Goal: Task Accomplishment & Management: Manage account settings

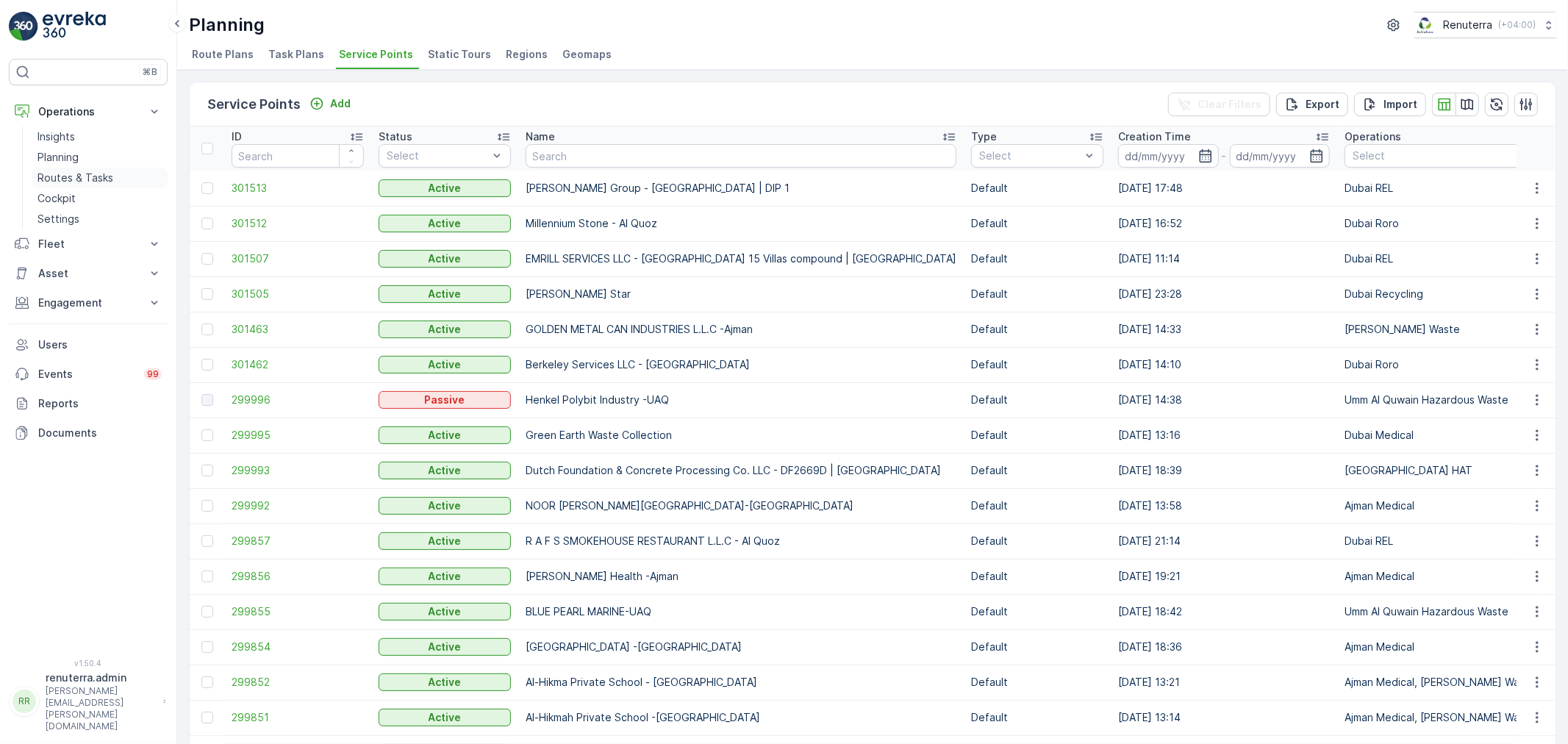
drag, startPoint x: 0, startPoint y: 0, endPoint x: 102, endPoint y: 171, distance: 199.1
click at [564, 172] on td "[PERSON_NAME] Group - [GEOGRAPHIC_DATA] | DIP 1" at bounding box center [741, 188] width 445 height 35
click at [561, 163] on input "text" at bounding box center [741, 155] width 431 height 23
drag, startPoint x: 566, startPoint y: 163, endPoint x: 560, endPoint y: 151, distance: 13.4
click at [563, 158] on input "text" at bounding box center [741, 155] width 431 height 23
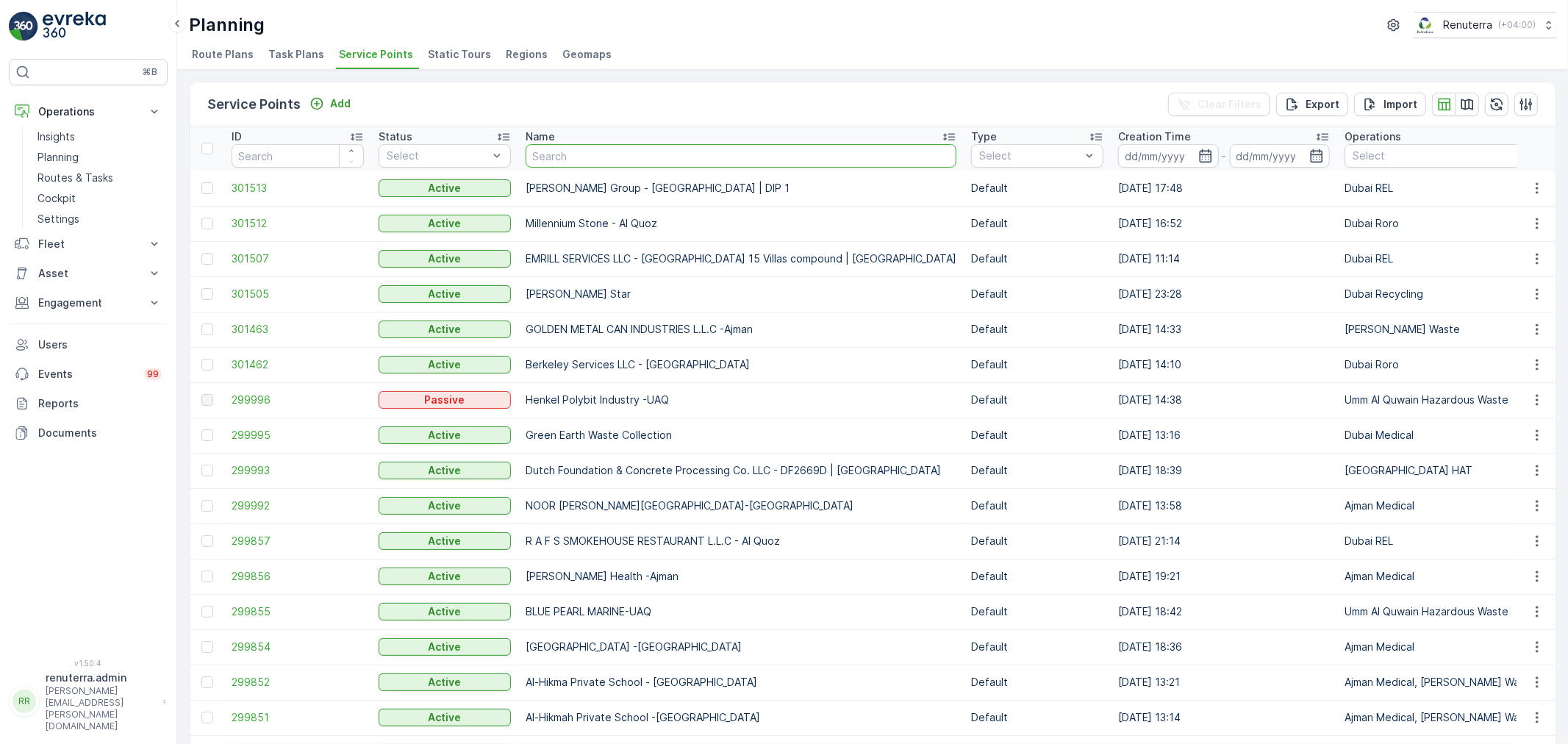
click at [560, 151] on input "text" at bounding box center [741, 155] width 431 height 23
type input "Les"
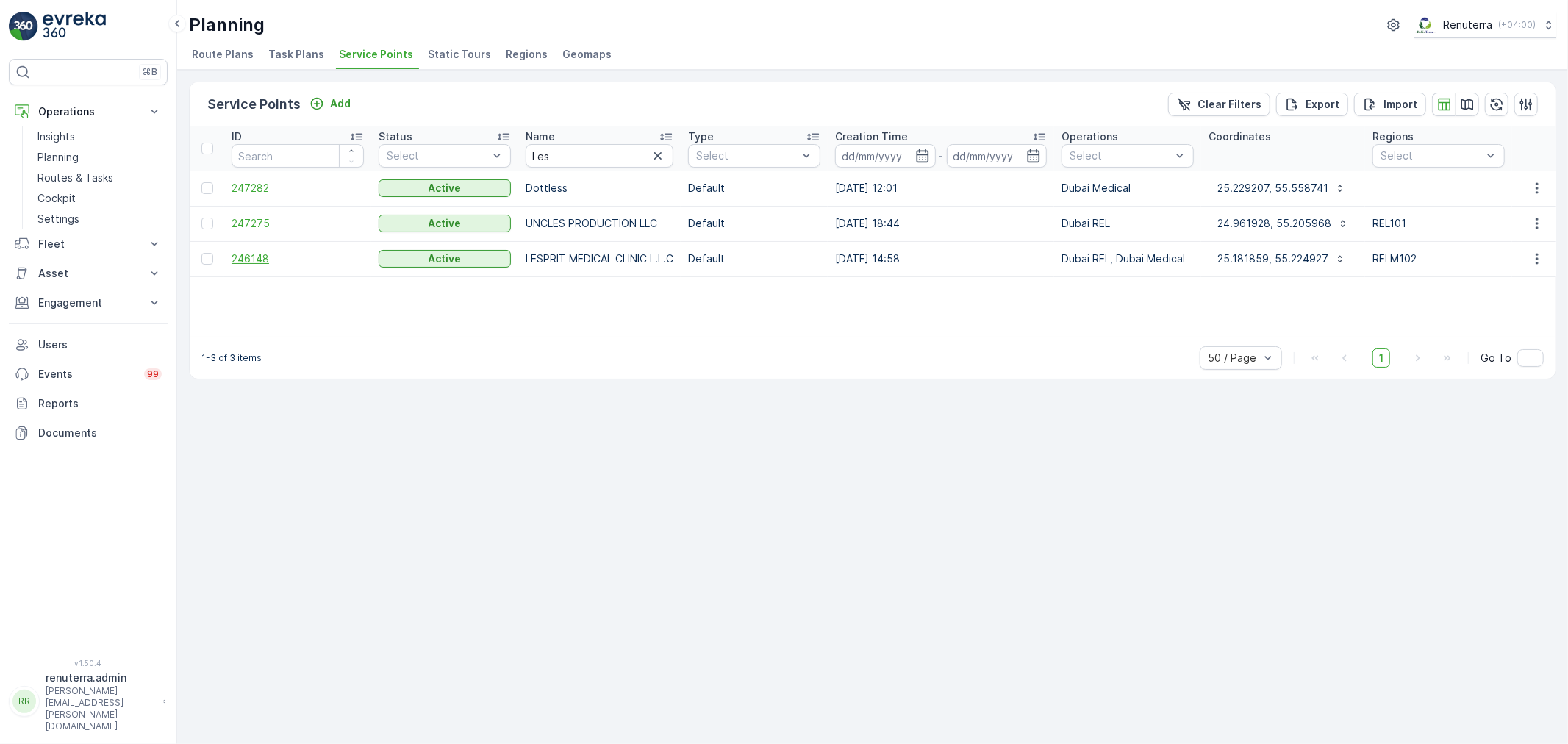
click at [283, 262] on span "246148" at bounding box center [298, 258] width 133 height 15
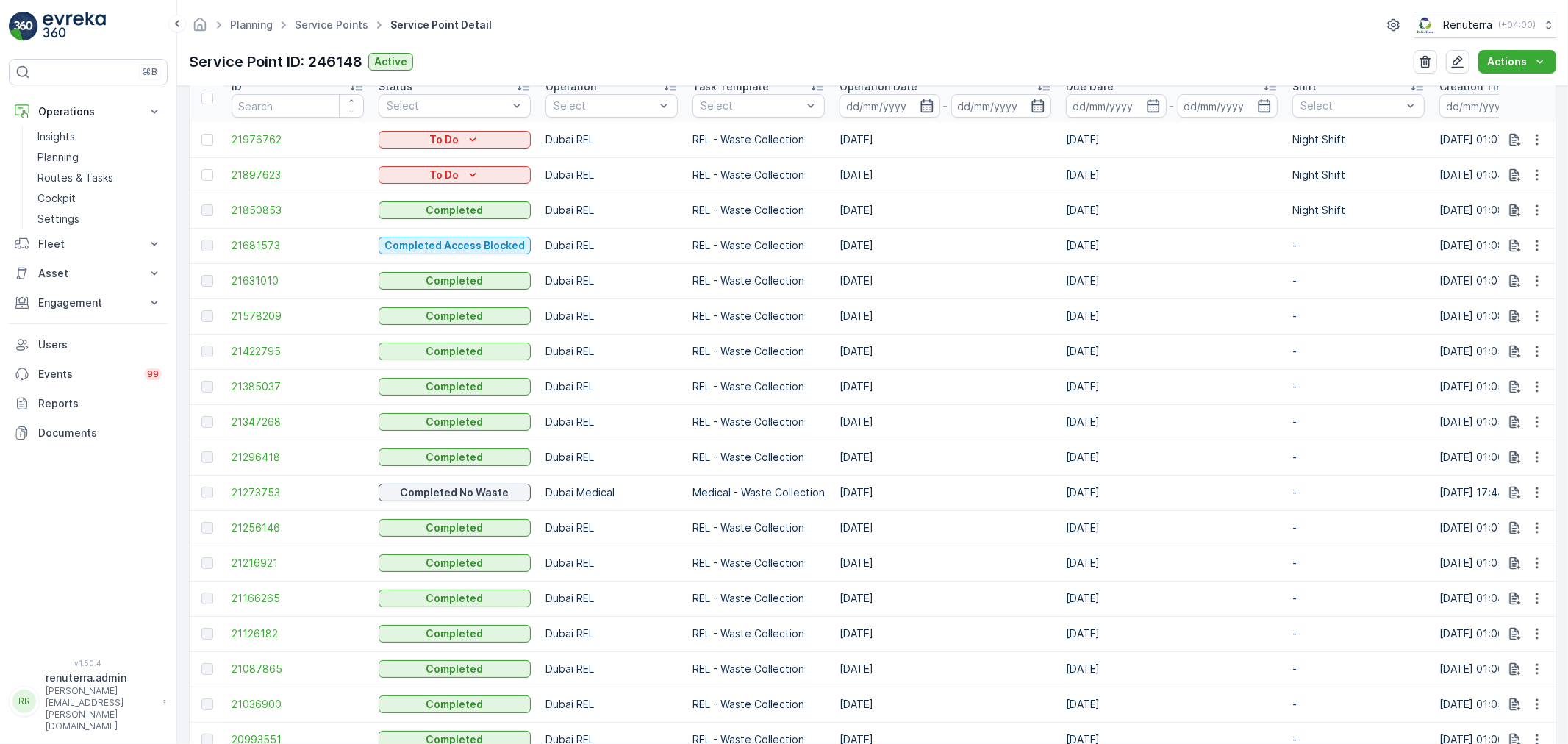
scroll to position [489, 0]
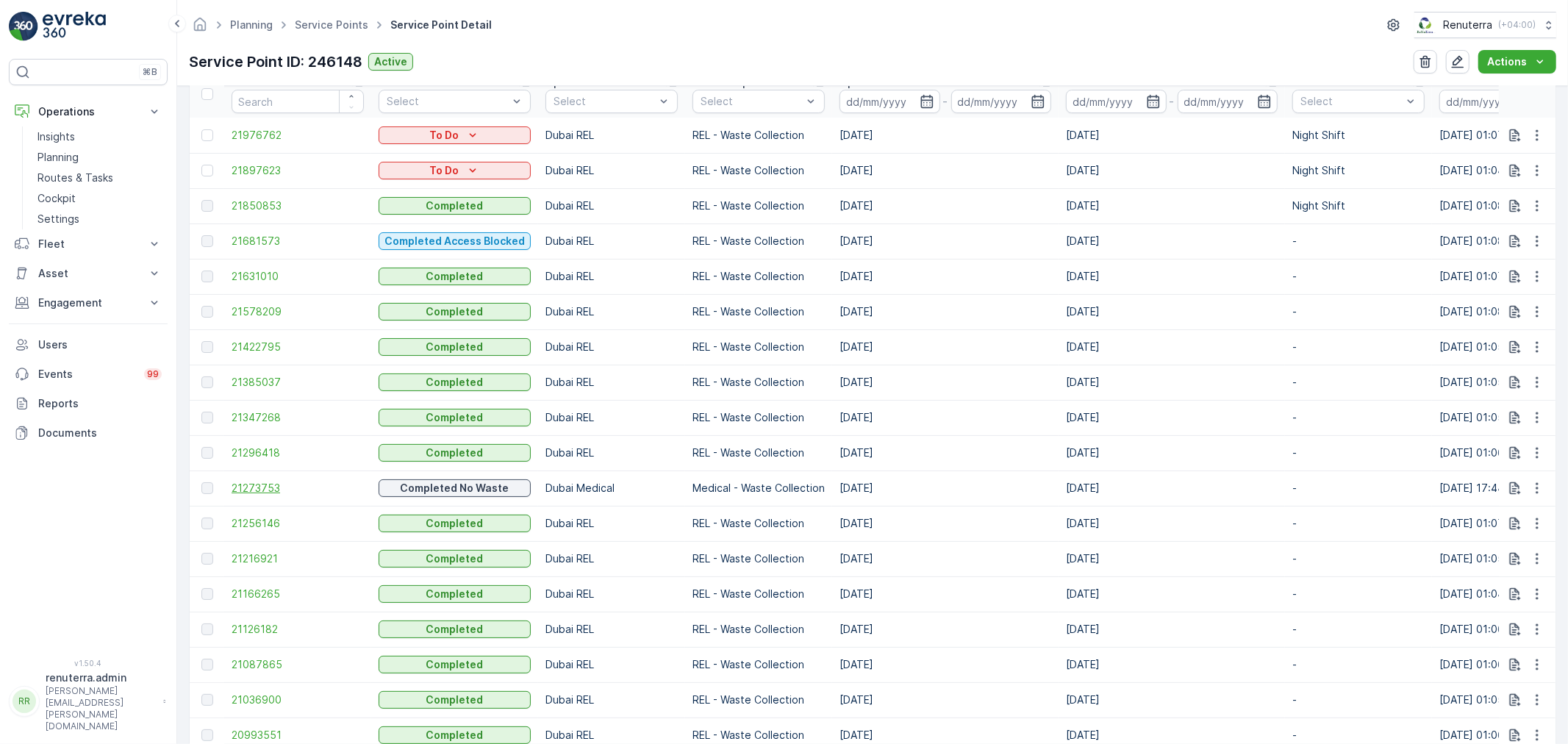
click at [273, 483] on span "21273753" at bounding box center [298, 487] width 133 height 15
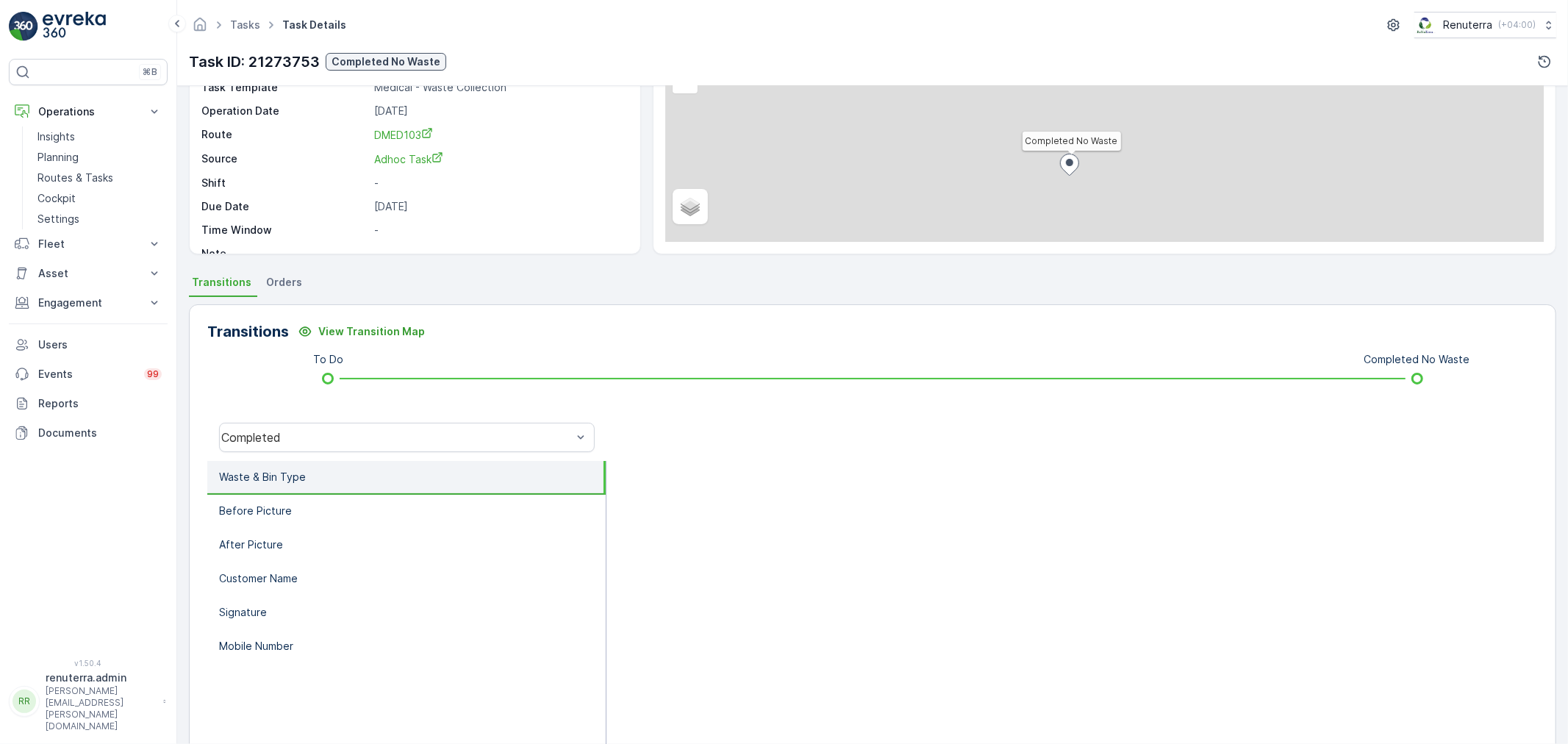
scroll to position [182, 0]
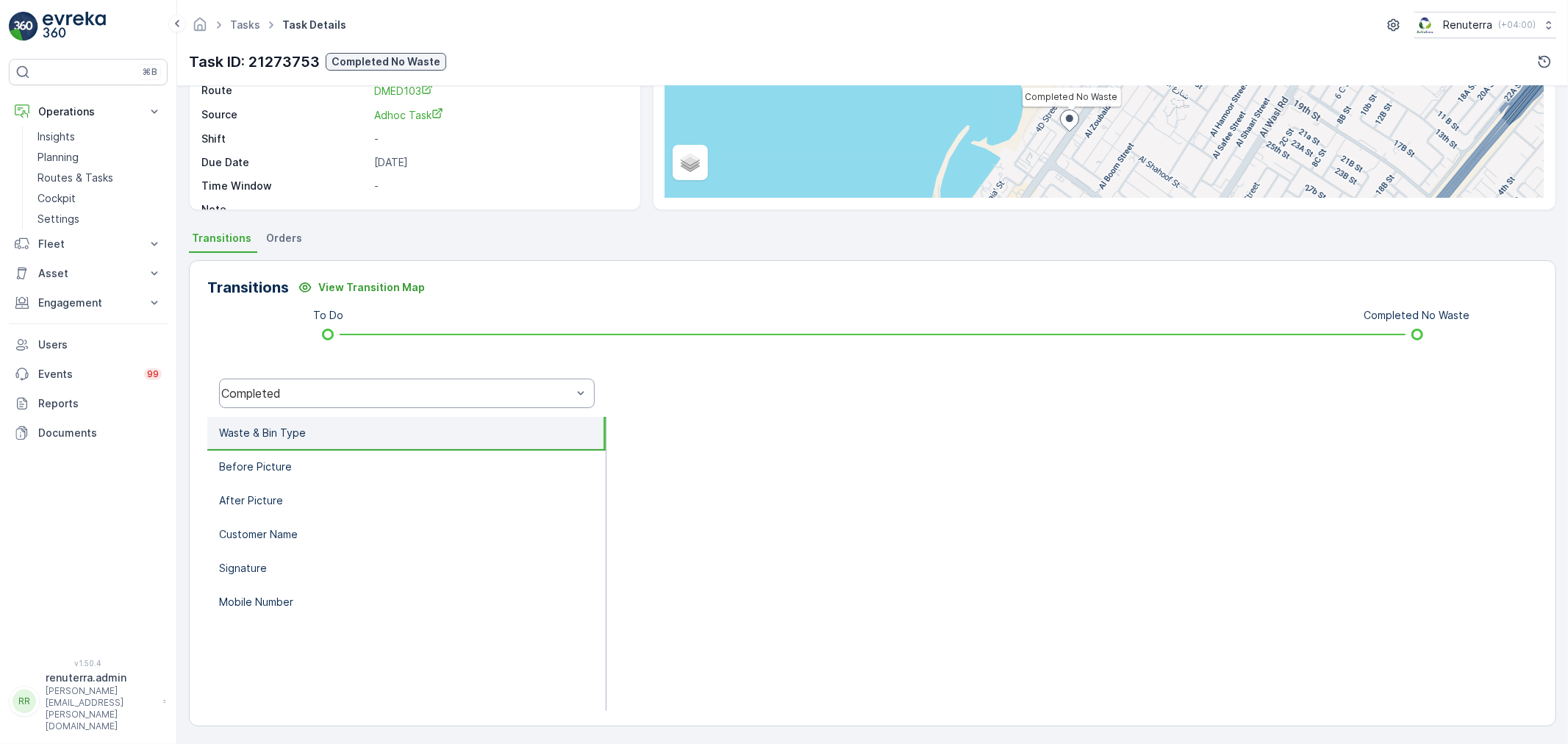
click at [362, 381] on div "Completed" at bounding box center [407, 393] width 376 height 29
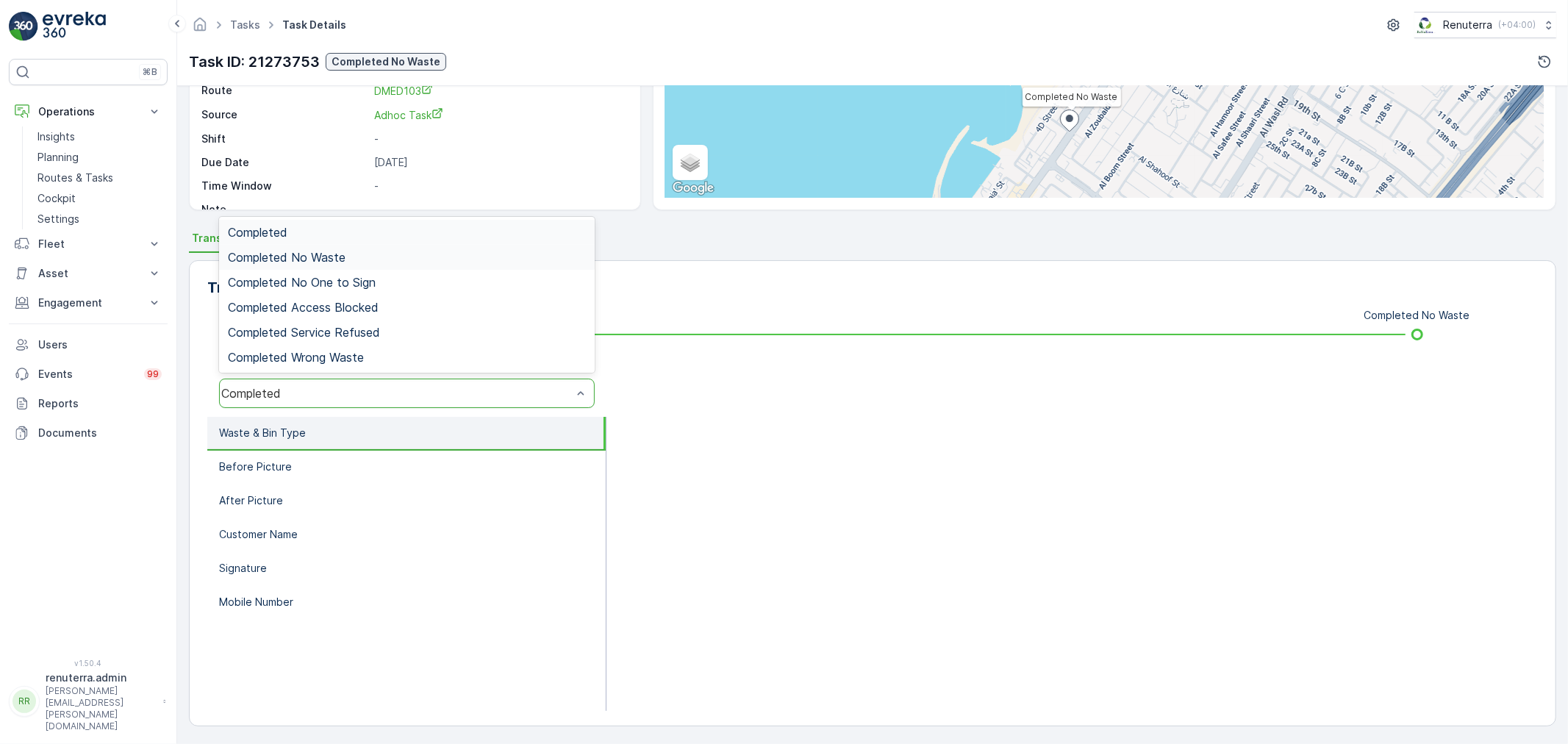
click at [358, 248] on div "Completed No Waste" at bounding box center [407, 257] width 376 height 25
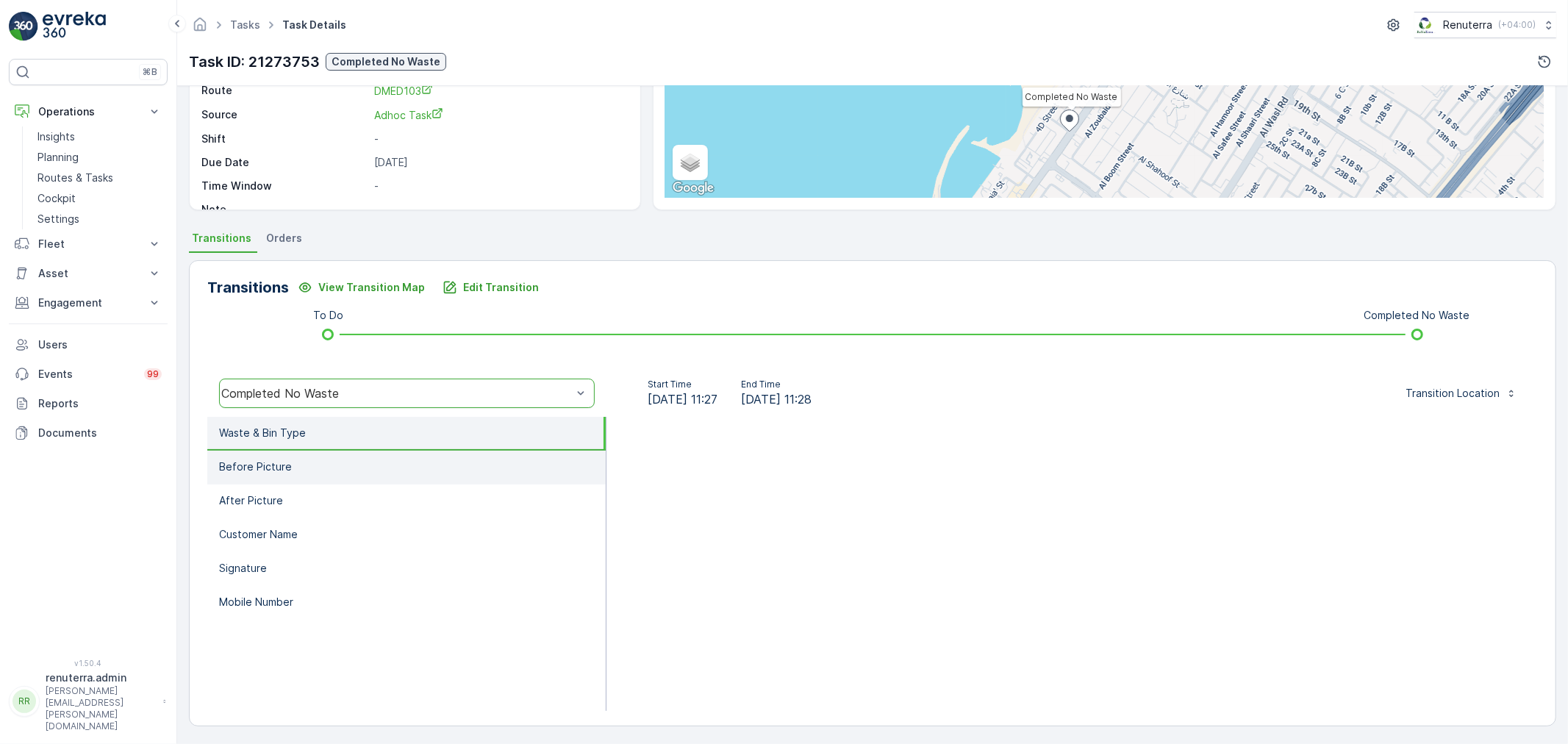
click at [383, 453] on li "Before Picture" at bounding box center [407, 467] width 398 height 34
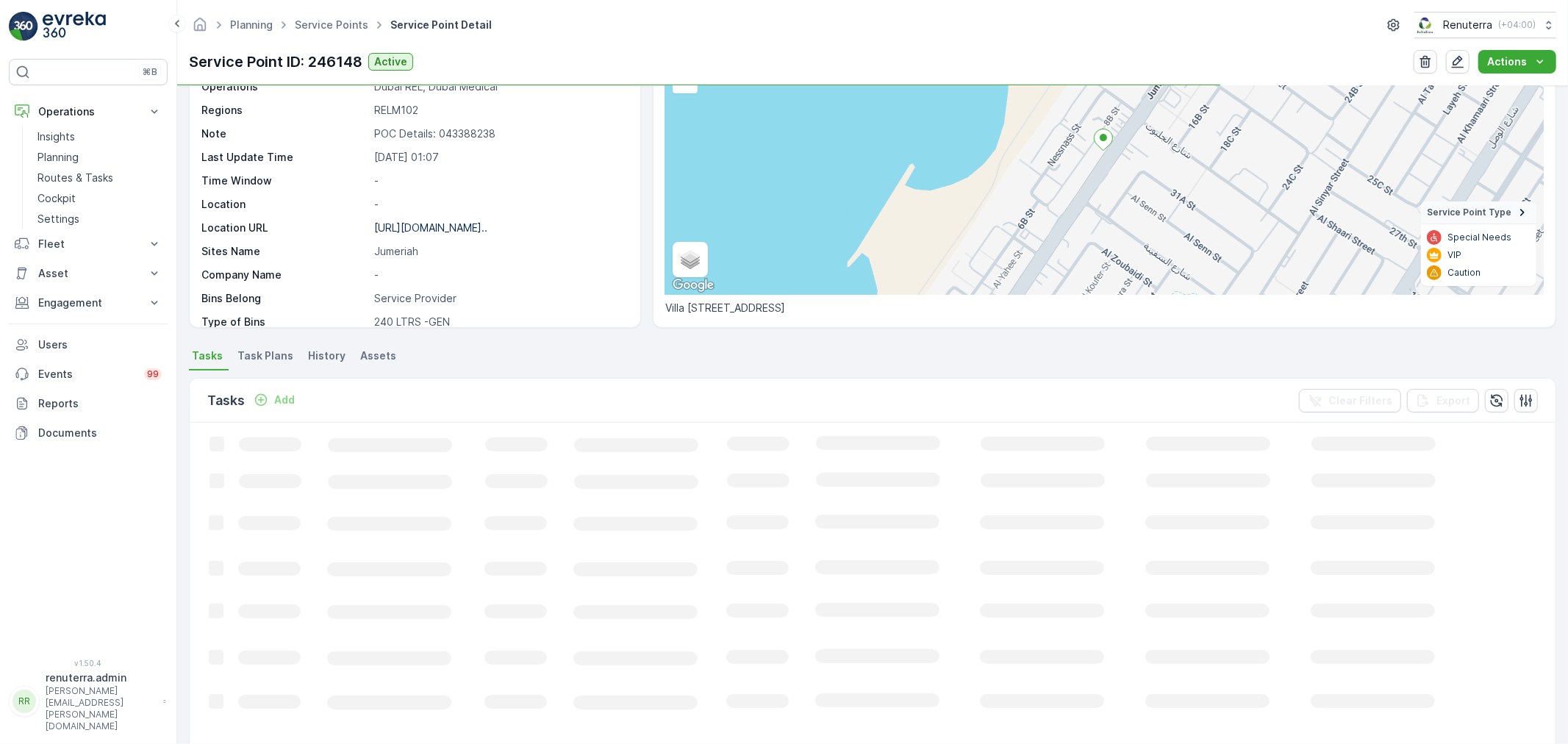
scroll to position [163, 0]
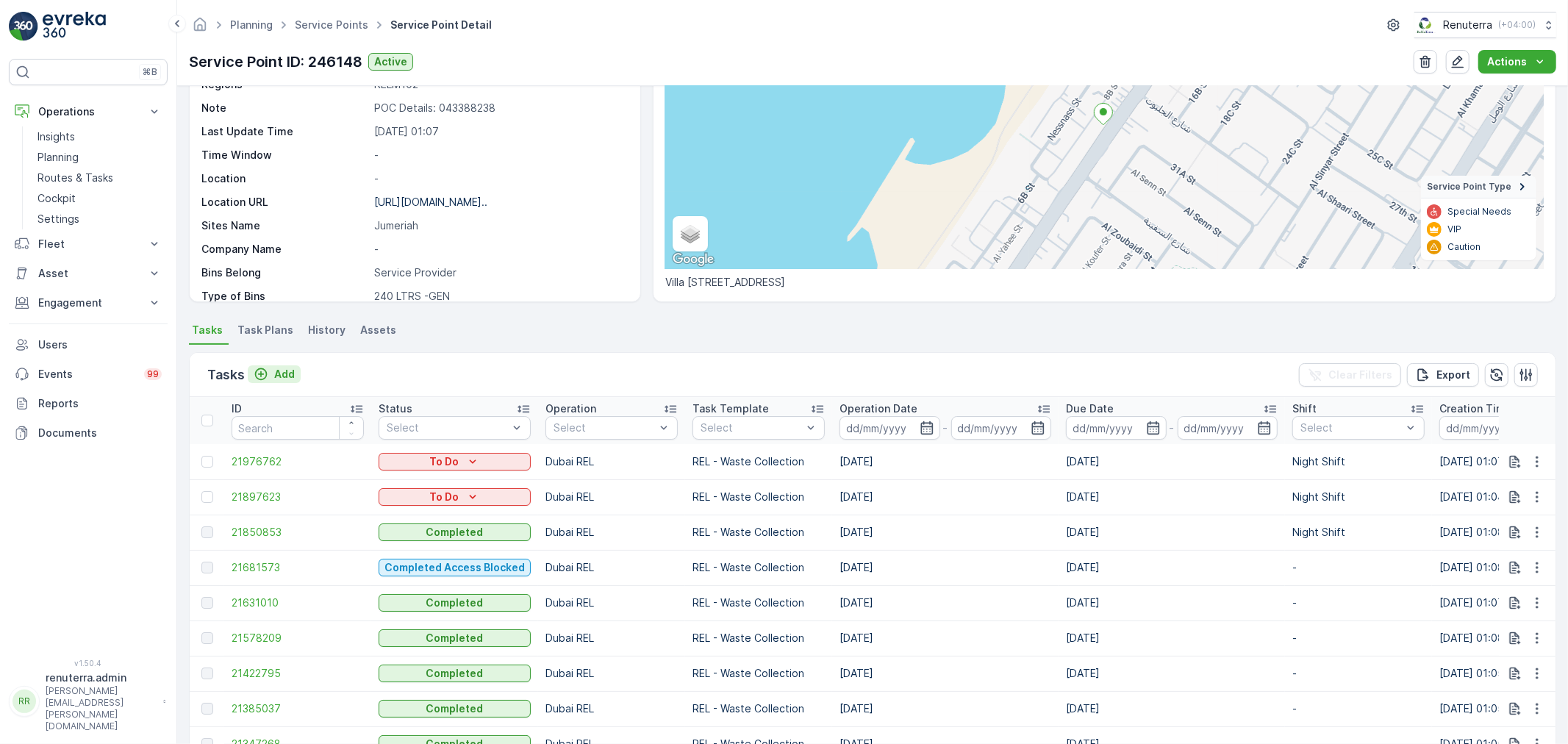
click at [275, 376] on p "Add" at bounding box center [284, 374] width 21 height 15
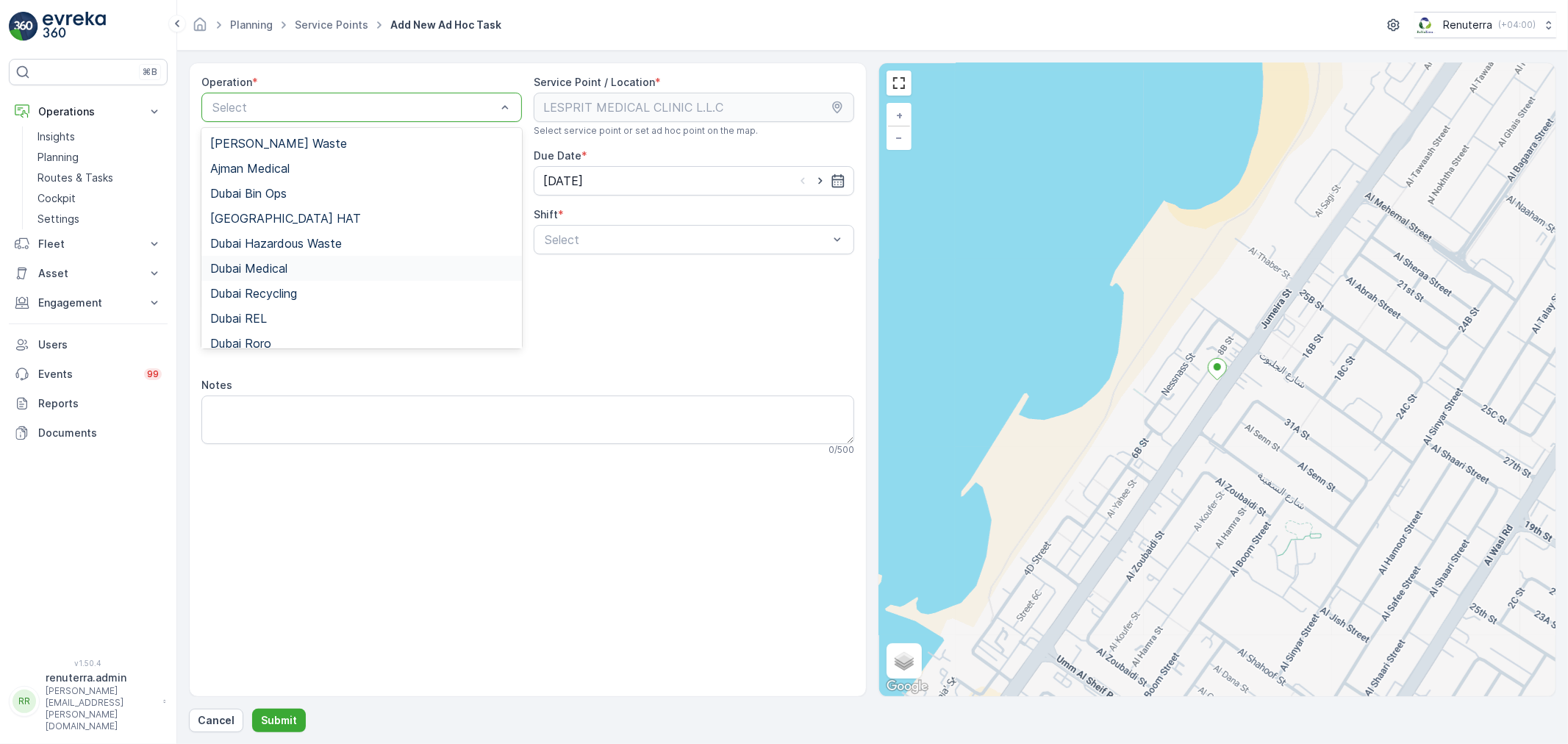
click at [276, 276] on div "Dubai Medical" at bounding box center [362, 268] width 320 height 25
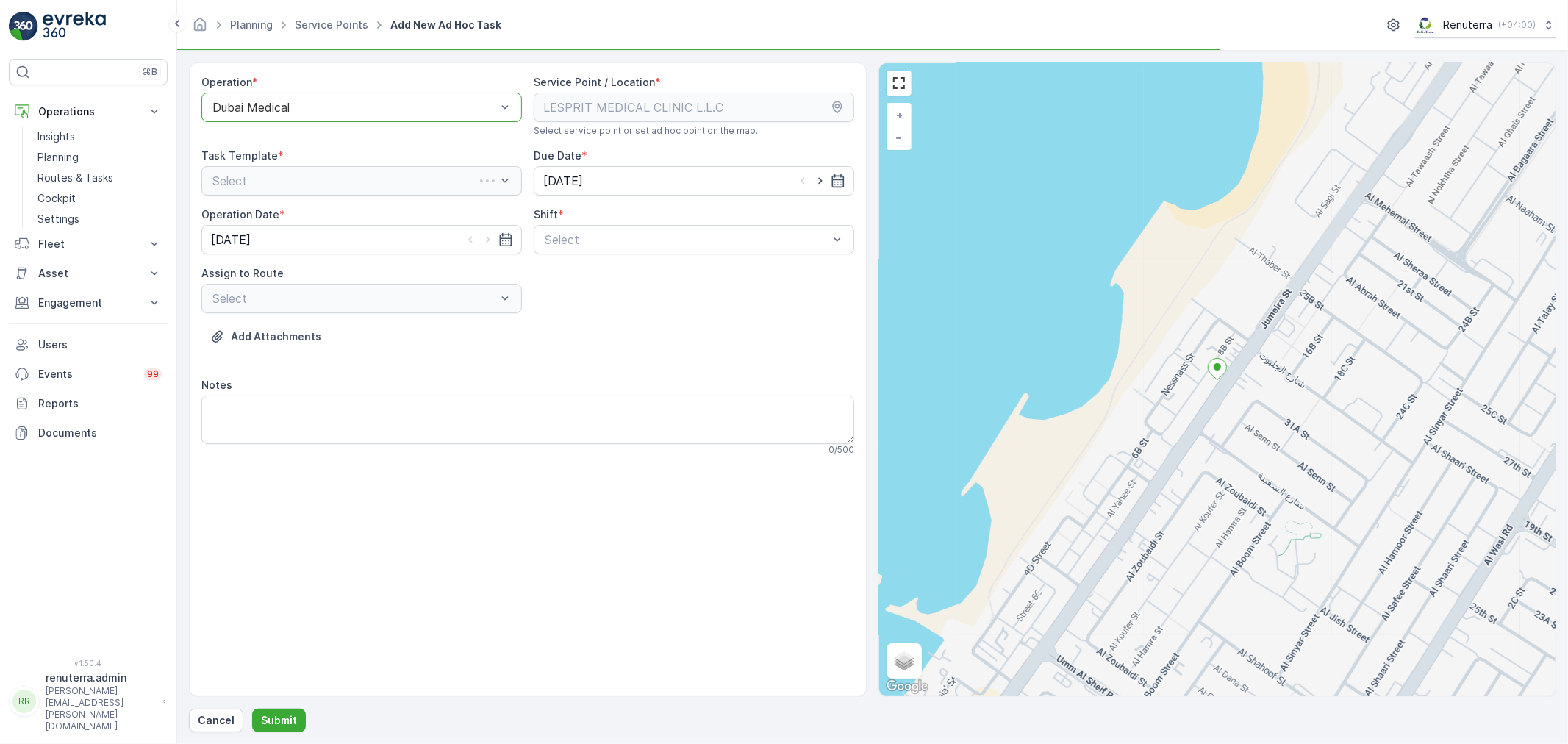
click at [588, 254] on div "Operation * option Dubai Medical, selected. Dubai Medical Service Point / Locat…" at bounding box center [528, 271] width 653 height 393
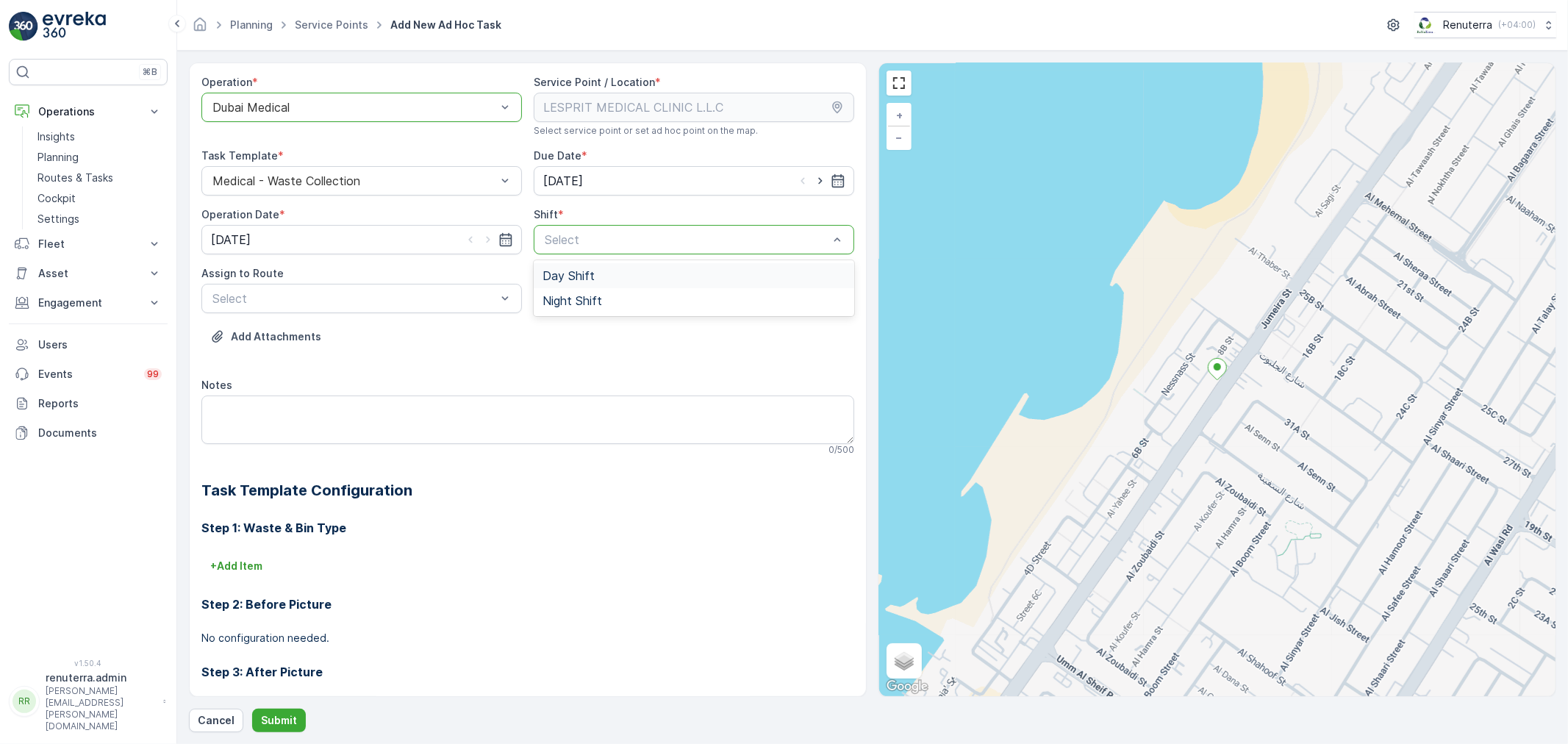
click at [557, 277] on span "Day Shift" at bounding box center [569, 275] width 53 height 13
click at [466, 310] on div "Select" at bounding box center [362, 298] width 320 height 29
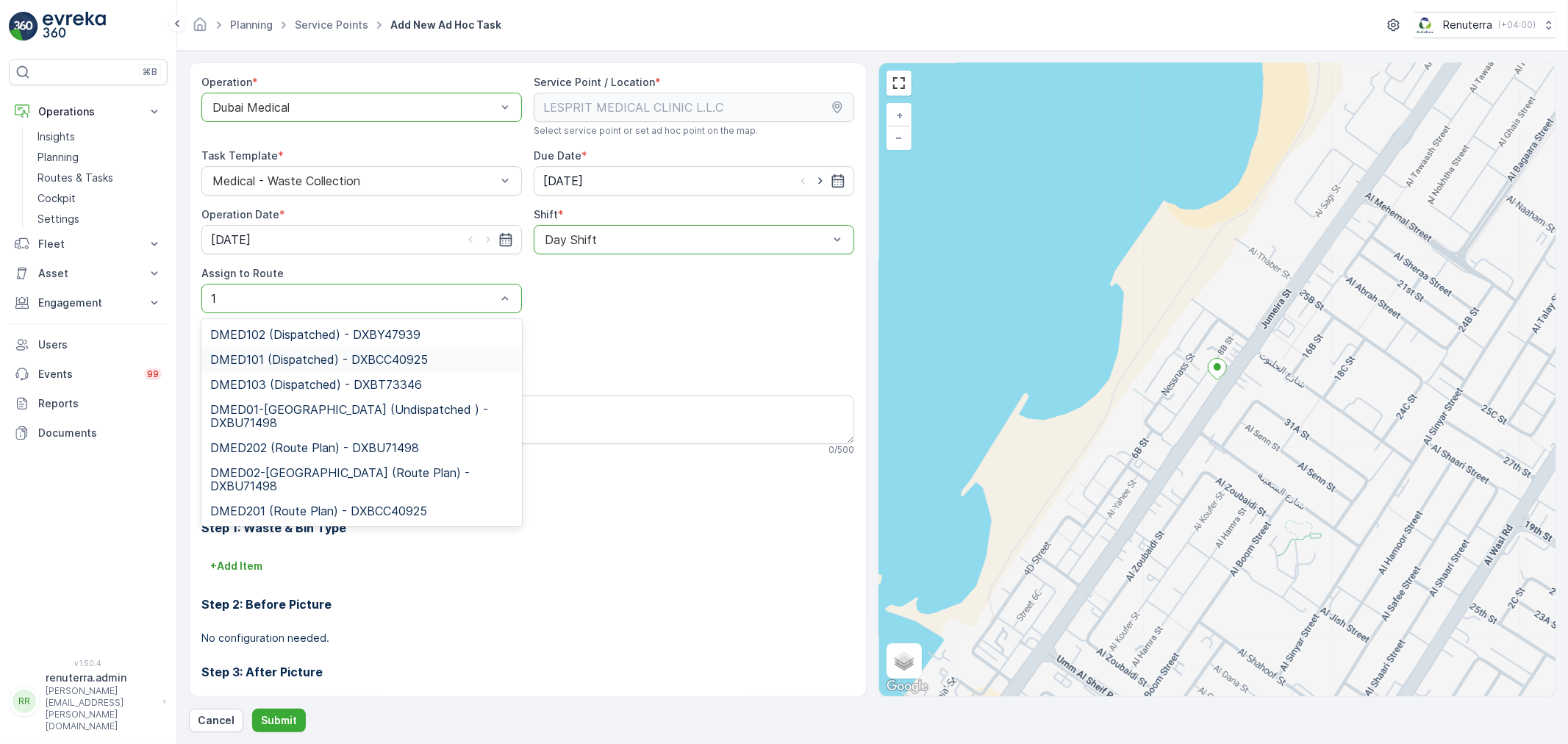
type input "10"
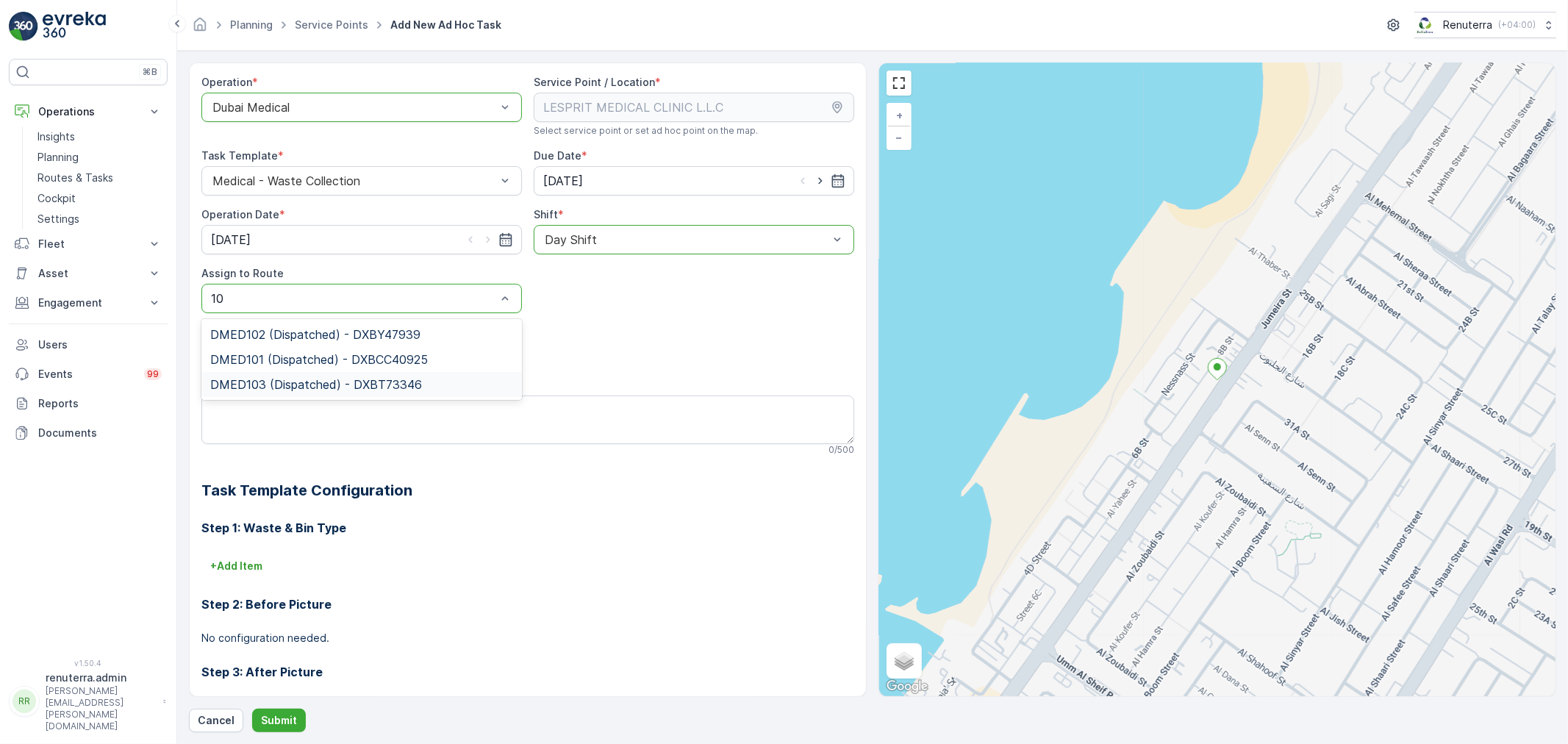
click at [355, 388] on span "DMED103 (Dispatched) - DXBT73346" at bounding box center [316, 384] width 212 height 13
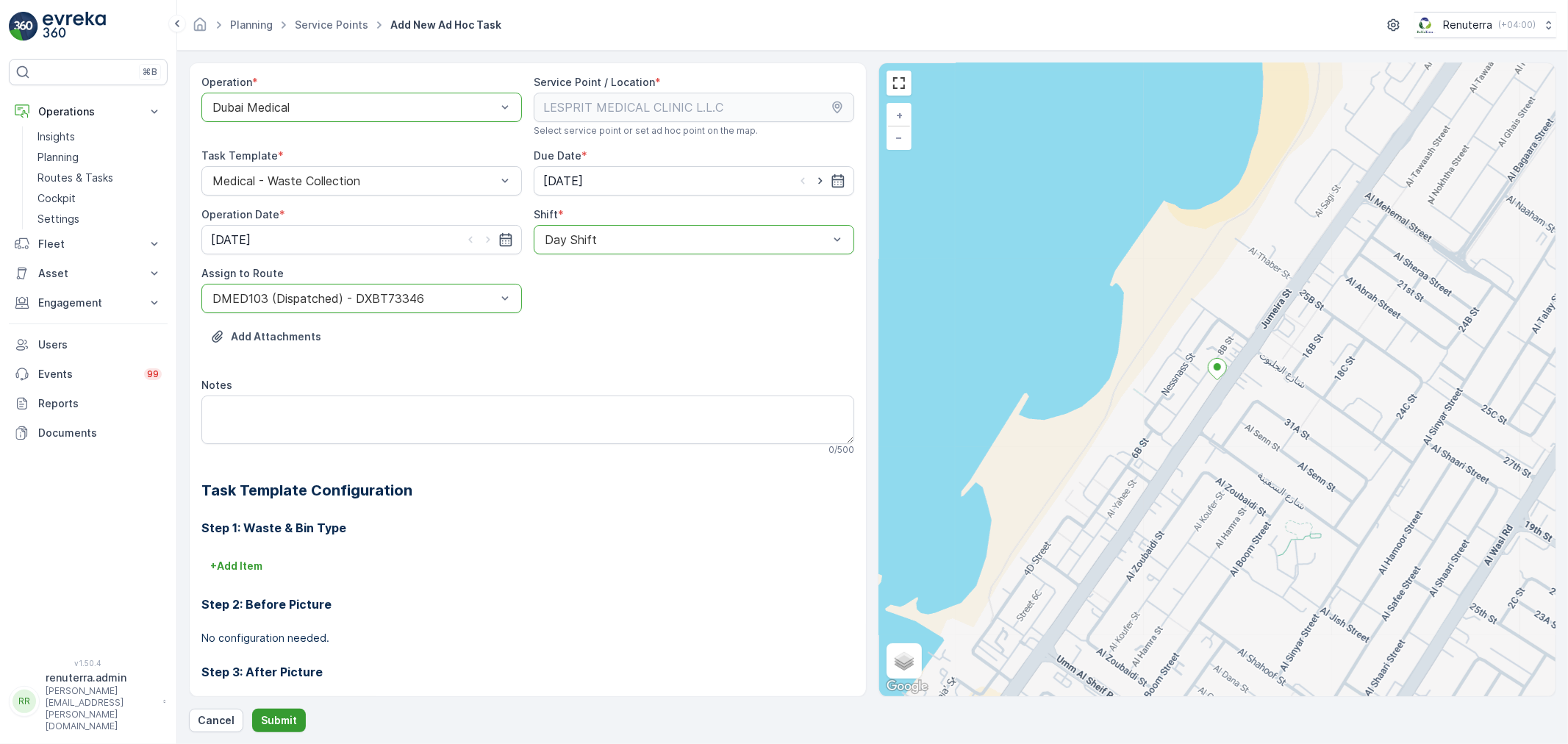
click at [289, 716] on p "Submit" at bounding box center [279, 720] width 36 height 15
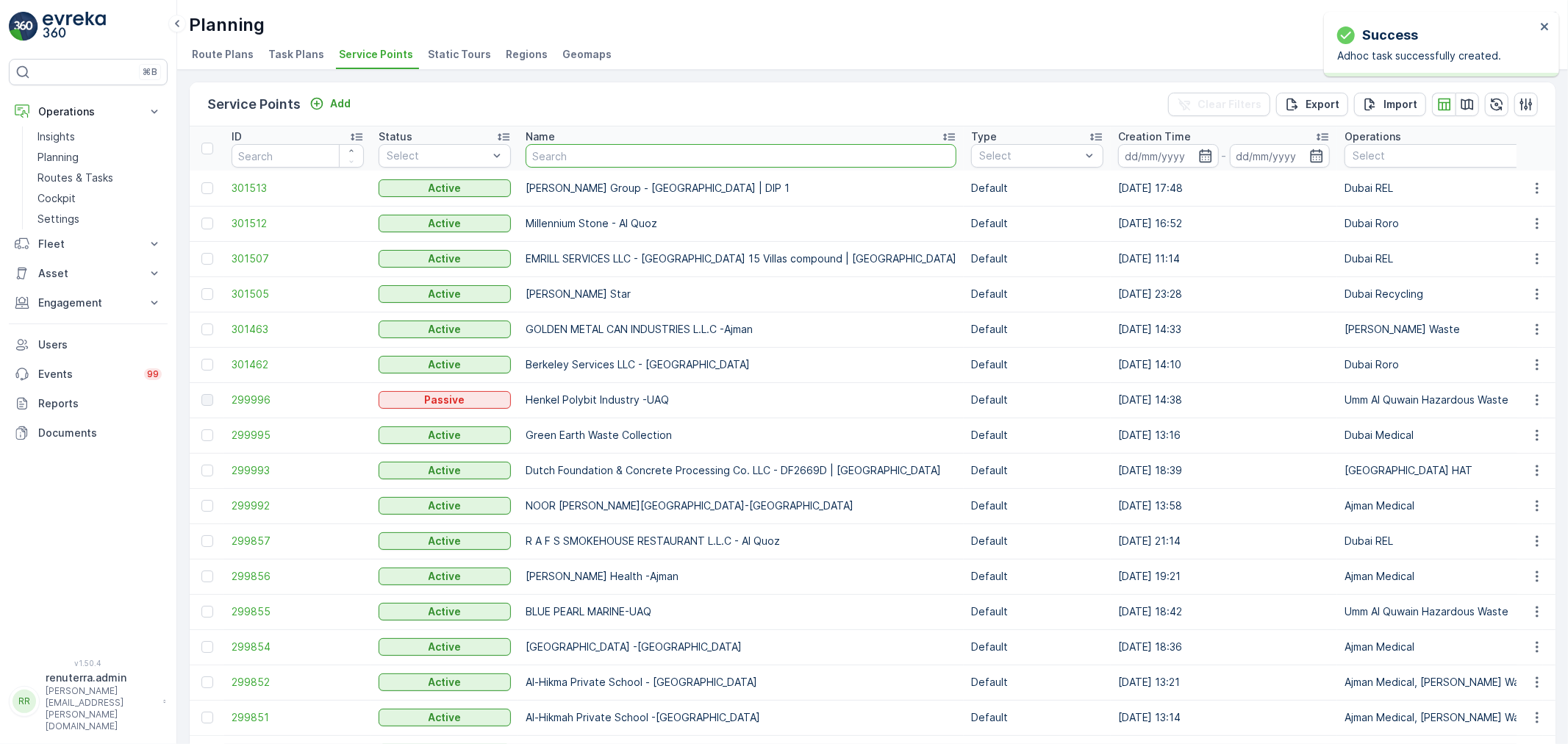
click at [550, 146] on input "text" at bounding box center [741, 155] width 431 height 23
type input "hemaya"
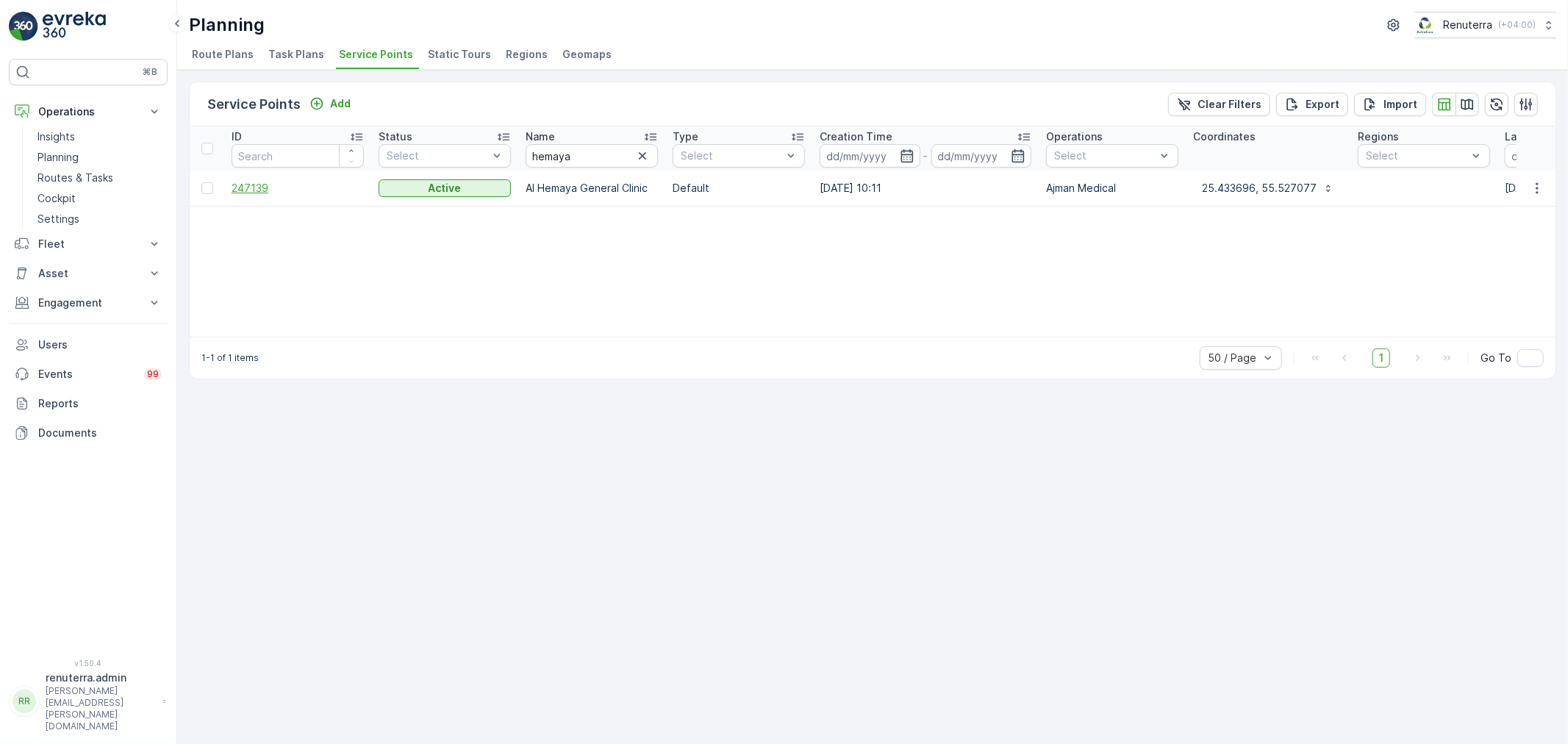
click at [263, 181] on span "247139" at bounding box center [298, 188] width 133 height 15
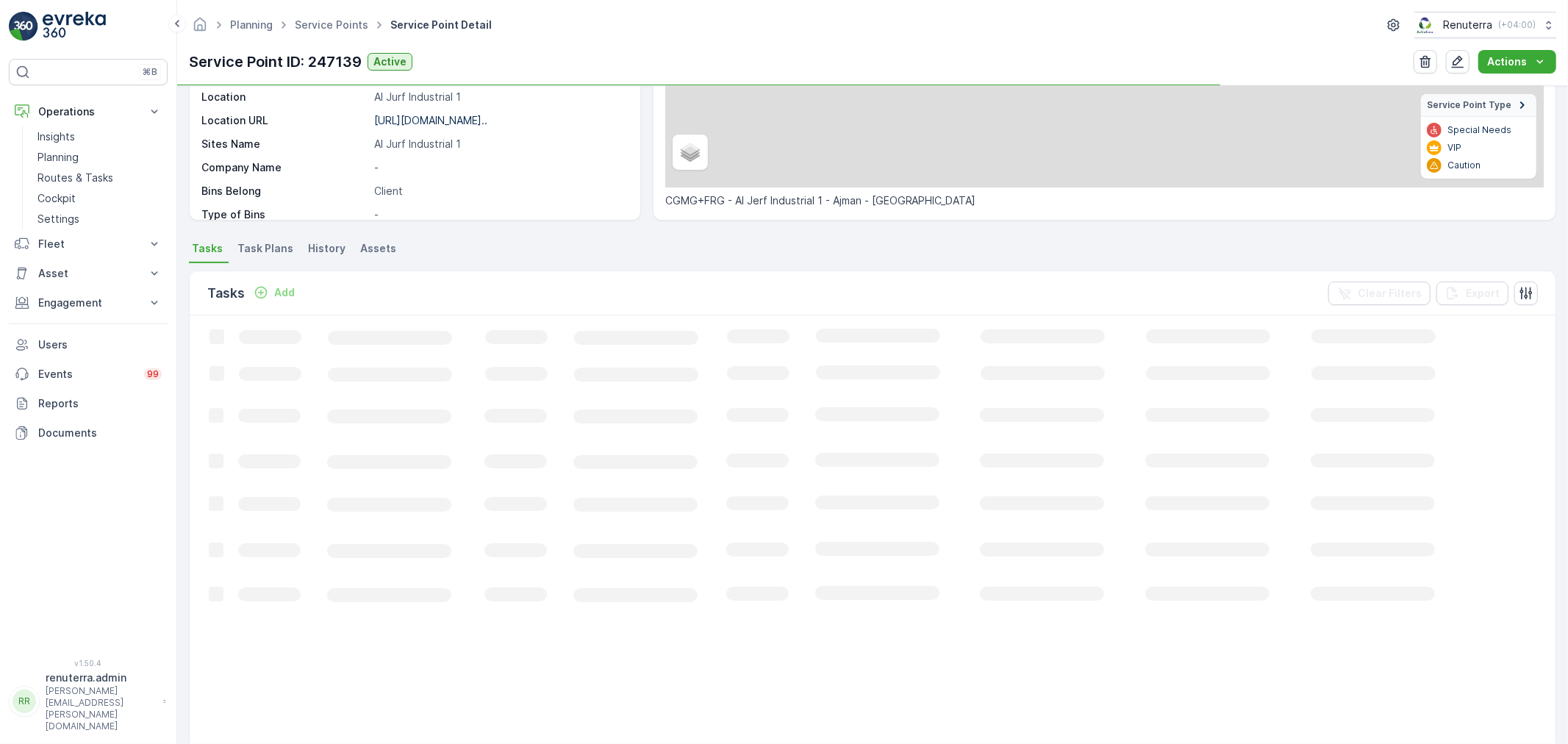
scroll to position [245, 0]
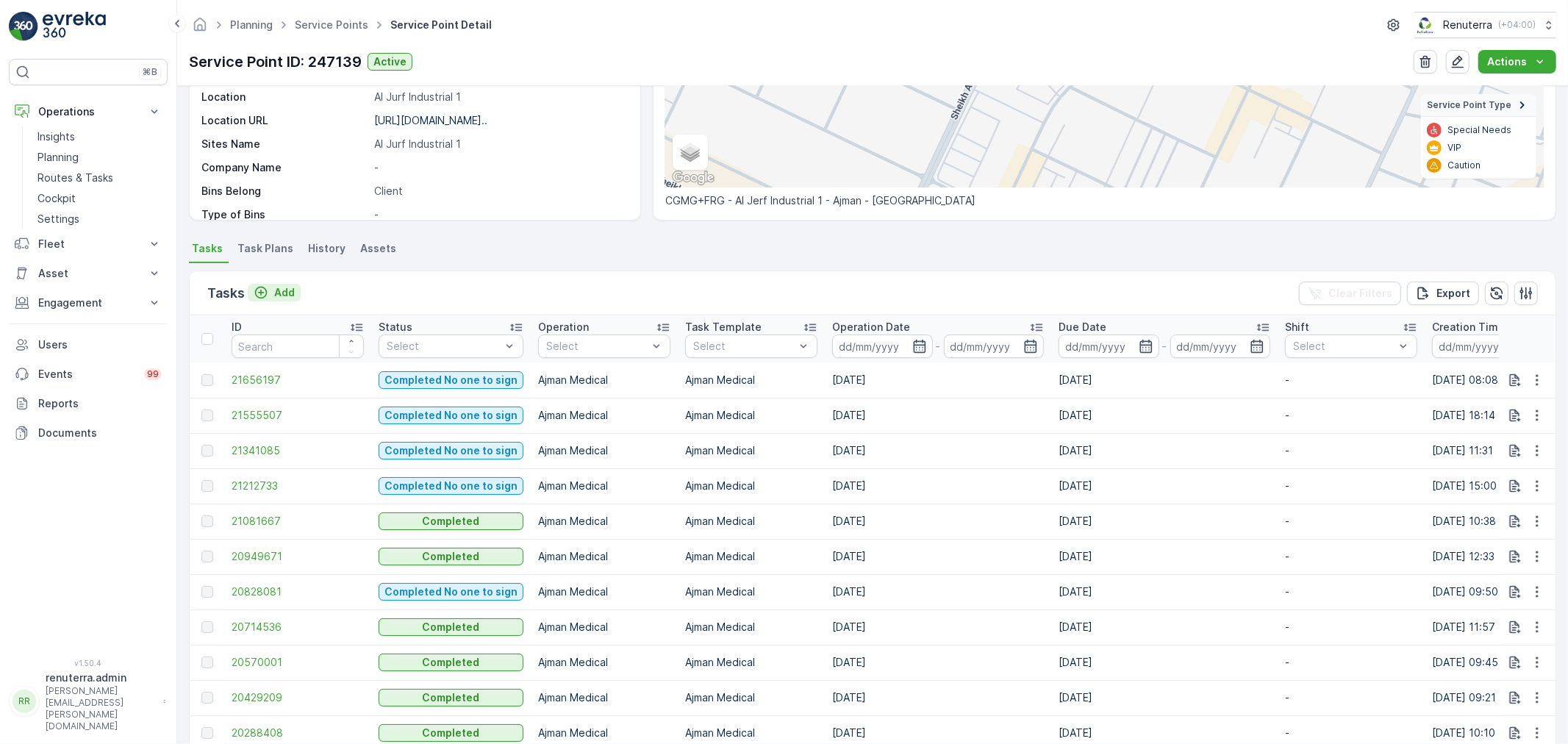
click at [276, 293] on div "Add" at bounding box center [274, 292] width 41 height 15
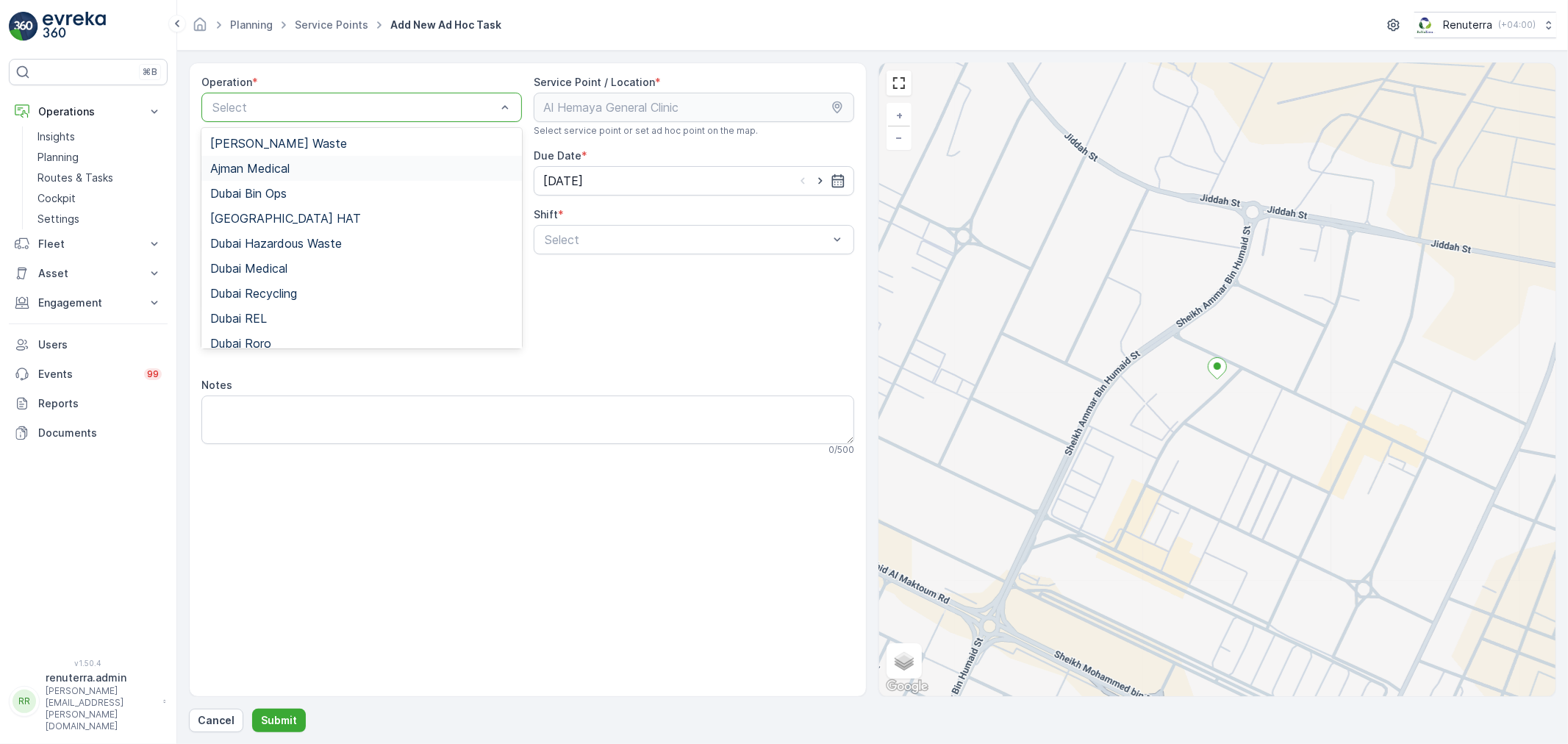
click at [283, 177] on div "Ajman Medical" at bounding box center [362, 168] width 320 height 25
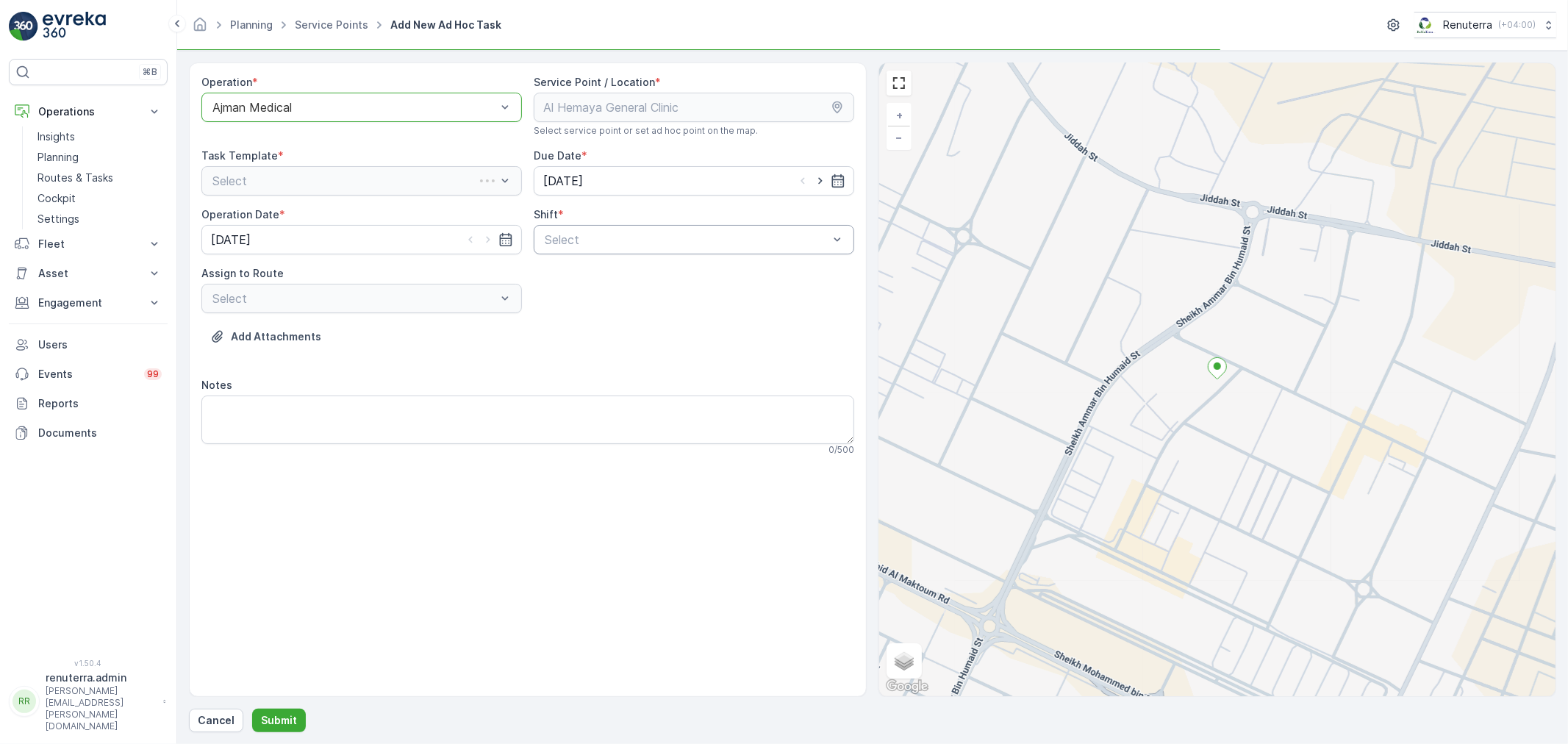
click at [611, 251] on div "Select" at bounding box center [694, 239] width 320 height 29
click at [592, 268] on div "Day Shift" at bounding box center [694, 275] width 320 height 25
click at [417, 313] on div "Operation * option Ajman Medical, selected. Ajman Medical Service Point / Locat…" at bounding box center [528, 271] width 653 height 393
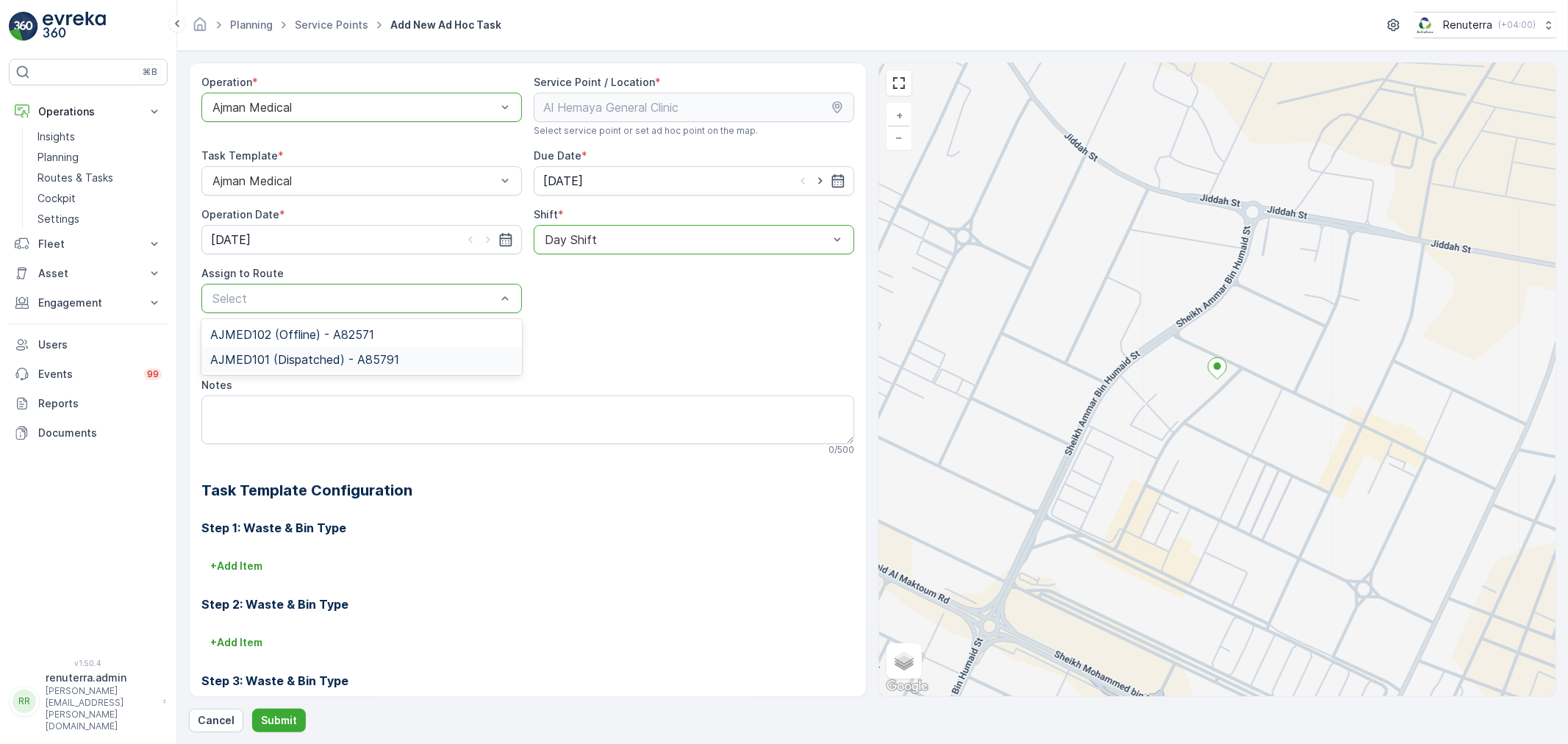
click at [320, 356] on span "AJMED101 (Dispatched) - A85791" at bounding box center [304, 359] width 189 height 13
click at [280, 714] on p "Submit" at bounding box center [279, 720] width 36 height 15
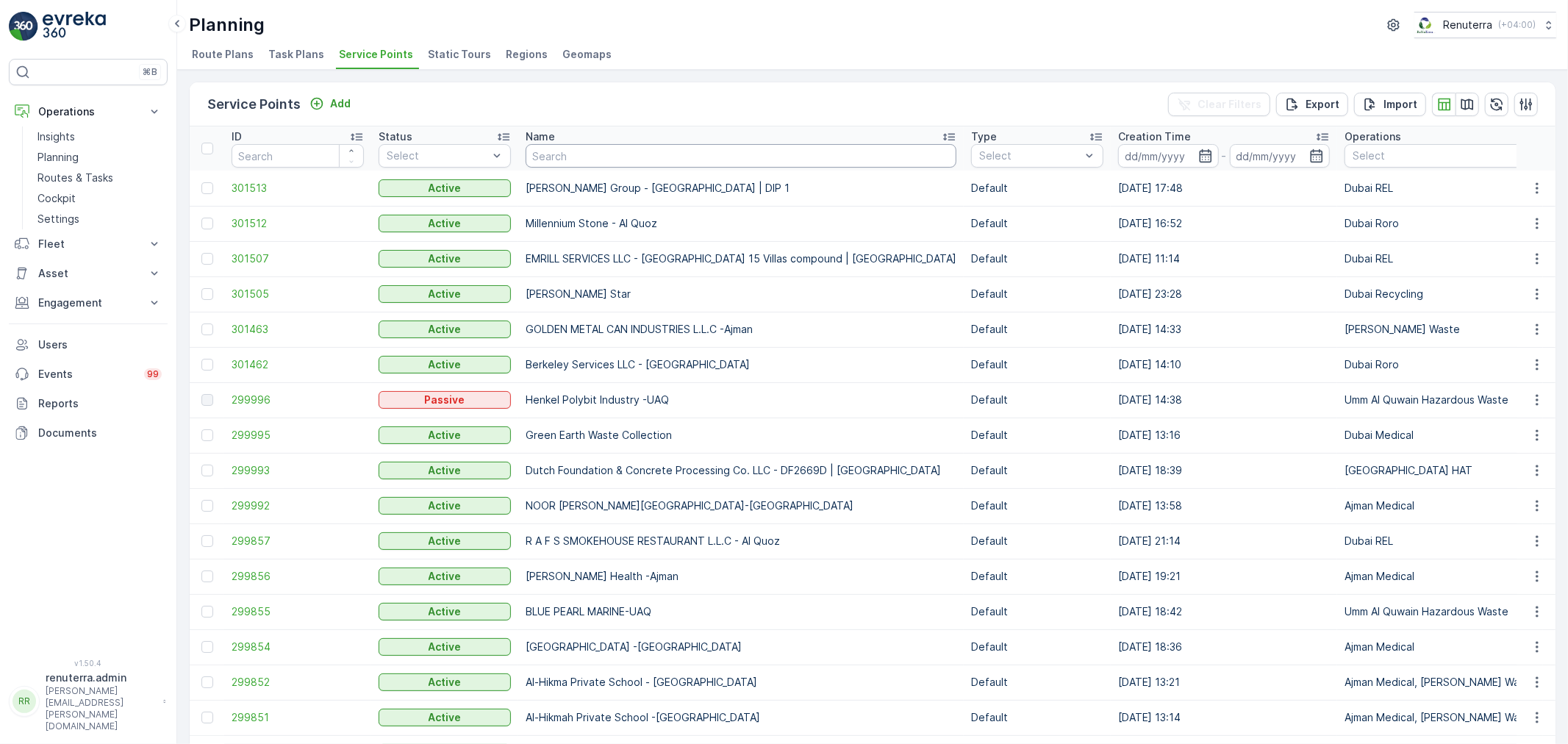
click at [578, 152] on input "text" at bounding box center [741, 155] width 431 height 23
type input "henkel"
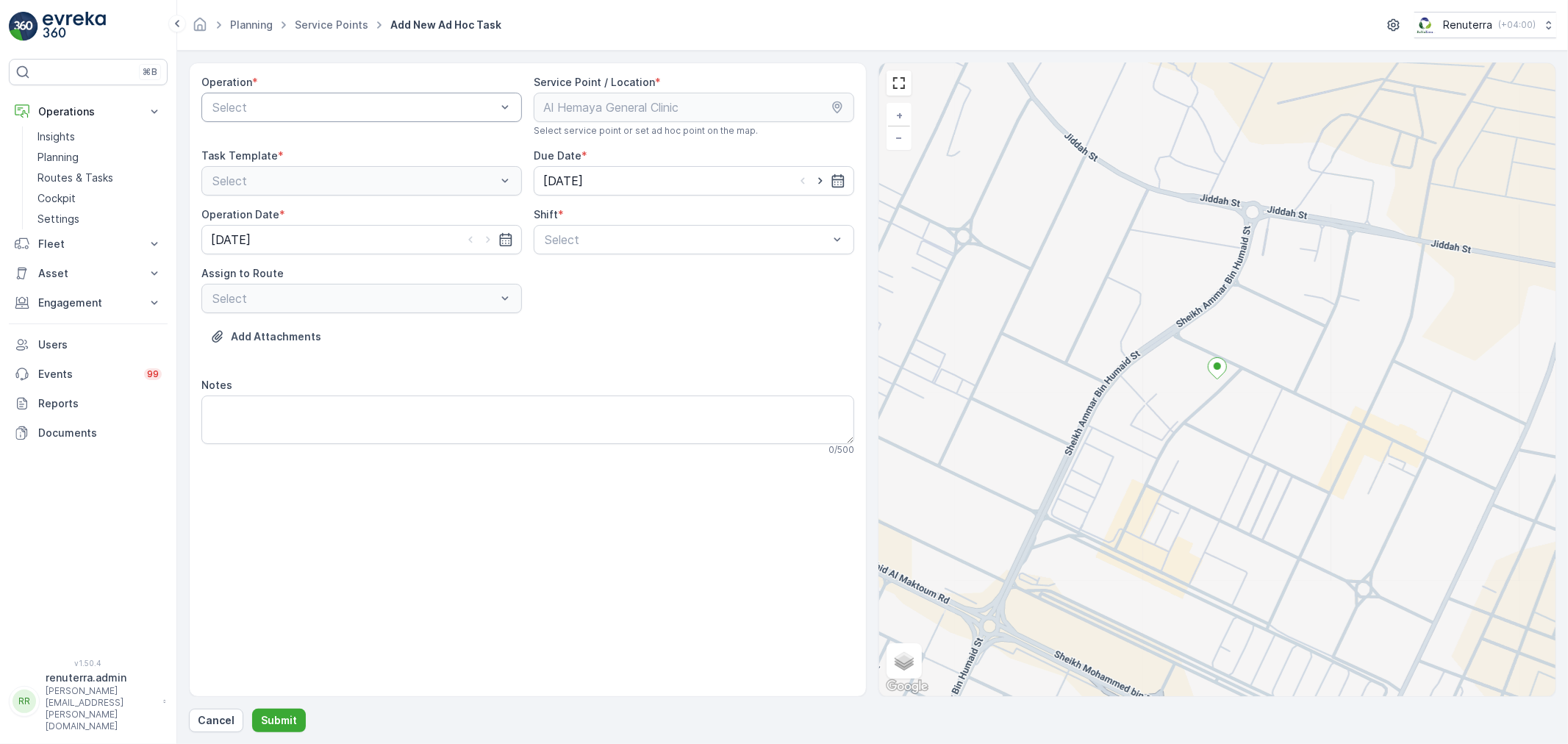
drag, startPoint x: 488, startPoint y: 508, endPoint x: 291, endPoint y: 93, distance: 459.4
click at [488, 504] on div "Operation * Select Service Point / Location * Select service point or set ad ho…" at bounding box center [527, 380] width 678 height 634
click at [342, 26] on link "Service Points" at bounding box center [331, 24] width 73 height 13
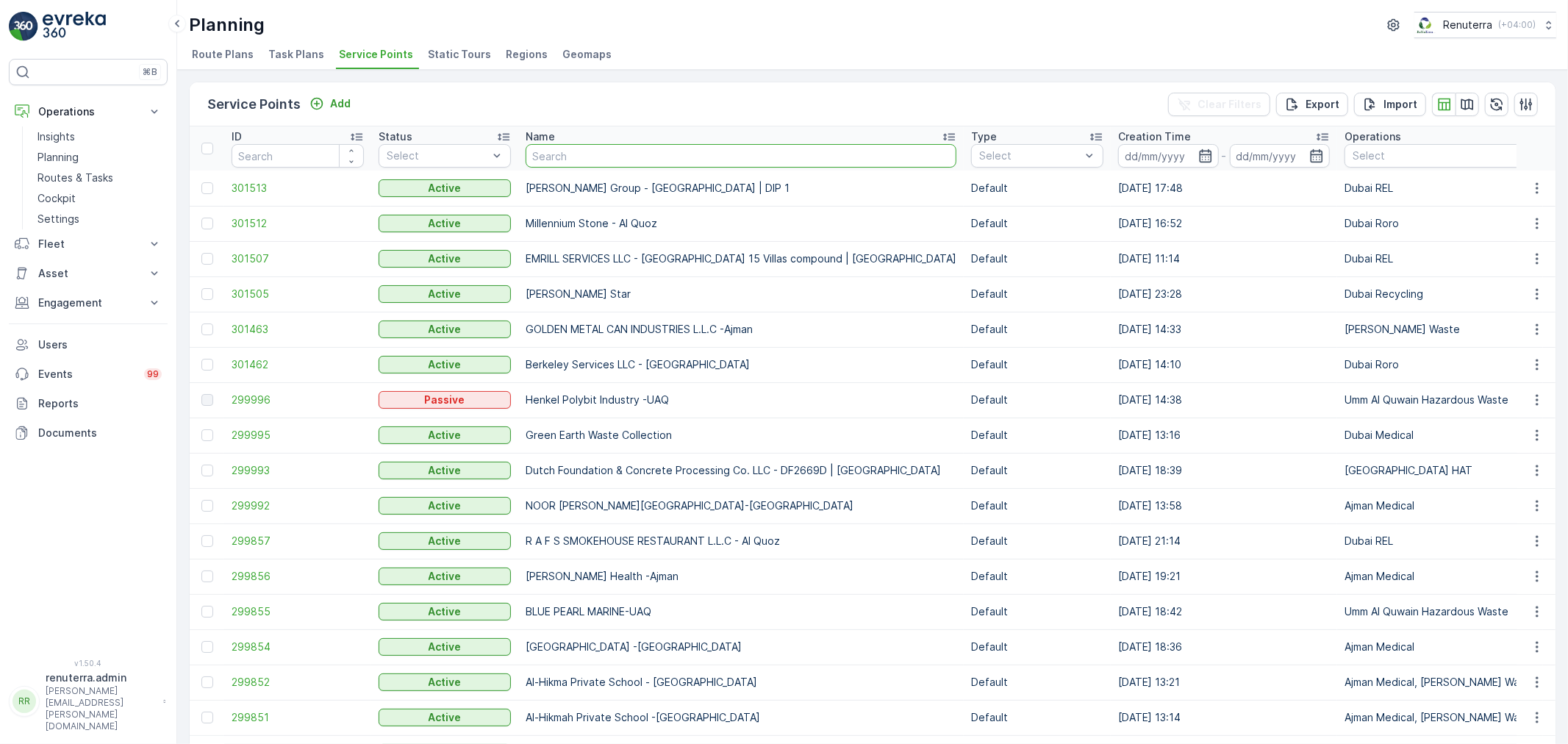
click at [595, 158] on input "text" at bounding box center [741, 155] width 431 height 23
type input "henke"
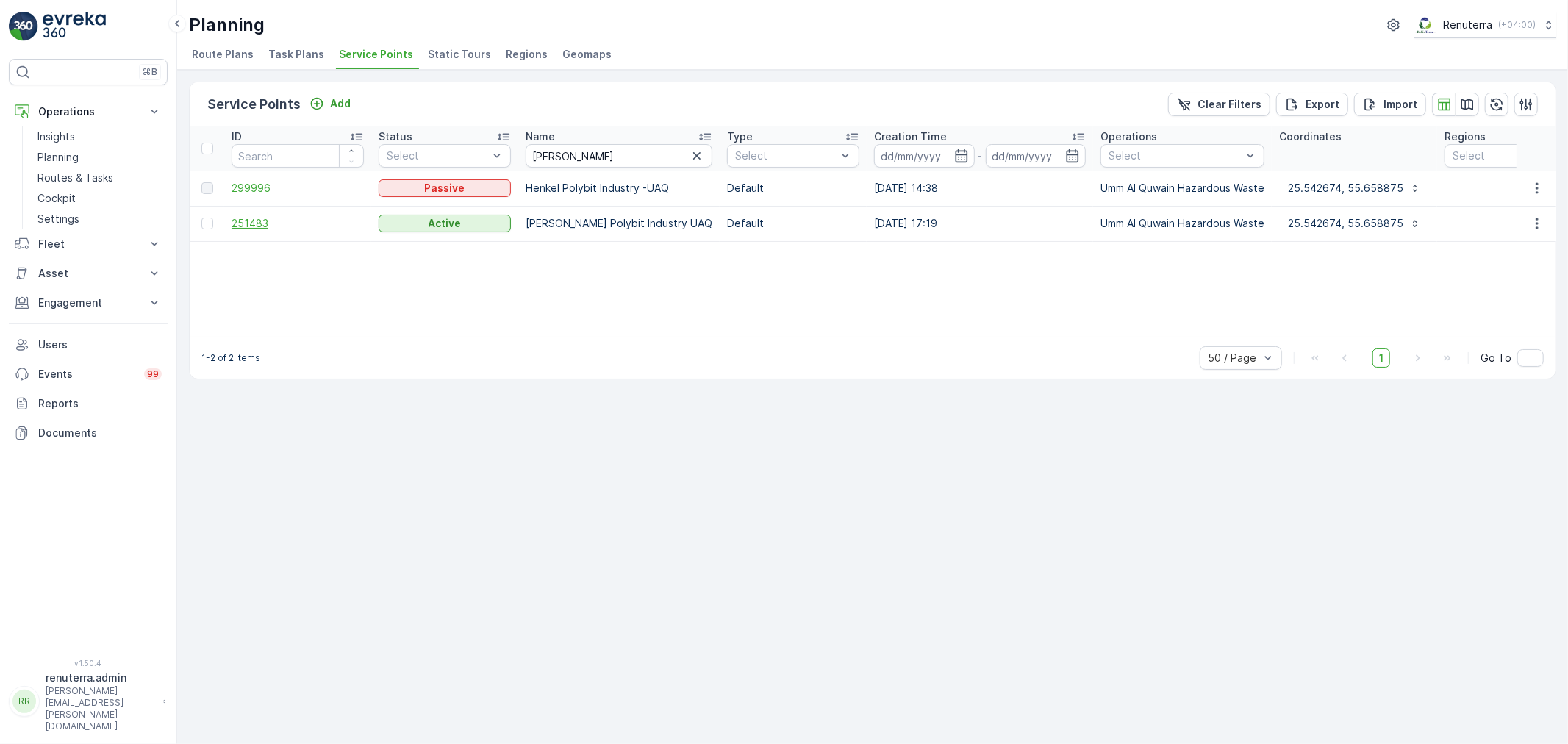
click at [302, 218] on span "251483" at bounding box center [298, 223] width 133 height 15
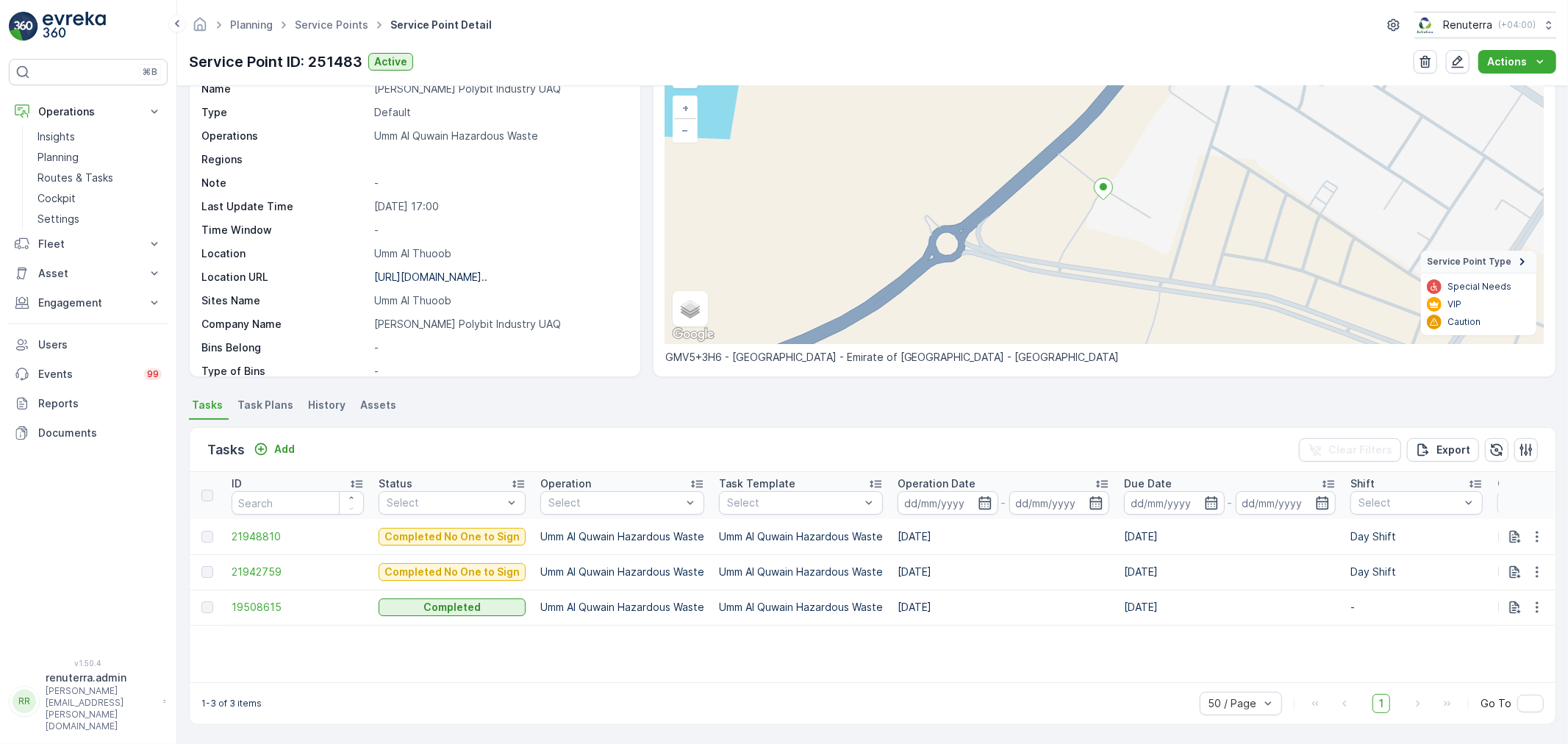
scroll to position [87, 0]
click at [279, 449] on p "Add" at bounding box center [284, 450] width 21 height 15
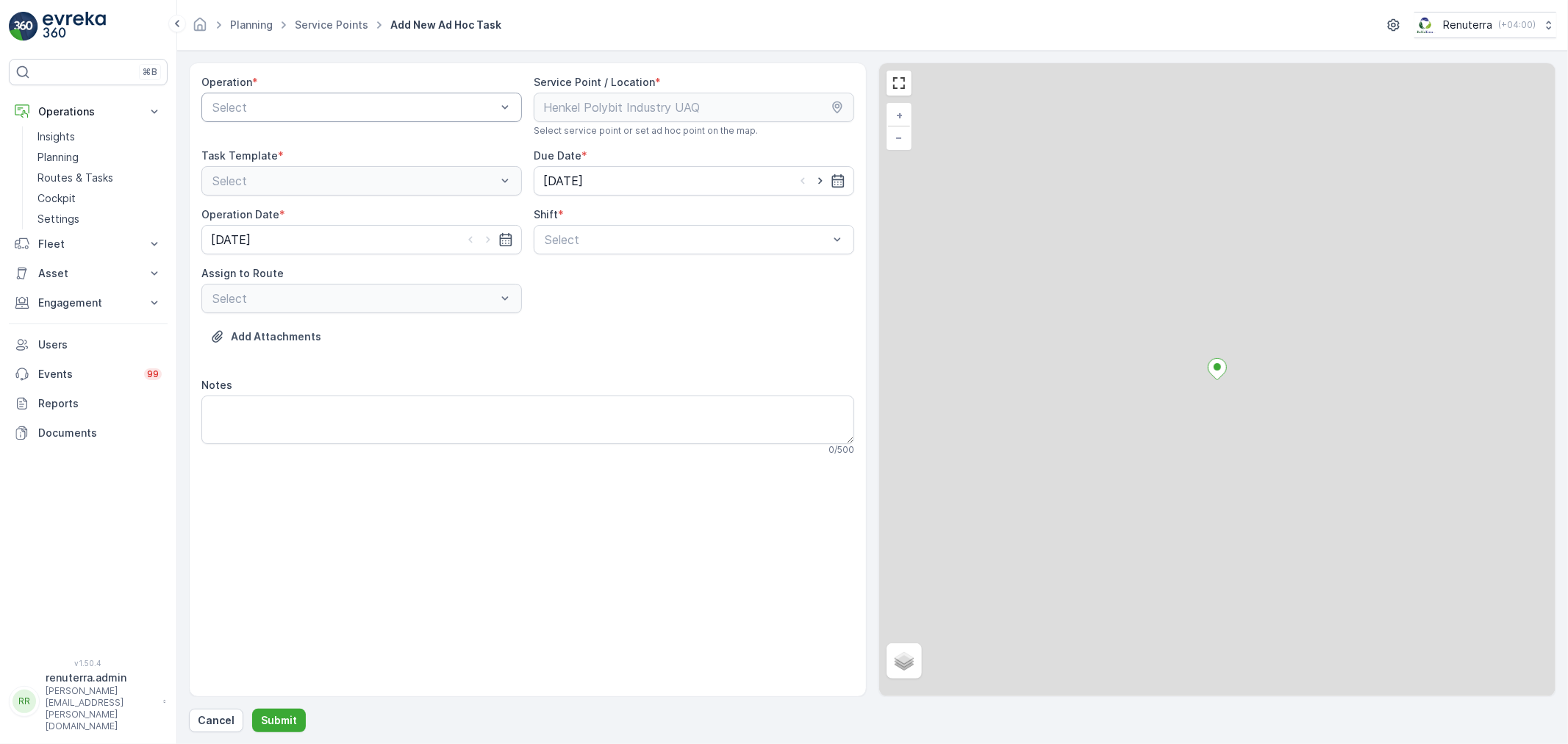
click at [272, 118] on div "Select" at bounding box center [362, 108] width 320 height 29
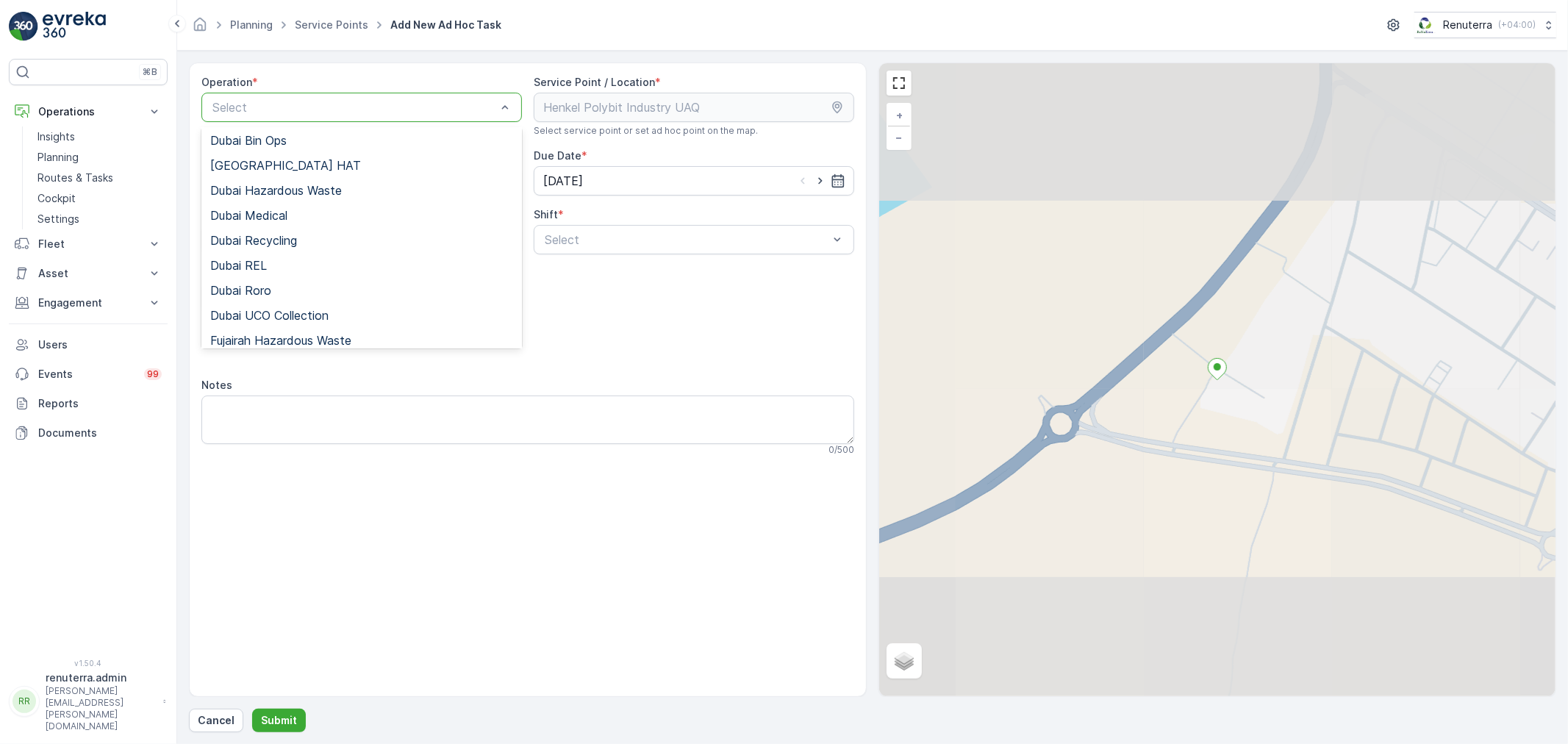
scroll to position [163, 0]
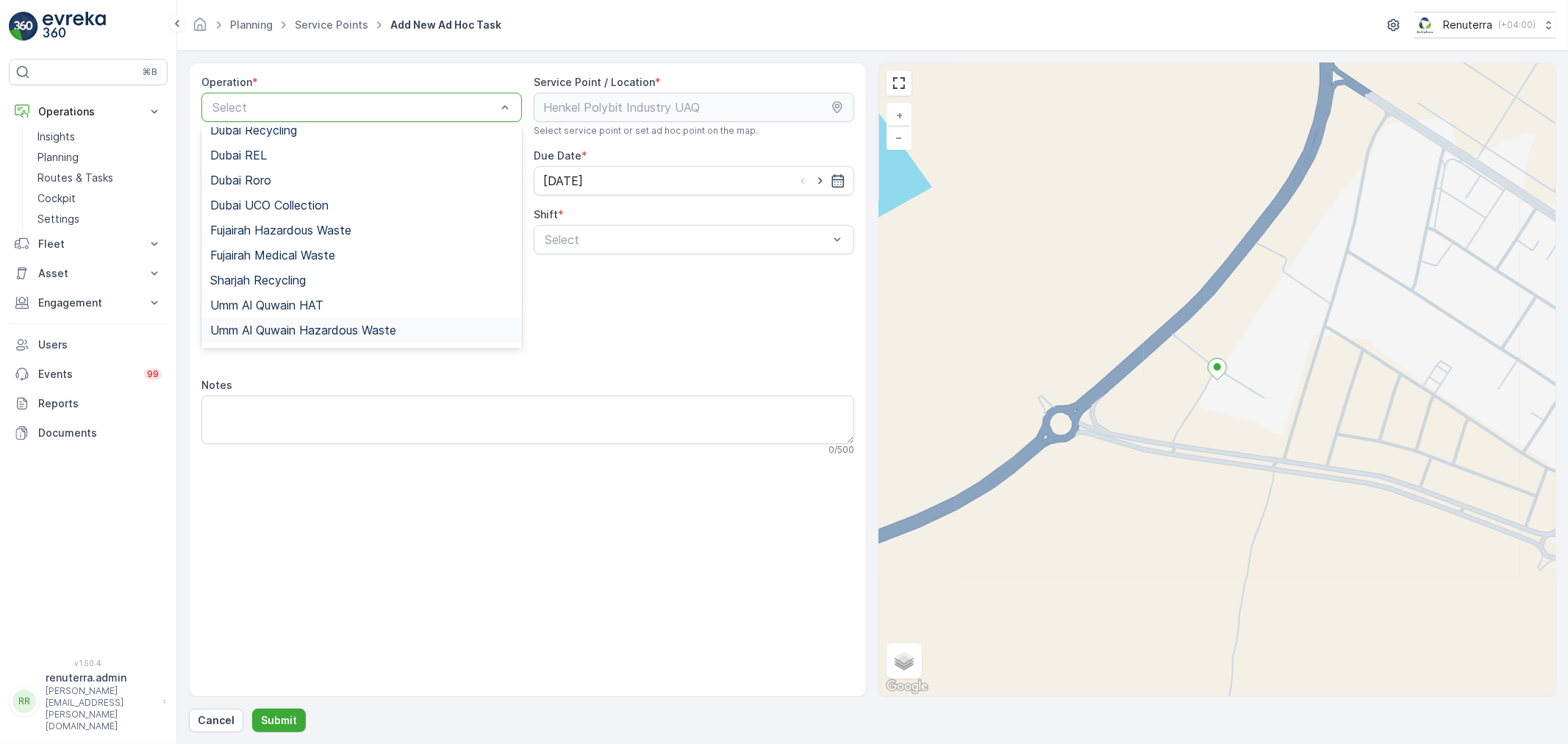
click at [299, 320] on div "Umm Al Quwain Hazardous Waste" at bounding box center [362, 330] width 320 height 25
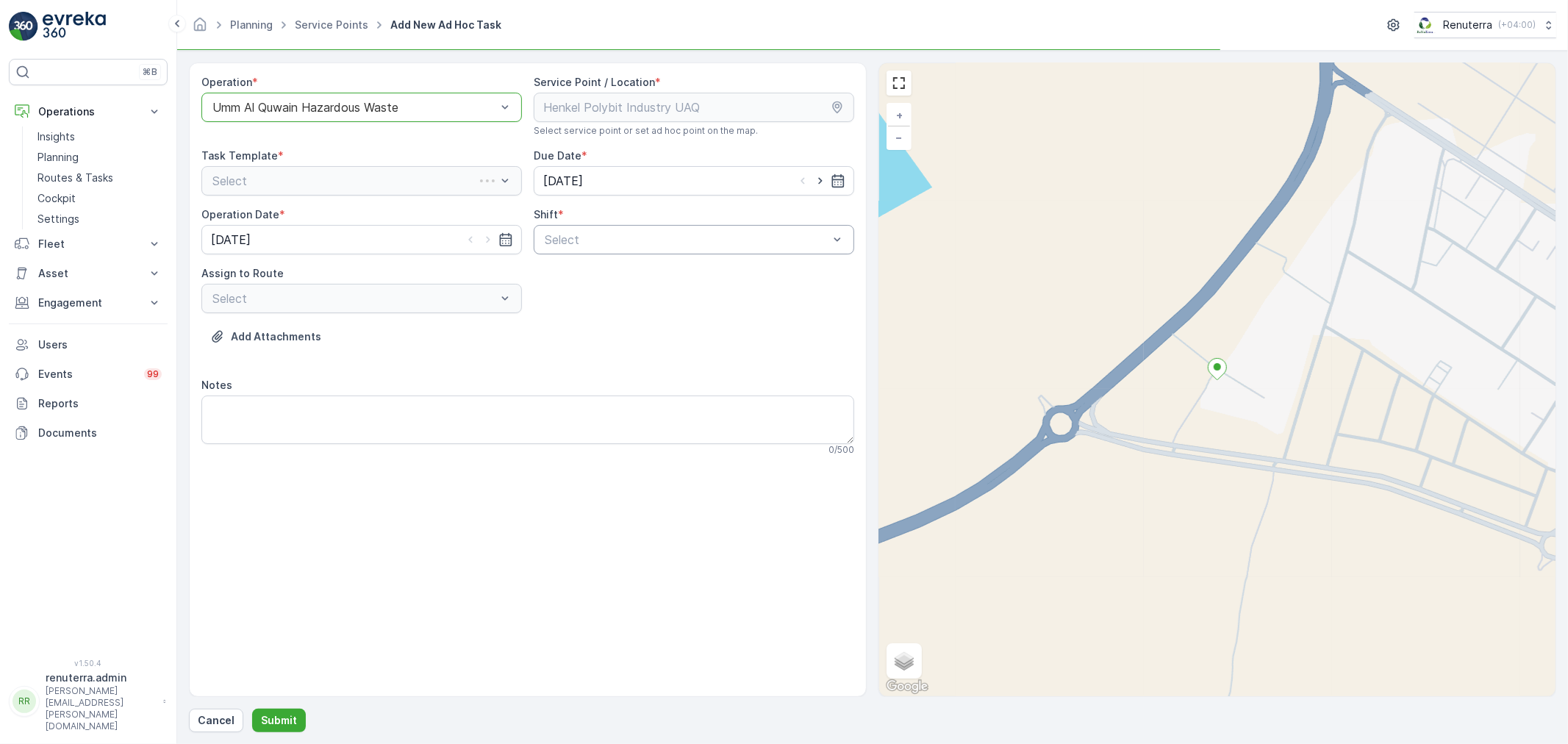
click at [542, 251] on div "Select" at bounding box center [694, 239] width 320 height 29
click at [499, 289] on div at bounding box center [505, 298] width 15 height 28
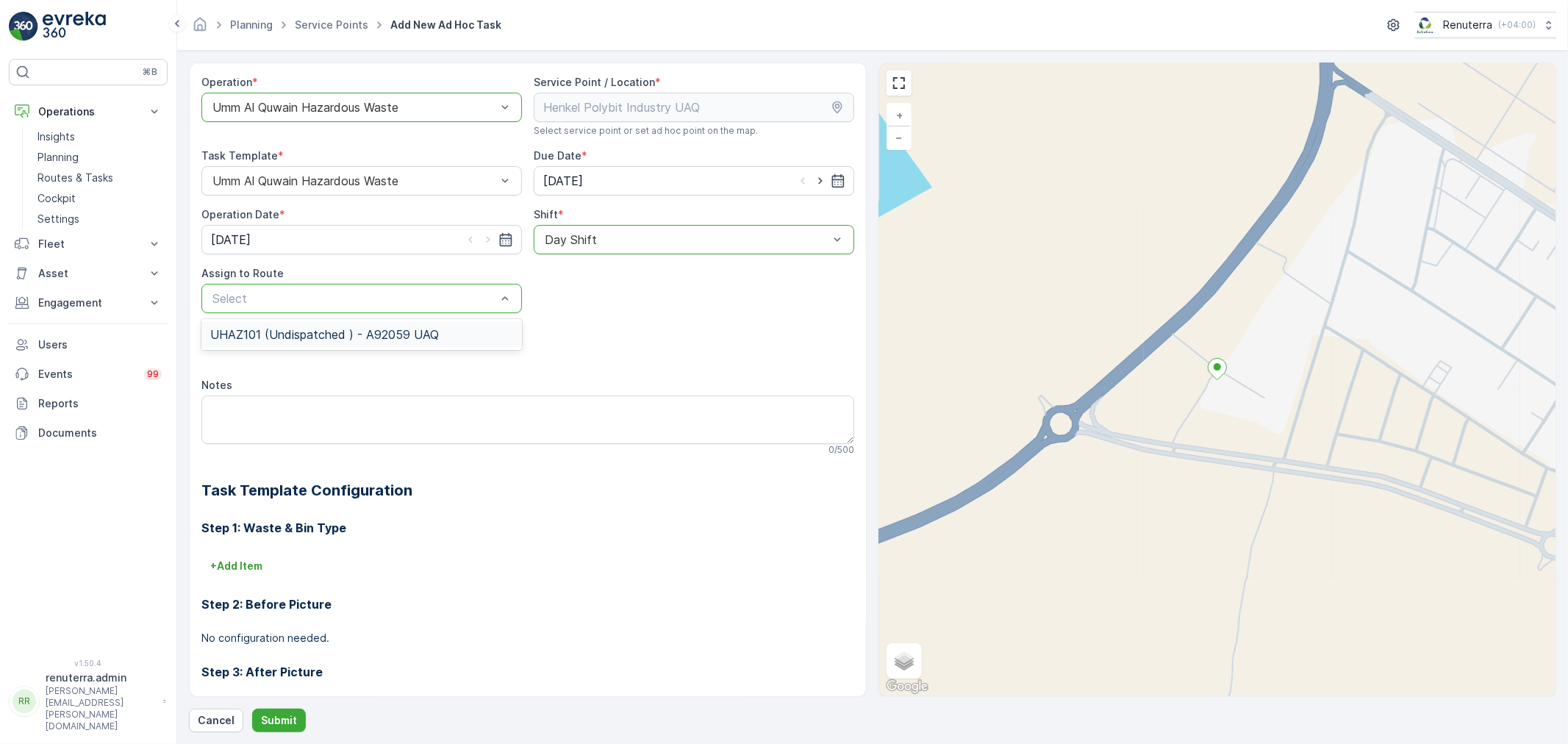
click at [456, 334] on div "UHAZ101 (Undispatched ) - A92059 UAQ" at bounding box center [362, 334] width 303 height 13
click at [273, 722] on p "Submit" at bounding box center [279, 720] width 36 height 15
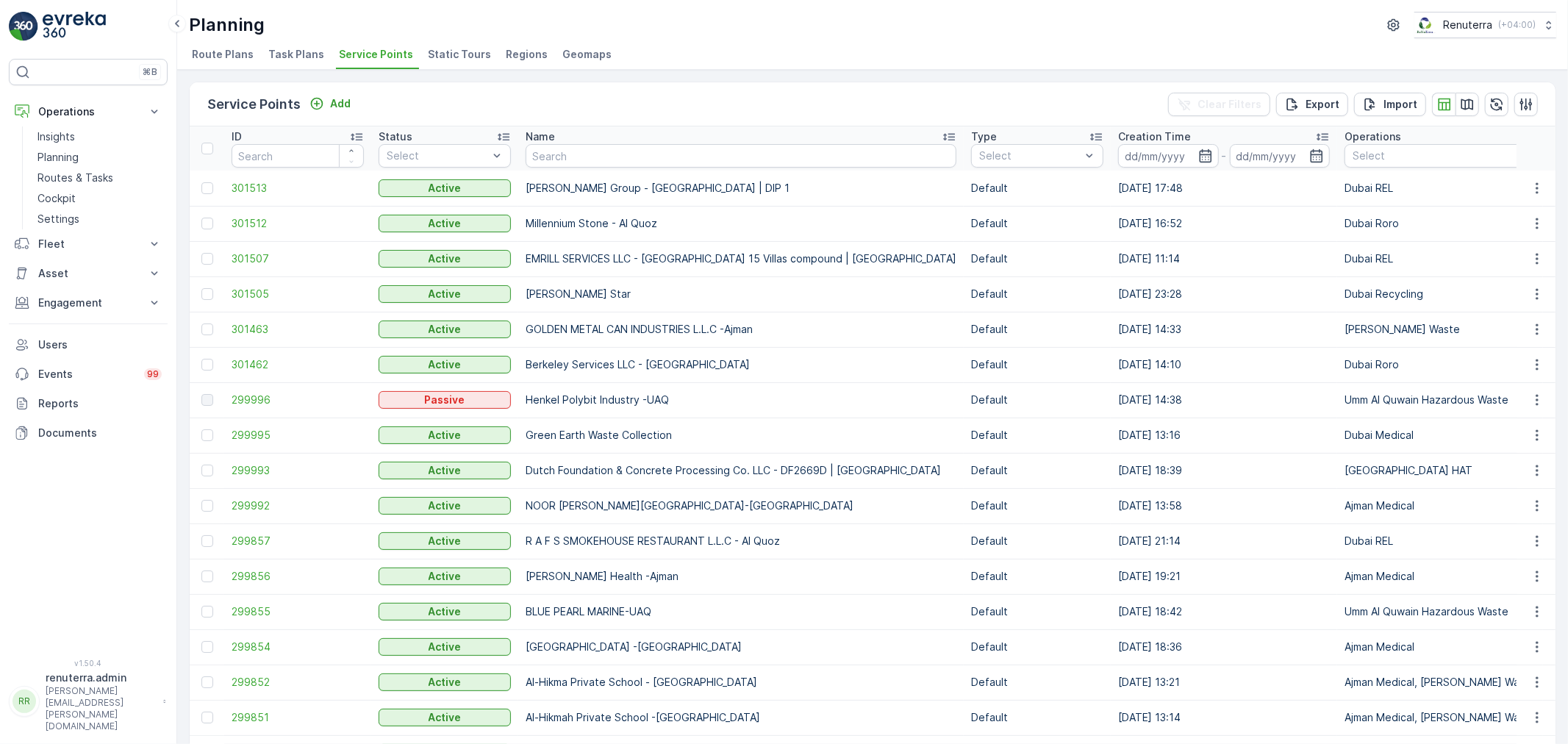
click at [574, 152] on input "text" at bounding box center [741, 155] width 431 height 23
type input "Emrill"
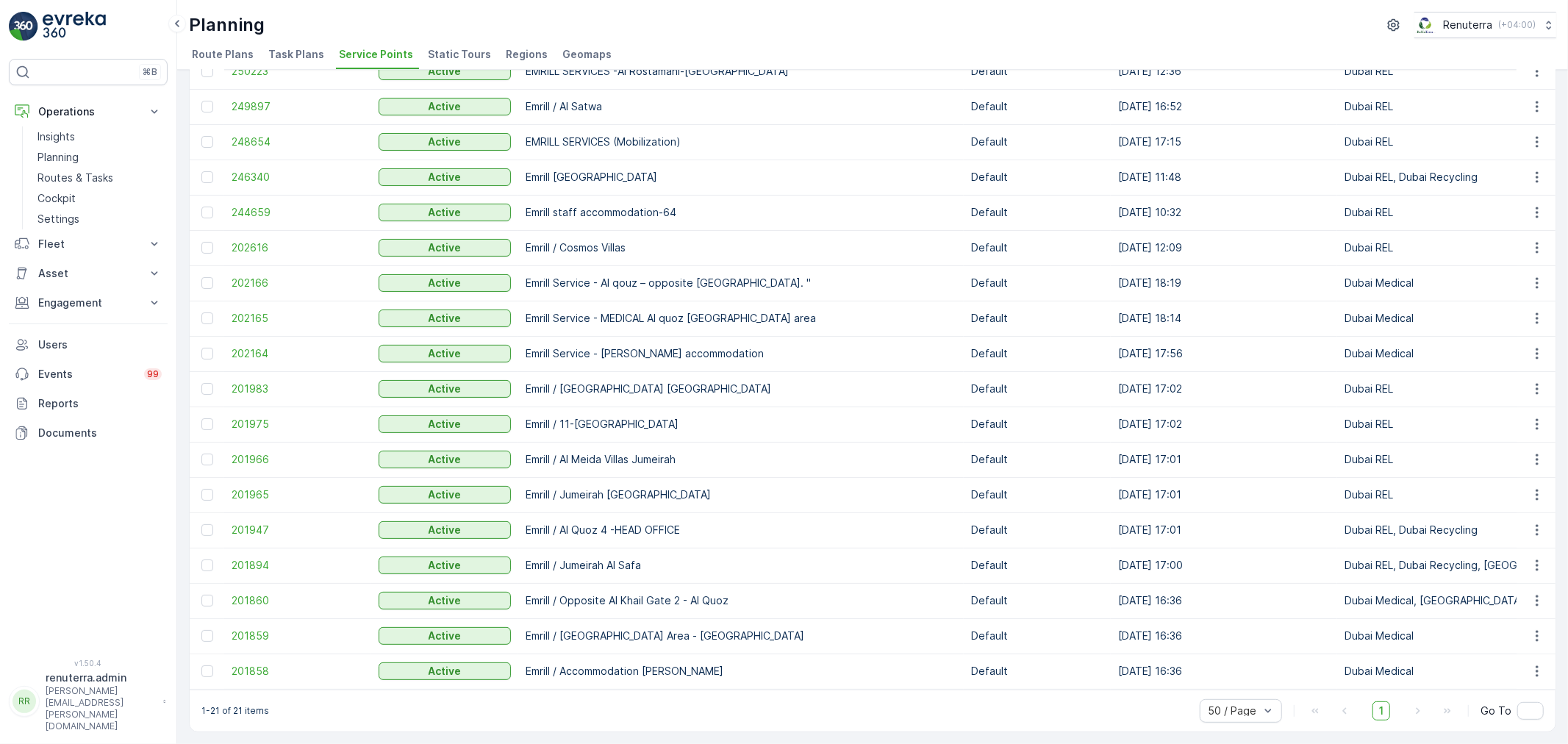
scroll to position [229, 0]
click at [262, 525] on span "201947" at bounding box center [298, 530] width 133 height 15
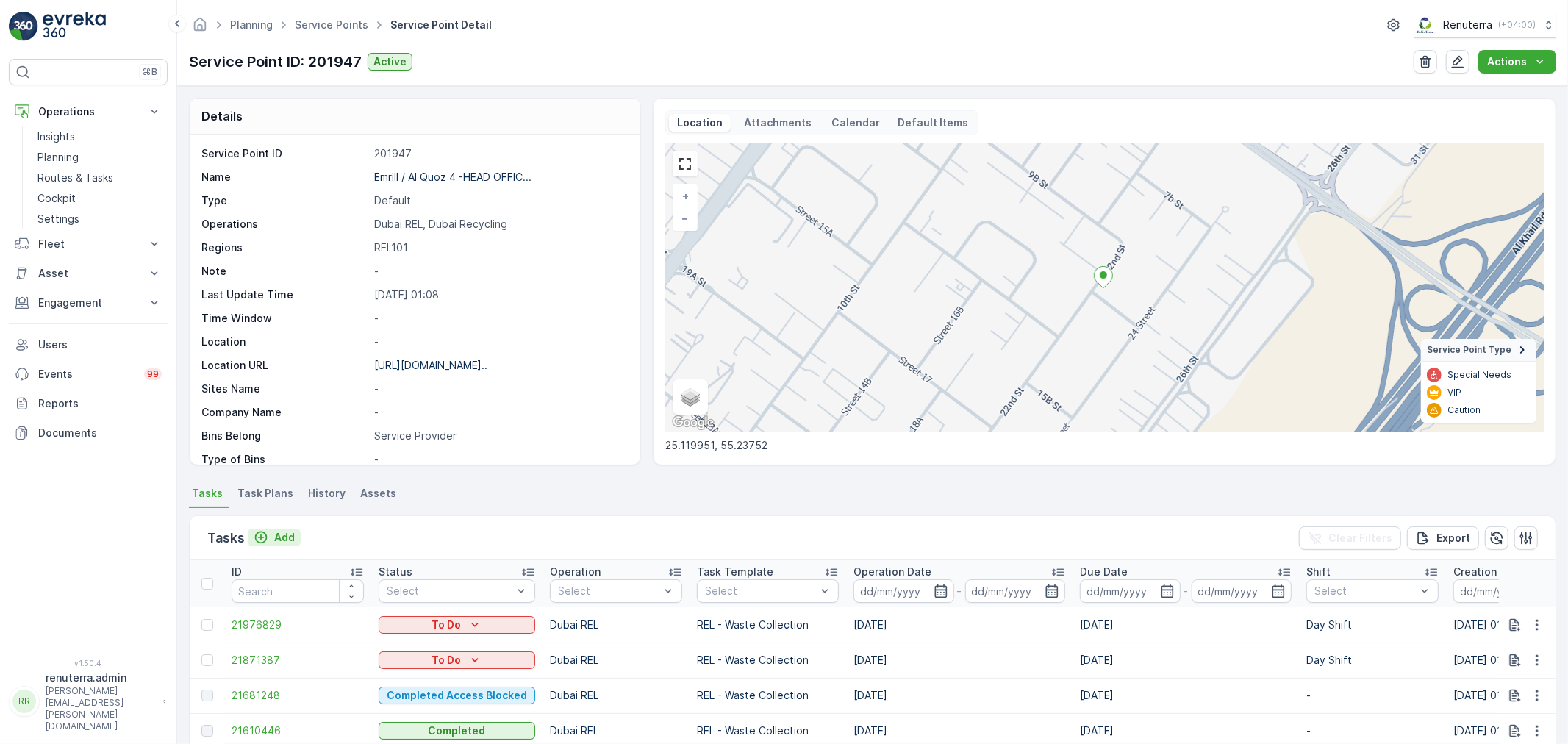
click at [284, 535] on p "Add" at bounding box center [284, 536] width 21 height 15
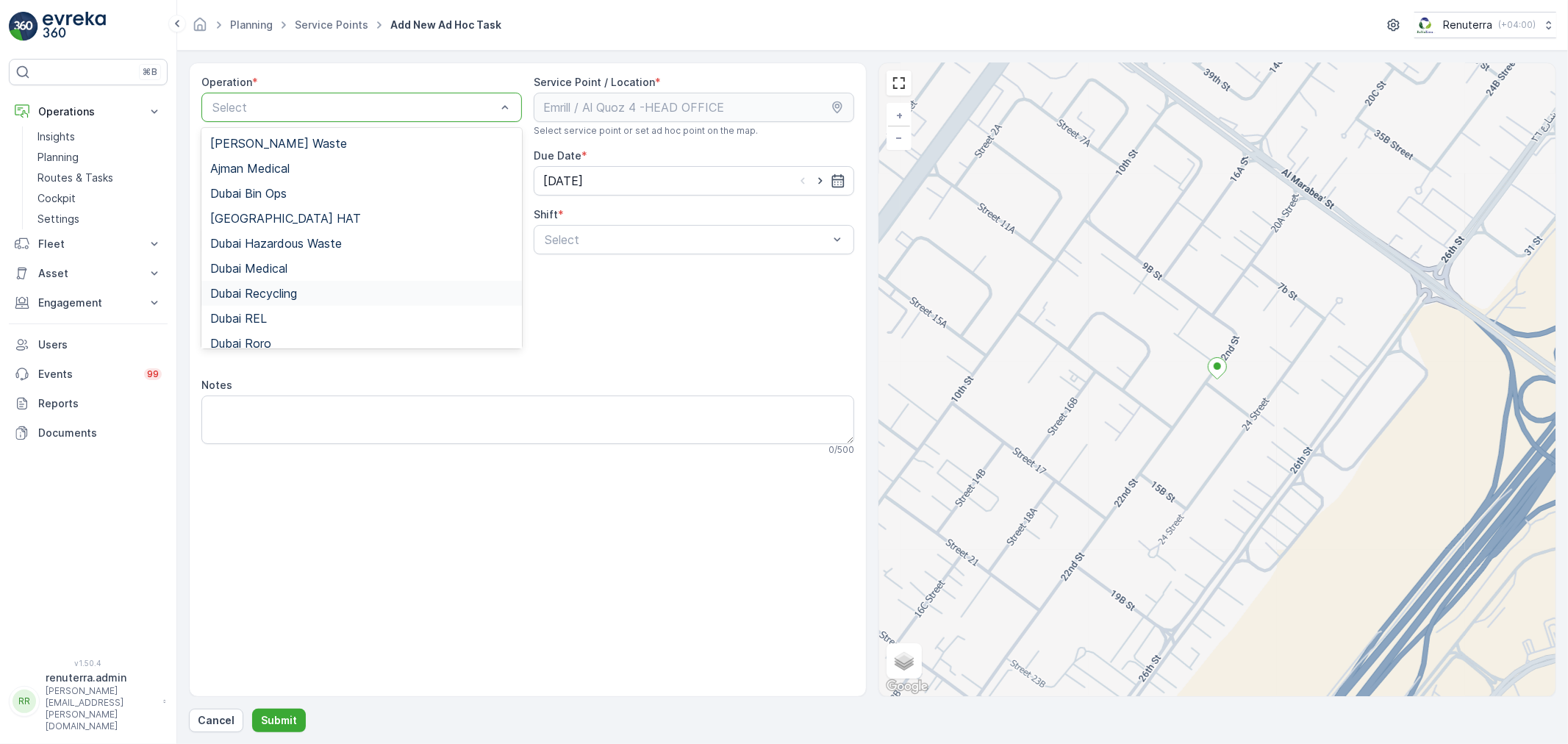
click at [288, 287] on span "Dubai Recycling" at bounding box center [253, 293] width 87 height 13
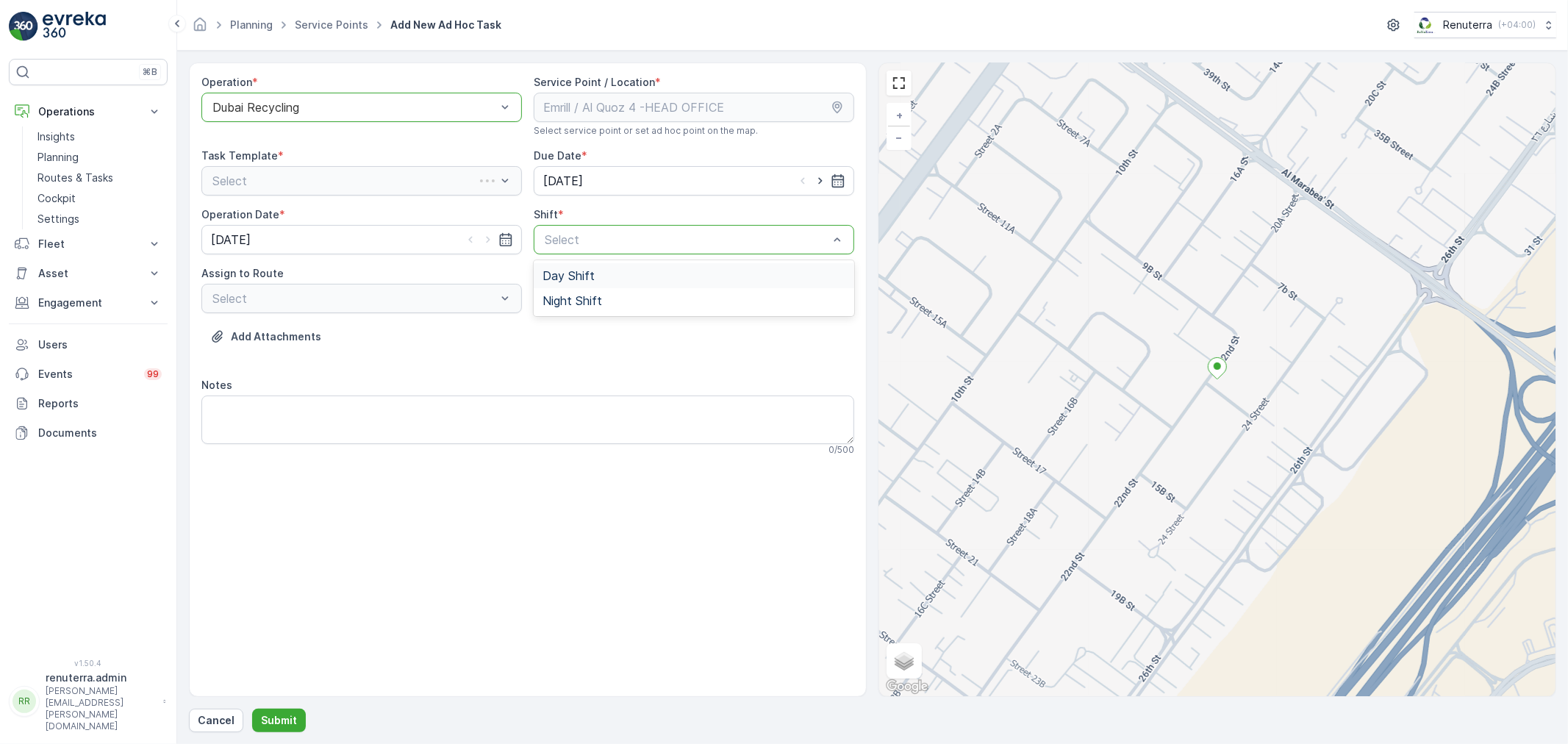
drag, startPoint x: 587, startPoint y: 238, endPoint x: 532, endPoint y: 283, distance: 71.1
click at [568, 273] on span "Day Shift" at bounding box center [569, 275] width 53 height 13
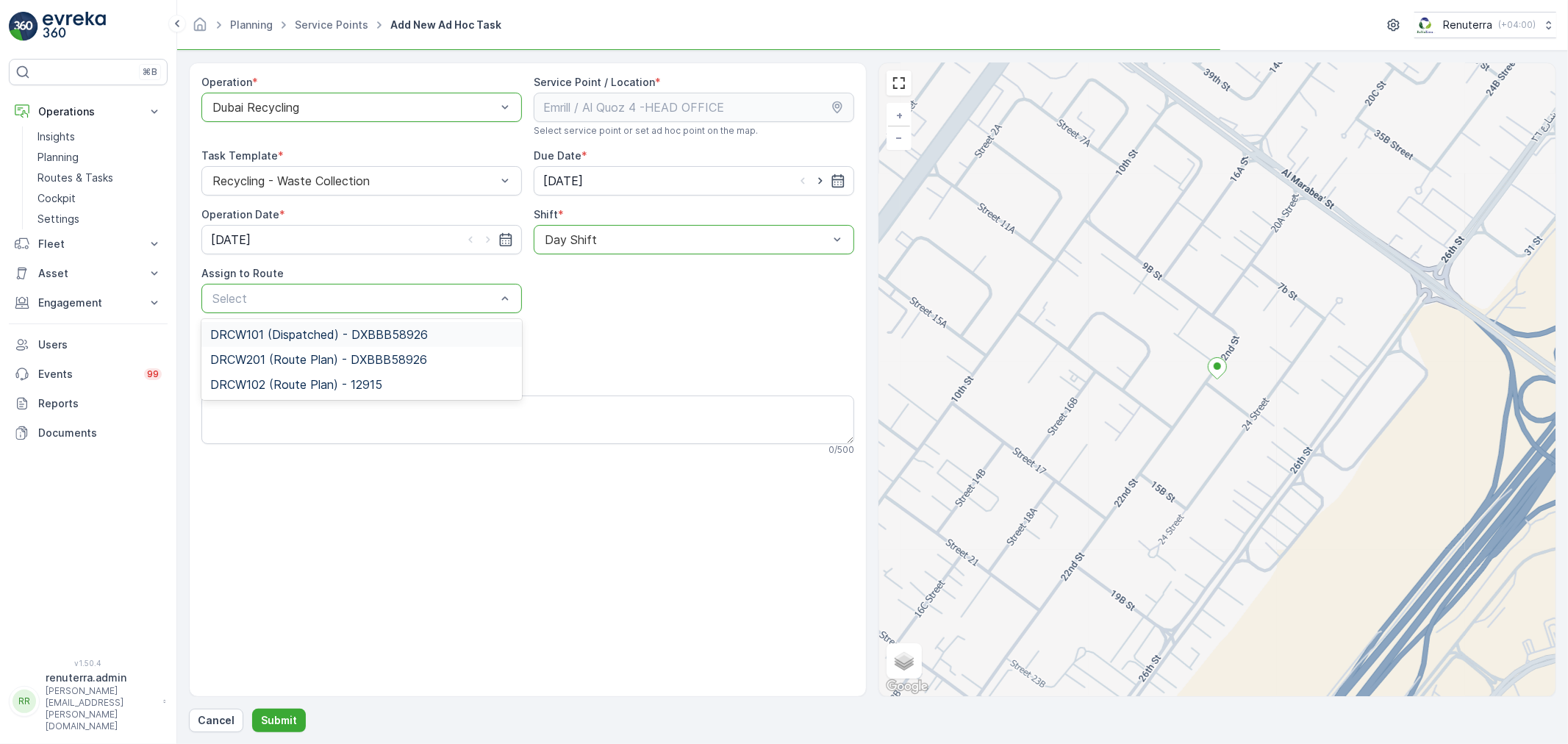
click at [456, 288] on div "Select" at bounding box center [362, 298] width 320 height 29
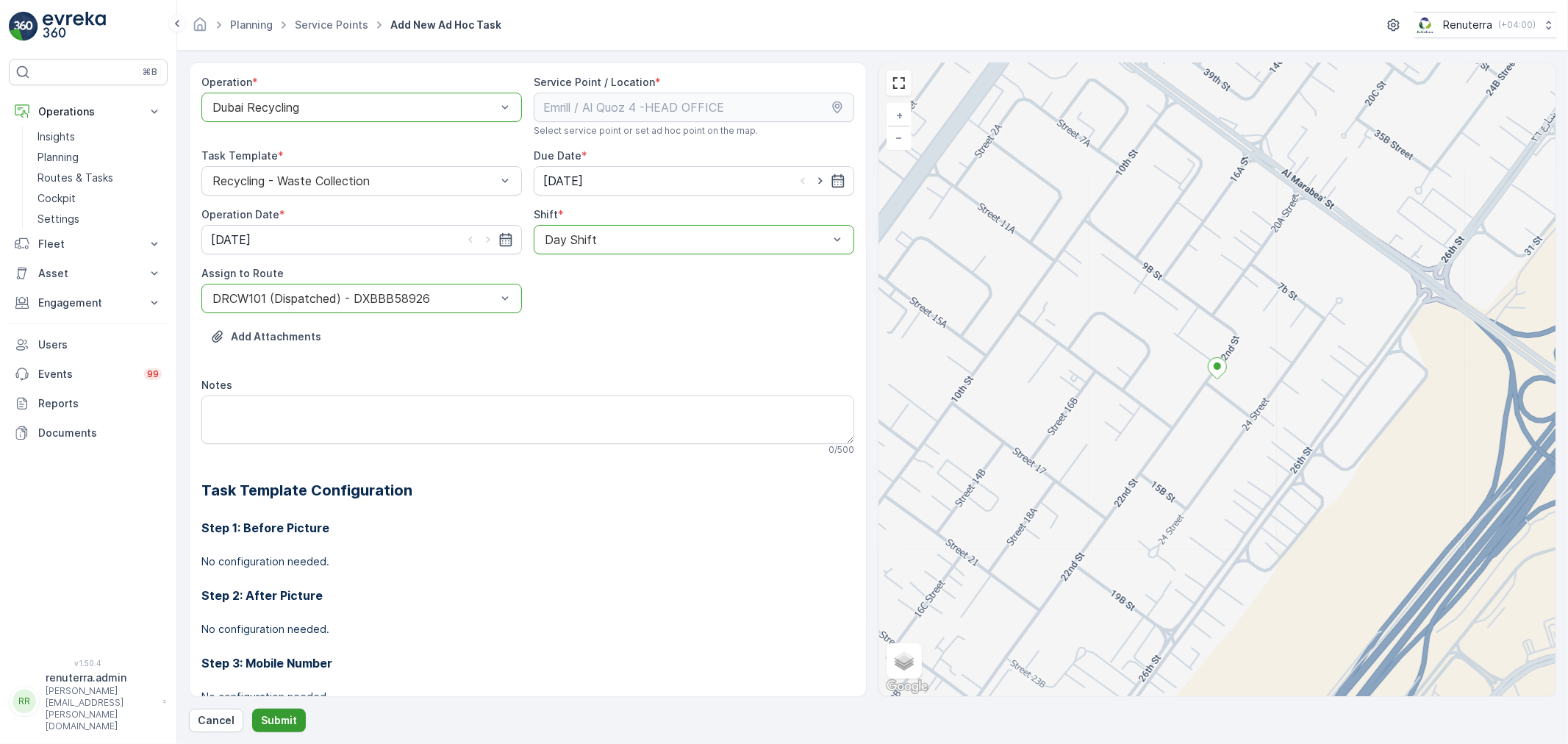
drag, startPoint x: 280, startPoint y: 738, endPoint x: 277, endPoint y: 720, distance: 18.2
click at [277, 722] on form "Operation * option Dubai Recycling, selected. Dubai Recycling Service Point / L…" at bounding box center [873, 397] width 1391 height 693
click at [277, 720] on p "Submit" at bounding box center [279, 720] width 36 height 15
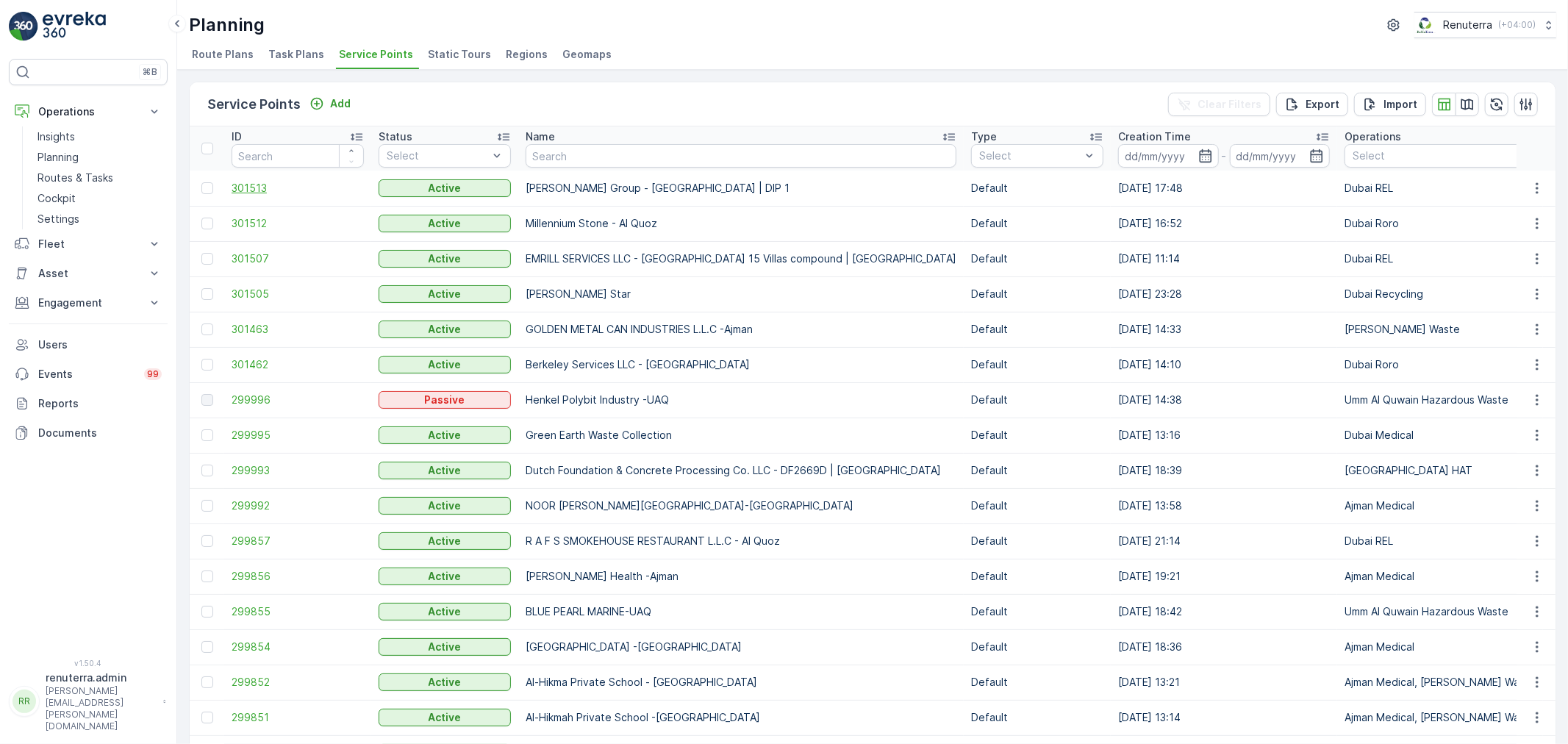
click at [273, 181] on span "301513" at bounding box center [298, 188] width 133 height 15
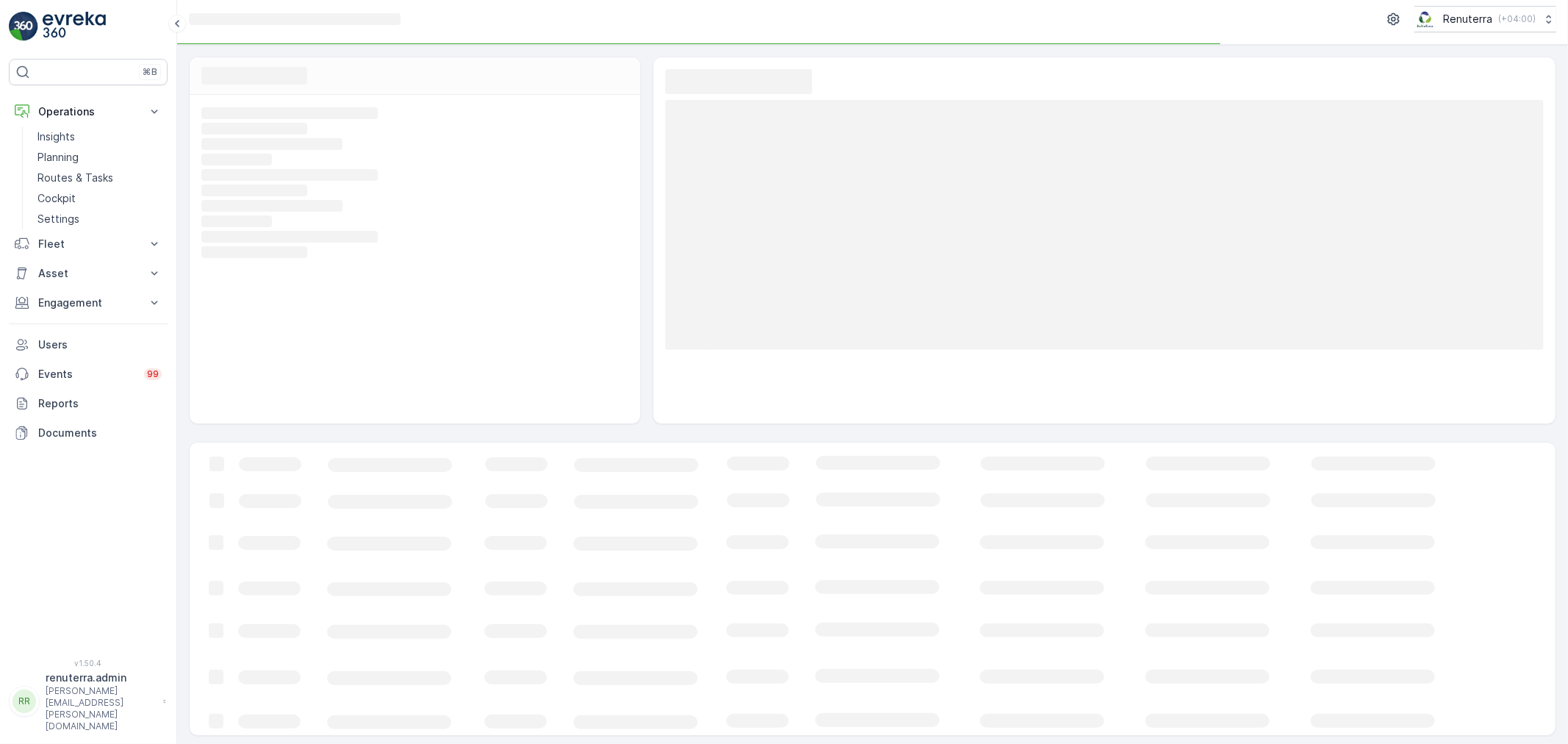
scroll to position [9, 0]
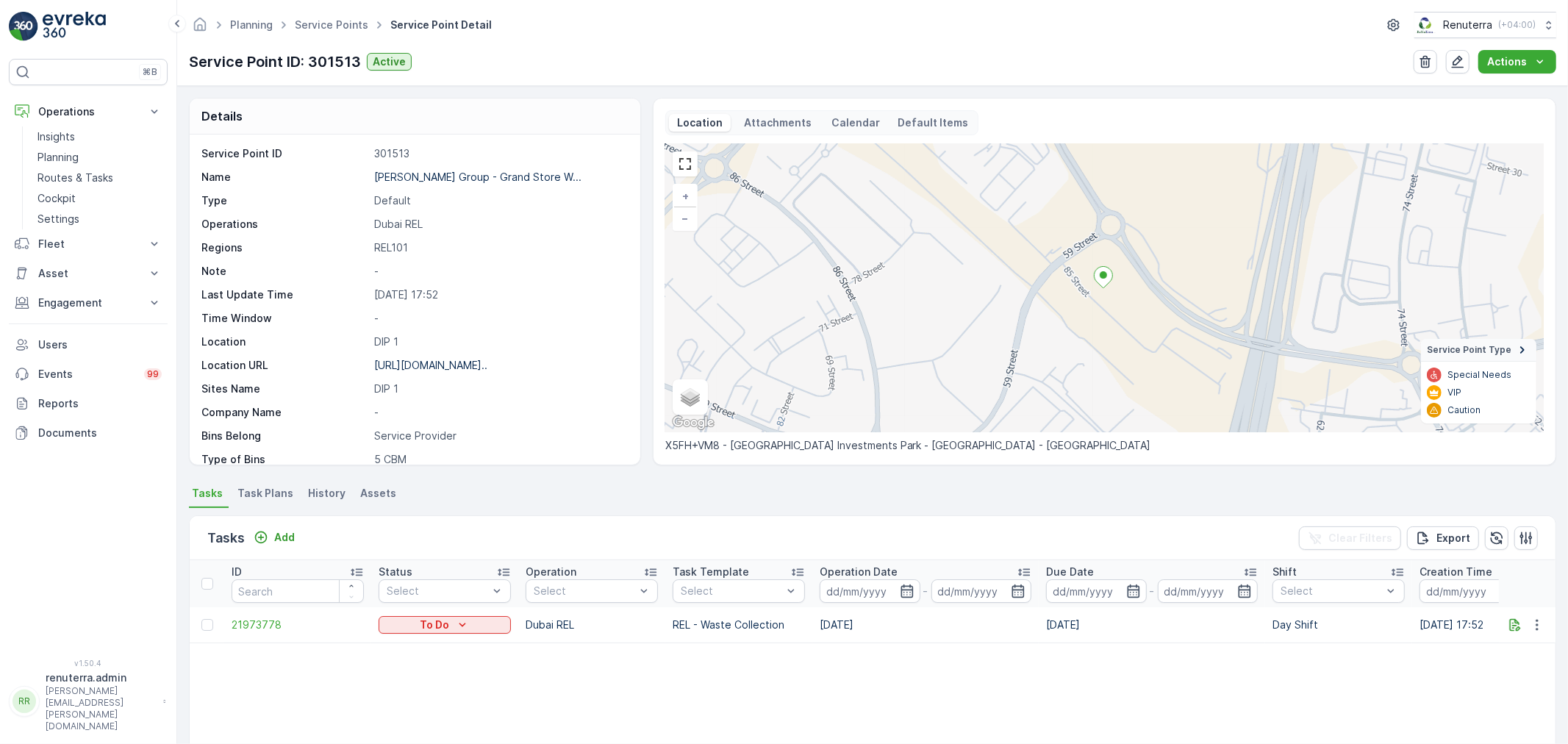
drag, startPoint x: 1561, startPoint y: 618, endPoint x: 1548, endPoint y: 619, distance: 13.0
click at [1554, 618] on div "Details Service Point ID 301513 Name Al Abbas Group - Grand Store W... Type Def…" at bounding box center [873, 415] width 1391 height 658
click at [1530, 629] on icon "button" at bounding box center [1537, 624] width 15 height 15
click at [1510, 545] on div "Change Route" at bounding box center [1513, 554] width 111 height 21
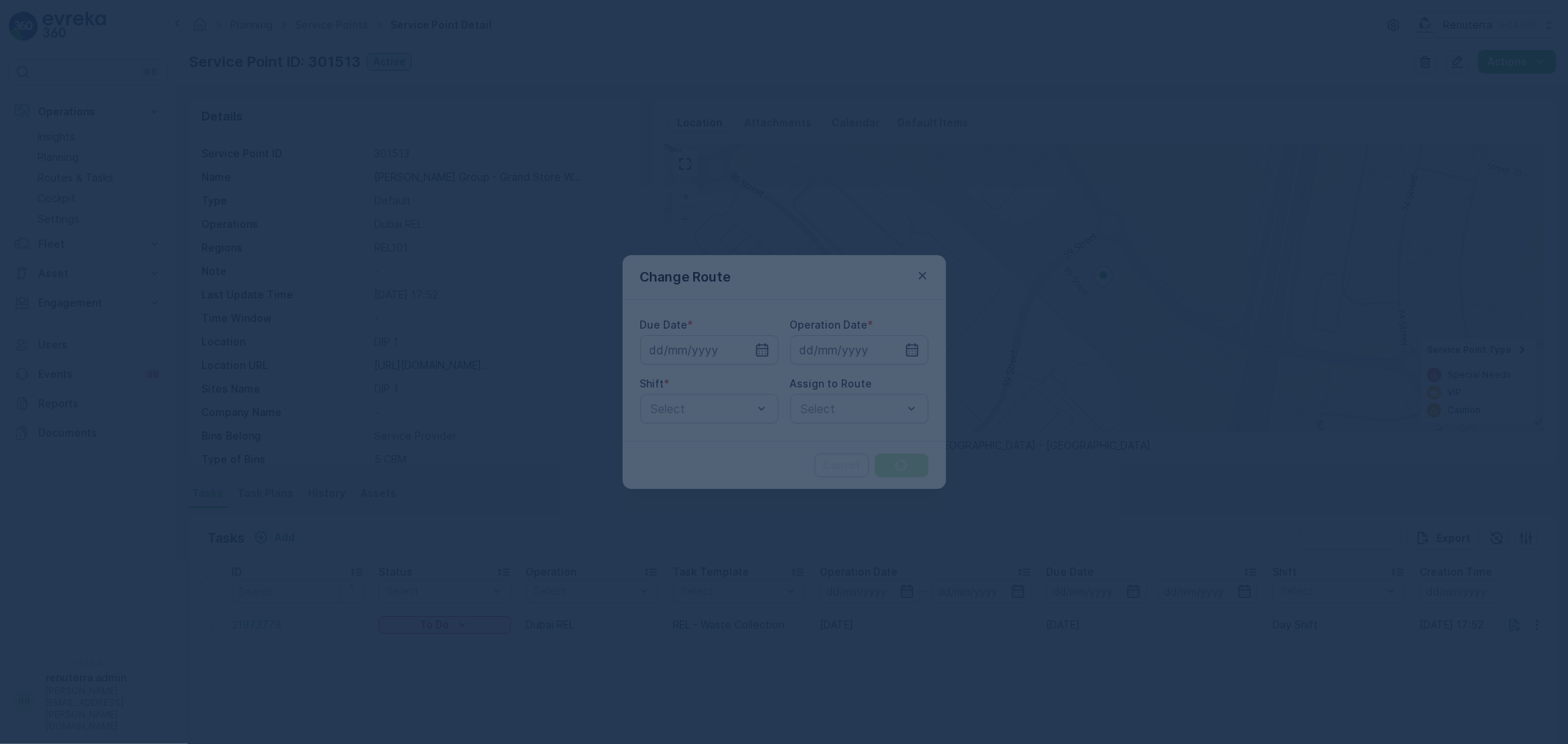
type input "23.09.2025"
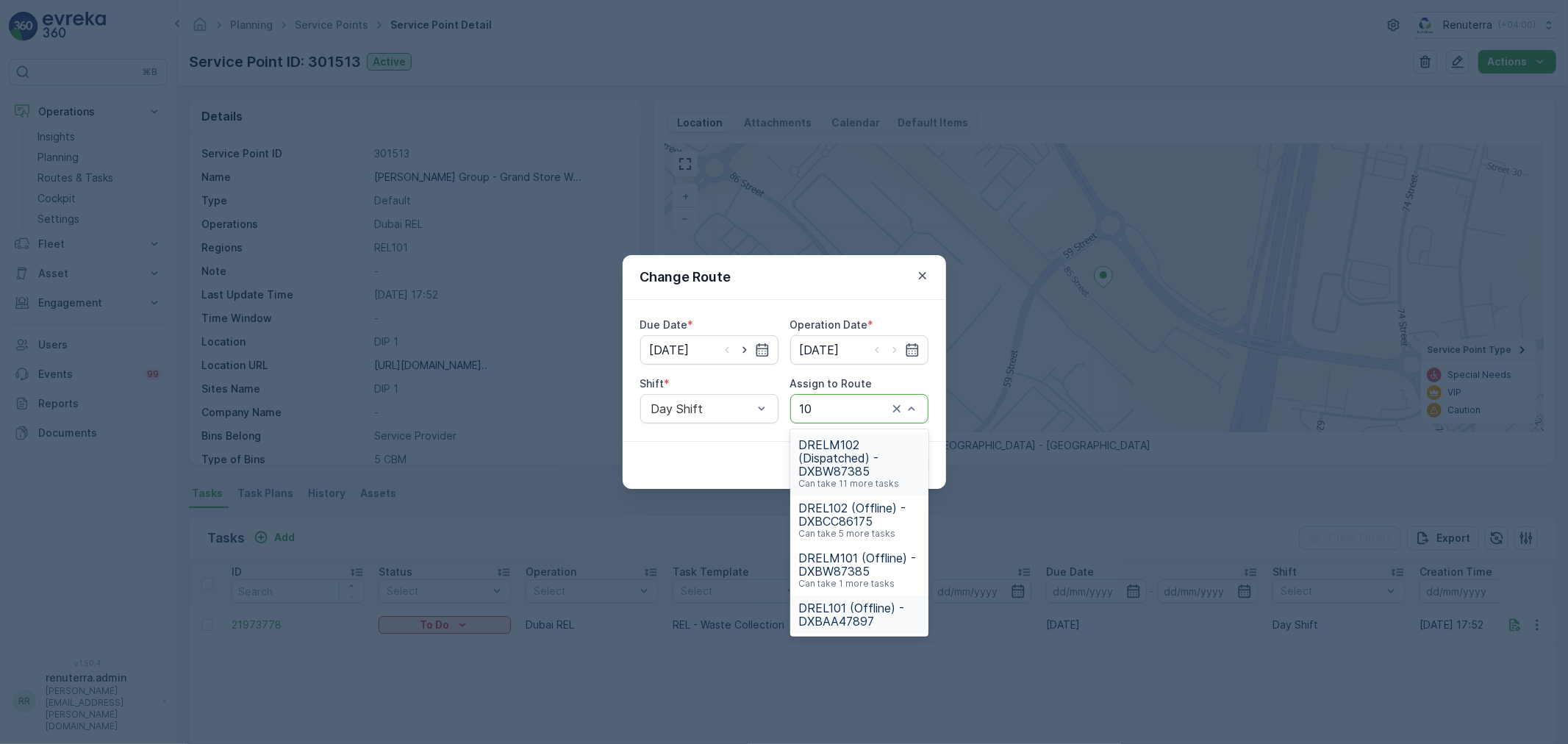
type input "1"
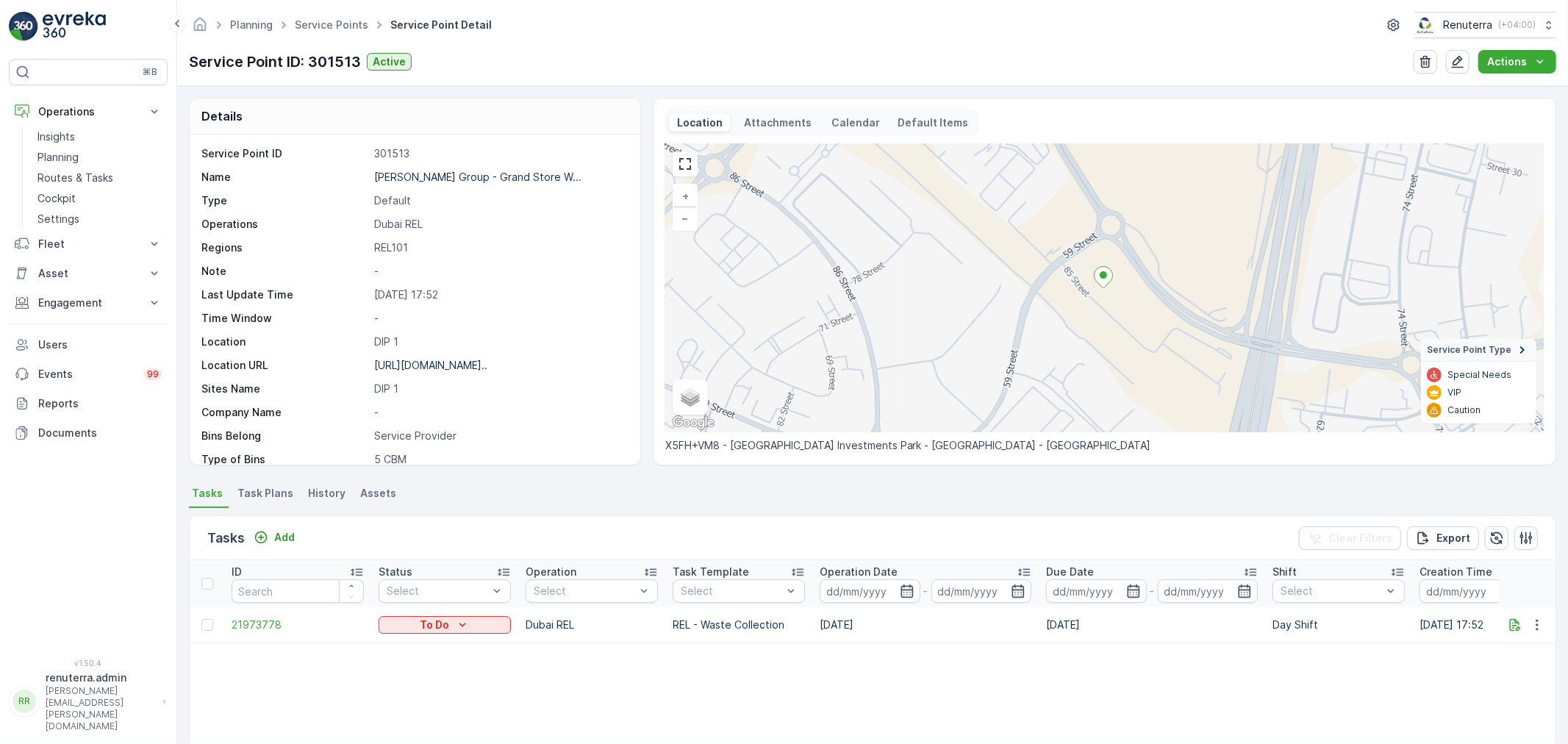
click at [574, 658] on div "ID Status Select Operation Select Task Template Select Operation Date - Due Dat…" at bounding box center [872, 665] width 1366 height 210
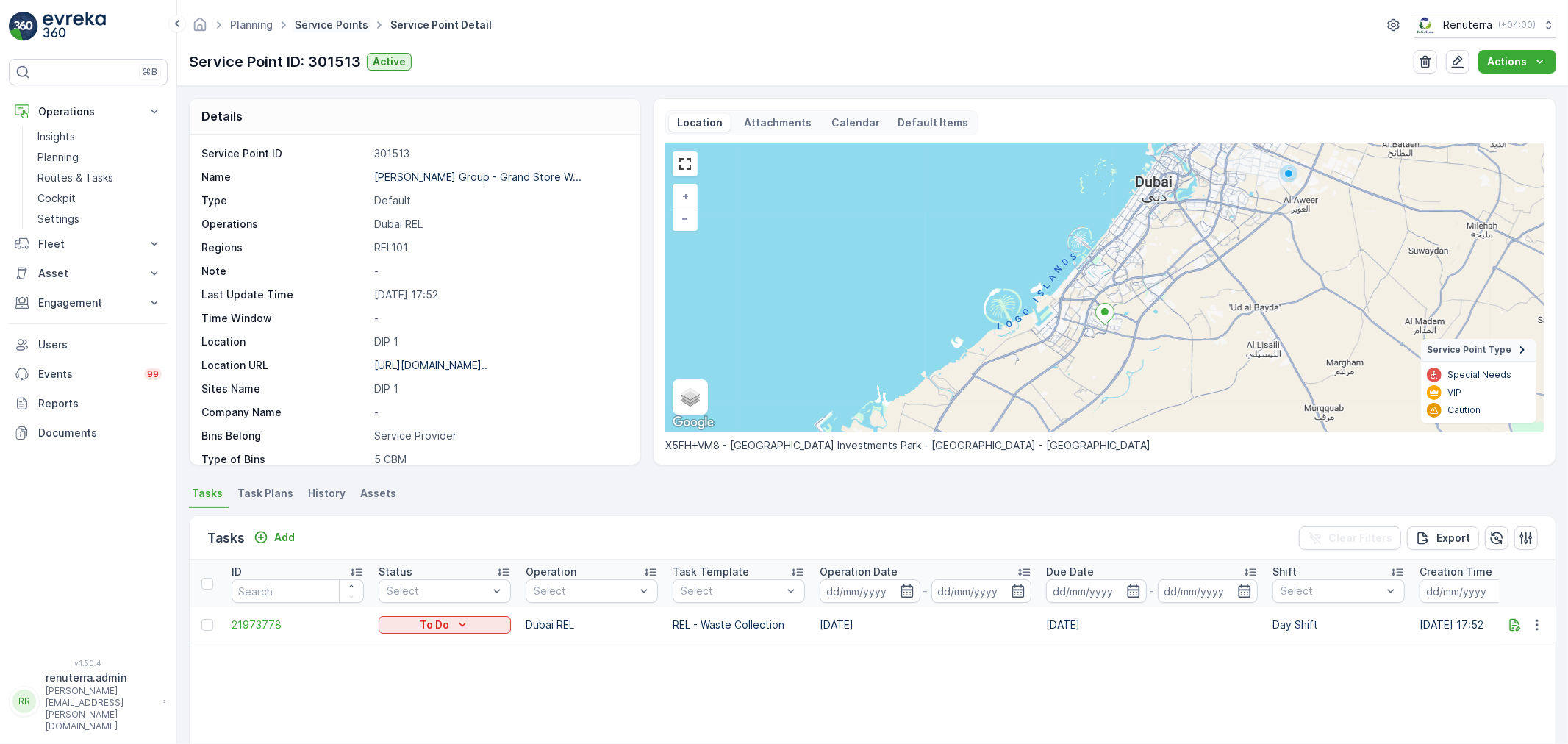
click at [318, 18] on link "Service Points" at bounding box center [331, 24] width 73 height 13
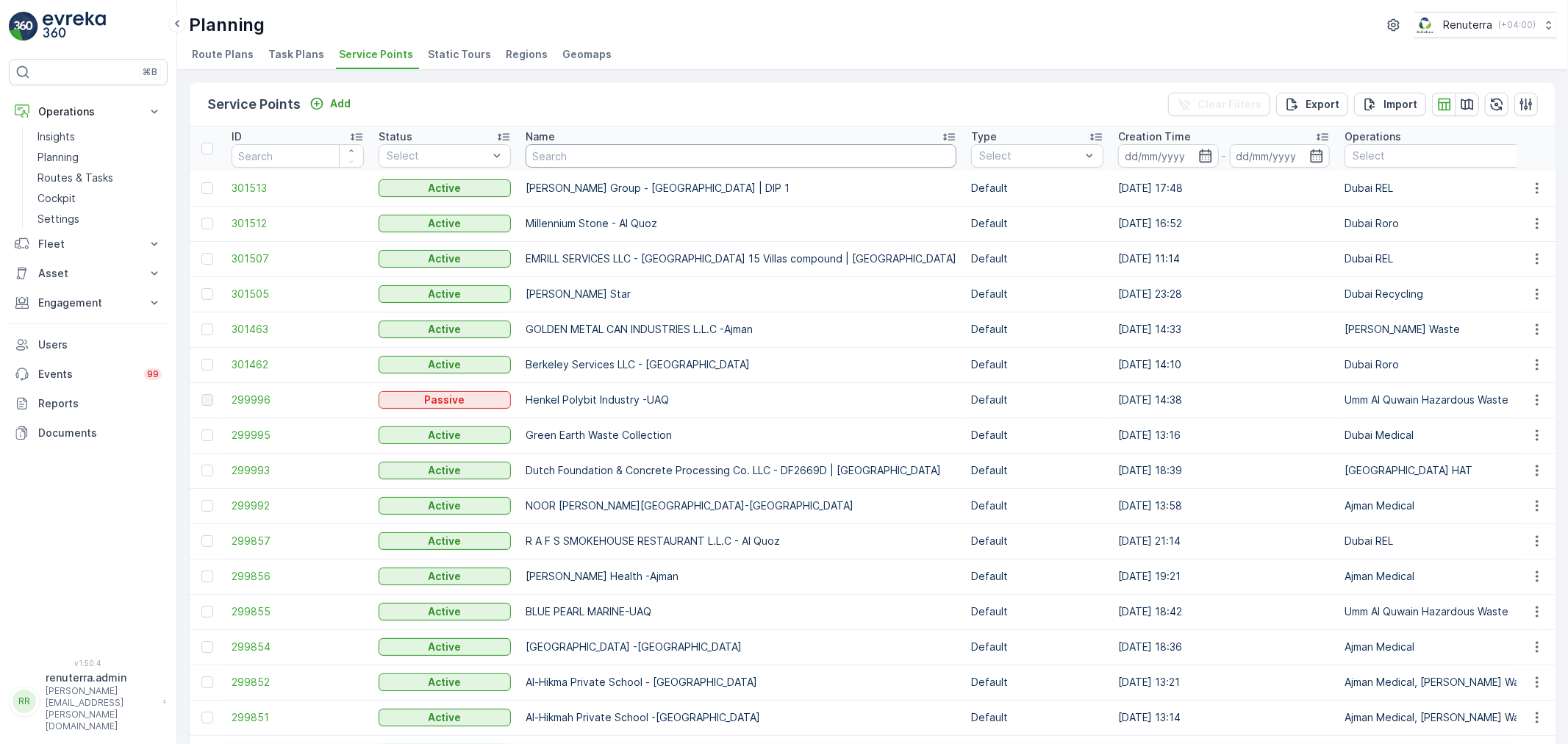
click at [560, 158] on input "text" at bounding box center [741, 155] width 431 height 23
type input "Better"
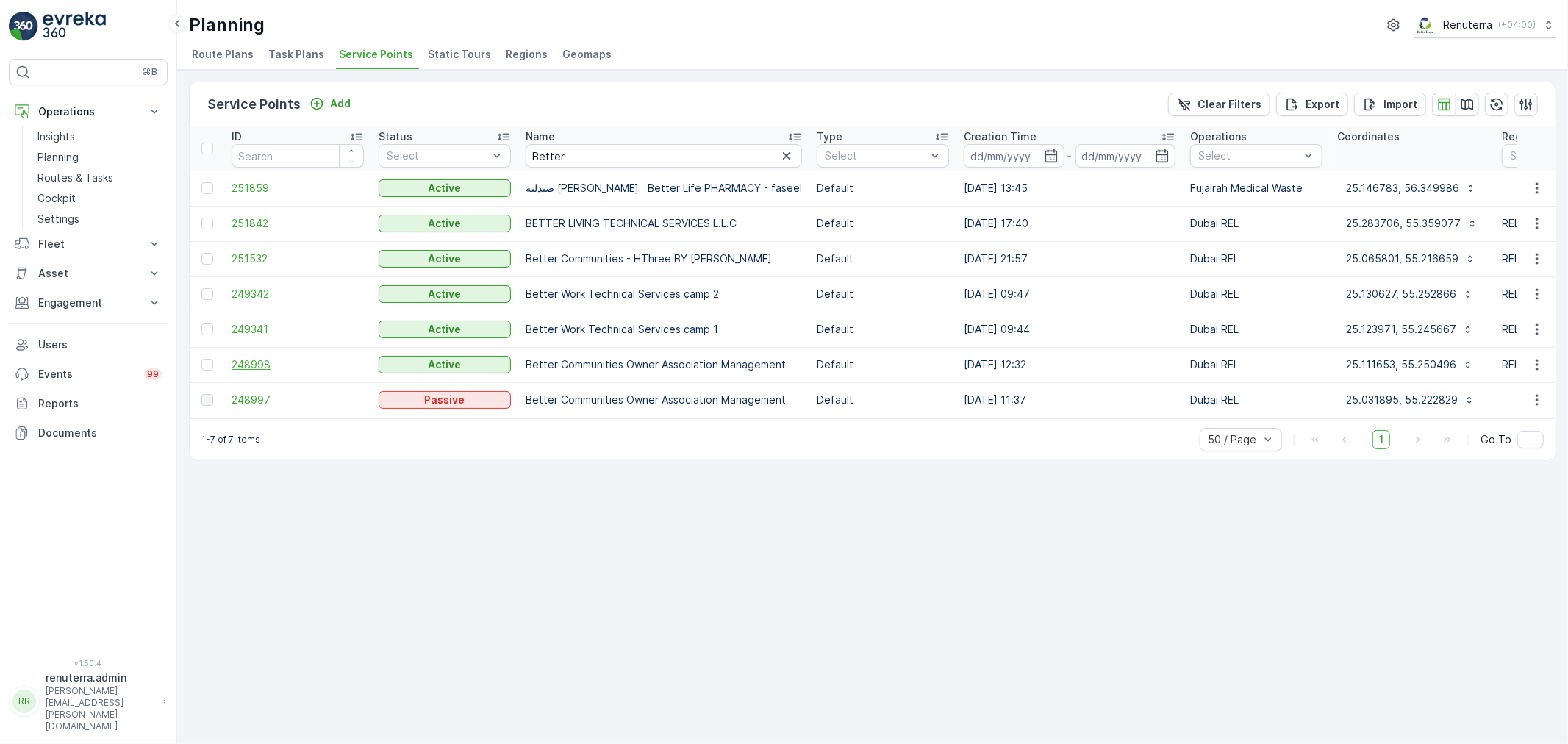
click at [296, 363] on span "248998" at bounding box center [298, 364] width 133 height 15
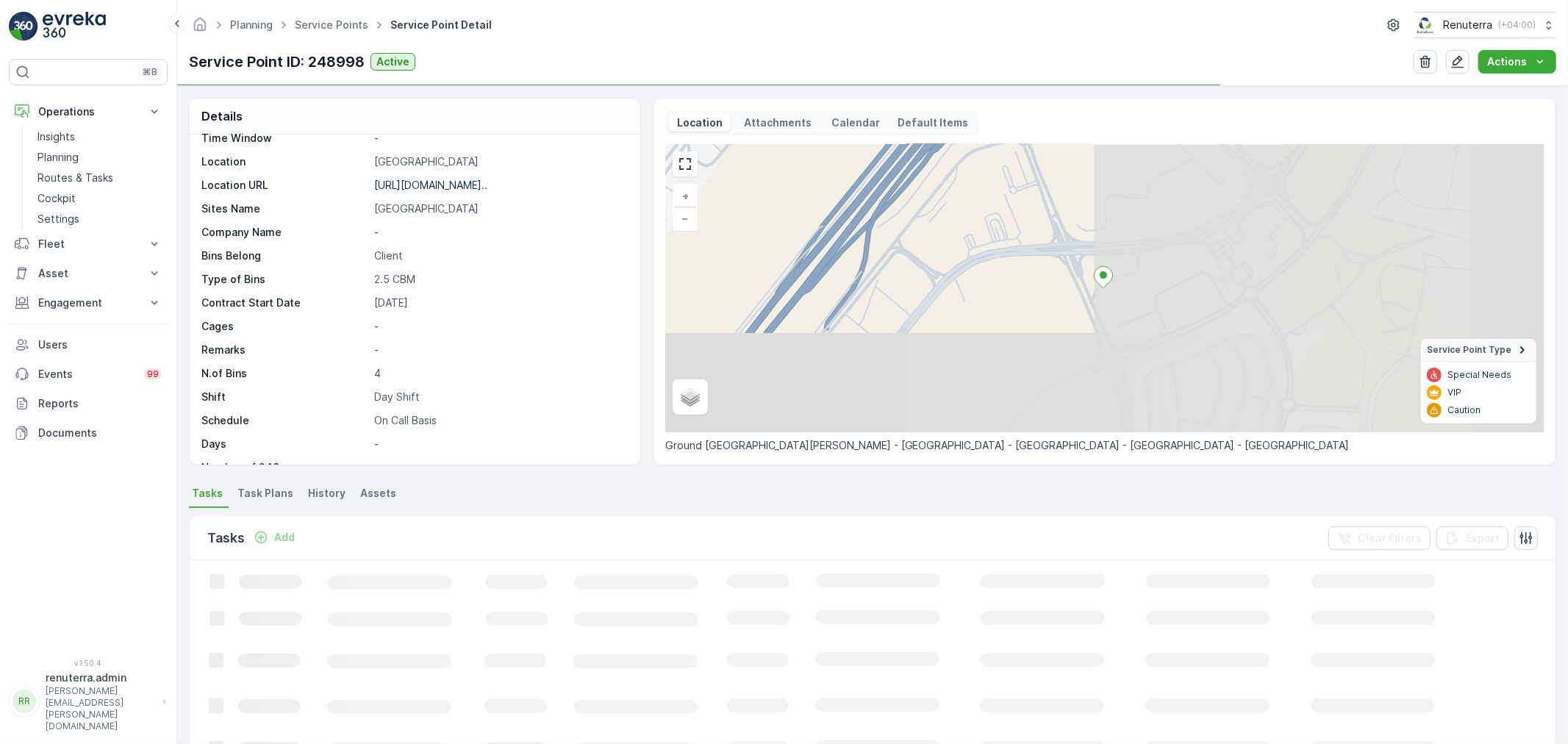
scroll to position [202, 0]
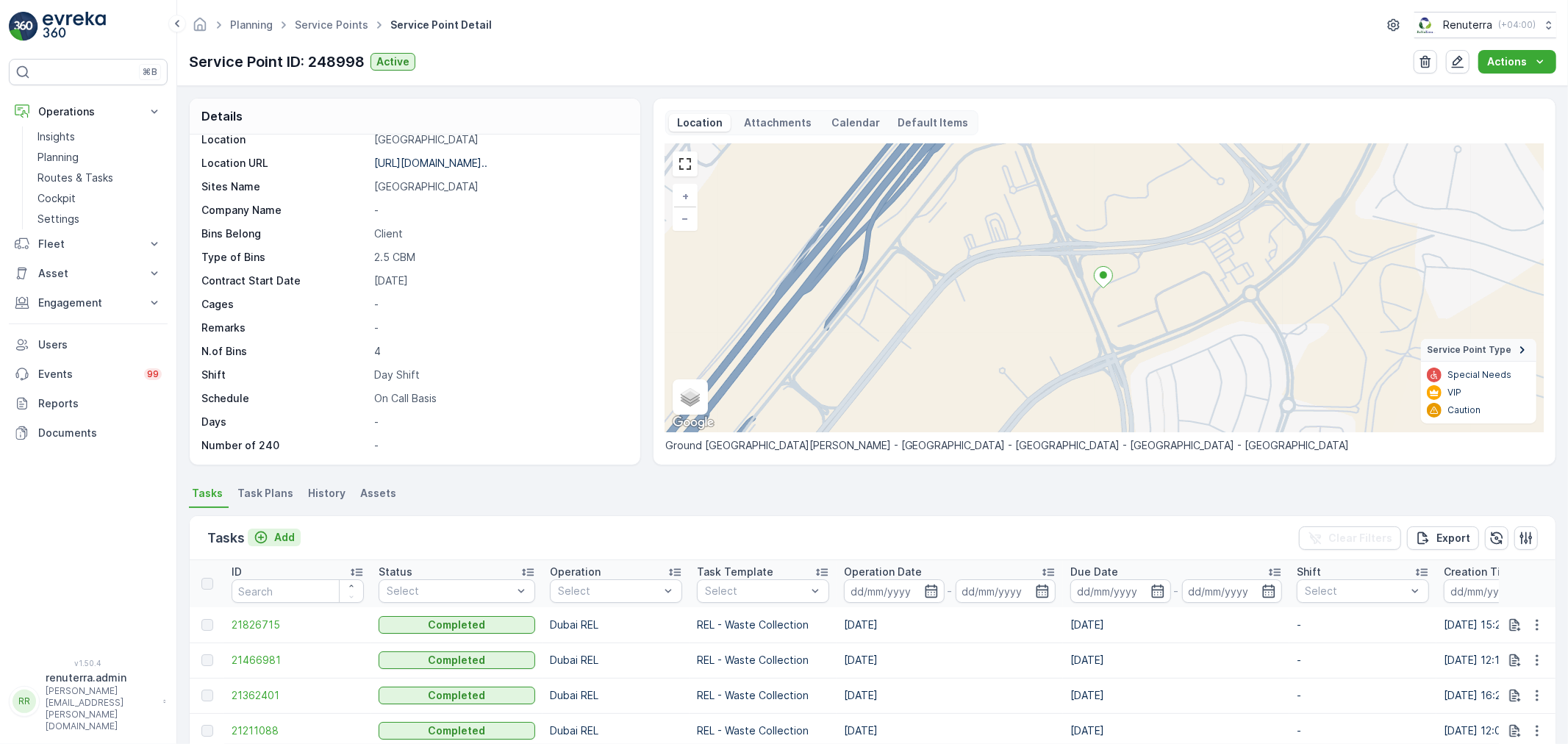
click at [288, 536] on p "Add" at bounding box center [284, 536] width 21 height 15
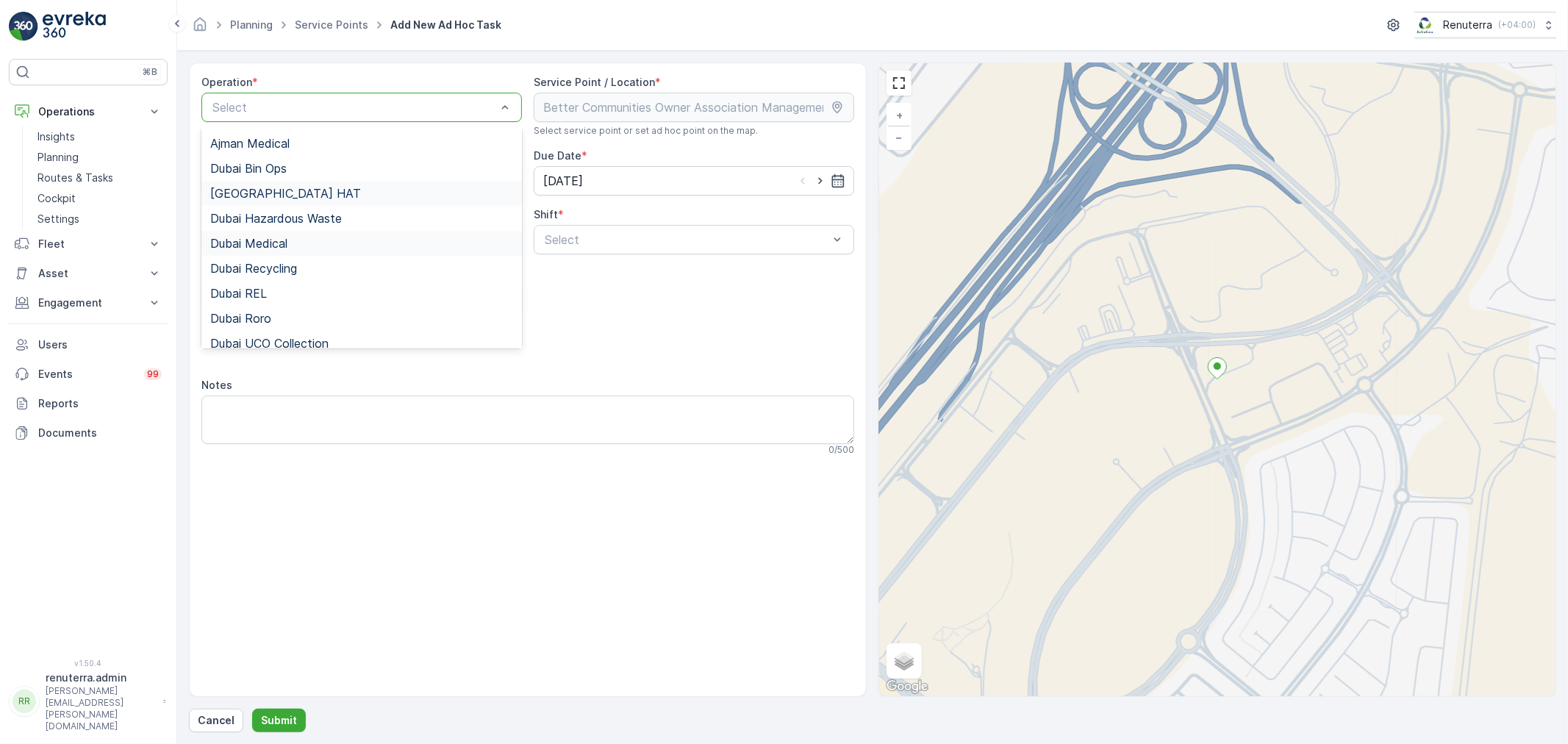
scroll to position [21, 0]
click at [274, 303] on div "Dubai REL" at bounding box center [362, 297] width 320 height 25
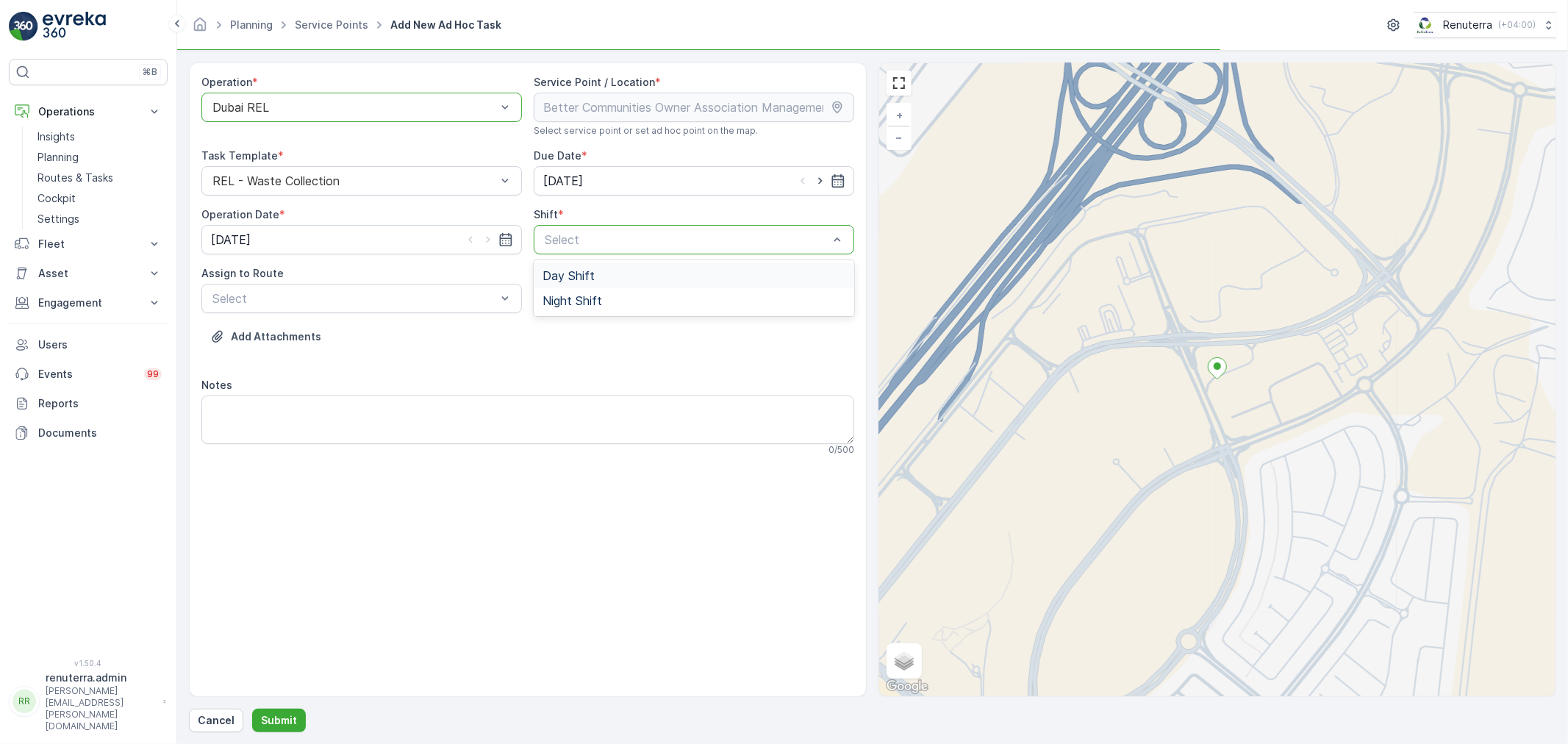
click at [555, 280] on span "Day Shift" at bounding box center [569, 275] width 53 height 13
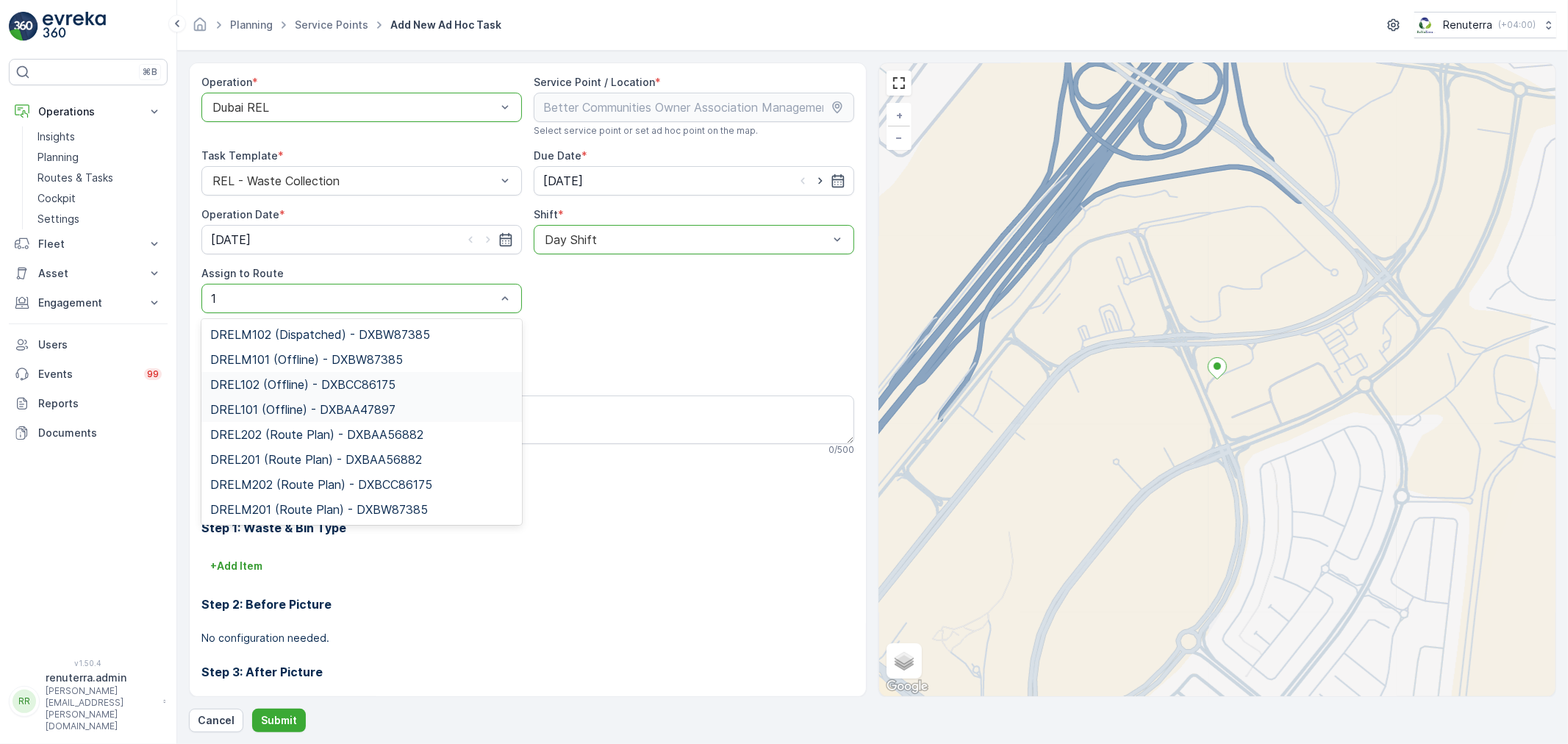
click at [292, 397] on div "DREL101 (Offline) - DXBAA47897" at bounding box center [362, 409] width 320 height 25
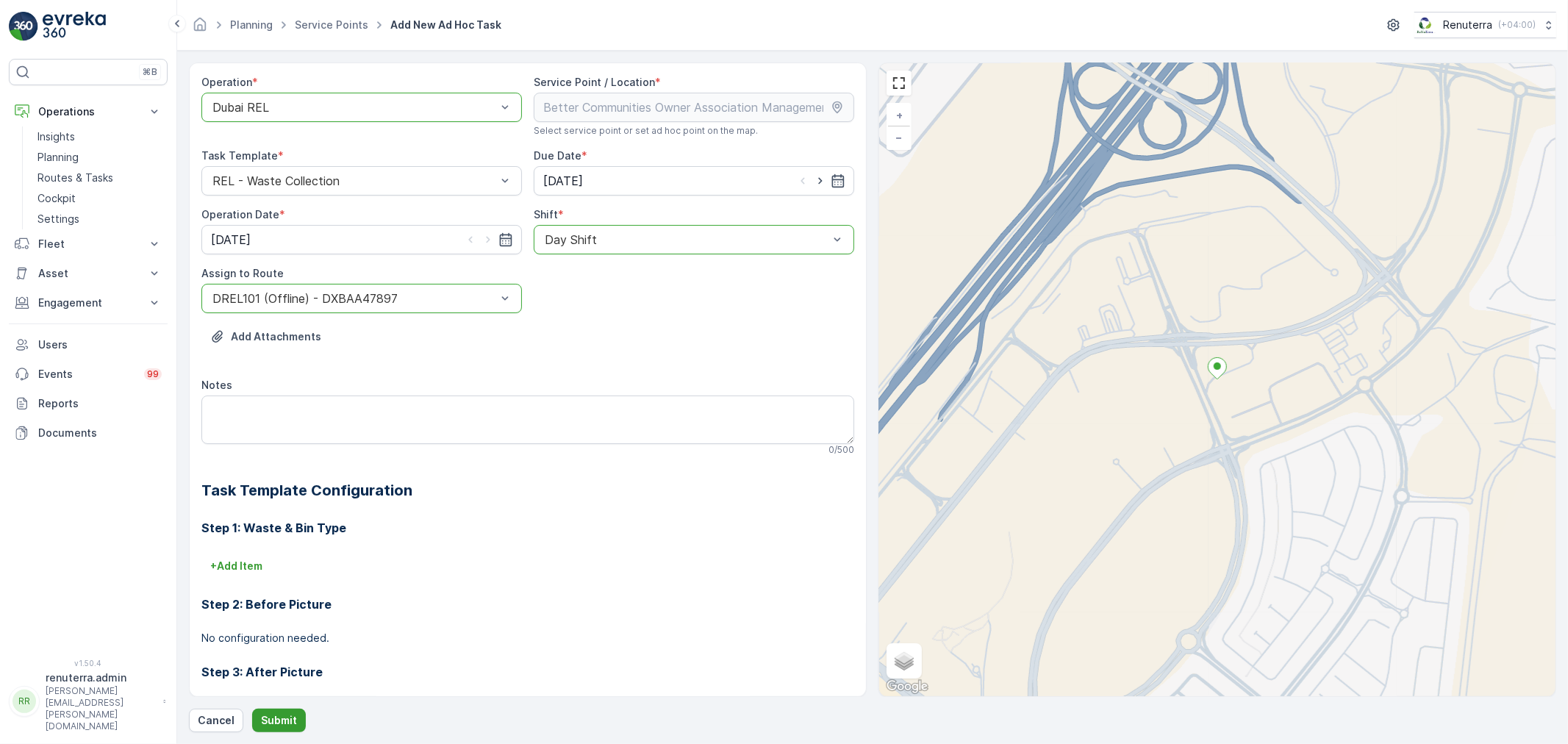
click at [297, 728] on button "Submit" at bounding box center [279, 720] width 53 height 23
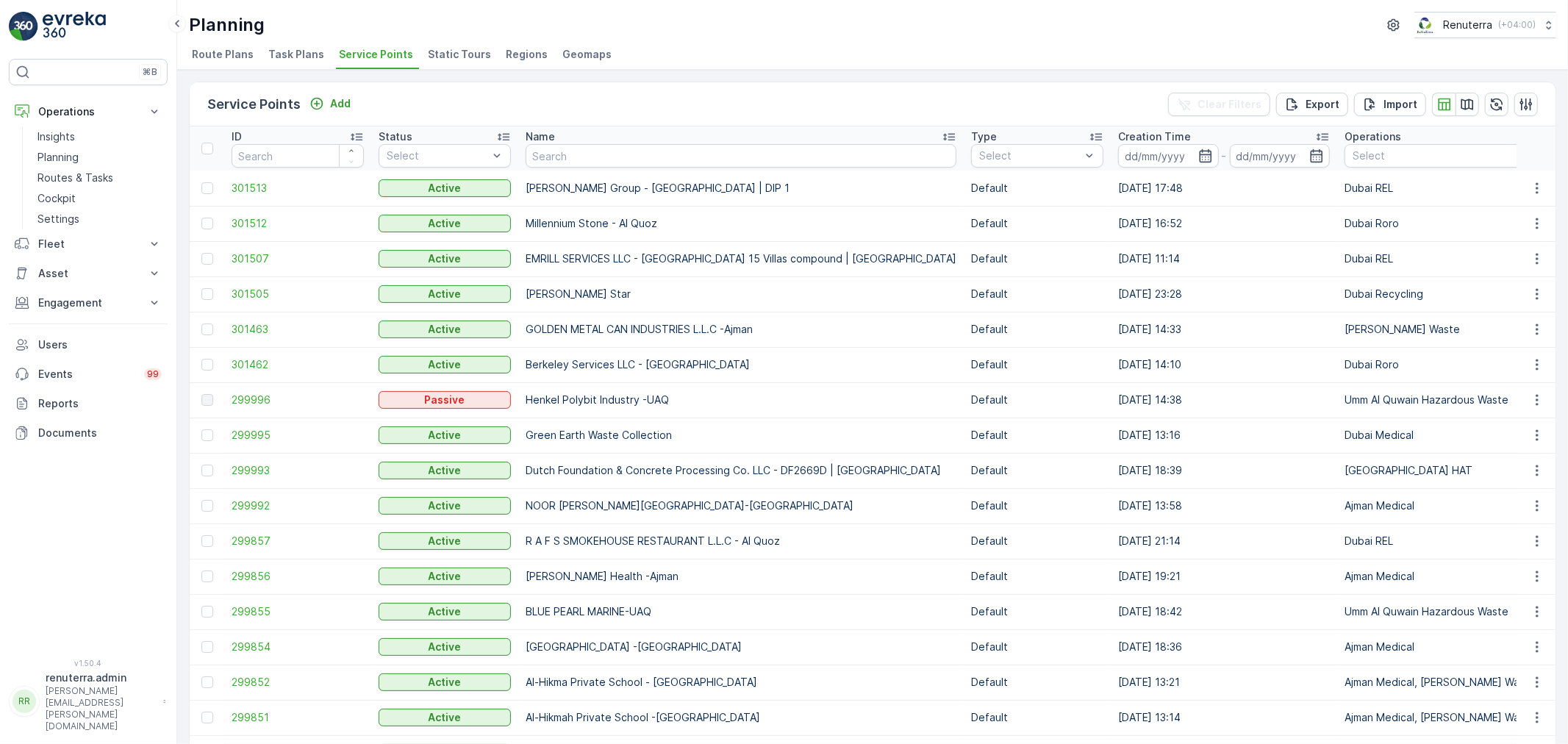
click at [546, 155] on input "text" at bounding box center [741, 155] width 431 height 23
type input "artab"
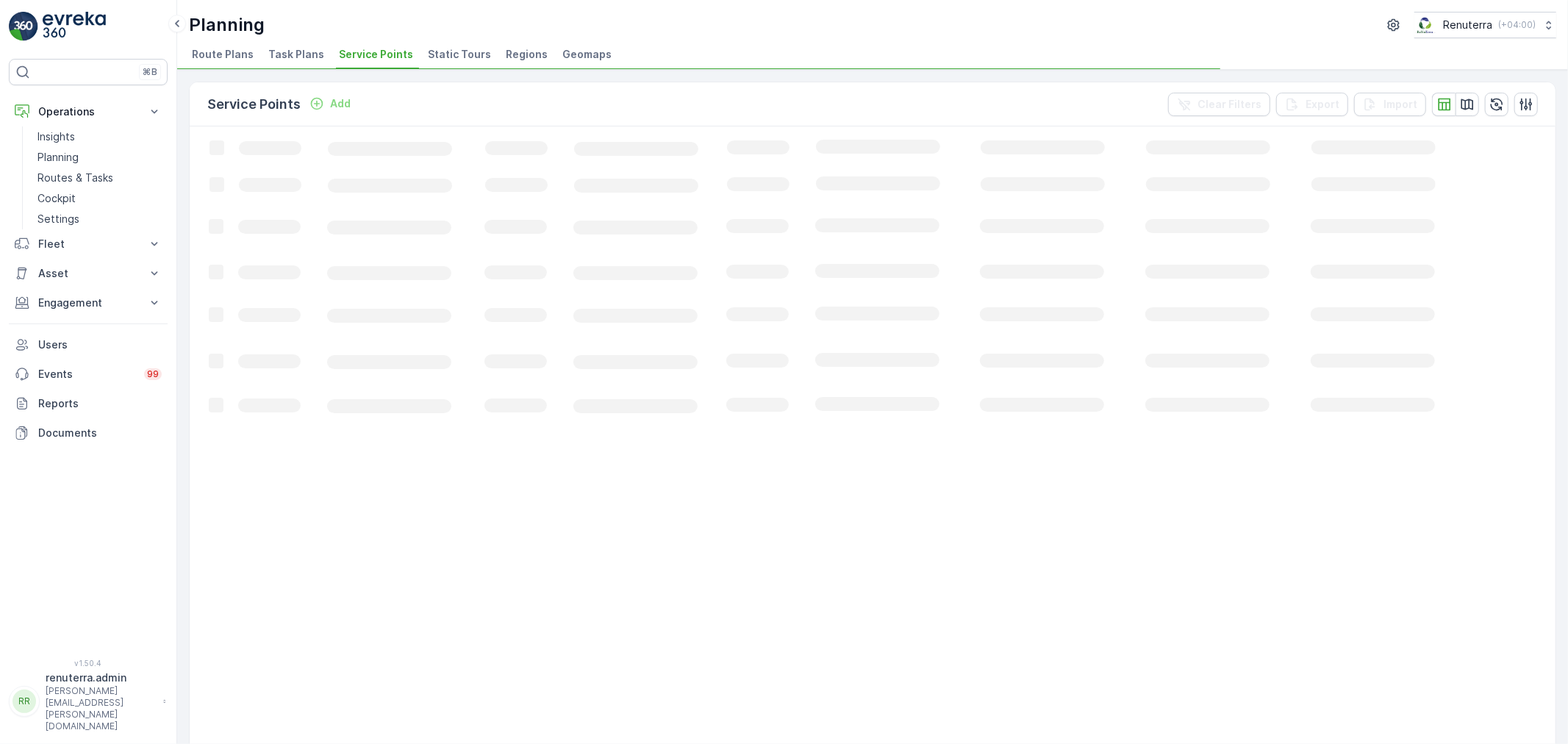
drag, startPoint x: 560, startPoint y: 149, endPoint x: 493, endPoint y: 148, distance: 67.0
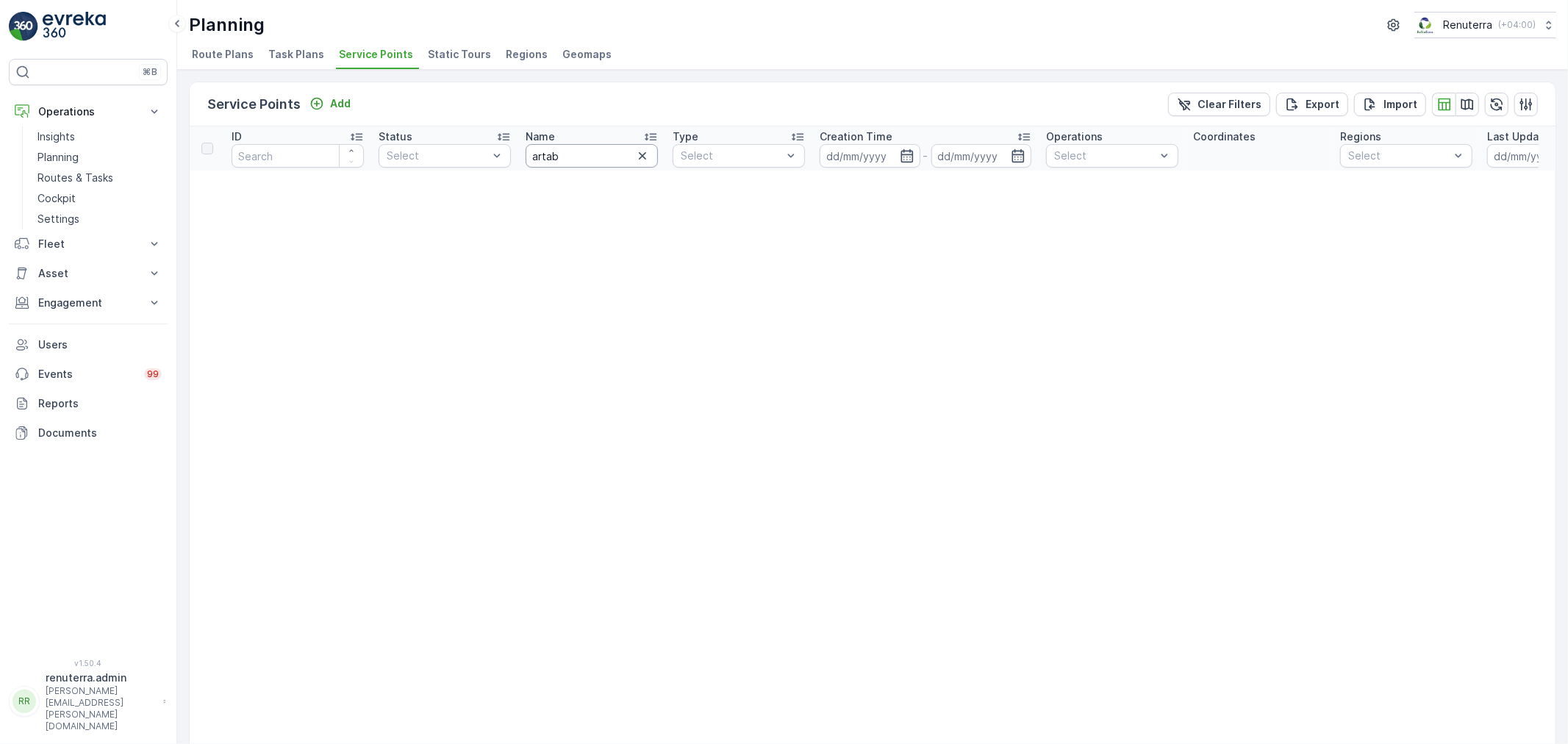
drag, startPoint x: 561, startPoint y: 155, endPoint x: 524, endPoint y: 154, distance: 37.0
click at [524, 154] on th "Name artab" at bounding box center [592, 148] width 147 height 44
type input "arab"
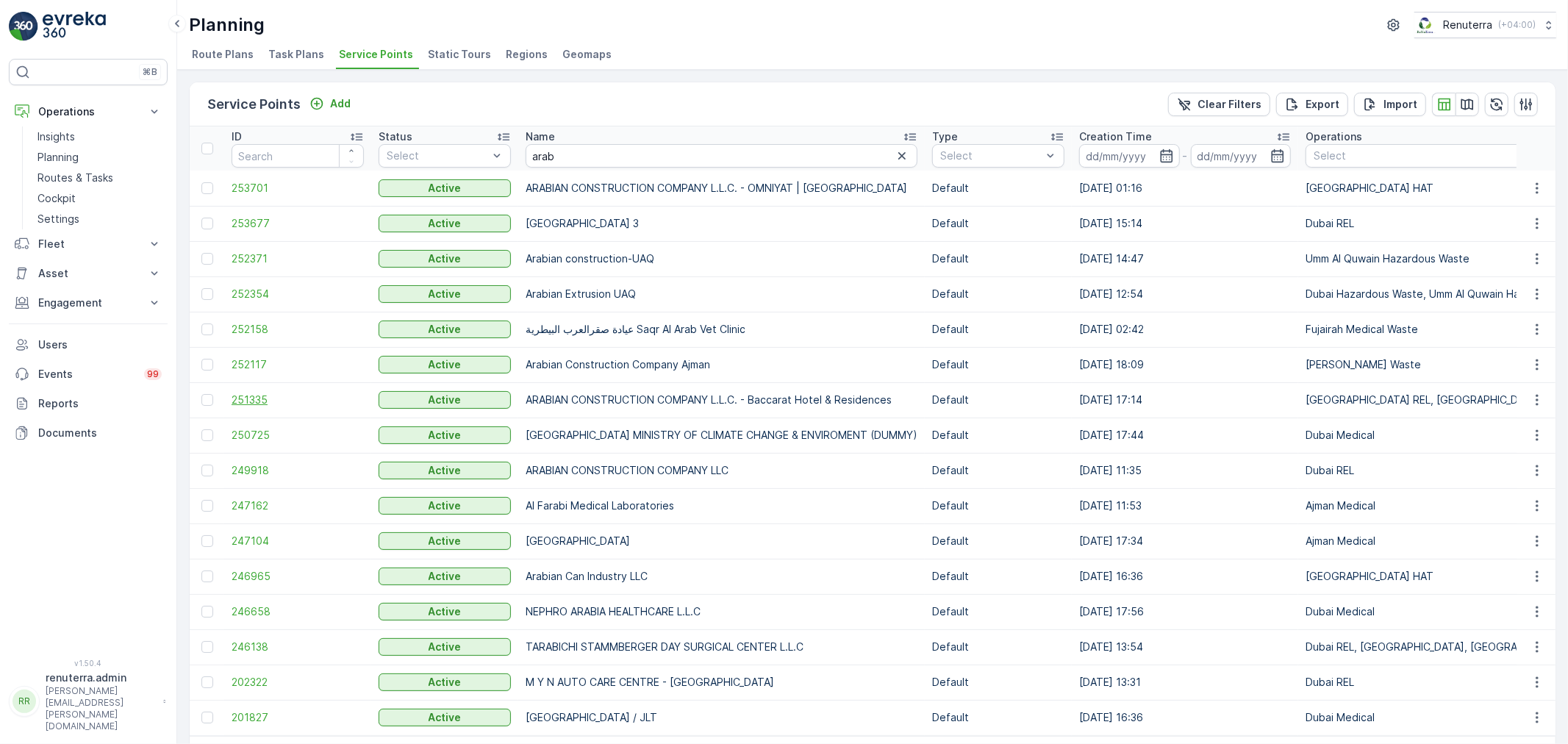
click at [273, 398] on span "251335" at bounding box center [298, 400] width 133 height 15
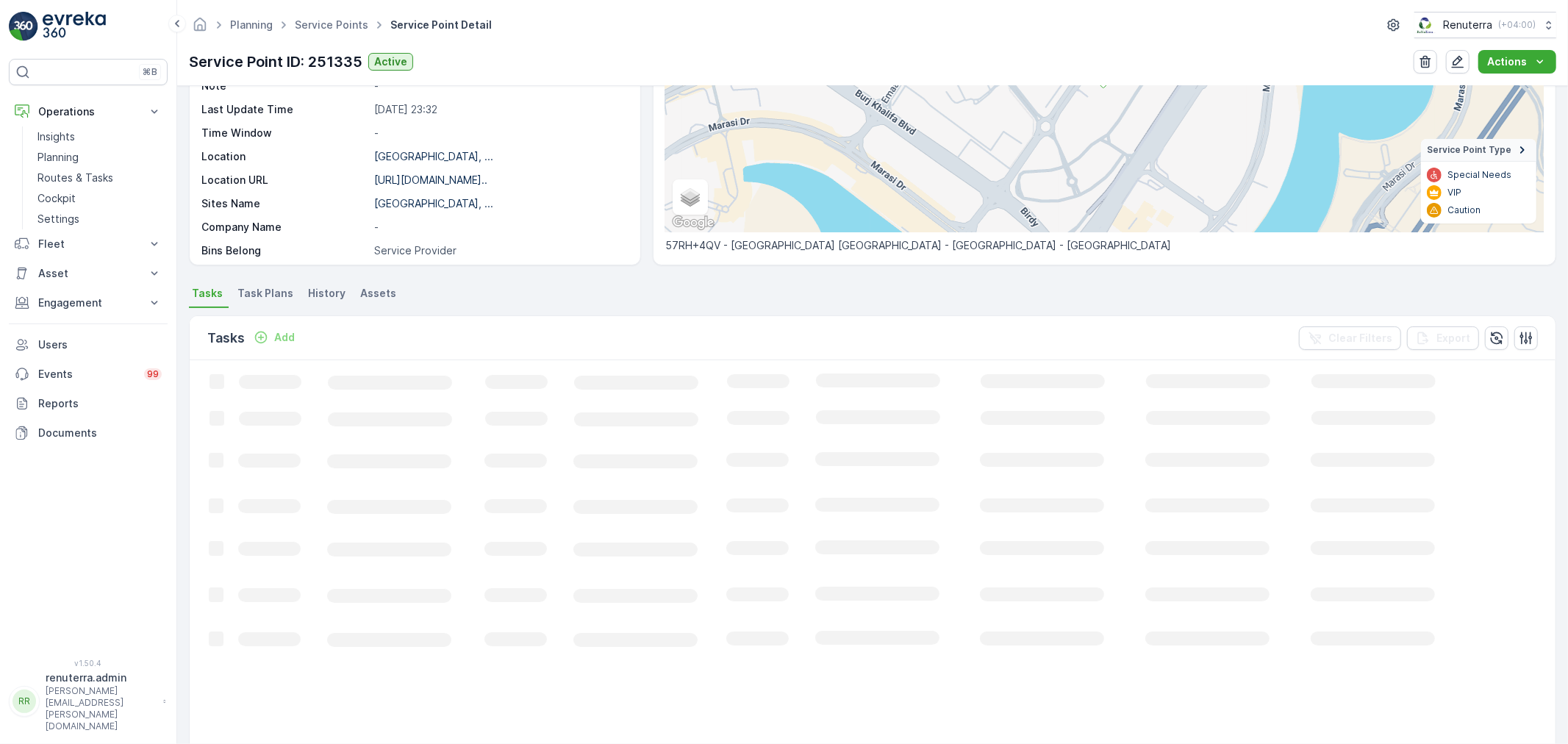
scroll to position [245, 0]
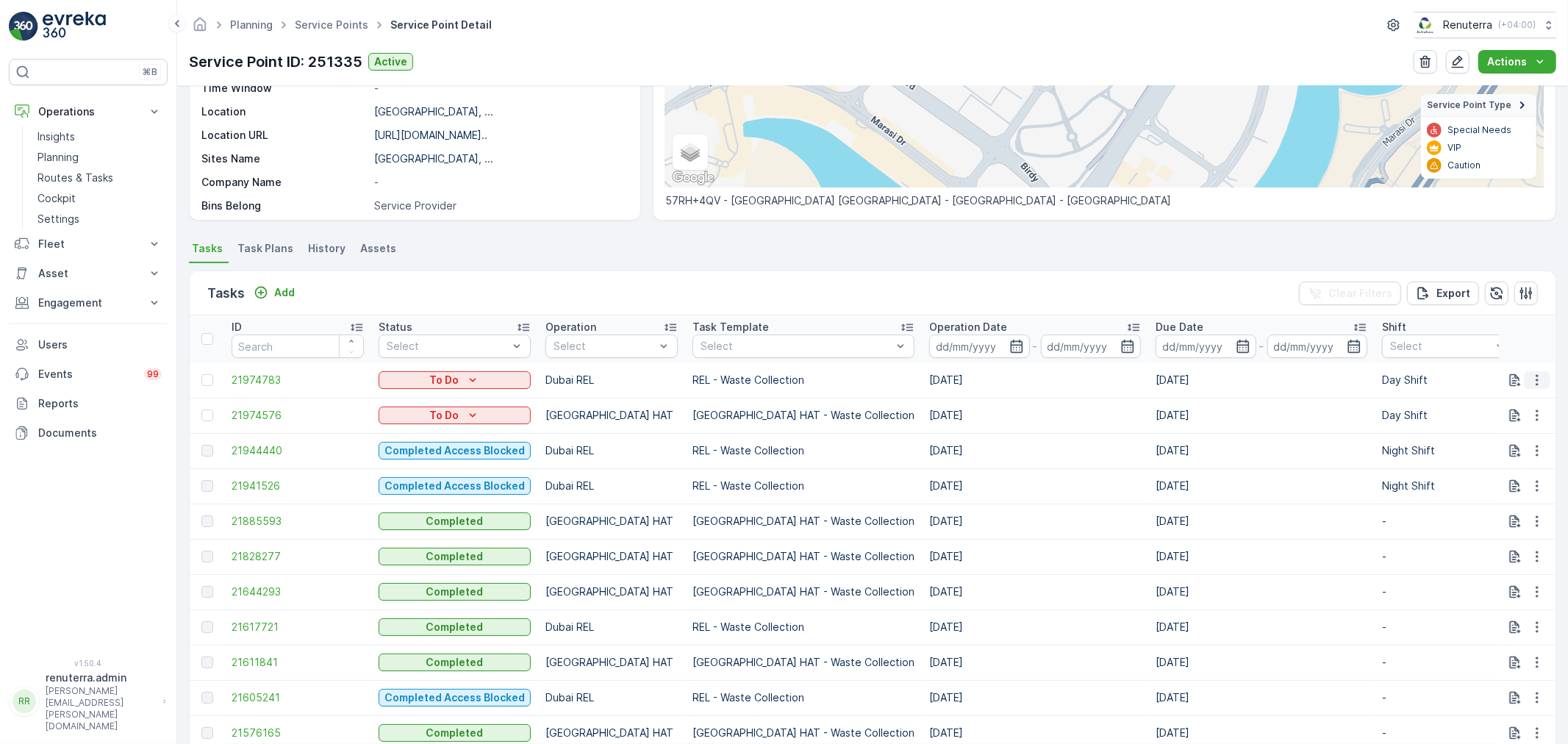
click at [1530, 383] on icon "button" at bounding box center [1537, 380] width 15 height 15
click at [1498, 441] on span "Change Route" at bounding box center [1499, 442] width 72 height 15
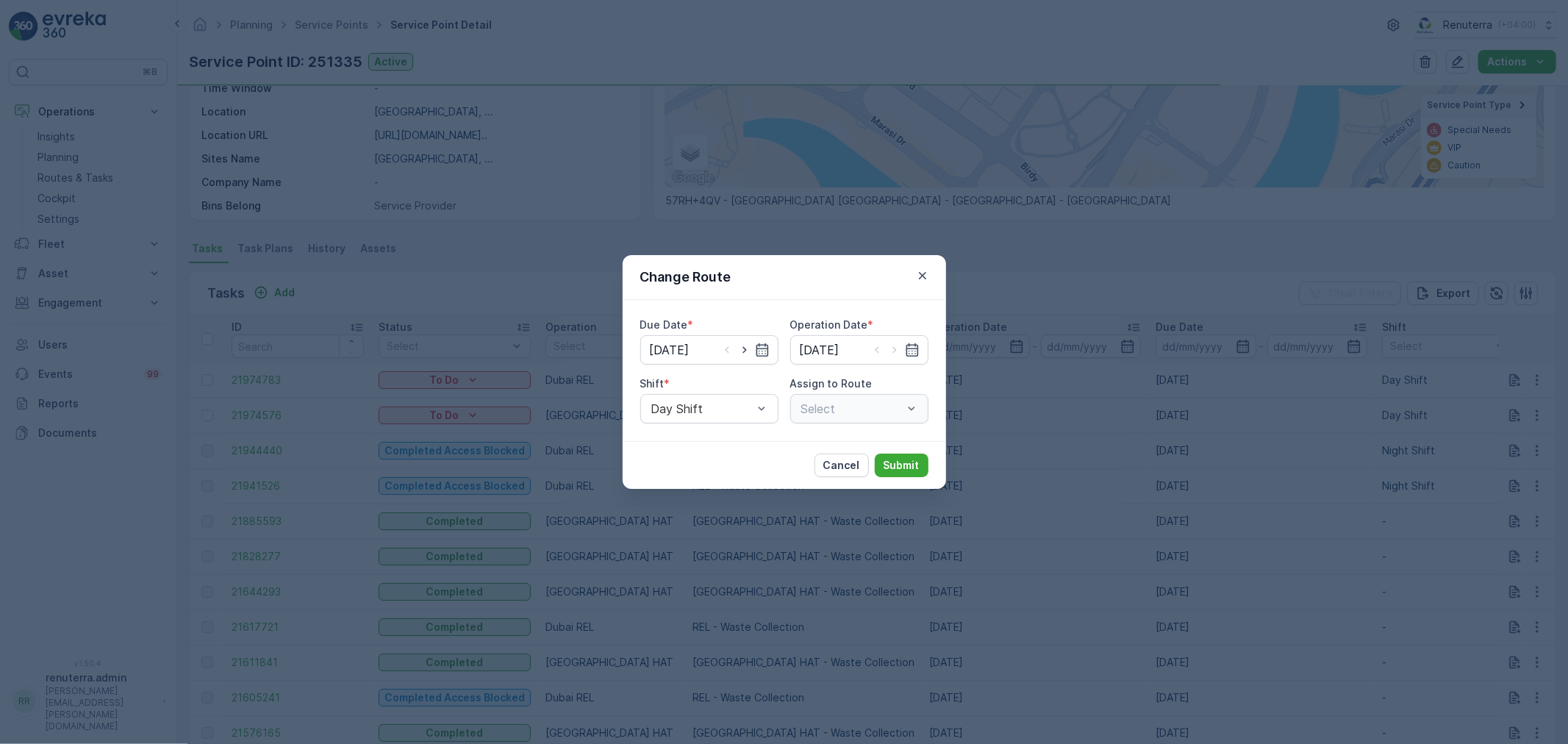
type input "[DATE]"
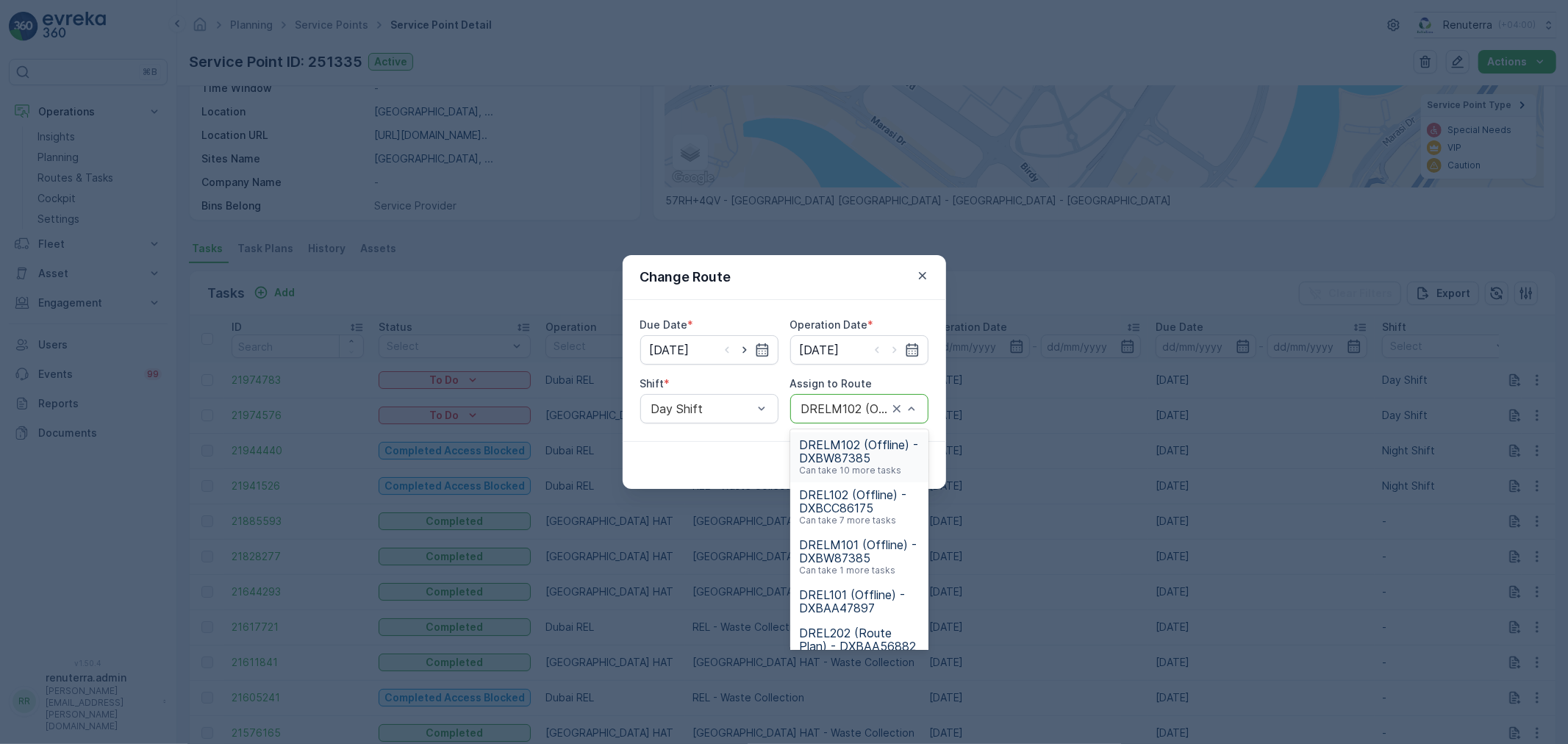
click at [858, 458] on span "DRELM102 (Offline) - DXBW87385" at bounding box center [860, 451] width 121 height 27
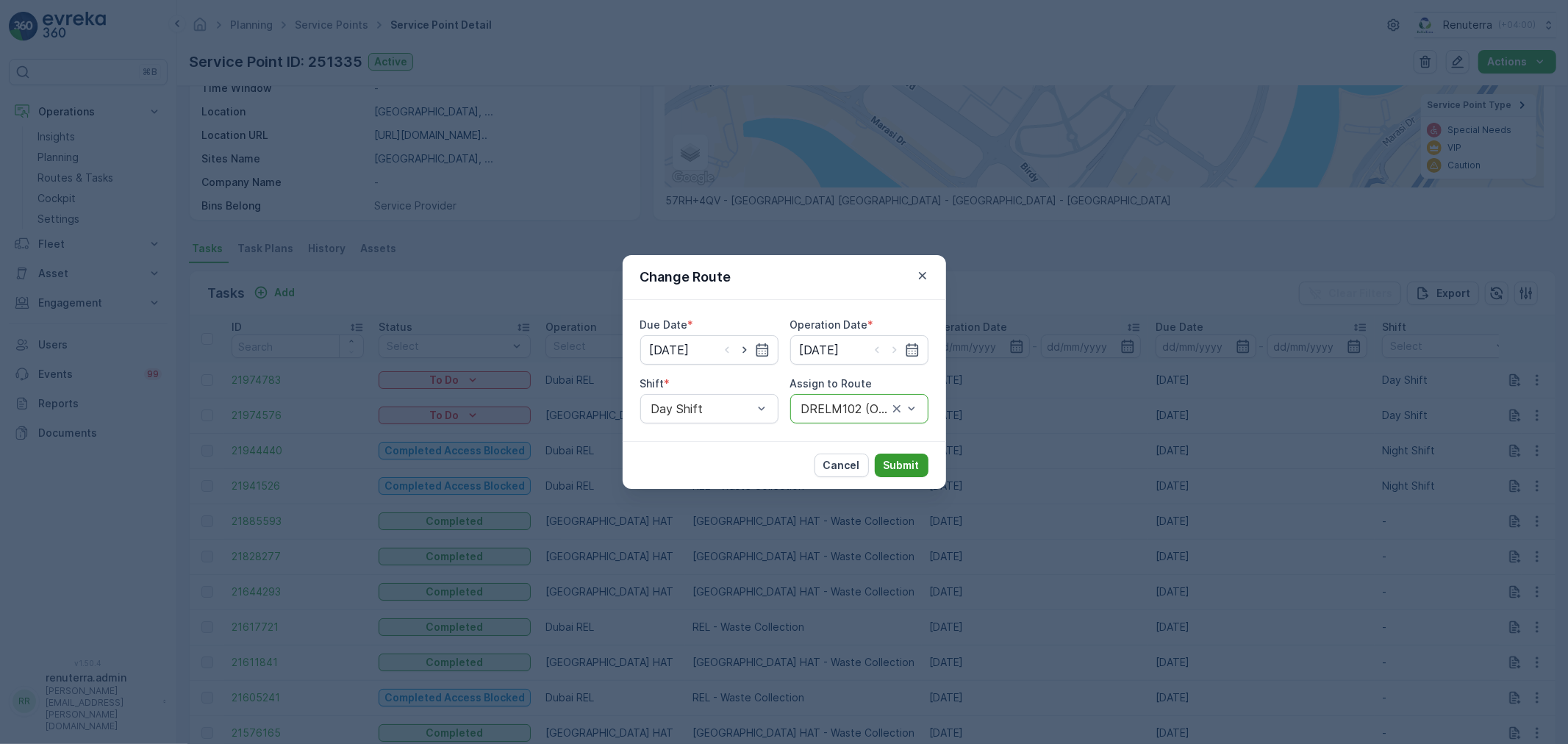
click at [905, 467] on p "Submit" at bounding box center [902, 465] width 36 height 15
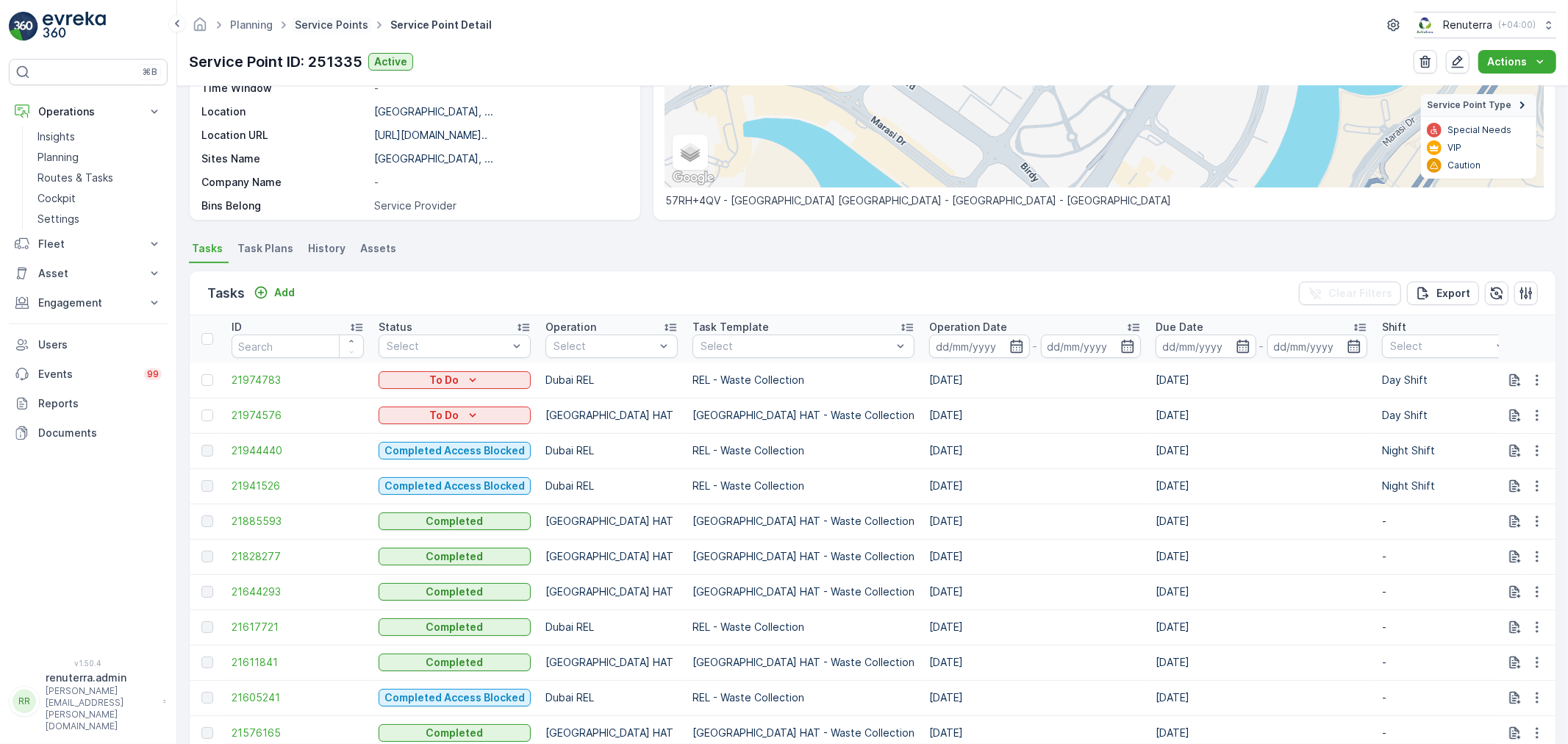
click at [328, 28] on link "Service Points" at bounding box center [331, 24] width 73 height 13
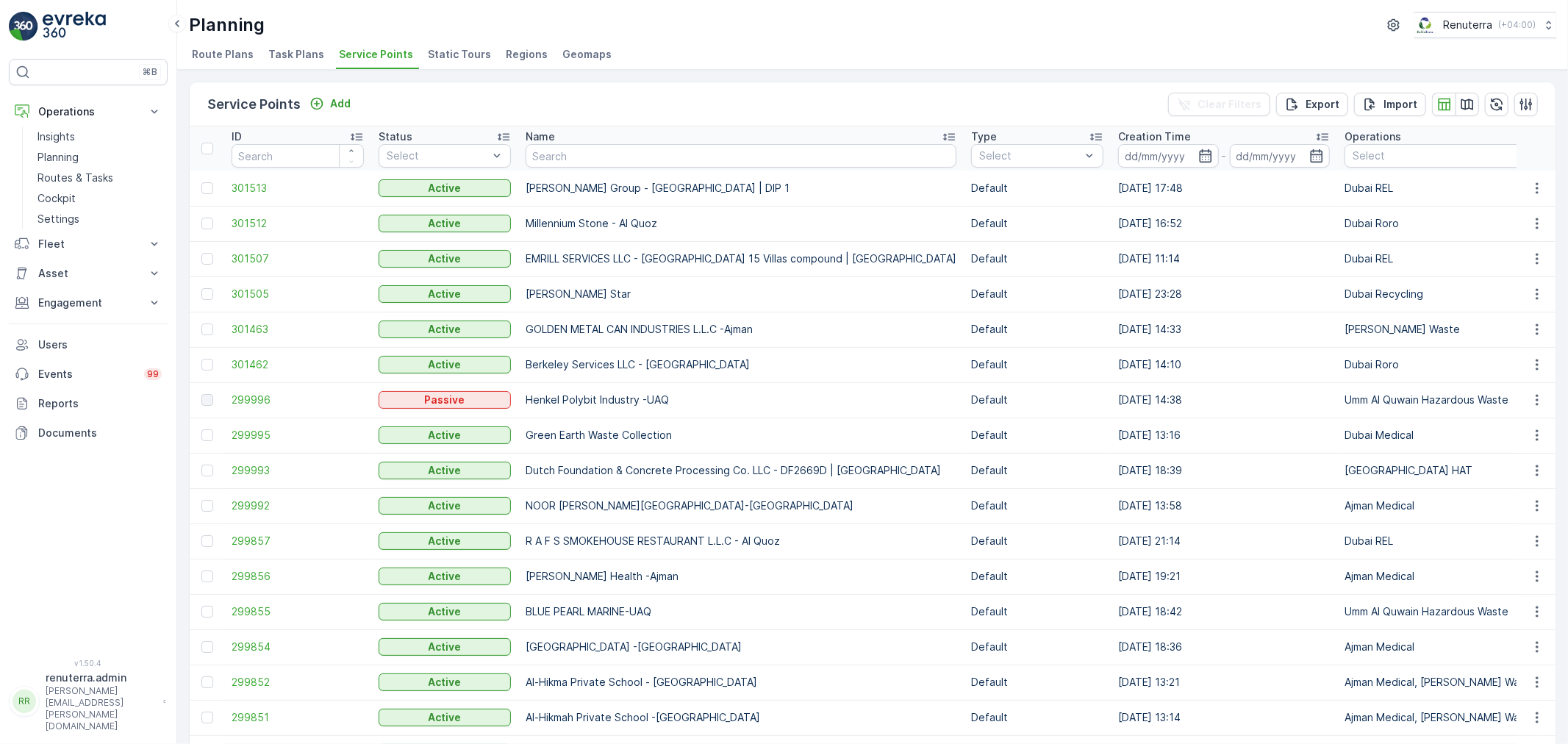
click at [553, 145] on input "text" at bounding box center [741, 155] width 431 height 23
type input "Zabeel"
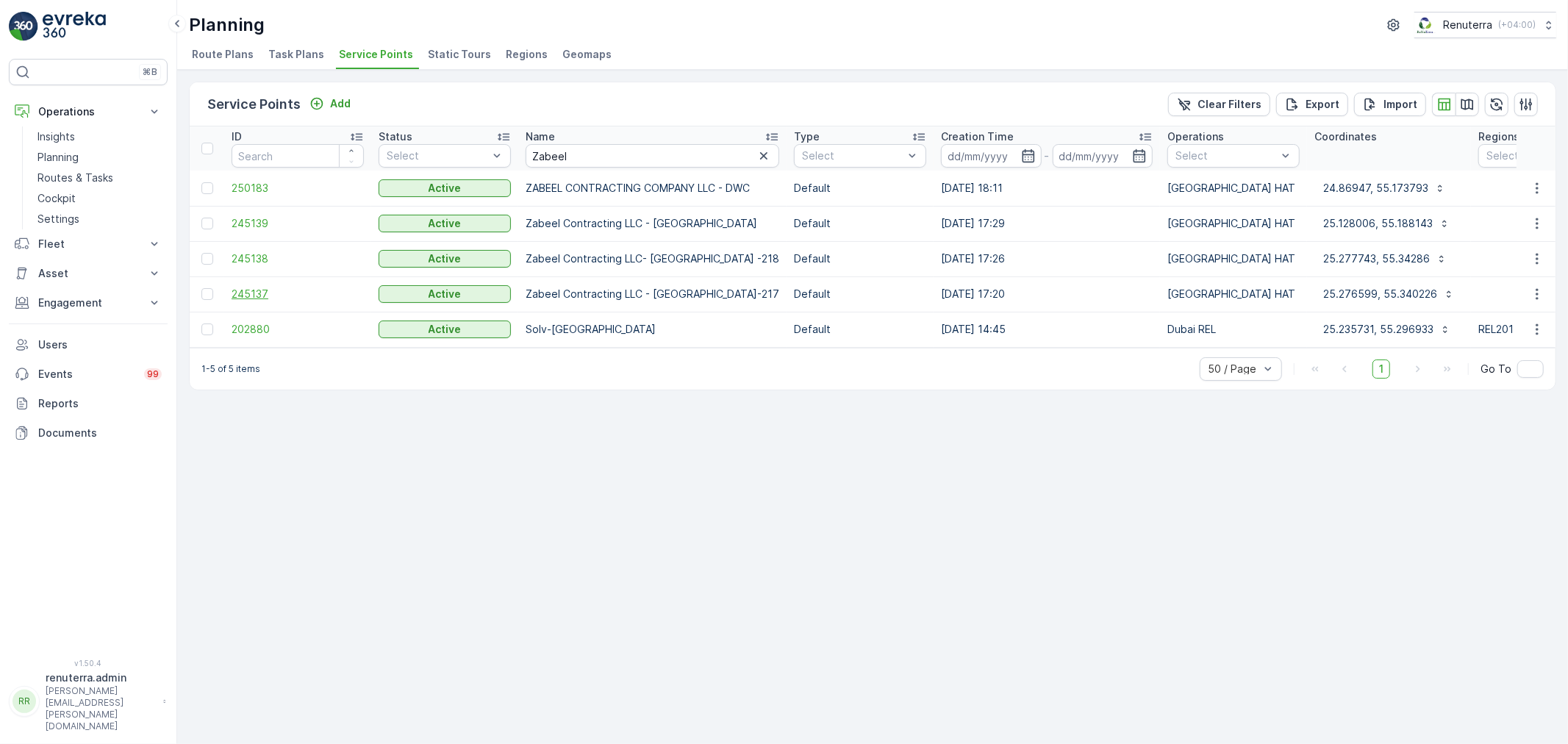
click at [288, 288] on span "245137" at bounding box center [298, 294] width 133 height 15
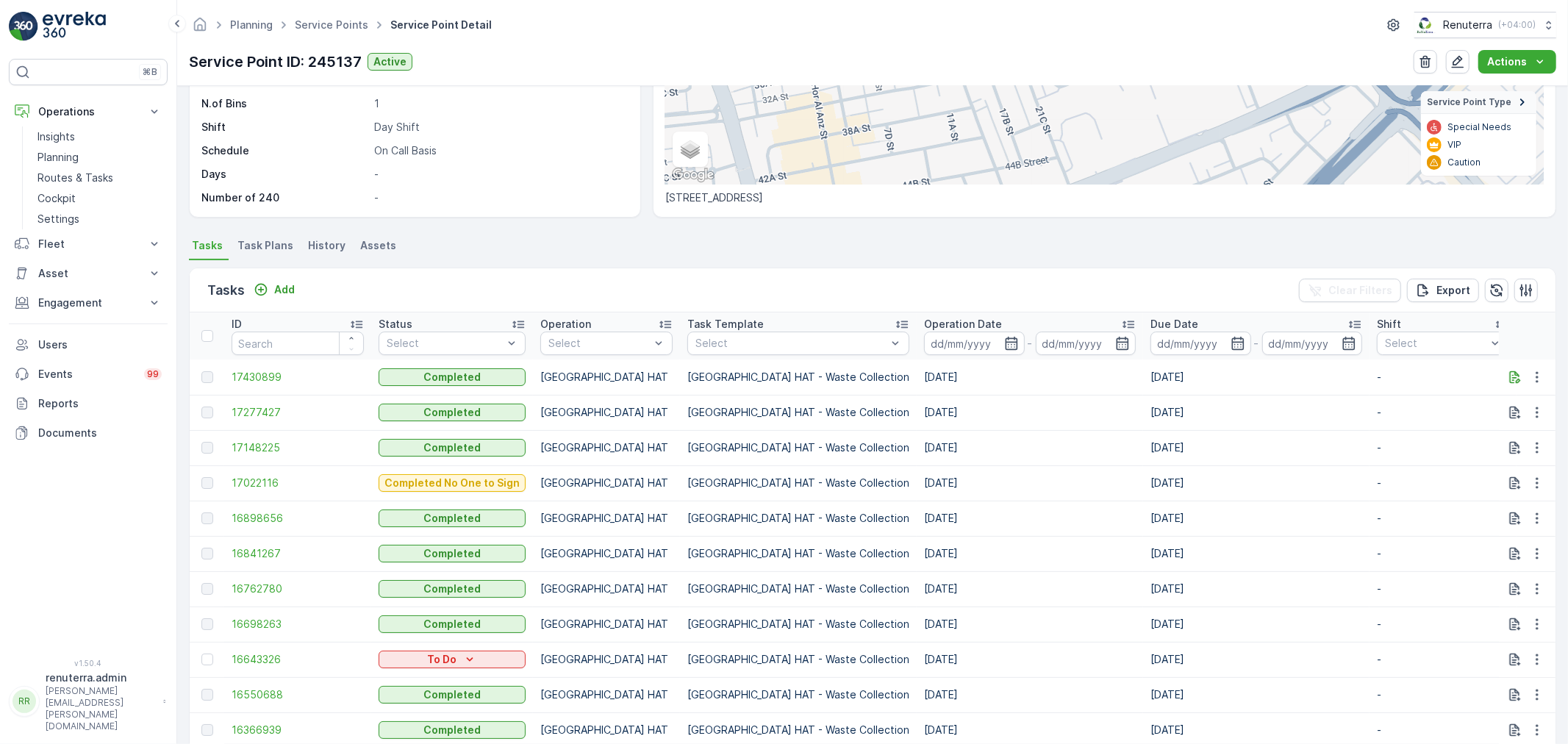
scroll to position [245, 0]
click at [296, 378] on span "17430899" at bounding box center [298, 380] width 133 height 15
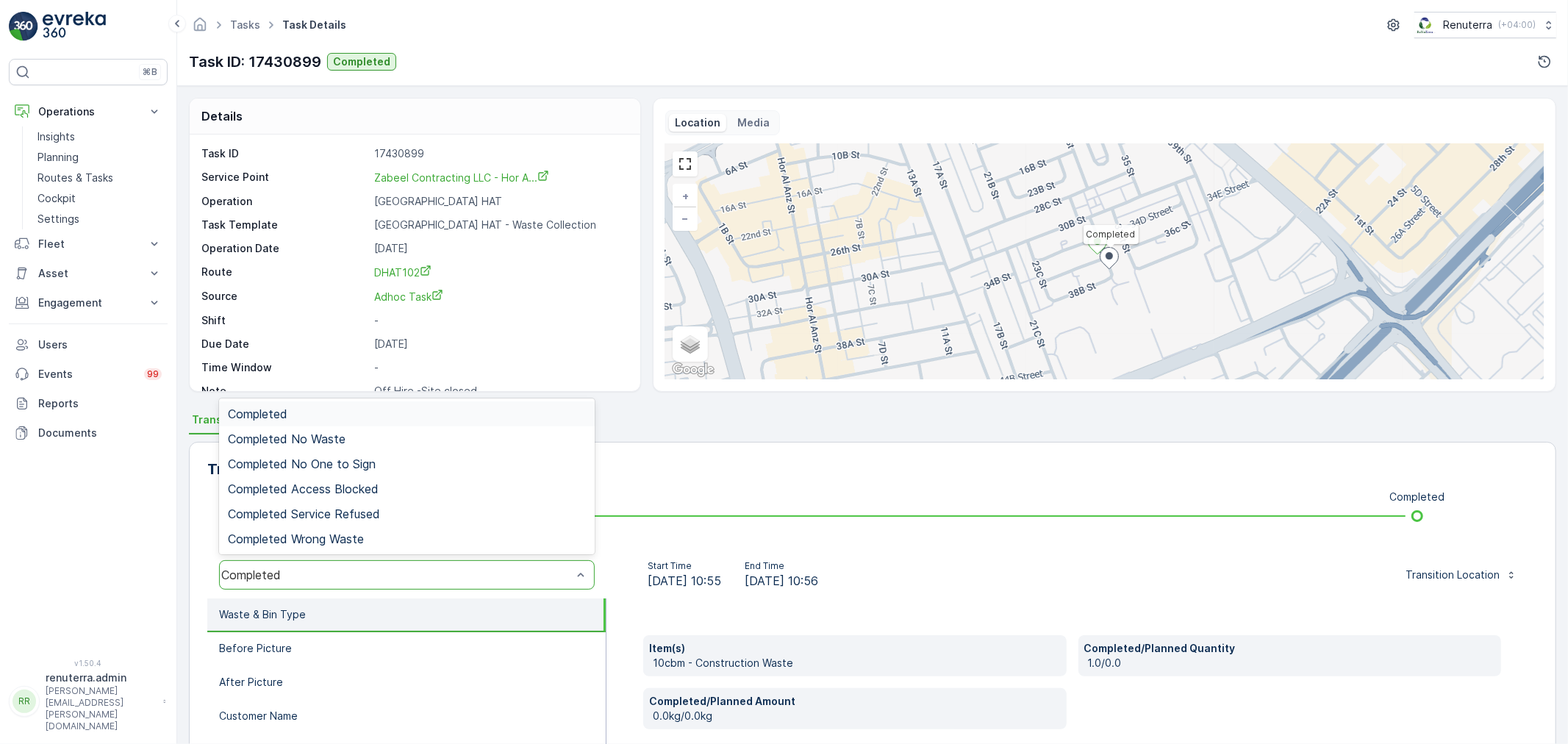
drag, startPoint x: 354, startPoint y: 574, endPoint x: 353, endPoint y: 566, distance: 8.1
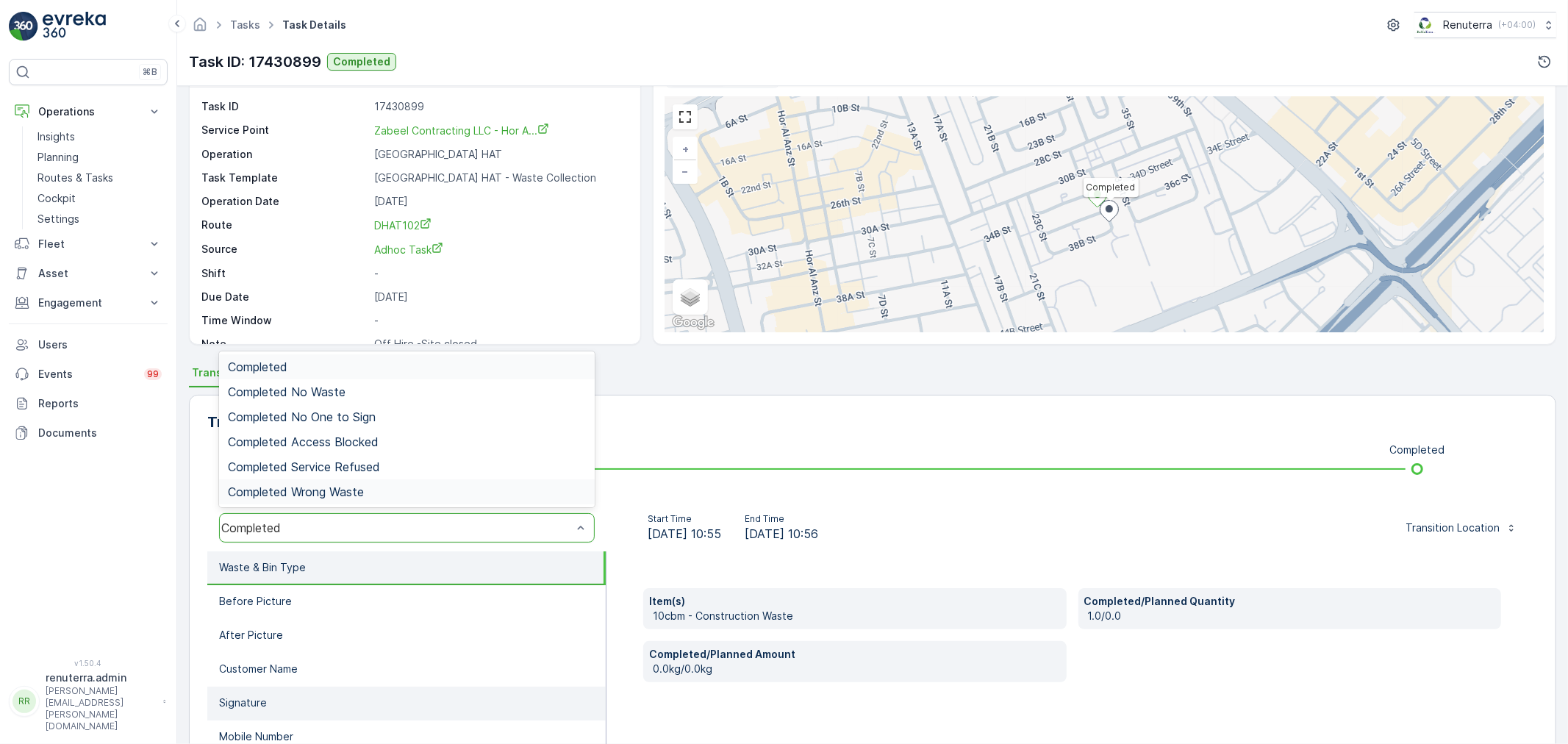
scroll to position [163, 0]
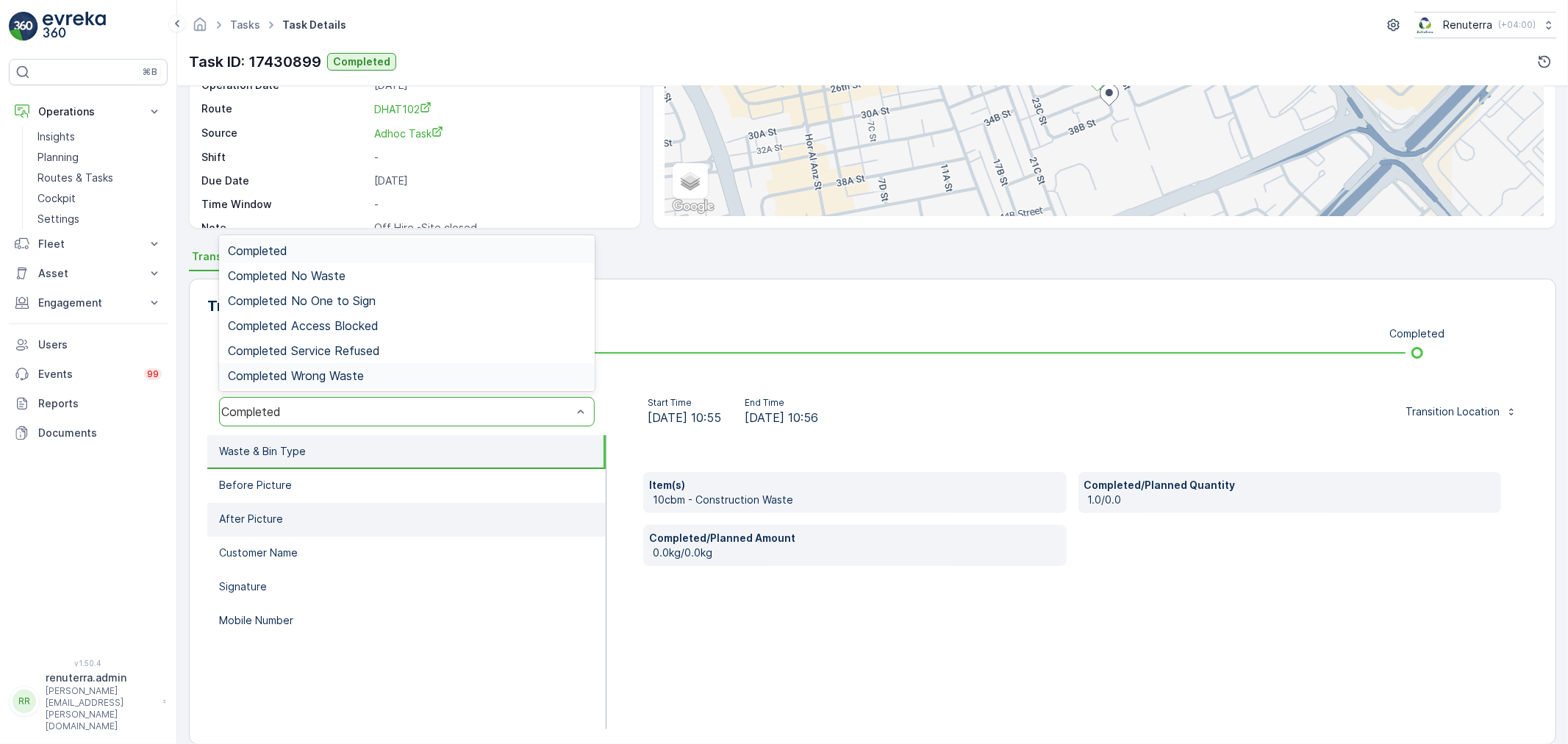
click at [348, 503] on li "After Picture" at bounding box center [407, 519] width 398 height 34
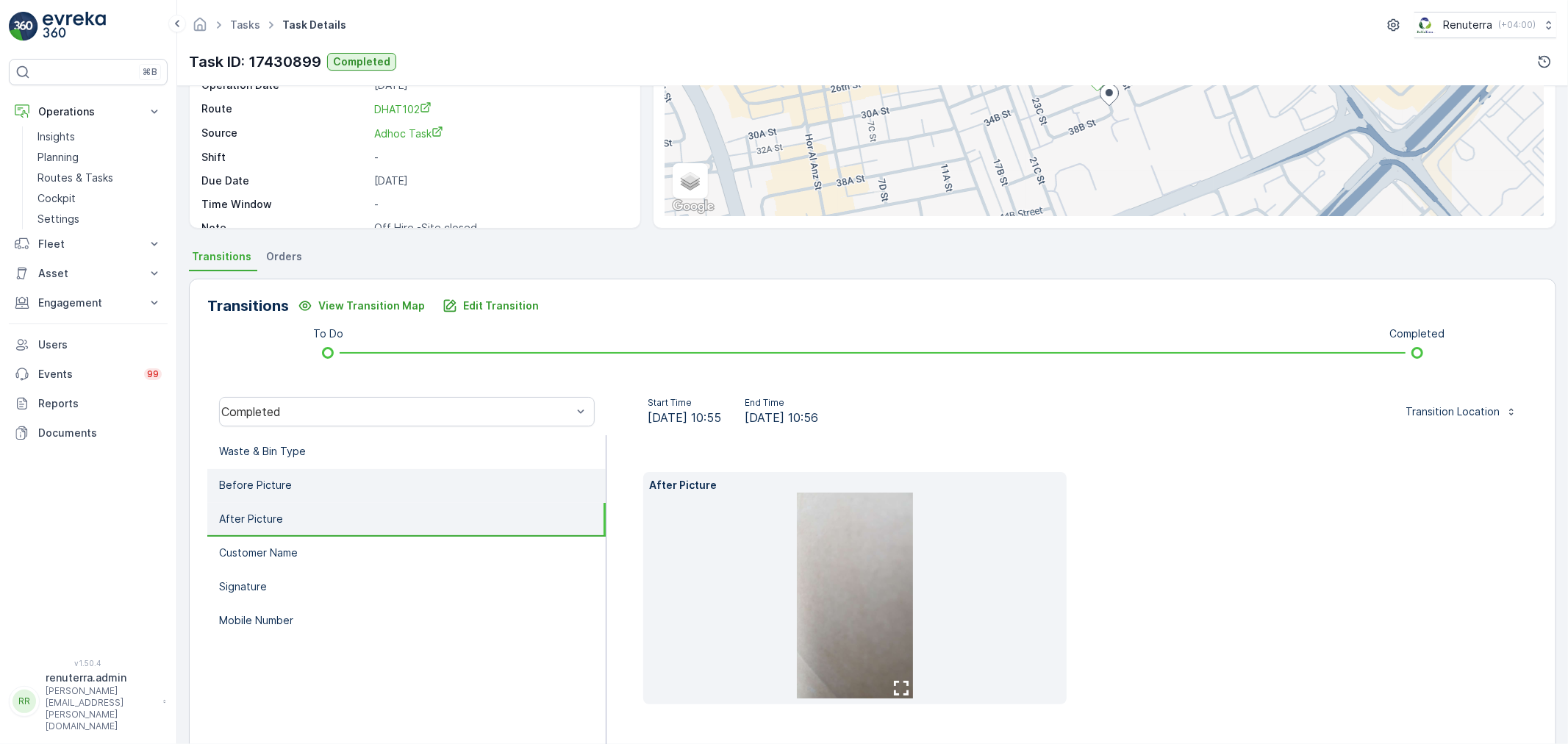
click at [328, 480] on li "Before Picture" at bounding box center [407, 485] width 398 height 34
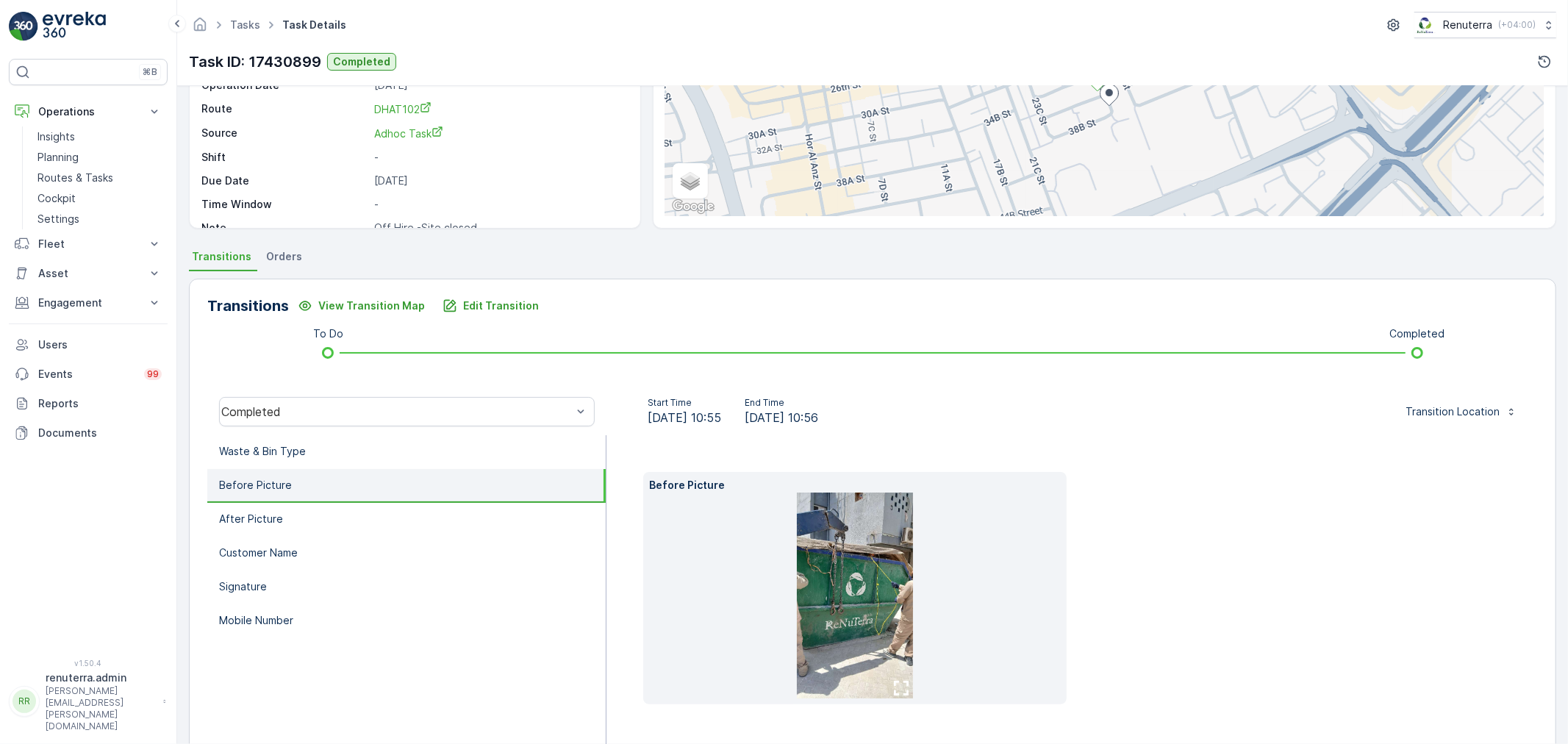
drag, startPoint x: 642, startPoint y: 422, endPoint x: 746, endPoint y: 417, distance: 104.1
click at [745, 417] on div "Start Time 29.04.2025 10:55 End Time 29.04.2025 10:56" at bounding box center [733, 412] width 229 height 29
copy span "29.04.2025 10:55"
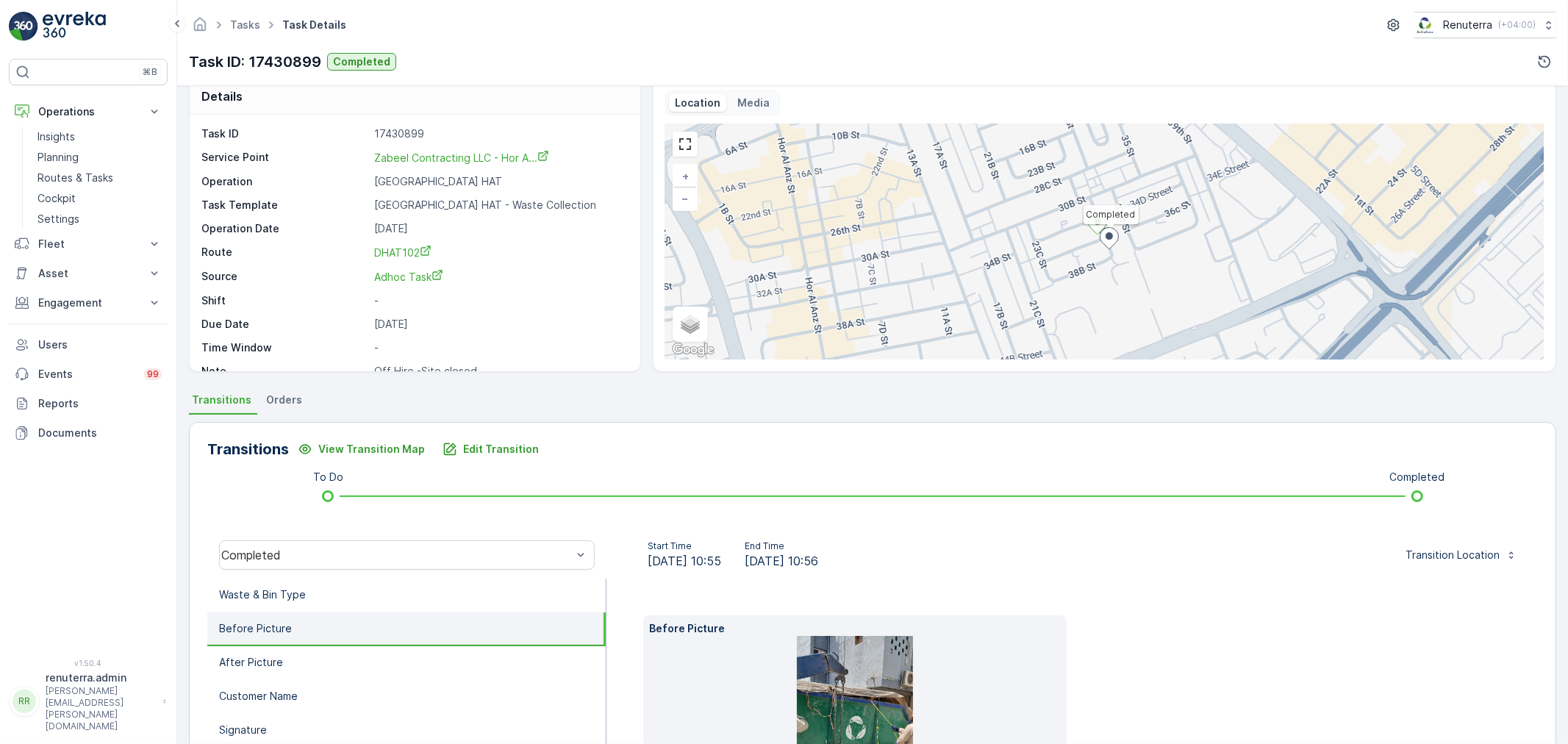
scroll to position [0, 0]
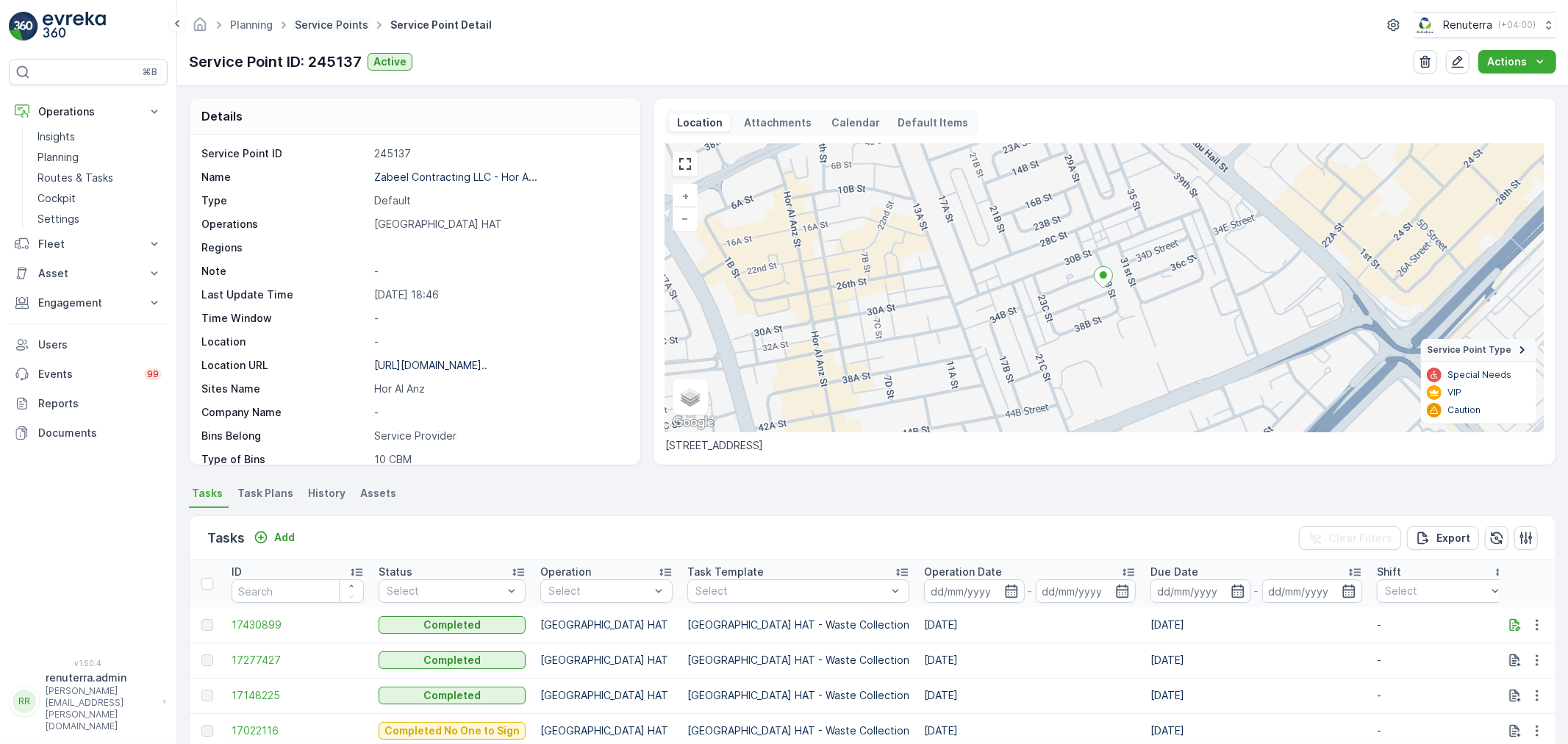
click at [333, 28] on link "Service Points" at bounding box center [331, 24] width 73 height 13
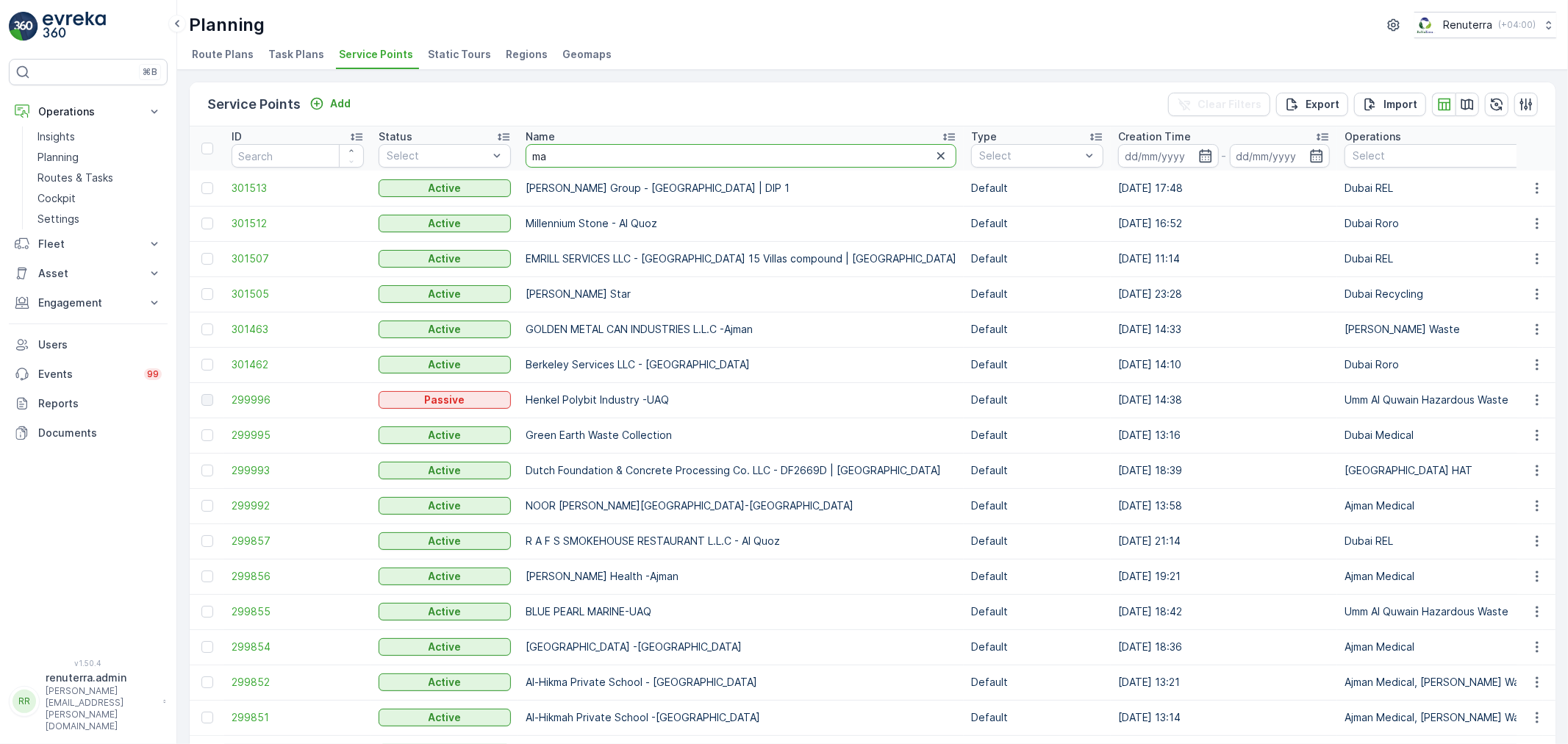
type input "maq"
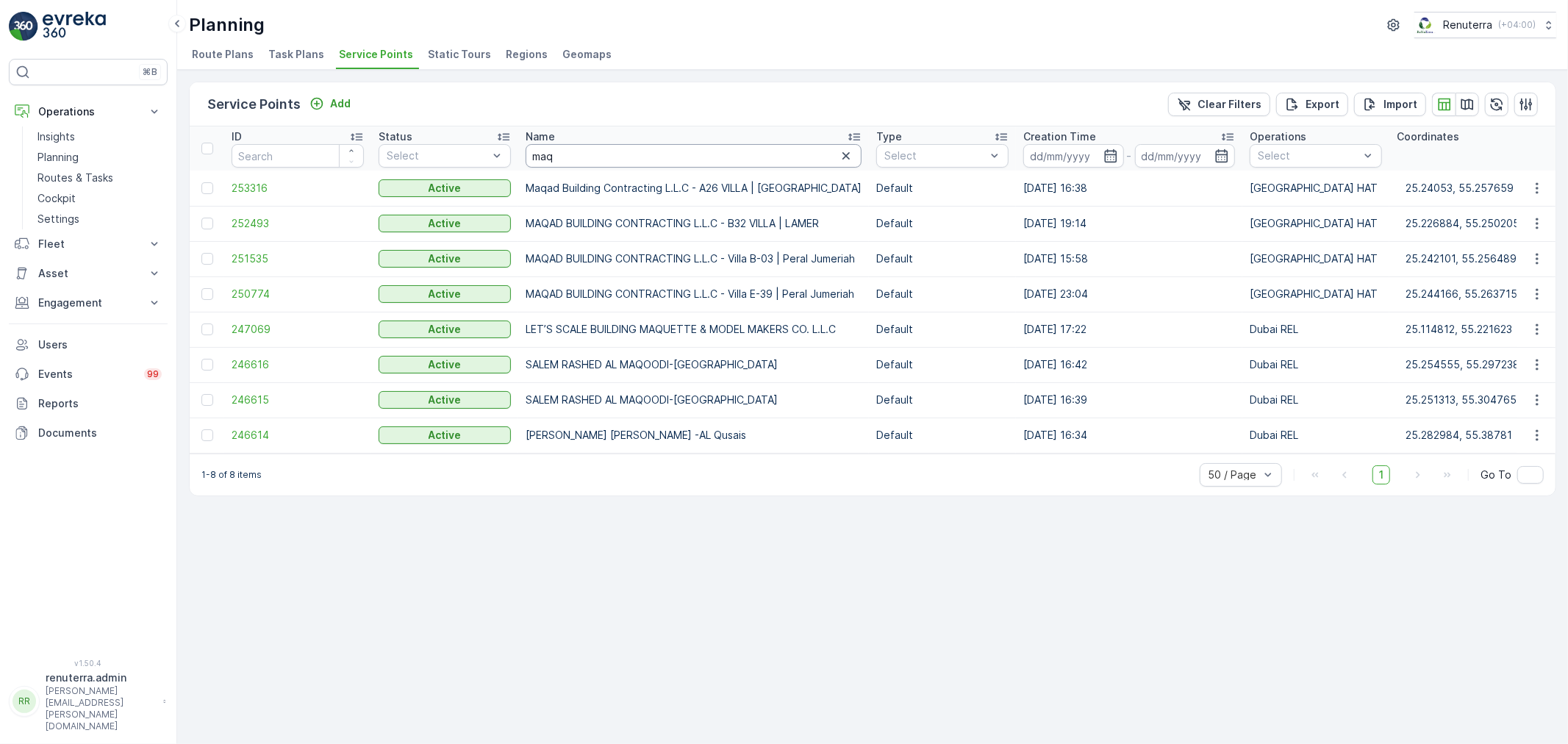
drag, startPoint x: 576, startPoint y: 167, endPoint x: 537, endPoint y: 164, distance: 39.1
click at [538, 164] on th "Name maq" at bounding box center [694, 148] width 351 height 44
drag, startPoint x: 570, startPoint y: 158, endPoint x: 539, endPoint y: 152, distance: 31.6
click at [539, 152] on input "maq" at bounding box center [694, 155] width 336 height 23
type input "m"
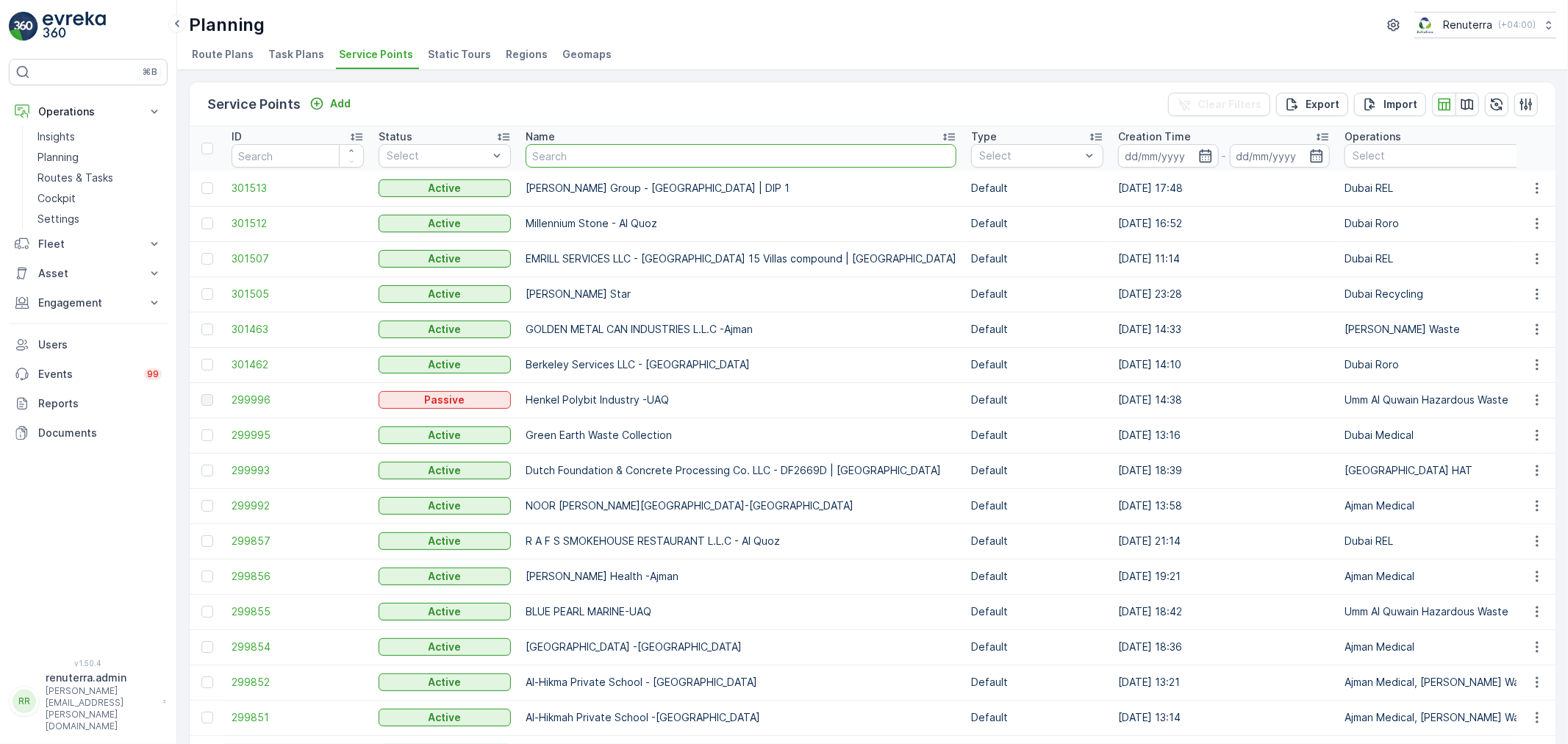
click at [591, 152] on input "text" at bounding box center [741, 155] width 431 height 23
type input "technica;l"
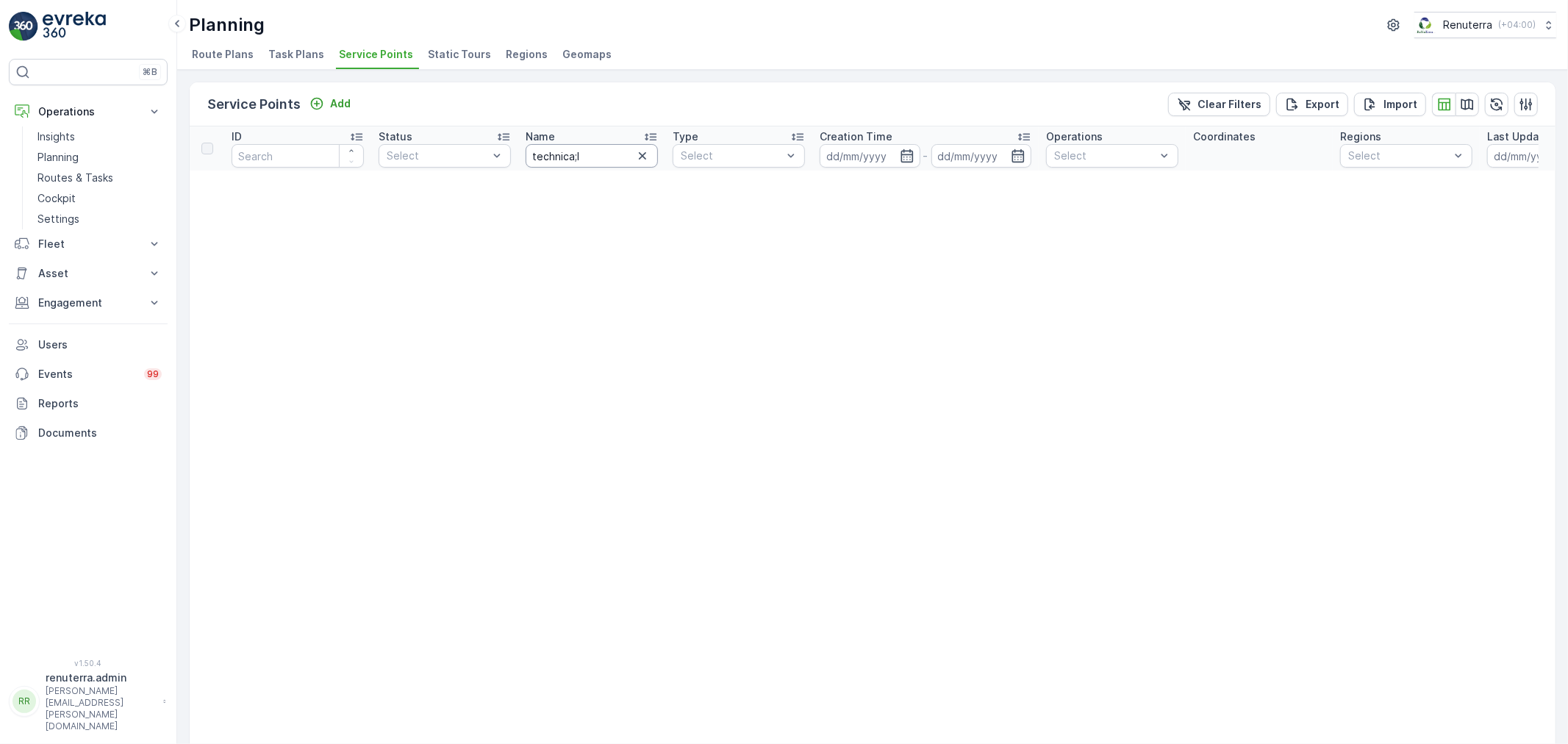
click at [601, 158] on input "technica;l" at bounding box center [592, 155] width 133 height 23
type input "technical"
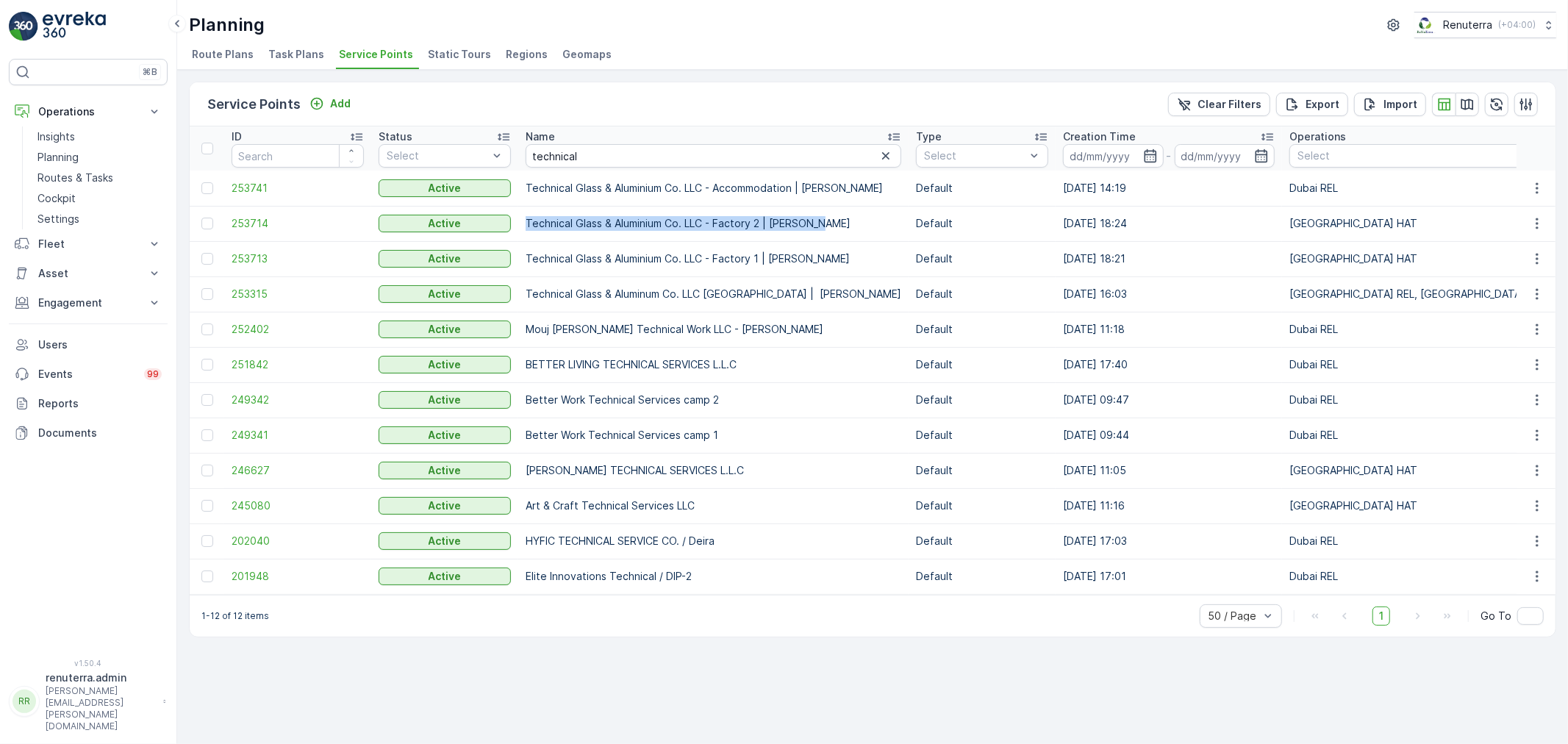
drag, startPoint x: 519, startPoint y: 218, endPoint x: 813, endPoint y: 230, distance: 294.2
click at [813, 230] on td "Technical Glass & Aluminium Co. LLC - Factory 2 | Jabel Ali" at bounding box center [713, 223] width 390 height 35
copy p "Technical Glass & Aluminium Co. LLC - Factory 2 | Jabel Ali"
drag, startPoint x: 592, startPoint y: 152, endPoint x: 524, endPoint y: 145, distance: 68.4
click at [526, 145] on div "technical" at bounding box center [713, 155] width 376 height 23
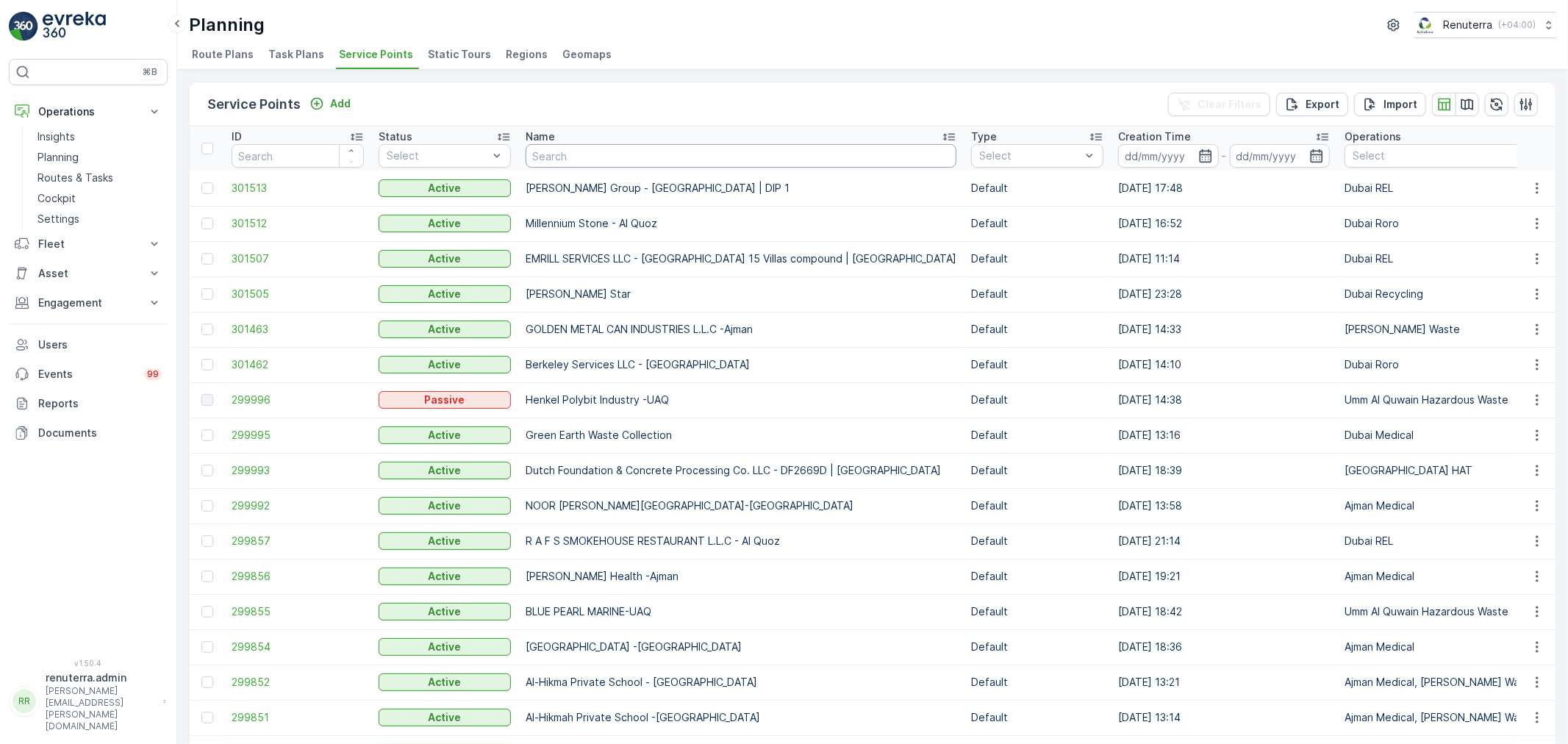
click at [549, 152] on input "text" at bounding box center [741, 155] width 431 height 23
type input "motor"
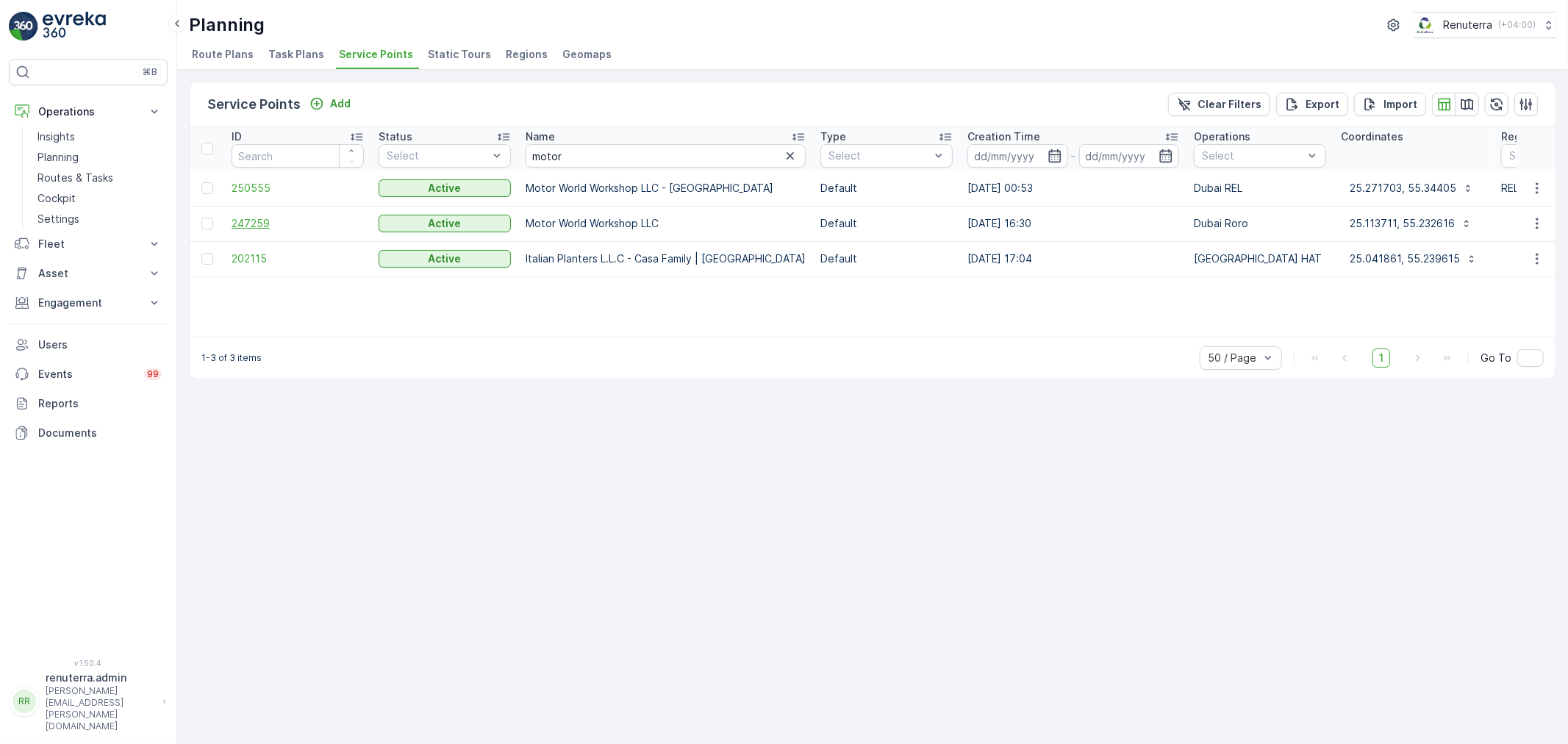
click at [258, 226] on span "247259" at bounding box center [298, 223] width 133 height 15
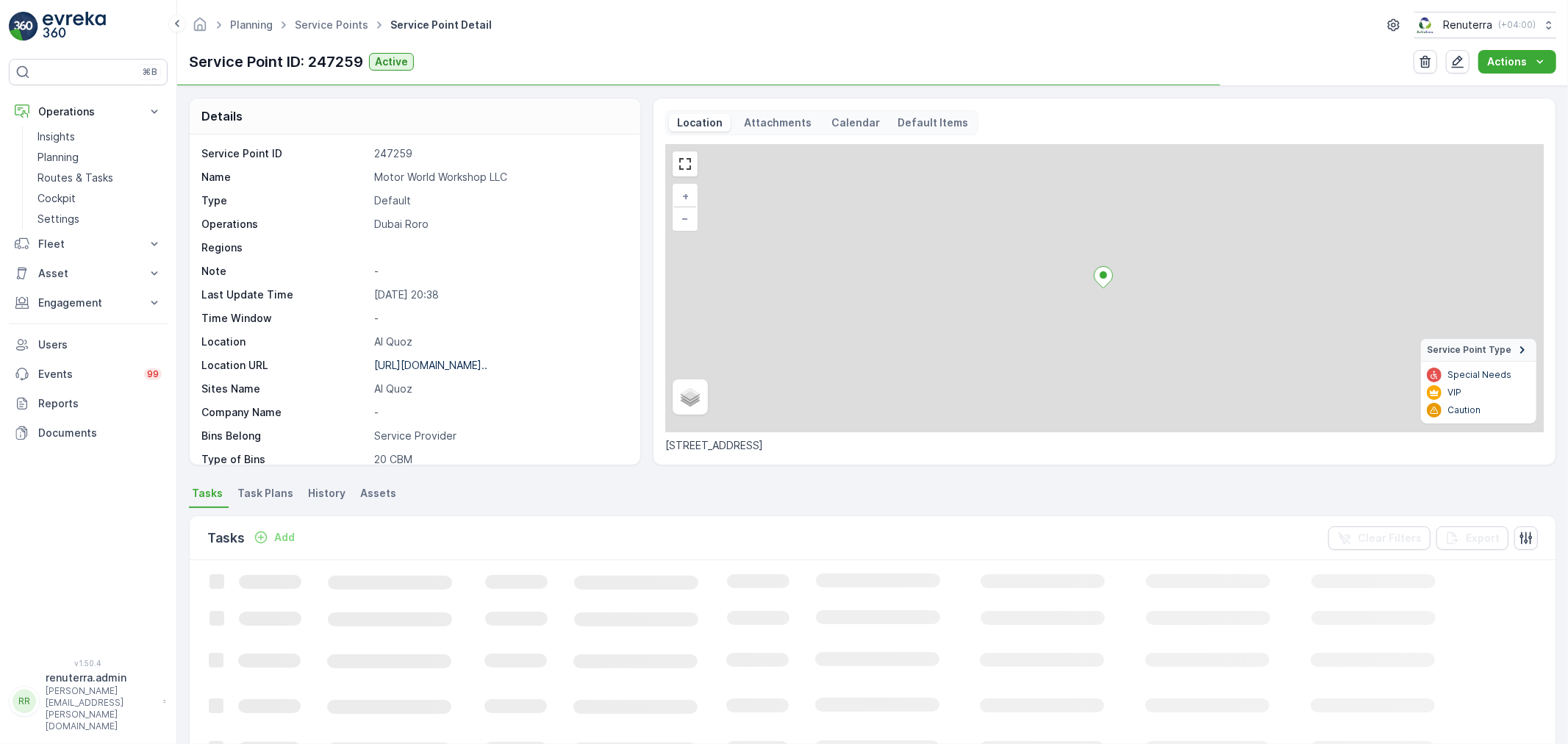
click at [450, 364] on p "https://maps.app.goo.gl/bw8pqK..." at bounding box center [430, 364] width 113 height 13
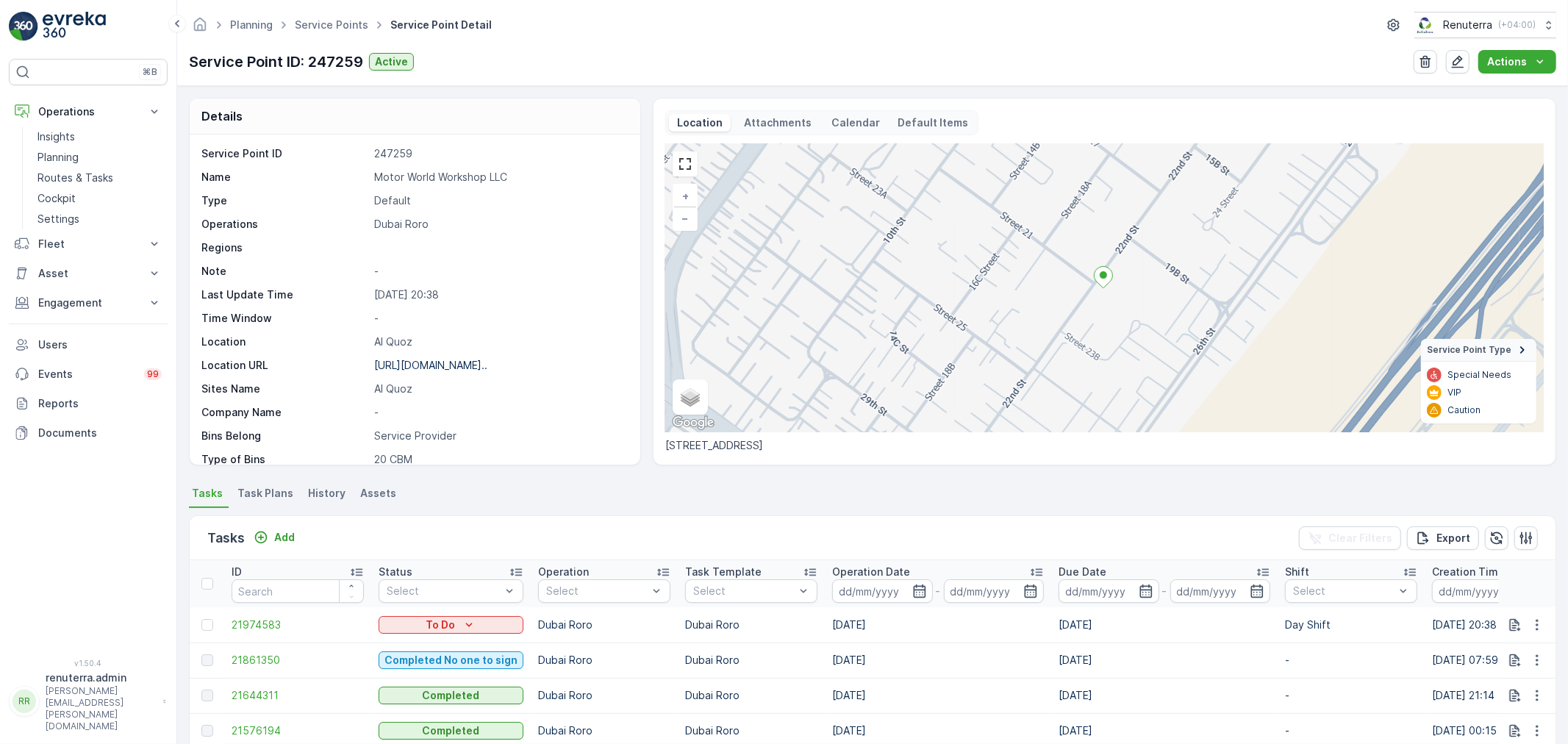
drag, startPoint x: 364, startPoint y: 174, endPoint x: 595, endPoint y: 183, distance: 231.2
click at [595, 183] on div "Name Motor World Workshop LLC" at bounding box center [414, 177] width 424 height 15
copy div "Motor World Workshop LLC"
click at [331, 24] on link "Service Points" at bounding box center [331, 24] width 73 height 13
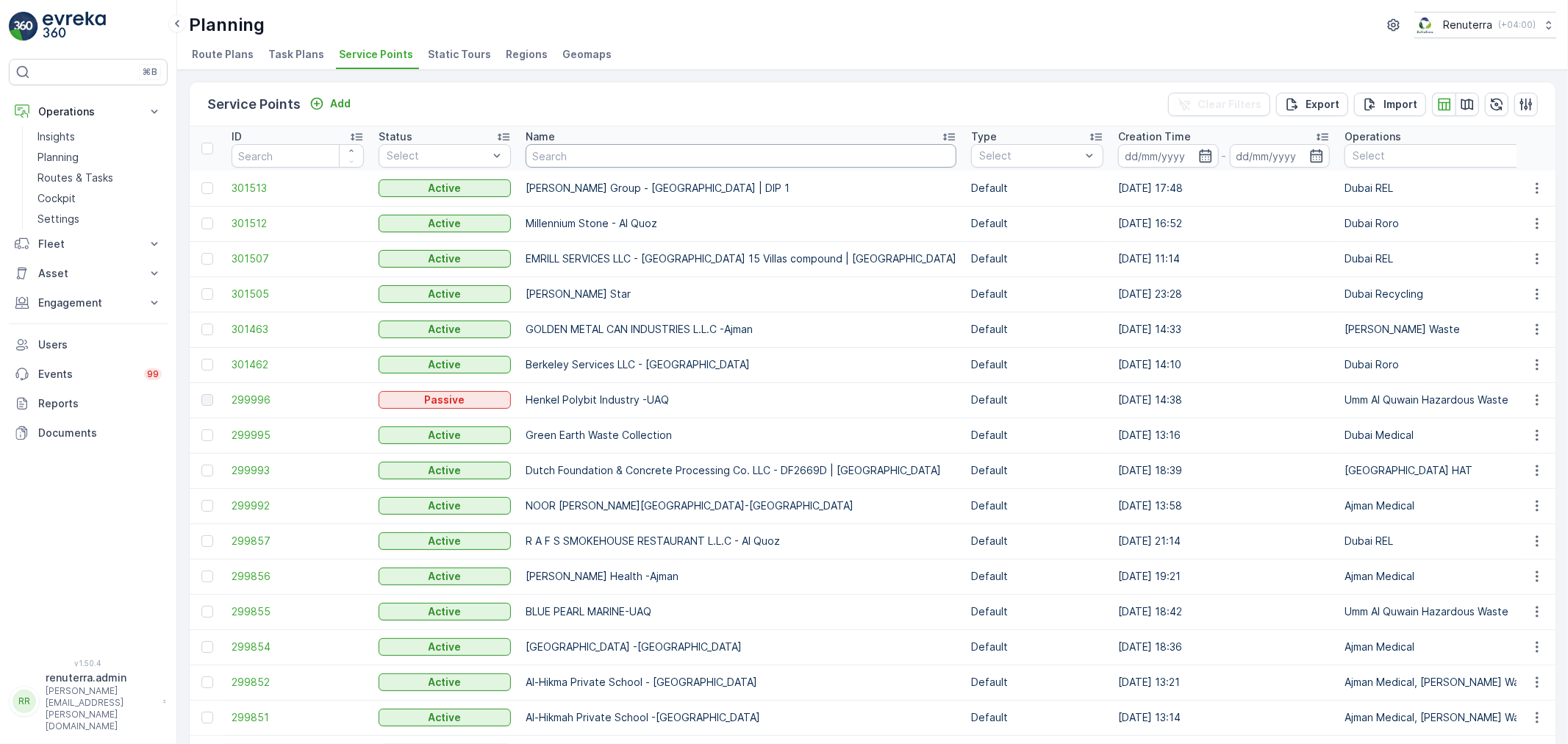
click at [574, 165] on input "text" at bounding box center [741, 155] width 431 height 23
click at [538, 155] on input "text" at bounding box center [741, 155] width 431 height 23
type input "besix"
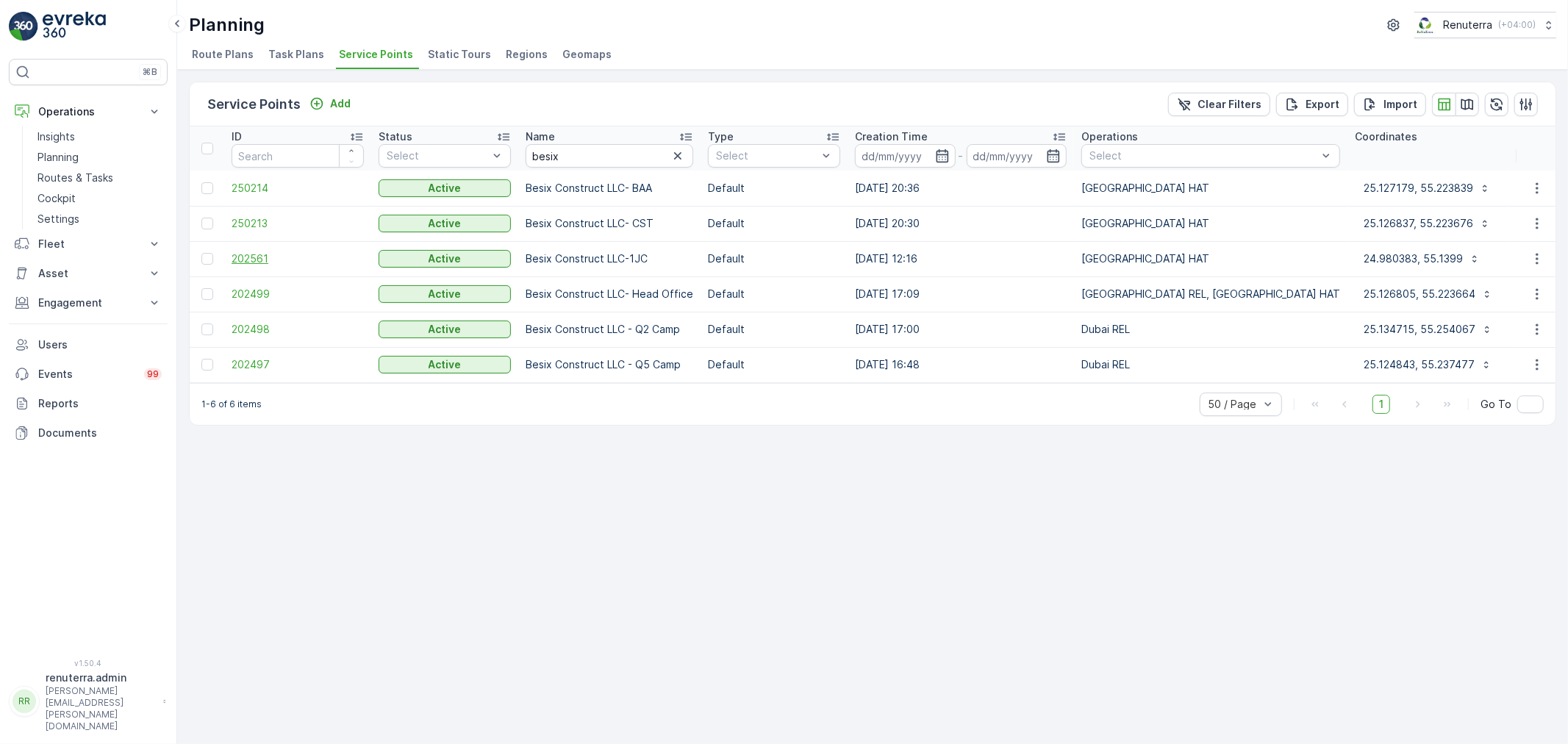
click at [314, 264] on span "202561" at bounding box center [298, 258] width 133 height 15
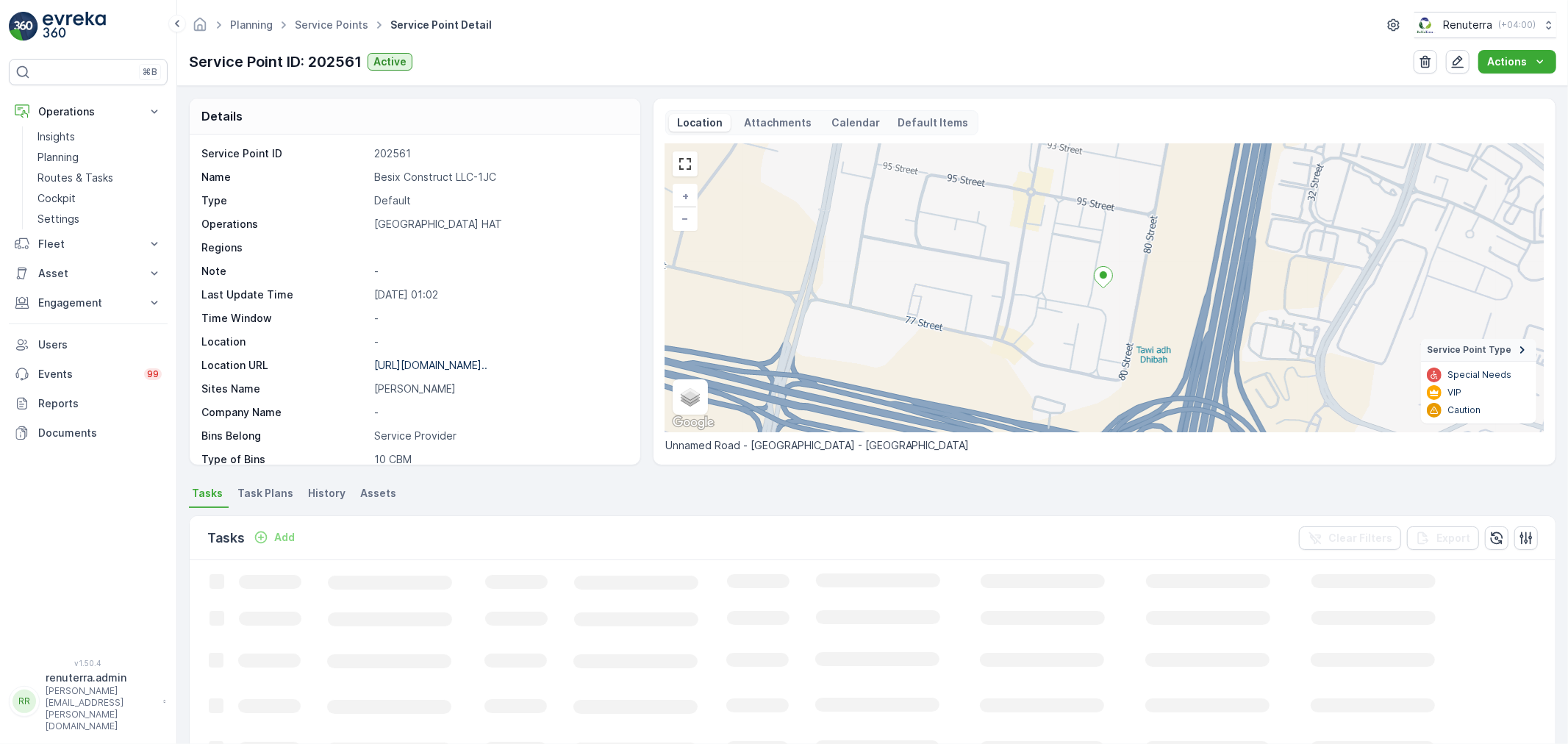
click at [284, 545] on div "Add" at bounding box center [274, 537] width 53 height 18
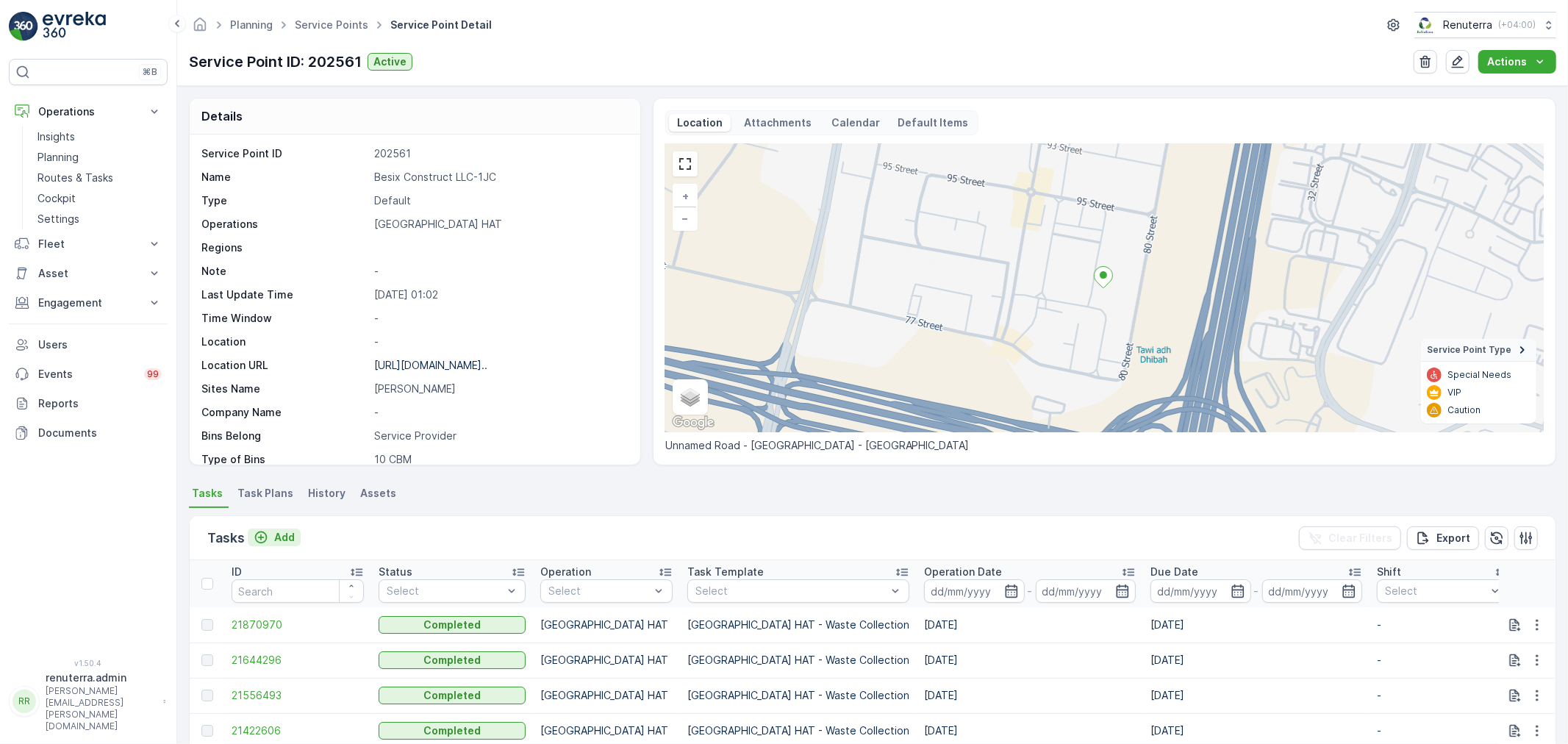
click at [284, 543] on button "Add" at bounding box center [274, 537] width 53 height 17
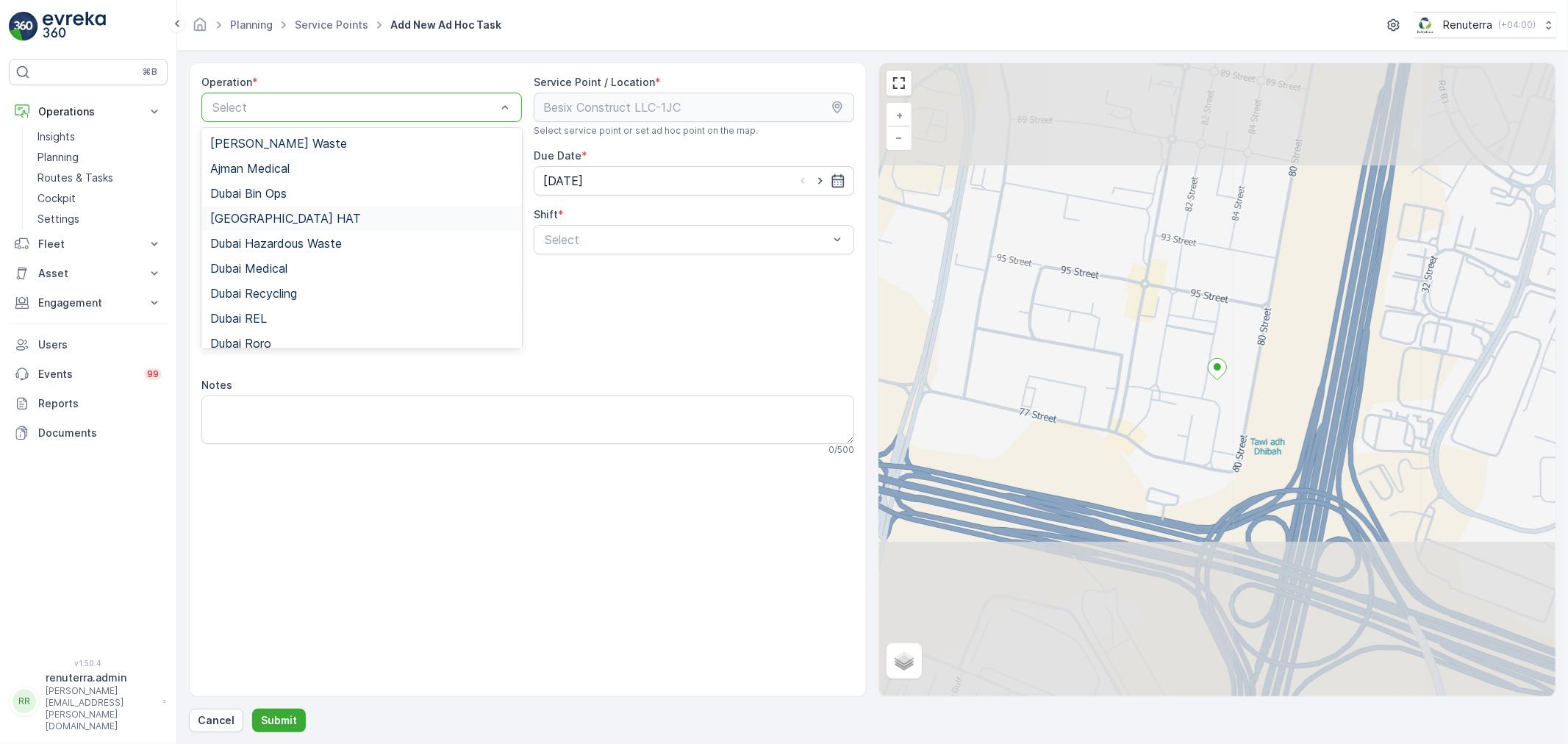
click at [277, 212] on div "Dubai HAT" at bounding box center [362, 218] width 303 height 13
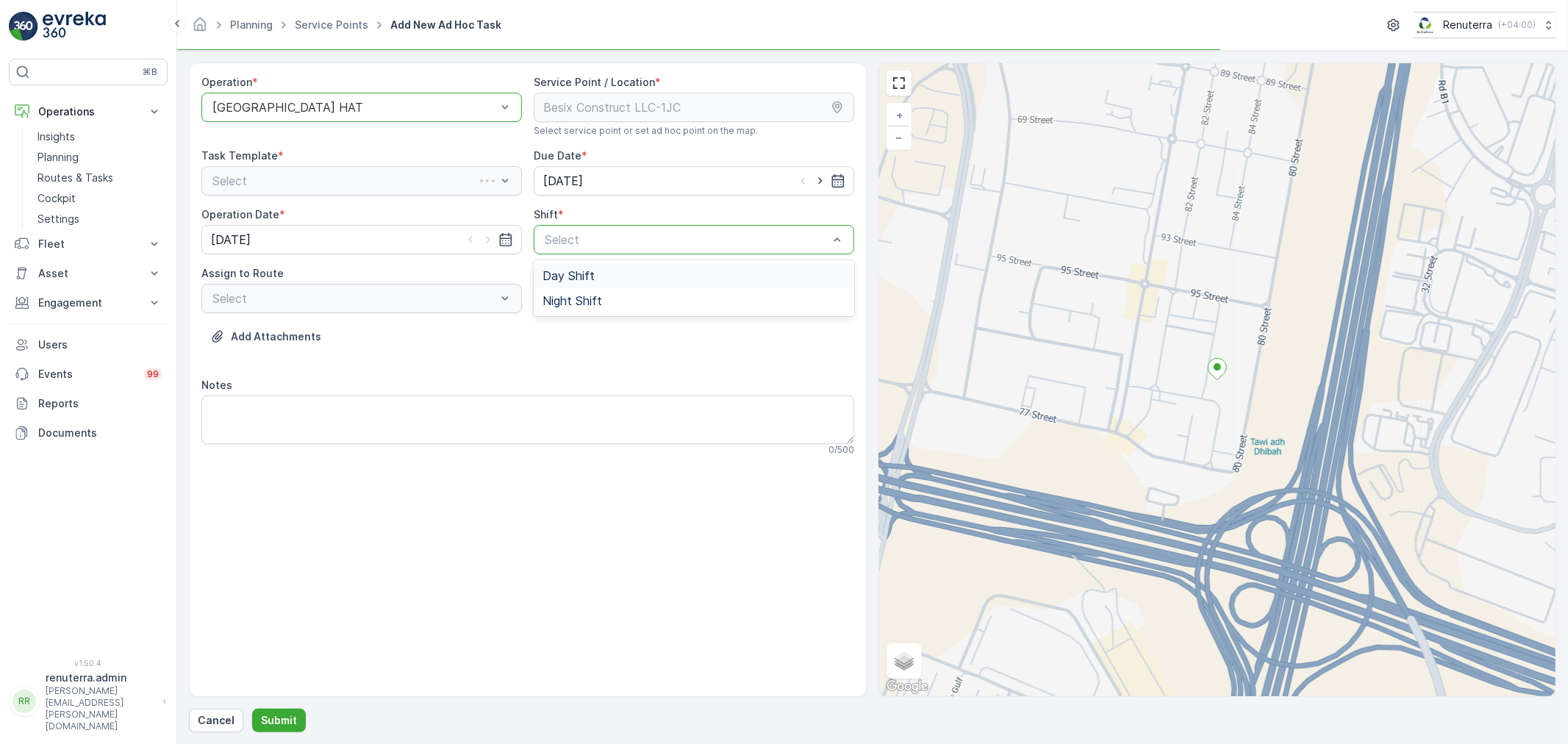
drag, startPoint x: 566, startPoint y: 269, endPoint x: 575, endPoint y: 269, distance: 9.0
click at [571, 269] on span "Day Shift" at bounding box center [569, 275] width 53 height 13
click at [464, 311] on div "Select" at bounding box center [362, 298] width 320 height 29
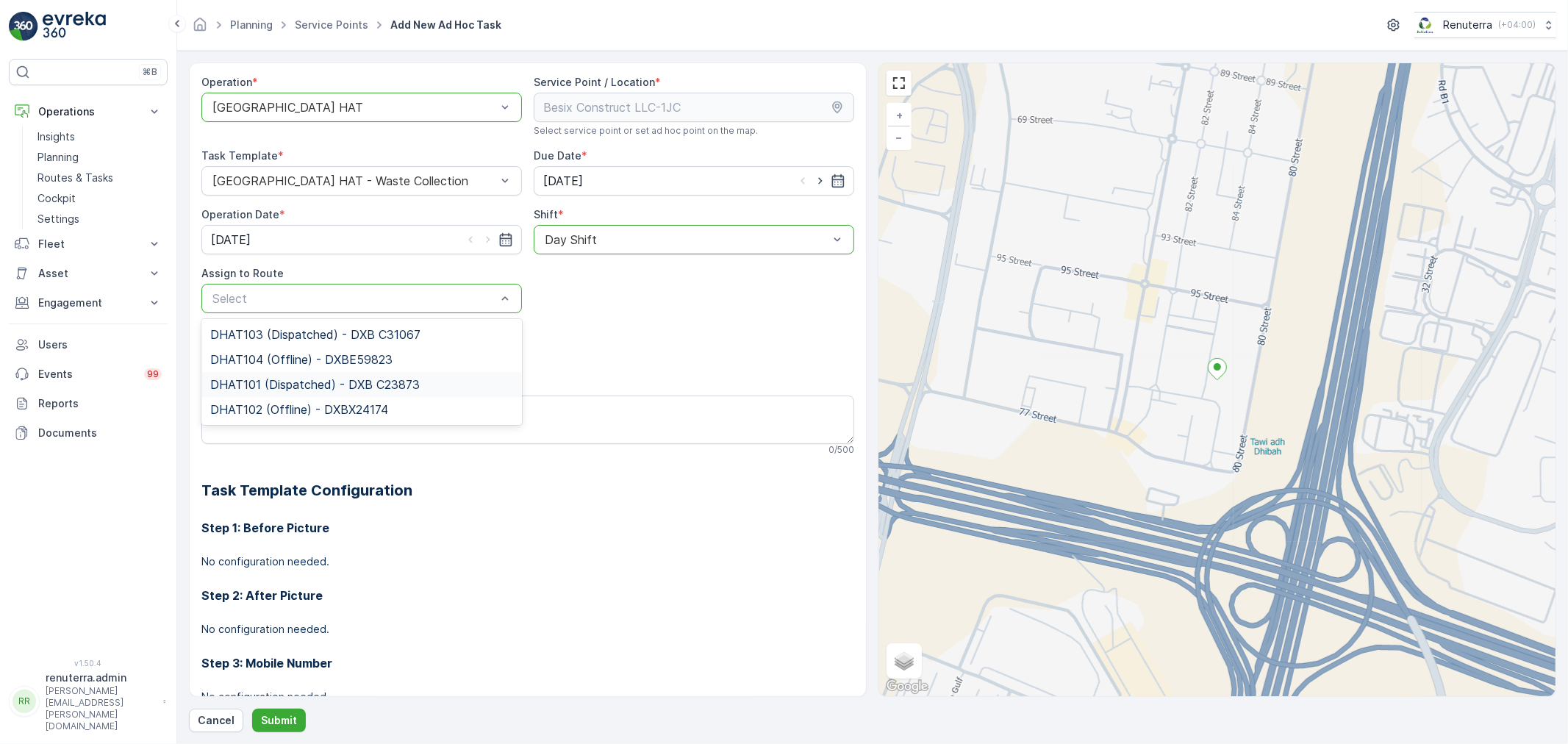
click at [314, 385] on span "DHAT101 (Dispatched) - DXB C23873" at bounding box center [314, 384] width 209 height 13
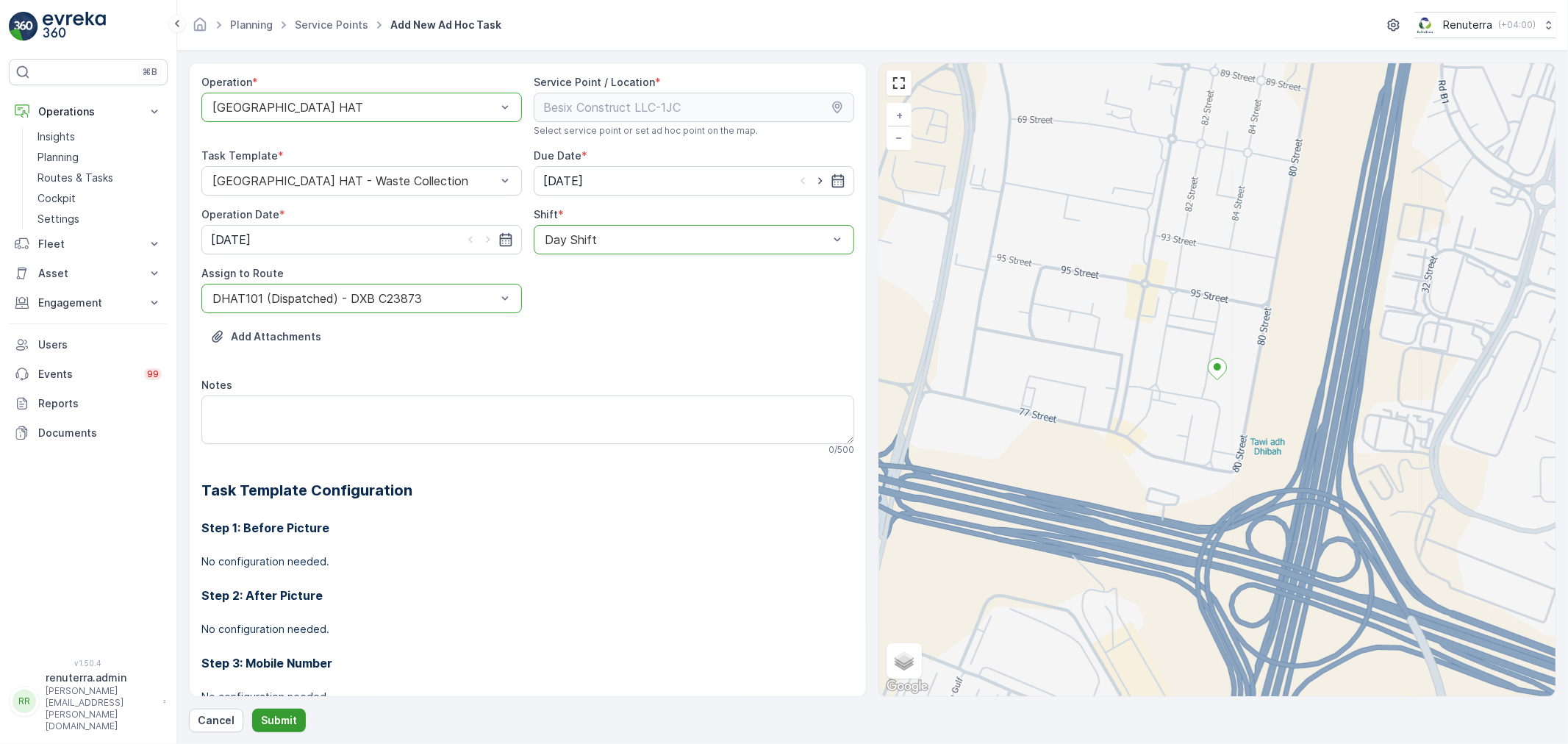
click at [273, 722] on p "Submit" at bounding box center [279, 720] width 36 height 15
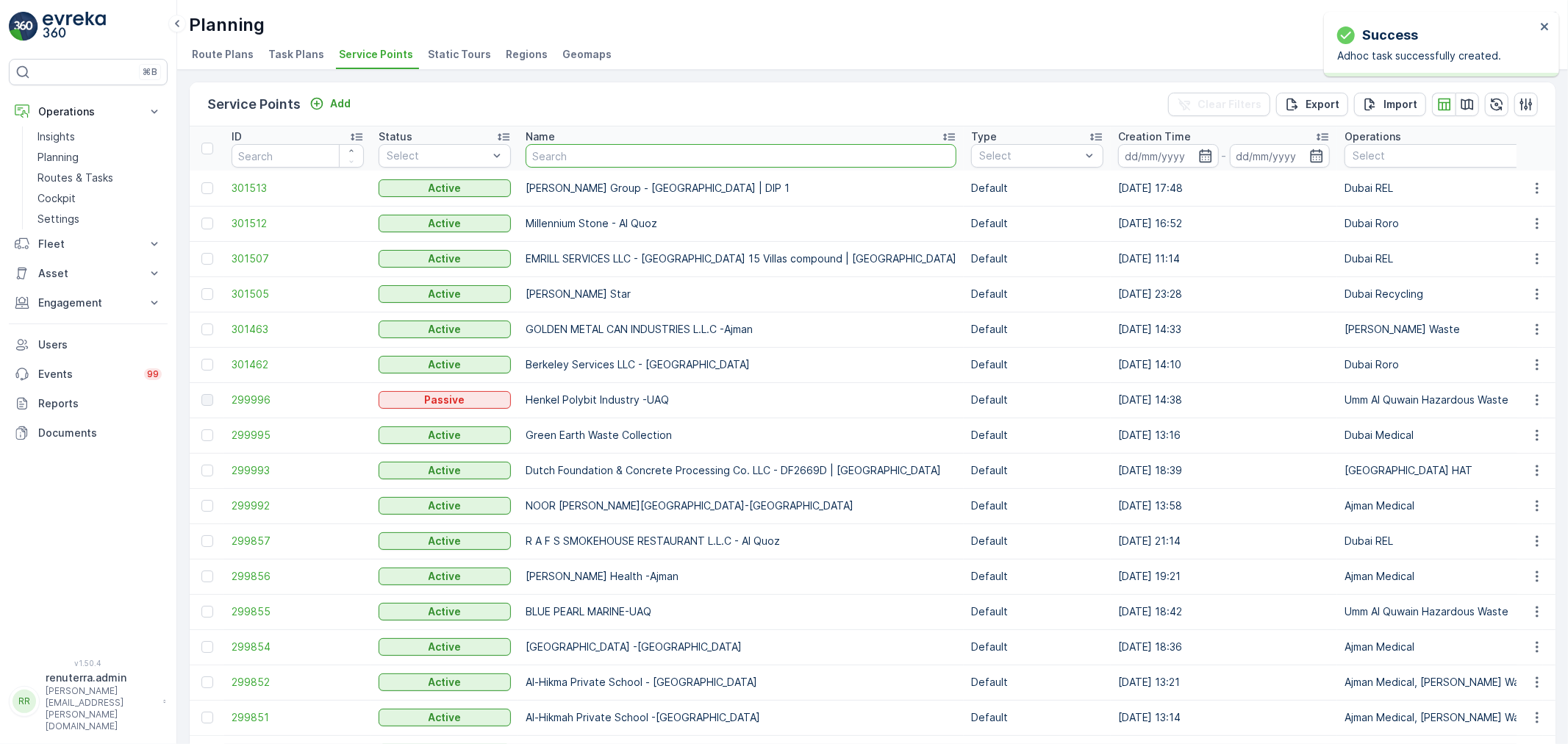
click at [553, 151] on input "text" at bounding box center [741, 155] width 431 height 23
type input "besix"
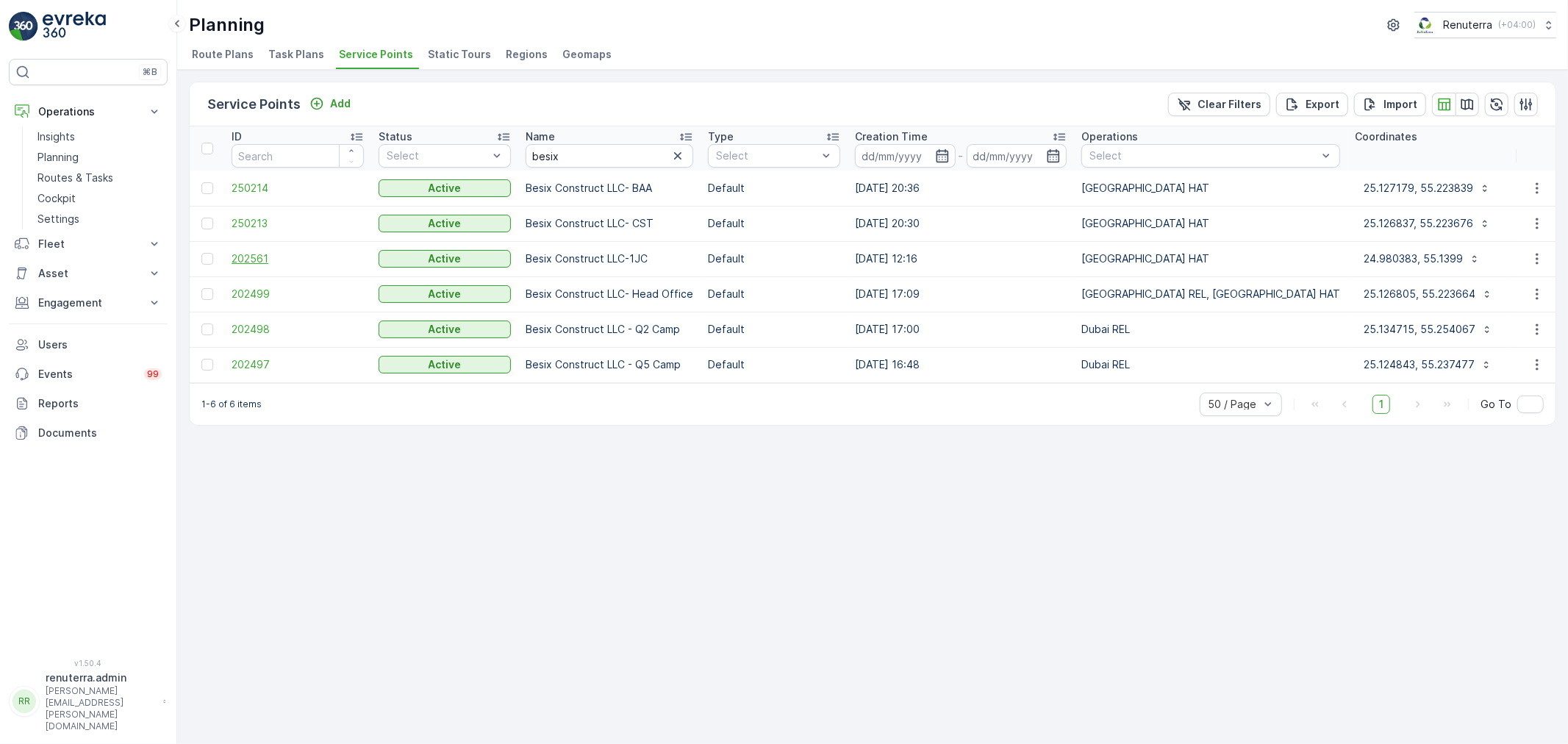
click at [284, 265] on td "202561" at bounding box center [297, 258] width 147 height 35
click at [279, 259] on span "202561" at bounding box center [298, 258] width 133 height 15
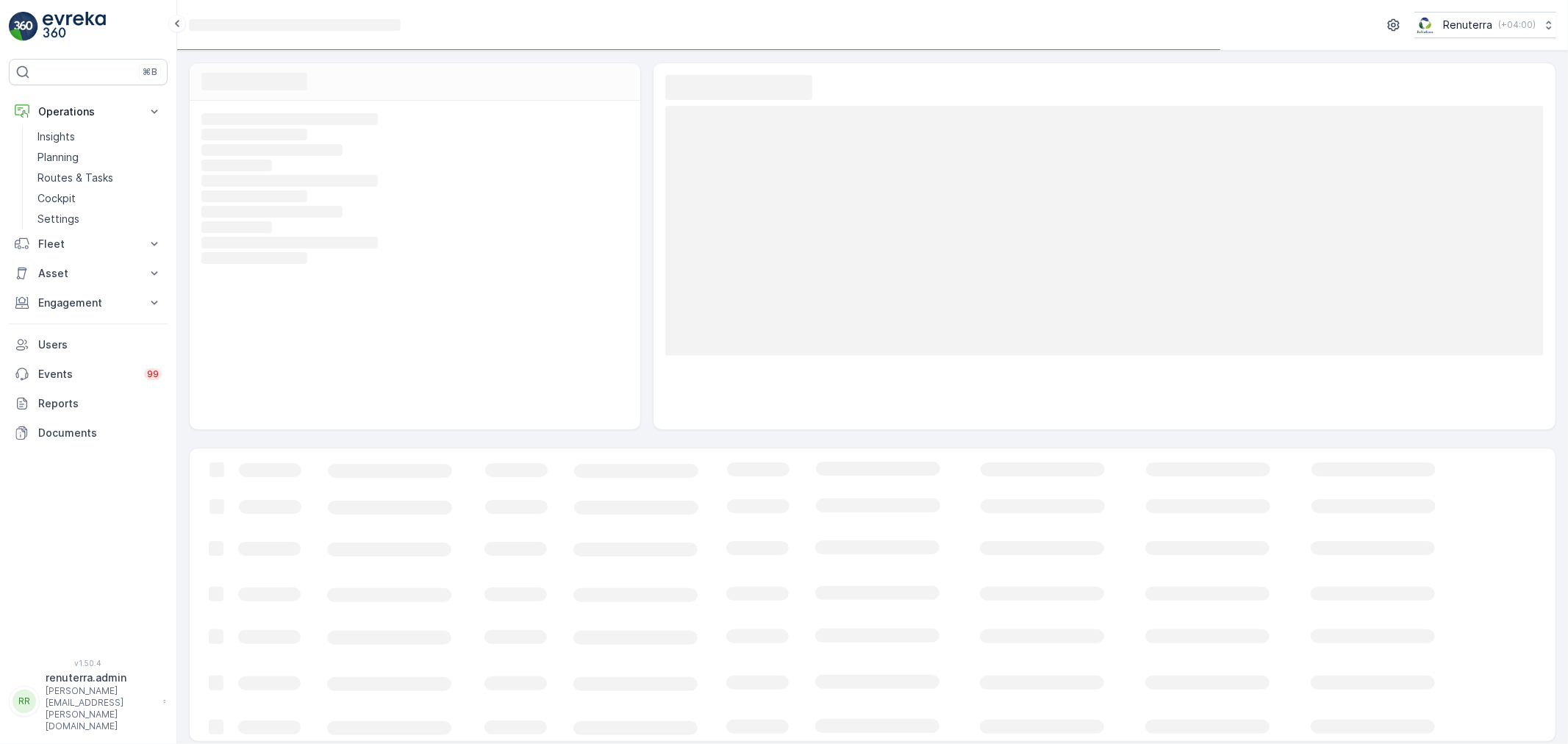
scroll to position [4, 0]
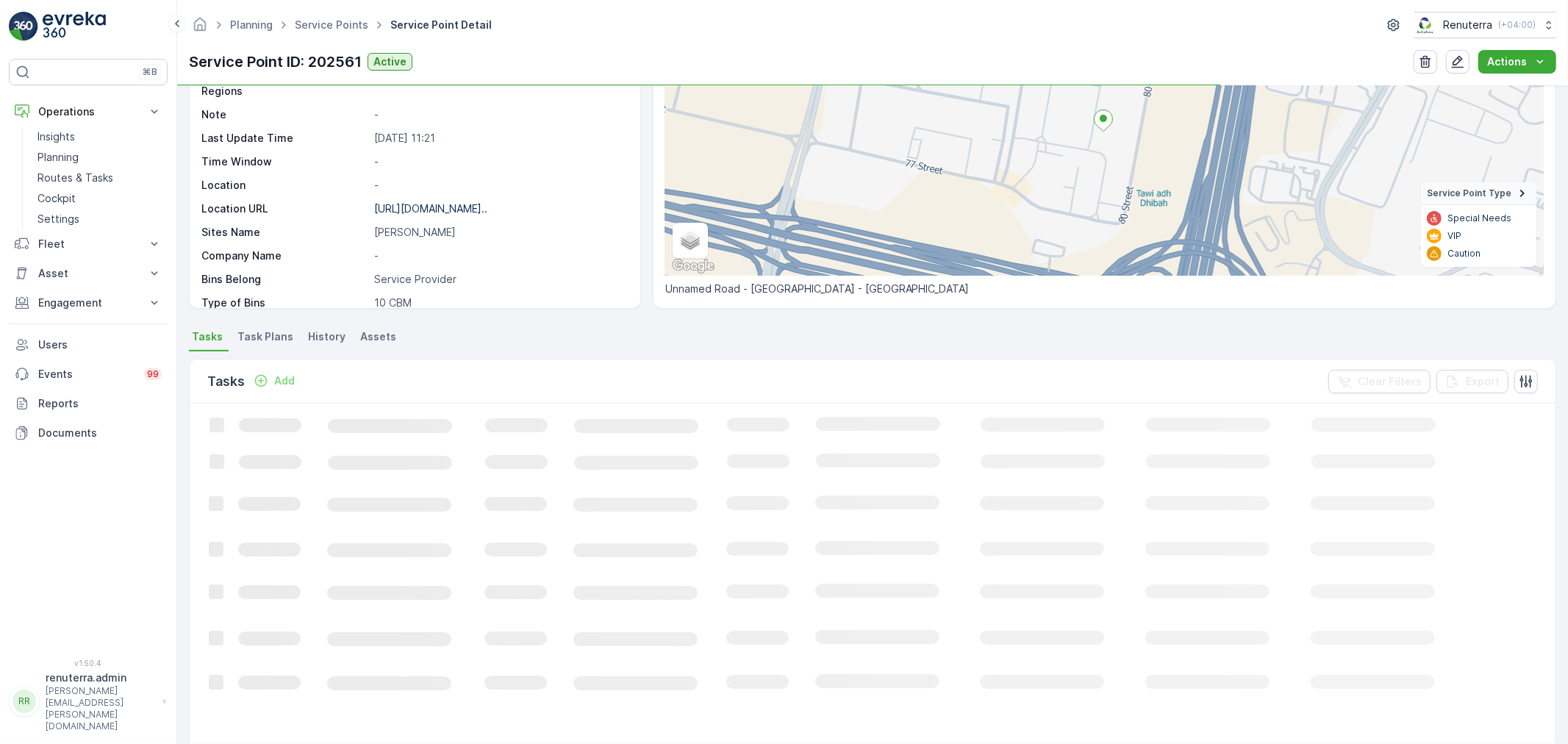
scroll to position [163, 0]
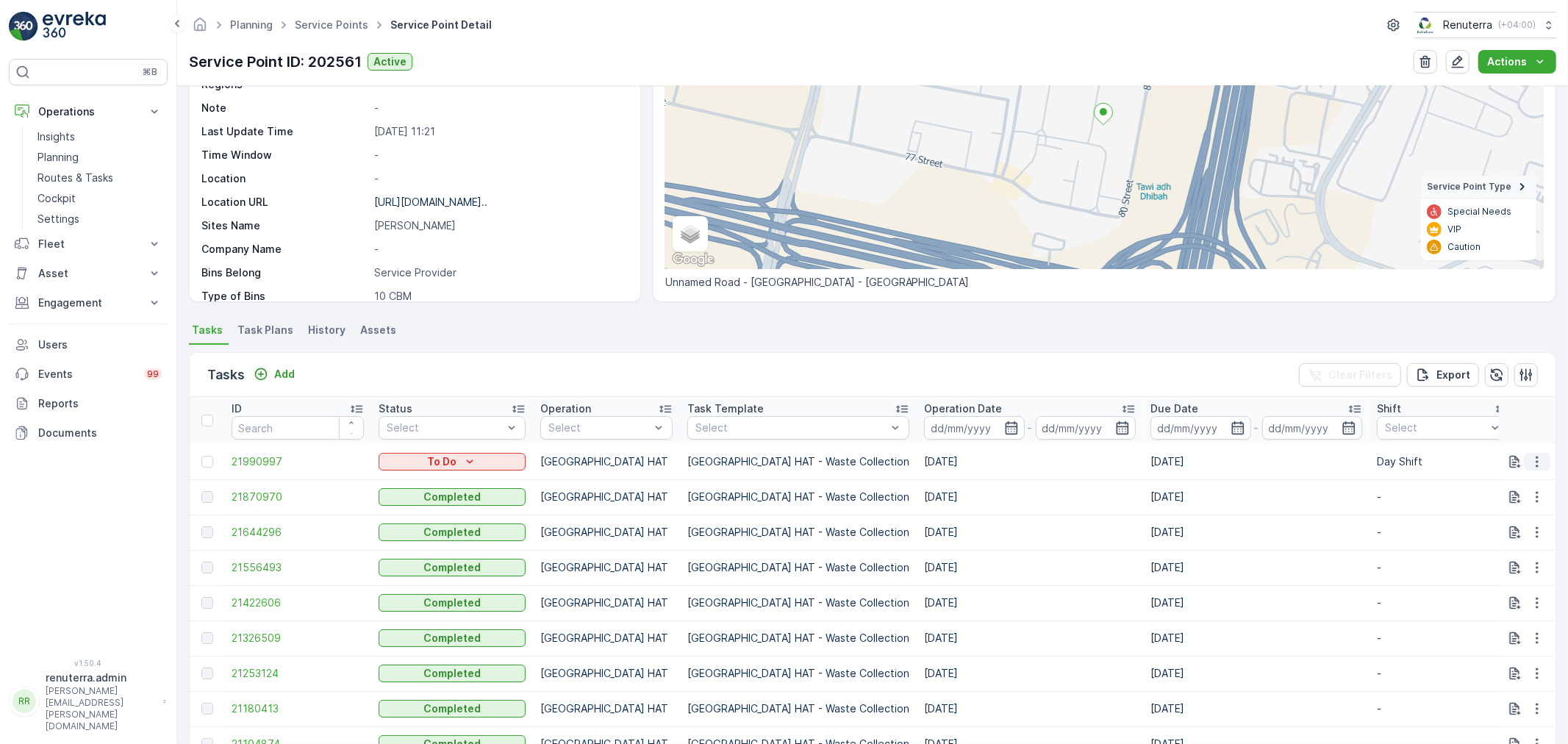
drag, startPoint x: 1540, startPoint y: 457, endPoint x: 1544, endPoint y: 468, distance: 11.7
click at [1541, 459] on icon "button" at bounding box center [1537, 461] width 15 height 15
click at [1518, 518] on span "Change Route" at bounding box center [1499, 524] width 72 height 15
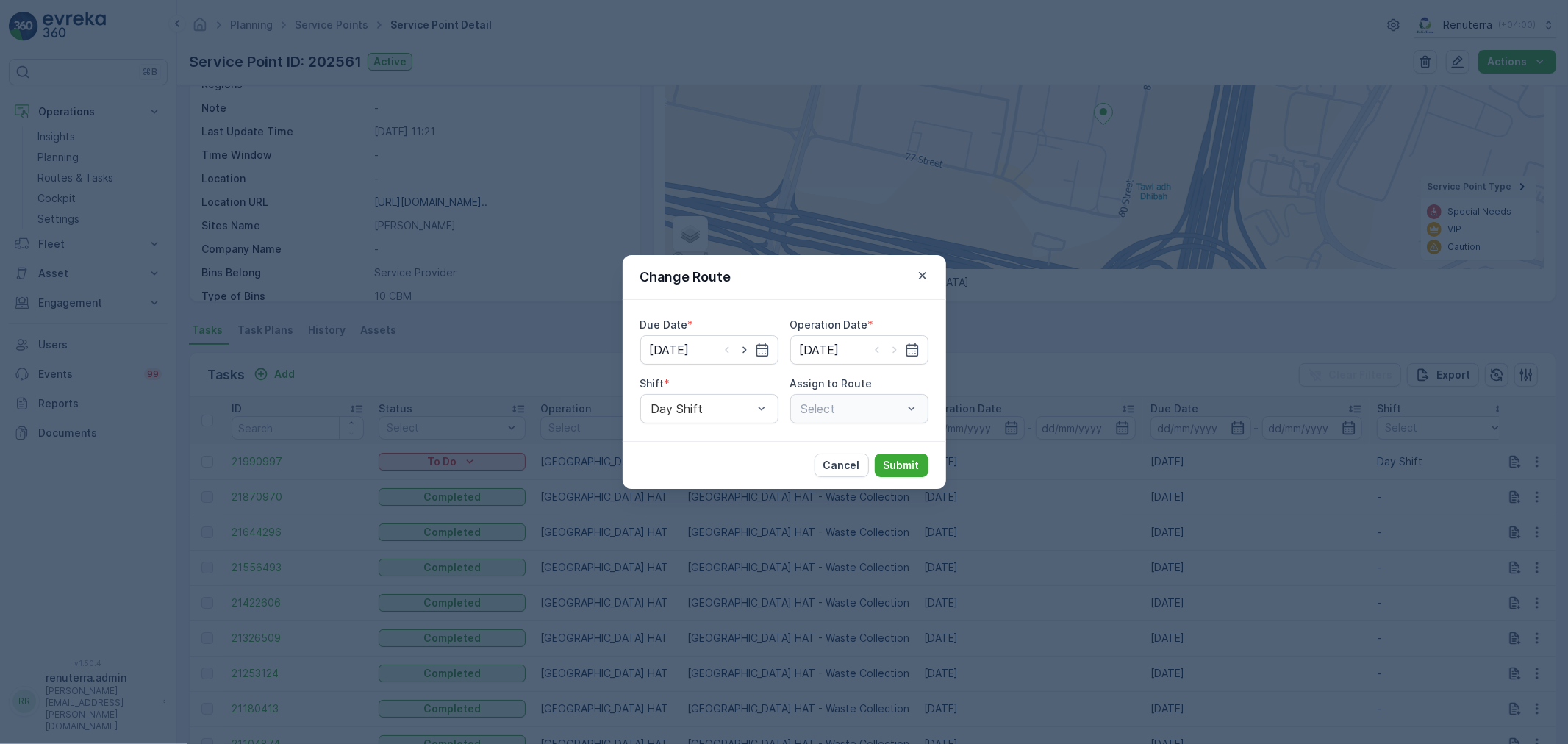
type input "23.09.2025"
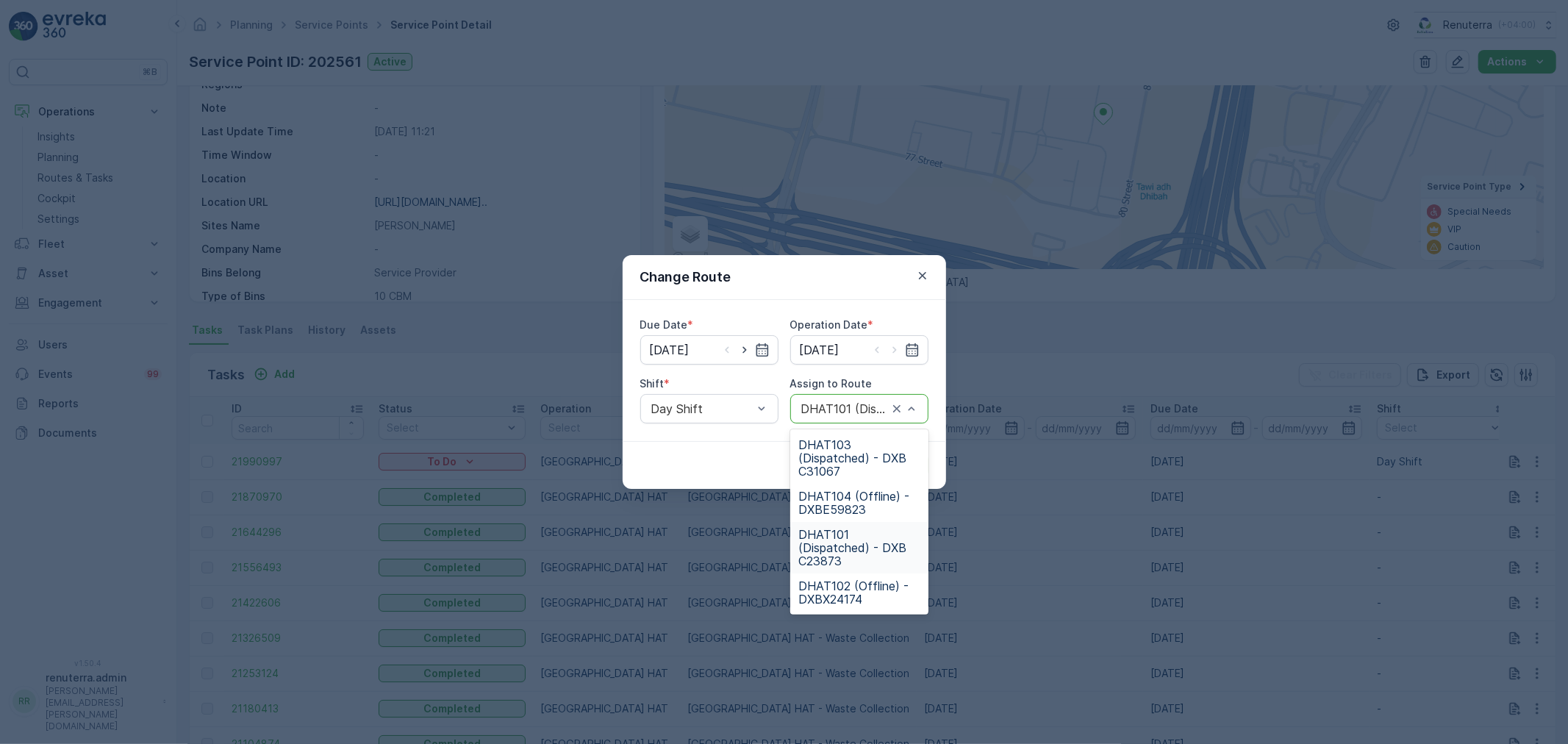
click at [850, 542] on span "DHAT101 (Dispatched) - DXB C23873" at bounding box center [860, 548] width 121 height 40
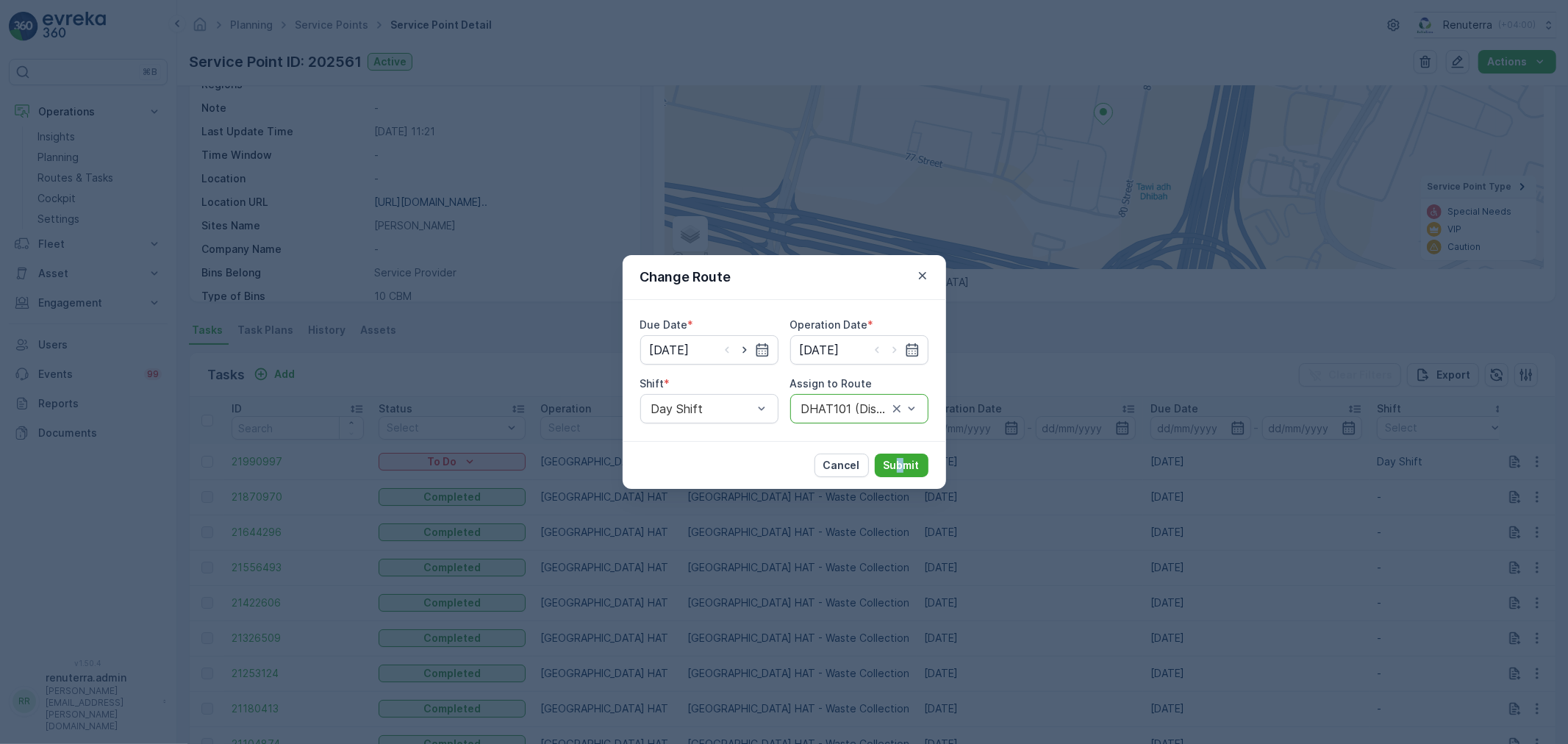
click at [899, 478] on div "Cancel Submit" at bounding box center [784, 464] width 323 height 47
click at [894, 461] on p "Submit" at bounding box center [902, 465] width 36 height 15
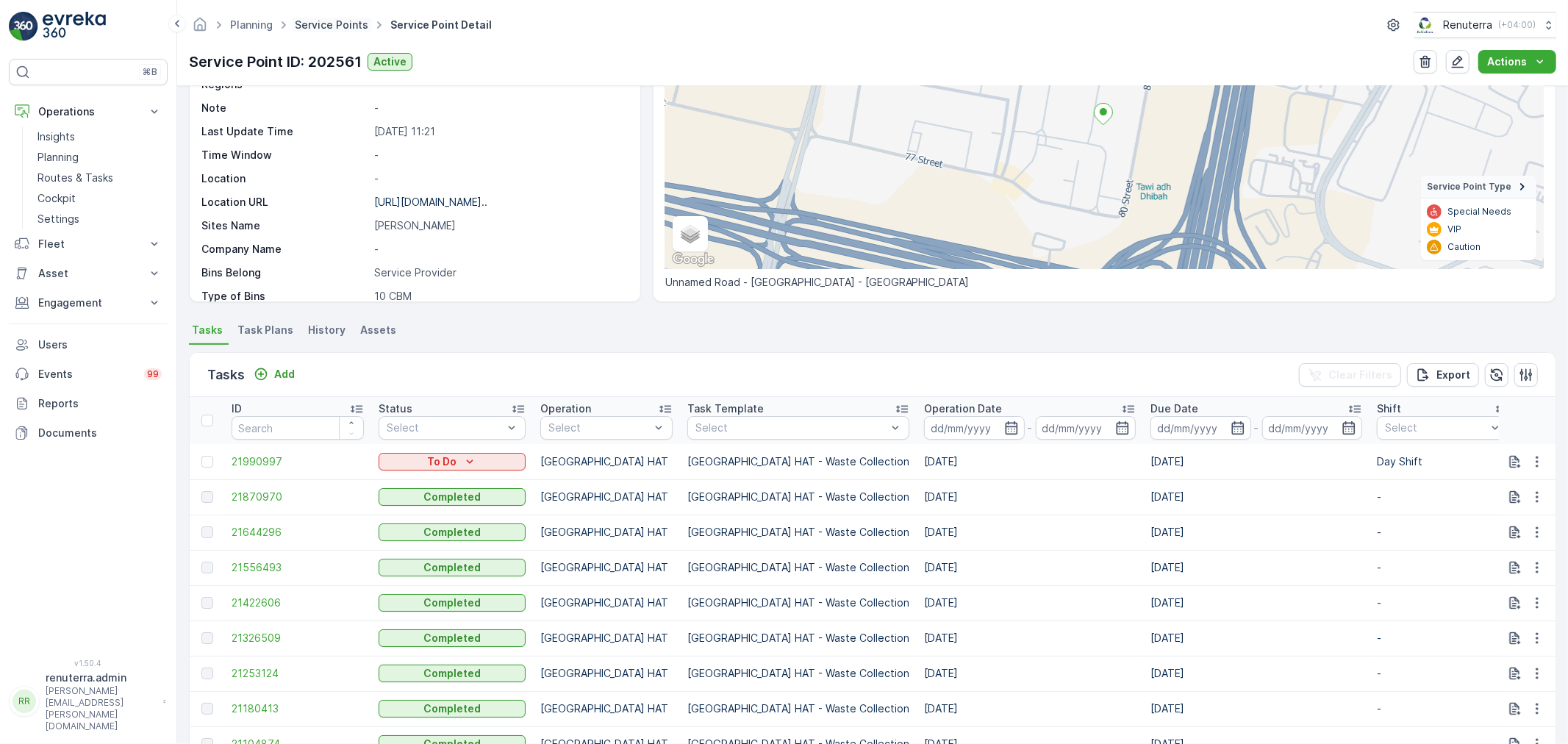
click at [308, 22] on div "Planning Service Points Service Point Detail Renuterra ( +04:00 ) Service Point…" at bounding box center [873, 43] width 1391 height 86
click at [308, 22] on link "Service Points" at bounding box center [331, 24] width 73 height 13
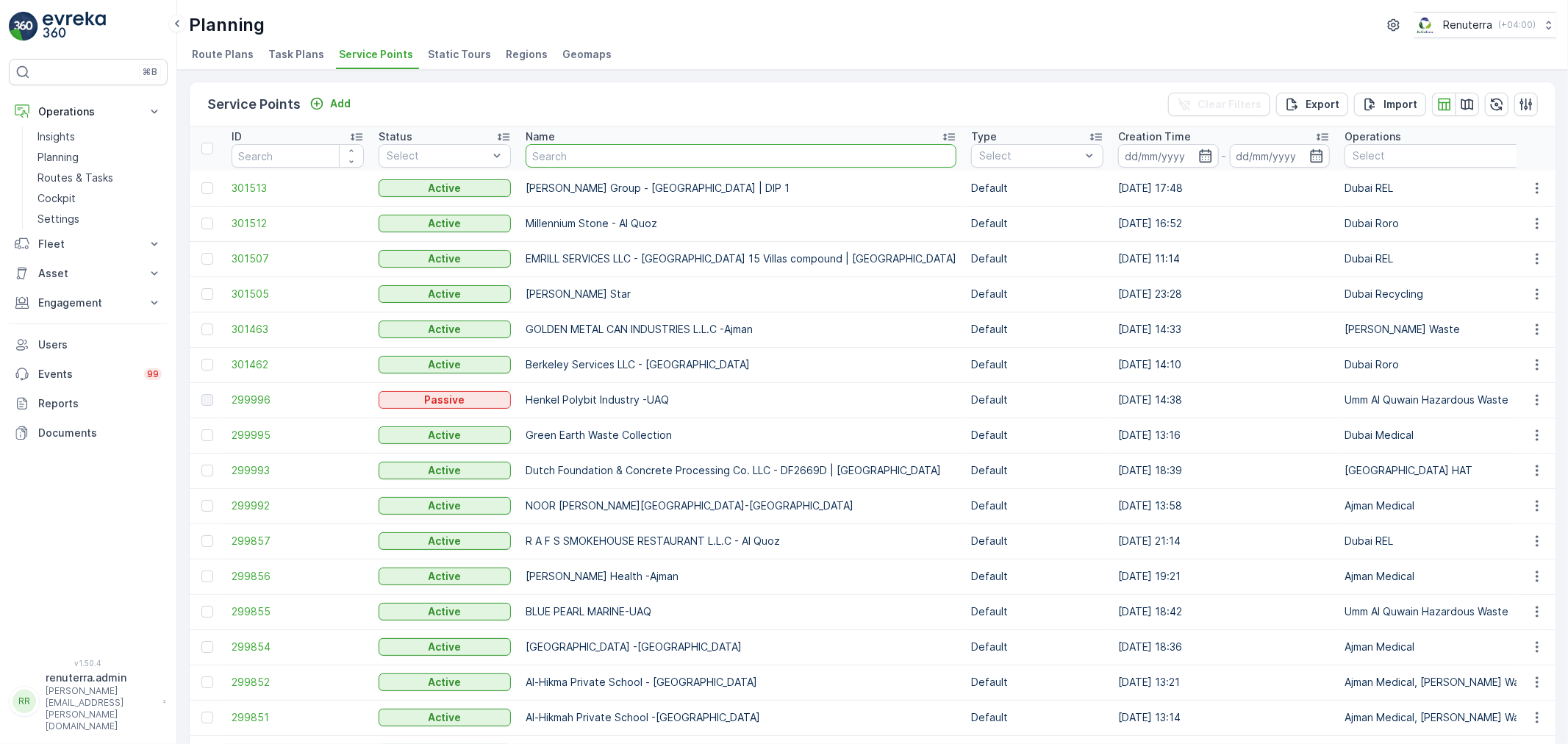
click at [548, 149] on input "text" at bounding box center [741, 155] width 431 height 23
click at [289, 220] on span "301512" at bounding box center [298, 223] width 133 height 15
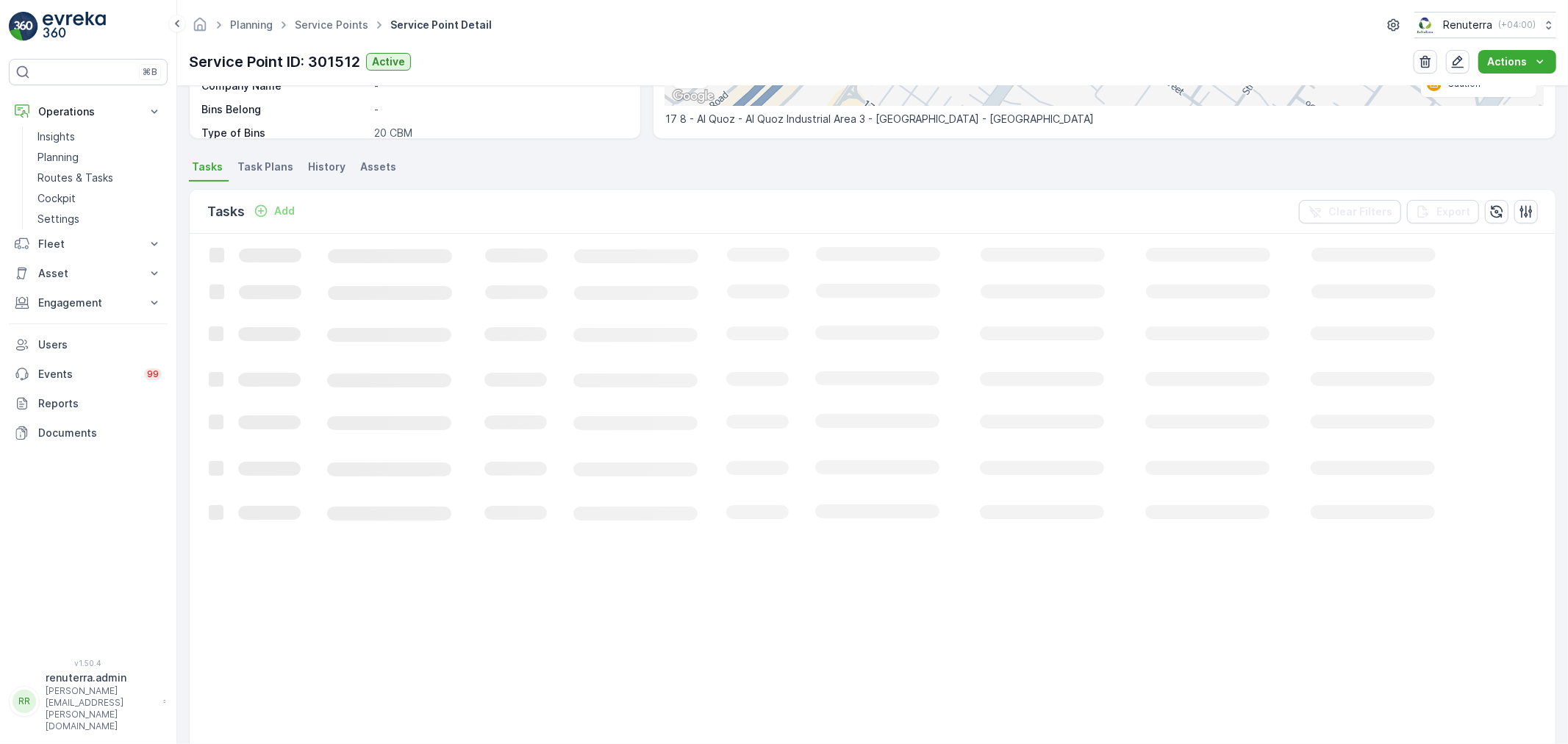
scroll to position [88, 0]
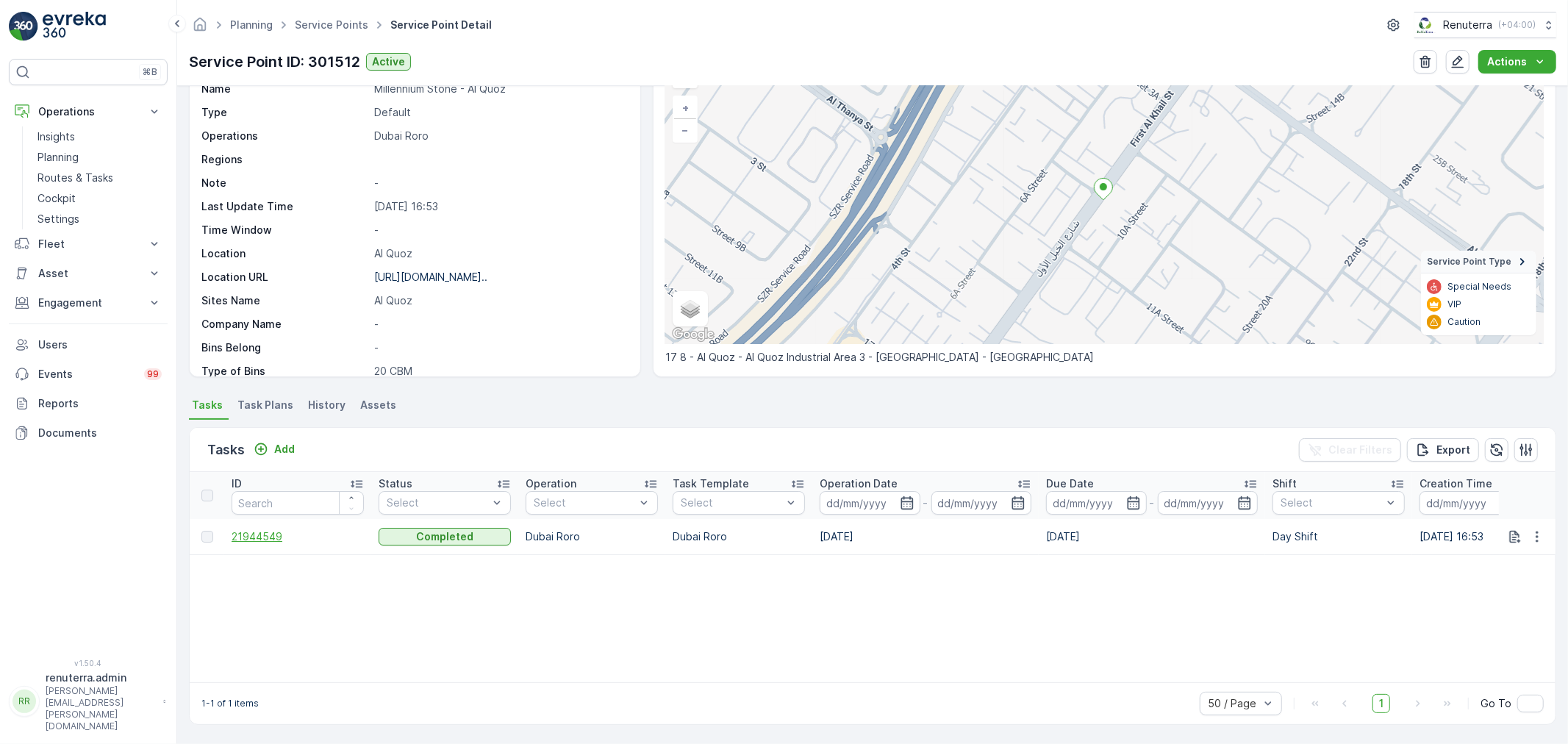
click at [283, 534] on span "21944549" at bounding box center [298, 536] width 133 height 15
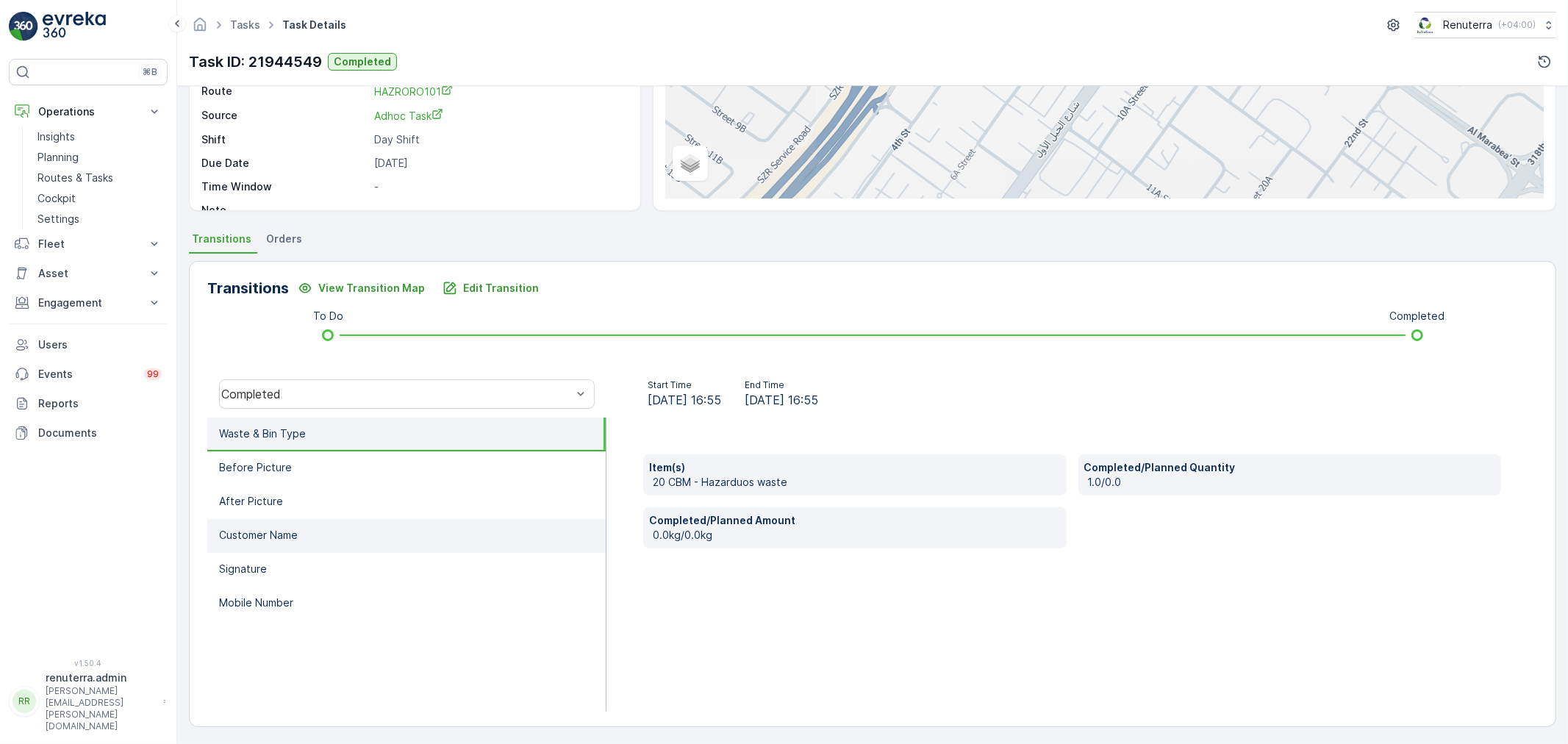
scroll to position [182, 0]
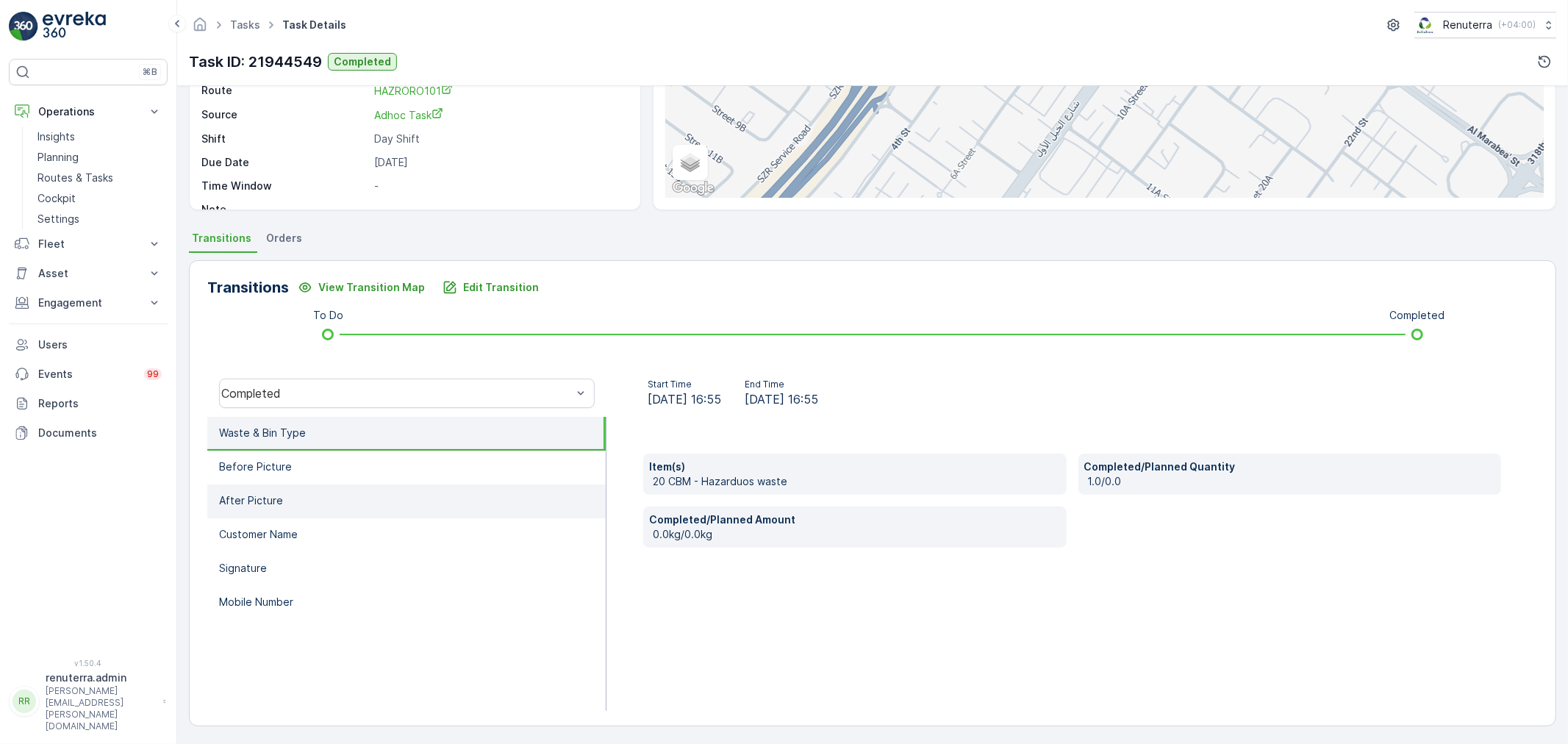
drag, startPoint x: 424, startPoint y: 474, endPoint x: 431, endPoint y: 489, distance: 16.6
click at [423, 474] on li "Before Picture" at bounding box center [407, 467] width 398 height 34
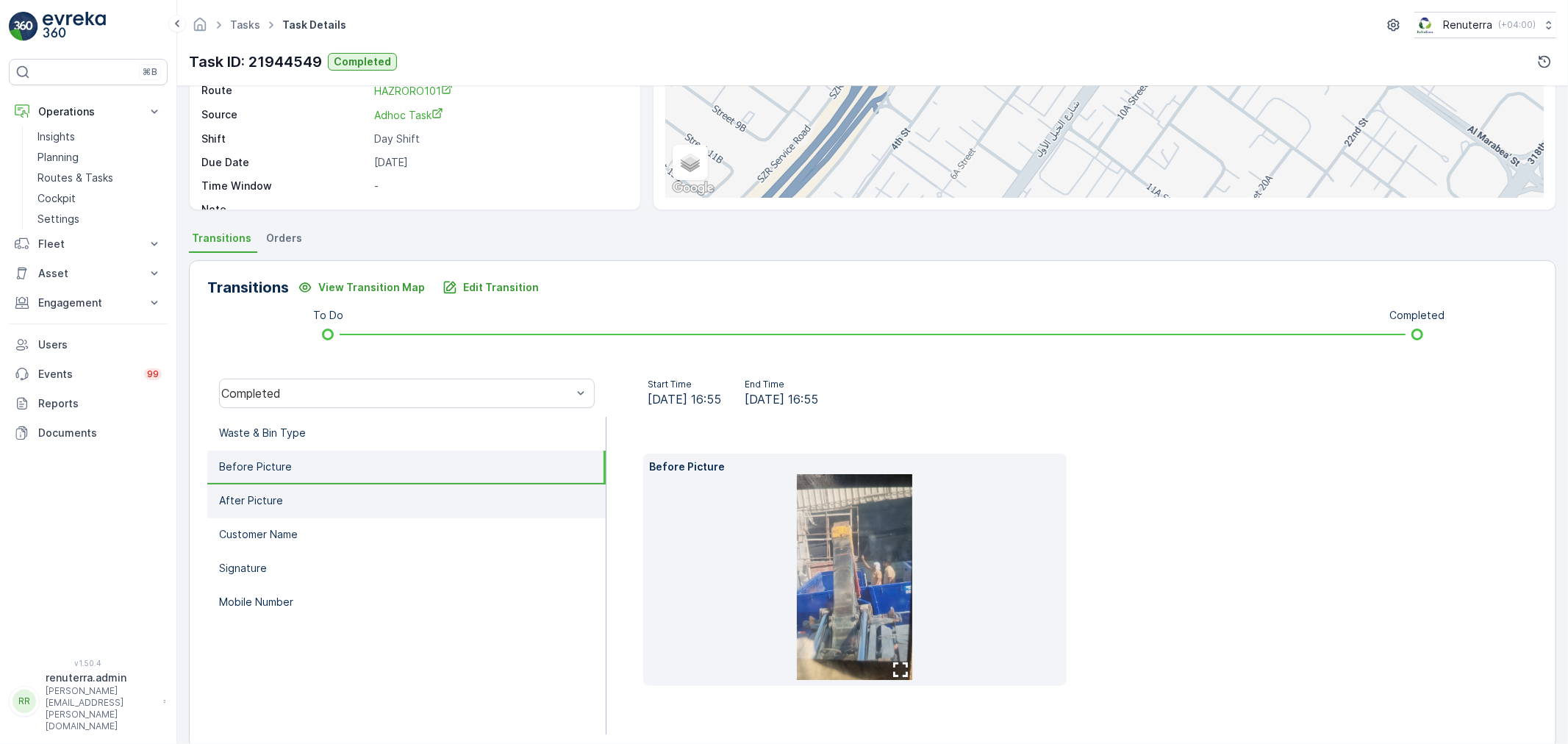
click at [436, 498] on li "After Picture" at bounding box center [407, 500] width 398 height 34
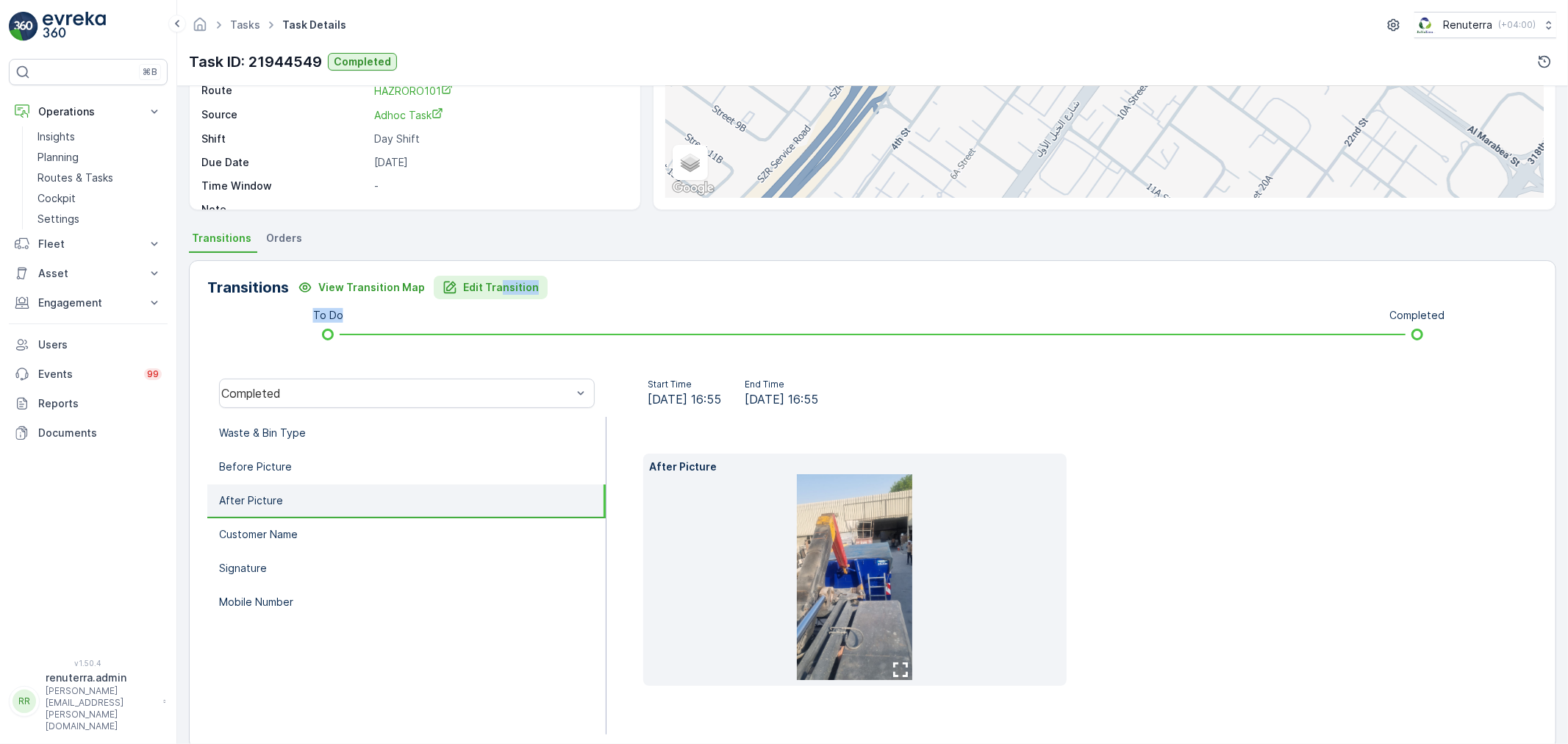
click at [496, 296] on div "Transitions View Transition Map Edit Transition To Do Completed Completed Start…" at bounding box center [872, 505] width 1367 height 489
click at [495, 292] on p "Edit Transition" at bounding box center [501, 287] width 76 height 15
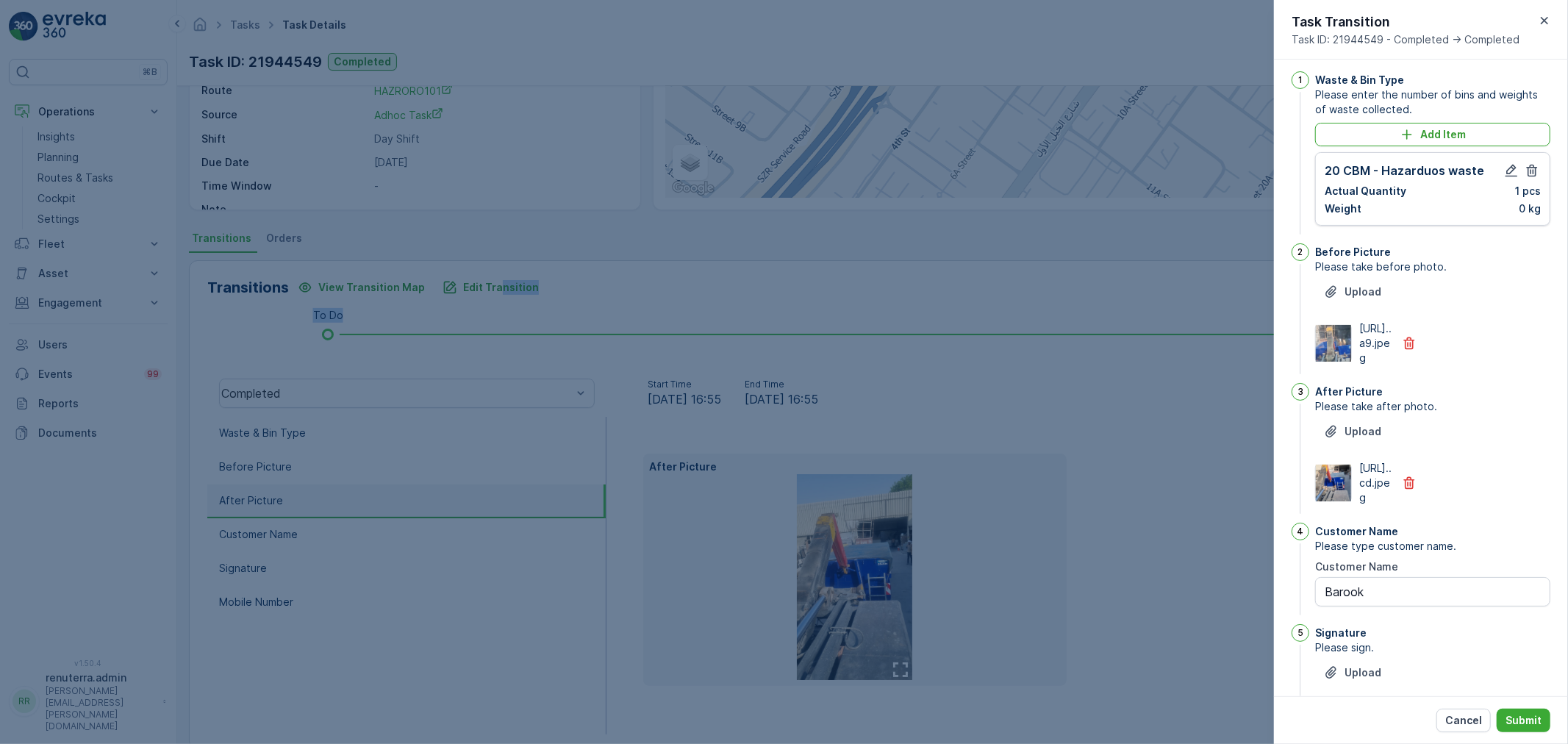
scroll to position [0, 0]
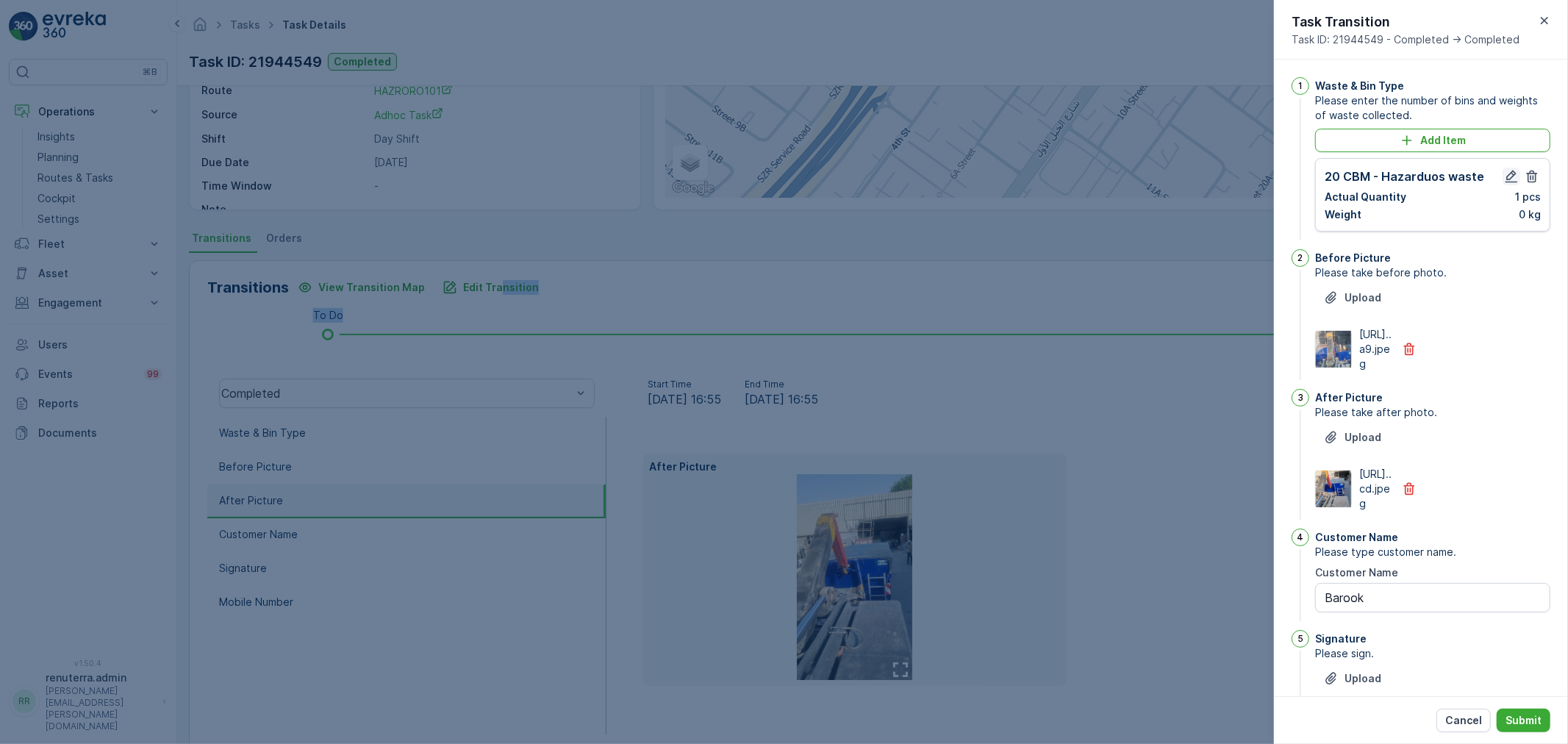
click at [1504, 173] on icon "button" at bounding box center [1511, 176] width 15 height 15
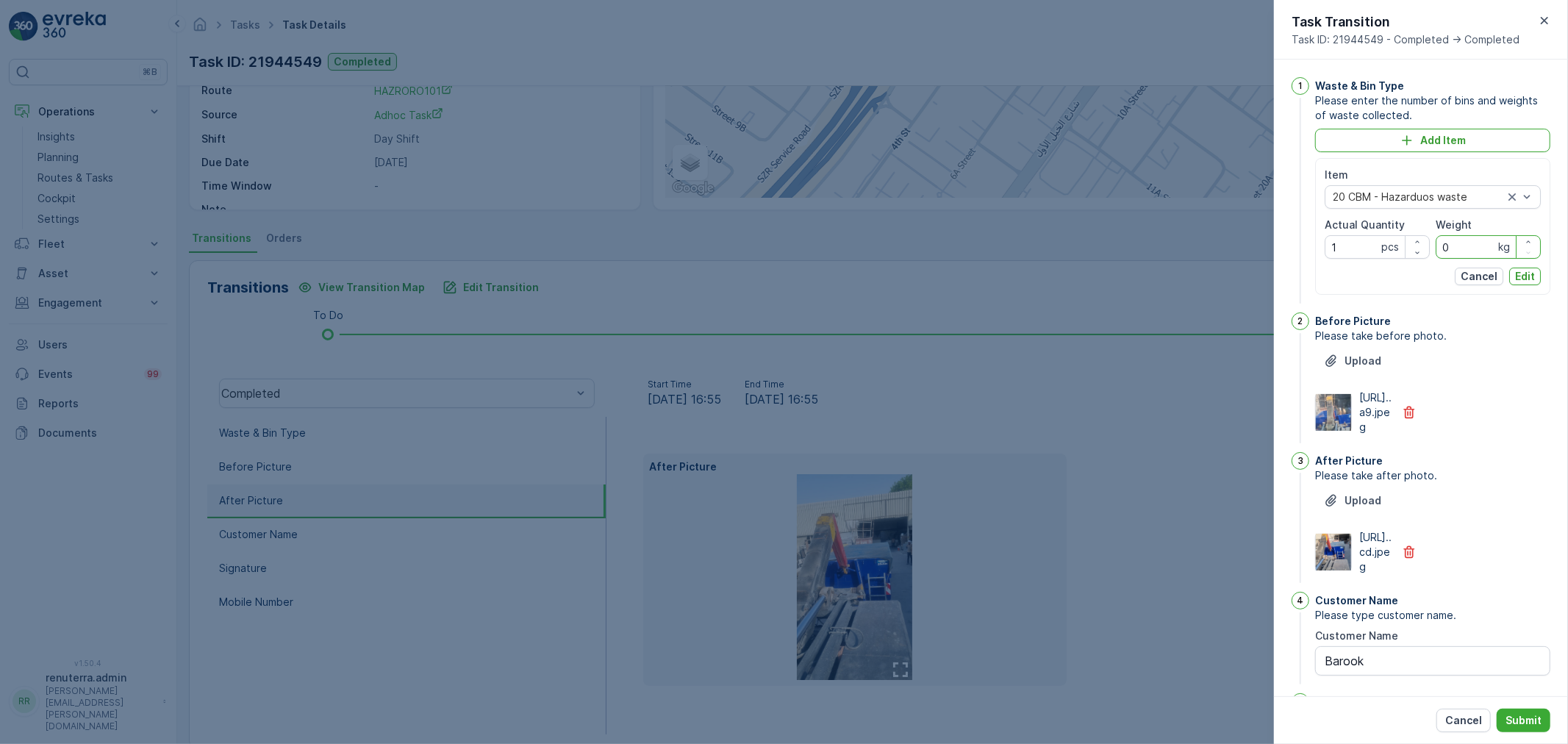
click at [1467, 244] on input "0" at bounding box center [1489, 246] width 105 height 23
type input "11080"
click at [1532, 268] on button "Edit" at bounding box center [1525, 276] width 32 height 17
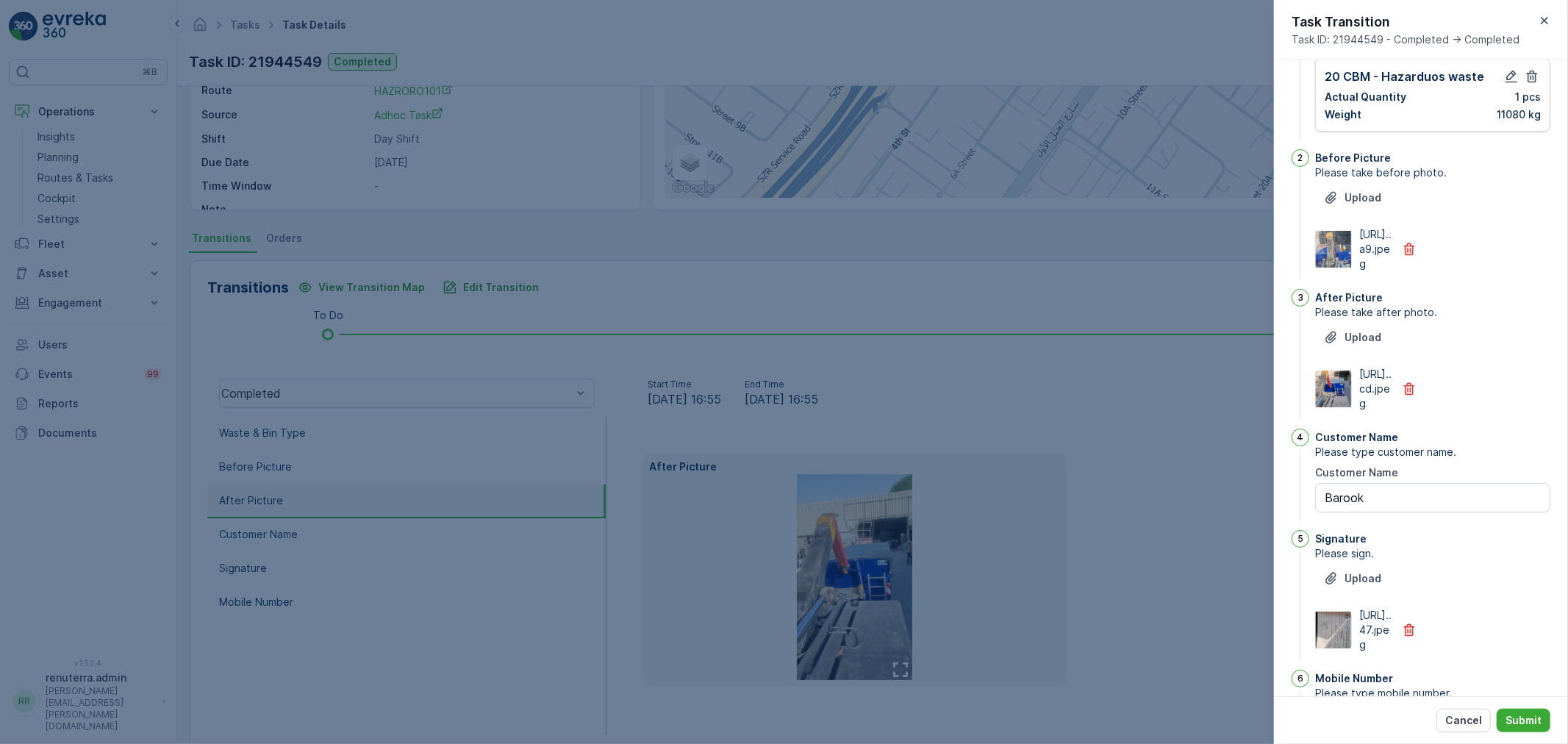
scroll to position [287, 0]
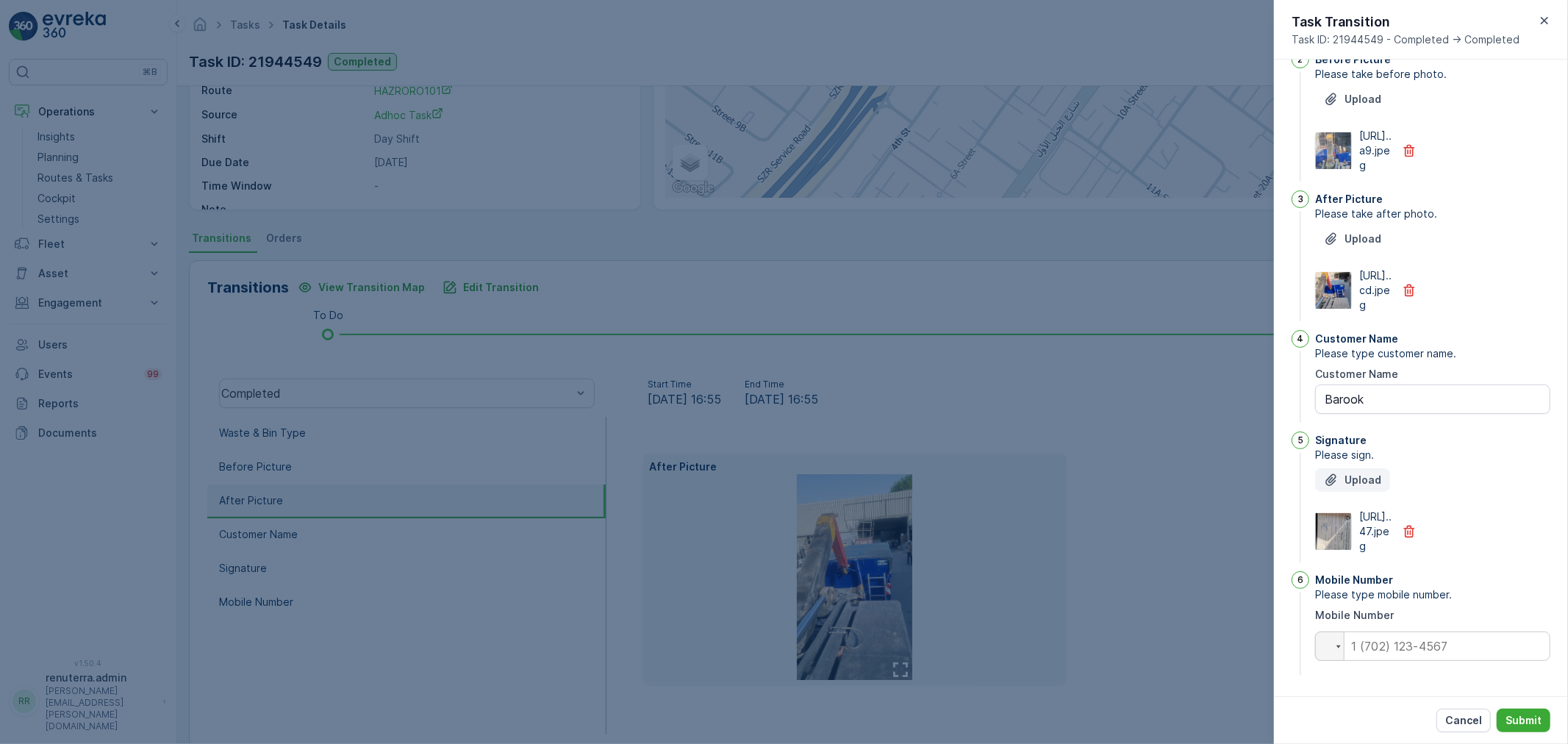
click at [1342, 473] on div "Upload" at bounding box center [1353, 480] width 58 height 15
click at [1348, 473] on p "Upload" at bounding box center [1363, 480] width 37 height 15
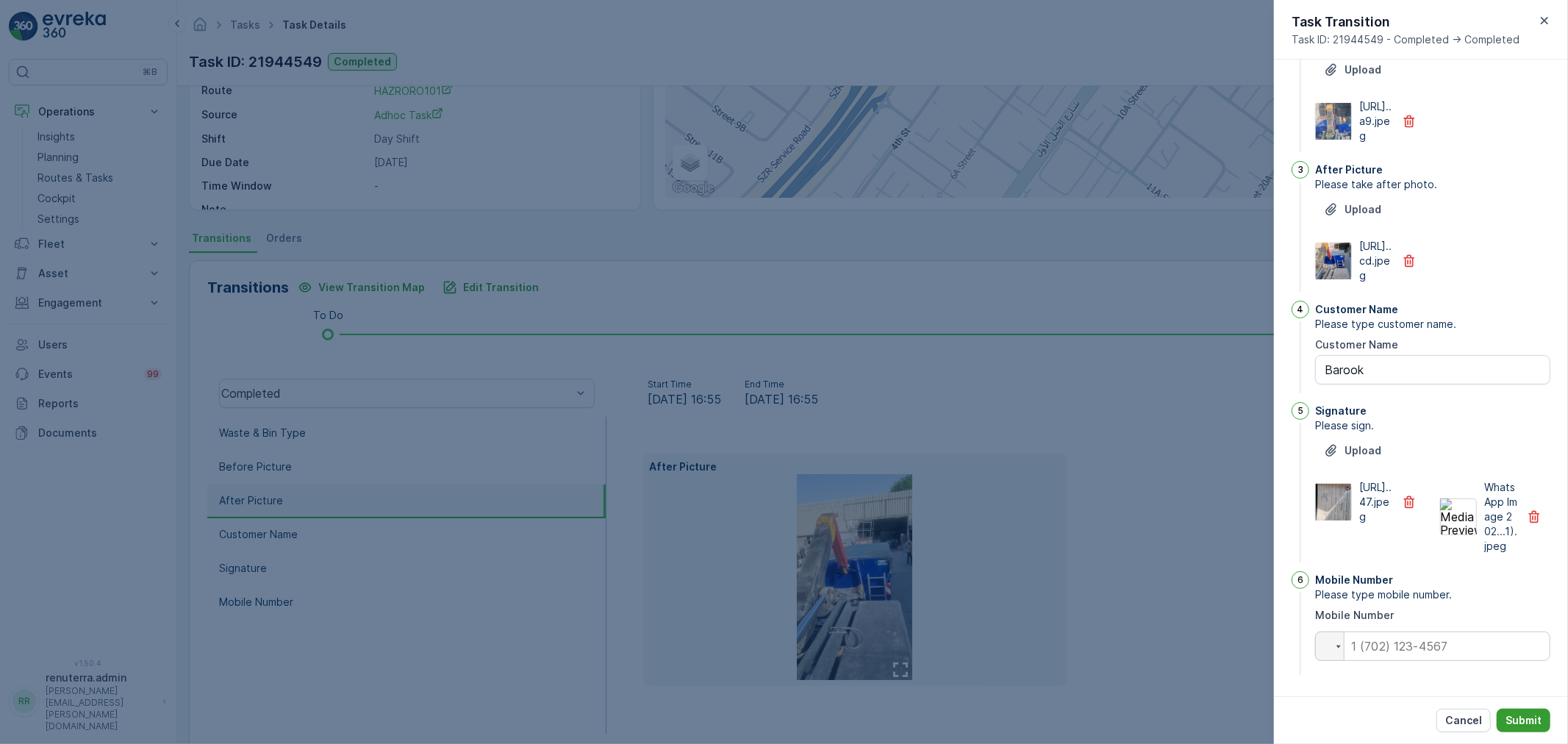
scroll to position [301, 0]
click at [1522, 716] on p "Submit" at bounding box center [1524, 720] width 36 height 15
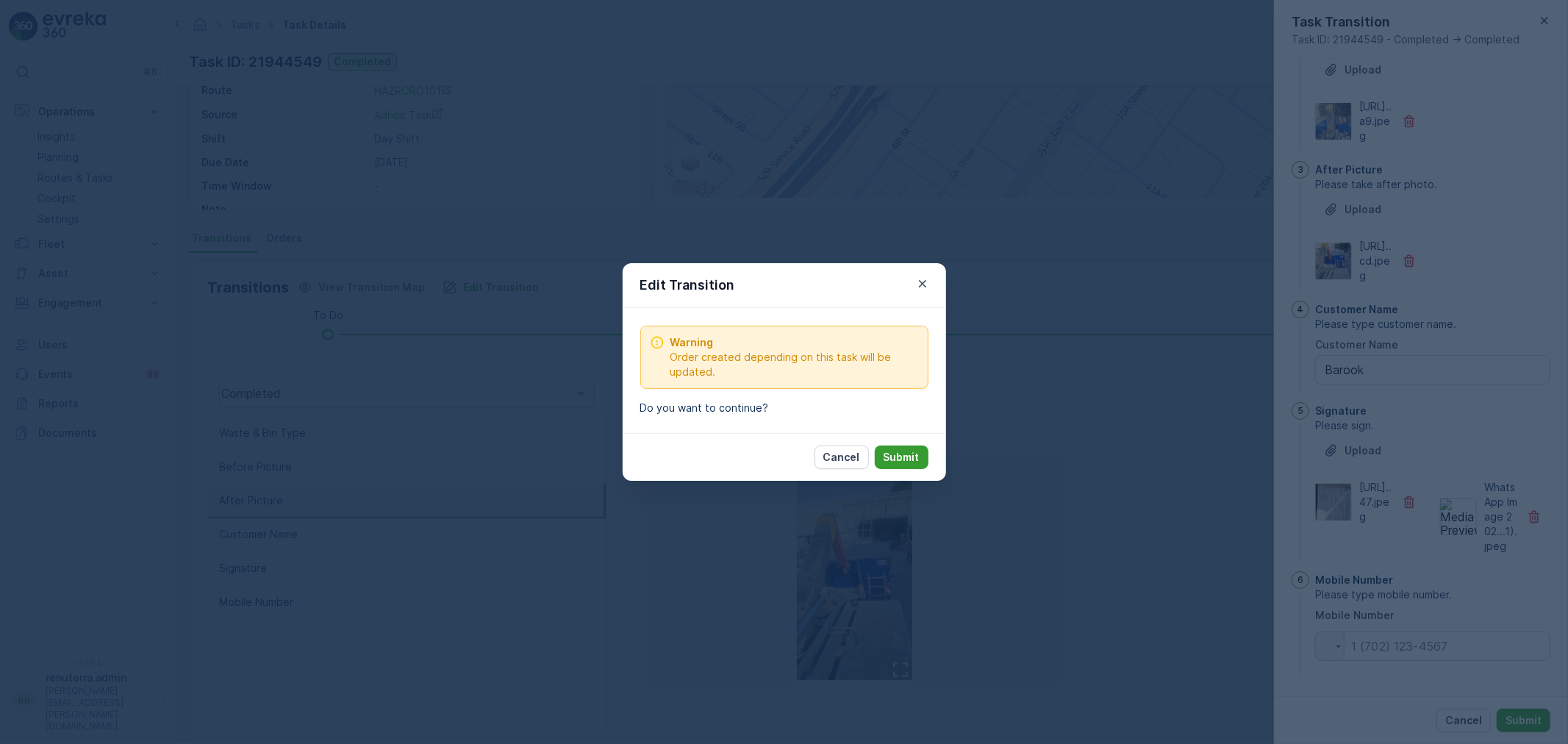
click at [910, 457] on p "Submit" at bounding box center [902, 456] width 36 height 15
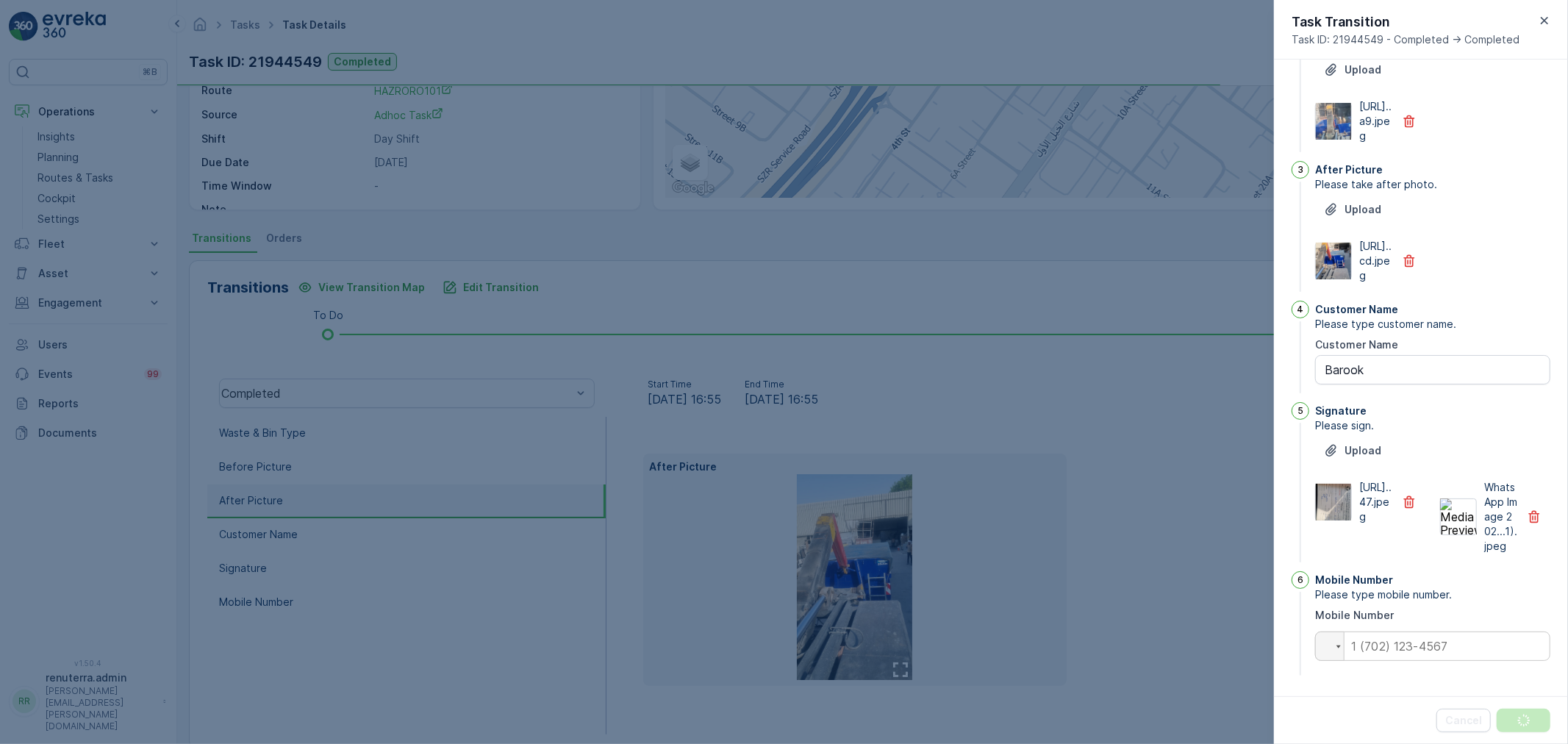
scroll to position [0, 0]
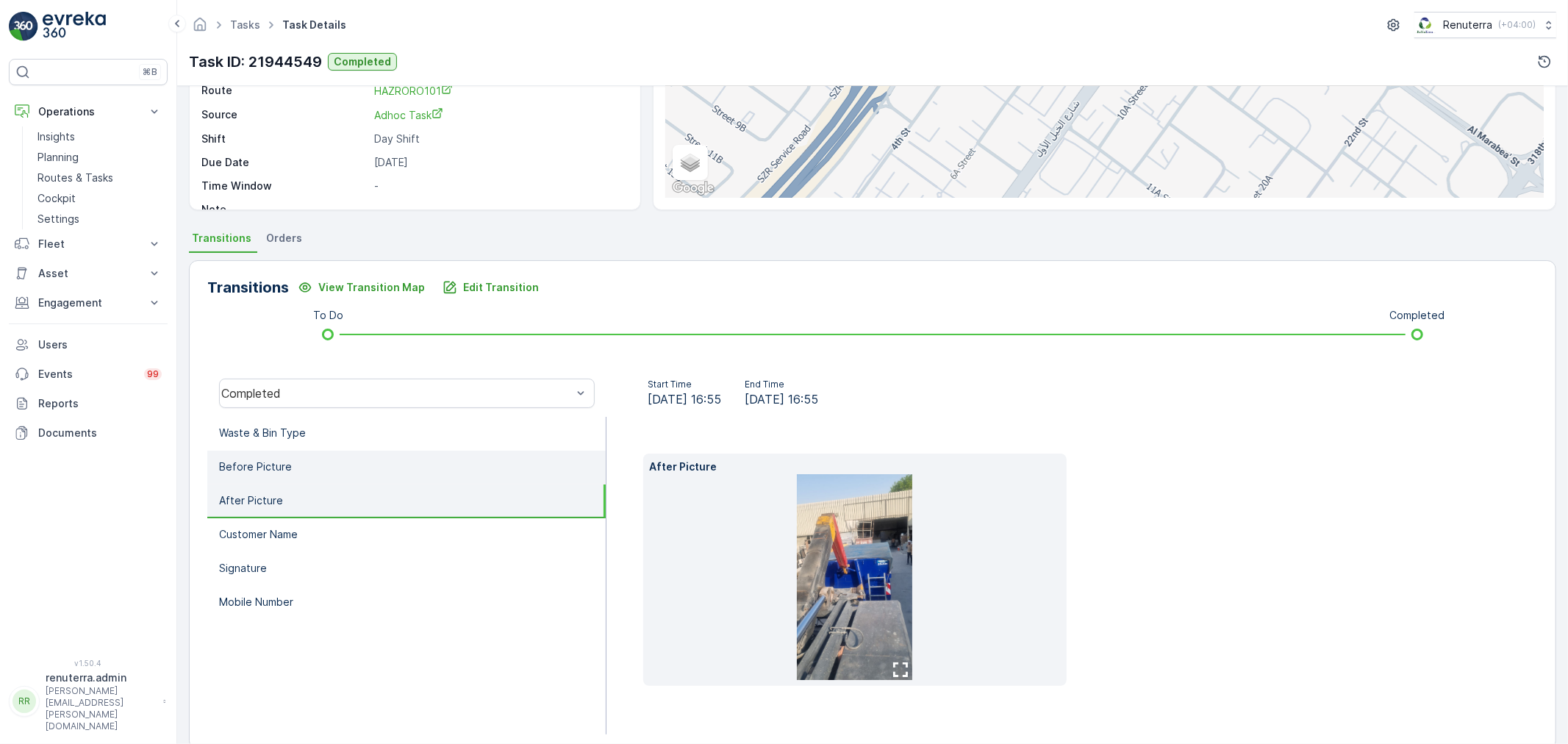
click at [350, 470] on li "Before Picture" at bounding box center [407, 467] width 398 height 34
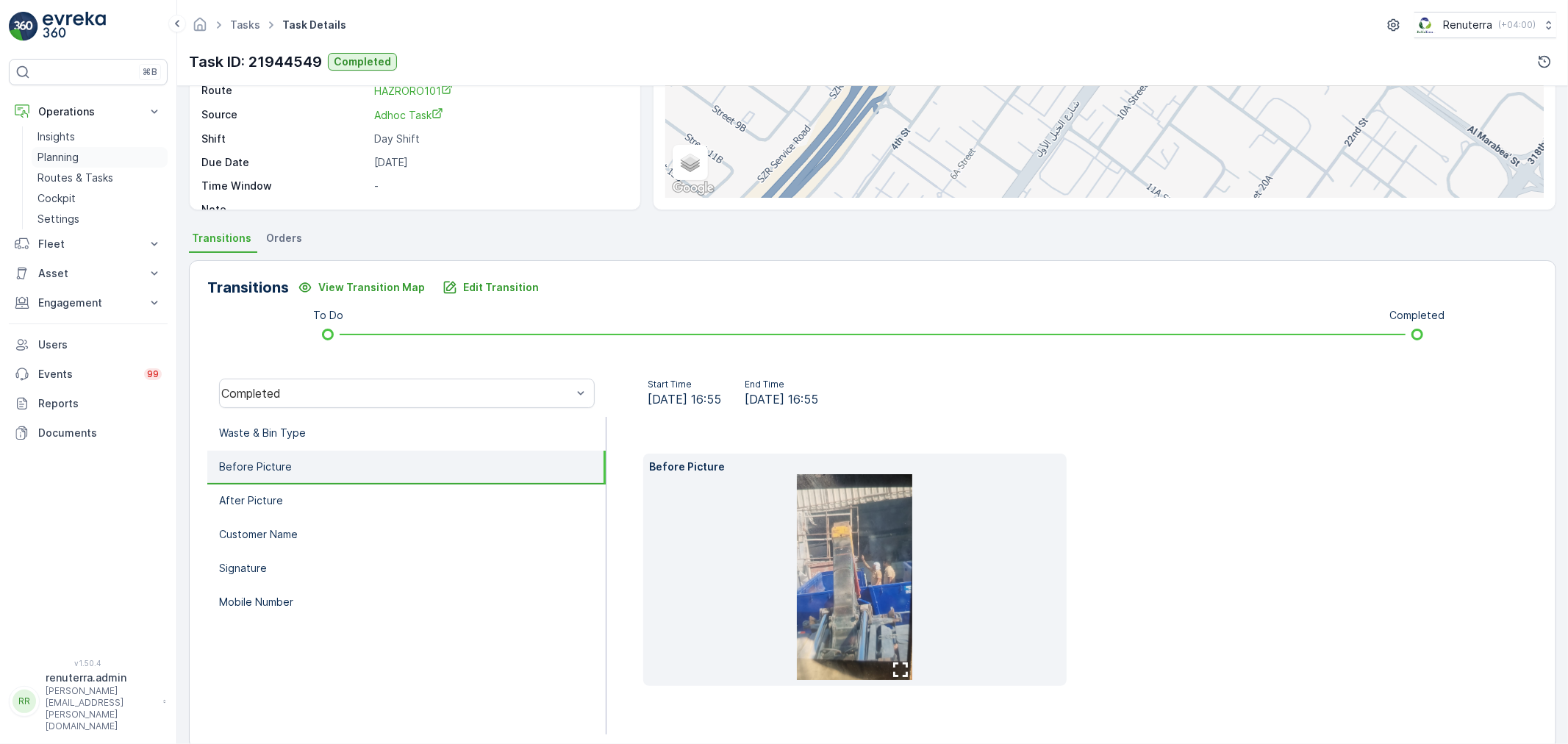
click at [72, 165] on link "Planning" at bounding box center [100, 158] width 136 height 21
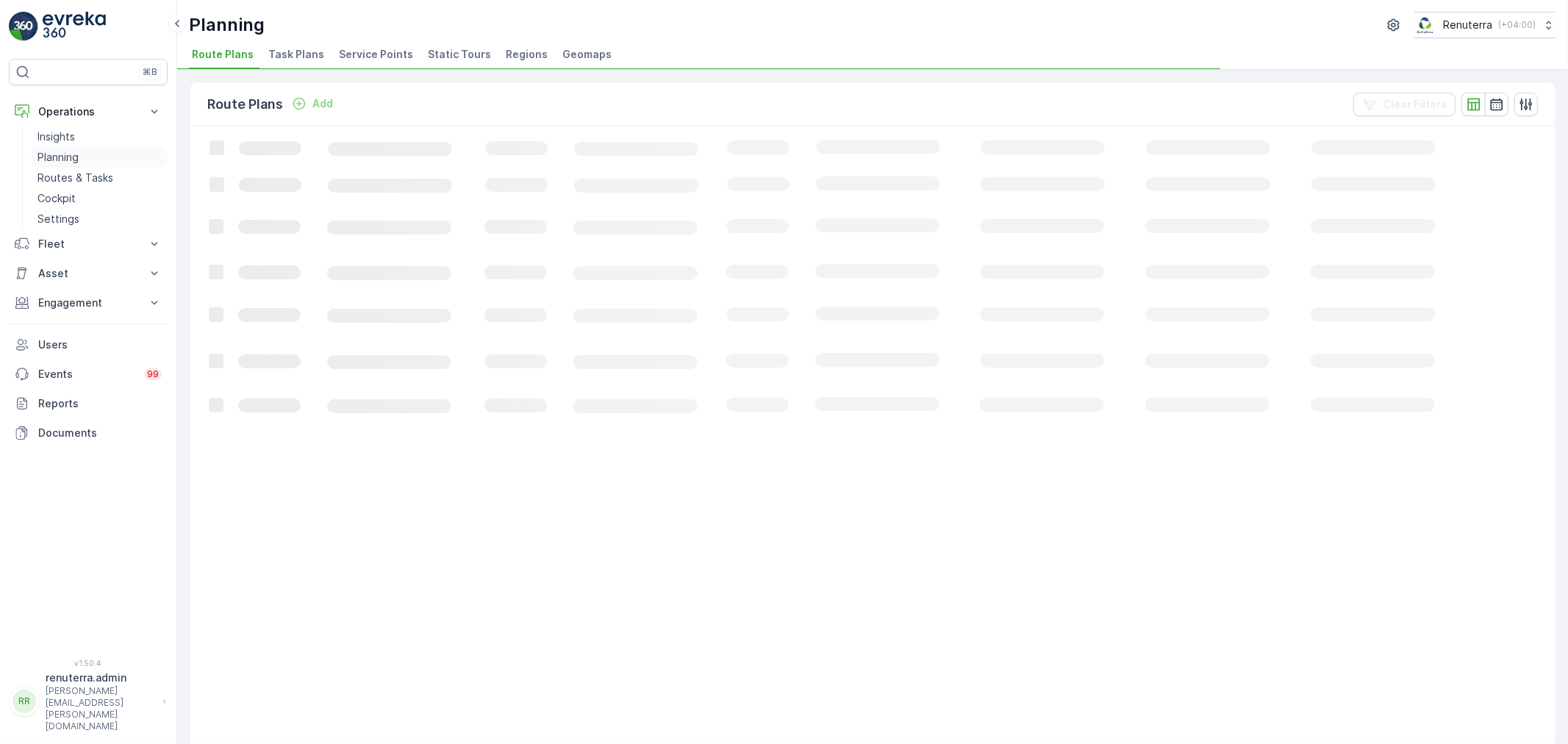
click at [68, 158] on p "Planning" at bounding box center [59, 157] width 41 height 15
click at [378, 60] on span "Service Points" at bounding box center [376, 54] width 74 height 15
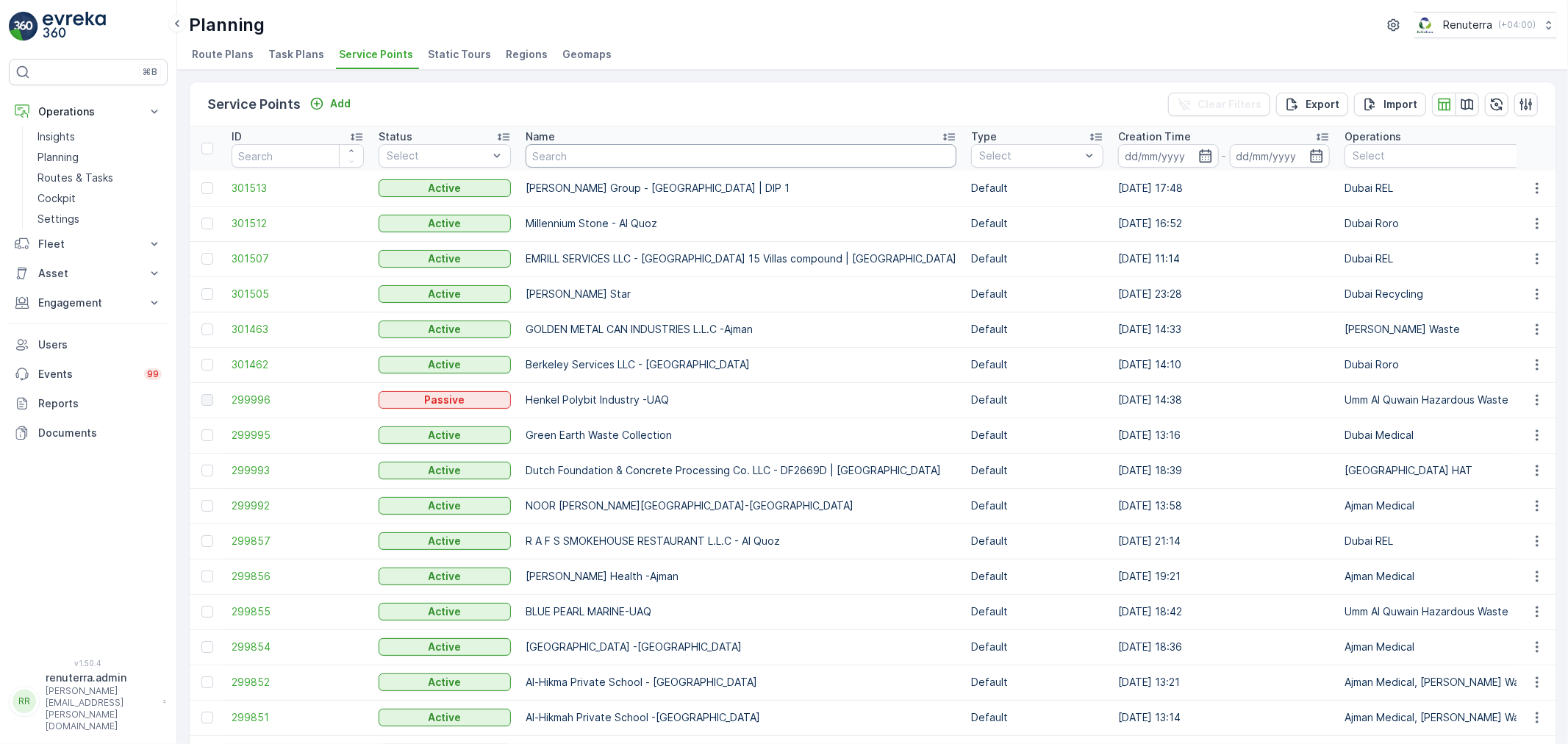
click at [538, 148] on input "text" at bounding box center [741, 155] width 431 height 23
type input "your"
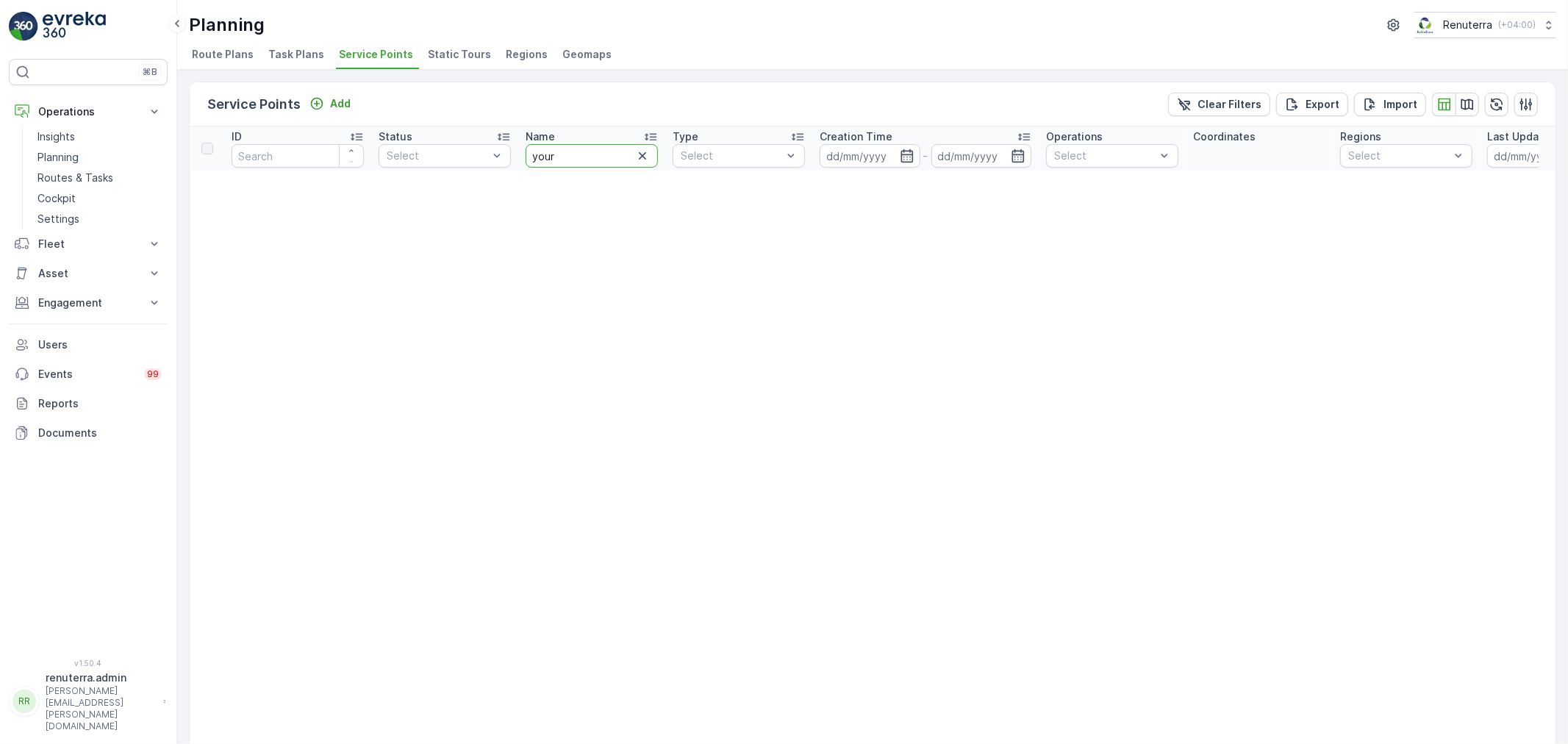
drag, startPoint x: 574, startPoint y: 158, endPoint x: 534, endPoint y: 158, distance: 40.0
click at [534, 158] on input "your" at bounding box center [592, 155] width 133 height 23
drag, startPoint x: 362, startPoint y: 106, endPoint x: 353, endPoint y: 104, distance: 9.2
click at [358, 104] on div "Service Points Add Clear Filters Export Import" at bounding box center [872, 104] width 1366 height 44
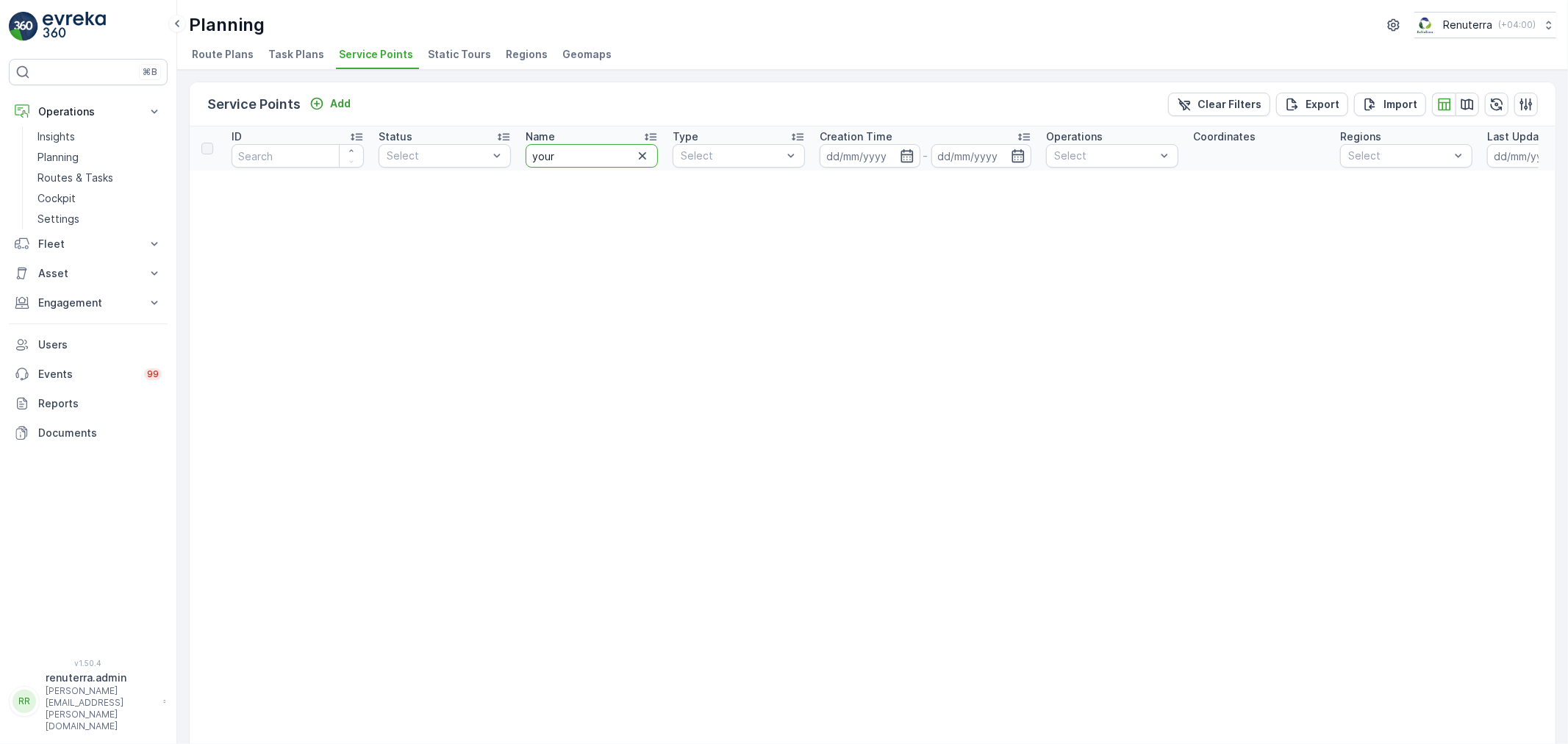
paste input "Your Medical Center and Pharmacy"
type input "Your Medical Center and Pharmacy"
drag, startPoint x: 559, startPoint y: 159, endPoint x: 784, endPoint y: 152, distance: 225.1
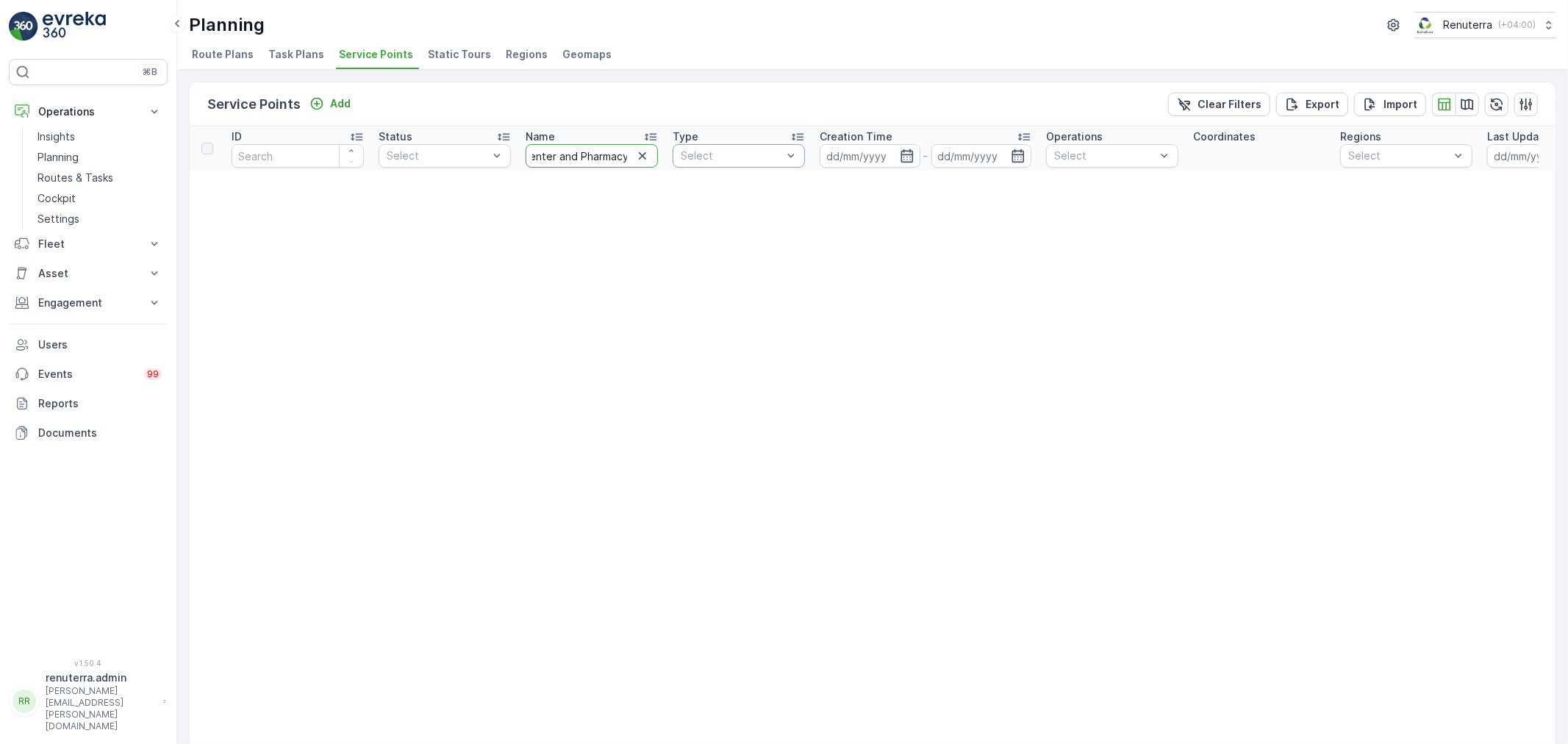
type input "Your"
click at [566, 166] on input "Your" at bounding box center [592, 155] width 133 height 23
type input "Your"
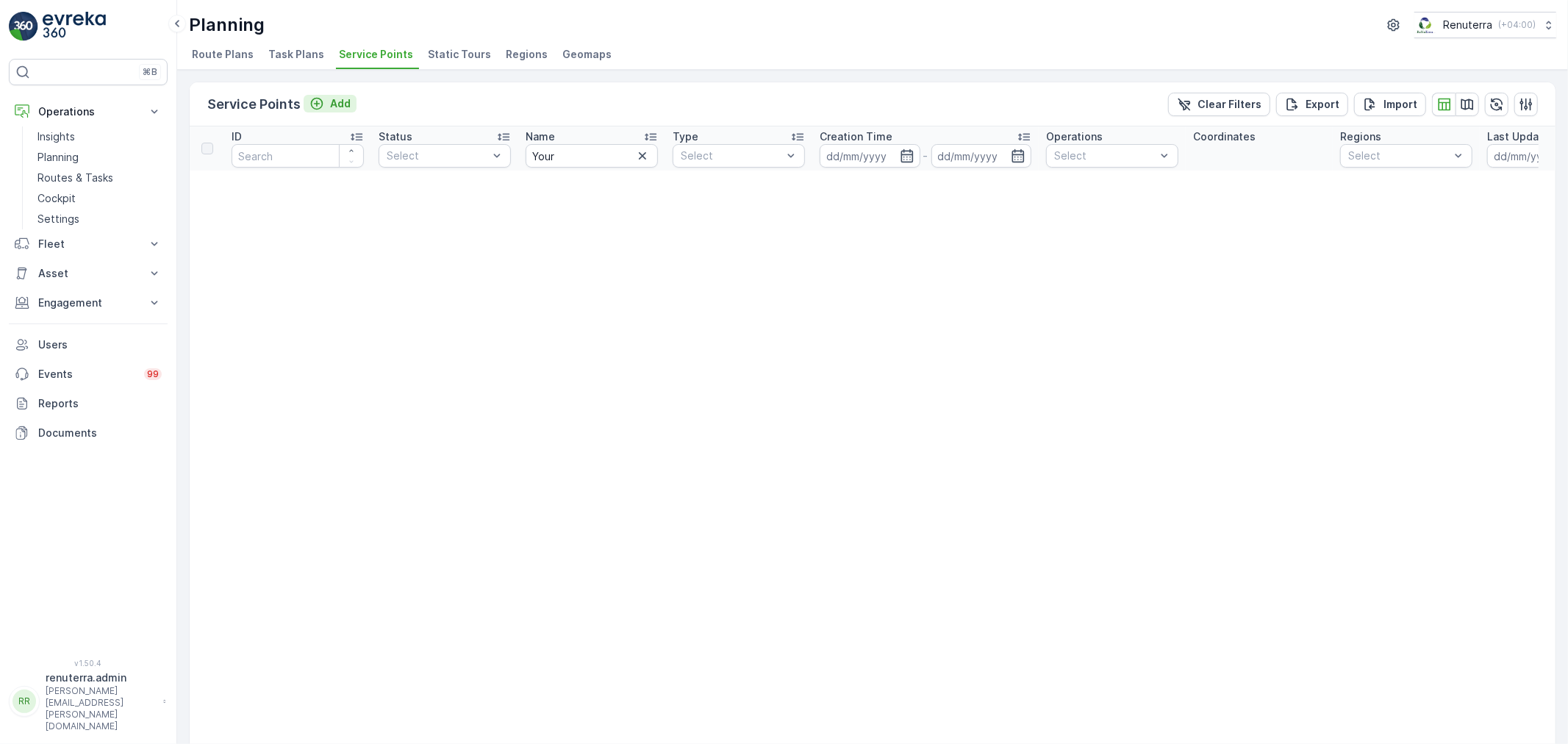
click at [339, 96] on p "Add" at bounding box center [340, 103] width 21 height 15
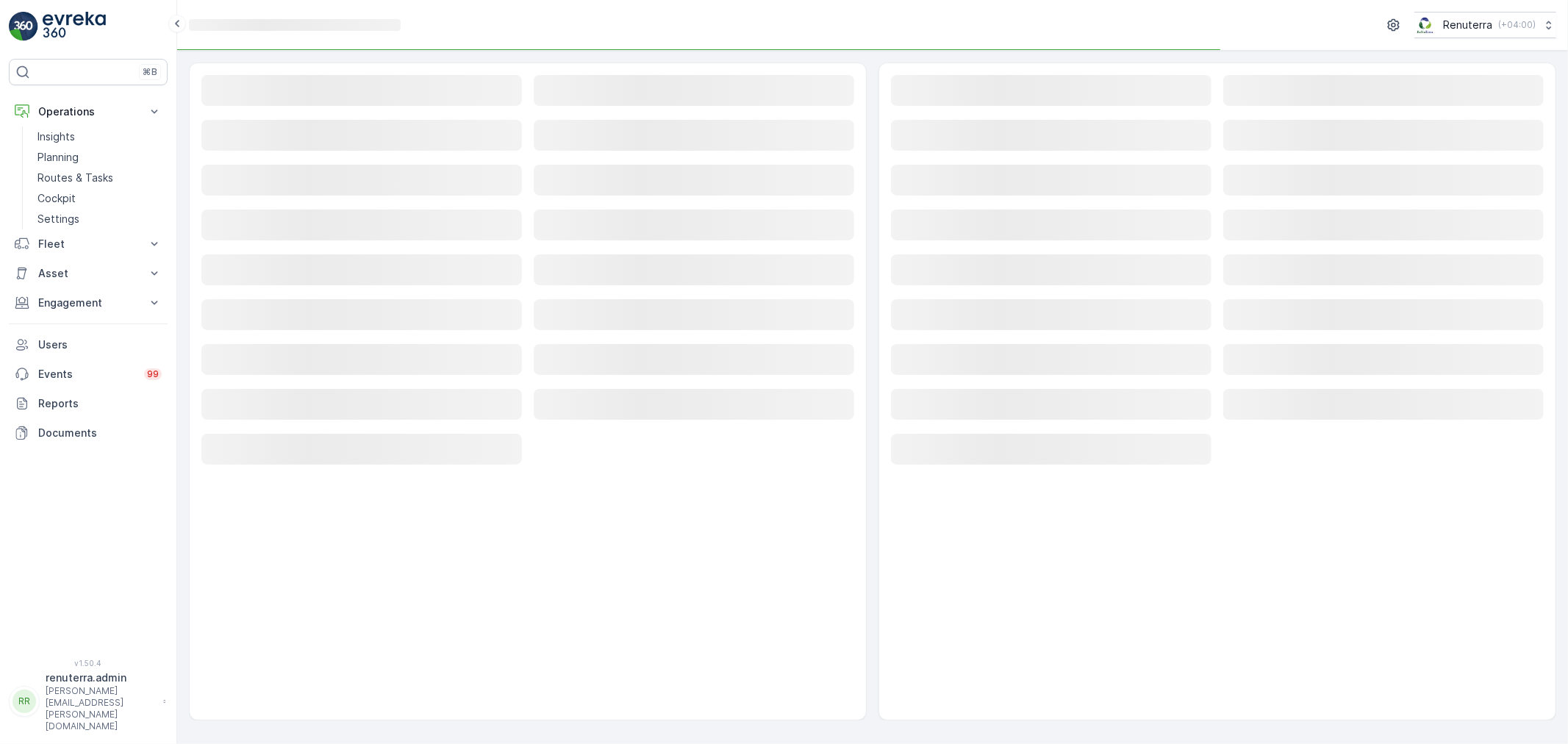
click at [333, 102] on rect at bounding box center [362, 90] width 320 height 31
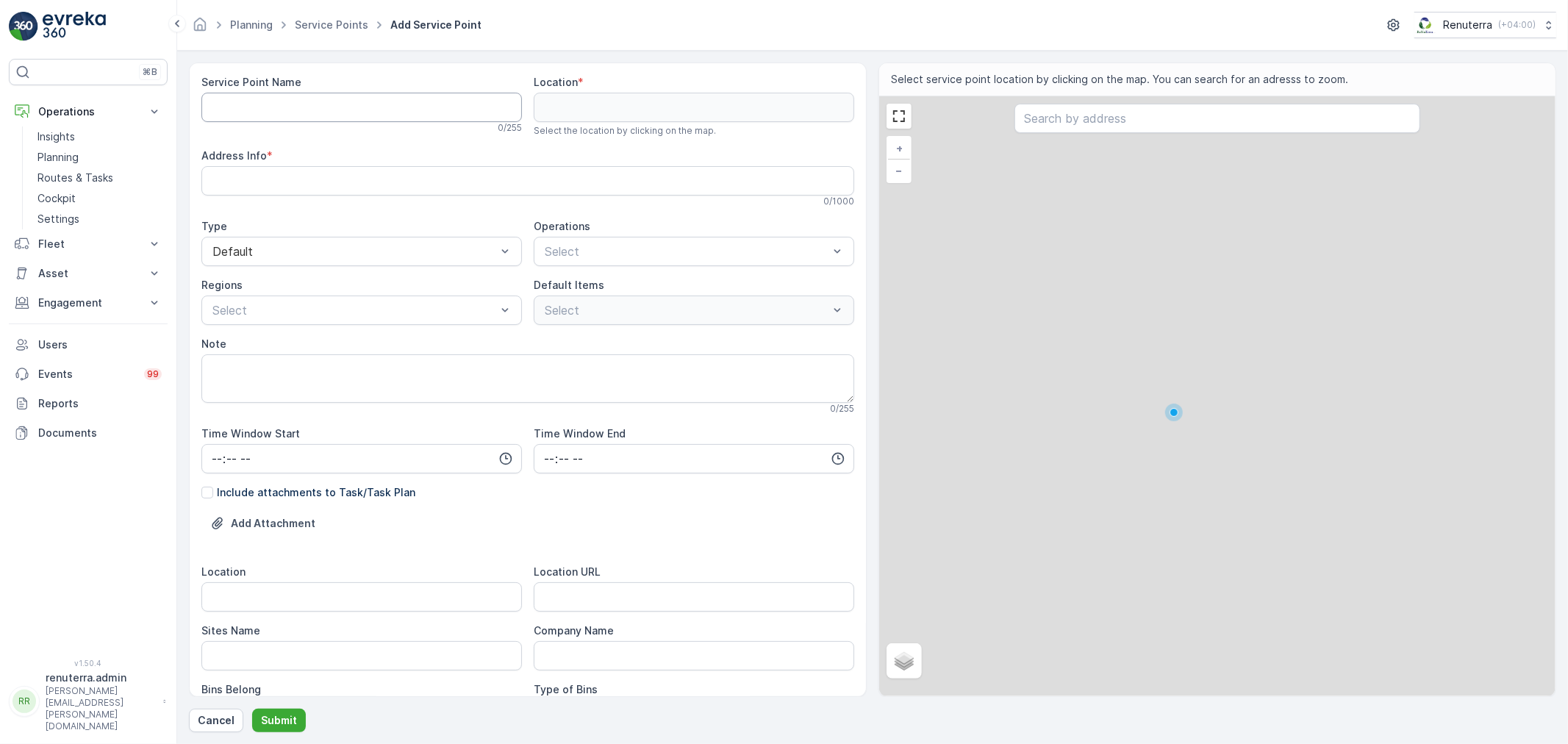
click at [326, 102] on Name "Service Point Name" at bounding box center [362, 108] width 320 height 29
paste Name "our Medical Center and Pharmacy"
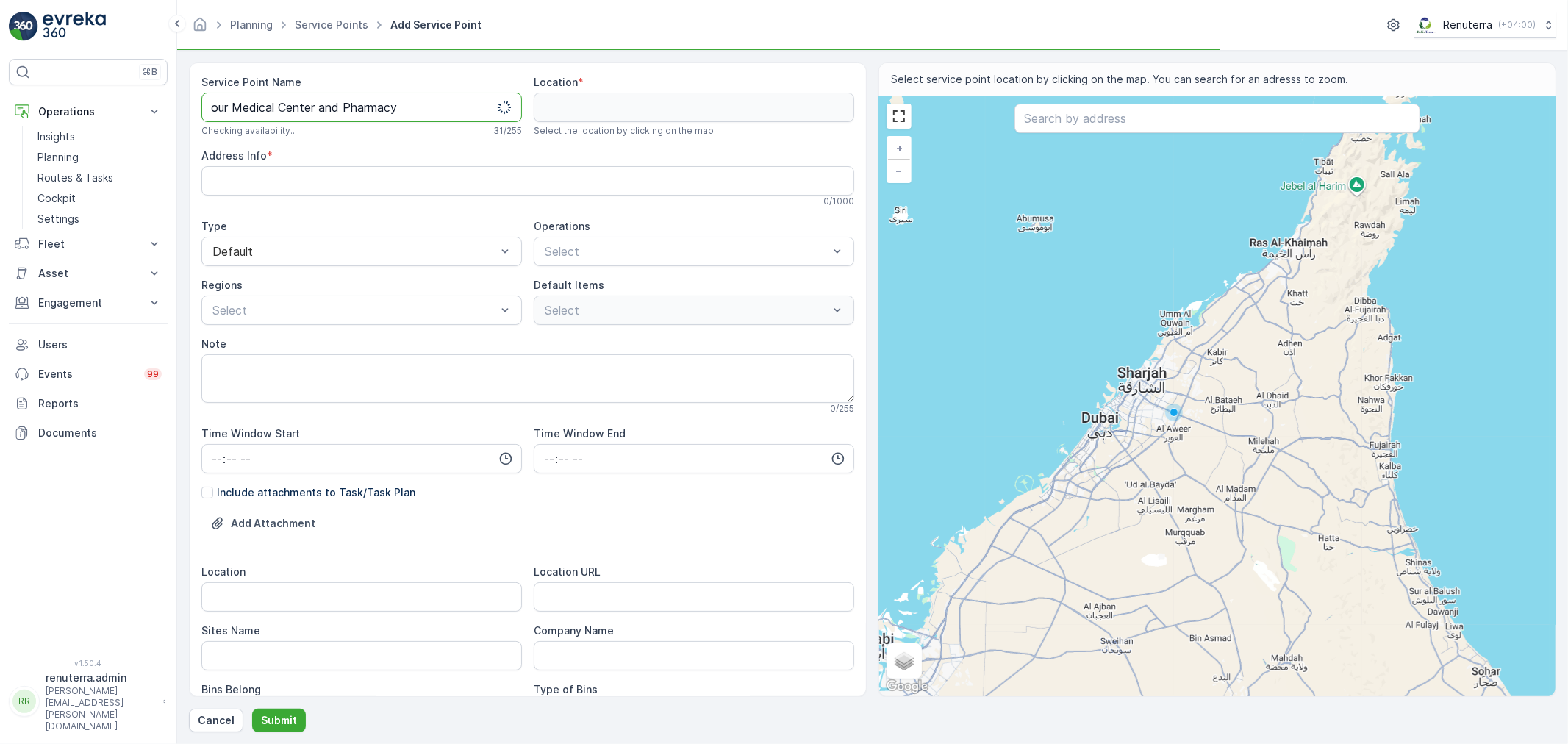
click at [211, 105] on Name "our Medical Center and Pharmacy" at bounding box center [362, 108] width 320 height 29
drag, startPoint x: 432, startPoint y: 103, endPoint x: 332, endPoint y: 215, distance: 150.1
click at [147, 93] on div "⌘B Operations Insights Planning Routes & Tasks Cockpit Settings Fleet Live Trac…" at bounding box center [784, 372] width 1568 height 744
type Name "Your Medical Center and Pharmacy"
drag, startPoint x: 582, startPoint y: 269, endPoint x: 581, endPoint y: 259, distance: 10.0
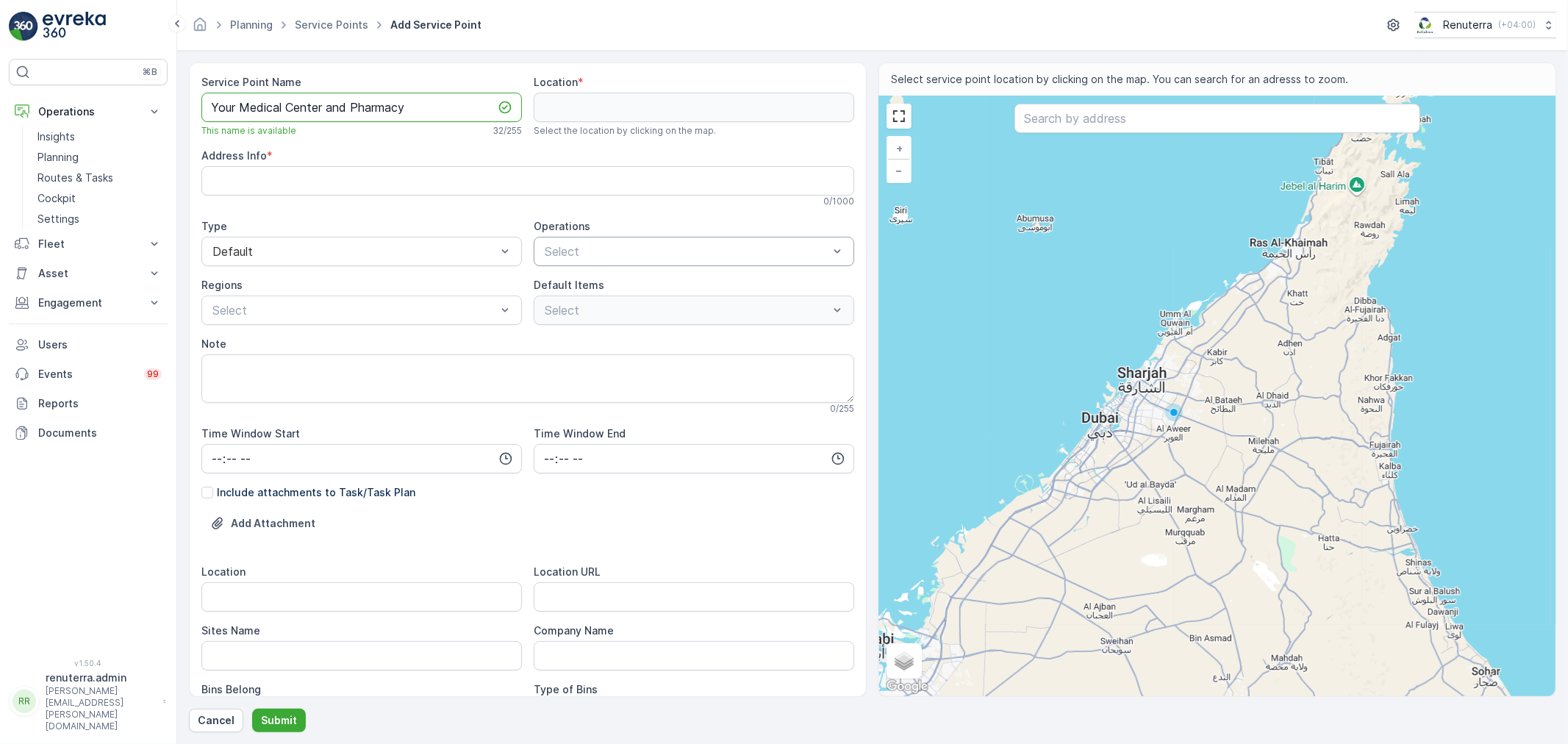
click at [582, 265] on div "Service Point Name Your Medical Center and Pharmacy This name is available 32 /…" at bounding box center [528, 549] width 653 height 948
drag, startPoint x: 529, startPoint y: 248, endPoint x: 456, endPoint y: 250, distance: 73.0
click at [456, 250] on div "Service Point Name Your Medical Center and Pharmacy This name is available 32 /…" at bounding box center [528, 549] width 653 height 948
type input "Medi"
click at [546, 283] on span "Umm Al Quwain Medical Waste" at bounding box center [627, 287] width 170 height 13
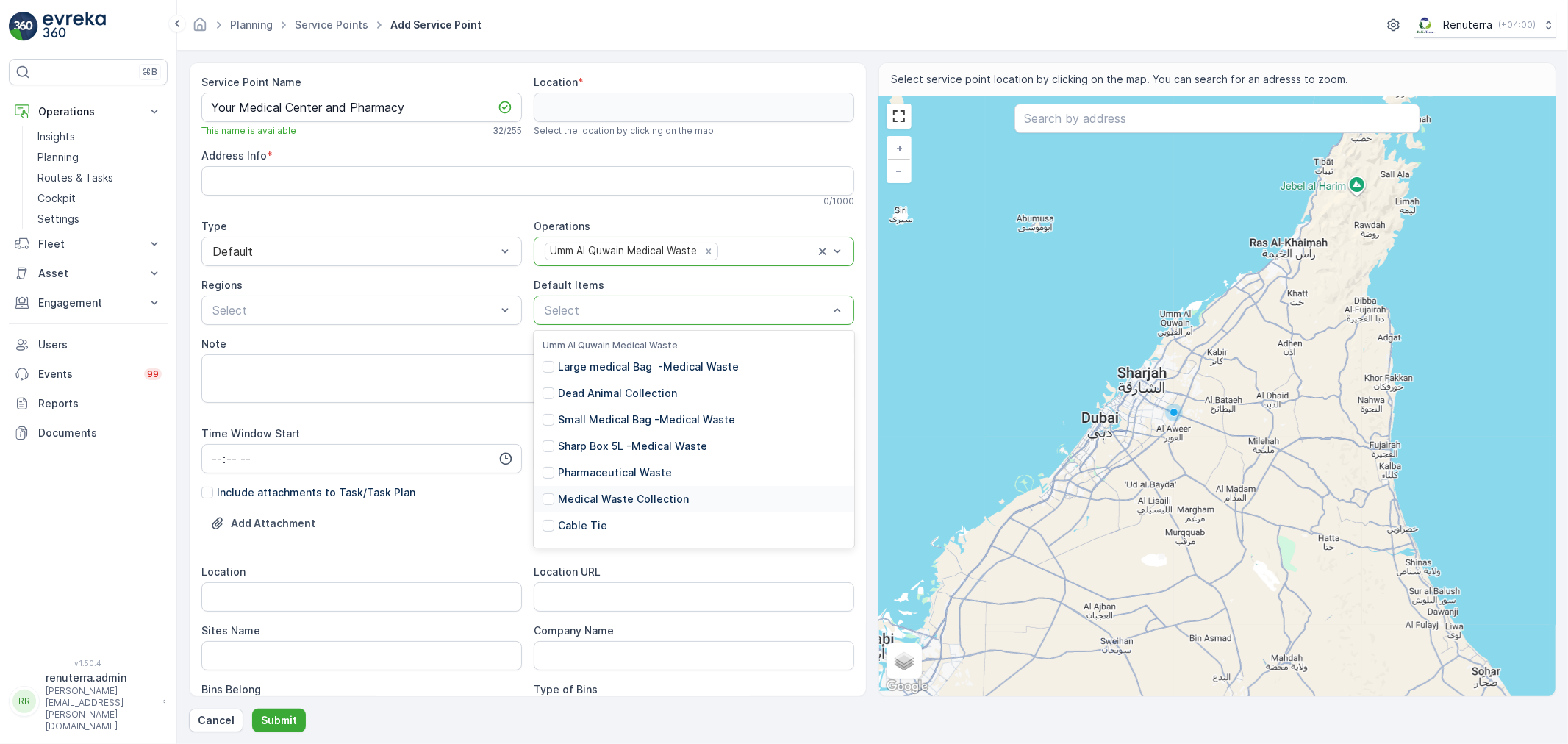
click at [614, 497] on p "Medical Waste Collection" at bounding box center [624, 499] width 131 height 15
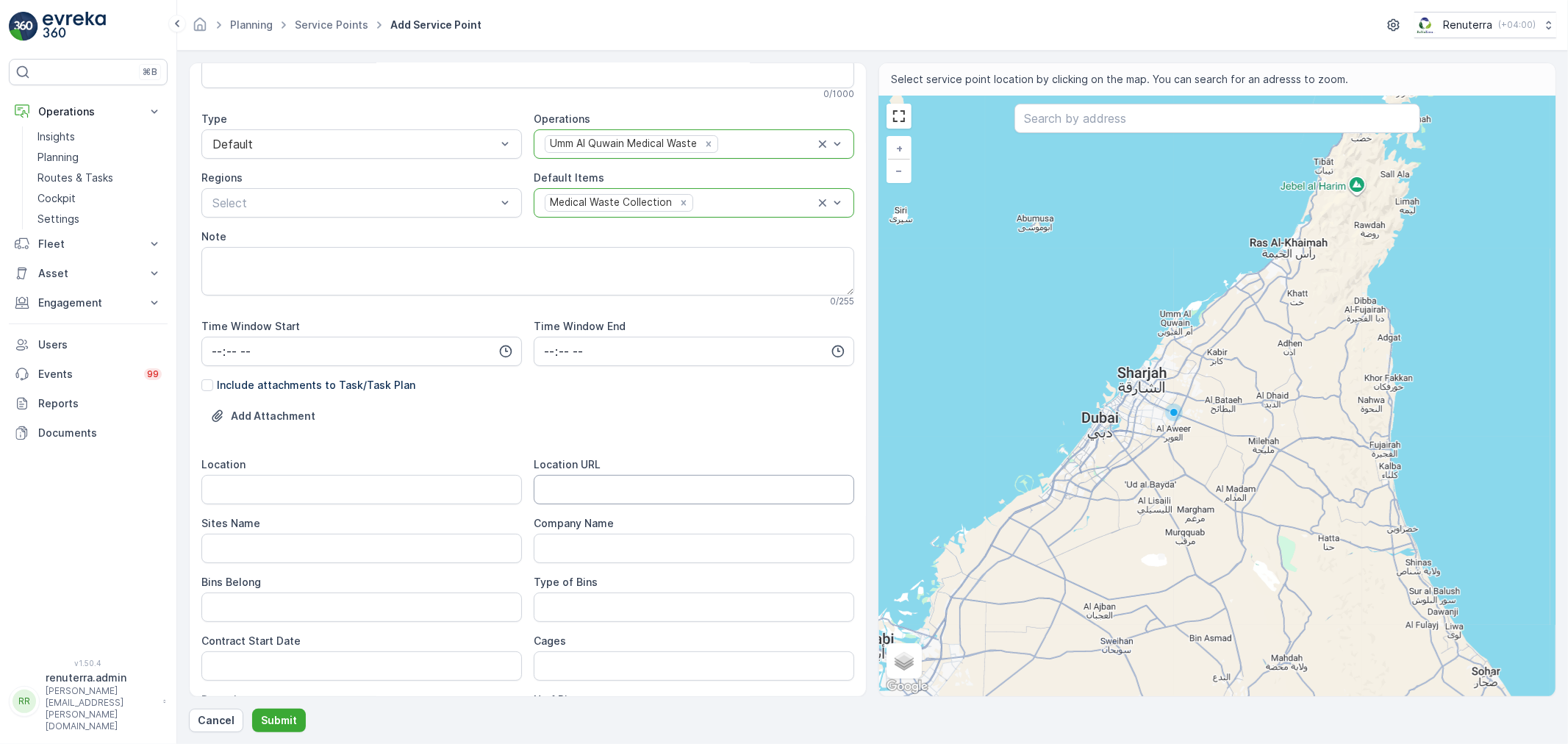
scroll to position [327, 0]
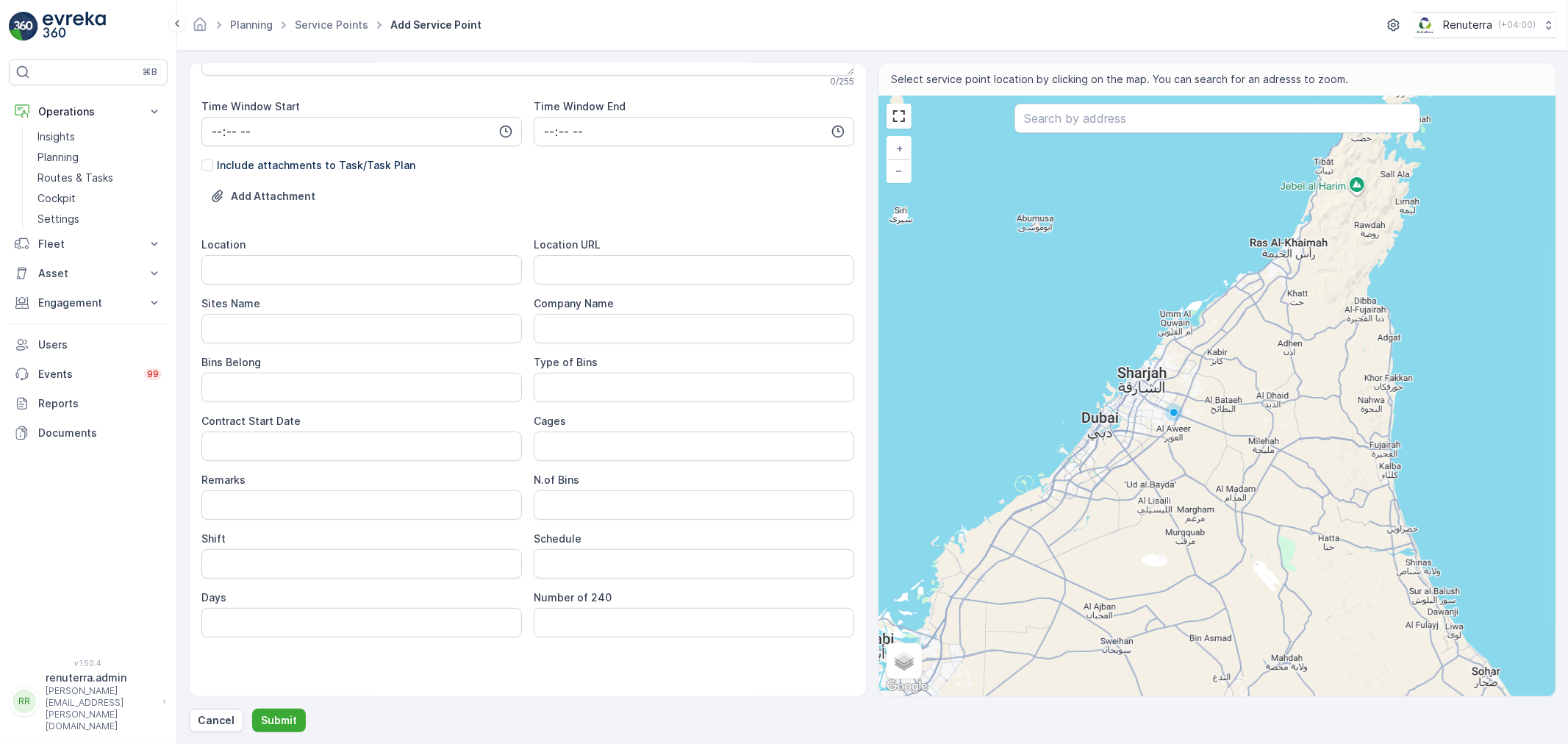
click at [598, 280] on URL "Location URL" at bounding box center [694, 270] width 320 height 29
paste URL "[URL][DOMAIN_NAME]"
type URL "[URL][DOMAIN_NAME]"
click at [403, 277] on input "Location" at bounding box center [362, 270] width 320 height 29
drag, startPoint x: 333, startPoint y: 273, endPoint x: 104, endPoint y: 280, distance: 229.1
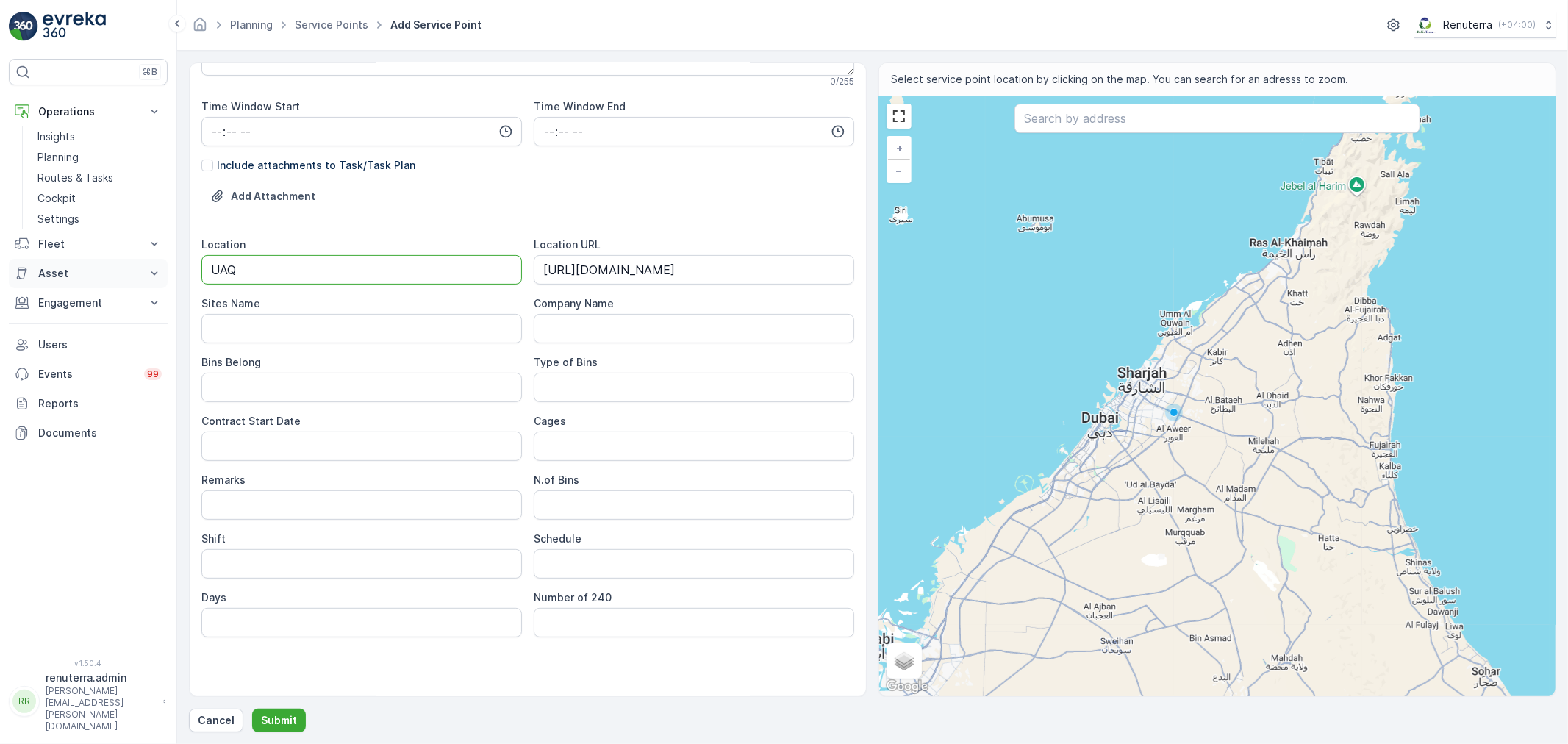
click at [78, 270] on div "⌘B Operations Insights Planning Routes & Tasks Cockpit Settings Fleet Live Trac…" at bounding box center [784, 372] width 1568 height 744
type input "UAQ"
click at [185, 318] on form "Service Point Name Your Medical Center and Pharmacy This name is available 32 /…" at bounding box center [873, 397] width 1391 height 693
drag, startPoint x: 231, startPoint y: 324, endPoint x: 233, endPoint y: 384, distance: 60.0
click at [231, 324] on Name "Sites Name" at bounding box center [362, 328] width 320 height 29
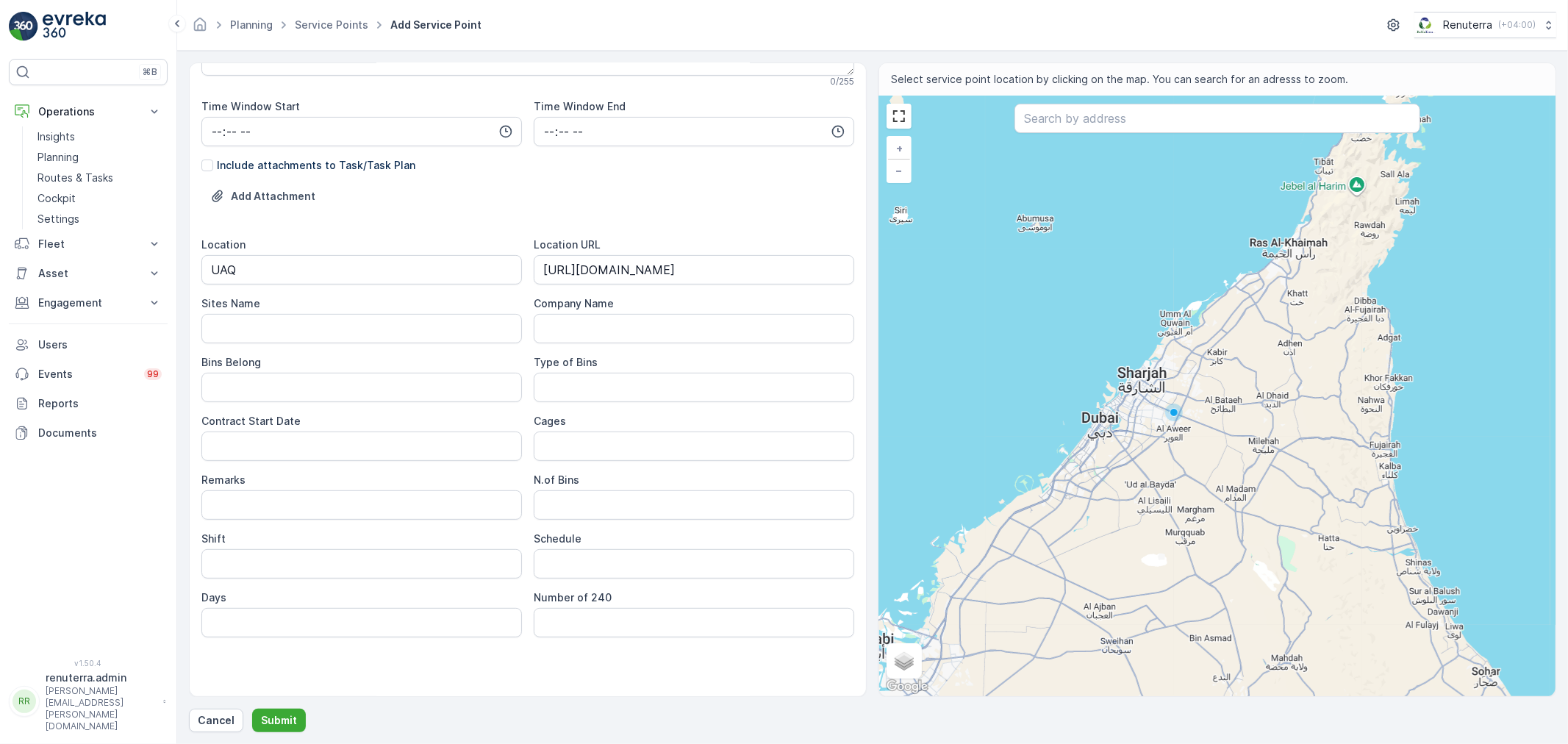
paste Name "UAQ"
type Name "UAQ"
click at [233, 384] on Belong "Bins Belong" at bounding box center [362, 388] width 320 height 29
type Belong "Client"
type Bins "medical waste collection"
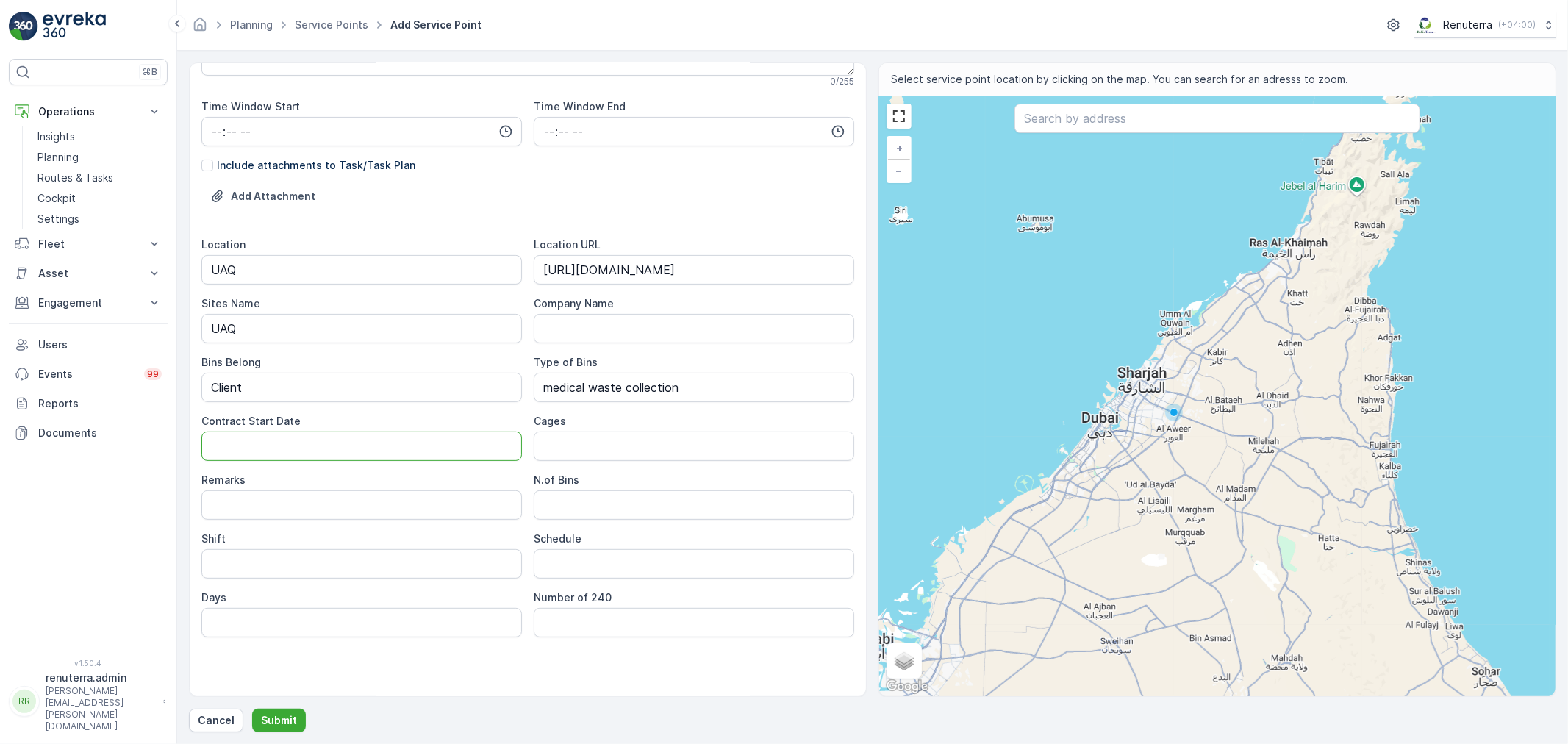
click at [356, 458] on Date "Contract Start Date" at bounding box center [362, 446] width 320 height 29
type Date "[DATE]"
type input "Day Shift"
type input "Weekly 1 Time"
click at [387, 615] on input "Days" at bounding box center [362, 623] width 320 height 29
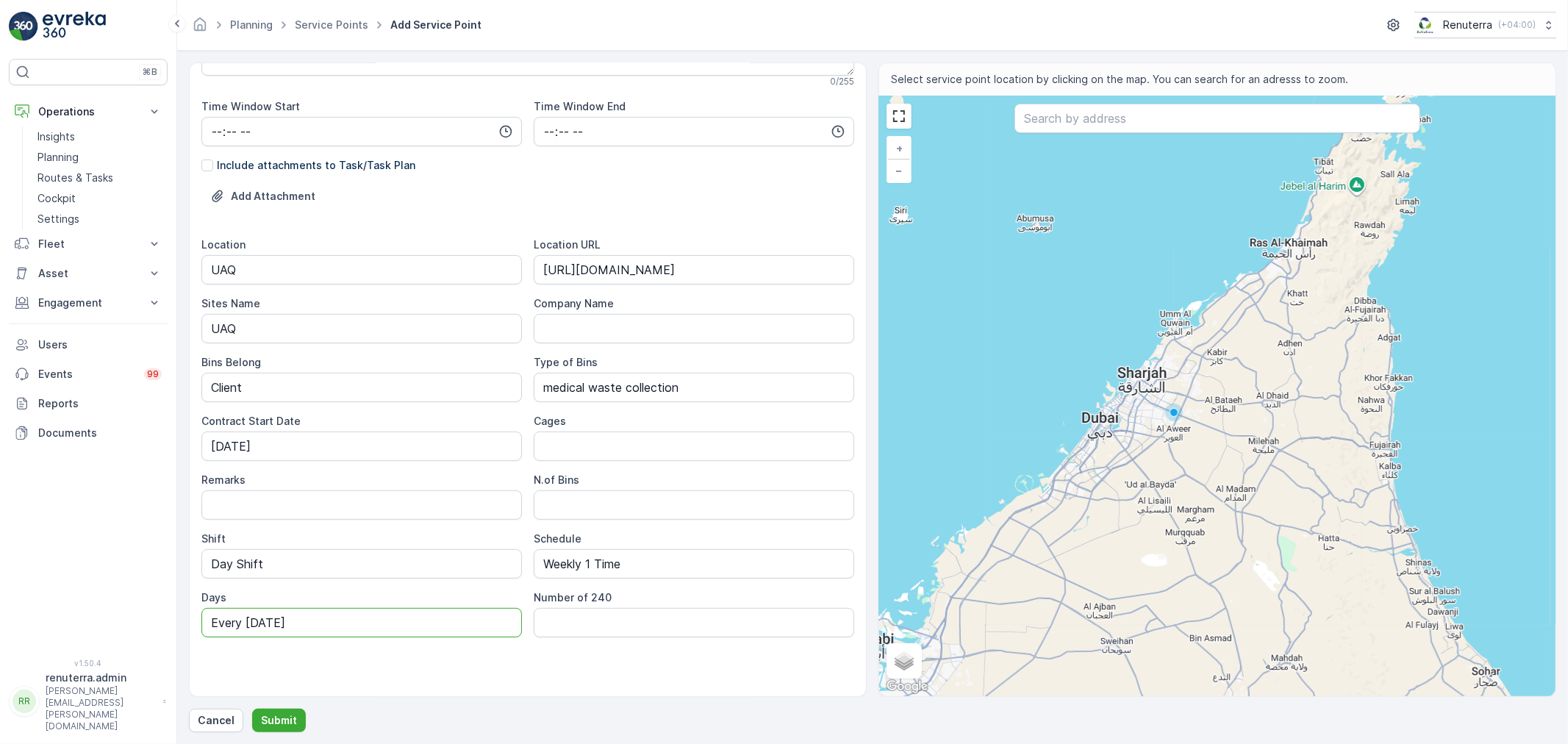
type input "Every [DATE]"
click at [1143, 130] on input "text" at bounding box center [1217, 118] width 406 height 29
paste input "Your Medical Center and Pharmacy"
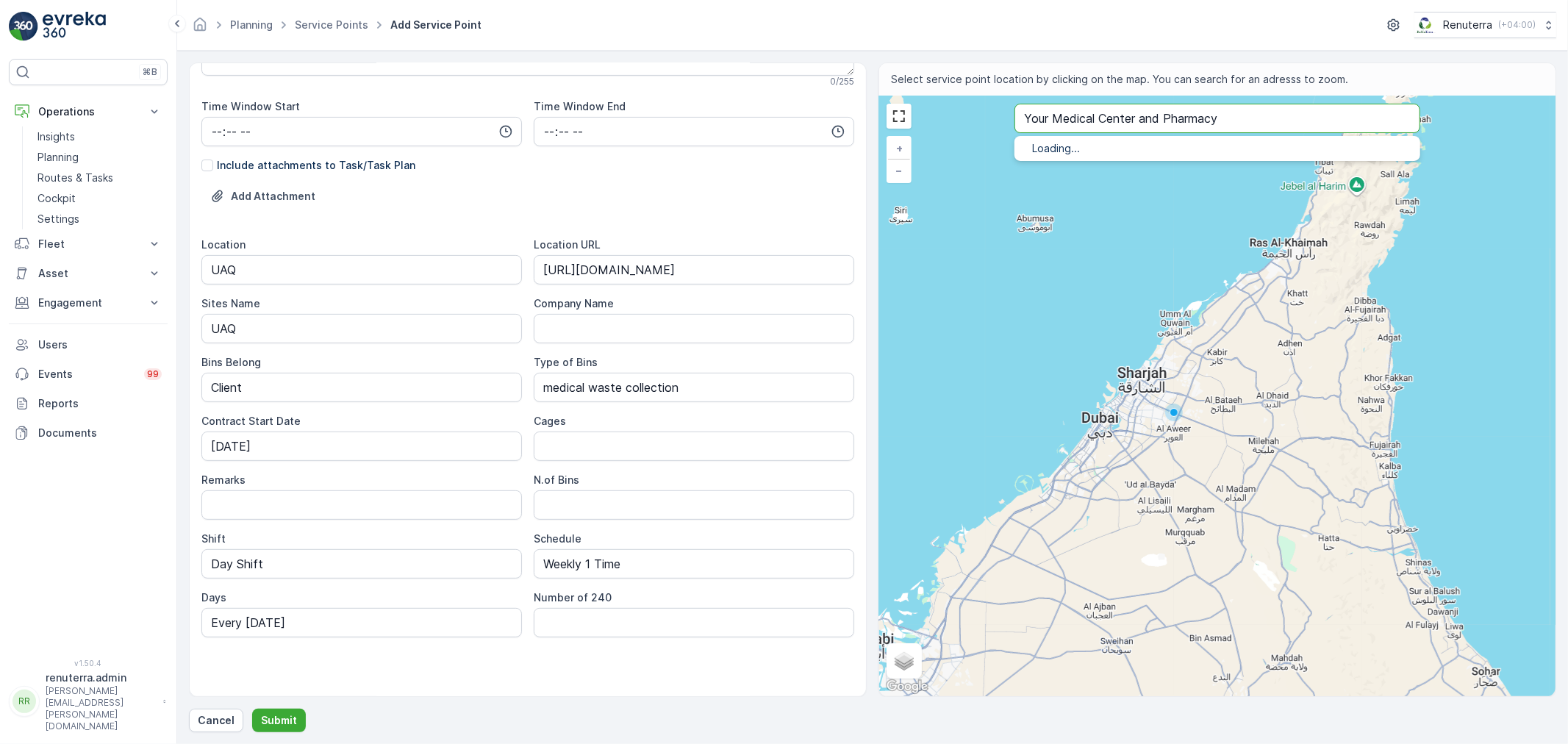
type input "Your Medical Center and Pharmacy"
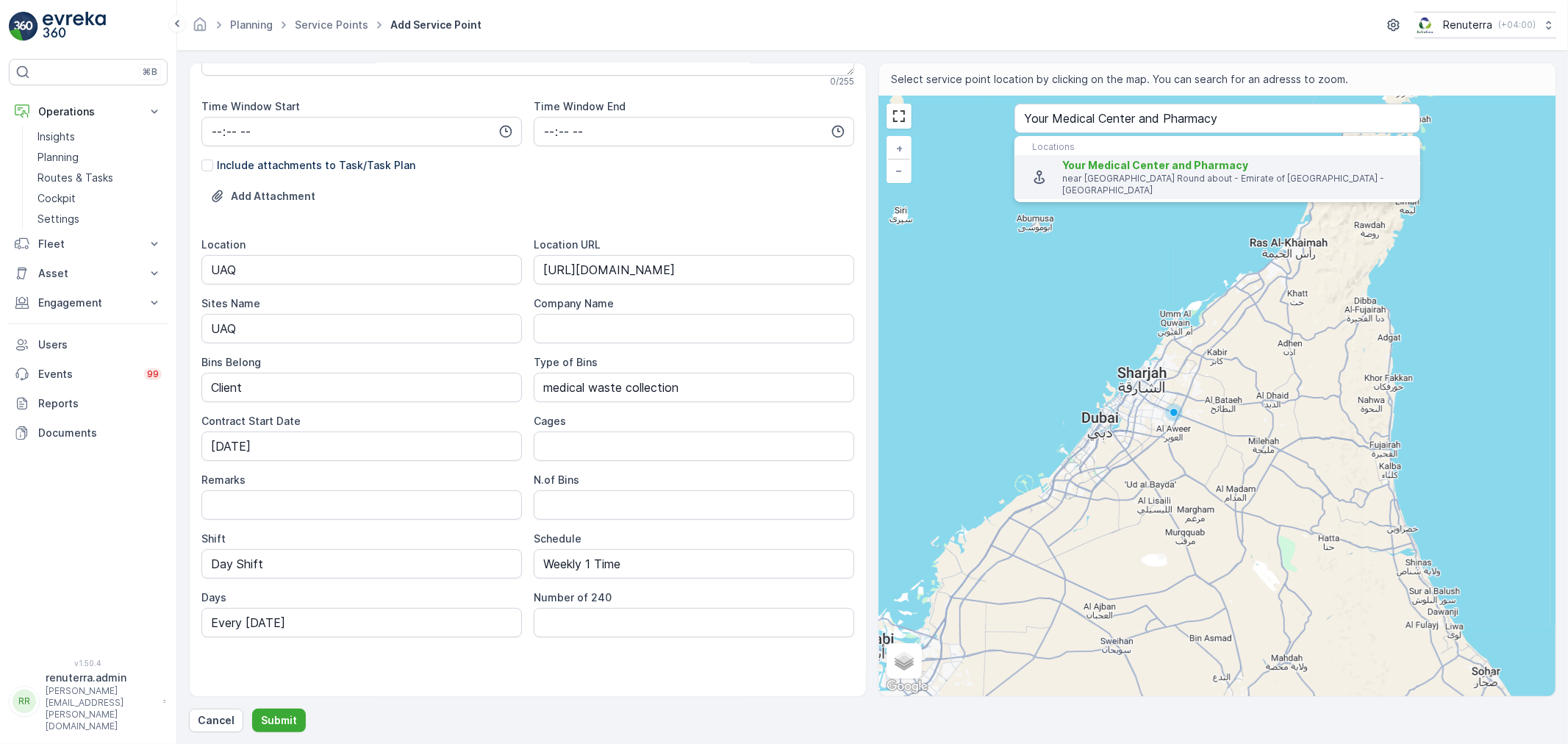
click at [1158, 166] on span "Your Medical Center and Pharmacy" at bounding box center [1155, 164] width 186 height 13
type input "25.5434665,55.6752611"
type Info "near Etisalat Round about - Umm Al Thuoob - New Industrial Area - Emirate of Um…"
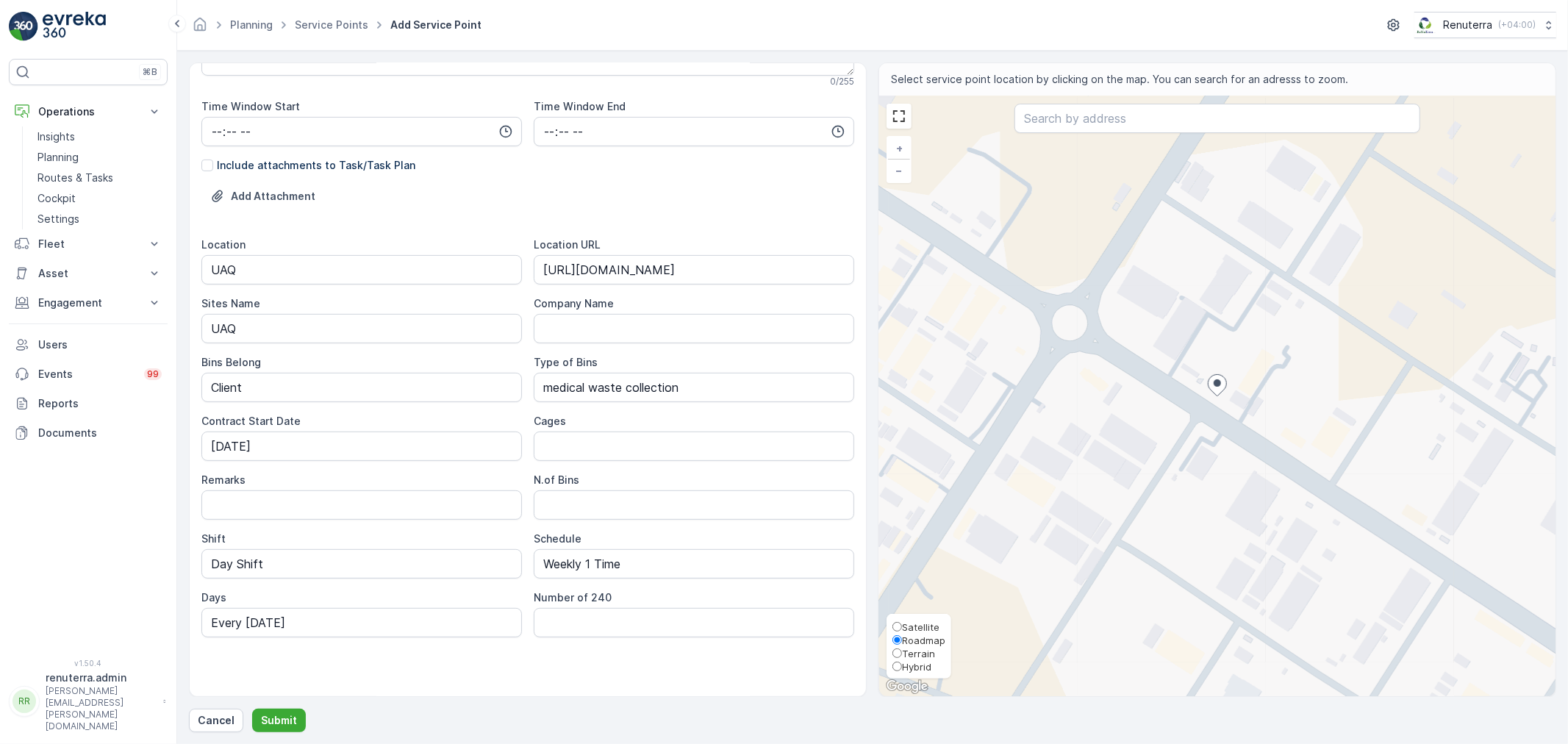
click at [916, 614] on div "Satellite Roadmap Terrain Hybrid" at bounding box center [918, 646] width 65 height 65
click at [919, 621] on span "Satellite" at bounding box center [921, 627] width 38 height 12
click at [902, 622] on input "Satellite" at bounding box center [897, 626] width 9 height 9
radio input "true"
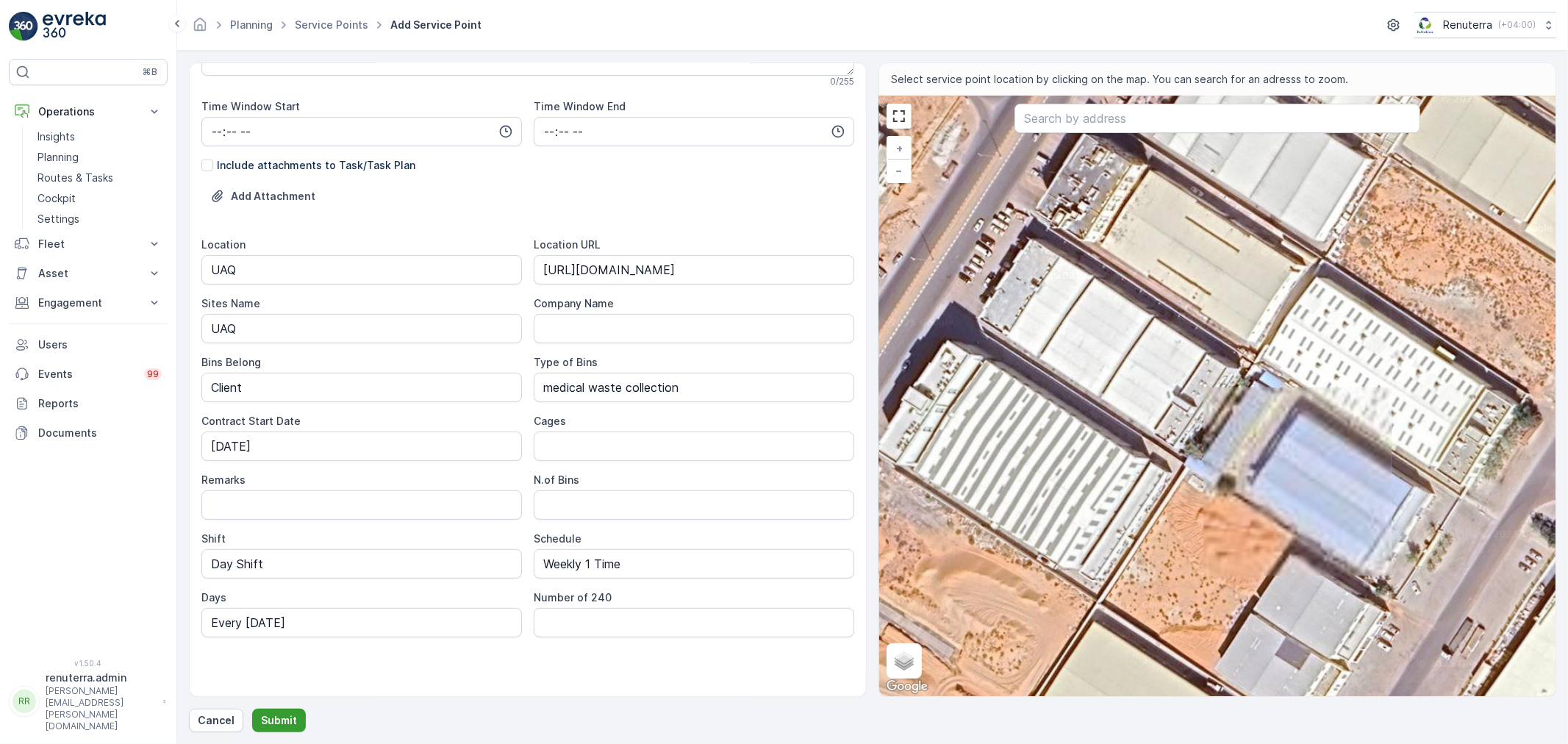
click at [288, 714] on p "Submit" at bounding box center [279, 720] width 36 height 15
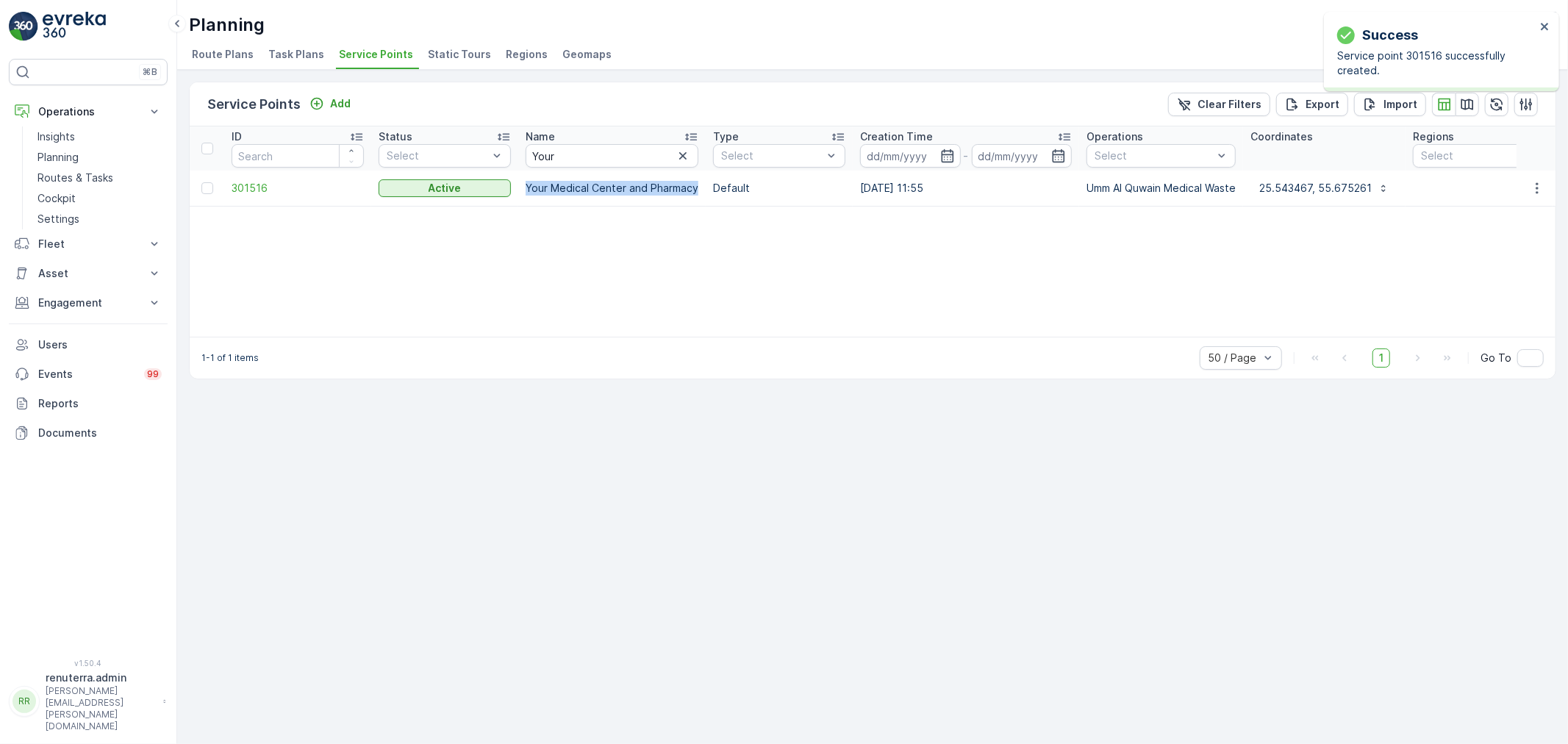
drag, startPoint x: 518, startPoint y: 191, endPoint x: 700, endPoint y: 180, distance: 182.3
click at [700, 180] on td "Your Medical Center and Pharmacy" at bounding box center [613, 188] width 188 height 35
copy p "Your Medical Center and Pharmacy"
click at [78, 158] on link "Planning" at bounding box center [100, 158] width 136 height 21
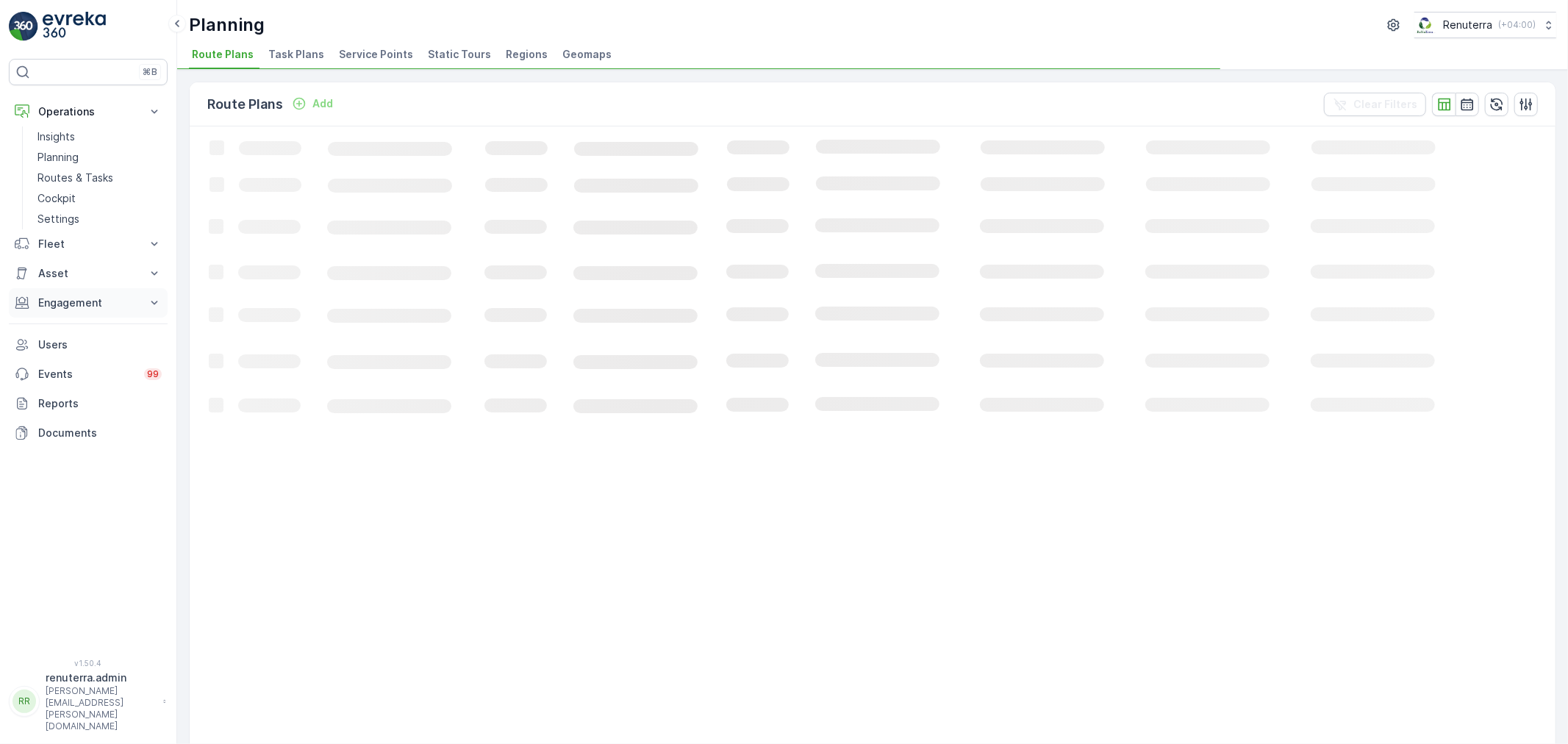
click at [91, 299] on p "Engagement" at bounding box center [88, 302] width 100 height 15
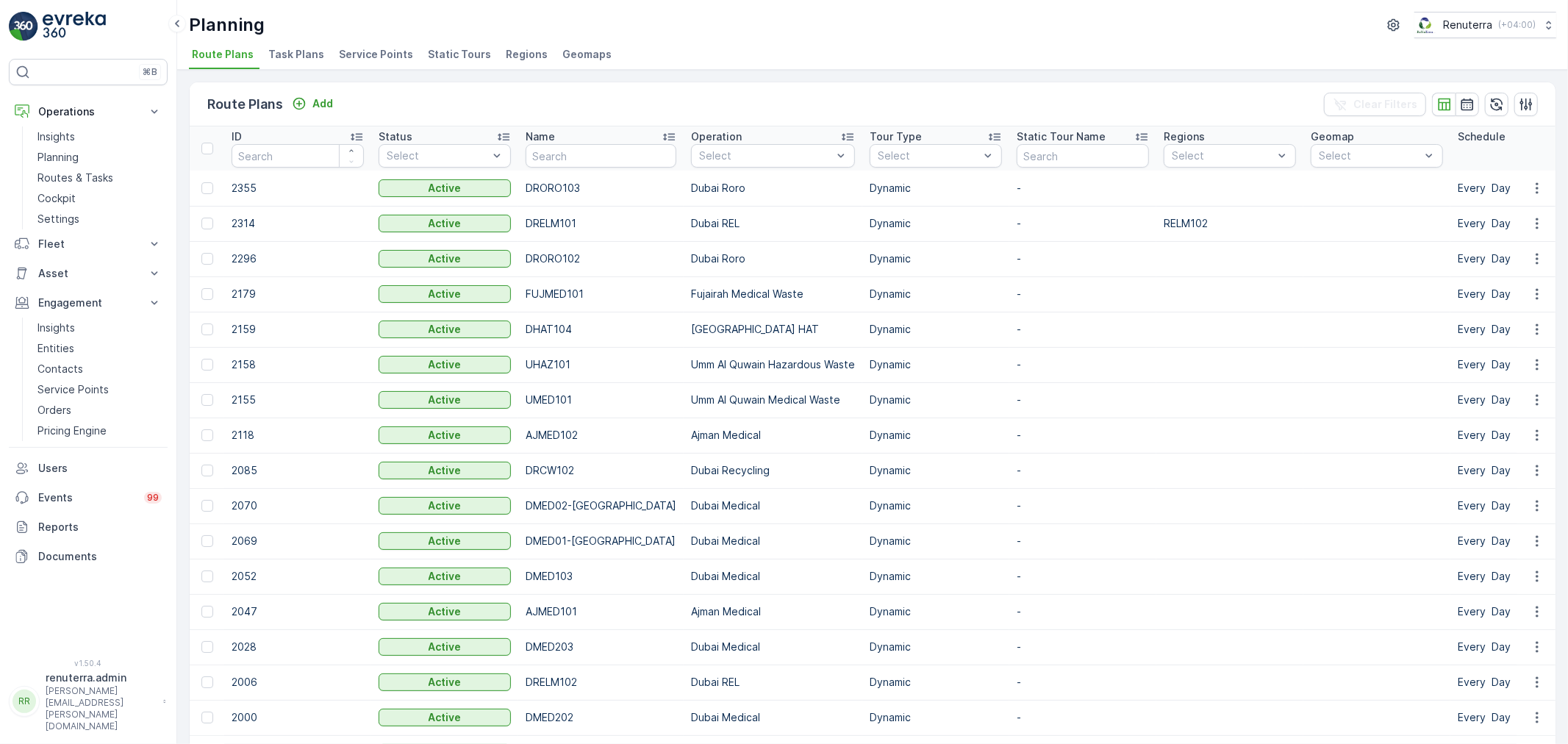
click at [376, 61] on span "Service Points" at bounding box center [376, 54] width 74 height 15
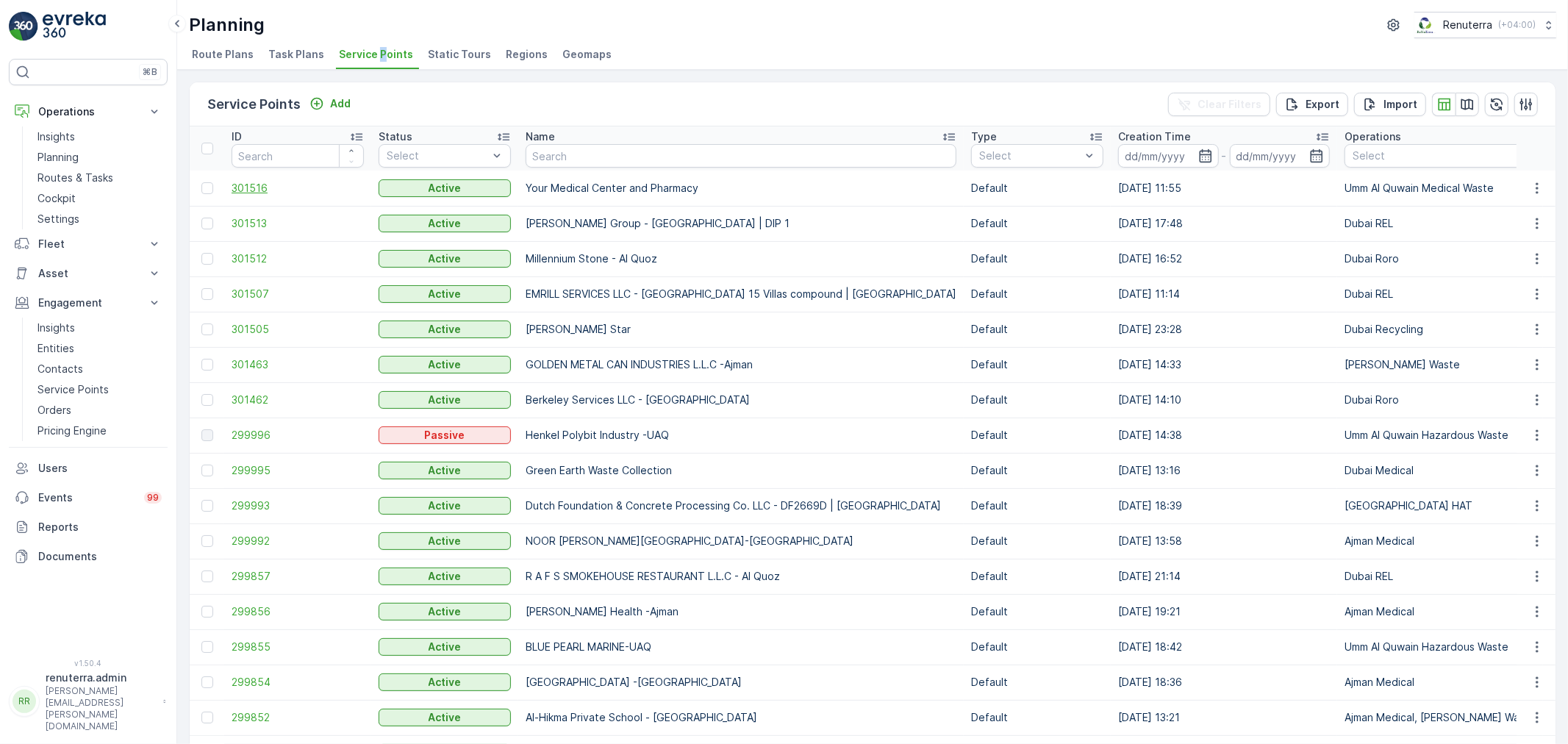
click at [261, 188] on span "301516" at bounding box center [298, 188] width 133 height 15
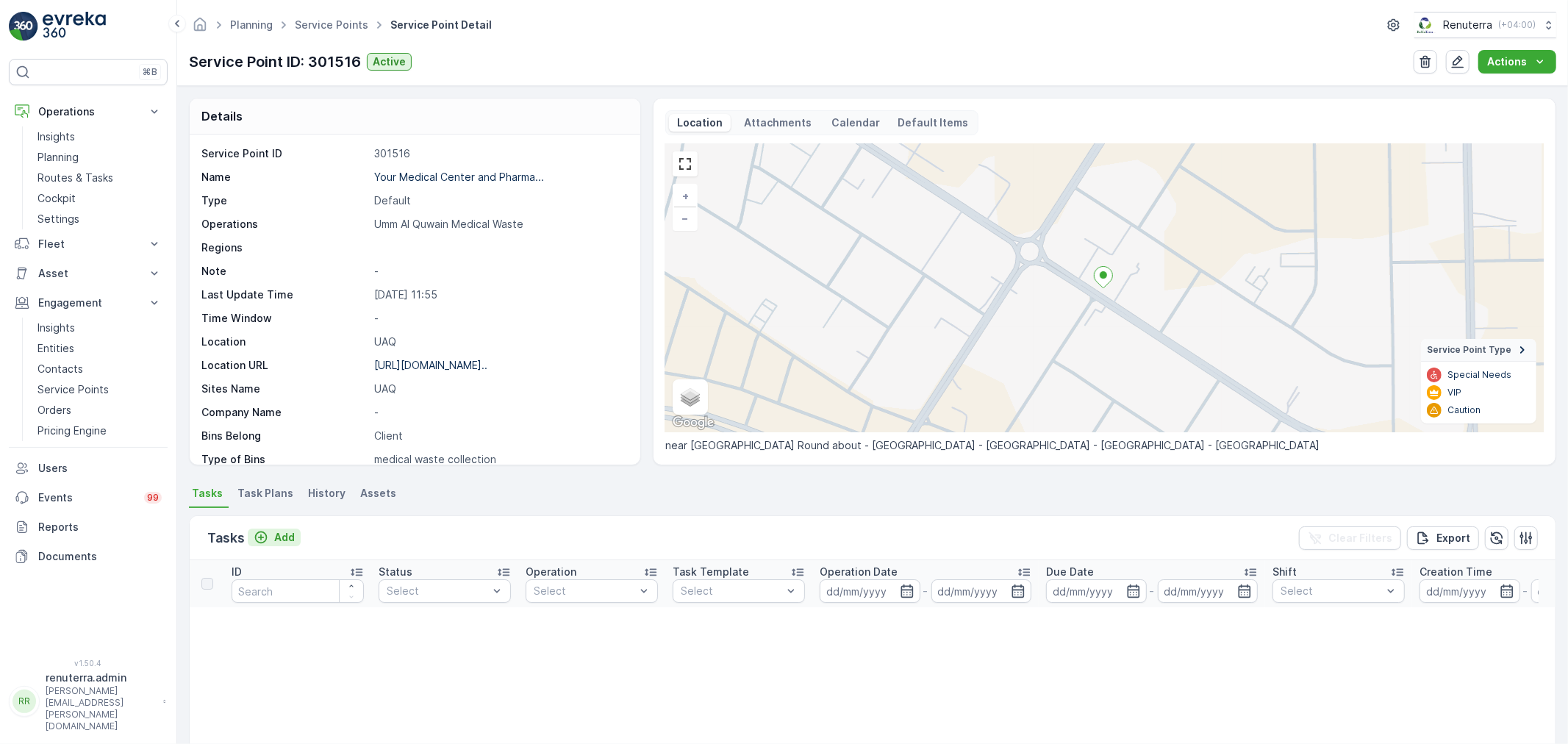
click at [280, 542] on p "Add" at bounding box center [284, 536] width 21 height 15
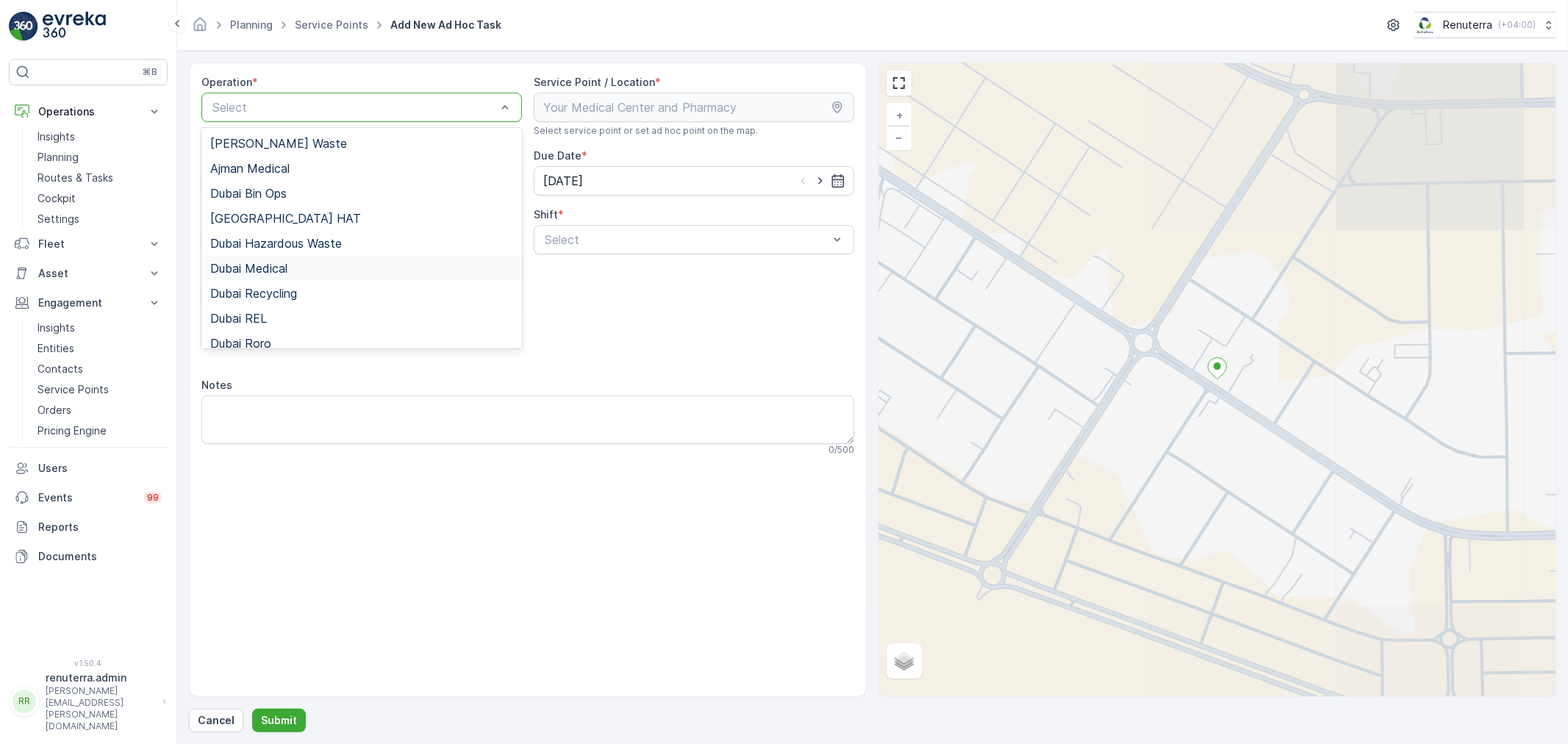
type input "u"
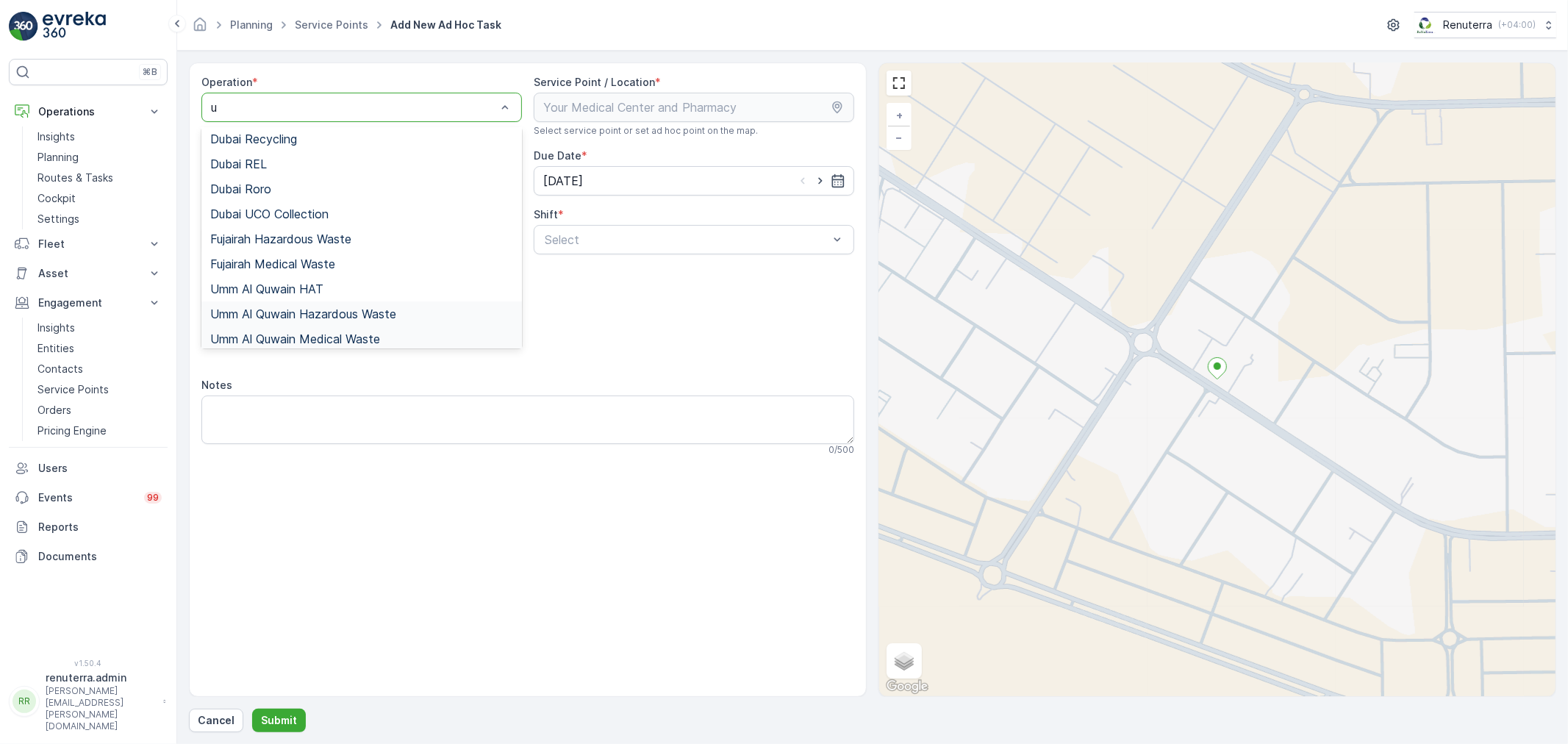
scroll to position [134, 0]
click at [318, 331] on span "Umm Al Quwain Medical Waste" at bounding box center [295, 333] width 170 height 13
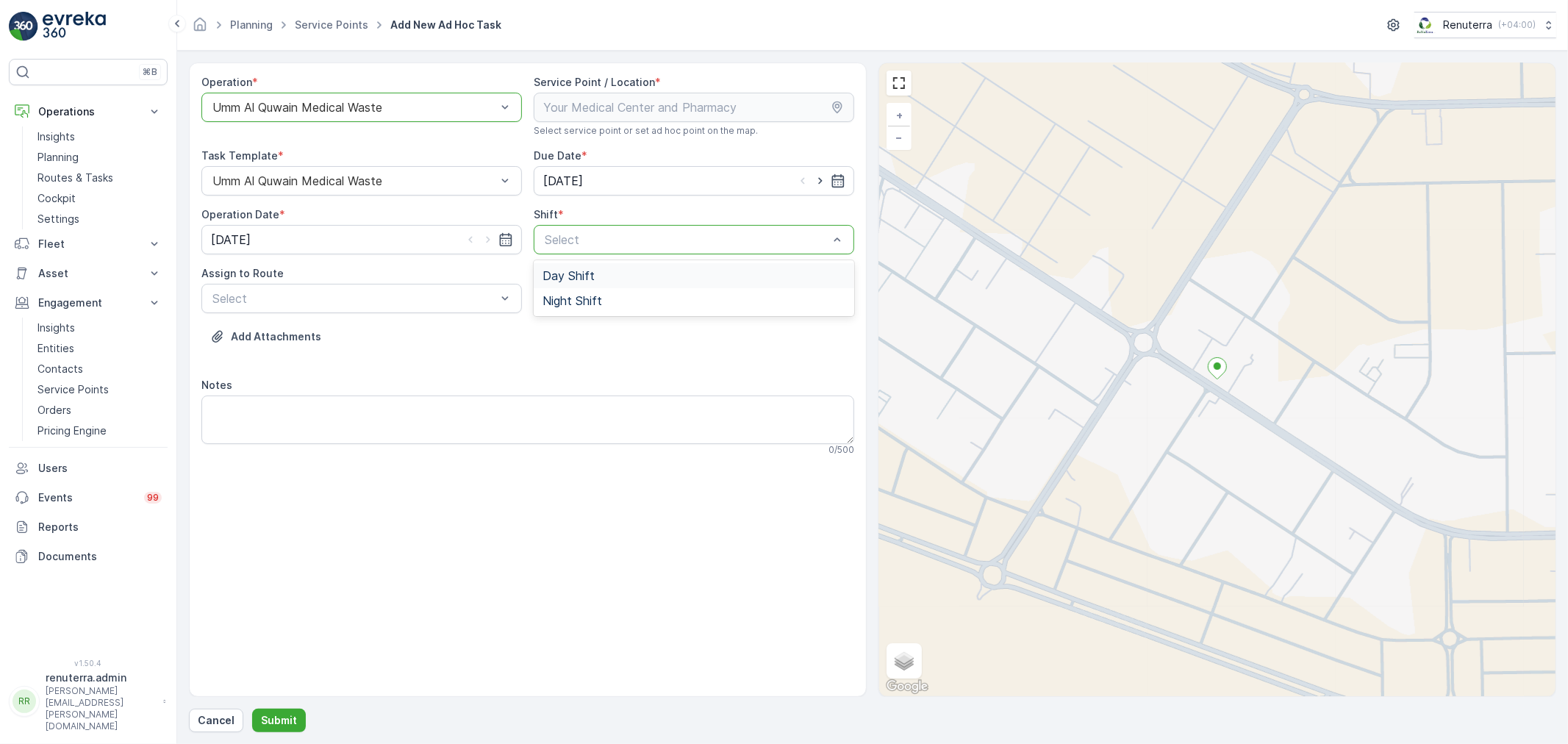
drag, startPoint x: 665, startPoint y: 233, endPoint x: 616, endPoint y: 278, distance: 66.5
click at [616, 278] on div "Day Shift" at bounding box center [694, 275] width 303 height 13
drag, startPoint x: 824, startPoint y: 177, endPoint x: 810, endPoint y: 177, distance: 14.0
click at [824, 177] on icon "button" at bounding box center [820, 180] width 15 height 15
type input "24.09.2025"
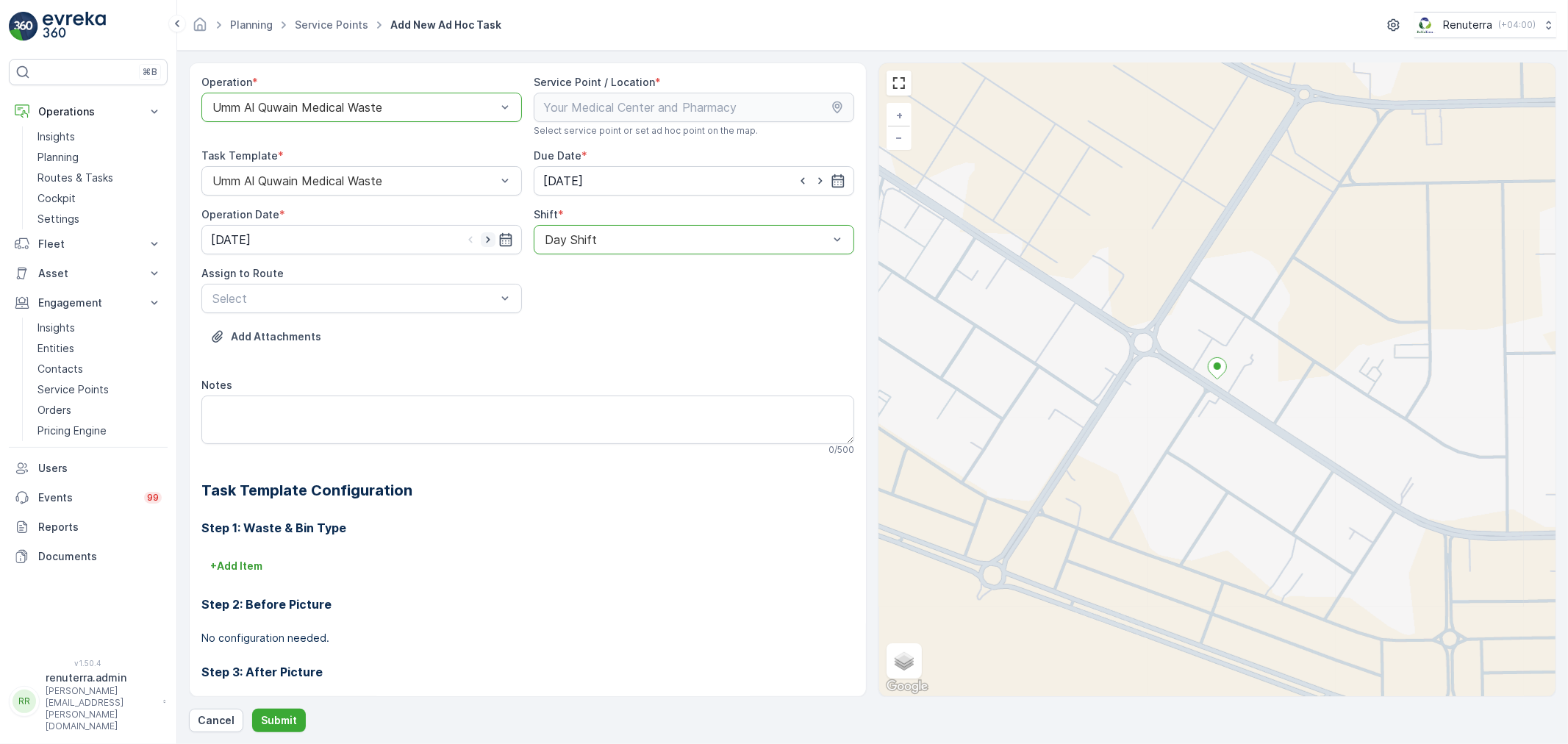
click at [481, 240] on icon "button" at bounding box center [488, 239] width 15 height 15
type input "24.09.2025"
click at [438, 309] on div "Select" at bounding box center [362, 298] width 320 height 29
click at [354, 337] on span "UMED101 (Route Plan) - A92059 UAQ" at bounding box center [316, 334] width 212 height 13
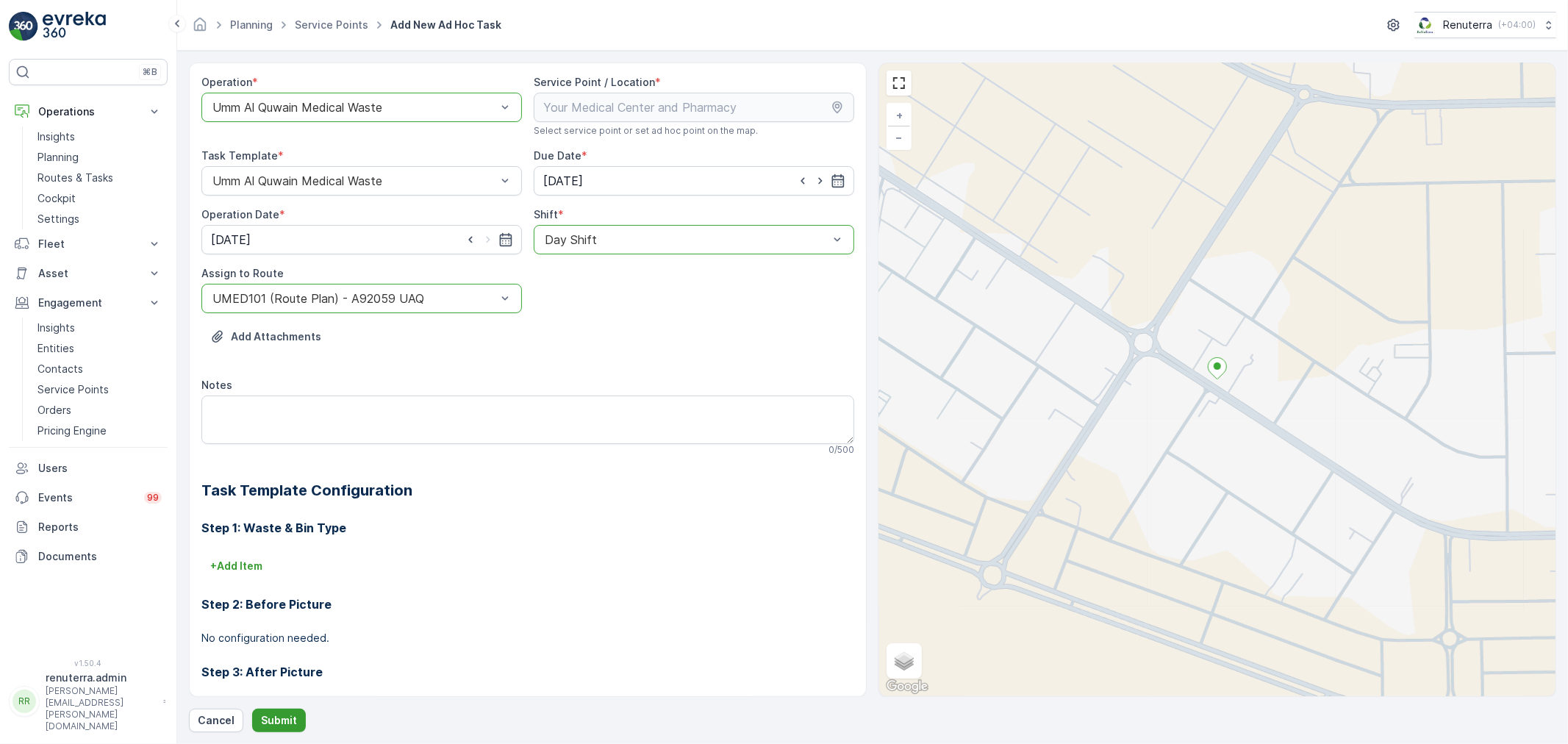
drag, startPoint x: 263, startPoint y: 739, endPoint x: 263, endPoint y: 723, distance: 16.0
click at [263, 732] on form "Operation * option Umm Al Quwain Medical Waste, selected. Umm Al Quwain Medical…" at bounding box center [873, 397] width 1391 height 693
click at [263, 722] on p "Submit" at bounding box center [279, 720] width 36 height 15
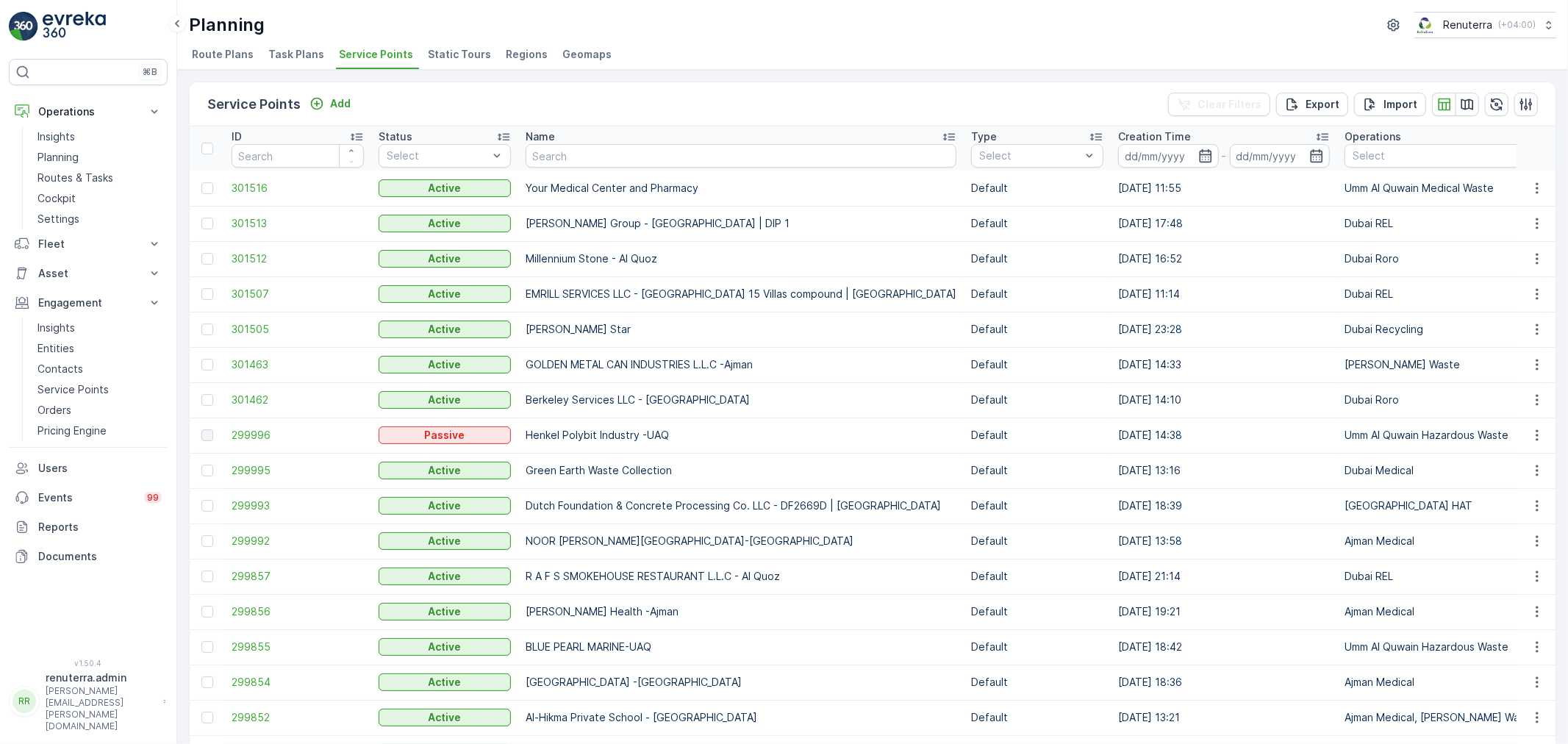
click at [576, 168] on th "Name" at bounding box center [741, 148] width 445 height 44
click at [569, 160] on input "text" at bounding box center [741, 155] width 431 height 23
type input "S"
click at [570, 160] on input "text" at bounding box center [741, 155] width 431 height 23
type input "sharq"
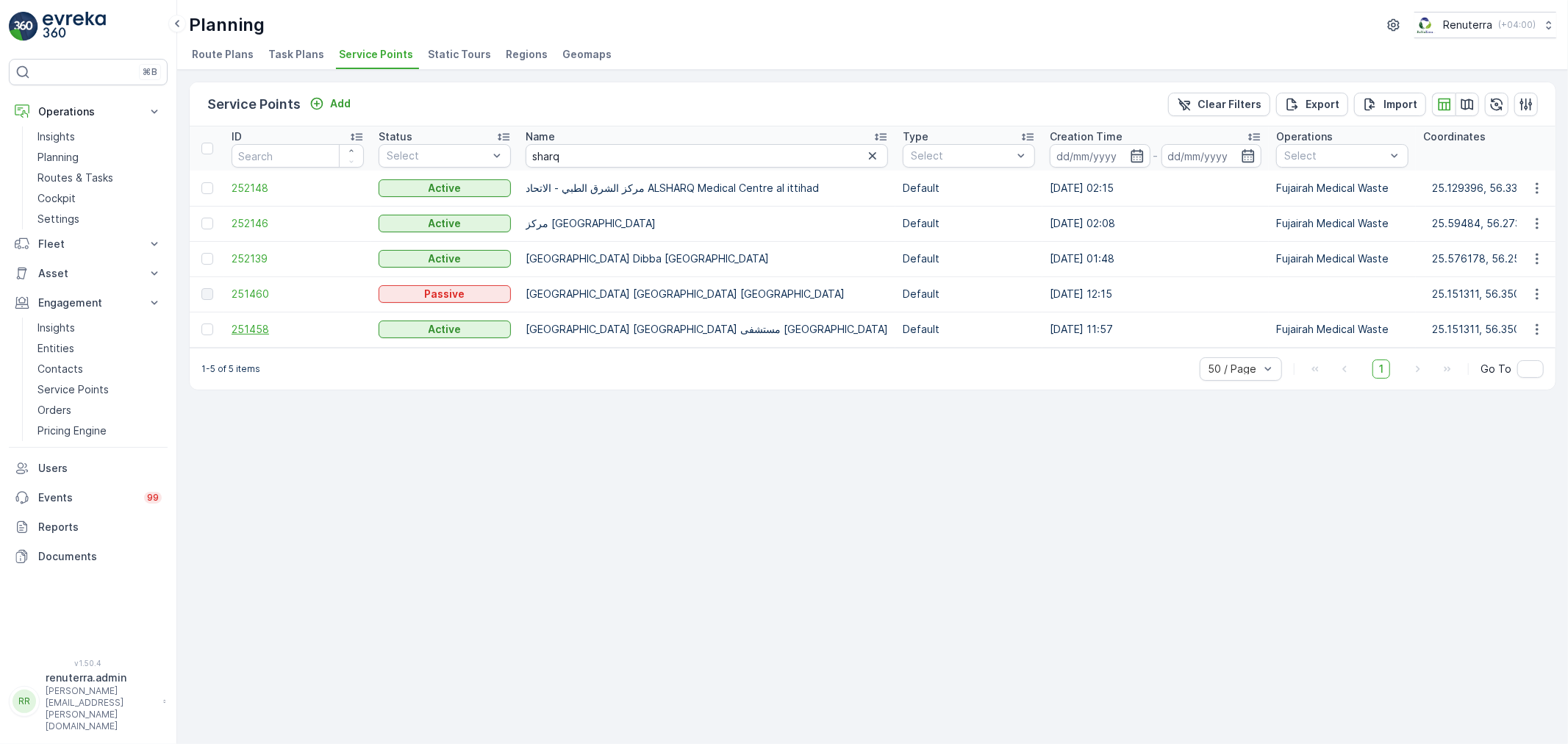
click at [254, 328] on span "251458" at bounding box center [298, 329] width 133 height 15
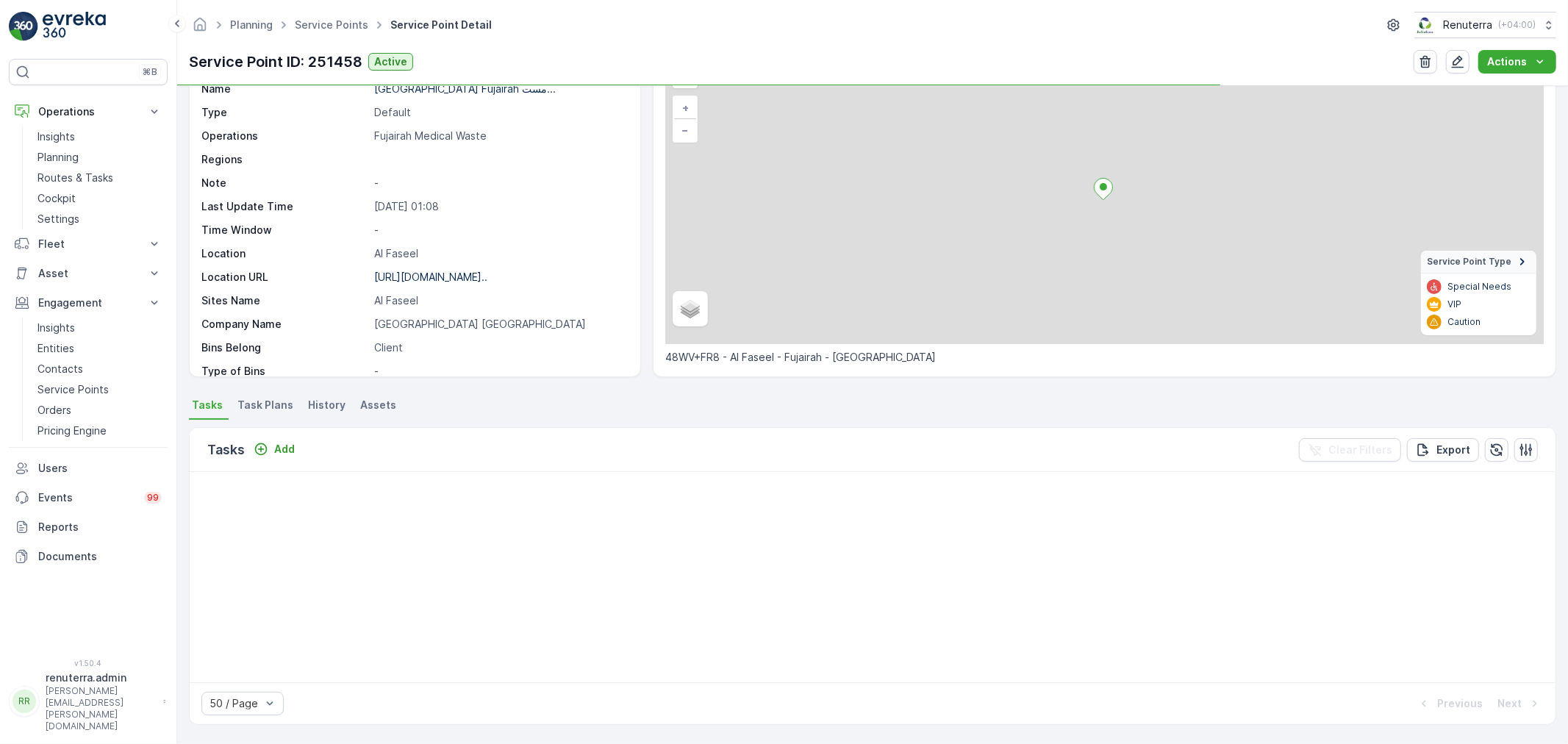
scroll to position [326, 0]
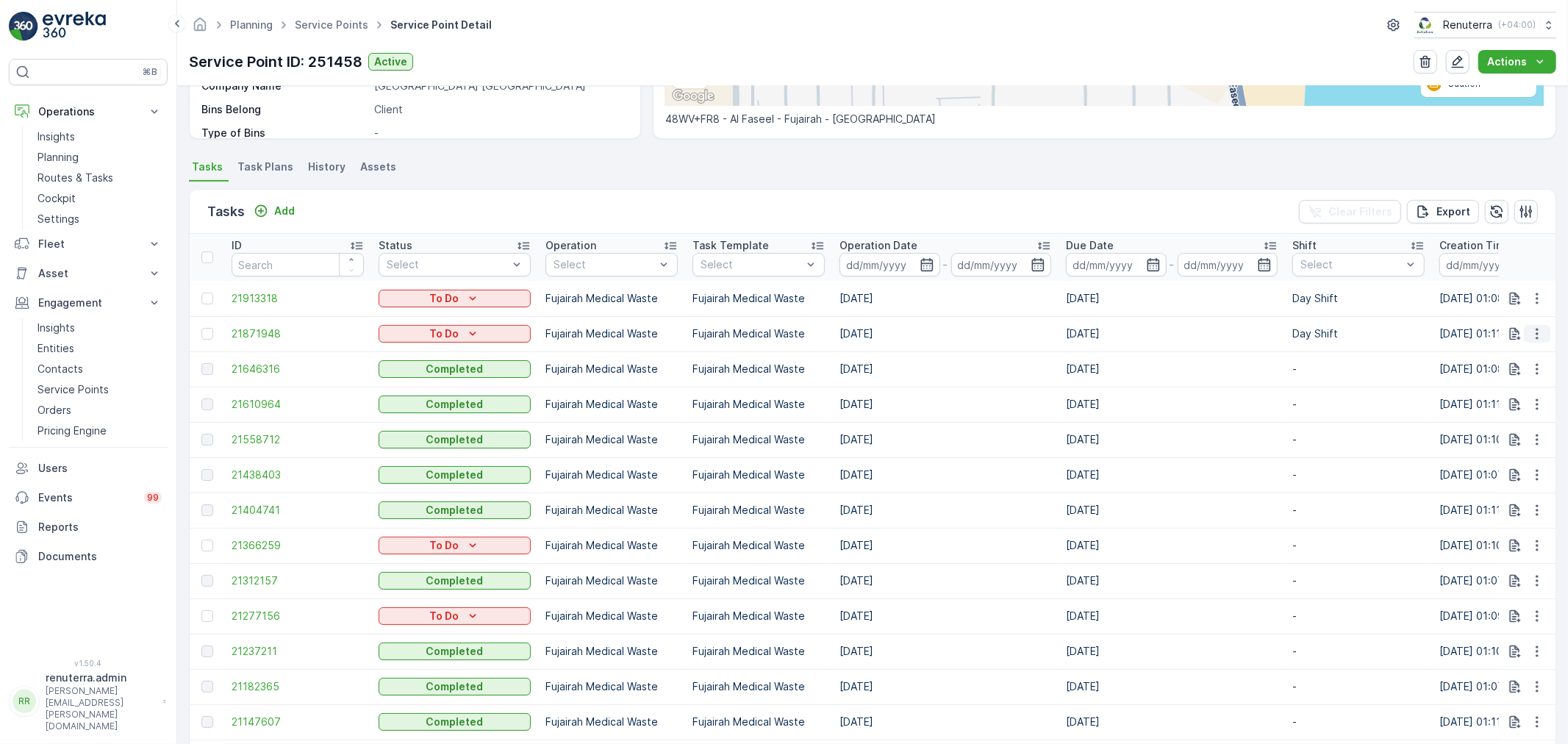
click at [1534, 335] on icon "button" at bounding box center [1537, 333] width 15 height 15
click at [1496, 387] on div "Change Route" at bounding box center [1513, 396] width 111 height 21
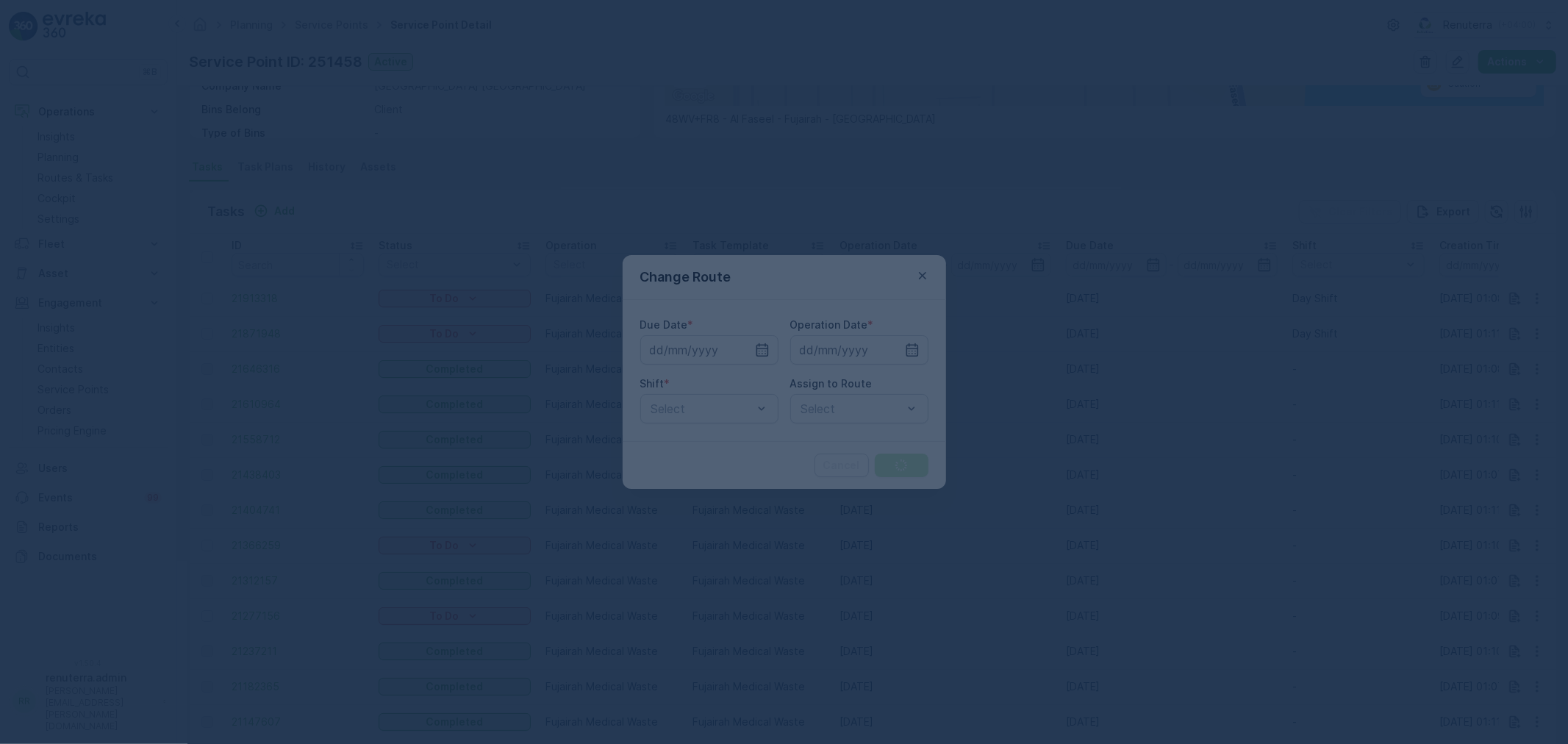
type input "24.09.2025"
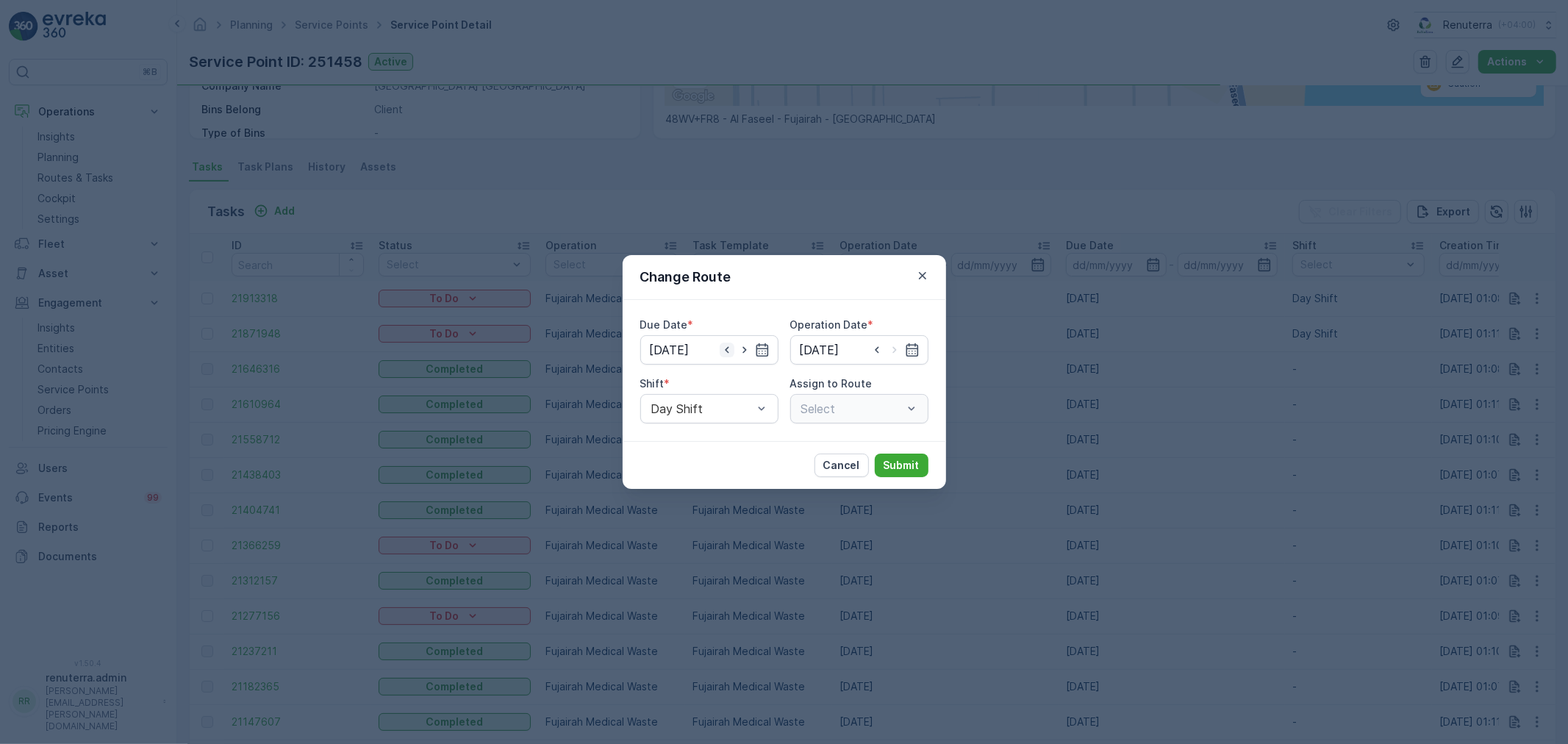
click at [730, 353] on icon "button" at bounding box center [726, 350] width 15 height 15
type input "23.09.2025"
click at [827, 365] on div "Due Date * 23.09.2025 Operation Date * Shift * Day Shift Assign to Route FUJMED…" at bounding box center [784, 370] width 288 height 106
click at [839, 348] on input at bounding box center [859, 350] width 138 height 29
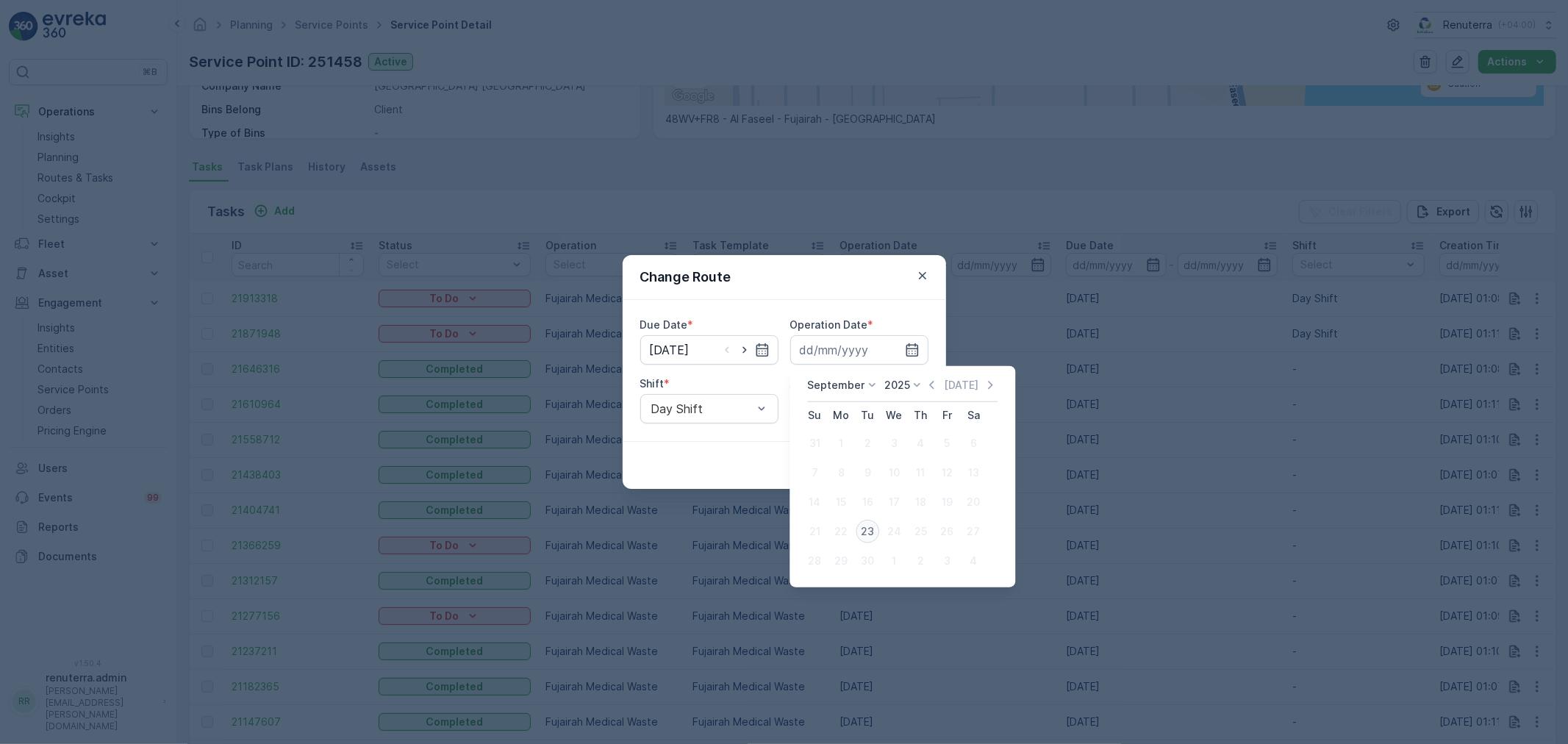
click at [866, 537] on div "23" at bounding box center [867, 530] width 23 height 23
type input "23.09.2025"
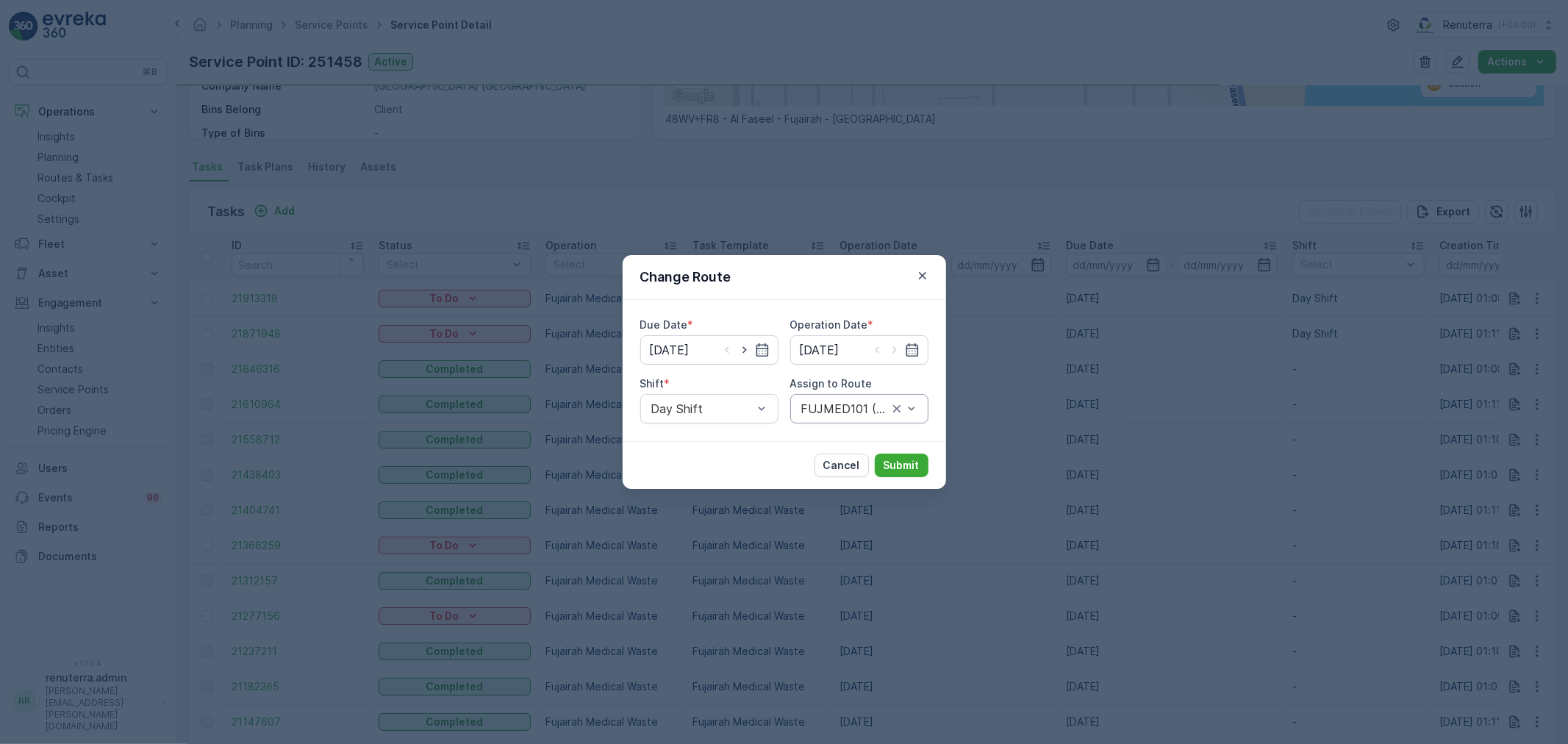
click at [828, 400] on div "FUJMED101 (Route Plan) - M63657 FUJ" at bounding box center [859, 408] width 138 height 29
click at [847, 430] on div "FUJMED101 (Dispatched) - M63657 FUJ" at bounding box center [859, 457] width 138 height 58
click at [849, 450] on span "FUJMED101 (Dispatched) - M63657 FUJ" at bounding box center [860, 458] width 121 height 40
click at [879, 460] on button "Submit" at bounding box center [901, 464] width 53 height 23
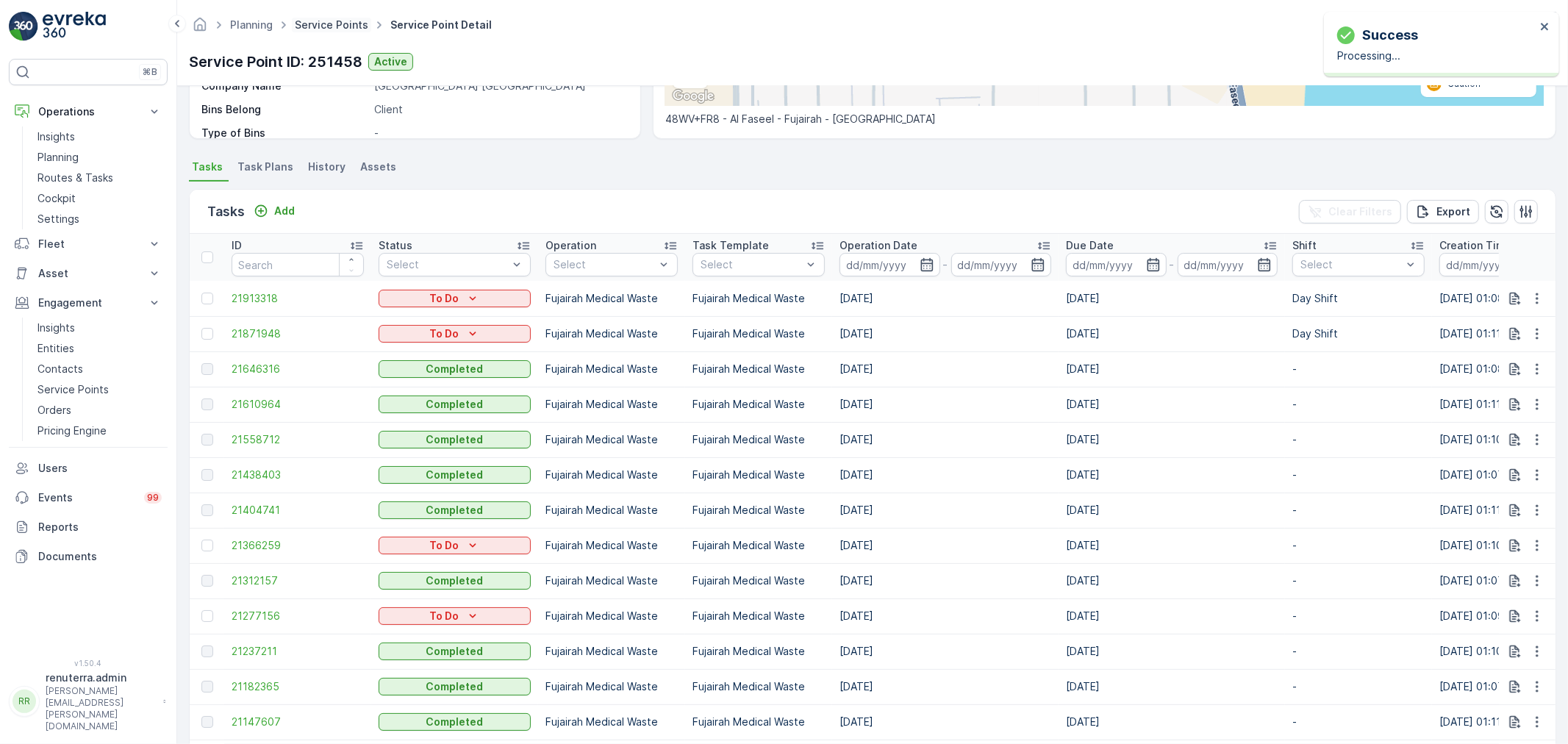
click at [325, 30] on span "Service Points" at bounding box center [332, 24] width 79 height 15
click at [325, 28] on link "Service Points" at bounding box center [331, 24] width 73 height 13
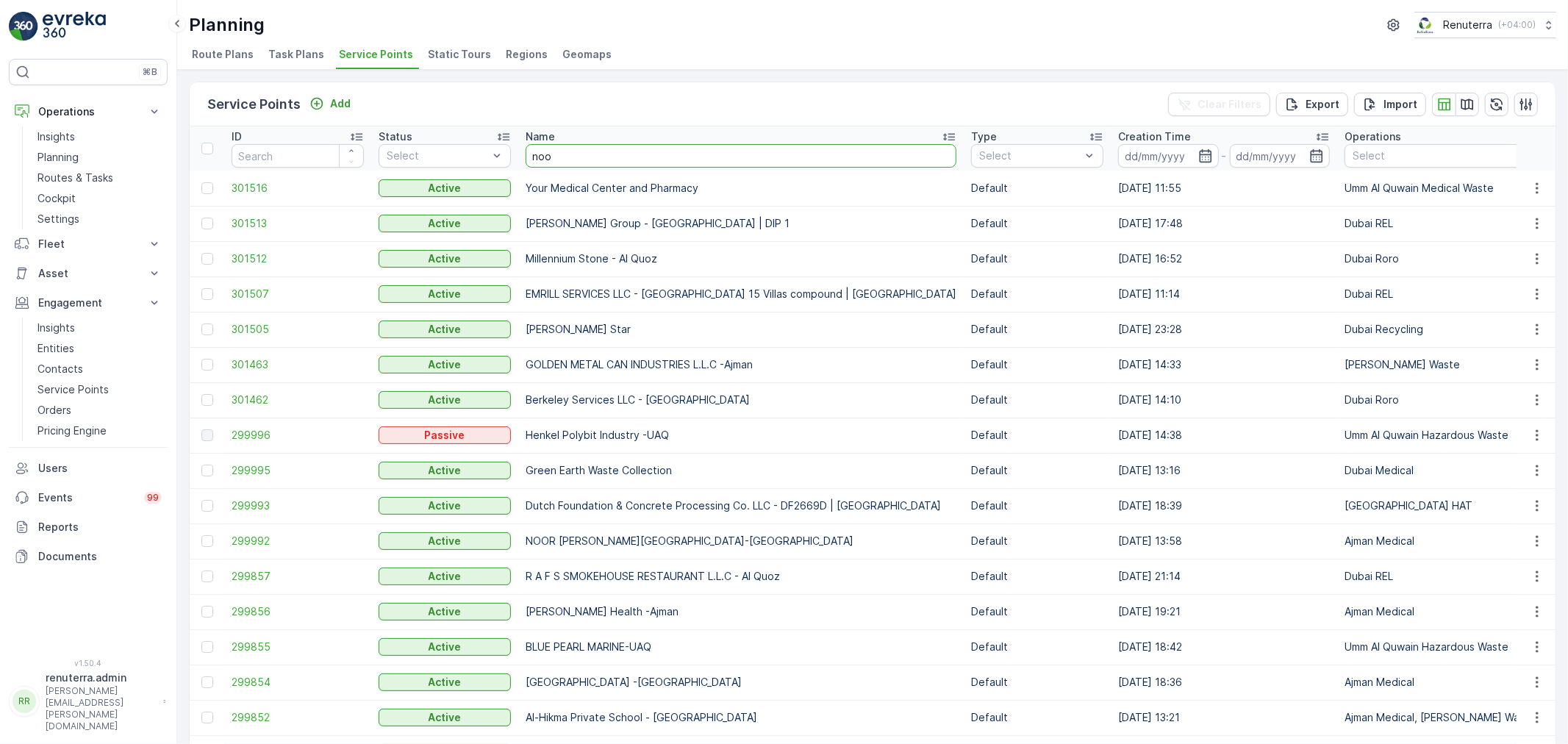
type input "noor"
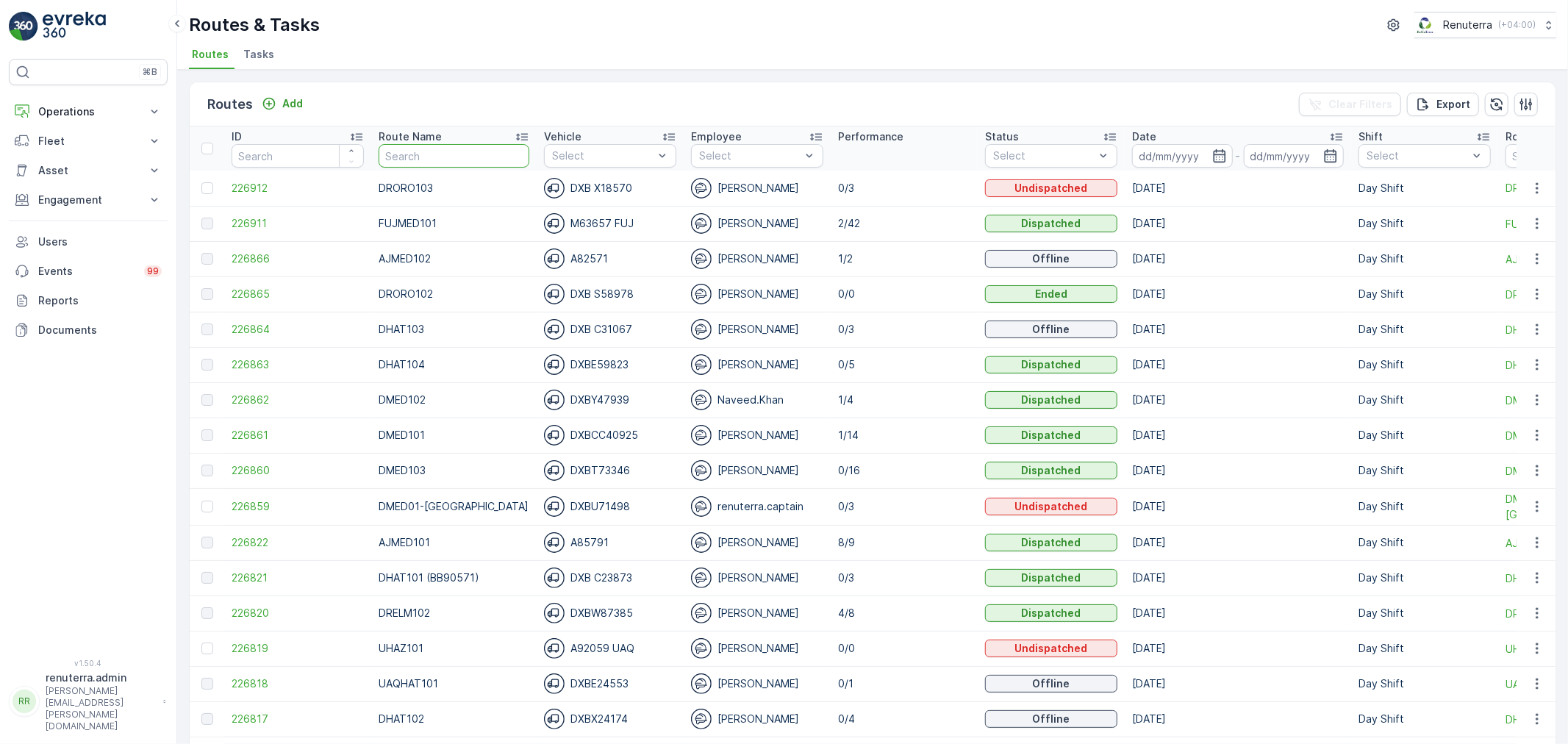
click at [435, 154] on input "text" at bounding box center [453, 155] width 151 height 23
type input "DROR"
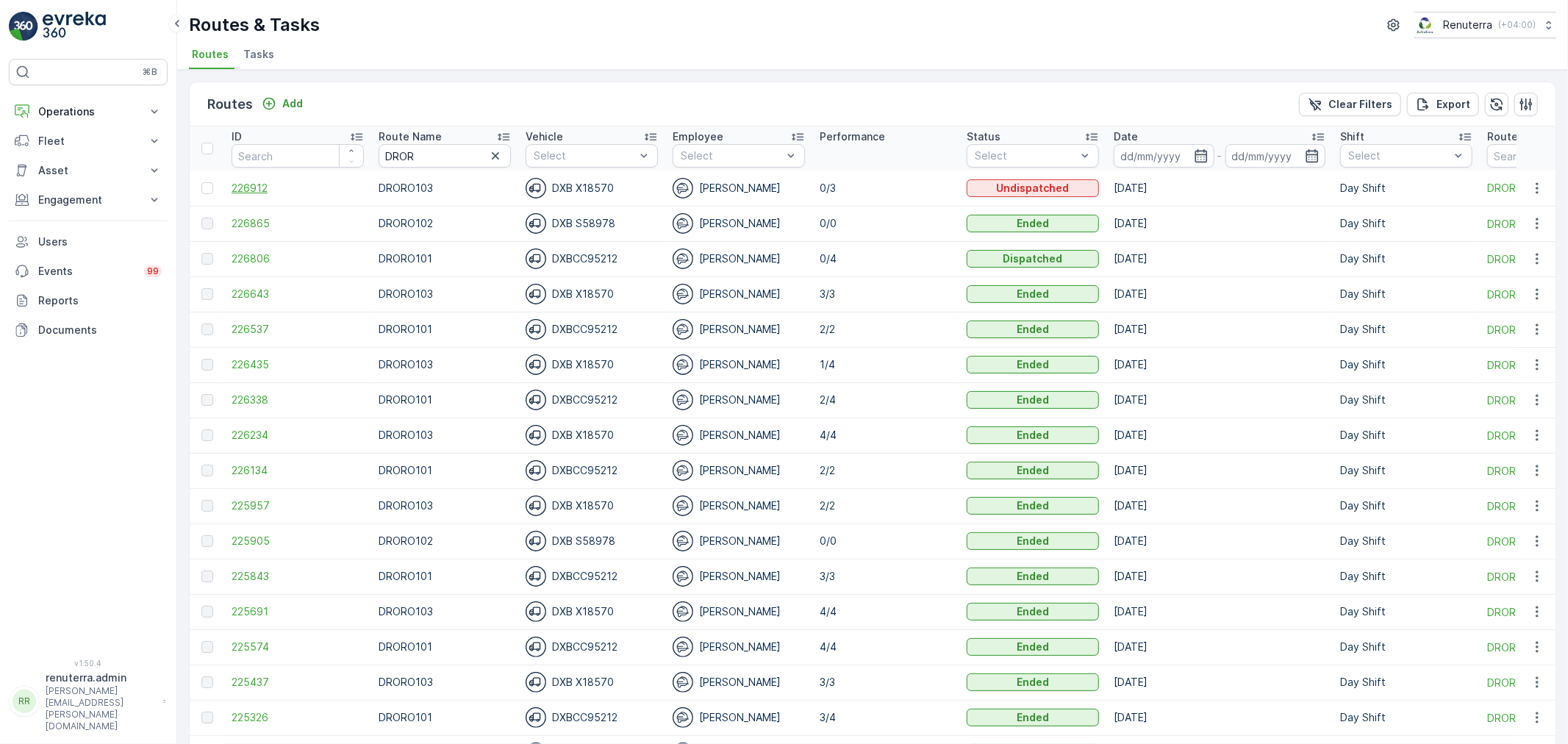
click at [290, 189] on span "226912" at bounding box center [298, 188] width 133 height 15
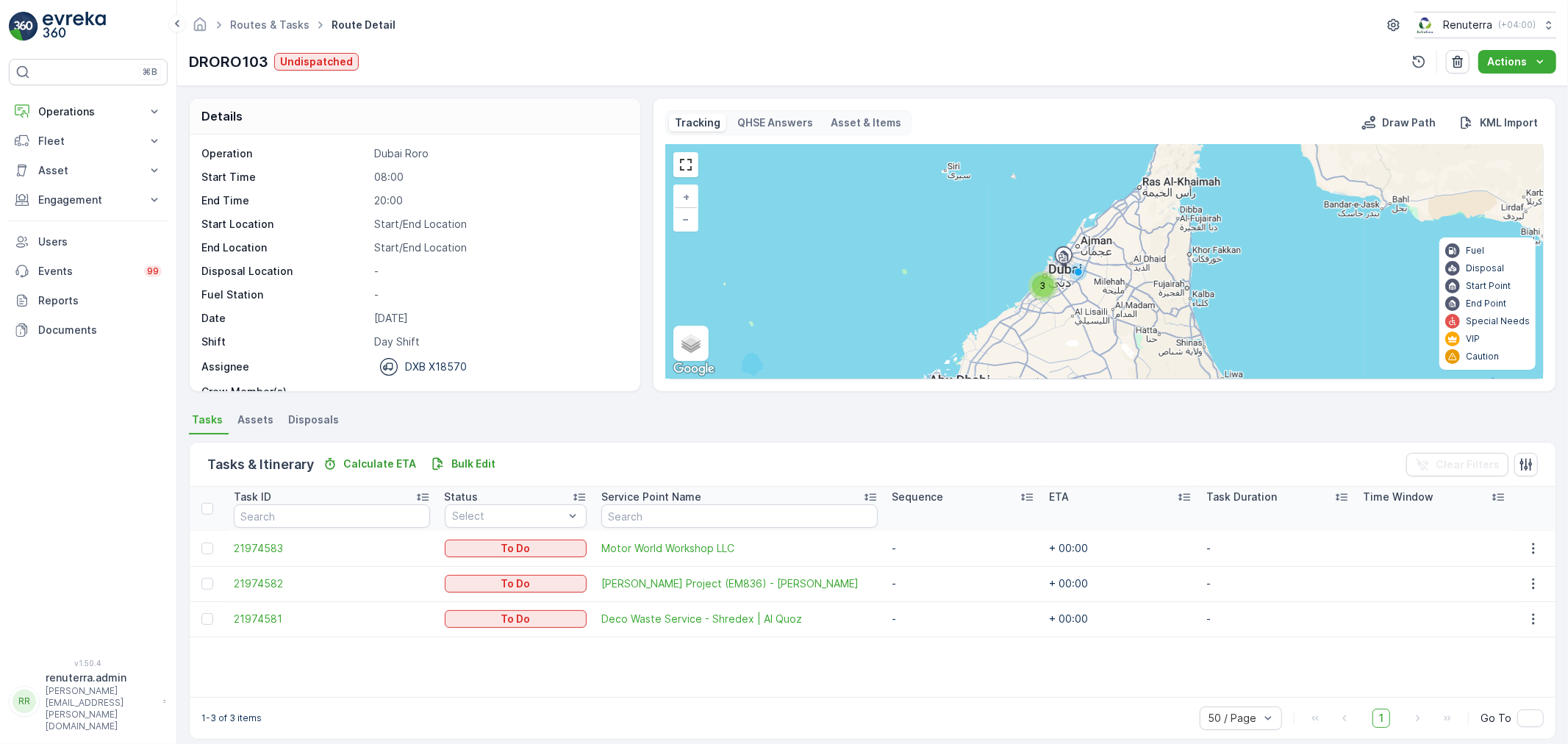
scroll to position [13, 0]
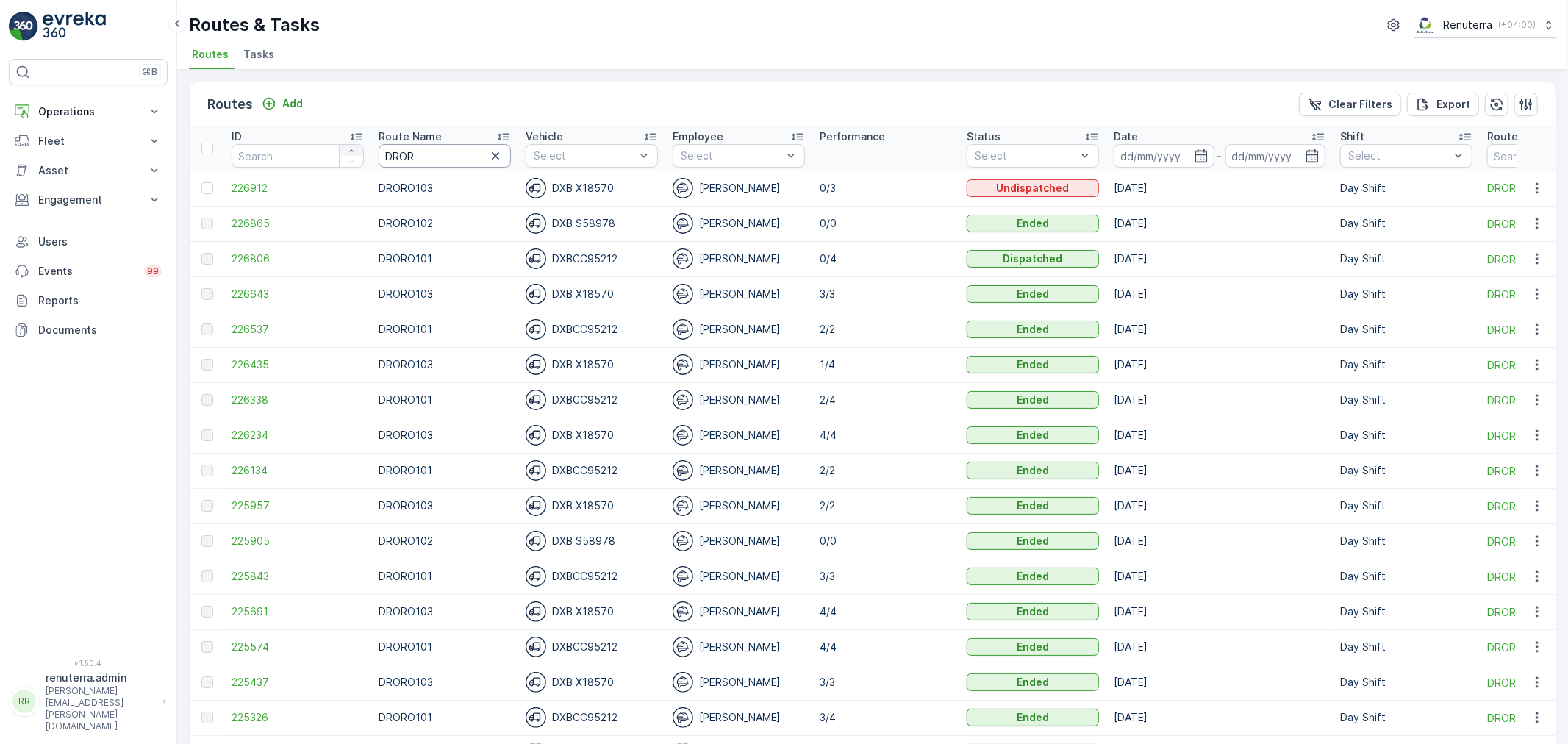
drag, startPoint x: 365, startPoint y: 150, endPoint x: 348, endPoint y: 148, distance: 17.1
click at [350, 150] on tr "ID Route Name DROR Vehicle Select Employee Select Performance Status Select Dat…" at bounding box center [928, 148] width 1477 height 44
type input "DHAT"
click at [291, 181] on span "226864" at bounding box center [298, 188] width 133 height 15
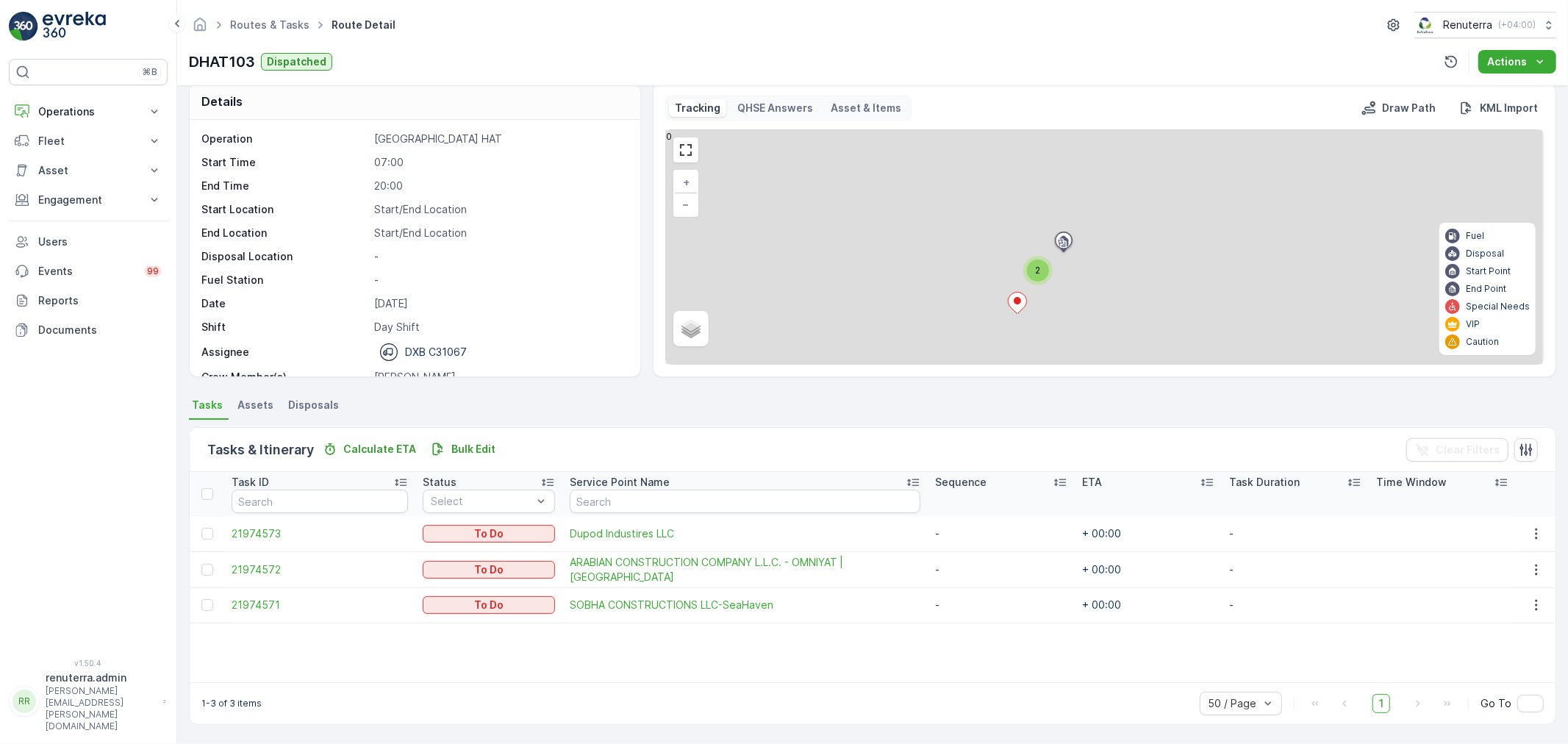
scroll to position [15, 0]
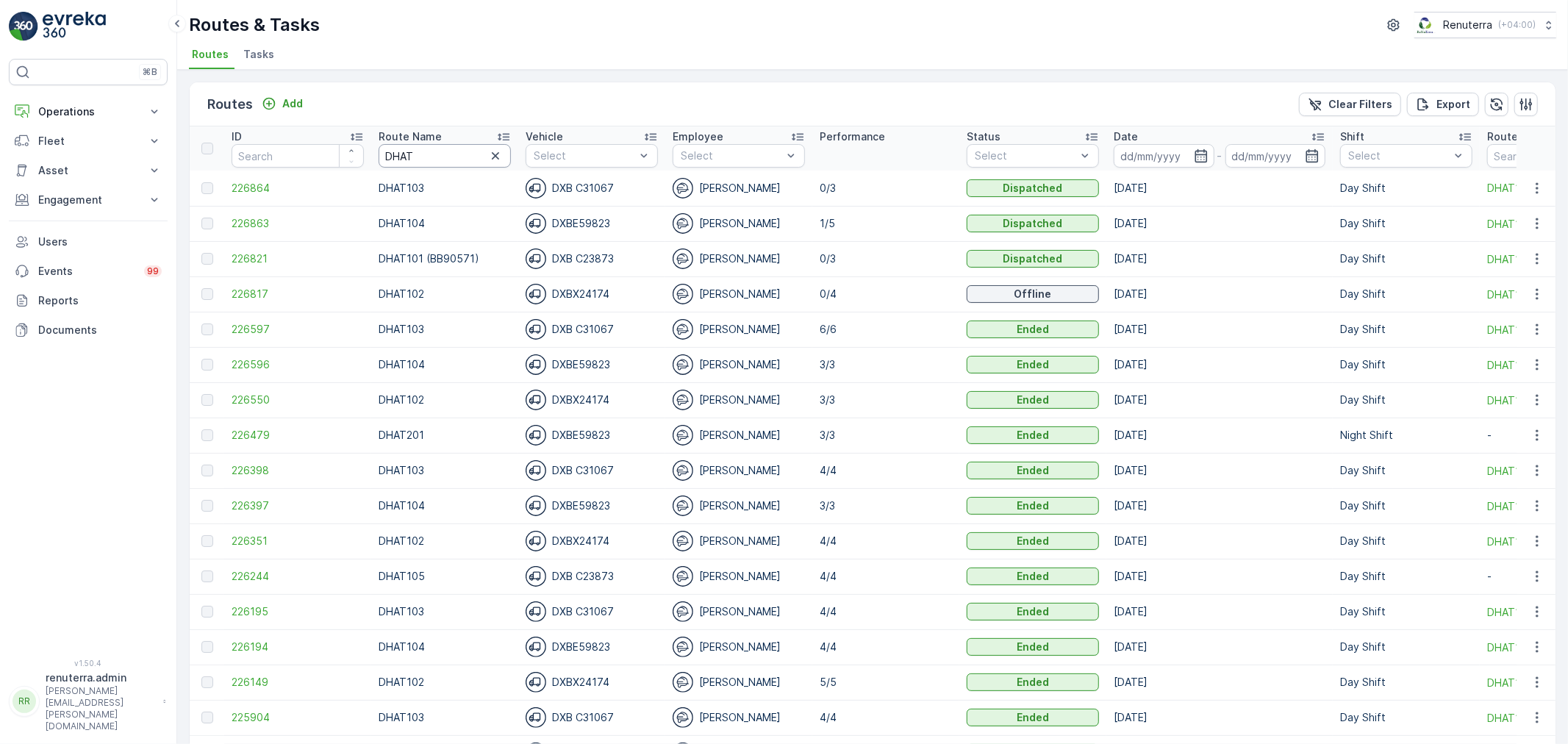
click at [358, 156] on tr "ID Route Name DHAT Vehicle Select Employee Select Performance Status Select Dat…" at bounding box center [928, 148] width 1477 height 44
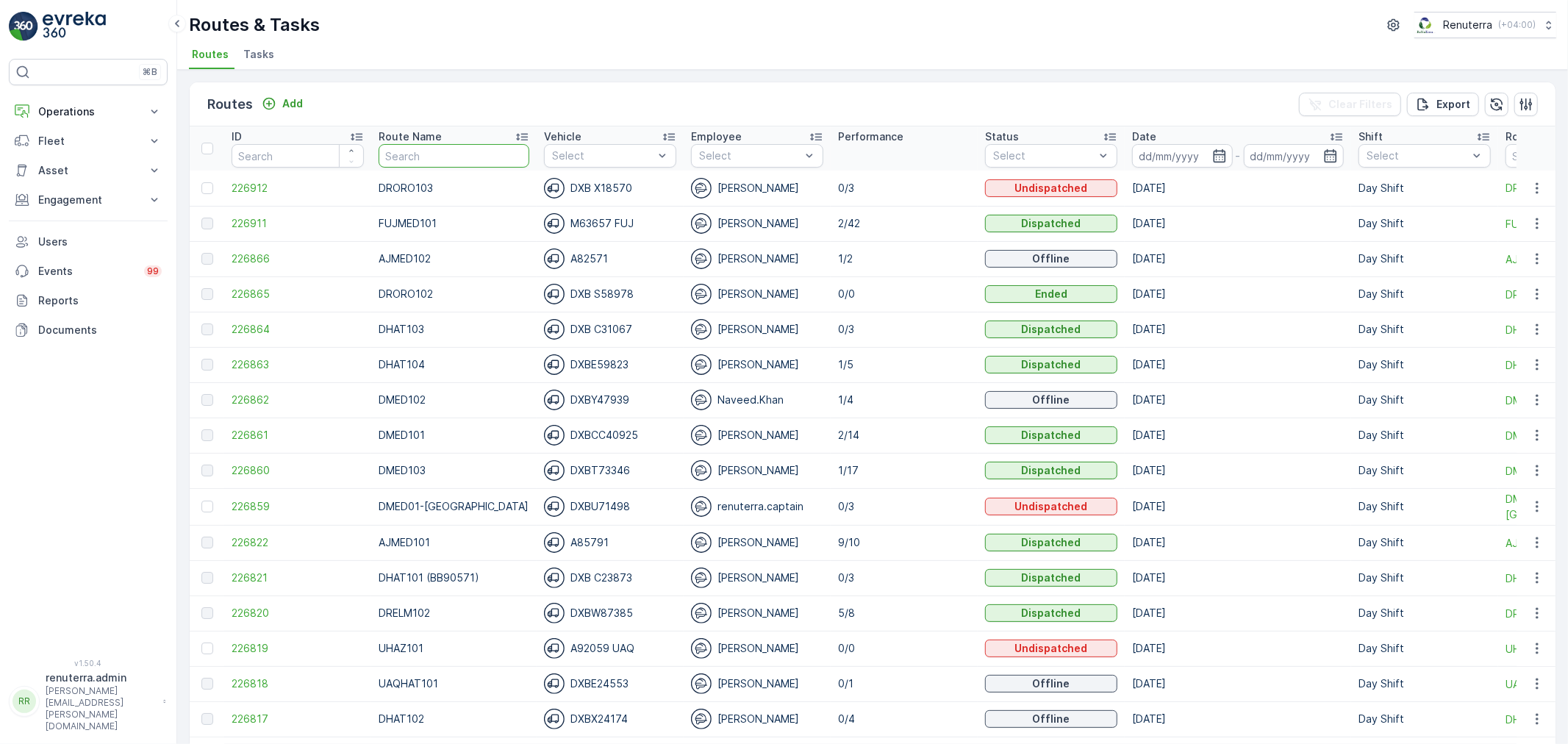
click at [451, 157] on input "text" at bounding box center [453, 155] width 151 height 23
type input "dhat"
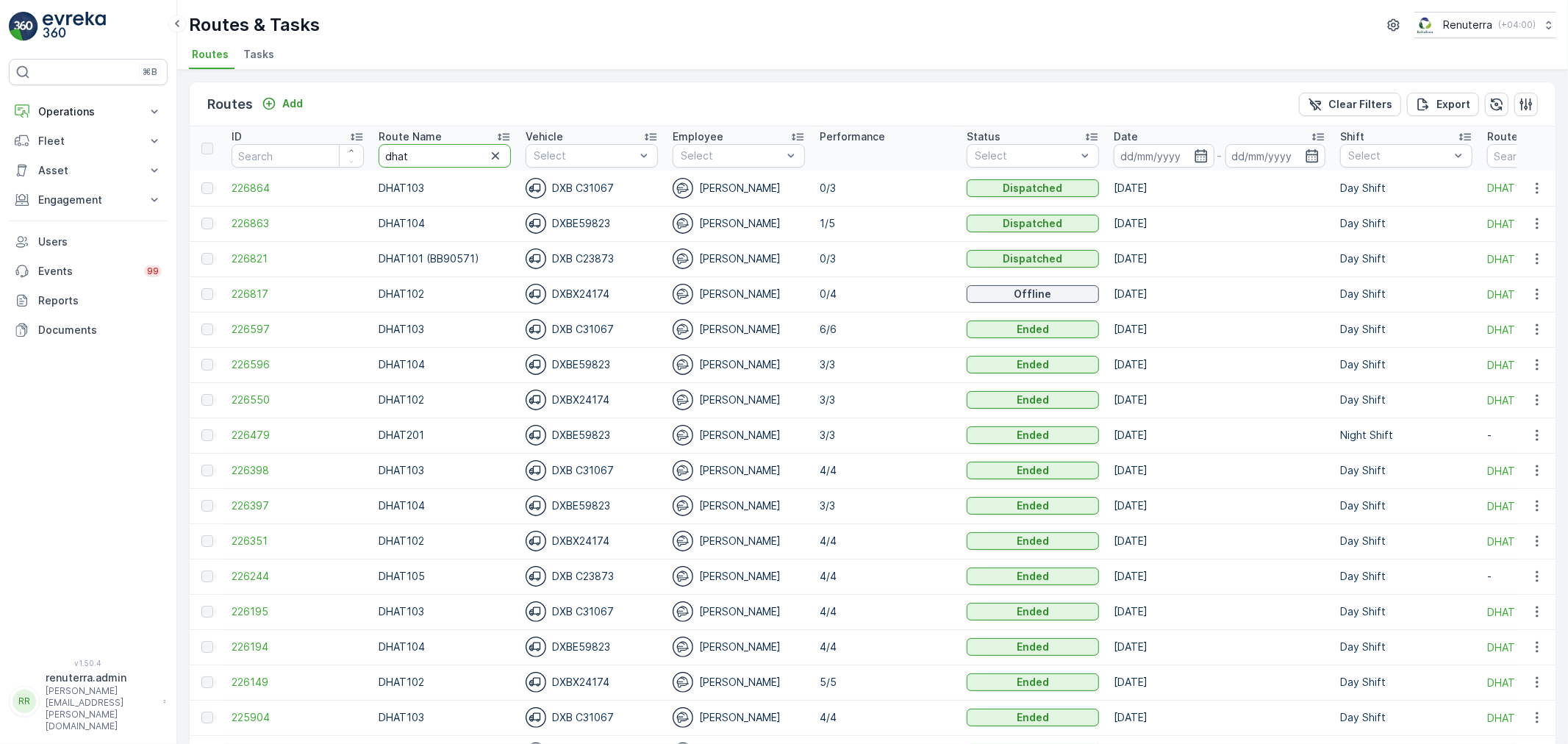
click at [358, 157] on tr "ID Route Name dhat Vehicle Select Employee Select Performance Status Select Dat…" at bounding box center [928, 148] width 1477 height 44
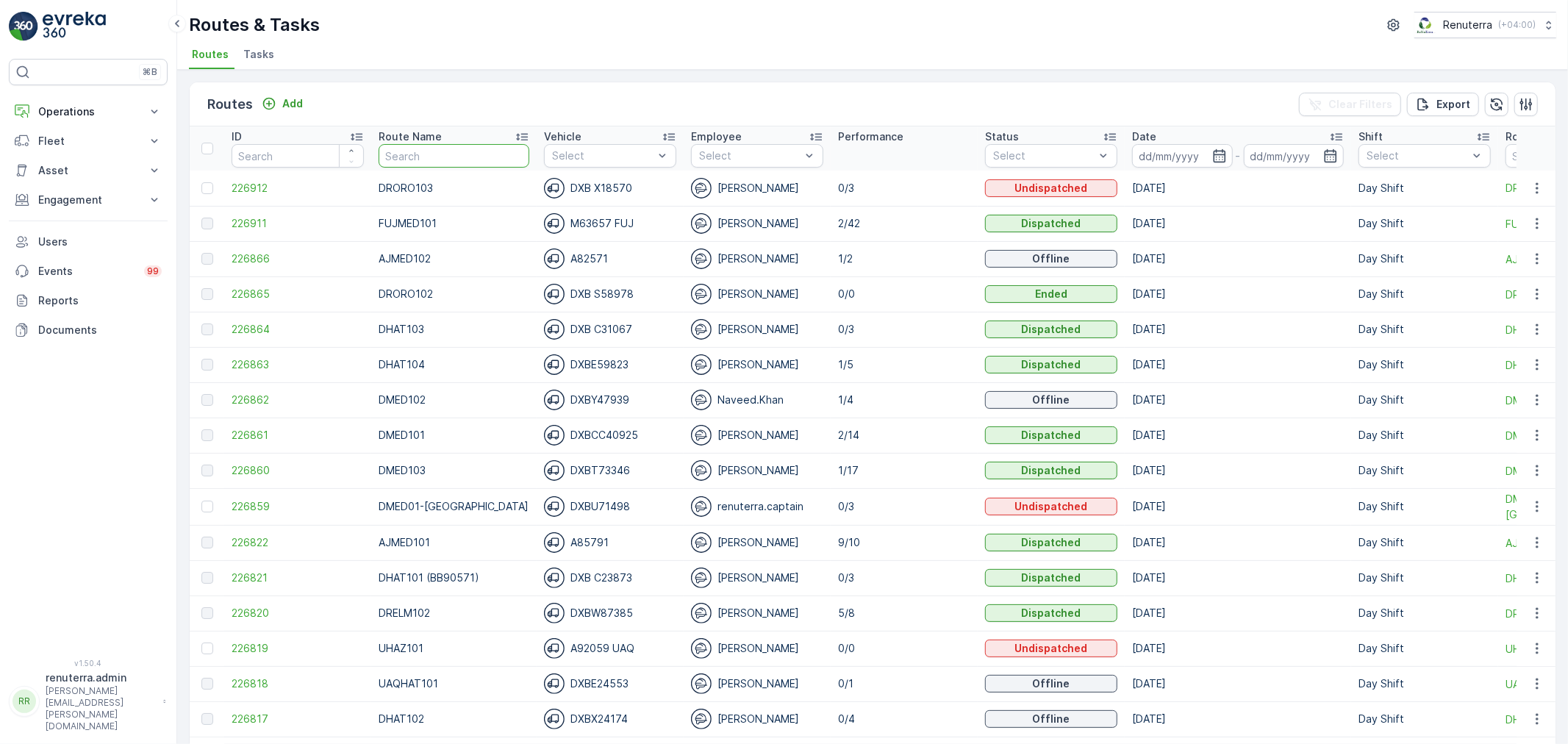
click at [454, 148] on input "text" at bounding box center [453, 155] width 151 height 23
type input "DRCW101"
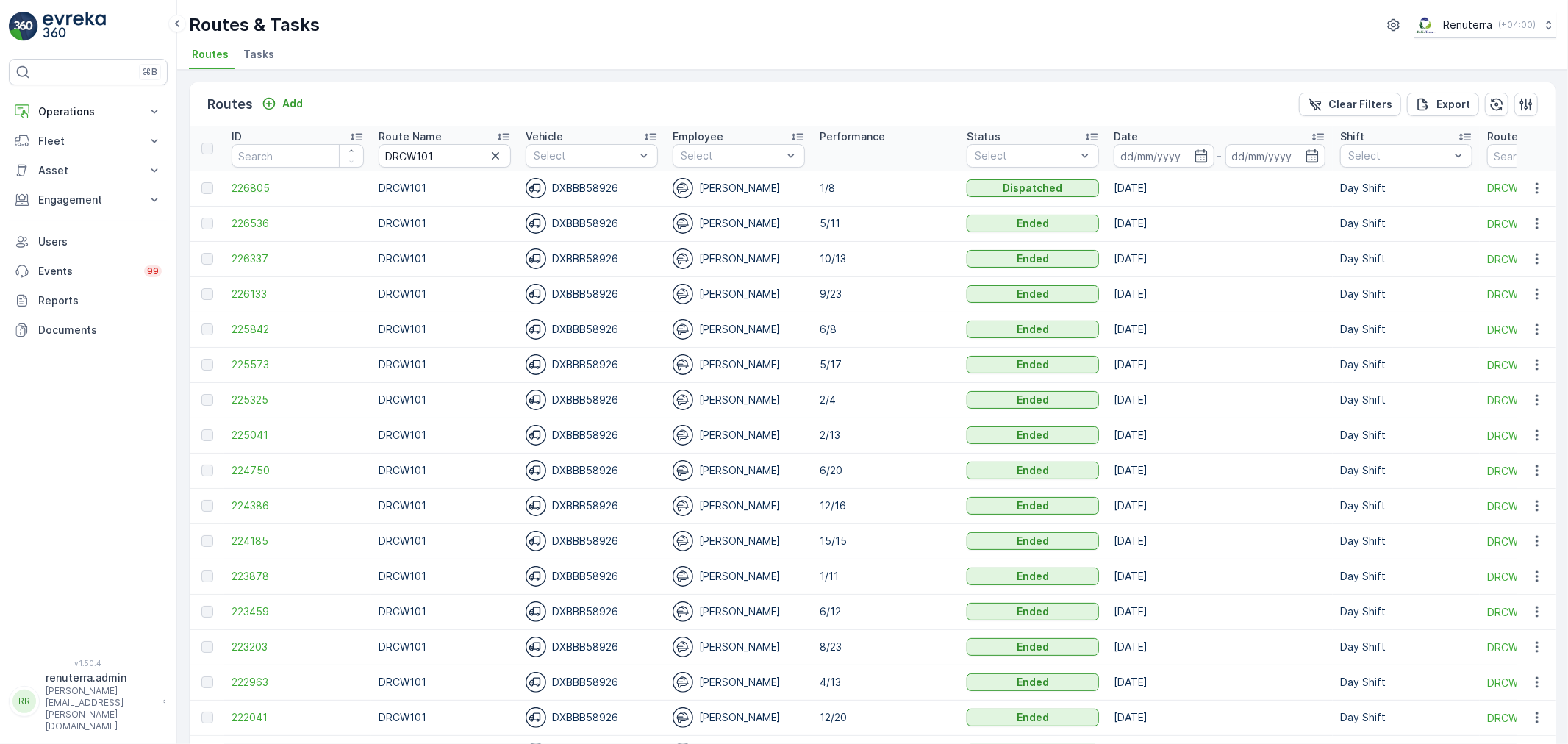
click at [265, 182] on span "226805" at bounding box center [298, 188] width 133 height 15
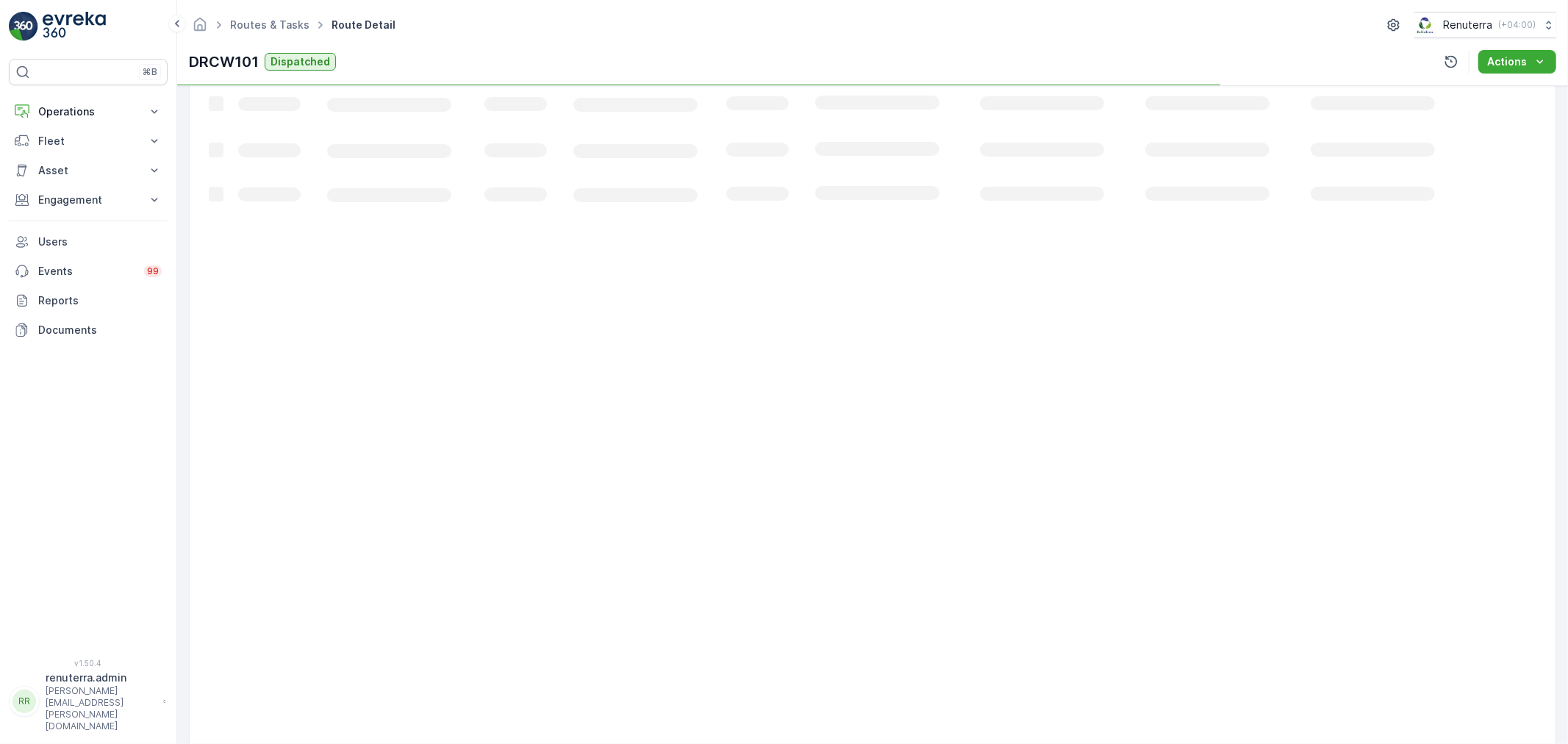
scroll to position [131, 0]
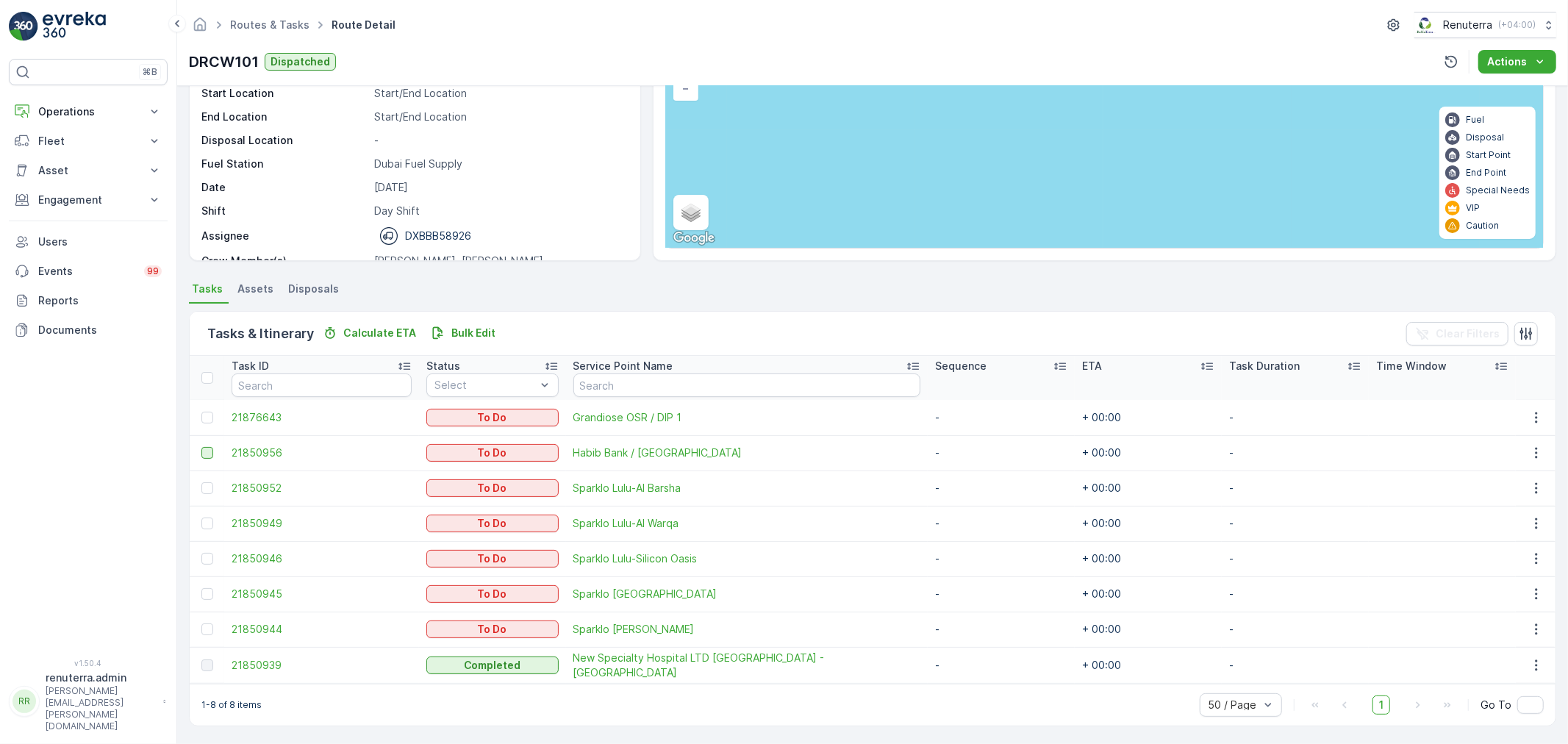
click at [208, 453] on div at bounding box center [208, 453] width 12 height 12
click at [202, 447] on input "checkbox" at bounding box center [202, 447] width 0 height 0
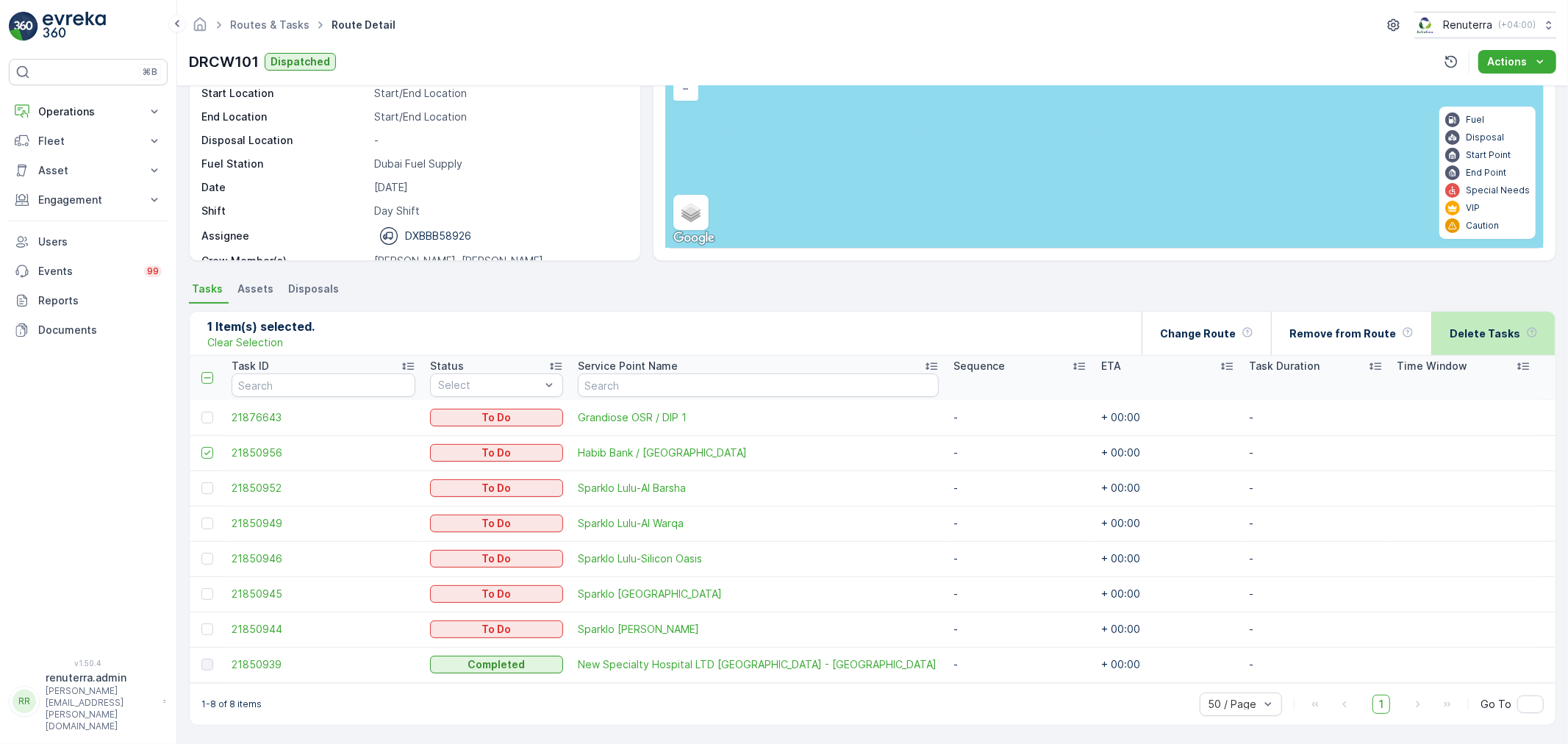
click at [1459, 323] on div "Delete Tasks" at bounding box center [1494, 333] width 88 height 43
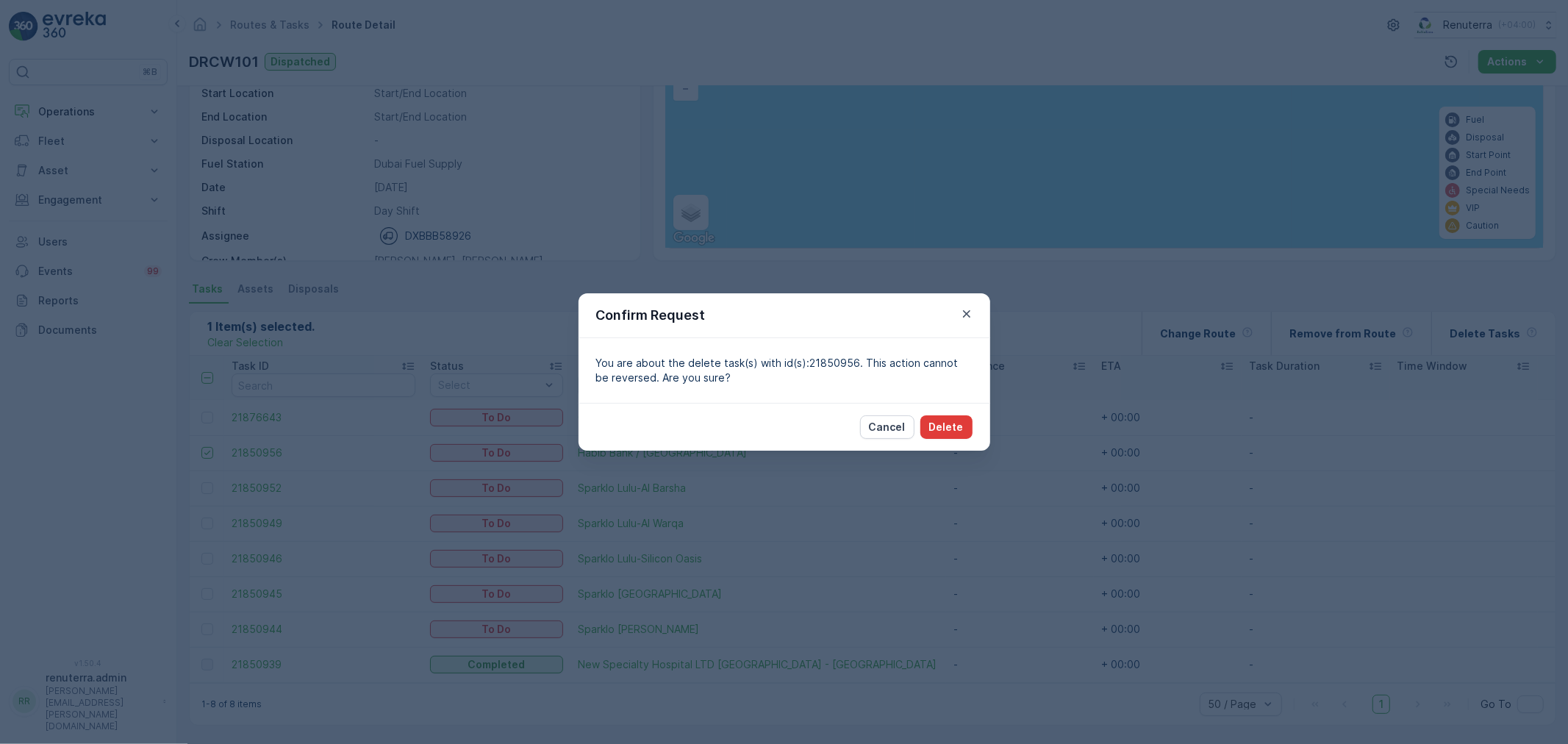
click at [951, 424] on p "Delete" at bounding box center [947, 426] width 34 height 15
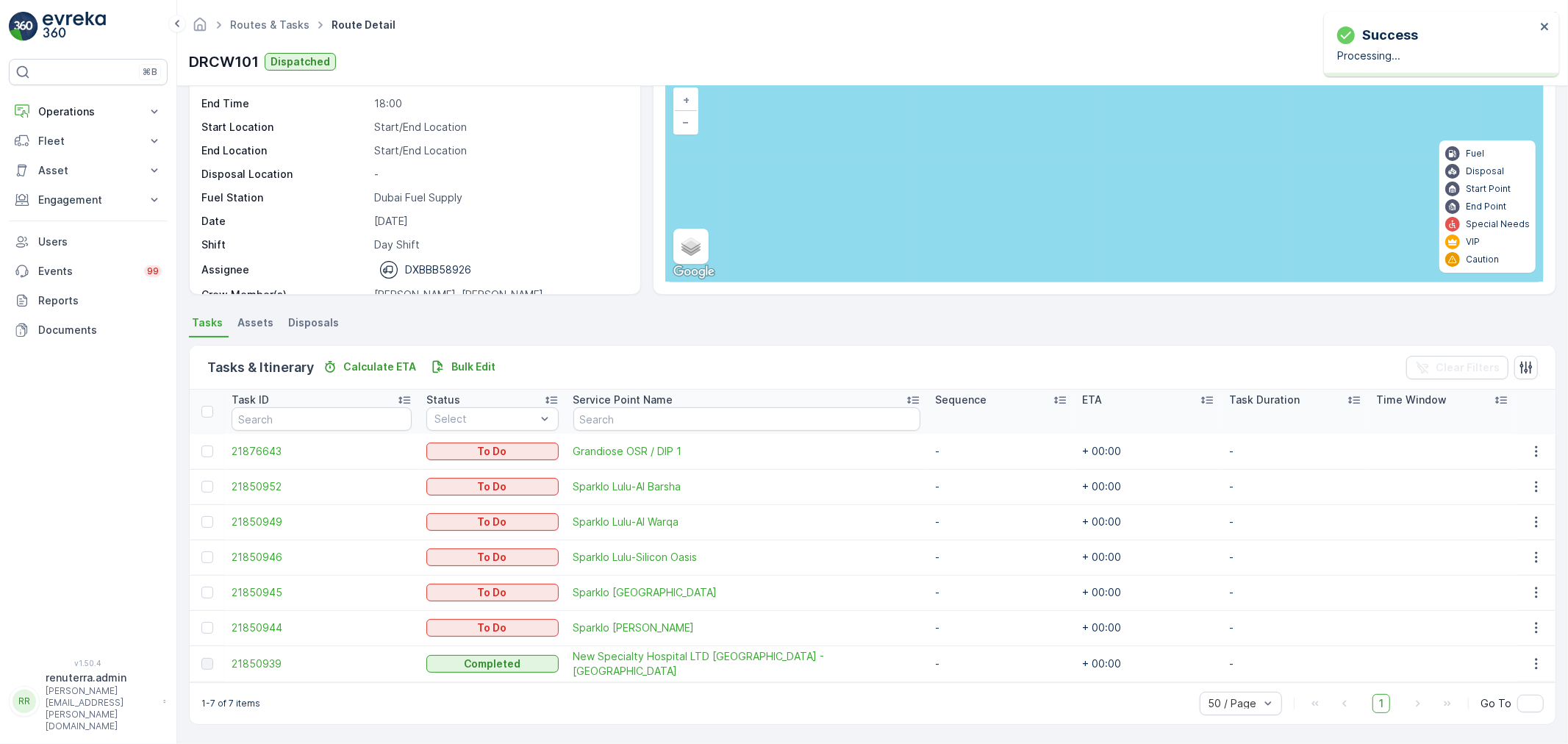
scroll to position [96, 0]
click at [202, 632] on div at bounding box center [209, 629] width 16 height 12
click at [202, 623] on input "checkbox" at bounding box center [202, 623] width 0 height 0
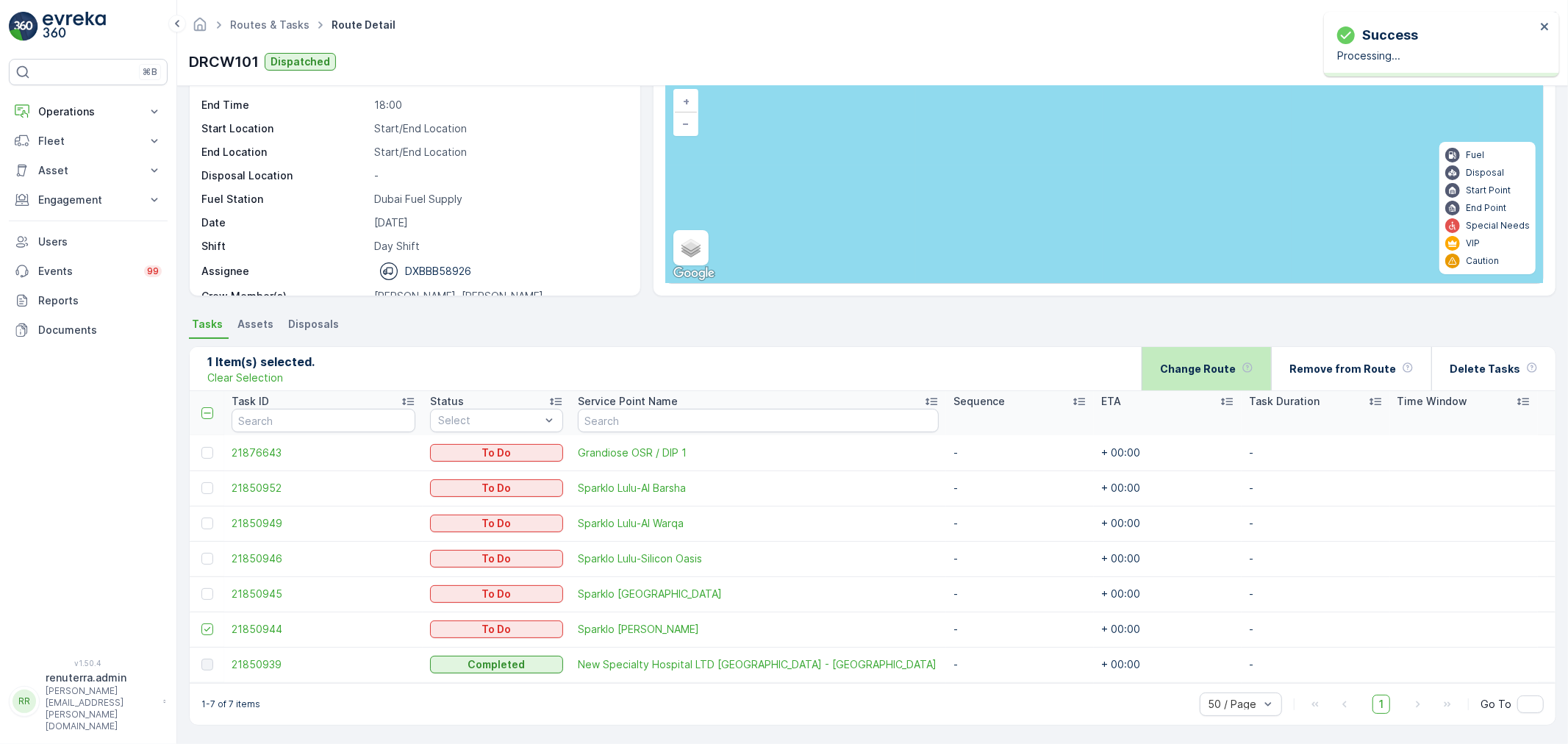
click at [1223, 379] on div "Change Route" at bounding box center [1207, 369] width 93 height 43
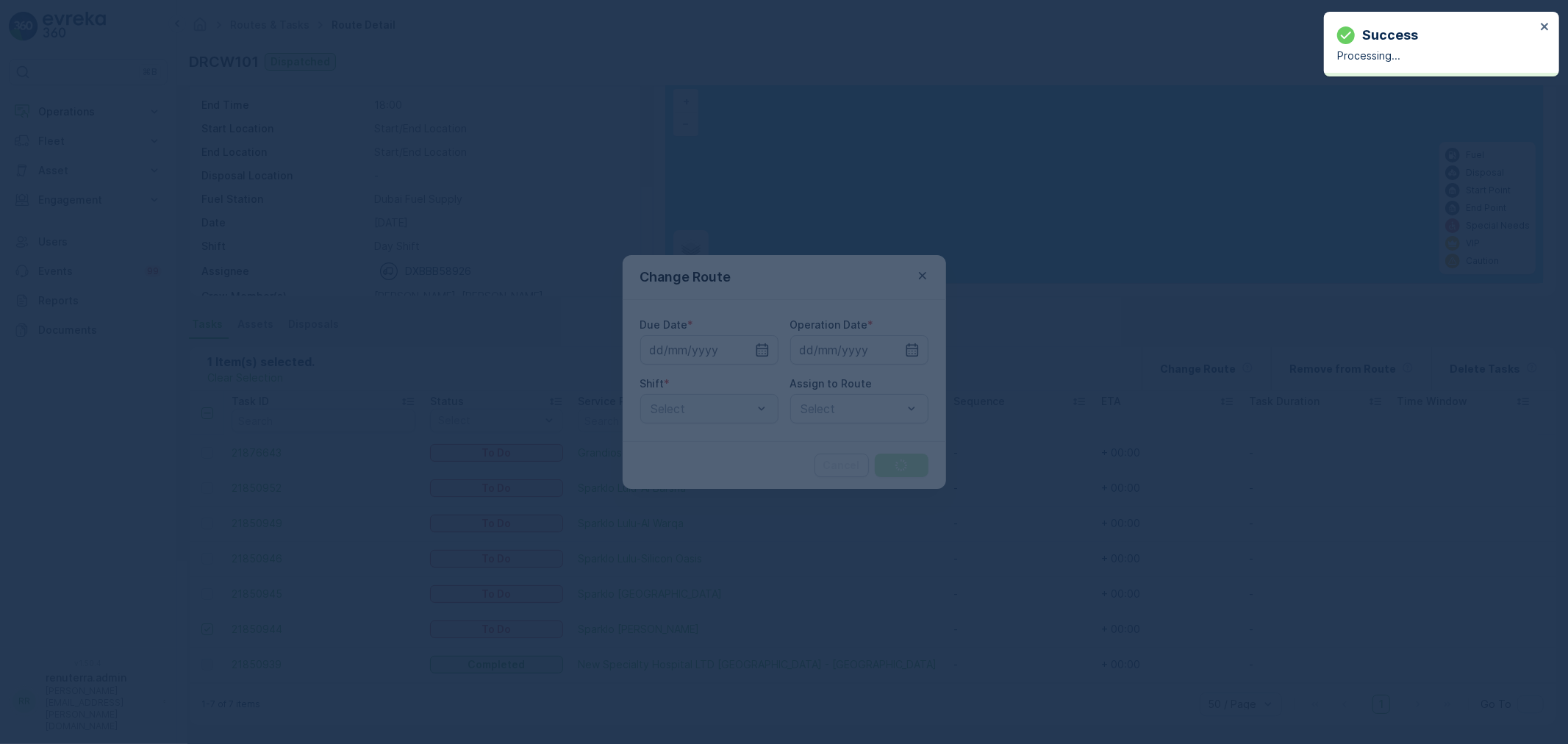
type input "23.09.2025"
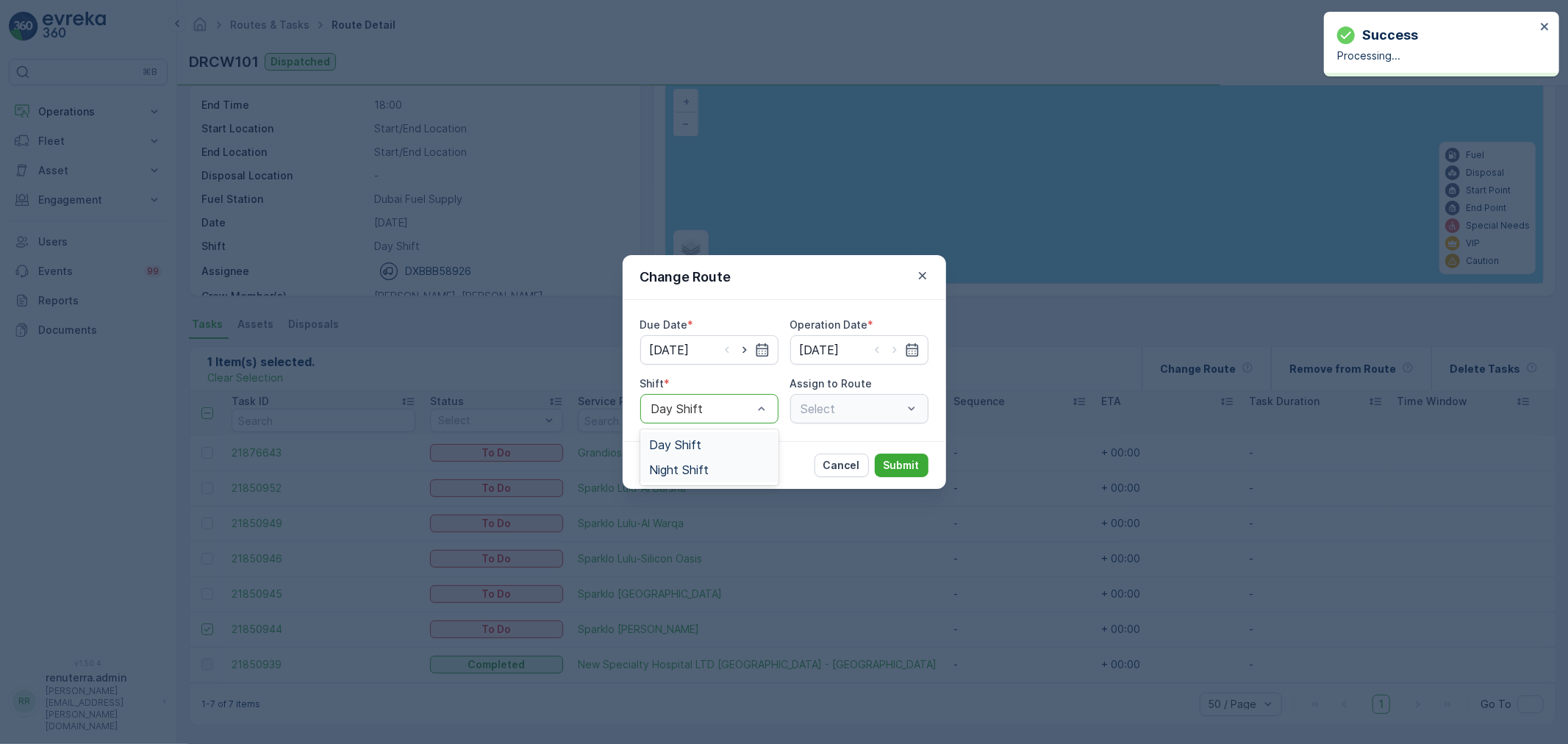
drag, startPoint x: 709, startPoint y: 410, endPoint x: 702, endPoint y: 464, distance: 54.5
click at [700, 473] on span "Night Shift" at bounding box center [678, 469] width 59 height 13
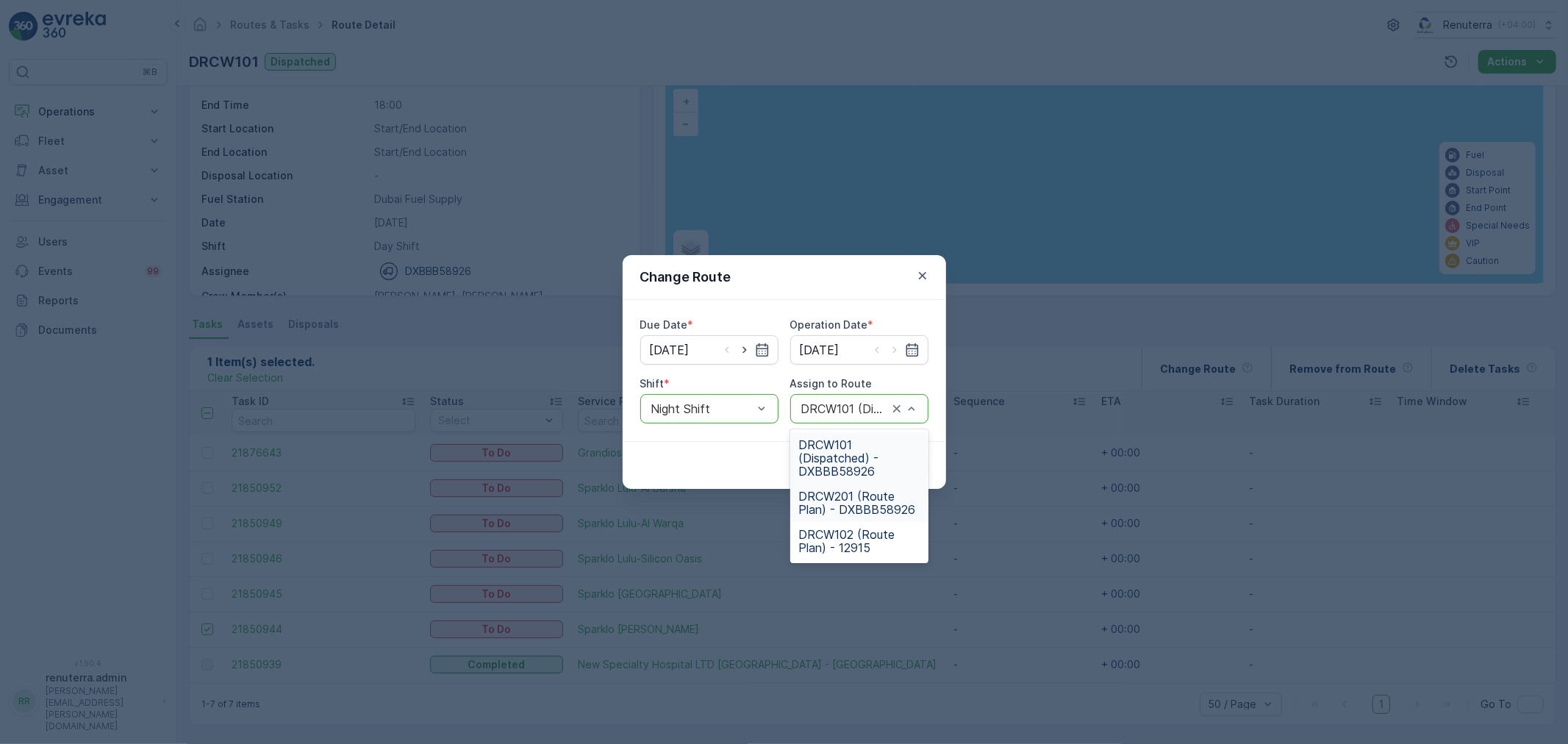
click at [847, 489] on span "DRCW201 (Route Plan) - DXBBB58926" at bounding box center [860, 502] width 121 height 27
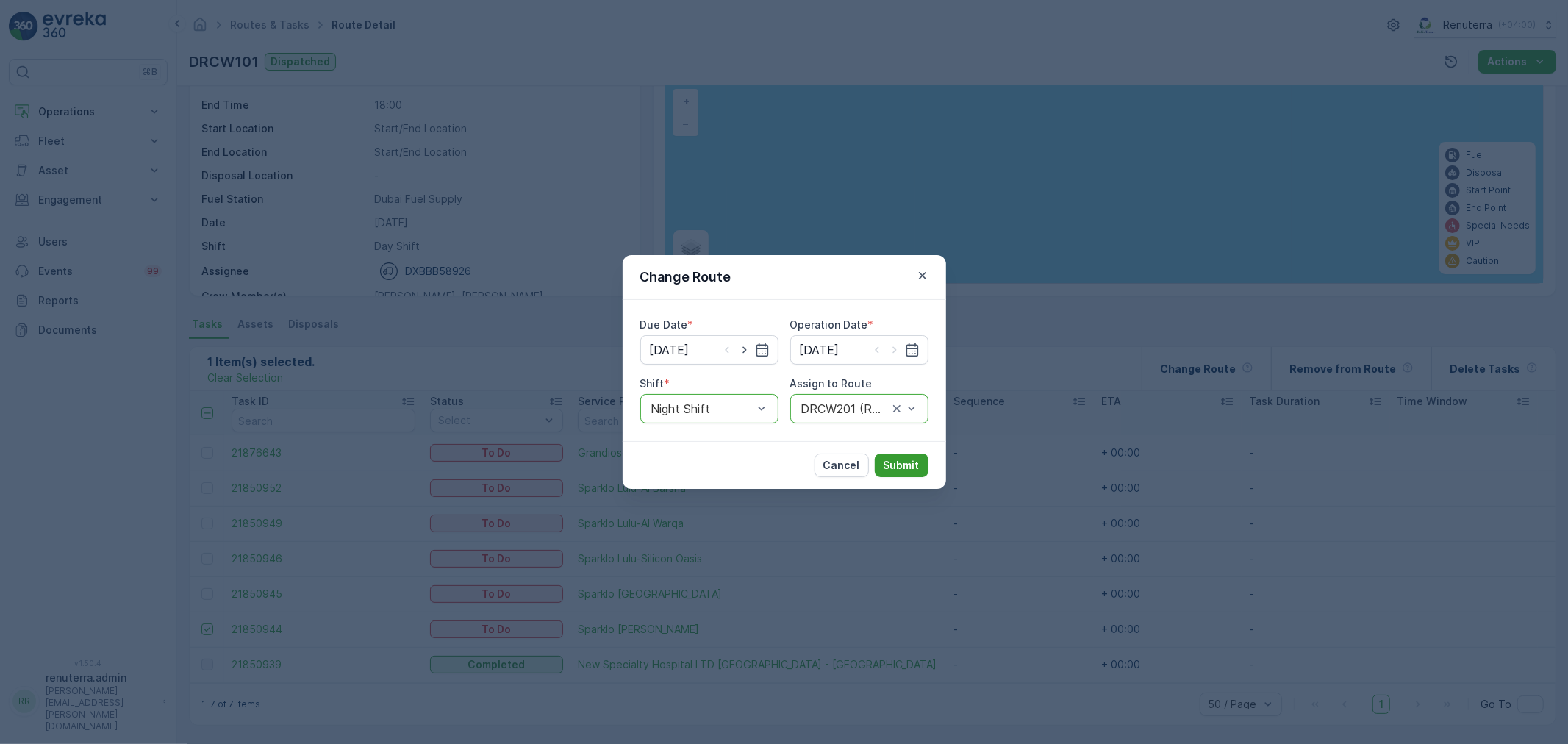
click at [879, 468] on button "Submit" at bounding box center [901, 464] width 53 height 23
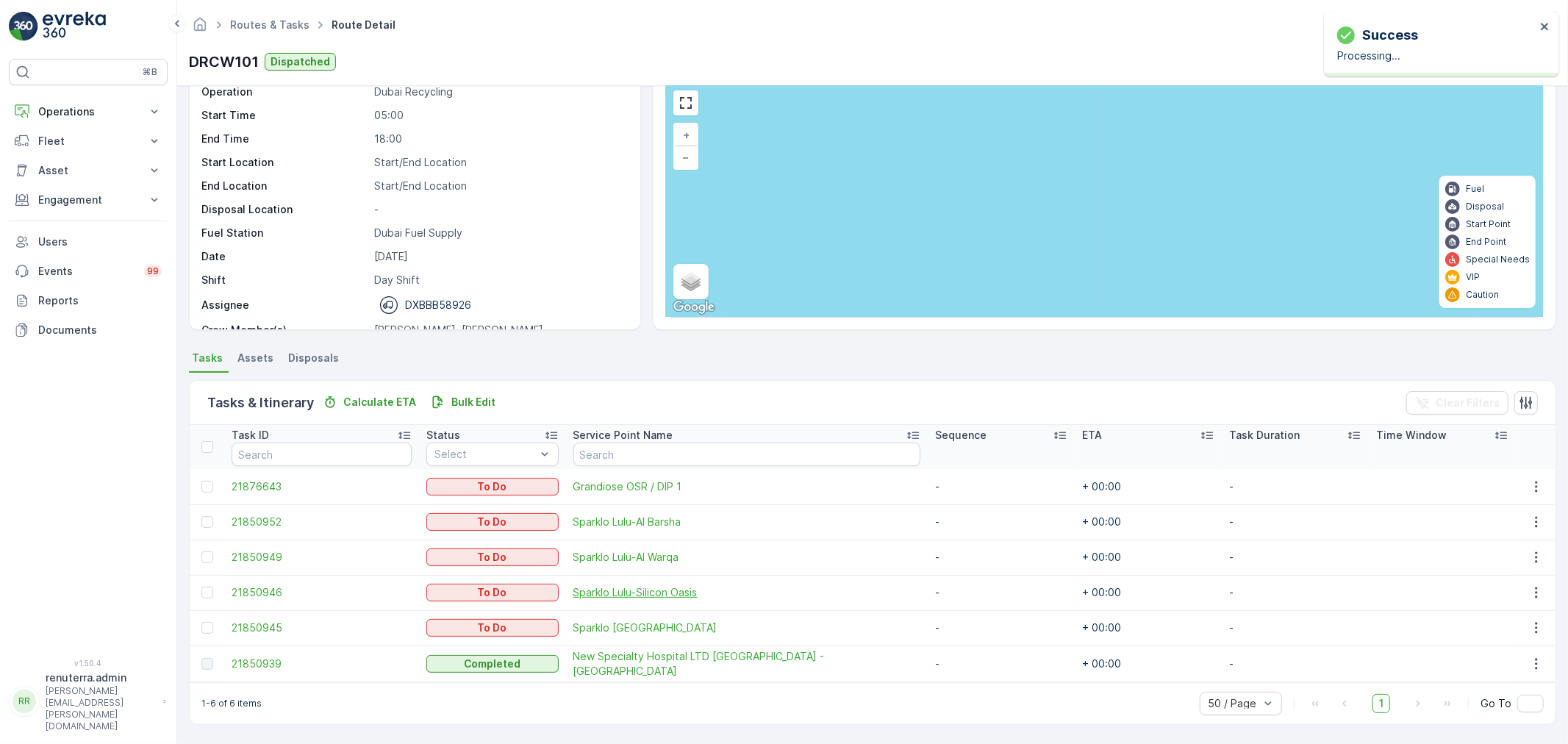
scroll to position [60, 0]
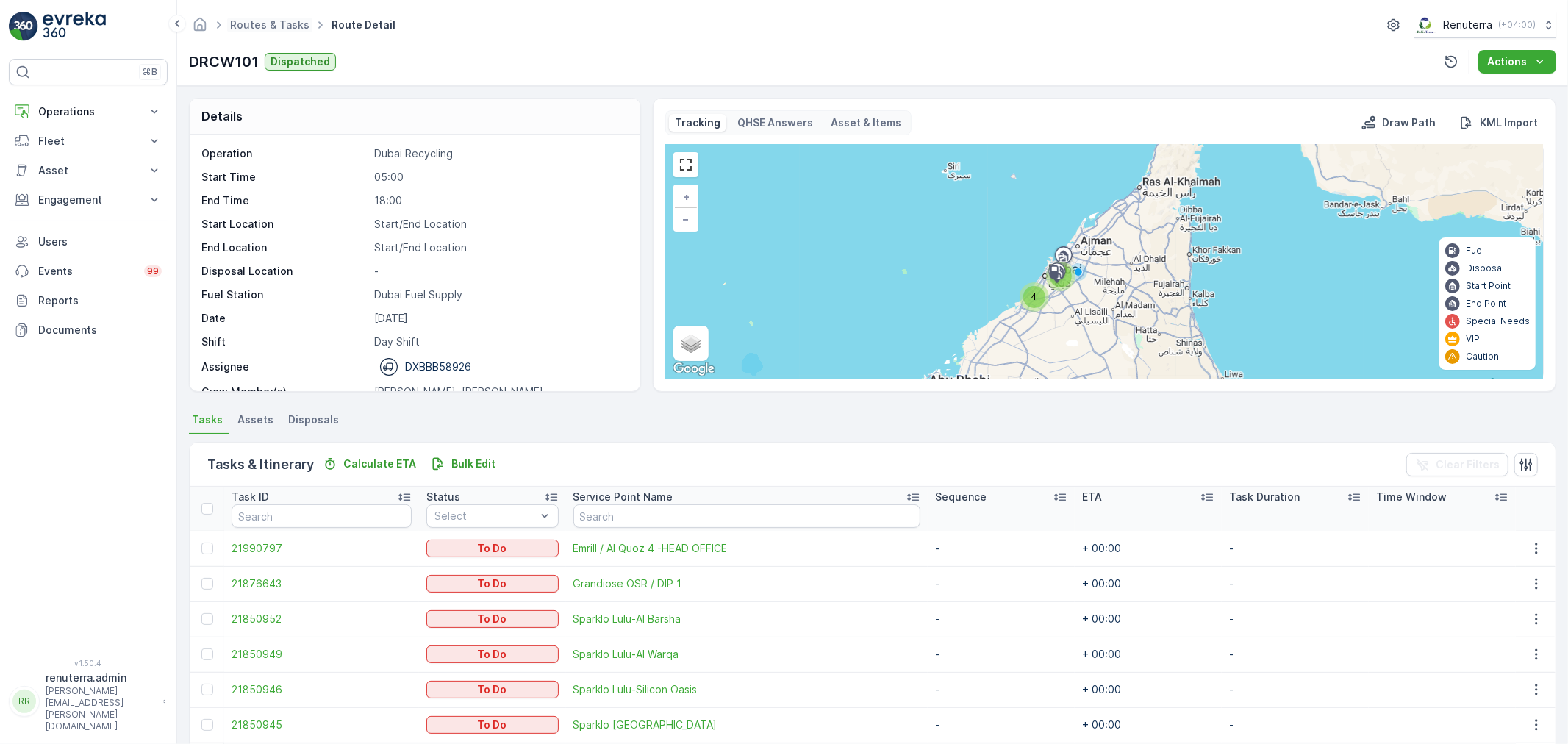
click at [267, 17] on span "Routes & Tasks" at bounding box center [270, 24] width 85 height 15
click at [273, 21] on link "Routes & Tasks" at bounding box center [270, 24] width 79 height 13
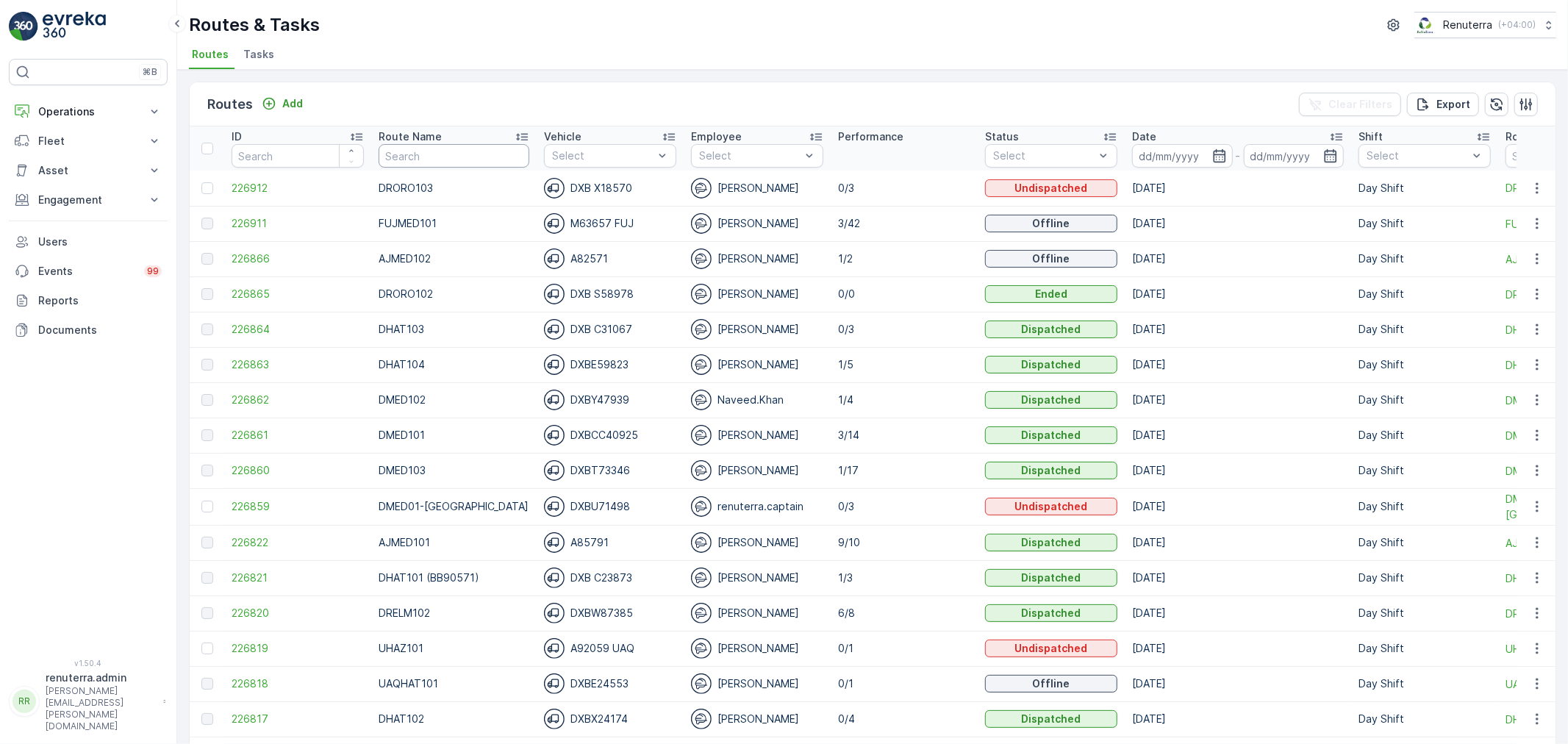
click at [494, 150] on input "text" at bounding box center [453, 155] width 151 height 23
type input "DHAT"
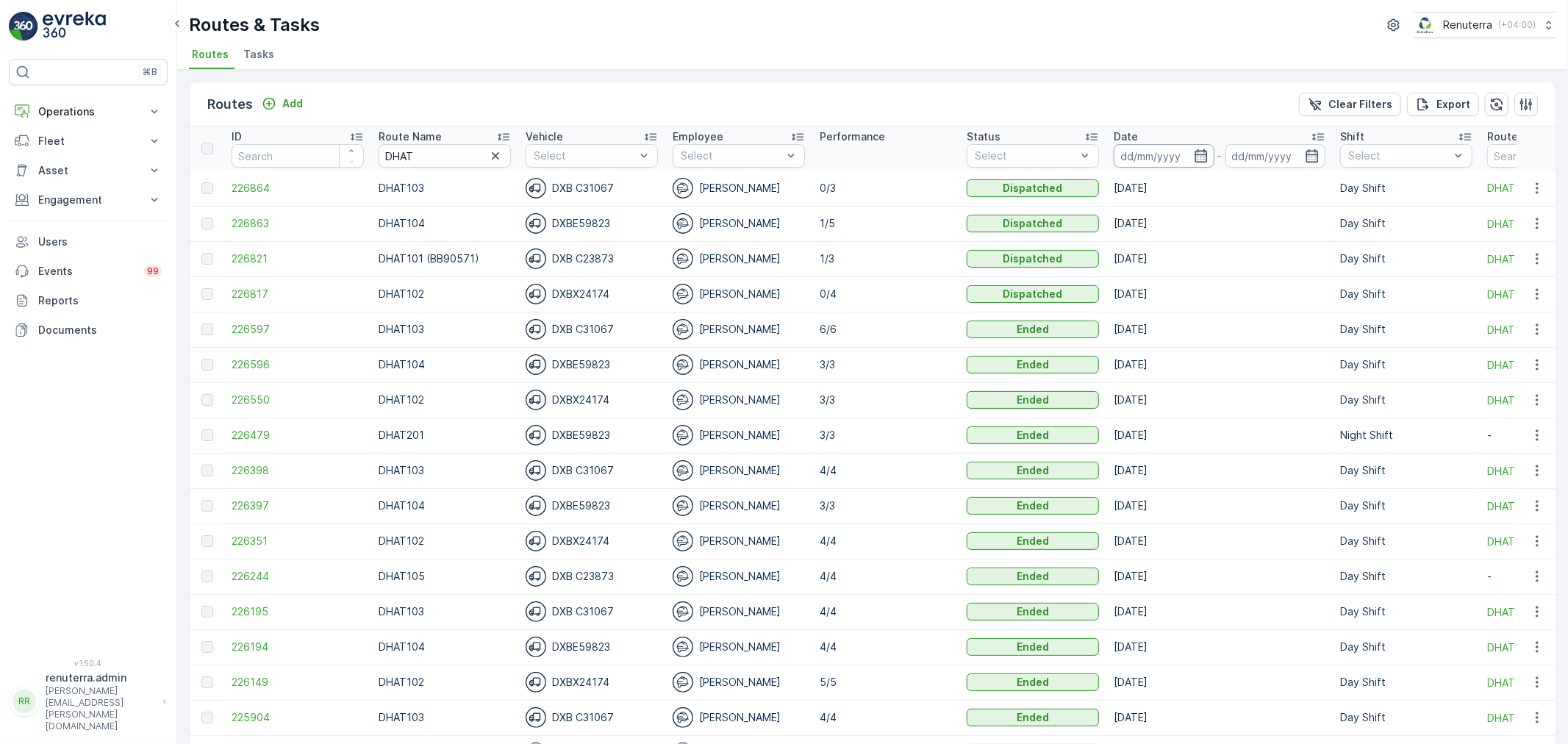
click at [1127, 152] on input at bounding box center [1164, 155] width 101 height 23
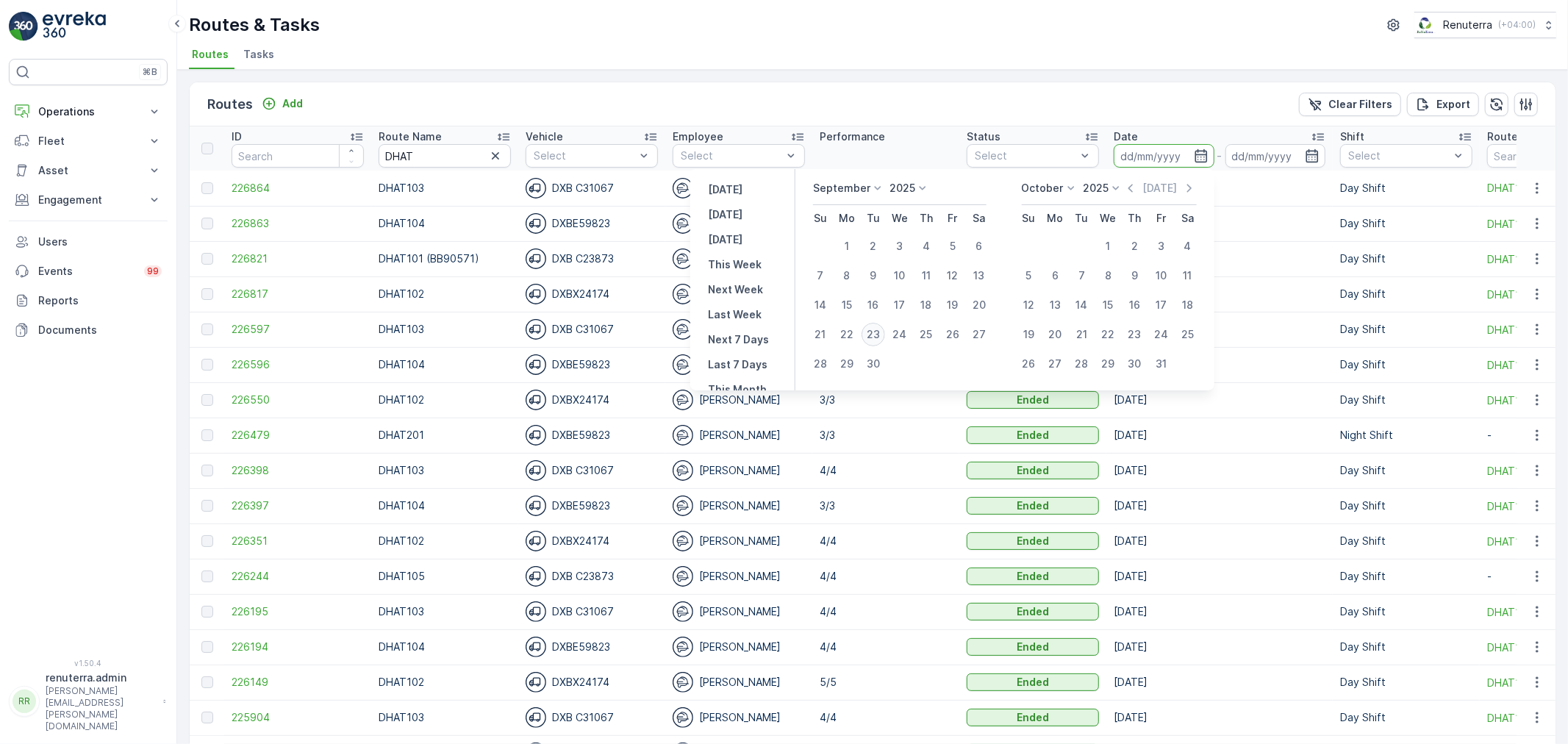
click at [882, 331] on div "23" at bounding box center [873, 334] width 23 height 23
type input "[DATE]"
click at [882, 331] on div "23" at bounding box center [873, 334] width 23 height 23
type input "[DATE]"
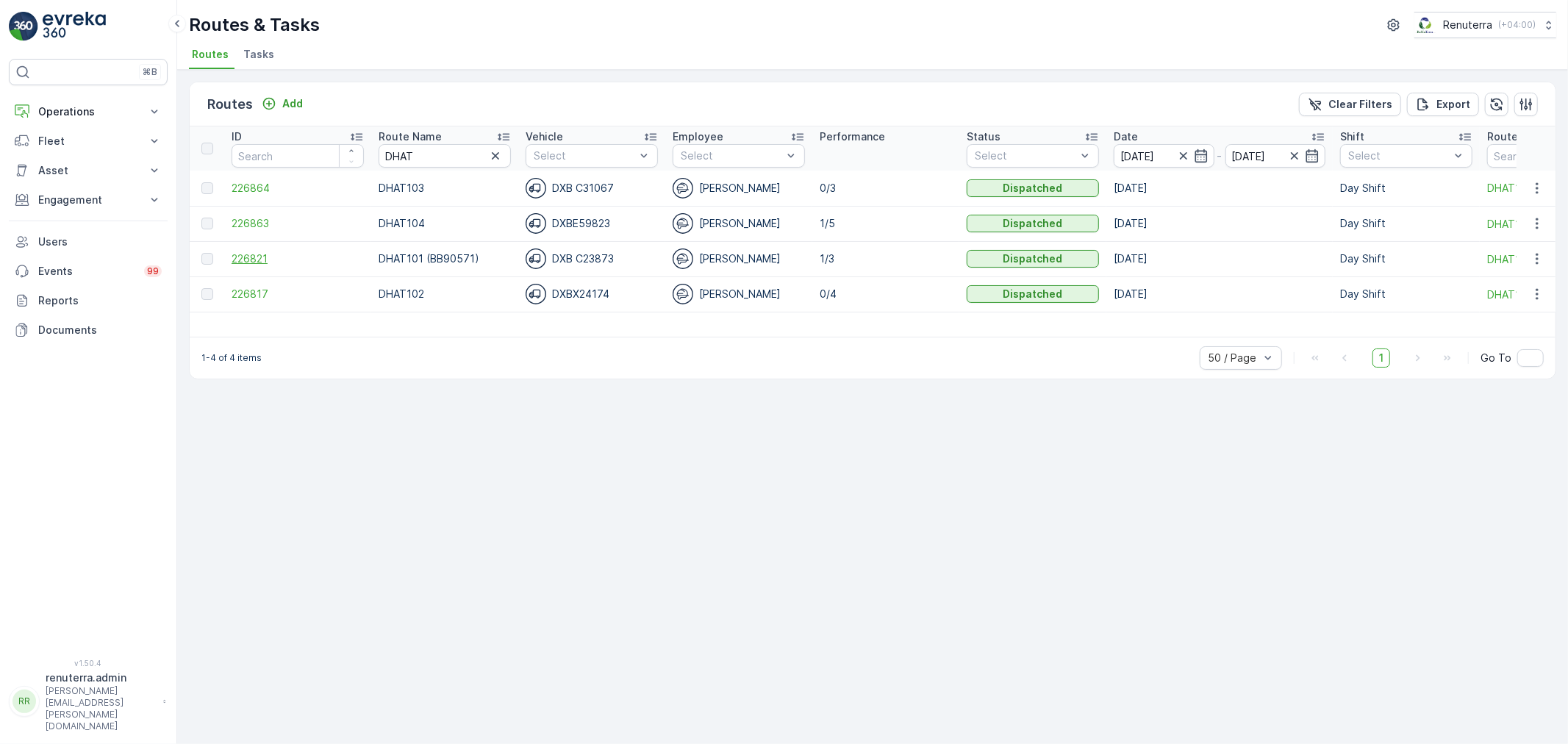
click at [241, 255] on span "226821" at bounding box center [298, 258] width 133 height 15
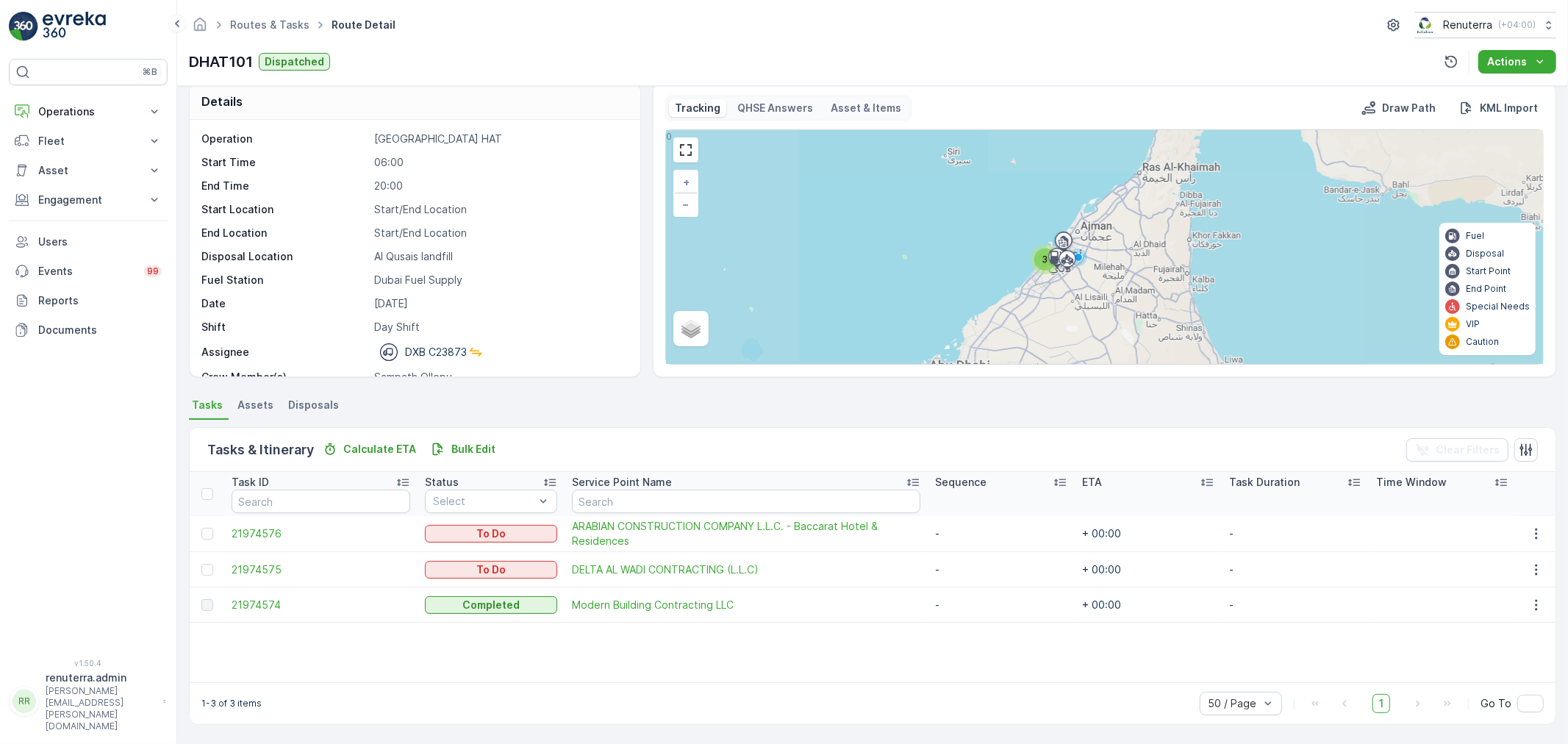
scroll to position [15, 0]
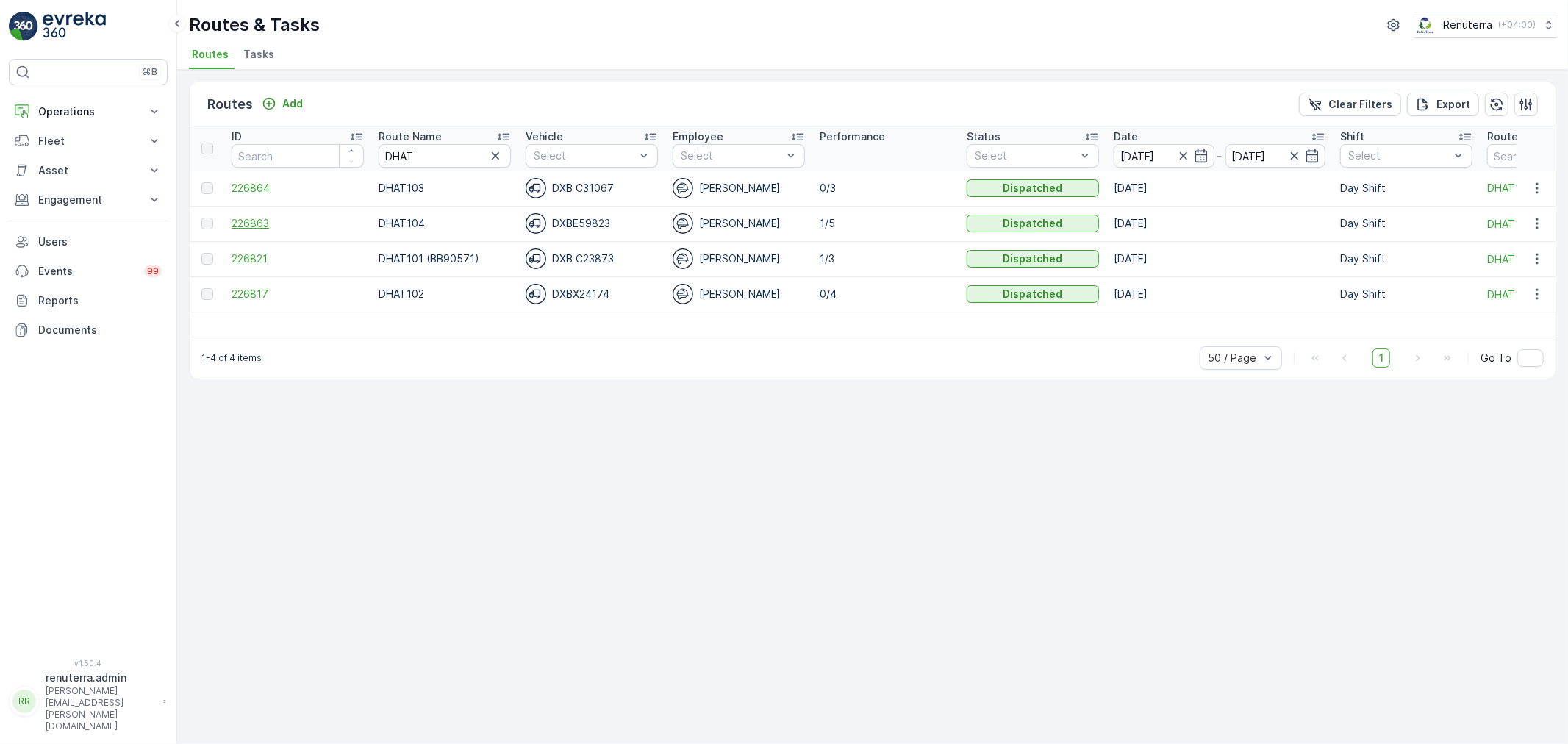
click at [253, 226] on span "226863" at bounding box center [298, 223] width 133 height 15
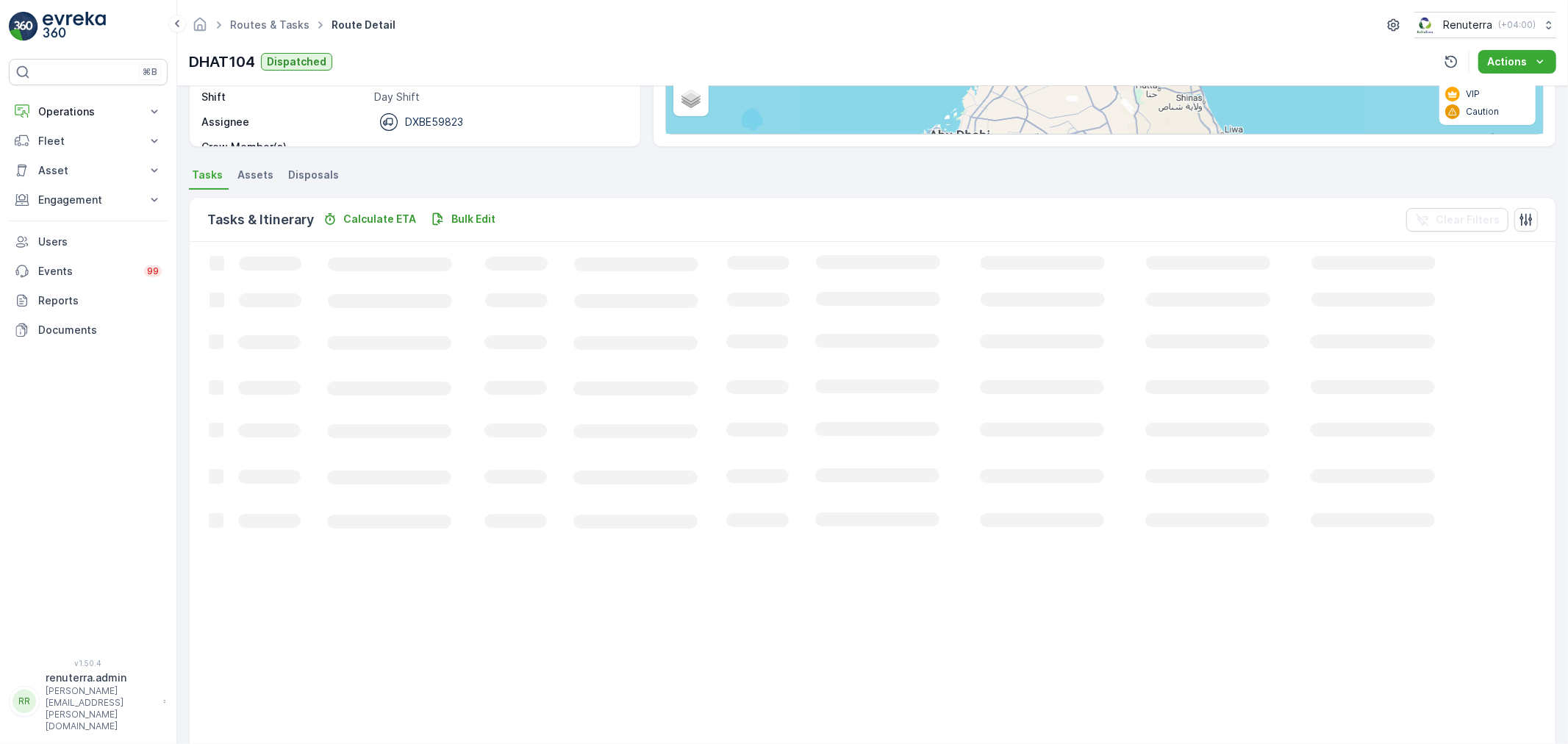
scroll to position [26, 0]
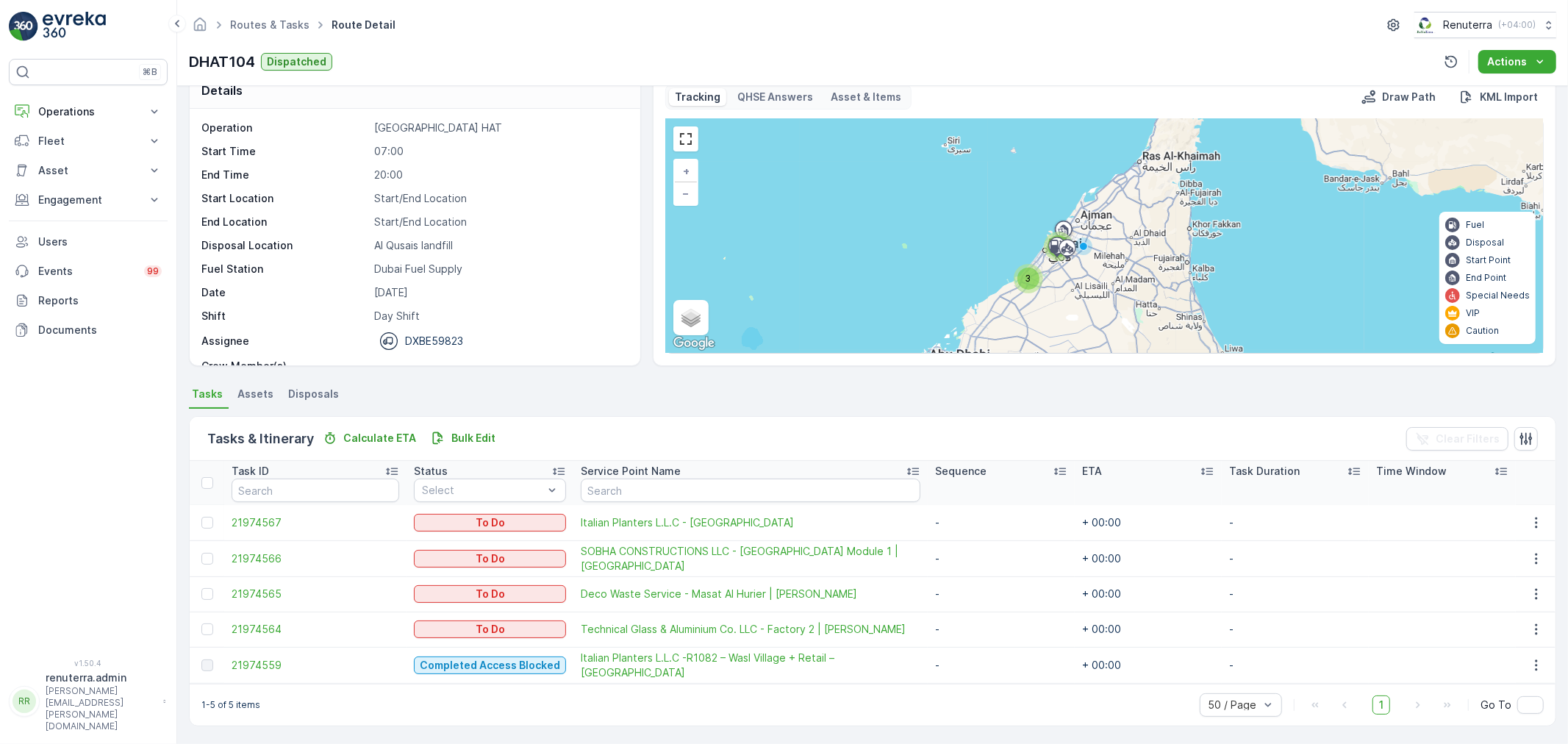
click at [262, 654] on td "21974559" at bounding box center [315, 665] width 183 height 36
click at [271, 659] on span "21974559" at bounding box center [315, 665] width 168 height 15
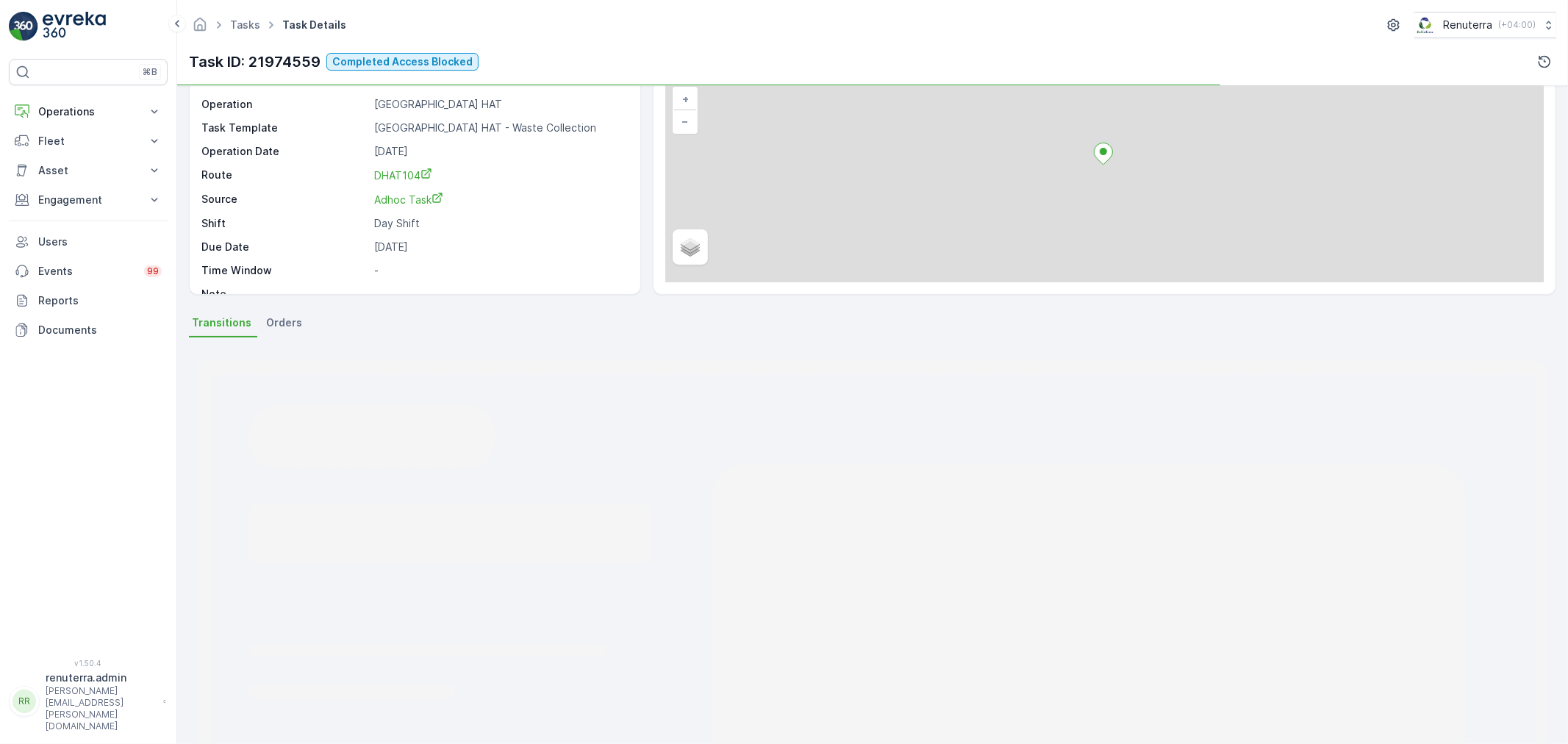
scroll to position [182, 0]
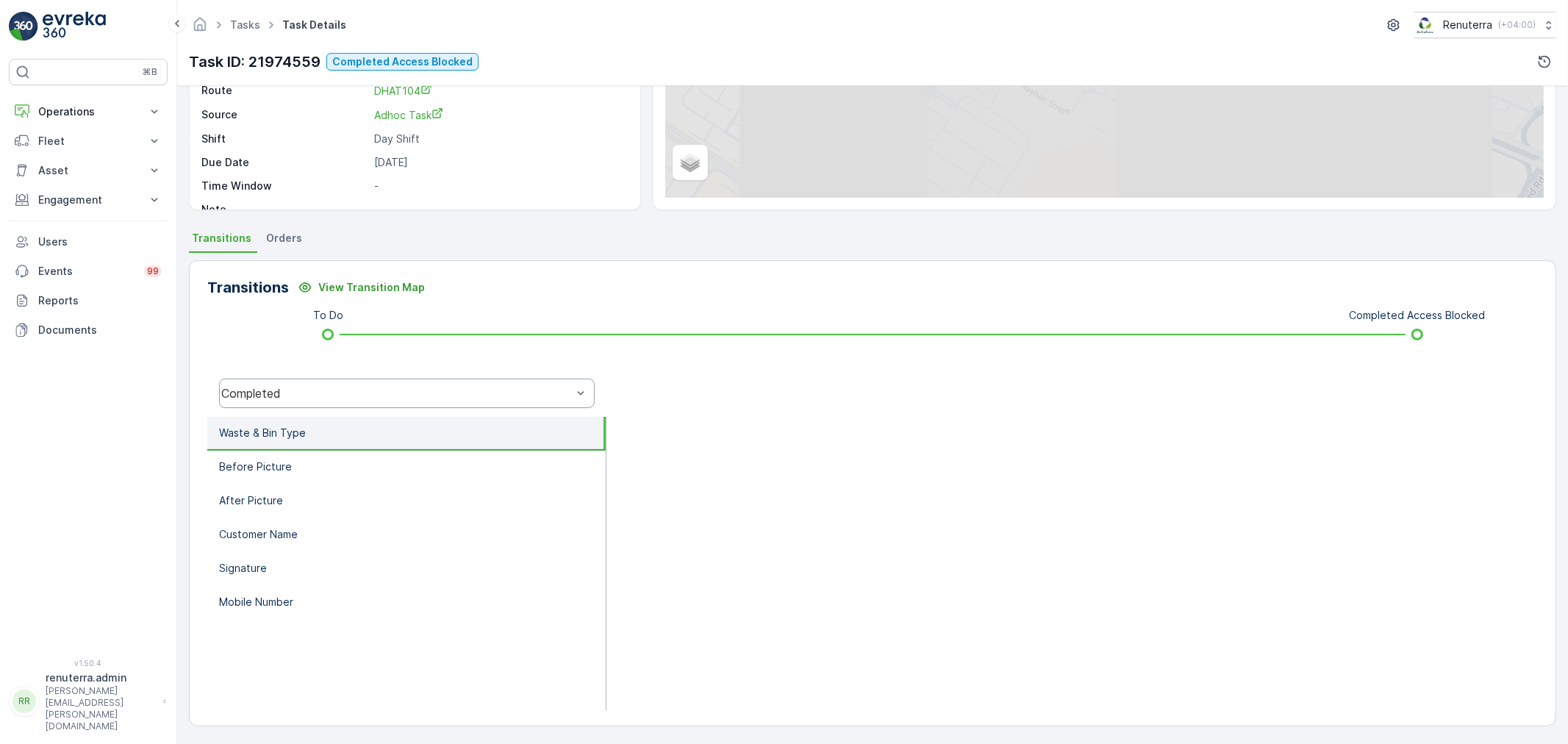
drag, startPoint x: 339, startPoint y: 409, endPoint x: 339, endPoint y: 394, distance: 15.0
click at [339, 408] on div "Completed" at bounding box center [407, 393] width 399 height 47
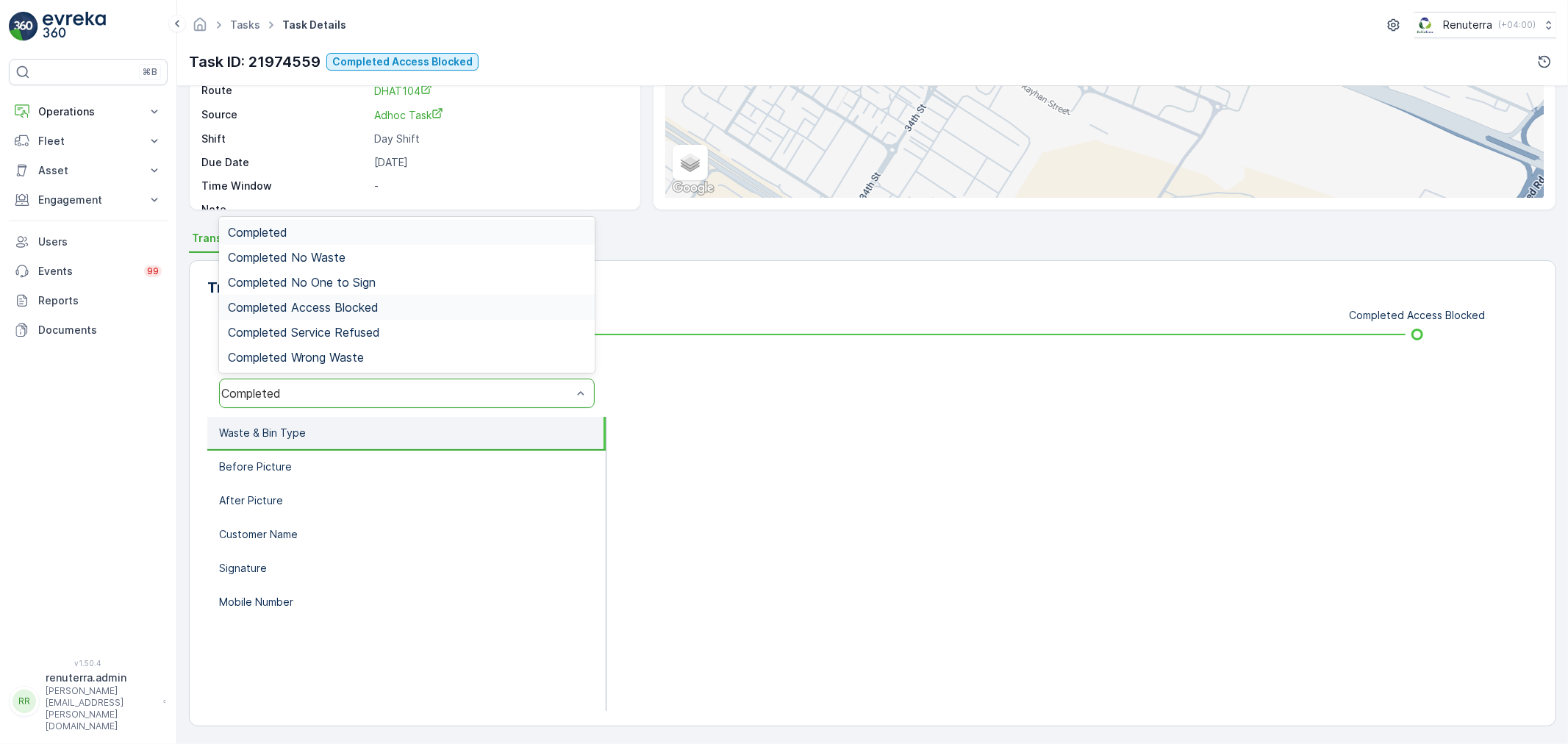
click at [357, 296] on div "Completed Access Blocked" at bounding box center [407, 307] width 376 height 25
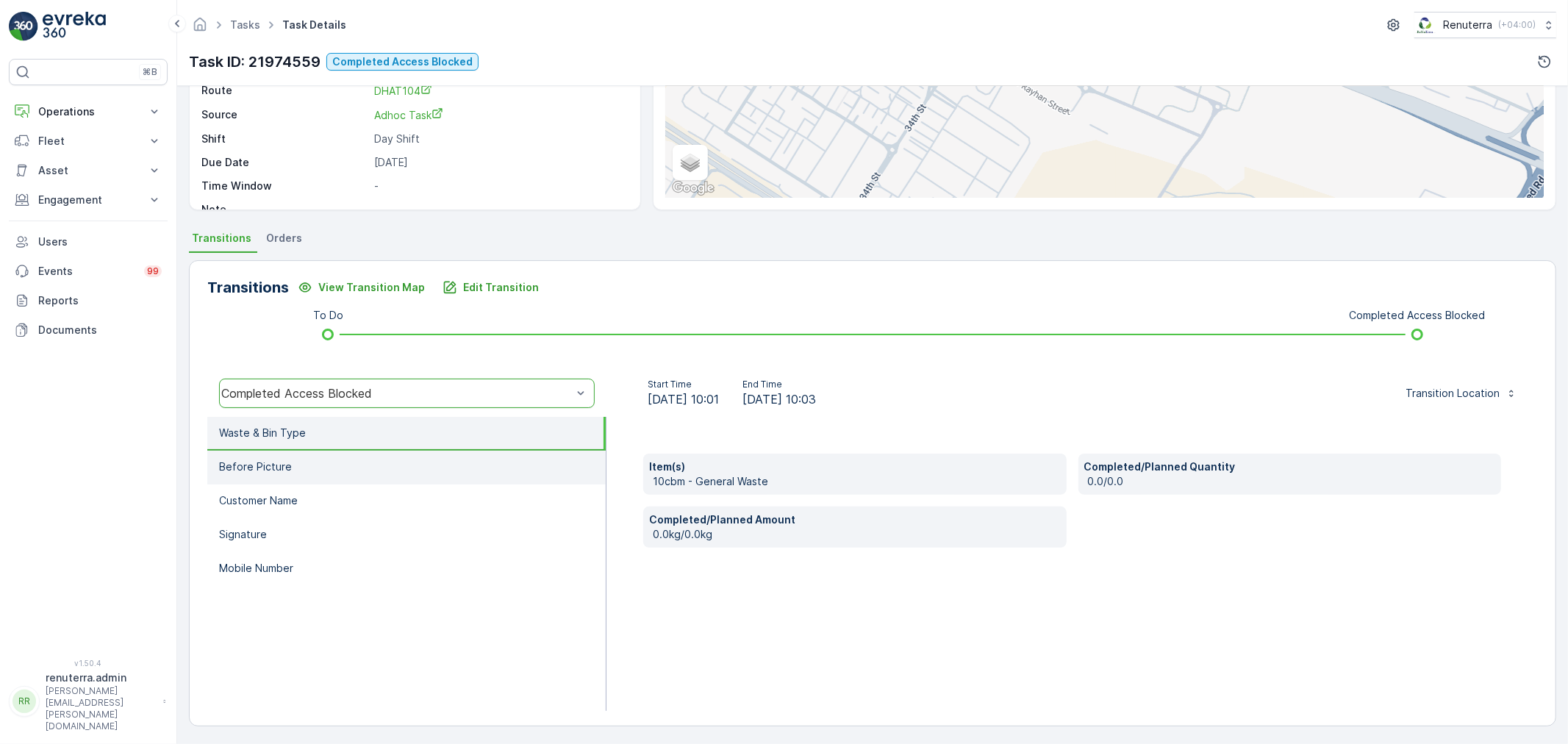
drag, startPoint x: 312, startPoint y: 463, endPoint x: 335, endPoint y: 463, distance: 23.0
click at [312, 462] on li "Before Picture" at bounding box center [407, 467] width 398 height 34
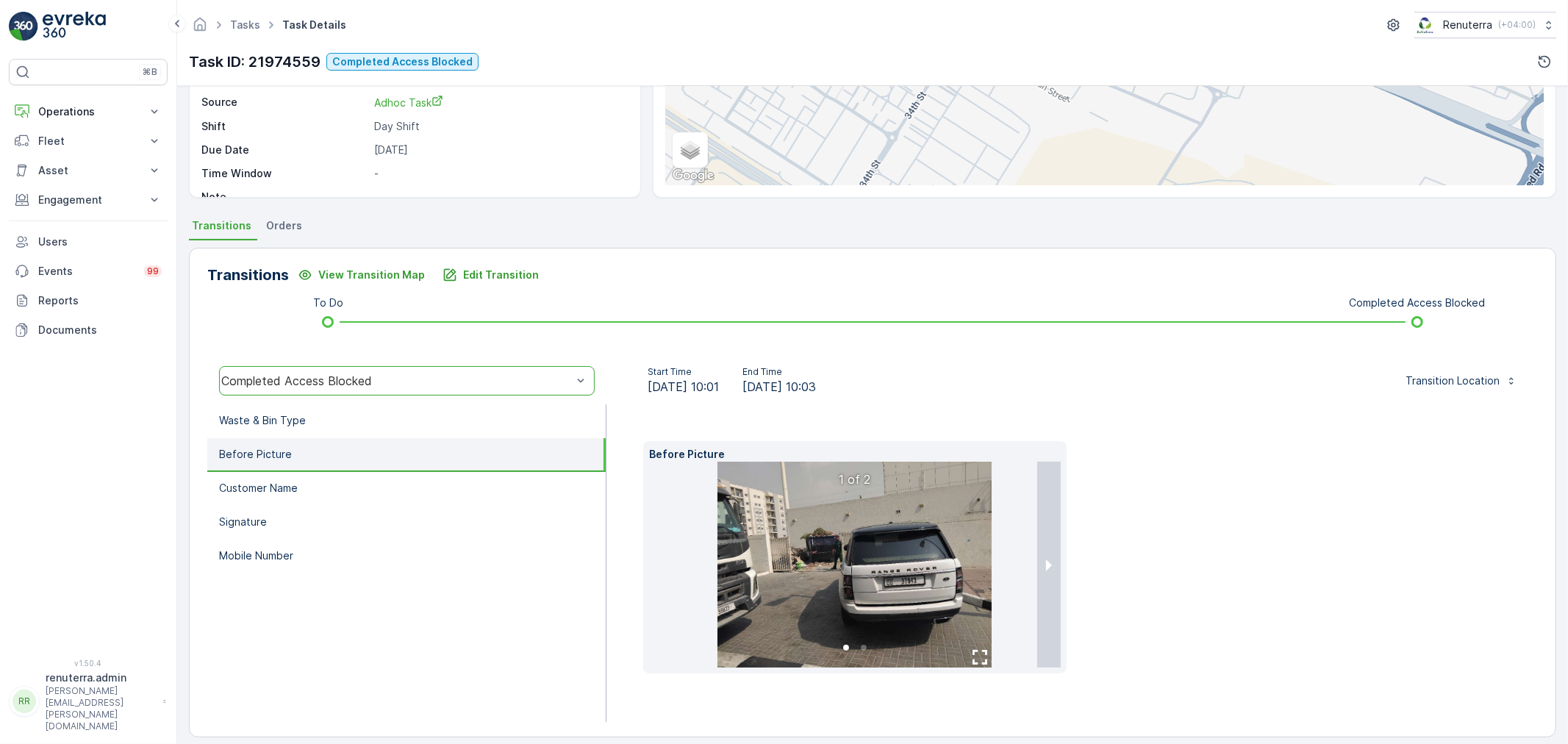
scroll to position [206, 0]
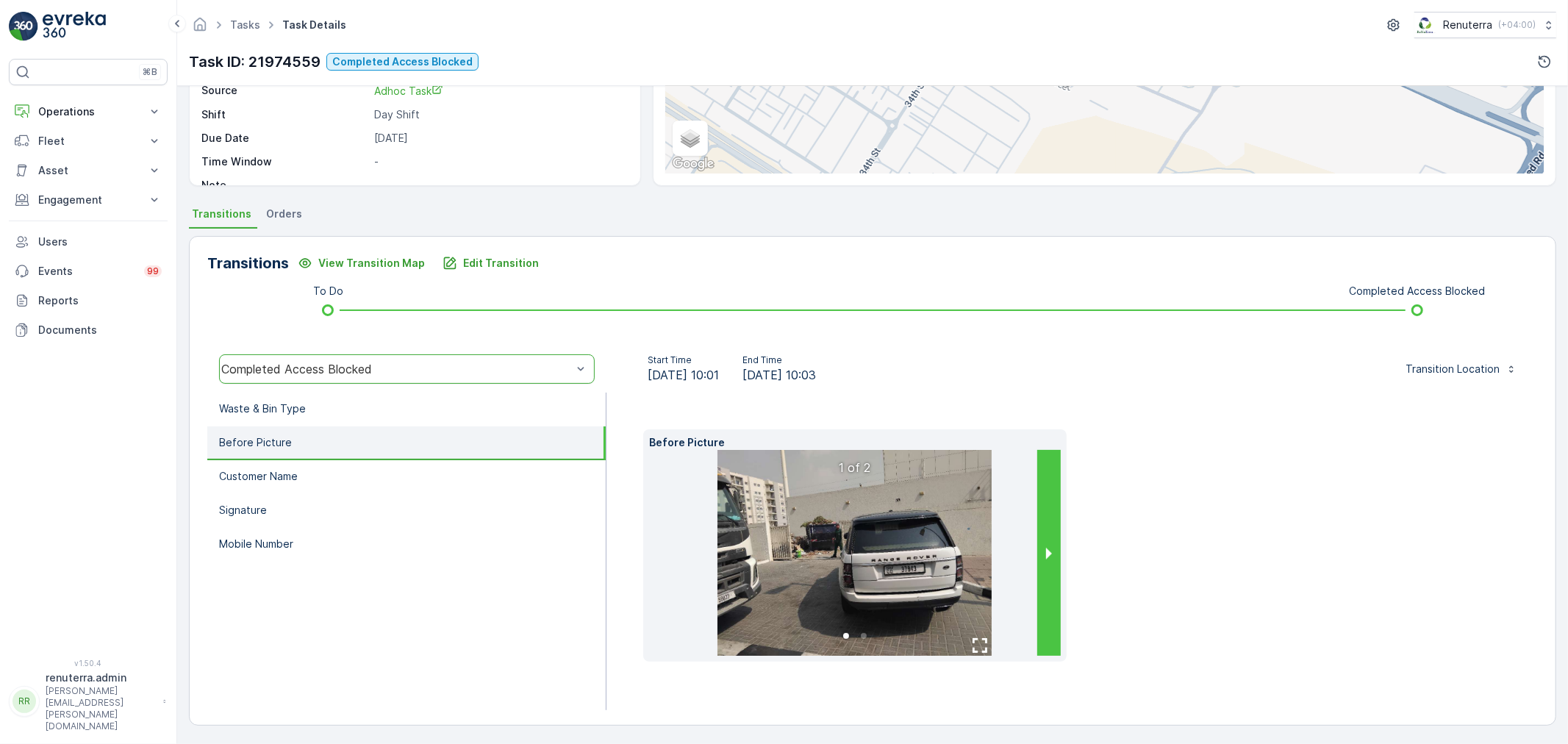
click at [1045, 562] on button "next slide / item" at bounding box center [1048, 552] width 23 height 206
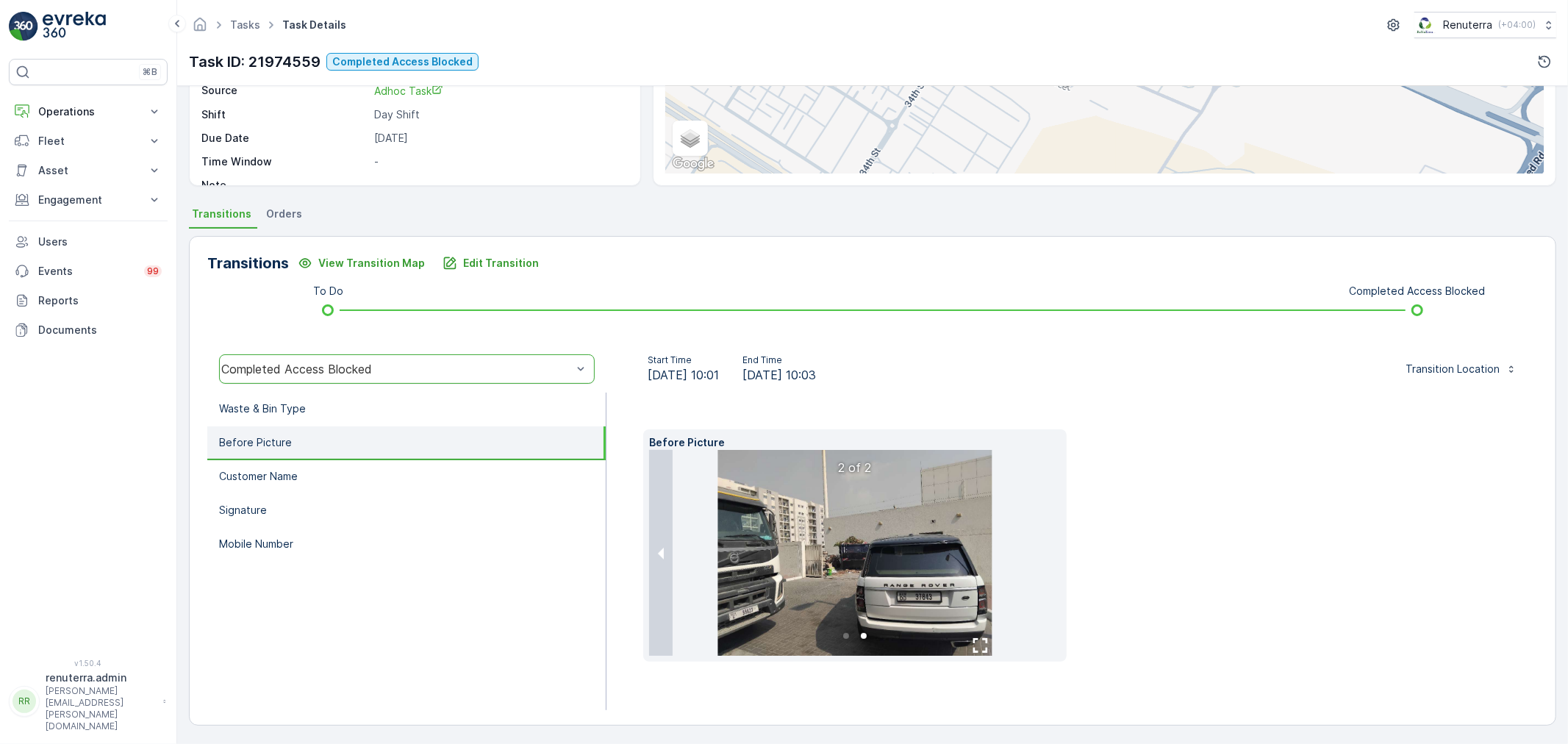
click at [1045, 562] on li at bounding box center [855, 552] width 412 height 206
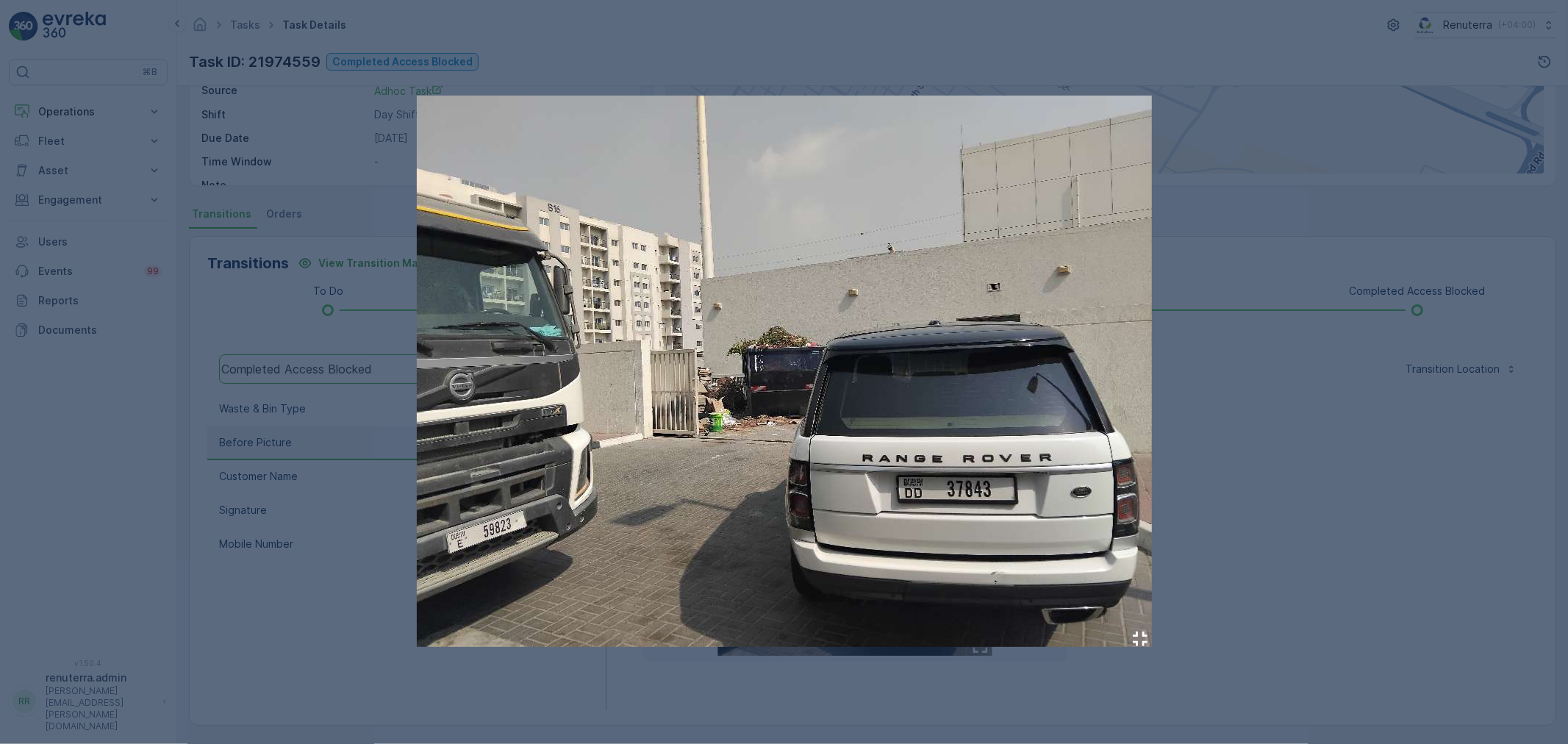
click at [1292, 552] on div at bounding box center [784, 372] width 1568 height 744
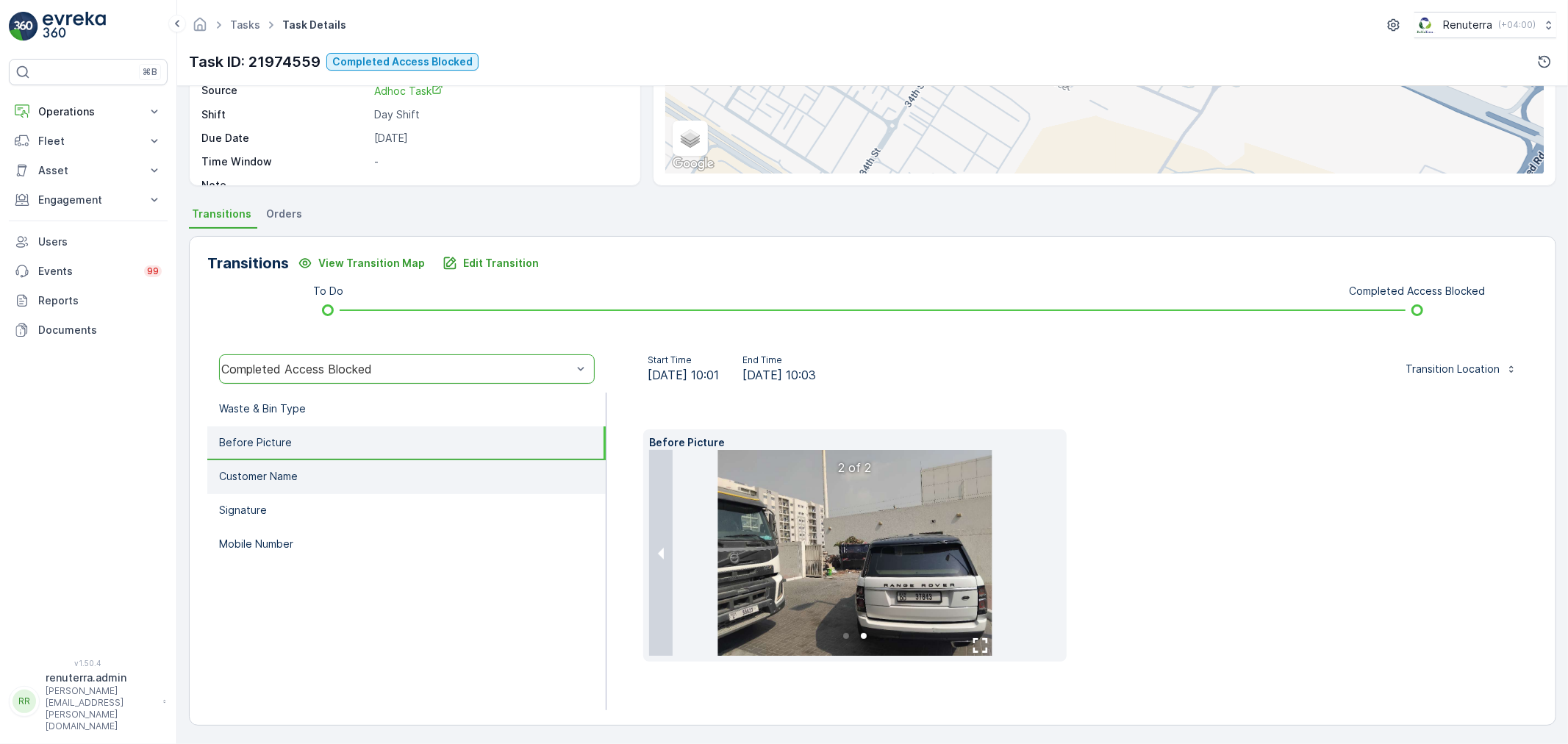
click at [339, 487] on li "Customer Name" at bounding box center [407, 476] width 398 height 34
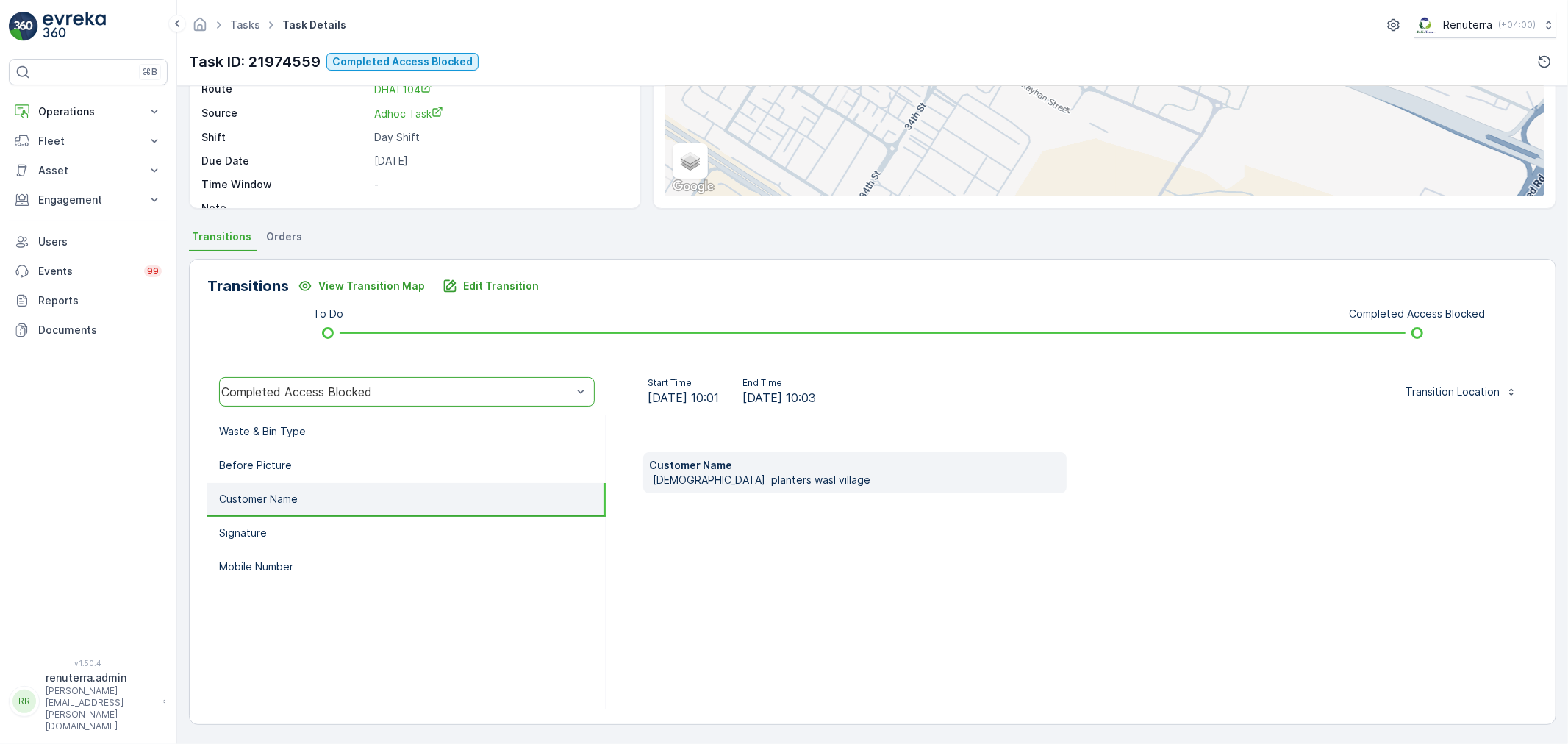
scroll to position [183, 0]
click at [436, 538] on li "Signature" at bounding box center [407, 534] width 398 height 34
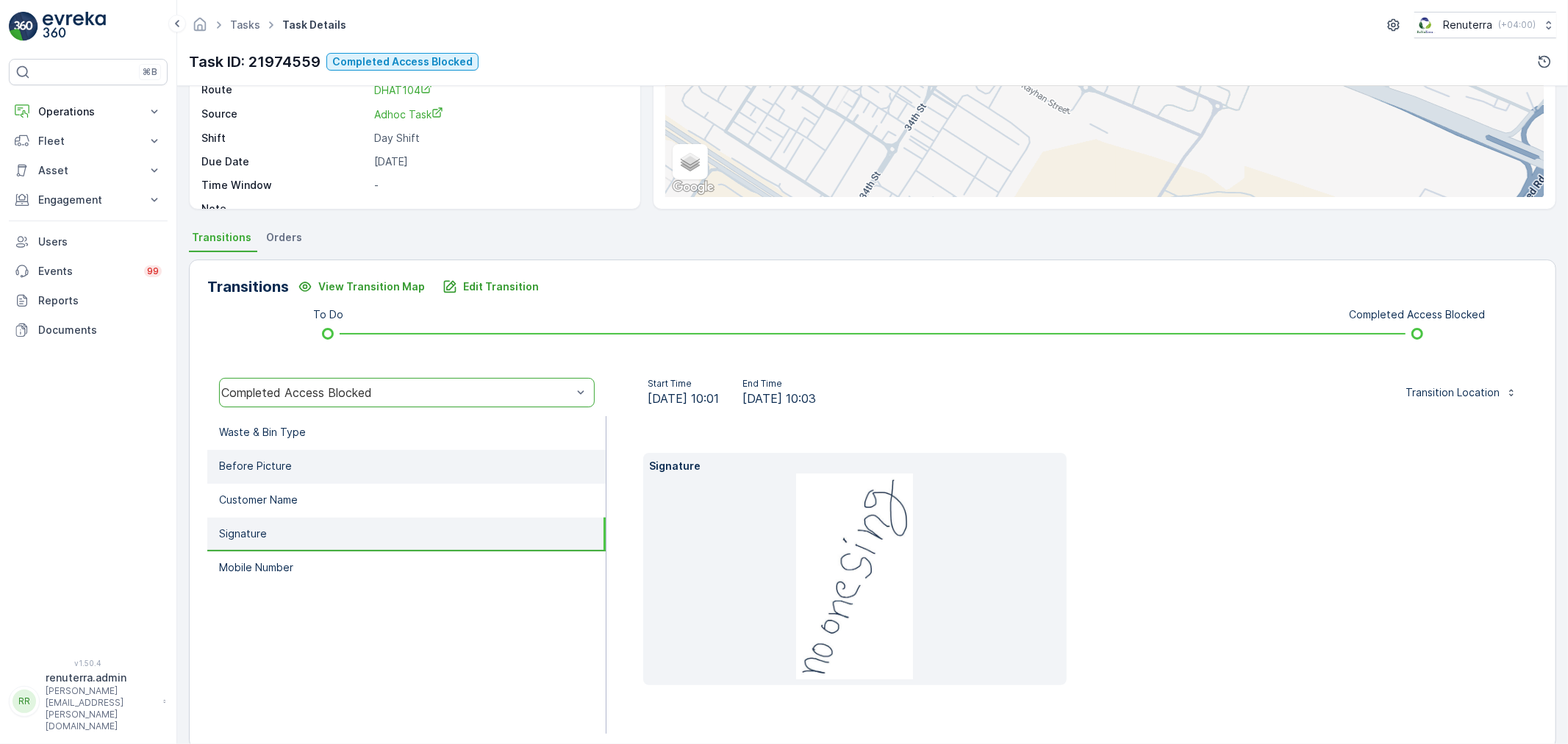
click at [439, 466] on li "Before Picture" at bounding box center [407, 466] width 398 height 34
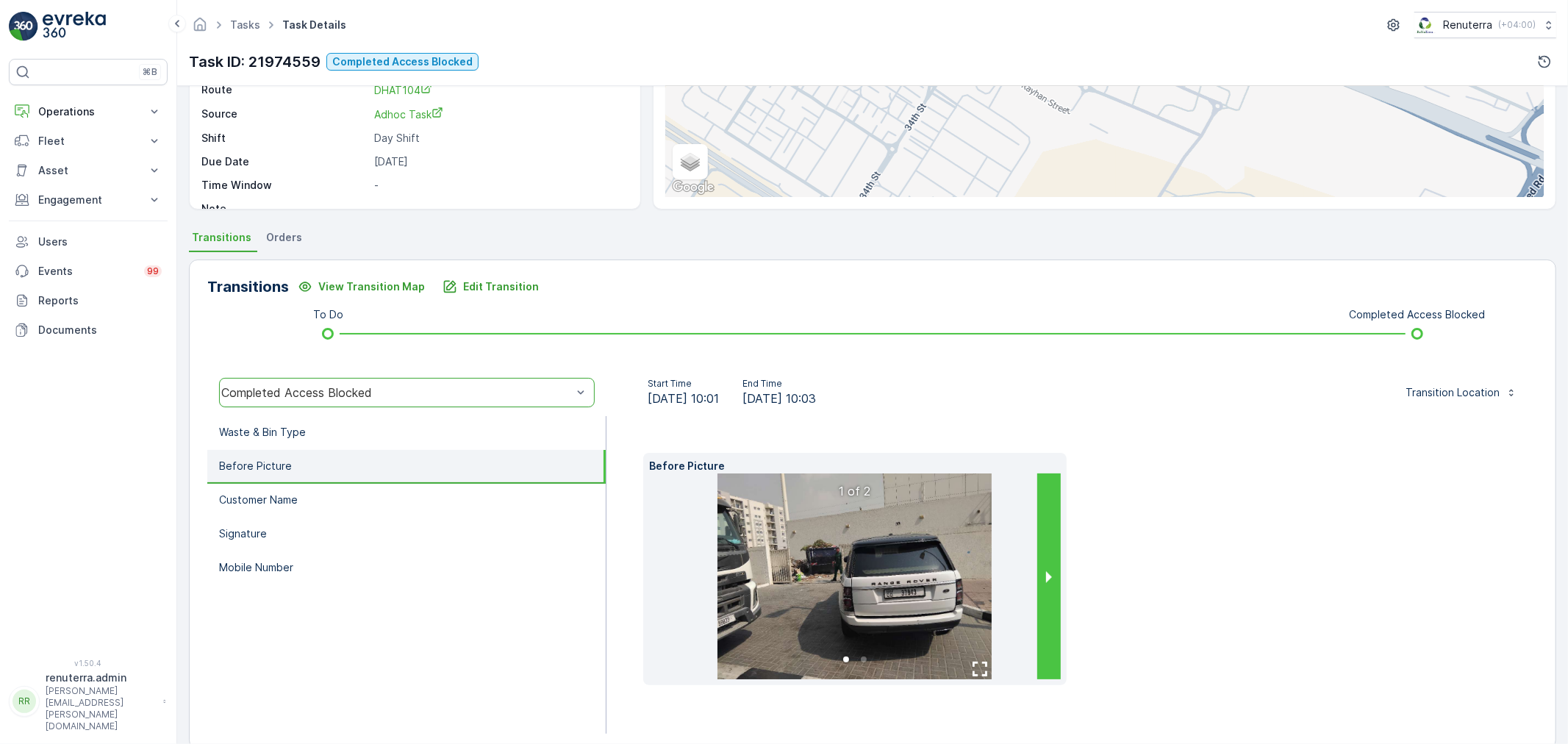
click at [1050, 562] on button "next slide / item" at bounding box center [1048, 576] width 23 height 206
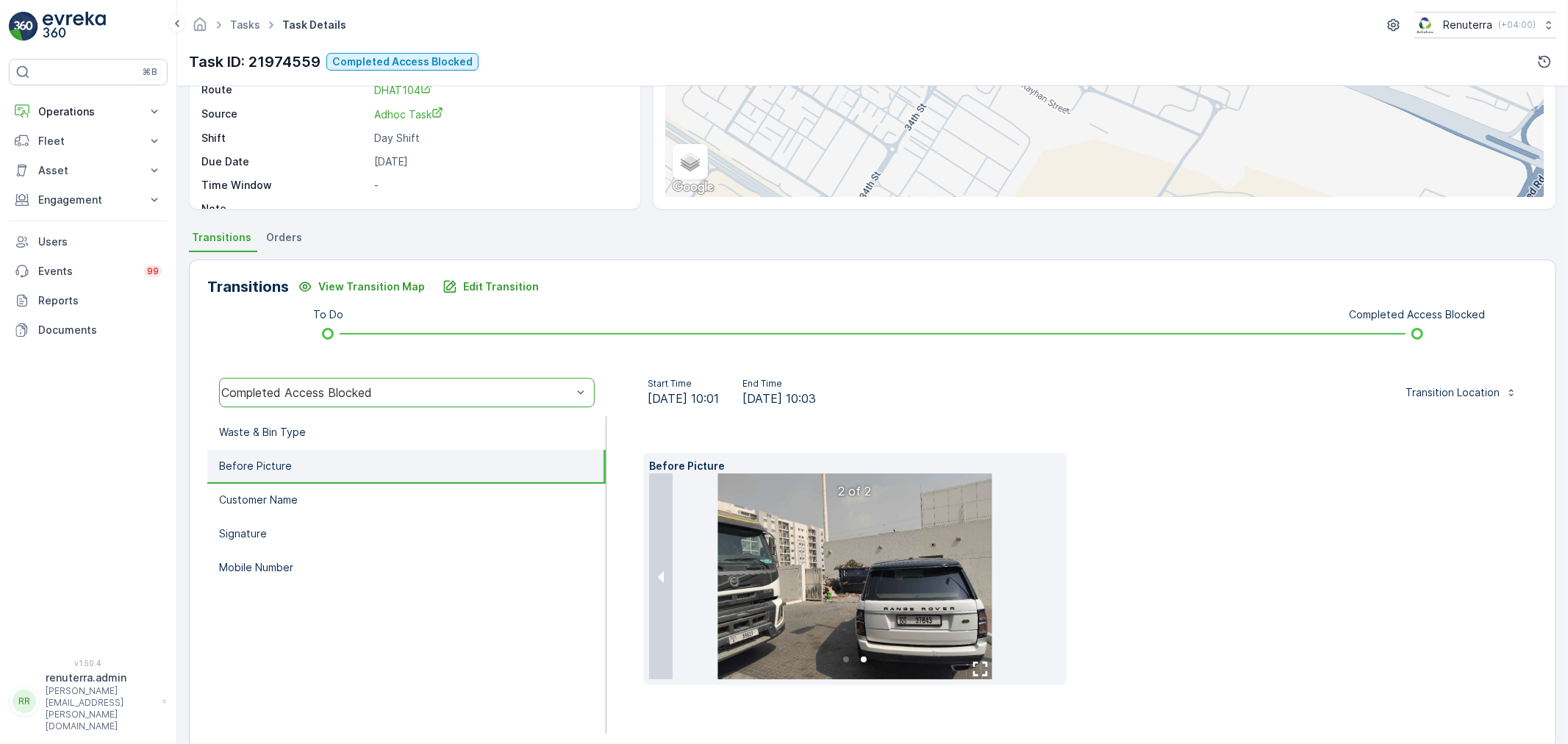
click at [1050, 562] on li at bounding box center [855, 576] width 412 height 206
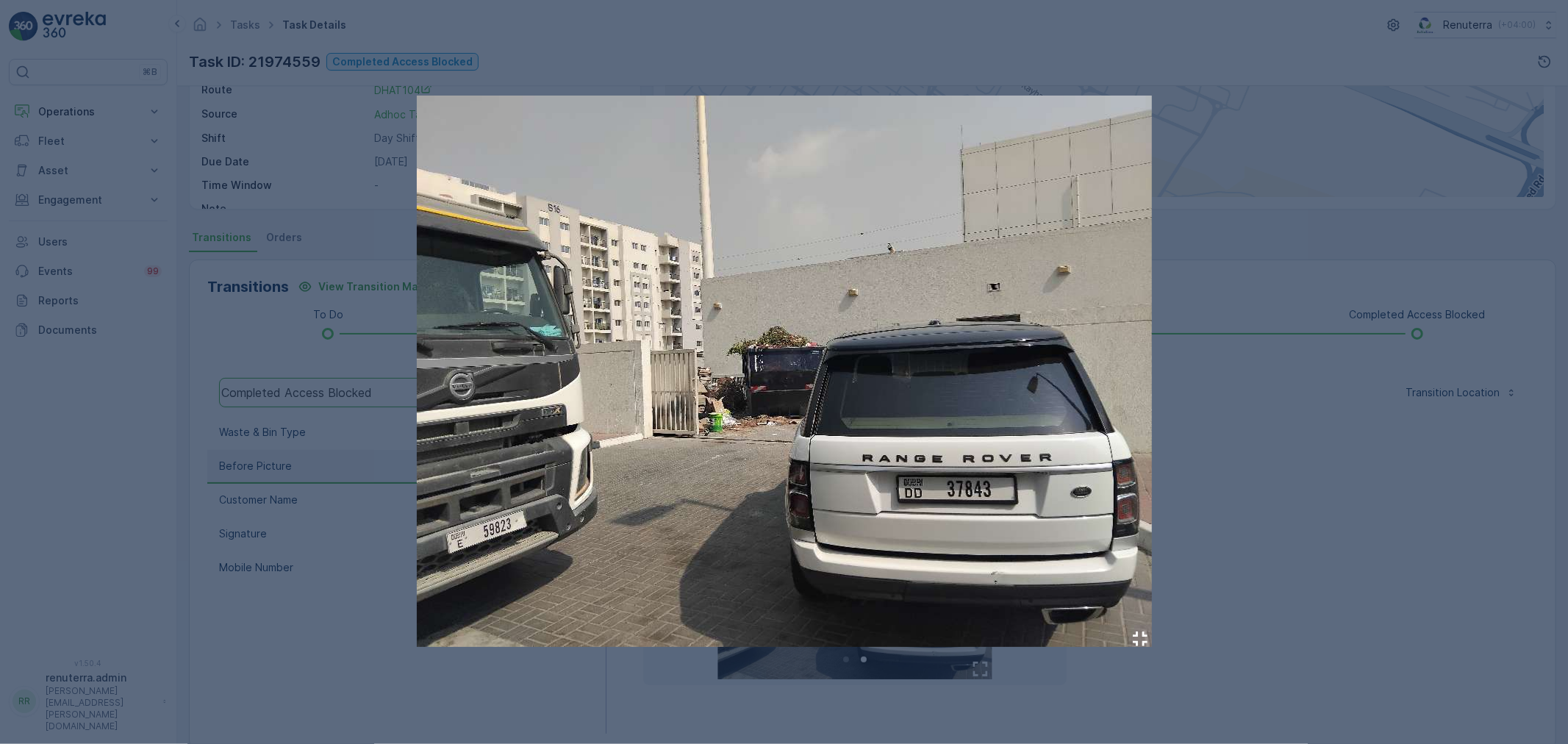
click at [1278, 575] on div at bounding box center [784, 372] width 1568 height 744
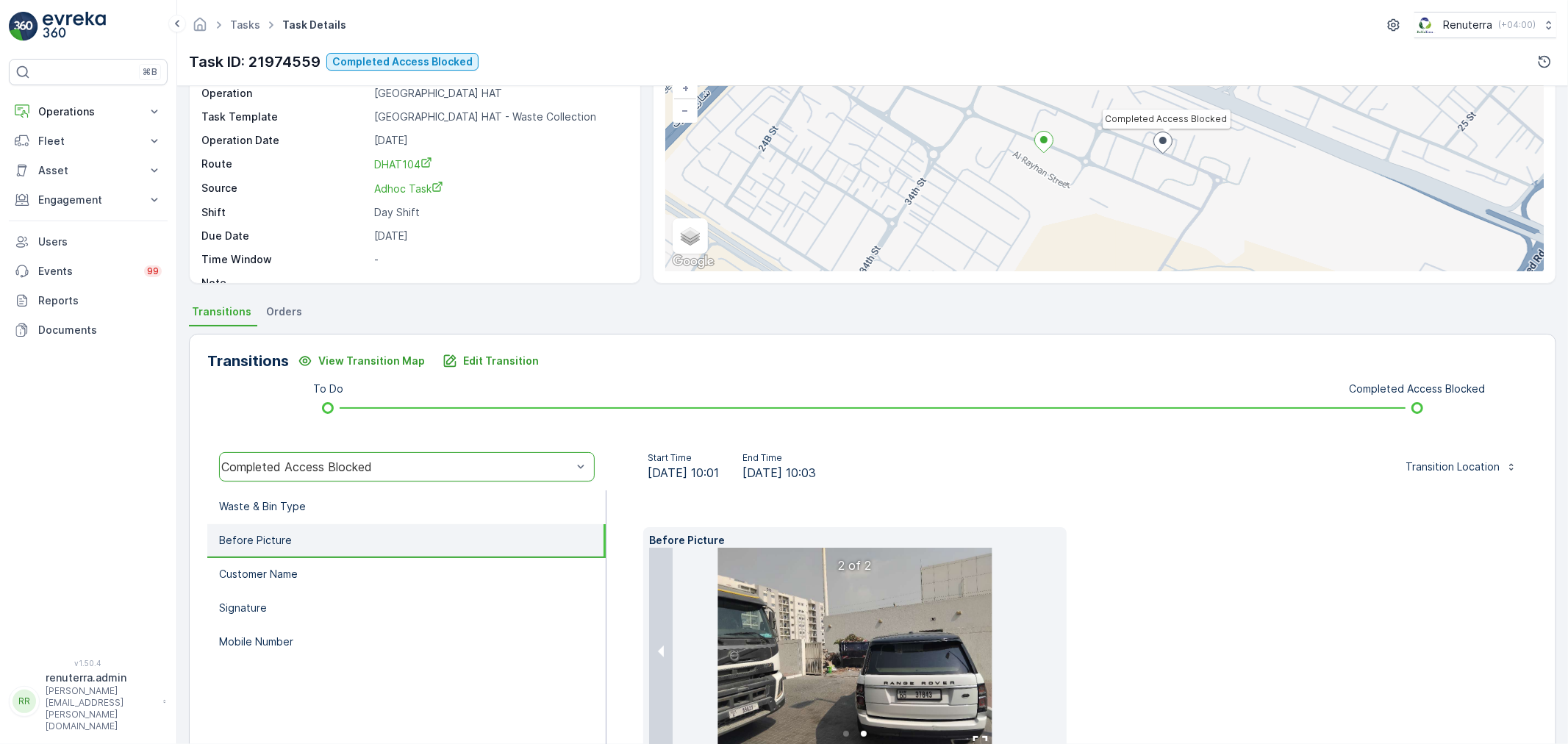
scroll to position [19, 0]
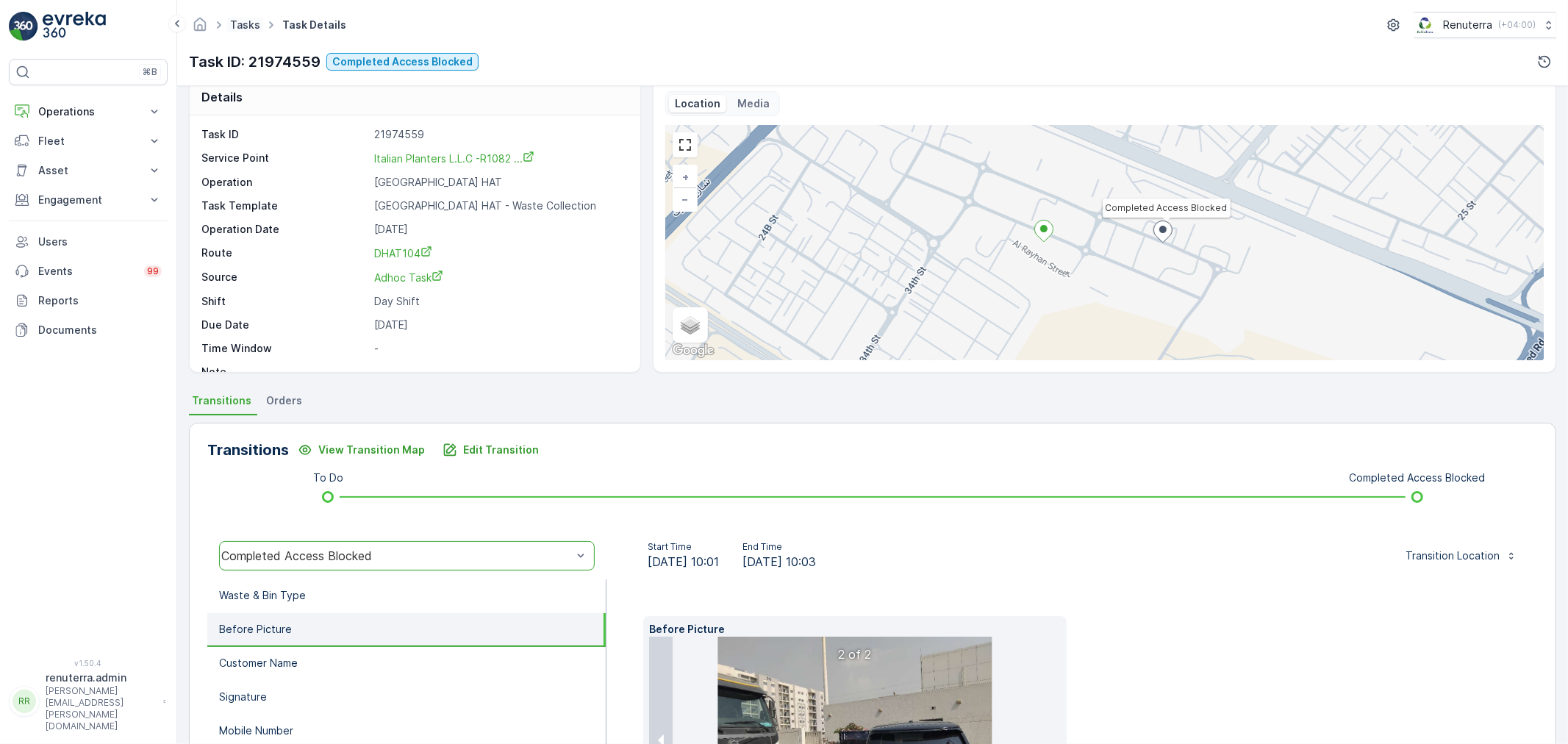
click at [252, 19] on link "Tasks" at bounding box center [245, 24] width 30 height 13
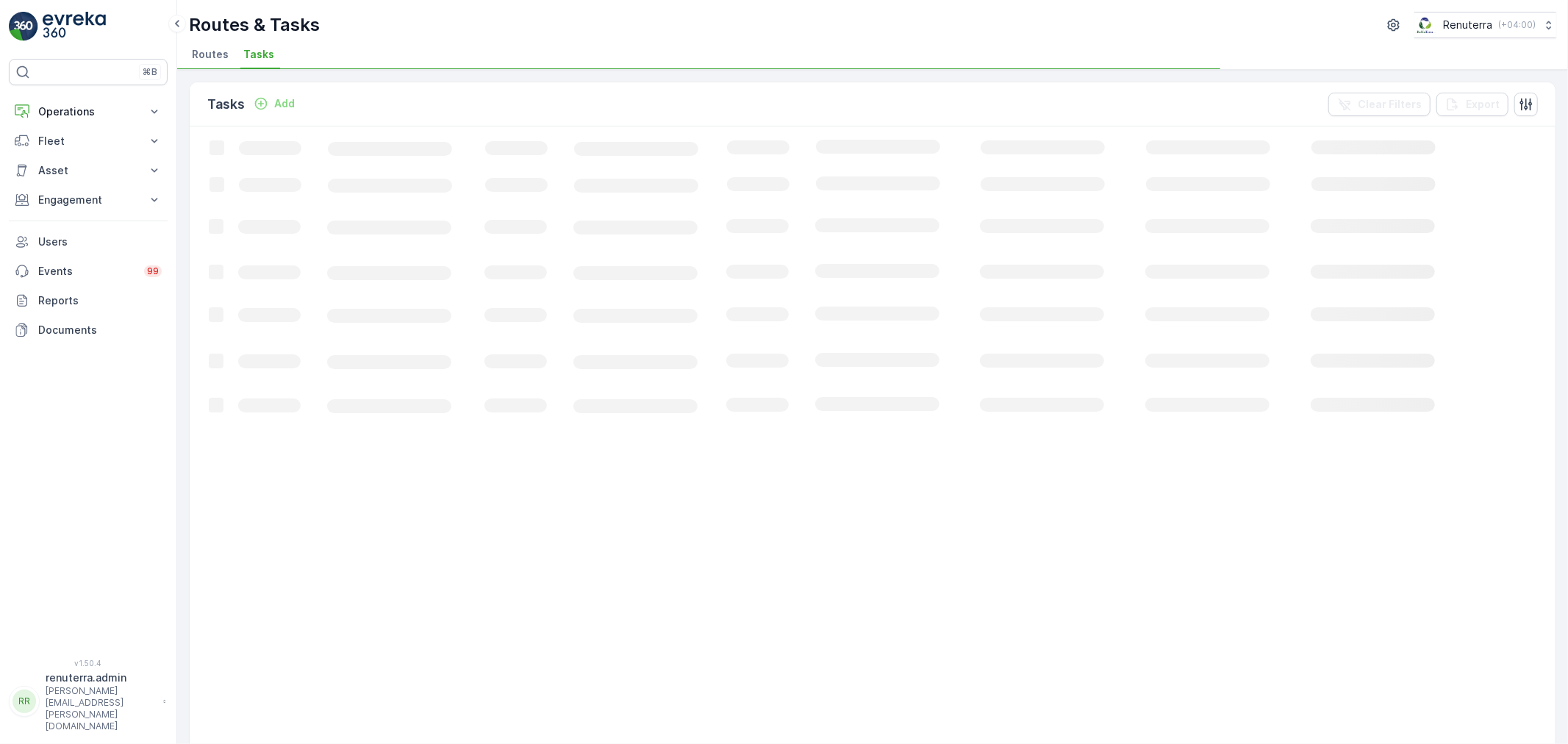
click at [212, 66] on li "Routes" at bounding box center [211, 56] width 46 height 25
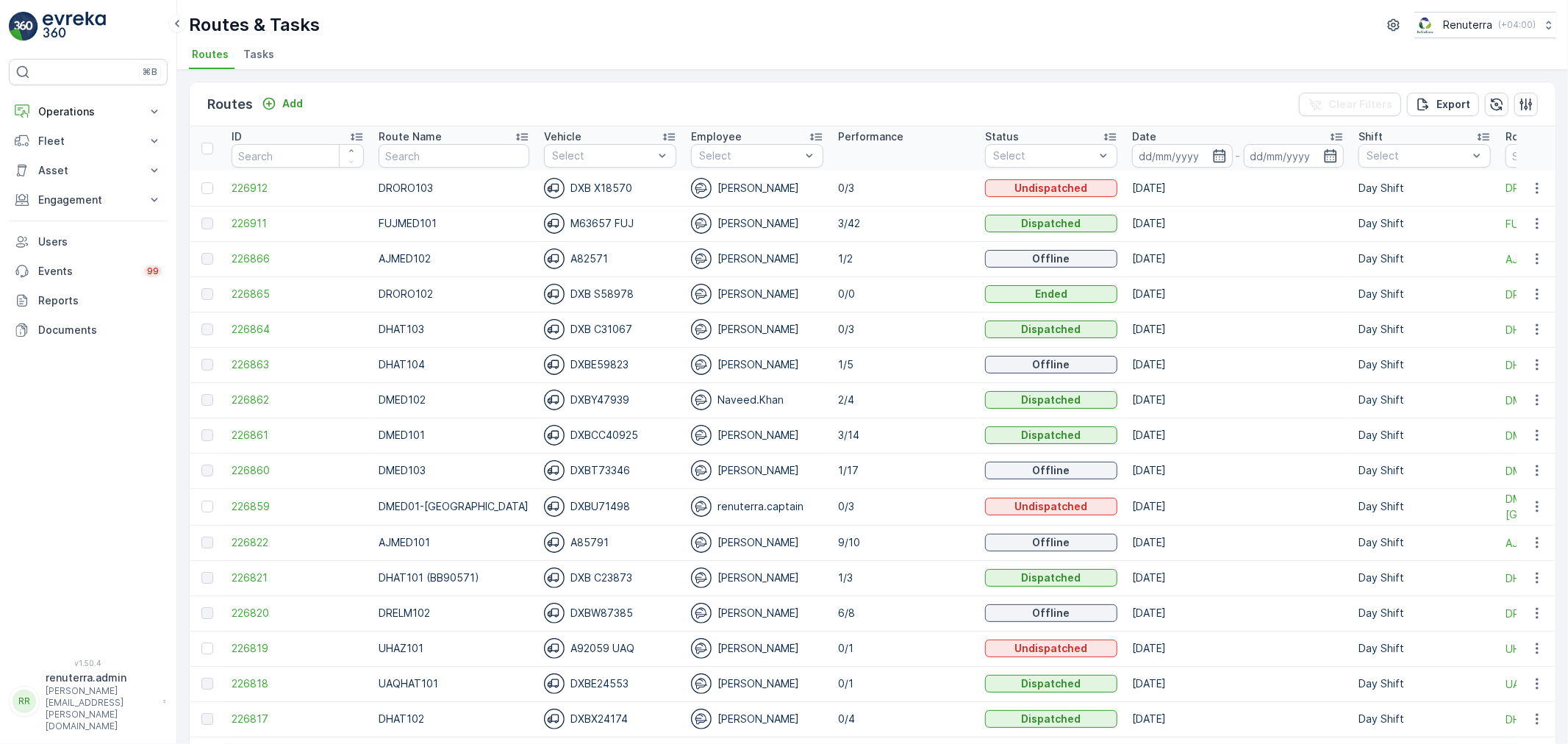
click at [424, 157] on input "text" at bounding box center [453, 155] width 151 height 23
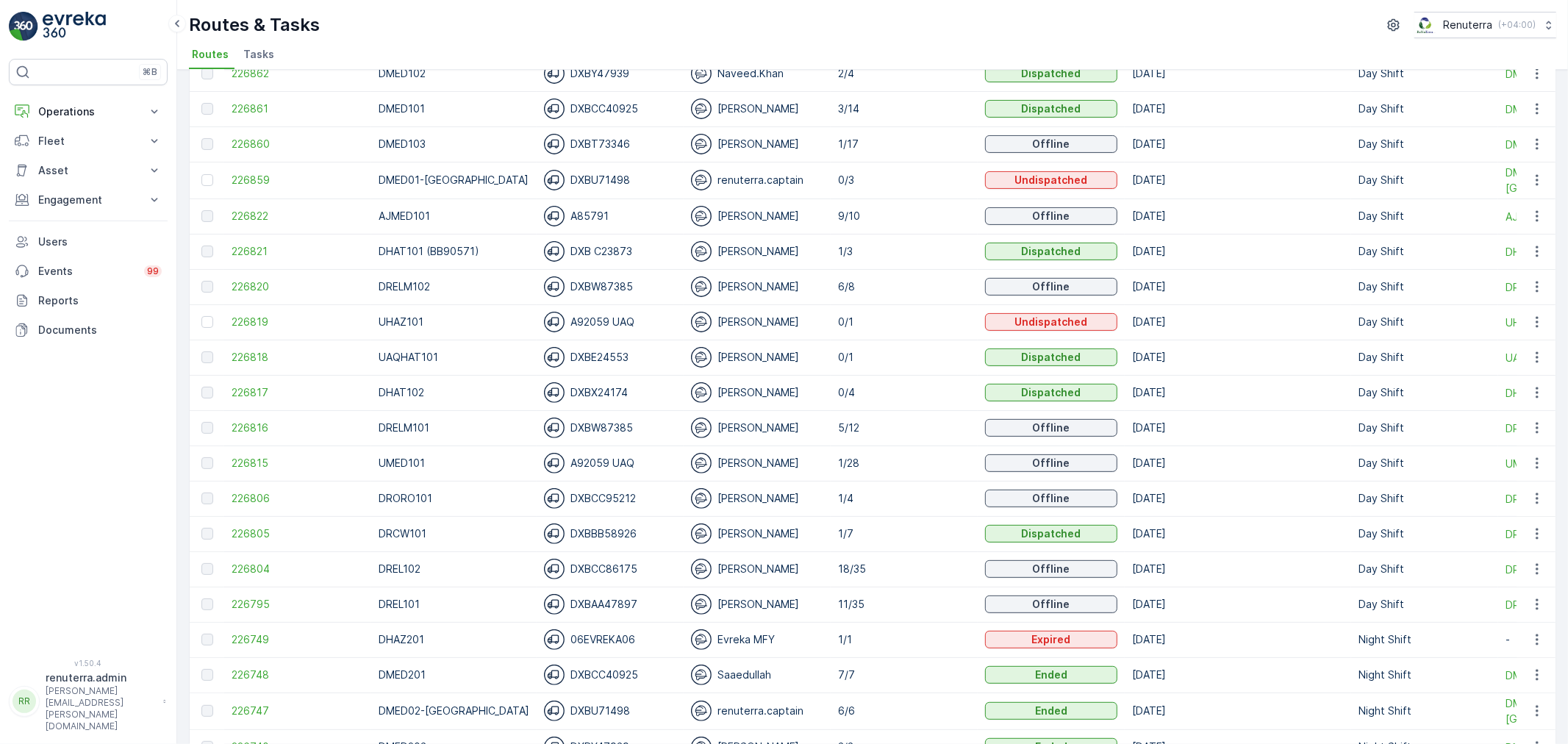
scroll to position [408, 0]
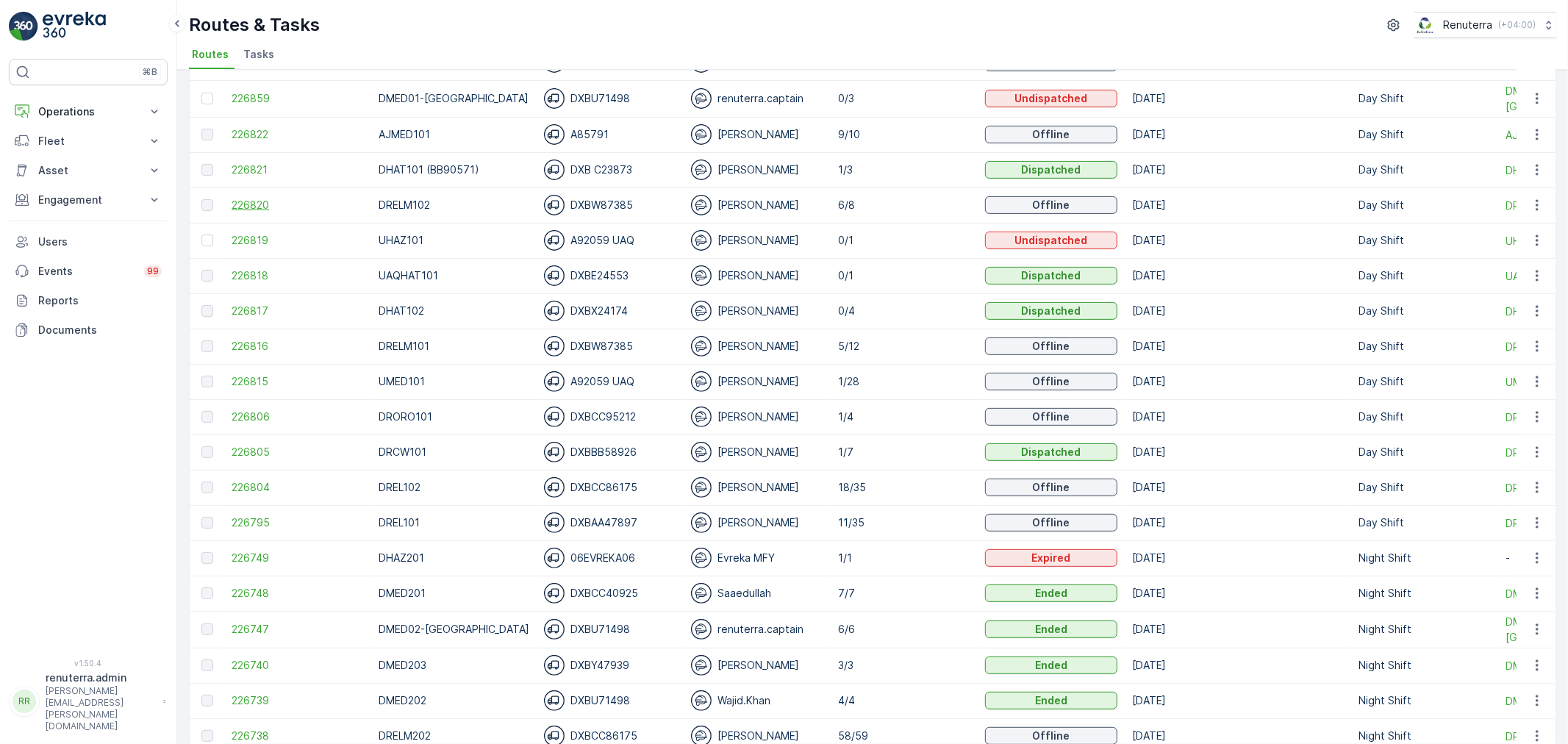
click at [277, 201] on span "226820" at bounding box center [298, 205] width 133 height 15
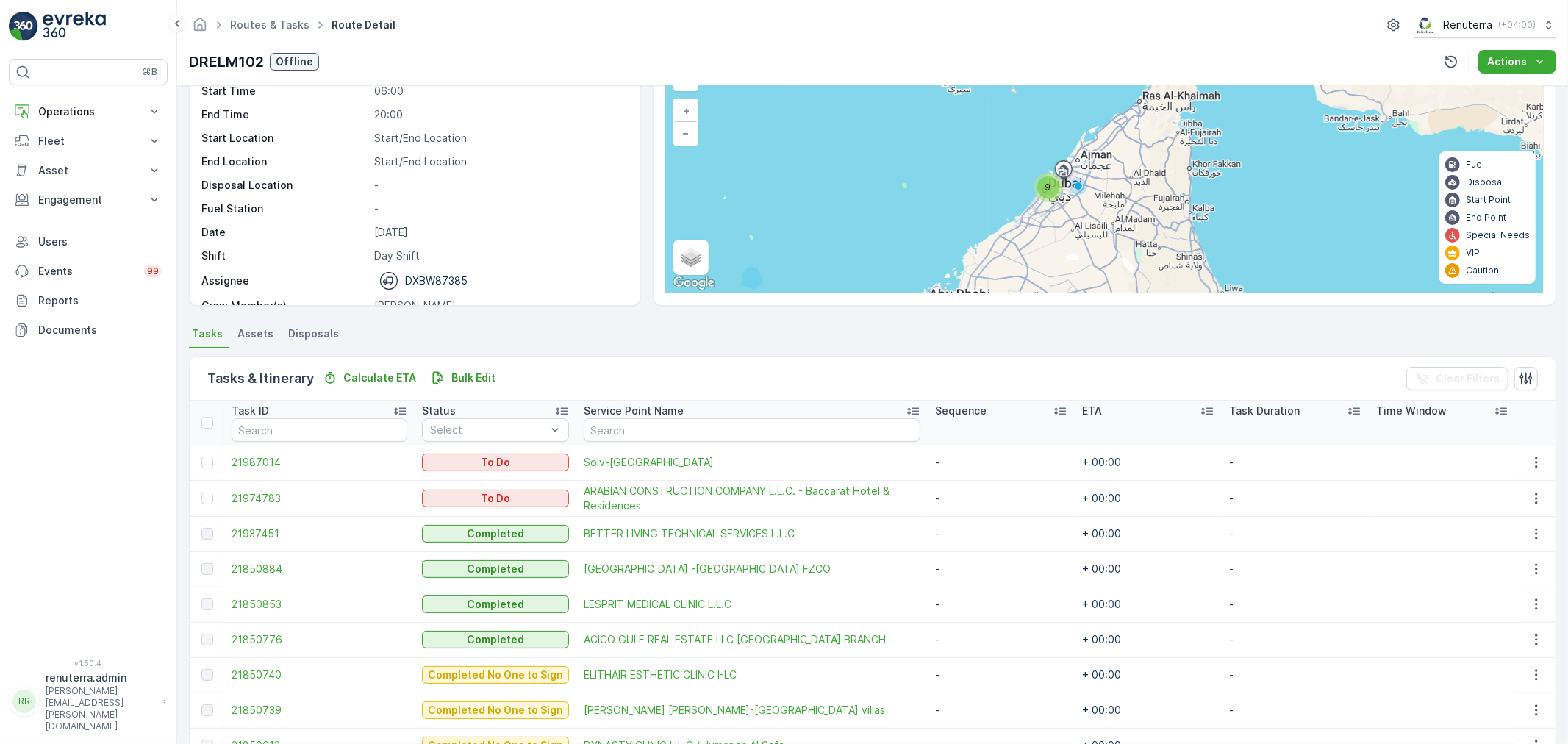
scroll to position [85, 0]
click at [278, 27] on link "Routes & Tasks" at bounding box center [270, 24] width 79 height 13
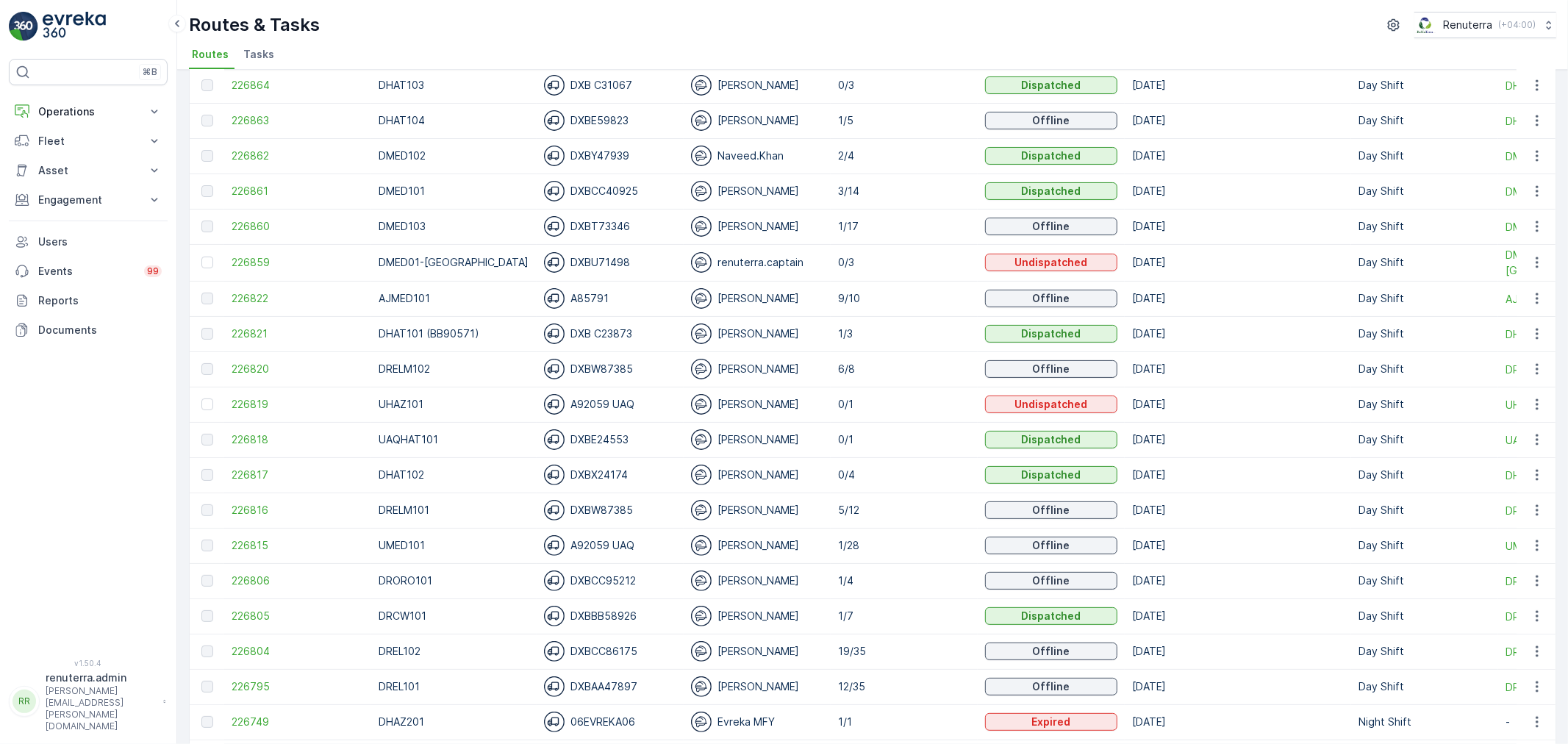
scroll to position [245, 0]
click at [239, 541] on span "226815" at bounding box center [298, 544] width 133 height 15
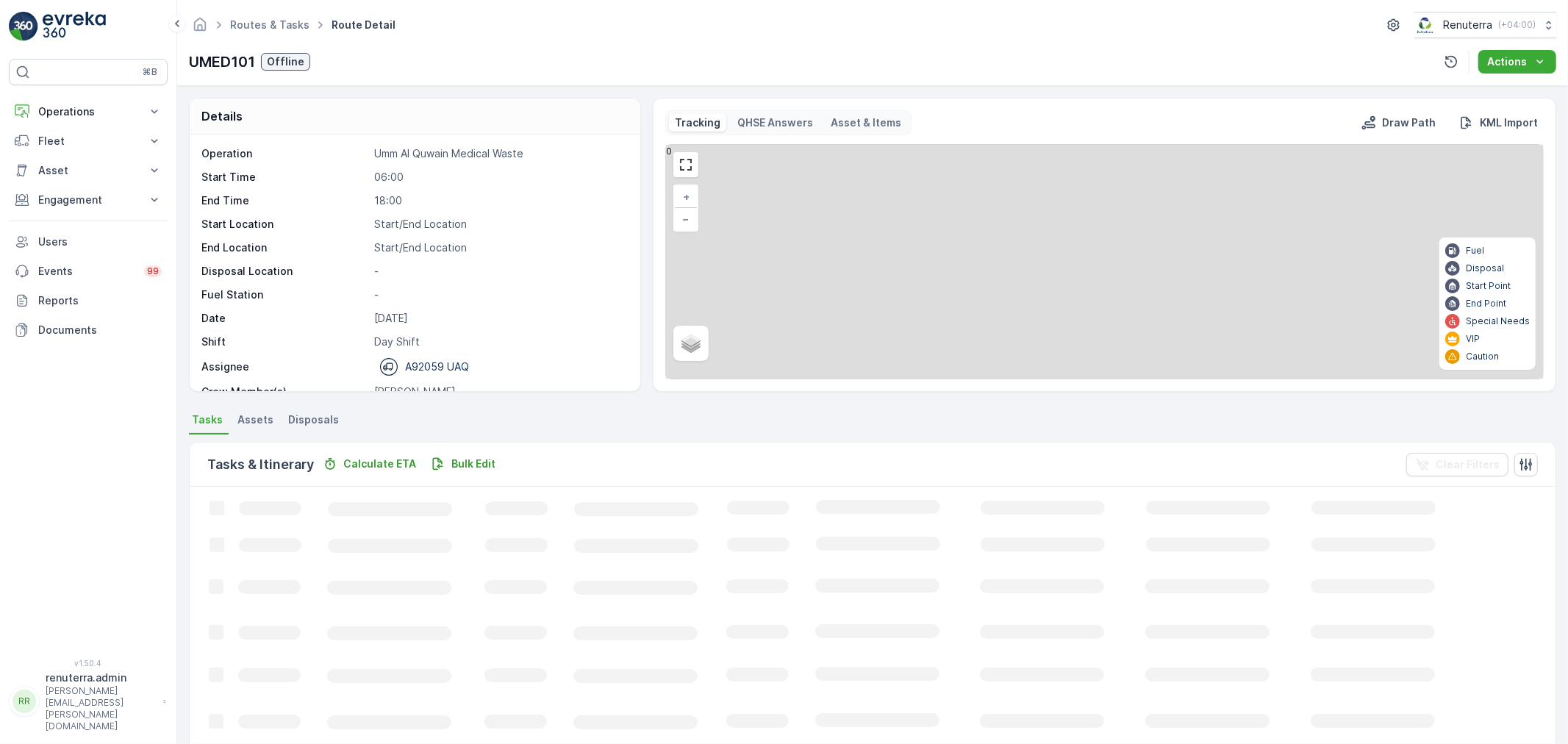
scroll to position [163, 0]
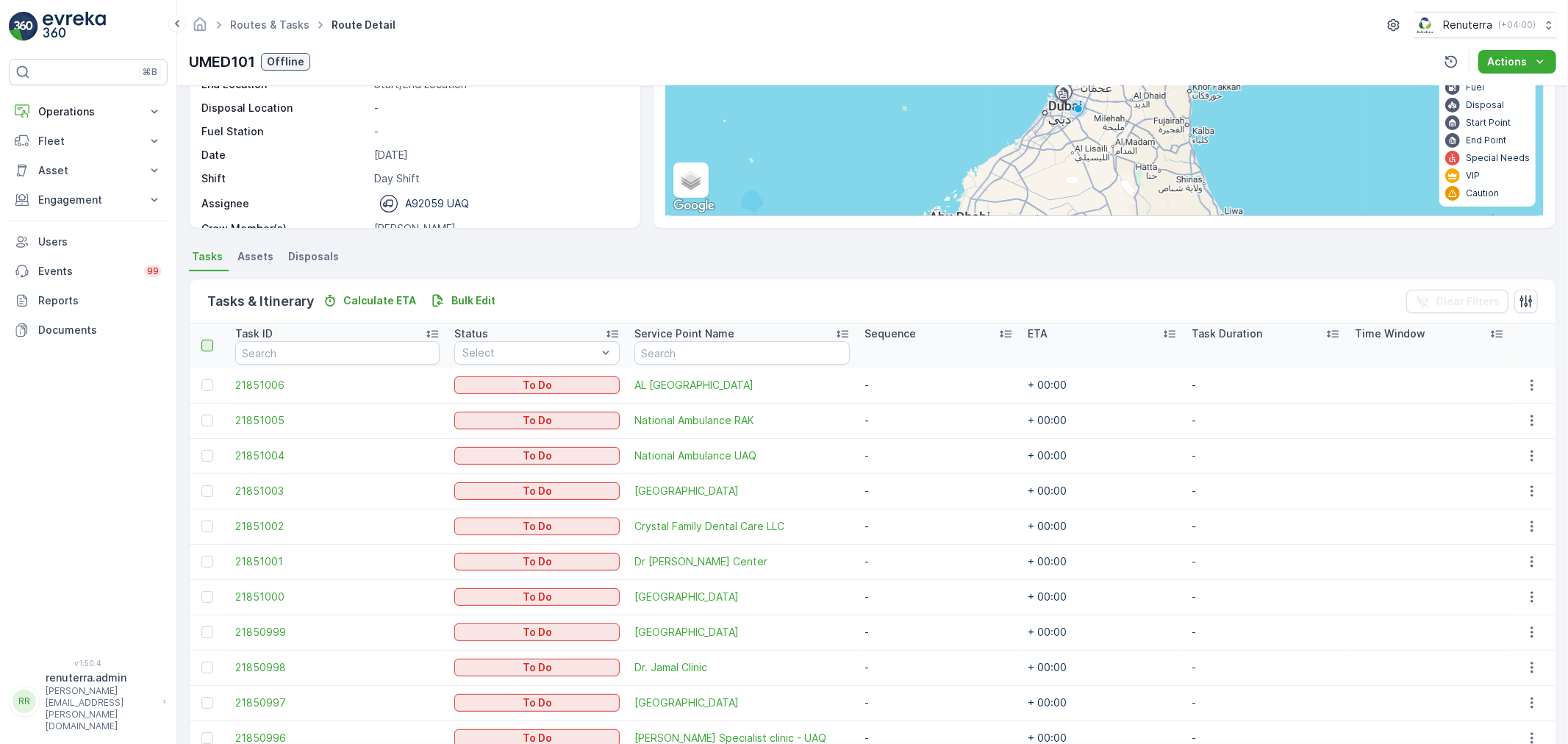
click at [208, 339] on div at bounding box center [208, 345] width 12 height 12
click at [209, 339] on input "checkbox" at bounding box center [209, 339] width 0 height 0
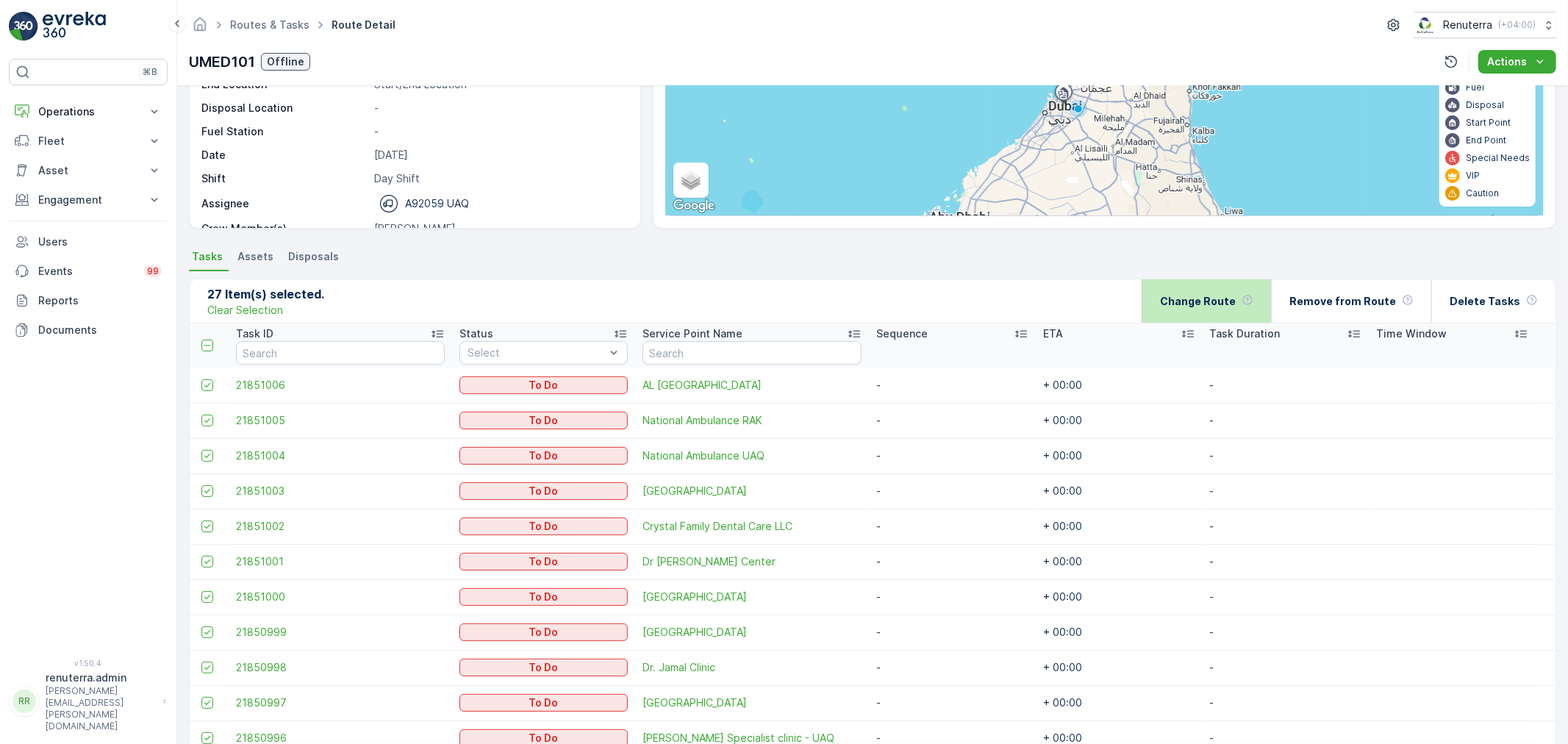
click at [1210, 318] on div "Change Route" at bounding box center [1207, 301] width 93 height 43
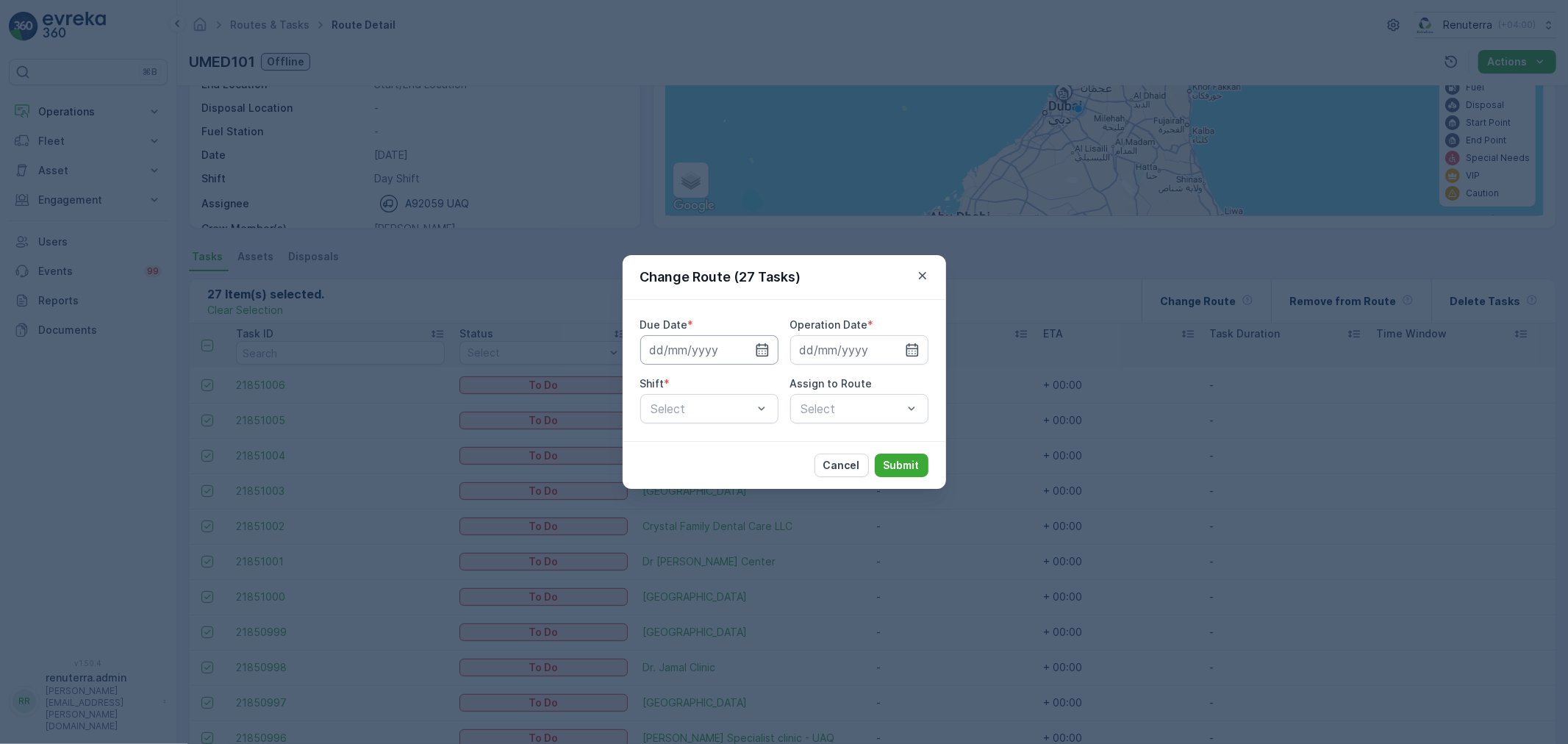
drag, startPoint x: 753, startPoint y: 354, endPoint x: 745, endPoint y: 363, distance: 12.0
click at [753, 353] on input at bounding box center [709, 350] width 138 height 29
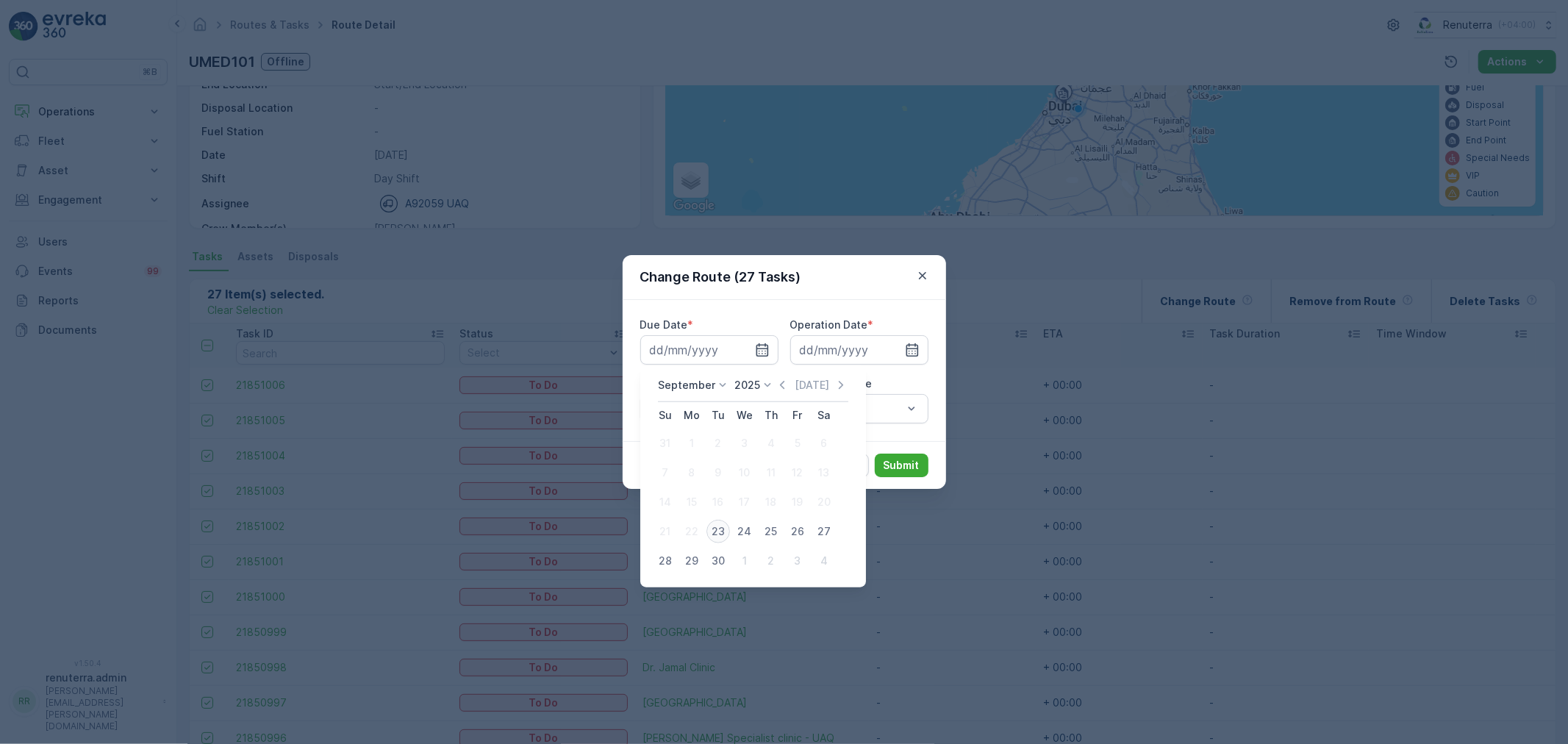
click at [719, 530] on div "23" at bounding box center [718, 530] width 23 height 23
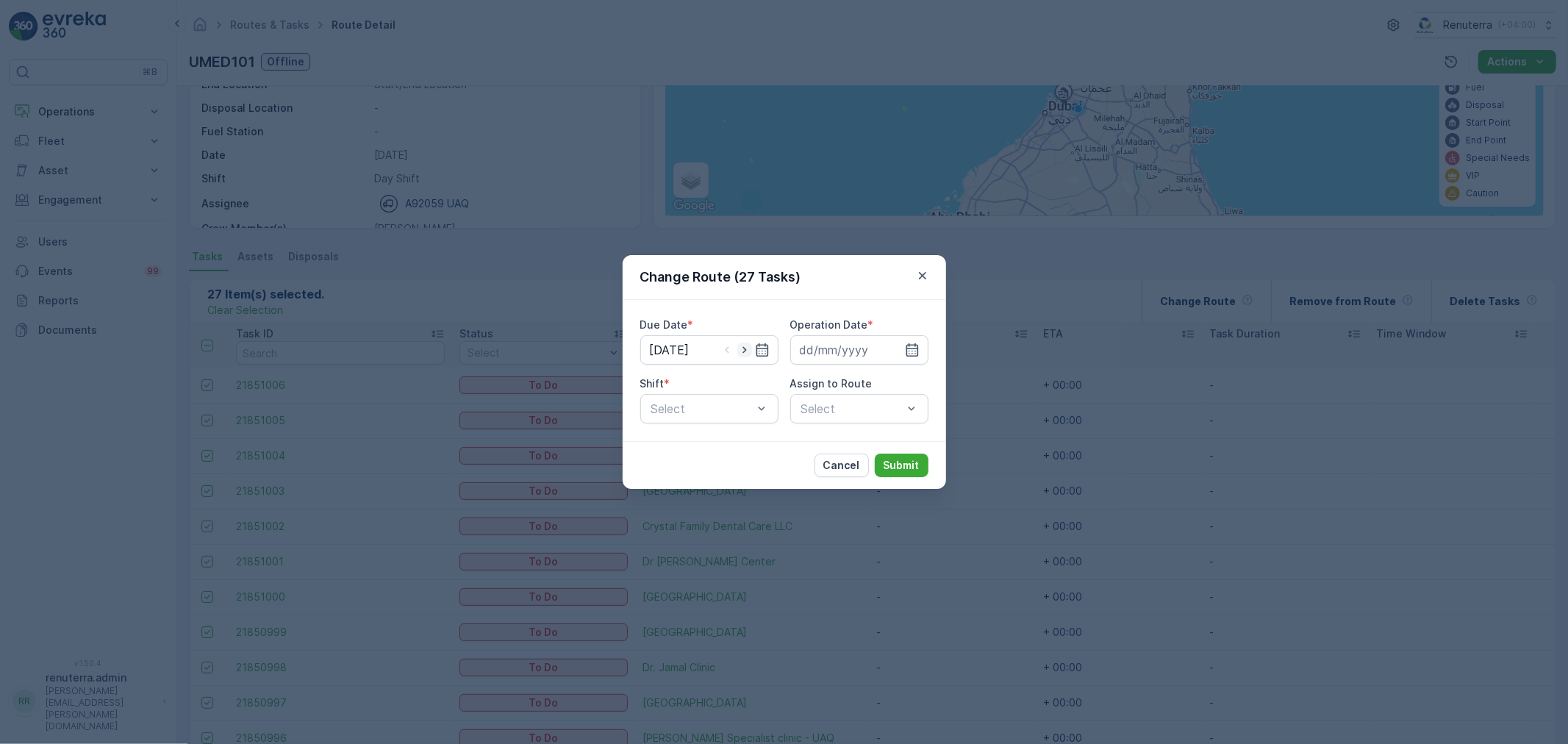
click at [748, 348] on icon "button" at bounding box center [744, 350] width 15 height 15
type input "24.09.2025"
click at [916, 354] on icon "button" at bounding box center [912, 350] width 15 height 15
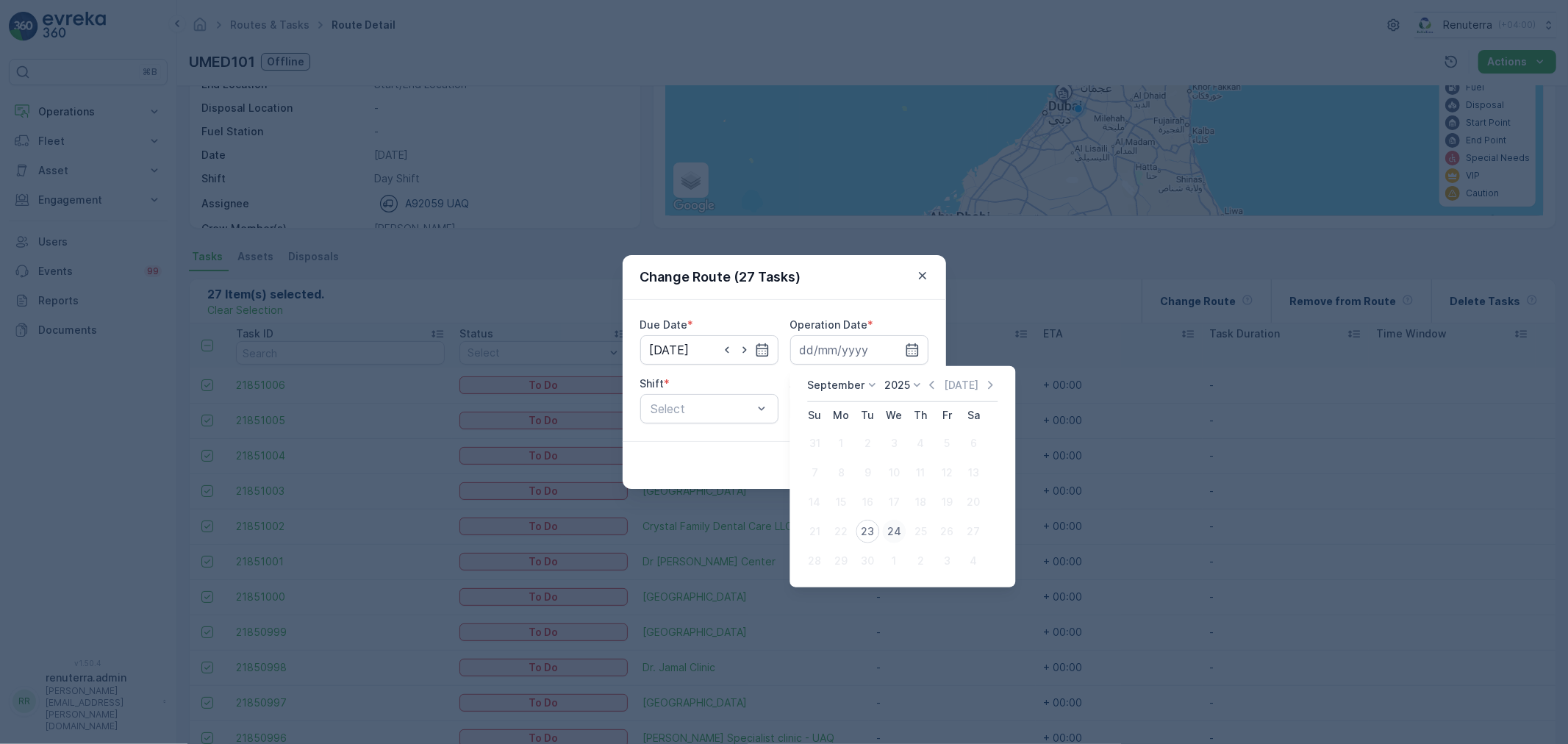
click at [894, 525] on div "24" at bounding box center [893, 530] width 23 height 23
type input "24.09.2025"
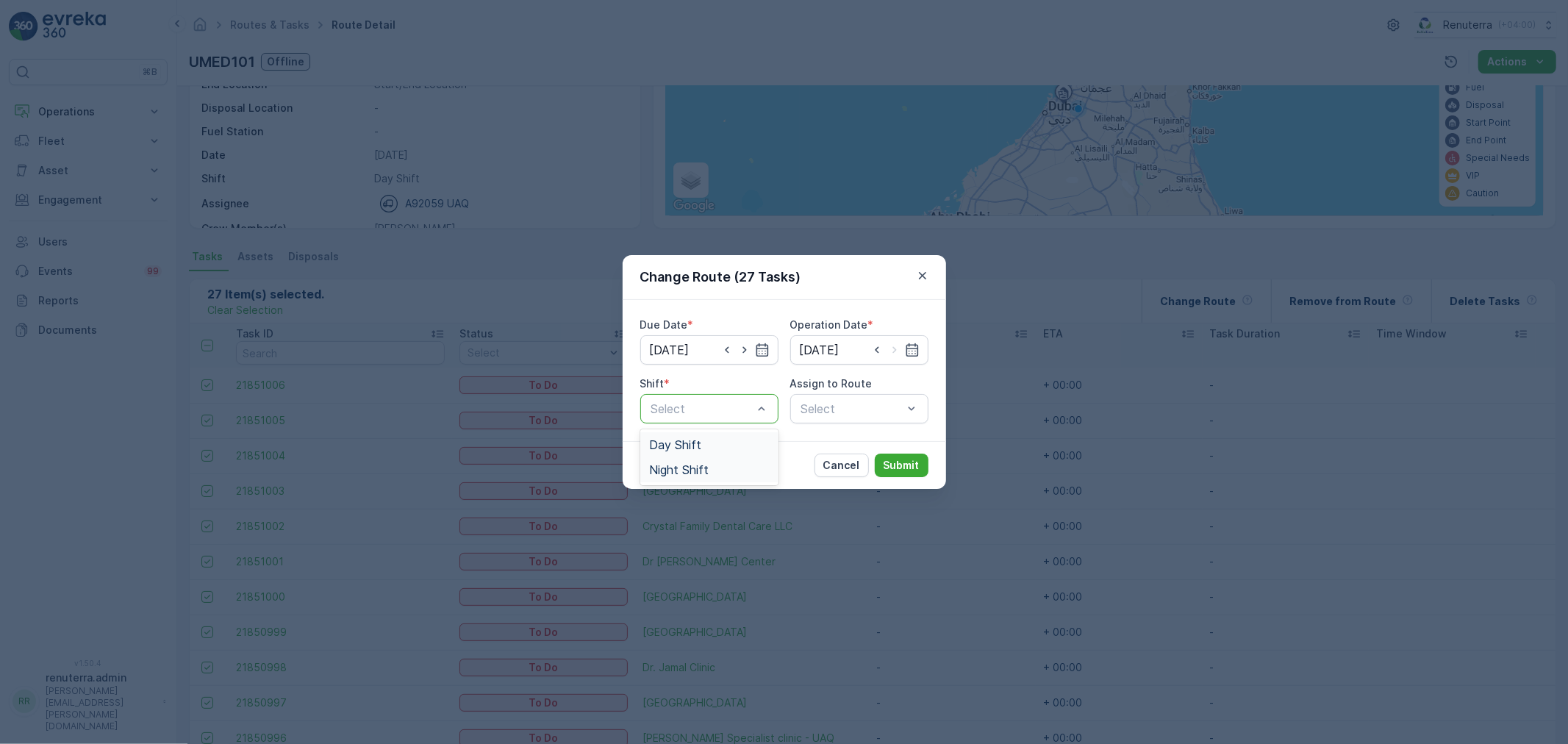
drag, startPoint x: 725, startPoint y: 418, endPoint x: 722, endPoint y: 456, distance: 38.1
click at [725, 418] on div "Select" at bounding box center [709, 408] width 138 height 29
click at [714, 447] on div "Day Shift" at bounding box center [709, 444] width 121 height 13
click at [822, 414] on div "Select" at bounding box center [859, 408] width 138 height 29
click at [842, 418] on div "Select" at bounding box center [859, 408] width 138 height 29
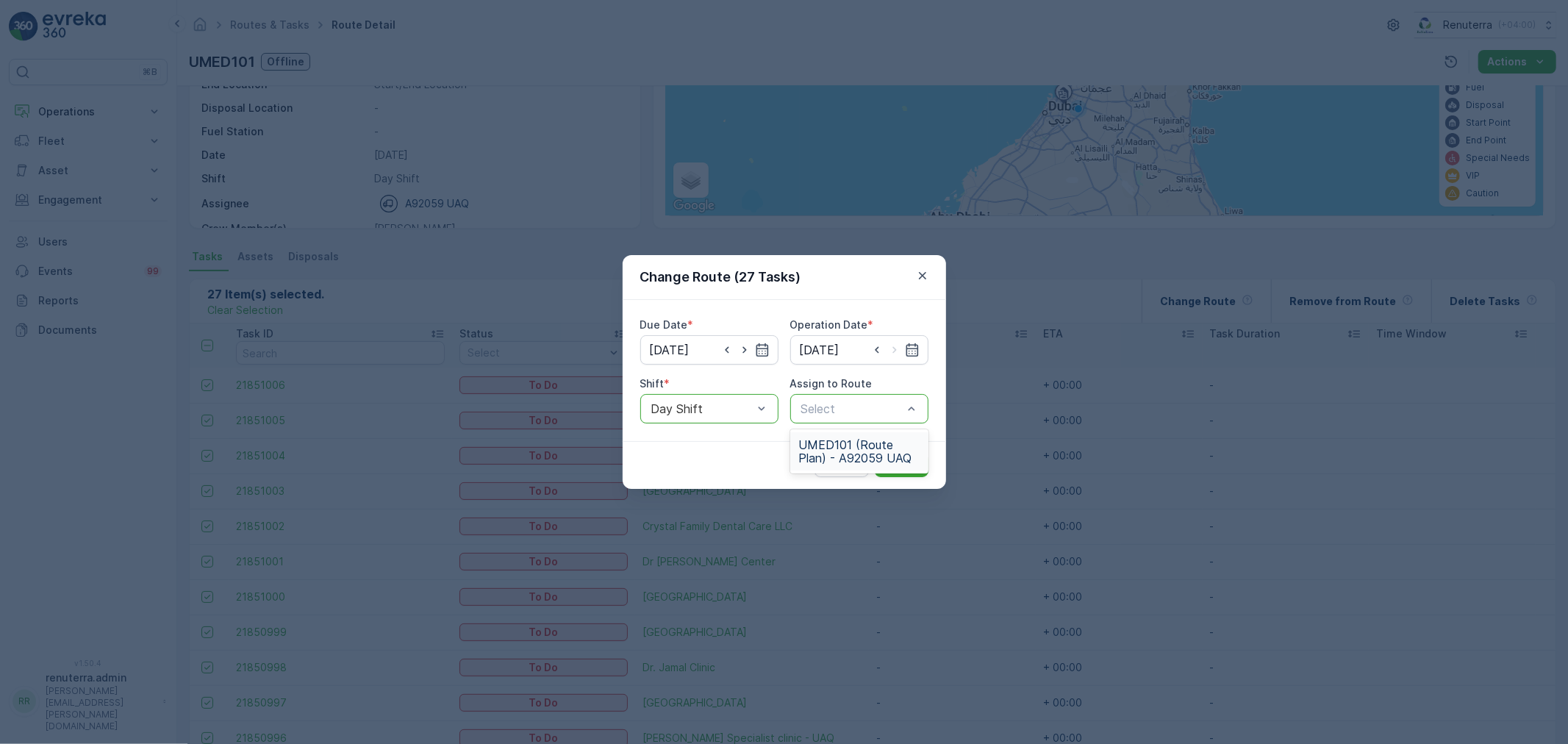
click at [843, 456] on span "UMED101 (Route Plan) - A92059 UAQ" at bounding box center [860, 451] width 121 height 27
click at [913, 458] on p "Submit" at bounding box center [902, 465] width 36 height 15
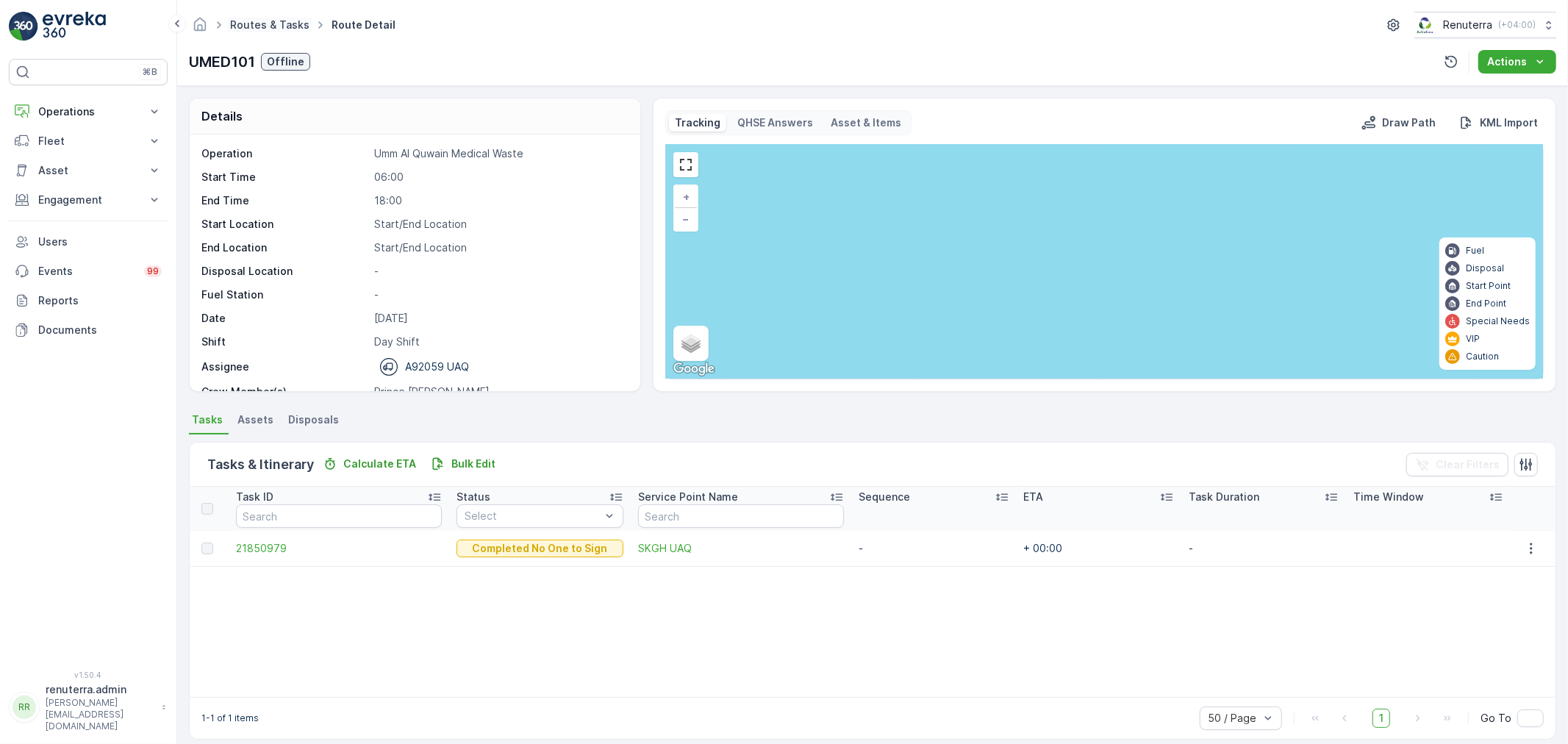
click at [275, 23] on link "Routes & Tasks" at bounding box center [270, 24] width 79 height 13
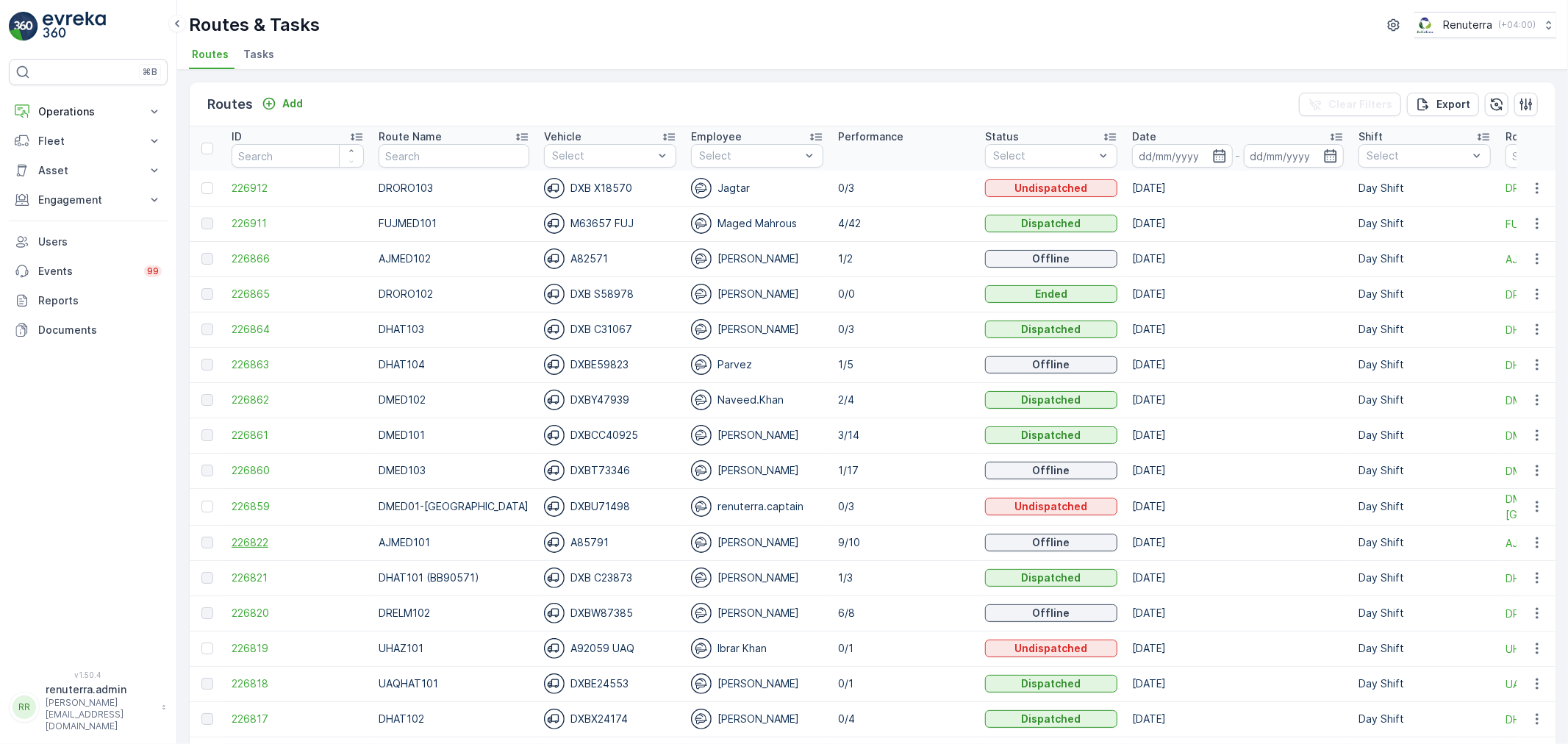
click at [263, 548] on span "226822" at bounding box center [298, 542] width 133 height 15
click at [1212, 158] on icon "button" at bounding box center [1219, 155] width 15 height 15
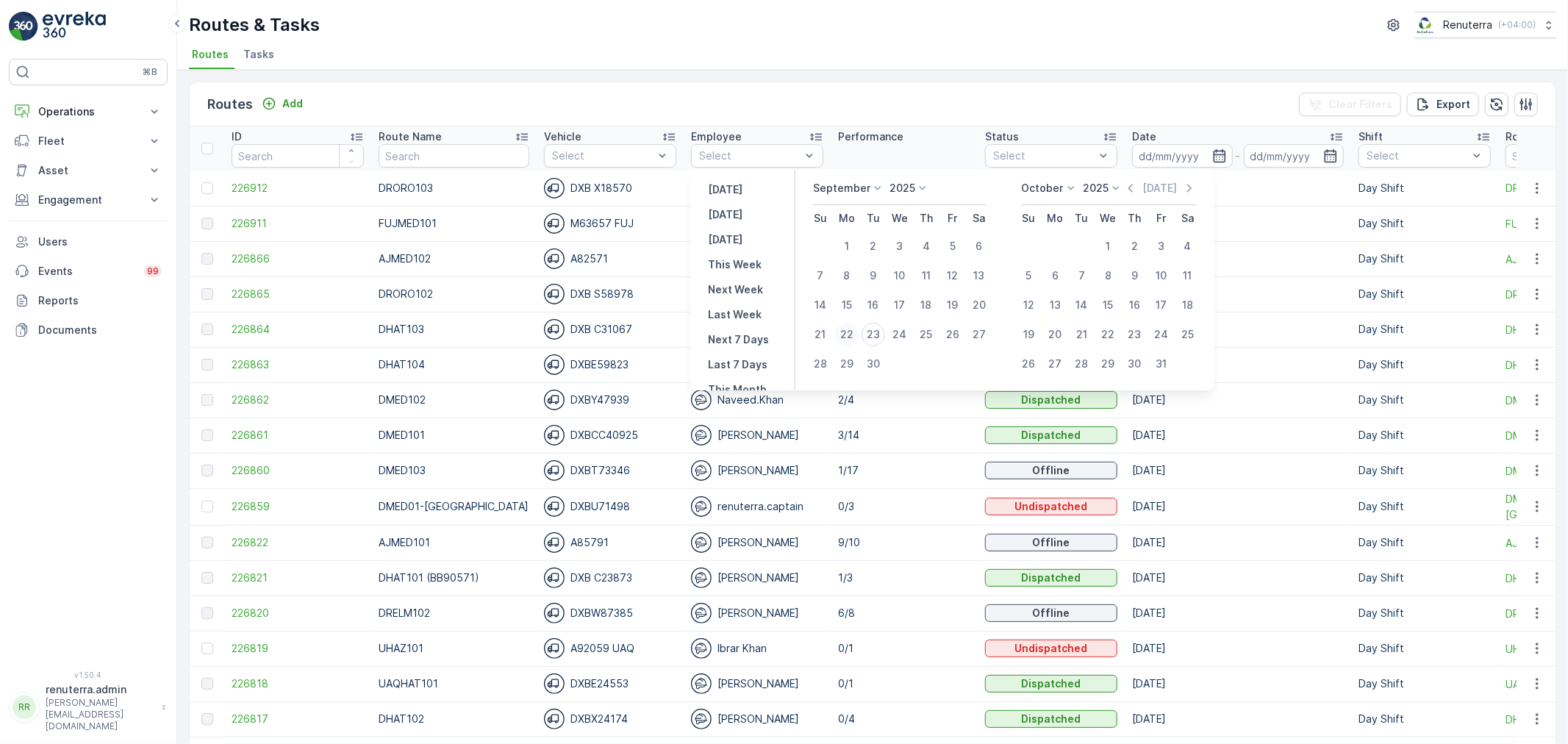
click at [850, 333] on div "22" at bounding box center [846, 334] width 23 height 23
type input "[DATE]"
click at [850, 333] on div "22" at bounding box center [846, 334] width 23 height 23
type input "[DATE]"
click at [849, 332] on div "22" at bounding box center [846, 334] width 23 height 23
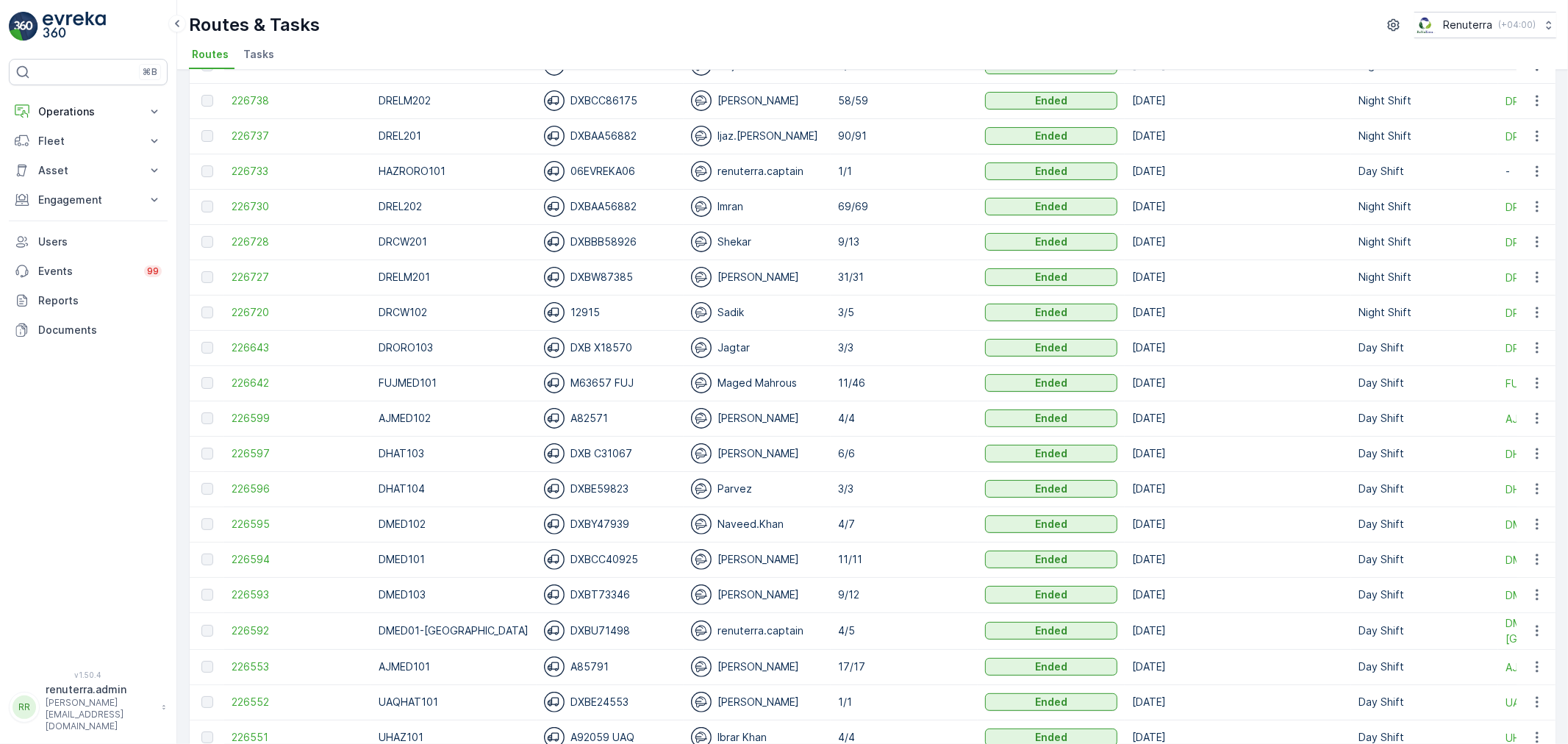
scroll to position [326, 0]
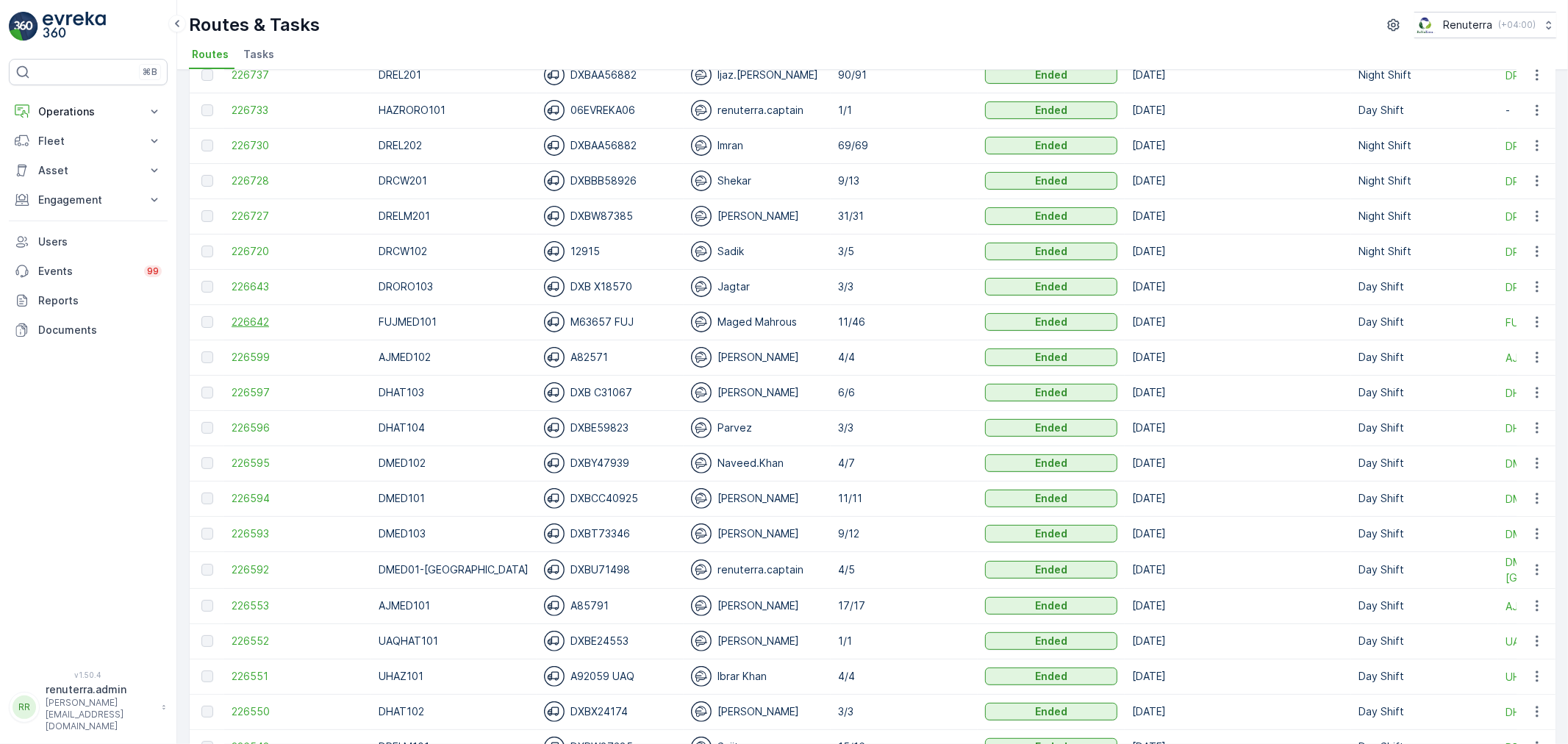
click at [273, 319] on span "226642" at bounding box center [298, 321] width 133 height 15
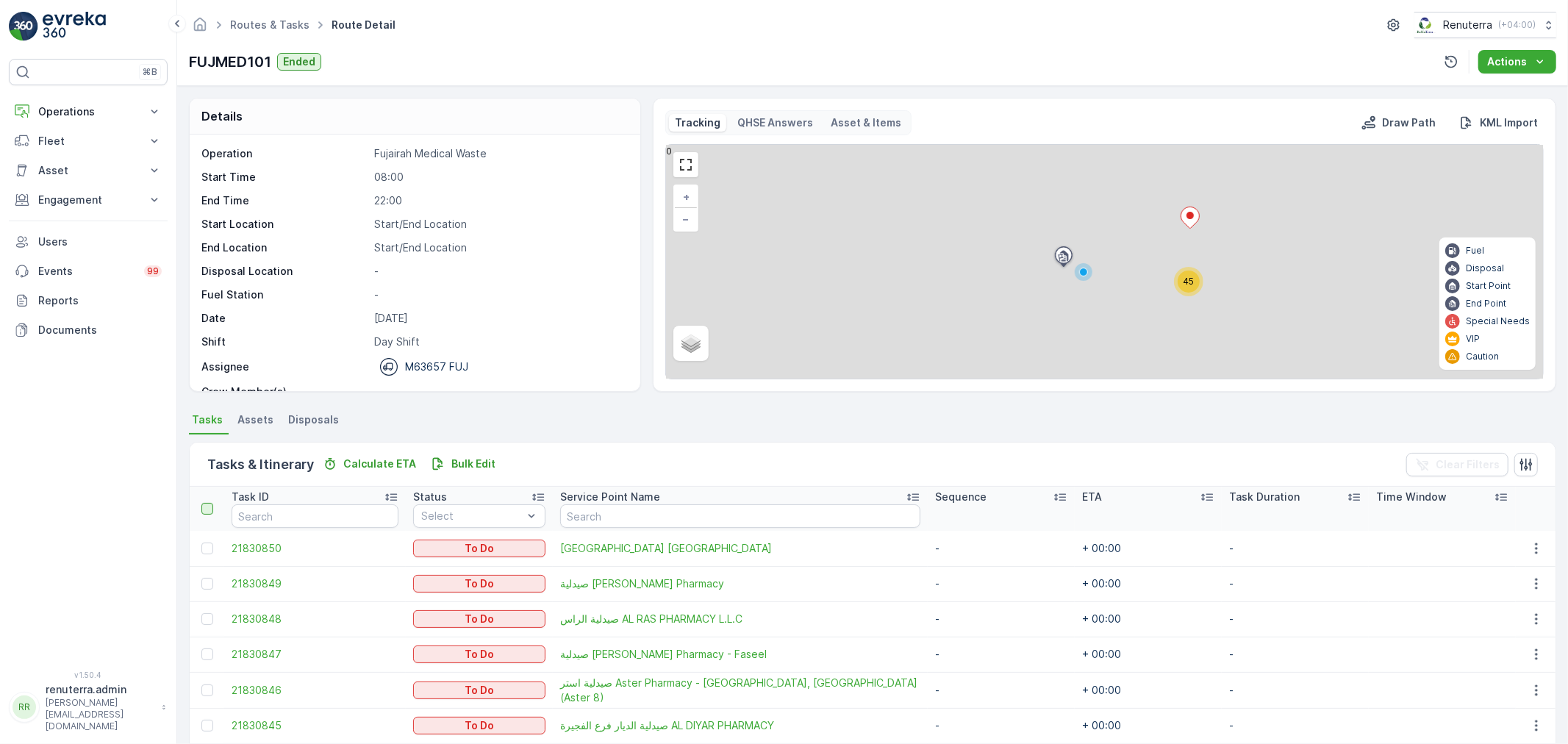
click at [212, 505] on div at bounding box center [209, 509] width 16 height 12
click at [209, 503] on input "checkbox" at bounding box center [209, 503] width 0 height 0
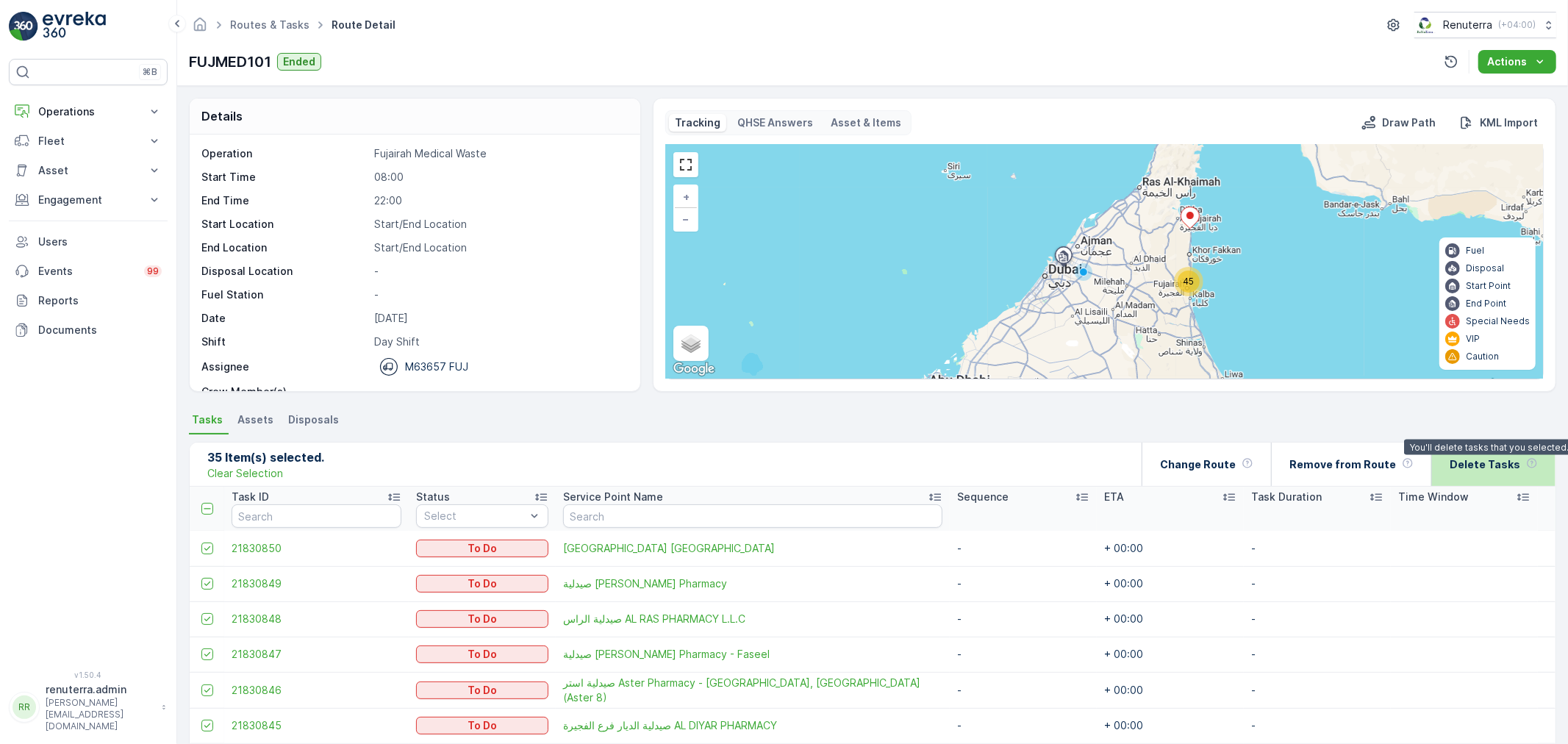
click at [1534, 458] on icon at bounding box center [1532, 463] width 12 height 12
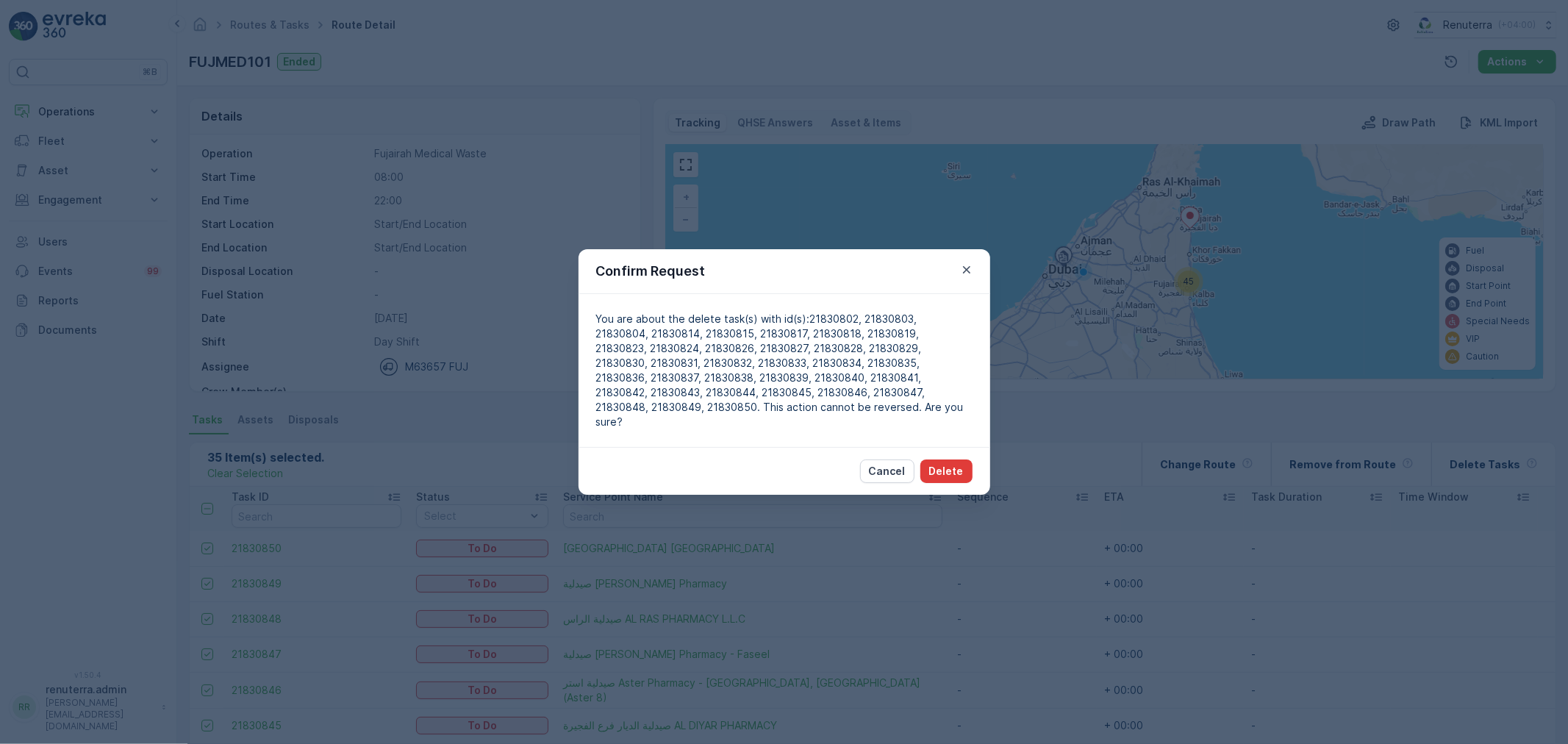
click at [942, 459] on button "Delete" at bounding box center [946, 470] width 53 height 23
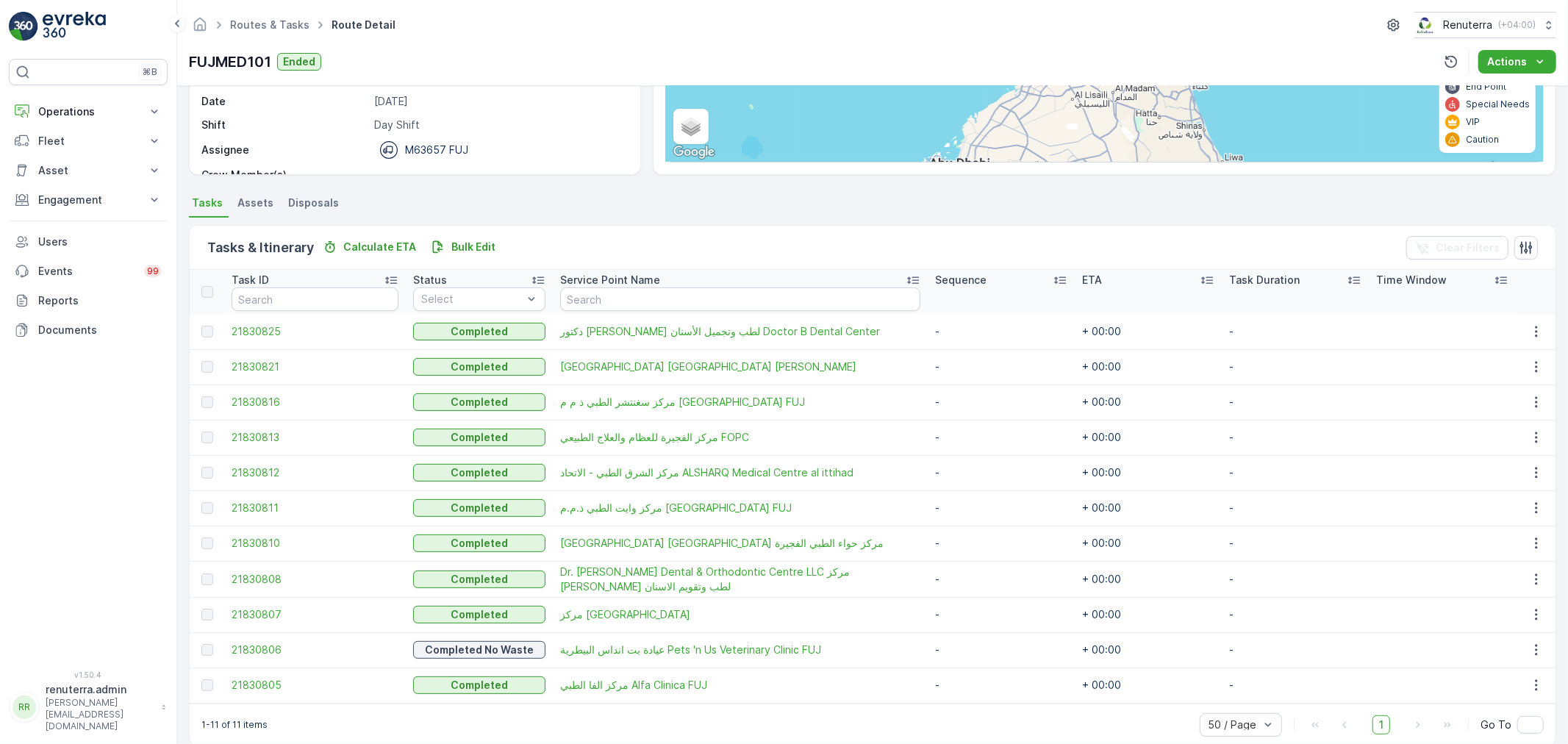
scroll to position [238, 0]
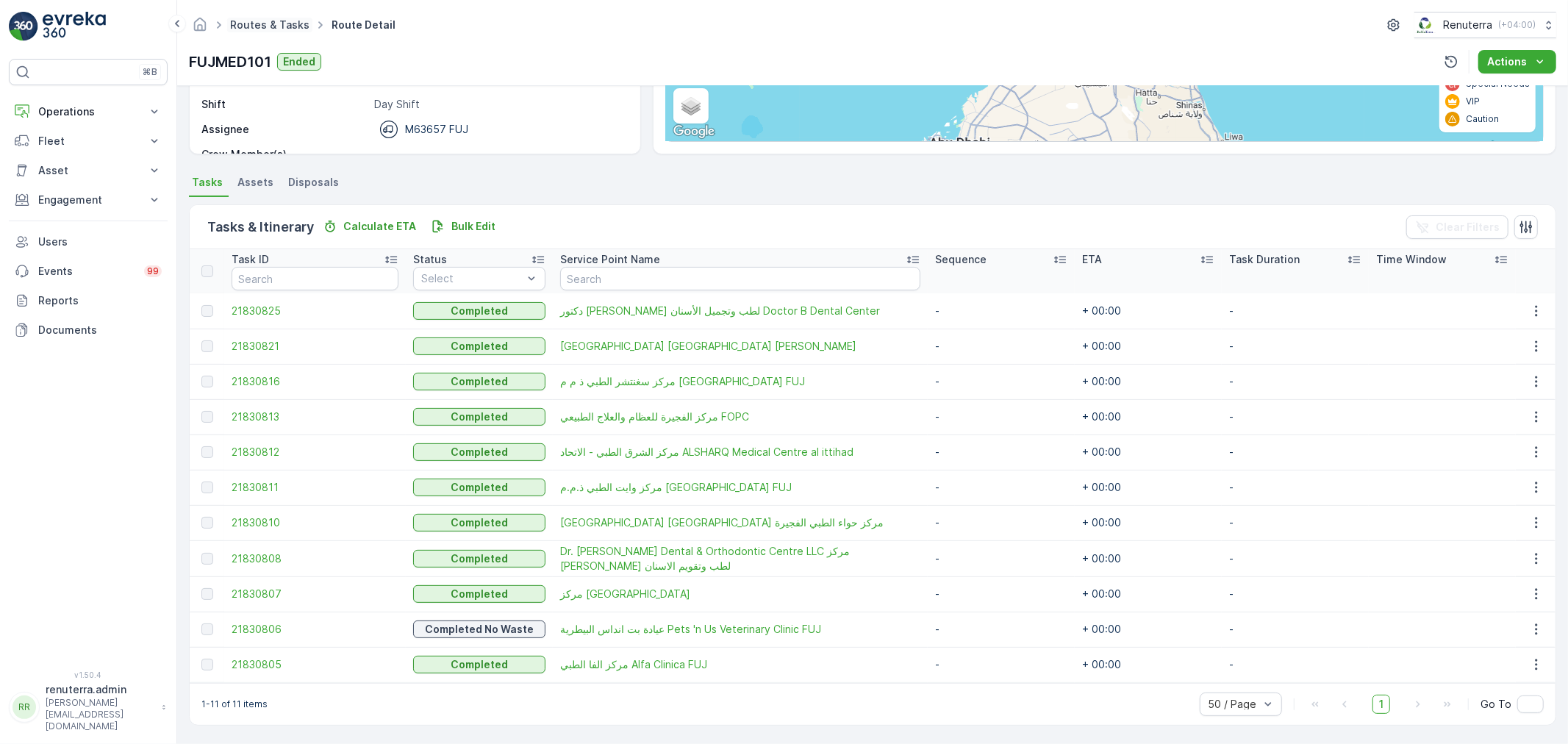
click at [260, 27] on link "Routes & Tasks" at bounding box center [270, 24] width 79 height 13
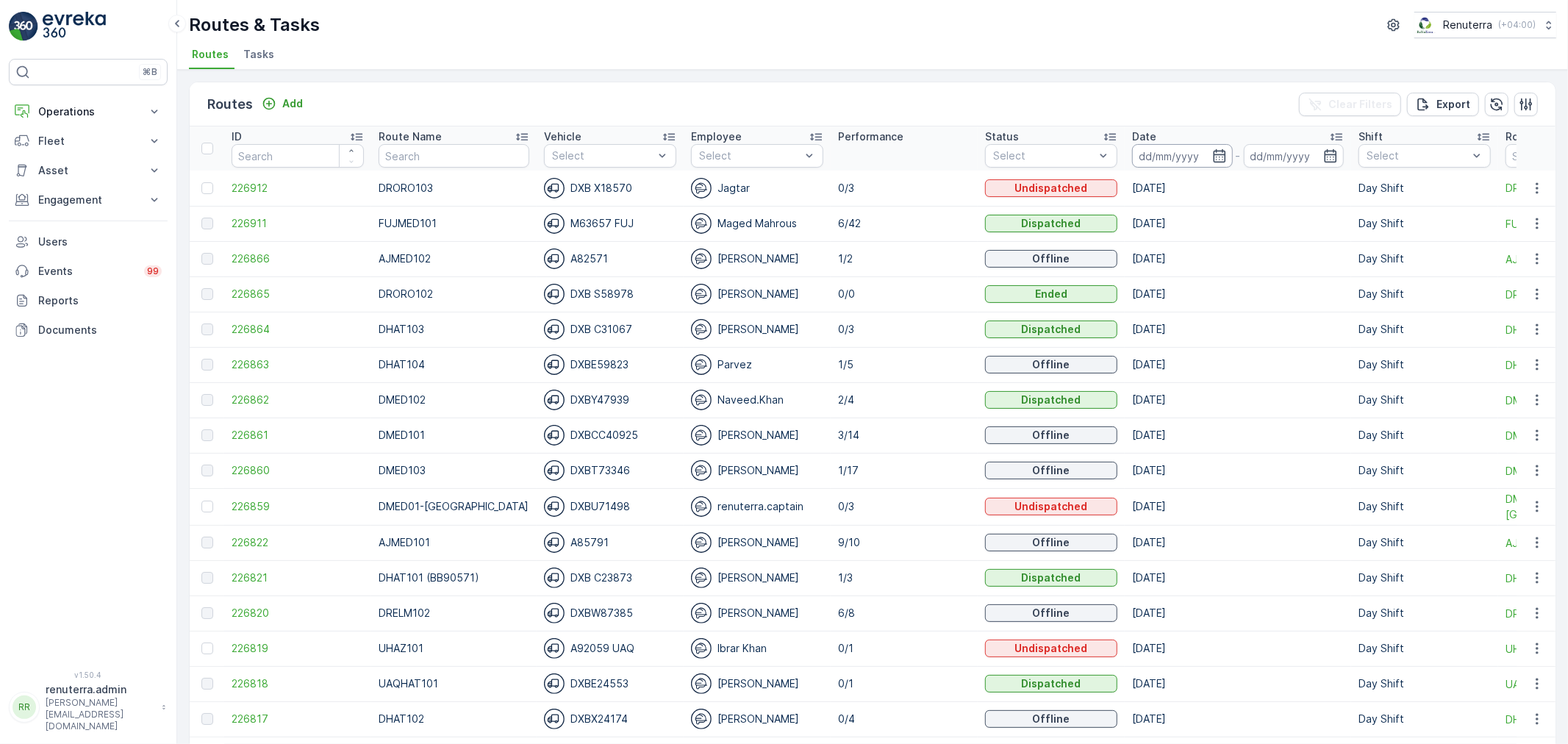
click at [1172, 155] on input at bounding box center [1182, 155] width 101 height 23
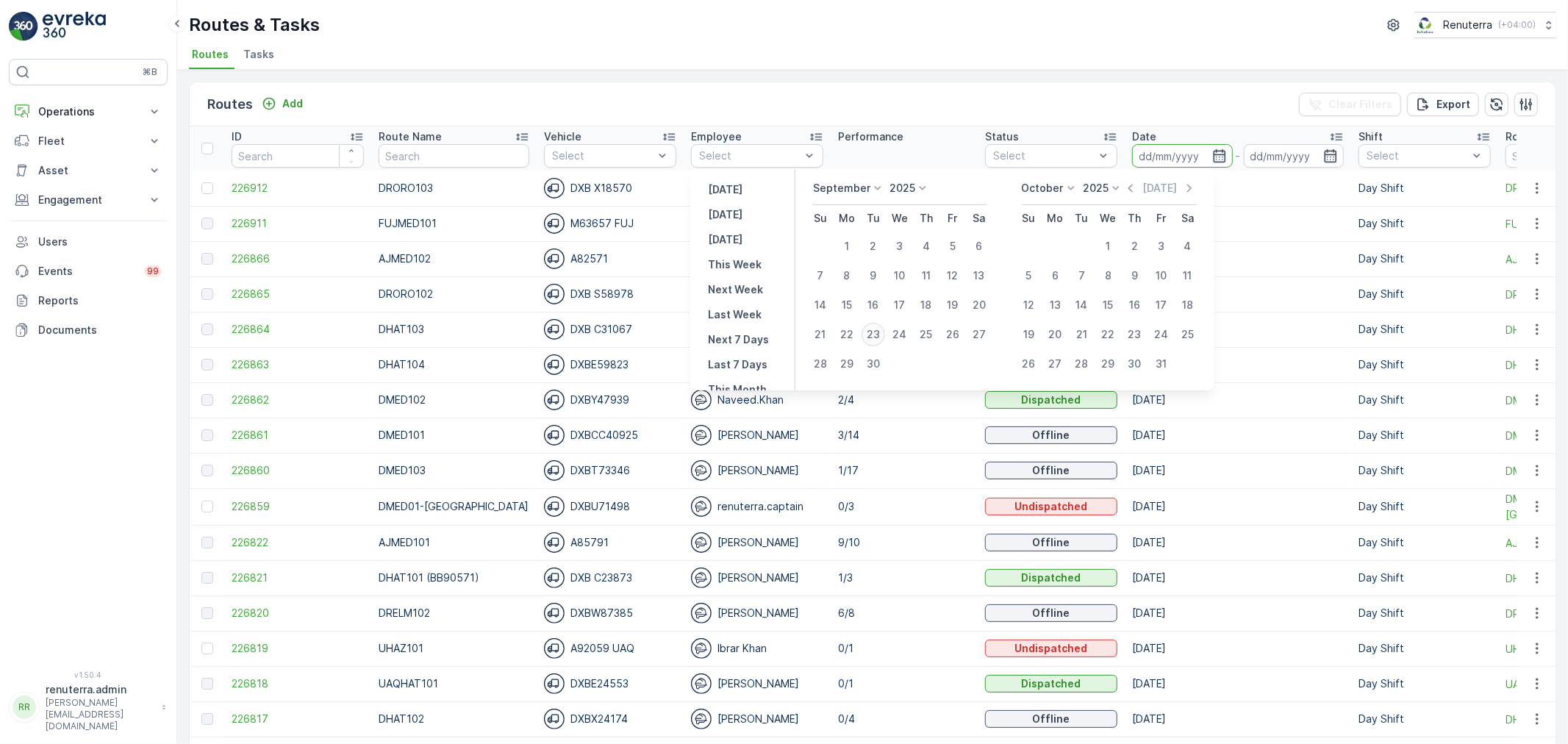
click at [864, 331] on div "23" at bounding box center [873, 334] width 23 height 23
type input "[DATE]"
click at [864, 331] on div "23" at bounding box center [873, 334] width 23 height 23
type input "[DATE]"
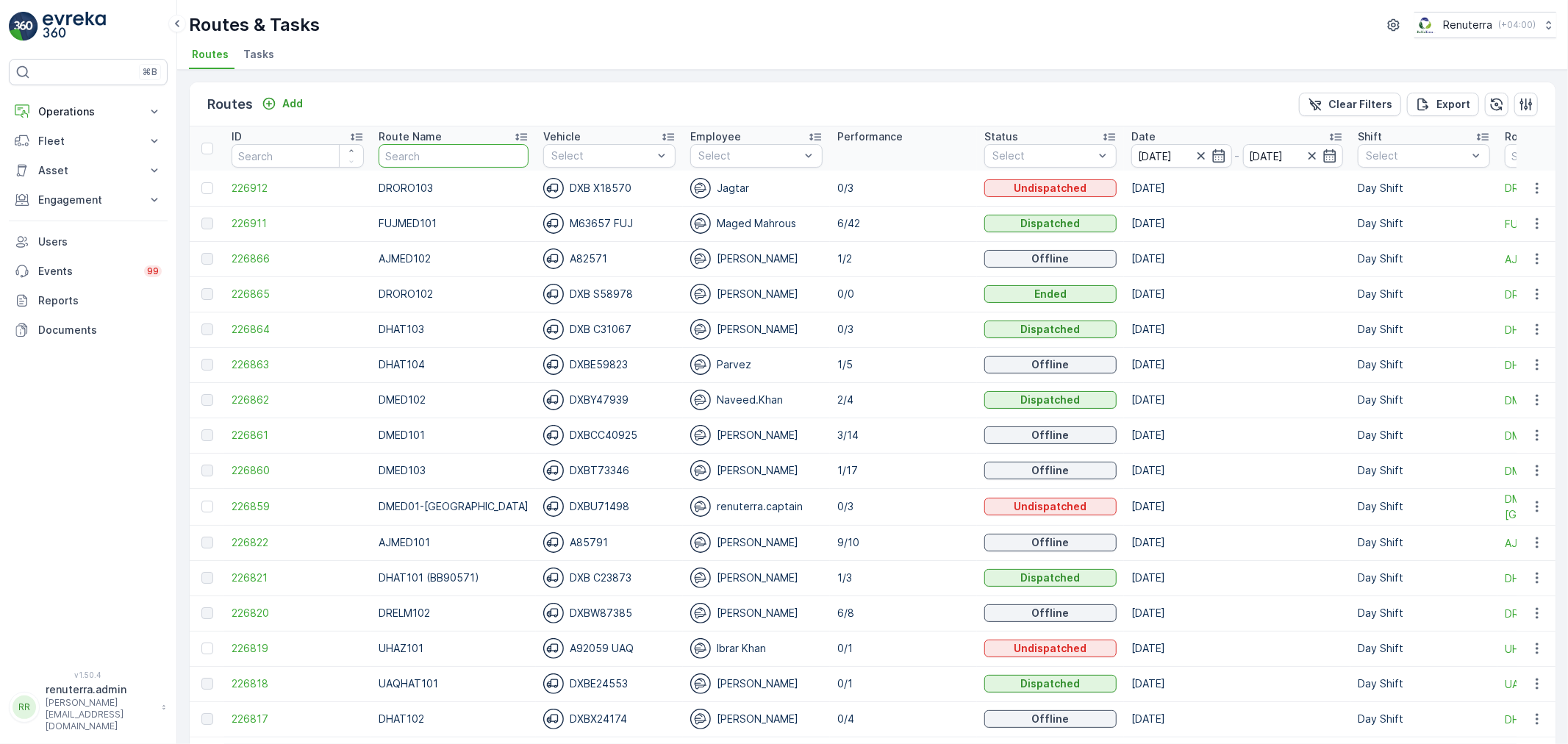
click at [436, 158] on input "text" at bounding box center [453, 155] width 150 height 23
type input "DHAT"
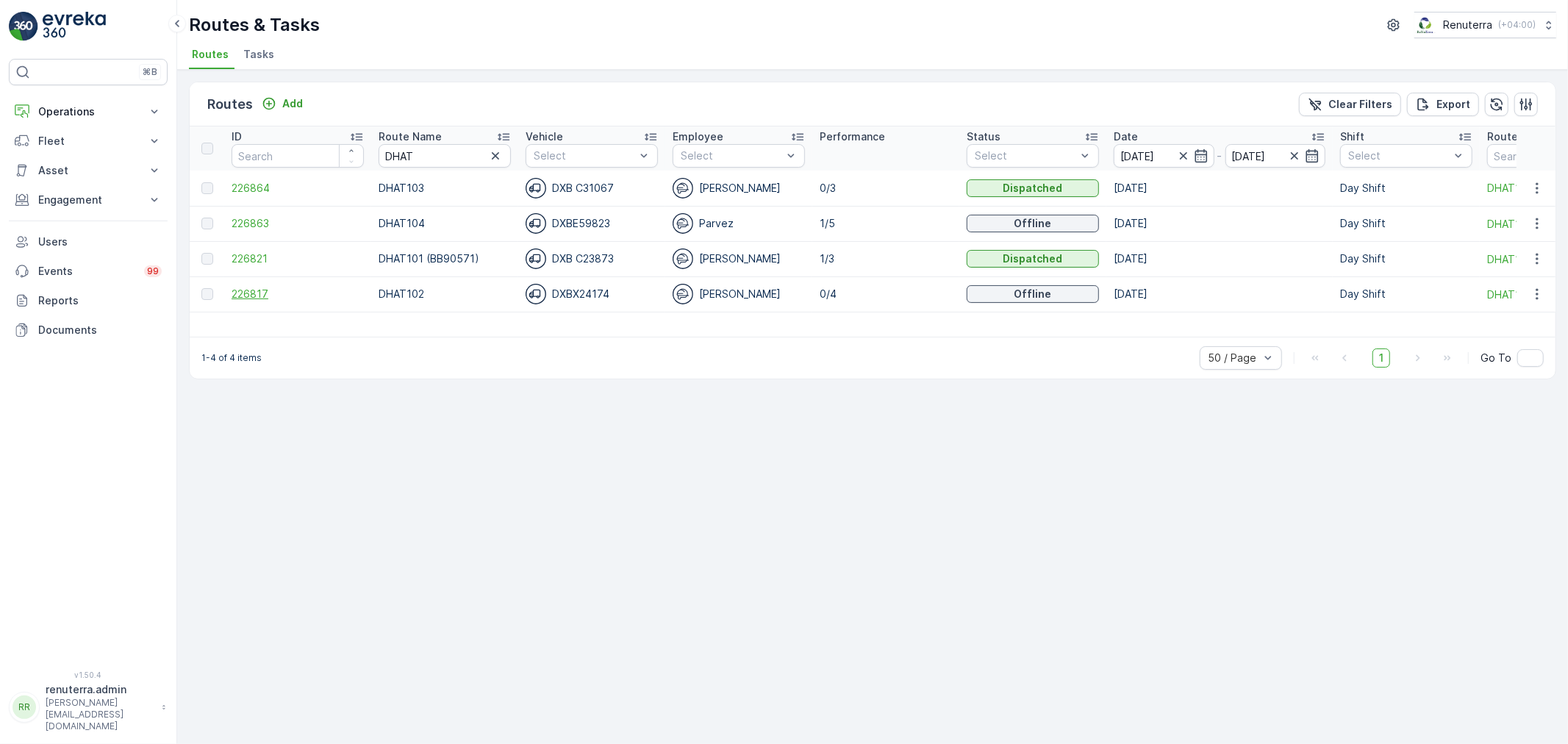
click at [269, 294] on span "226817" at bounding box center [298, 294] width 133 height 15
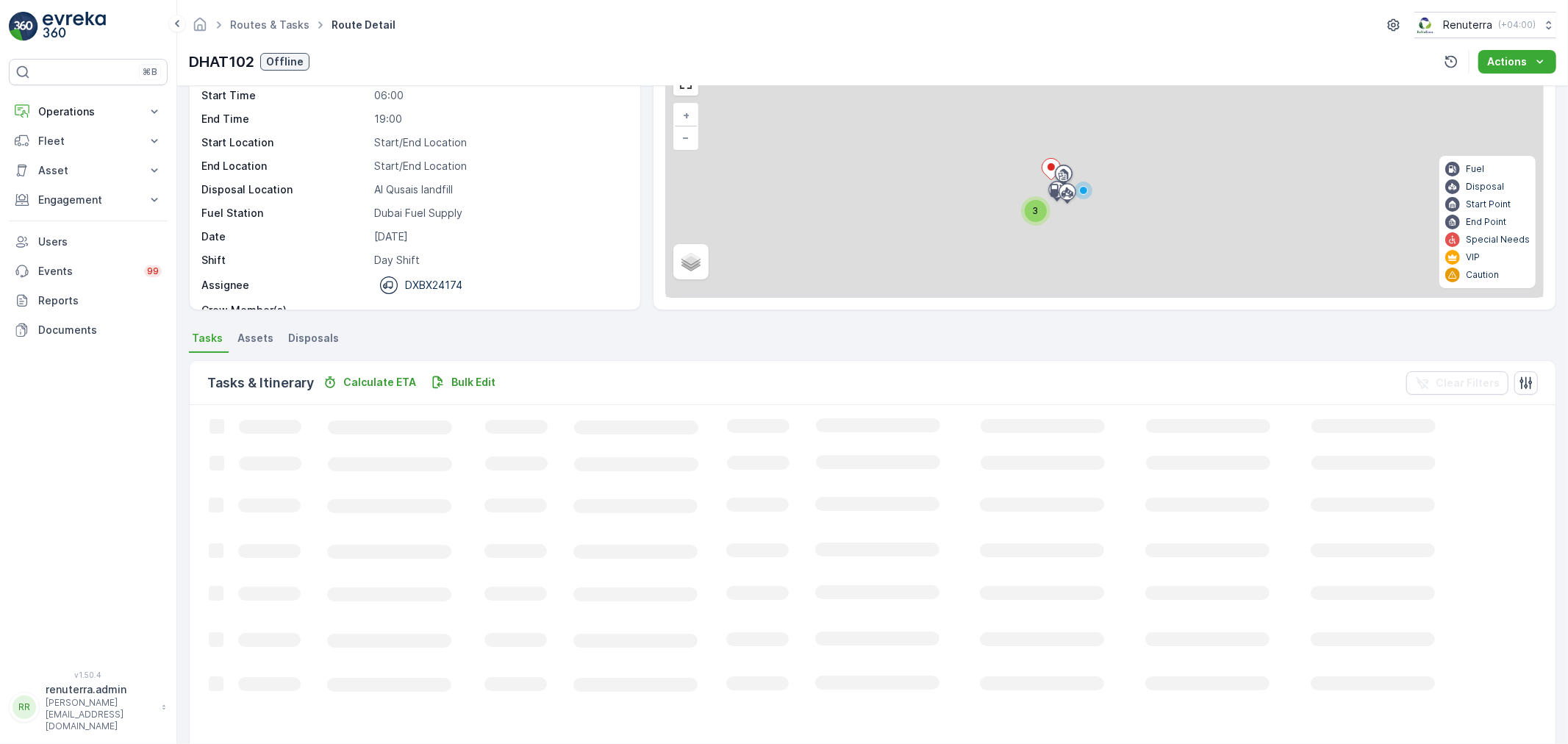
scroll to position [15, 0]
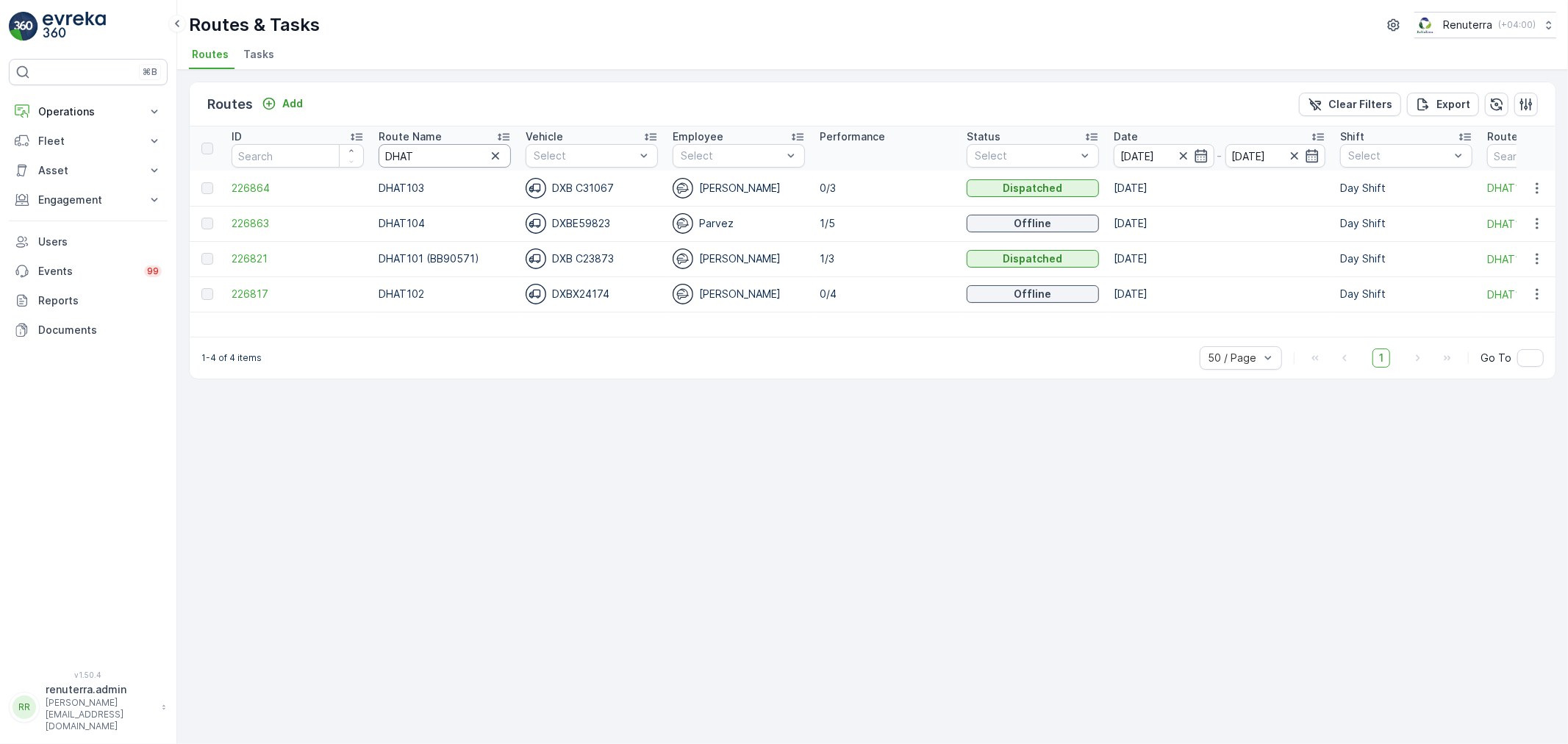
click at [408, 144] on input "DHAT" at bounding box center [445, 155] width 133 height 23
click at [444, 152] on input "DHAT" at bounding box center [445, 155] width 133 height 23
click at [442, 151] on input "DHAT" at bounding box center [445, 155] width 133 height 23
click at [442, 150] on input "DHAT" at bounding box center [445, 155] width 133 height 23
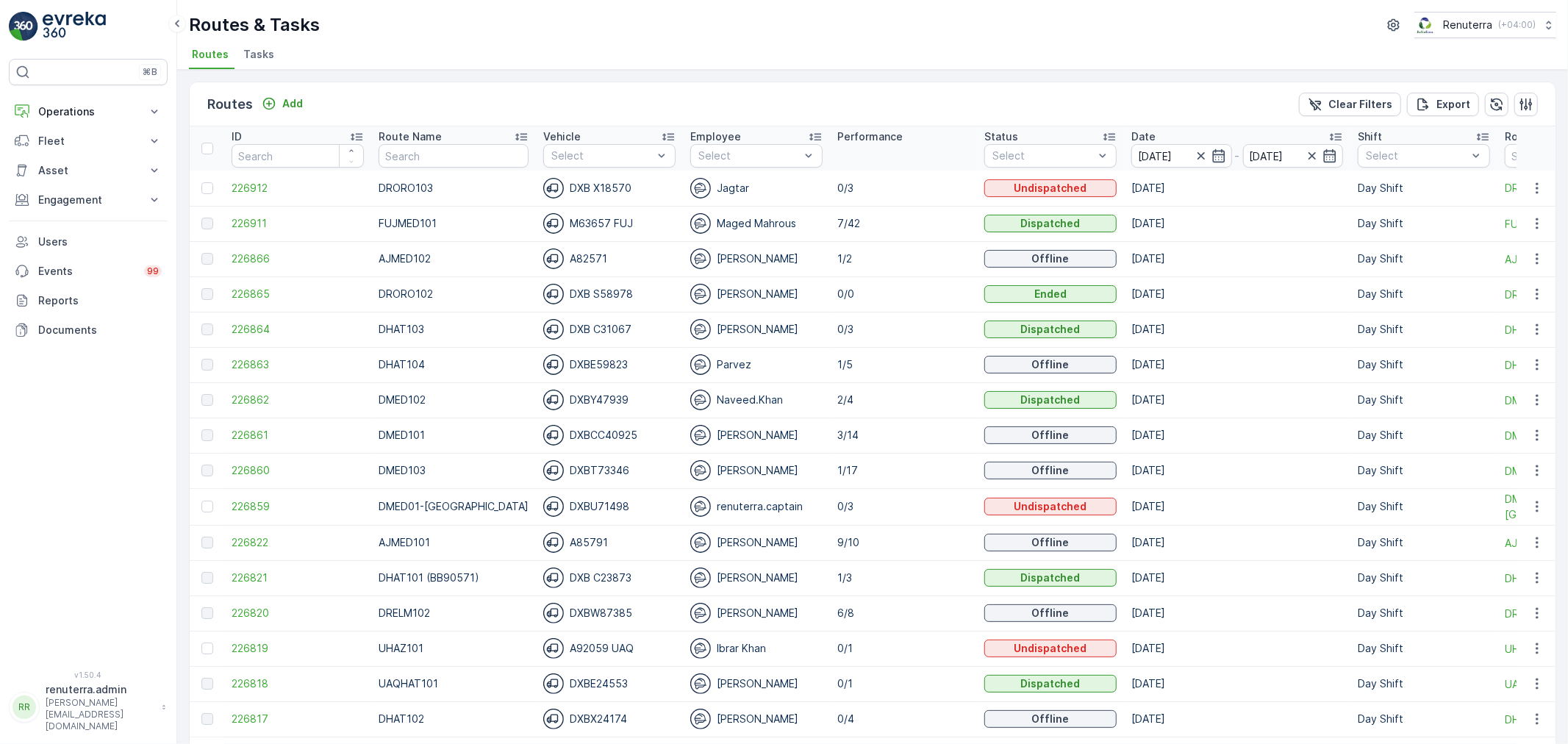
click at [422, 158] on input "text" at bounding box center [453, 155] width 150 height 23
type input "DHAT"
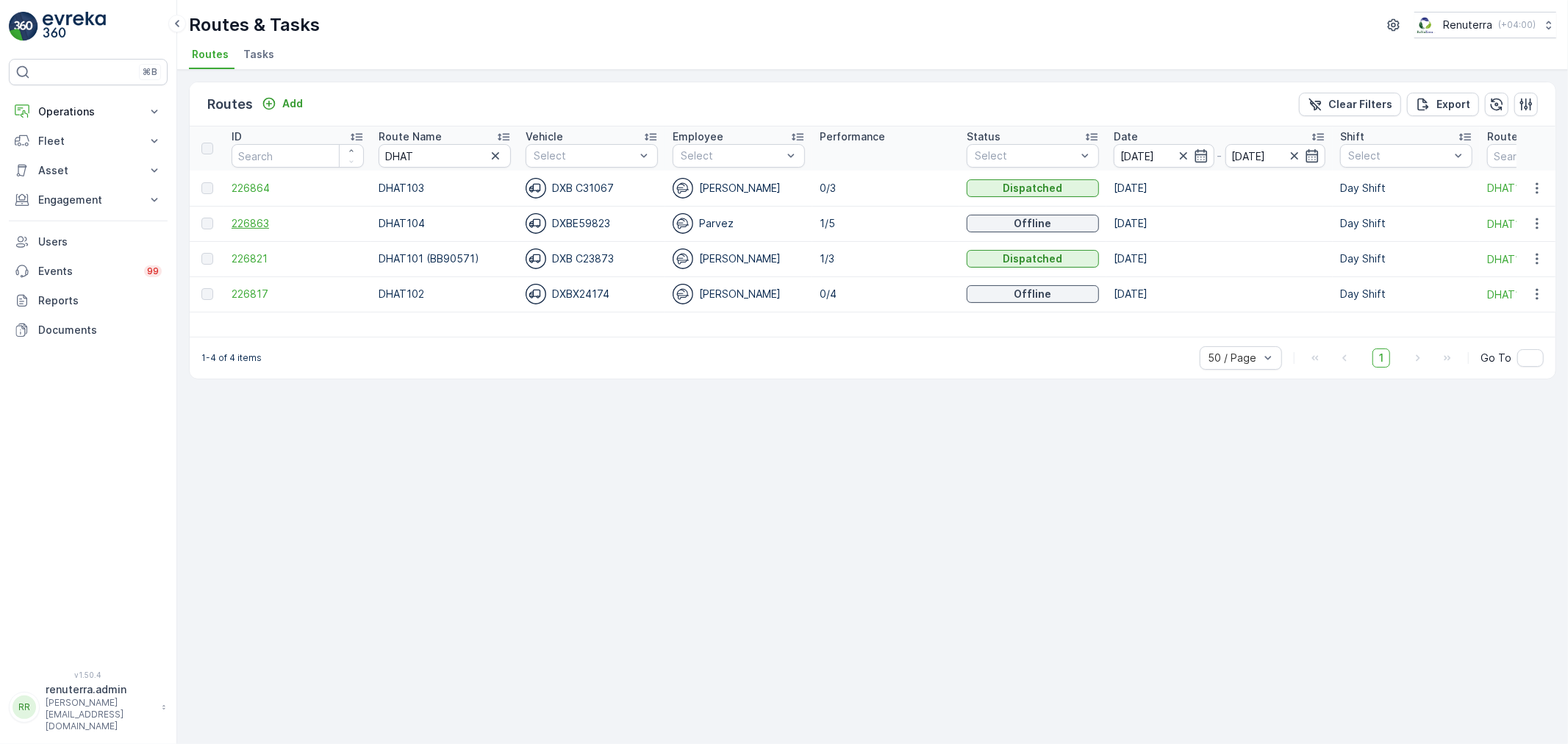
click at [290, 219] on span "226863" at bounding box center [298, 223] width 133 height 15
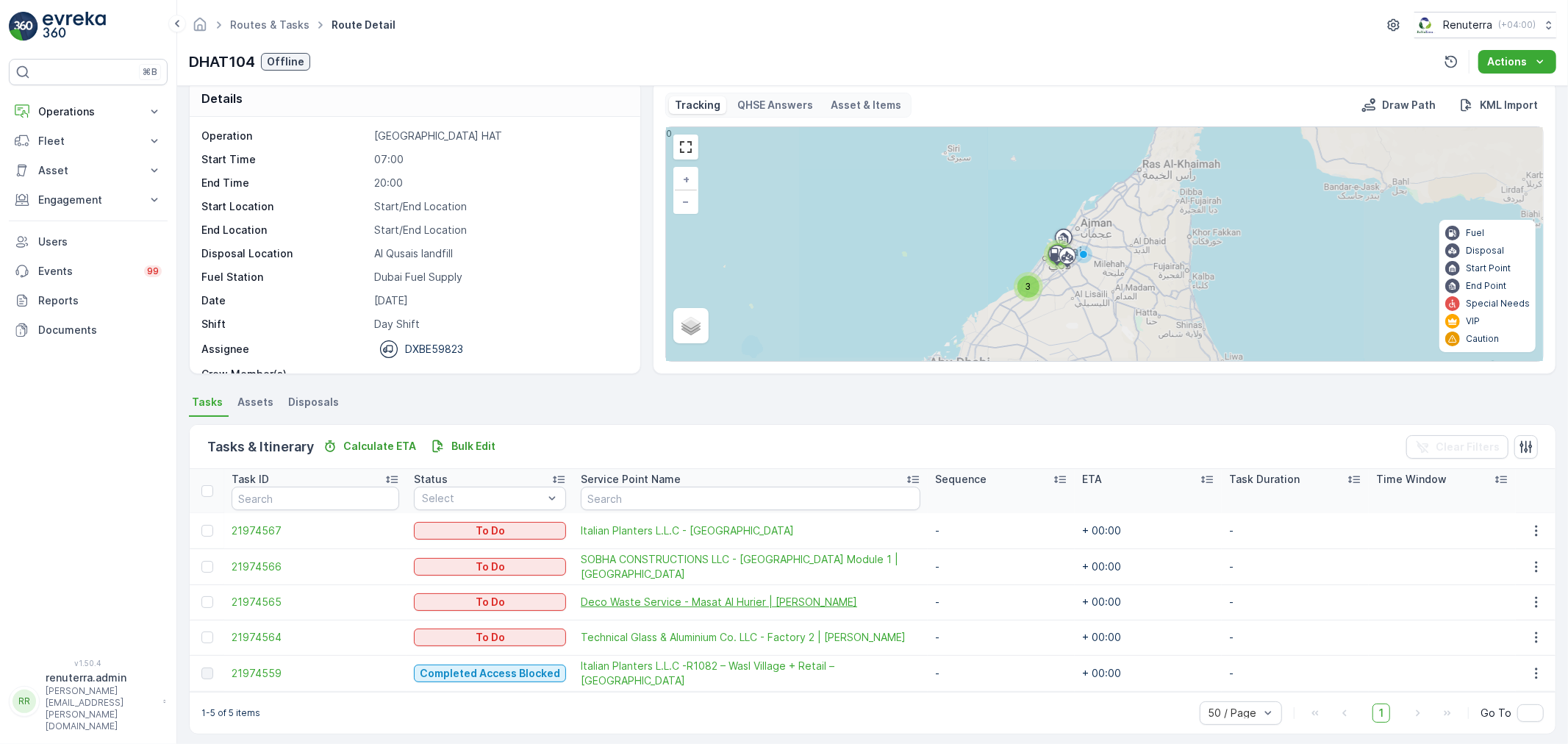
scroll to position [26, 0]
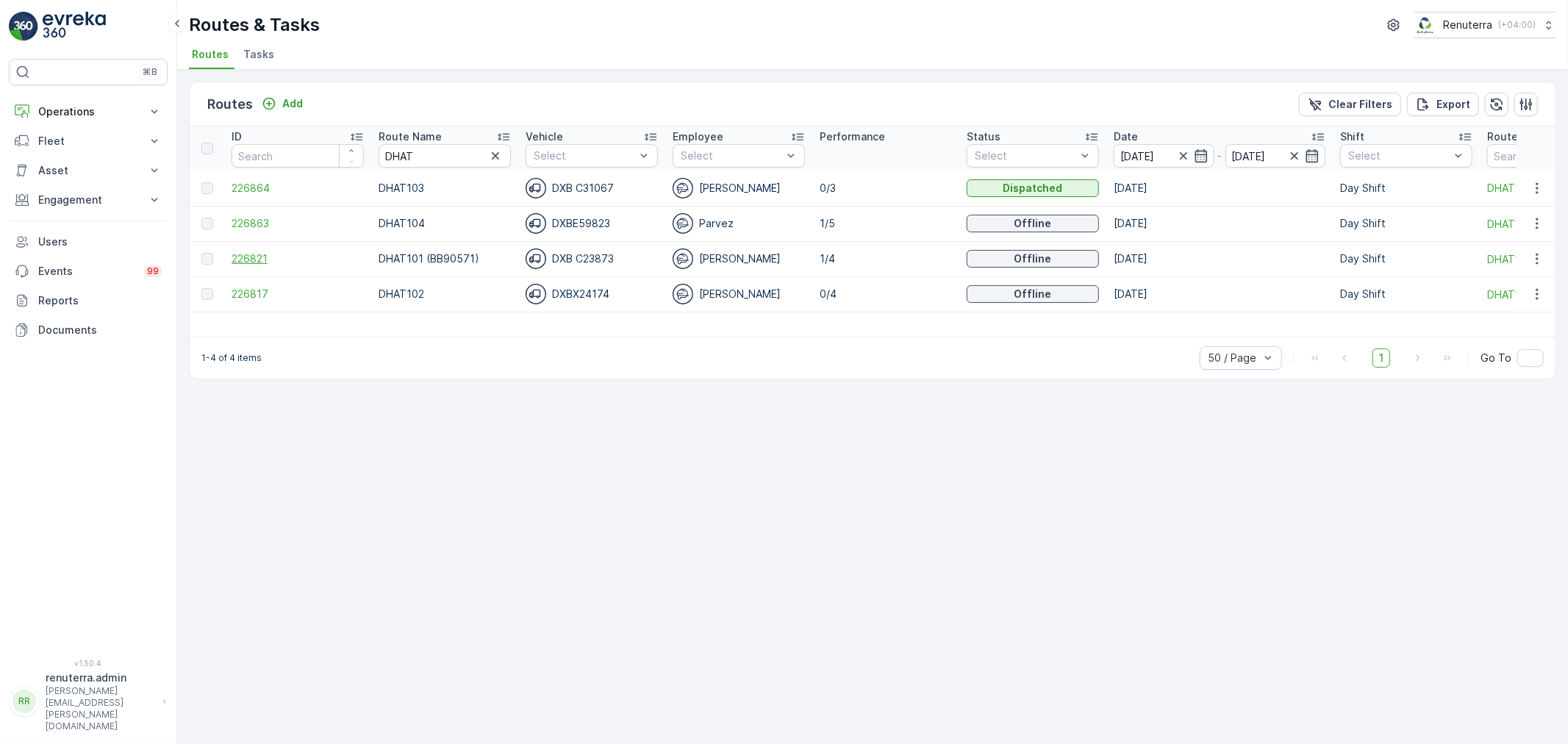
click at [248, 258] on span "226821" at bounding box center [298, 258] width 133 height 15
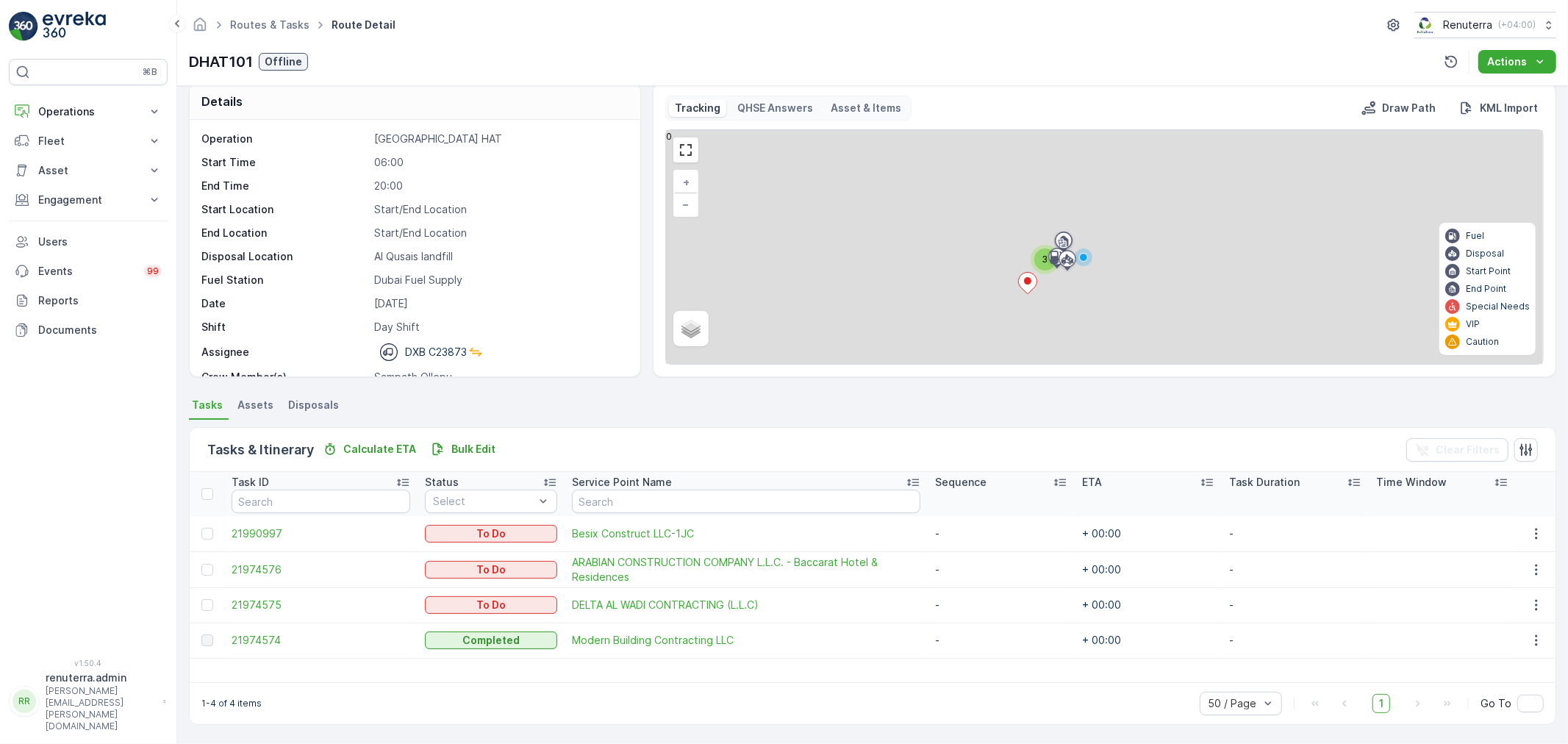
scroll to position [15, 0]
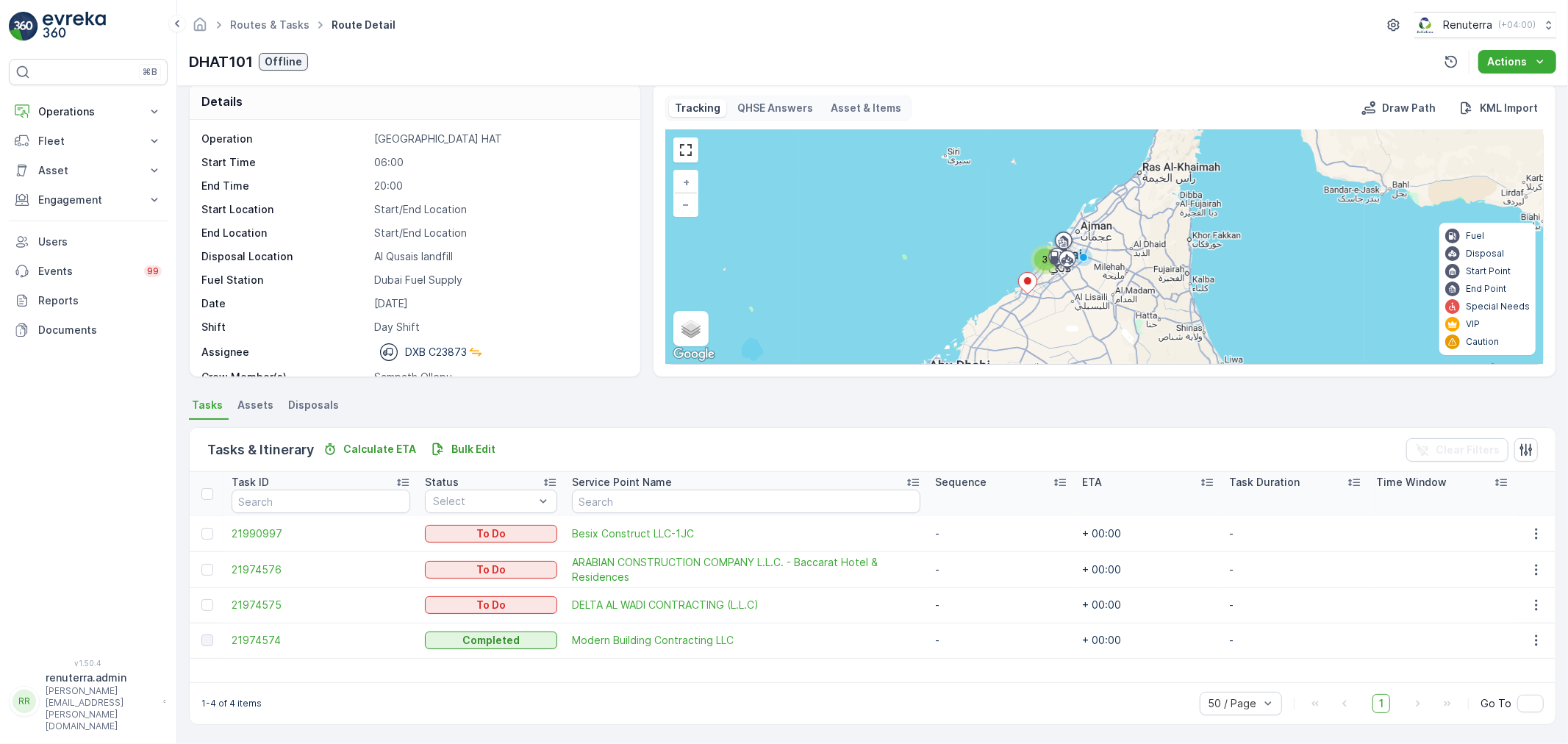
click at [218, 526] on td at bounding box center [207, 533] width 34 height 35
click at [213, 528] on div at bounding box center [209, 534] width 16 height 12
click at [202, 528] on input "checkbox" at bounding box center [202, 528] width 0 height 0
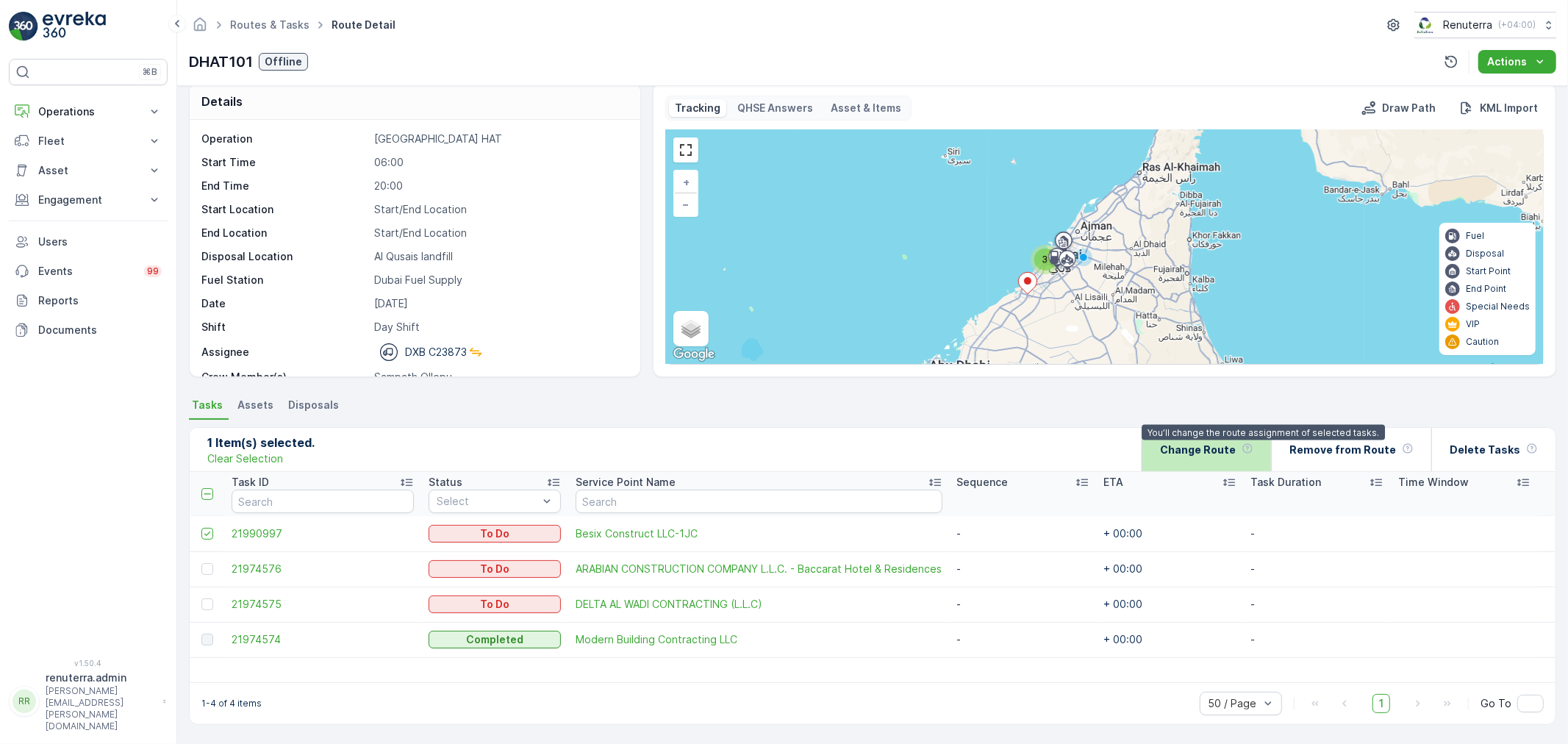
click at [1254, 444] on icon at bounding box center [1248, 449] width 12 height 12
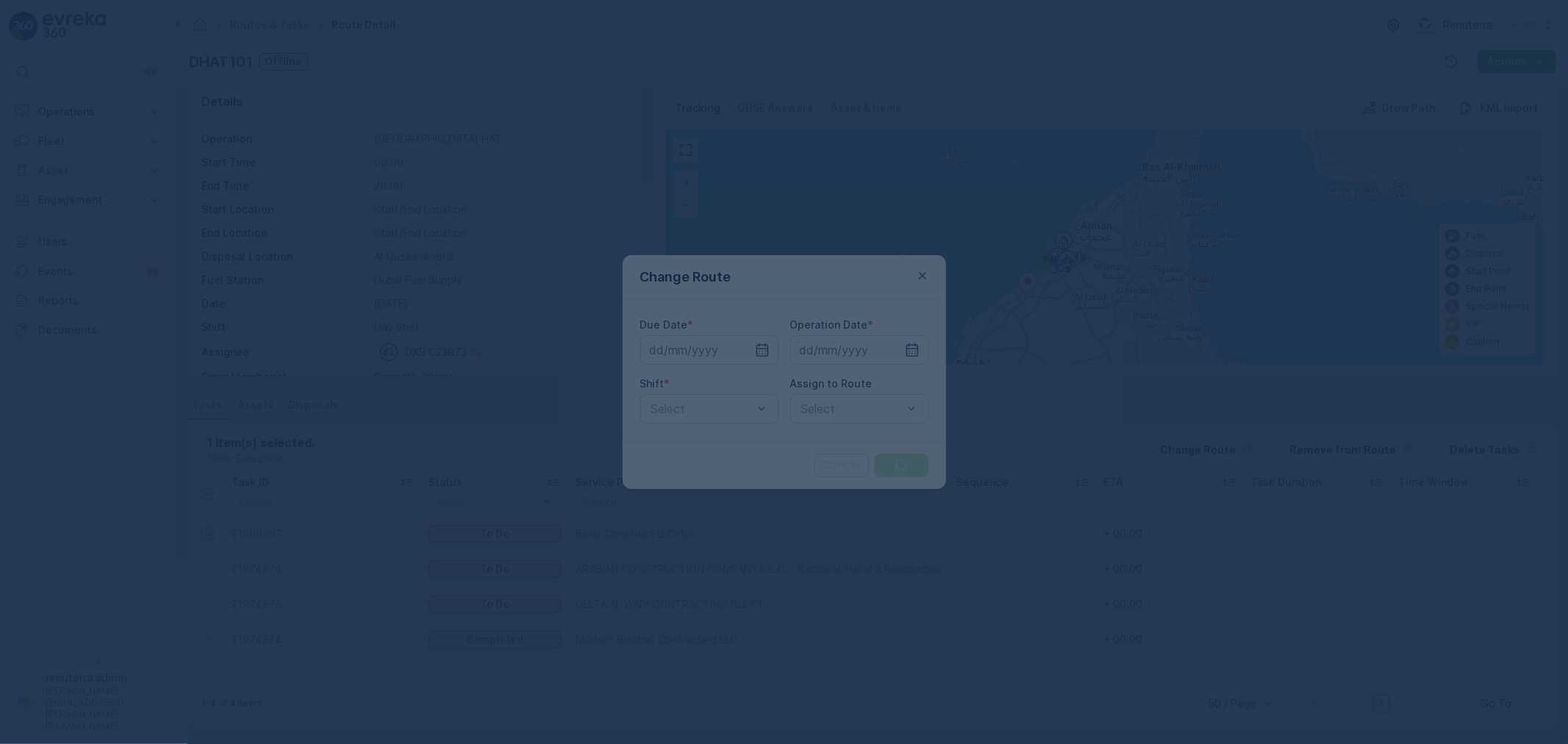
type input "[DATE]"
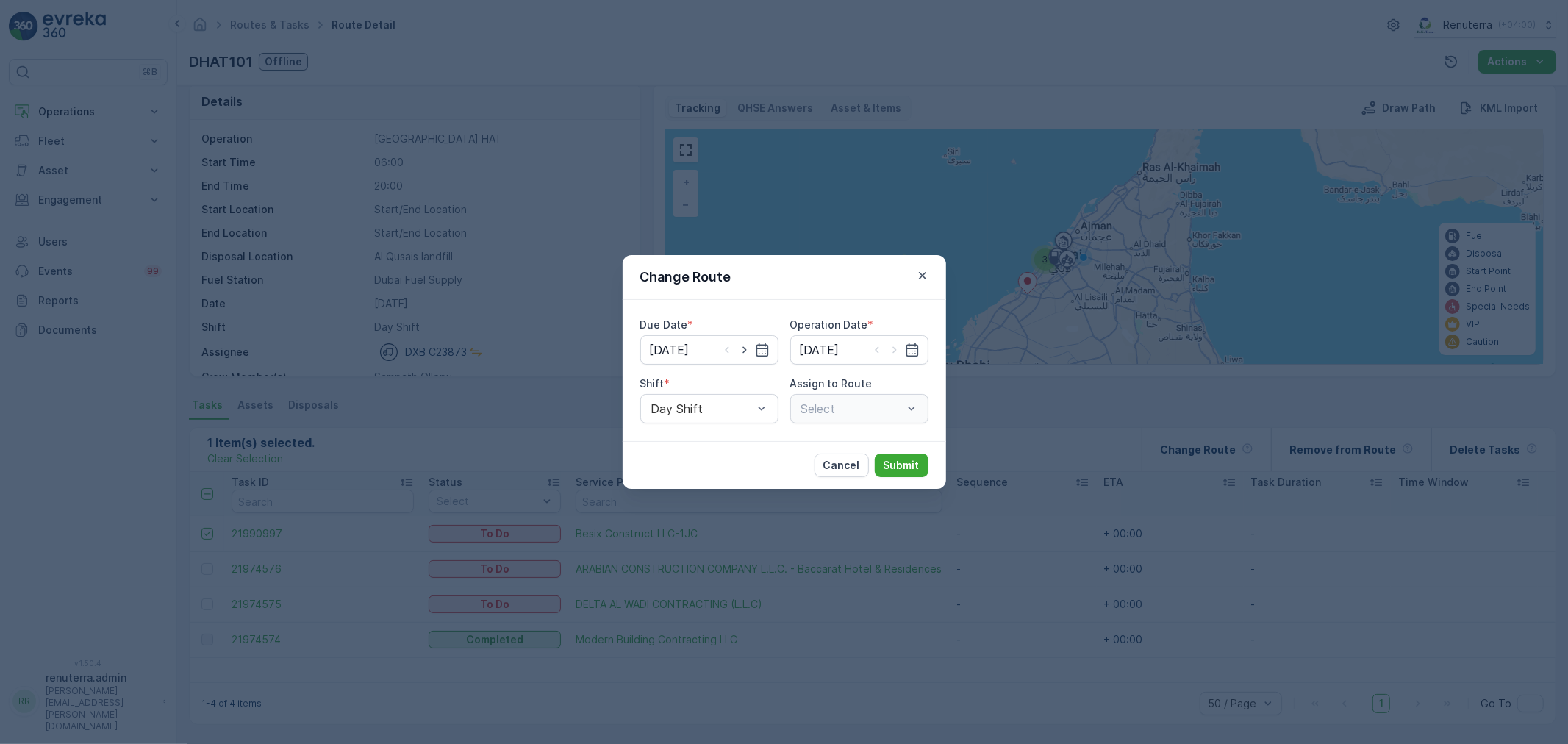
click at [529, 239] on div "Change Route Due Date * [DATE] Operation Date * [DATE] Shift * Day Shift Assign…" at bounding box center [784, 372] width 1568 height 744
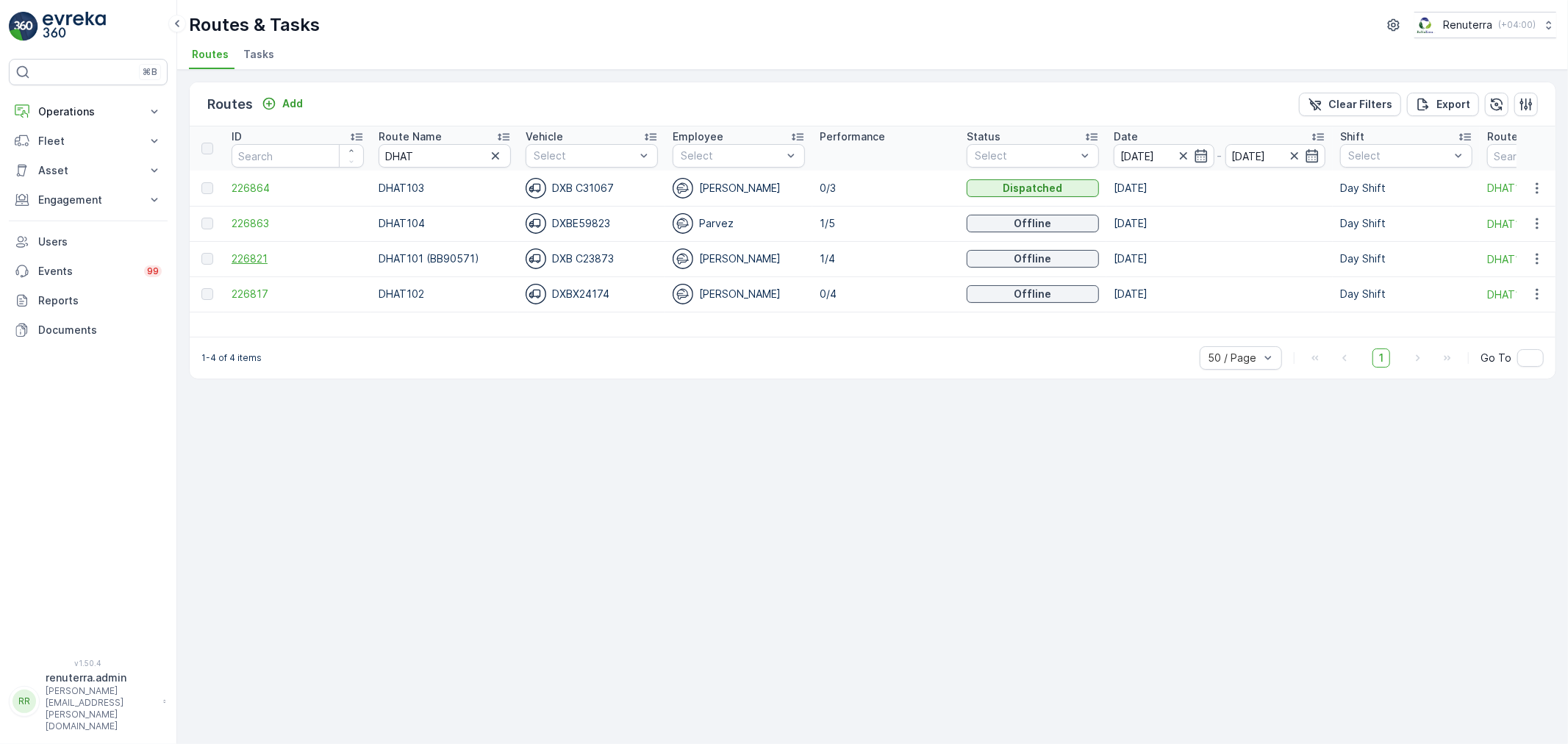
click at [256, 257] on span "226821" at bounding box center [298, 258] width 133 height 15
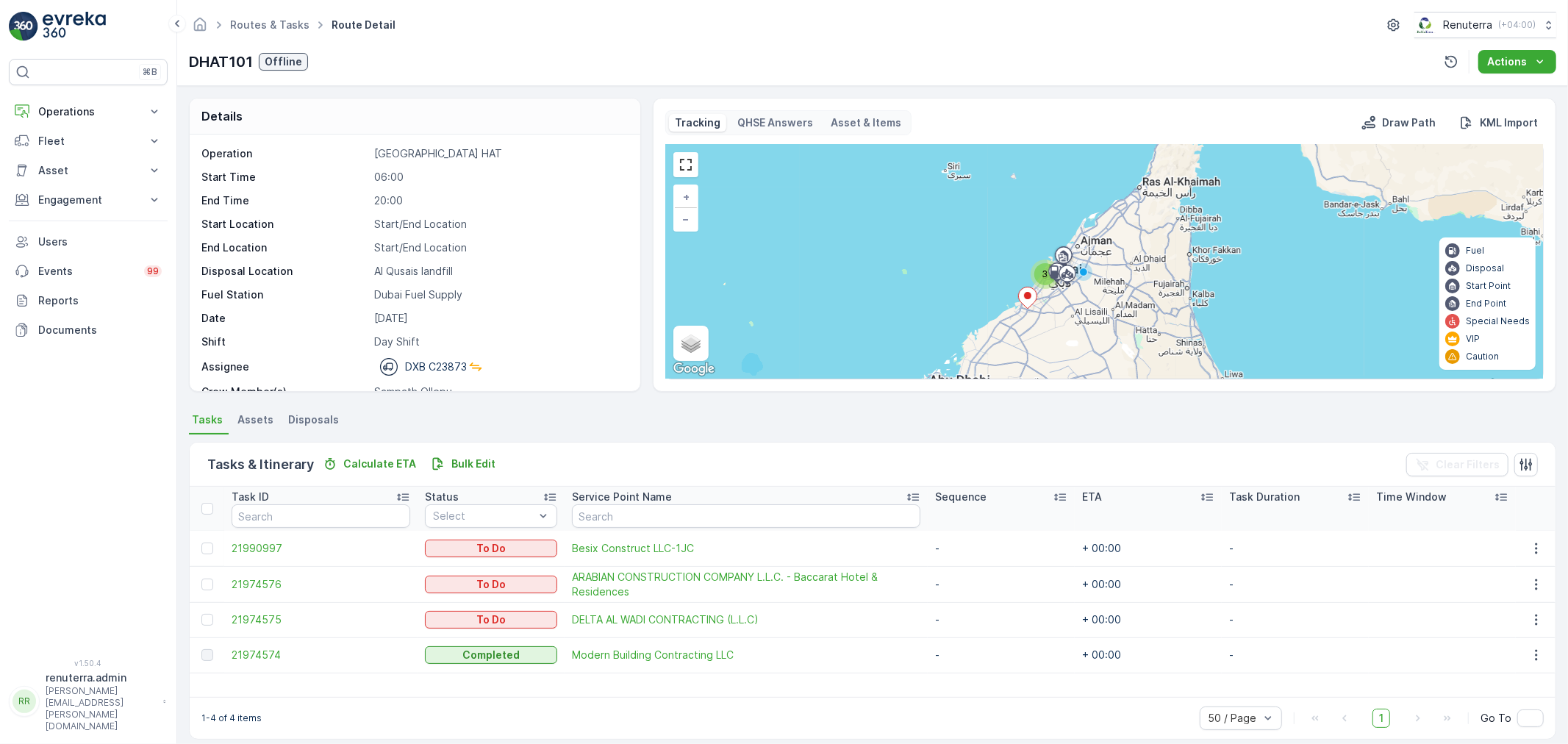
click at [200, 546] on td at bounding box center [207, 548] width 34 height 35
click at [208, 548] on div at bounding box center [208, 549] width 12 height 12
click at [202, 542] on input "checkbox" at bounding box center [202, 542] width 0 height 0
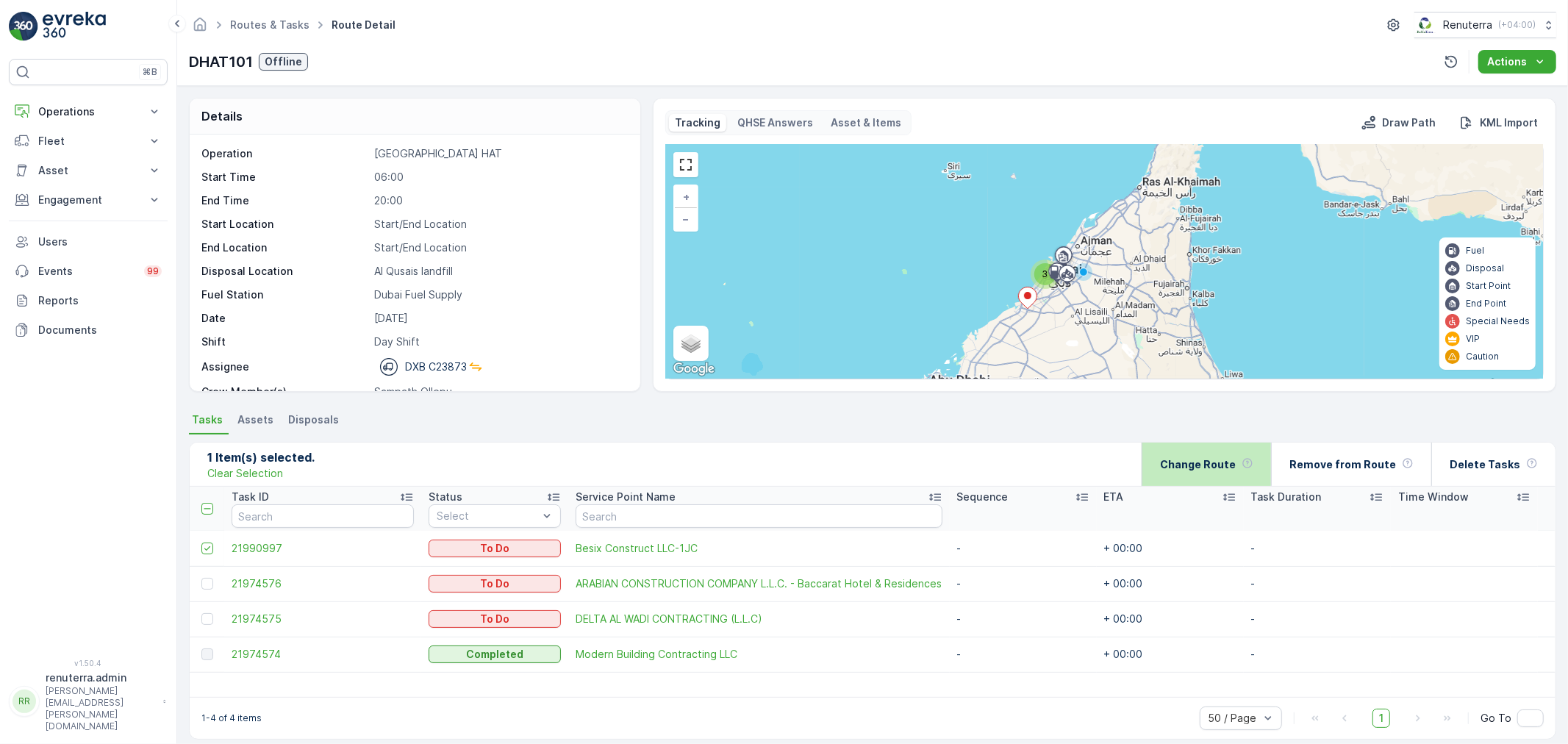
click at [1205, 468] on p "Change Route" at bounding box center [1198, 464] width 76 height 15
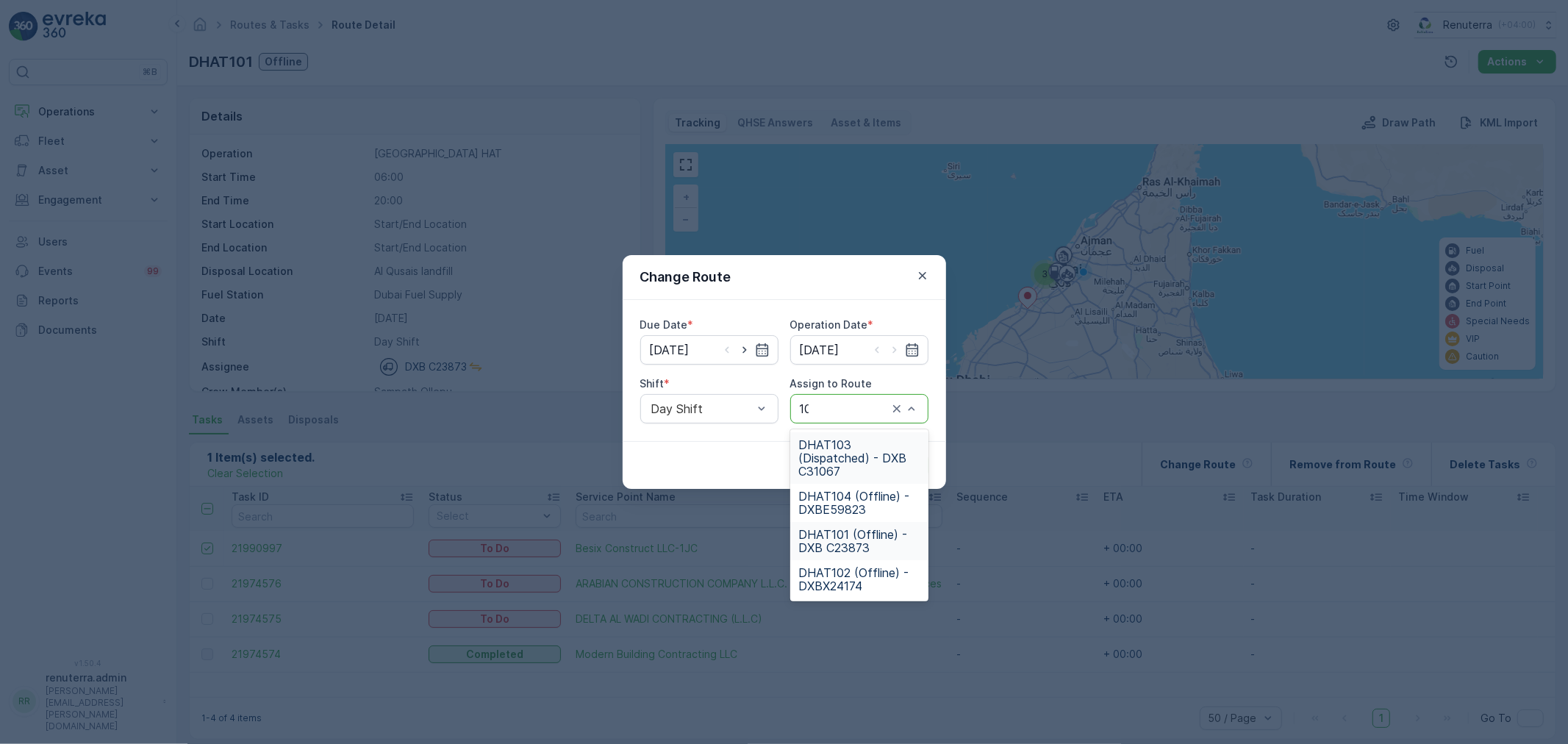
type input "104"
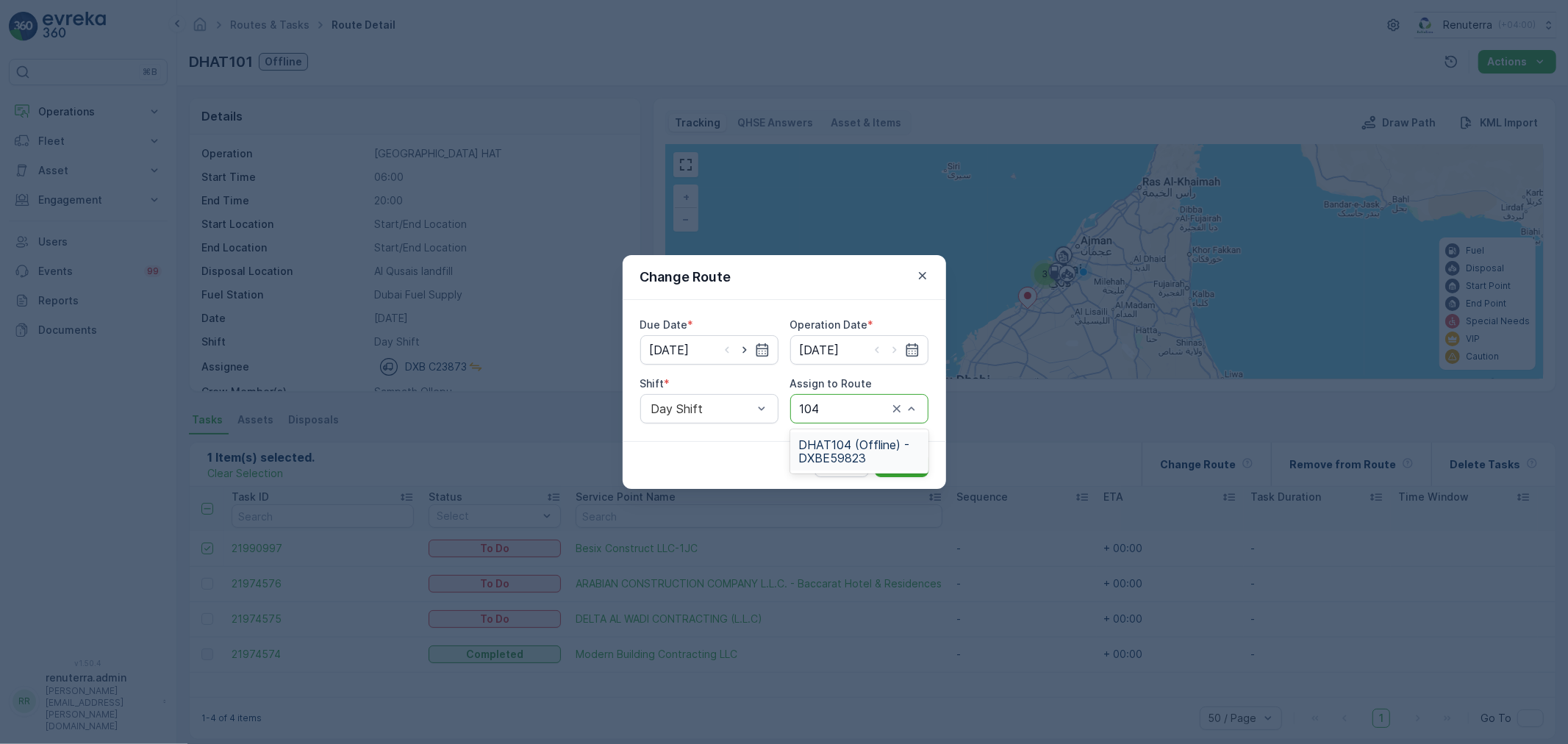
click at [850, 449] on span "DHAT104 (Offline) - DXBE59823" at bounding box center [860, 451] width 121 height 27
click at [884, 458] on p "Submit" at bounding box center [902, 465] width 36 height 15
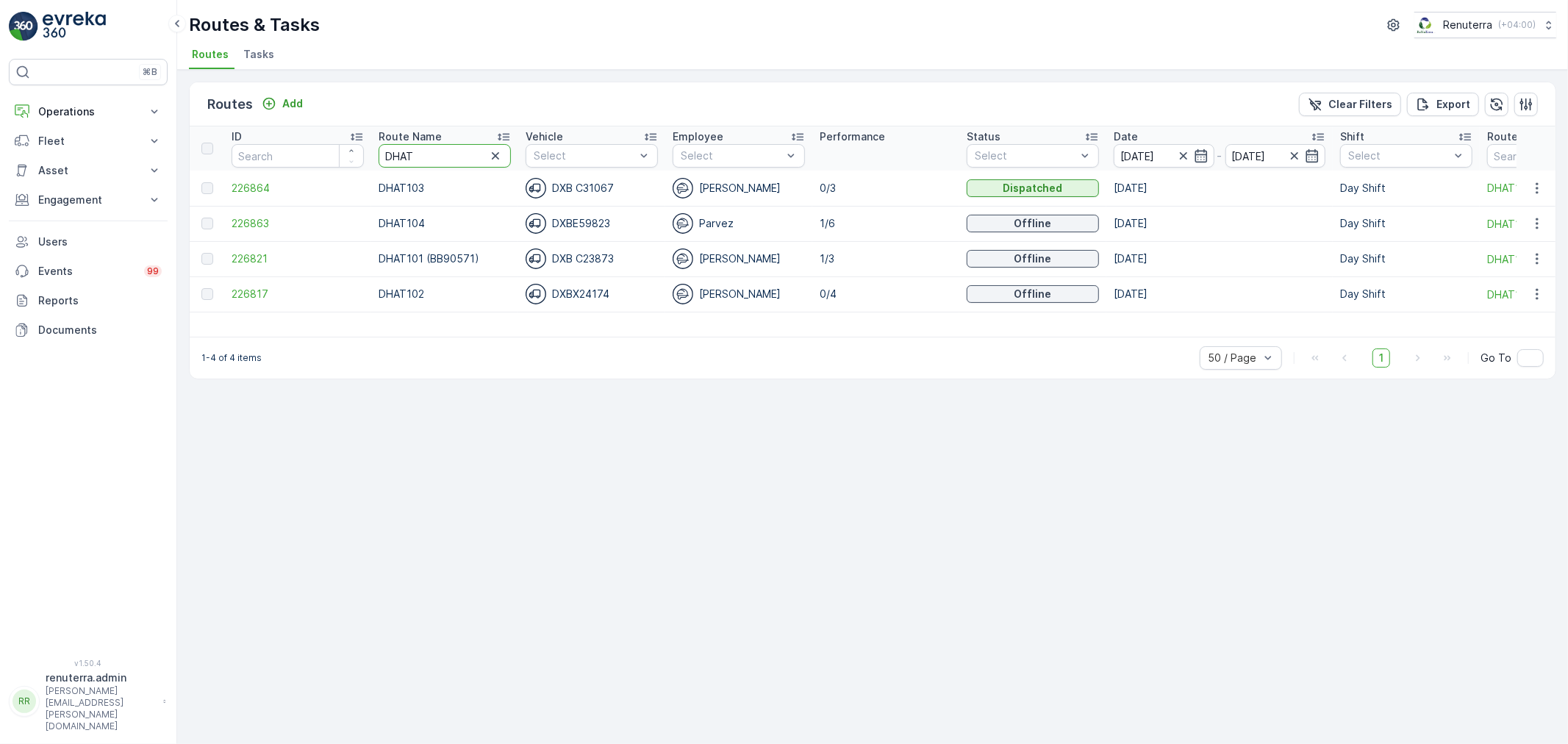
drag, startPoint x: 426, startPoint y: 152, endPoint x: 380, endPoint y: 138, distance: 48.1
click at [380, 138] on th "Route Name DHAT" at bounding box center [445, 148] width 147 height 44
type input "haz"
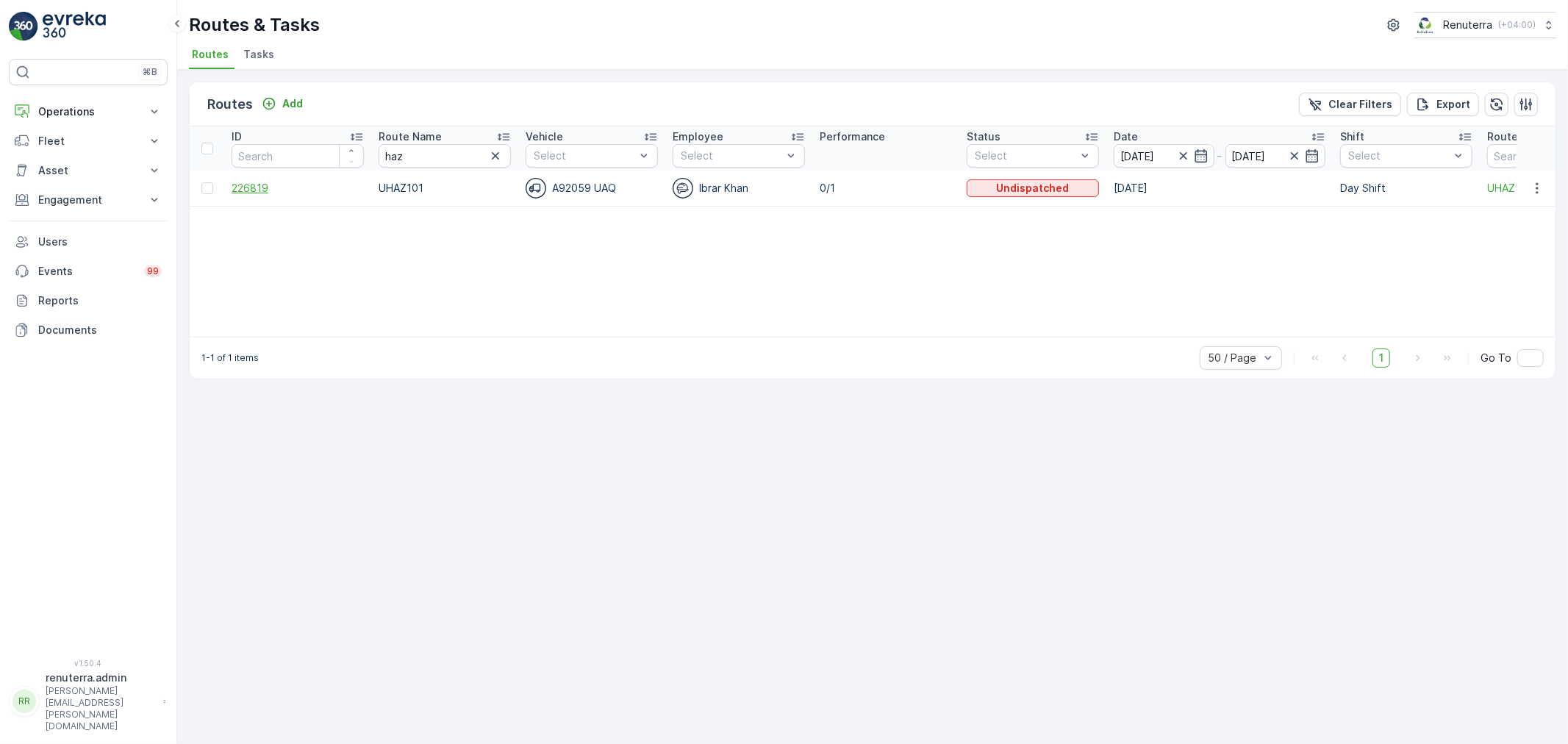
click at [283, 189] on span "226819" at bounding box center [298, 188] width 133 height 15
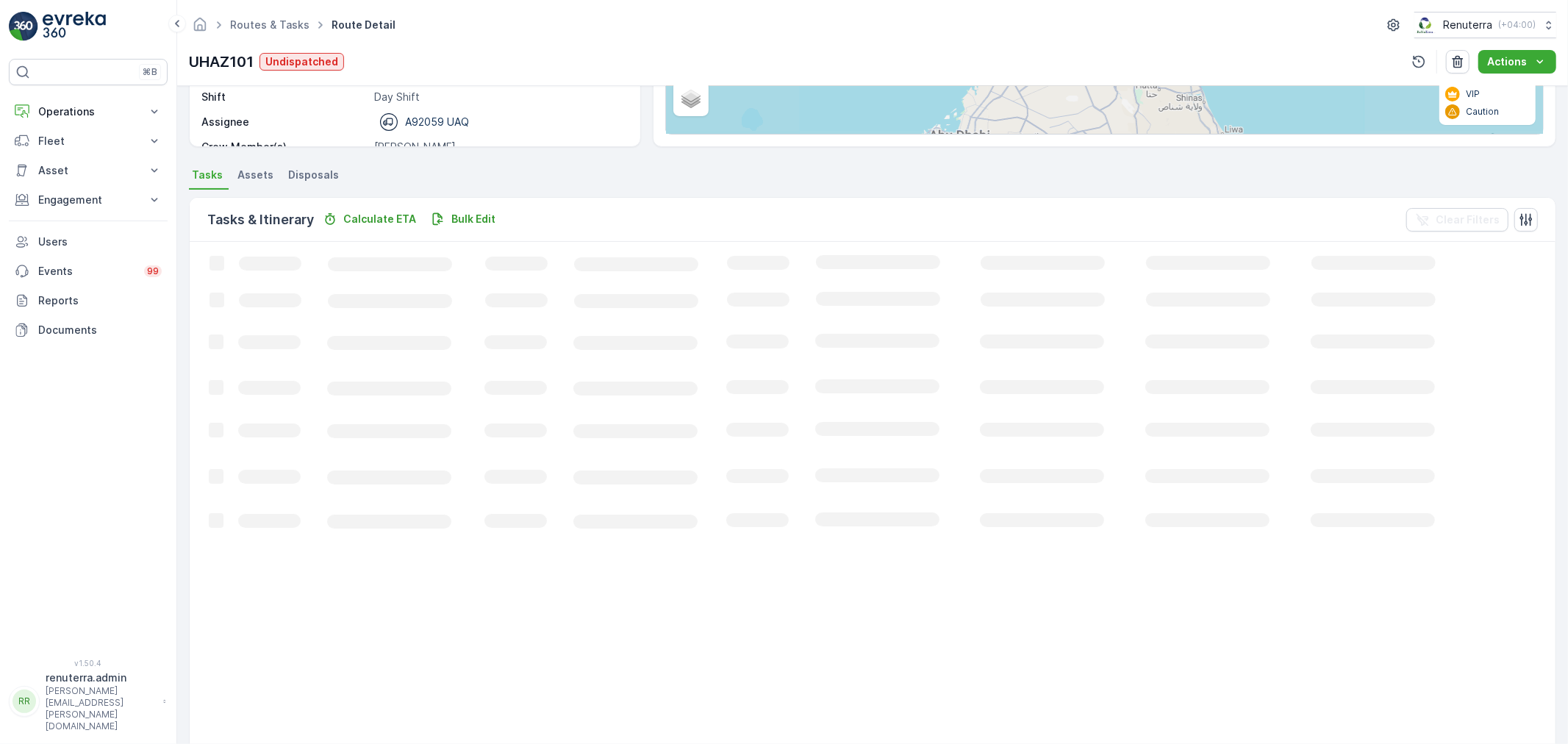
scroll to position [15, 0]
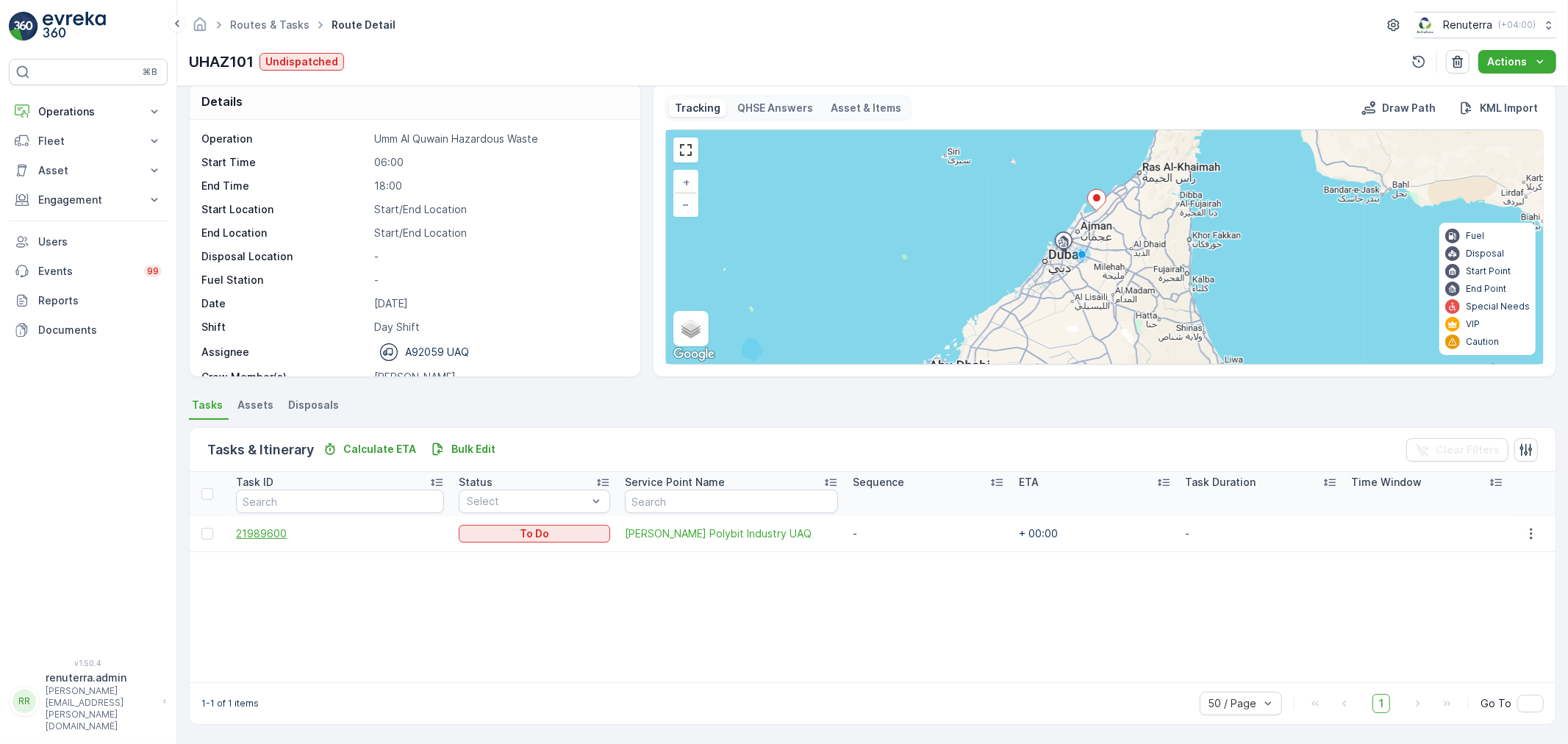
click at [263, 532] on span "21989600" at bounding box center [339, 533] width 208 height 15
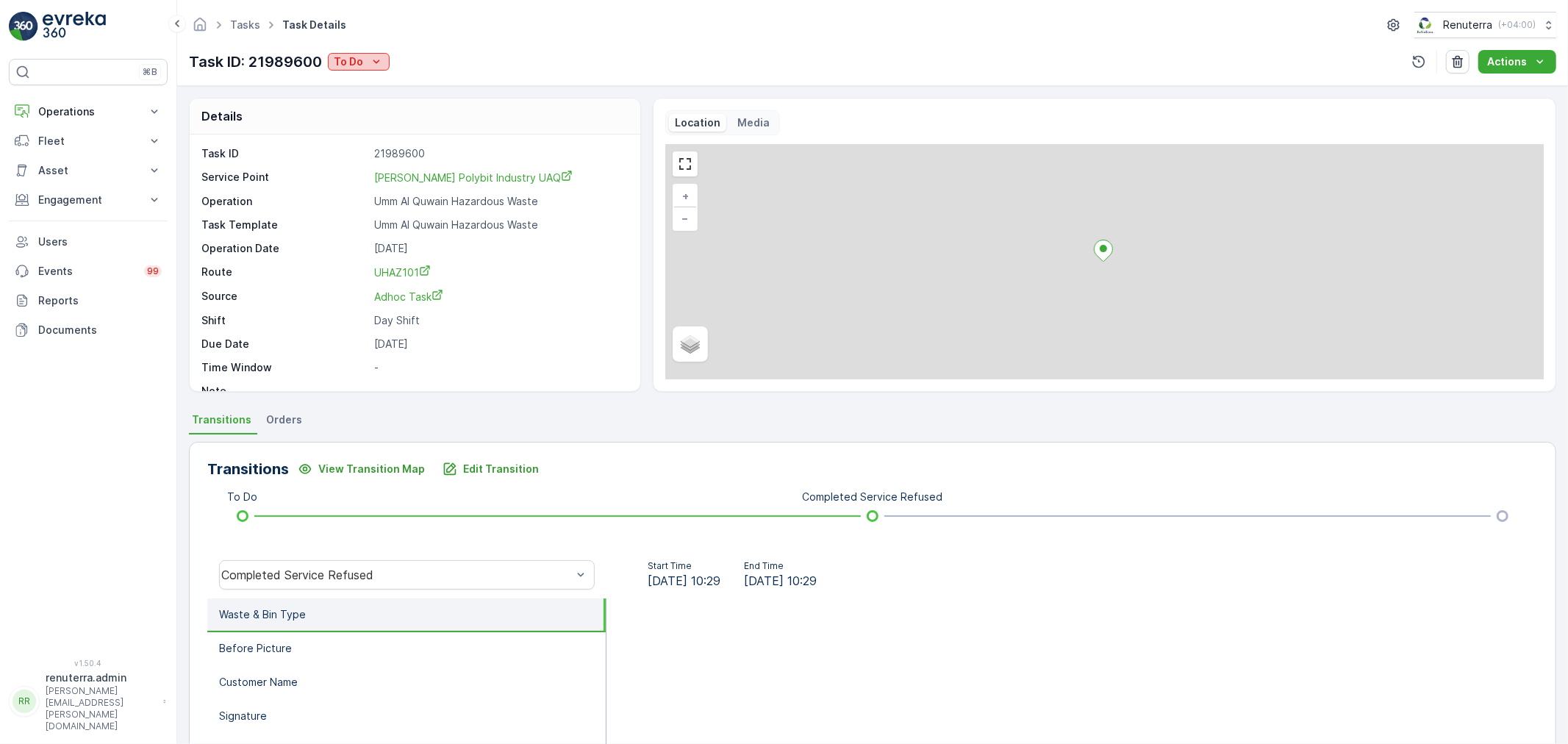
click at [349, 58] on p "To Do" at bounding box center [348, 61] width 29 height 15
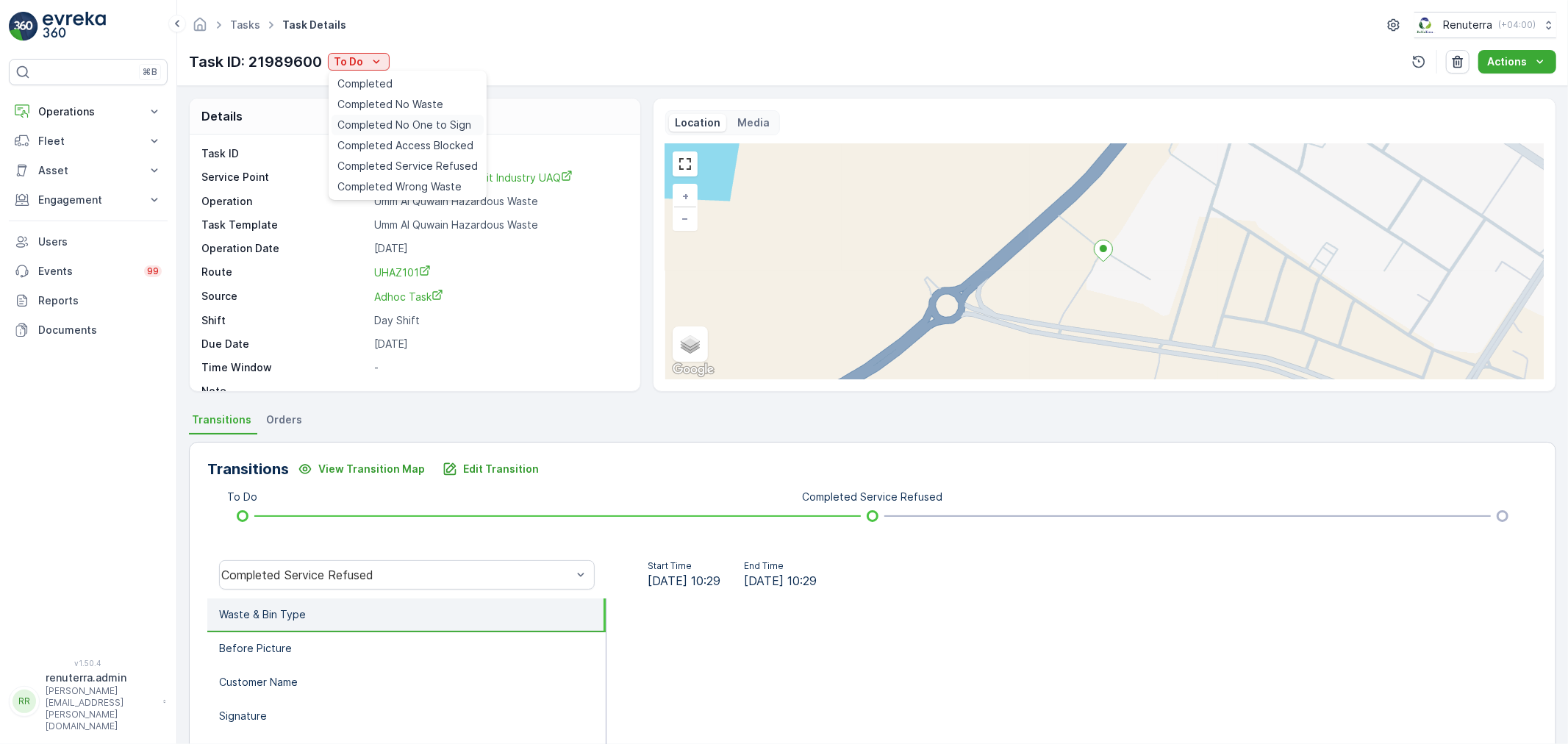
click at [419, 115] on div "Completed No One to Sign" at bounding box center [408, 125] width 152 height 21
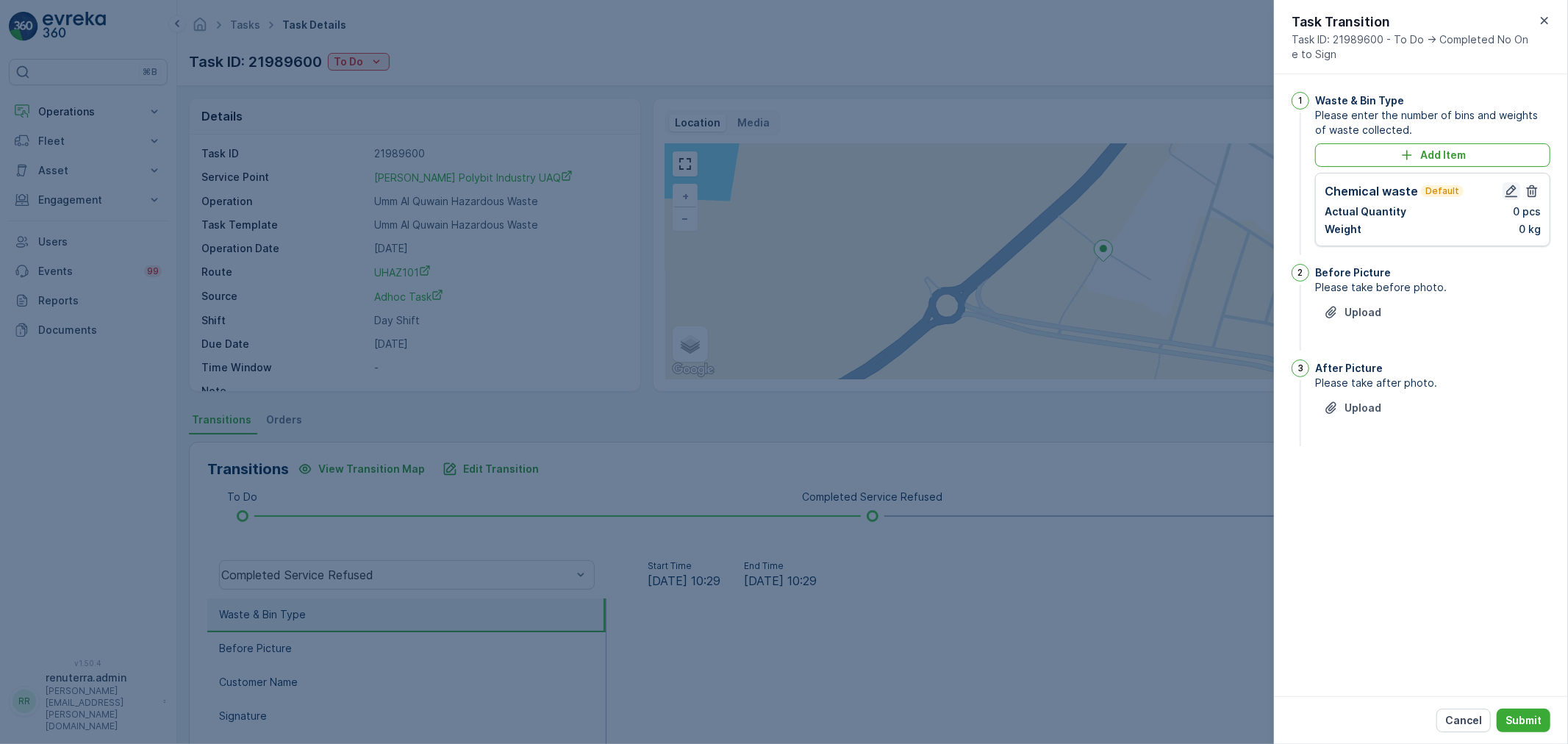
click at [1515, 184] on icon "button" at bounding box center [1511, 190] width 15 height 15
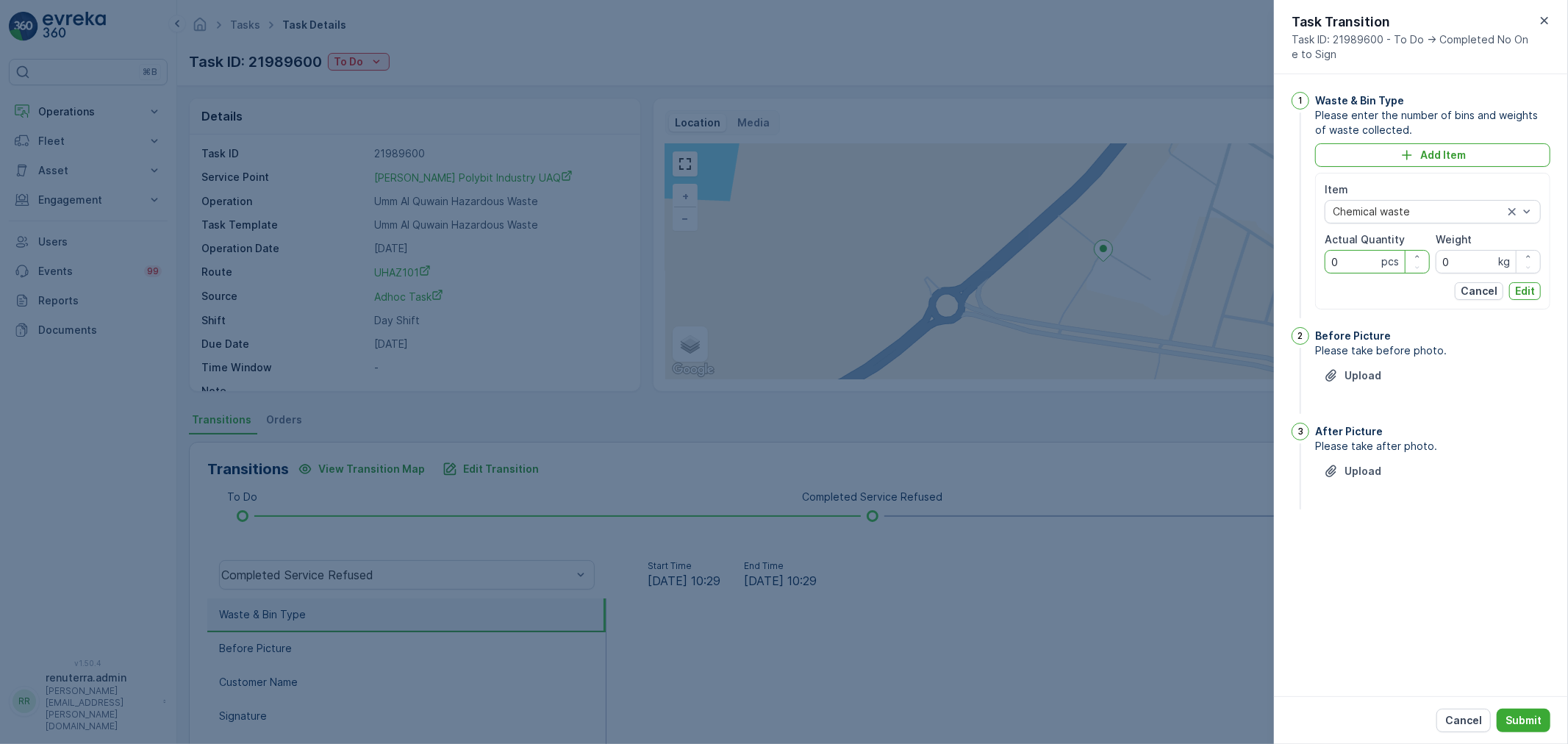
click at [1364, 255] on Quantity "0" at bounding box center [1378, 261] width 105 height 23
type Quantity "01"
click at [1458, 269] on input "0" at bounding box center [1489, 261] width 105 height 23
click at [1452, 263] on input "12923" at bounding box center [1489, 261] width 105 height 23
type input "12293"
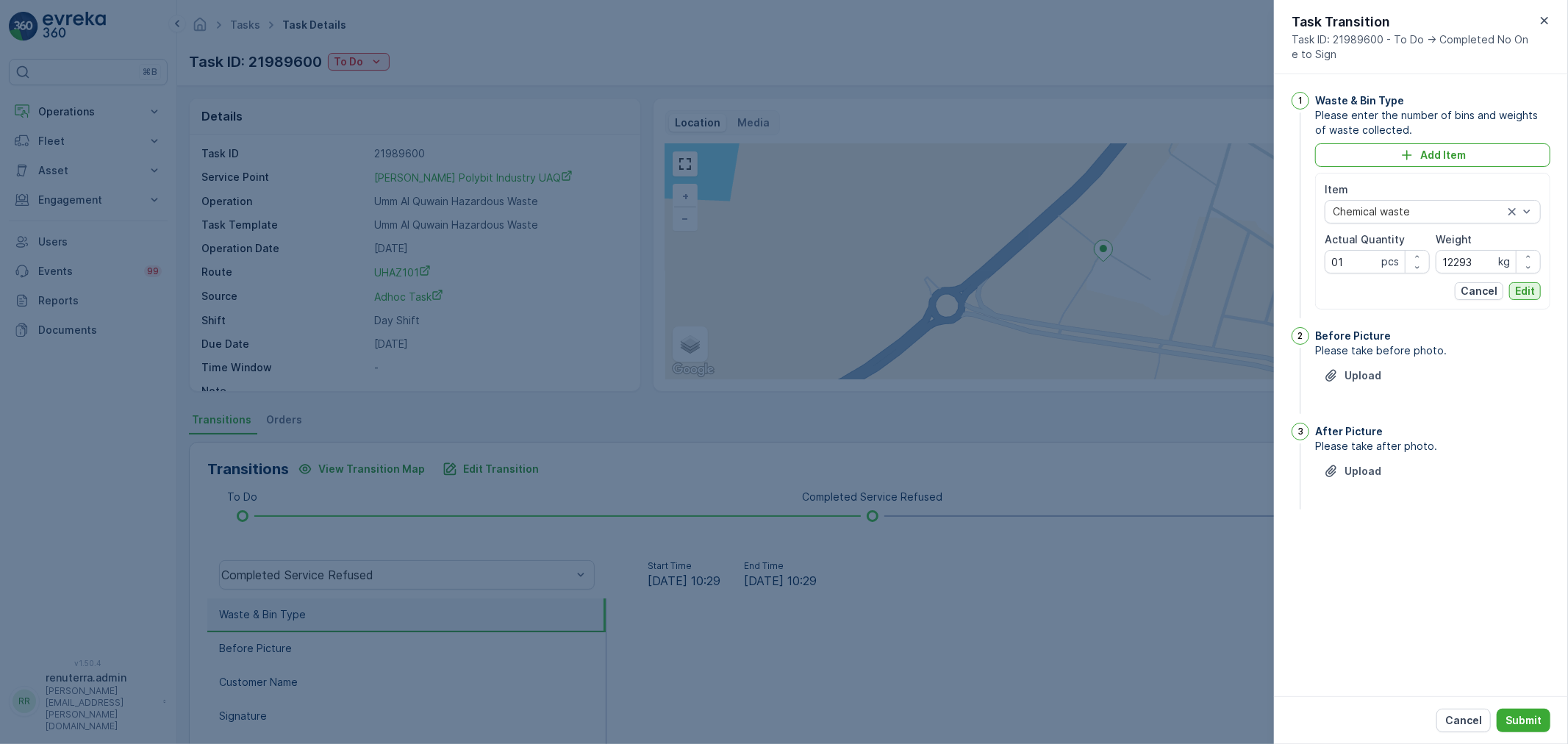
click at [1515, 288] on button "Edit" at bounding box center [1525, 291] width 32 height 17
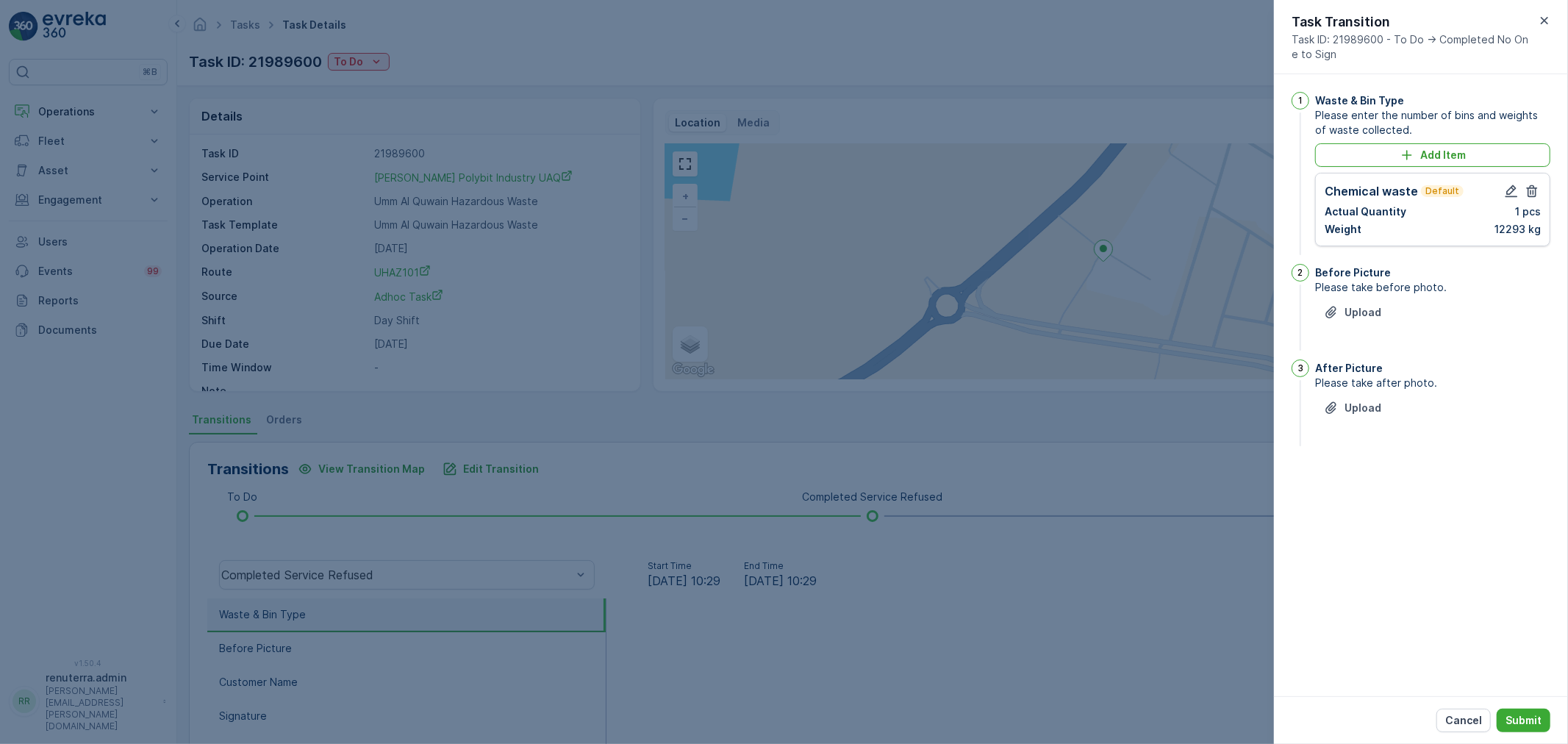
click at [1358, 337] on div "Upload" at bounding box center [1433, 321] width 235 height 41
click at [1356, 313] on p "Upload" at bounding box center [1363, 312] width 37 height 15
click at [1360, 465] on div "After Picture Please take after photo. Upload" at bounding box center [1433, 493] width 235 height 90
click at [1362, 468] on div "After Picture Please take after photo. Upload" at bounding box center [1433, 493] width 235 height 90
click at [1362, 488] on p "Upload" at bounding box center [1363, 495] width 37 height 15
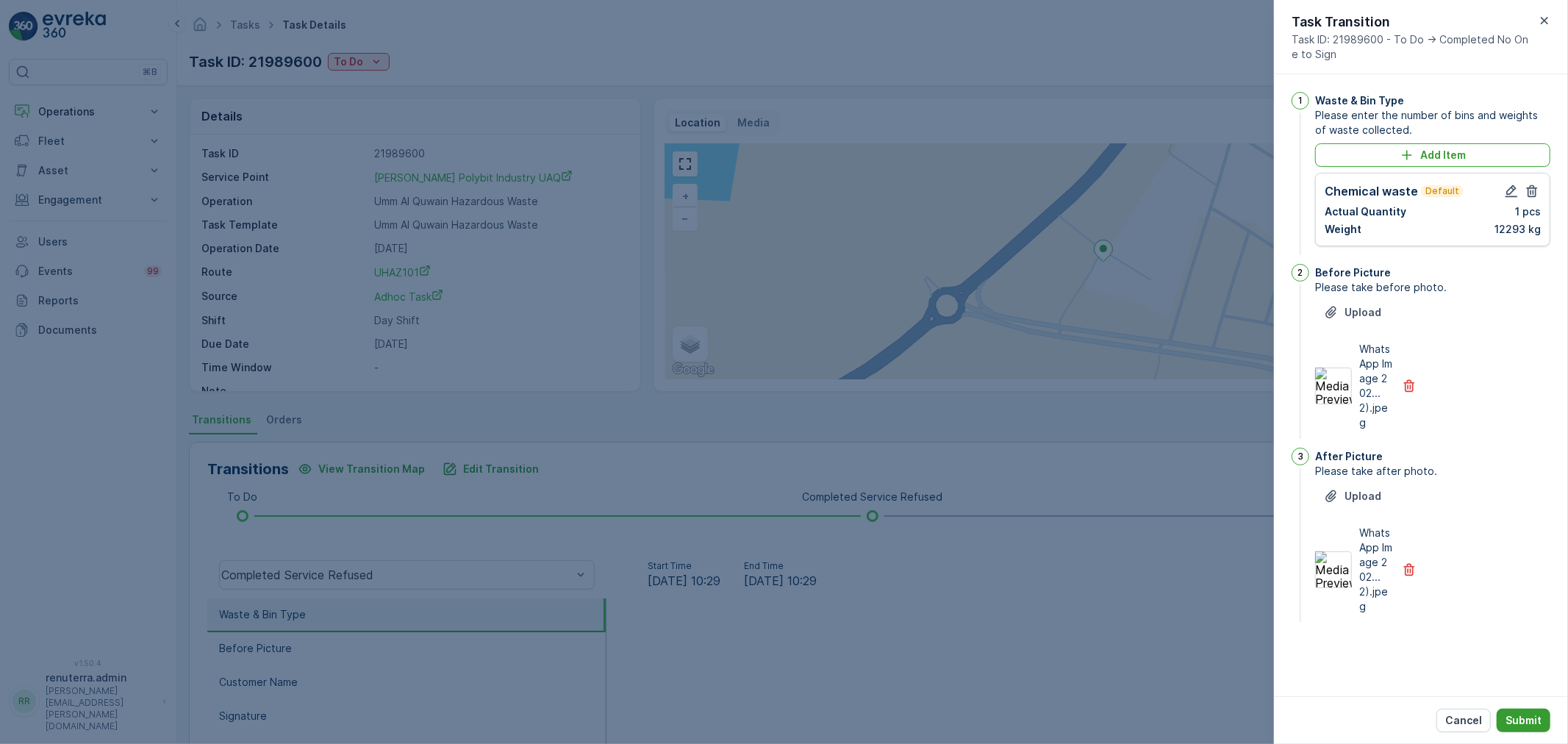
click at [1518, 724] on p "Submit" at bounding box center [1524, 720] width 36 height 15
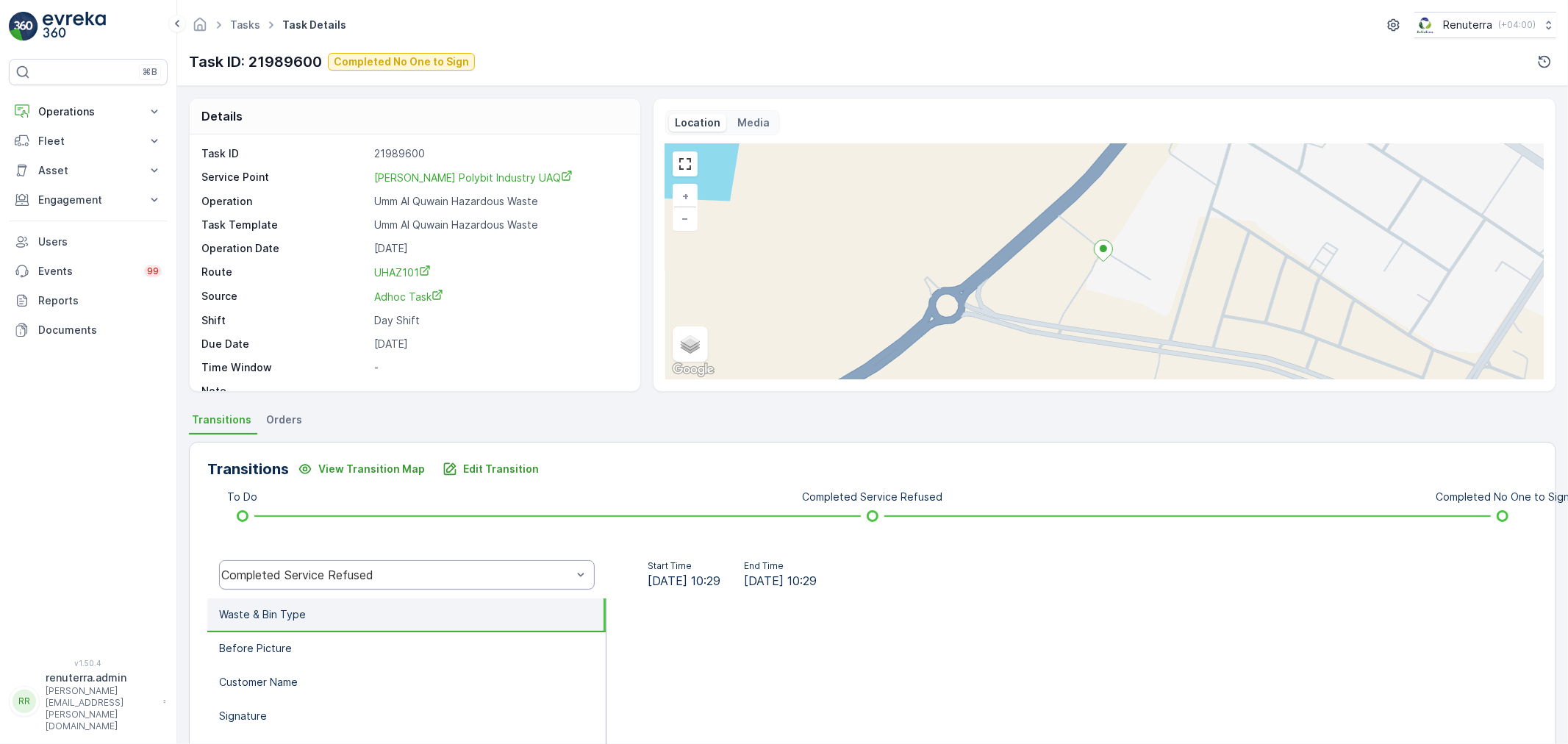
click at [332, 563] on div "Completed Service Refused" at bounding box center [407, 574] width 376 height 29
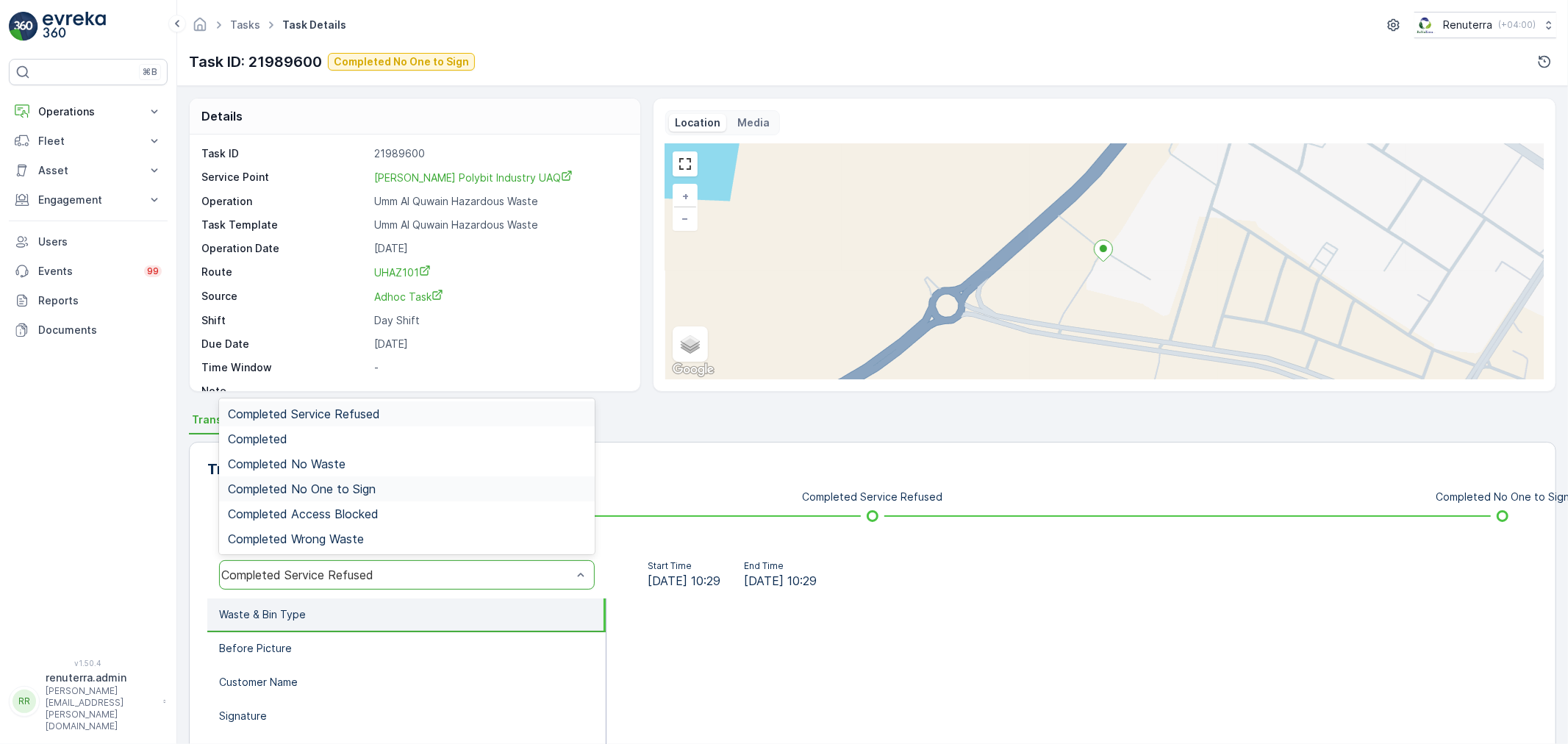
click at [334, 488] on span "Completed No One to Sign" at bounding box center [302, 488] width 148 height 13
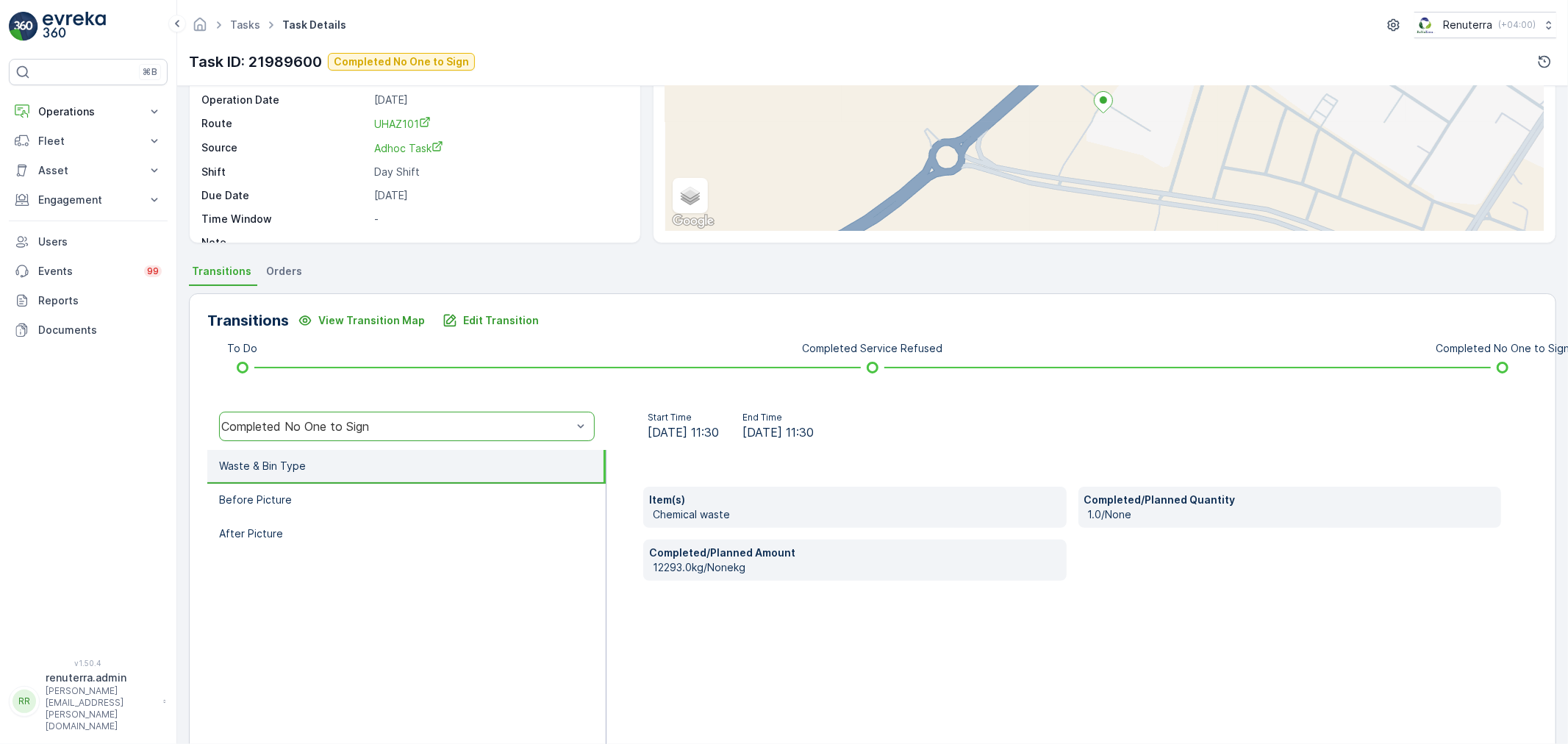
scroll to position [182, 0]
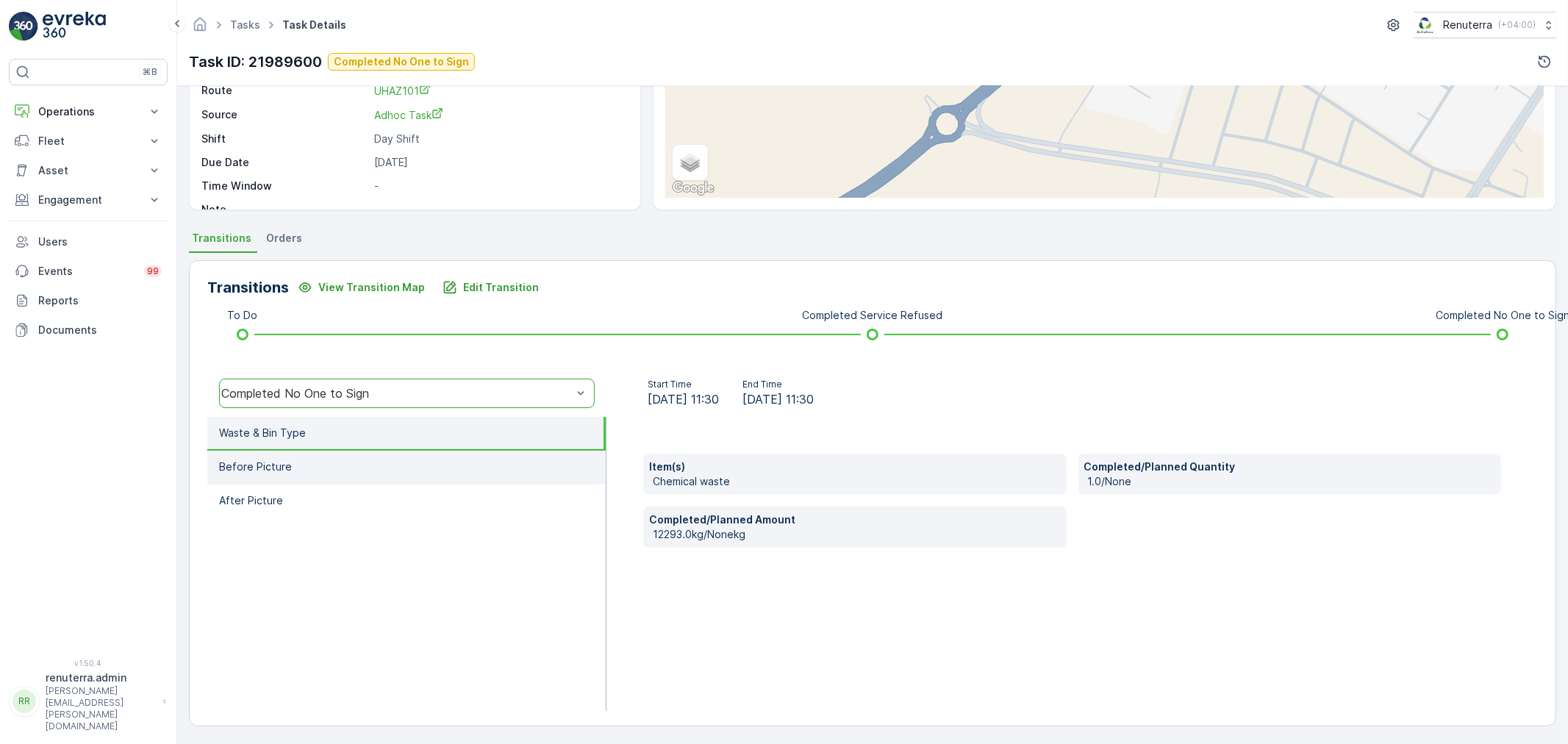
click at [373, 457] on li "Before Picture" at bounding box center [407, 467] width 398 height 34
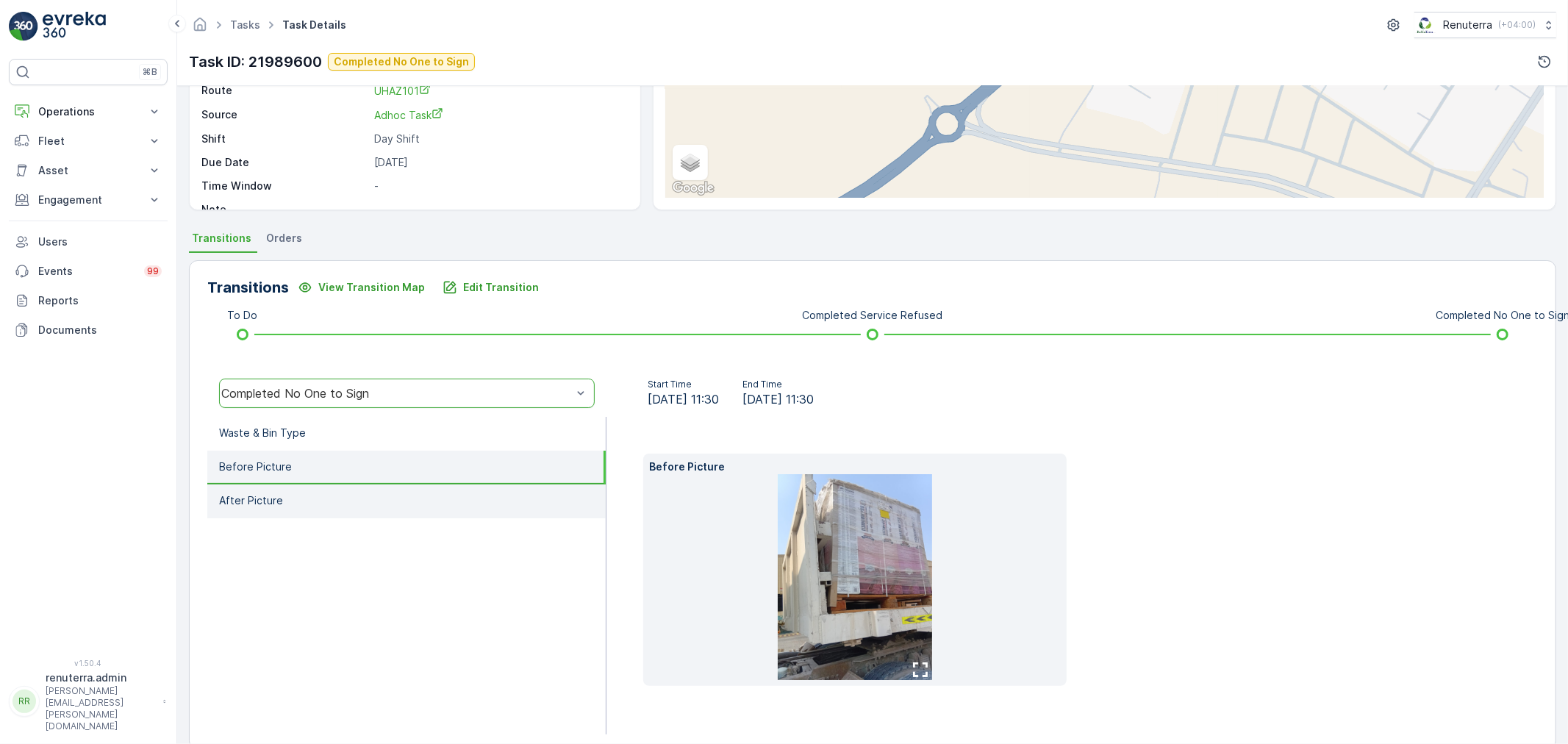
click at [358, 495] on li "After Picture" at bounding box center [407, 500] width 398 height 34
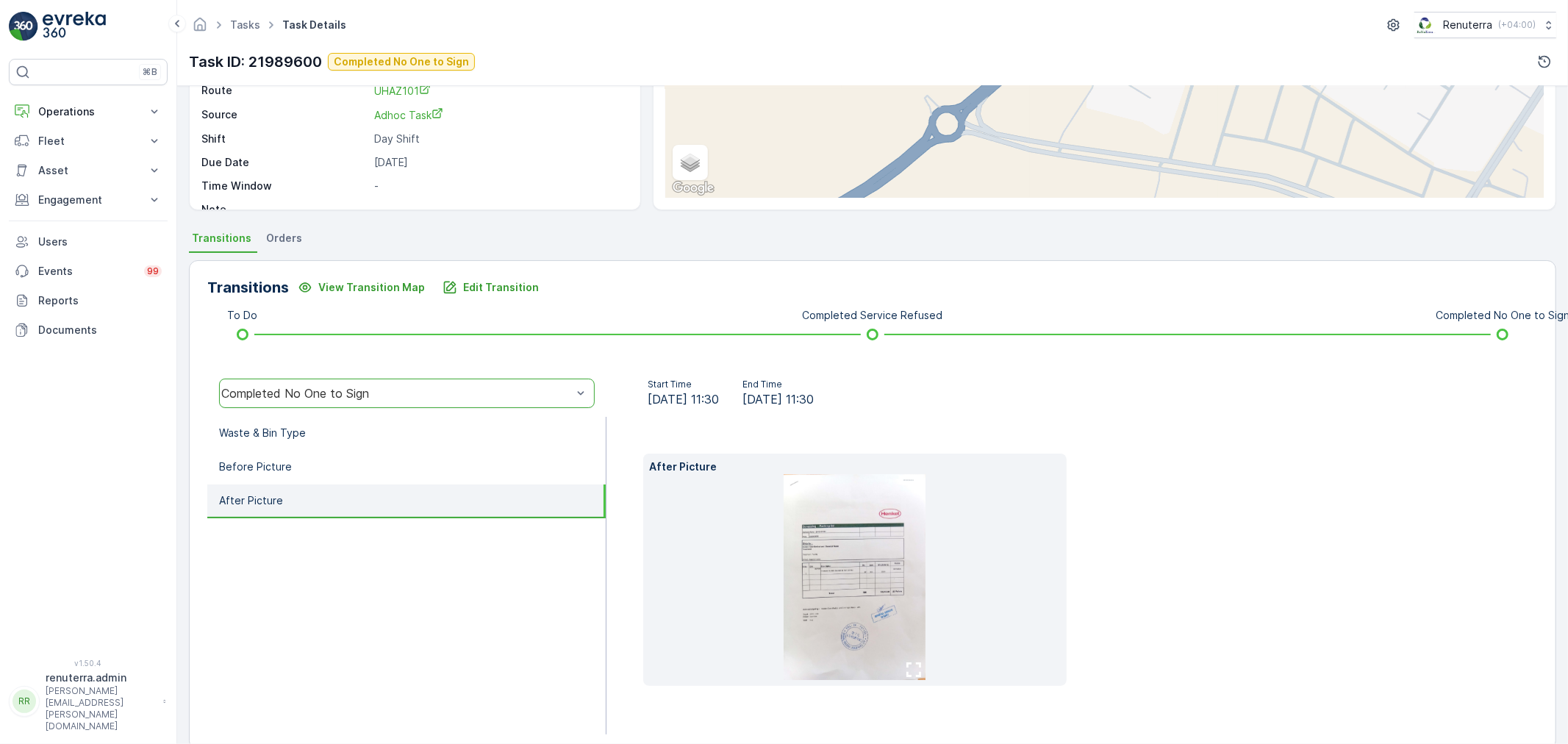
click at [839, 556] on img at bounding box center [855, 576] width 142 height 206
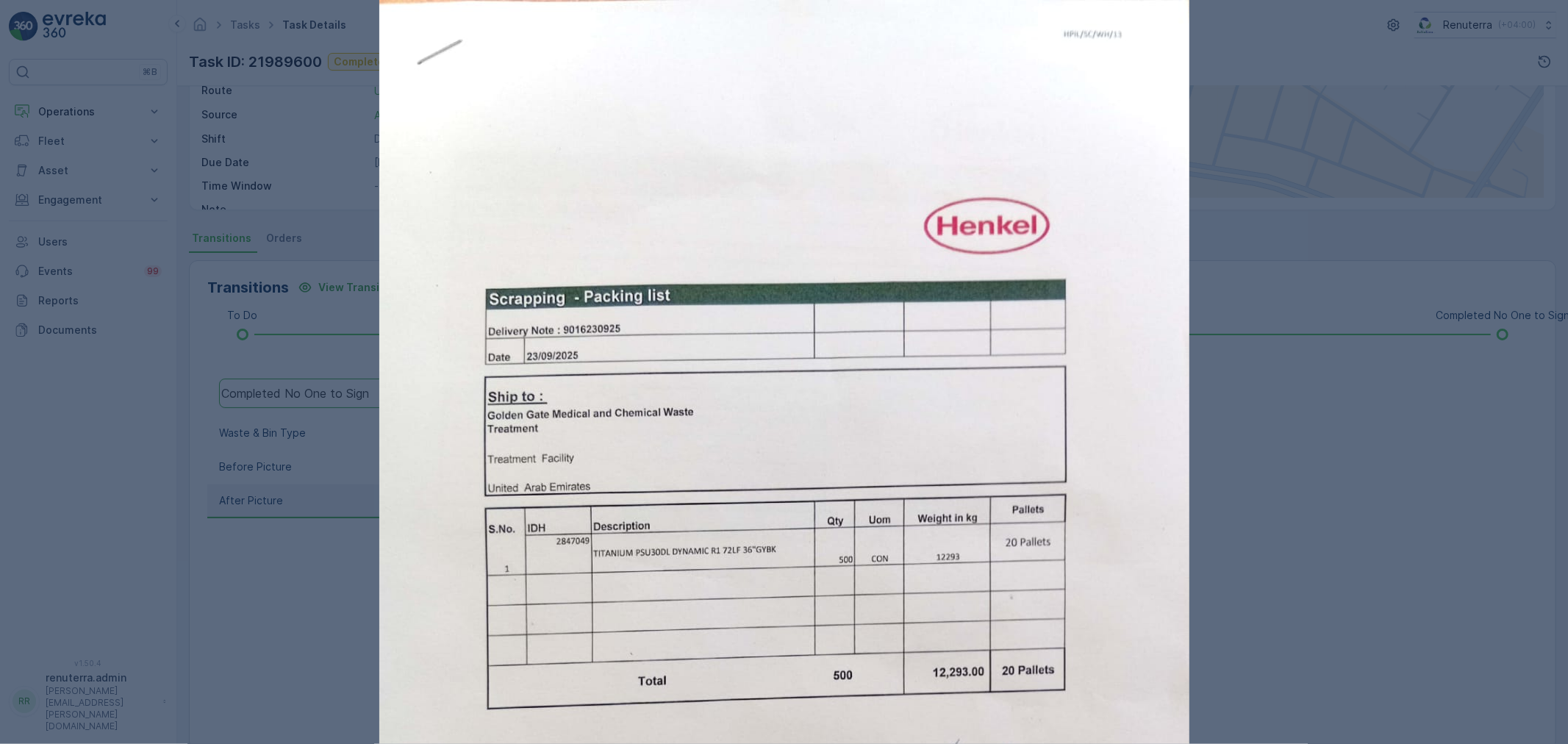
click at [1266, 569] on div at bounding box center [784, 372] width 1568 height 744
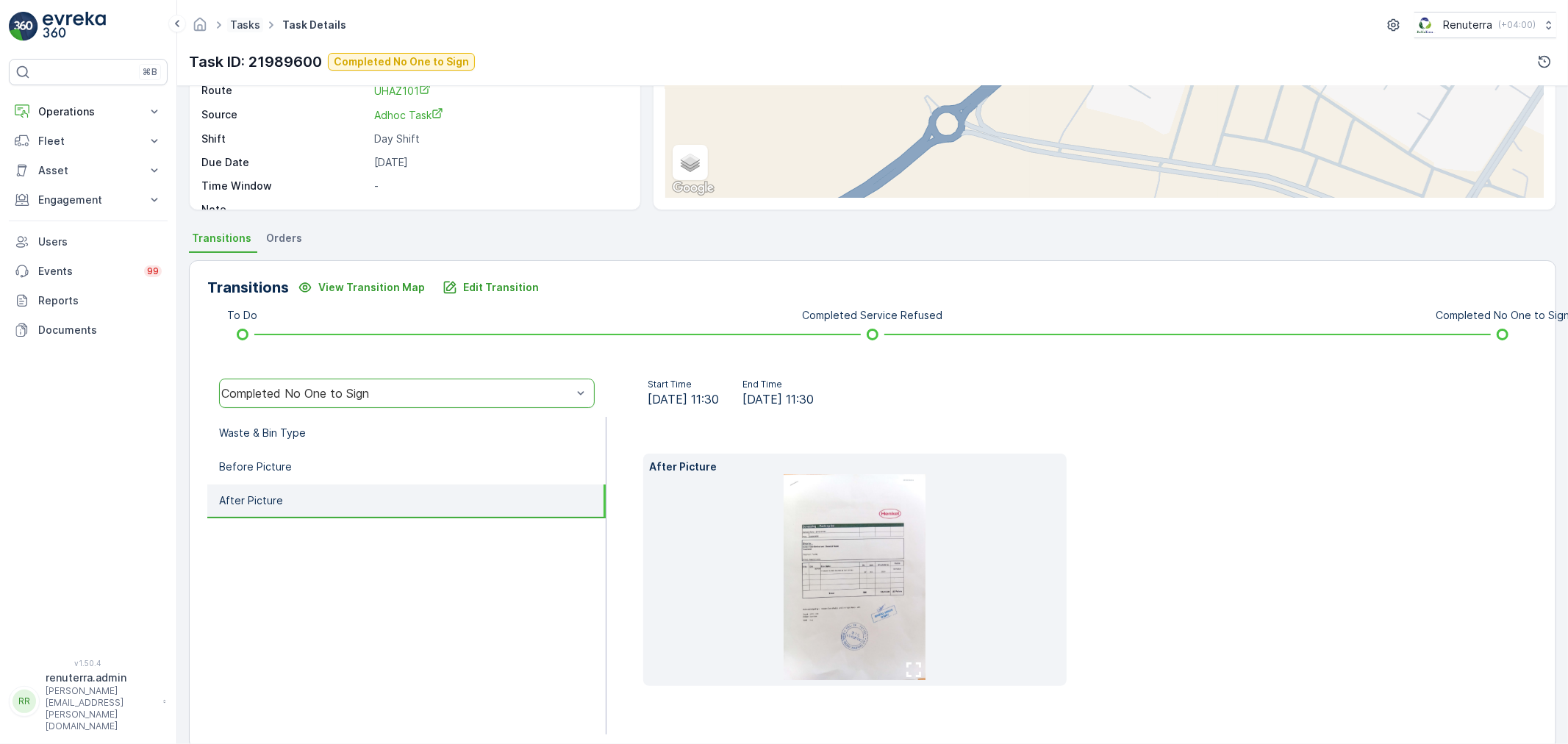
click at [246, 25] on link "Tasks" at bounding box center [245, 24] width 30 height 13
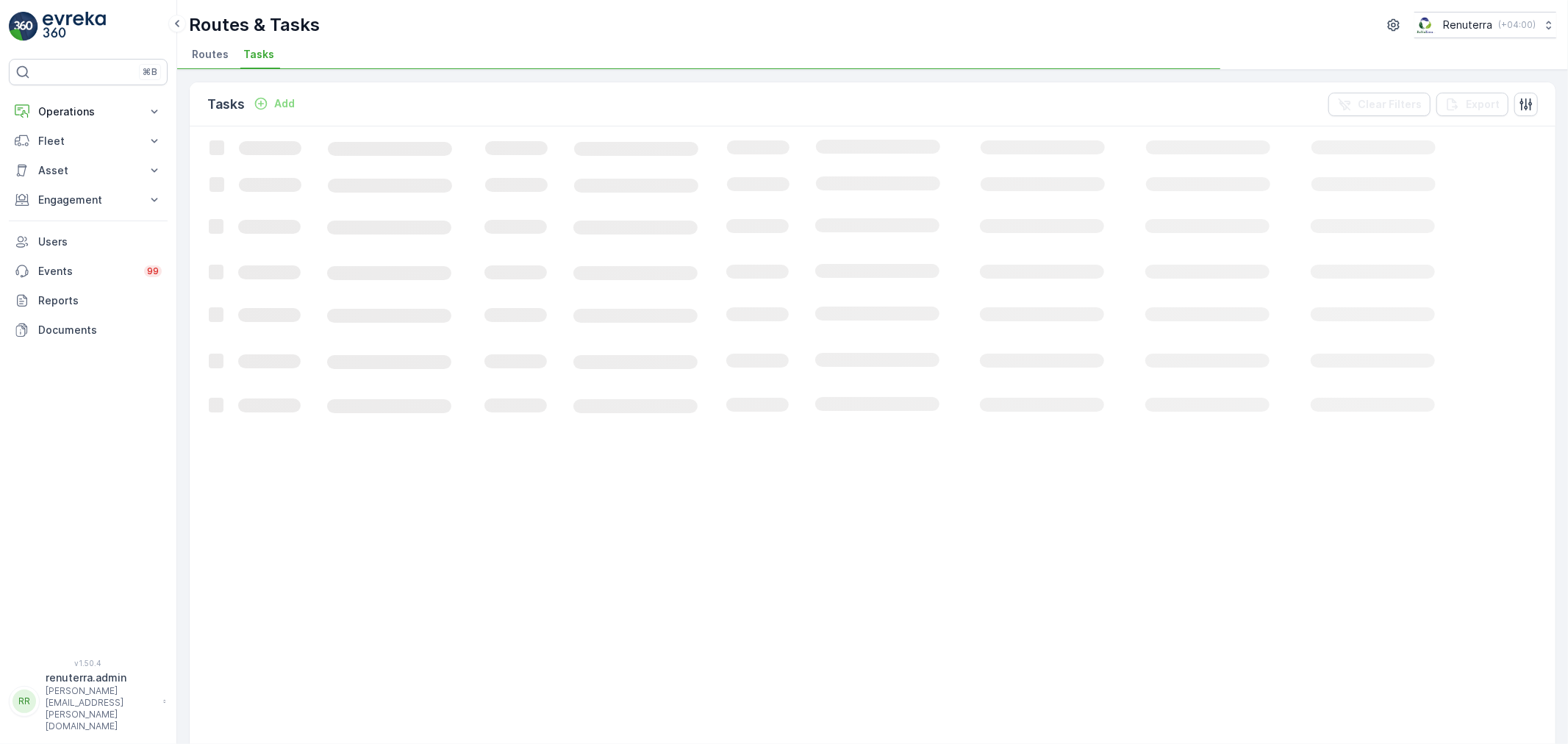
click at [218, 53] on span "Routes" at bounding box center [210, 54] width 37 height 15
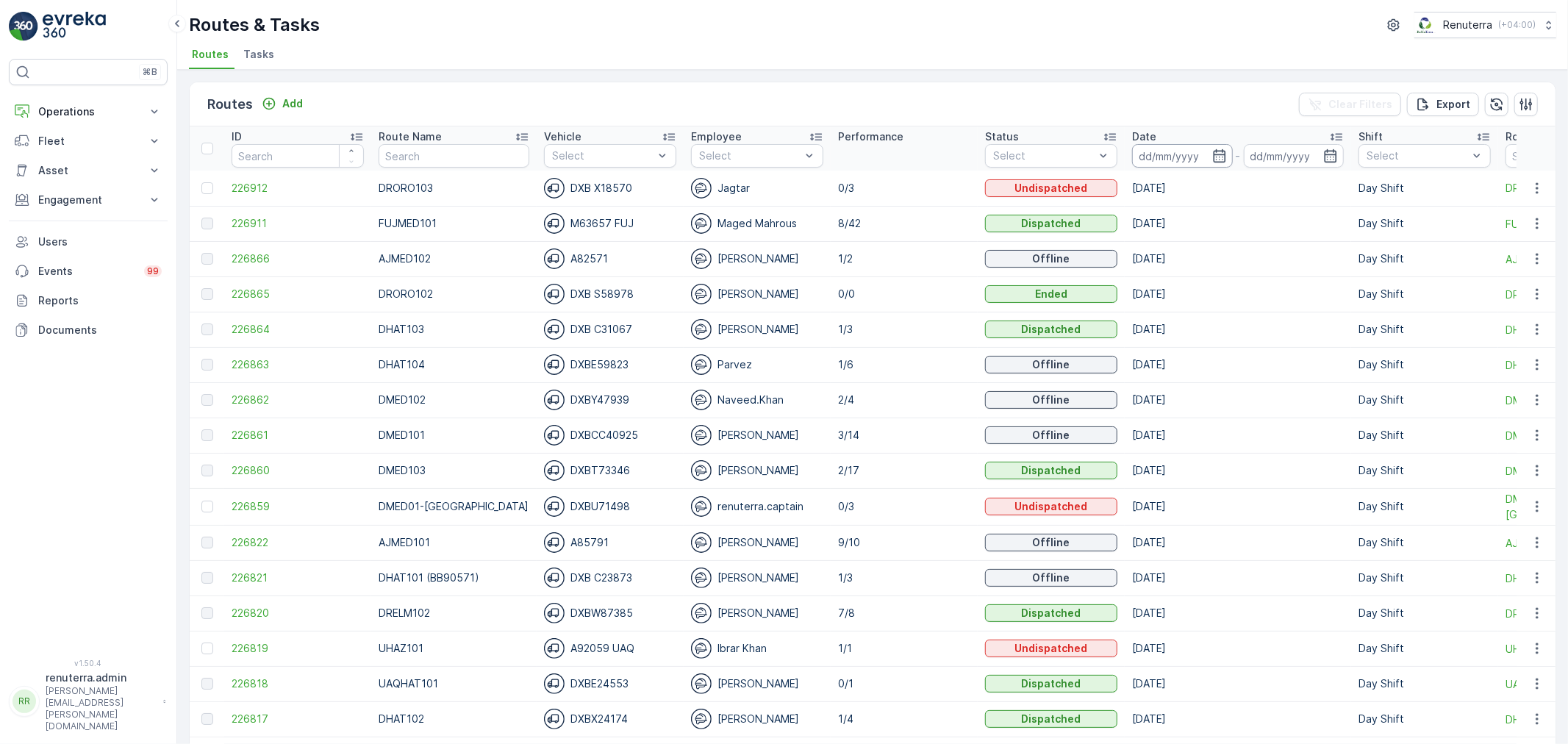
click at [1132, 146] on input at bounding box center [1182, 155] width 101 height 23
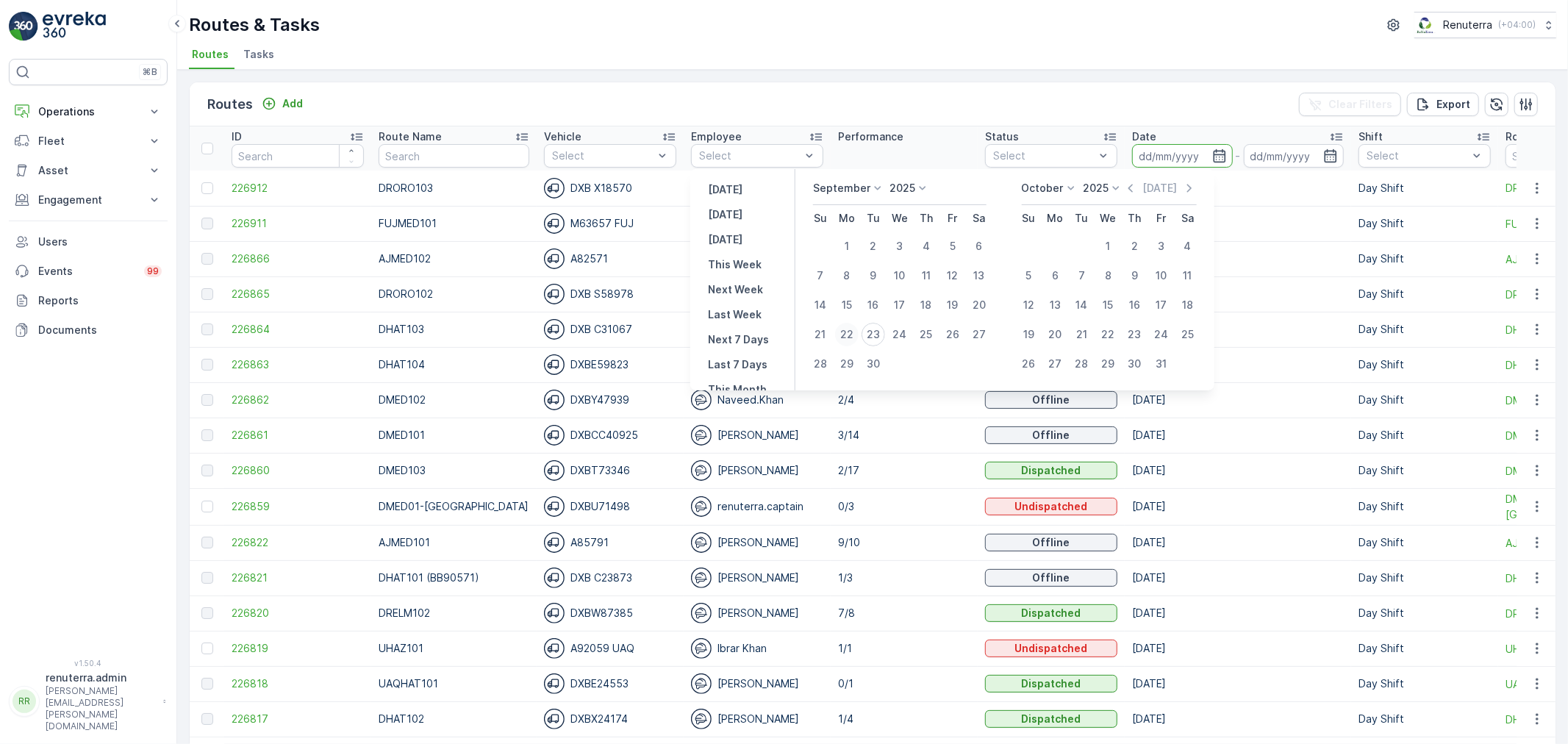
click at [854, 333] on div "22" at bounding box center [846, 334] width 23 height 23
type input "[DATE]"
click at [854, 333] on div "22" at bounding box center [846, 334] width 23 height 23
type input "[DATE]"
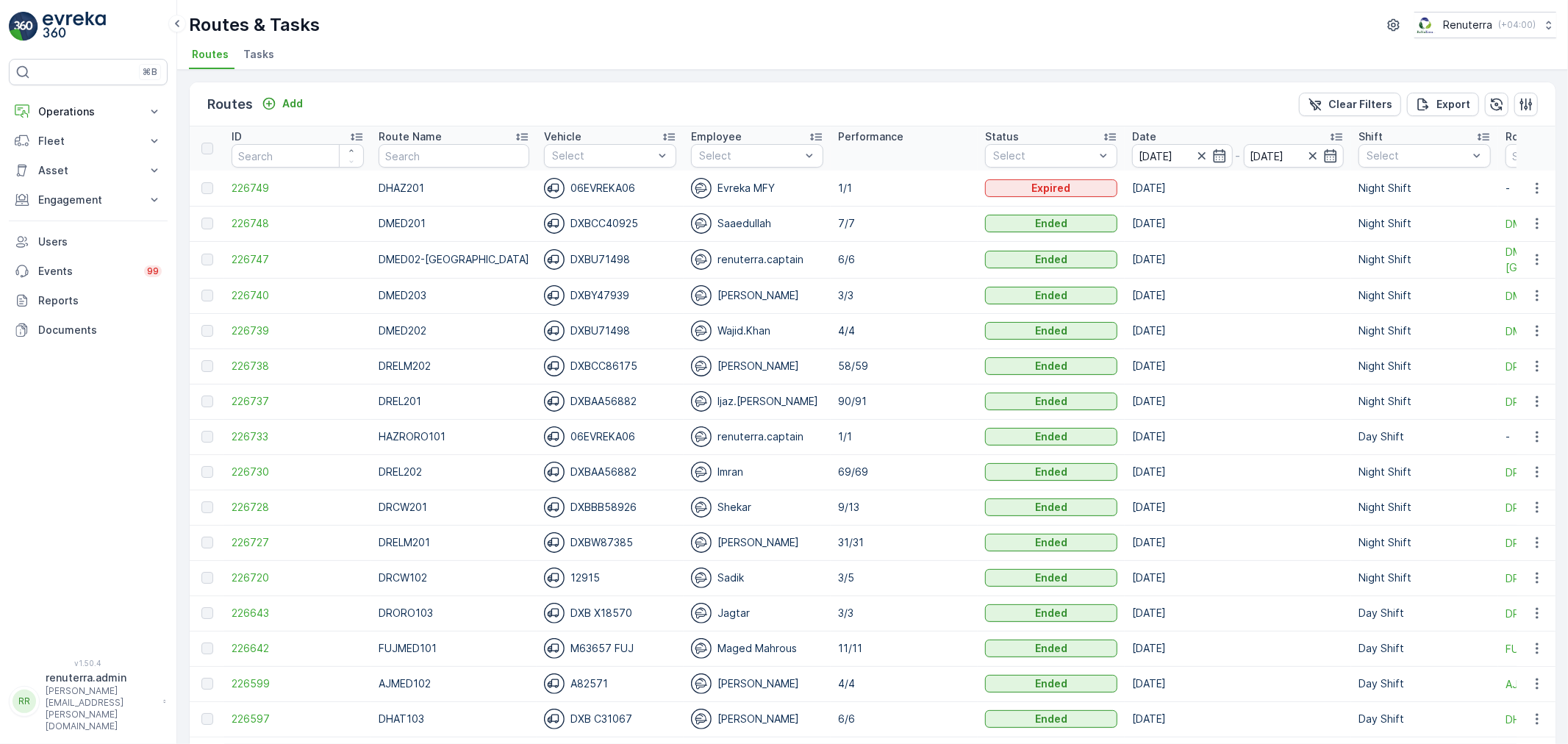
click at [406, 159] on input "text" at bounding box center [453, 155] width 151 height 23
type input "DROR"
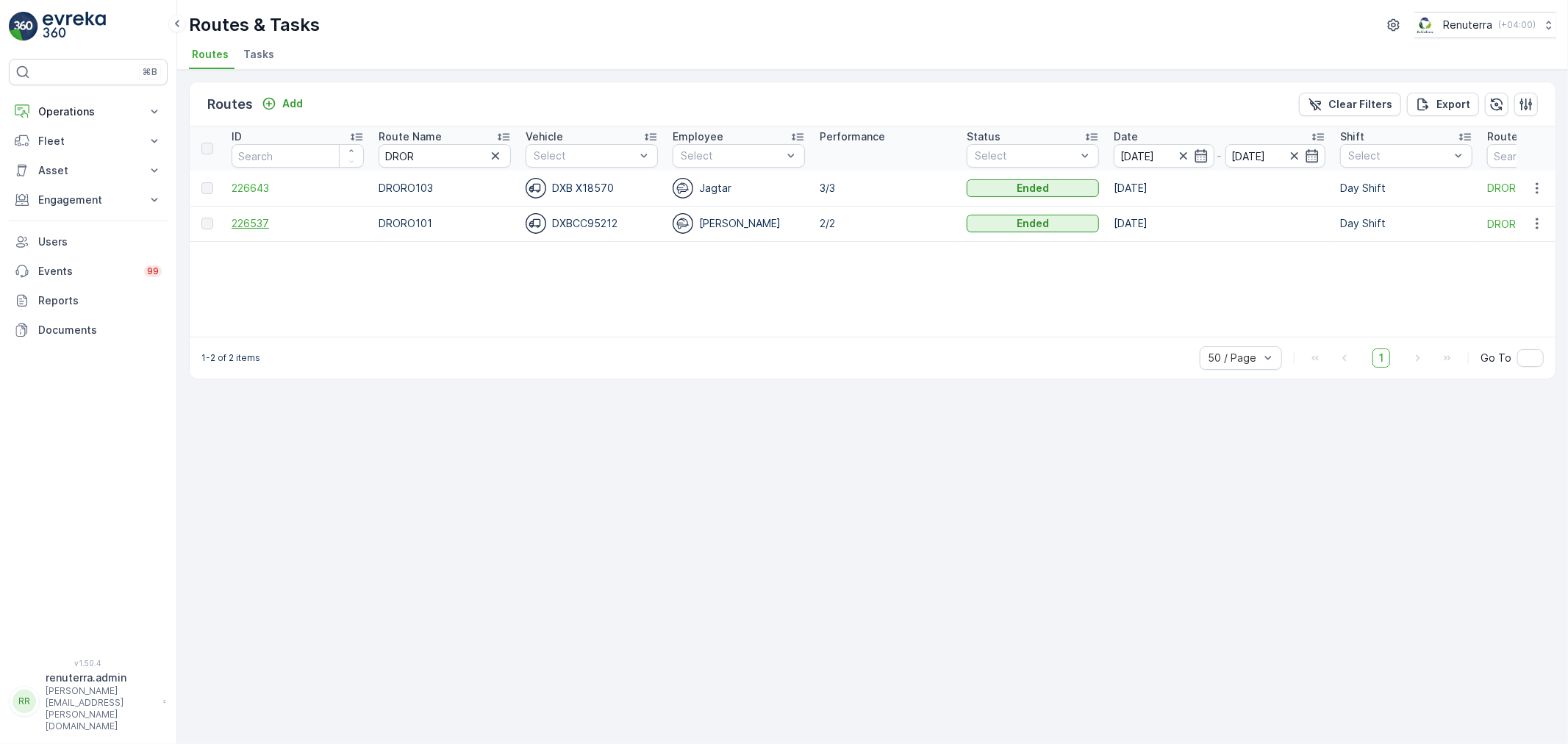
click at [264, 218] on span "226537" at bounding box center [298, 223] width 133 height 15
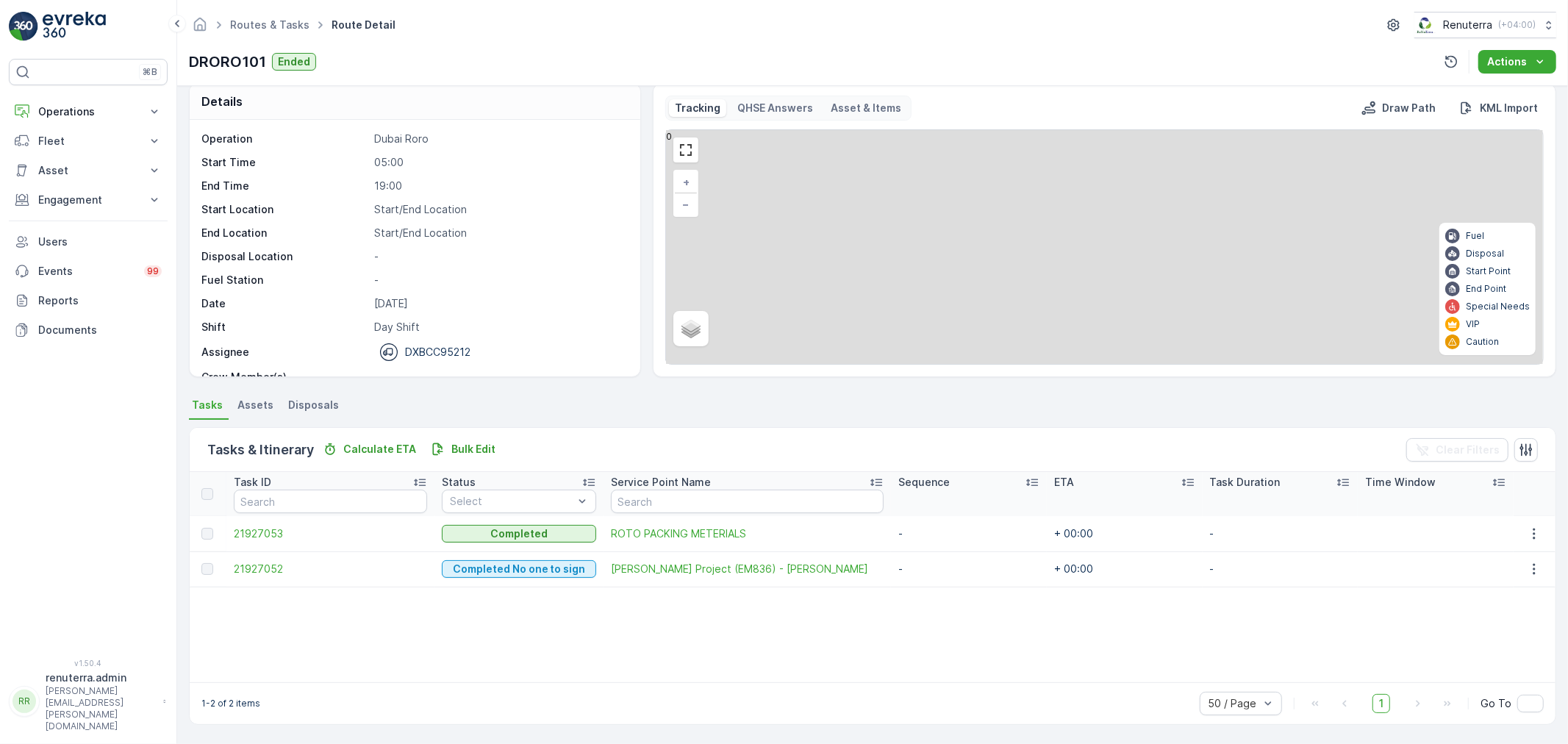
scroll to position [15, 0]
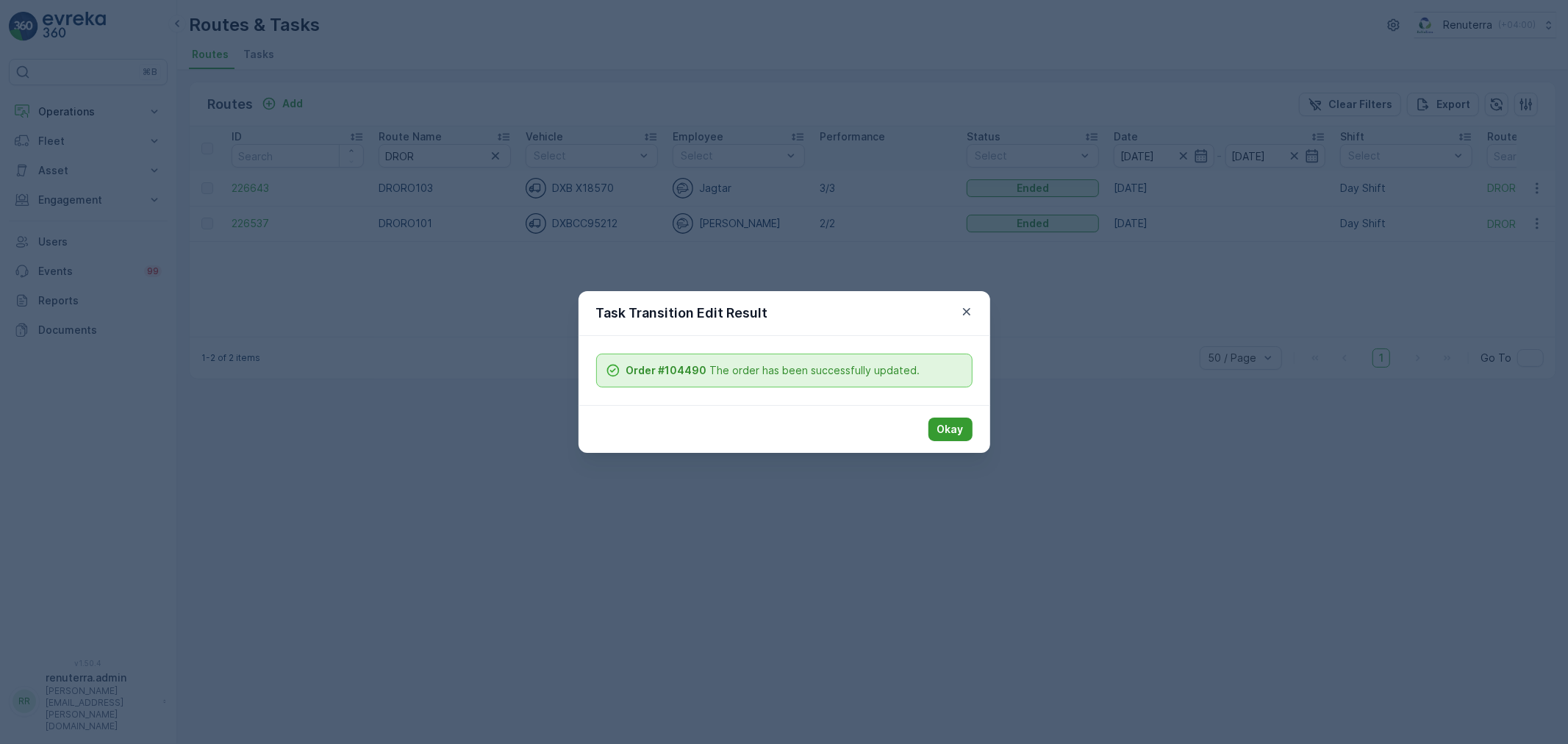
click at [954, 438] on button "Okay" at bounding box center [950, 429] width 44 height 23
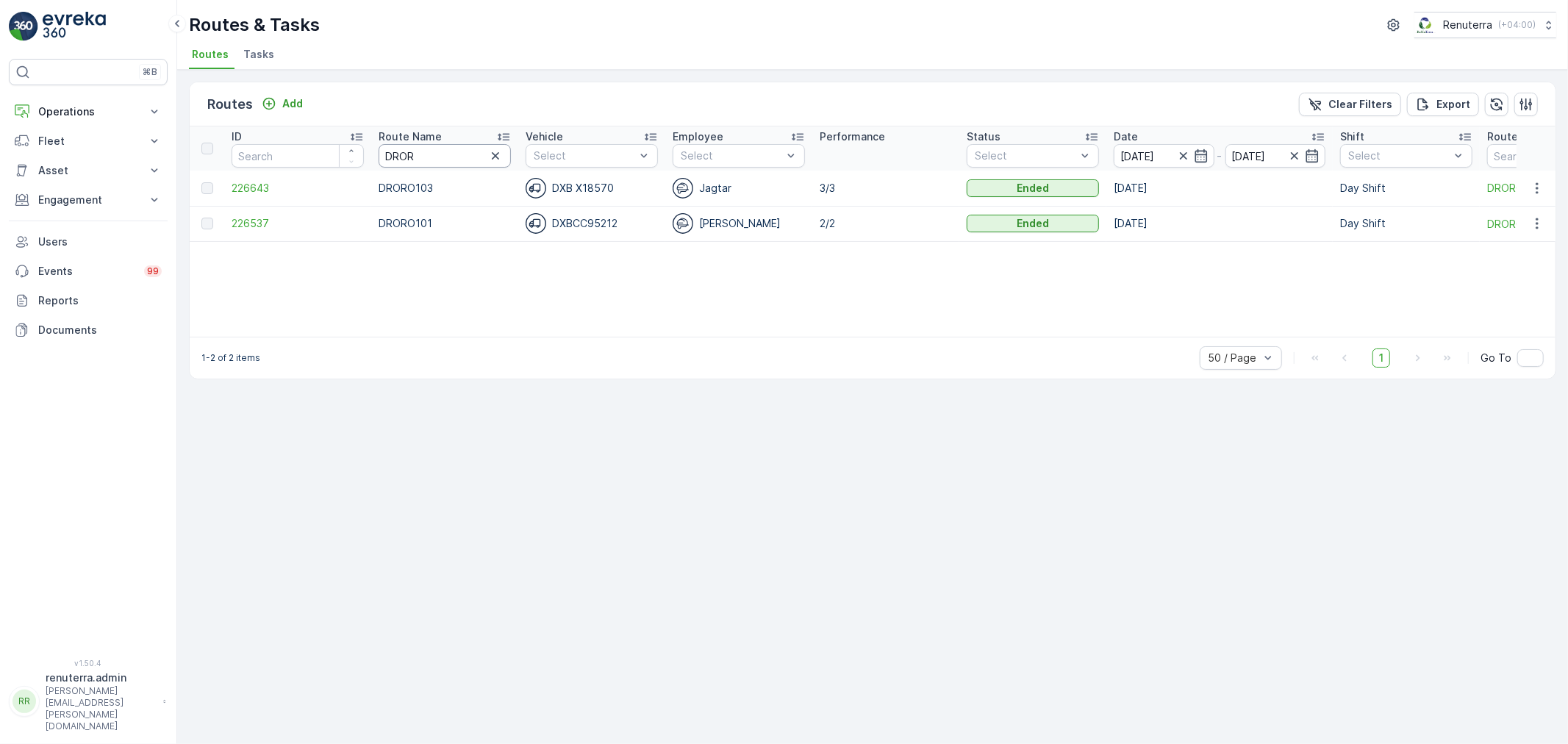
drag, startPoint x: 427, startPoint y: 149, endPoint x: 388, endPoint y: 149, distance: 39.0
click at [388, 149] on input "DROR" at bounding box center [445, 155] width 133 height 23
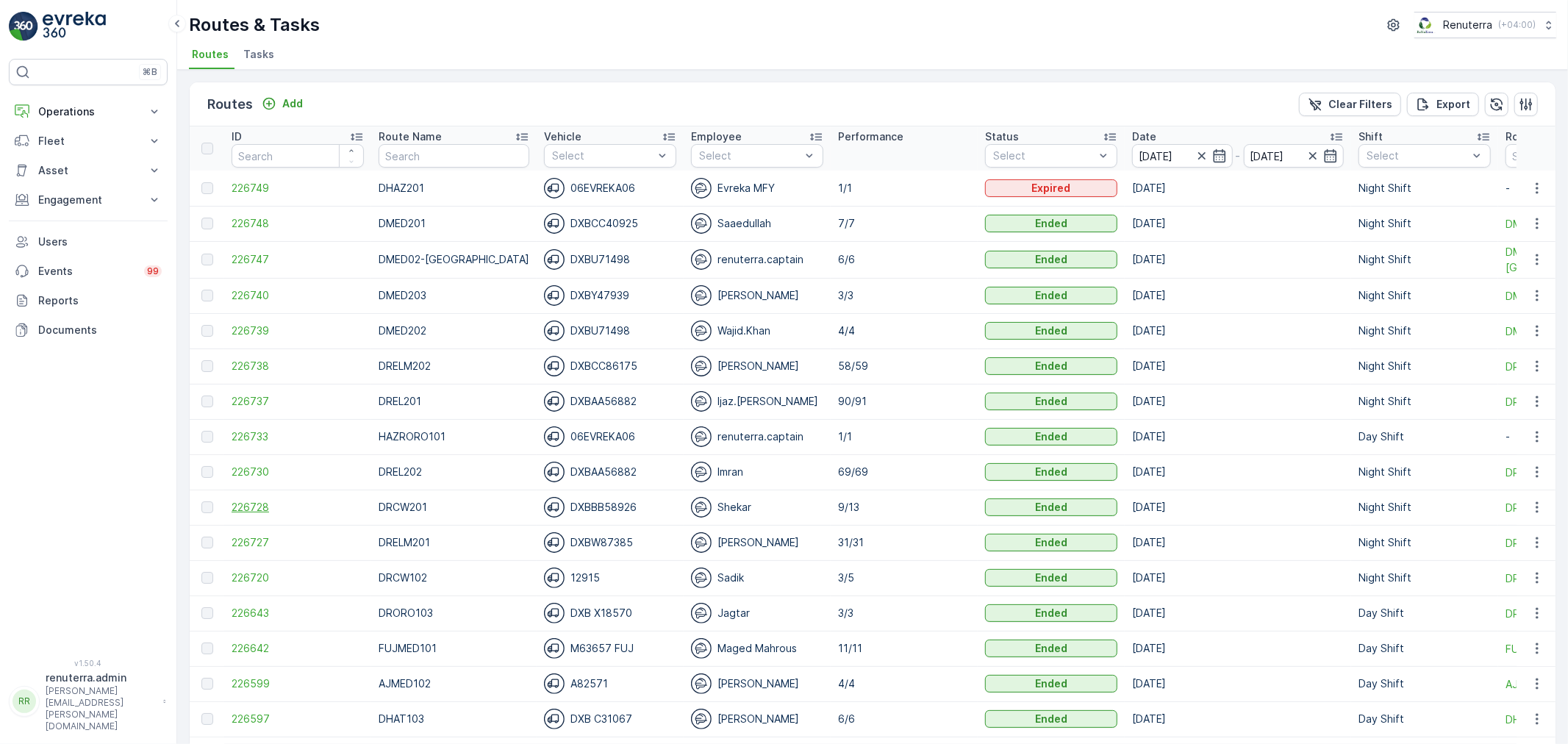
click at [261, 505] on span "226728" at bounding box center [298, 506] width 133 height 15
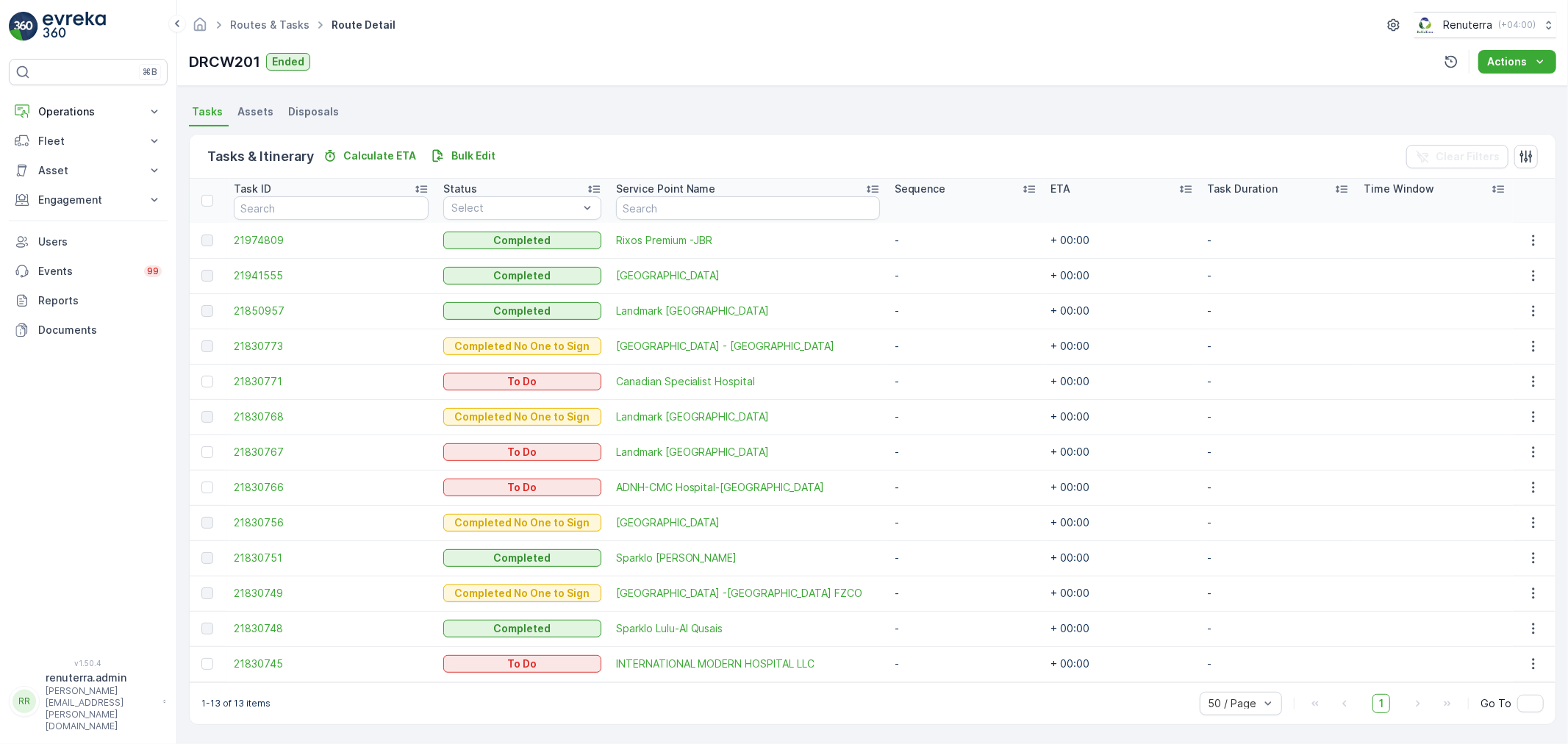
scroll to position [307, 0]
click at [203, 203] on div at bounding box center [208, 202] width 12 height 12
click at [209, 196] on input "checkbox" at bounding box center [209, 196] width 0 height 0
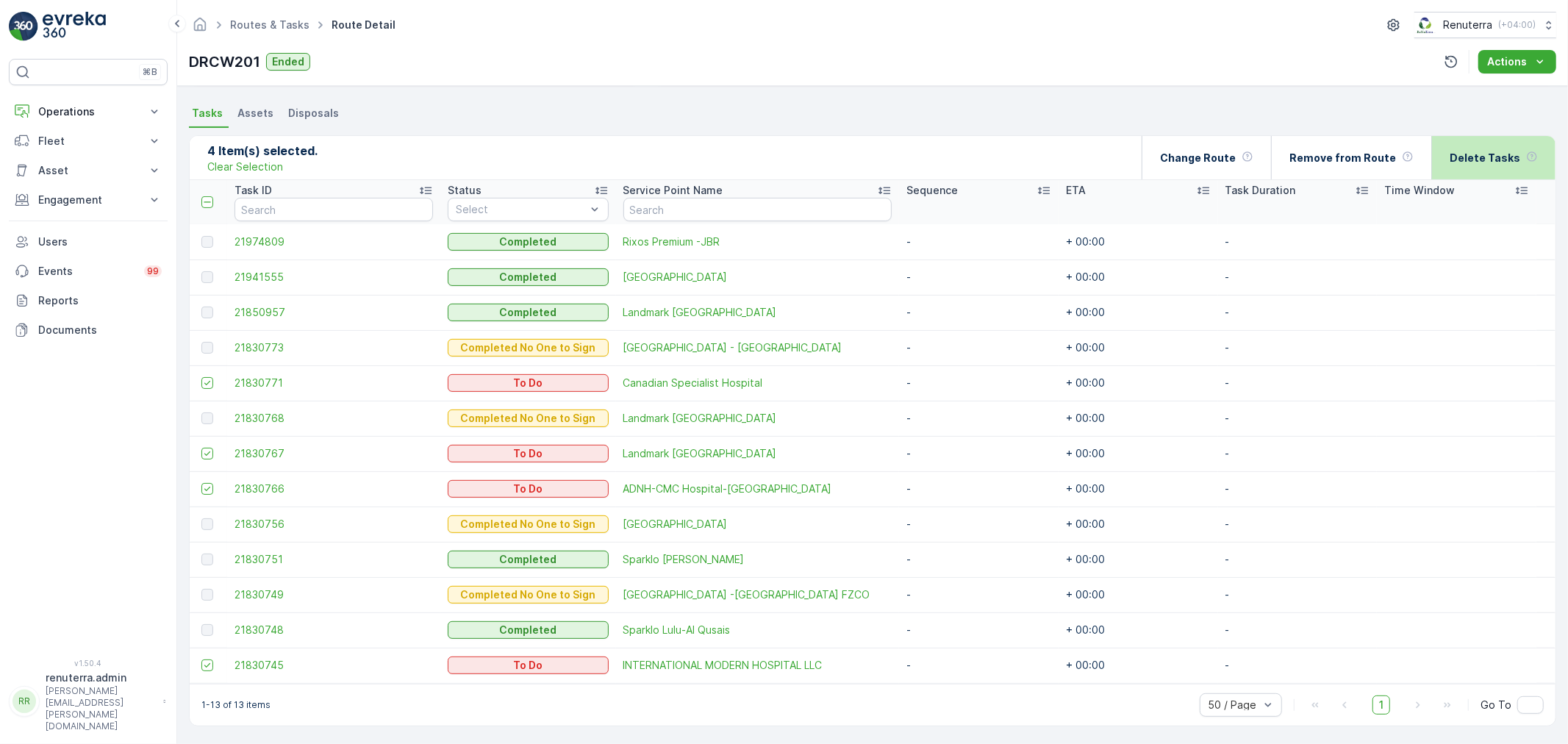
click at [1516, 156] on p "Delete Tasks" at bounding box center [1485, 158] width 71 height 15
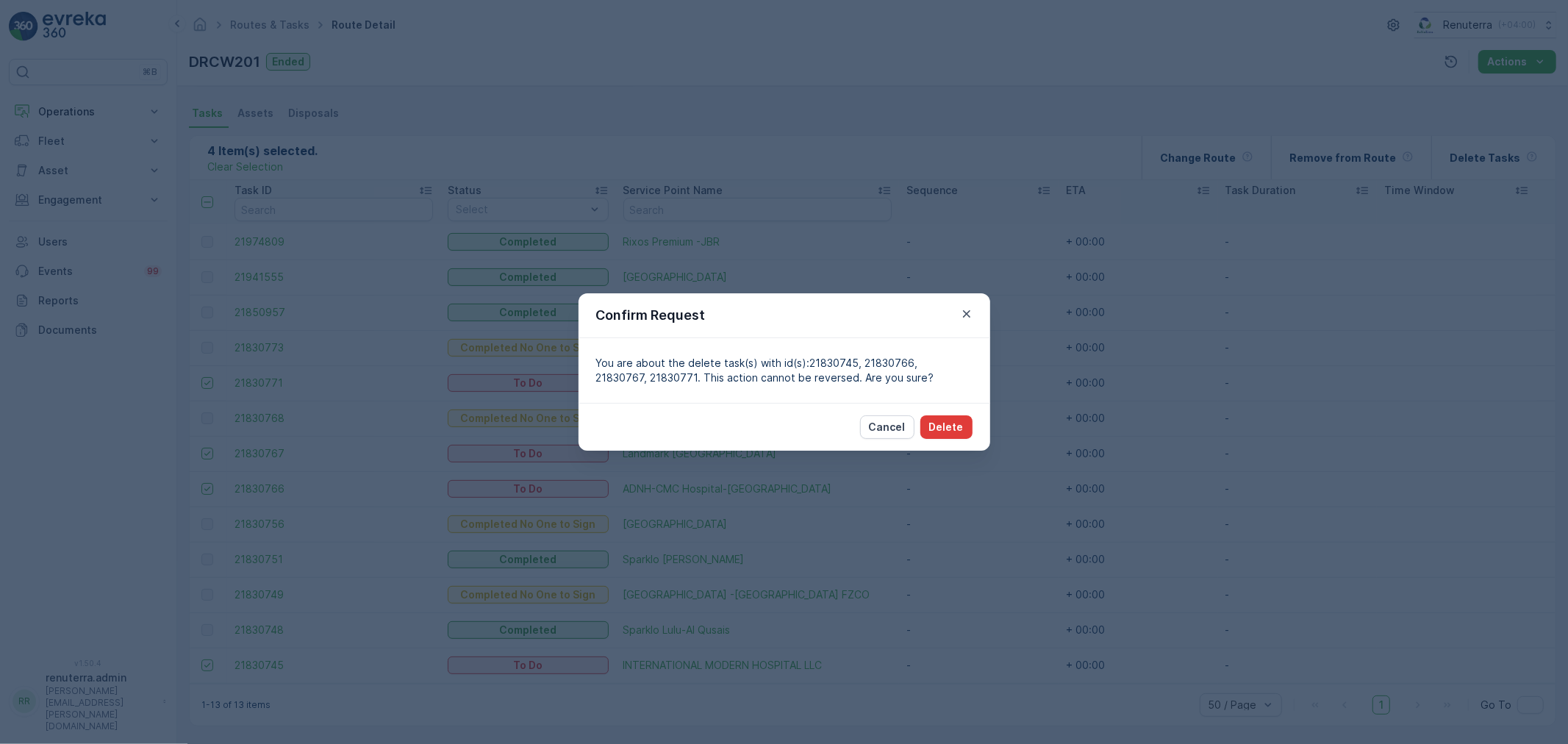
click at [964, 431] on button "Delete" at bounding box center [946, 426] width 53 height 23
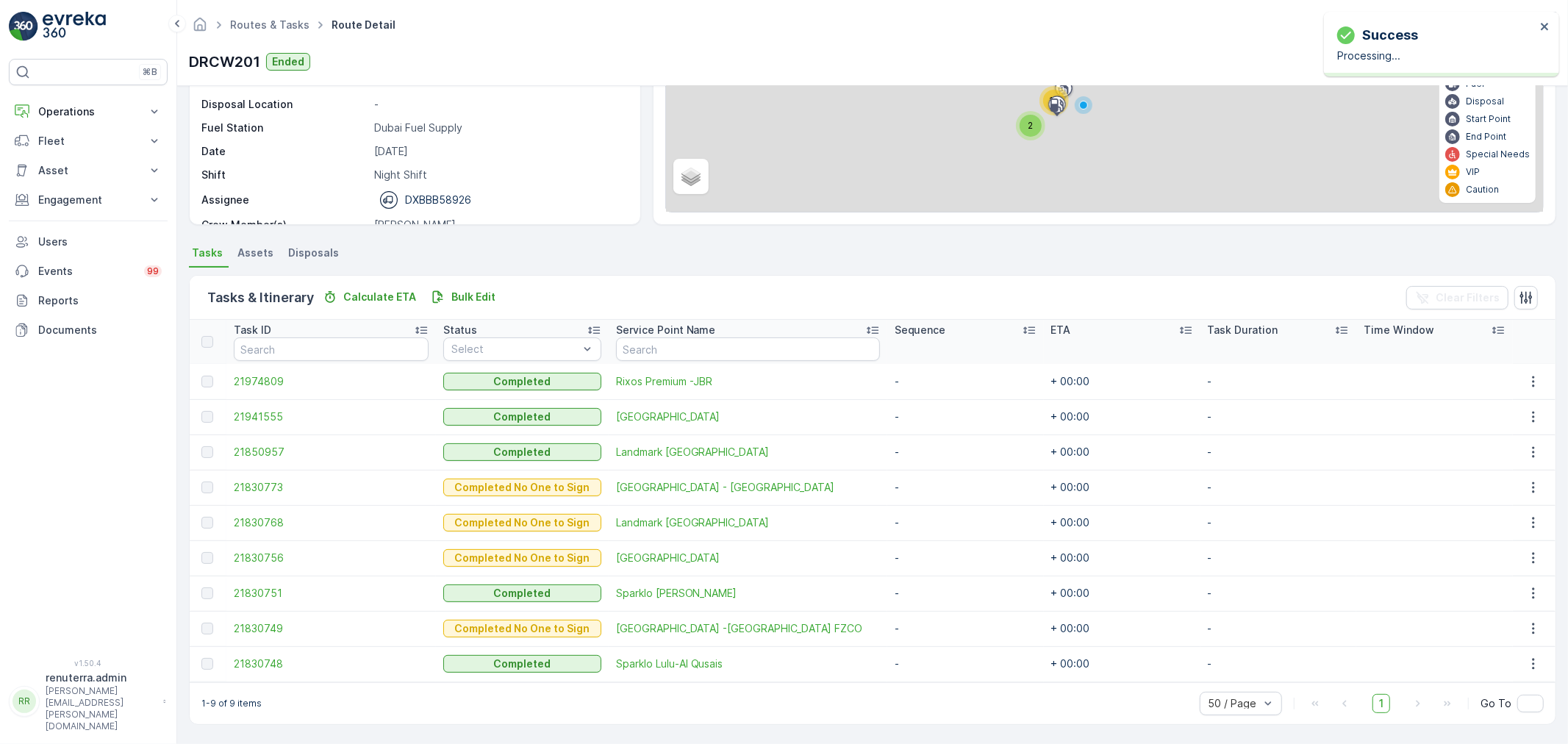
scroll to position [166, 0]
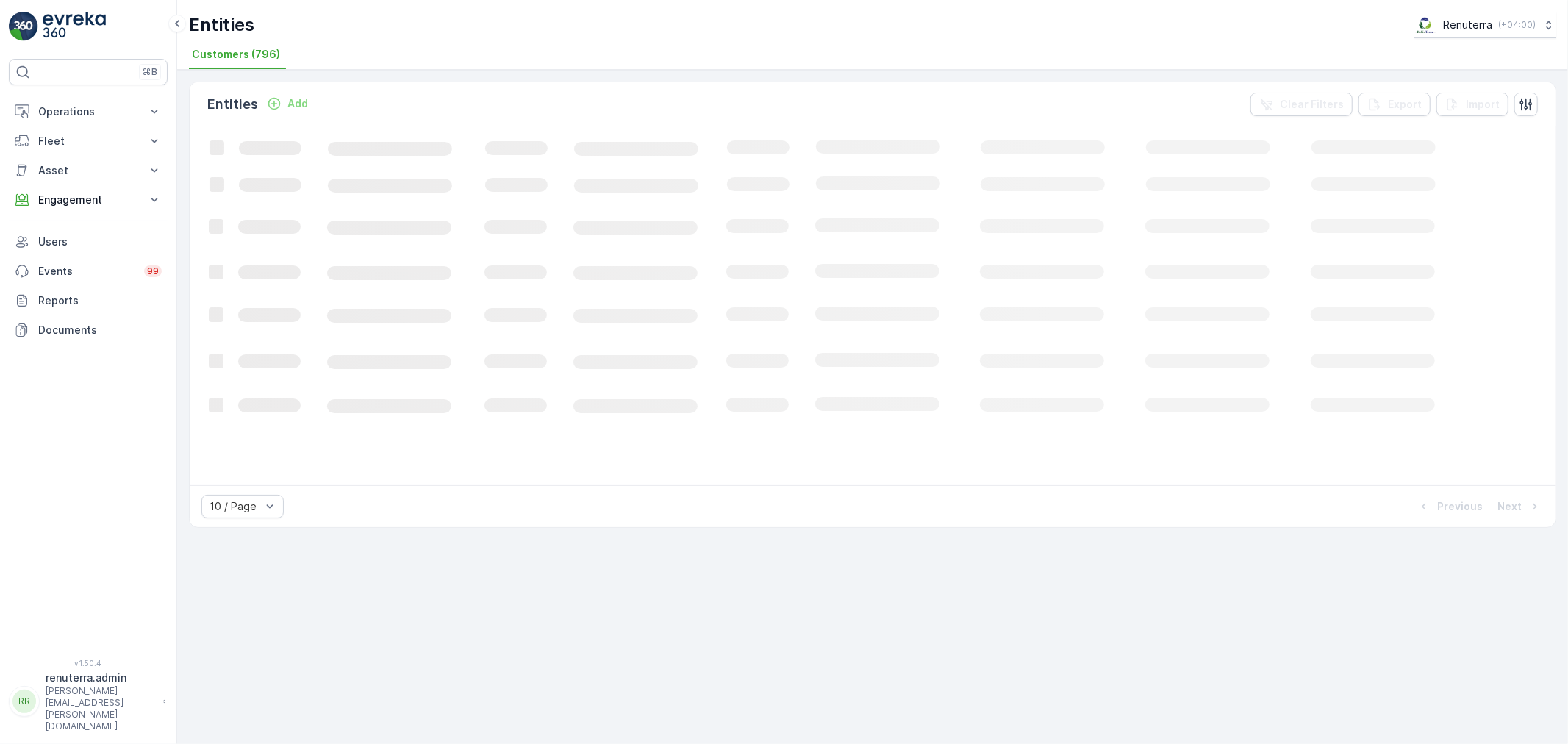
click at [304, 94] on div "Entities Add" at bounding box center [261, 104] width 107 height 21
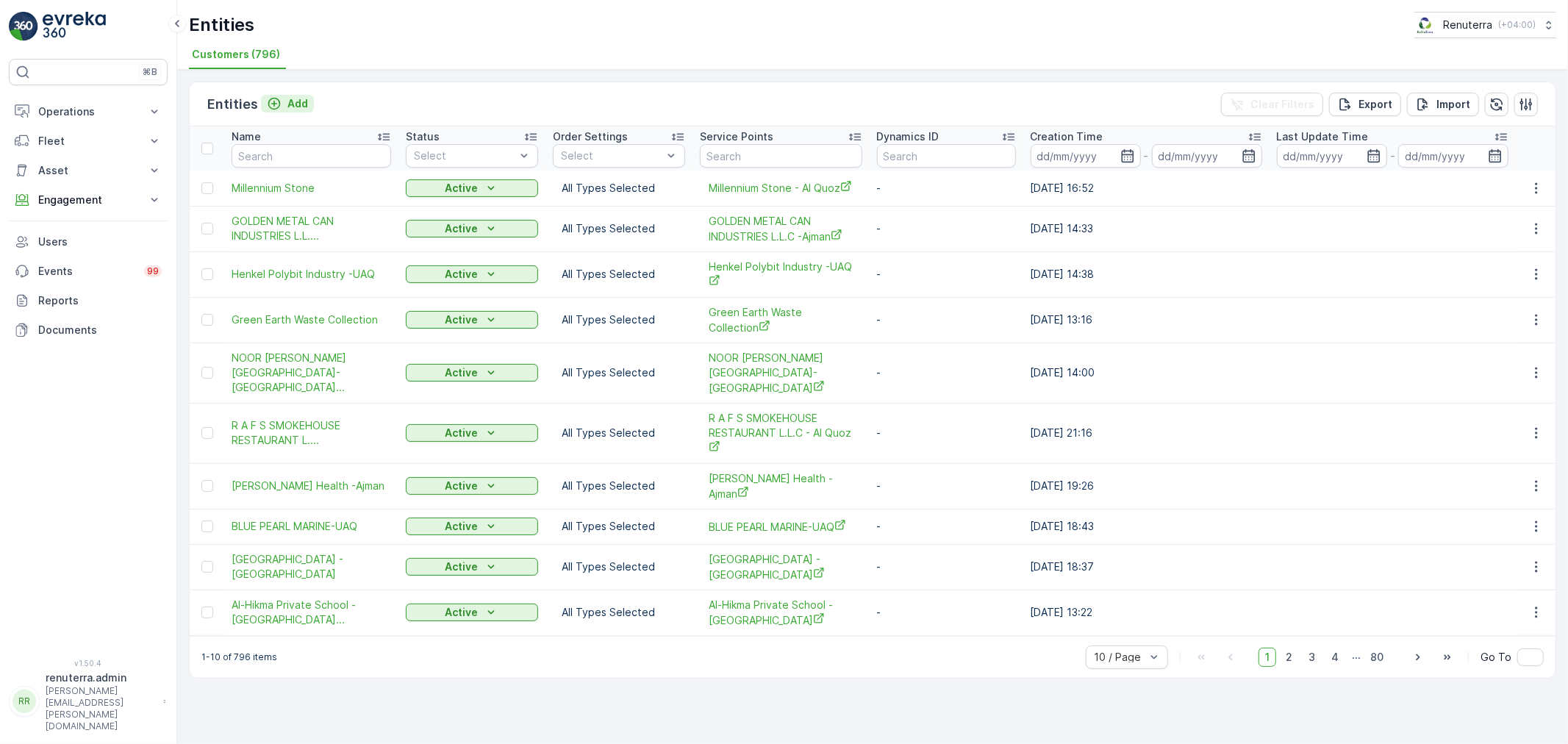
click at [303, 100] on p "Add" at bounding box center [298, 103] width 21 height 15
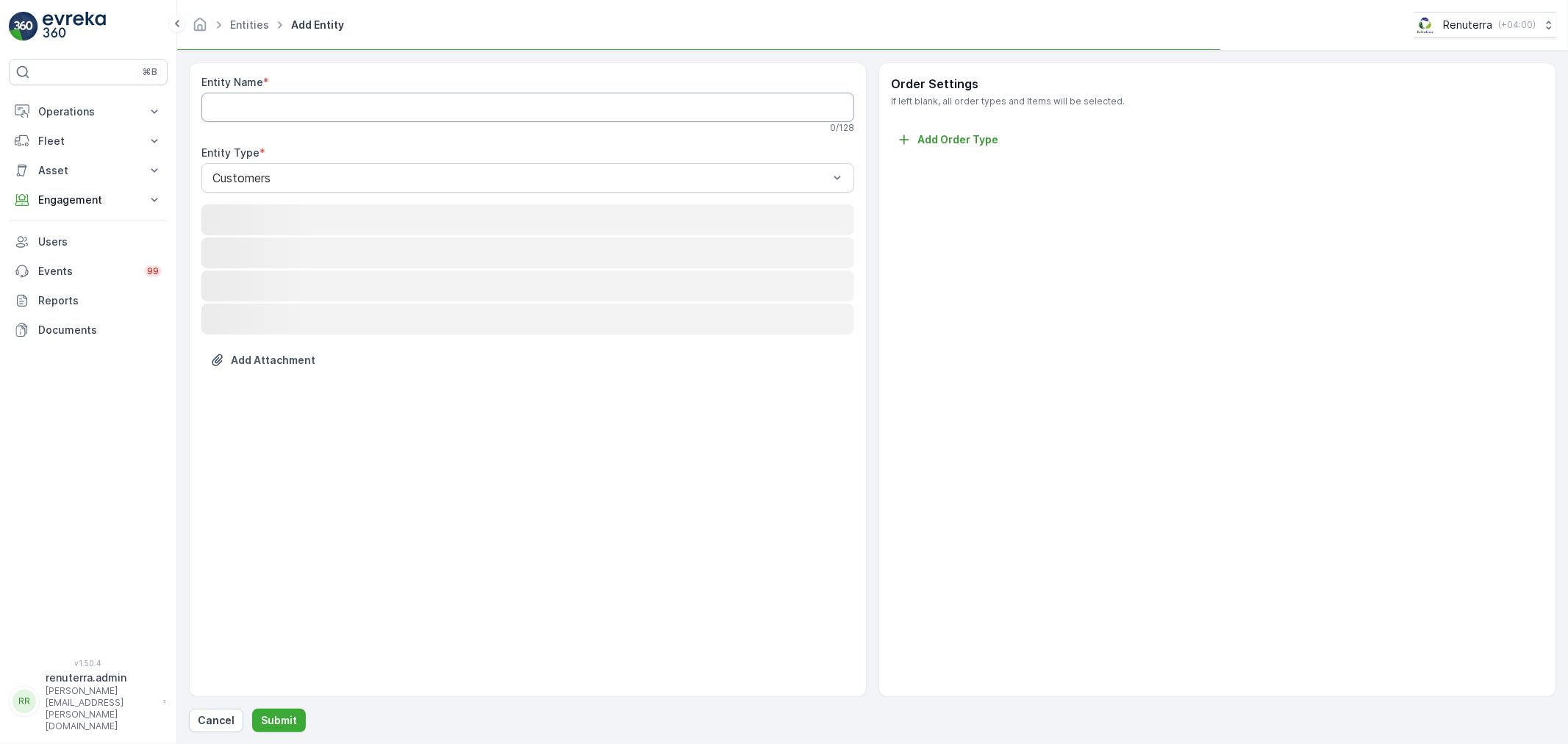
click at [302, 100] on Name "Entity Name" at bounding box center [528, 108] width 653 height 29
paste Name "Your Medical Center and Pharmacy"
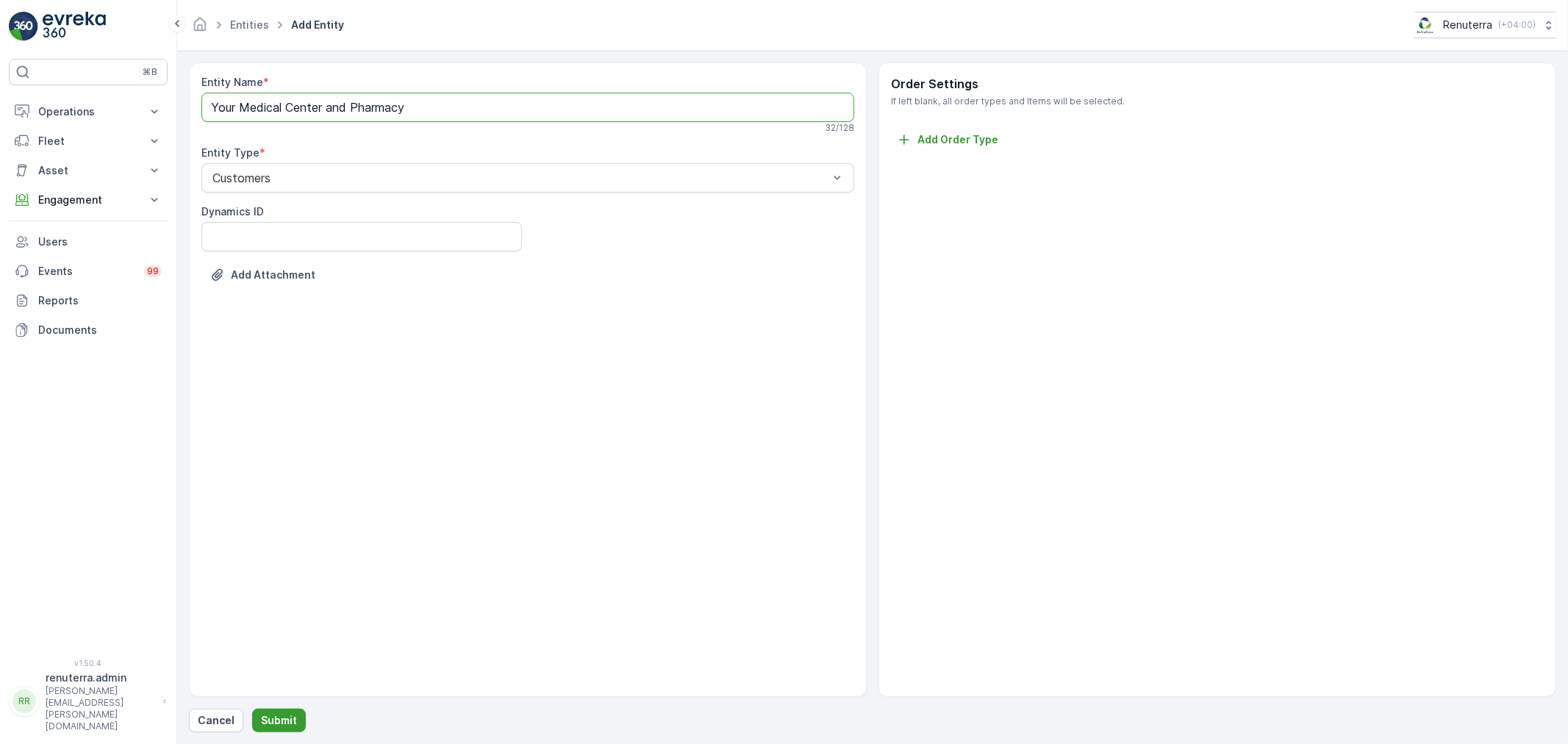
type Name "Your Medical Center and Pharmacy"
click at [276, 723] on p "Submit" at bounding box center [279, 720] width 36 height 15
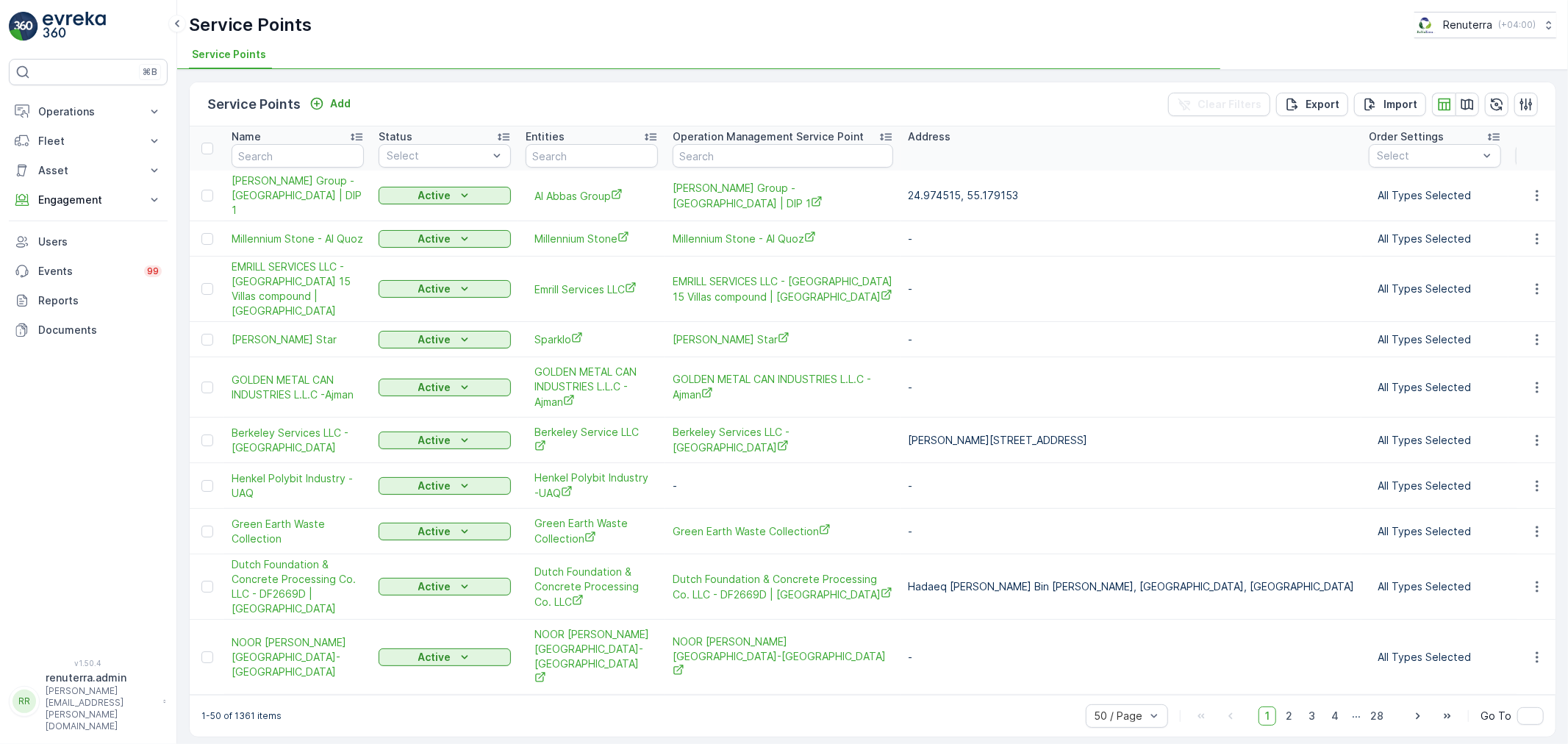
click at [334, 119] on div "Service Points Add Clear Filters Export Import" at bounding box center [872, 104] width 1366 height 44
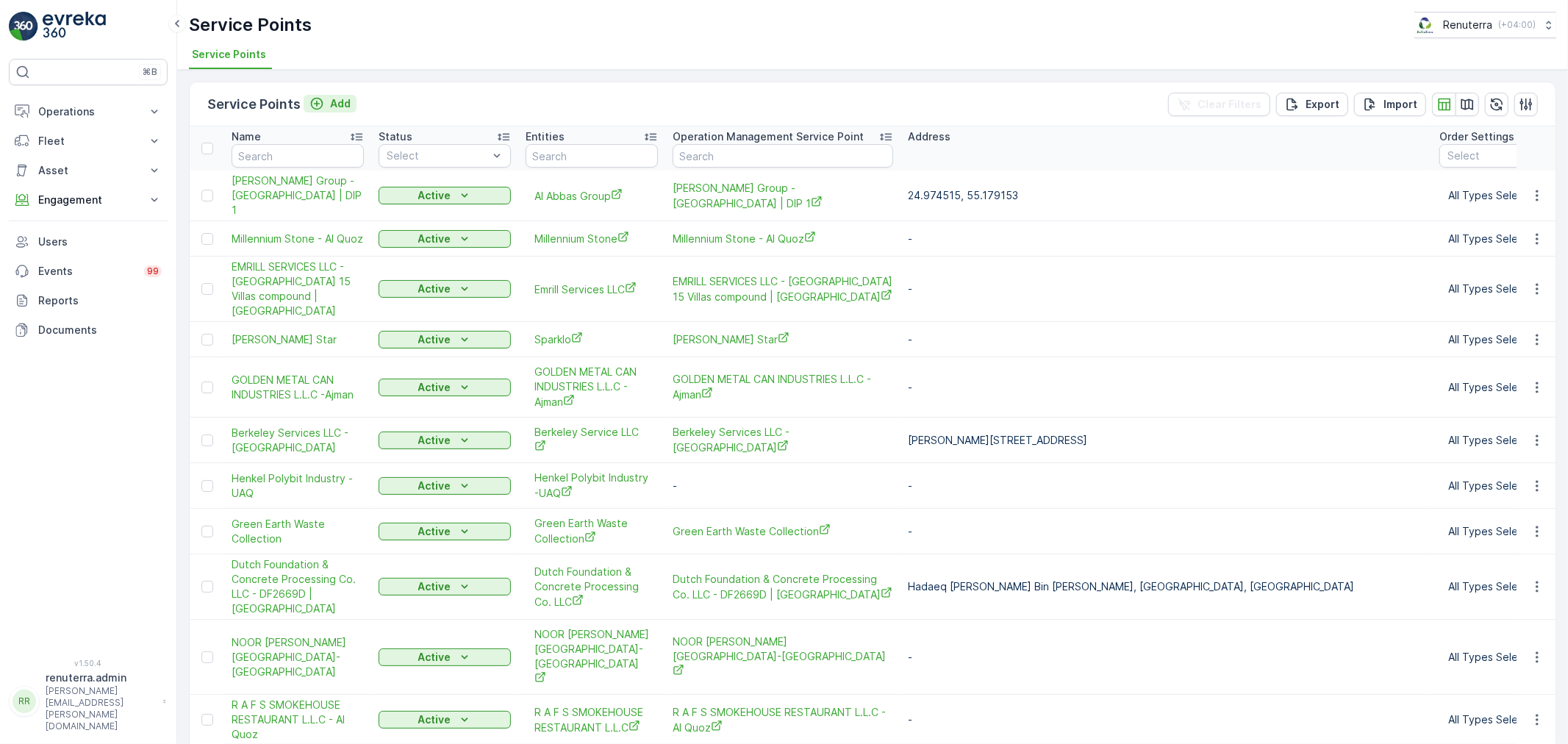
click at [325, 106] on div "Add" at bounding box center [330, 103] width 41 height 15
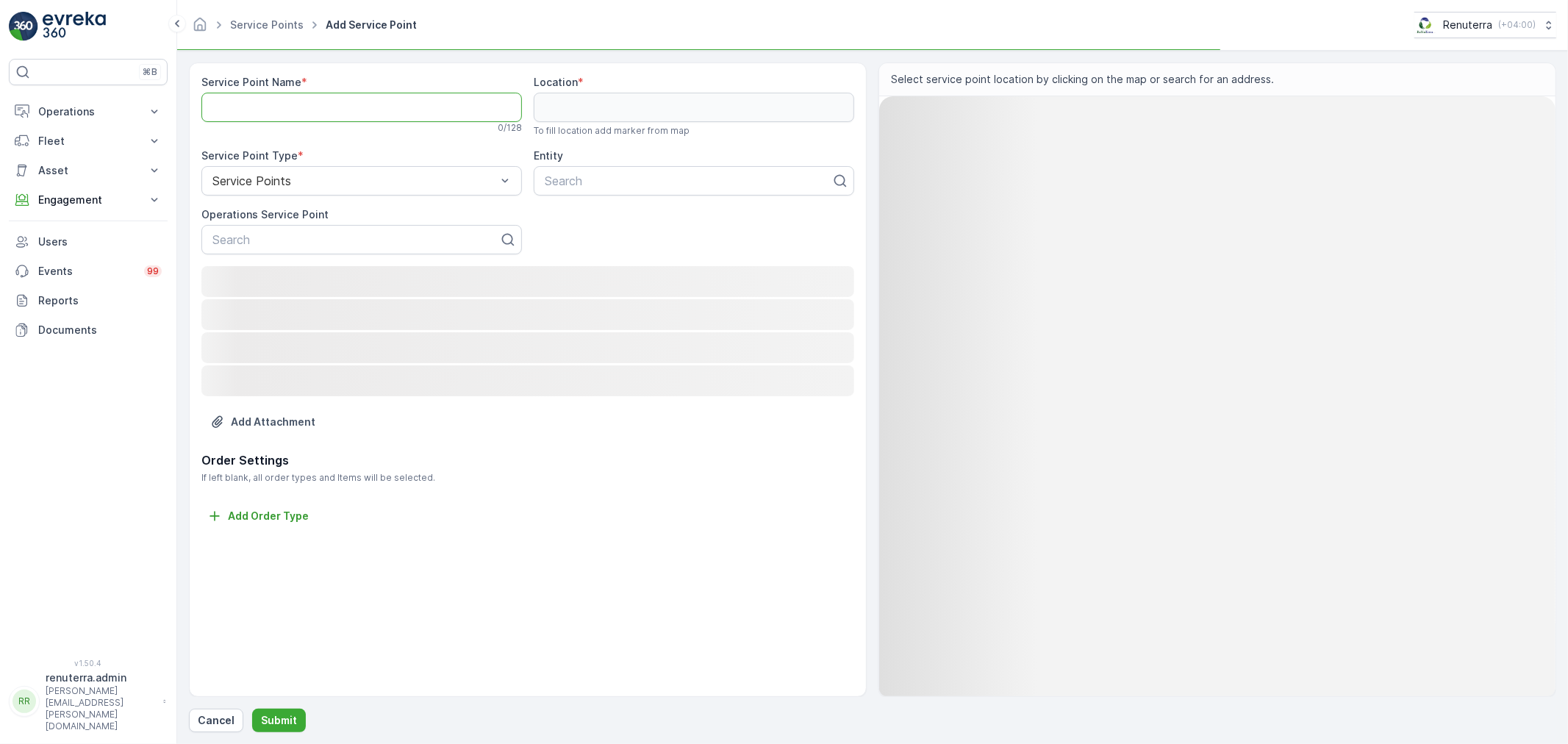
click at [300, 111] on Name "Service Point Name" at bounding box center [362, 108] width 320 height 29
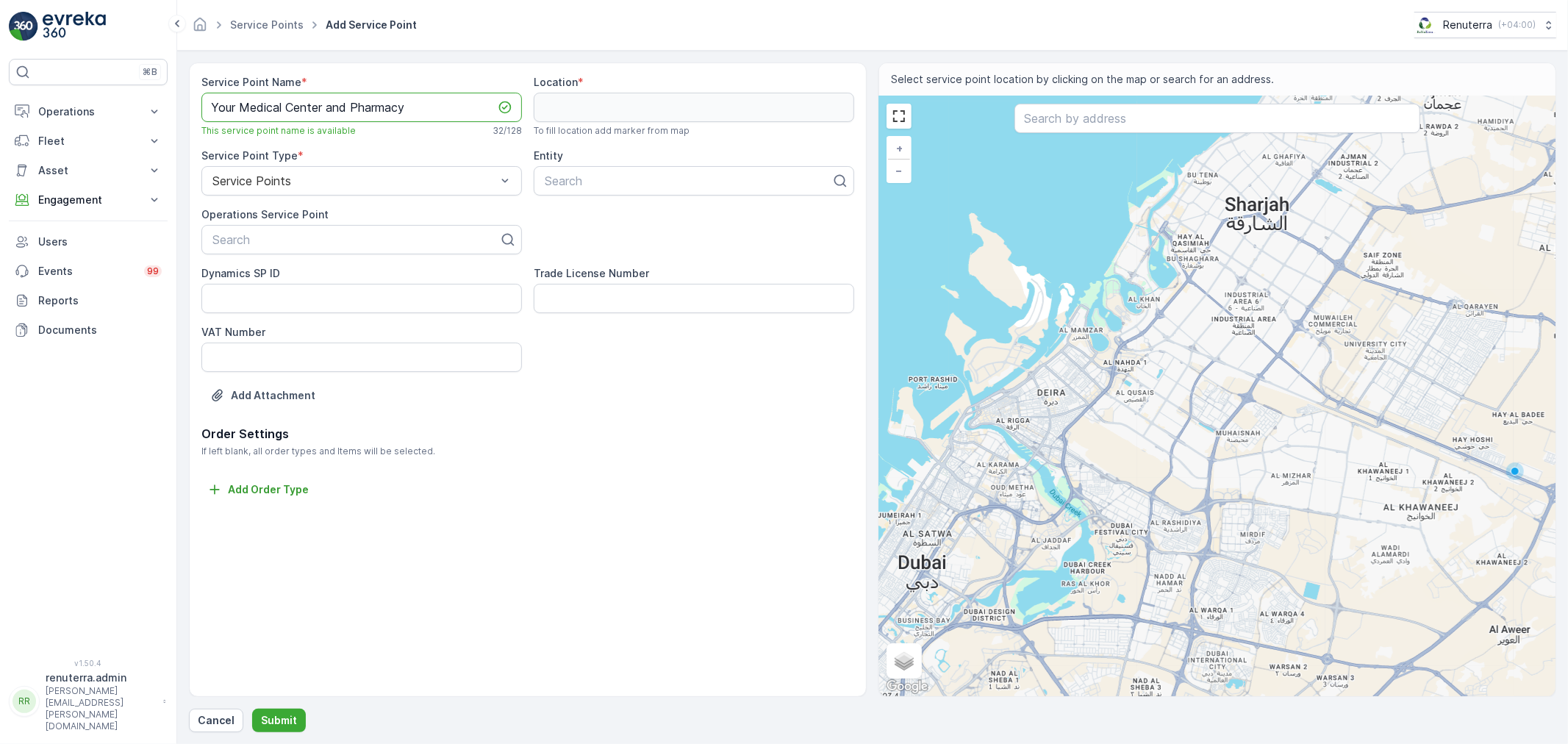
type Name "Your Medical Center and Pharmacy"
paste input "Your Medical Center and Pharmacy"
type input "Your Medical Center and Pharmacy"
click at [311, 276] on span "Your Medical Center and Pharmacy" at bounding box center [307, 275] width 193 height 13
click at [574, 181] on div at bounding box center [688, 180] width 289 height 13
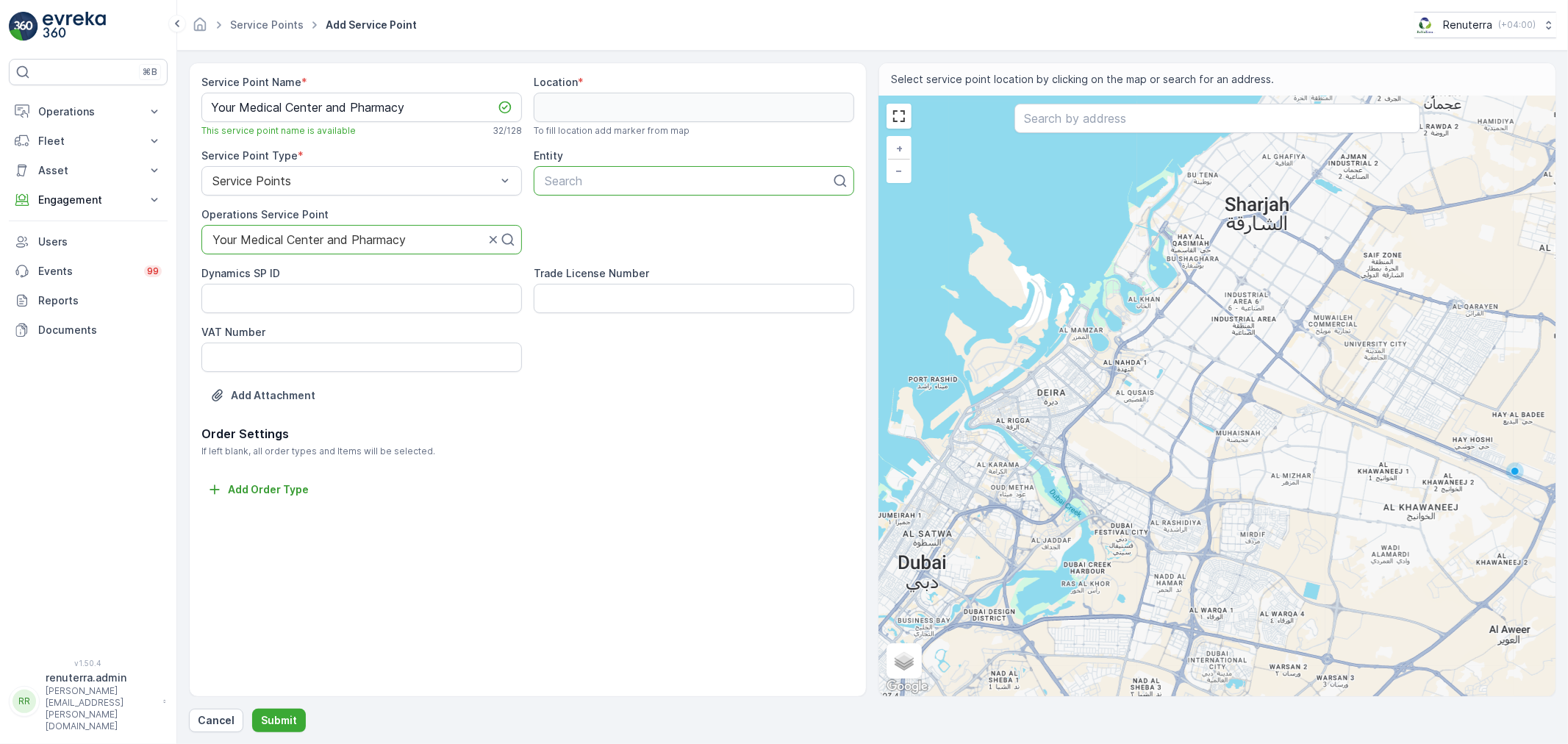
paste input "Your Medical Center and Pharmacy"
type input "Your Medical Center and Pharmacy"
drag, startPoint x: 607, startPoint y: 221, endPoint x: 641, endPoint y: 215, distance: 34.5
click at [613, 219] on span "Your Medical Center and Pharmacy" at bounding box center [639, 216] width 193 height 13
click at [1120, 121] on input "text" at bounding box center [1217, 118] width 406 height 29
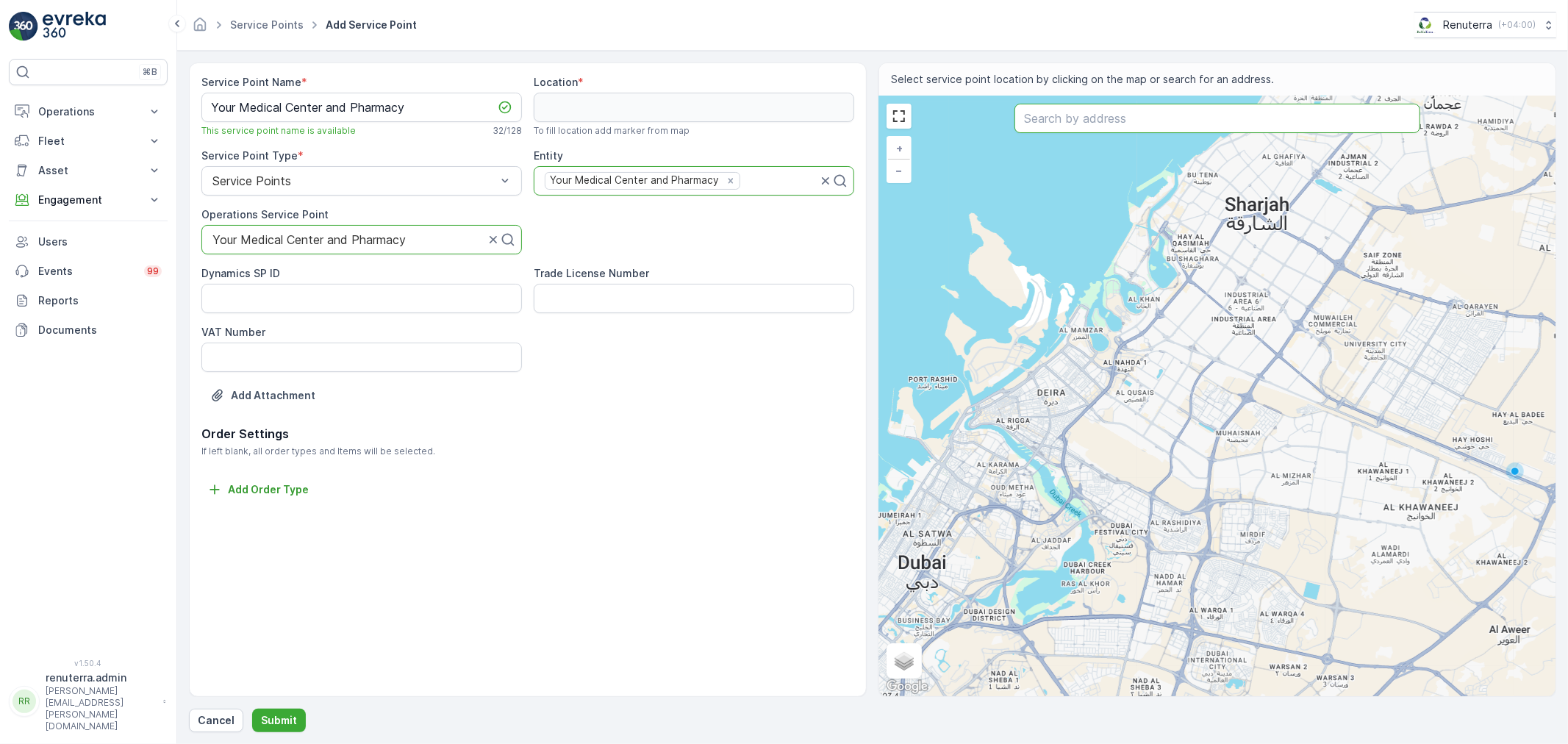
paste input "Your Medical Center and Pharmacy"
type input "Your Medical Center and Pharmacy"
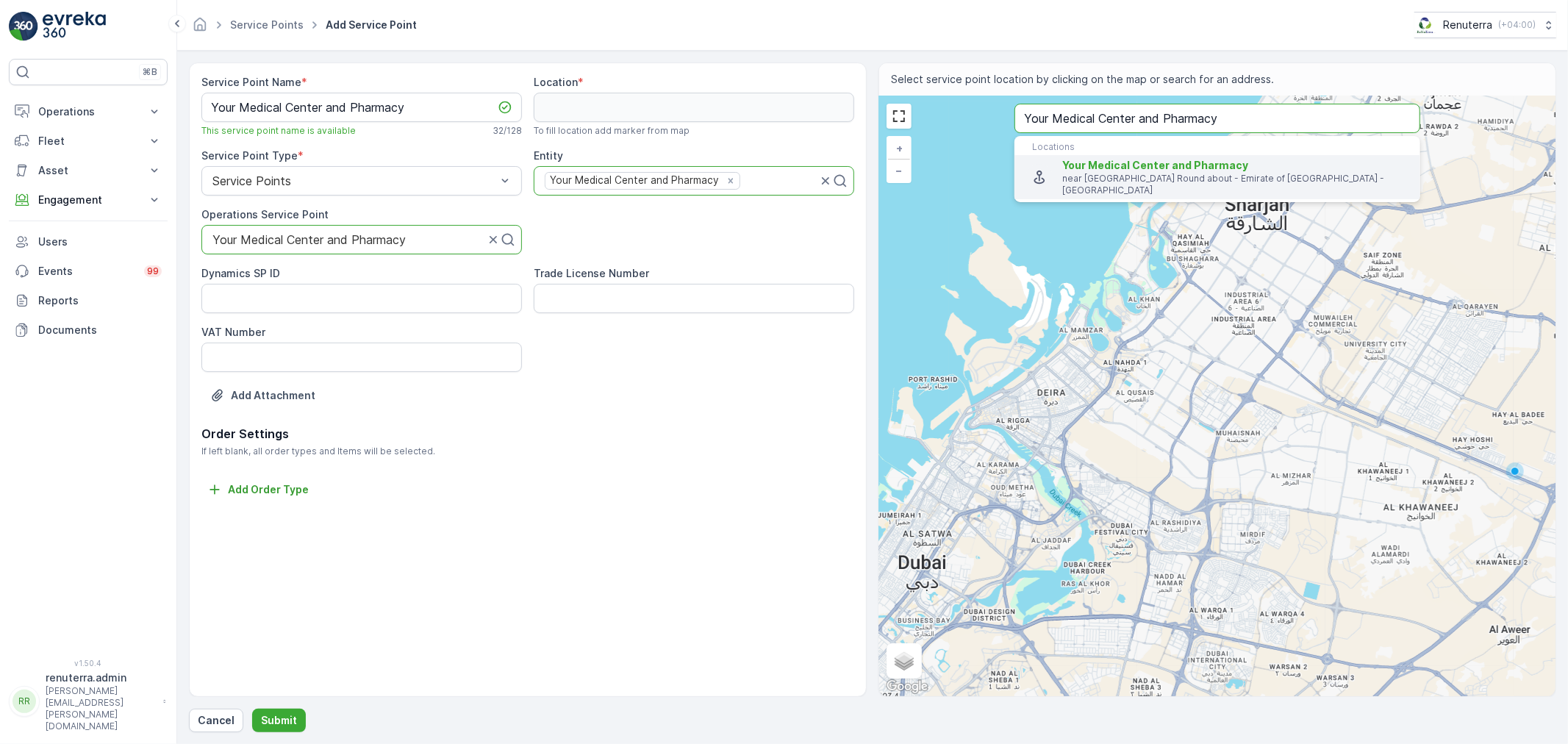
click at [1103, 165] on span "Your Medical Center and Pharmacy" at bounding box center [1155, 164] width 186 height 13
type input "25.5434665,55.6752611"
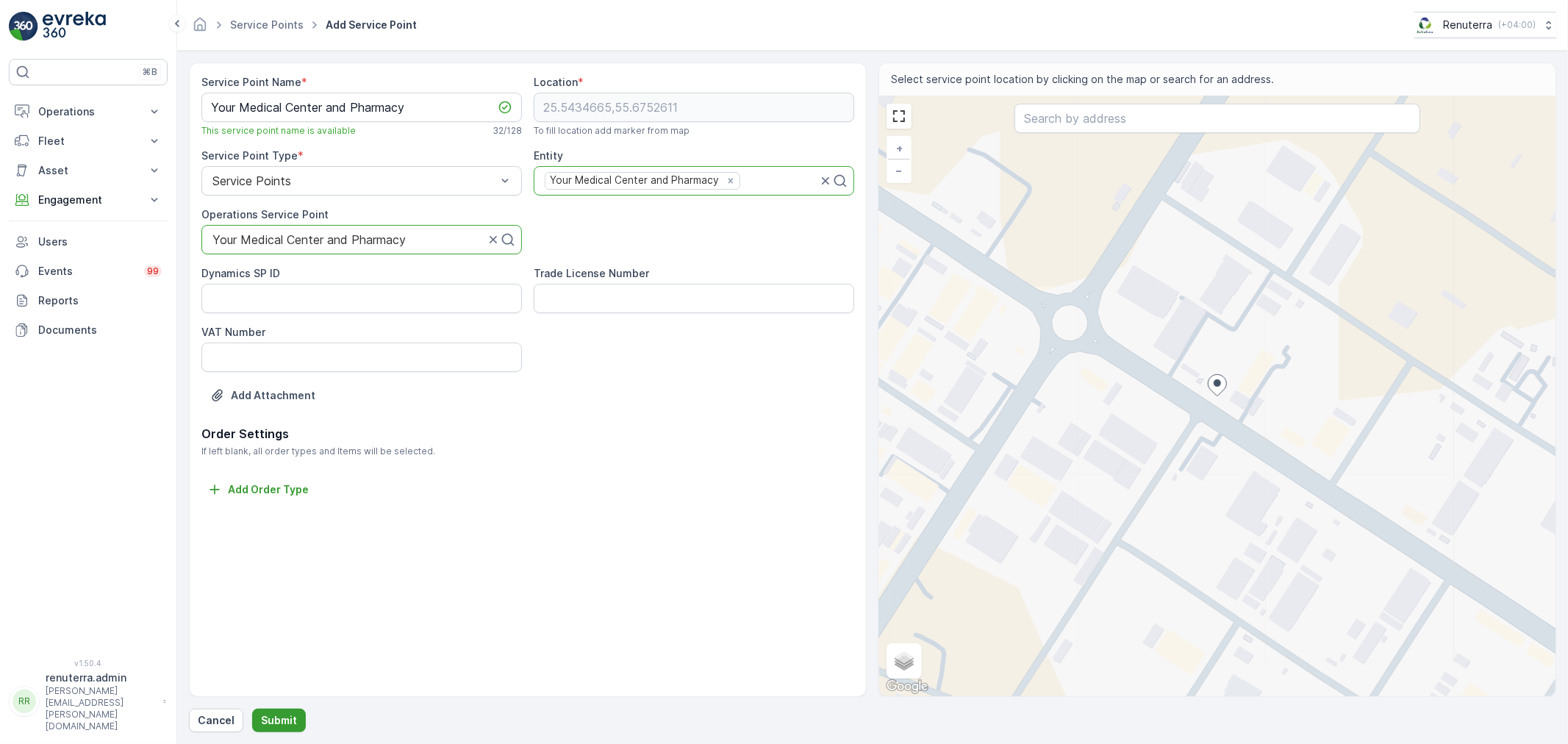
click at [277, 717] on p "Submit" at bounding box center [279, 720] width 36 height 15
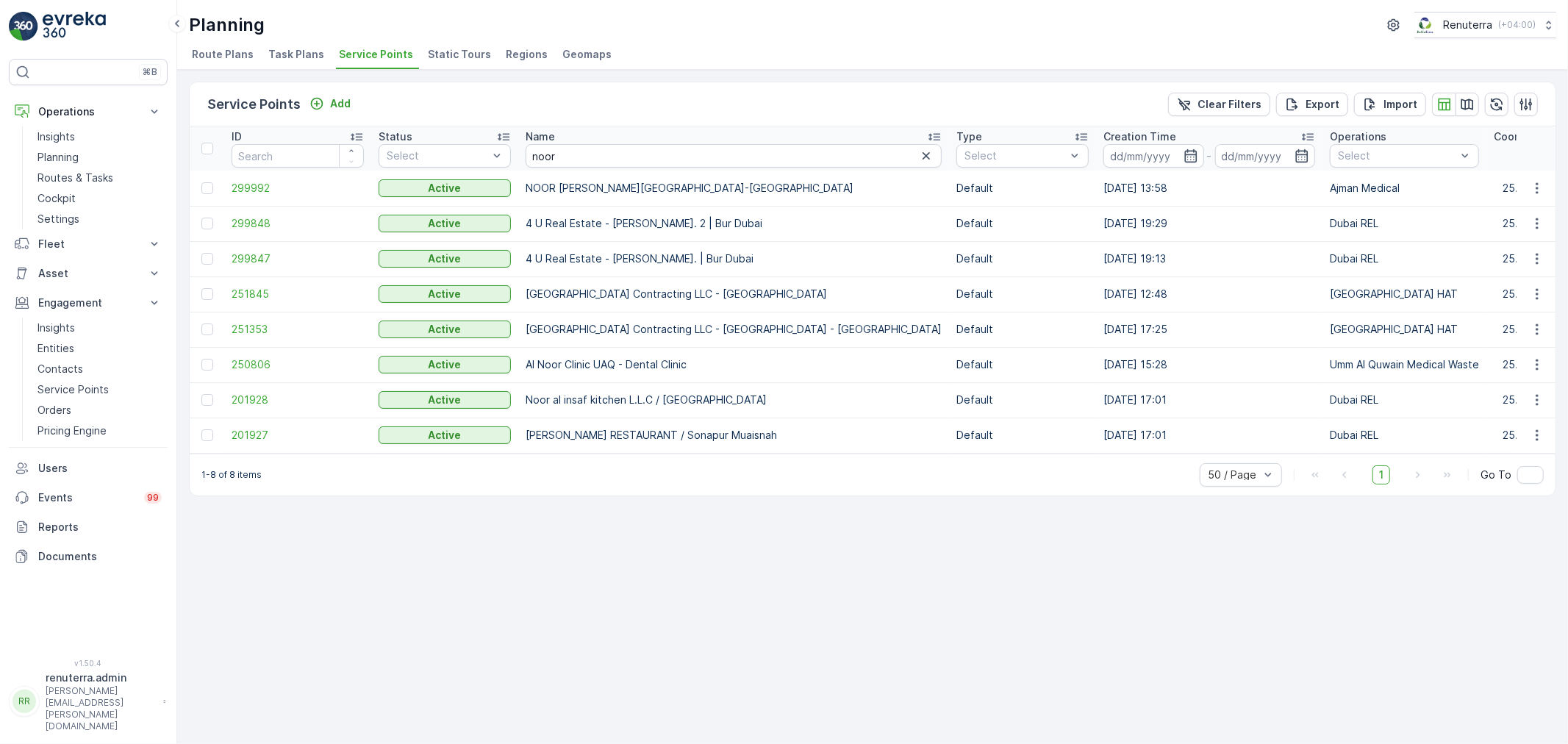
click at [252, 177] on td "299992" at bounding box center [297, 188] width 147 height 35
click at [253, 182] on span "299992" at bounding box center [298, 188] width 133 height 15
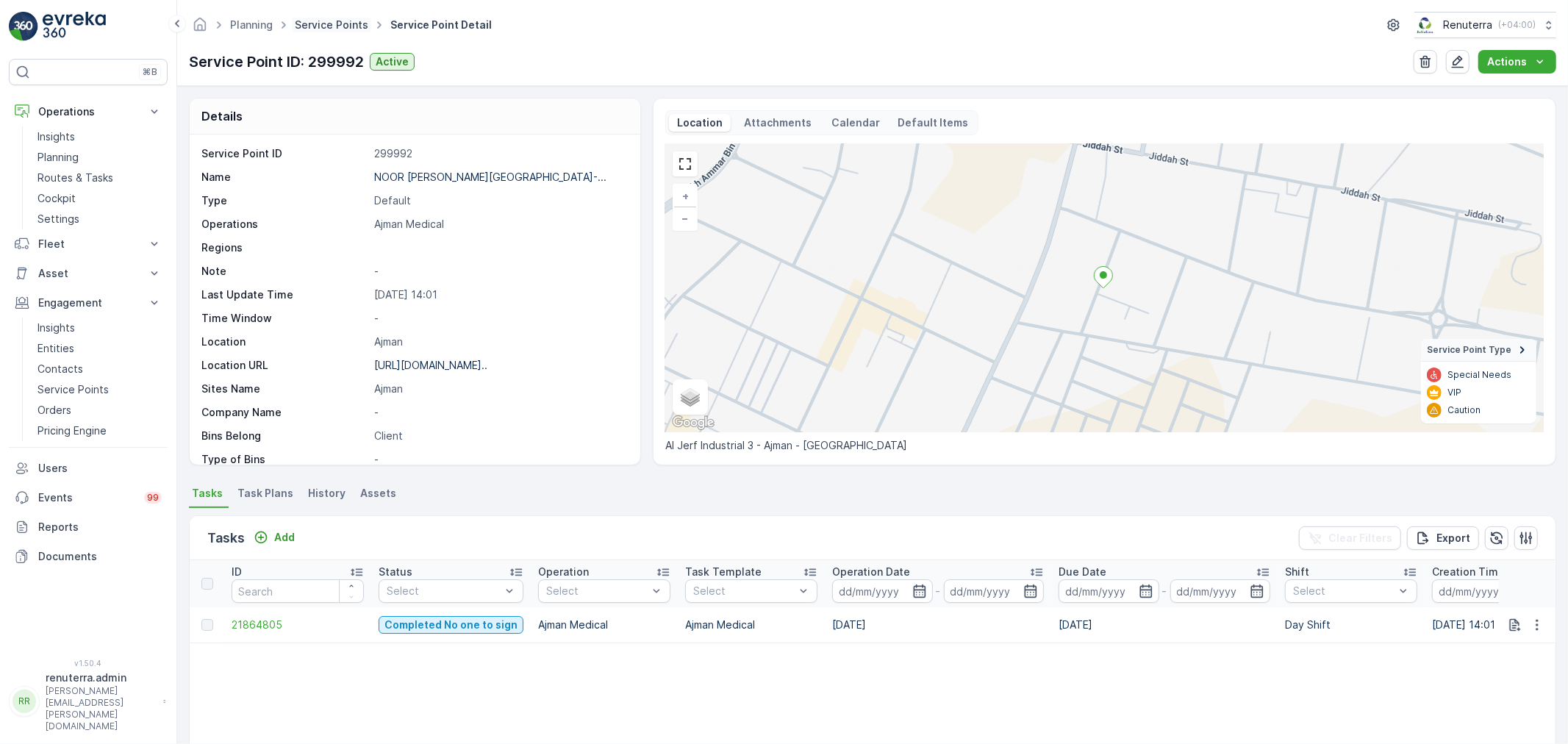
click at [343, 29] on link "Service Points" at bounding box center [331, 24] width 73 height 13
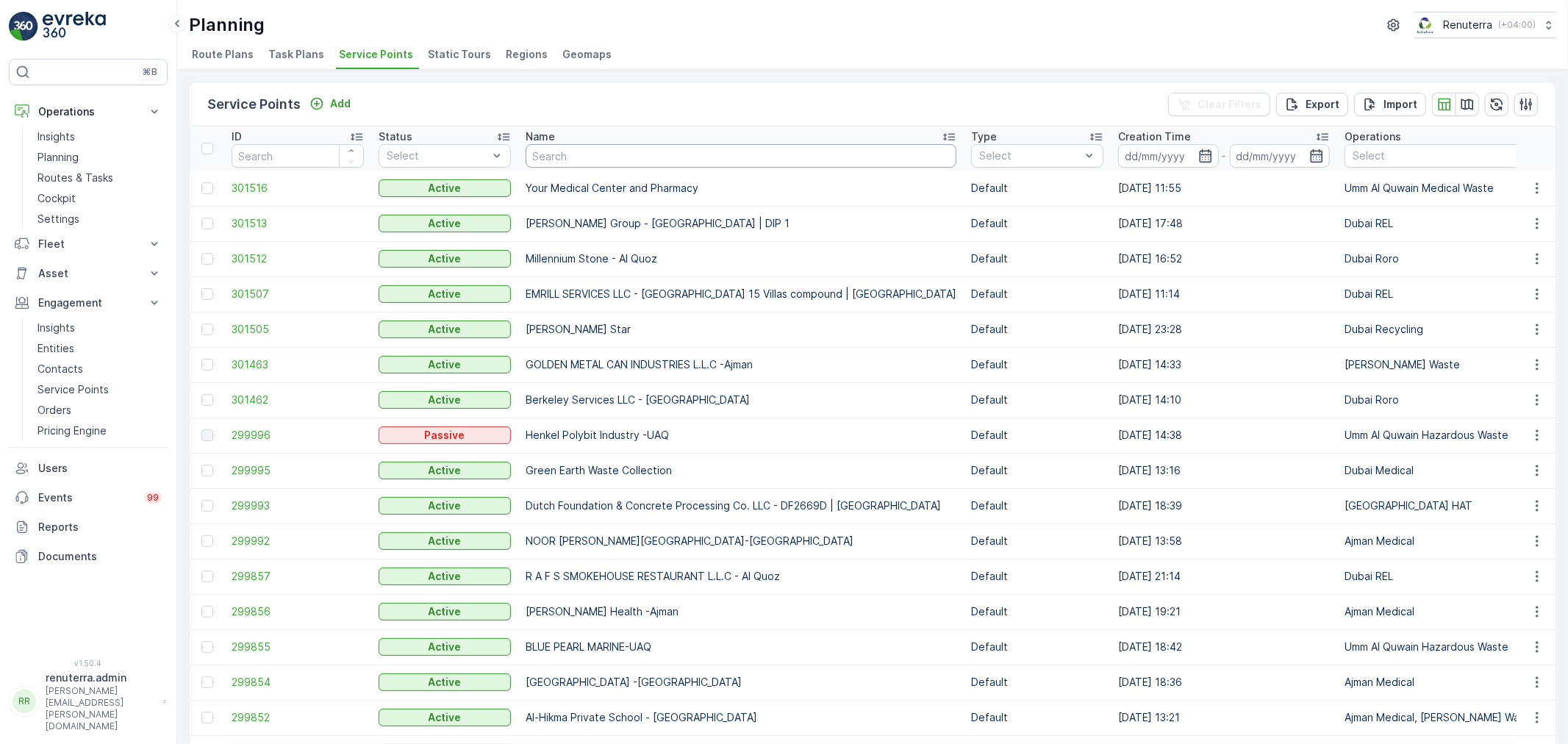
click at [533, 160] on input "text" at bounding box center [741, 155] width 431 height 23
drag, startPoint x: 520, startPoint y: 607, endPoint x: 702, endPoint y: 618, distance: 182.3
click at [702, 618] on td "[PERSON_NAME] Health -Ajman" at bounding box center [741, 611] width 445 height 35
copy p "[PERSON_NAME] Health -Ajman"
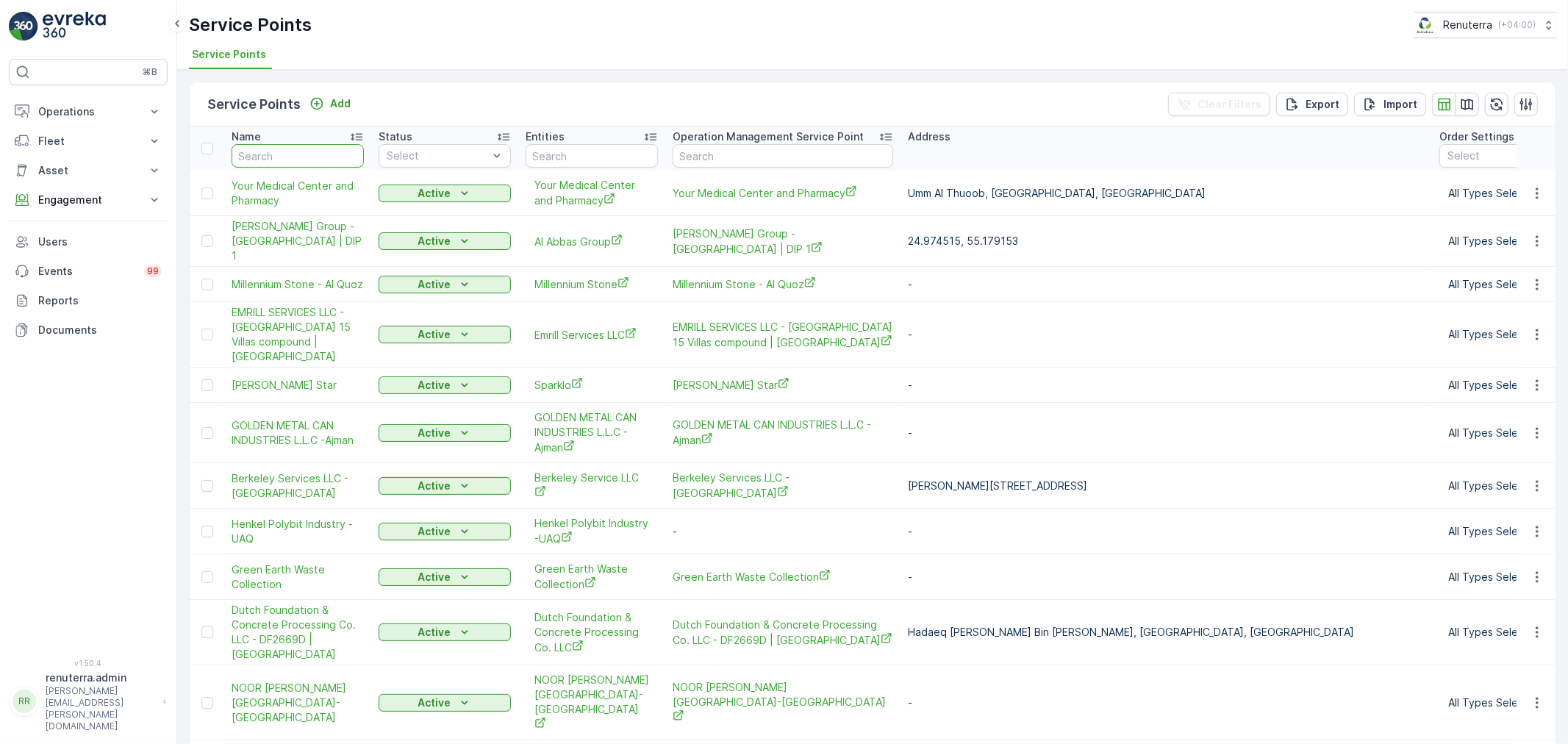
click at [258, 157] on input "text" at bounding box center [298, 155] width 133 height 23
type input "noor"
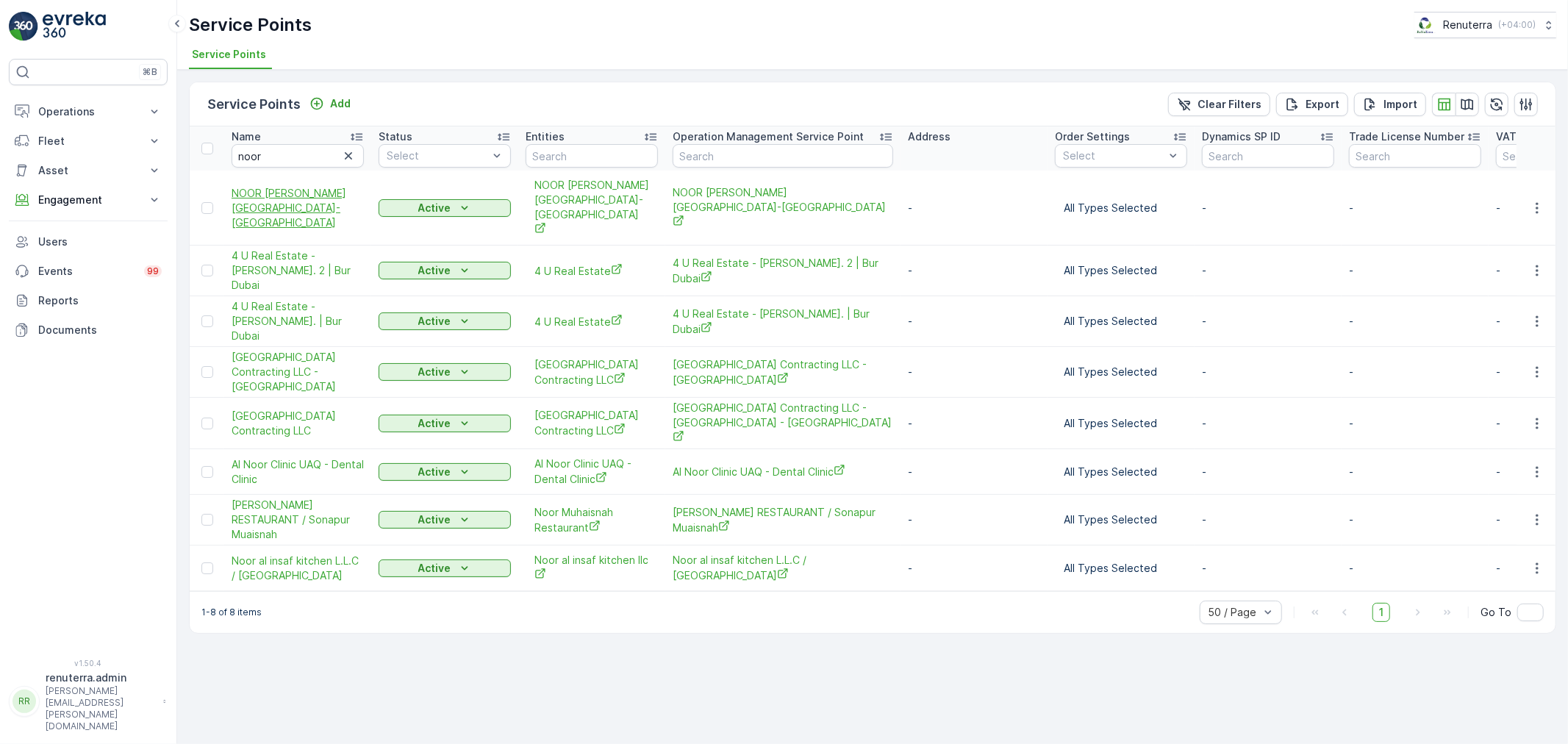
click at [296, 186] on span "NOOR [PERSON_NAME][GEOGRAPHIC_DATA]-[GEOGRAPHIC_DATA]" at bounding box center [298, 208] width 133 height 44
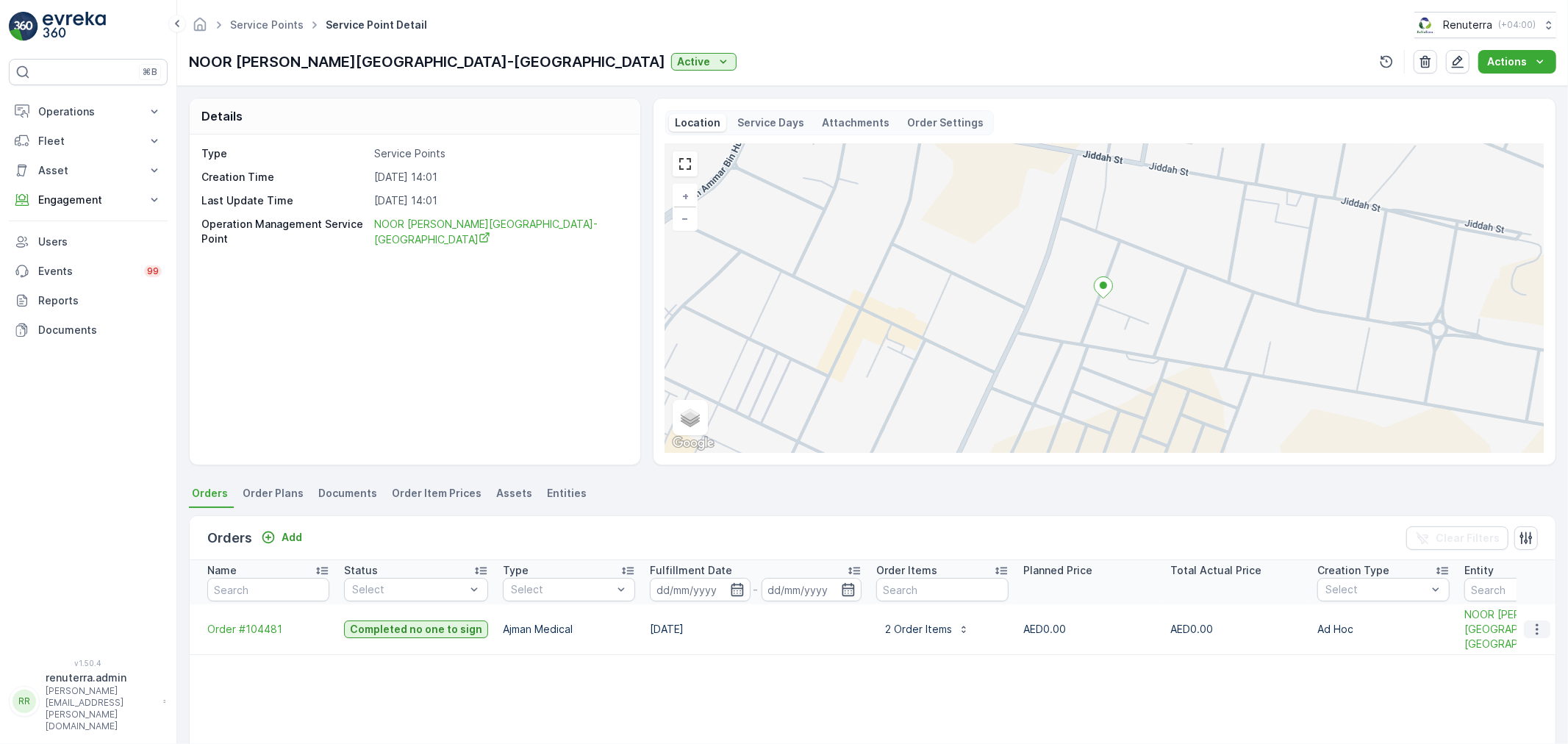
click at [1533, 628] on button "button" at bounding box center [1537, 629] width 27 height 17
click at [1511, 524] on span "Create Document" at bounding box center [1518, 530] width 88 height 15
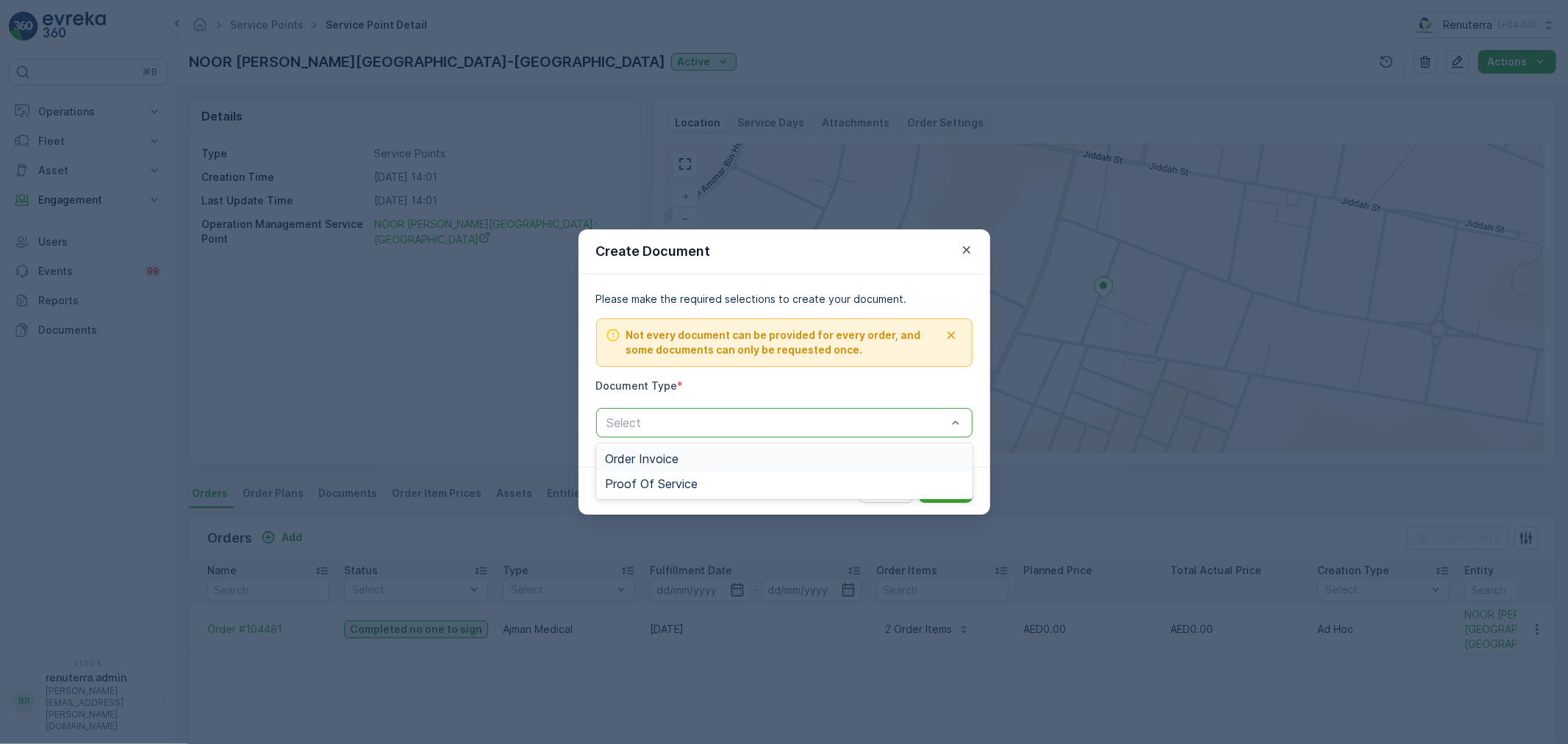
drag, startPoint x: 761, startPoint y: 436, endPoint x: 725, endPoint y: 496, distance: 70.0
click at [761, 434] on div "Select" at bounding box center [784, 423] width 376 height 29
click at [719, 487] on div "Proof Of Service" at bounding box center [784, 483] width 358 height 13
click at [544, 651] on div "Create Document Please make the required selections to create your document. No…" at bounding box center [784, 372] width 1568 height 744
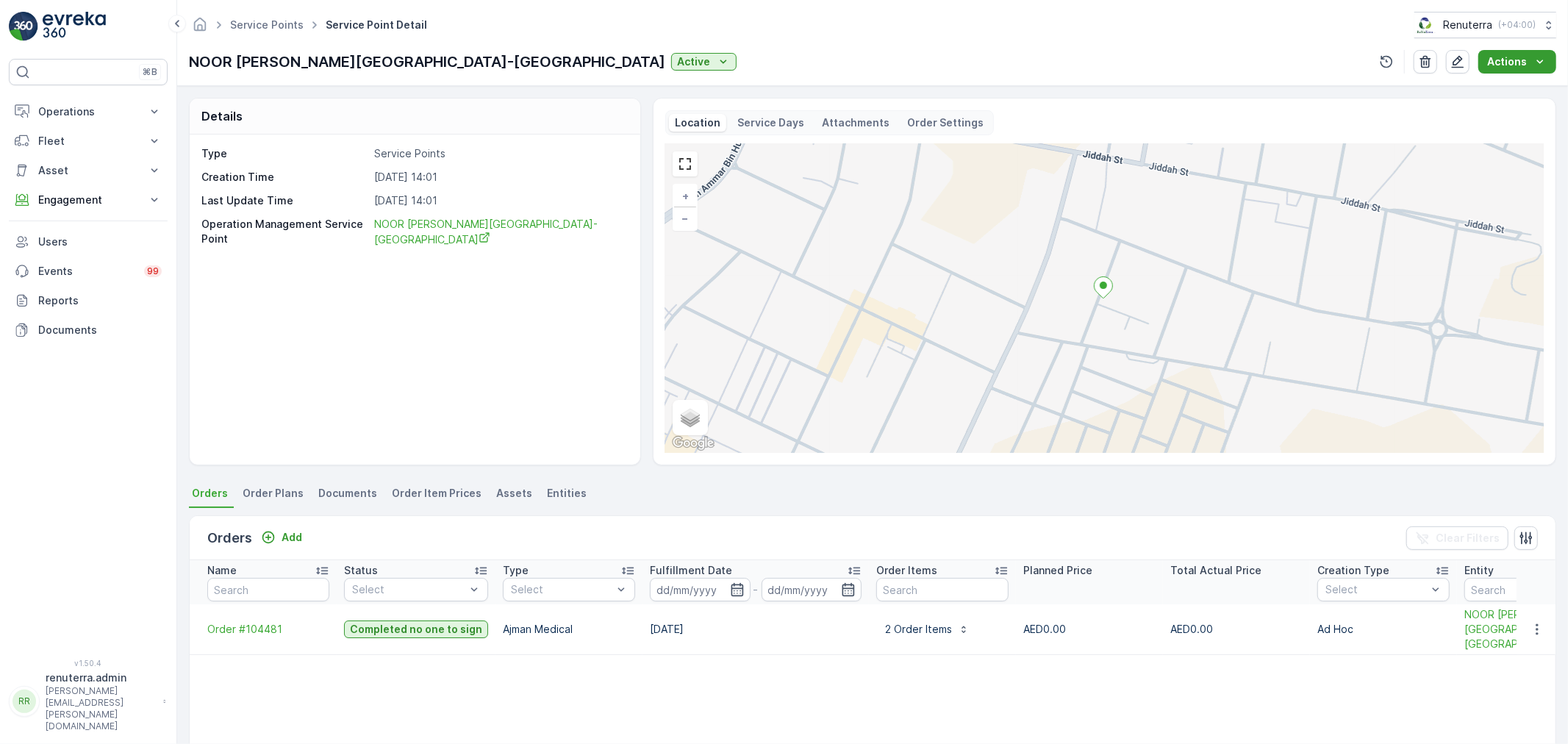
click at [1523, 53] on button "Actions" at bounding box center [1517, 61] width 78 height 23
click at [1490, 88] on span "Create Document" at bounding box center [1512, 90] width 88 height 15
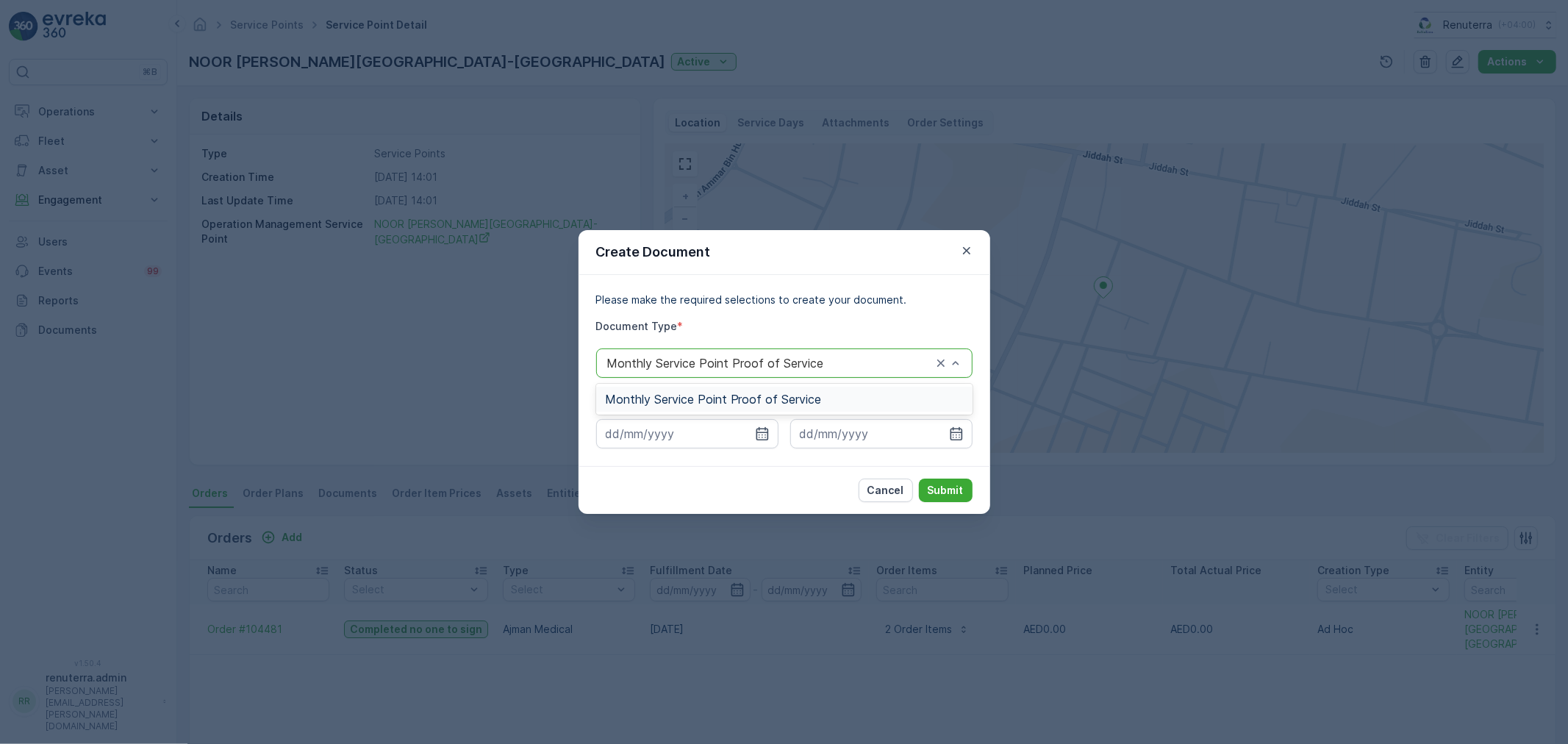
click at [694, 399] on span "Monthly Service Point Proof of Service" at bounding box center [713, 399] width 217 height 13
click at [682, 451] on div "Please make the required selections to create your document. Document Type * op…" at bounding box center [785, 370] width 412 height 191
drag, startPoint x: 684, startPoint y: 437, endPoint x: 696, endPoint y: 447, distance: 15.6
click at [684, 437] on input at bounding box center [688, 433] width 183 height 29
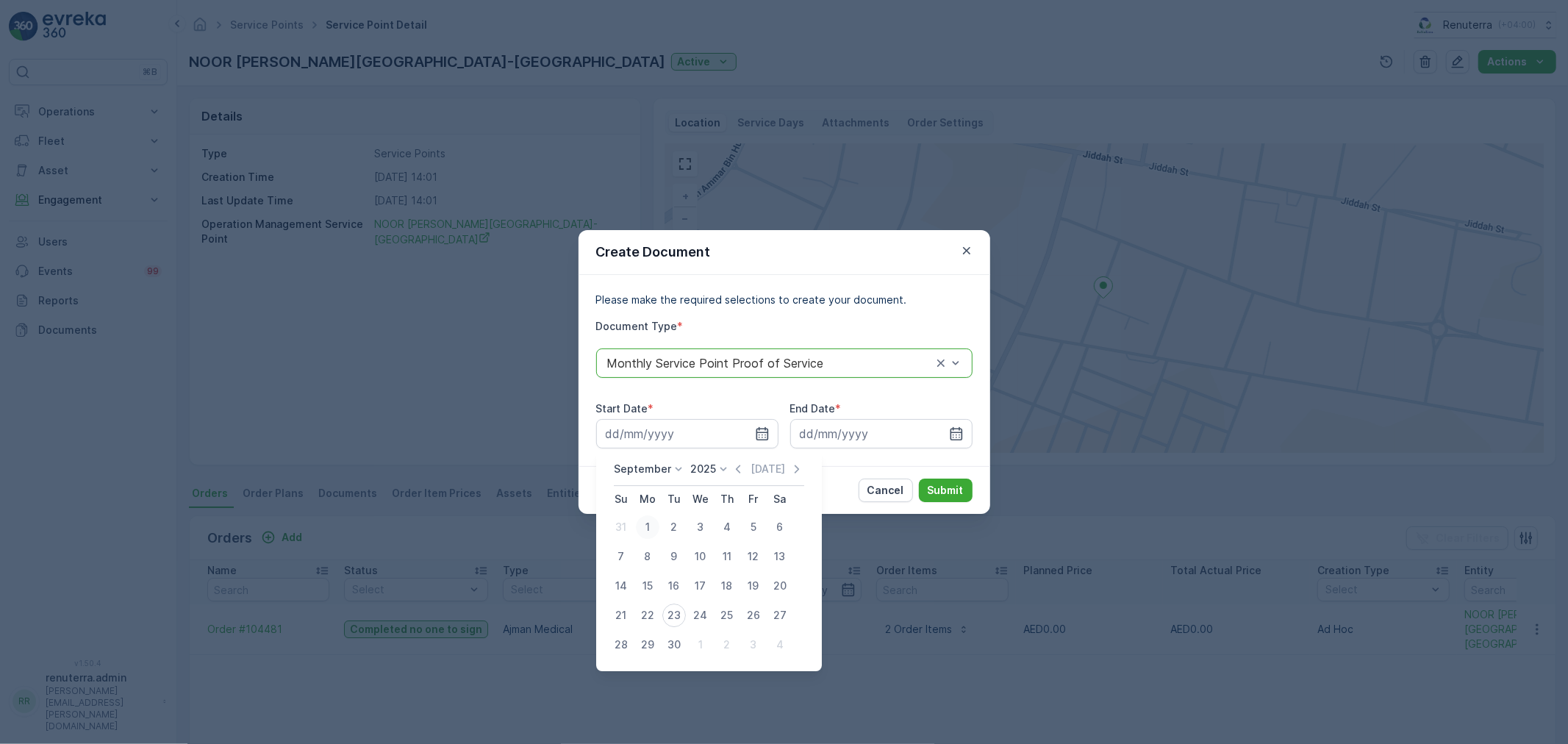
click at [655, 532] on div "1" at bounding box center [647, 526] width 23 height 23
type input "01.09.2025"
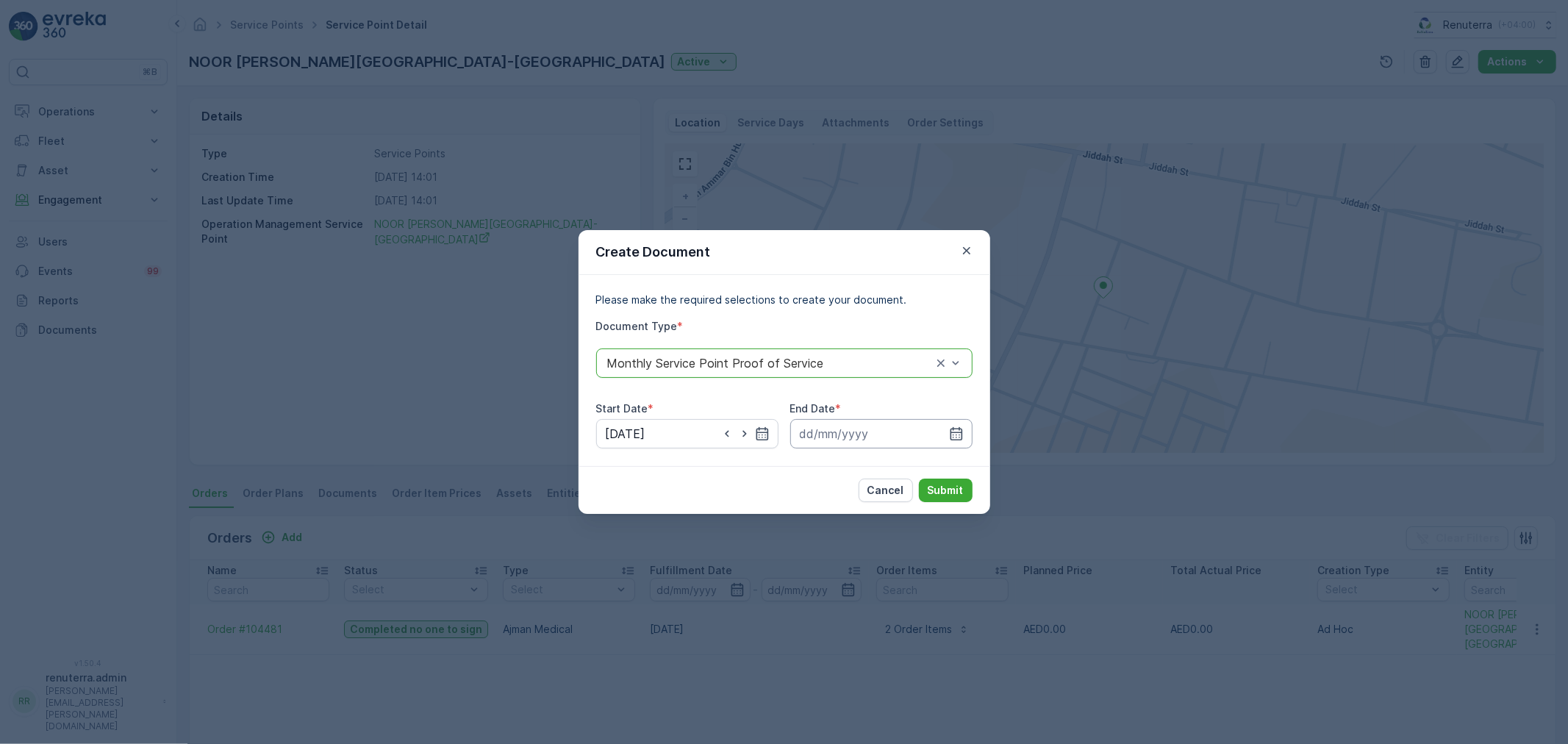
drag, startPoint x: 814, startPoint y: 432, endPoint x: 814, endPoint y: 441, distance: 9.0
click at [814, 432] on input at bounding box center [881, 433] width 183 height 29
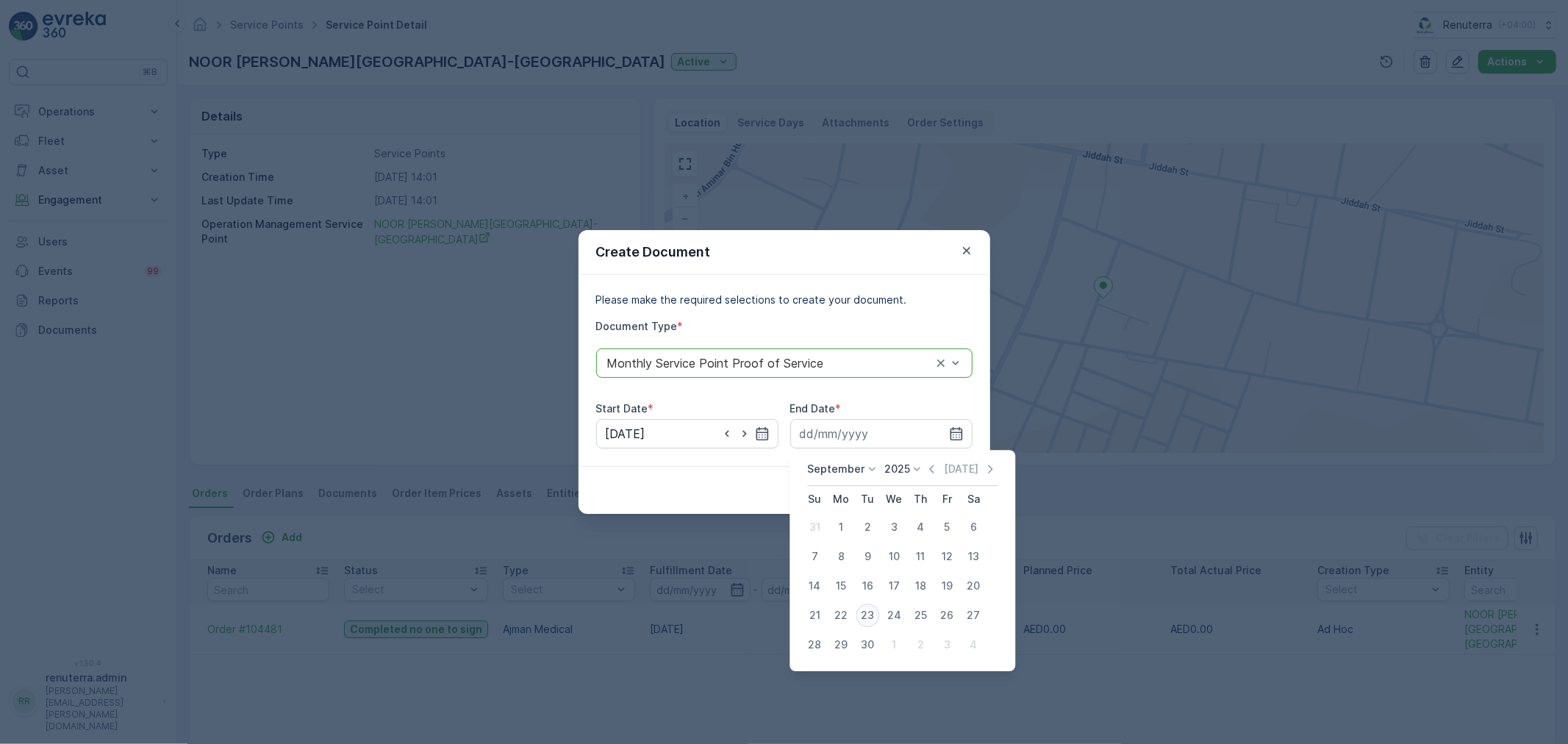
click at [859, 608] on div "23" at bounding box center [867, 615] width 23 height 23
type input "23.09.2025"
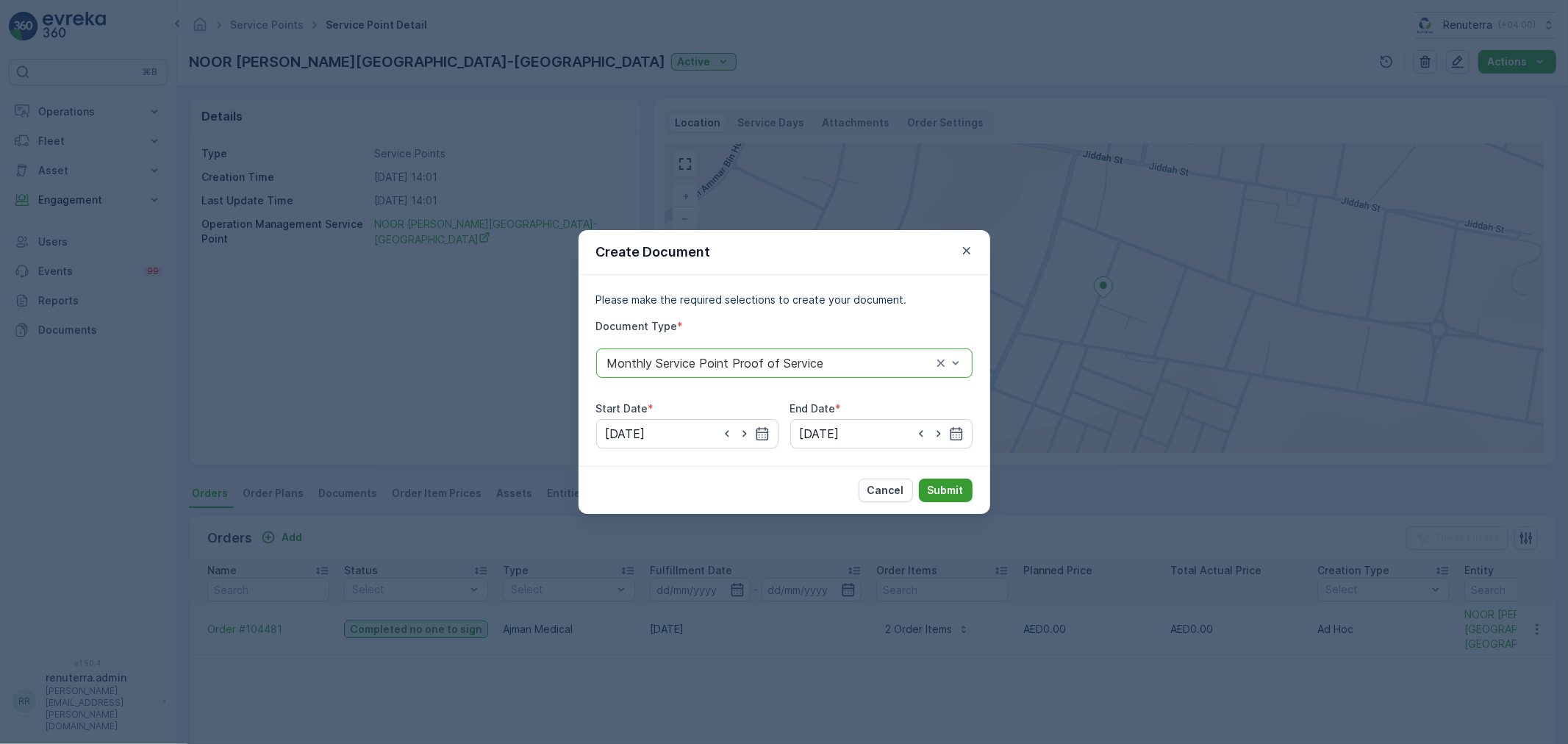
click at [932, 493] on p "Submit" at bounding box center [946, 490] width 36 height 15
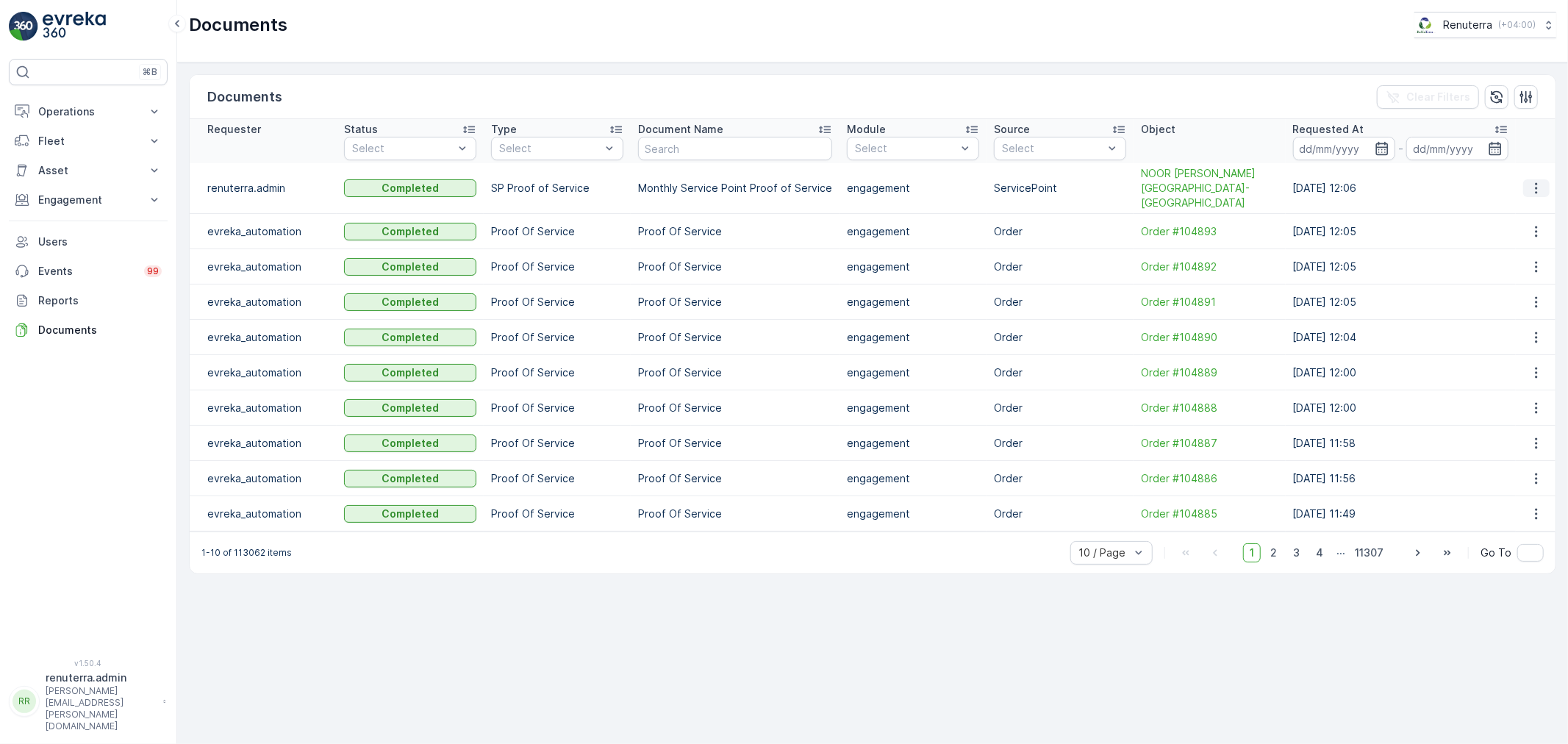
click at [1531, 181] on icon "button" at bounding box center [1536, 188] width 15 height 15
click at [1514, 208] on span "See Details" at bounding box center [1542, 204] width 57 height 15
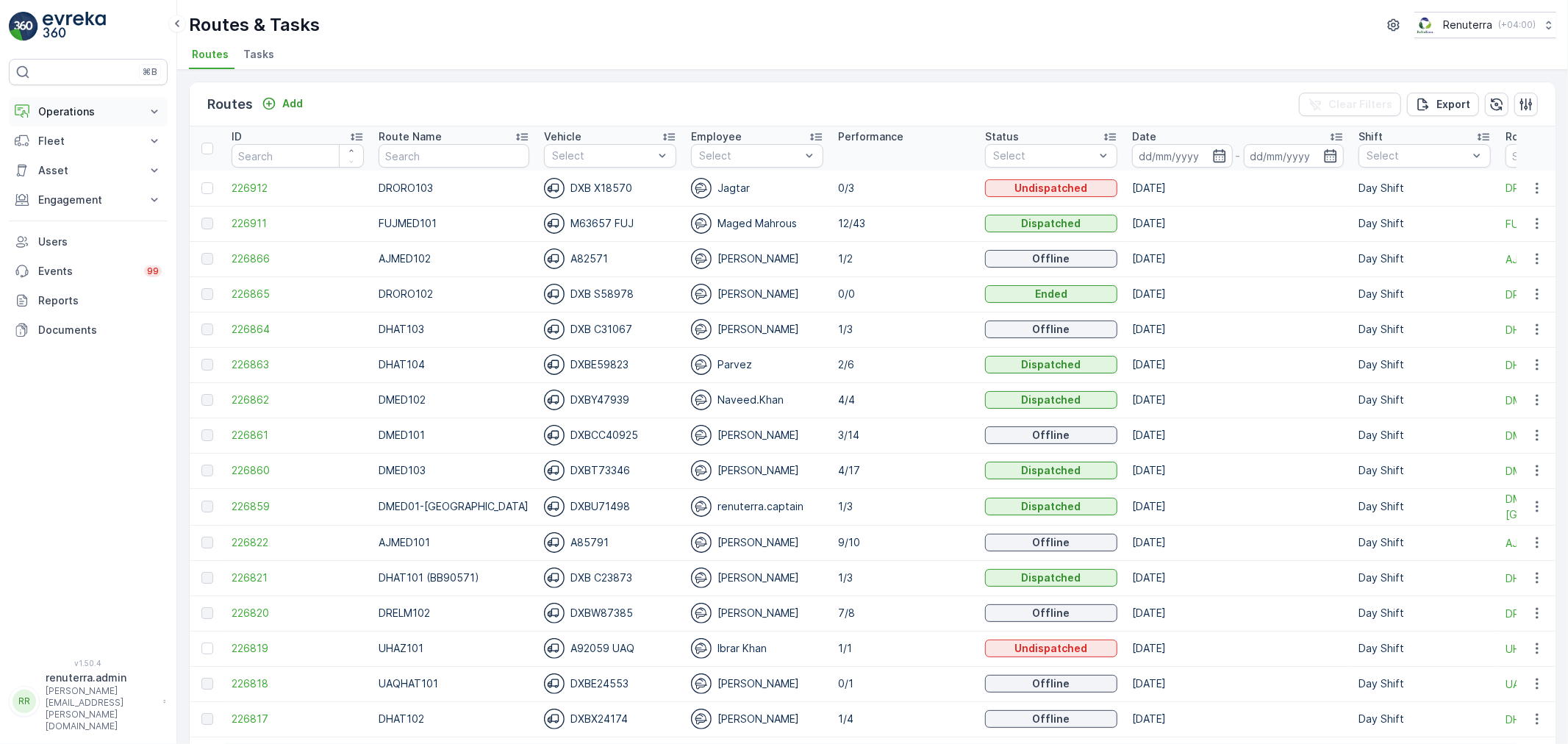
click at [48, 108] on p "Operations" at bounding box center [88, 111] width 100 height 15
click at [73, 160] on p "Planning" at bounding box center [59, 157] width 41 height 15
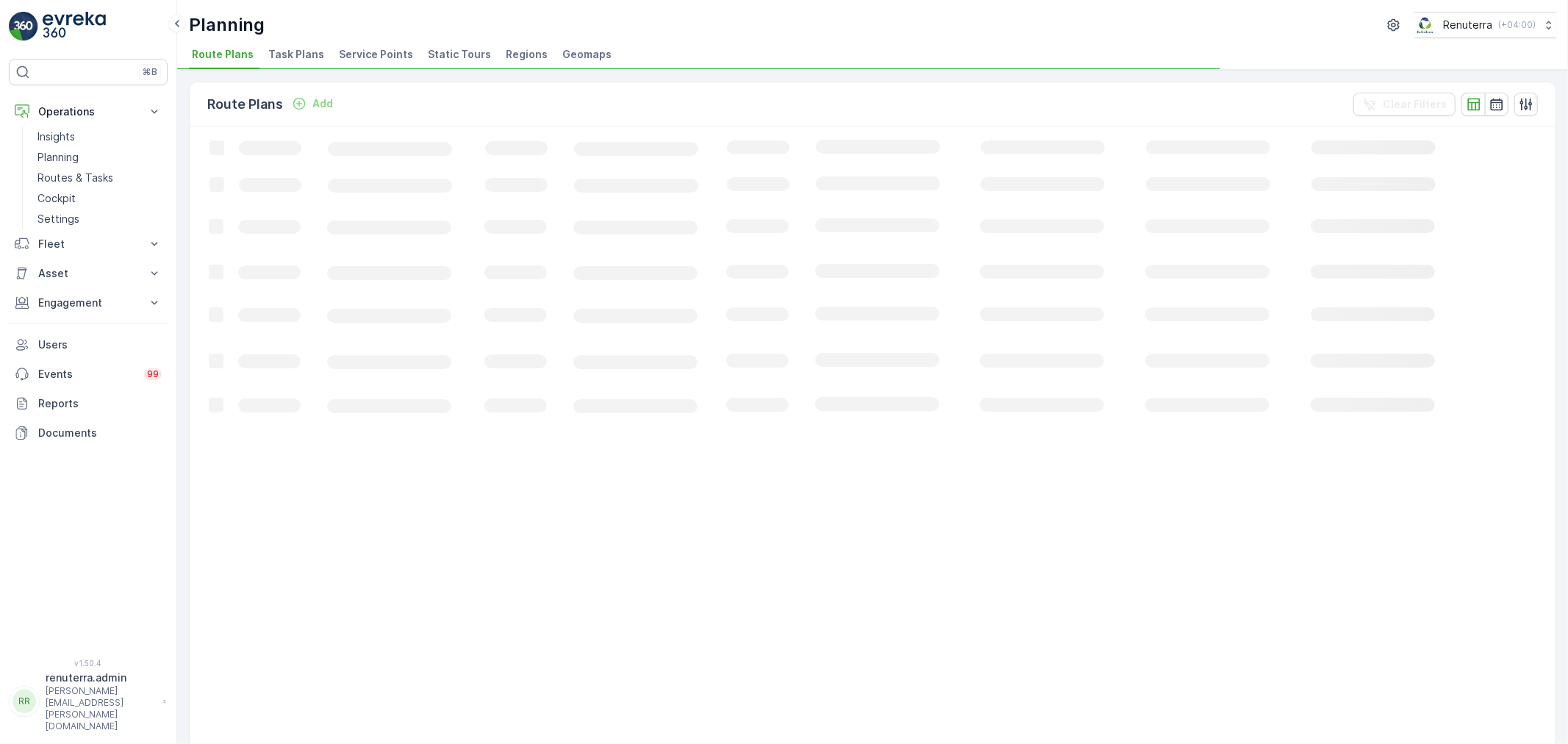
click at [380, 41] on div "Planning Renuterra ( +04:00 ) Route Plans Task Plans Service Points Static Tour…" at bounding box center [873, 34] width 1391 height 70
click at [371, 50] on span "Service Points" at bounding box center [376, 54] width 74 height 15
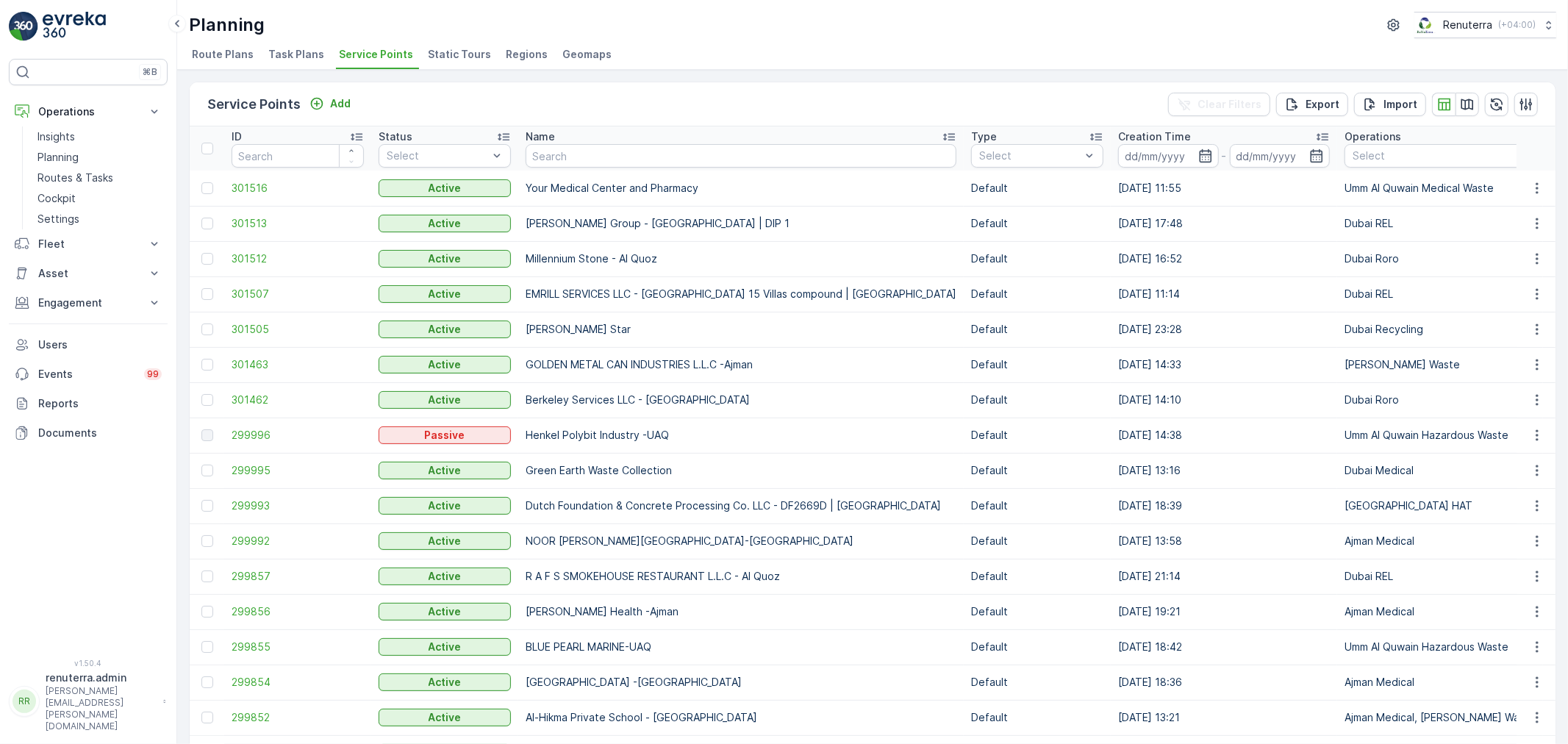
drag, startPoint x: 556, startPoint y: 178, endPoint x: 555, endPoint y: 163, distance: 15.0
click at [556, 177] on td "Your Medical Center and Pharmacy" at bounding box center [741, 188] width 445 height 35
click at [555, 163] on input "text" at bounding box center [741, 155] width 431 height 23
type input "lesp"
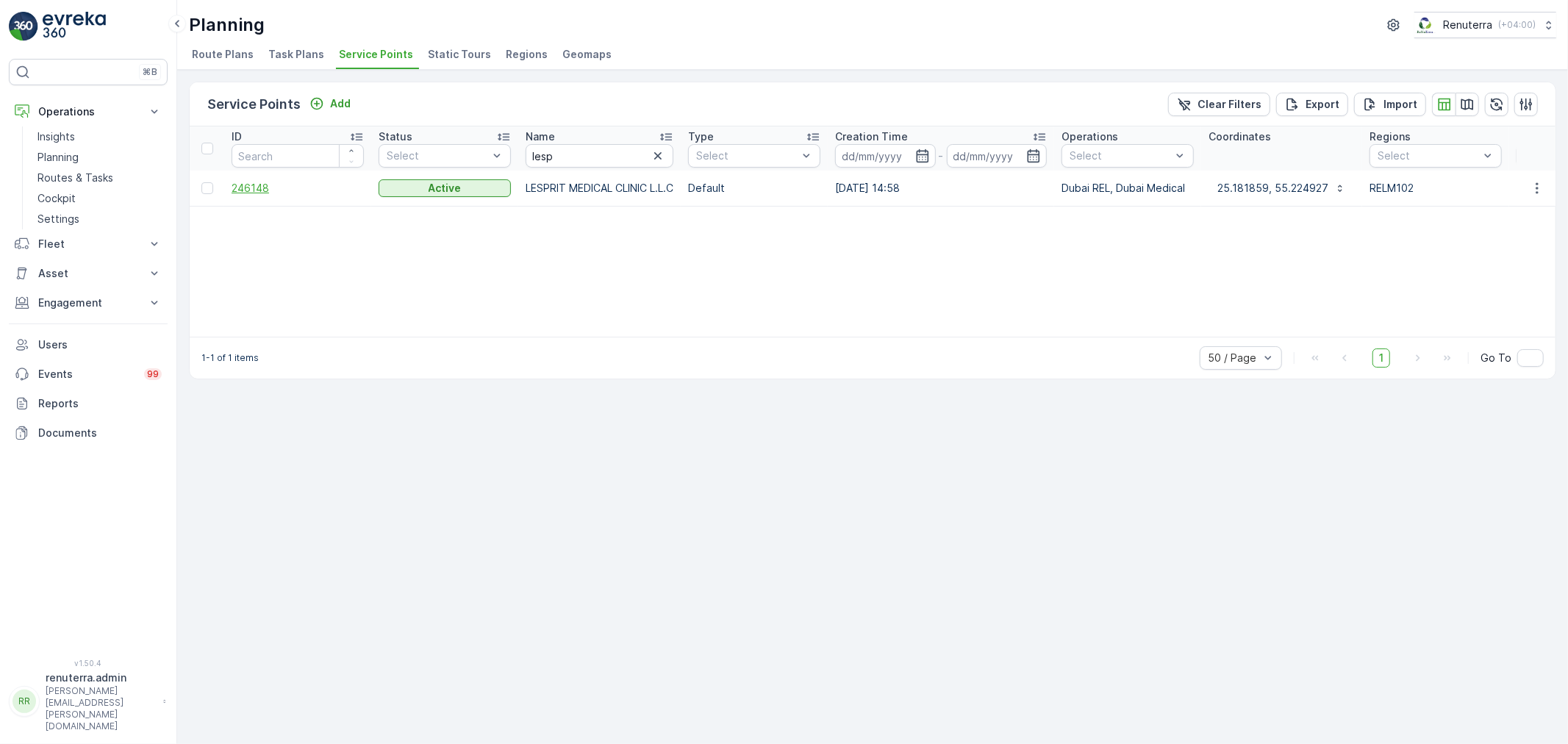
click at [241, 181] on span "246148" at bounding box center [298, 188] width 133 height 15
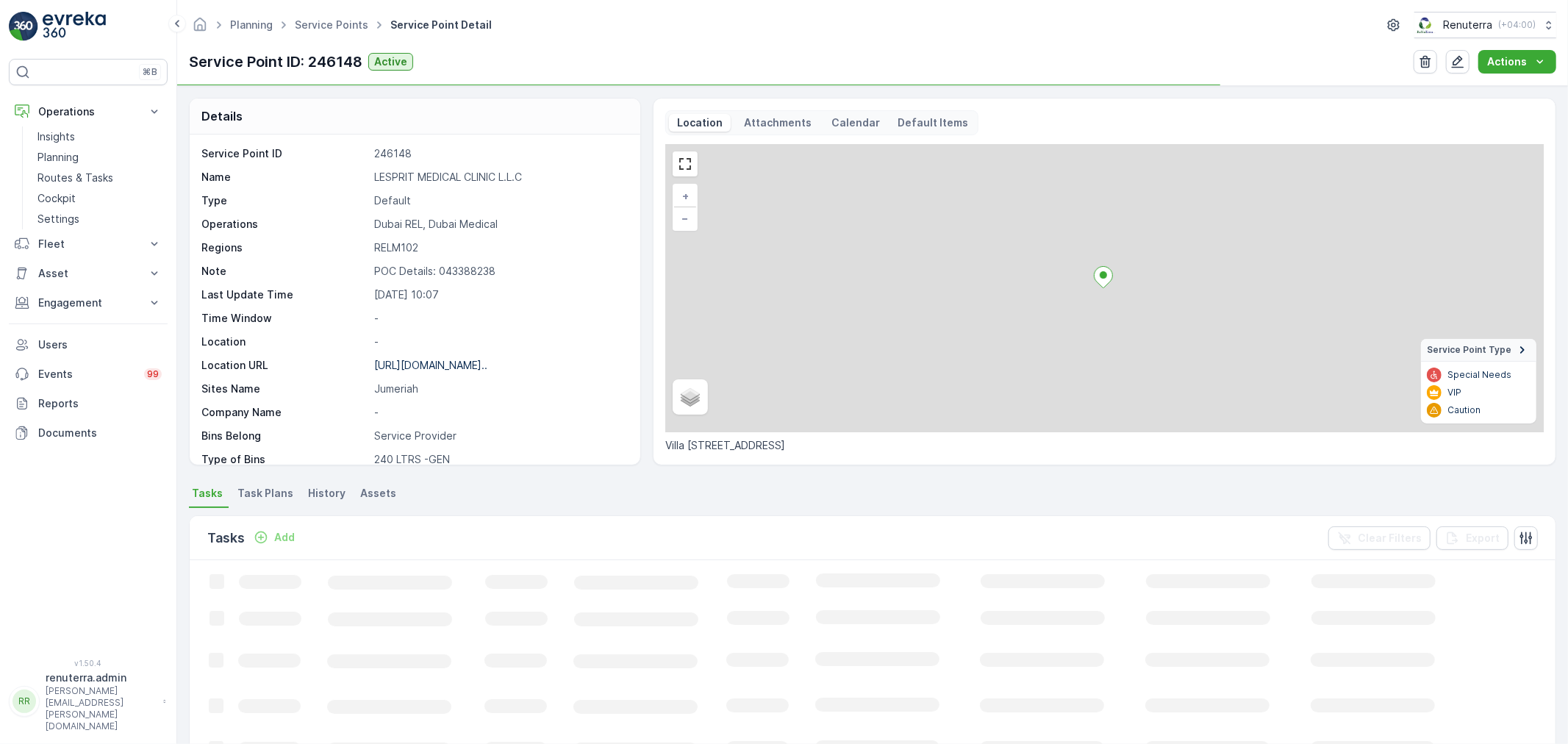
click at [283, 499] on span "Task Plans" at bounding box center [265, 493] width 56 height 15
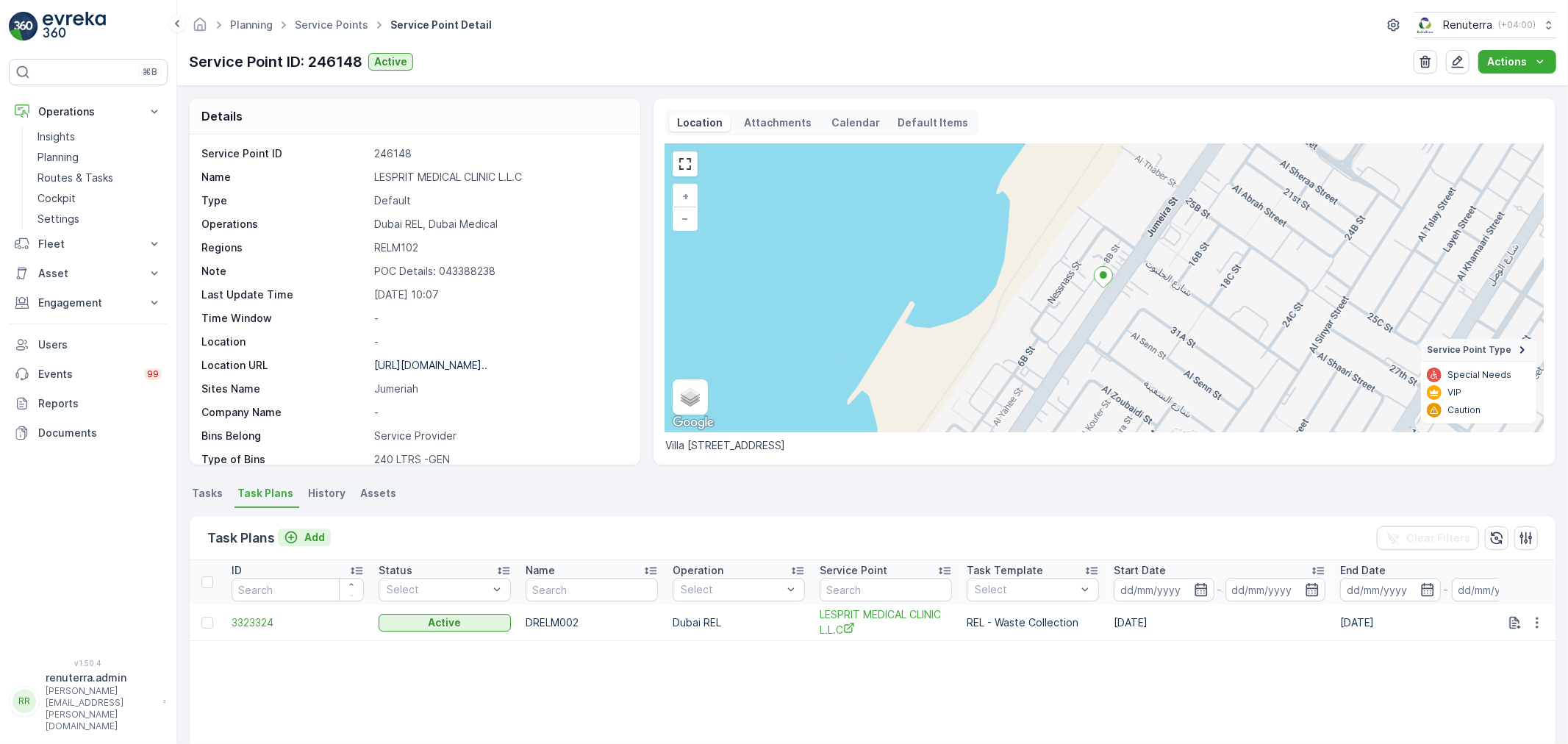
click at [307, 534] on p "Add" at bounding box center [314, 536] width 21 height 15
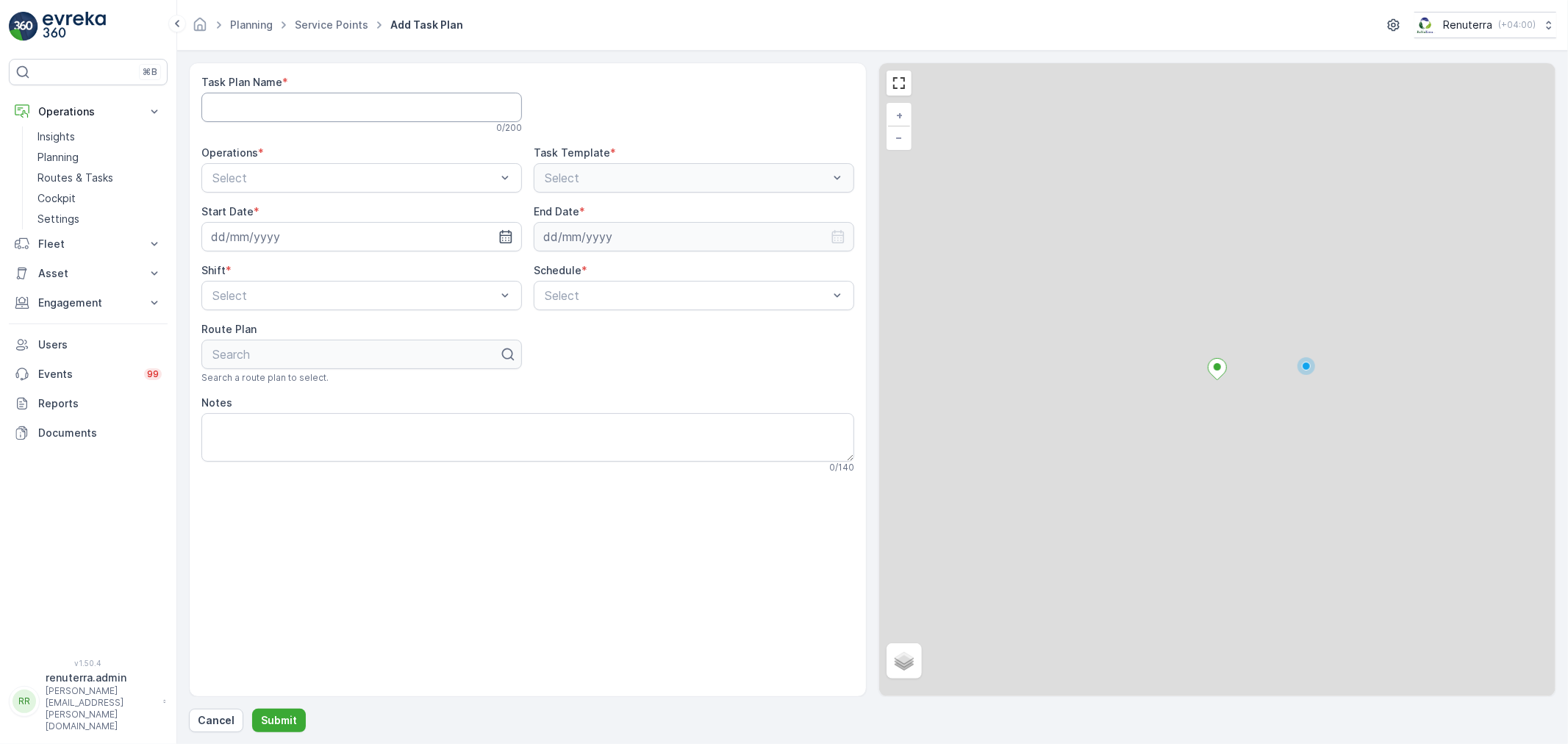
click at [308, 112] on Name "Task Plan Name" at bounding box center [362, 108] width 320 height 29
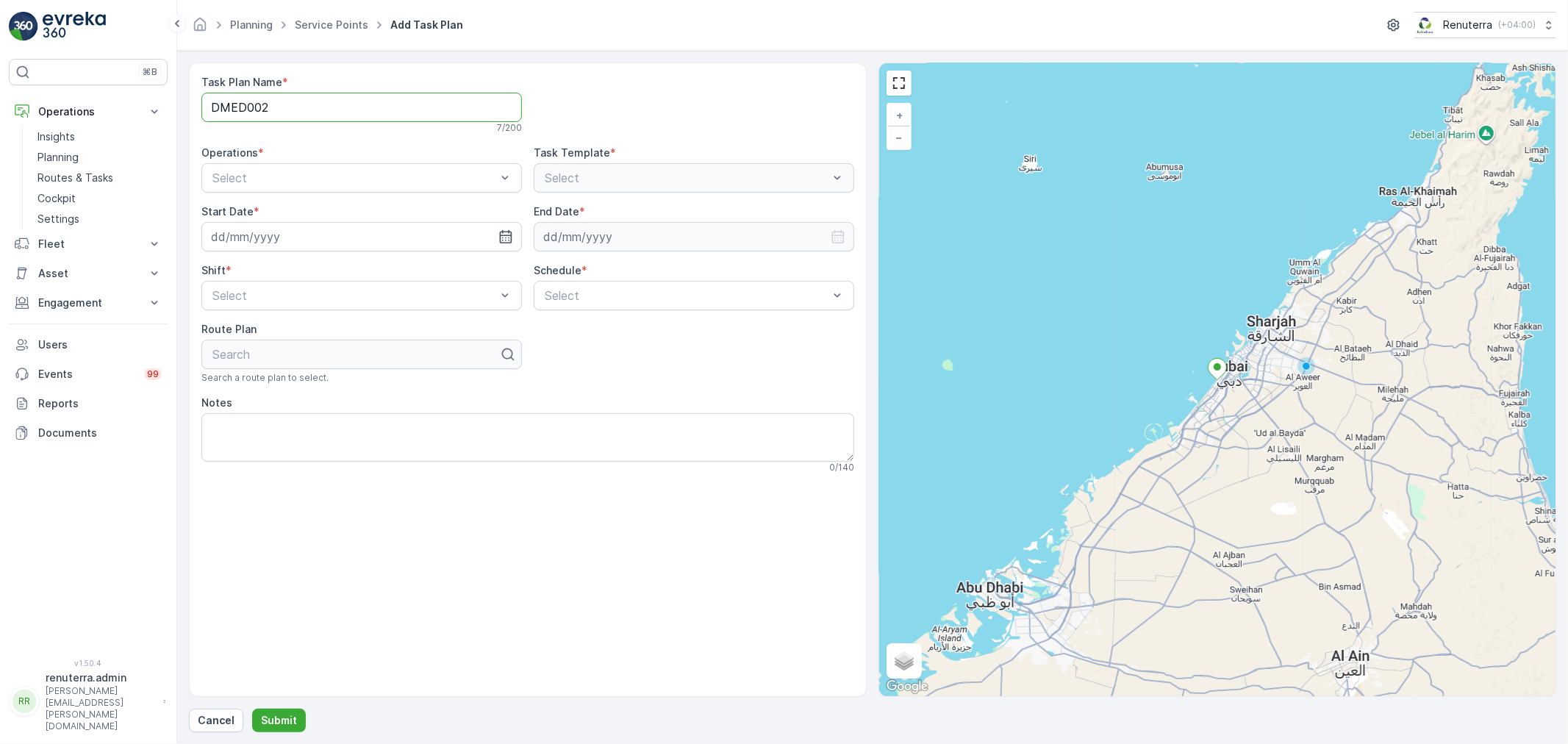
type Name "DMED002"
drag, startPoint x: 274, startPoint y: 210, endPoint x: 258, endPoint y: 184, distance: 30.5
click at [266, 201] on div "Task Plan Name * DMED002 7 / 200 Operations * Select Task Template * Select Sta…" at bounding box center [528, 274] width 653 height 398
click at [262, 232] on span "Dubai Medical" at bounding box center [249, 239] width 78 height 13
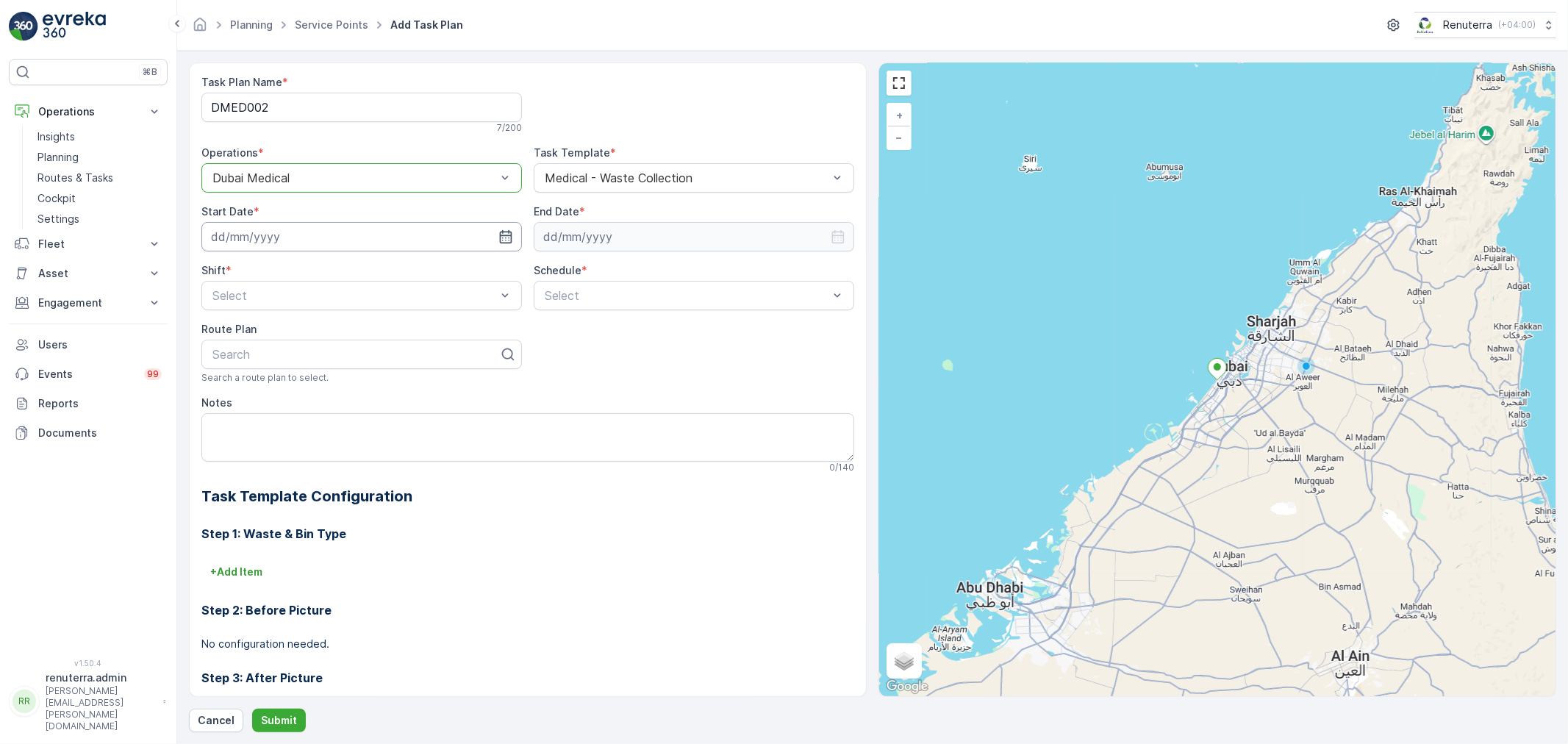
click at [441, 235] on input at bounding box center [362, 237] width 320 height 29
click at [279, 420] on div "23" at bounding box center [279, 418] width 23 height 23
type input "[DATE]"
drag, startPoint x: 584, startPoint y: 254, endPoint x: 578, endPoint y: 248, distance: 8.5
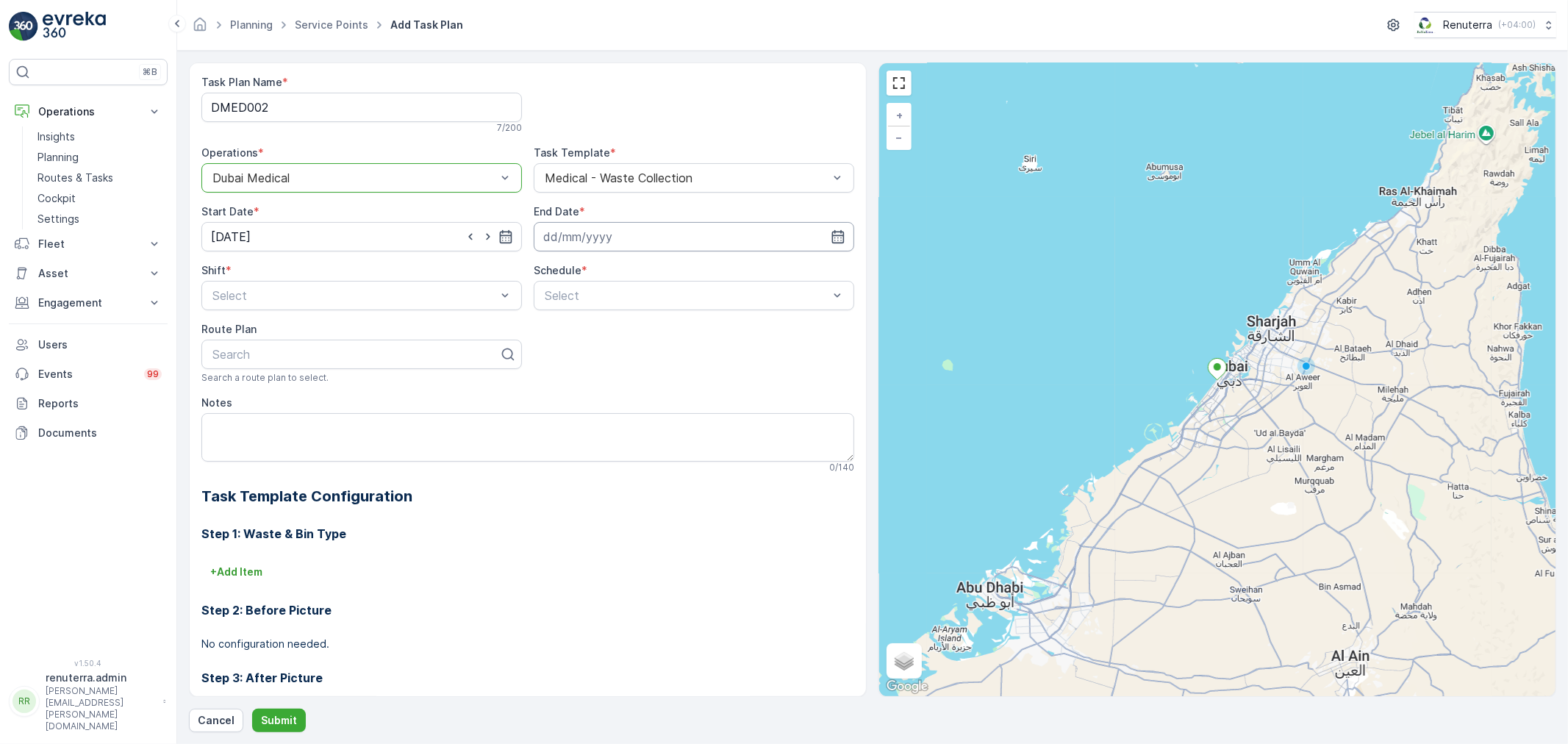
drag, startPoint x: 577, startPoint y: 246, endPoint x: 584, endPoint y: 251, distance: 8.6
click at [576, 245] on input at bounding box center [694, 237] width 320 height 29
click at [628, 263] on div "September 2025 Today Su Mo Tu We Th Fr Sa 31 1 2 3 4 5 6 7 8 9 10 11 12 13 14 1…" at bounding box center [644, 363] width 226 height 221
click at [626, 273] on p "2025" at bounding box center [639, 271] width 26 height 15
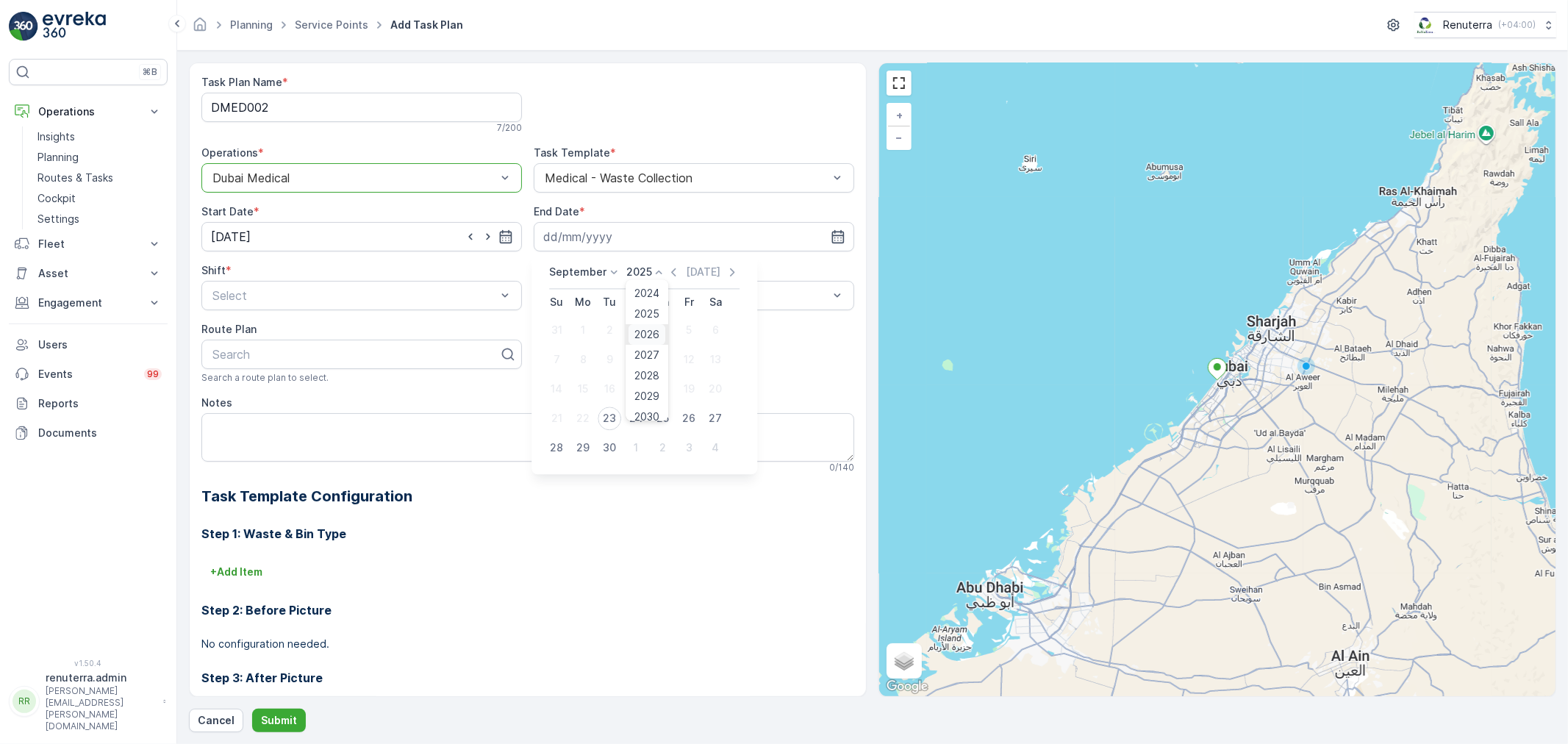
click at [649, 328] on span "2026" at bounding box center [647, 334] width 25 height 15
drag, startPoint x: 622, startPoint y: 449, endPoint x: 633, endPoint y: 441, distance: 13.6
click at [628, 441] on tr "27 28 29 30 1 2 3" at bounding box center [636, 448] width 185 height 29
click at [613, 280] on div "September 2026 Today" at bounding box center [644, 276] width 191 height 24
click at [609, 275] on icon at bounding box center [613, 271] width 15 height 15
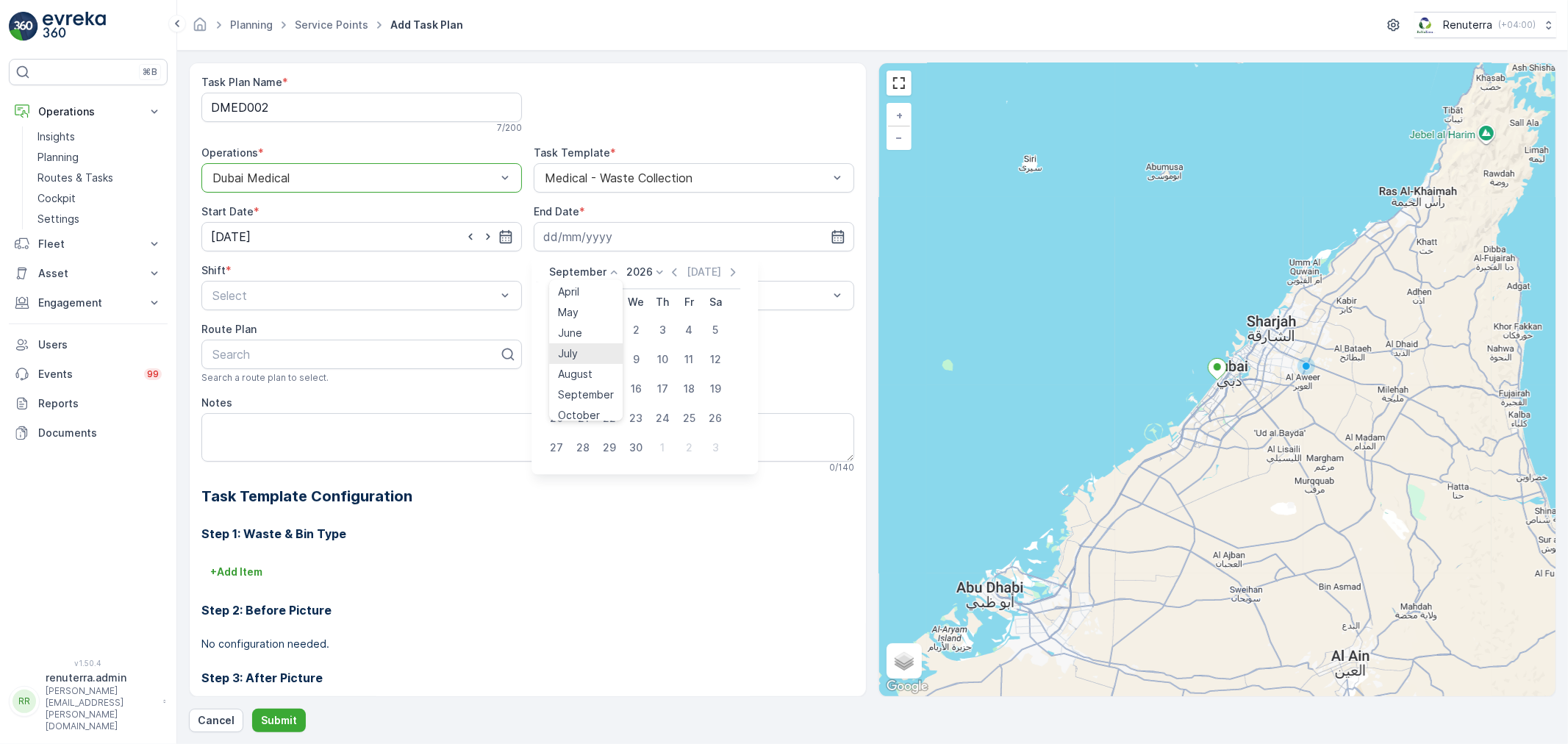
scroll to position [111, 0]
click at [578, 402] on span "December" at bounding box center [584, 407] width 52 height 15
click at [674, 445] on button "31" at bounding box center [662, 447] width 27 height 27
type input "31.12.2026"
drag, startPoint x: 556, startPoint y: 300, endPoint x: 569, endPoint y: 329, distance: 31.8
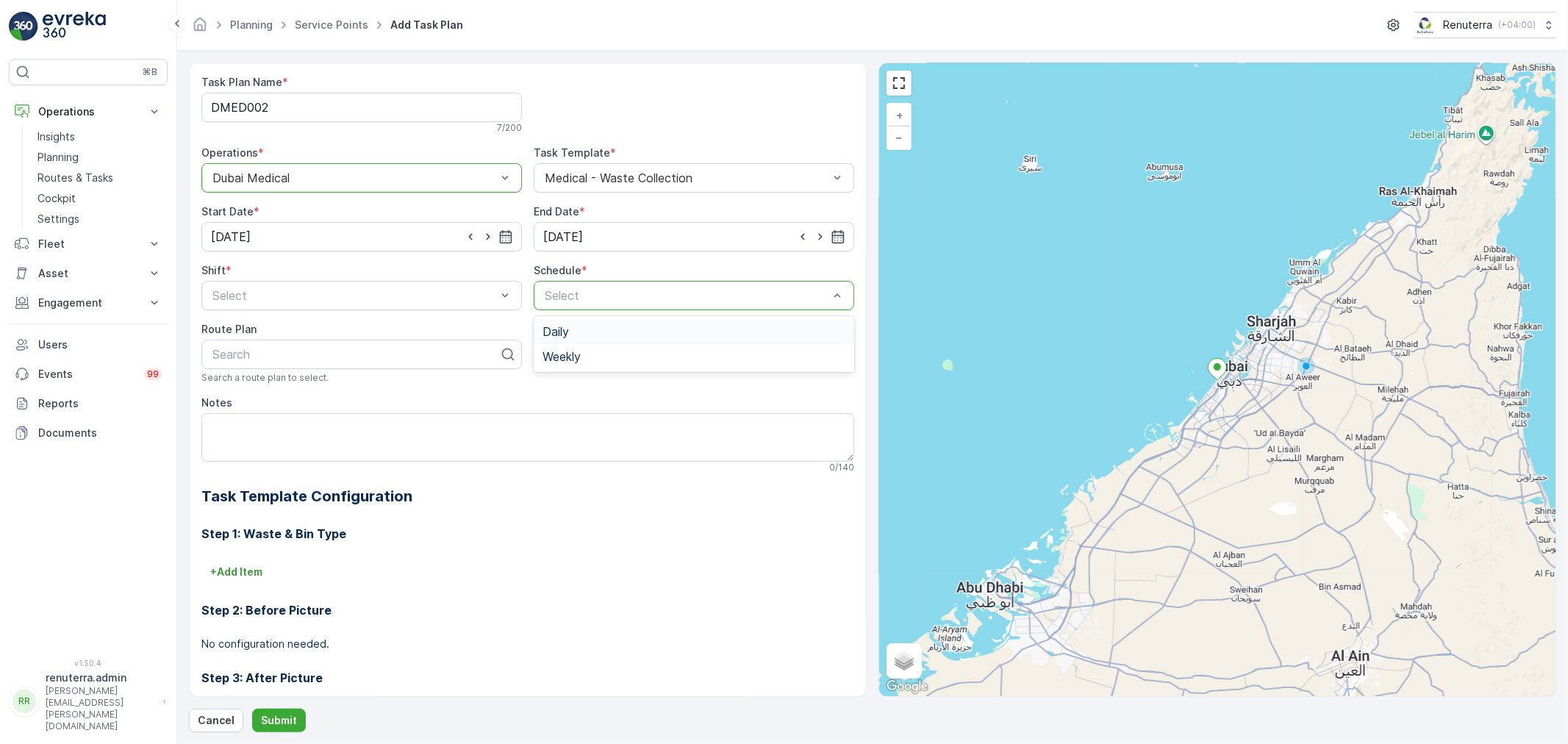
click at [569, 329] on div "Daily" at bounding box center [694, 331] width 303 height 13
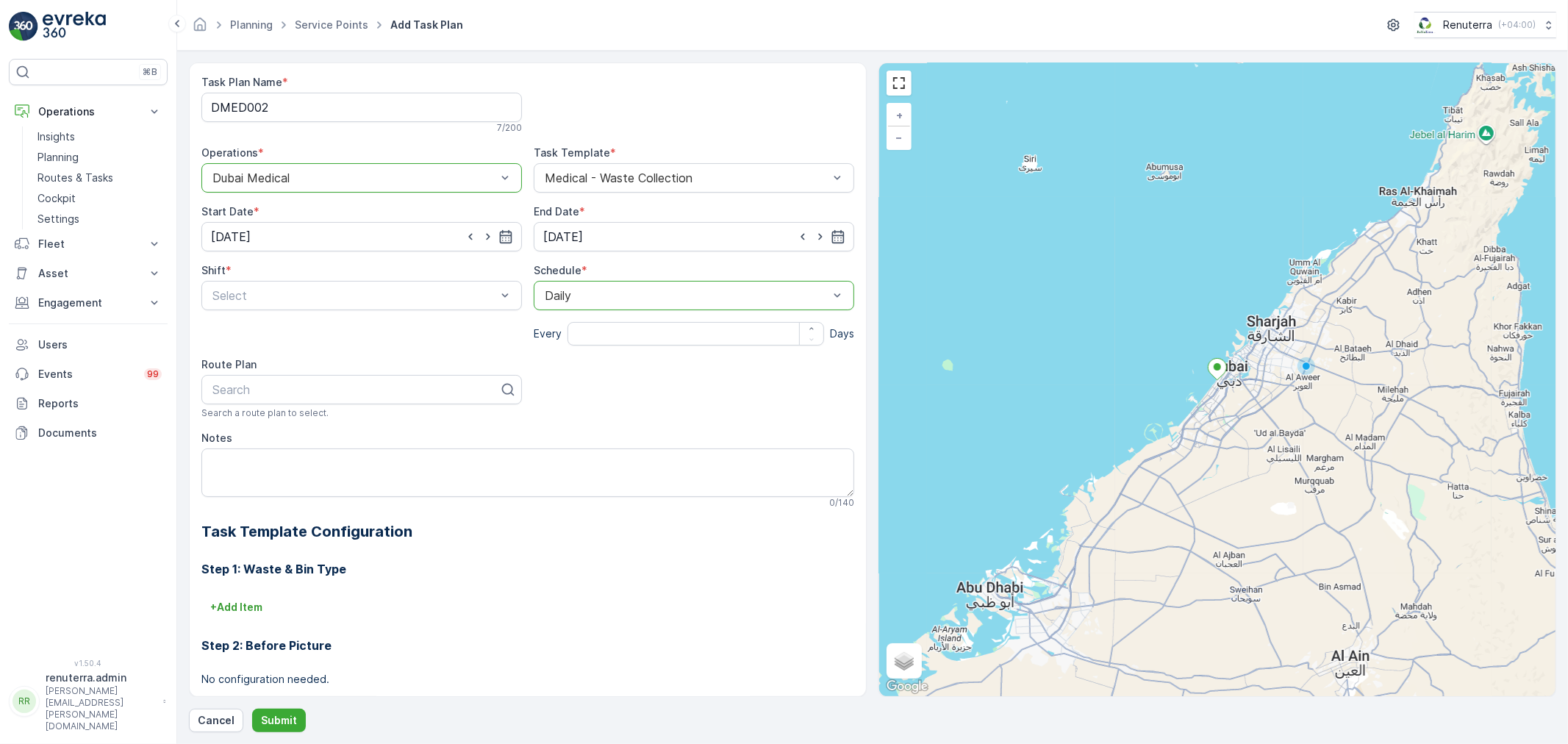
click at [574, 297] on div at bounding box center [687, 294] width 287 height 13
drag, startPoint x: 572, startPoint y: 340, endPoint x: 582, endPoint y: 358, distance: 20.6
click at [581, 357] on div "Daily Weekly" at bounding box center [694, 344] width 320 height 56
drag, startPoint x: 582, startPoint y: 351, endPoint x: 591, endPoint y: 348, distance: 9.5
click at [584, 350] on div "Weekly" at bounding box center [694, 356] width 303 height 13
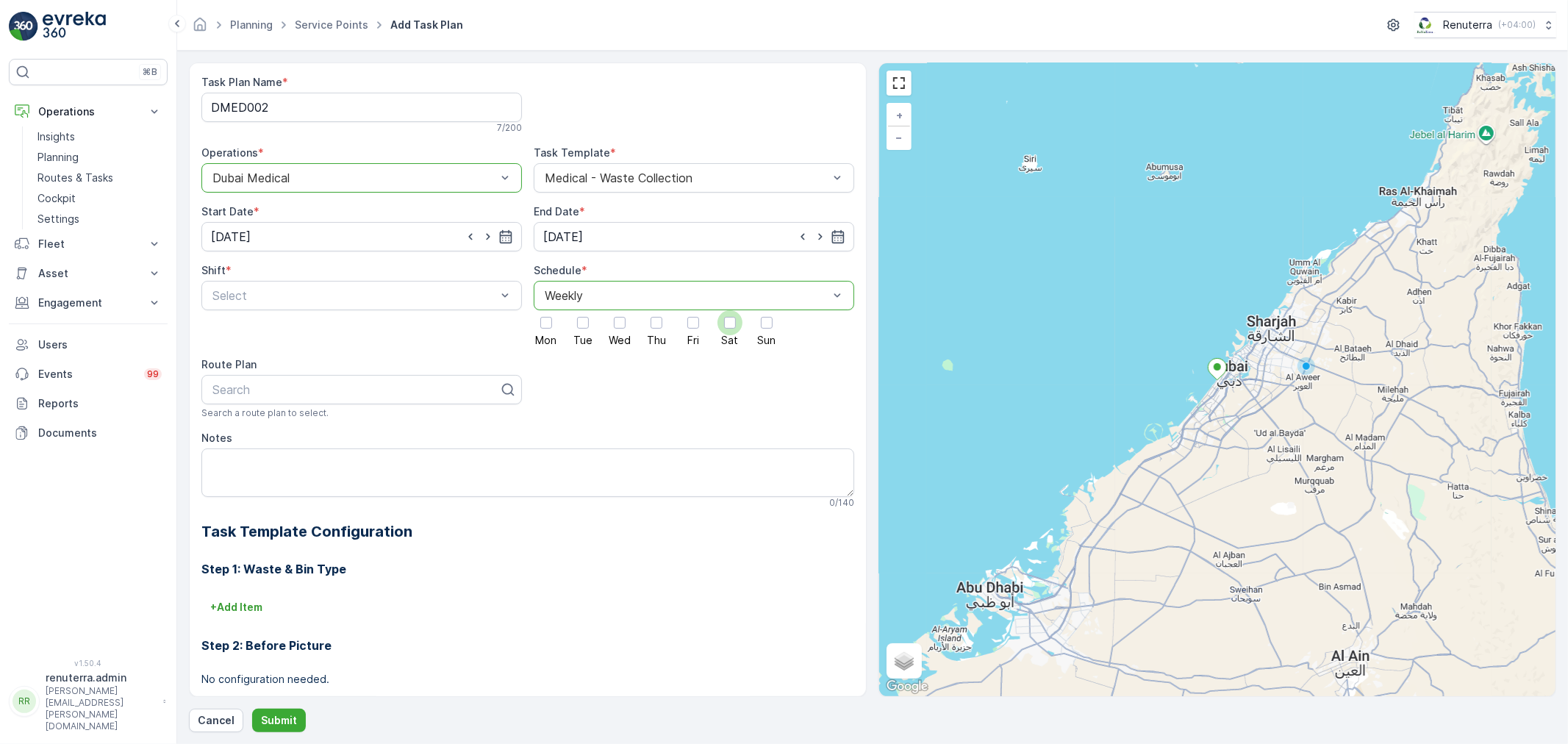
click at [725, 328] on div at bounding box center [731, 323] width 12 height 12
click at [730, 310] on input "Sat" at bounding box center [730, 310] width 0 height 0
click at [403, 348] on div "Night Shift" at bounding box center [362, 356] width 320 height 25
click at [366, 309] on div "Shift * option Night Shift, selected. Night Shift" at bounding box center [362, 304] width 320 height 83
click at [358, 299] on div at bounding box center [354, 294] width 287 height 13
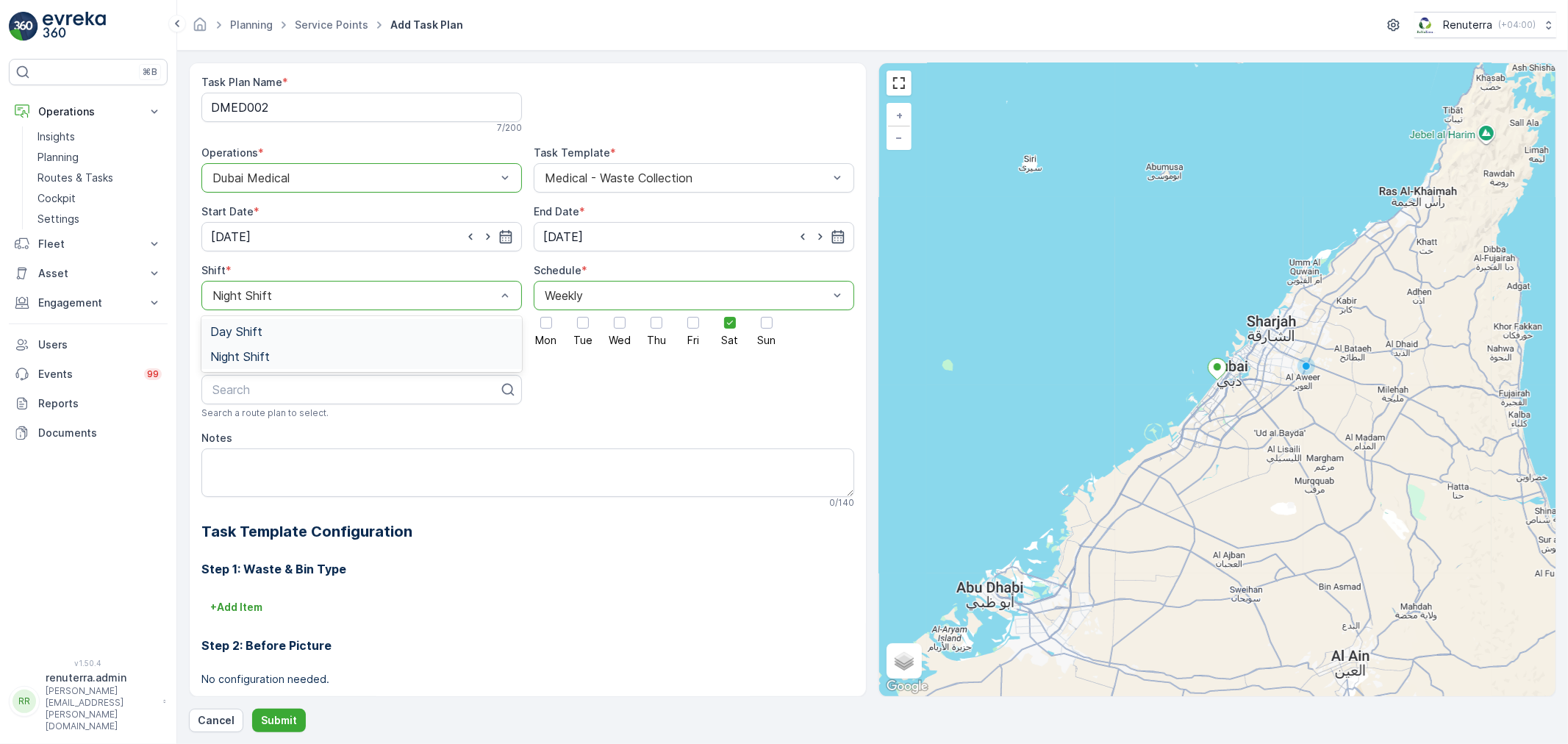
click at [351, 321] on div "Day Shift" at bounding box center [362, 331] width 320 height 25
click at [305, 385] on div at bounding box center [356, 389] width 289 height 13
type input "DMED103"
click at [279, 426] on div "DMED103" at bounding box center [362, 425] width 303 height 13
click at [266, 721] on p "Submit" at bounding box center [279, 720] width 36 height 15
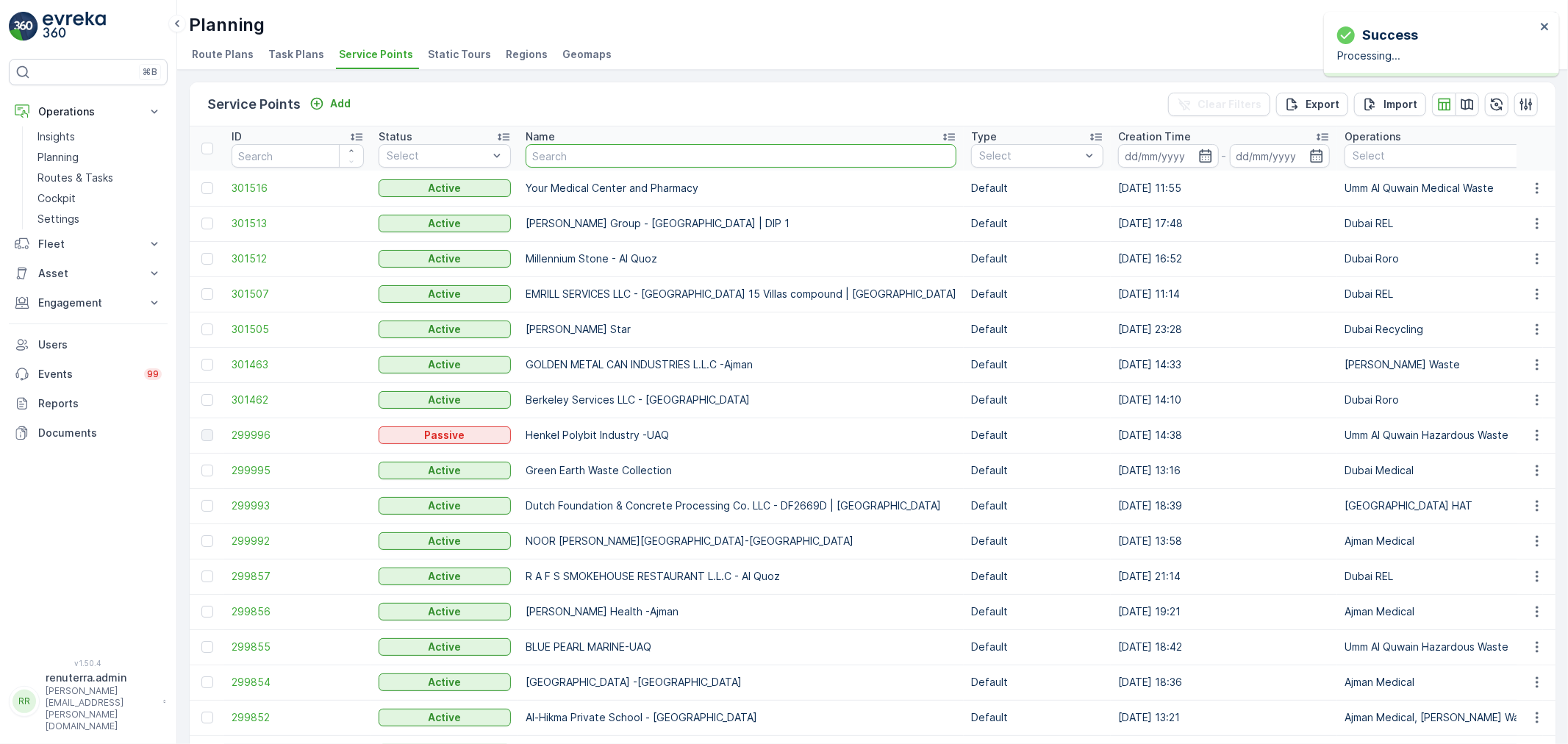
click at [582, 149] on input "text" at bounding box center [741, 155] width 431 height 23
type input "Lespirt"
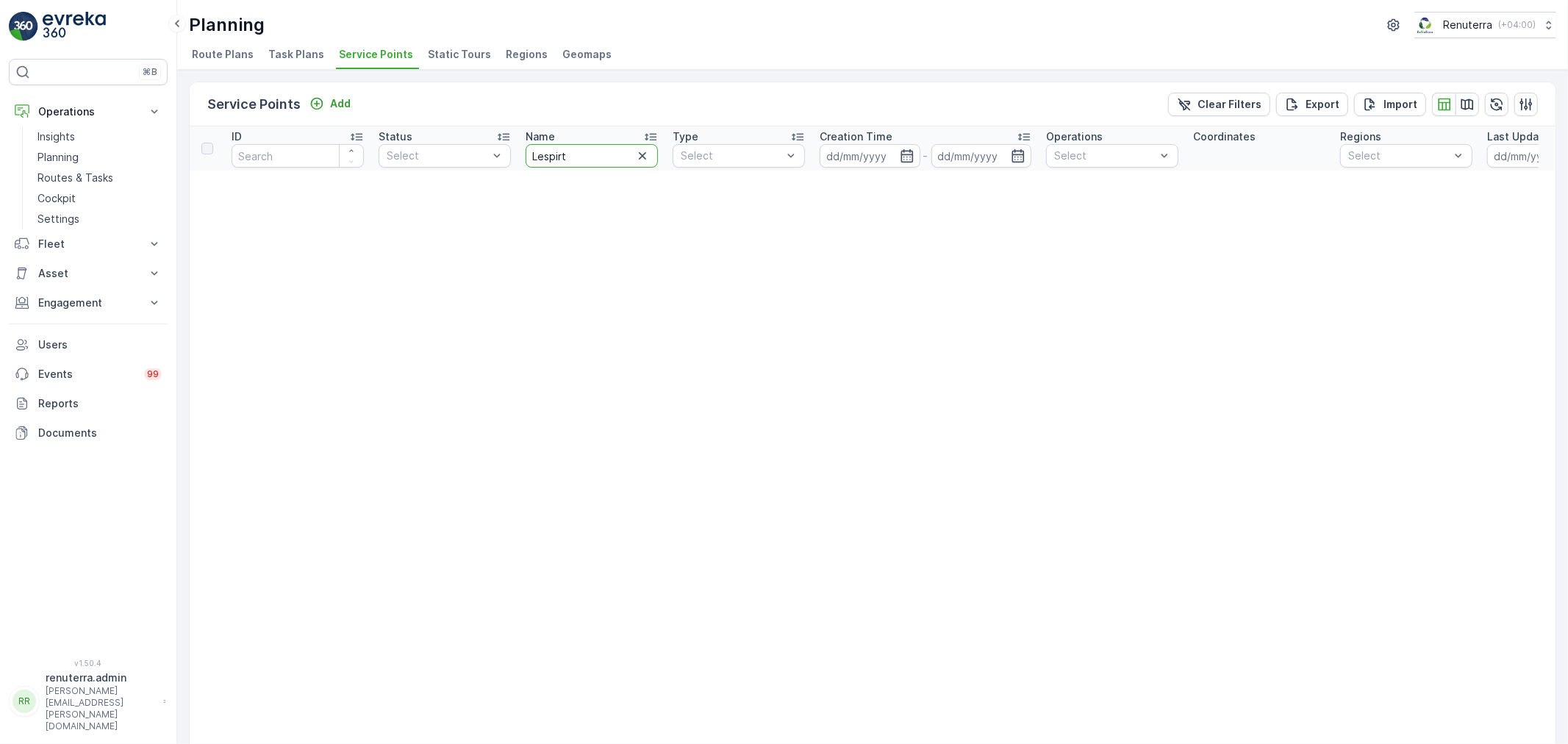
drag, startPoint x: 559, startPoint y: 158, endPoint x: 597, endPoint y: 149, distance: 39.1
click at [564, 156] on input "Lespirt" at bounding box center [592, 155] width 133 height 23
type input "Les"
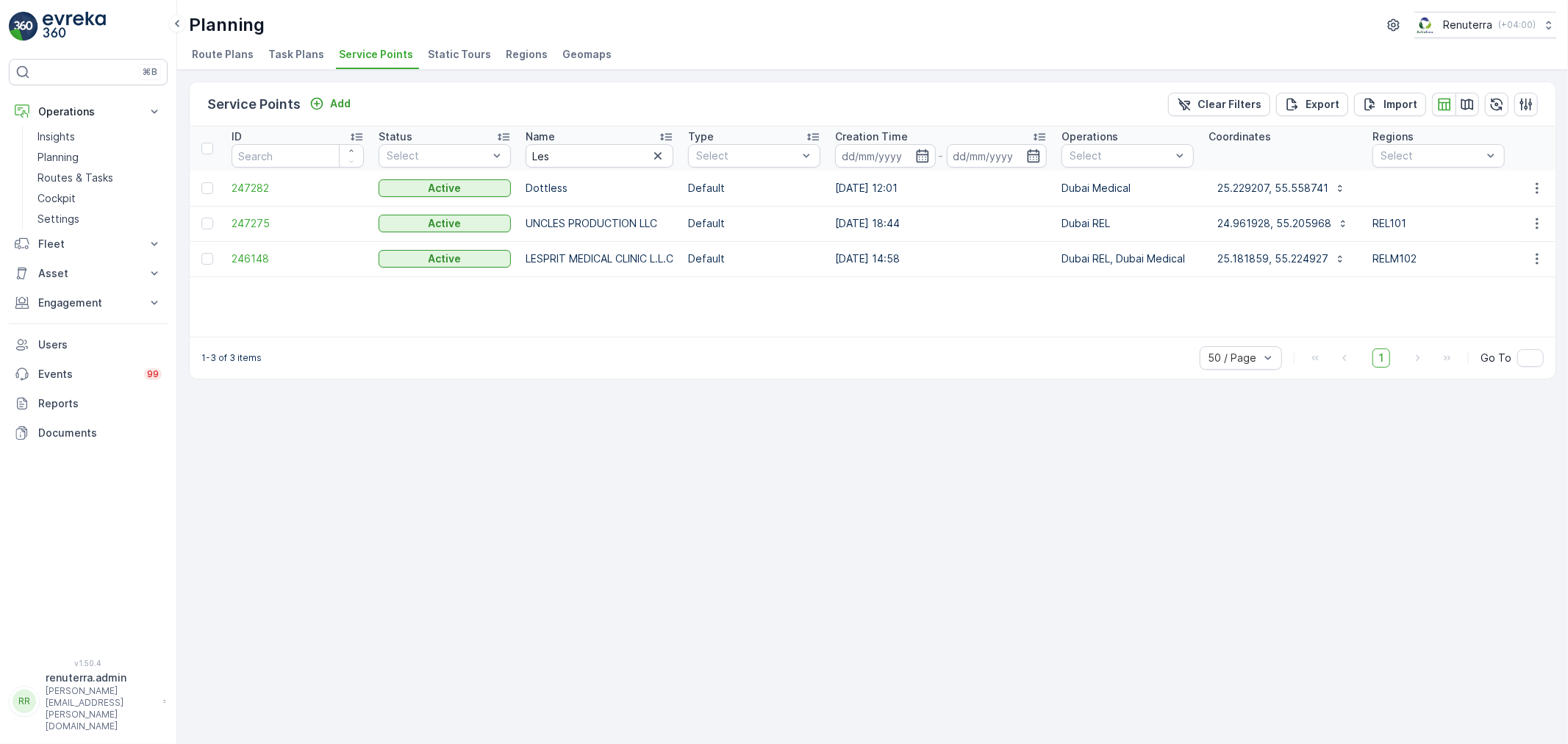
click at [262, 248] on td "246148" at bounding box center [297, 258] width 147 height 35
click at [270, 265] on td "246148" at bounding box center [297, 258] width 147 height 35
click at [261, 258] on span "246148" at bounding box center [298, 258] width 133 height 15
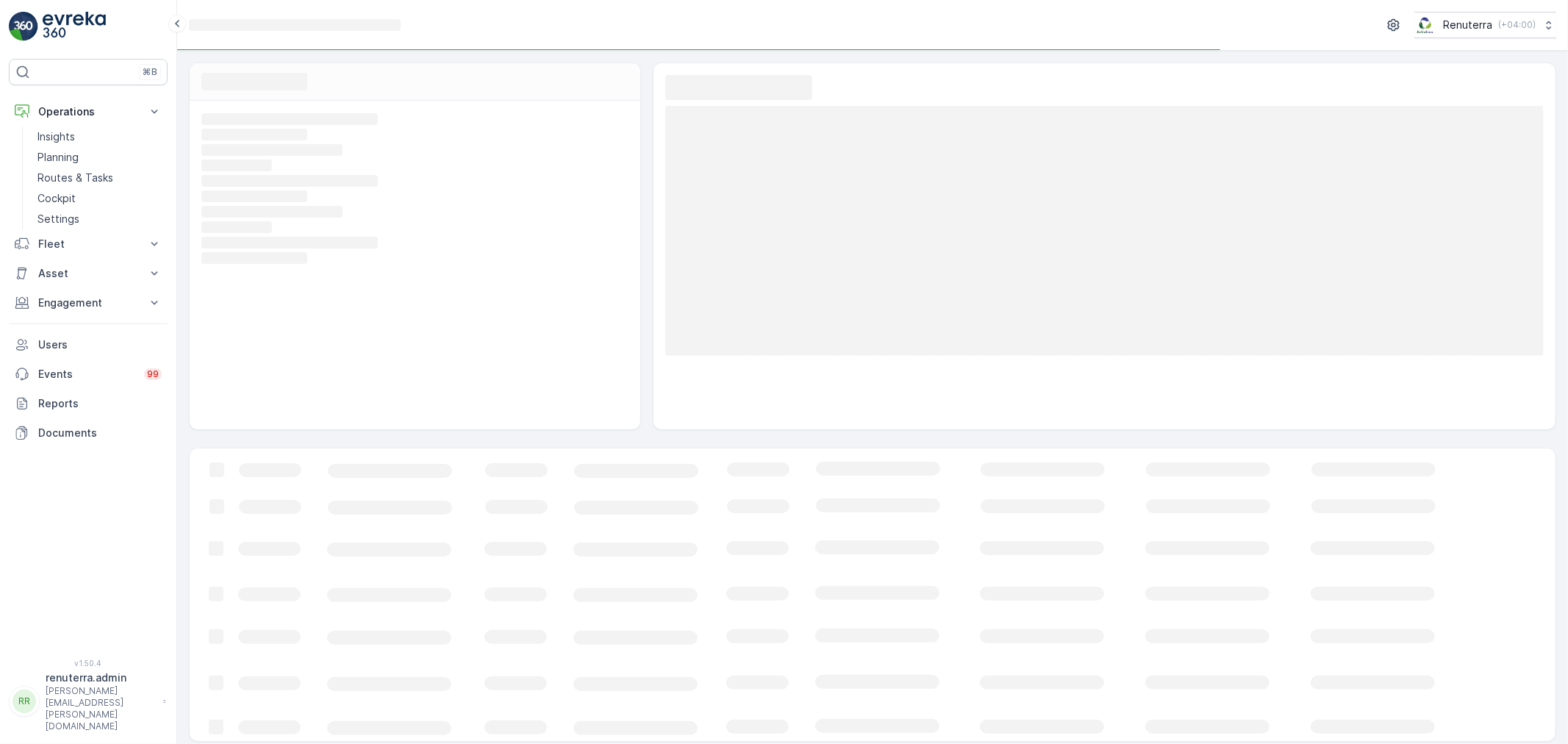
scroll to position [4, 0]
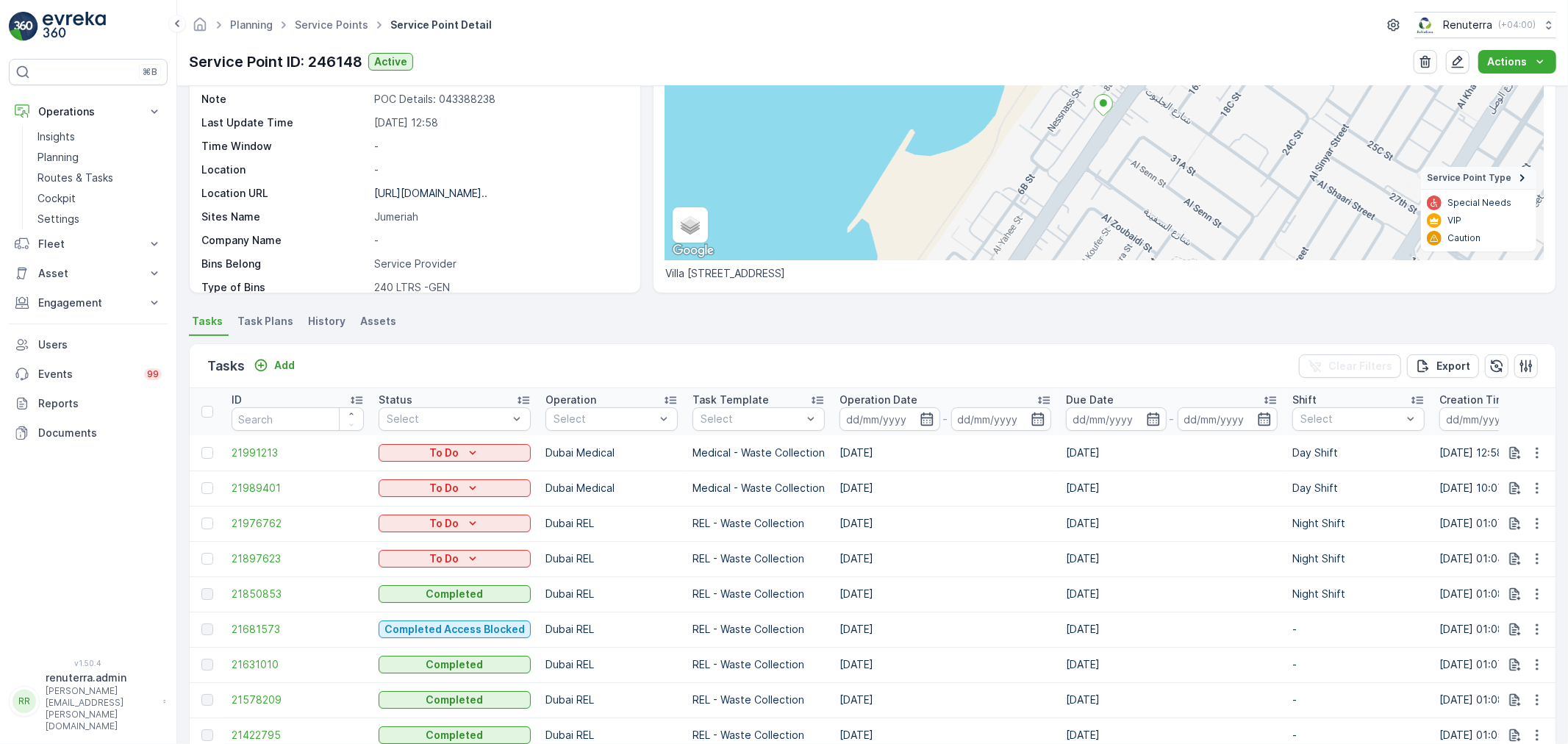
scroll to position [163, 0]
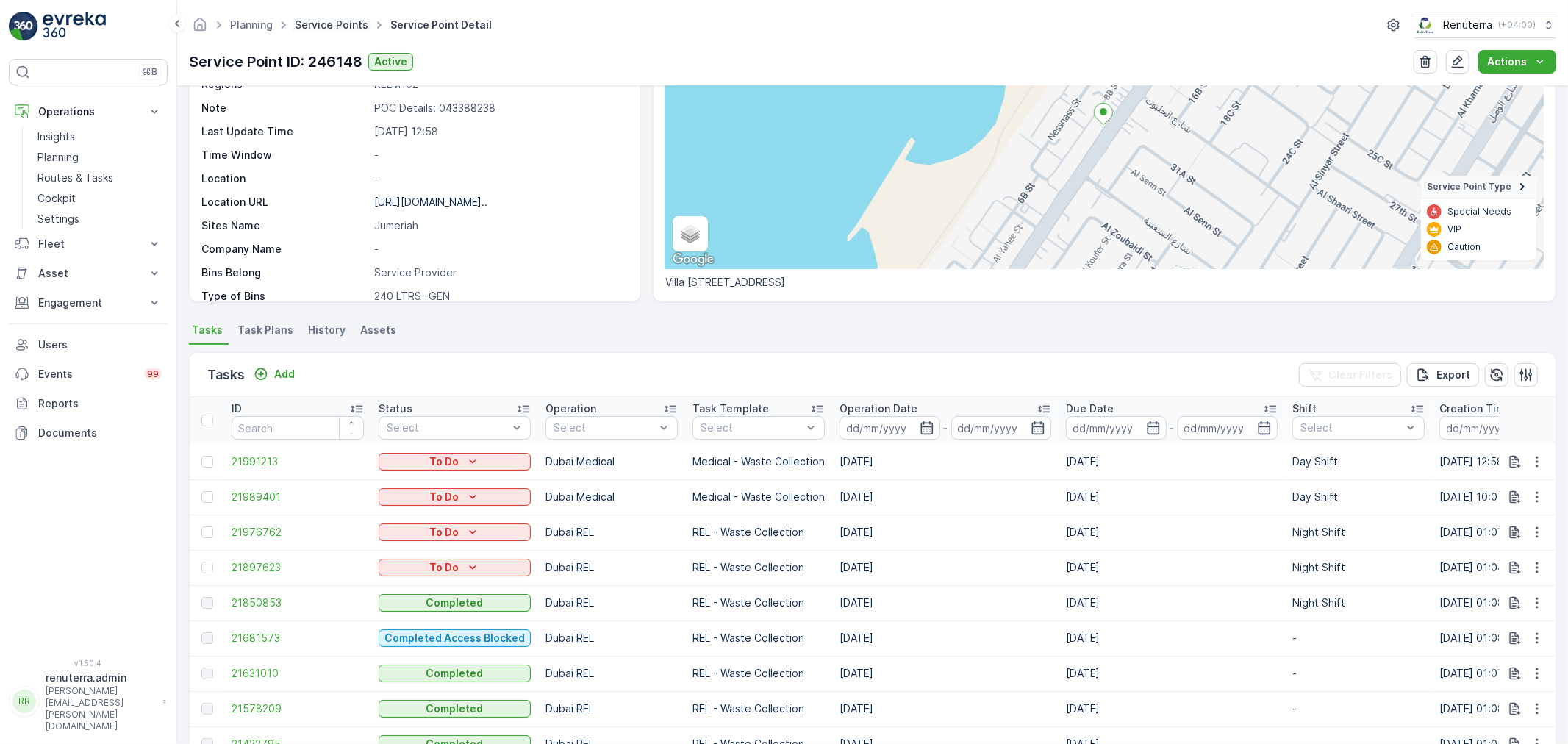
click at [339, 29] on link "Service Points" at bounding box center [331, 24] width 73 height 13
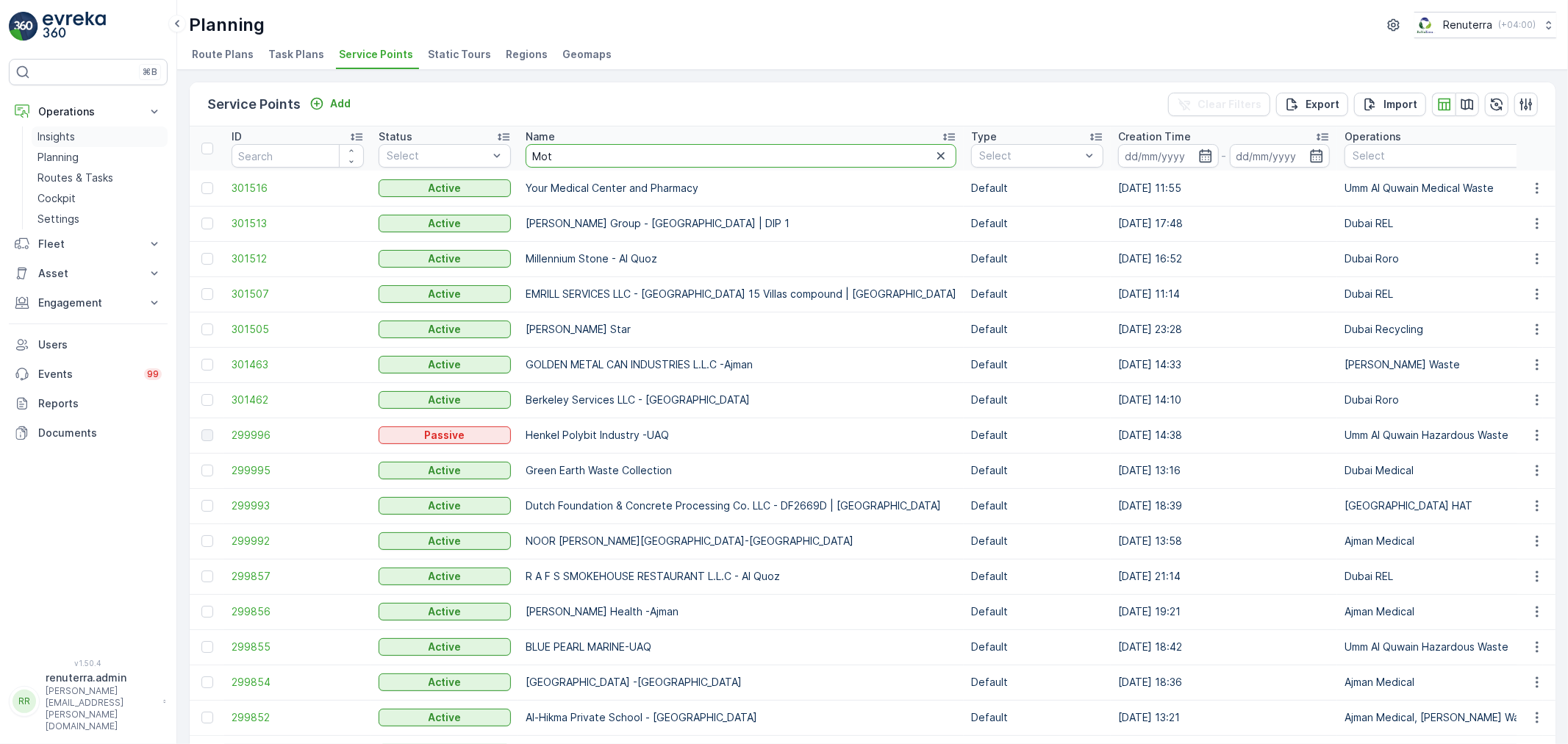
click at [44, 138] on p "Insights" at bounding box center [57, 136] width 38 height 15
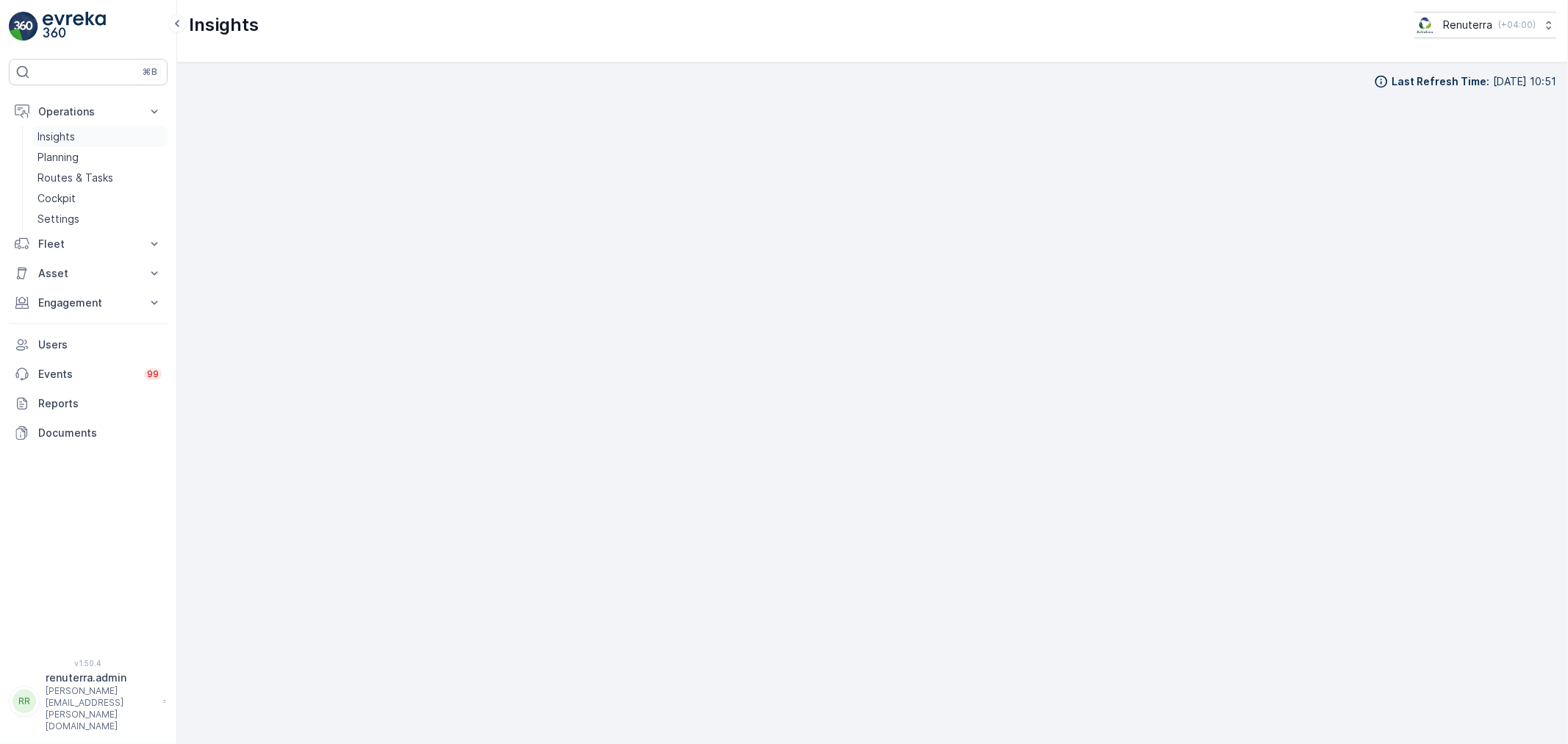
drag, startPoint x: 97, startPoint y: 135, endPoint x: 121, endPoint y: 144, distance: 25.6
click at [121, 144] on link "Insights" at bounding box center [100, 137] width 136 height 21
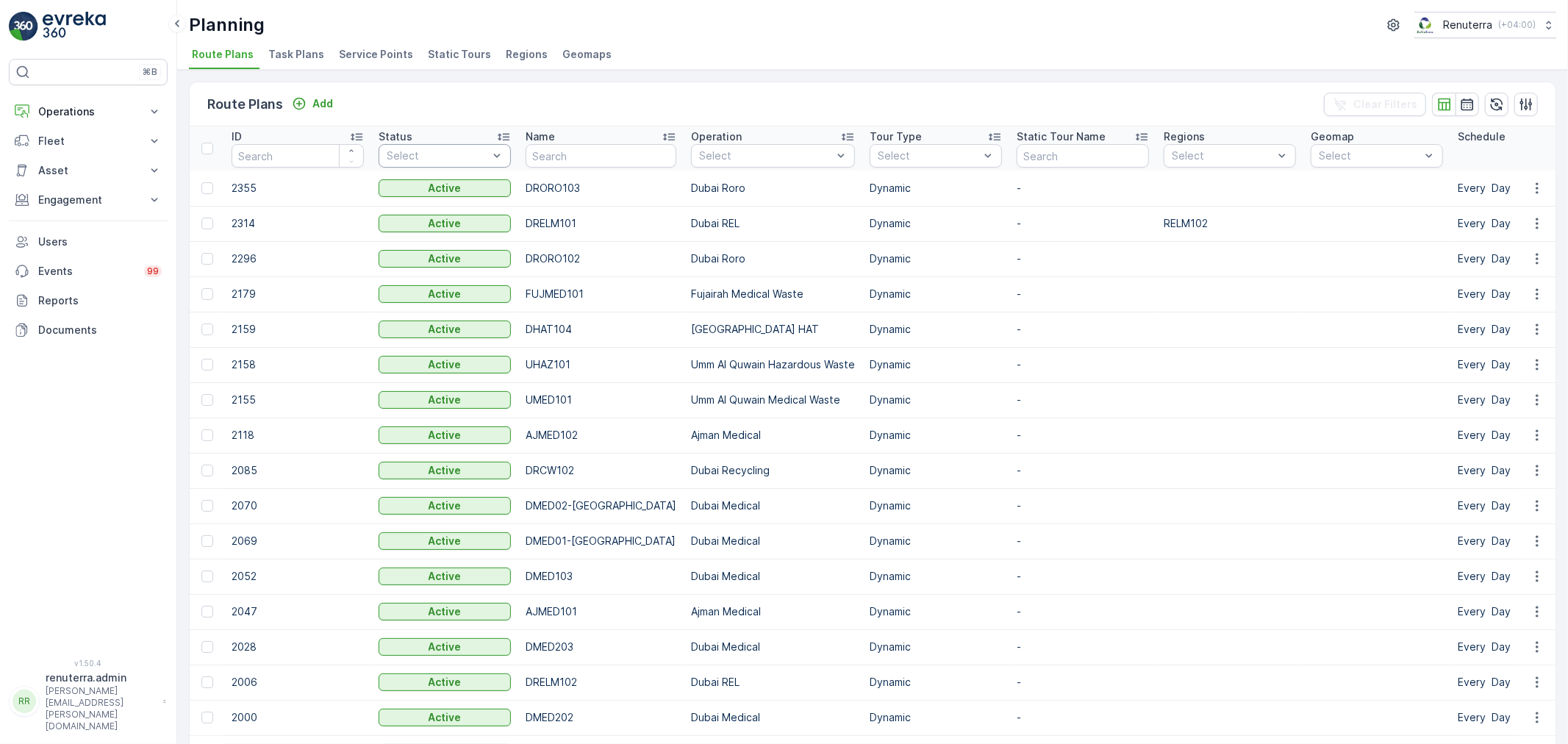
drag, startPoint x: 65, startPoint y: 111, endPoint x: 73, endPoint y: 148, distance: 37.9
click at [65, 110] on p "Operations" at bounding box center [88, 111] width 100 height 15
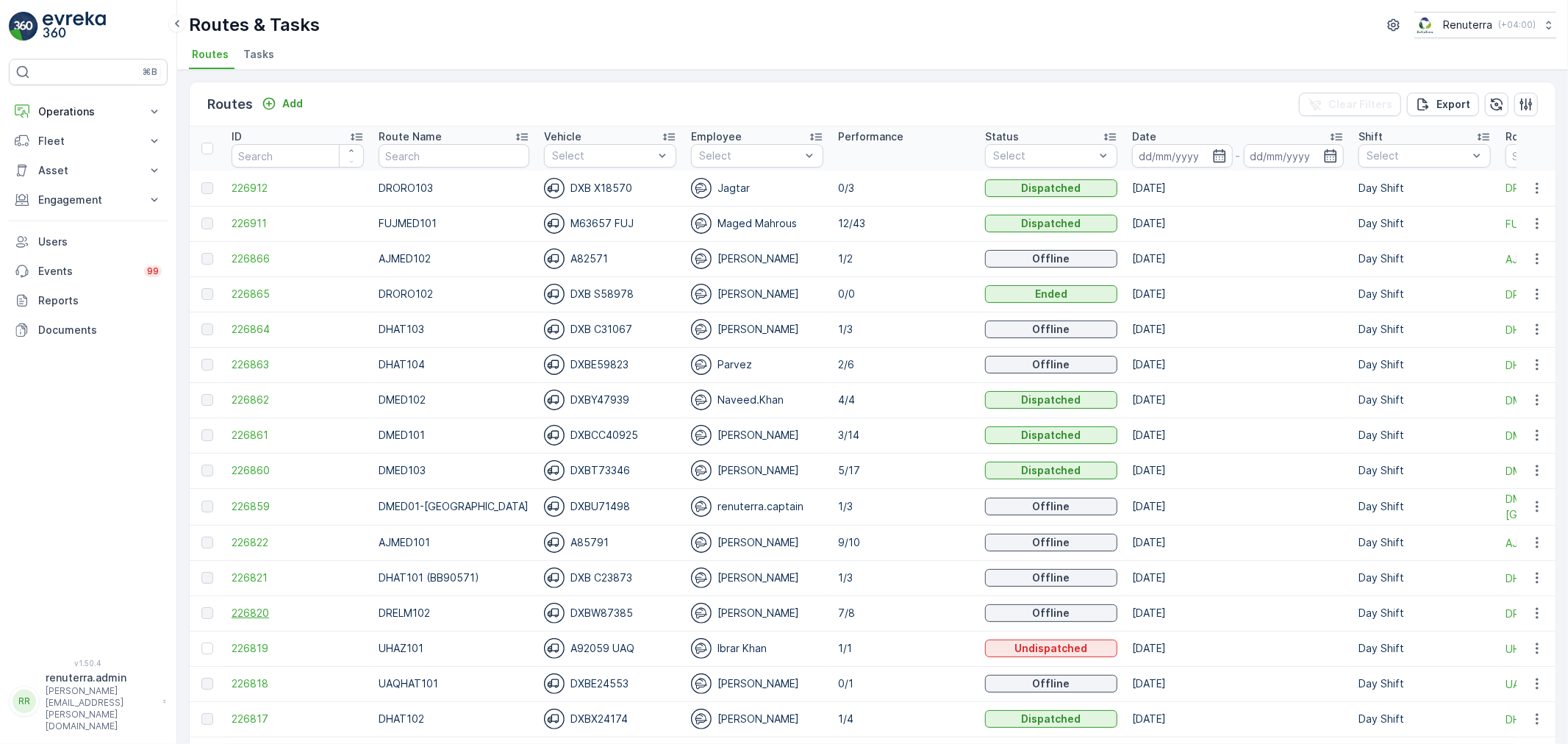
click at [277, 608] on span "226820" at bounding box center [298, 612] width 133 height 15
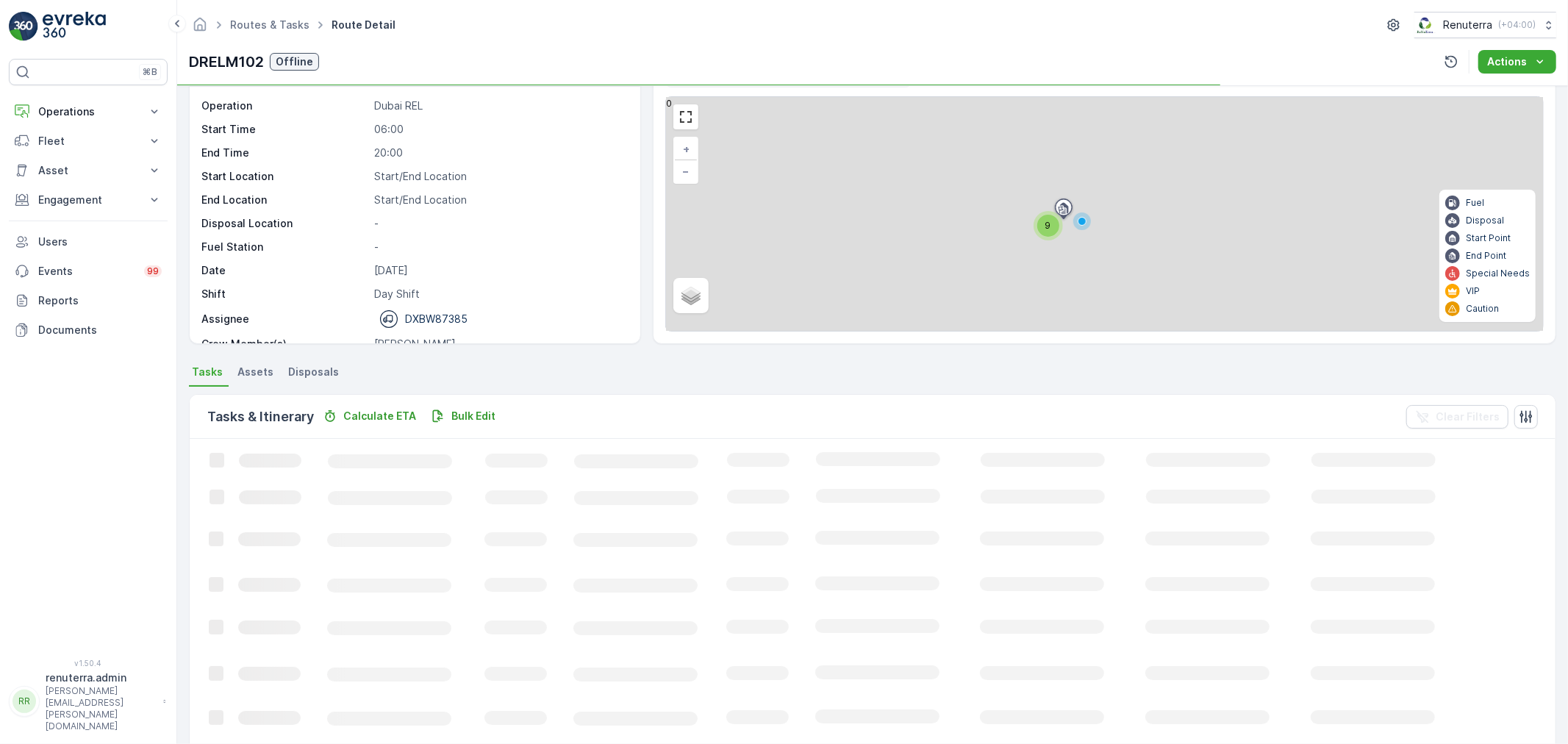
scroll to position [163, 0]
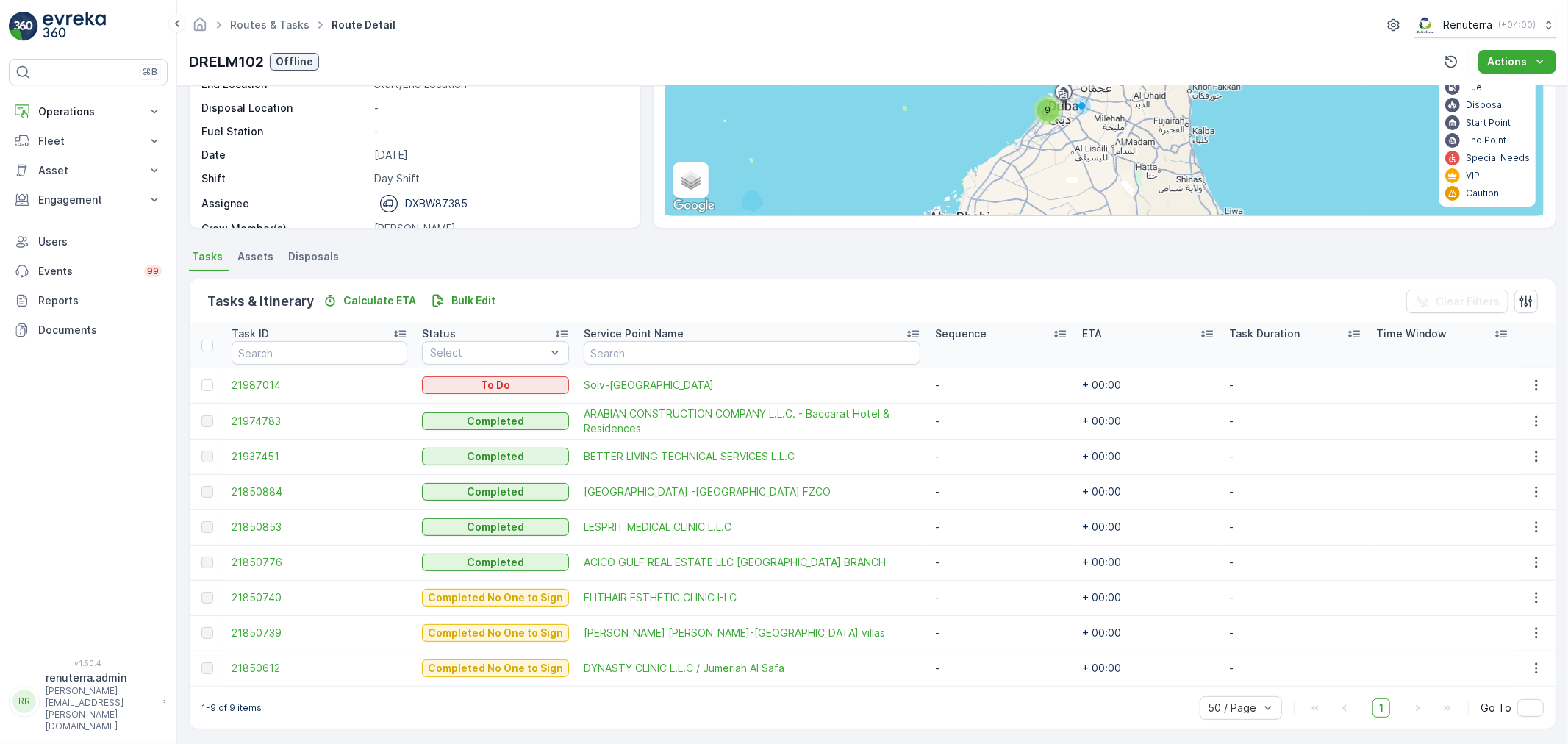
drag, startPoint x: 259, startPoint y: 406, endPoint x: 266, endPoint y: 410, distance: 8.1
click at [259, 404] on td "21974783" at bounding box center [319, 421] width 190 height 36
click at [268, 416] on span "21974783" at bounding box center [320, 420] width 176 height 15
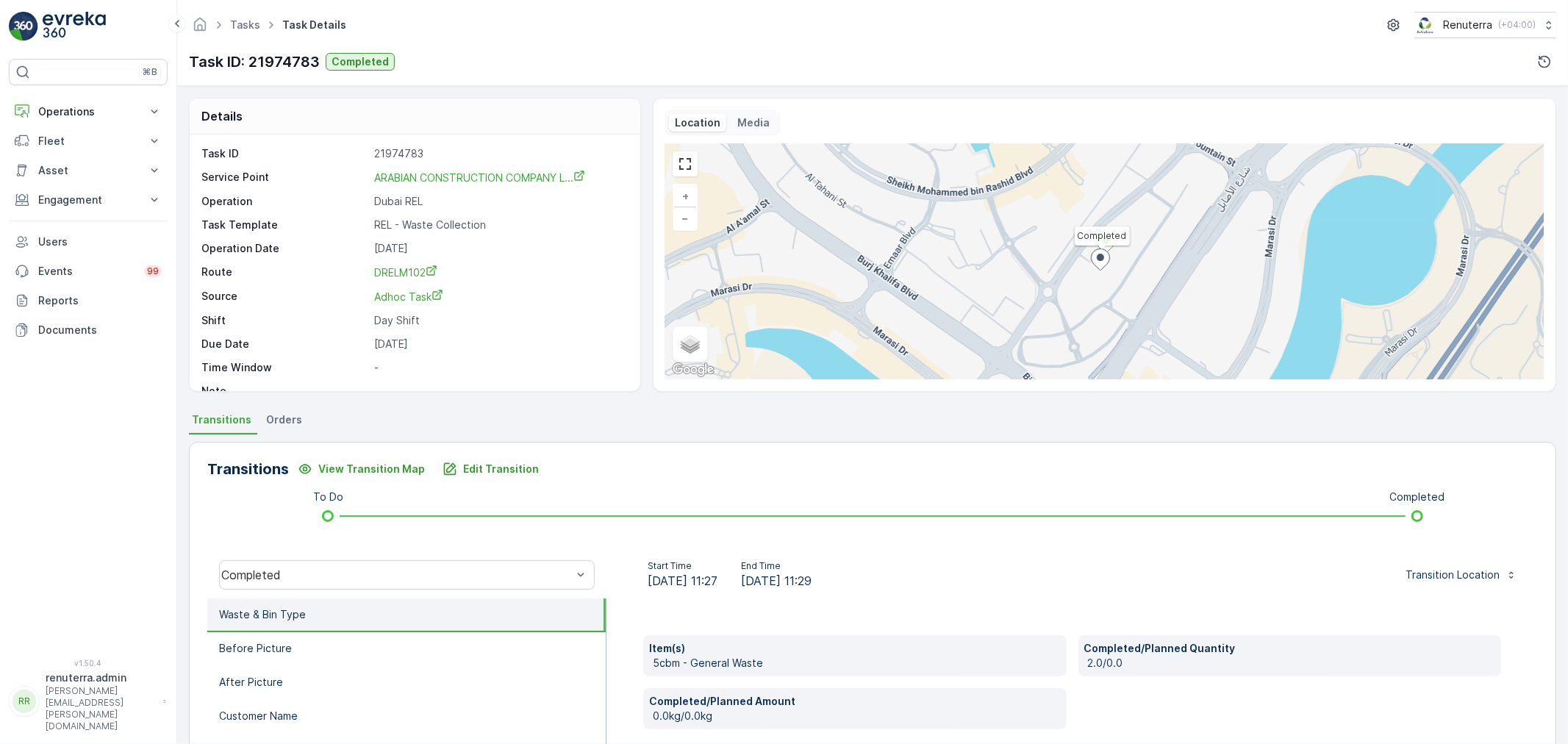
click at [243, 38] on div "Tasks Task Details Renuterra ( +04:00 ) Task ID: 21974783 Completed" at bounding box center [873, 43] width 1391 height 86
click at [244, 31] on span "Tasks" at bounding box center [246, 24] width 36 height 15
click at [244, 25] on link "Tasks" at bounding box center [245, 24] width 30 height 13
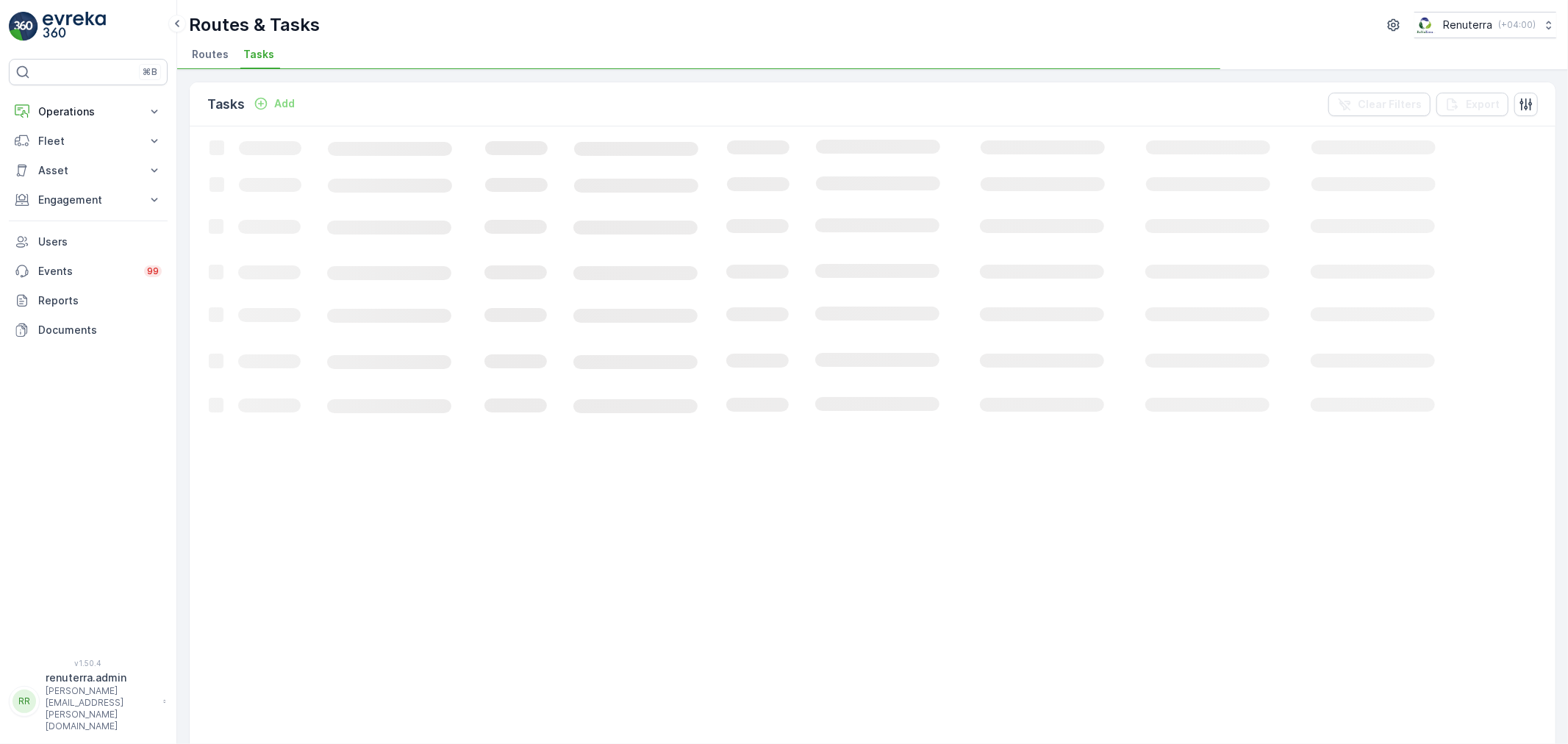
drag, startPoint x: 93, startPoint y: 114, endPoint x: 94, endPoint y: 148, distance: 34.0
click at [91, 114] on p "Operations" at bounding box center [88, 111] width 100 height 15
click at [84, 151] on link "Planning" at bounding box center [100, 158] width 136 height 21
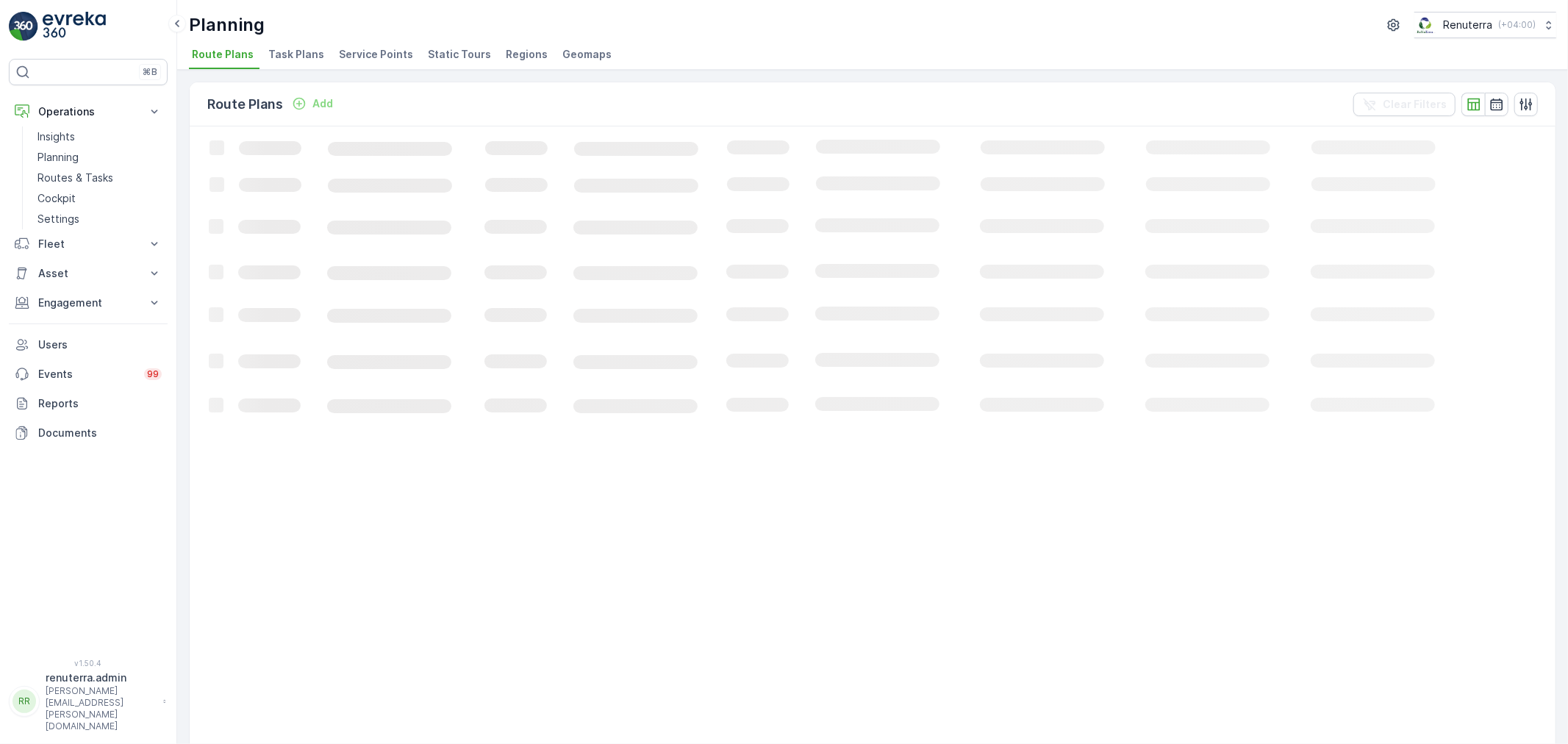
click at [340, 71] on div "Route Plans Add Clear Filters Loading... 50 / Page Previous Next" at bounding box center [873, 406] width 1391 height 673
click at [347, 59] on span "Service Points" at bounding box center [376, 54] width 74 height 15
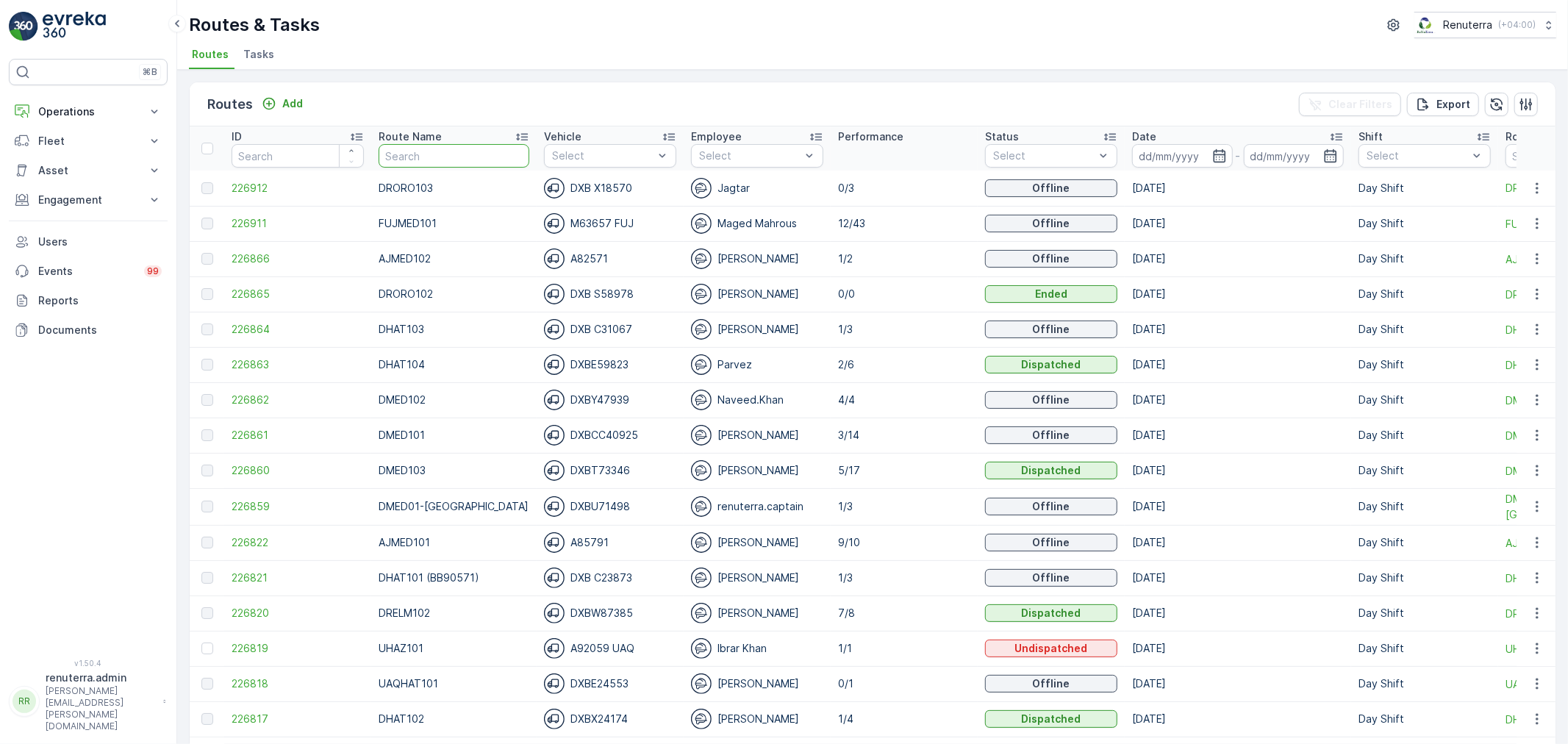
click at [451, 159] on input "text" at bounding box center [453, 155] width 151 height 23
drag, startPoint x: 66, startPoint y: 137, endPoint x: 96, endPoint y: 158, distance: 36.6
click at [72, 136] on p "Fleet" at bounding box center [88, 140] width 100 height 15
drag, startPoint x: 89, startPoint y: 221, endPoint x: 90, endPoint y: 238, distance: 17.0
click at [87, 221] on button "Asset" at bounding box center [88, 232] width 159 height 29
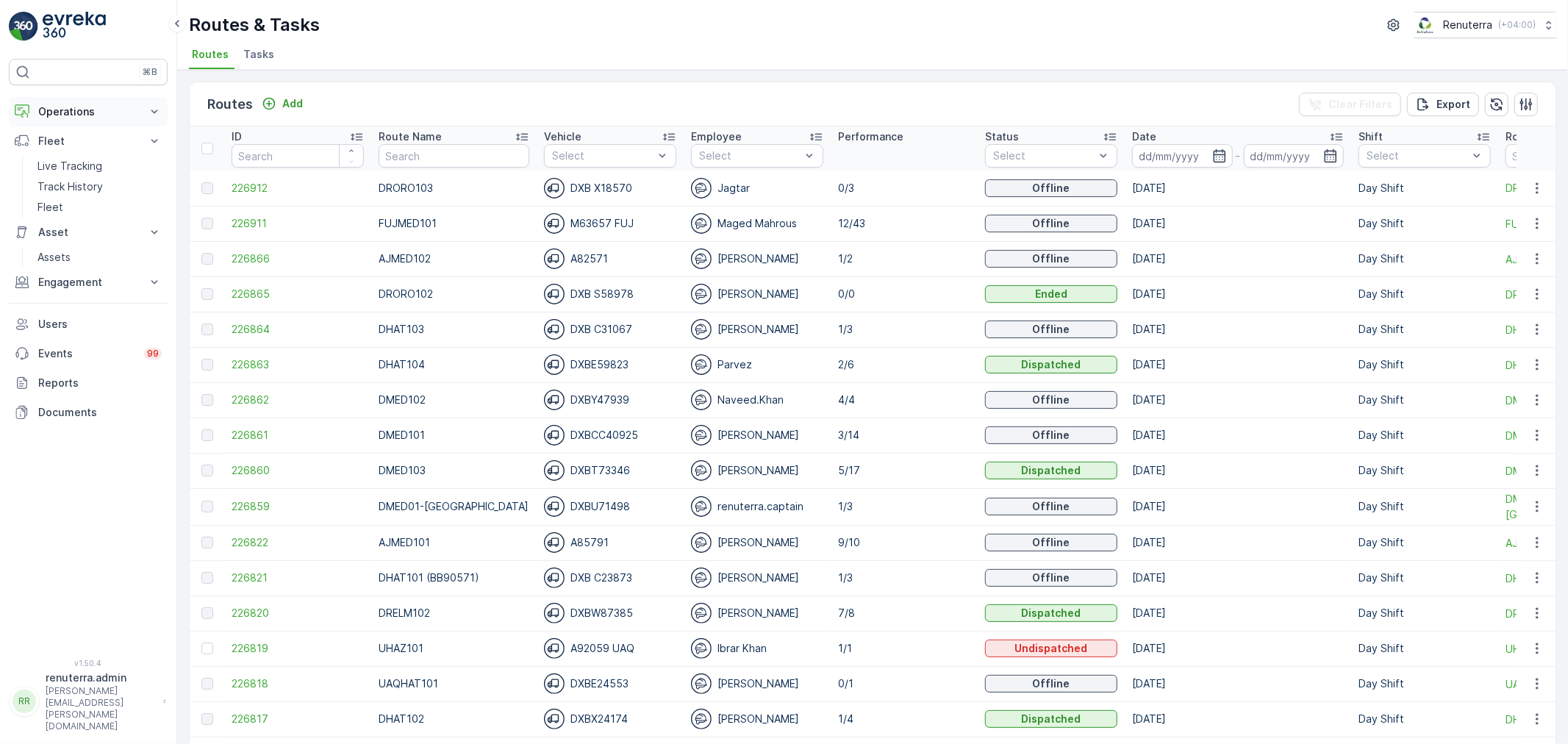
click at [73, 125] on button "Operations" at bounding box center [88, 112] width 159 height 29
click at [73, 115] on p "Operations" at bounding box center [88, 111] width 100 height 15
click at [75, 116] on p "Operations" at bounding box center [88, 111] width 100 height 15
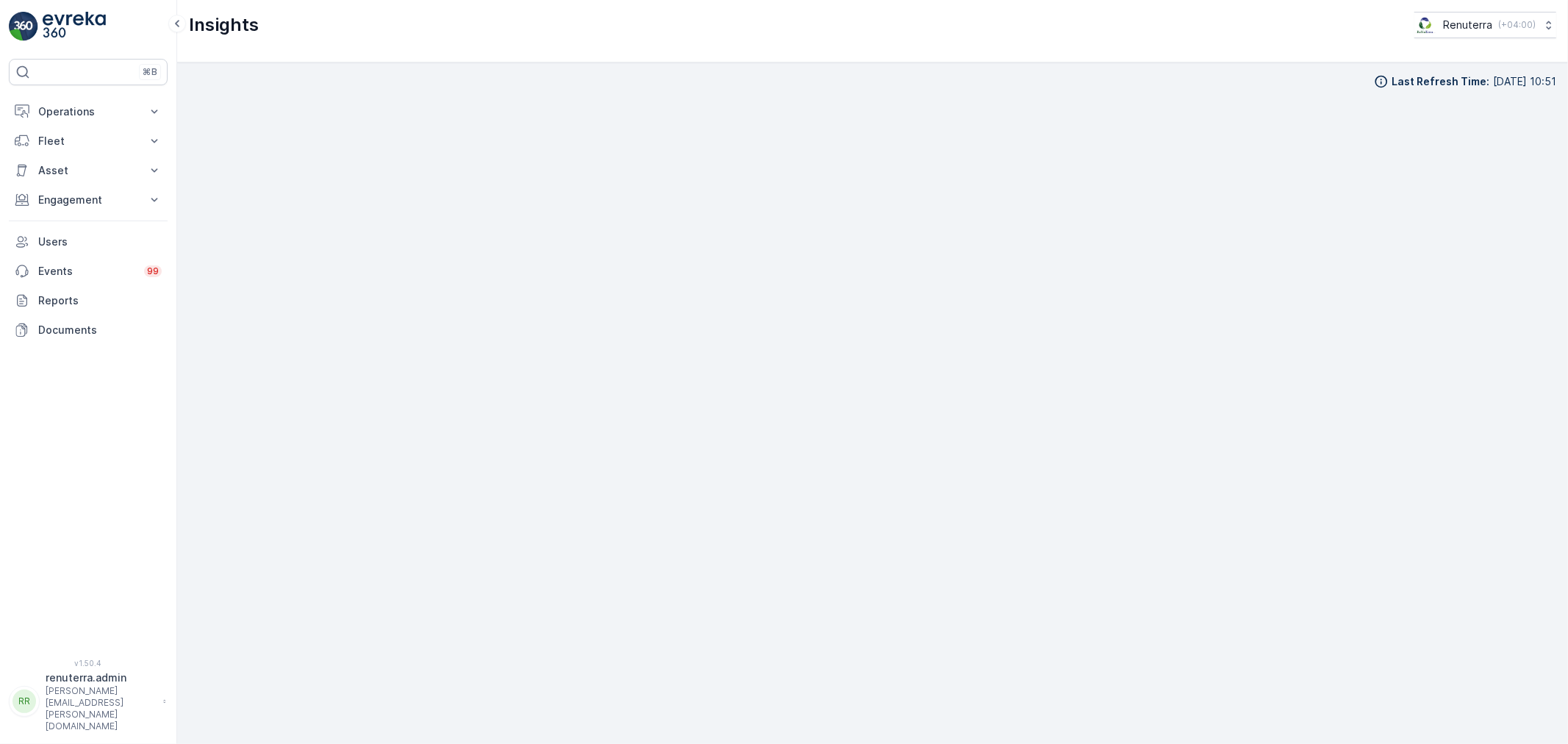
scroll to position [16, 0]
click at [87, 110] on p "Operations" at bounding box center [88, 111] width 100 height 15
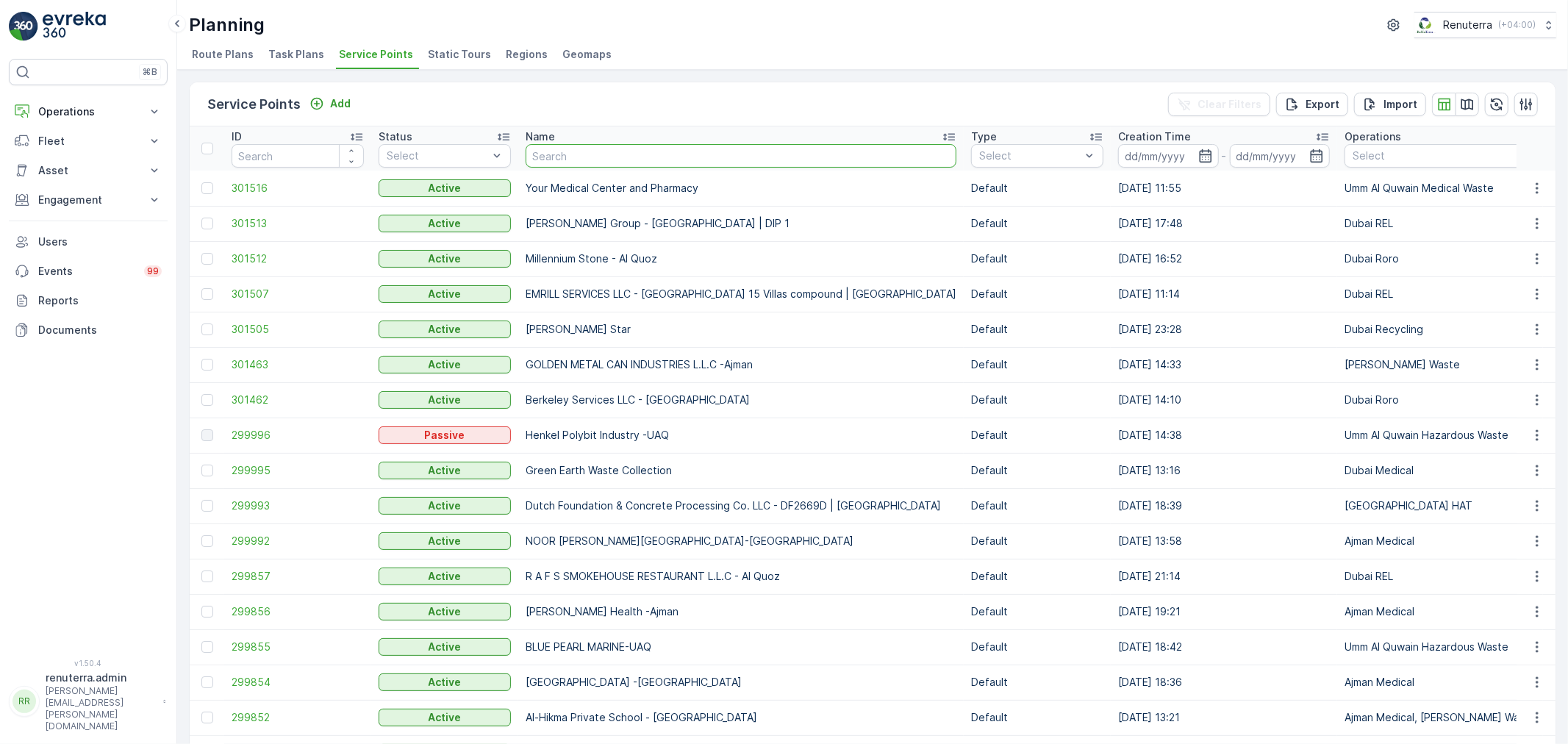
click at [538, 152] on input "text" at bounding box center [741, 155] width 431 height 23
type input "Motor"
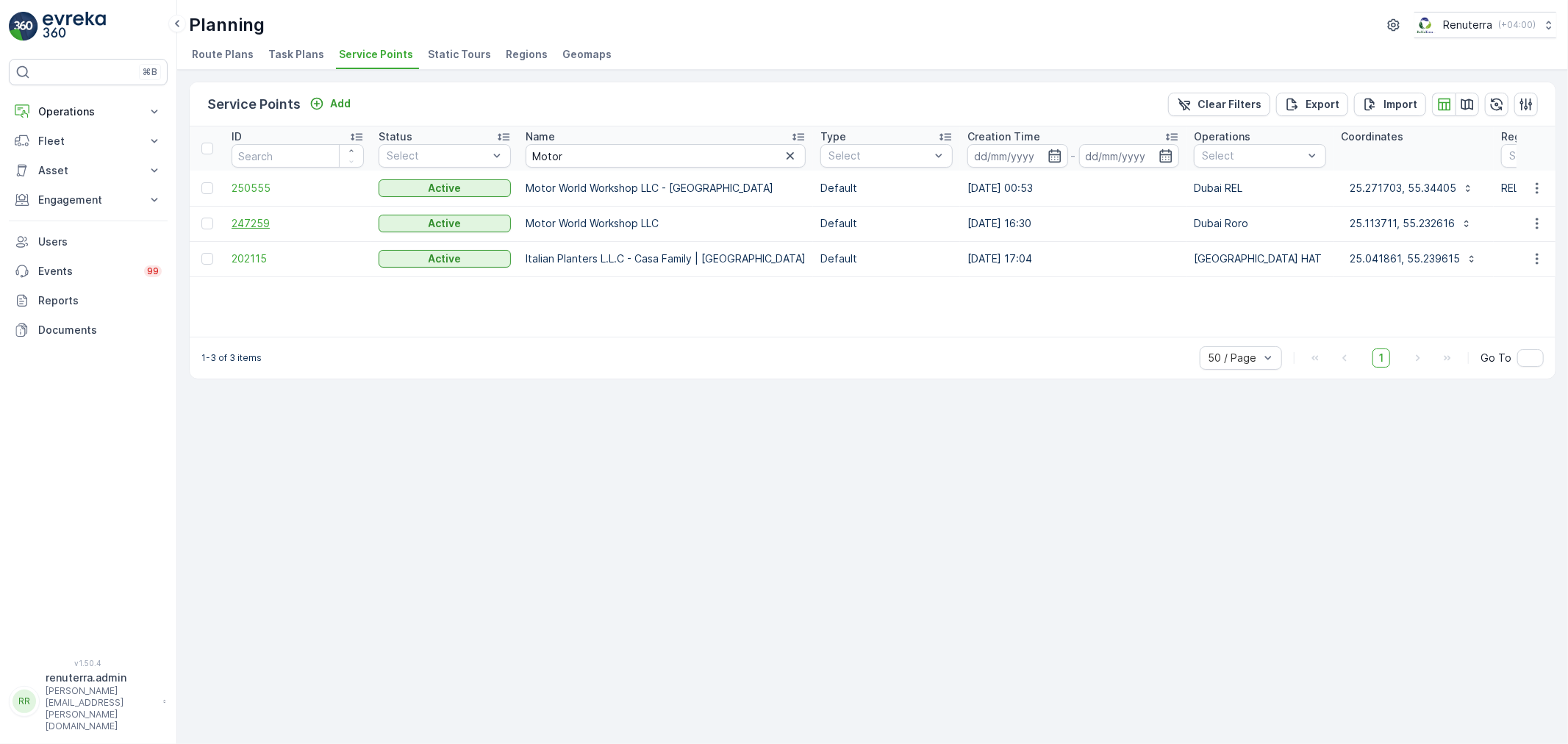
click at [255, 228] on span "247259" at bounding box center [298, 223] width 133 height 15
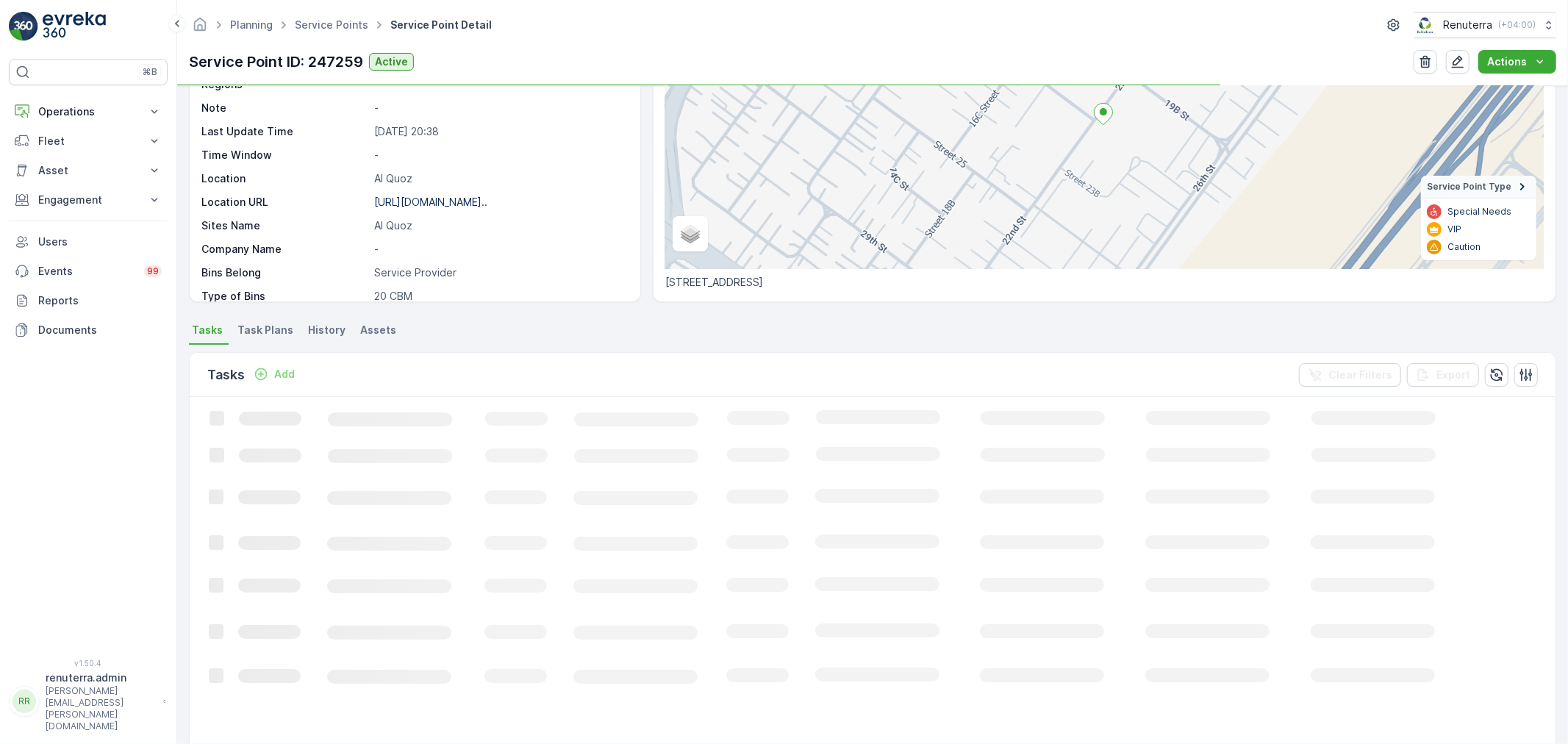
scroll to position [163, 0]
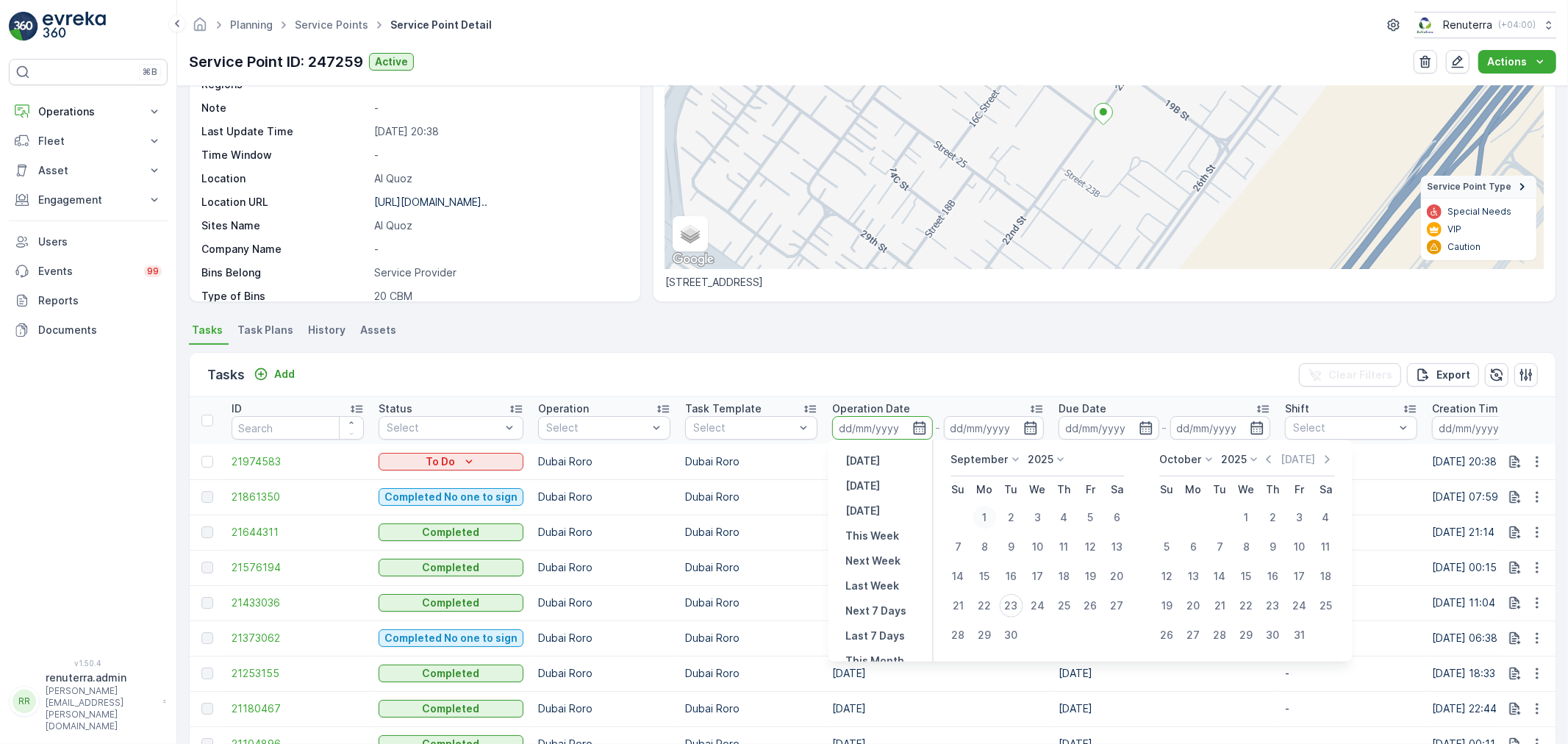
click at [974, 524] on button "1" at bounding box center [985, 517] width 27 height 27
type input "01.09.2025"
click at [980, 606] on div "22" at bounding box center [985, 604] width 23 height 23
type input "[DATE]"
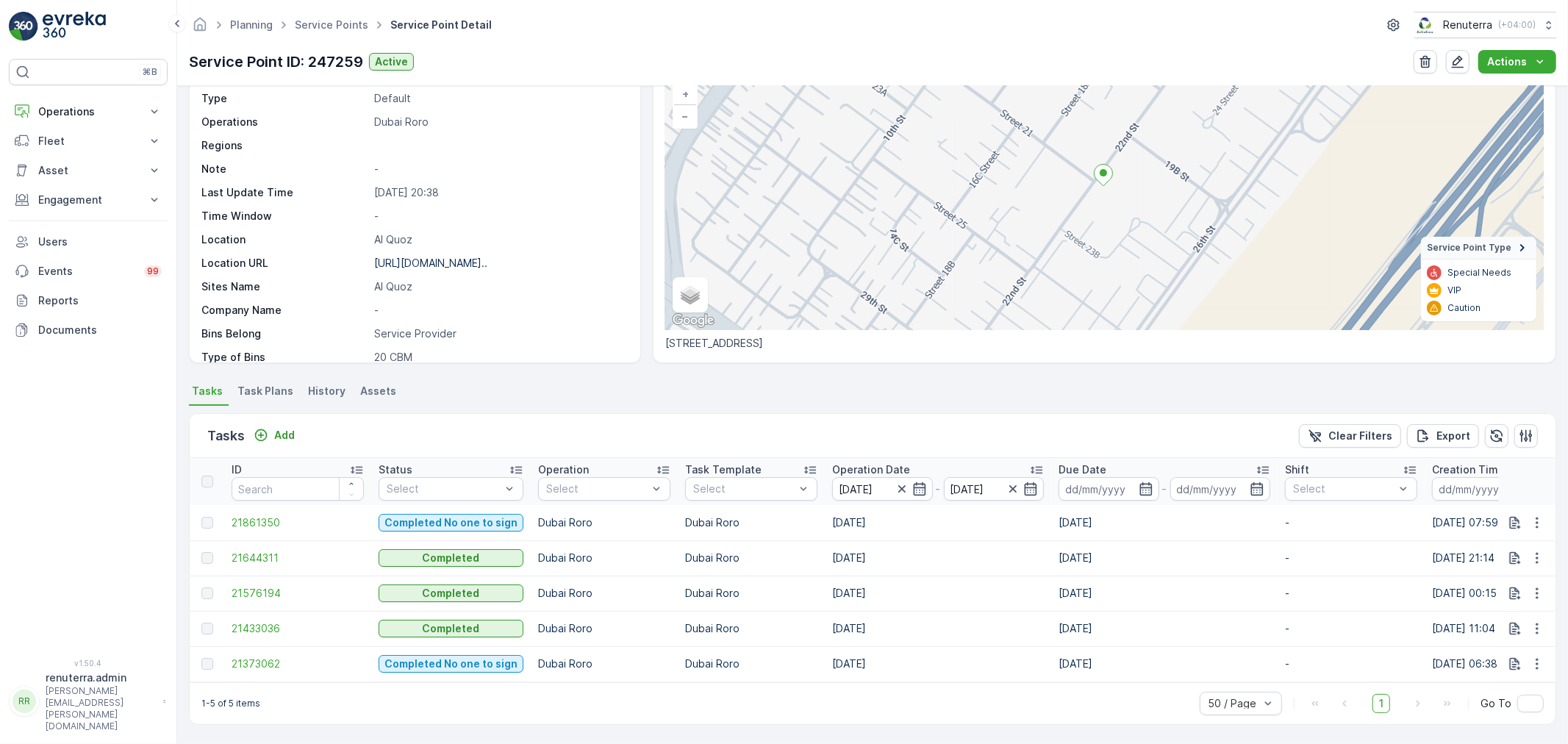
click at [870, 462] on p "Operation Date" at bounding box center [871, 469] width 78 height 15
click at [283, 515] on span "21373062" at bounding box center [298, 522] width 133 height 15
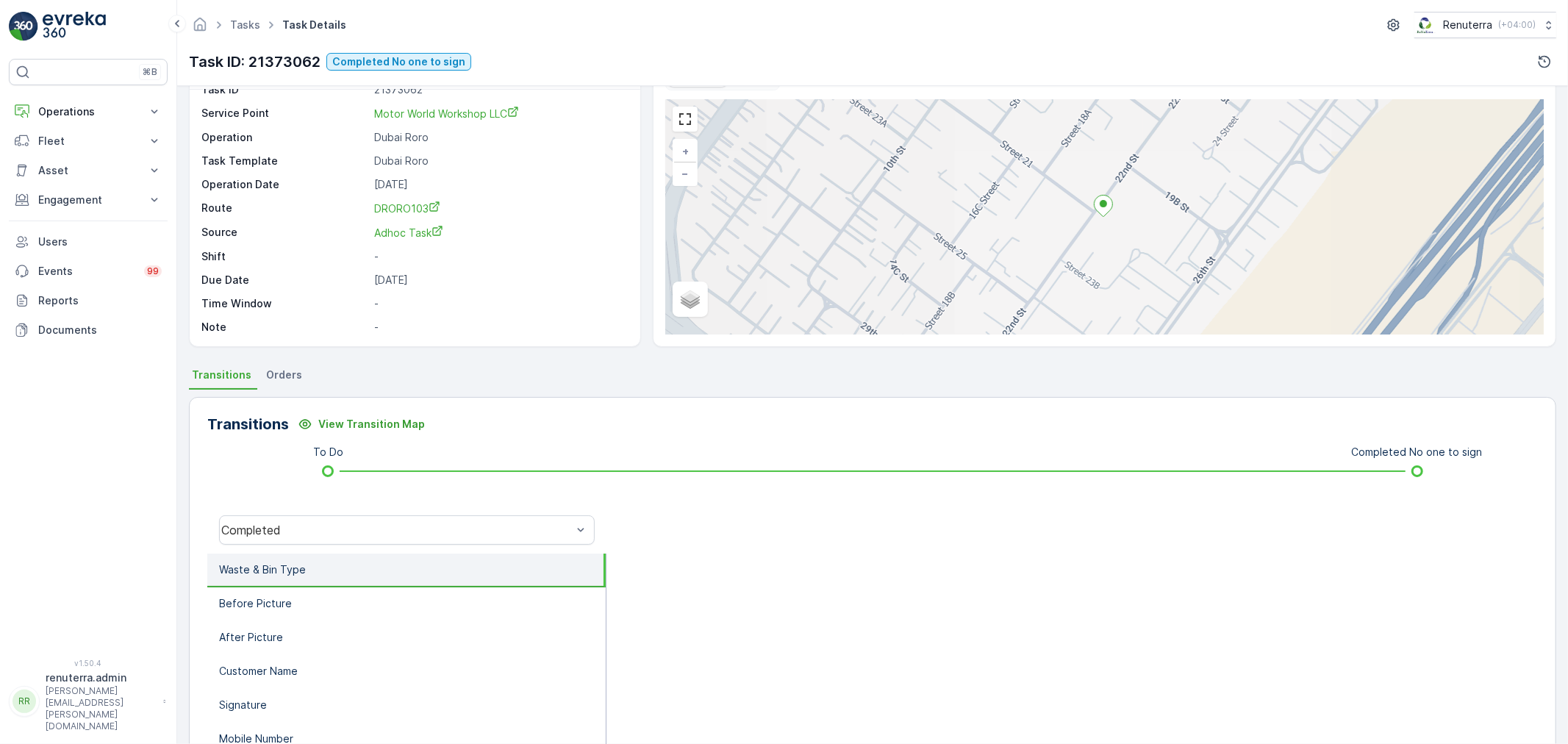
scroll to position [163, 0]
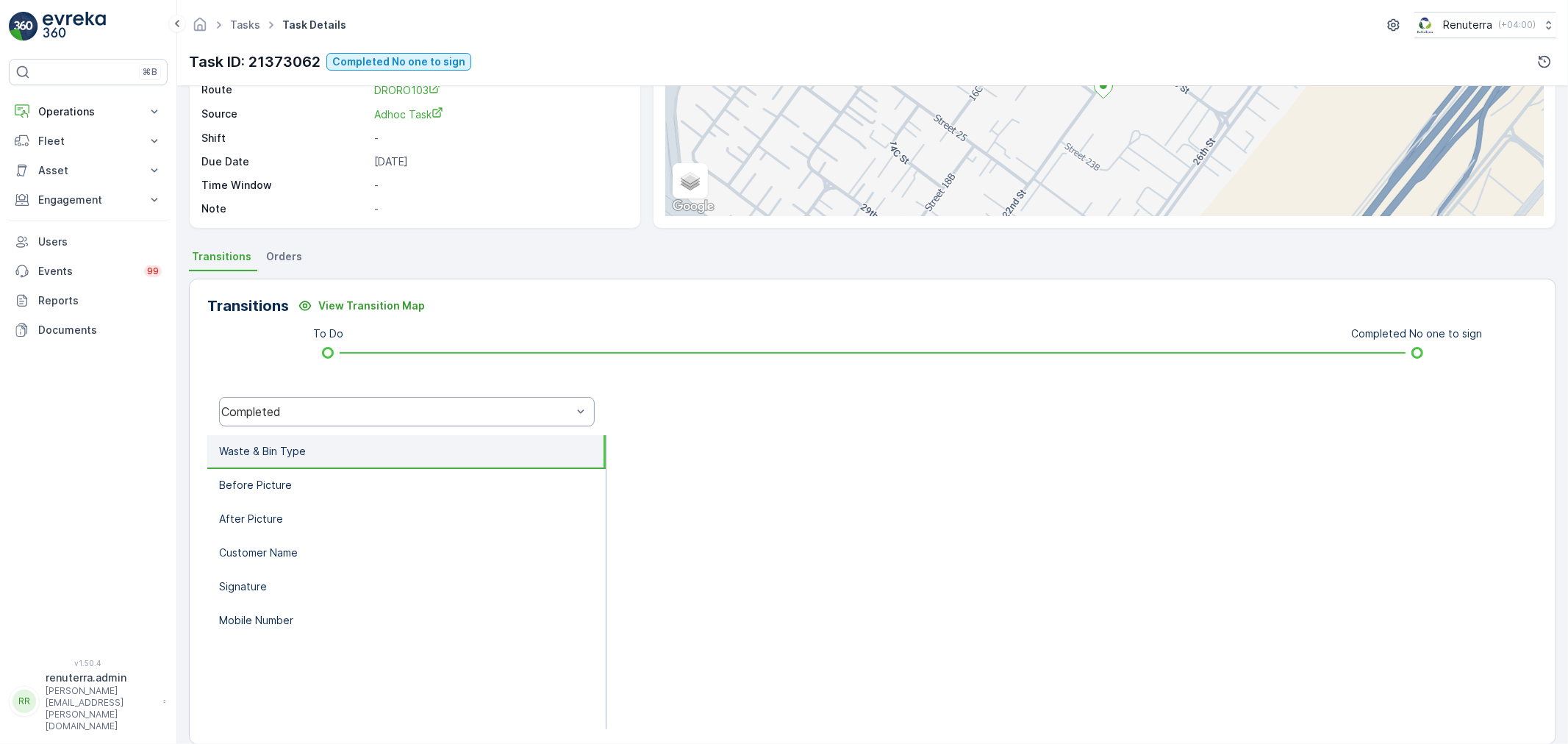
click at [343, 418] on div "Completed" at bounding box center [407, 412] width 376 height 29
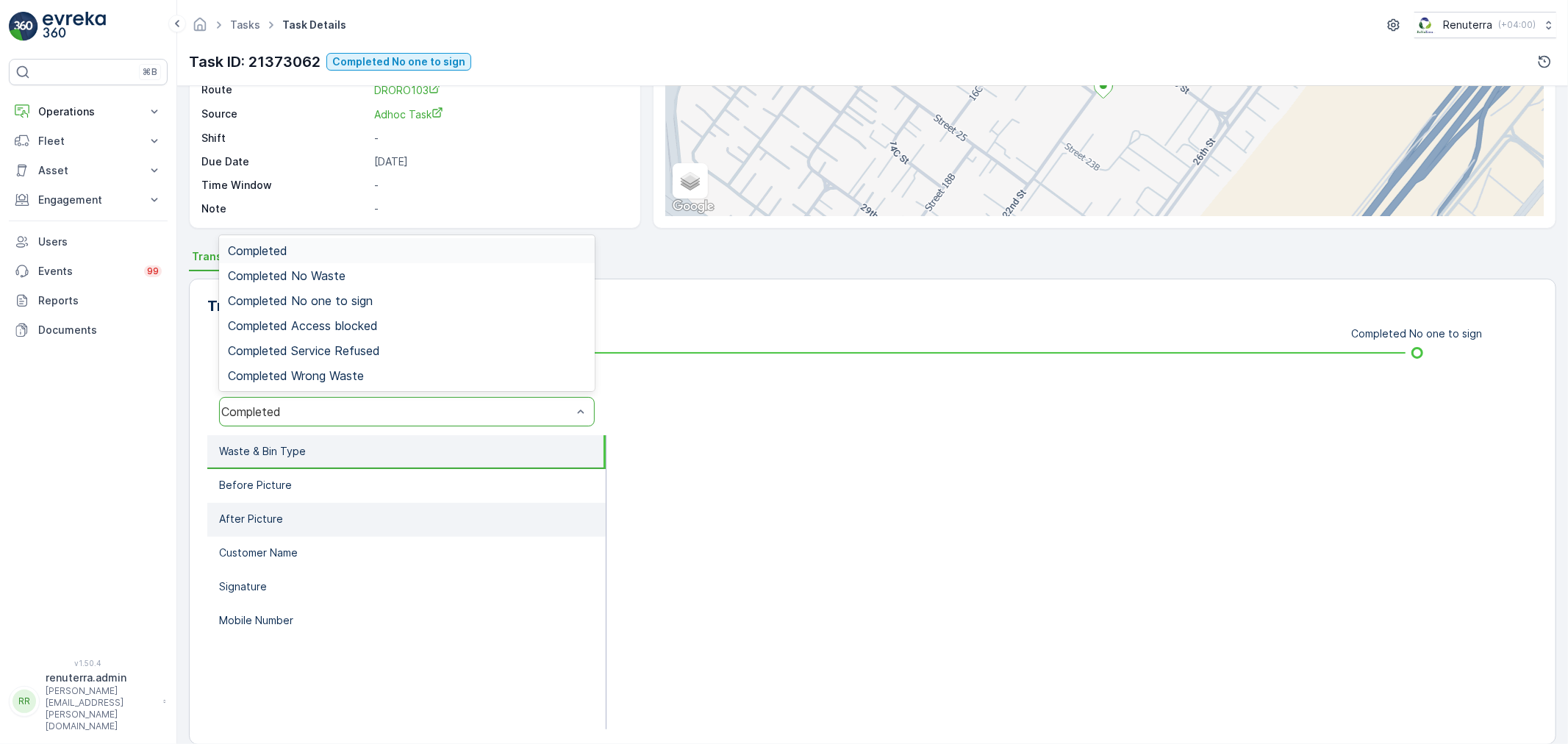
click at [422, 505] on li "After Picture" at bounding box center [407, 519] width 398 height 34
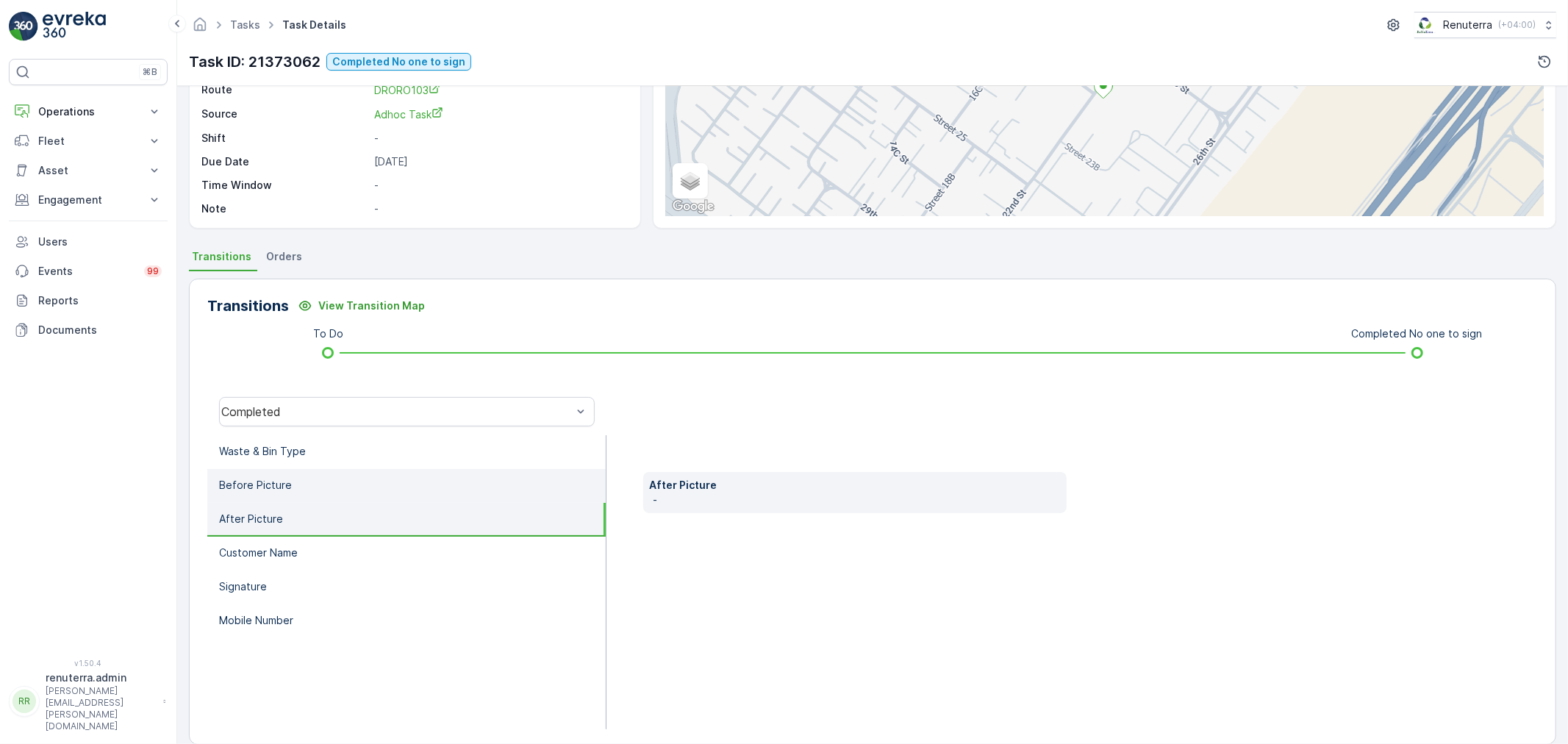
click at [387, 474] on li "Before Picture" at bounding box center [407, 485] width 398 height 34
click at [420, 516] on li "After Picture" at bounding box center [407, 519] width 398 height 34
drag, startPoint x: 341, startPoint y: 453, endPoint x: 336, endPoint y: 403, distance: 50.2
click at [341, 453] on li "Waste & Bin Type" at bounding box center [407, 451] width 398 height 34
click at [333, 398] on div "Completed" at bounding box center [407, 412] width 376 height 29
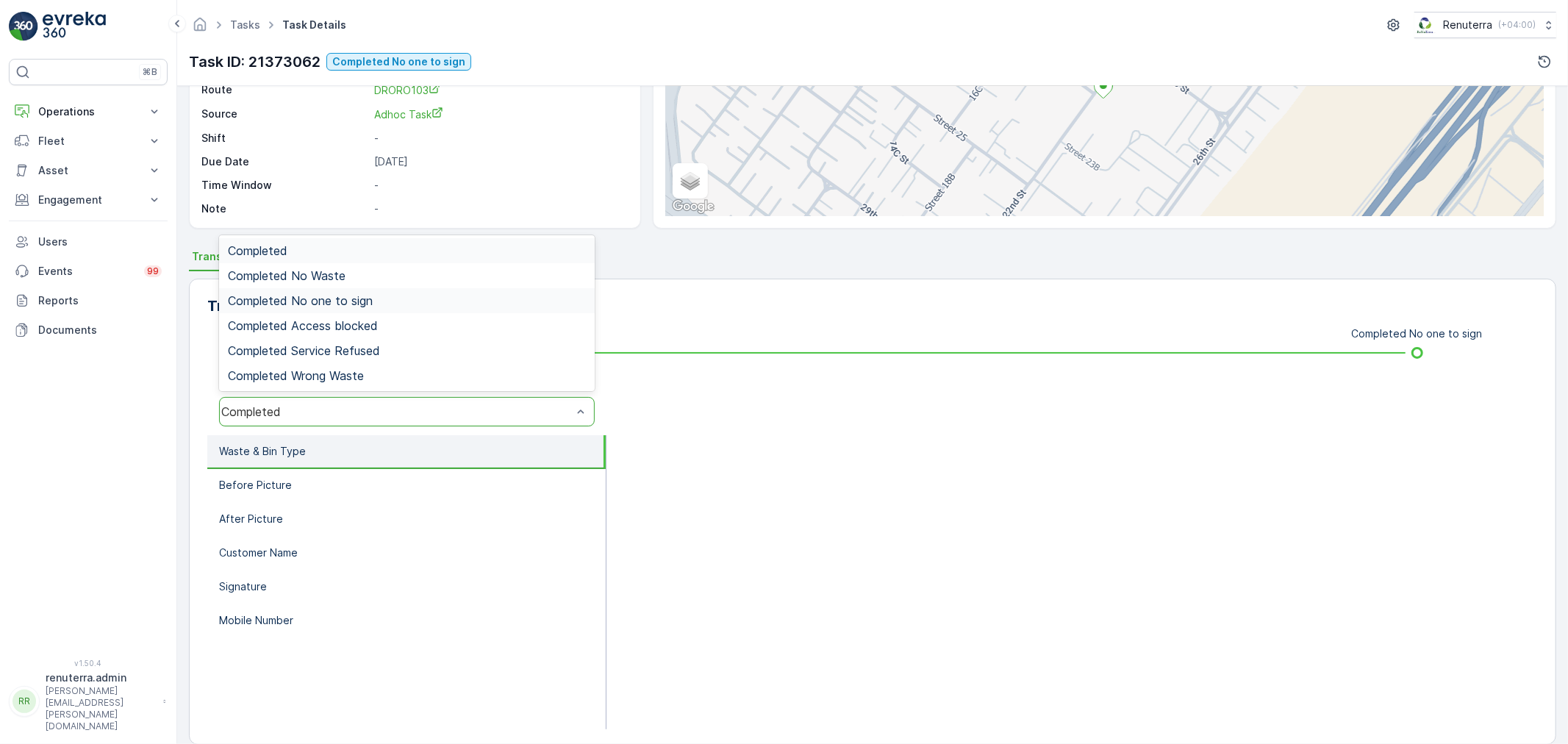
click at [339, 294] on span "Completed No one to sign" at bounding box center [301, 300] width 145 height 13
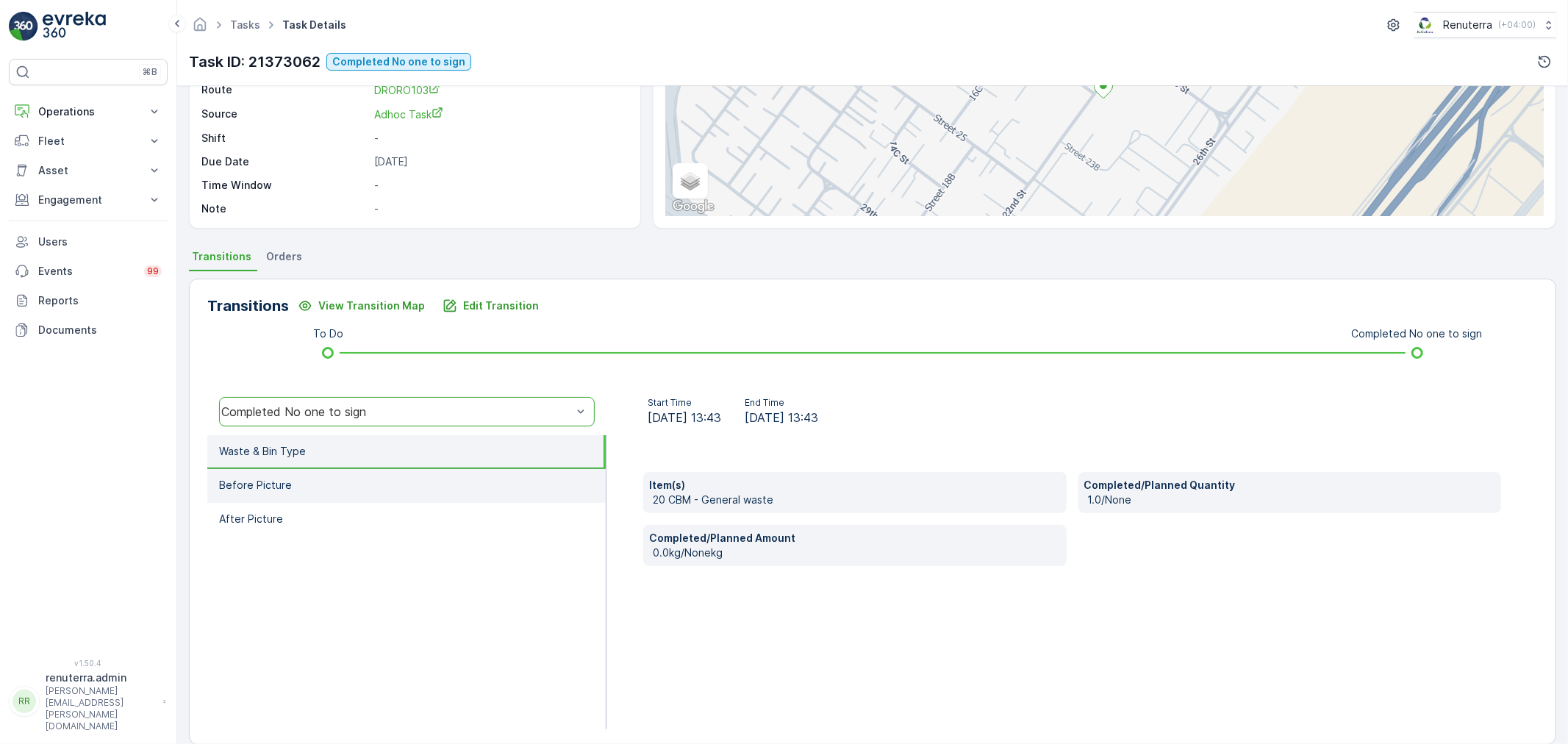
click at [303, 468] on li "Before Picture" at bounding box center [407, 485] width 398 height 34
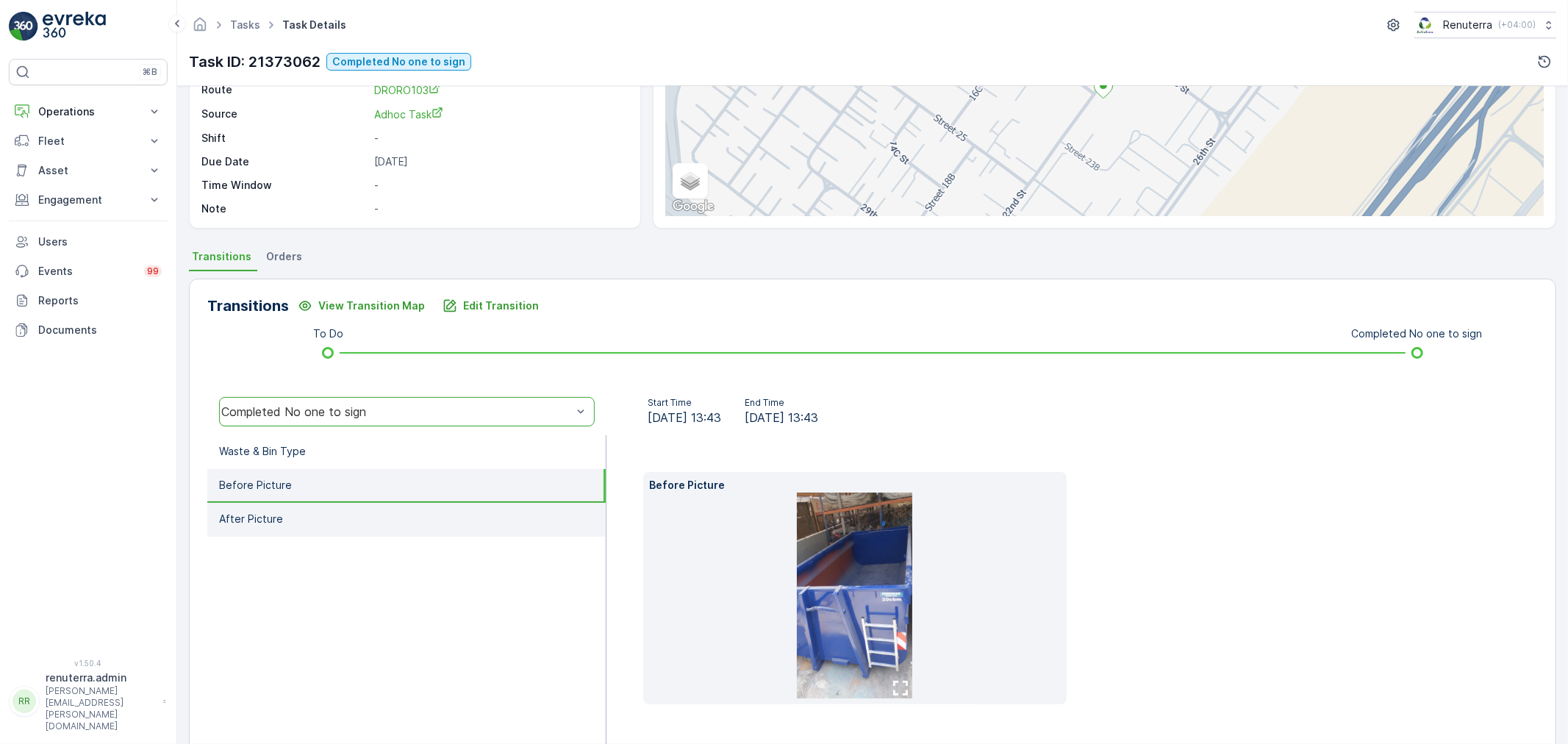
click at [392, 524] on li "After Picture" at bounding box center [407, 519] width 398 height 34
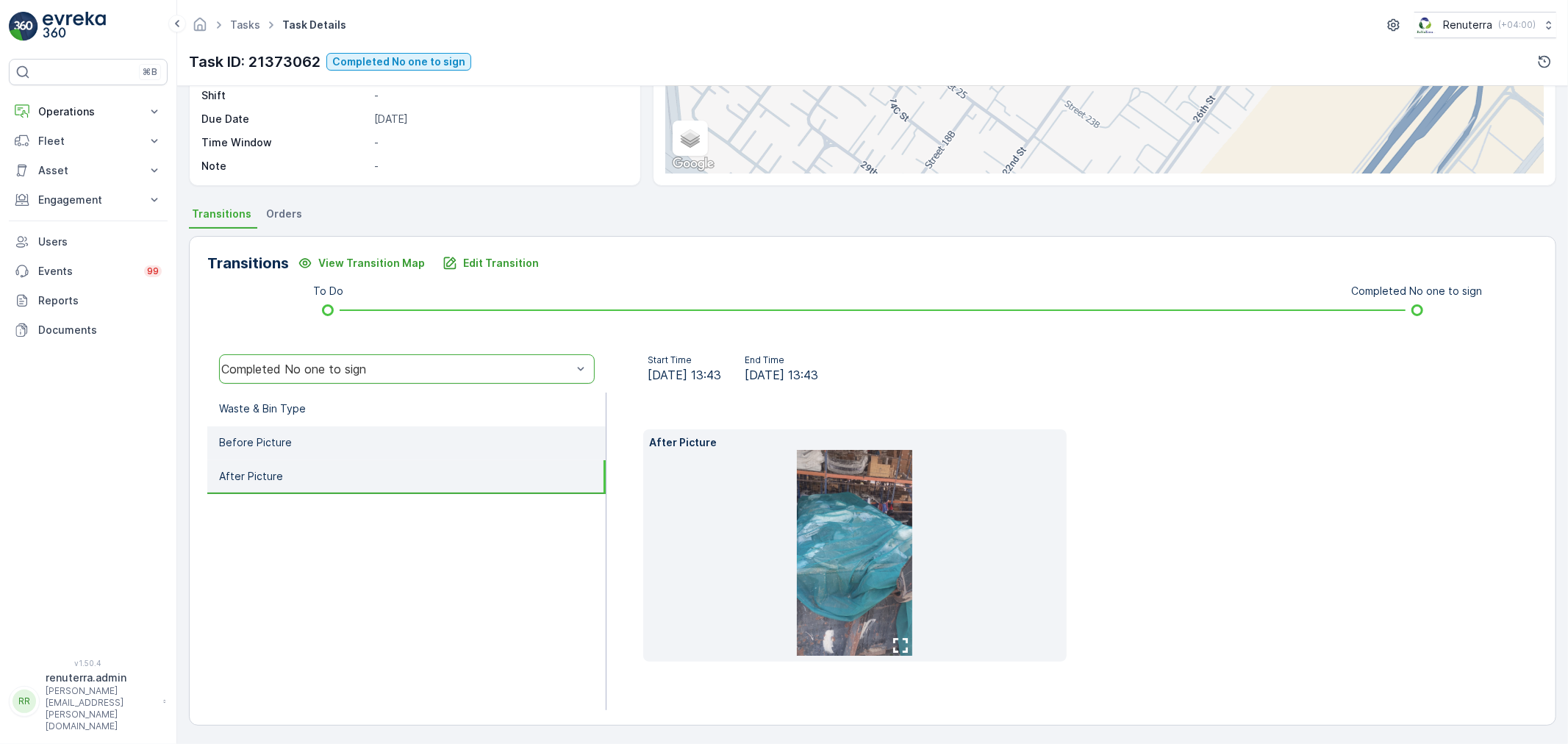
scroll to position [123, 0]
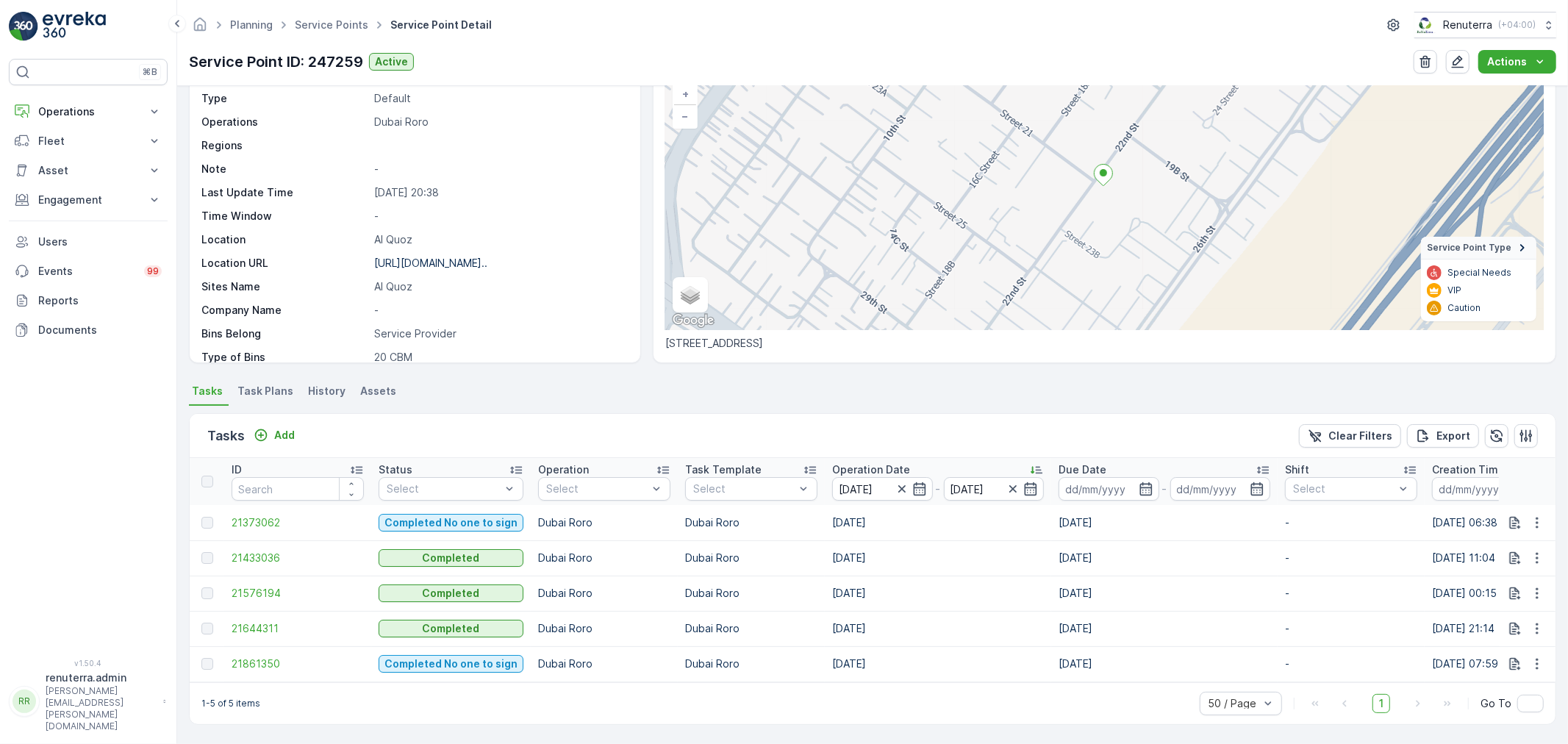
scroll to position [108, 0]
click at [284, 550] on span "21433036" at bounding box center [298, 557] width 133 height 15
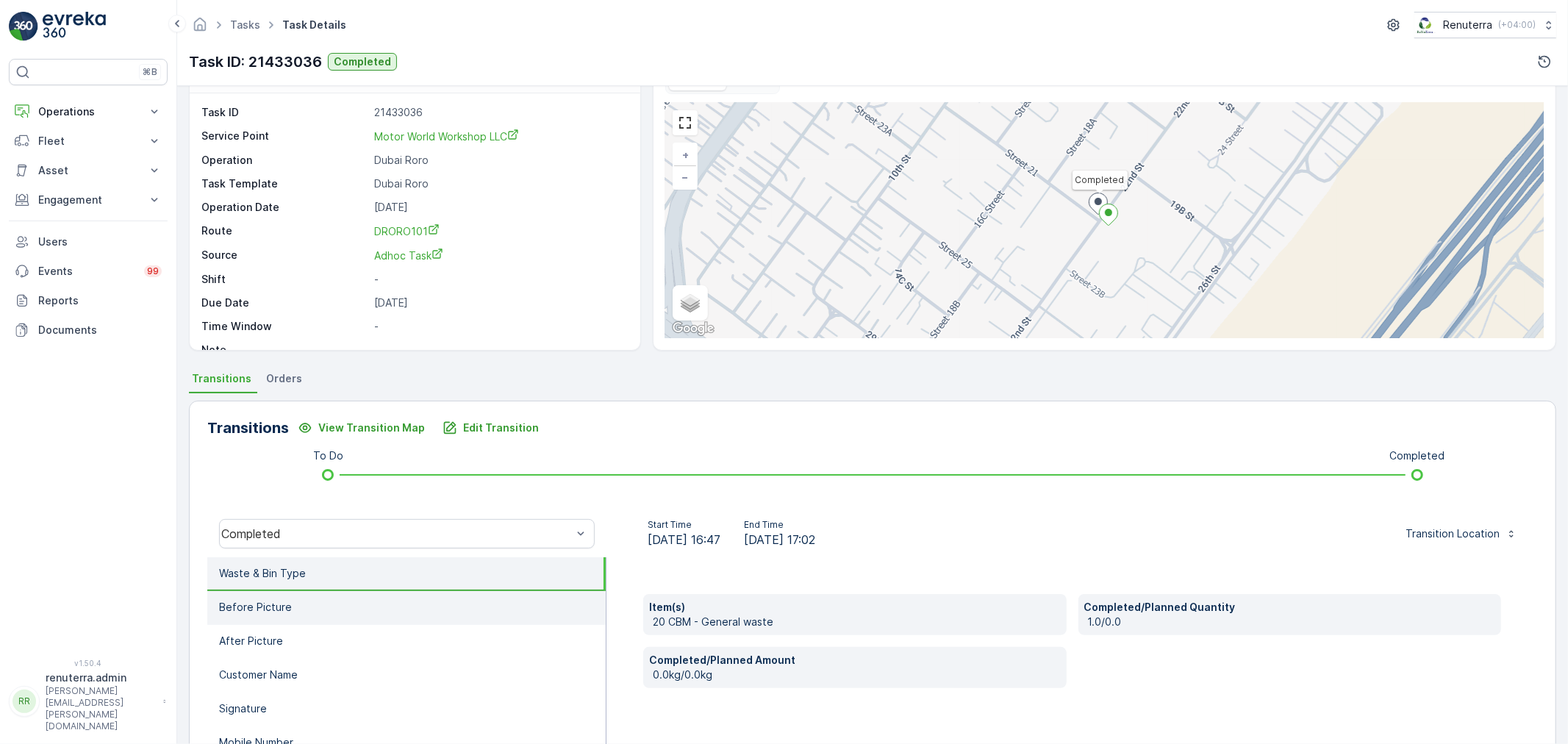
scroll to position [163, 0]
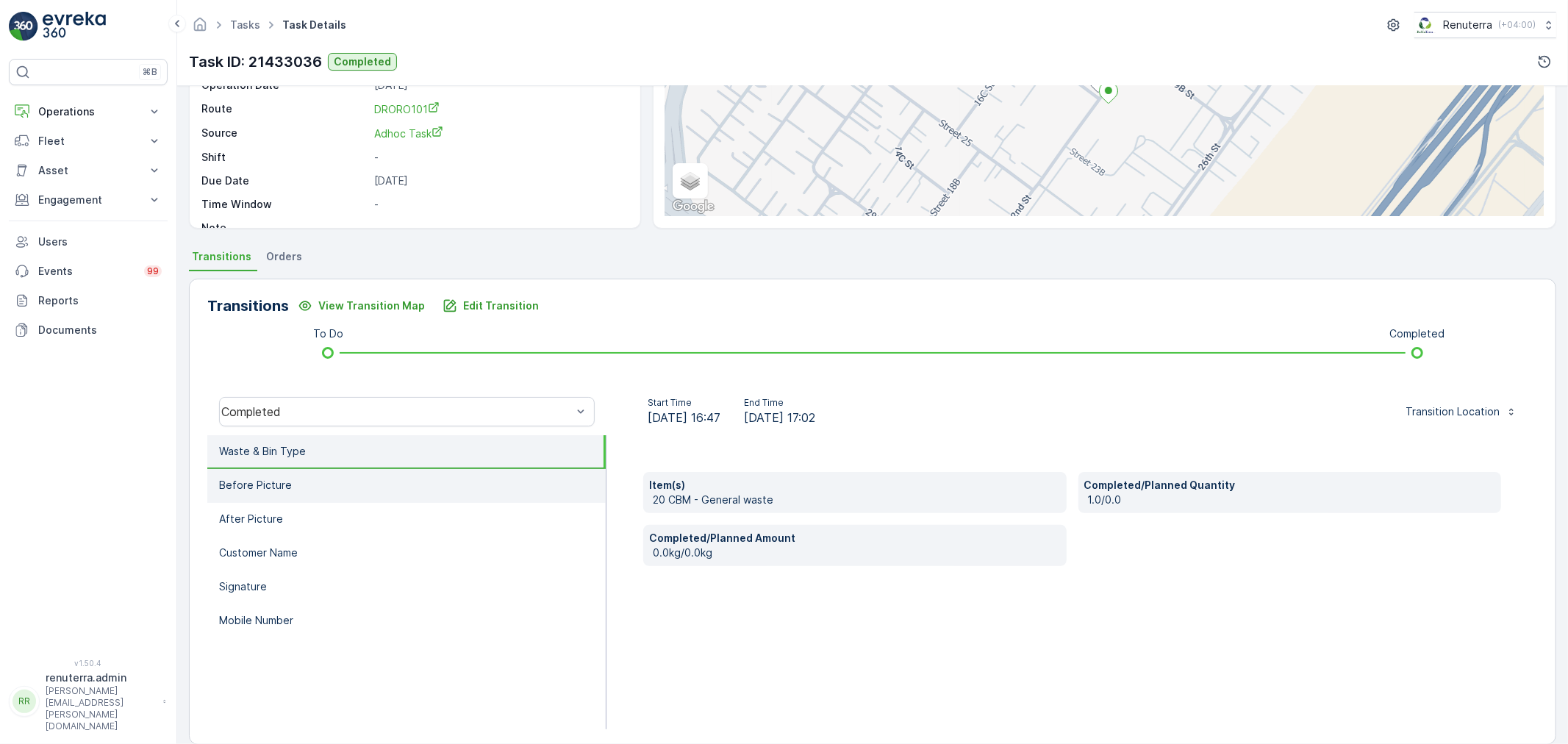
click at [333, 489] on li "Before Picture" at bounding box center [407, 485] width 398 height 34
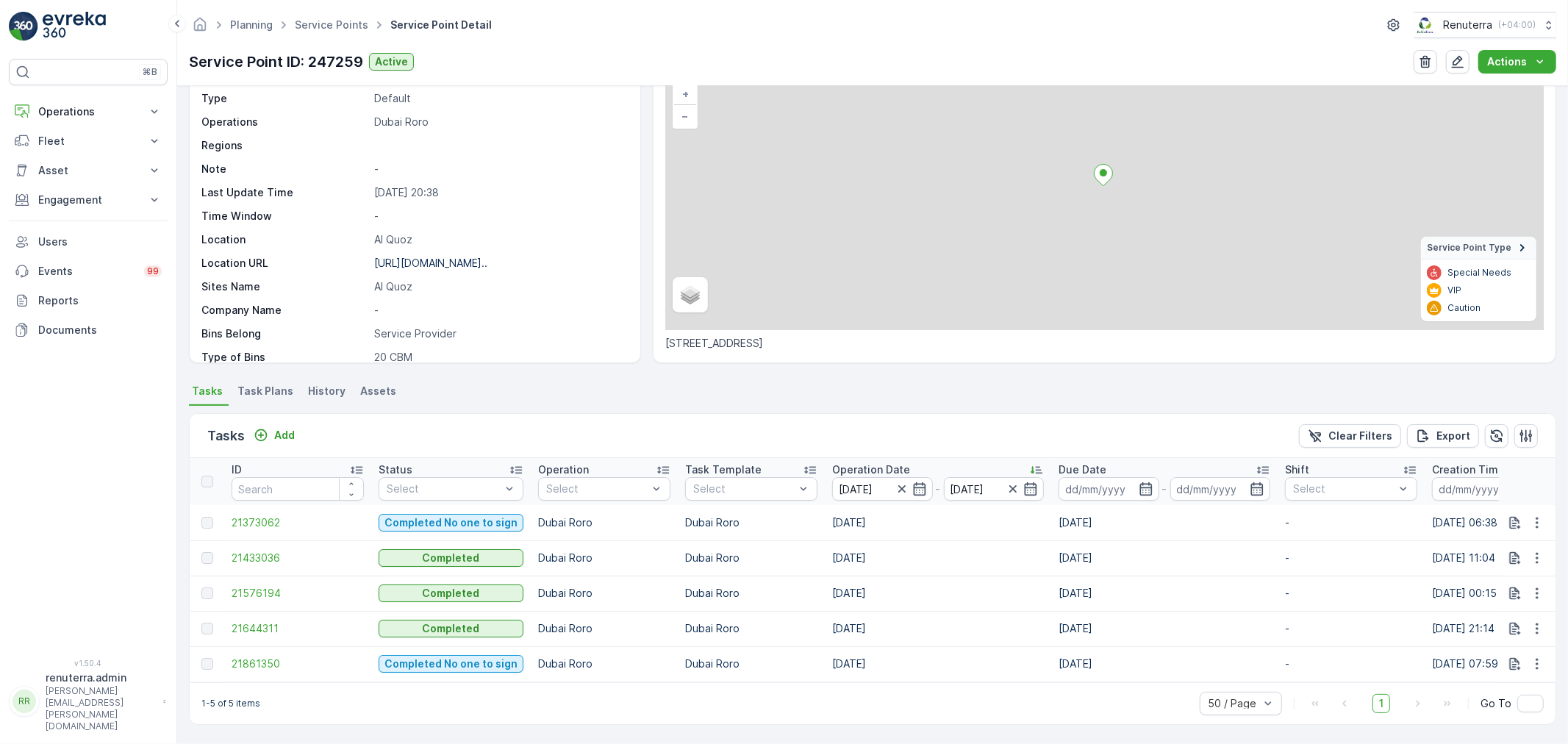
scroll to position [88, 0]
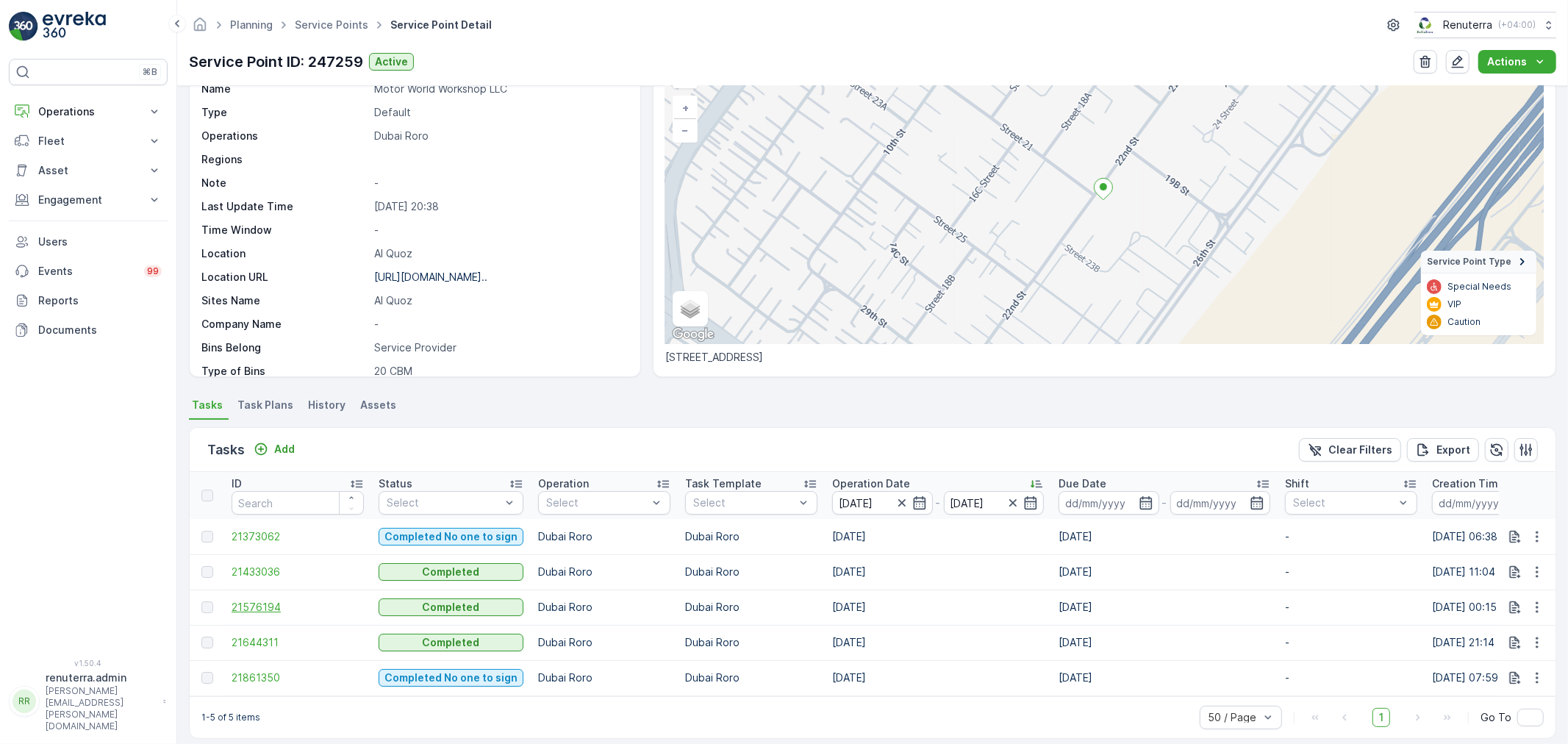
click at [296, 606] on span "21576194" at bounding box center [298, 606] width 133 height 15
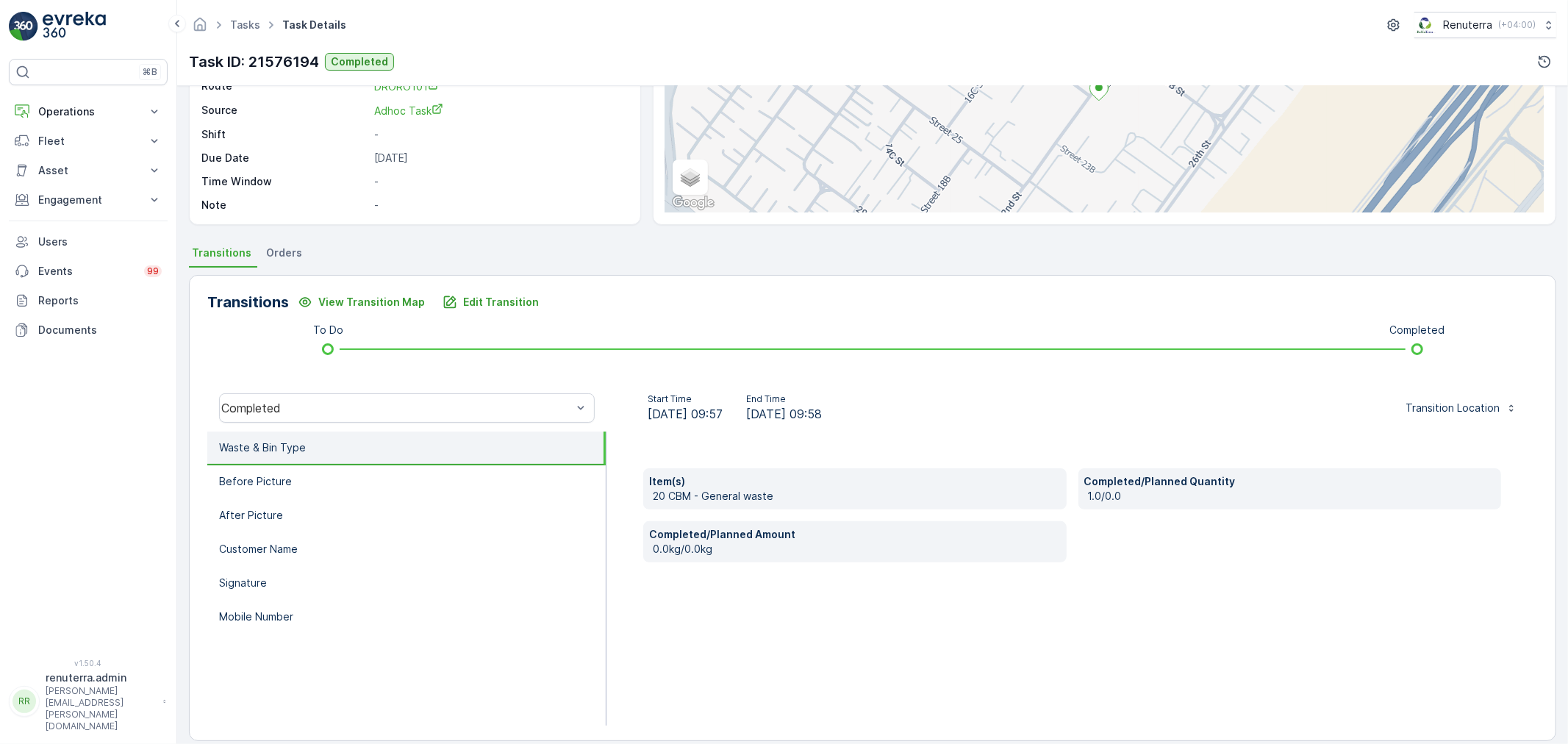
scroll to position [182, 0]
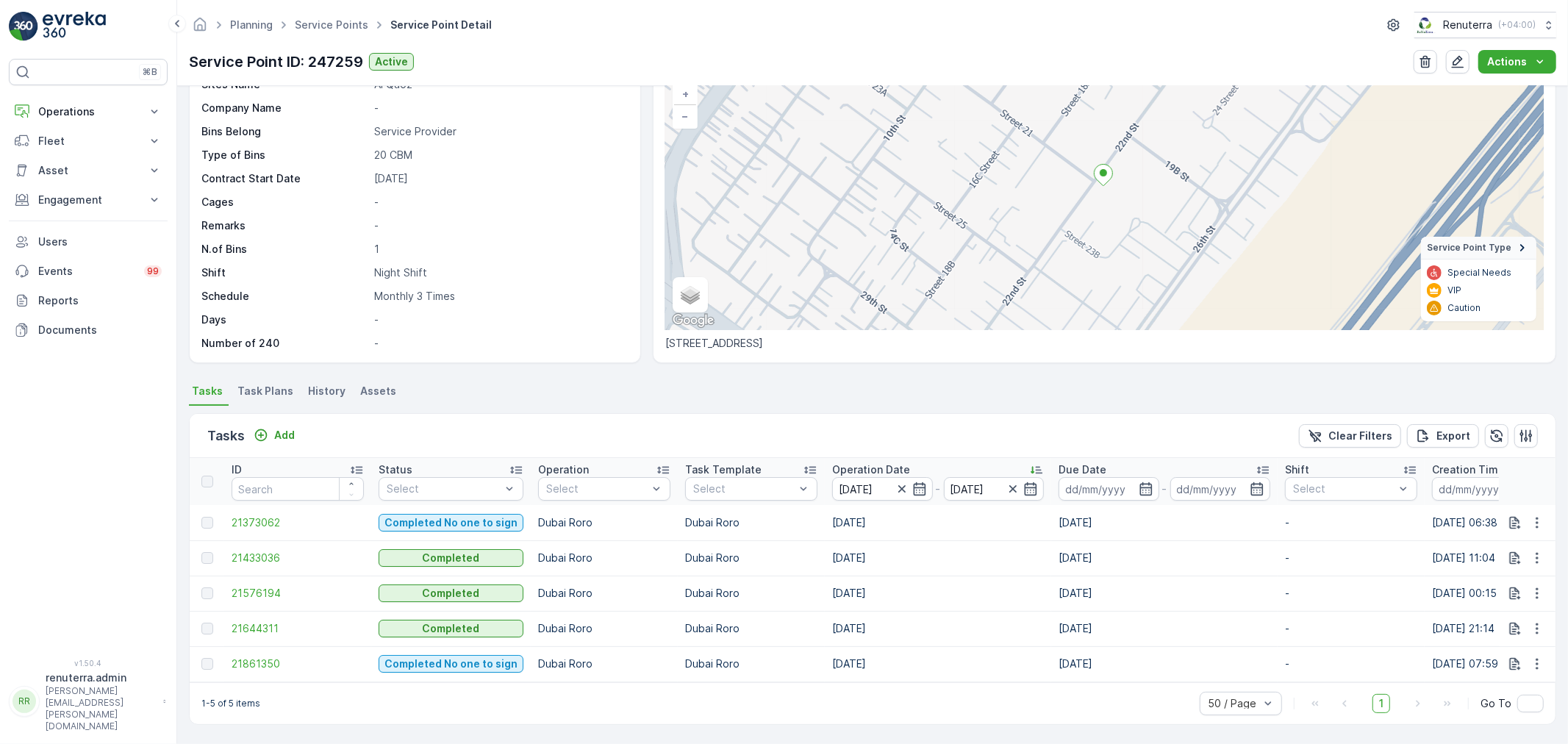
scroll to position [108, 0]
click at [248, 586] on span "21576194" at bounding box center [298, 592] width 133 height 15
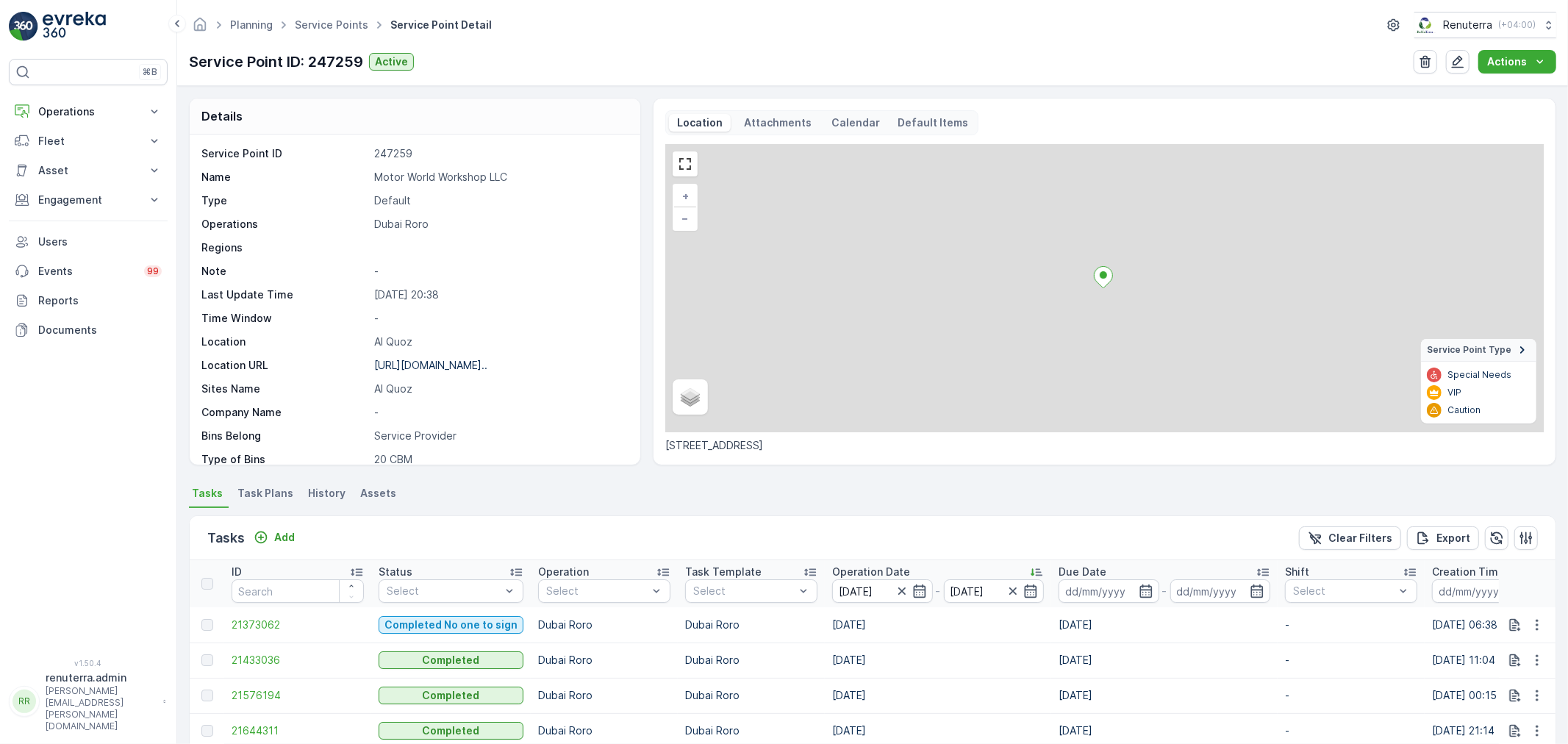
scroll to position [108, 0]
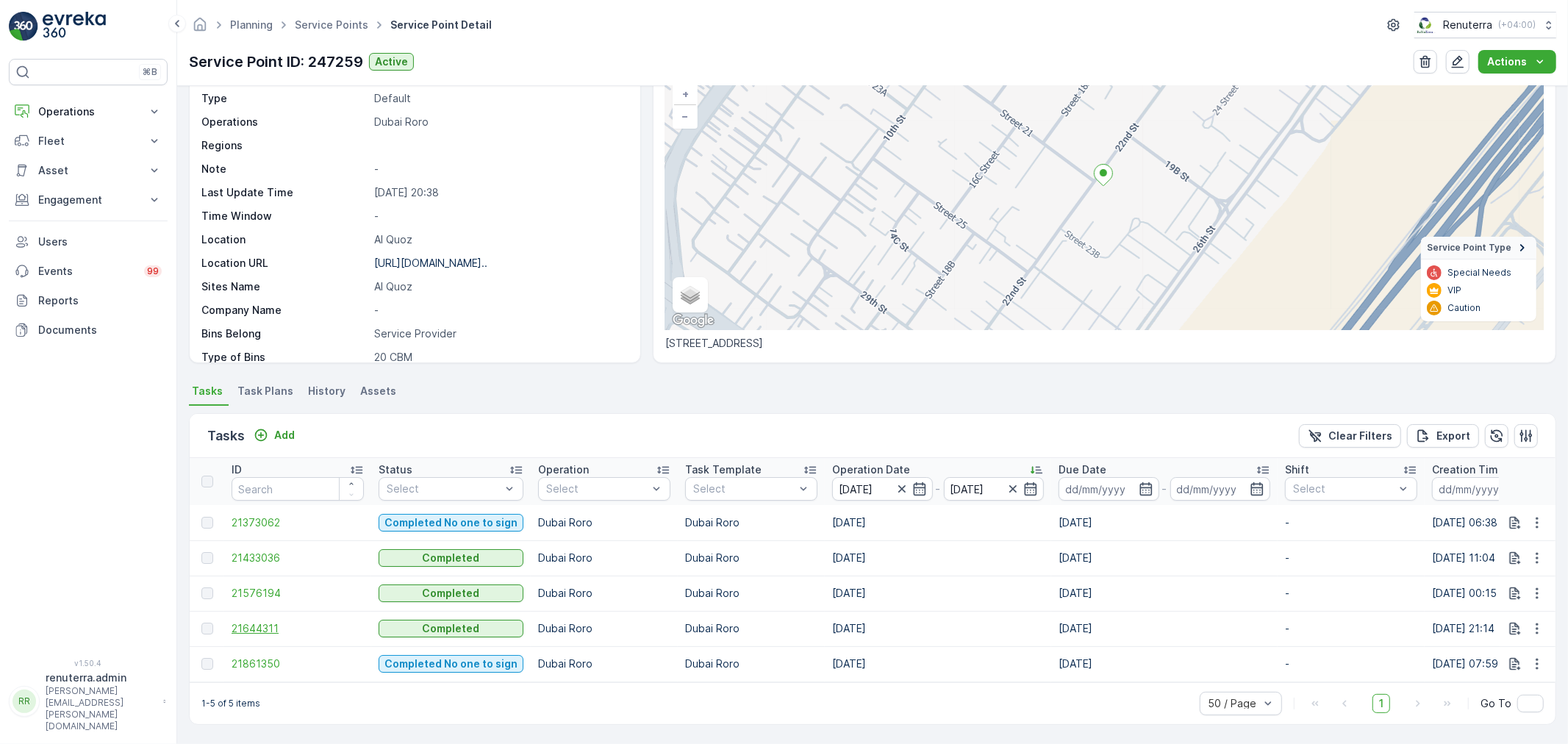
click at [252, 621] on span "21644311" at bounding box center [298, 628] width 133 height 15
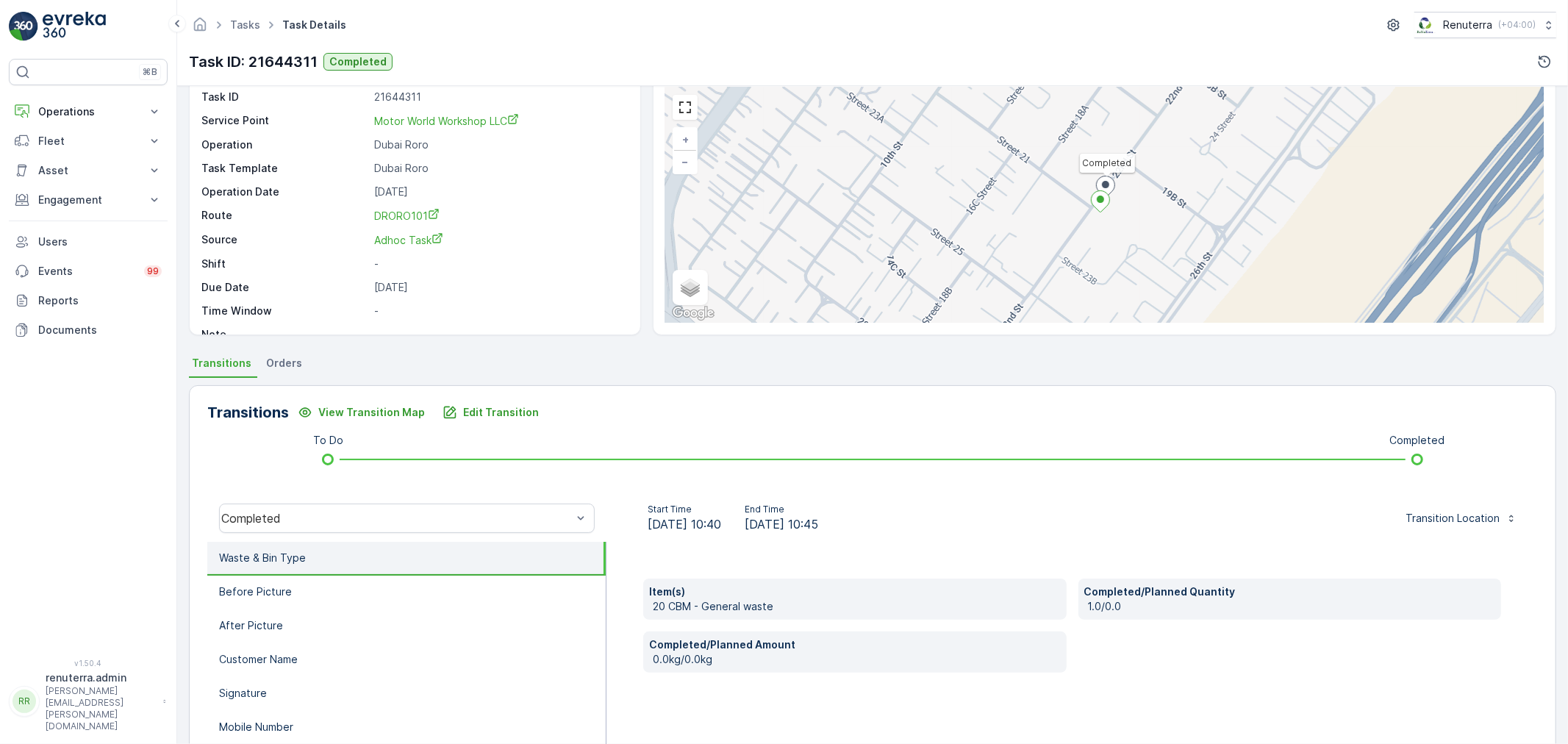
scroll to position [163, 0]
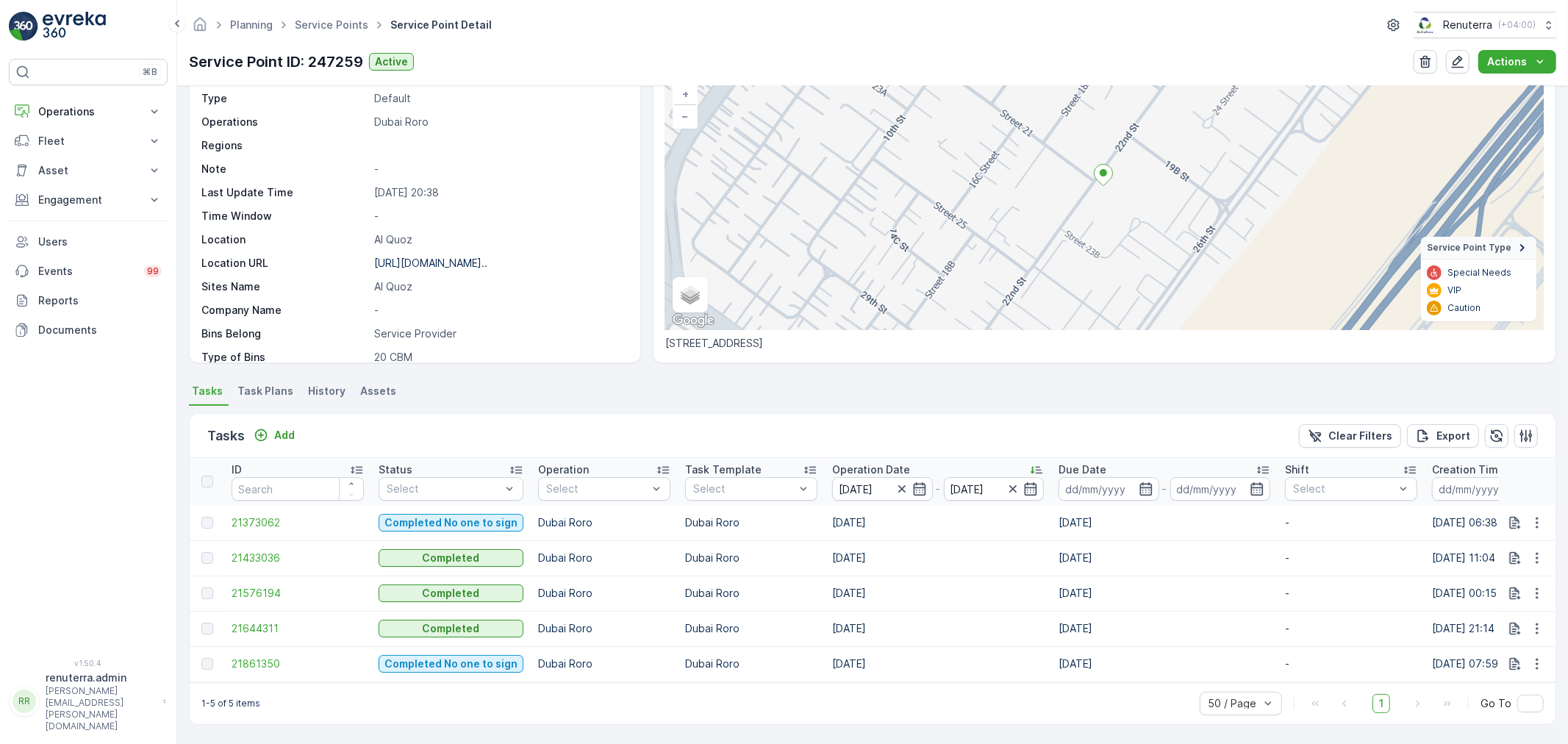
scroll to position [108, 0]
drag, startPoint x: 274, startPoint y: 648, endPoint x: 273, endPoint y: 659, distance: 11.0
click at [273, 648] on td "21861350" at bounding box center [297, 663] width 147 height 35
click at [273, 663] on span "21861350" at bounding box center [298, 663] width 133 height 15
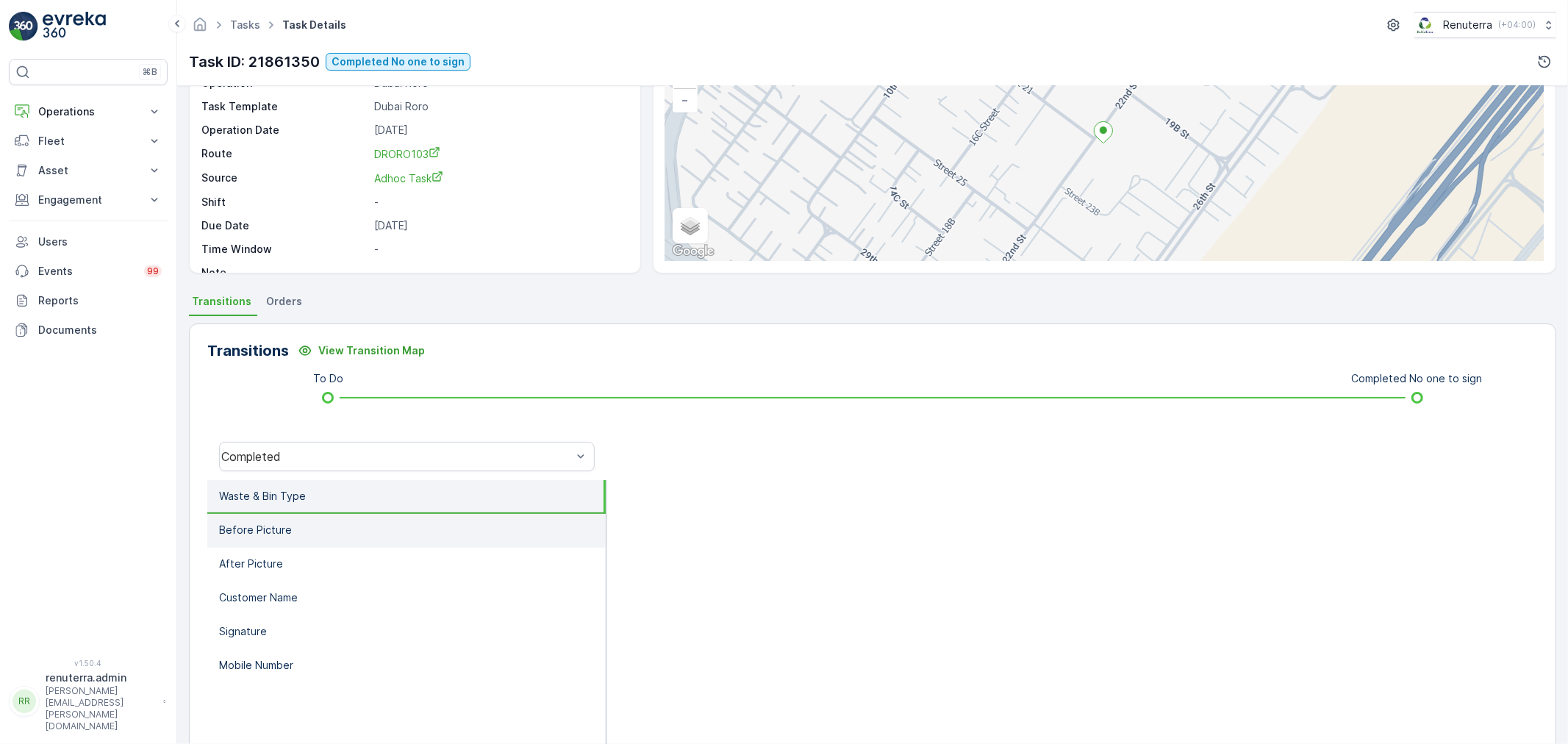
scroll to position [182, 0]
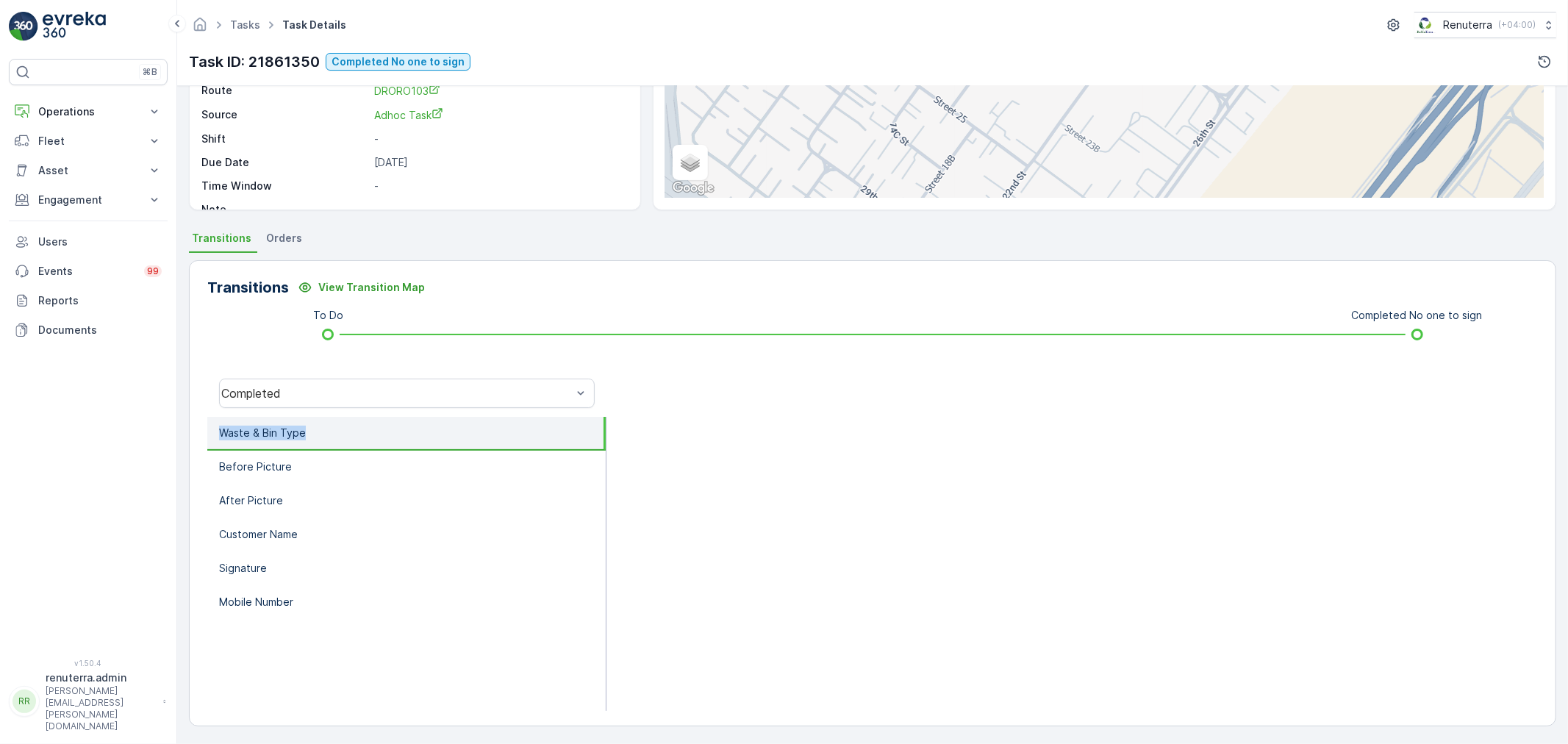
click at [350, 412] on div "Transitions View Transition Map To Do Completed No one to sign Completed Waste …" at bounding box center [872, 493] width 1367 height 466
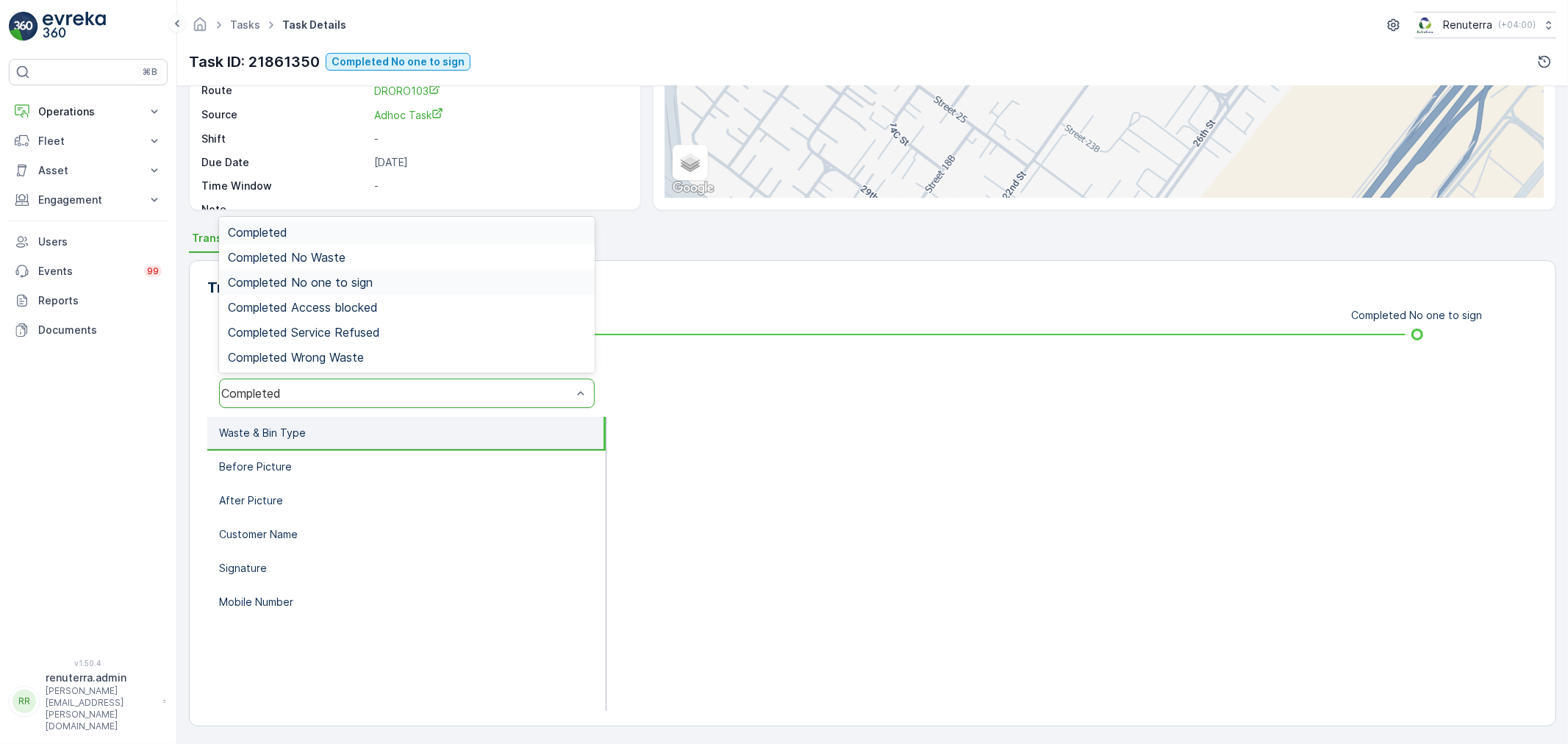
click at [352, 291] on div "Completed No one to sign" at bounding box center [407, 282] width 376 height 25
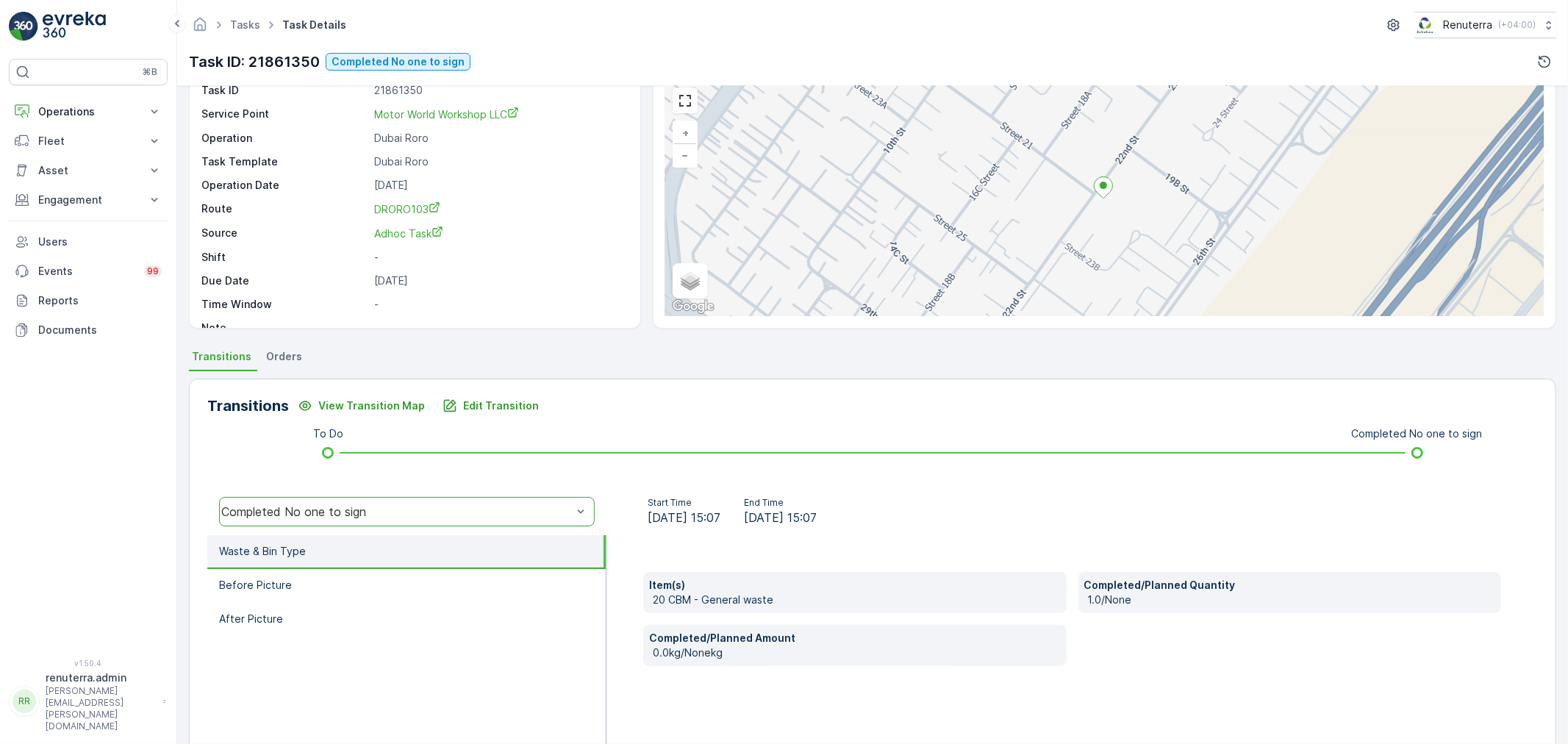
scroll to position [0, 0]
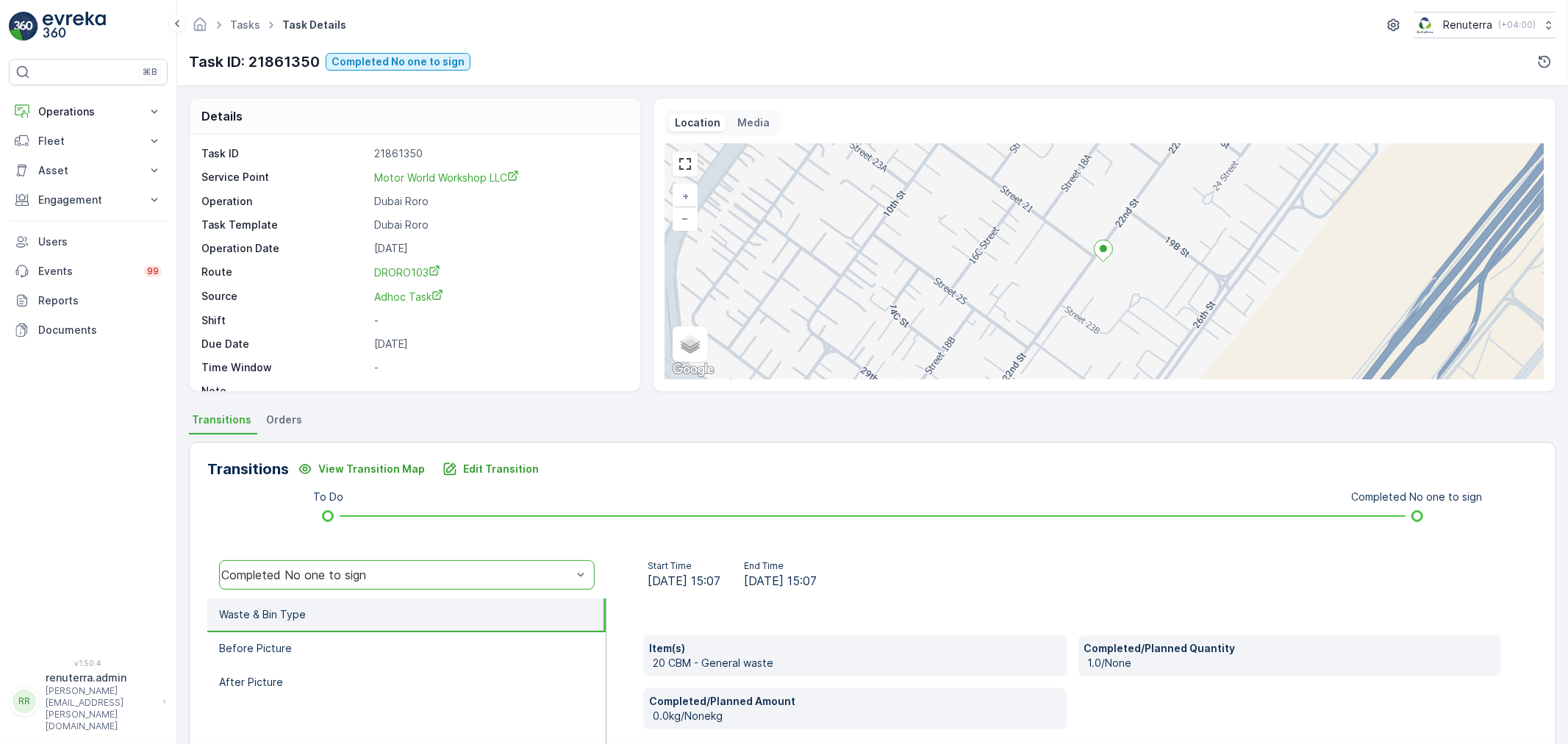
drag, startPoint x: 103, startPoint y: 121, endPoint x: 107, endPoint y: 130, distance: 9.8
click at [103, 120] on button "Operations" at bounding box center [88, 112] width 159 height 29
click at [97, 148] on link "Planning" at bounding box center [100, 158] width 136 height 21
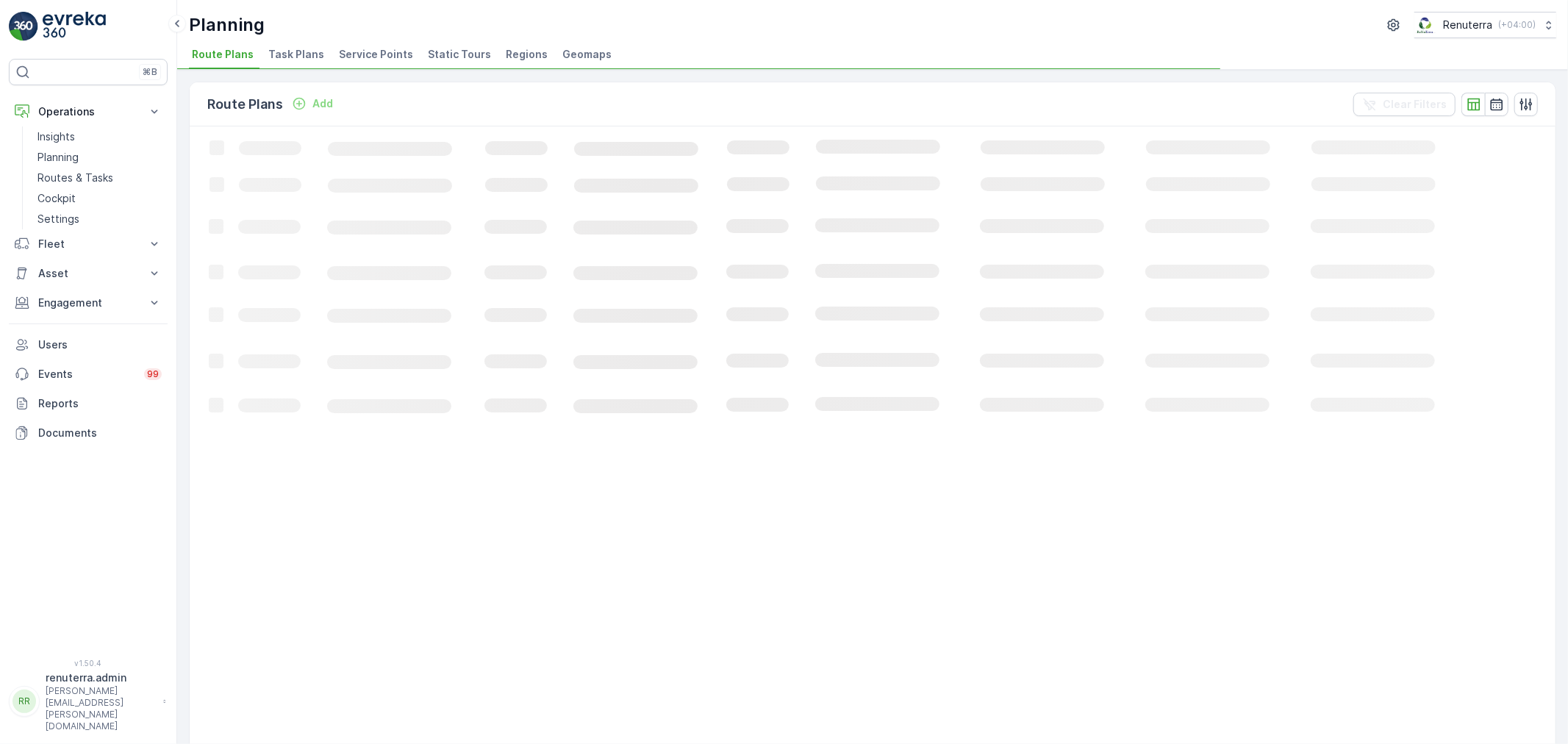
drag, startPoint x: 386, startPoint y: 45, endPoint x: 406, endPoint y: 75, distance: 36.1
click at [389, 44] on li "Service Points" at bounding box center [377, 56] width 83 height 25
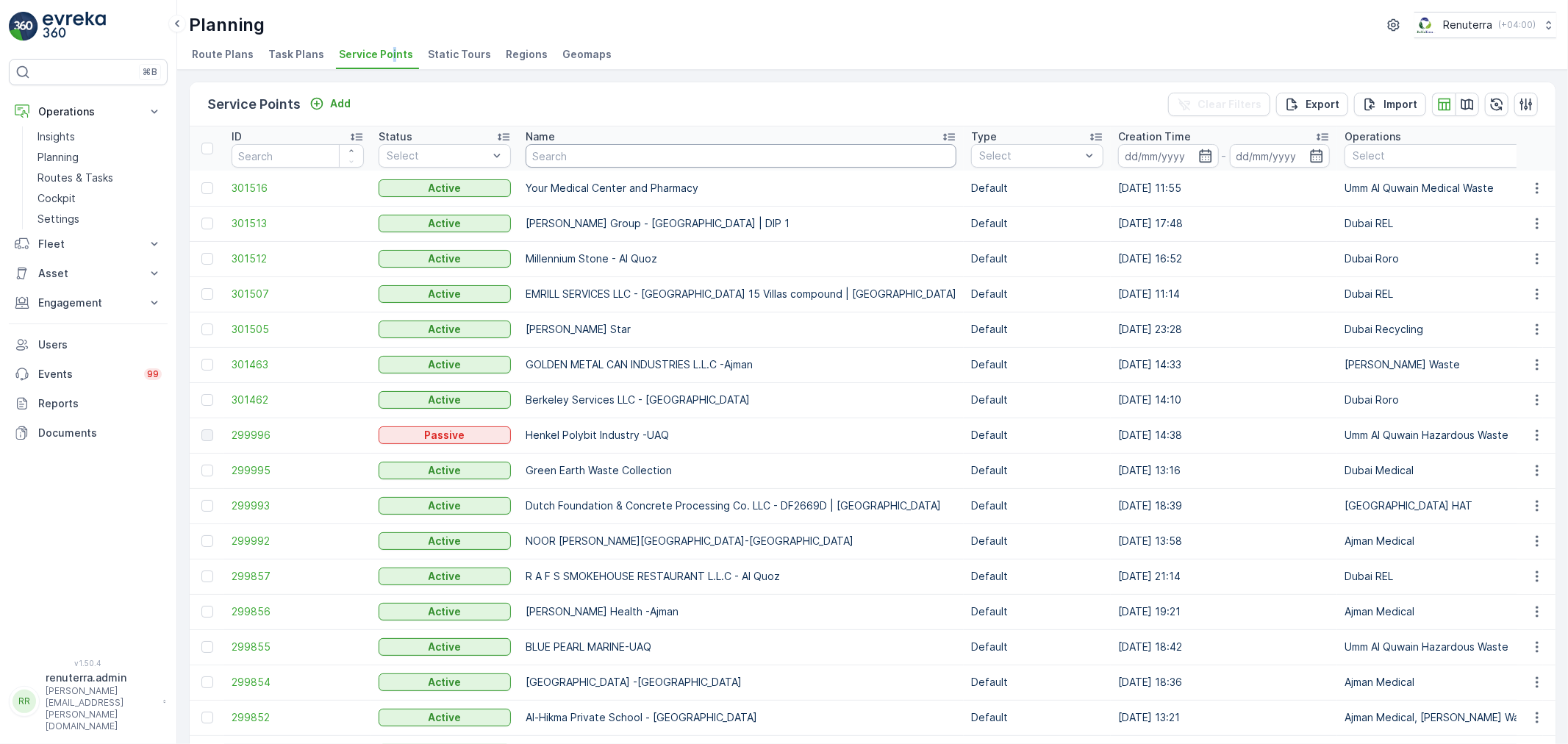
click at [544, 151] on input "text" at bounding box center [741, 155] width 431 height 23
type input "van"
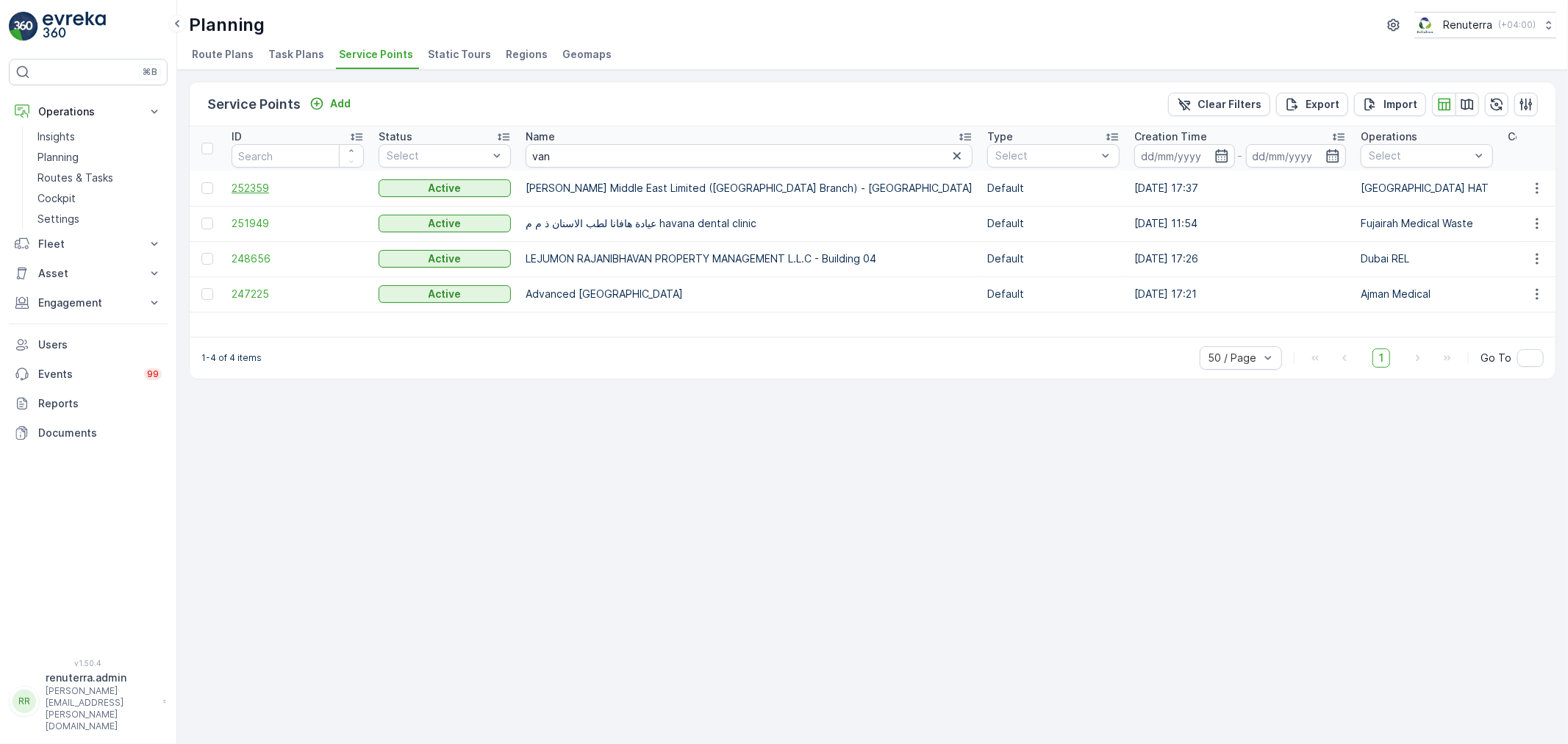
click at [244, 183] on span "252359" at bounding box center [298, 188] width 133 height 15
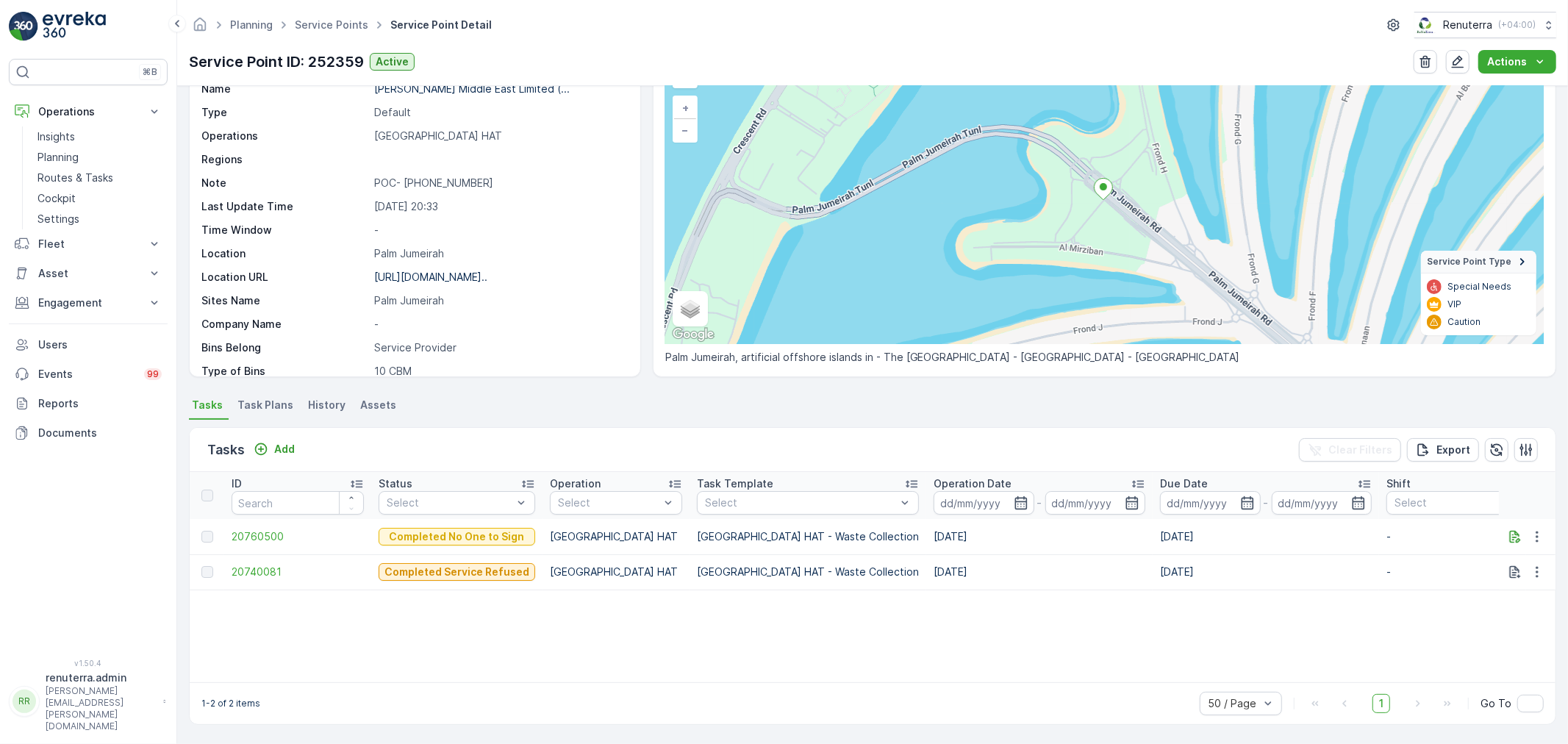
scroll to position [88, 0]
click at [244, 538] on span "20760500" at bounding box center [298, 536] width 133 height 15
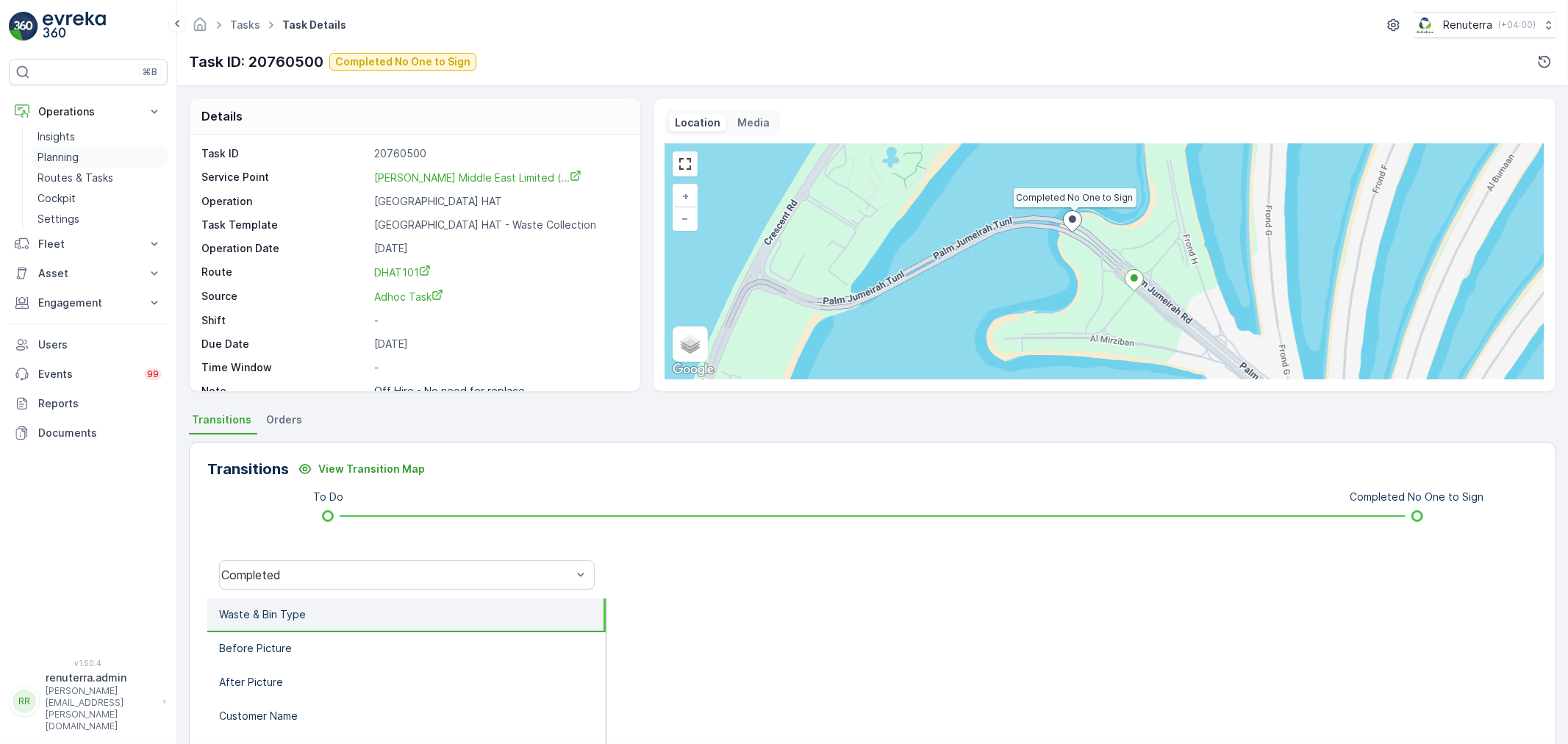
drag, startPoint x: 84, startPoint y: 154, endPoint x: 103, endPoint y: 150, distance: 19.4
click at [83, 154] on link "Planning" at bounding box center [100, 158] width 136 height 21
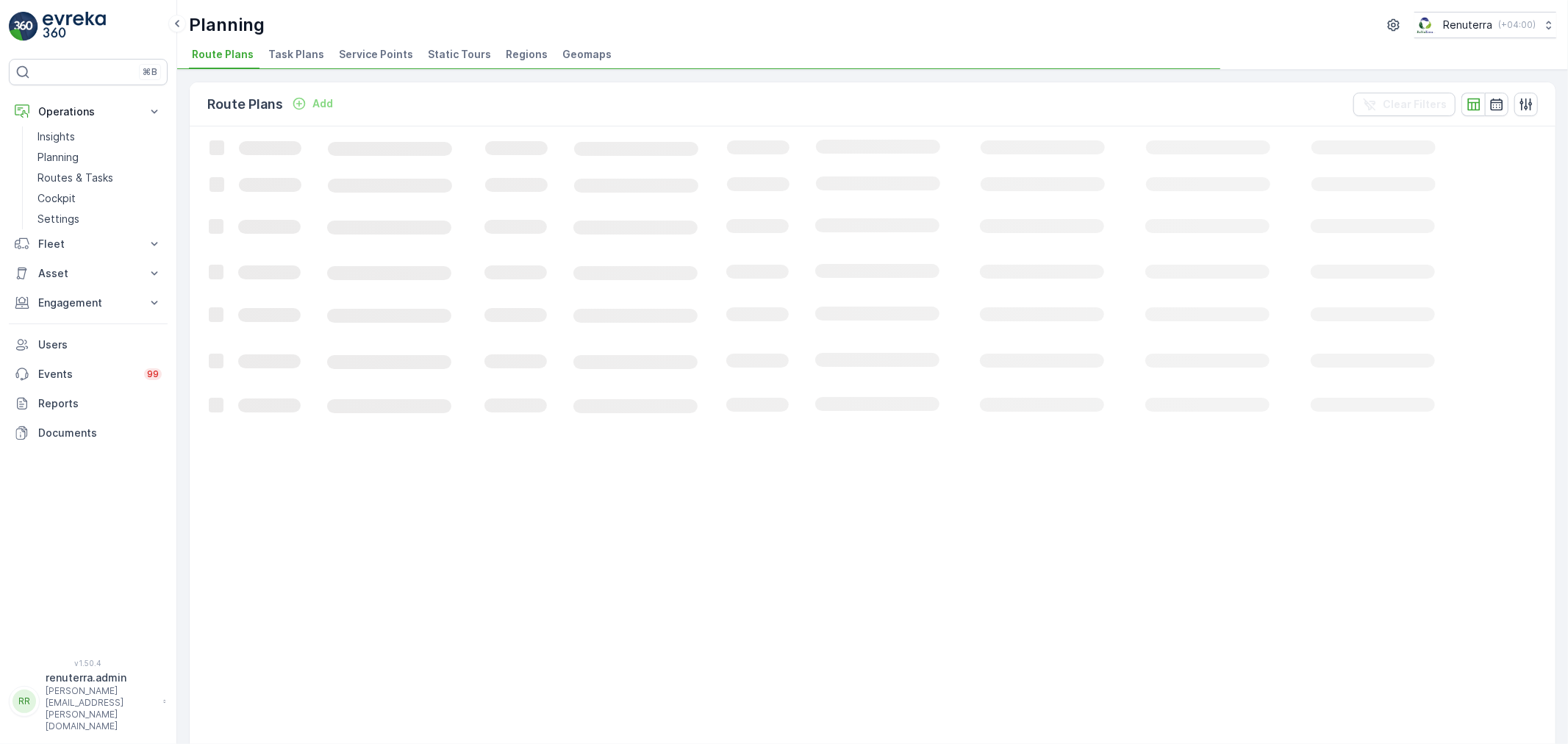
click at [405, 48] on li "Service Points" at bounding box center [377, 56] width 83 height 25
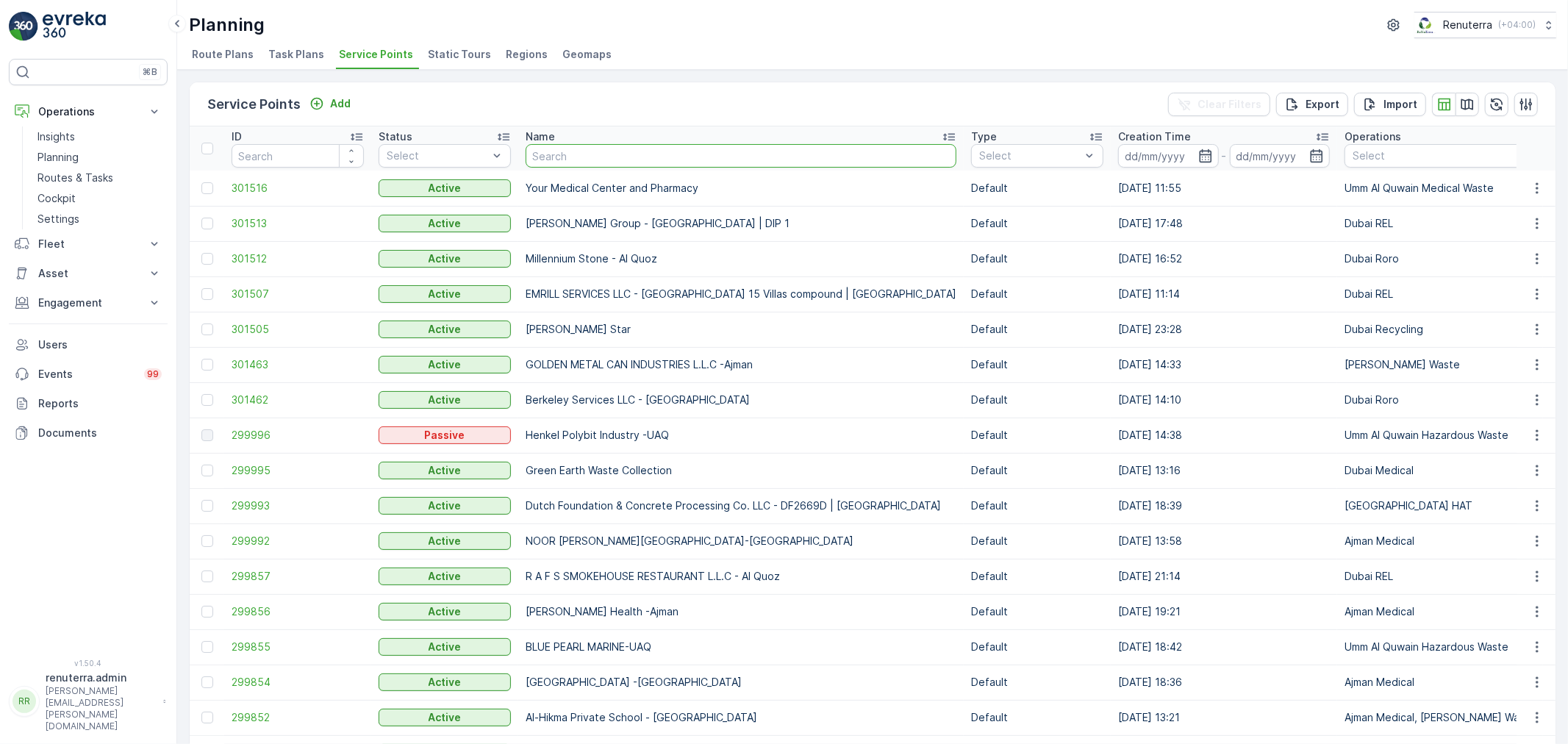
click at [562, 152] on input "text" at bounding box center [741, 155] width 431 height 23
type input "ber"
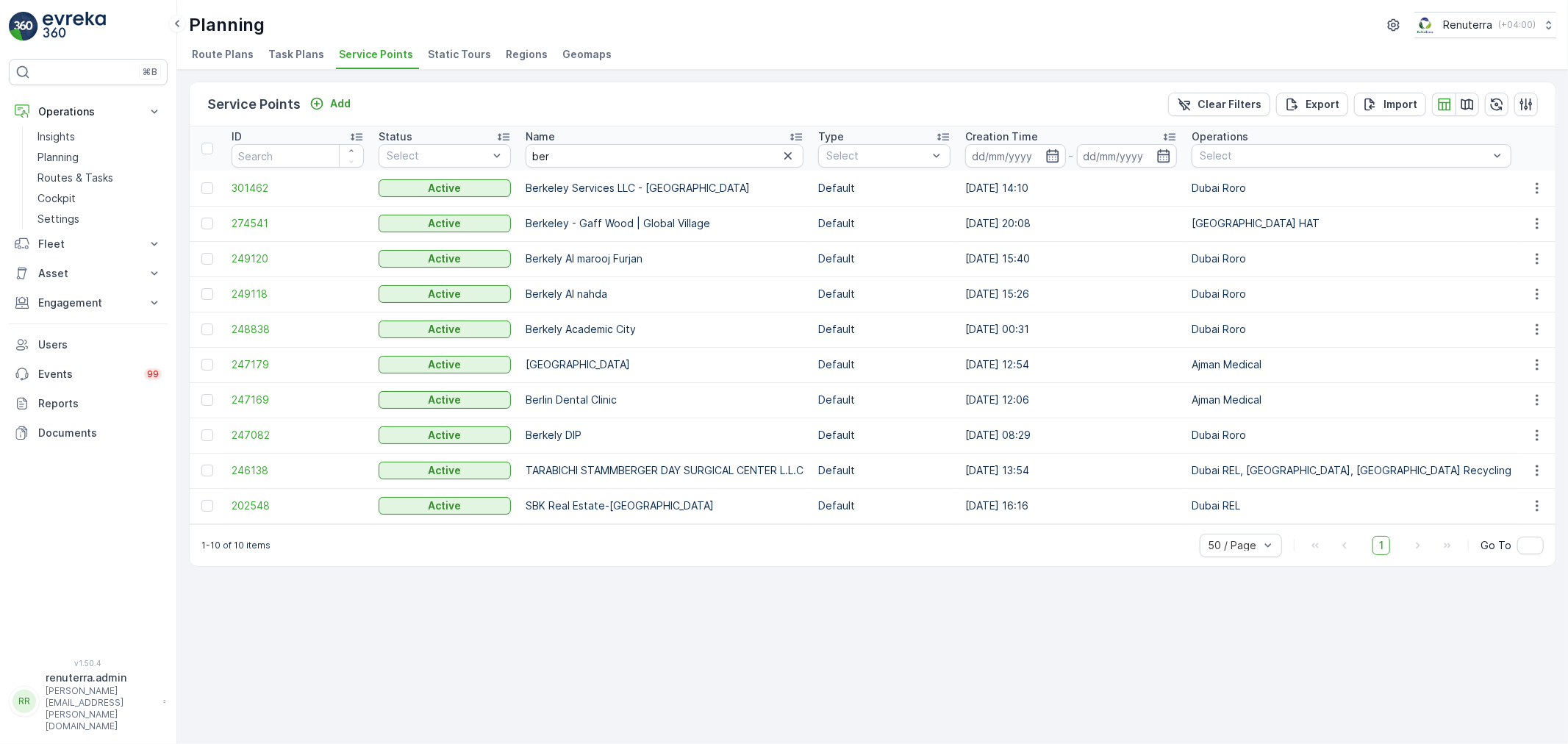
click at [256, 250] on td "249120" at bounding box center [297, 258] width 147 height 35
click at [258, 253] on span "249120" at bounding box center [298, 258] width 133 height 15
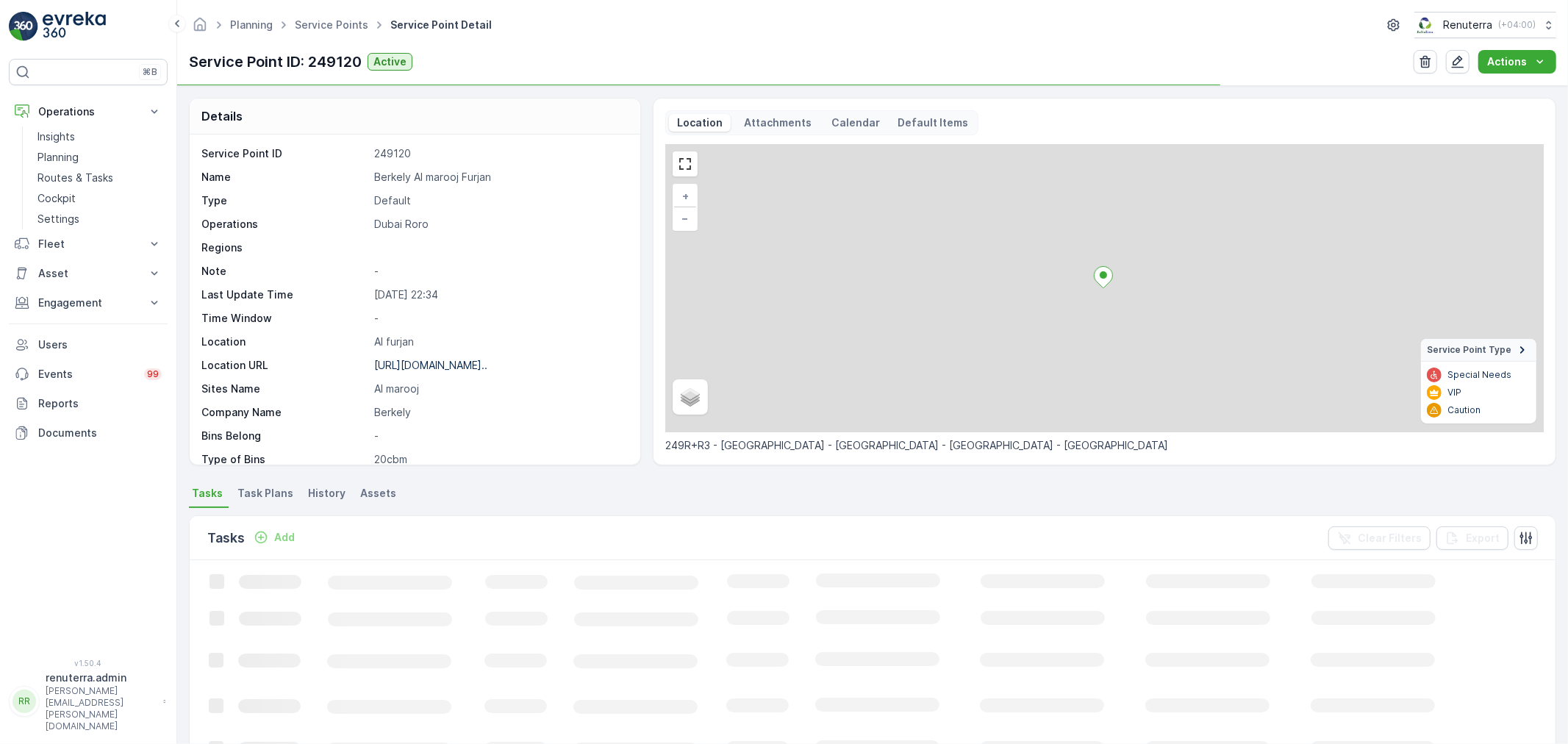
scroll to position [189, 0]
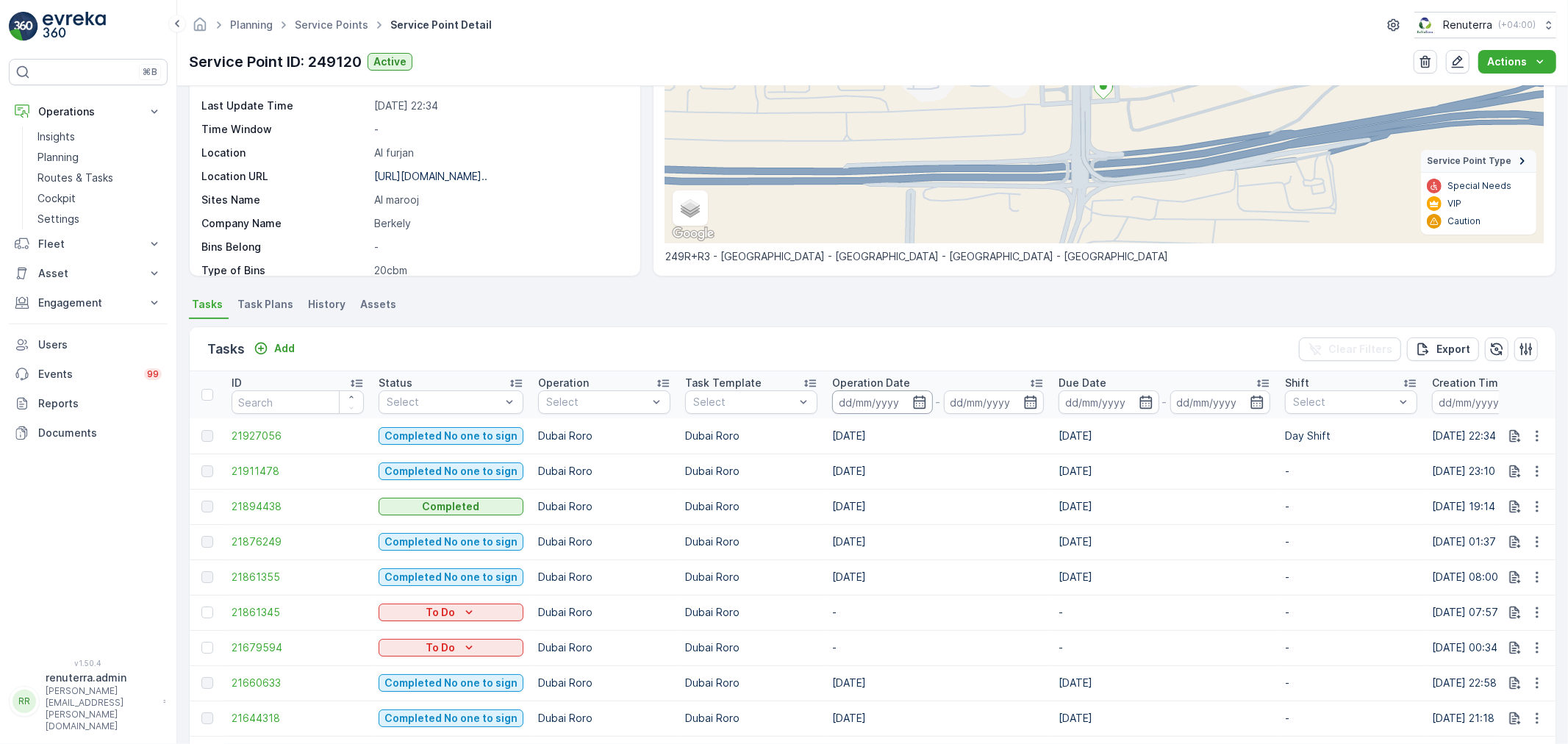
click at [872, 394] on input at bounding box center [882, 401] width 101 height 23
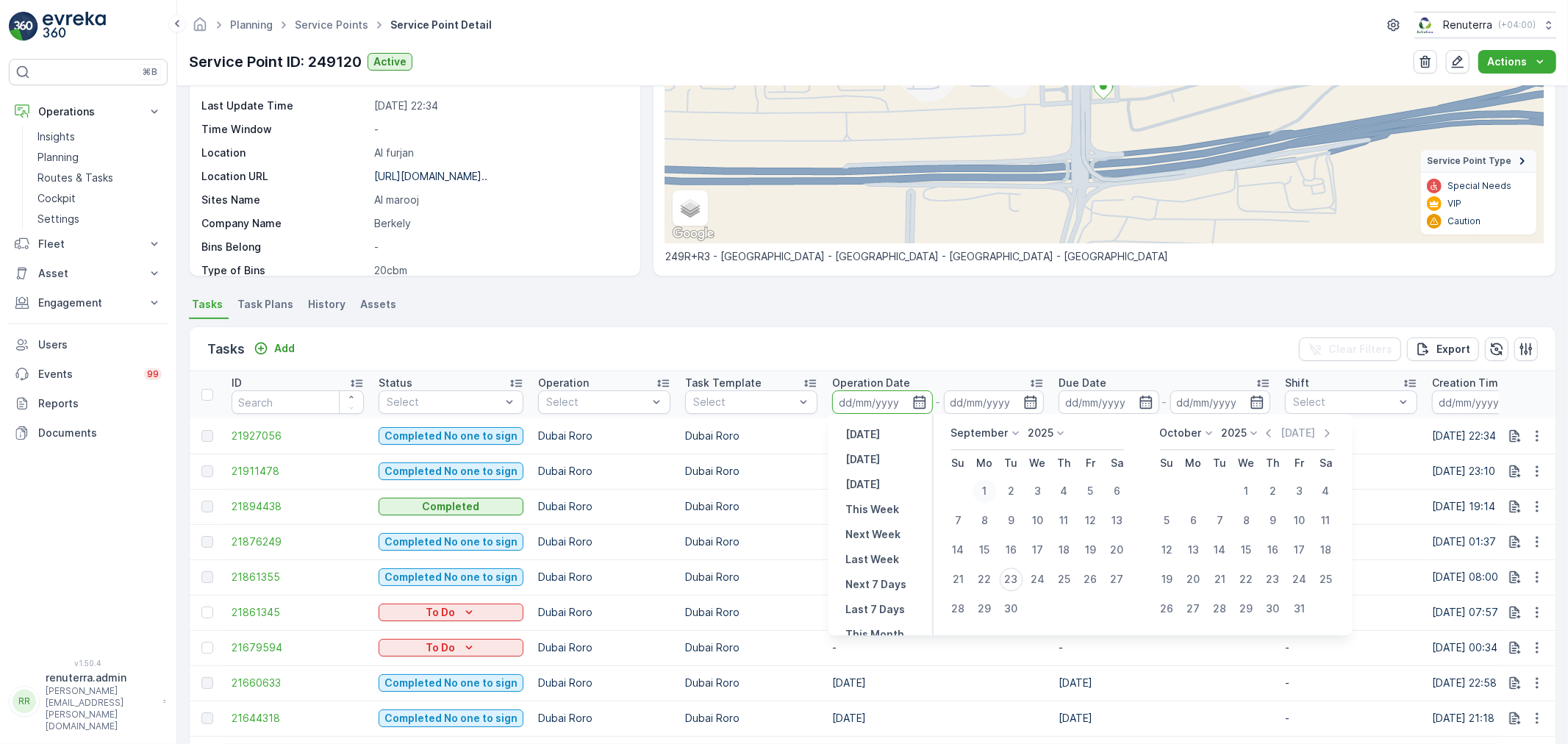
click at [974, 493] on div "1" at bounding box center [985, 490] width 23 height 23
type input "01.09.2025"
click at [988, 575] on div "22" at bounding box center [985, 579] width 23 height 23
type input "22.09.2025"
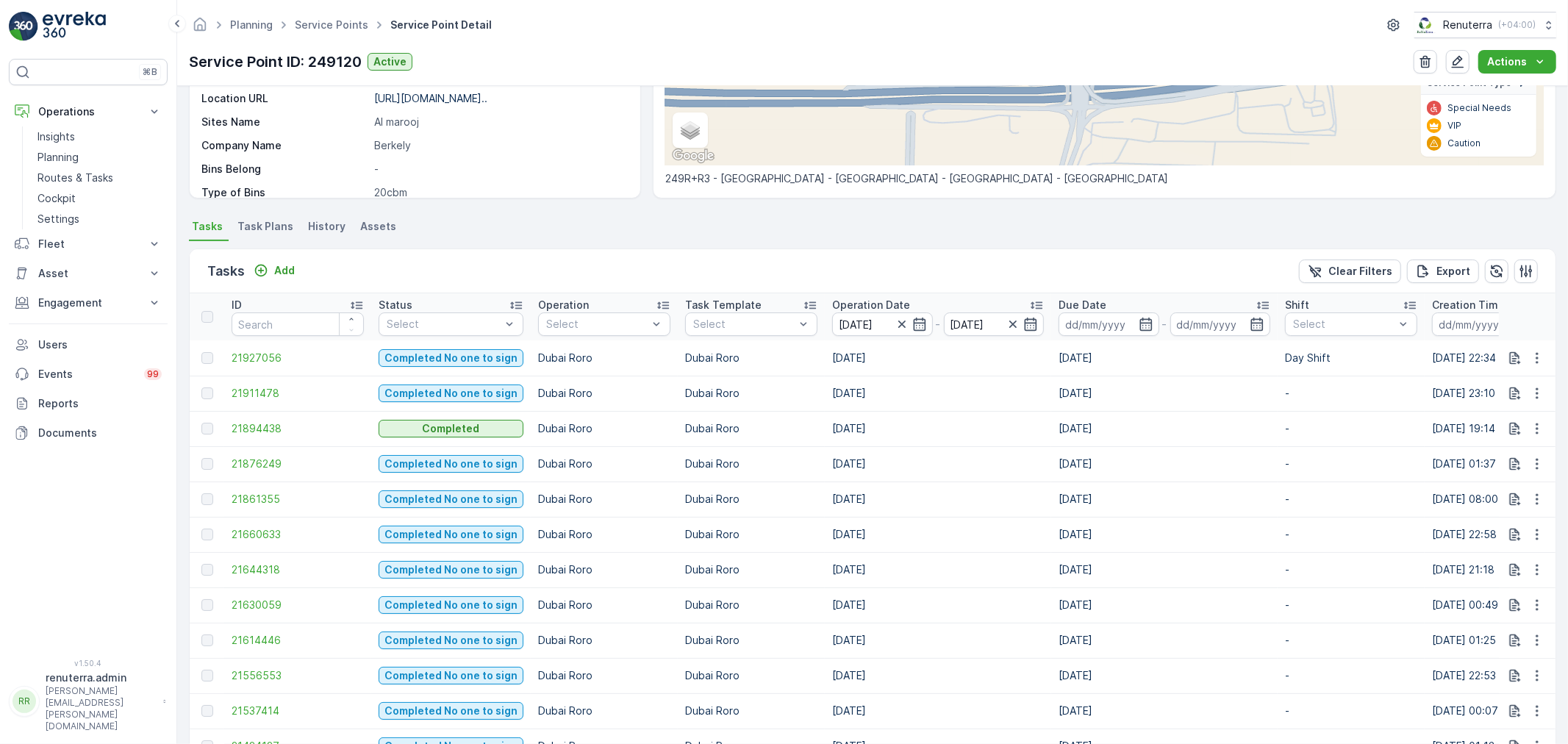
scroll to position [263, 0]
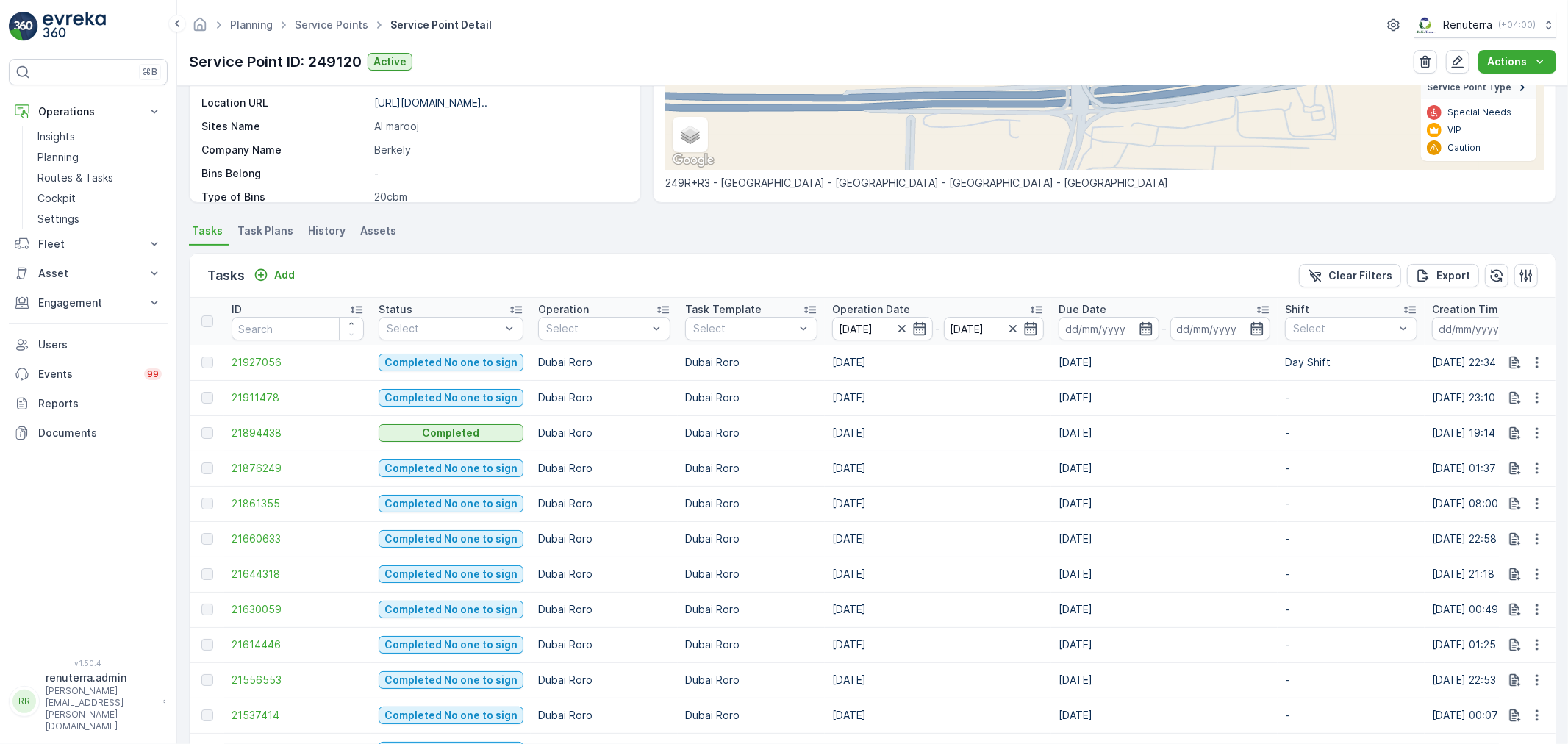
click at [882, 302] on p "Operation Date" at bounding box center [871, 309] width 78 height 15
click at [263, 363] on span "21363892" at bounding box center [298, 362] width 133 height 15
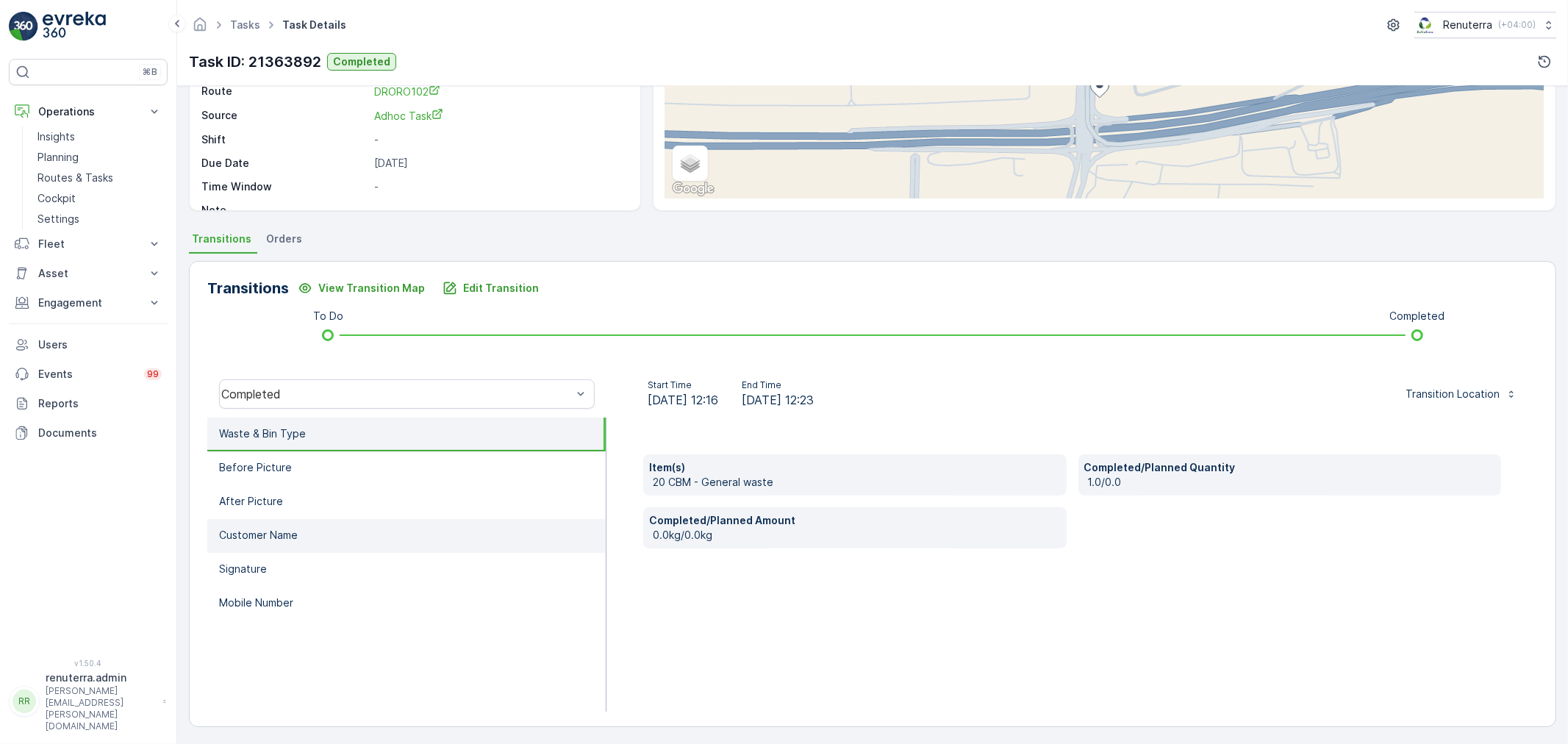
scroll to position [182, 0]
click at [369, 427] on li "Waste & Bin Type" at bounding box center [407, 433] width 398 height 34
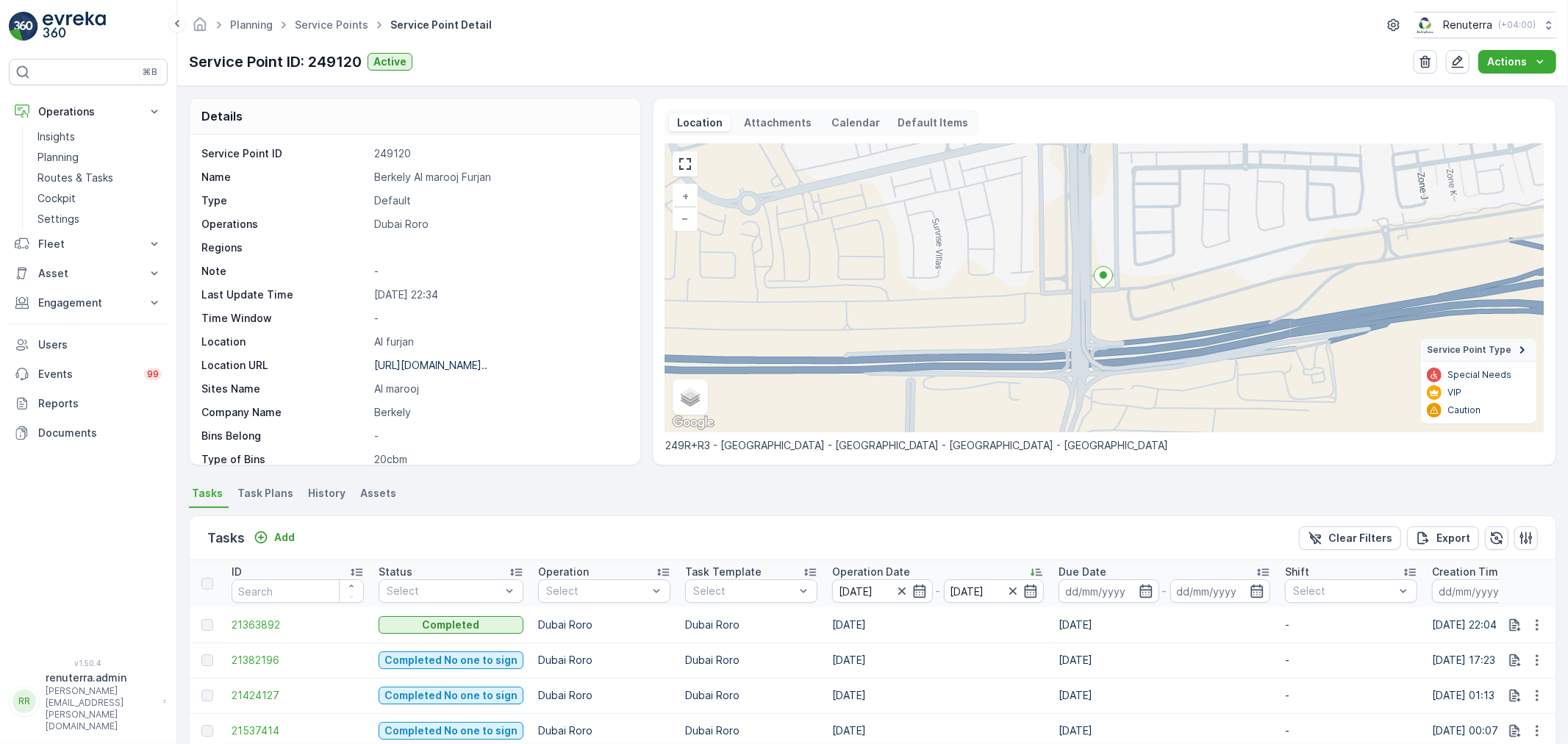
click at [276, 648] on td "21382196" at bounding box center [297, 660] width 147 height 35
click at [268, 657] on span "21382196" at bounding box center [298, 660] width 133 height 15
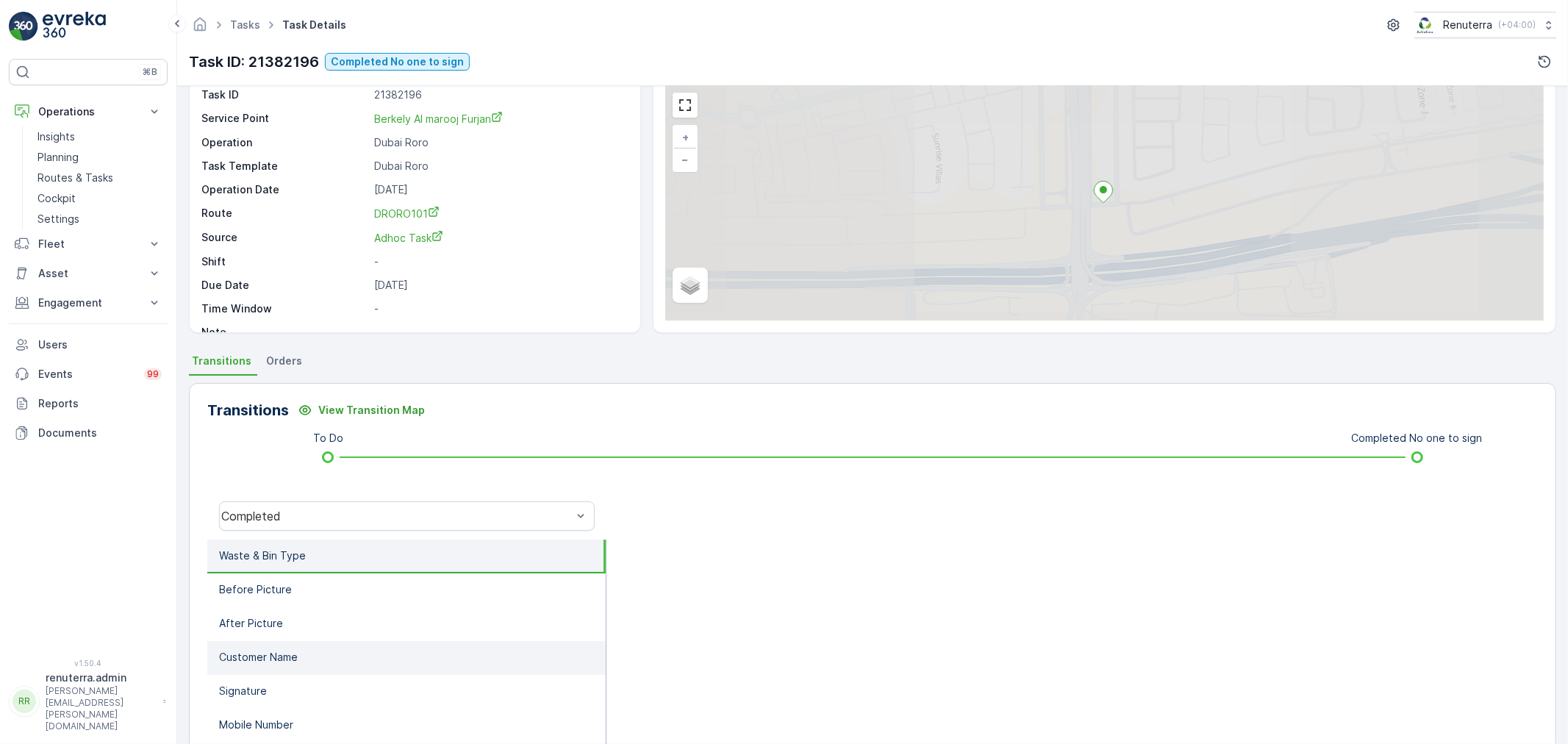
scroll to position [163, 0]
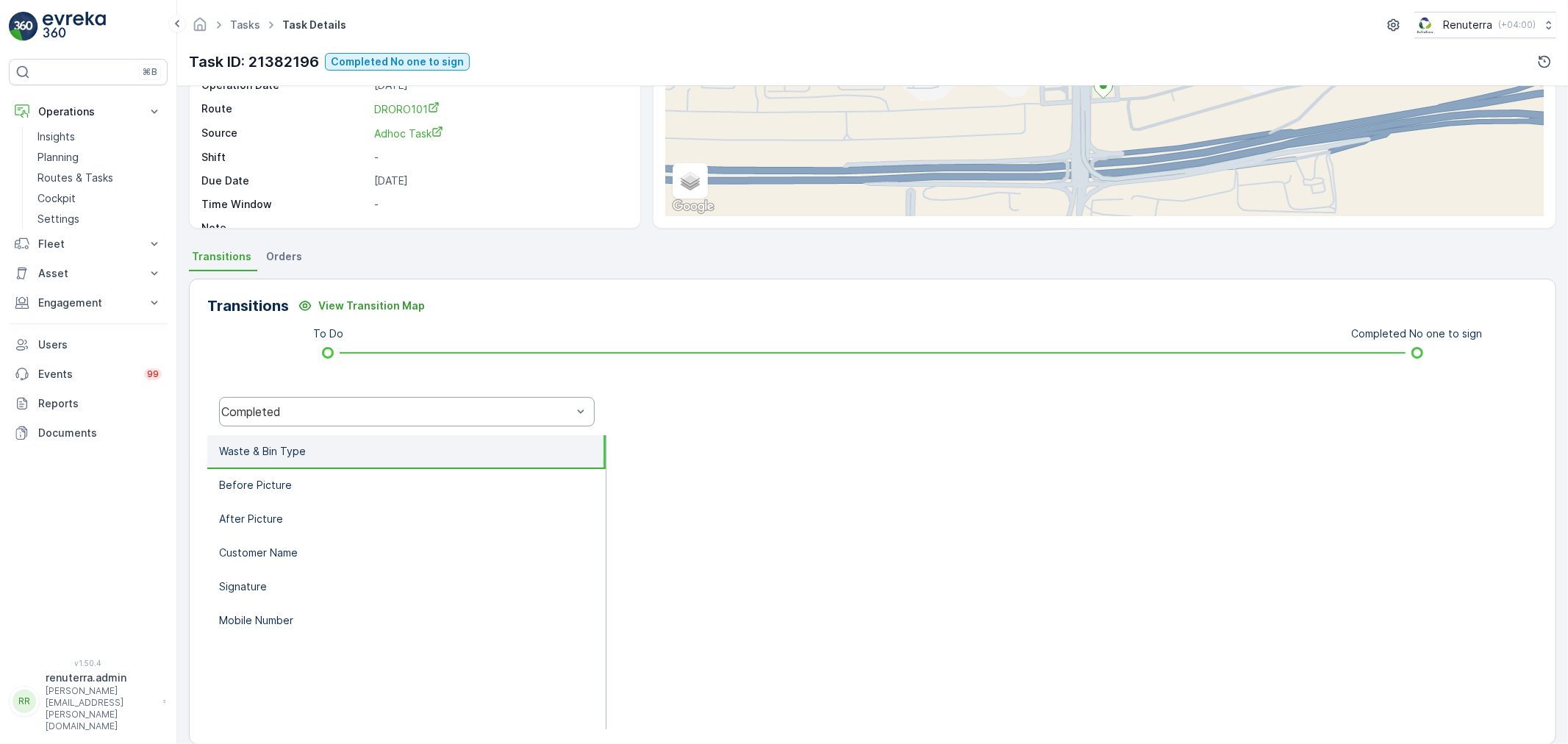
drag, startPoint x: 349, startPoint y: 427, endPoint x: 348, endPoint y: 416, distance: 11.0
click at [348, 419] on div "Completed" at bounding box center [407, 412] width 399 height 47
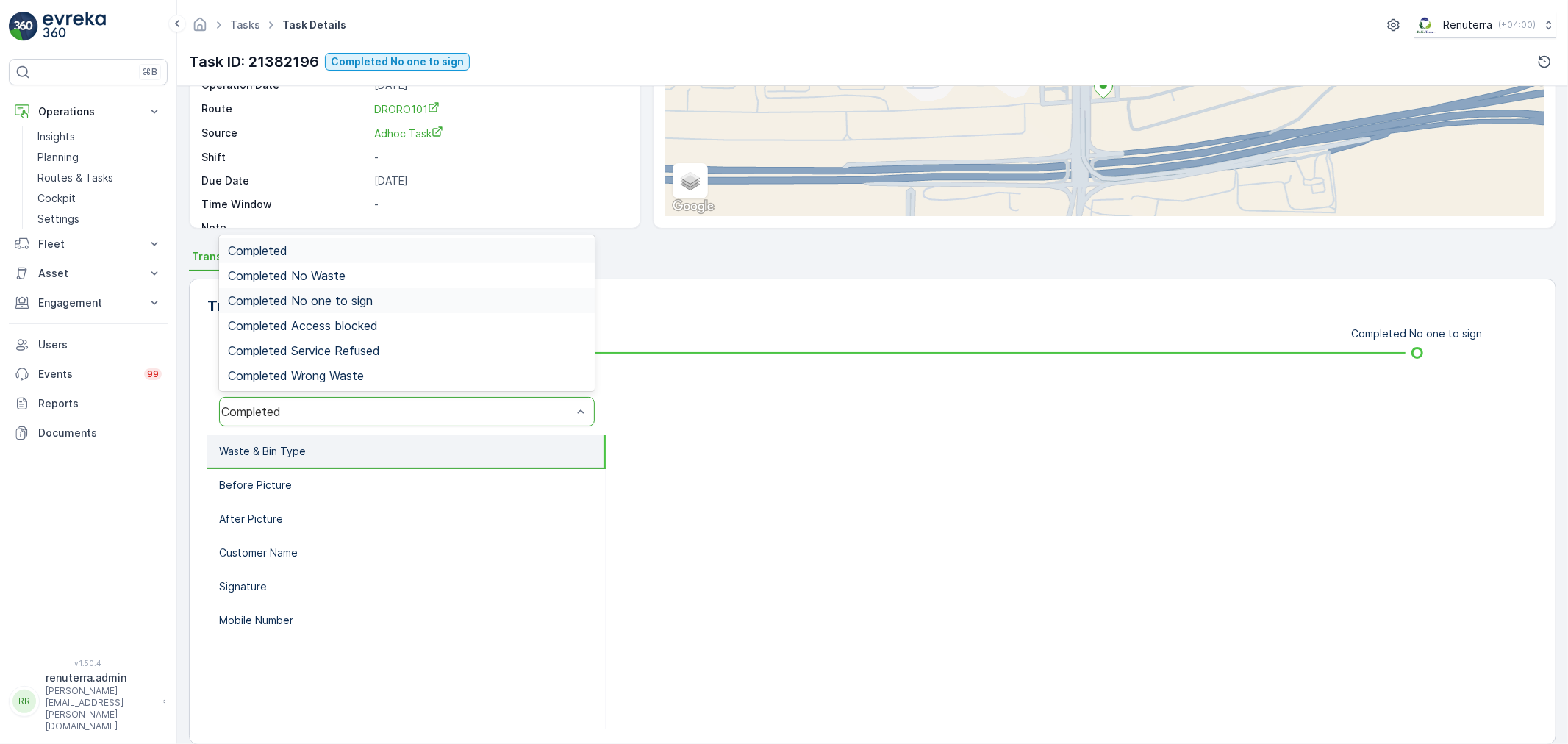
click at [373, 302] on div "Completed No one to sign" at bounding box center [408, 300] width 358 height 13
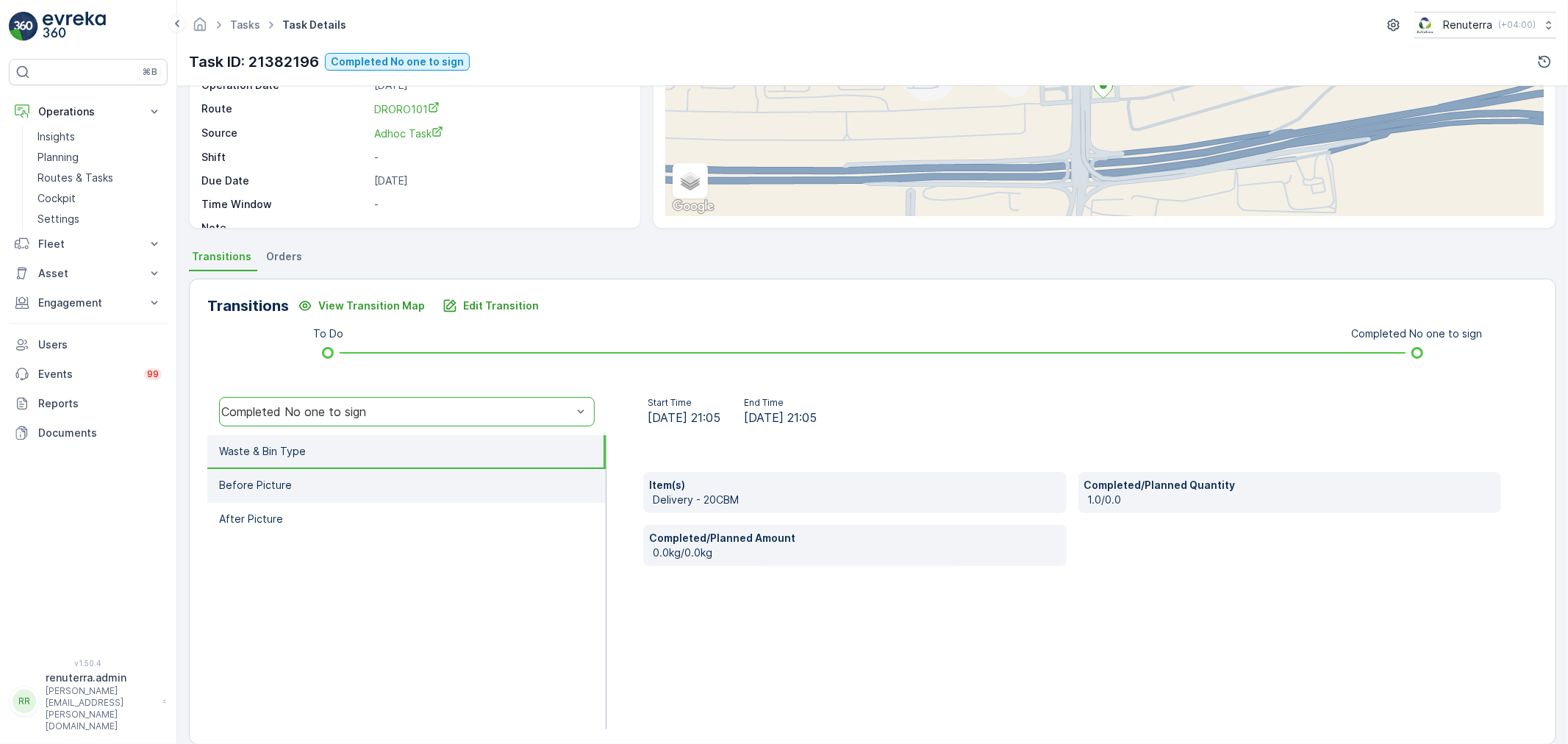
click at [398, 473] on li "Before Picture" at bounding box center [407, 485] width 398 height 34
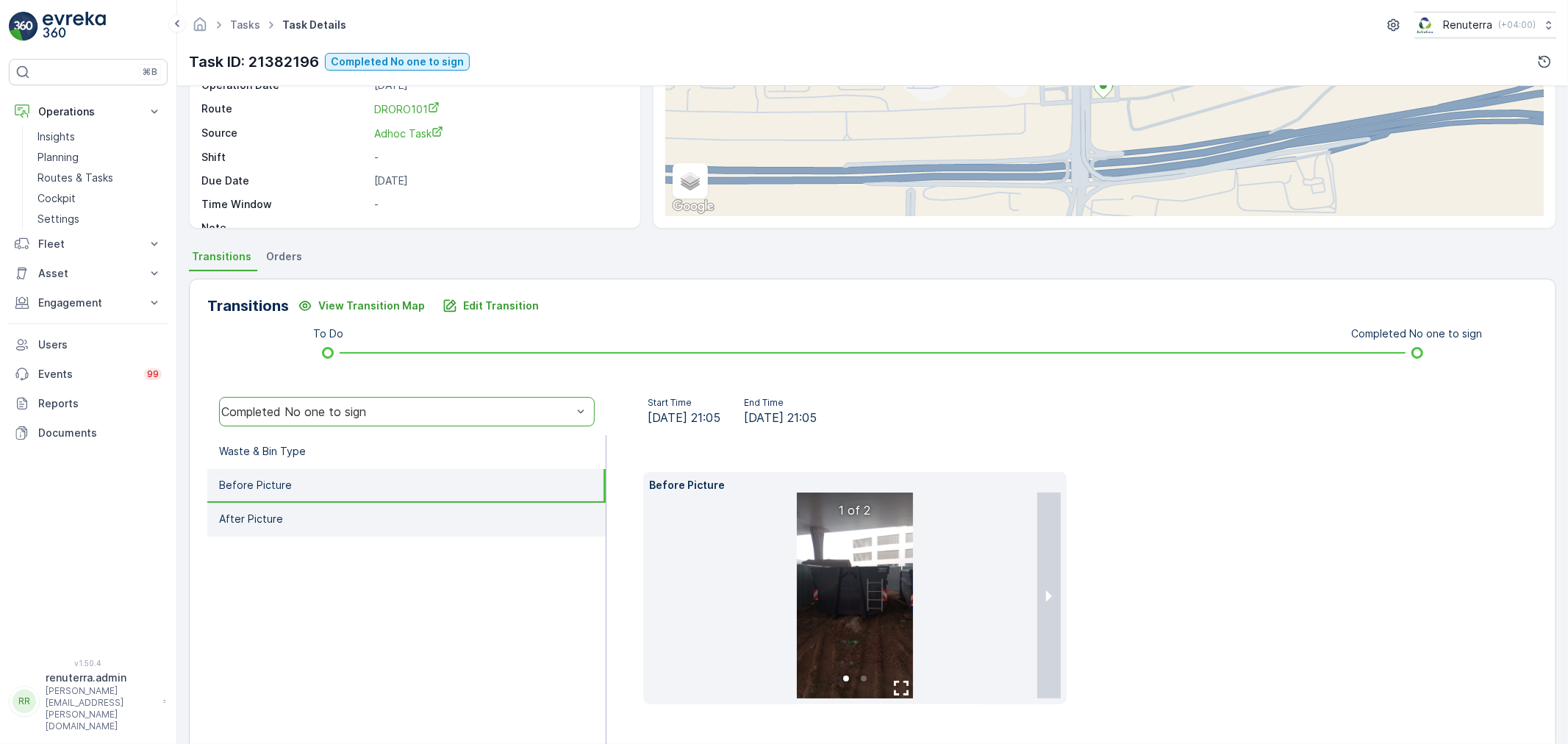
click at [404, 516] on li "After Picture" at bounding box center [407, 519] width 398 height 34
click at [392, 487] on li "Before Picture" at bounding box center [407, 485] width 398 height 34
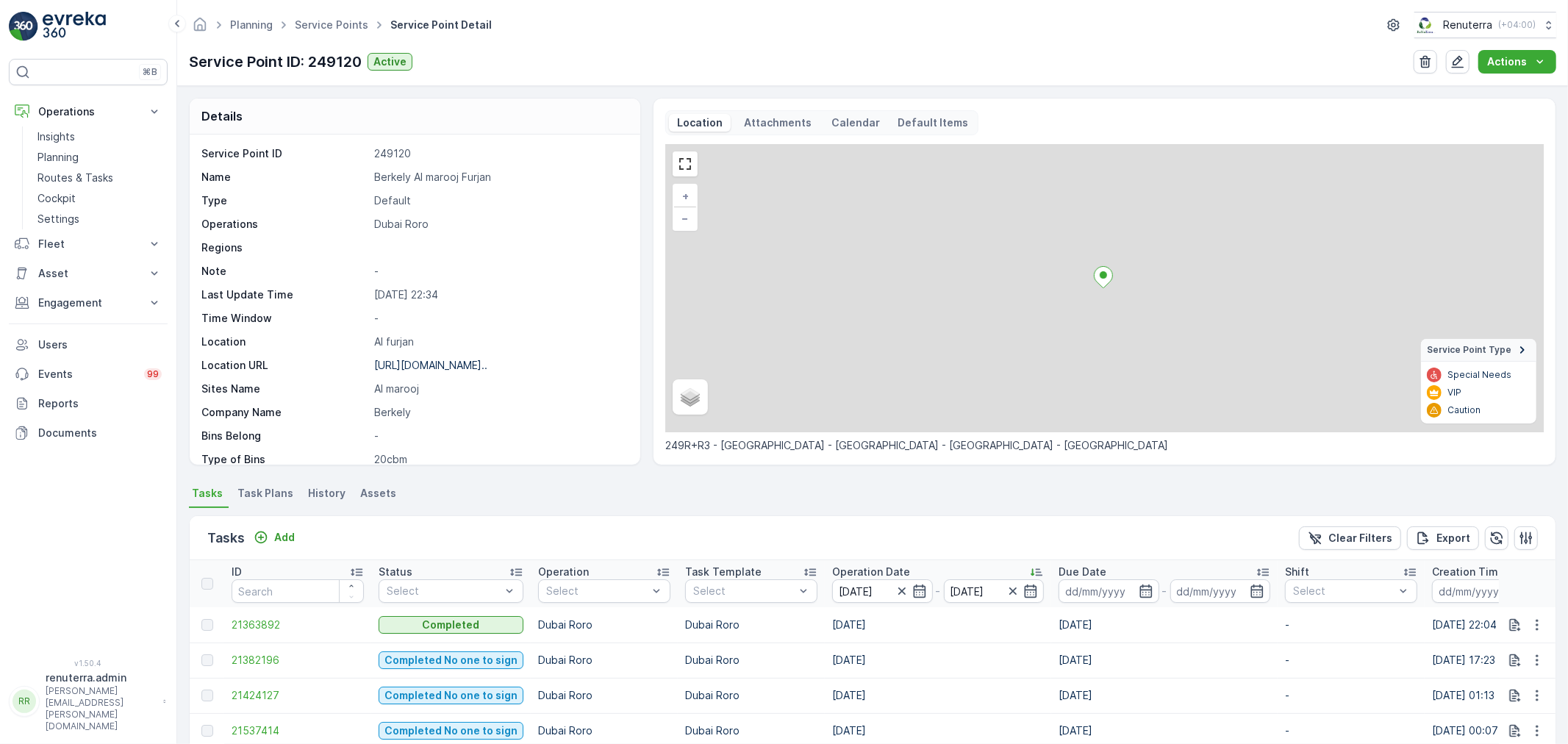
scroll to position [245, 0]
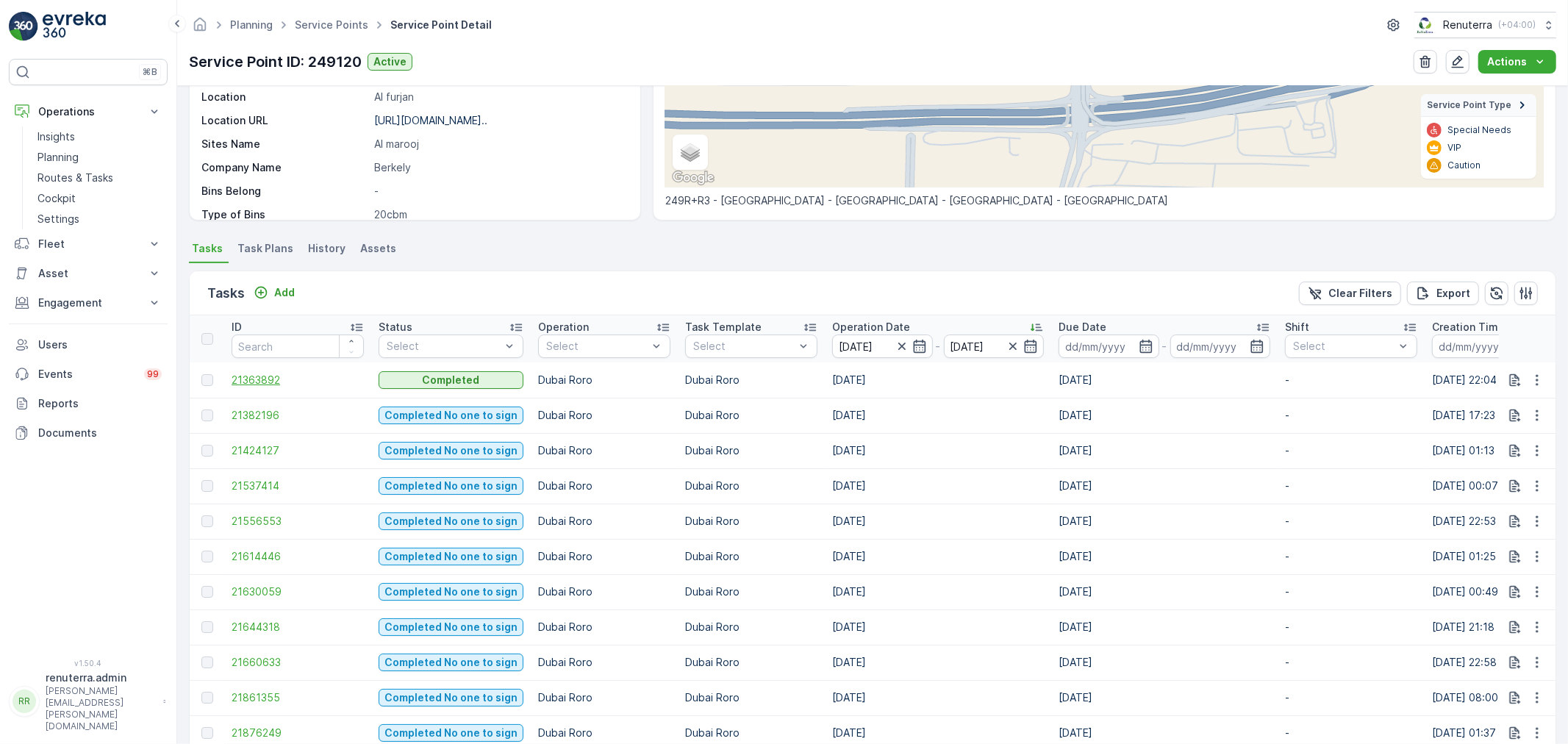
click at [260, 373] on span "21363892" at bounding box center [298, 380] width 133 height 15
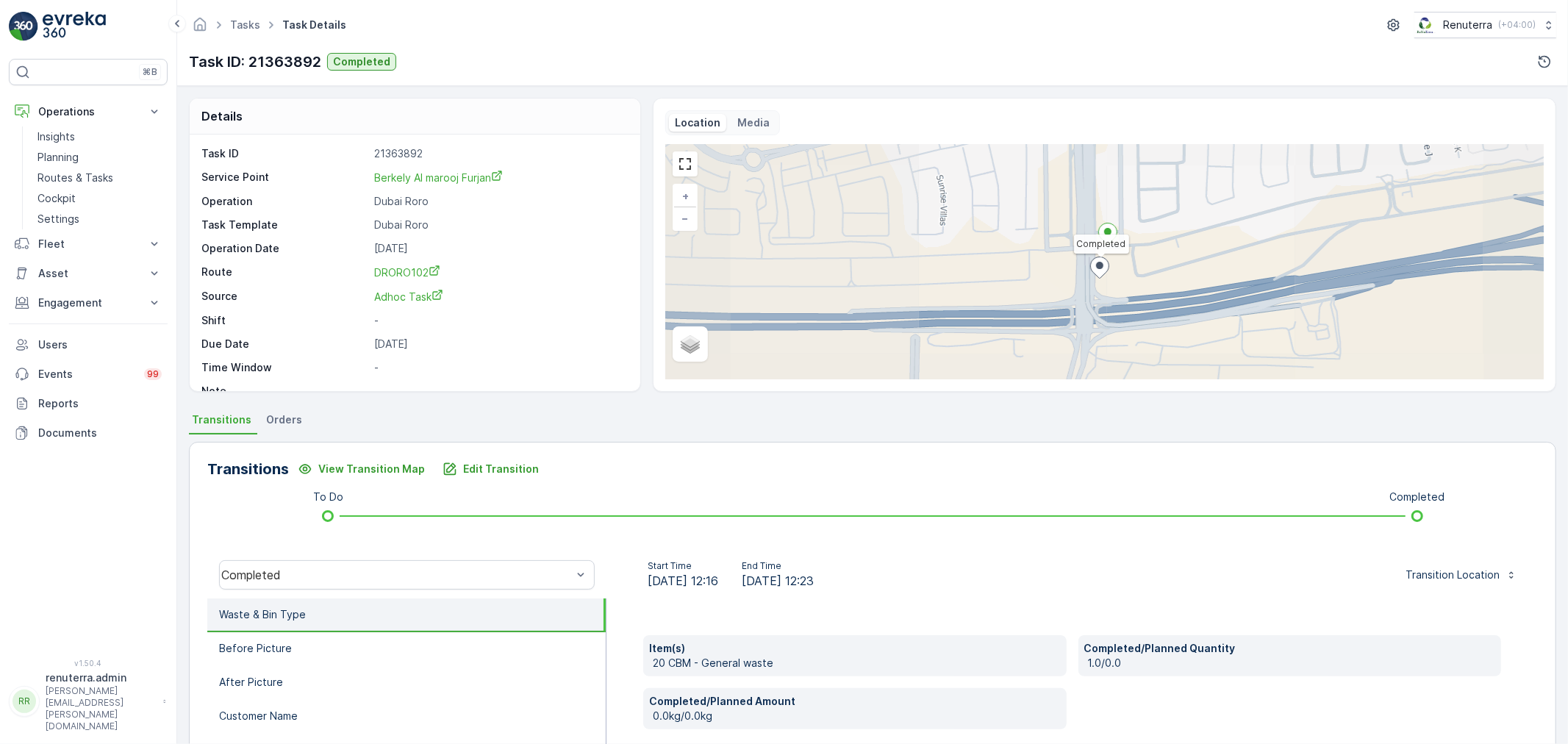
scroll to position [163, 0]
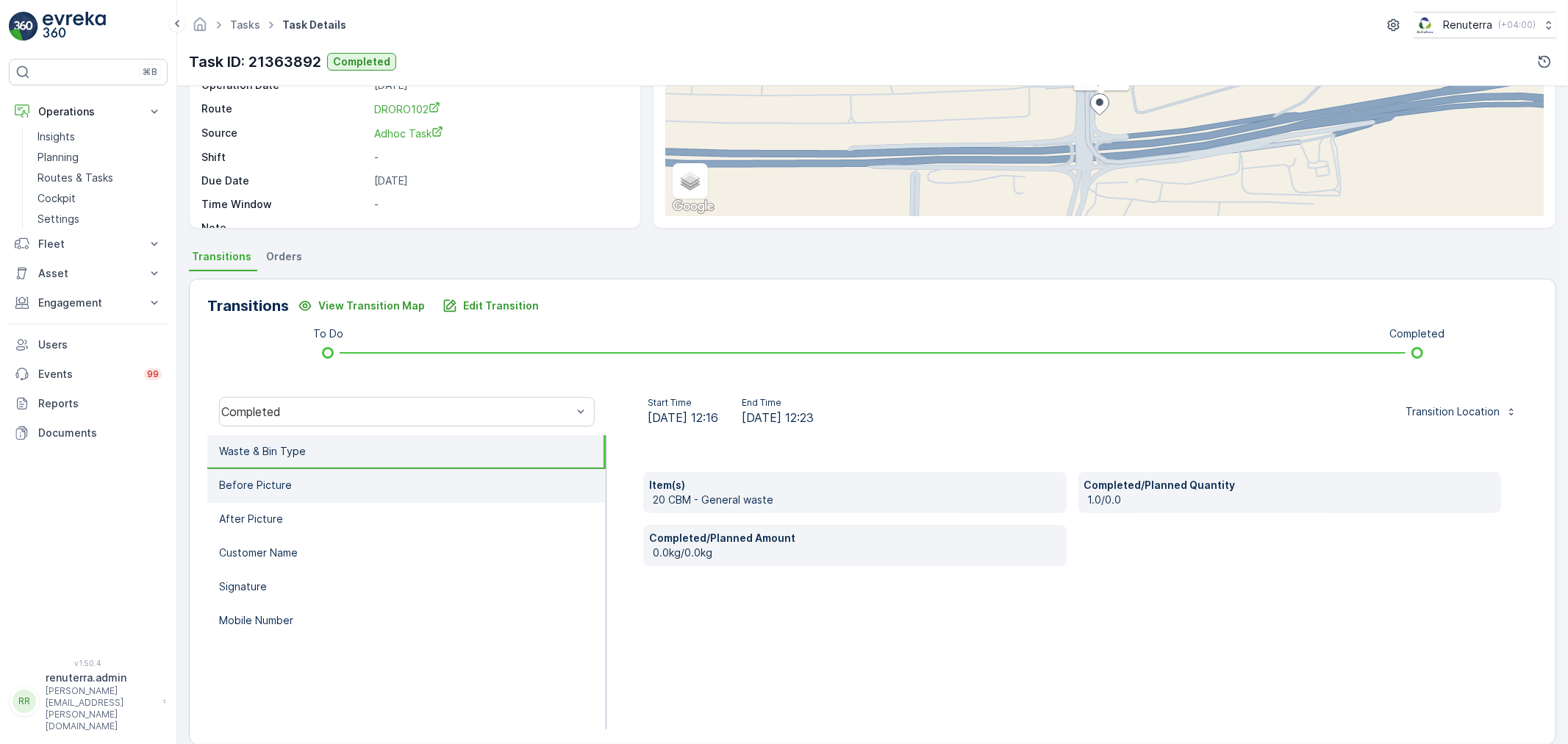
click at [353, 473] on li "Before Picture" at bounding box center [407, 485] width 398 height 34
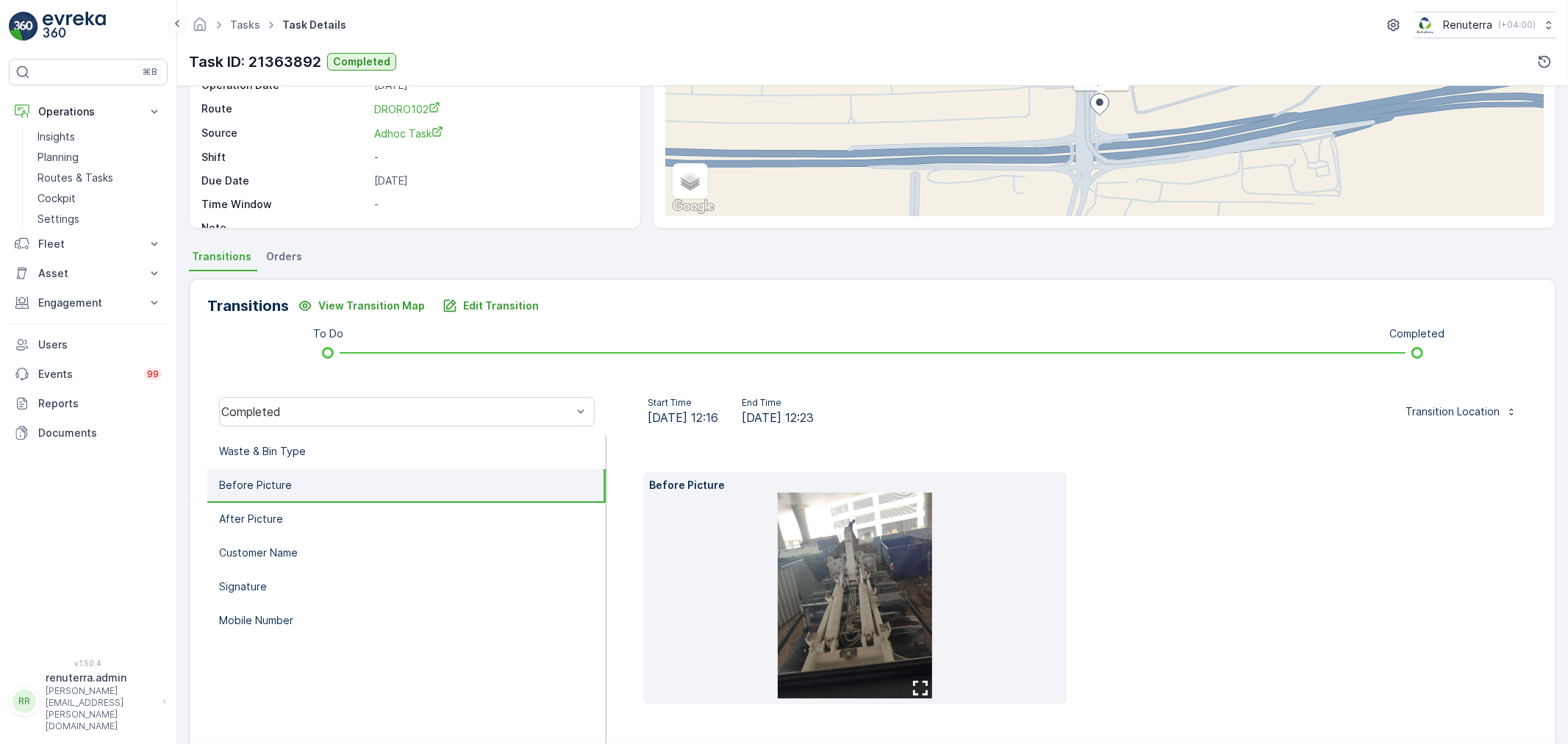
click at [806, 577] on img at bounding box center [855, 595] width 154 height 206
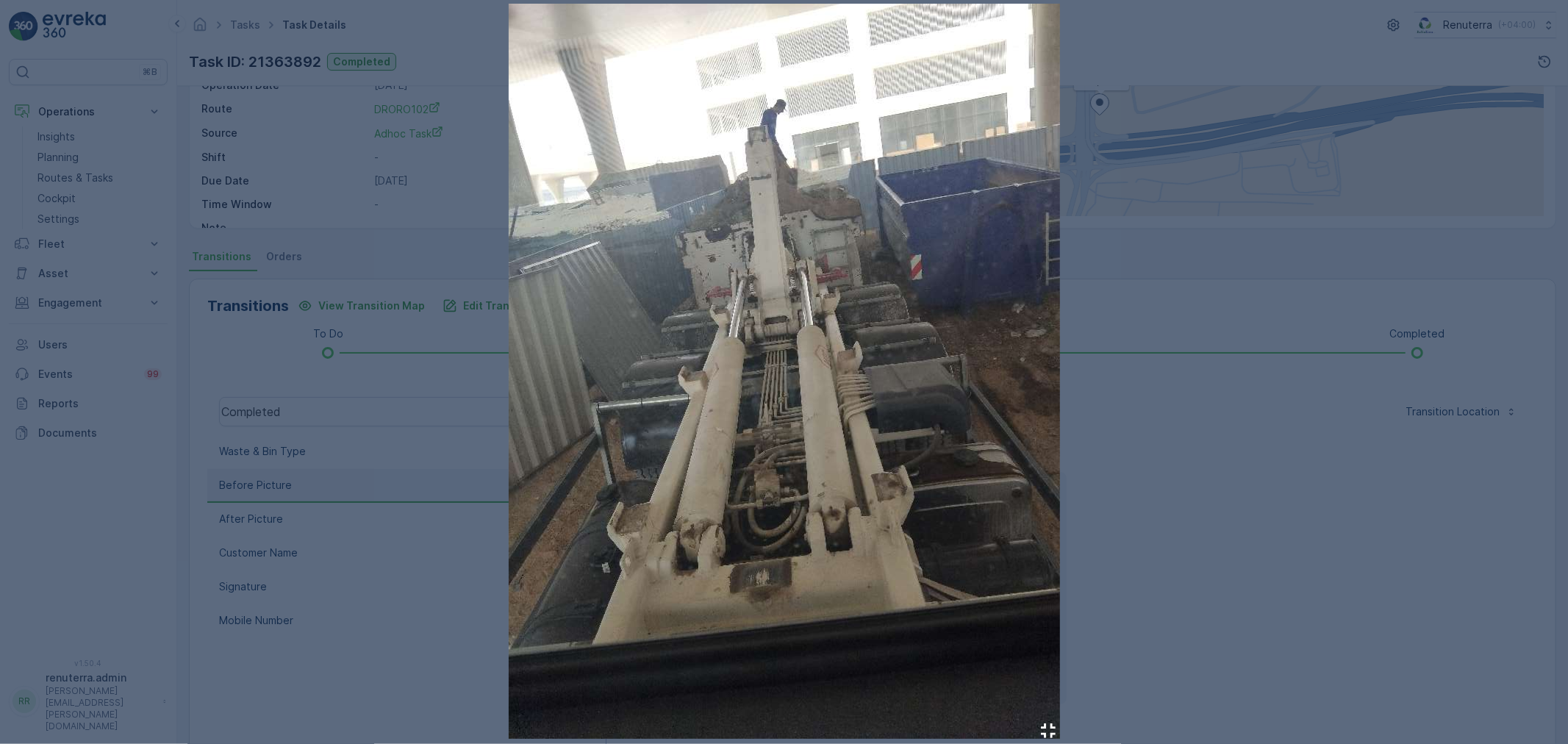
click at [1215, 534] on div at bounding box center [784, 372] width 1568 height 744
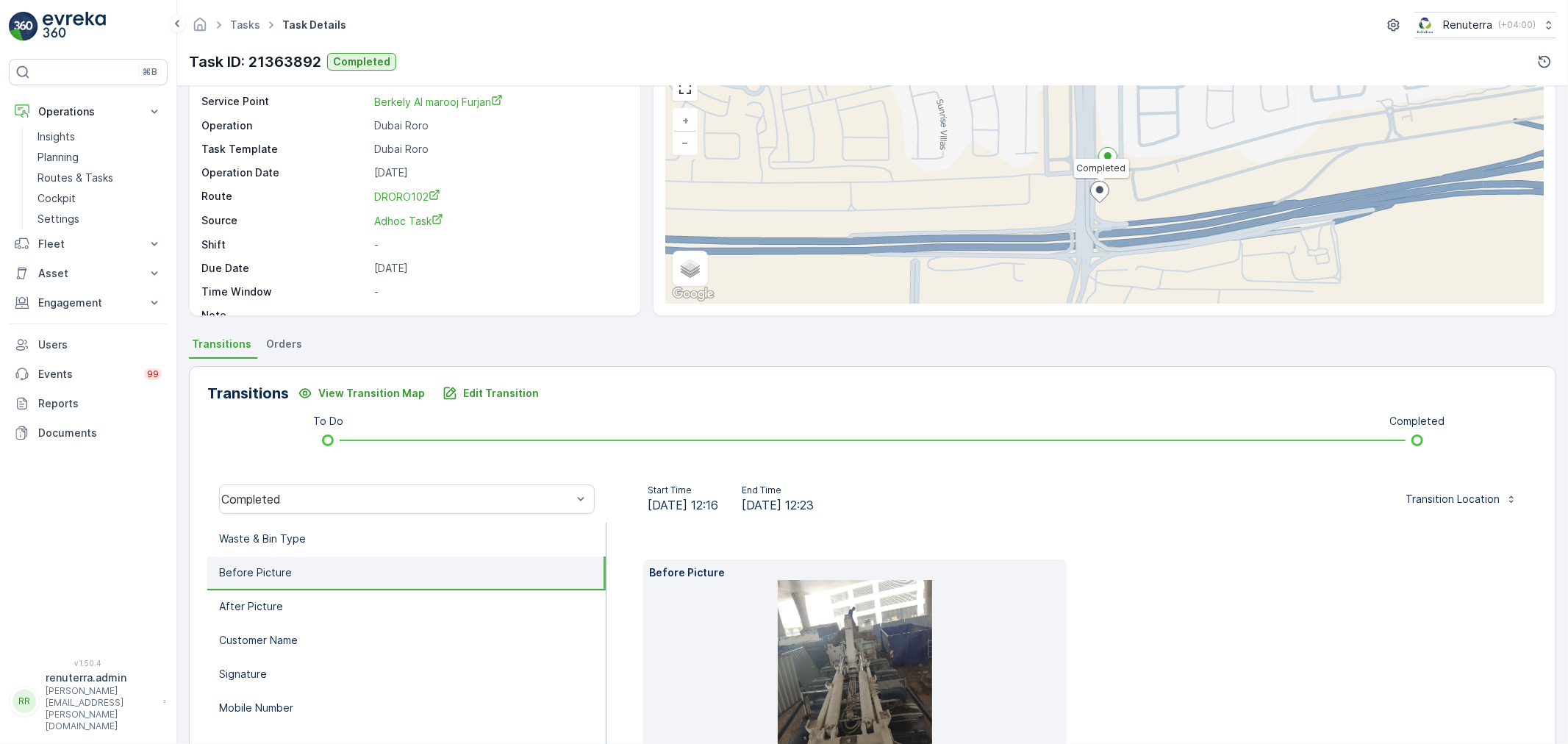
scroll to position [206, 0]
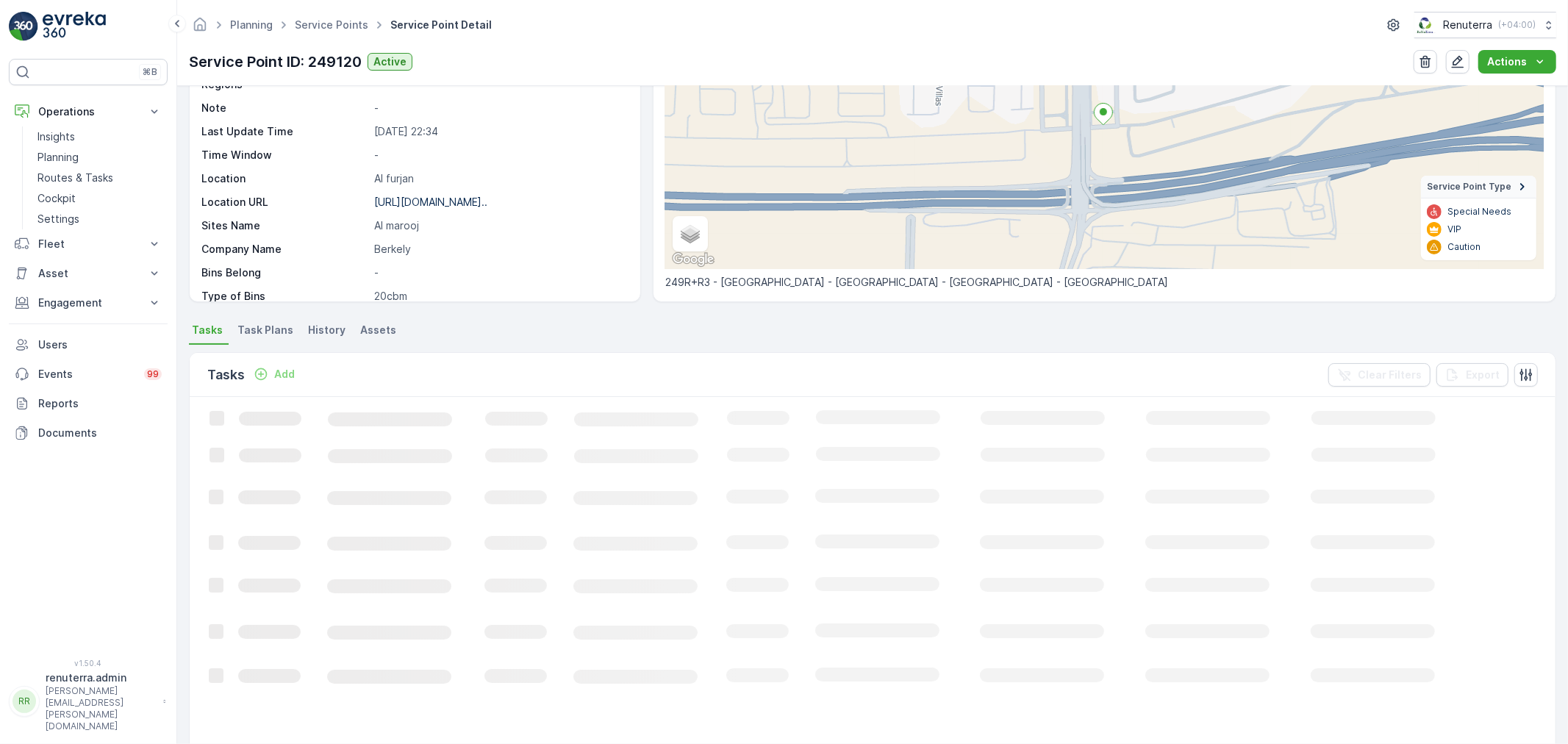
scroll to position [163, 0]
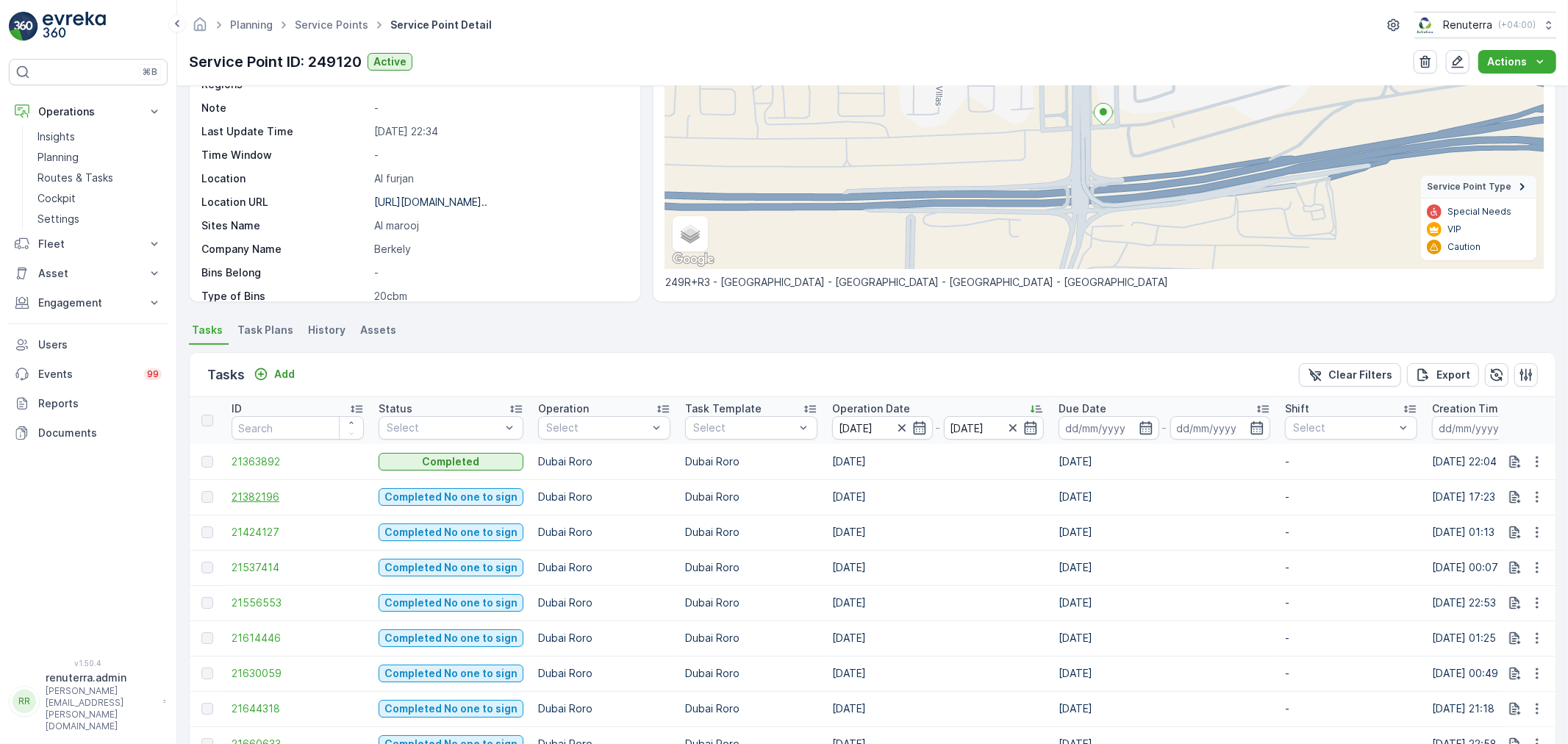
click at [268, 499] on span "21382196" at bounding box center [298, 496] width 133 height 15
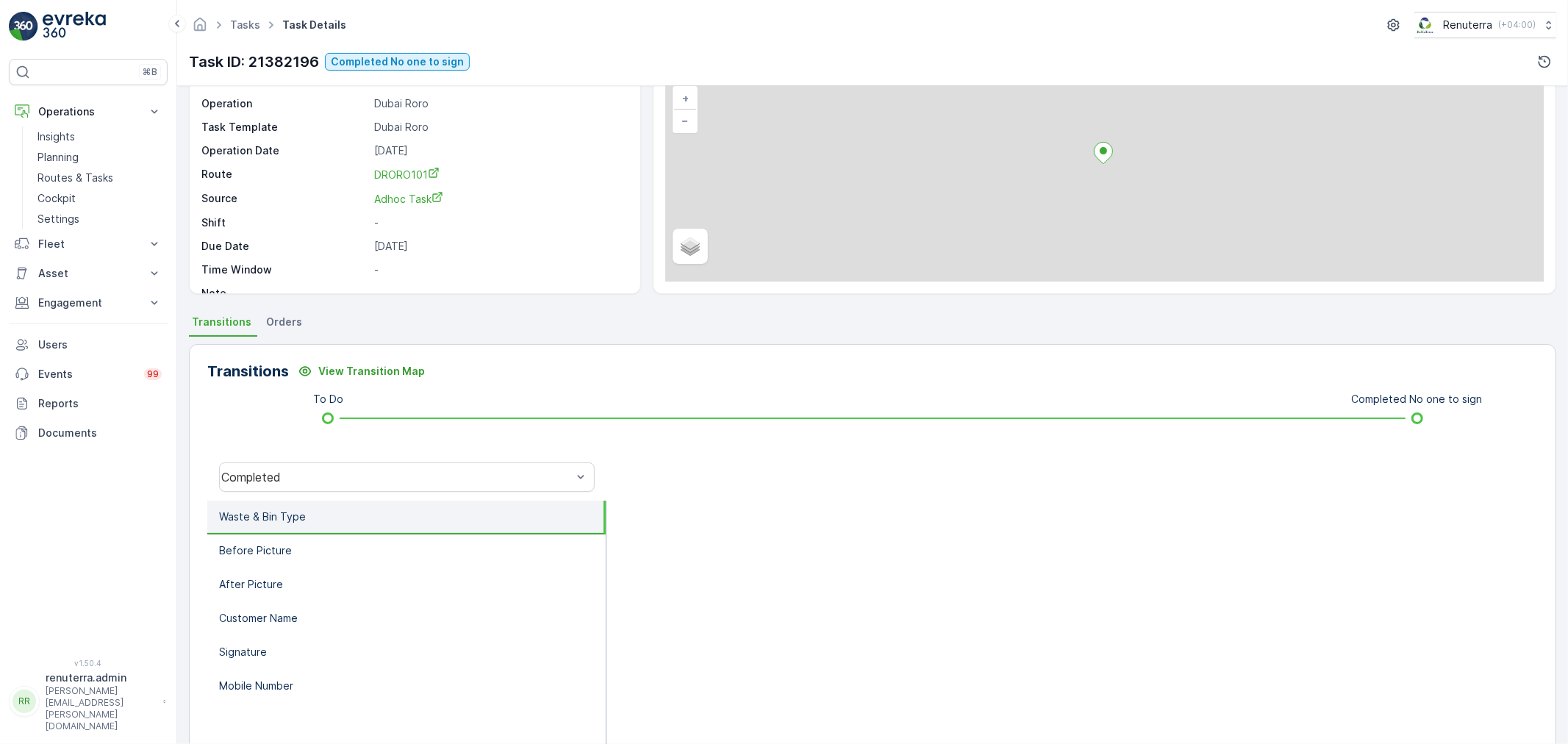
scroll to position [182, 0]
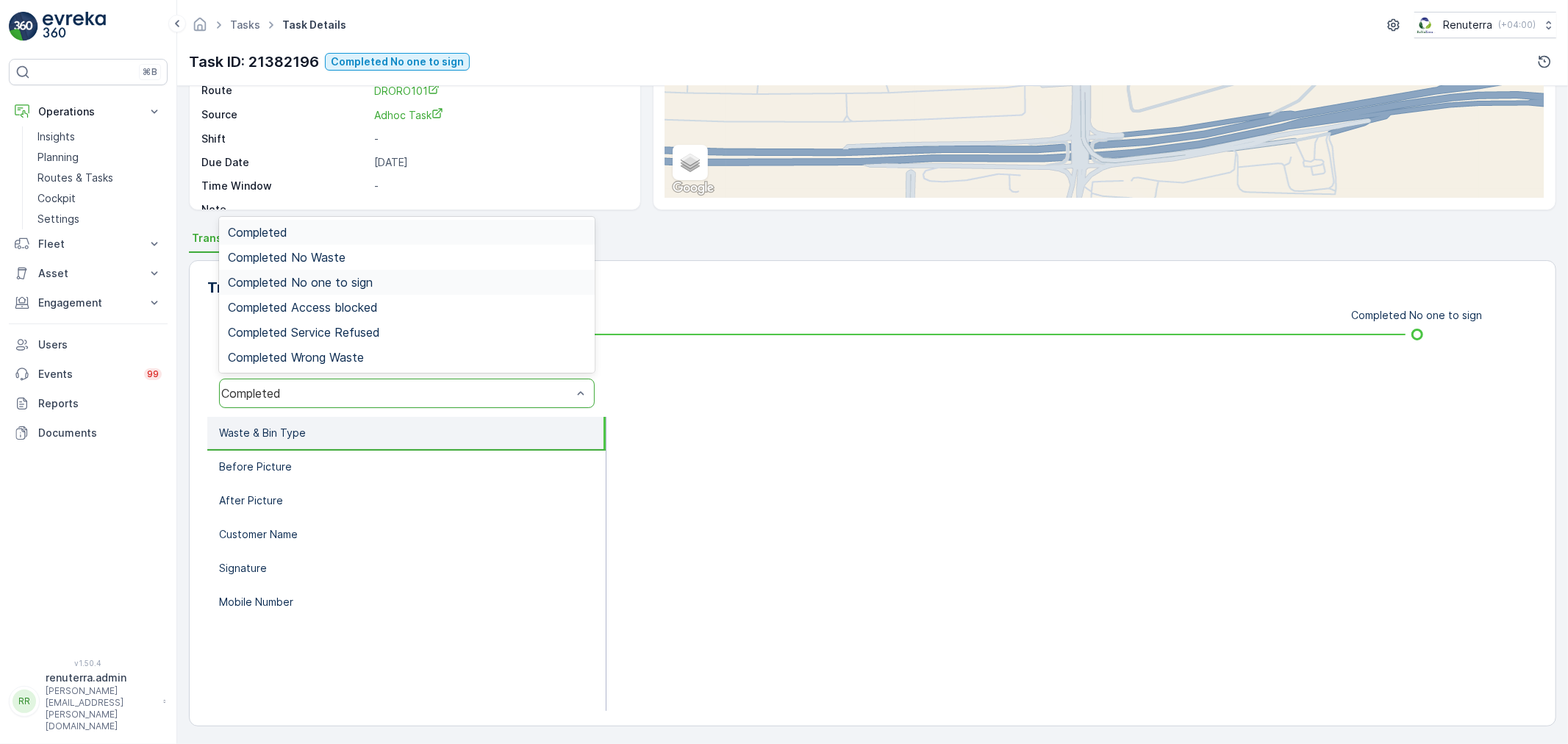
click at [364, 282] on span "Completed No one to sign" at bounding box center [301, 282] width 145 height 13
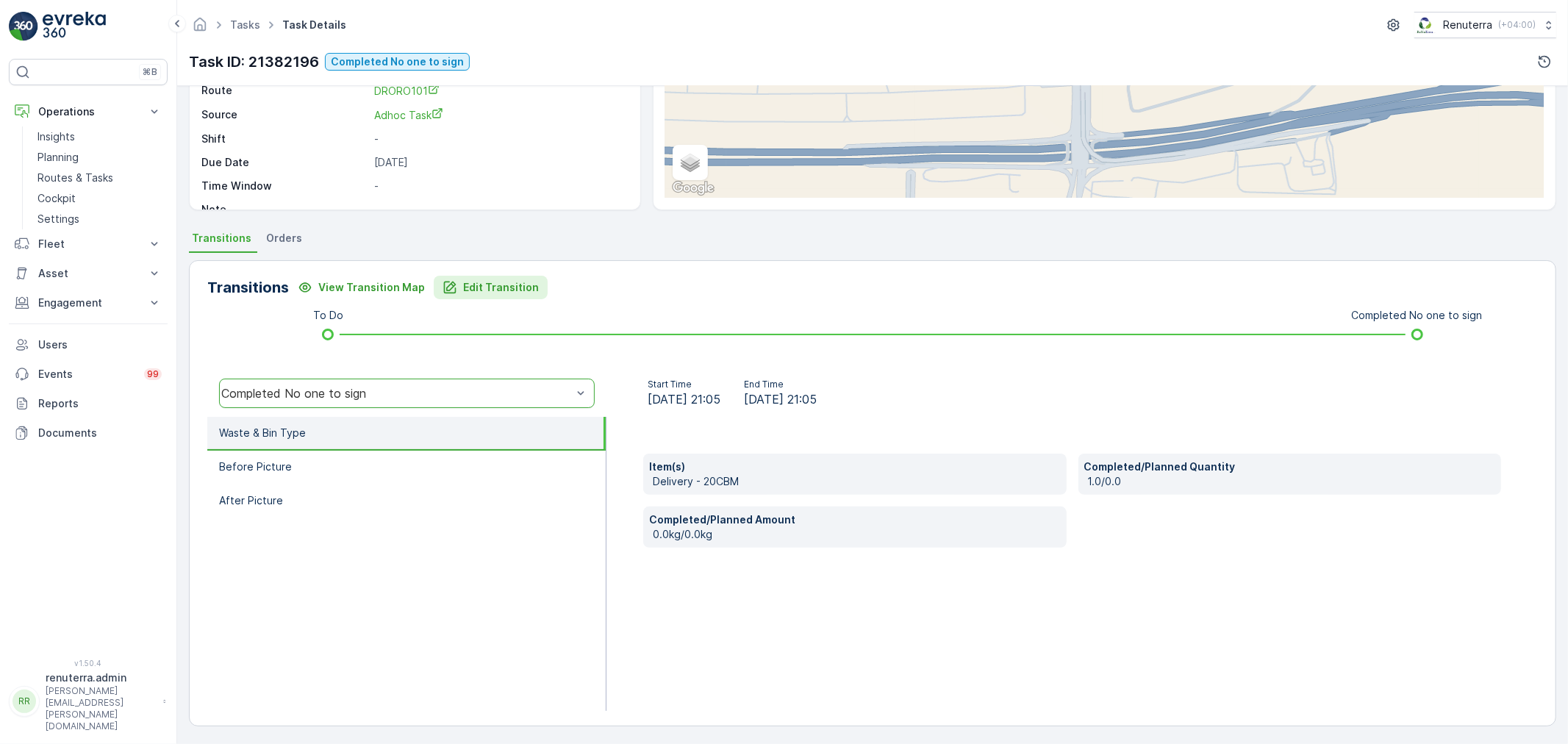
click at [507, 288] on p "Edit Transition" at bounding box center [501, 287] width 76 height 15
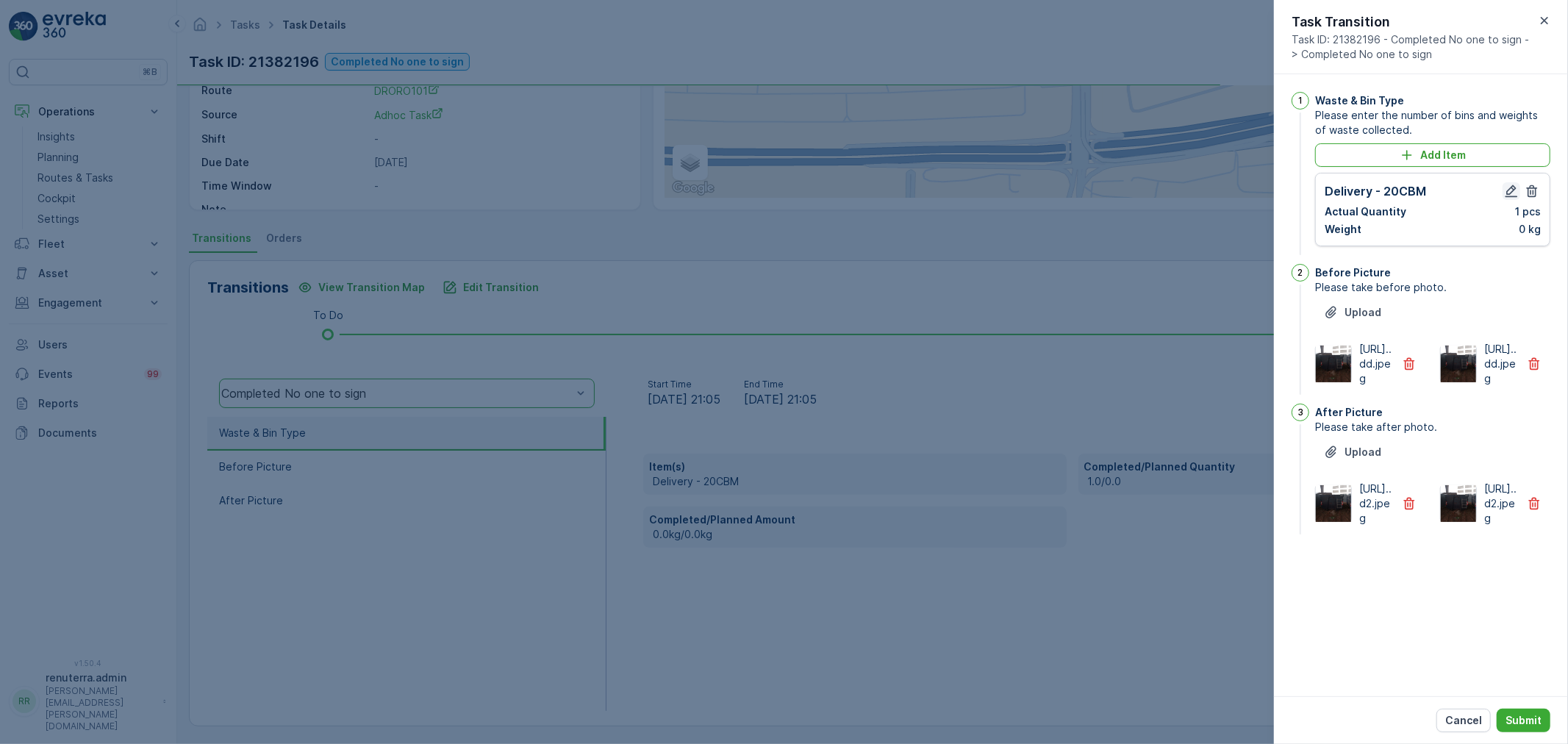
click at [1507, 183] on button "button" at bounding box center [1511, 191] width 17 height 17
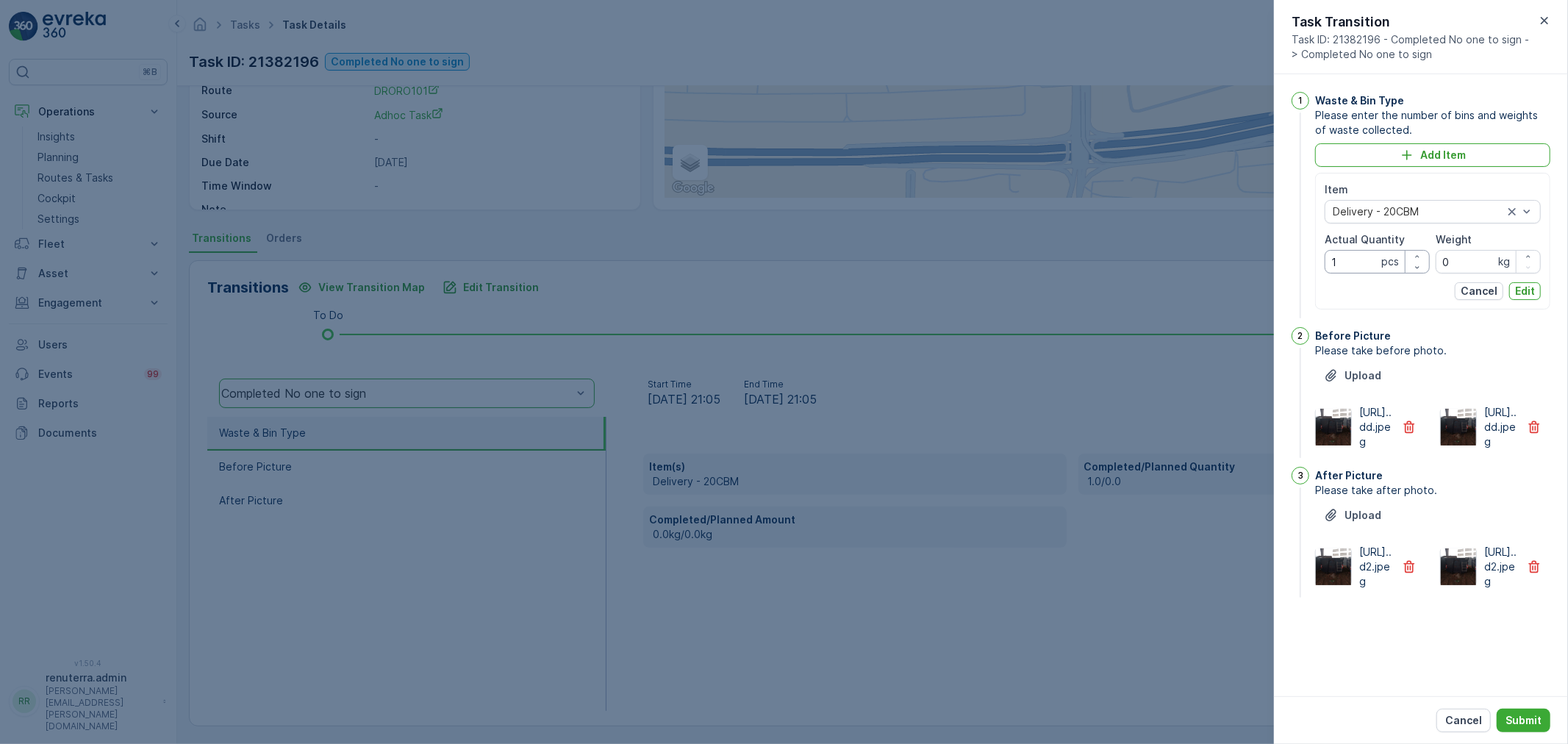
click at [1339, 265] on Quantity "1" at bounding box center [1378, 261] width 105 height 23
type Quantity "0"
drag, startPoint x: 1519, startPoint y: 285, endPoint x: 1521, endPoint y: 299, distance: 14.1
click at [1523, 285] on p "Edit" at bounding box center [1525, 290] width 20 height 15
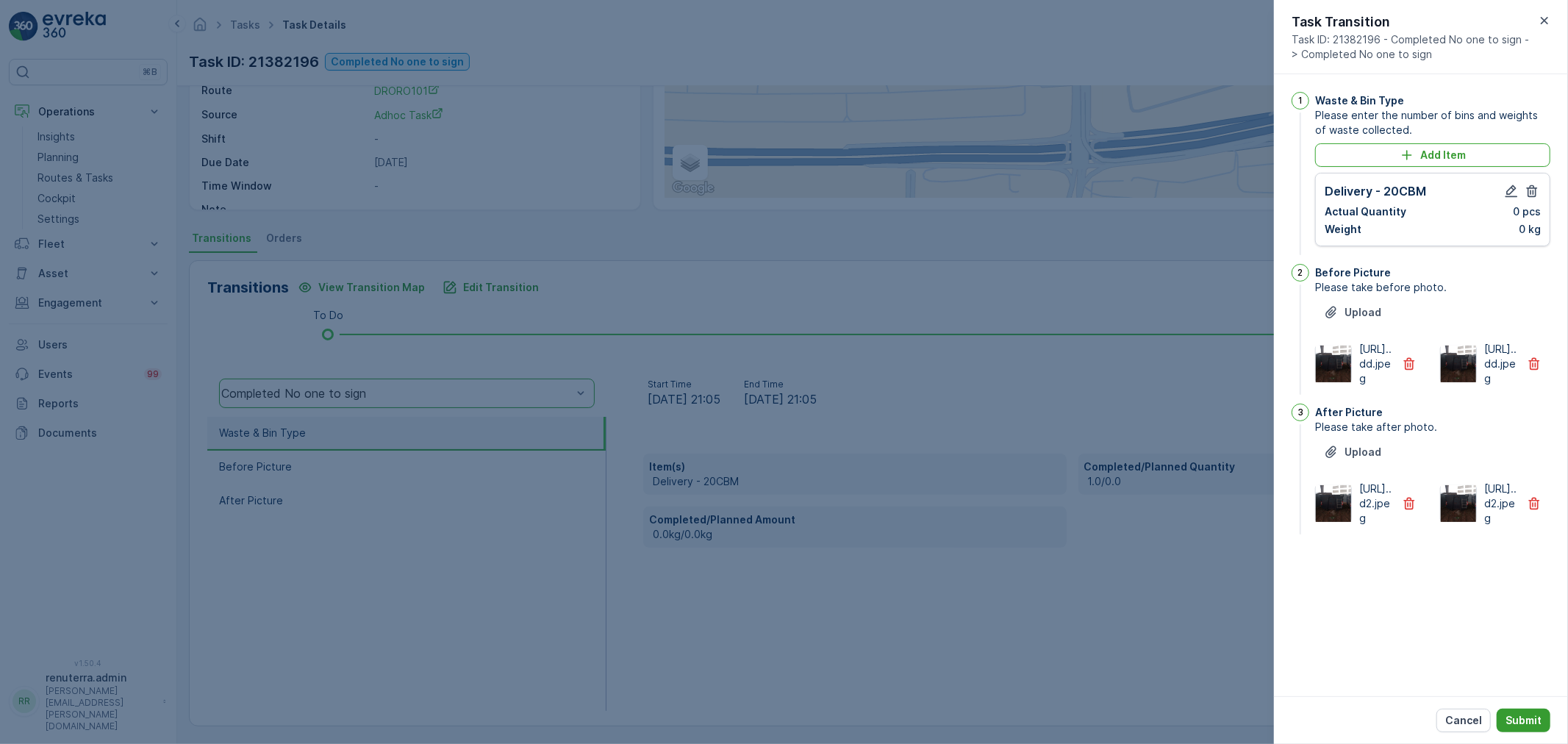
drag, startPoint x: 1537, startPoint y: 720, endPoint x: 1547, endPoint y: 726, distance: 11.7
click at [1547, 726] on button "Submit" at bounding box center [1523, 720] width 53 height 23
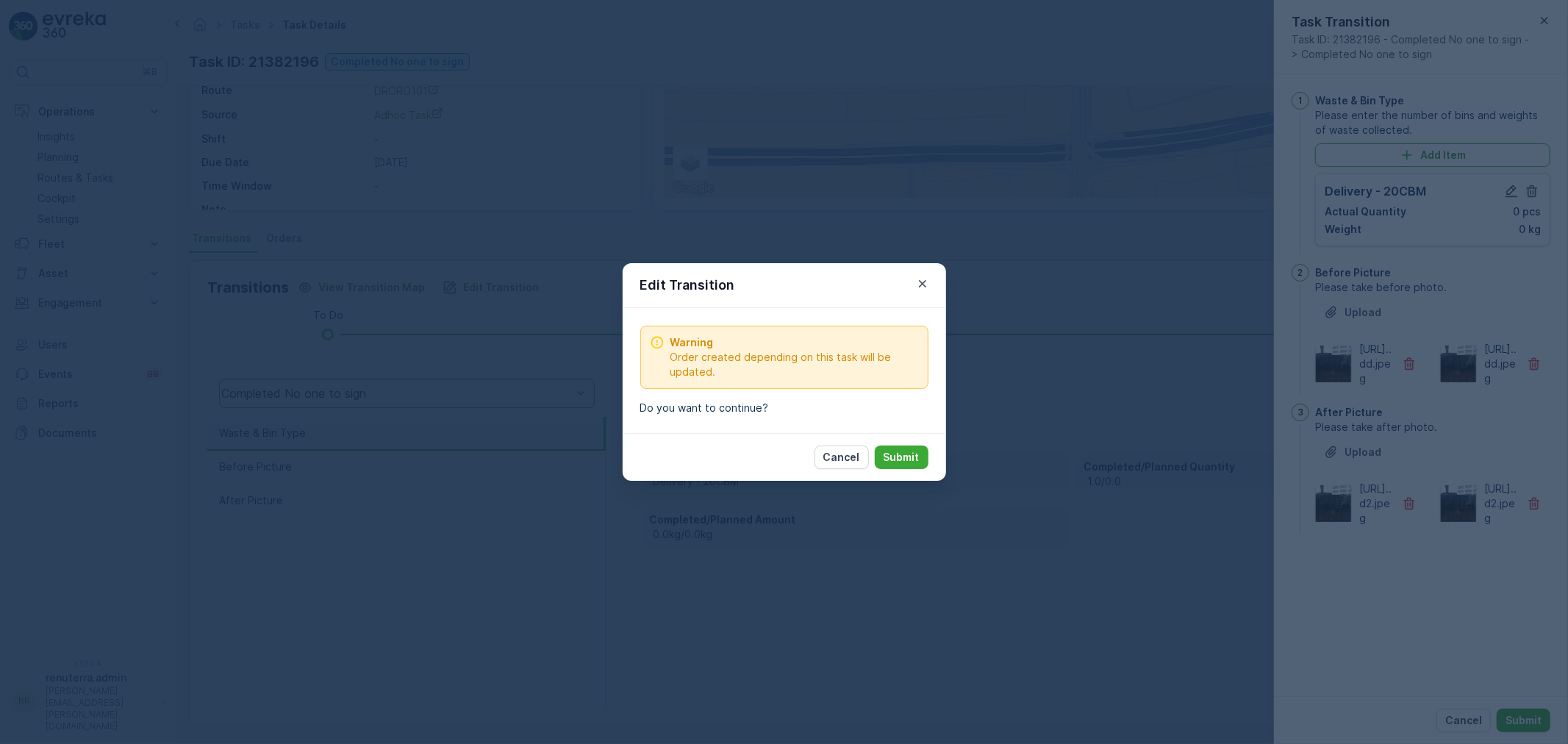
click at [886, 457] on p "Submit" at bounding box center [902, 456] width 36 height 15
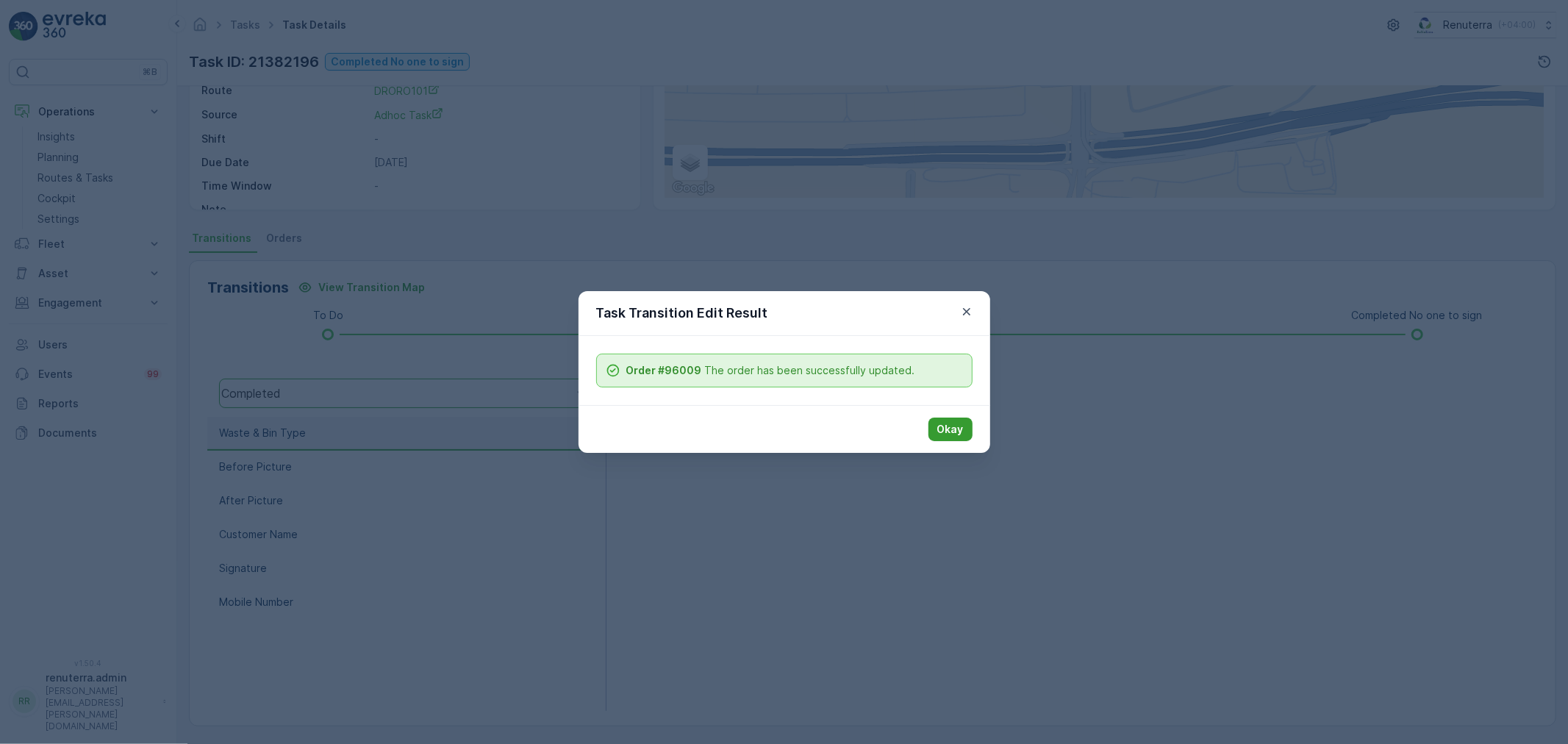
click at [950, 431] on p "Okay" at bounding box center [950, 429] width 27 height 15
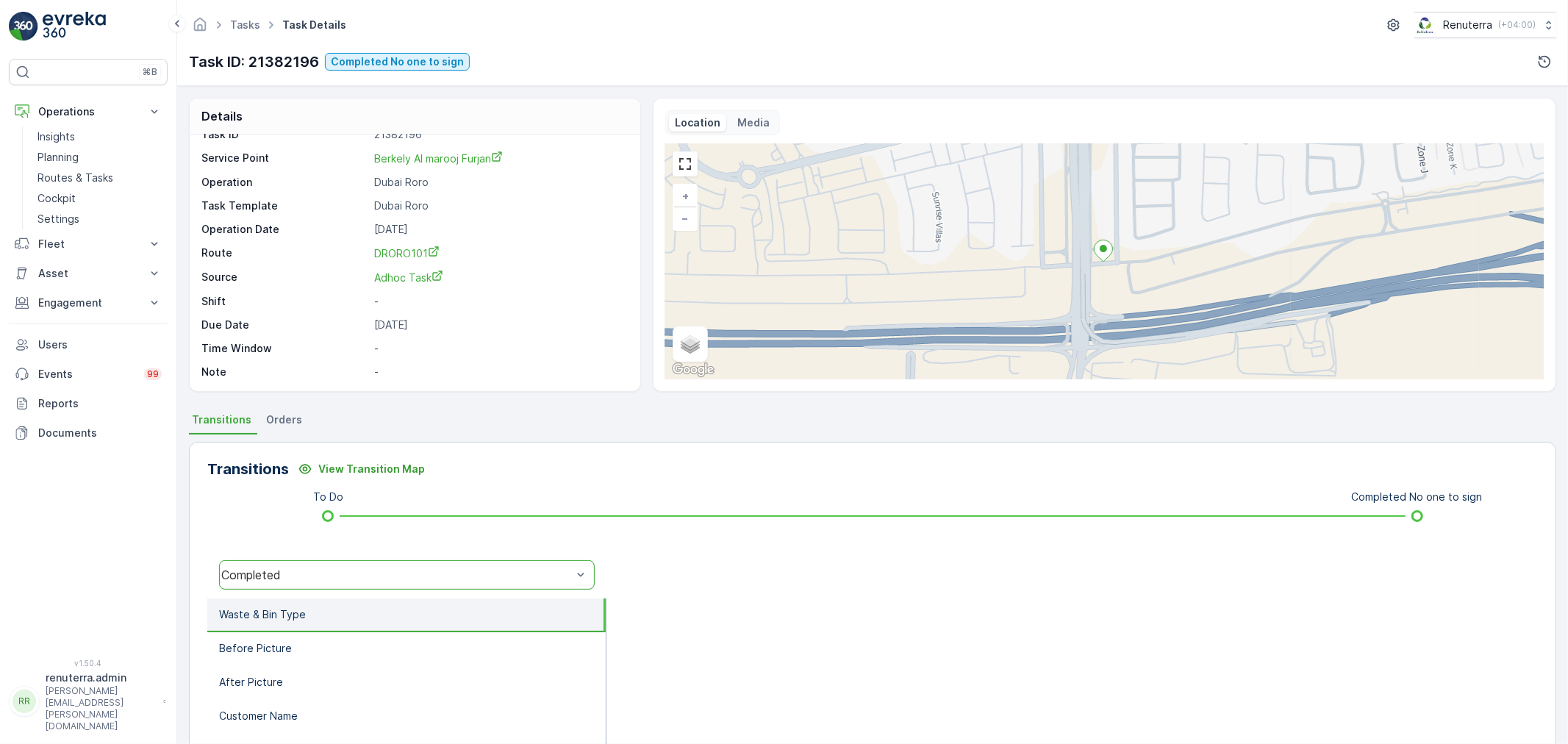
scroll to position [163, 0]
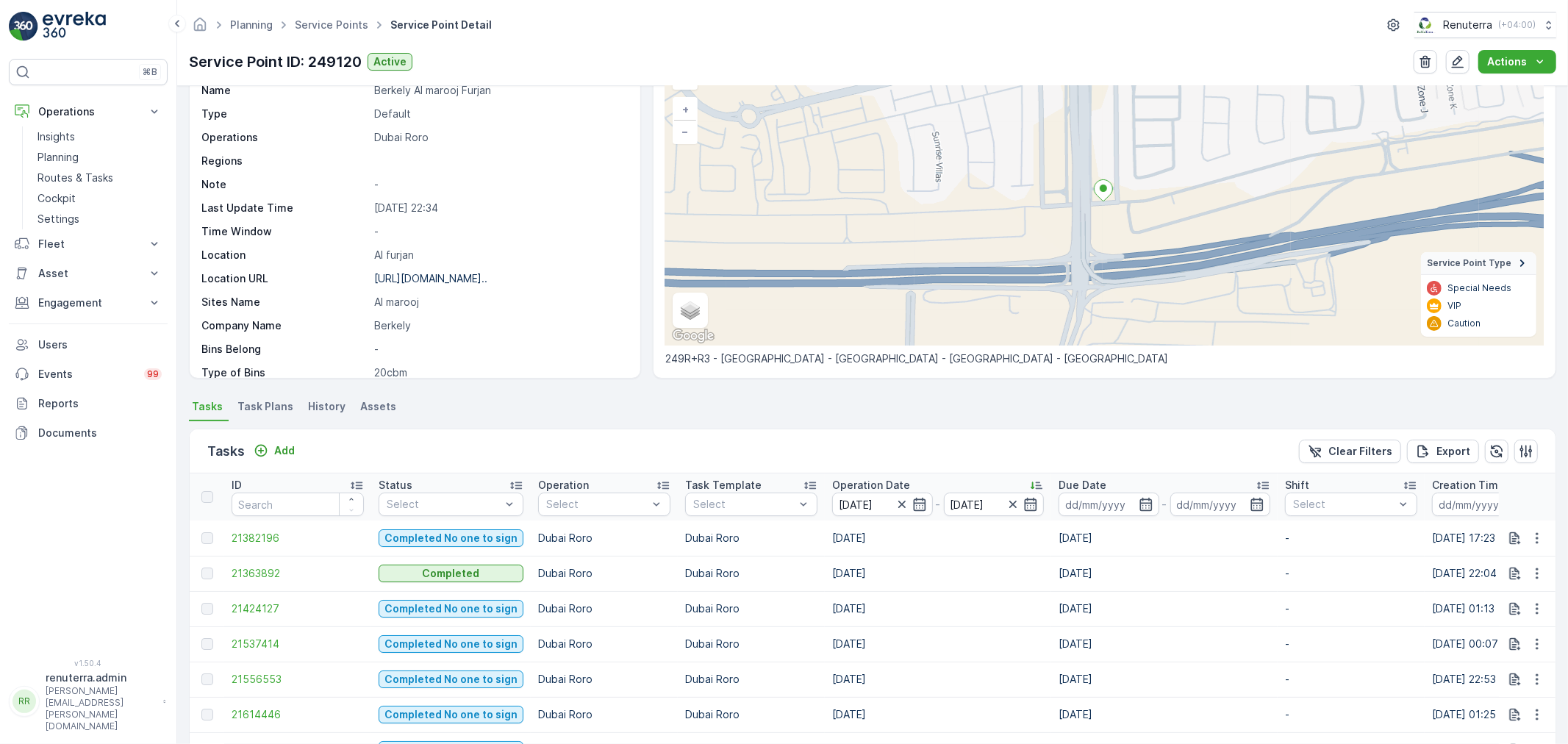
scroll to position [251, 0]
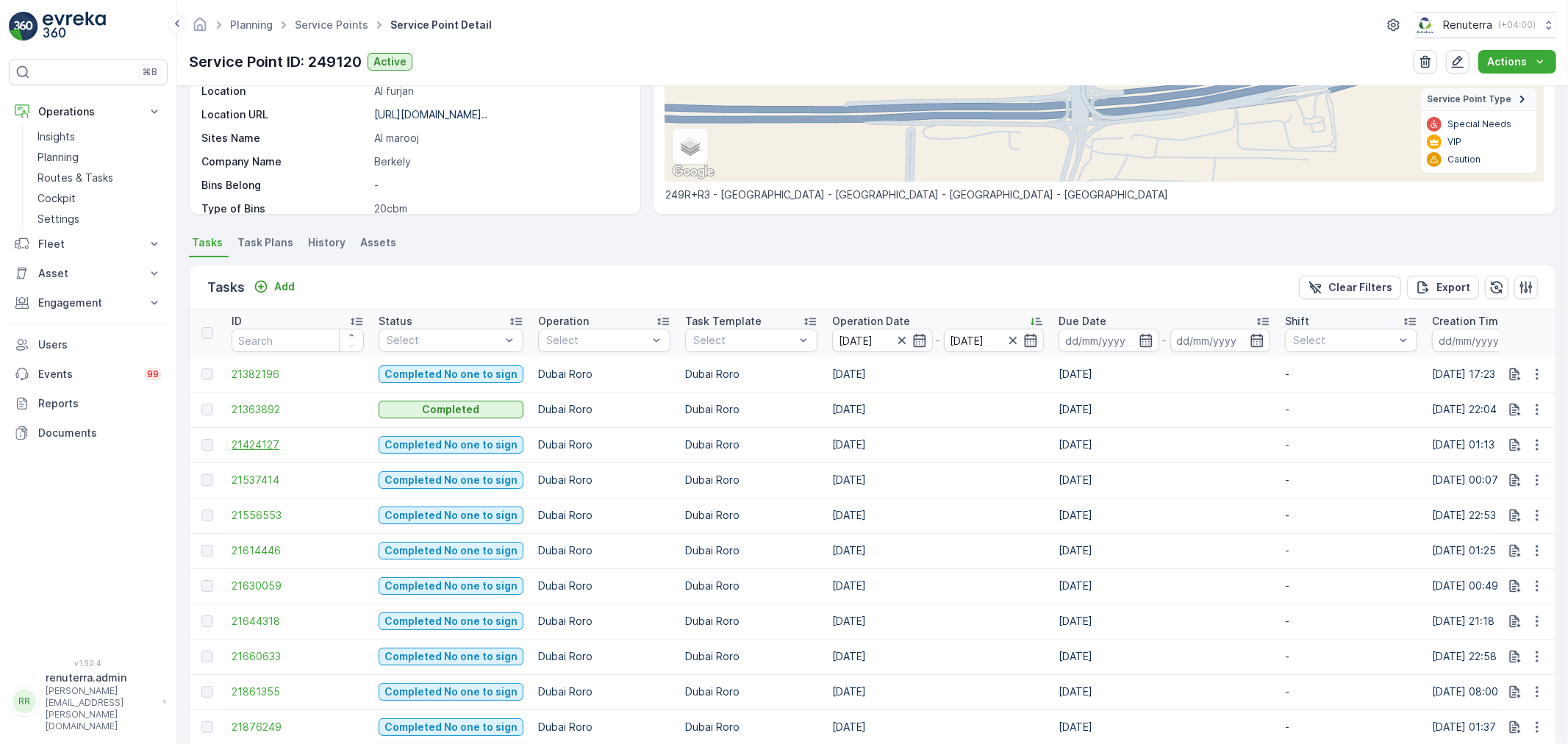
click at [263, 445] on span "21424127" at bounding box center [298, 444] width 133 height 15
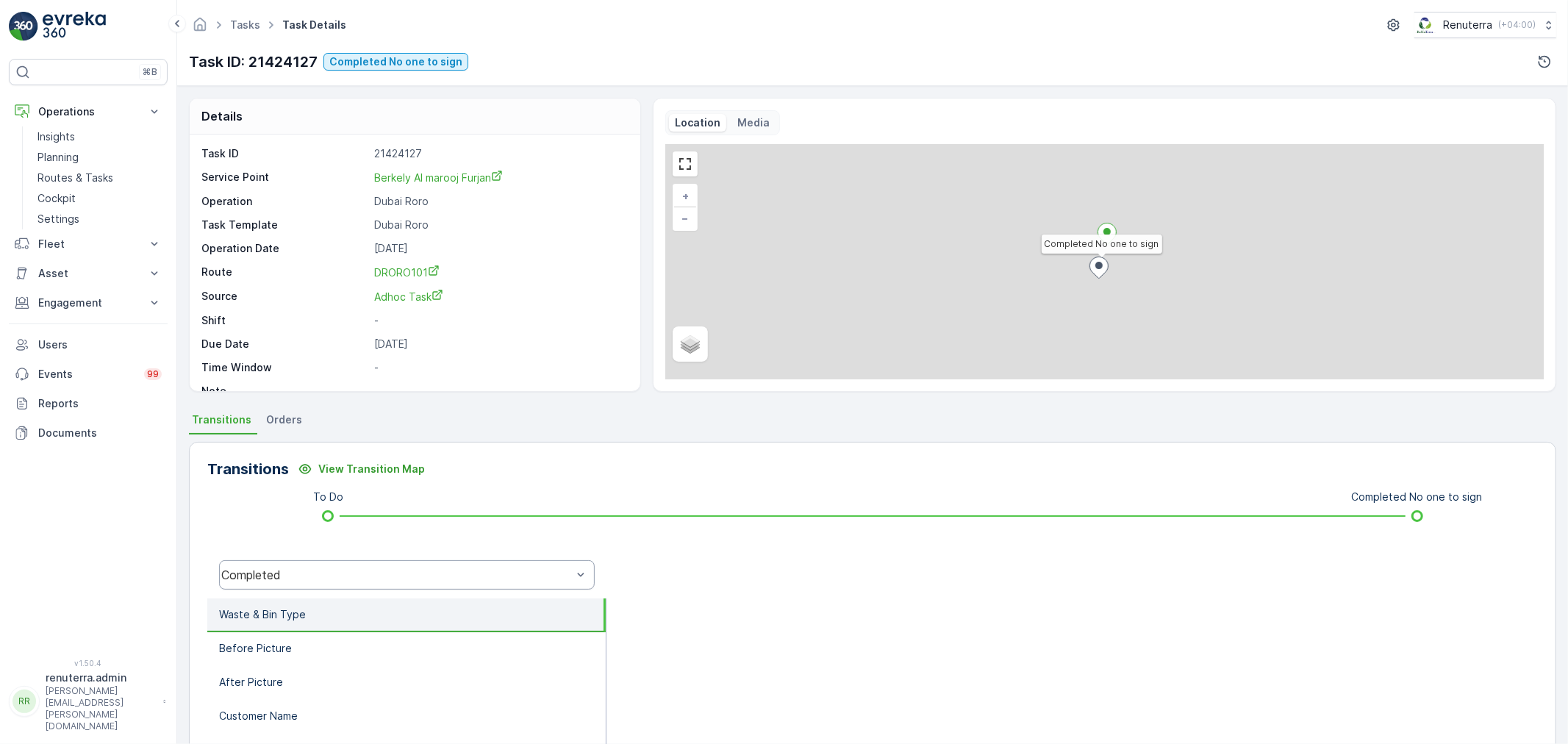
click at [428, 585] on div "Completed" at bounding box center [407, 574] width 376 height 29
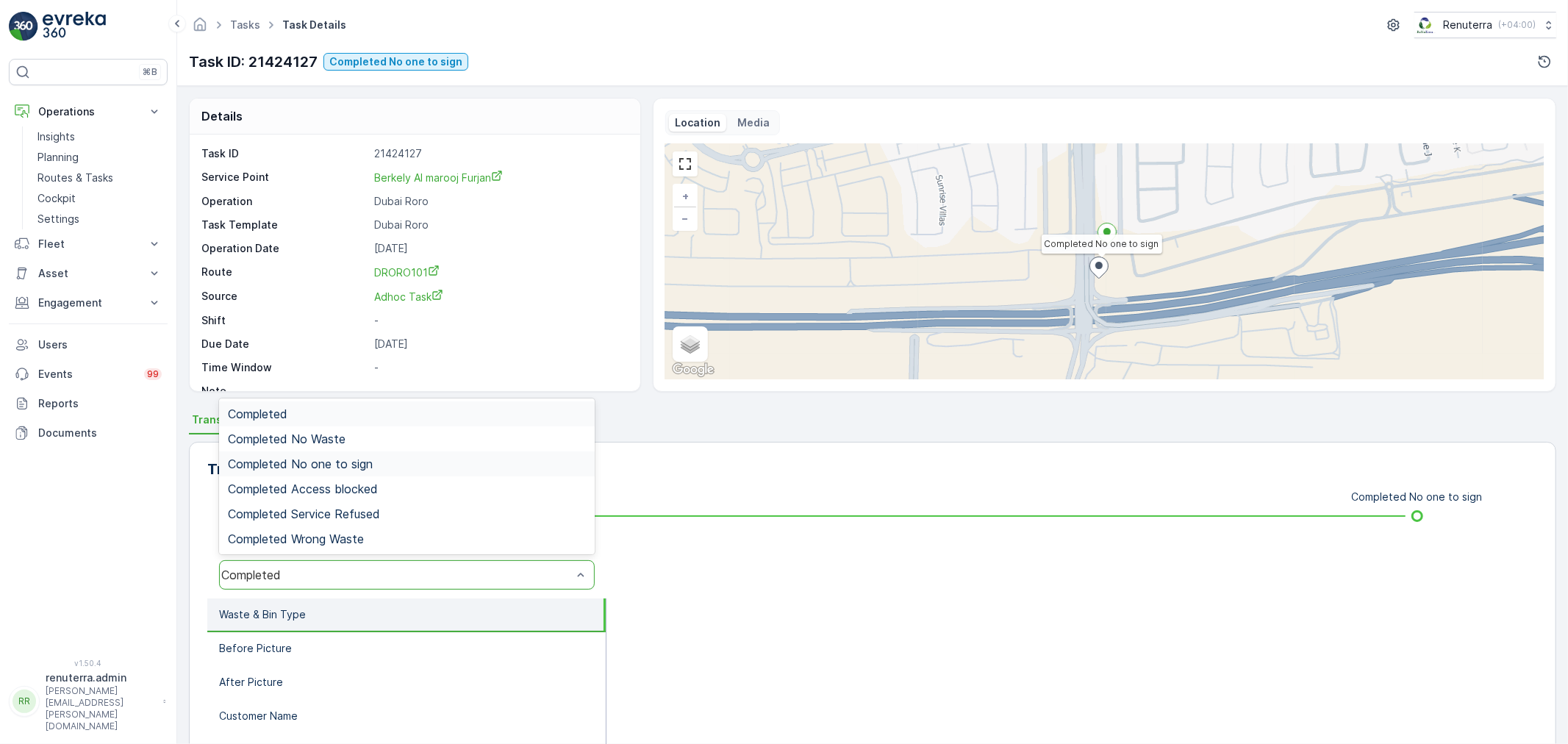
click at [381, 465] on div "Completed No one to sign" at bounding box center [408, 463] width 358 height 13
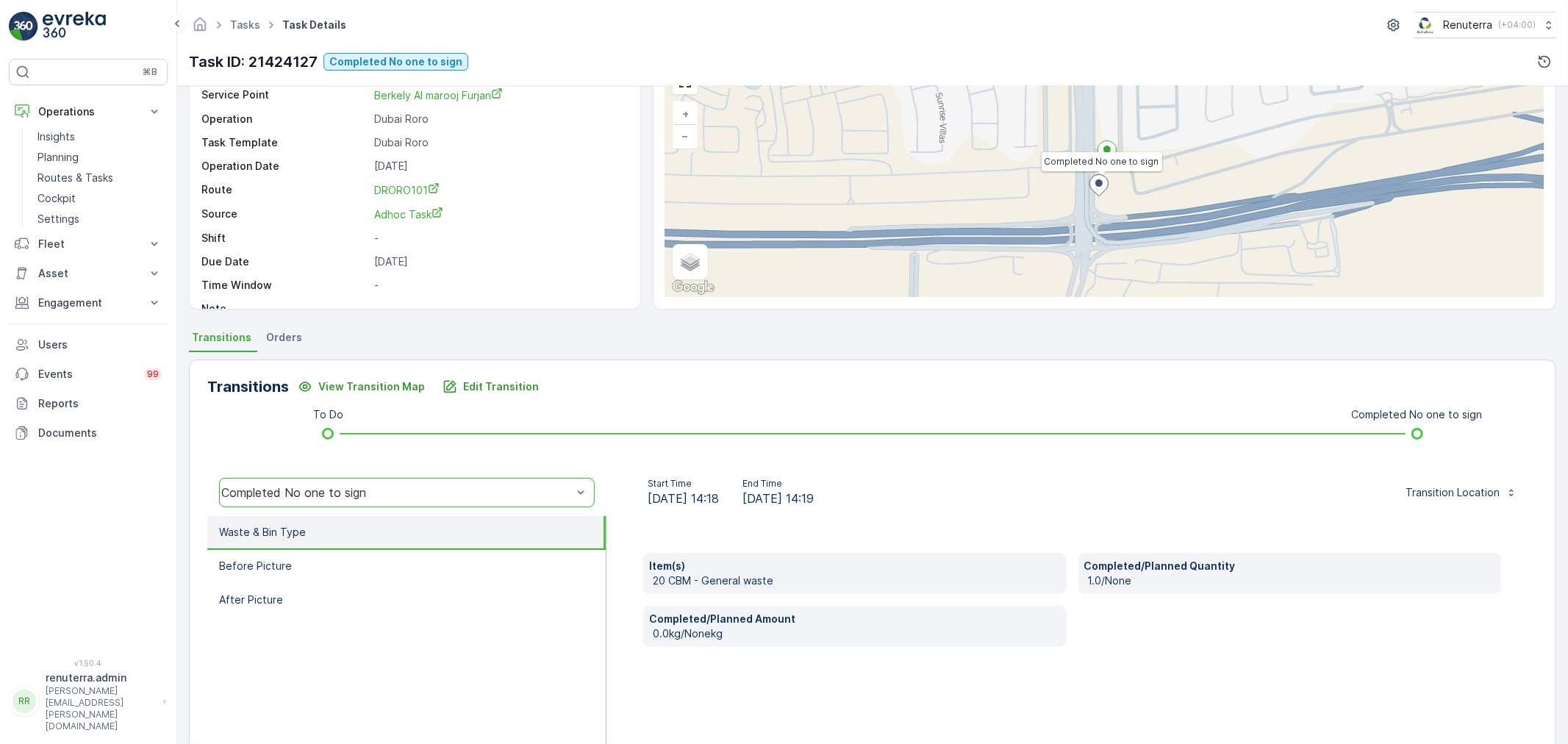
scroll to position [82, 0]
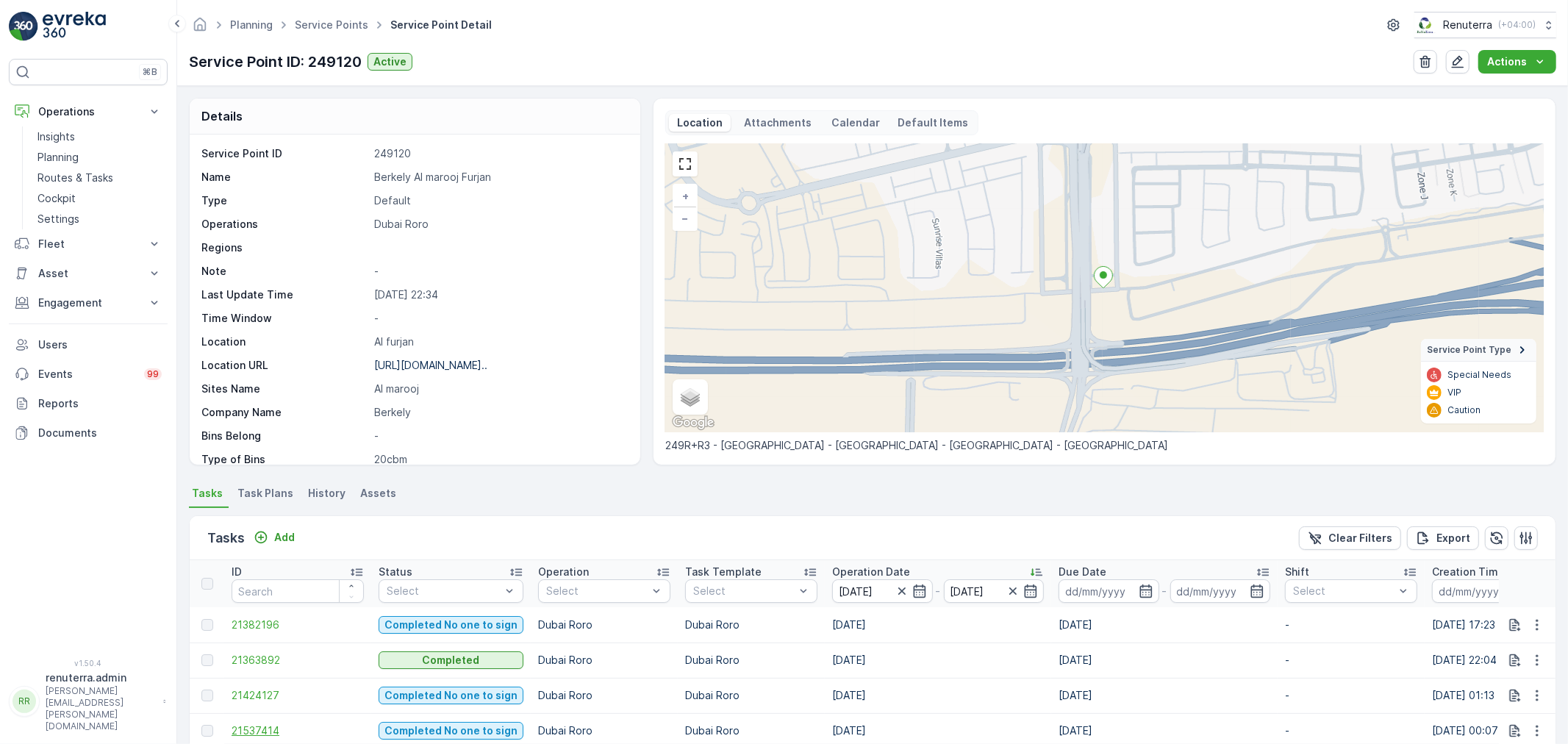
click at [290, 724] on span "21537414" at bounding box center [298, 730] width 133 height 15
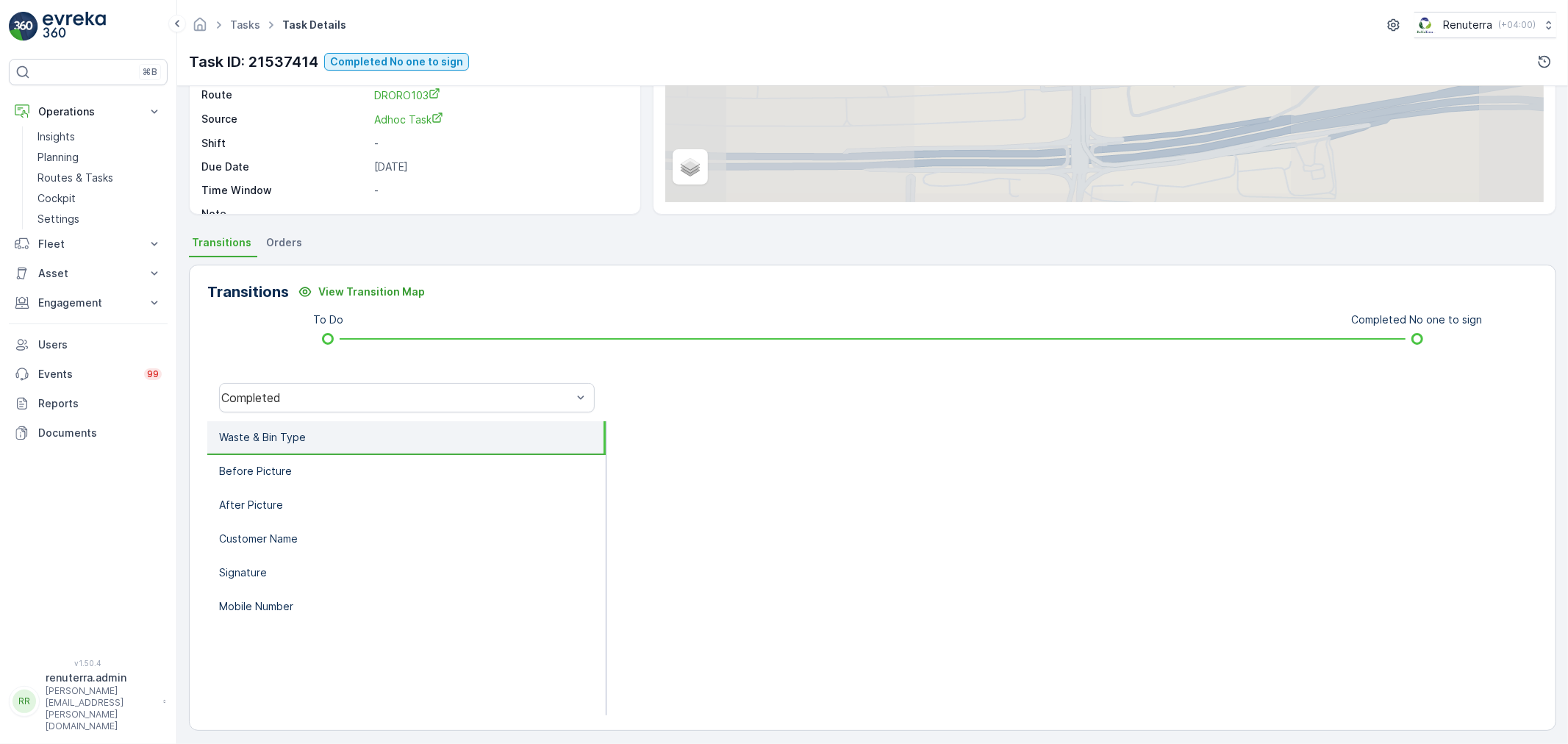
scroll to position [182, 0]
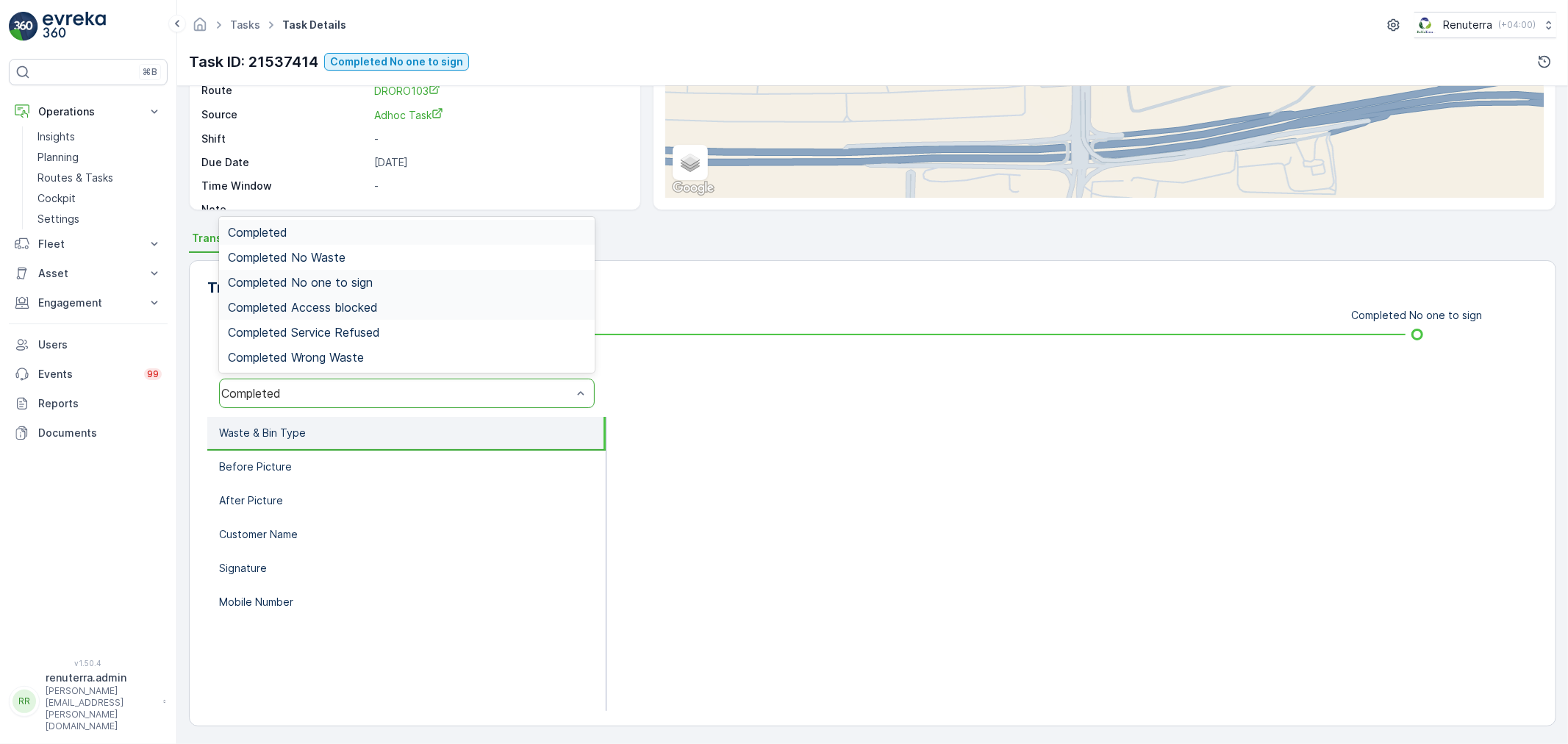
click at [333, 291] on div "Completed No one to sign" at bounding box center [407, 282] width 376 height 25
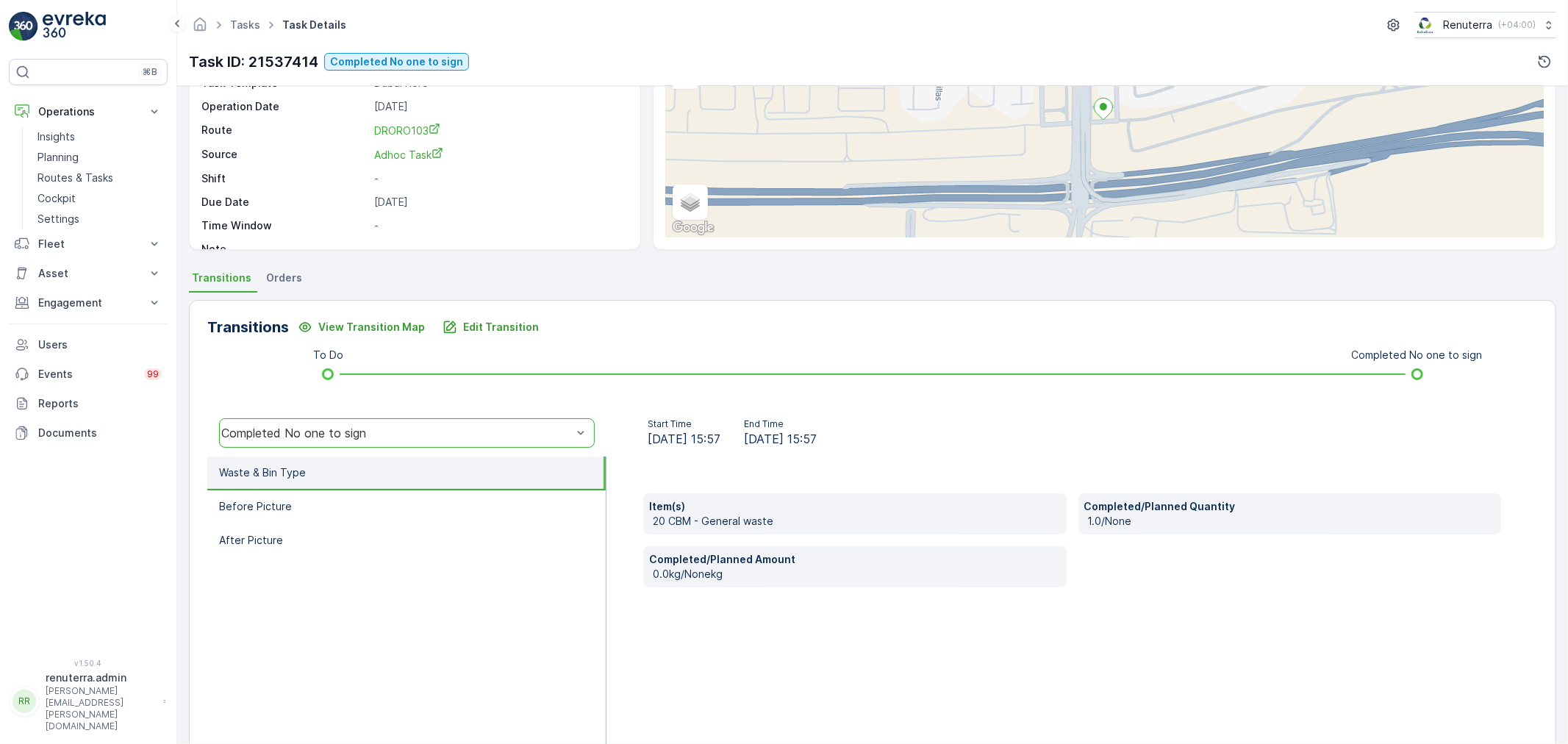
scroll to position [18, 0]
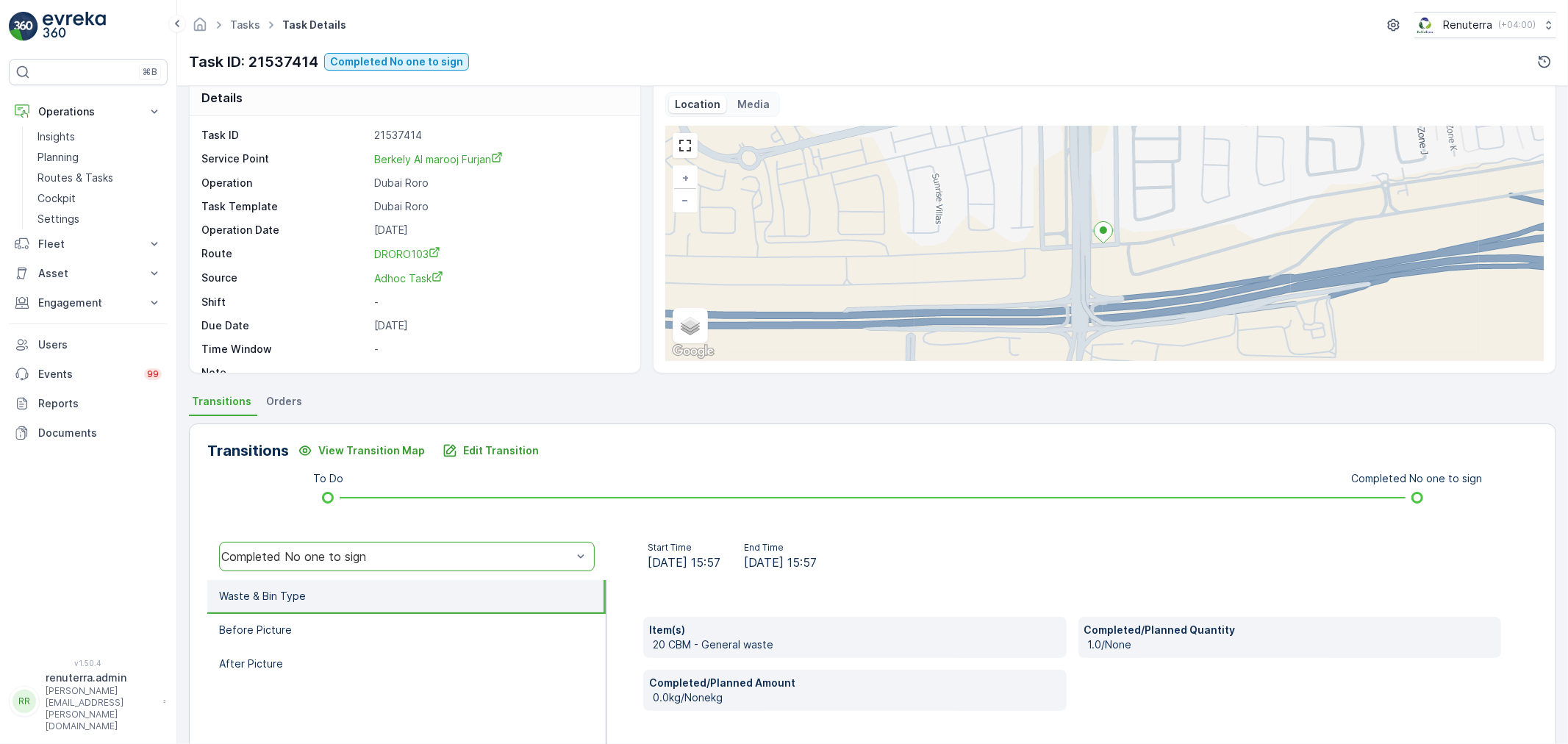
click at [625, 225] on div "Task ID 21537414 Service Point Berkely Al marooj Furjan Operation Dubai Roro Ta…" at bounding box center [414, 245] width 451 height 257
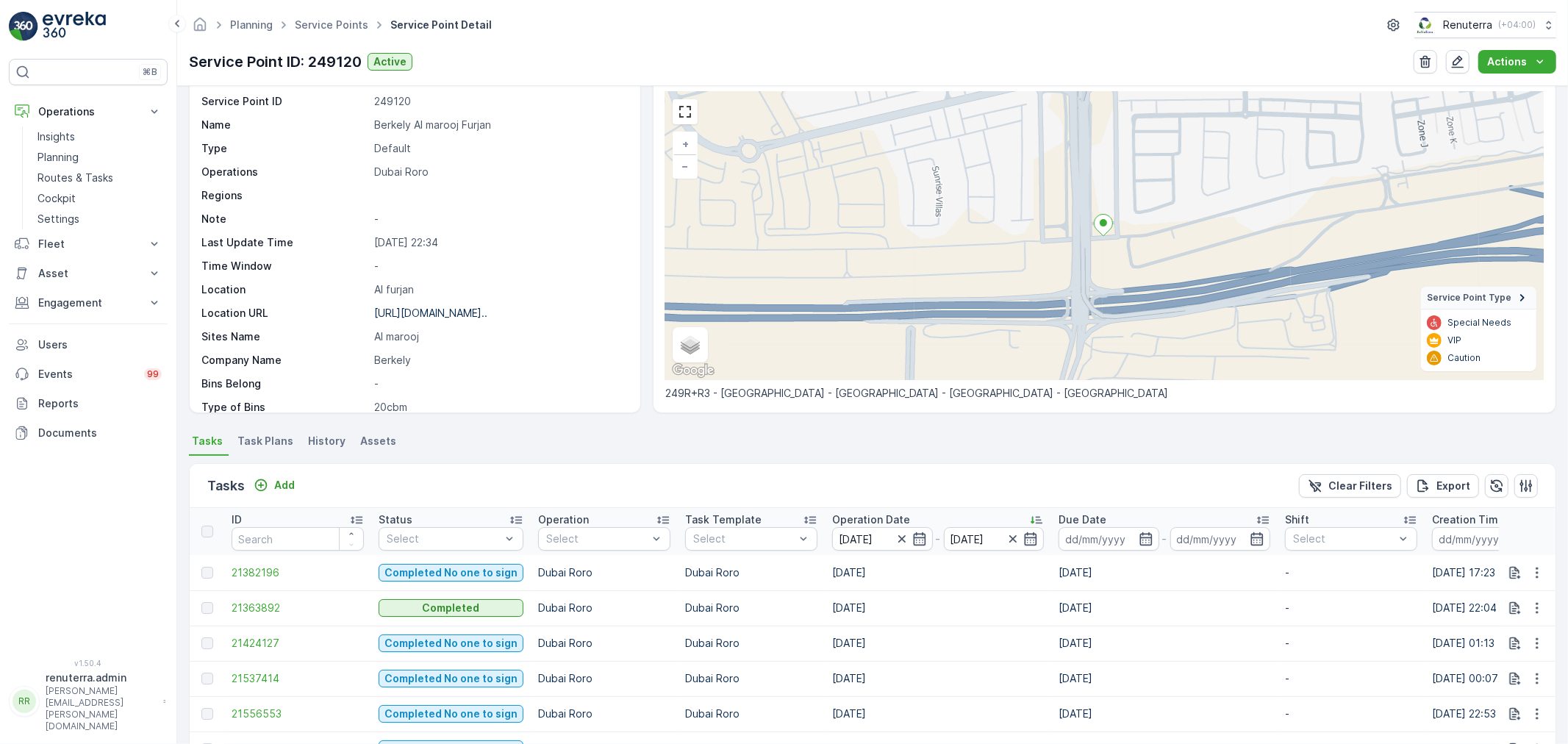
scroll to position [163, 0]
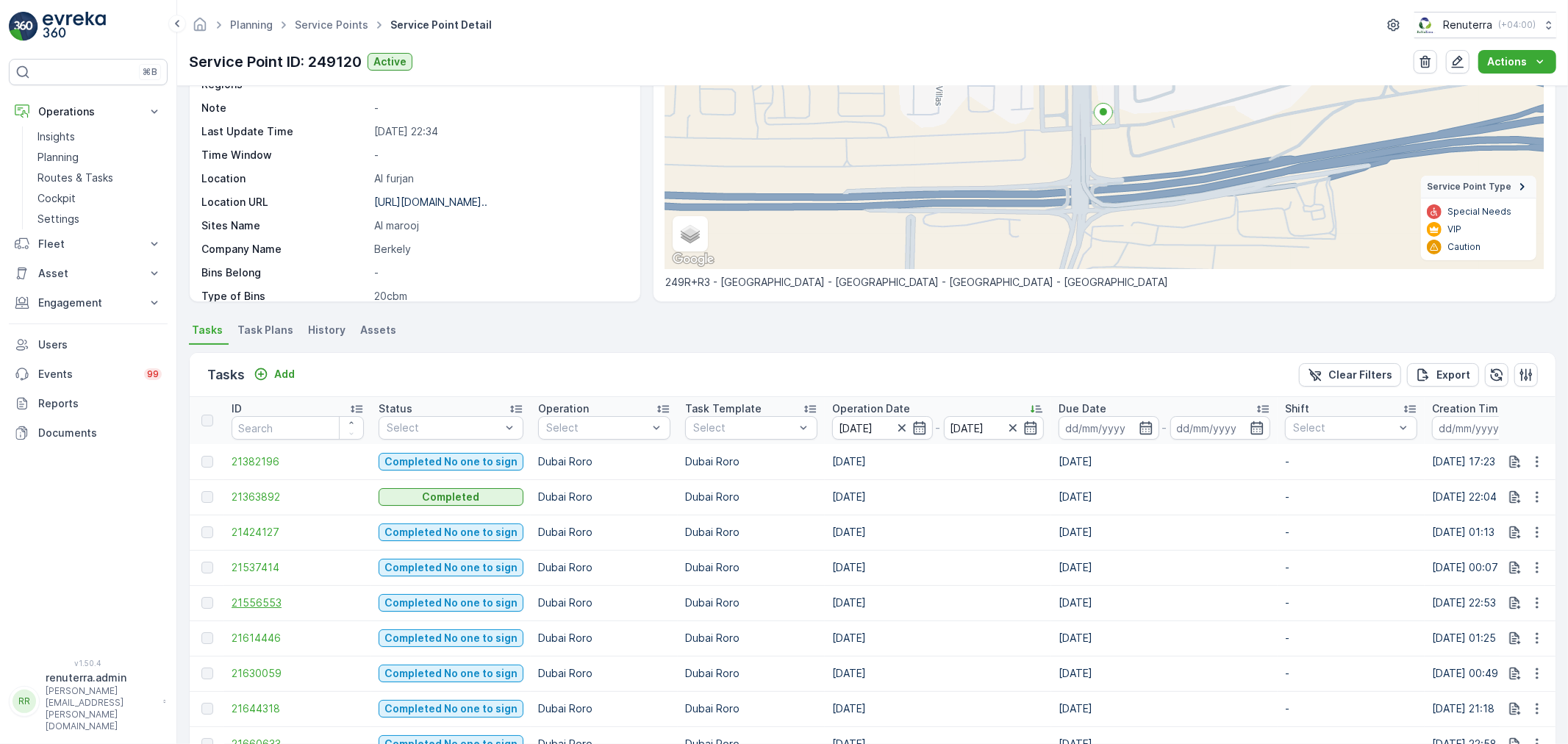
click at [259, 601] on span "21556553" at bounding box center [298, 602] width 133 height 15
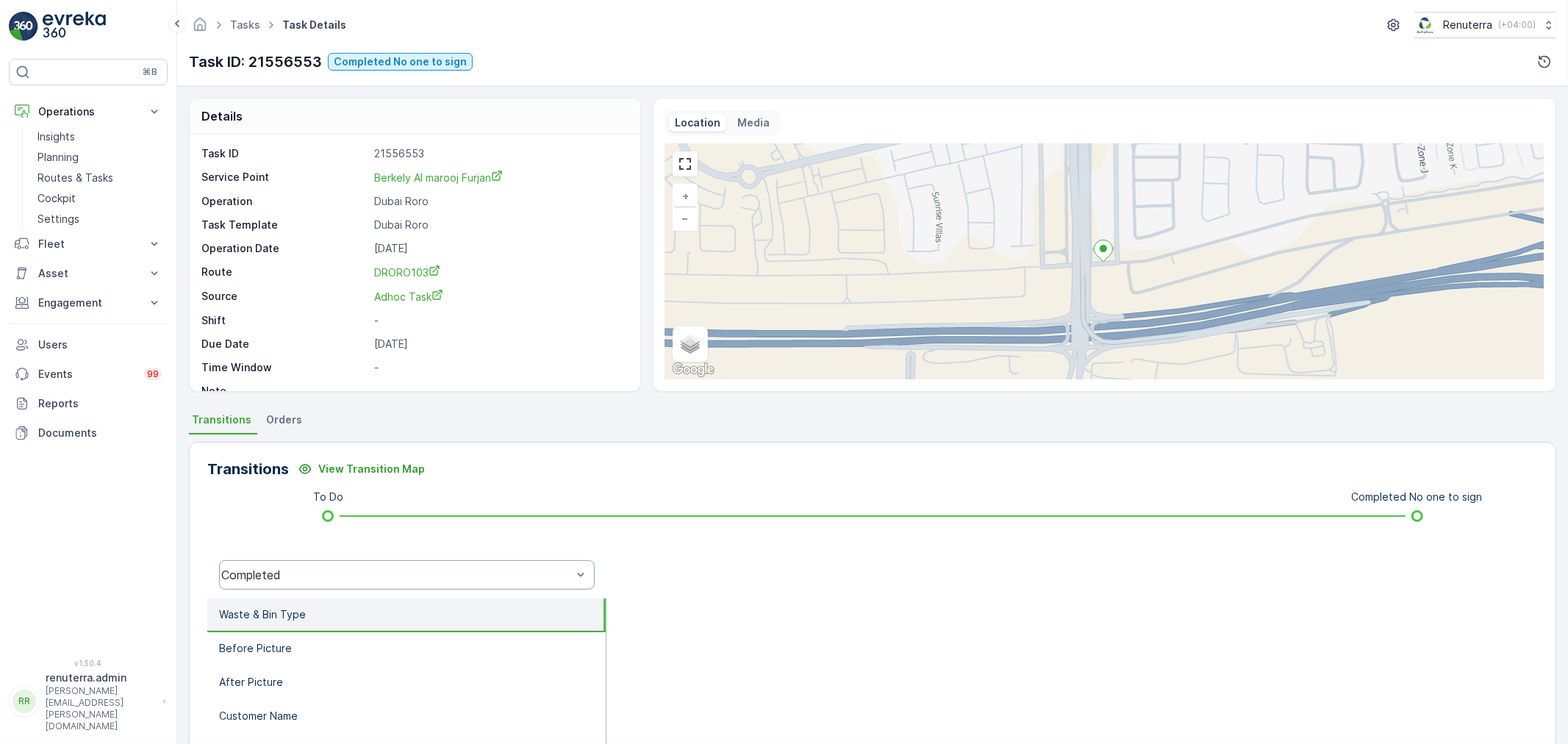
drag, startPoint x: 329, startPoint y: 593, endPoint x: 321, endPoint y: 585, distance: 11.3
click at [328, 593] on div "Completed" at bounding box center [407, 574] width 399 height 47
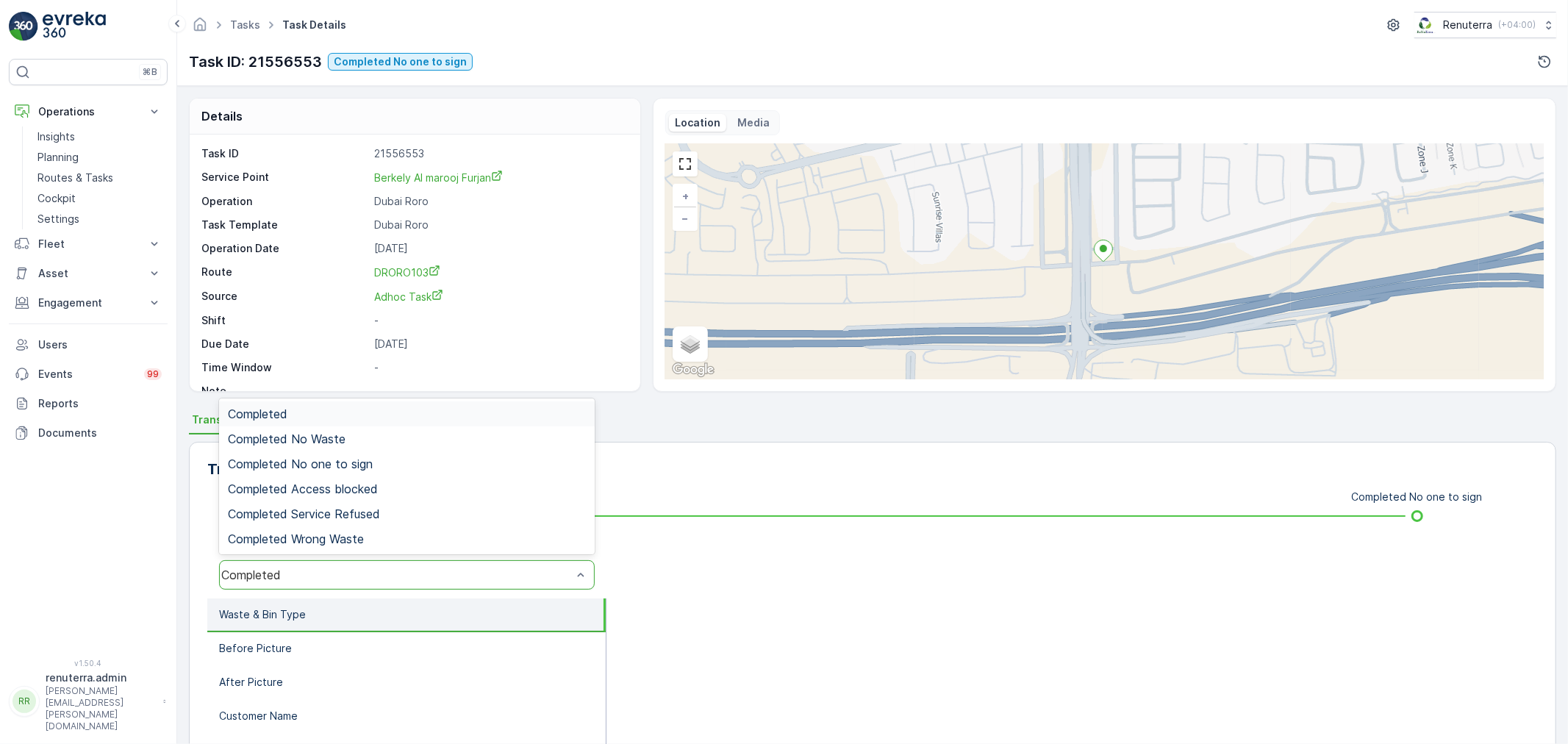
drag, startPoint x: 321, startPoint y: 585, endPoint x: 318, endPoint y: 563, distance: 22.2
click at [320, 585] on div "Completed" at bounding box center [407, 574] width 376 height 29
click at [363, 458] on span "Completed No one to sign" at bounding box center [301, 463] width 145 height 13
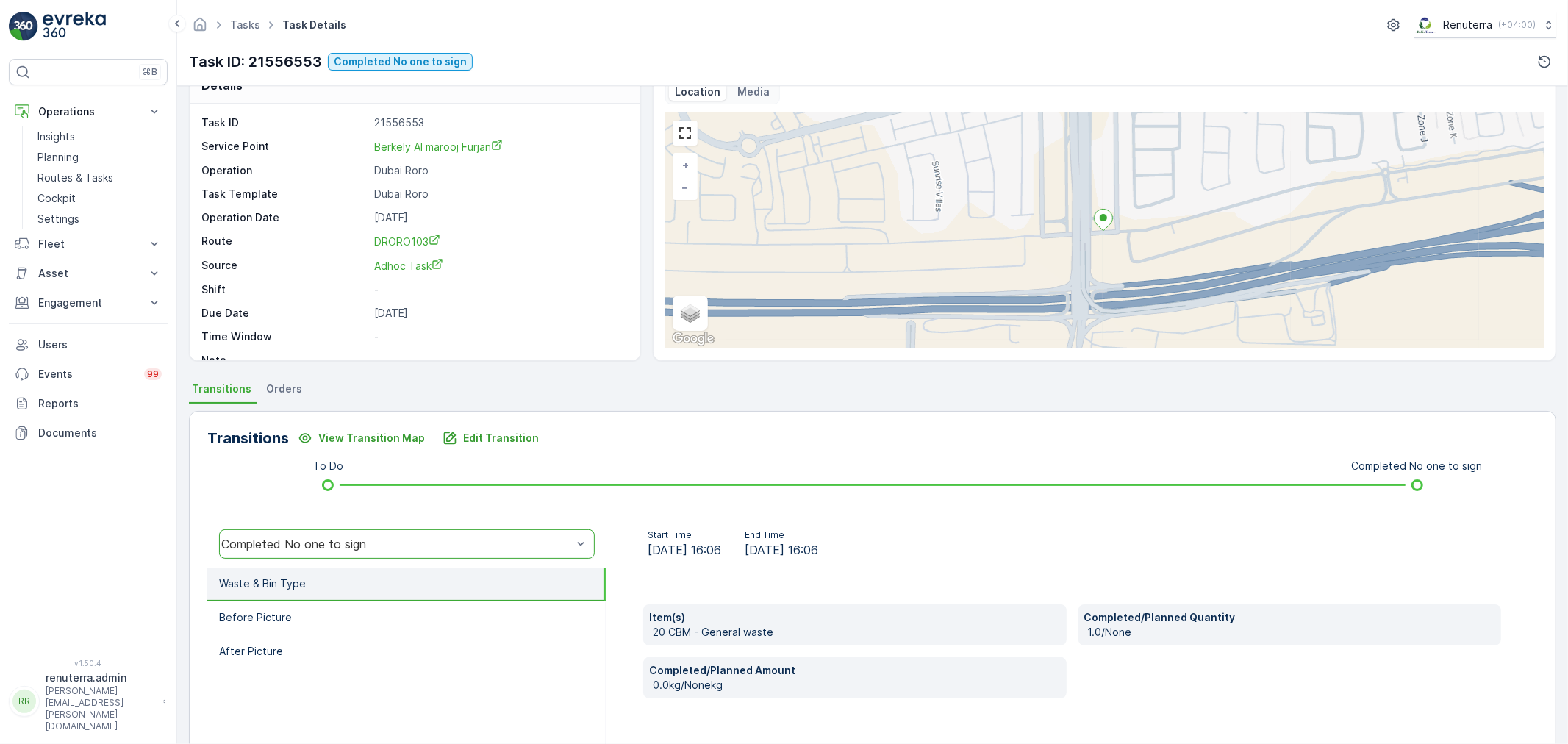
scroll to position [163, 0]
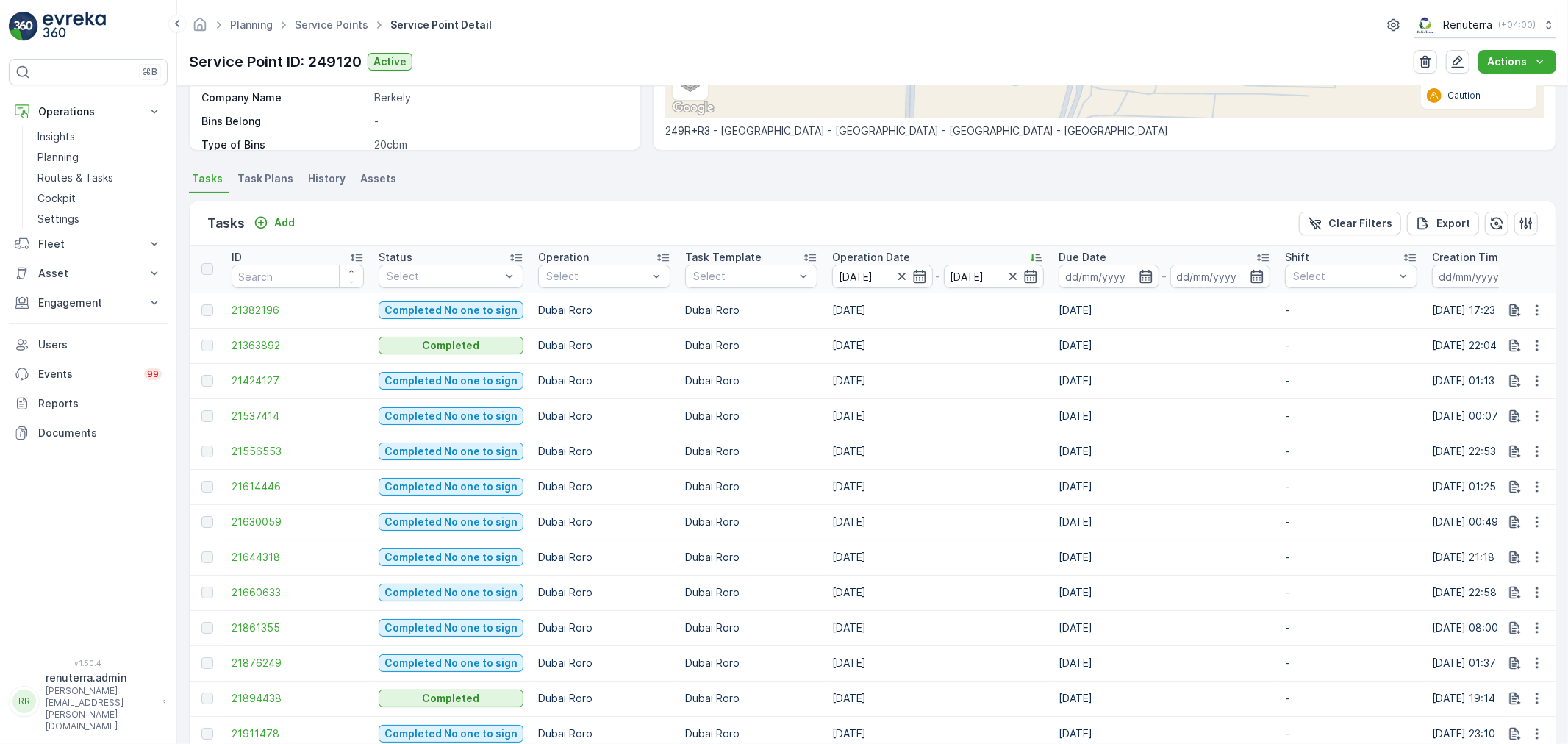
scroll to position [333, 0]
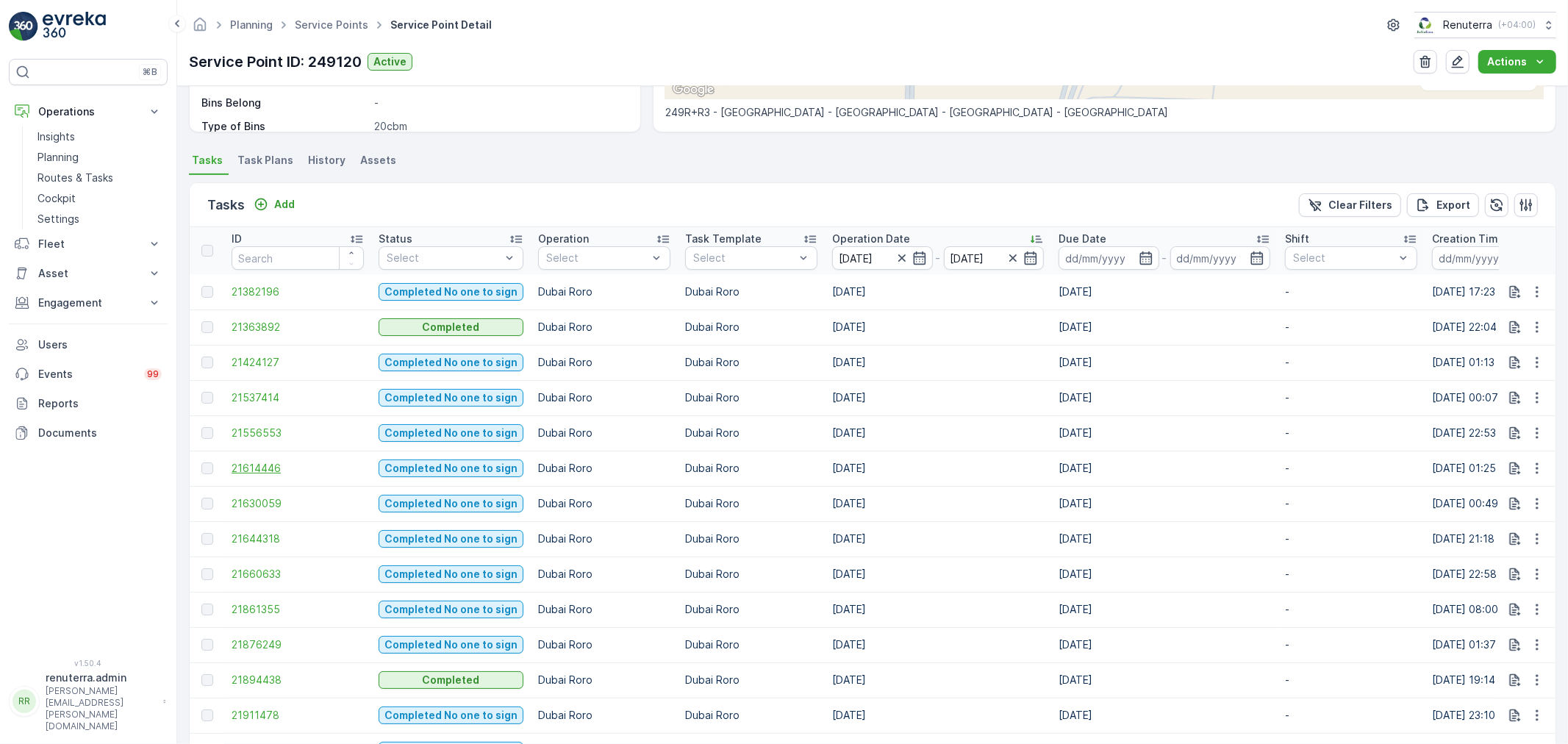
click at [252, 473] on span "21614446" at bounding box center [298, 468] width 133 height 15
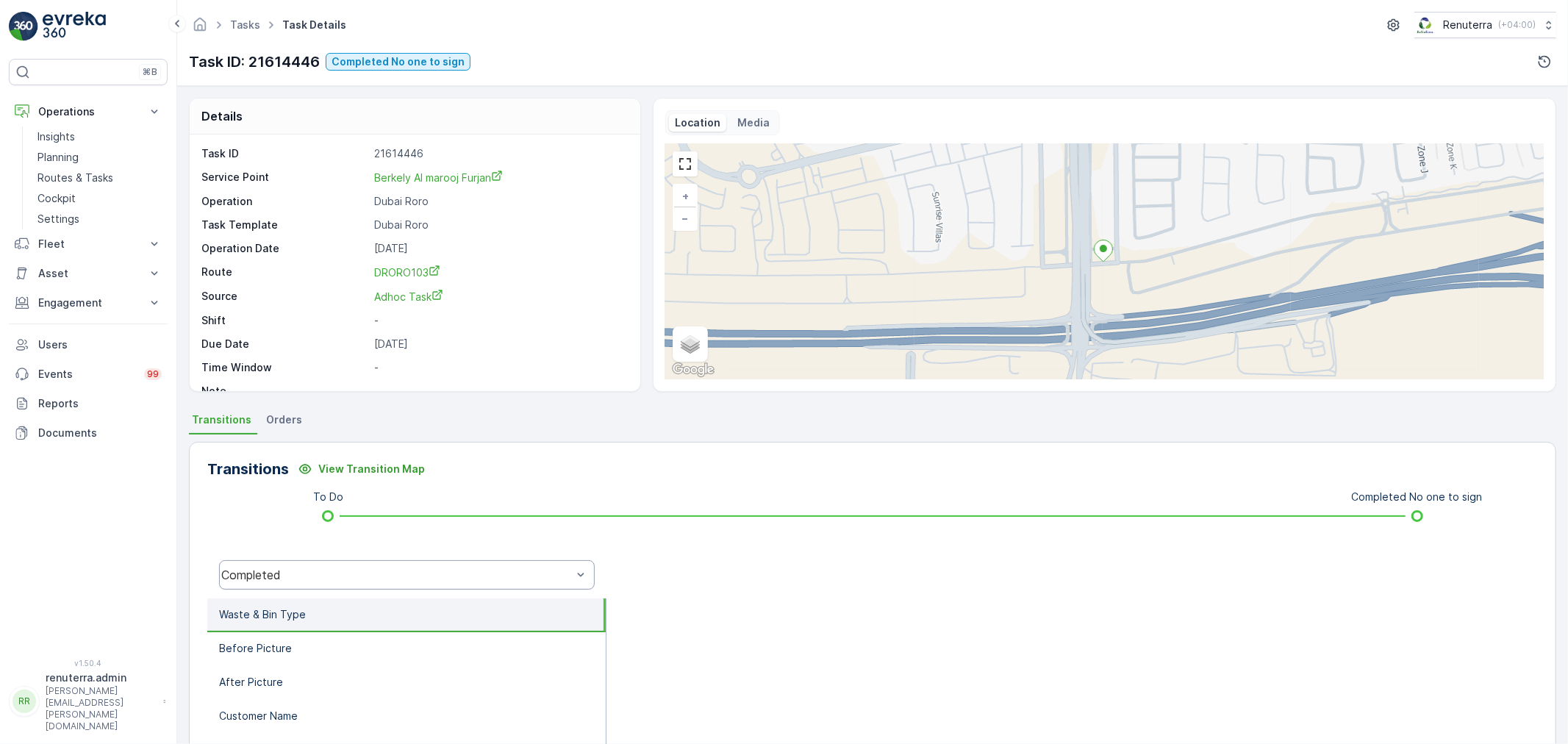
drag, startPoint x: 268, startPoint y: 555, endPoint x: 287, endPoint y: 572, distance: 25.5
click at [269, 557] on div "Completed" at bounding box center [407, 574] width 399 height 47
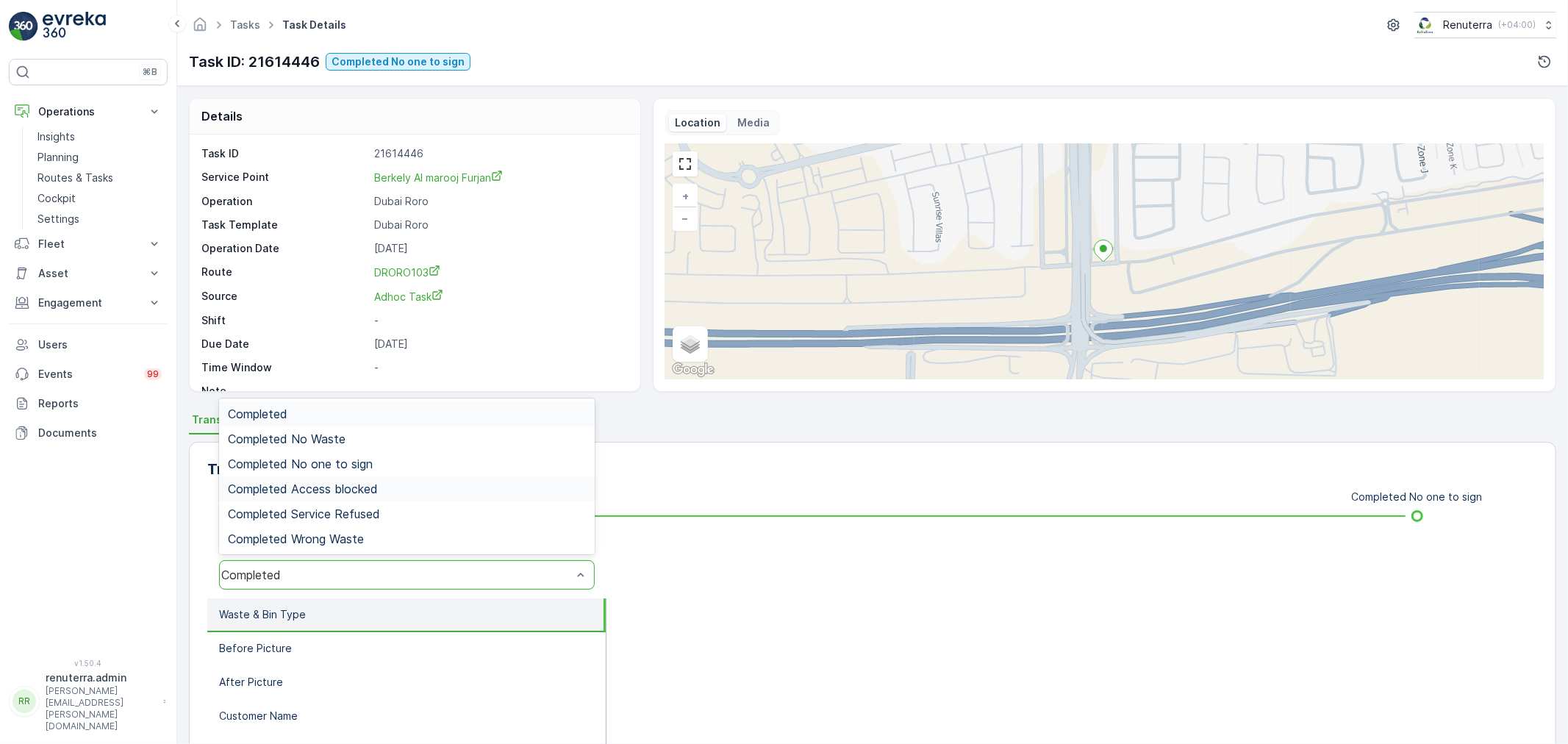
click at [331, 476] on div "Completed Access blocked" at bounding box center [407, 488] width 376 height 25
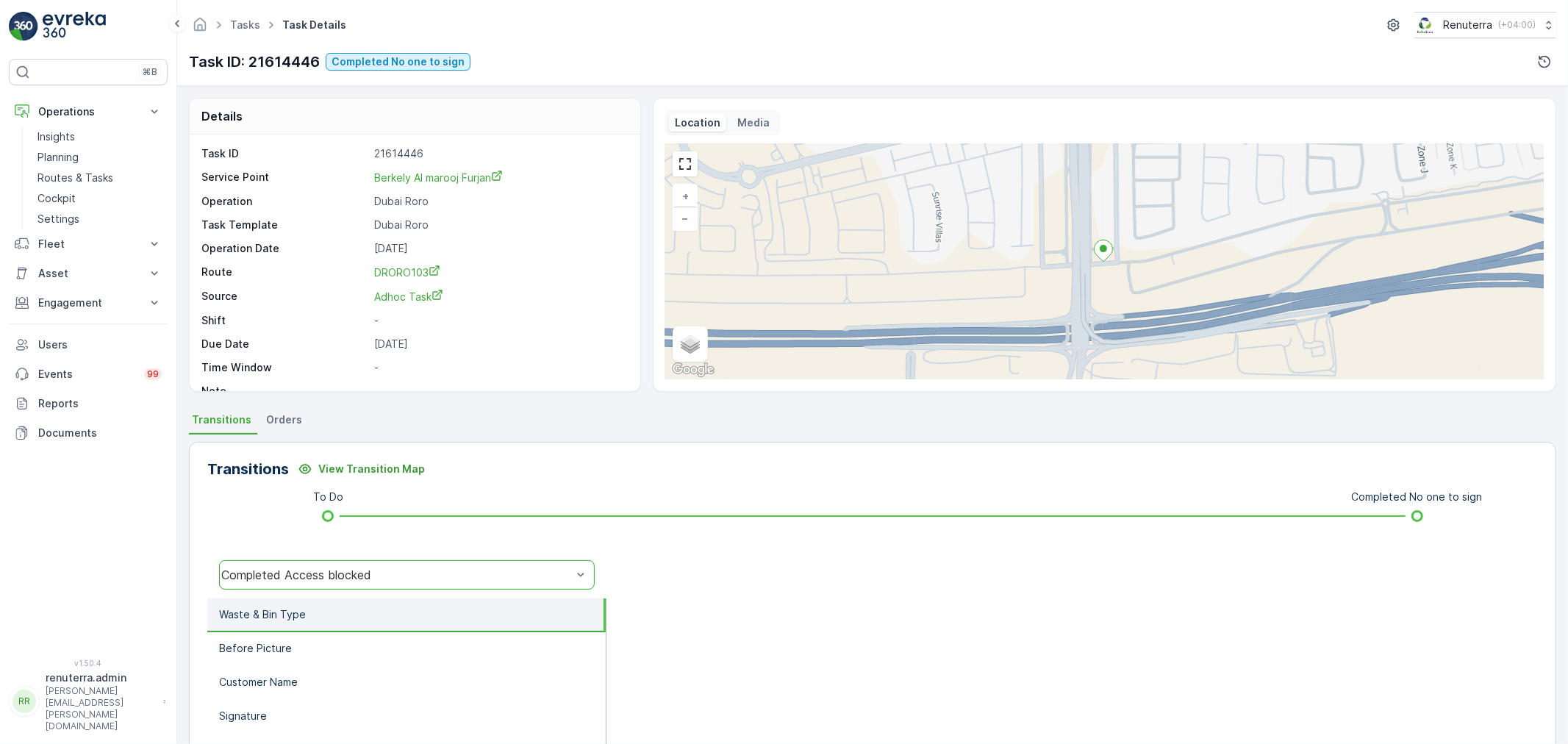
drag, startPoint x: 339, startPoint y: 547, endPoint x: 340, endPoint y: 578, distance: 31.0
click at [339, 553] on div "Transitions View Transition Map To Do Completed No one to sign option Completed…" at bounding box center [872, 674] width 1367 height 466
click at [340, 578] on div "Completed Access blocked" at bounding box center [396, 574] width 351 height 13
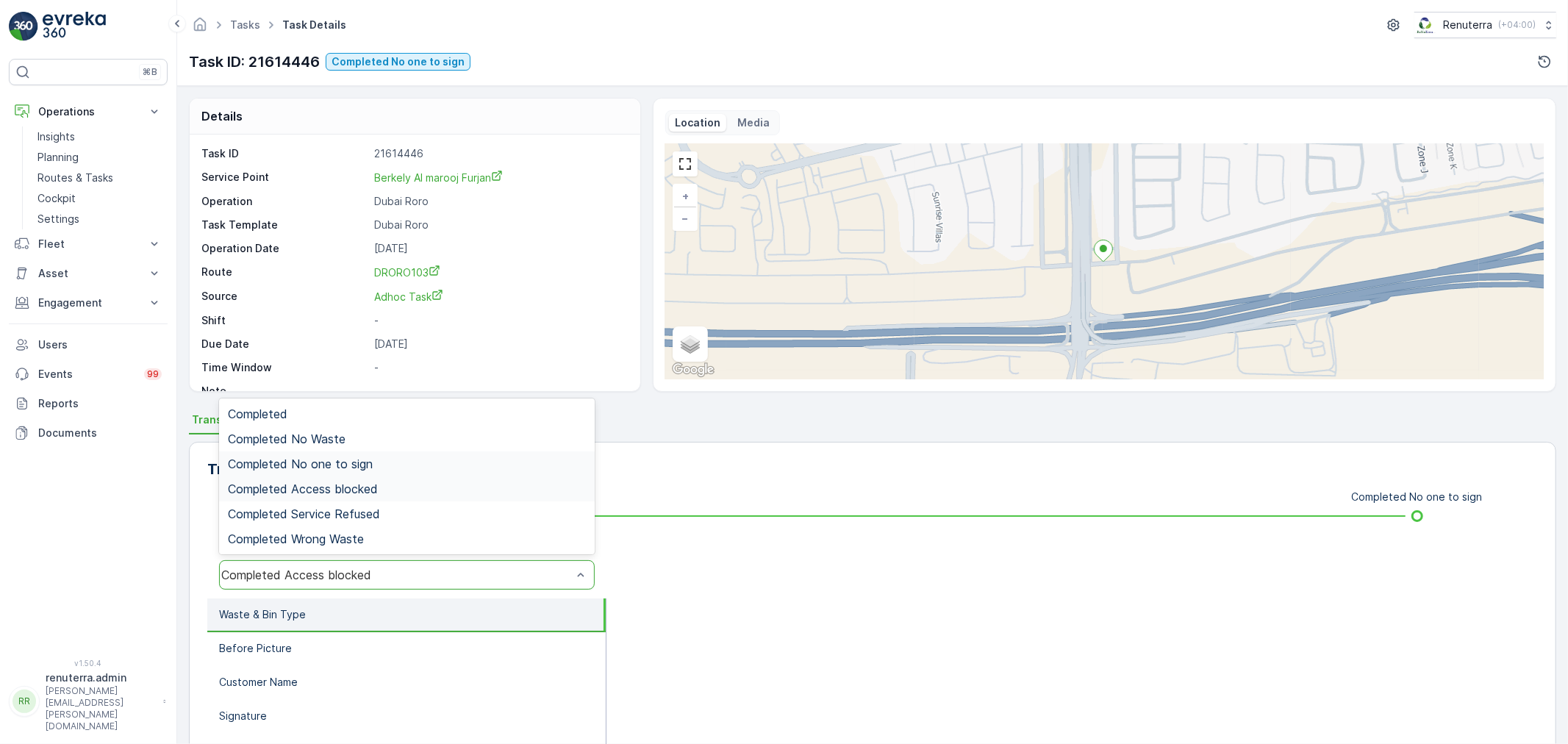
click at [361, 460] on span "Completed No one to sign" at bounding box center [301, 463] width 145 height 13
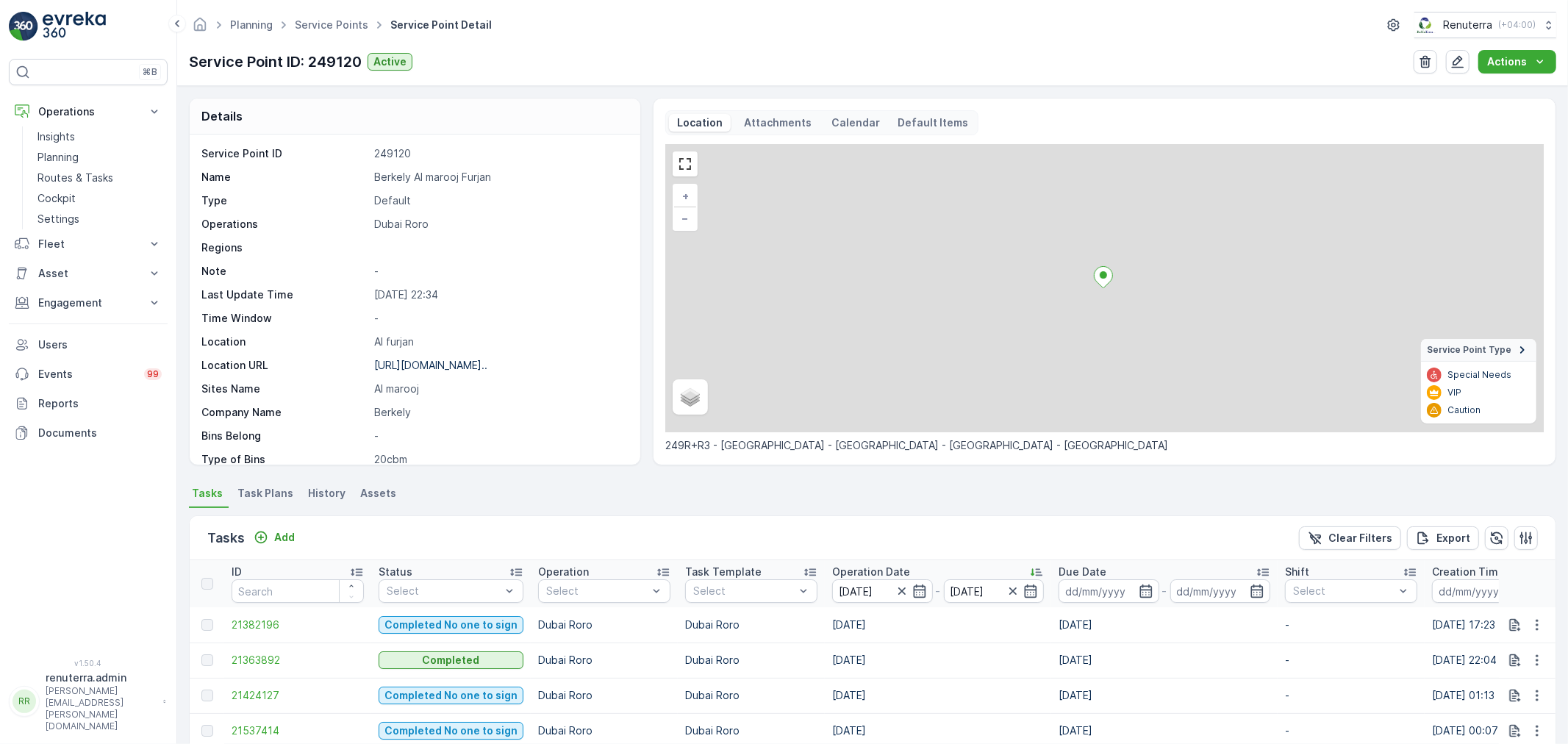
scroll to position [426, 0]
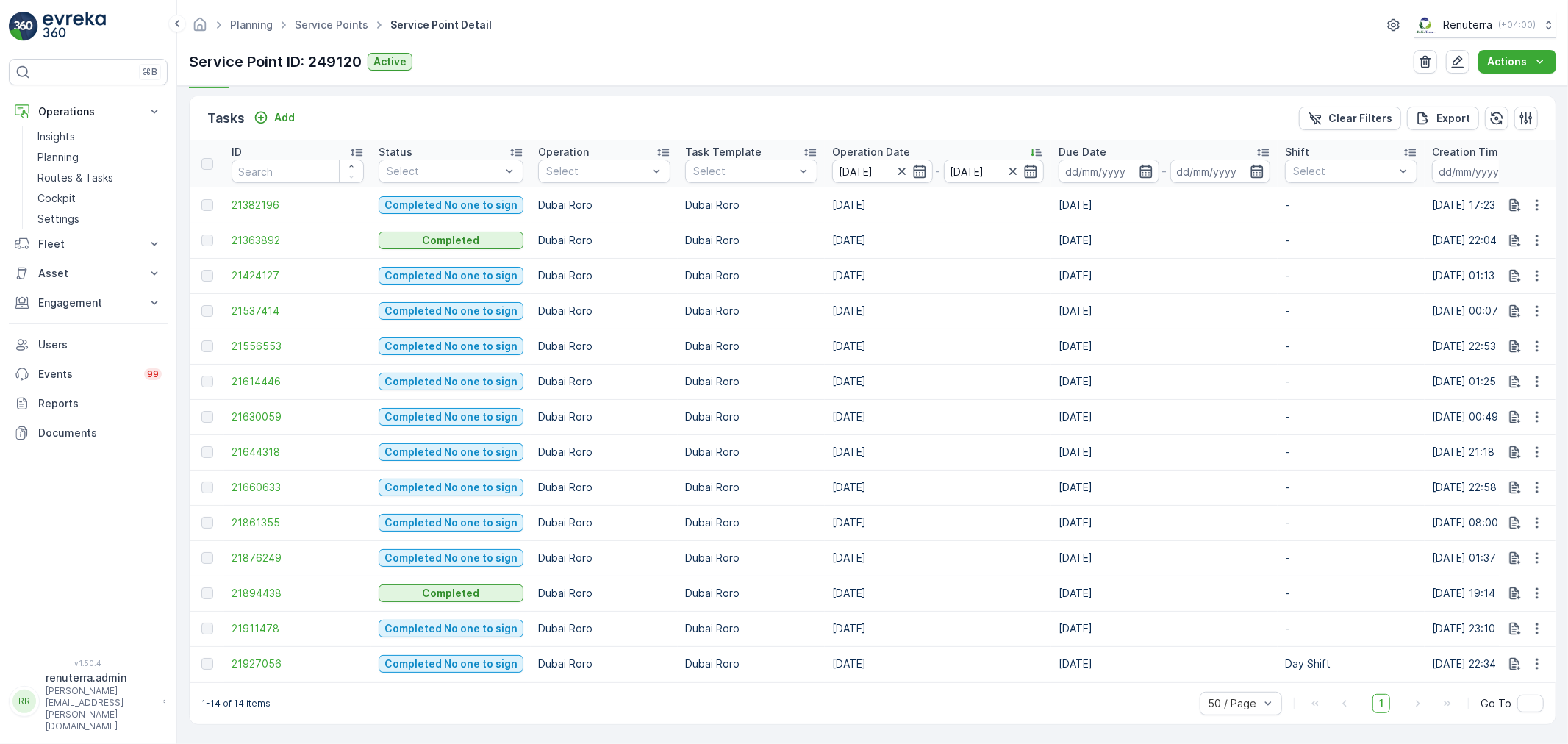
click at [292, 418] on td "21630059" at bounding box center [297, 416] width 147 height 35
click at [289, 415] on span "21630059" at bounding box center [298, 416] width 133 height 15
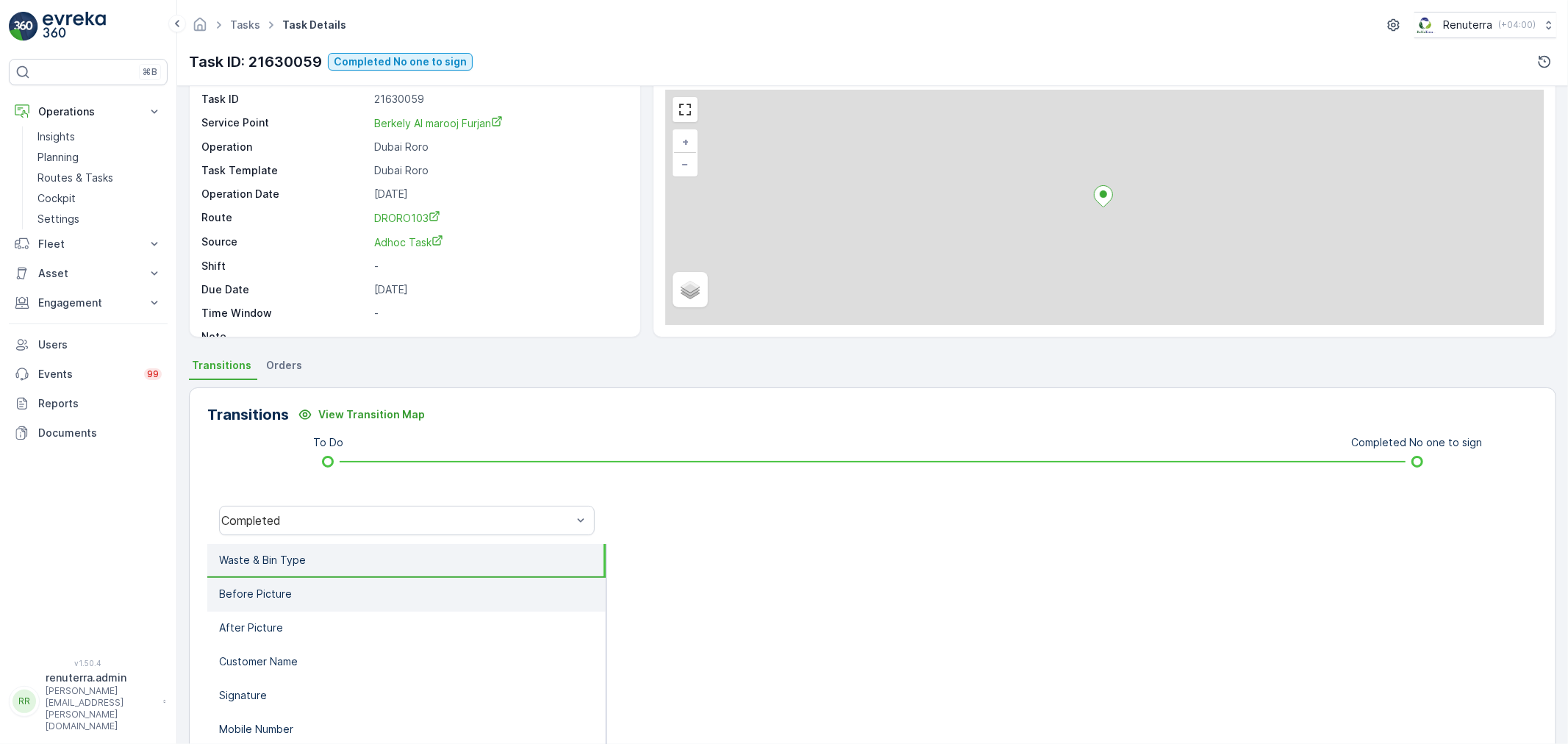
scroll to position [182, 0]
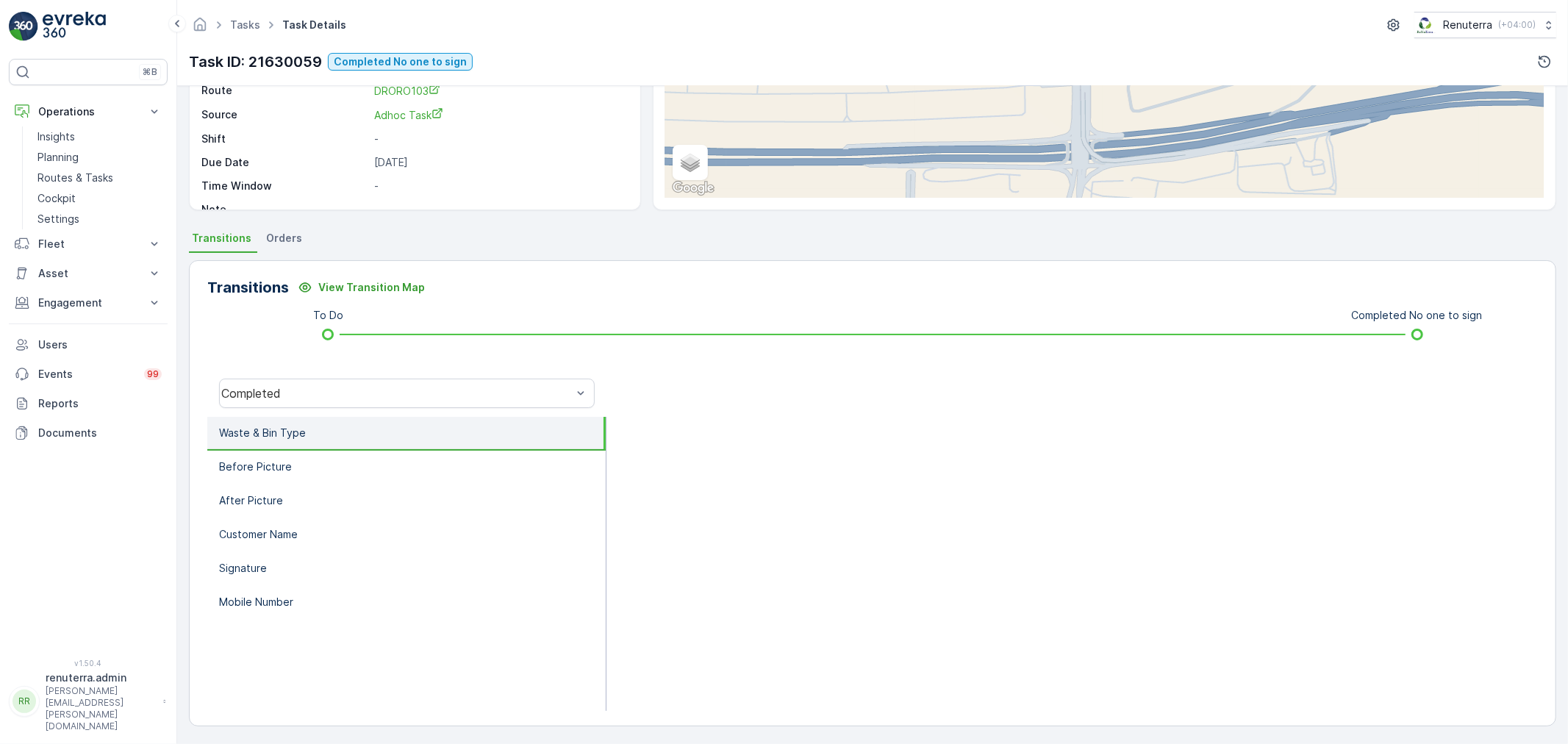
click at [289, 372] on div "Completed" at bounding box center [407, 393] width 399 height 47
click at [319, 378] on div "Completed" at bounding box center [407, 393] width 376 height 29
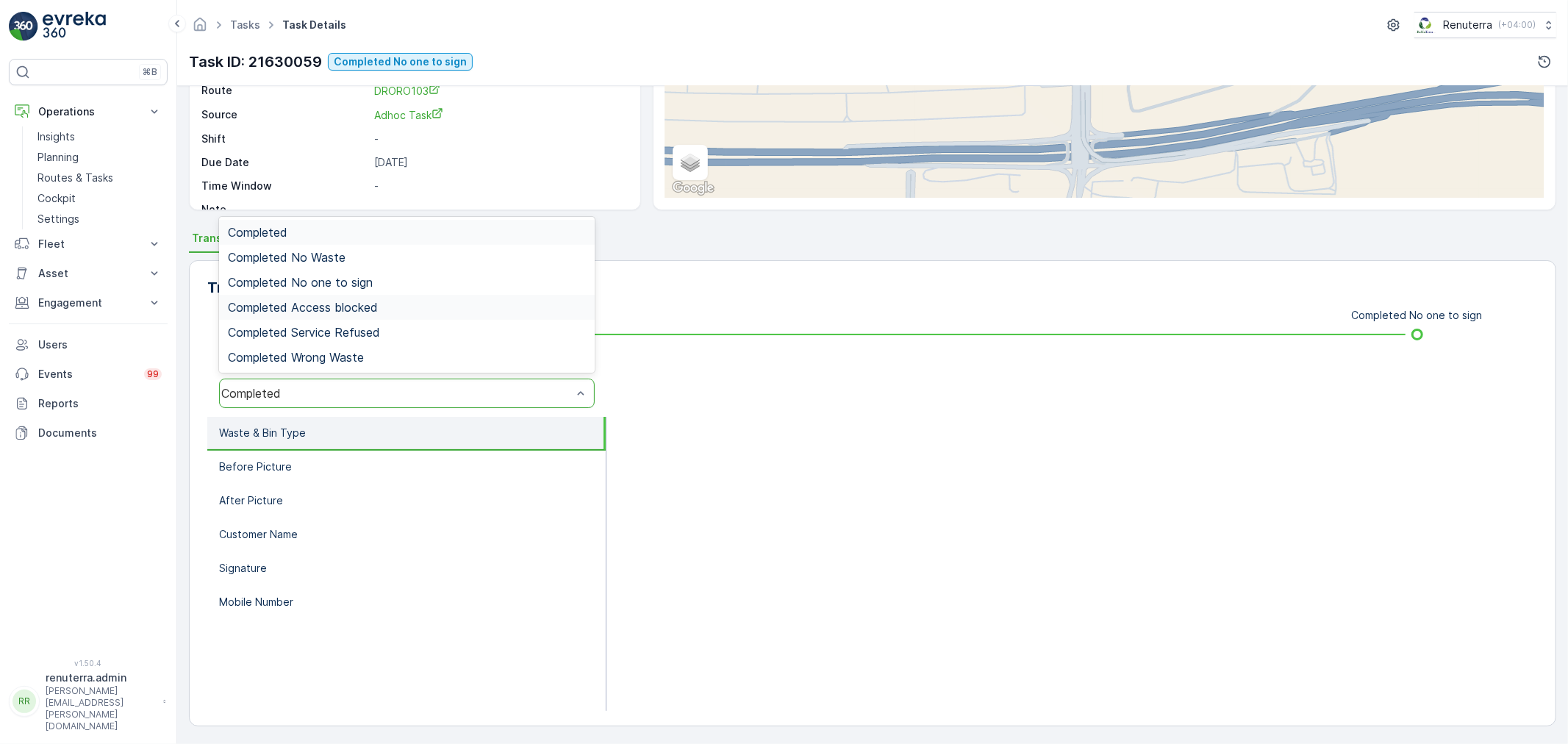
click at [331, 298] on div "Completed Access blocked" at bounding box center [407, 307] width 376 height 25
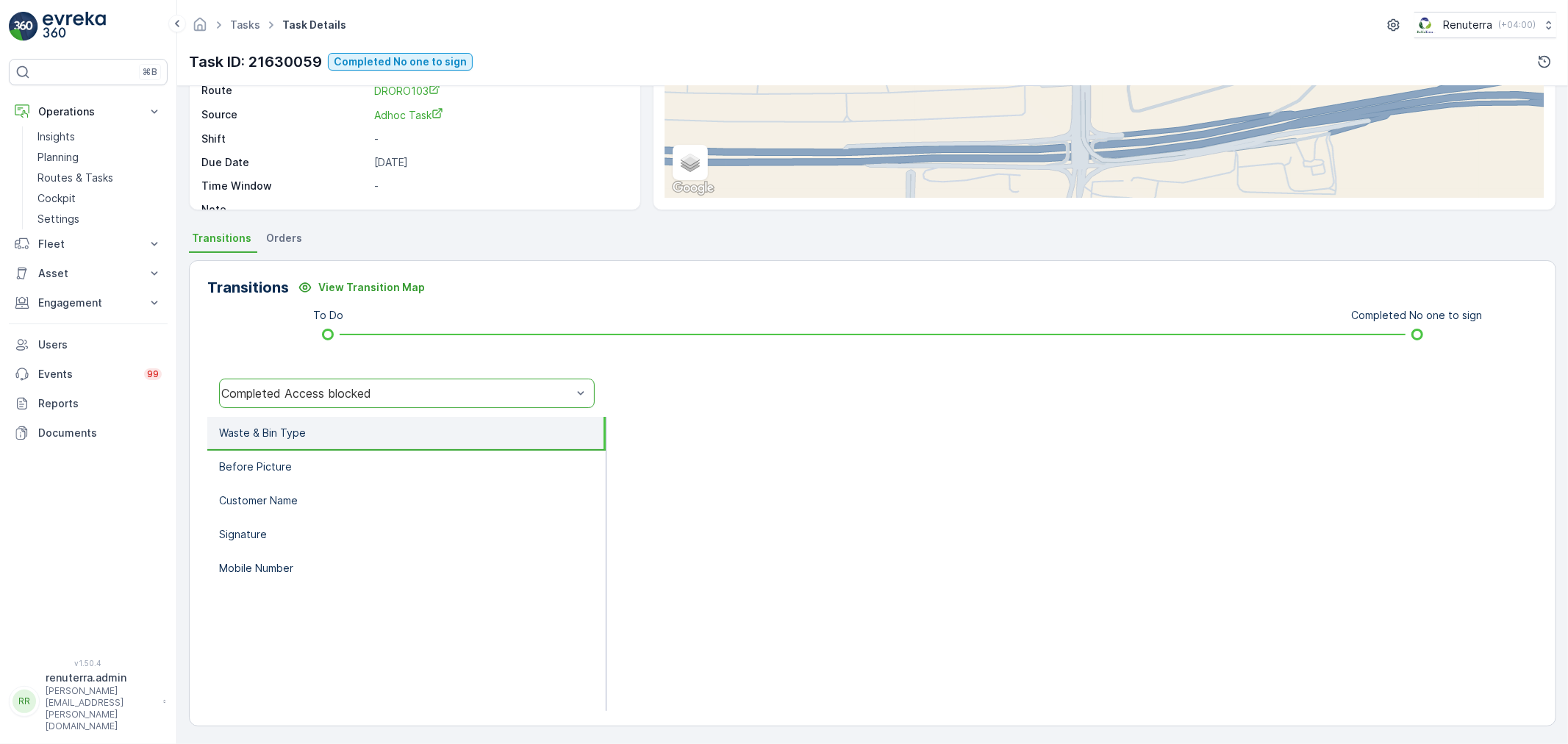
drag, startPoint x: 340, startPoint y: 368, endPoint x: 340, endPoint y: 377, distance: 9.0
click at [340, 373] on div "Transitions View Transition Map To Do Completed No one to sign option Completed…" at bounding box center [872, 493] width 1367 height 466
click at [340, 387] on div "Completed Access blocked" at bounding box center [396, 393] width 351 height 13
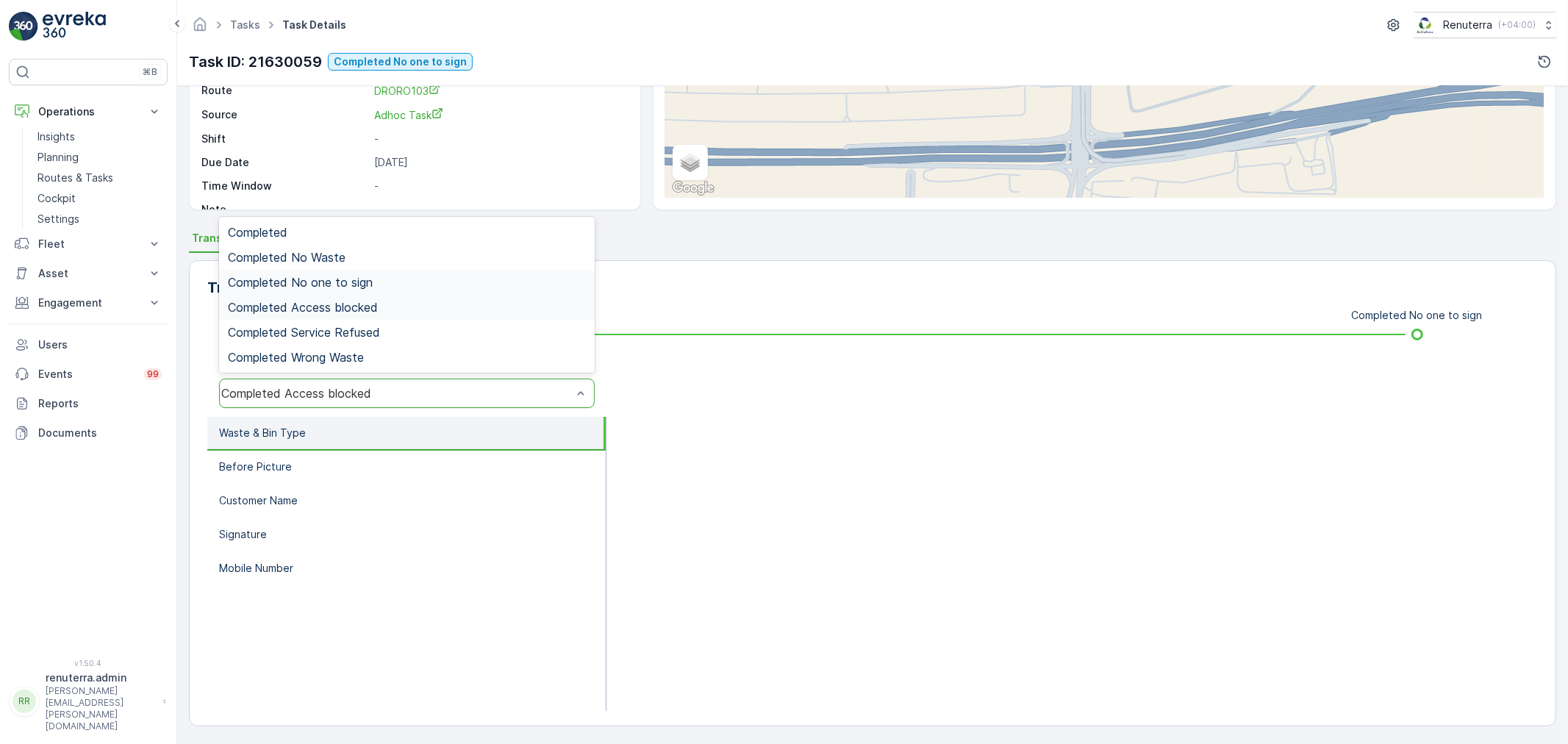
click at [353, 282] on span "Completed No one to sign" at bounding box center [301, 282] width 145 height 13
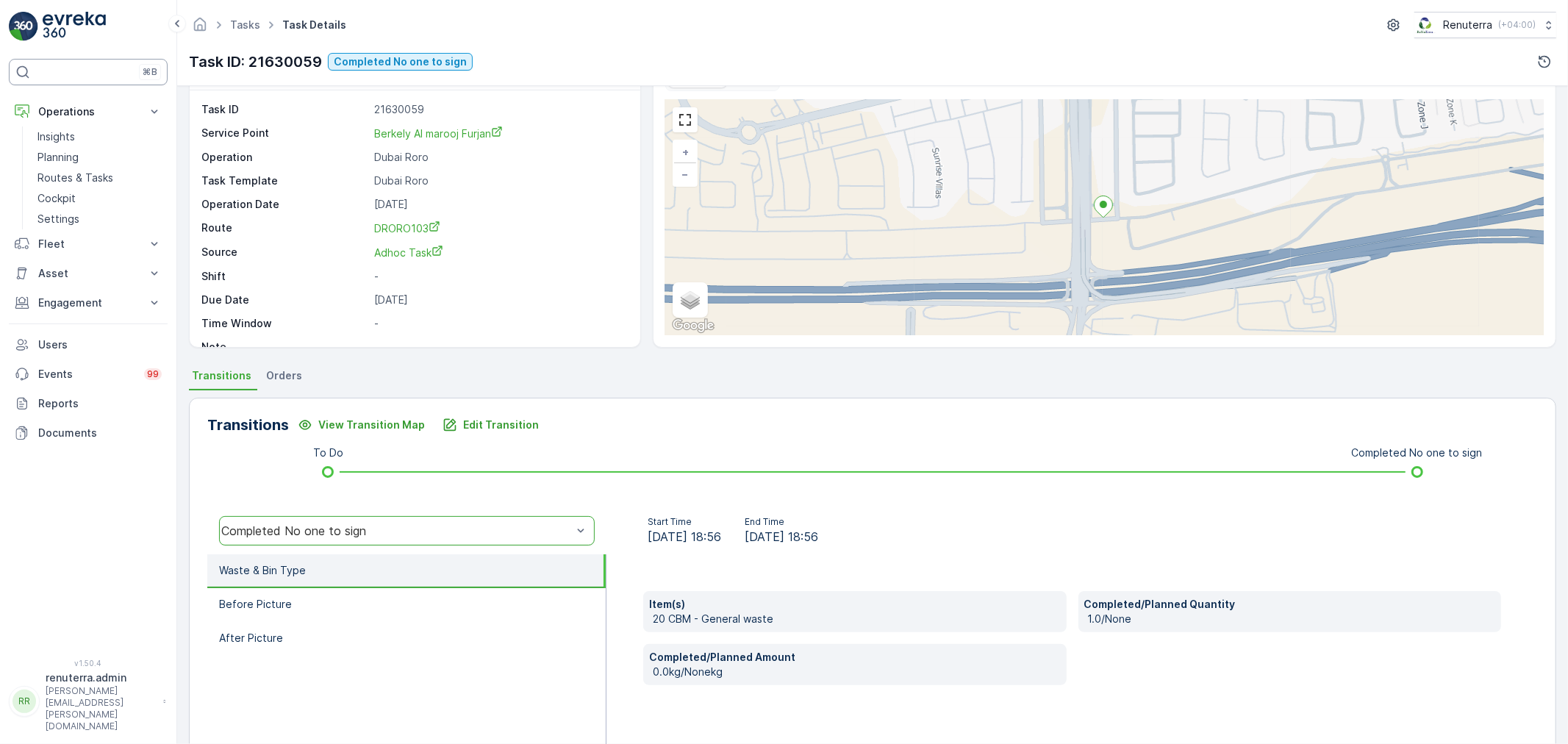
scroll to position [18, 0]
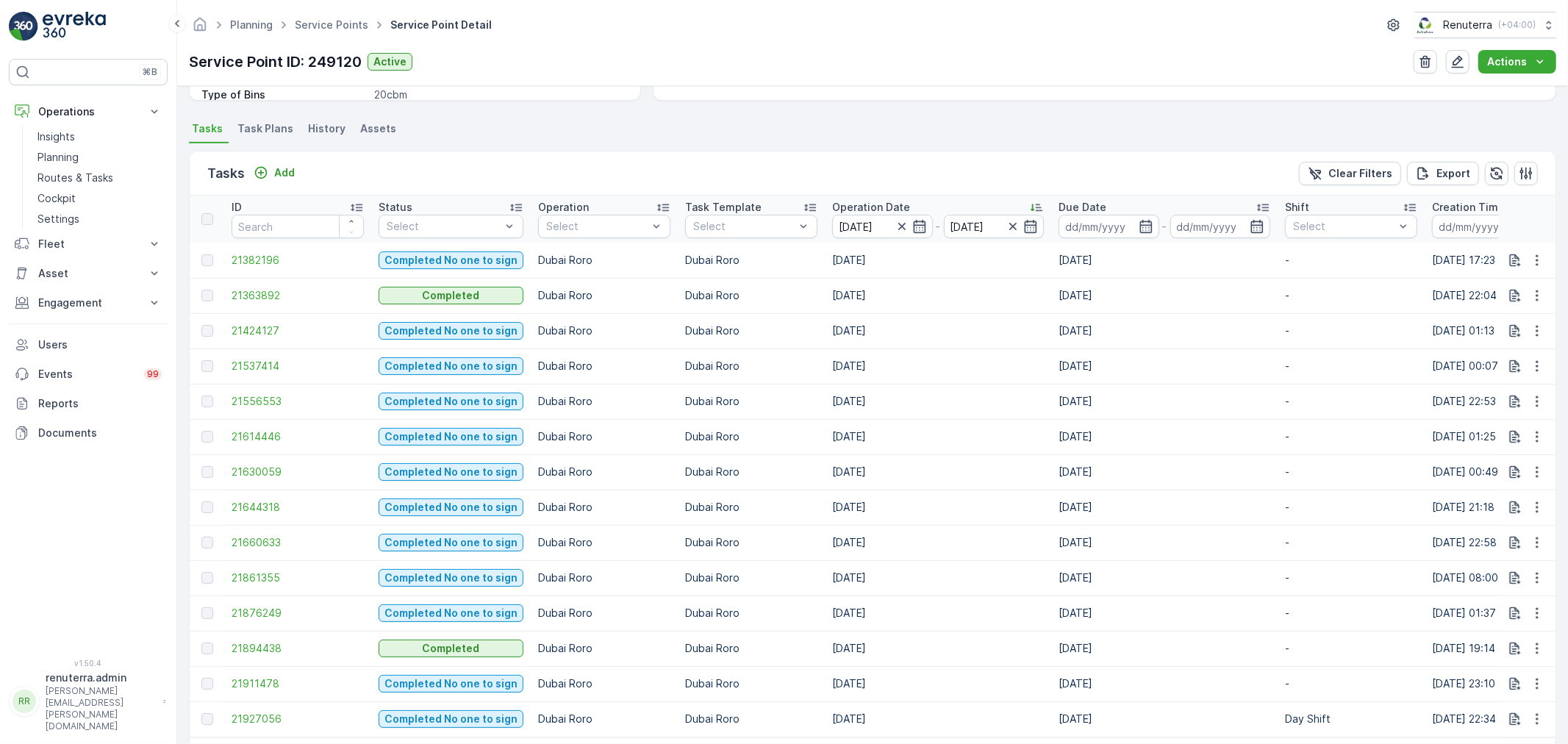
scroll to position [426, 0]
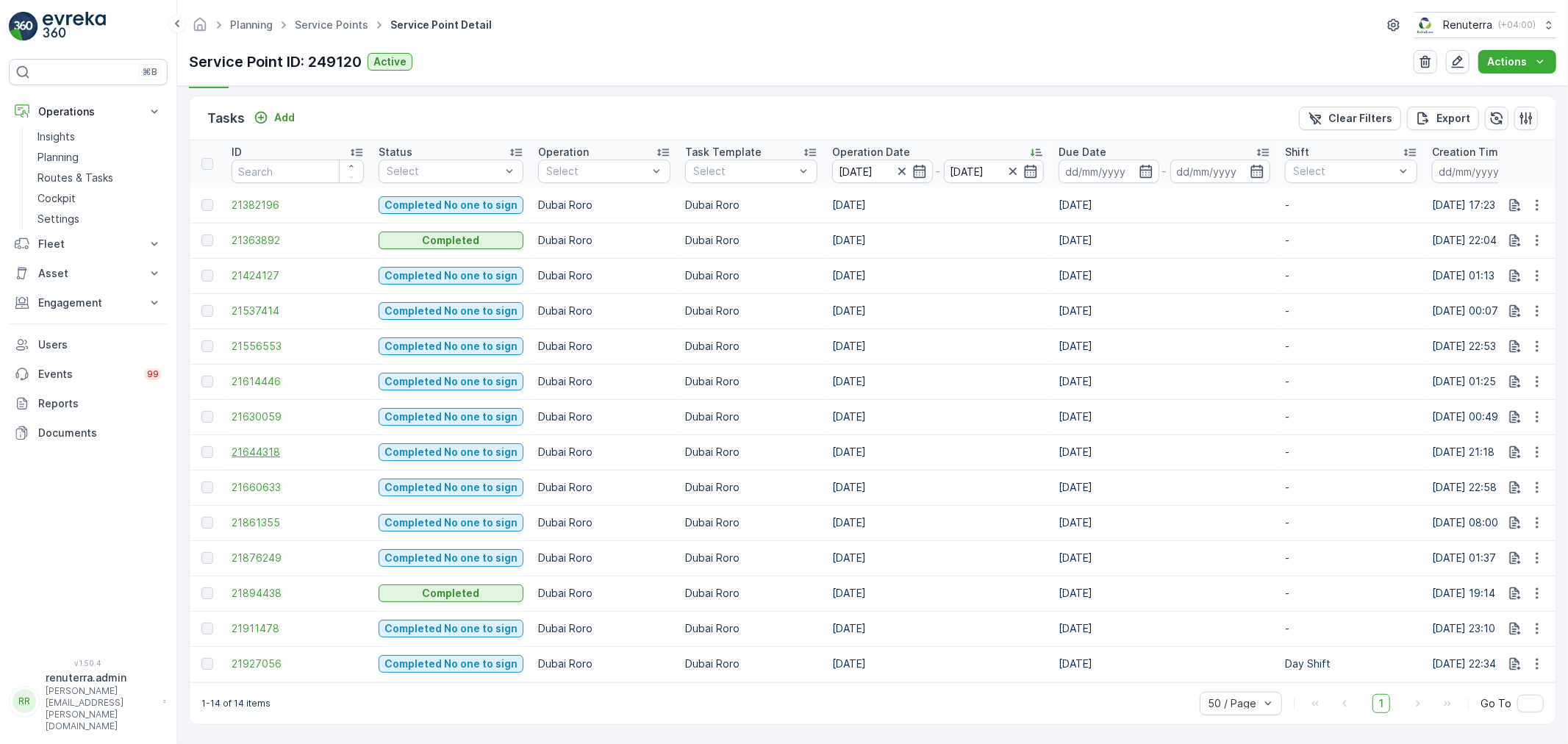
click at [265, 444] on span "21644318" at bounding box center [298, 451] width 133 height 15
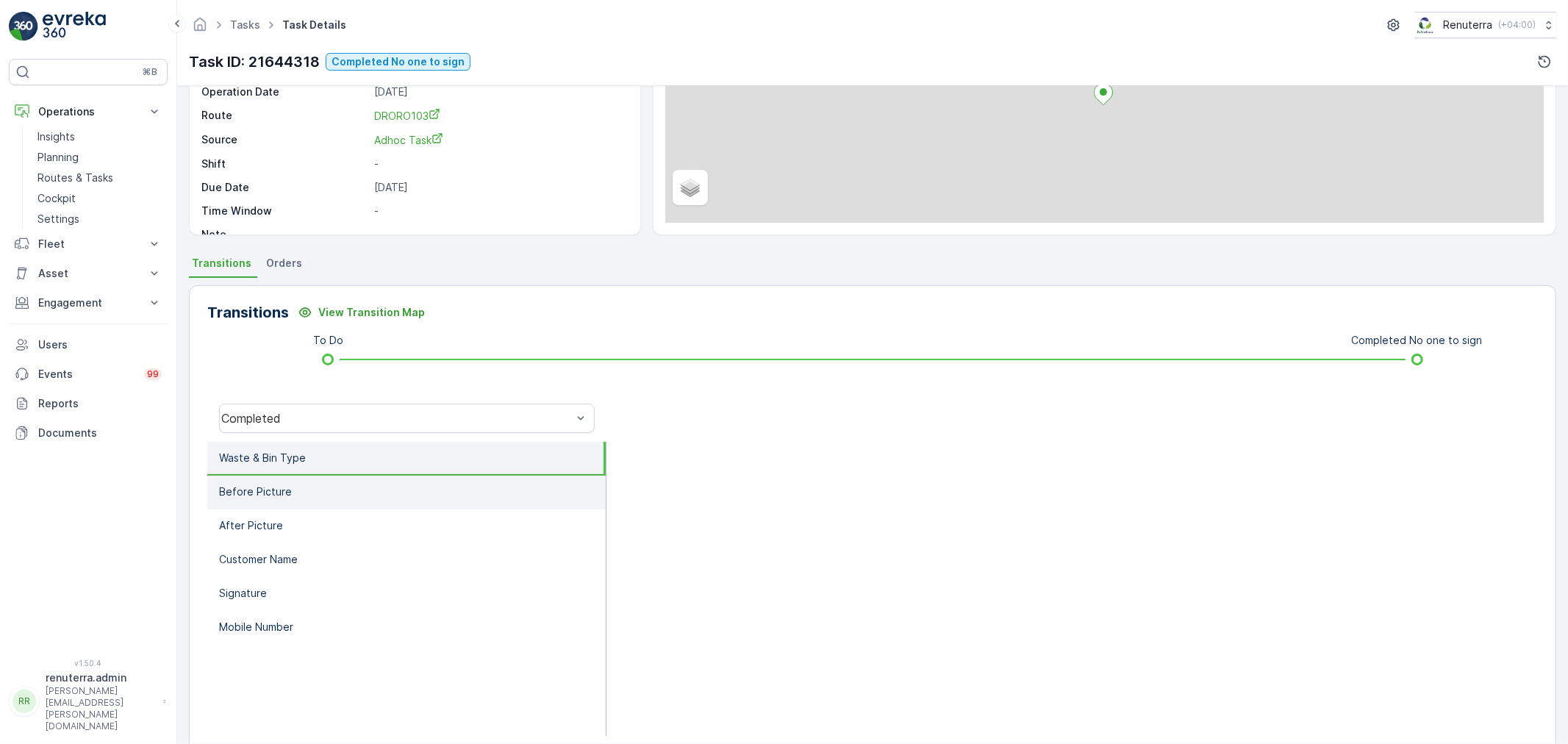
scroll to position [182, 0]
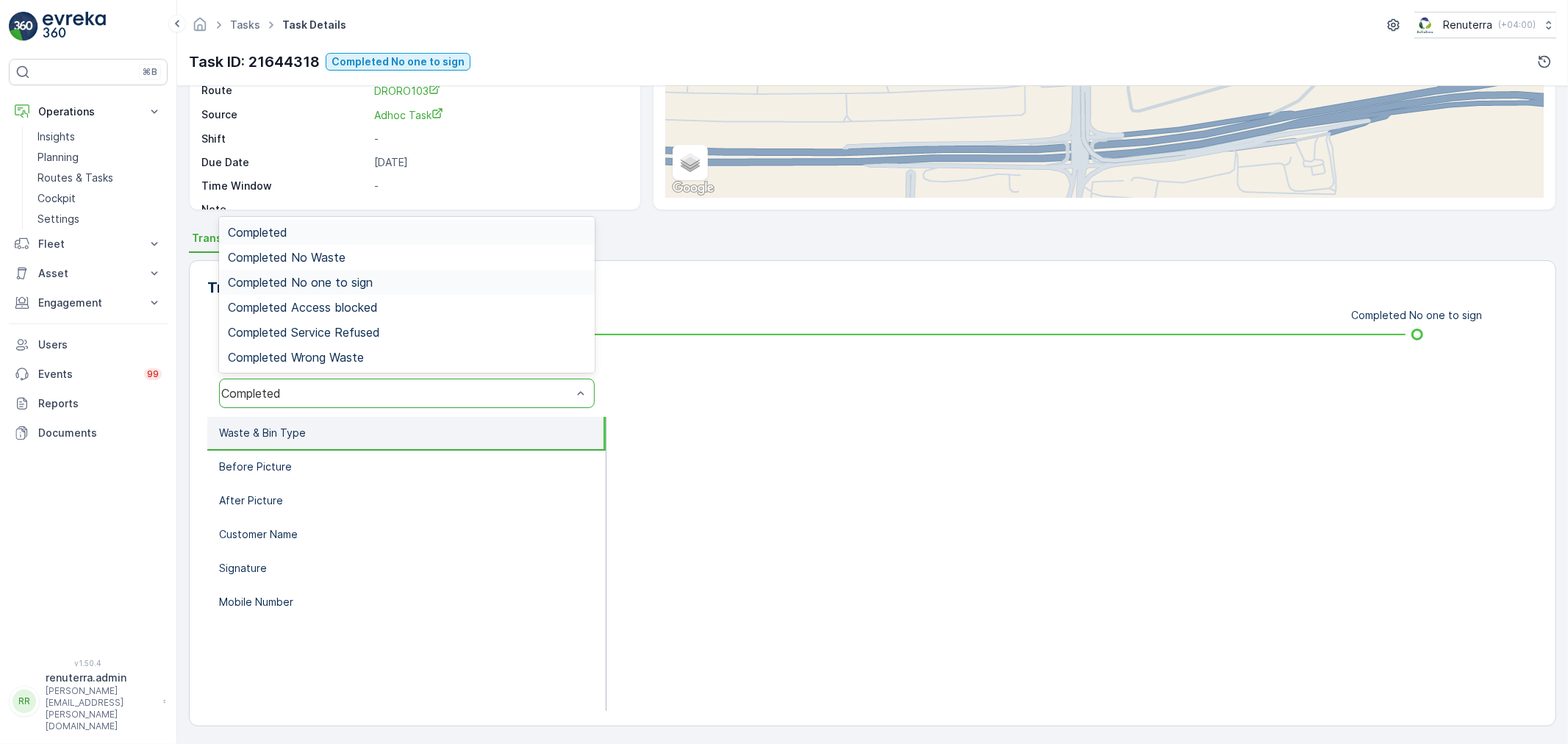
click at [339, 284] on span "Completed No one to sign" at bounding box center [301, 282] width 145 height 13
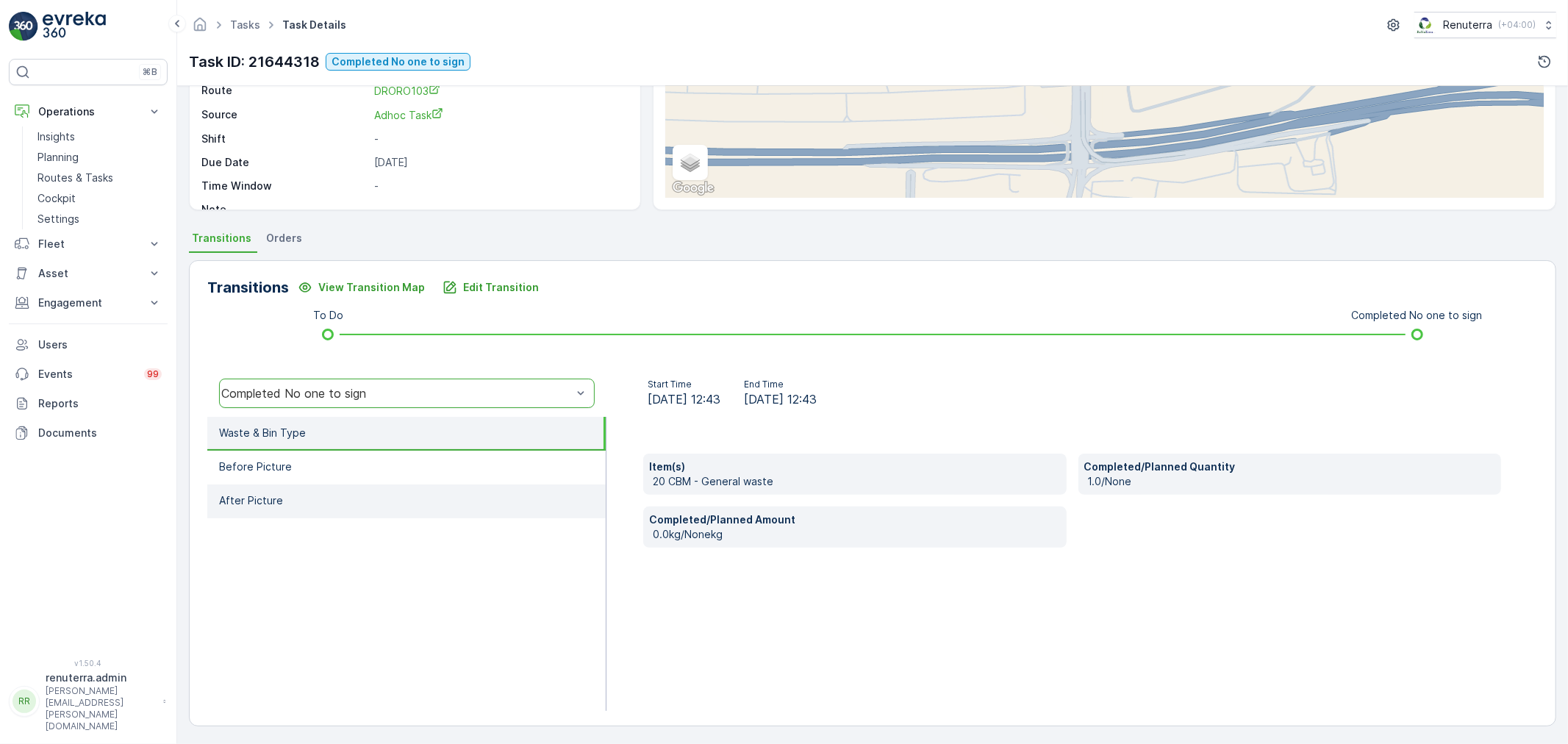
click at [373, 486] on li "After Picture" at bounding box center [407, 500] width 398 height 34
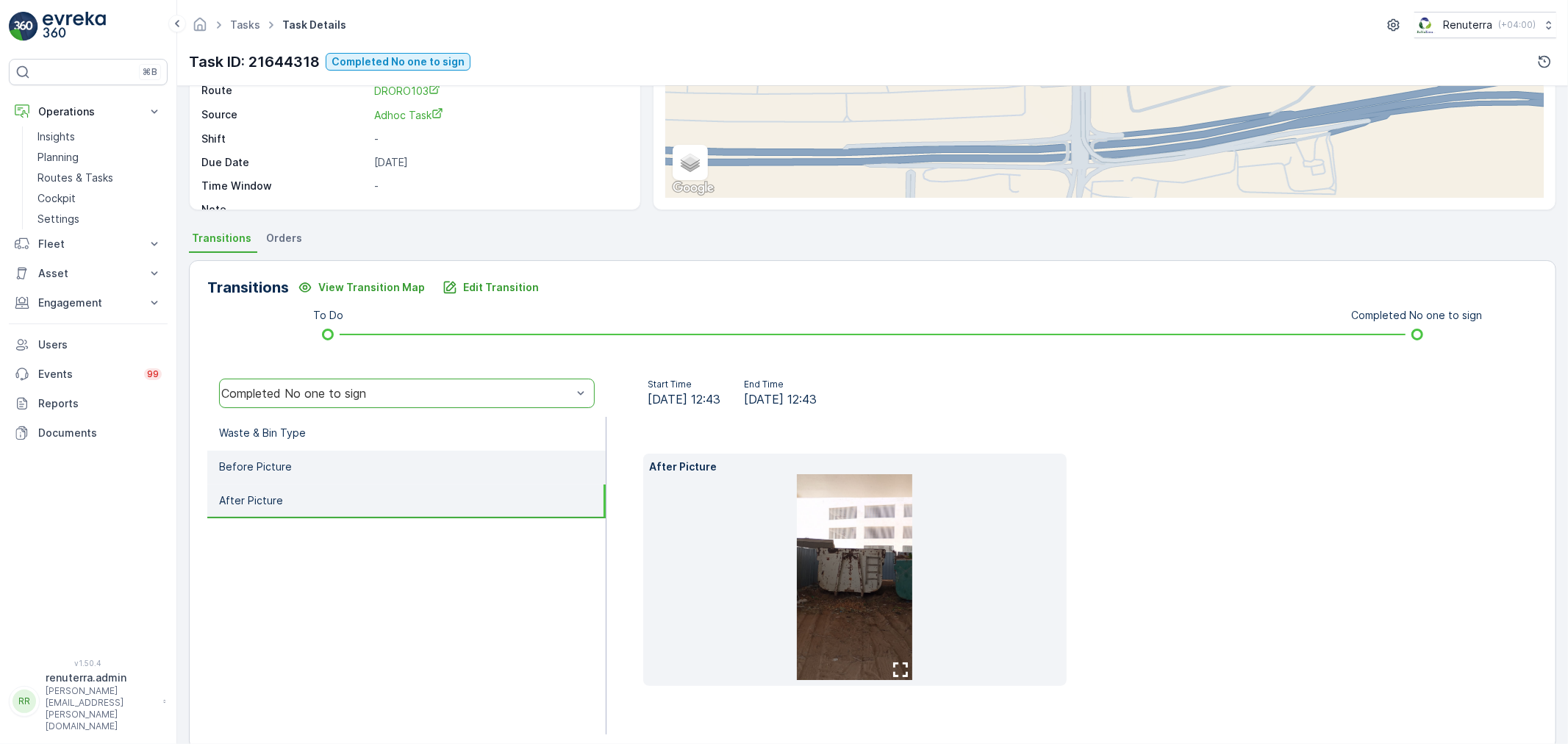
click at [358, 461] on li "Before Picture" at bounding box center [407, 467] width 398 height 34
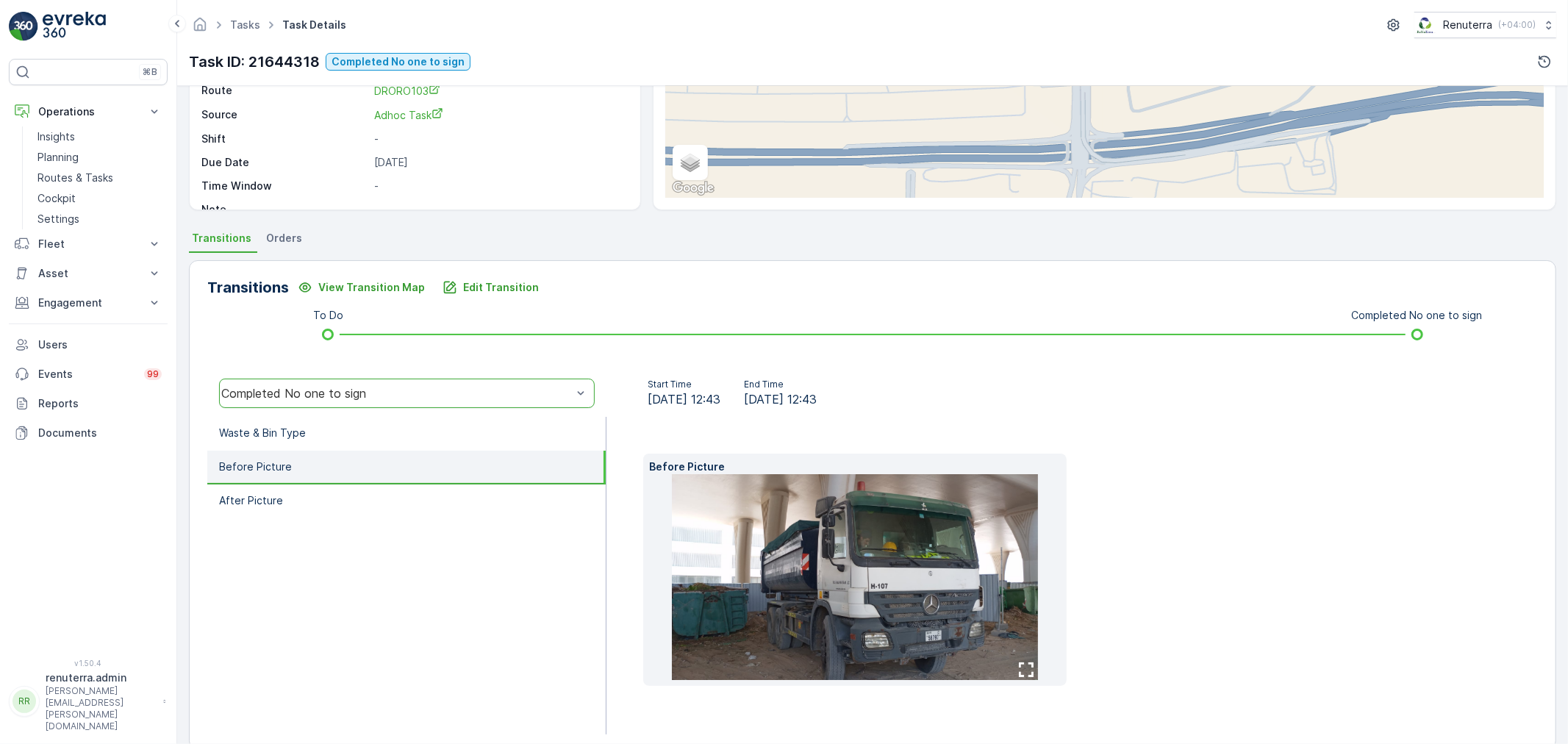
click at [407, 414] on div "option Completed No one to sign, selected. Completed No one to sign" at bounding box center [407, 393] width 399 height 47
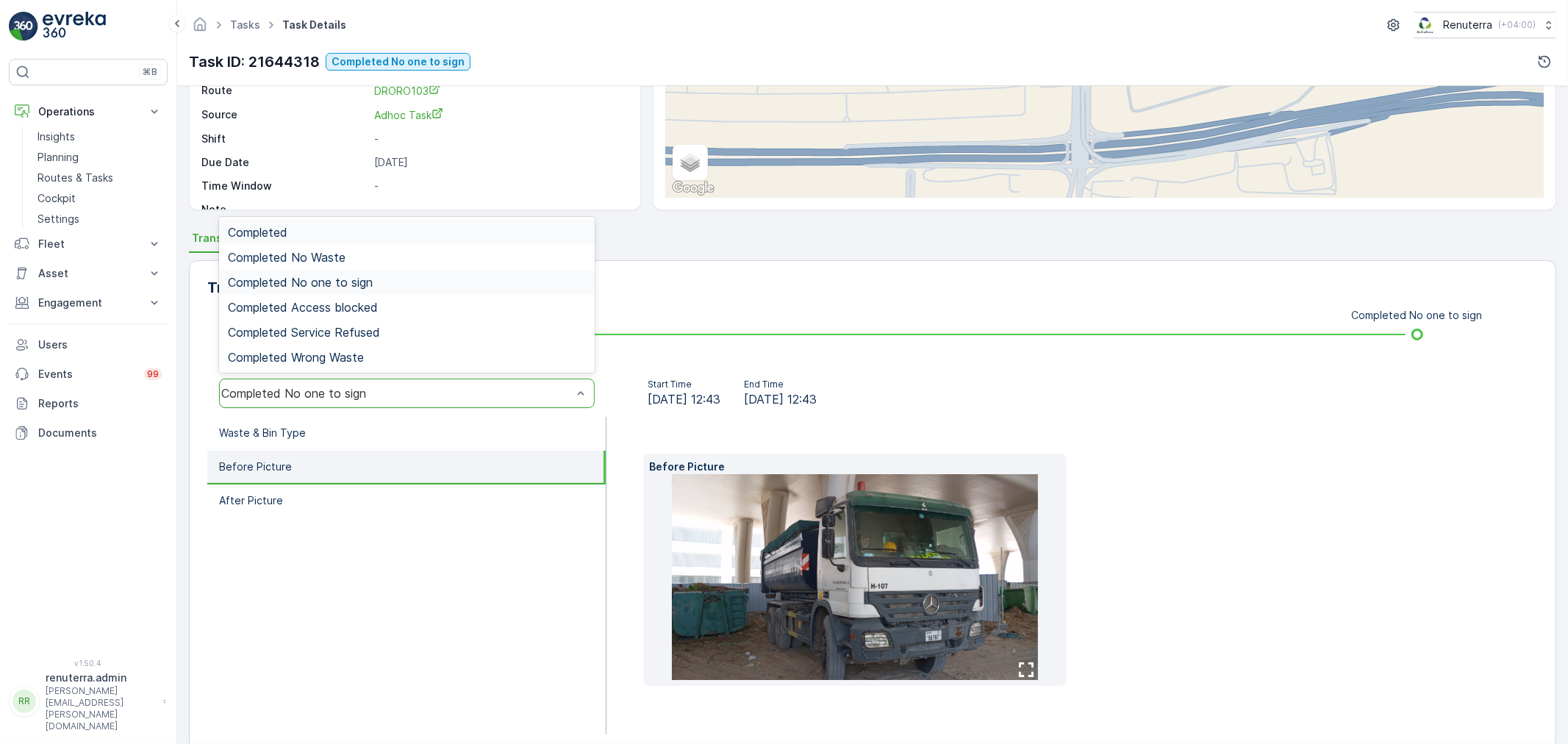
click at [406, 400] on div "Completed No one to sign" at bounding box center [407, 393] width 376 height 29
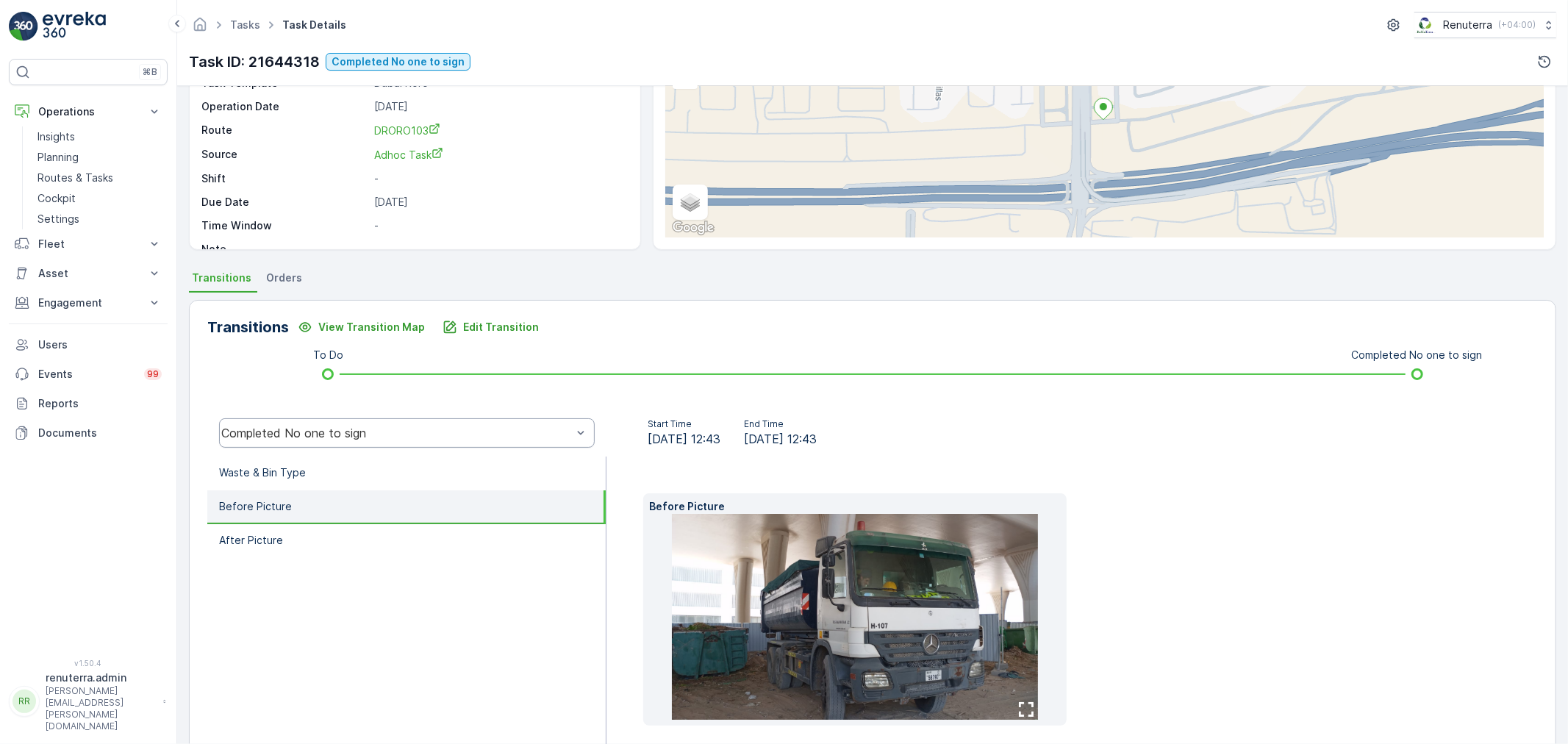
scroll to position [206, 0]
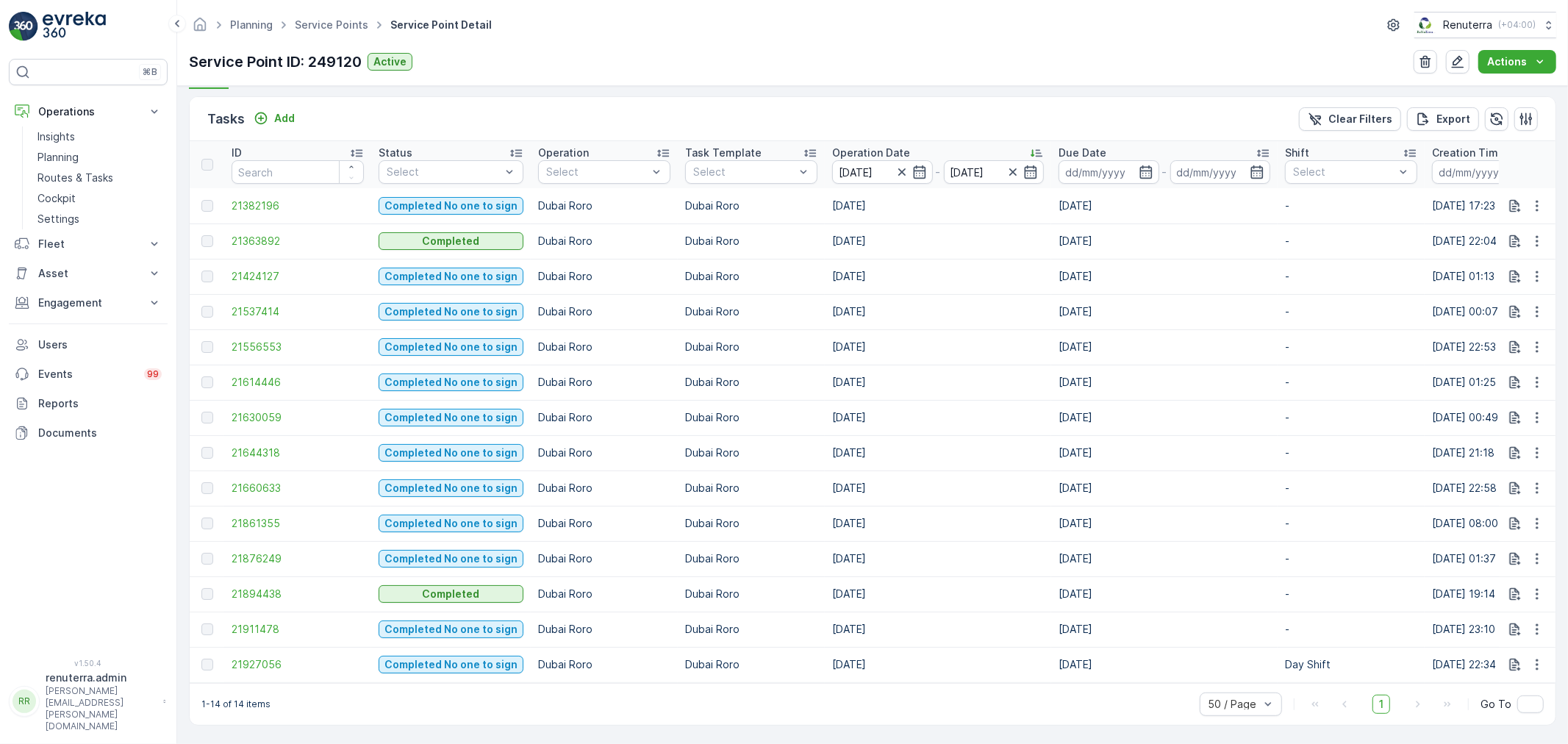
scroll to position [426, 0]
click at [318, 480] on span "21660633" at bounding box center [298, 487] width 133 height 15
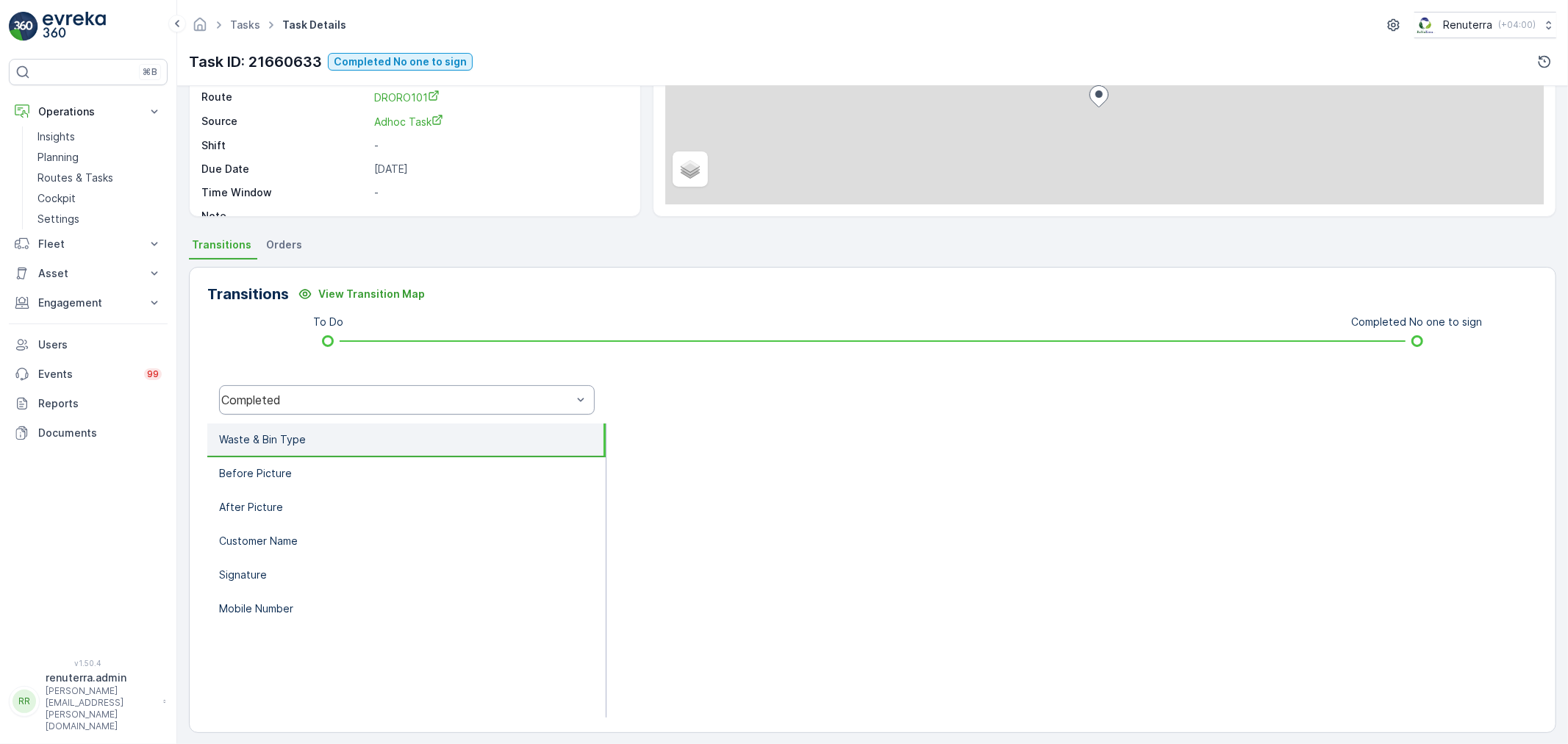
scroll to position [182, 0]
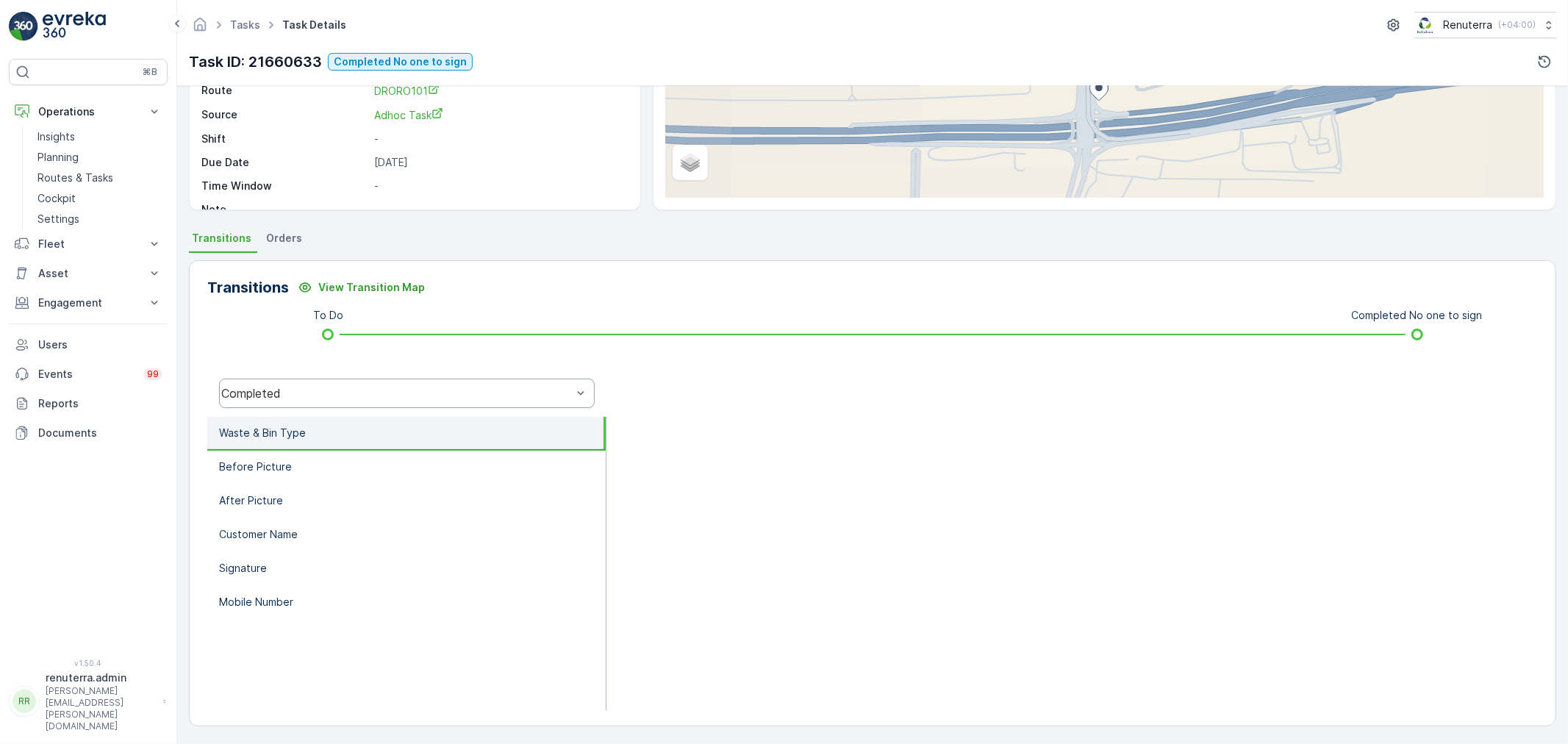
click at [317, 379] on div "Completed" at bounding box center [407, 393] width 376 height 29
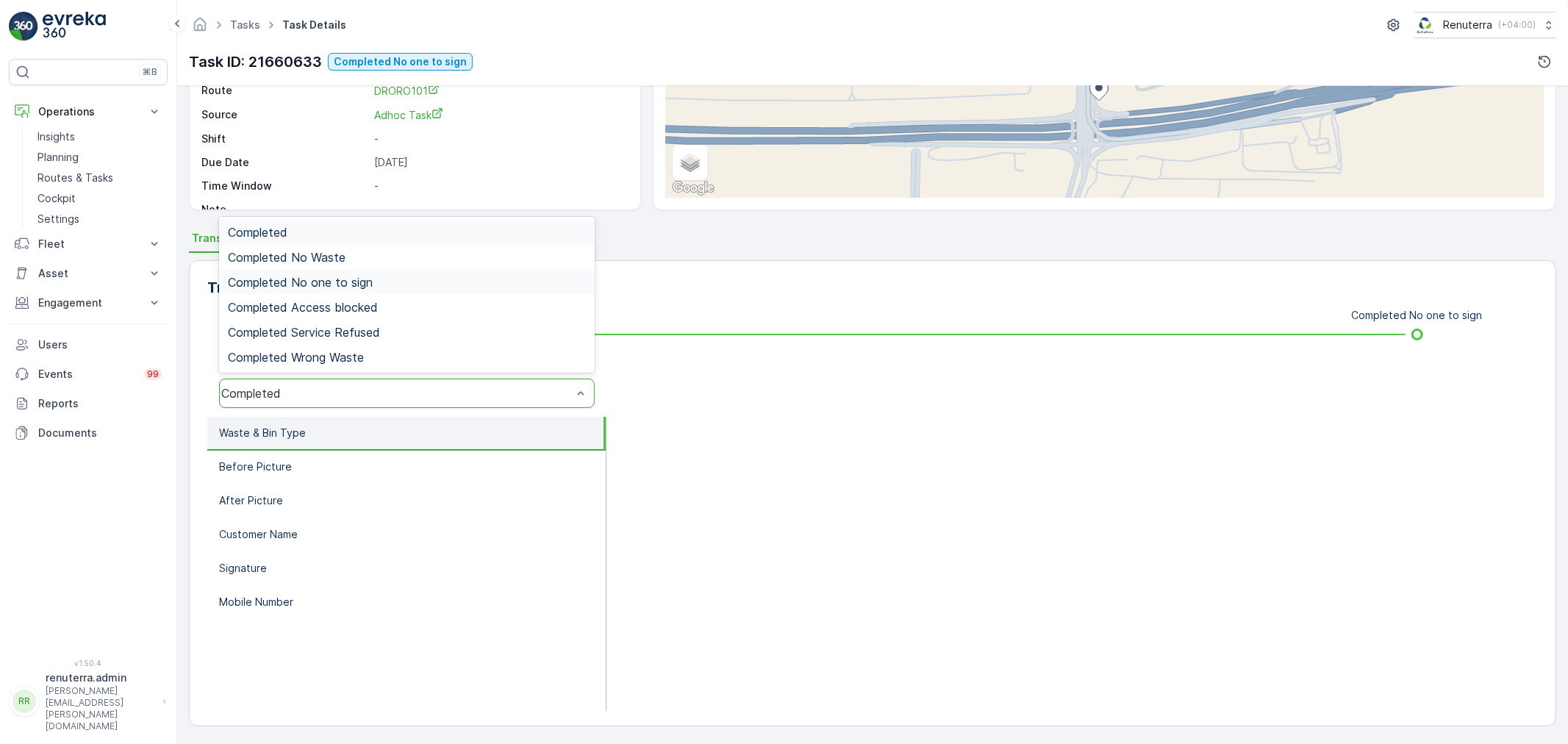
click at [345, 280] on span "Completed No one to sign" at bounding box center [301, 282] width 145 height 13
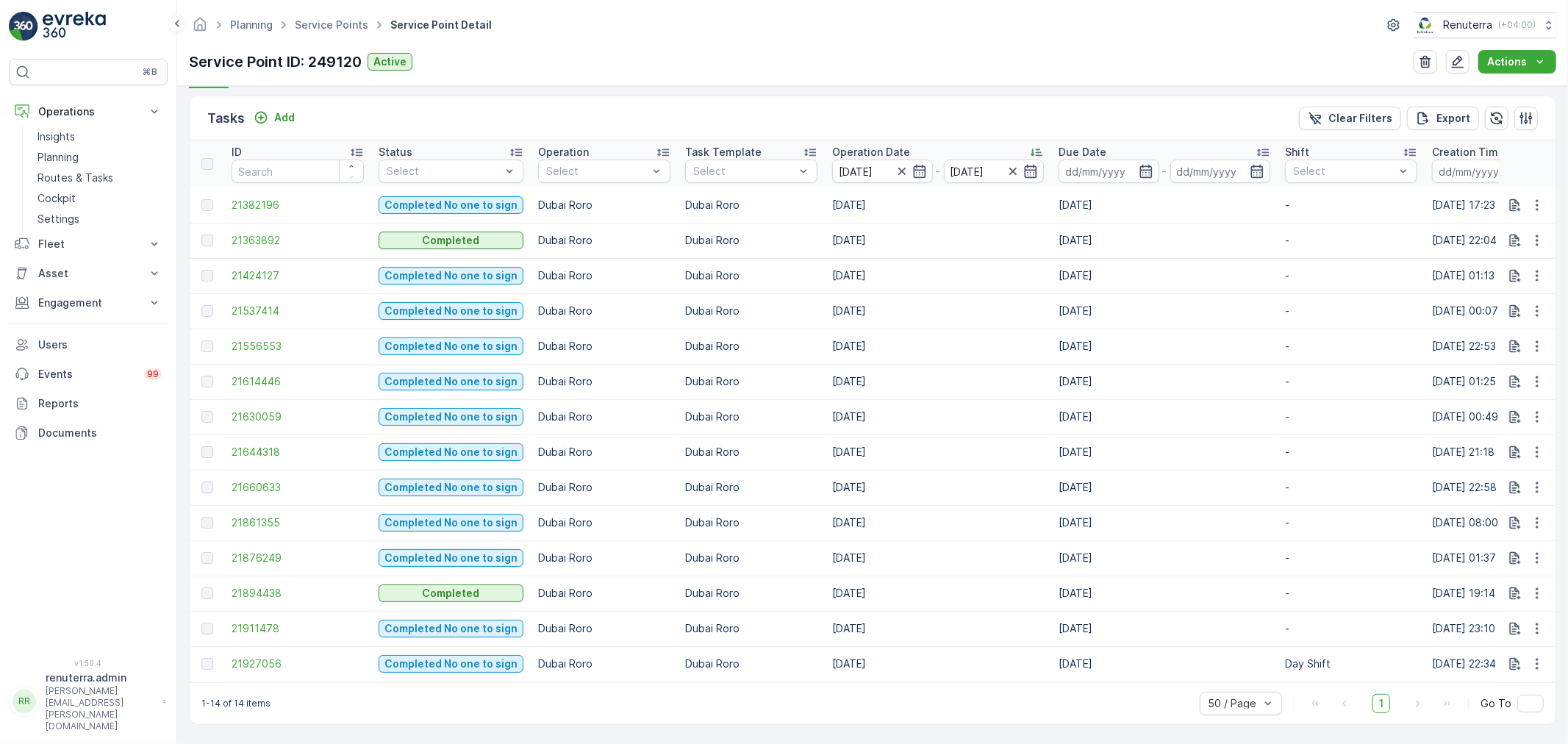
scroll to position [426, 0]
click at [268, 515] on span "21861355" at bounding box center [298, 522] width 133 height 15
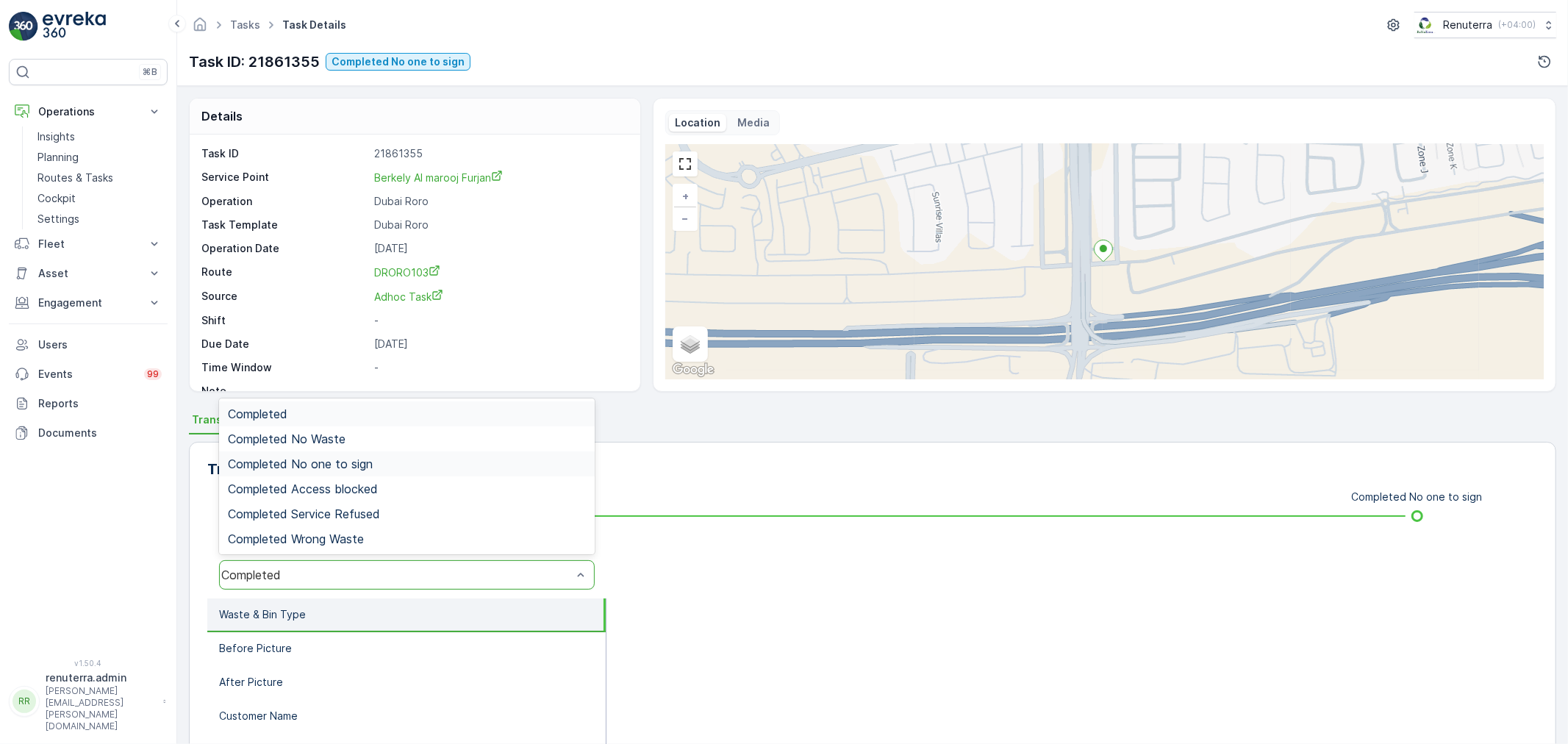
drag, startPoint x: 353, startPoint y: 456, endPoint x: 395, endPoint y: 491, distance: 54.7
click at [353, 457] on span "Completed No one to sign" at bounding box center [301, 463] width 145 height 13
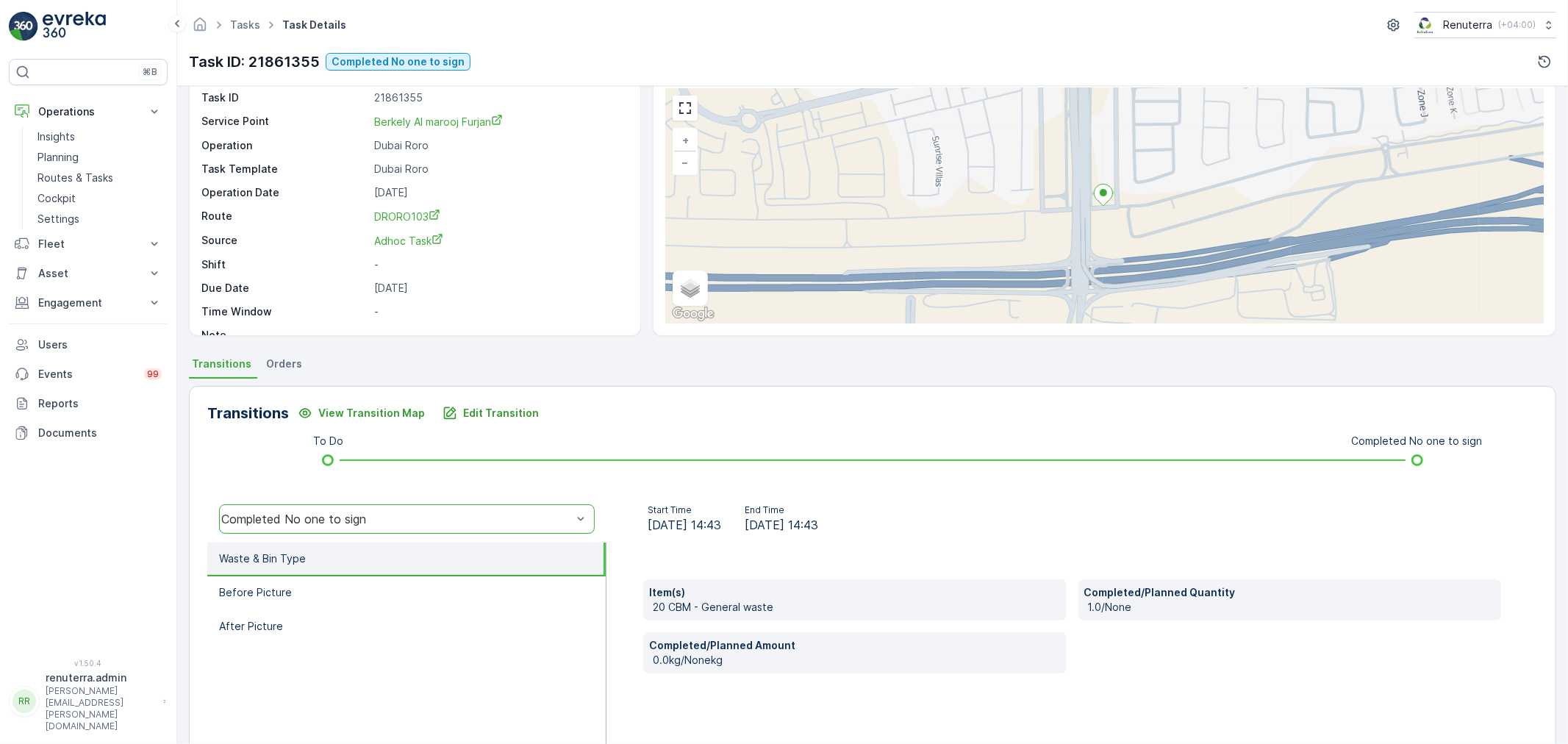
scroll to position [182, 0]
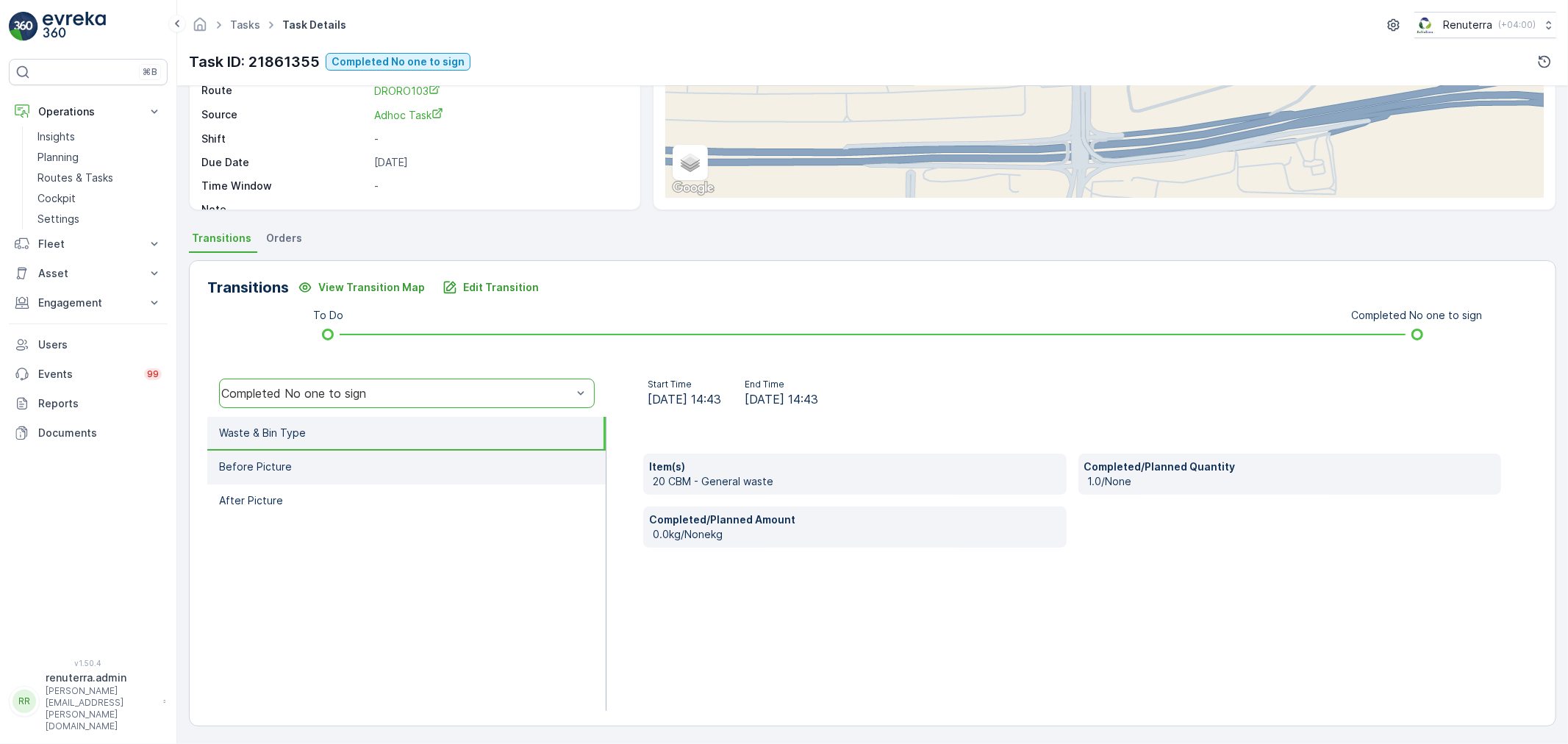
click at [327, 461] on li "Before Picture" at bounding box center [407, 467] width 398 height 34
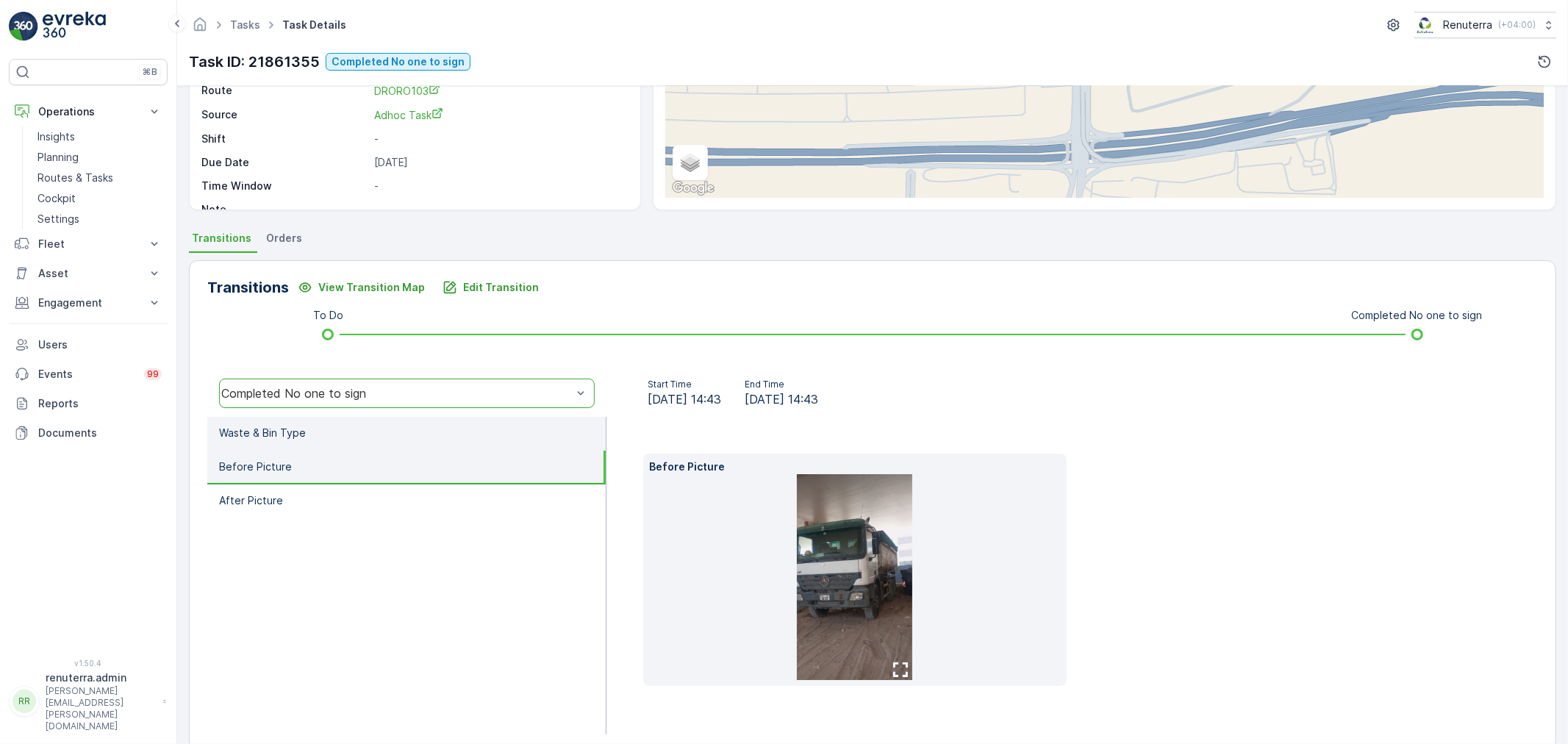
click at [358, 434] on li "Waste & Bin Type" at bounding box center [407, 433] width 398 height 34
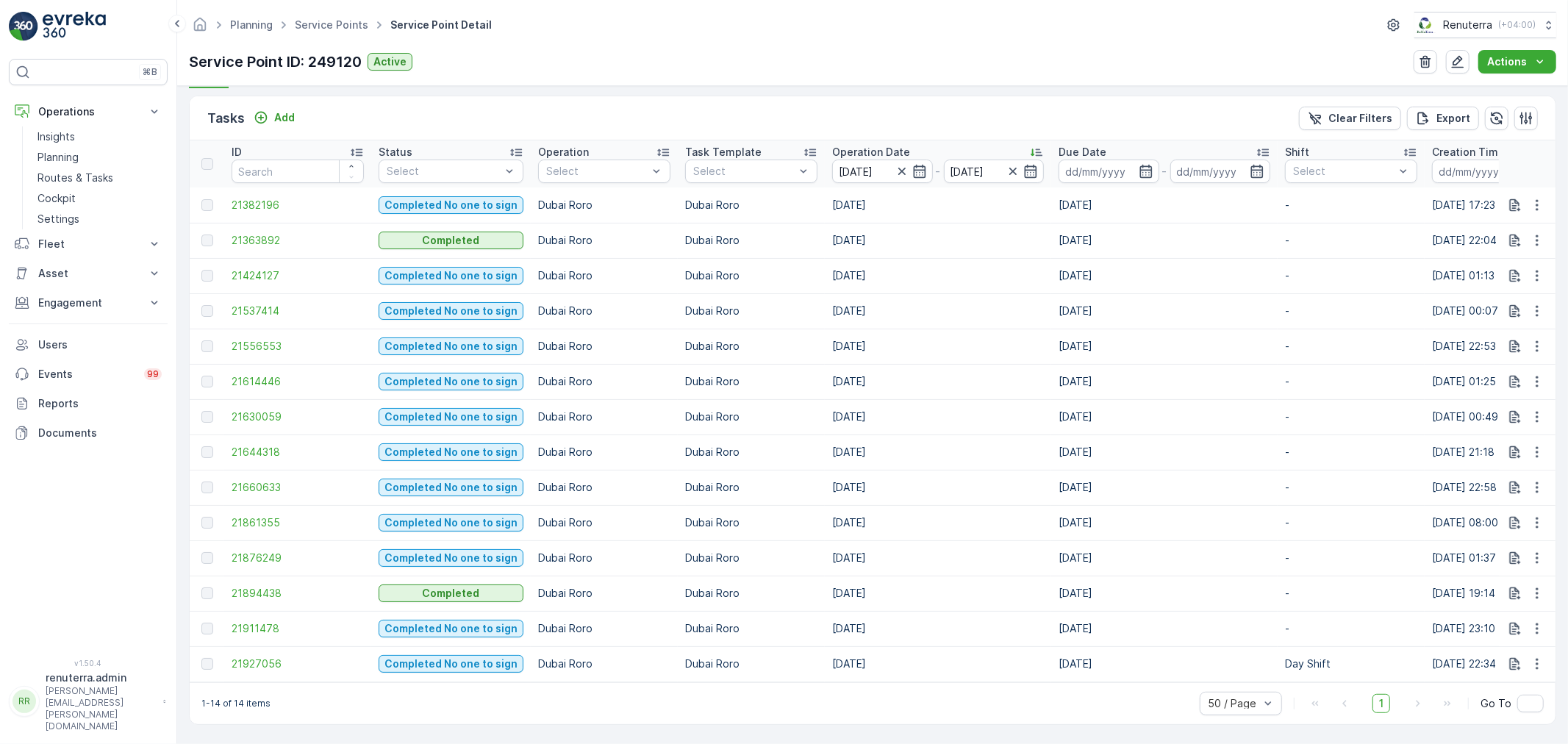
scroll to position [426, 0]
click at [243, 586] on span "21894438" at bounding box center [298, 592] width 133 height 15
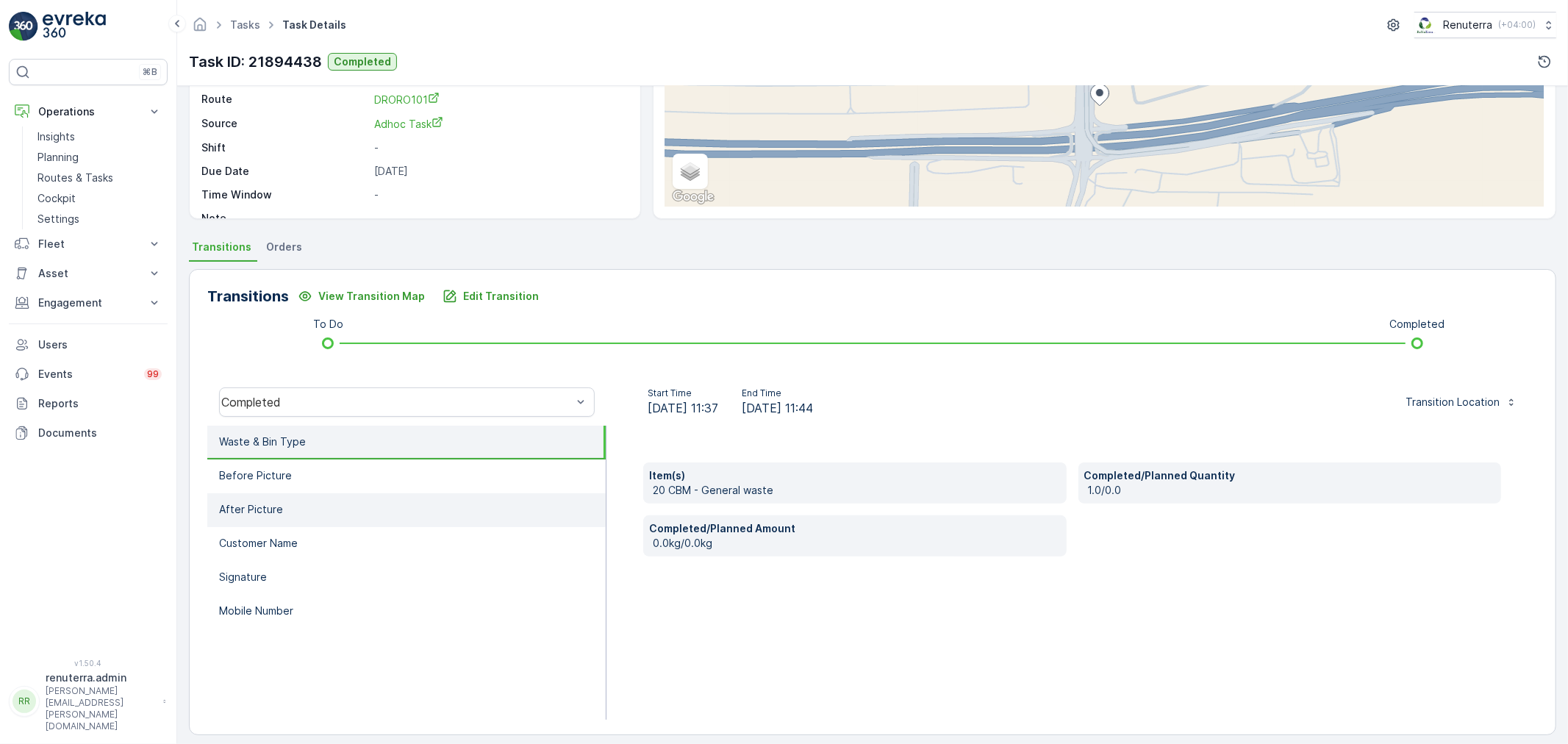
scroll to position [182, 0]
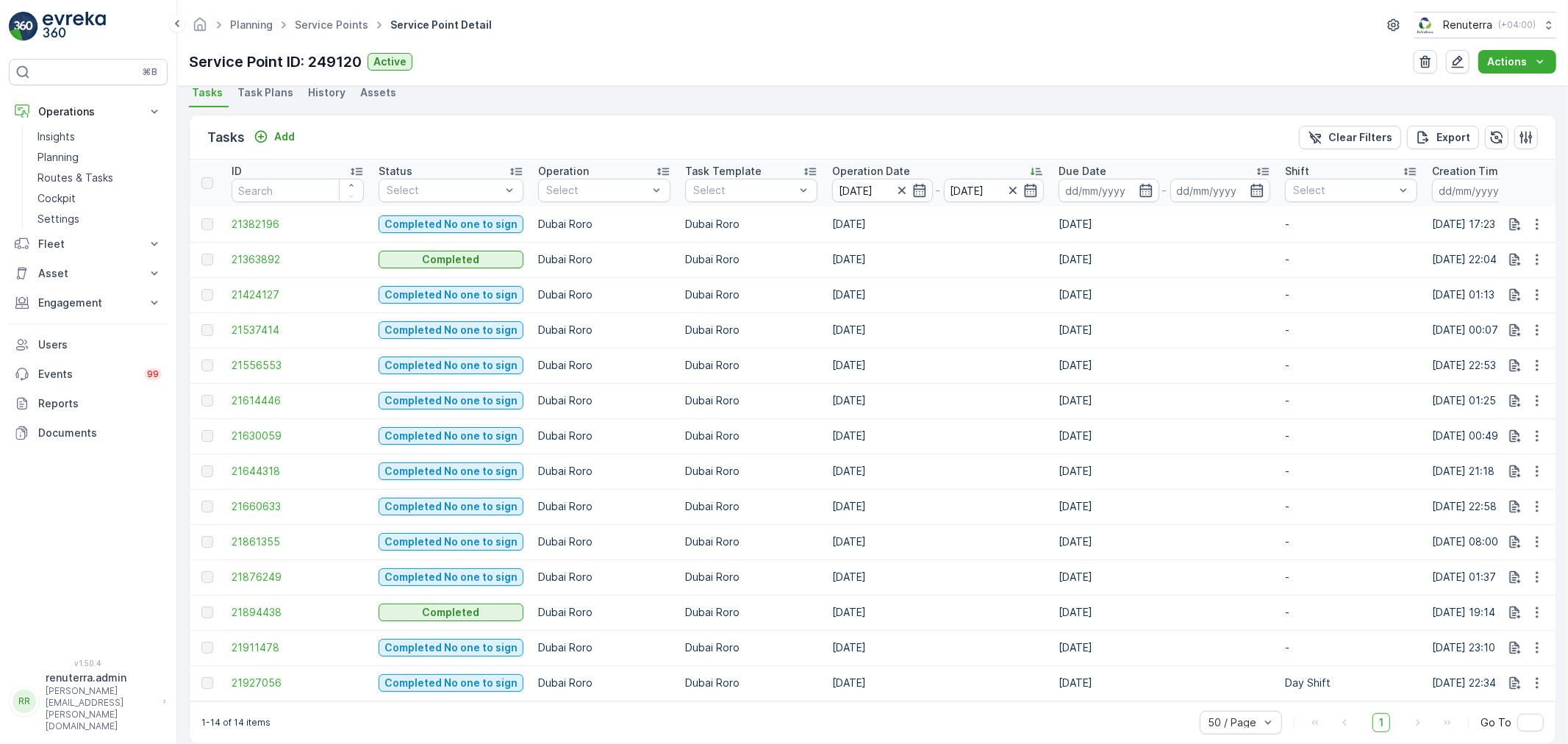
scroll to position [426, 0]
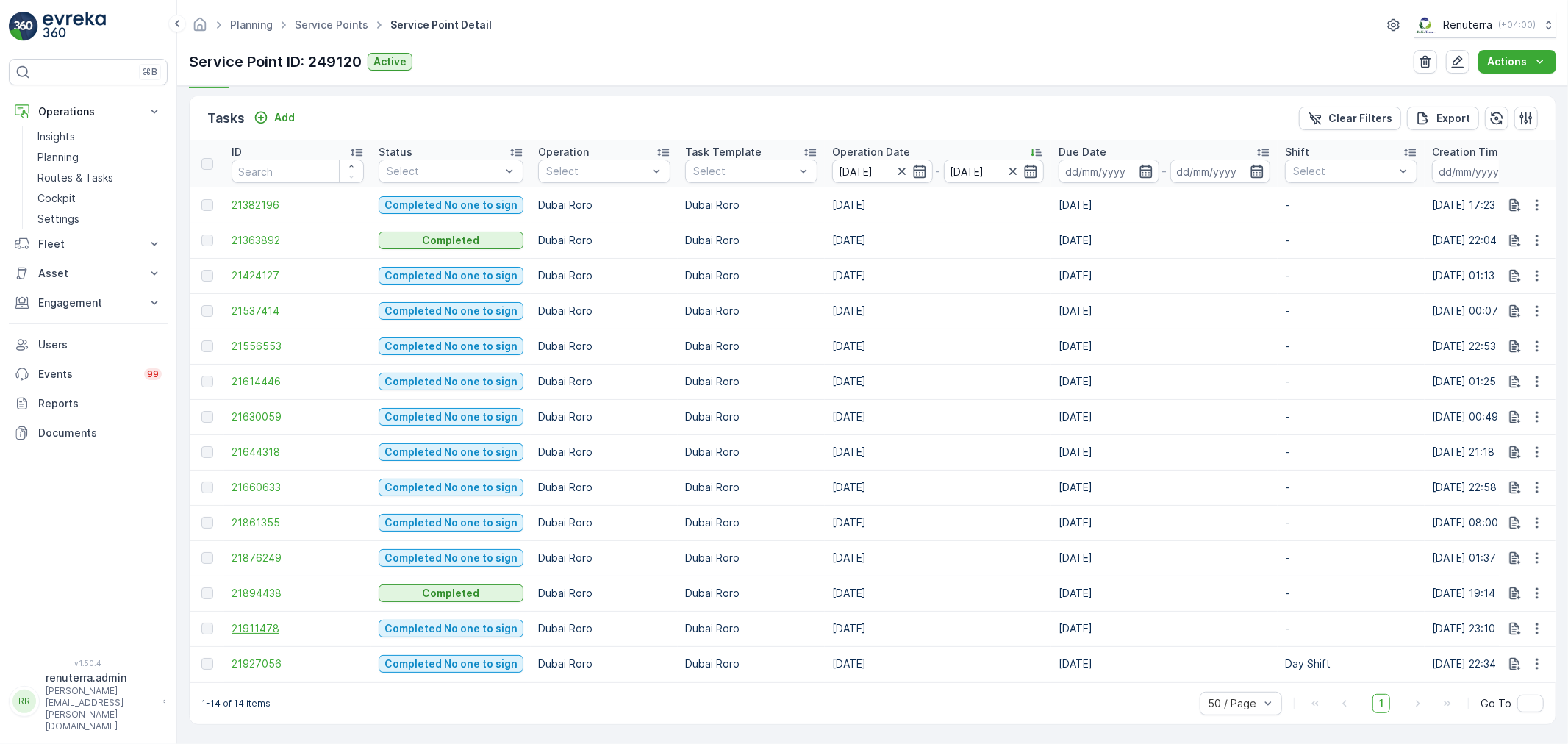
click at [288, 626] on span "21911478" at bounding box center [298, 628] width 133 height 15
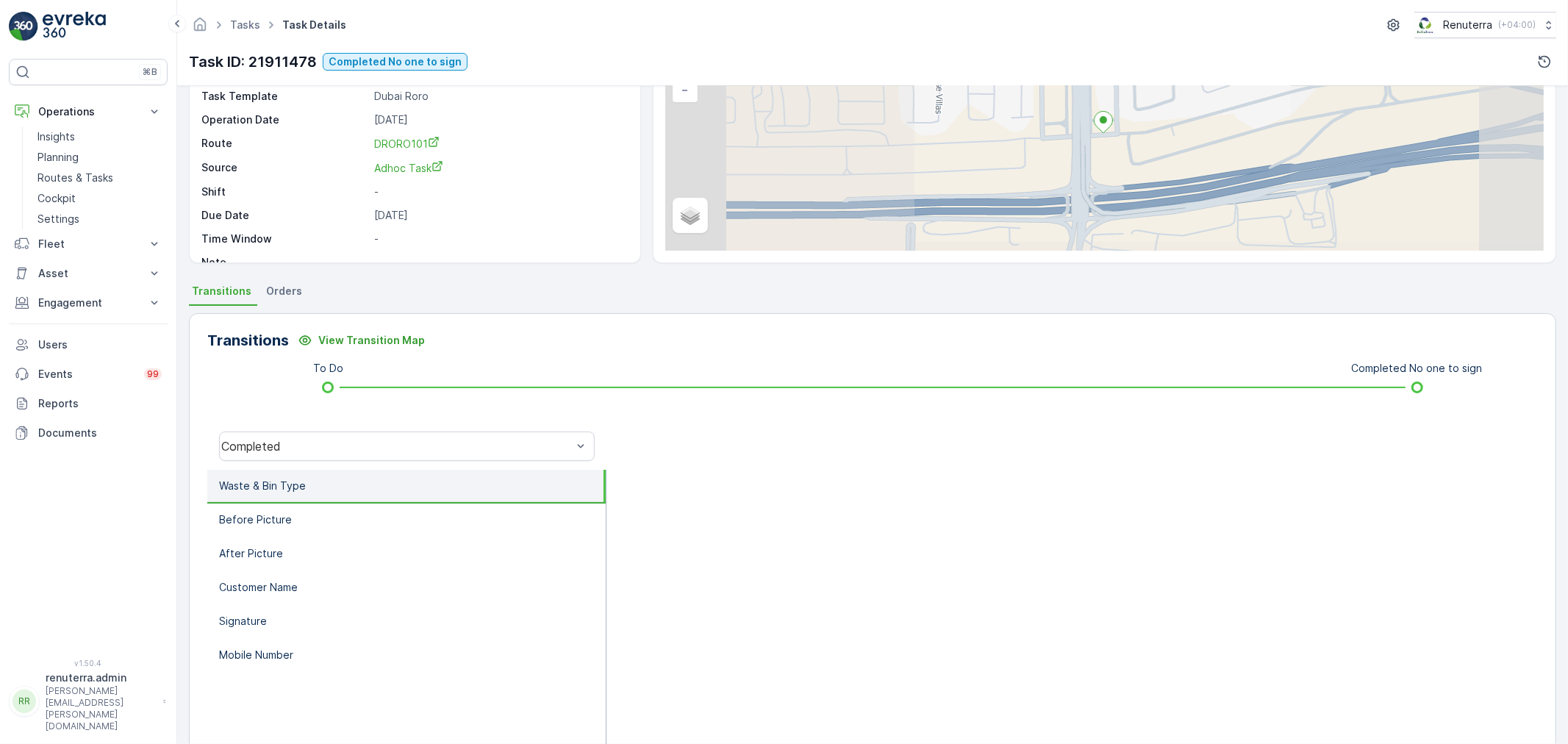
scroll to position [182, 0]
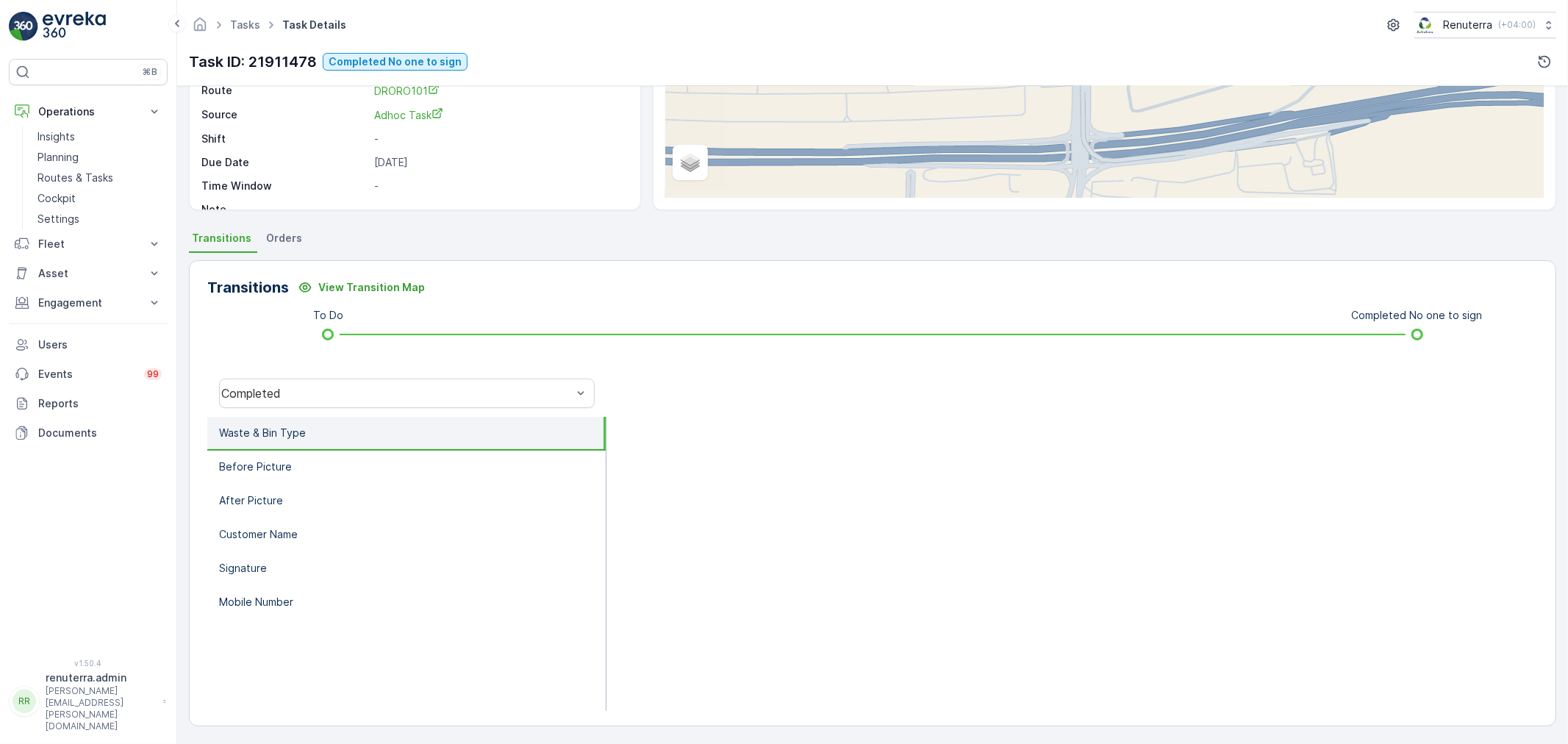
click at [263, 408] on div "Completed" at bounding box center [407, 393] width 399 height 47
click at [263, 399] on div "Completed" at bounding box center [407, 393] width 376 height 29
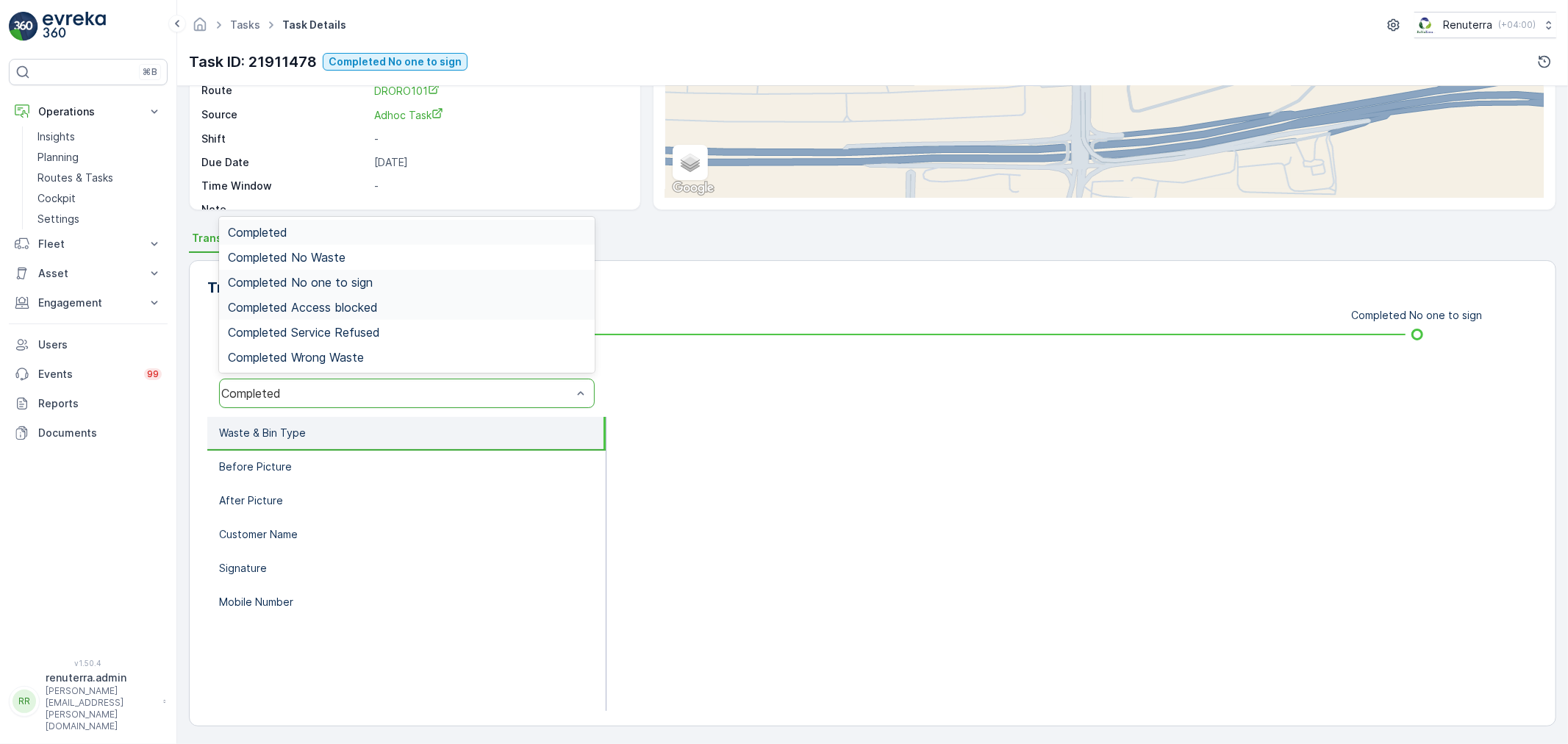
drag, startPoint x: 329, startPoint y: 296, endPoint x: 333, endPoint y: 287, distance: 9.8
click at [333, 290] on div "Completed Completed No Waste Completed No one to sign Completed Access blocked …" at bounding box center [407, 294] width 376 height 156
click at [334, 270] on div "Completed No one to sign" at bounding box center [407, 282] width 376 height 25
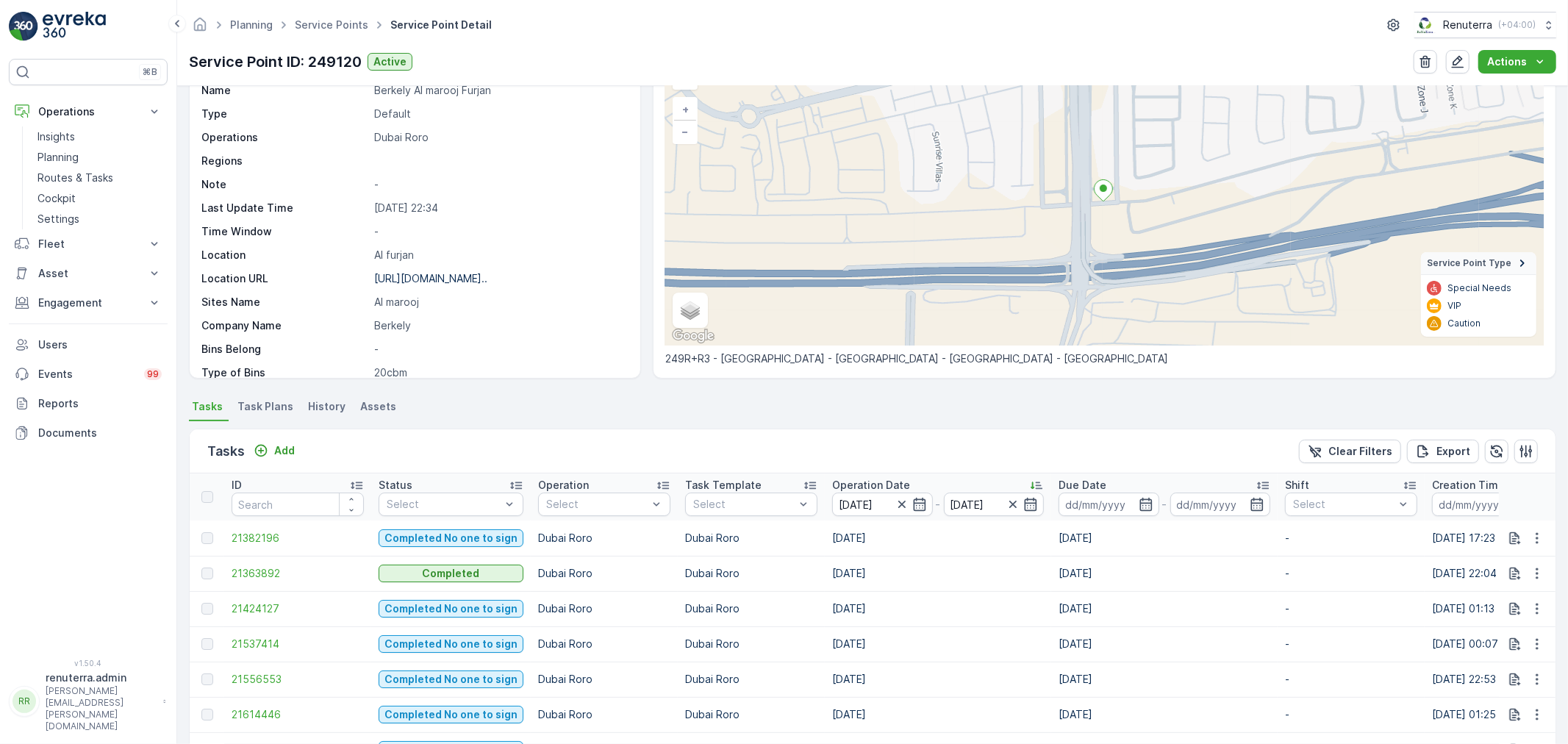
scroll to position [426, 0]
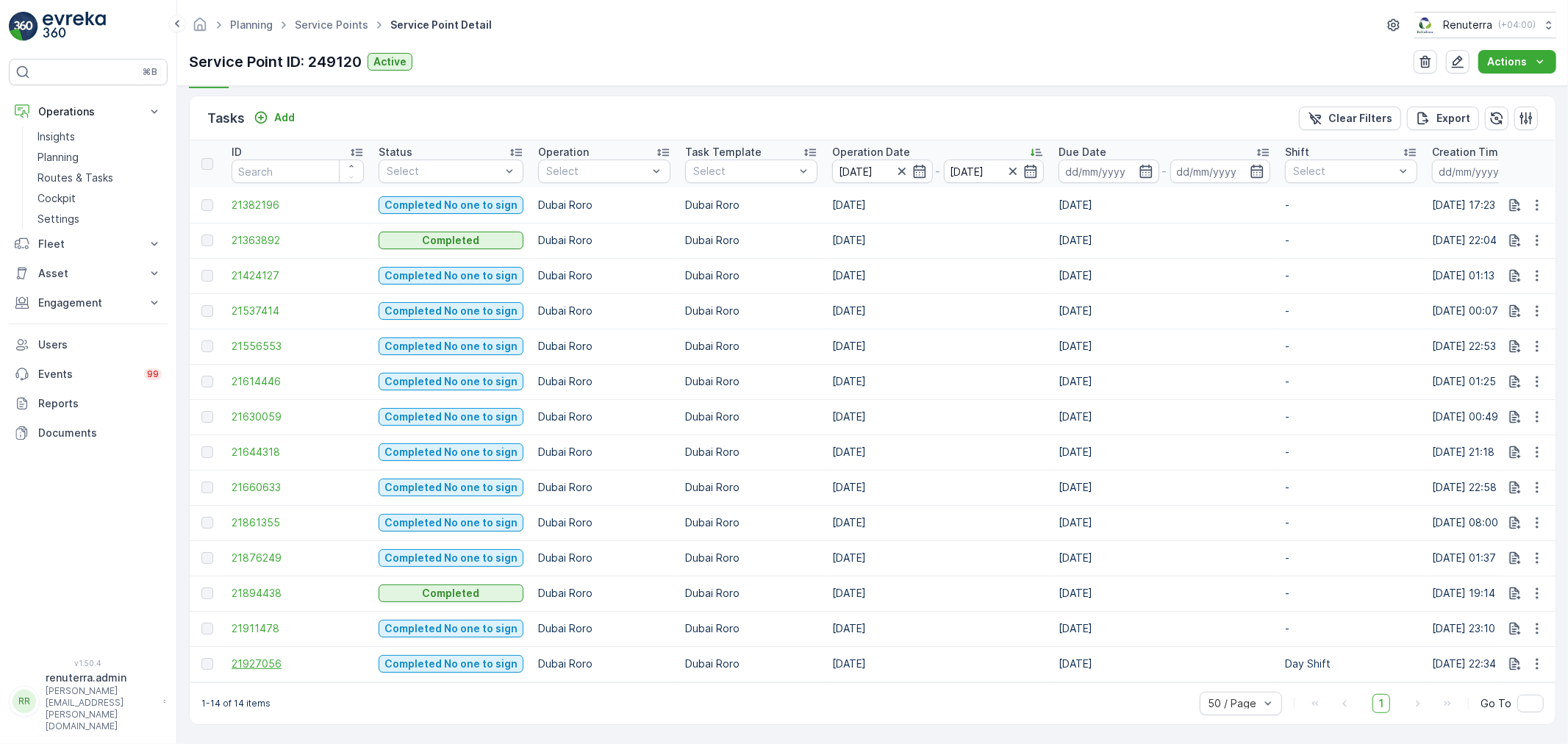
click at [305, 658] on span "21927056" at bounding box center [298, 663] width 133 height 15
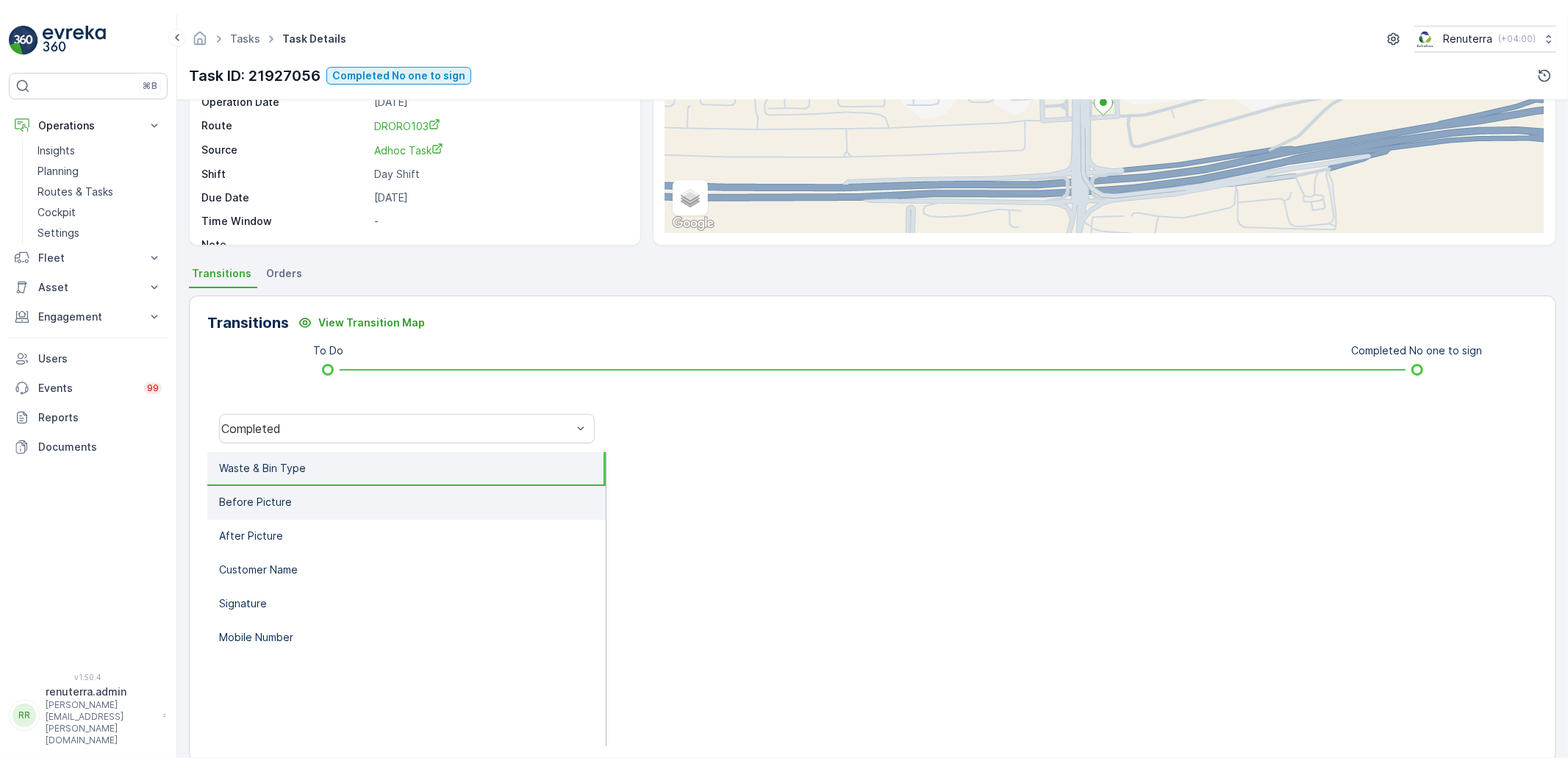
scroll to position [182, 0]
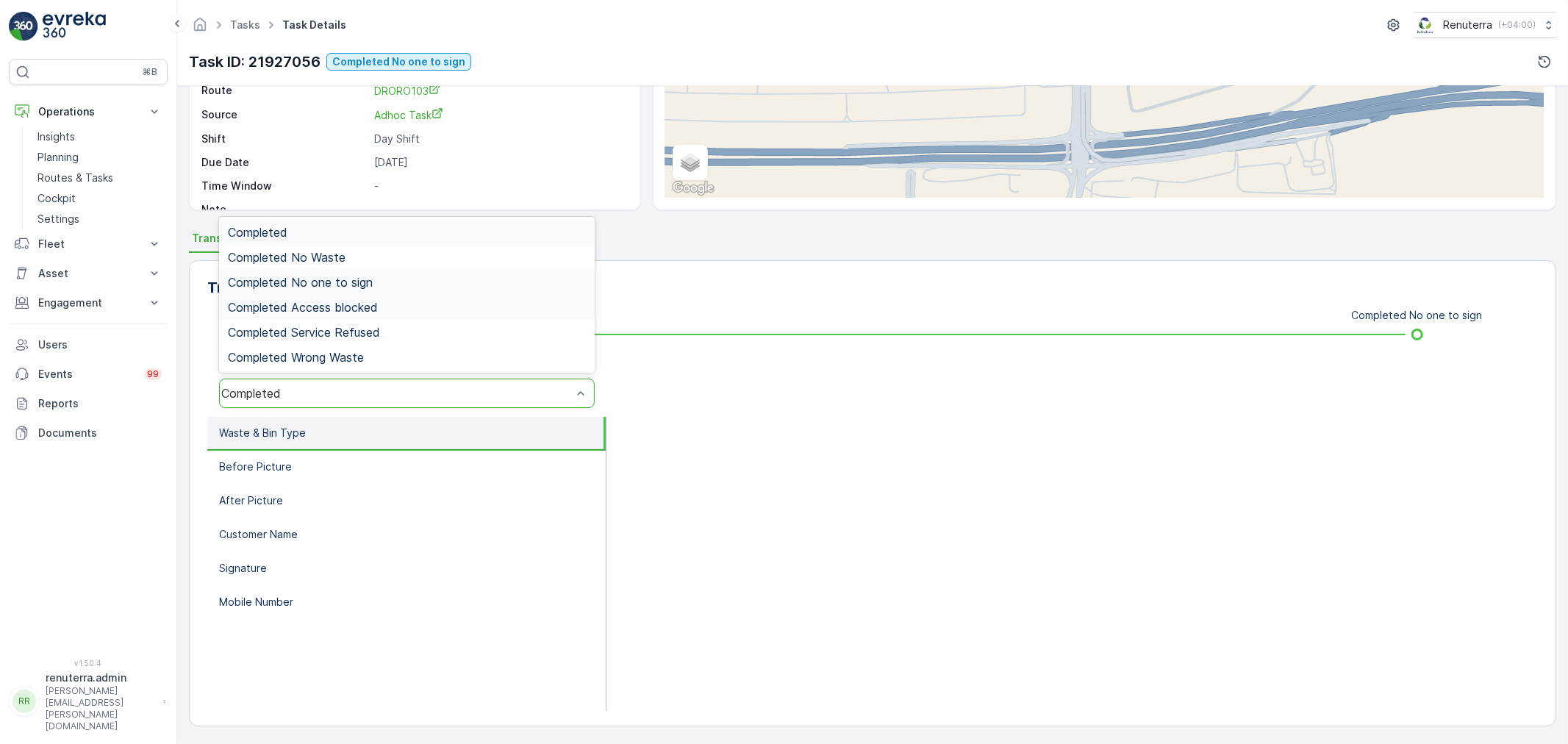
click at [344, 273] on div "Completed No one to sign" at bounding box center [407, 282] width 376 height 25
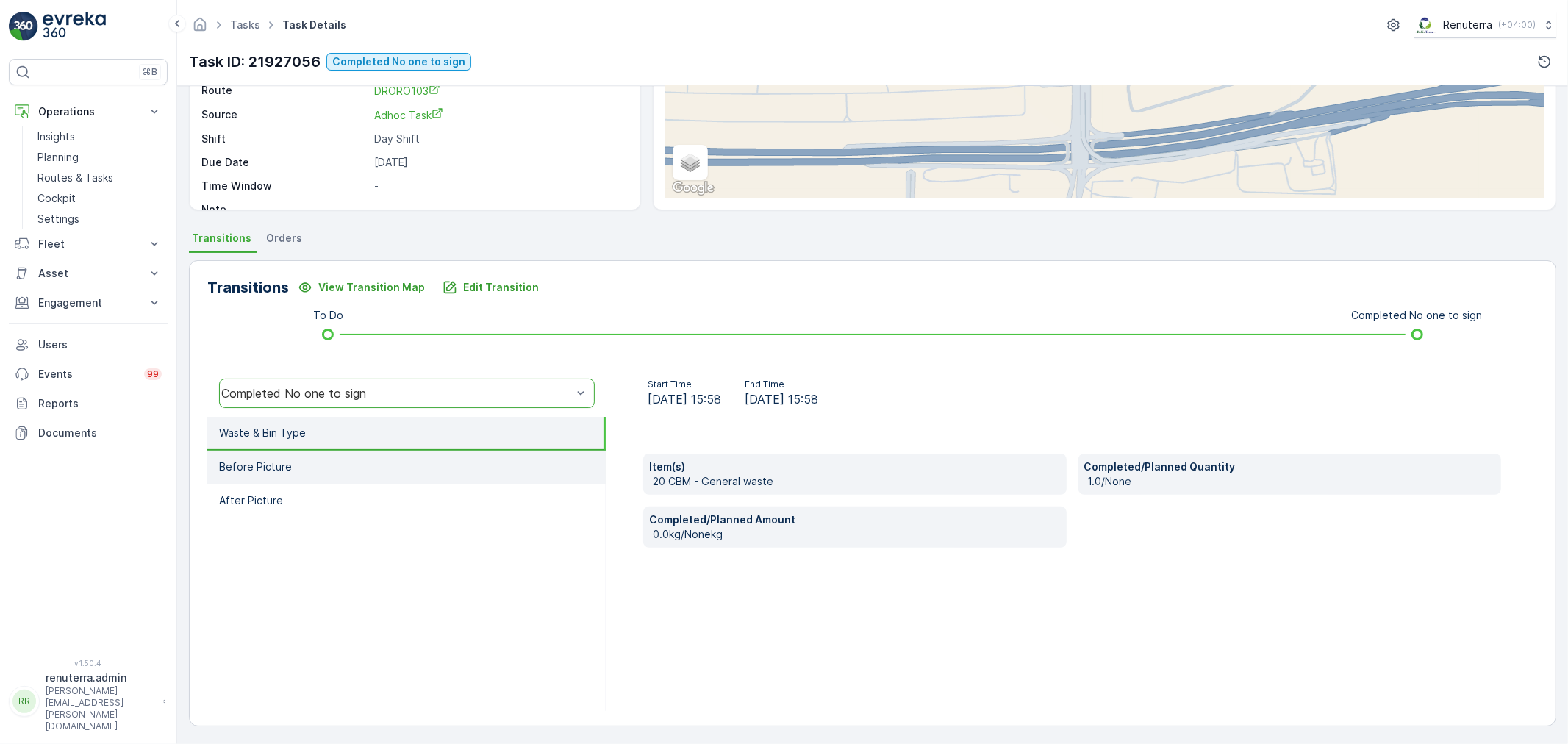
click at [375, 467] on li "Before Picture" at bounding box center [407, 467] width 398 height 34
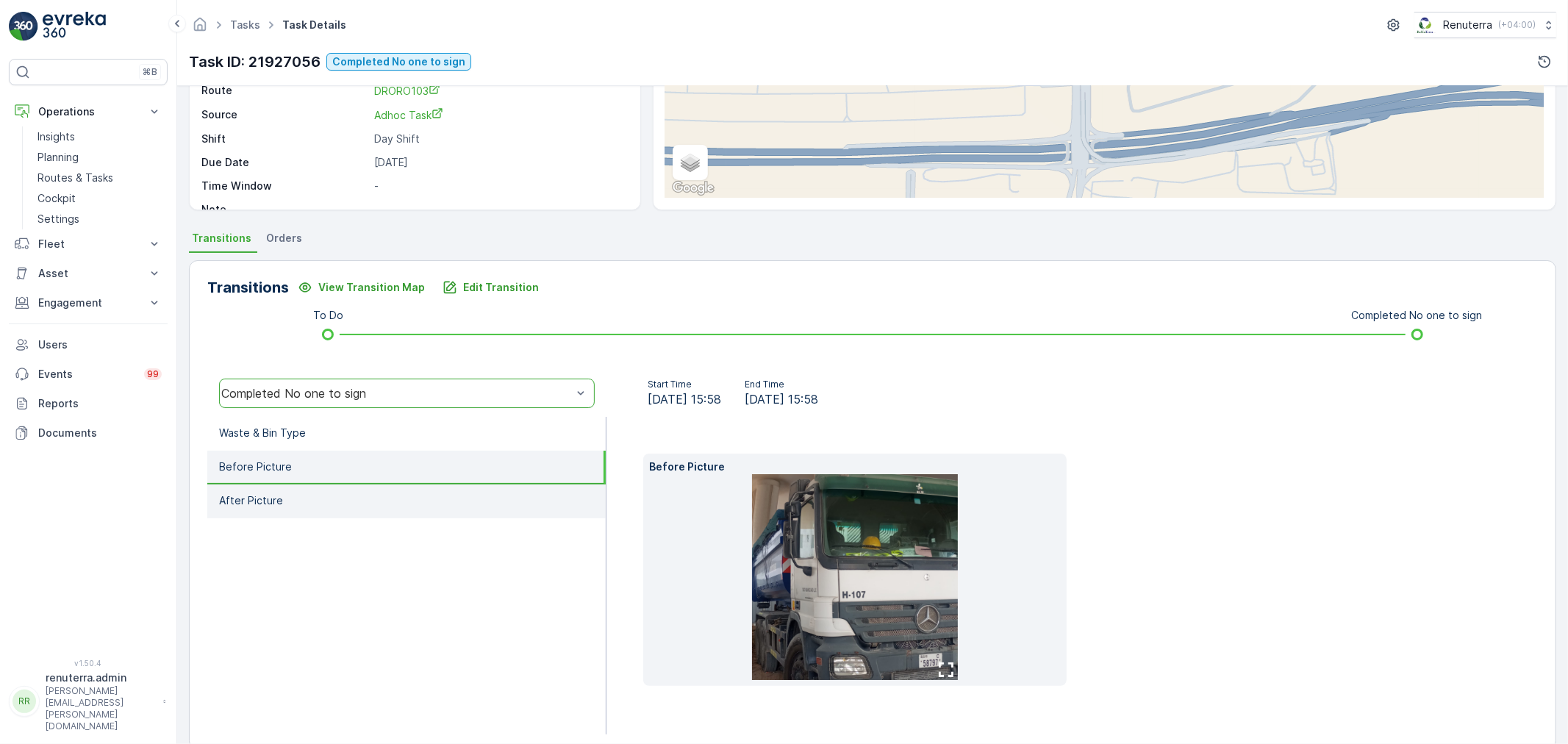
click at [370, 484] on li "After Picture" at bounding box center [407, 500] width 398 height 34
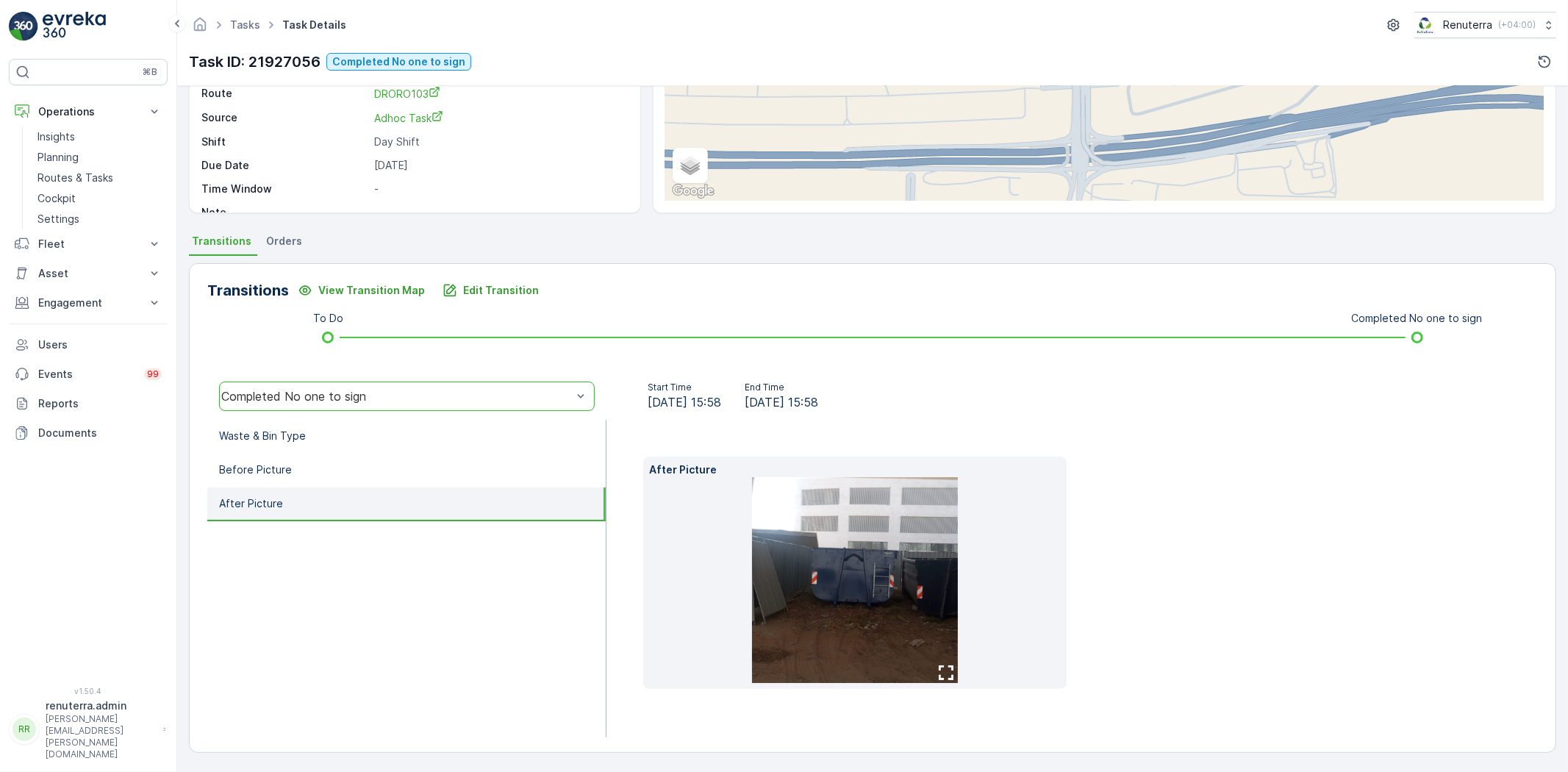
scroll to position [178, 0]
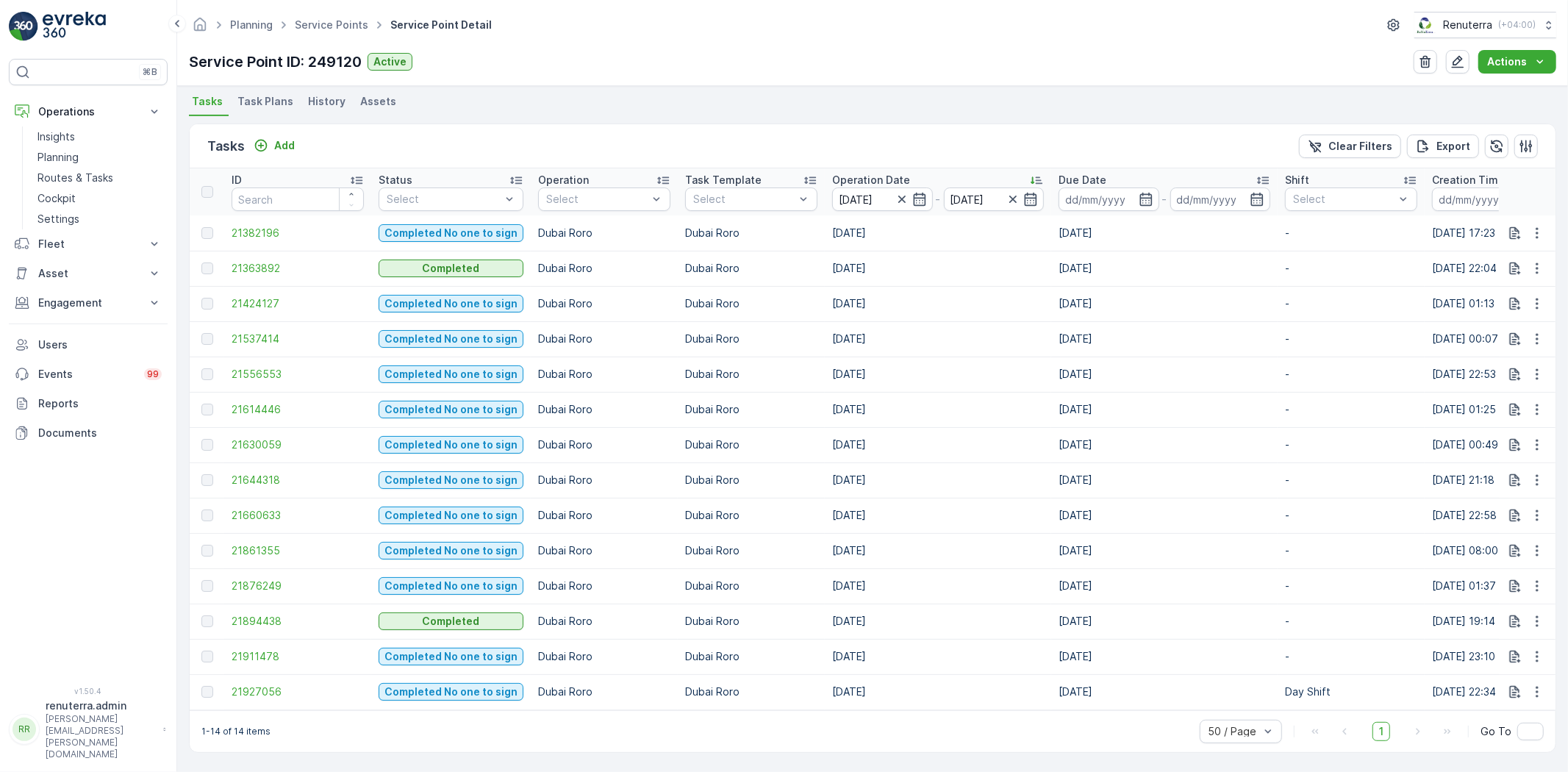
scroll to position [398, 0]
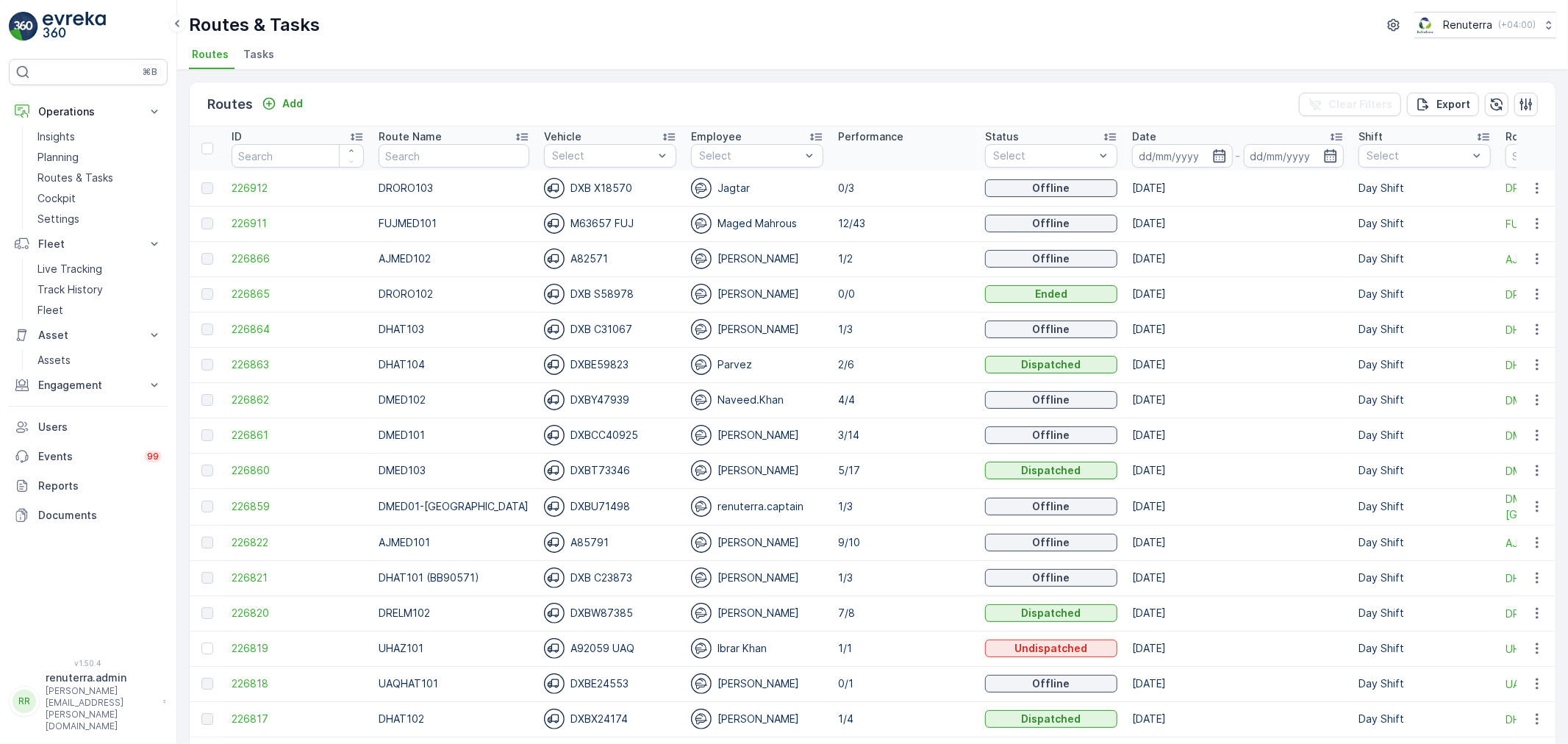
scroll to position [163, 0]
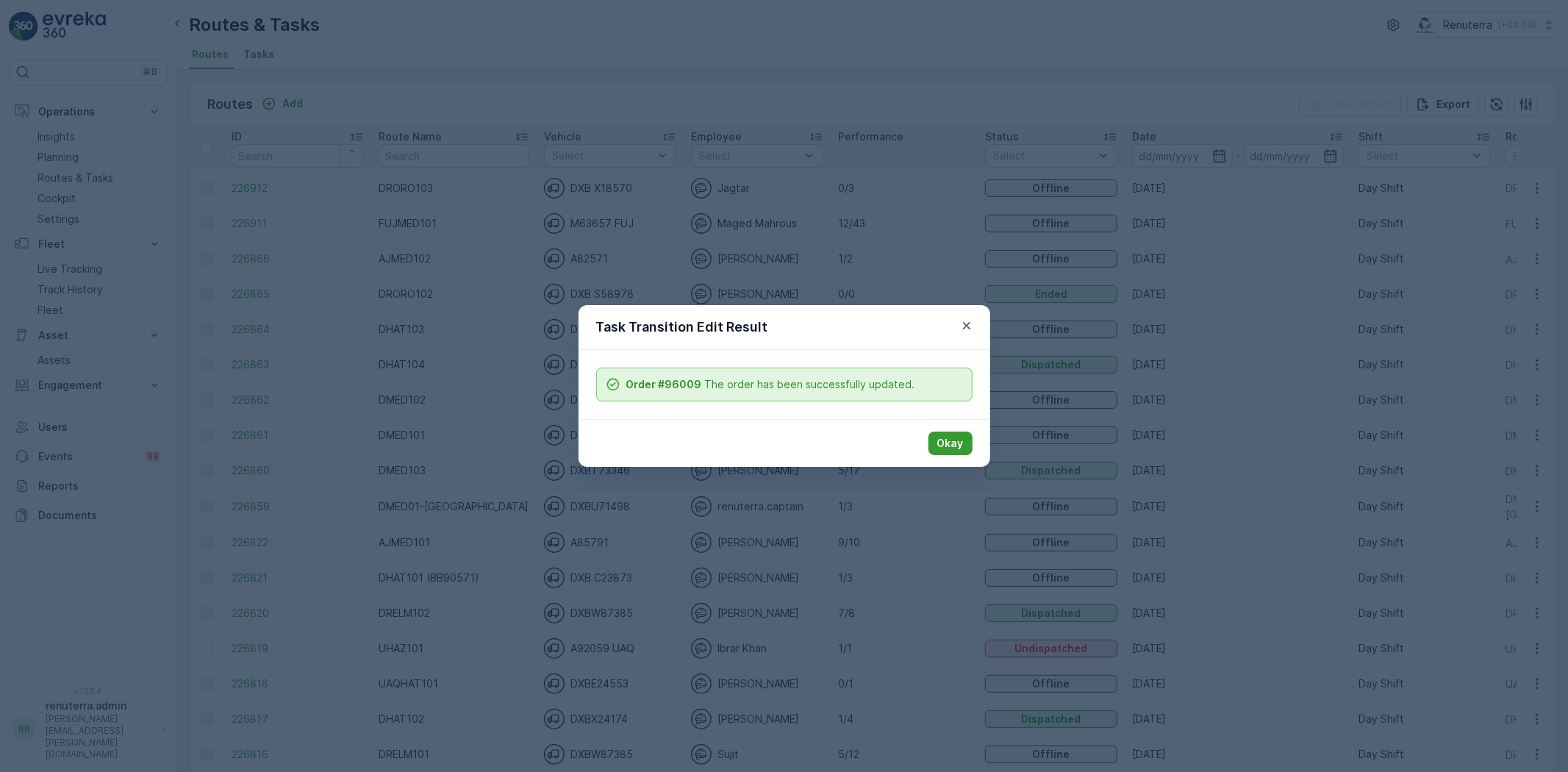
scroll to position [163, 0]
drag, startPoint x: 950, startPoint y: 449, endPoint x: 930, endPoint y: 446, distance: 20.2
click at [950, 446] on p "Okay" at bounding box center [950, 443] width 27 height 15
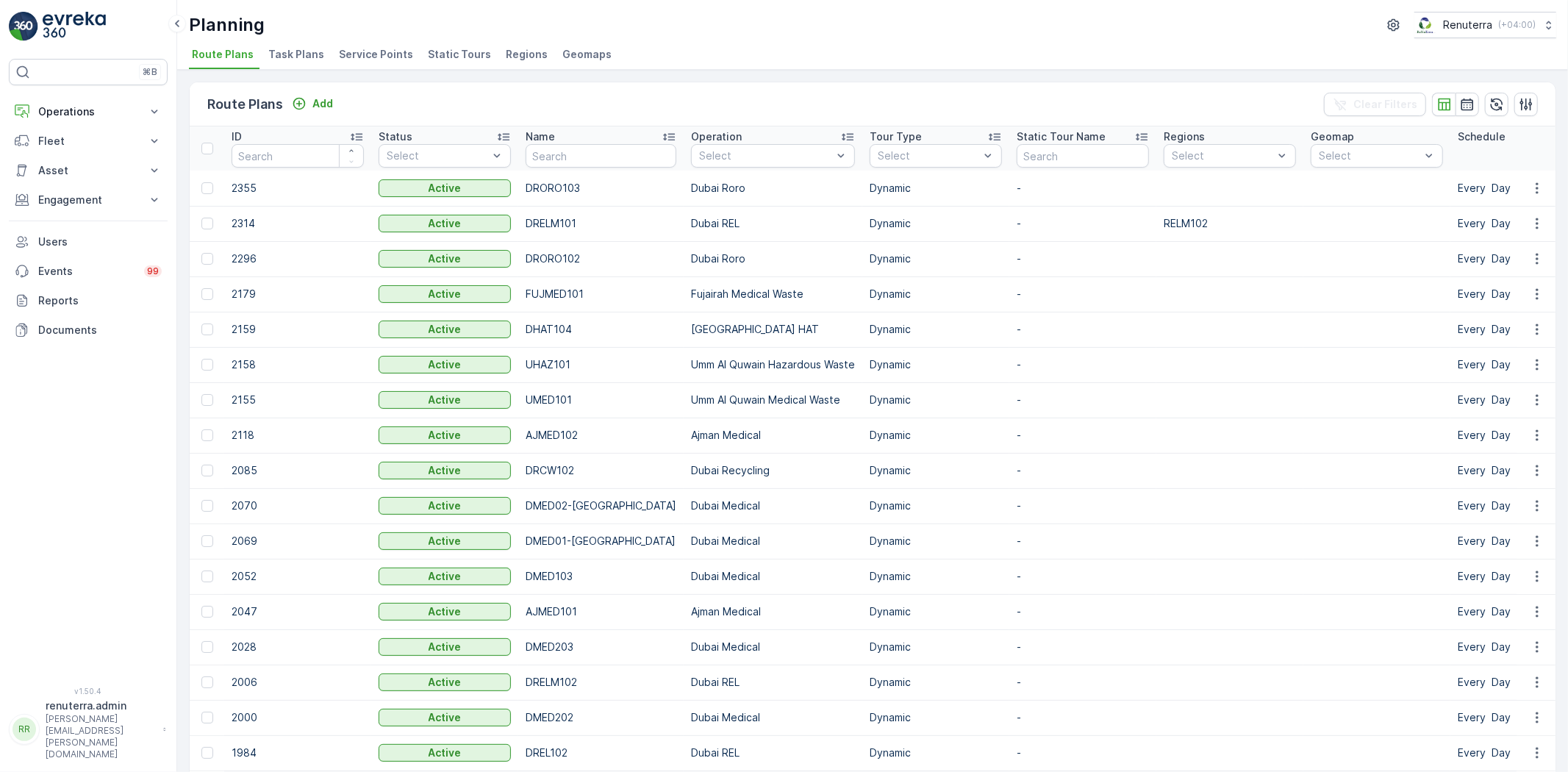
click at [383, 49] on span "Service Points" at bounding box center [376, 54] width 74 height 15
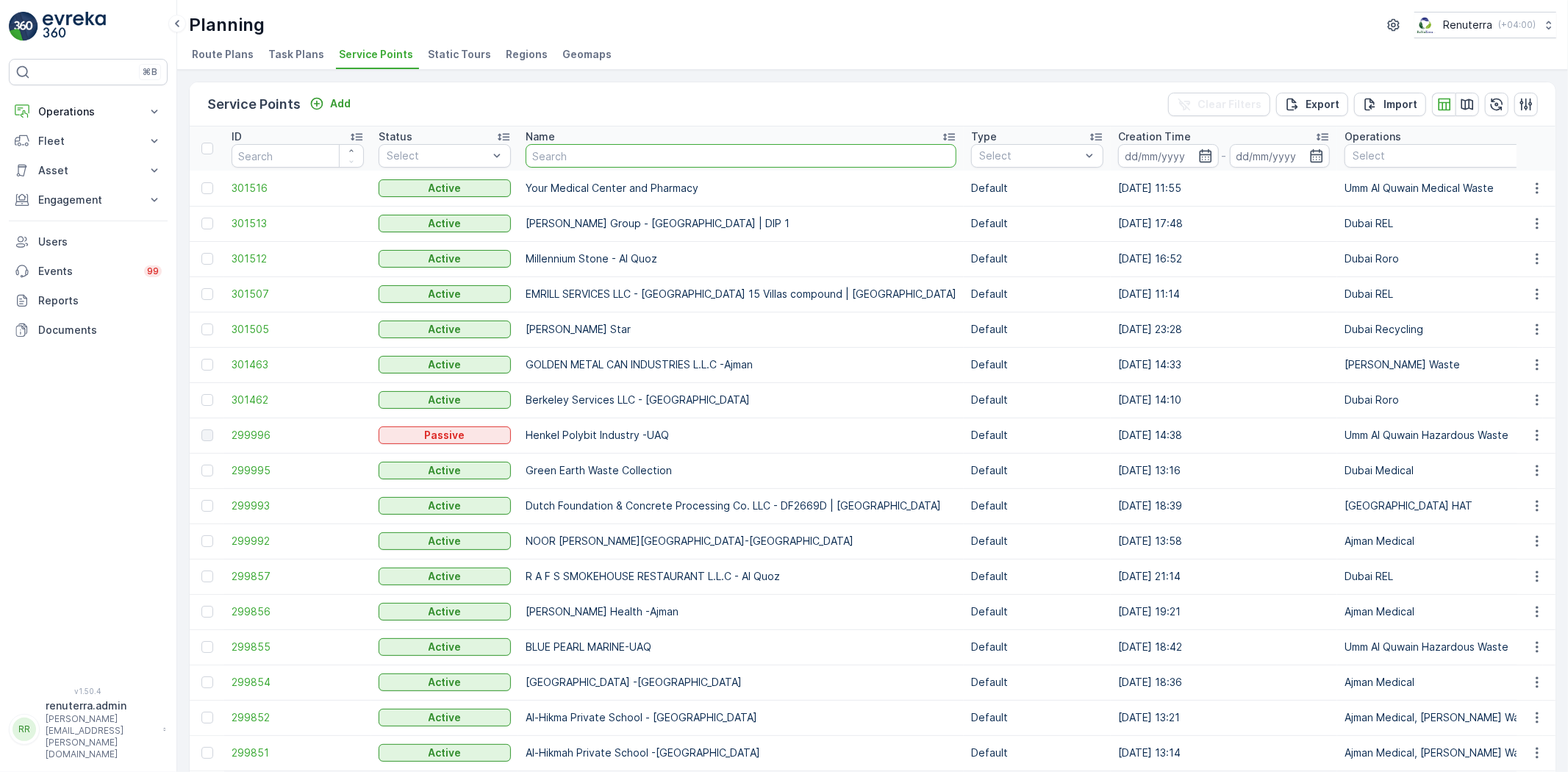
click at [549, 153] on input "text" at bounding box center [741, 155] width 431 height 23
type input "Emirates"
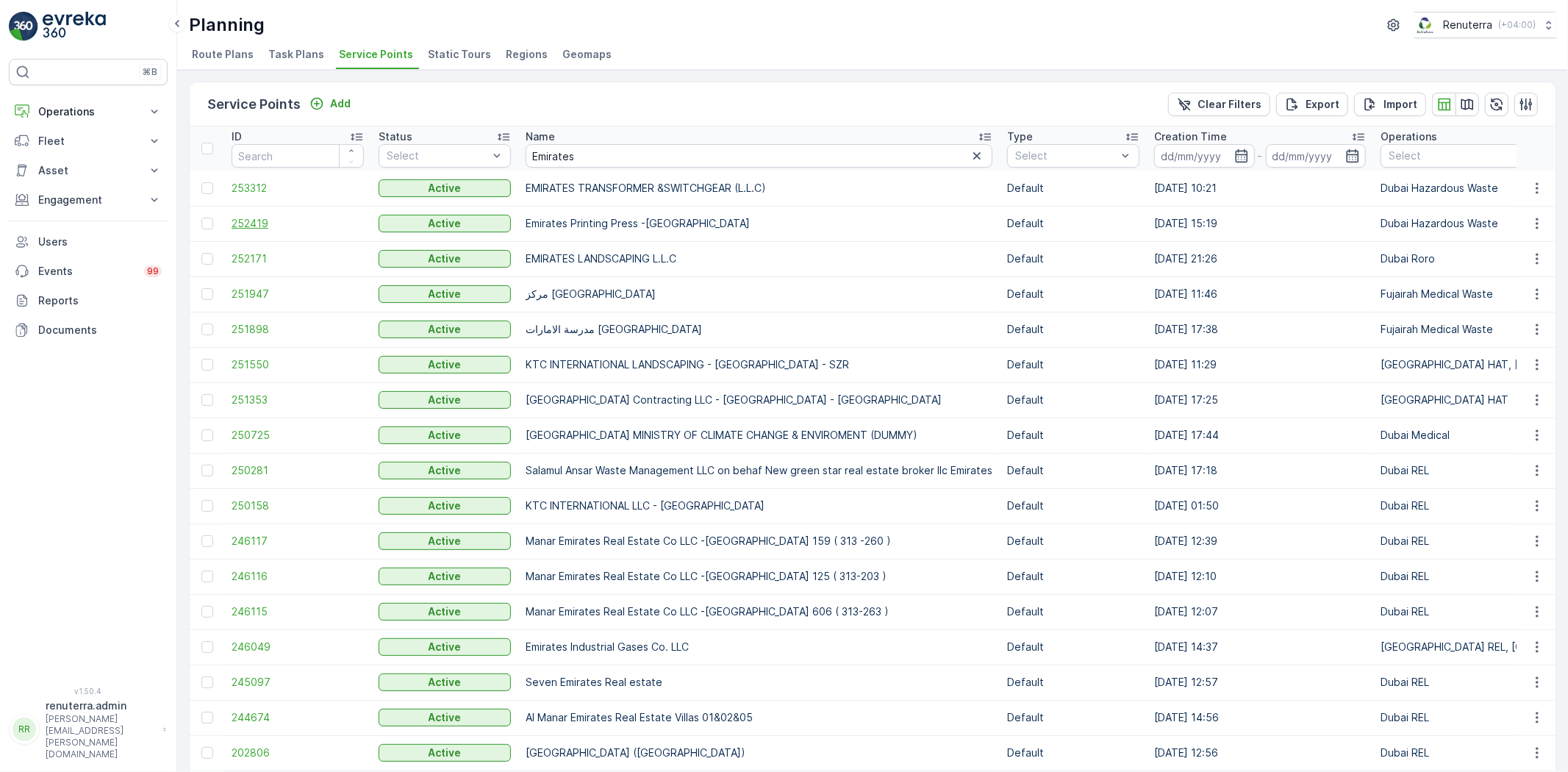
click at [269, 226] on span "252419" at bounding box center [298, 223] width 133 height 15
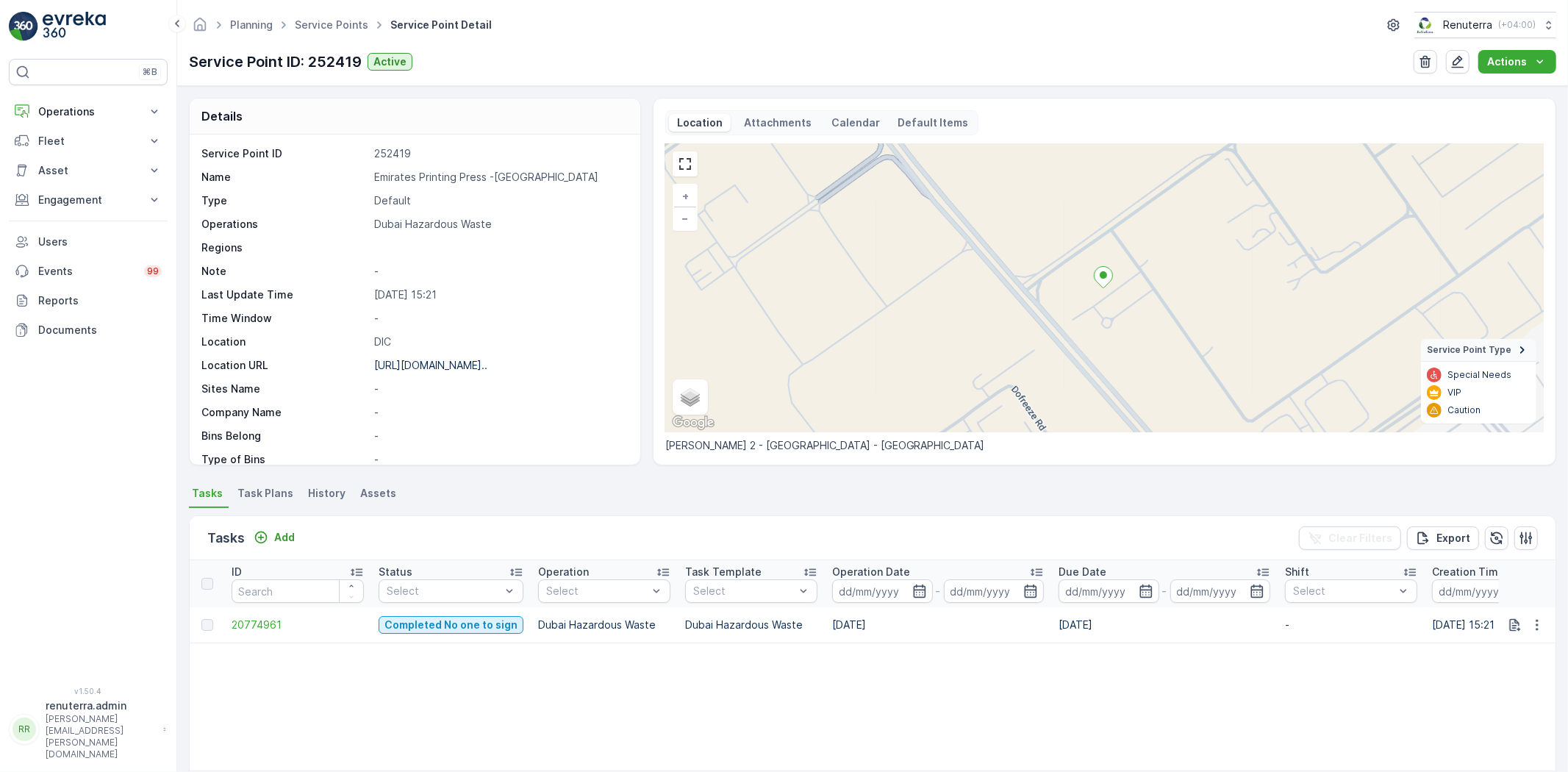
click at [288, 615] on td "20774961" at bounding box center [297, 625] width 147 height 35
click at [289, 623] on span "20774961" at bounding box center [298, 625] width 133 height 15
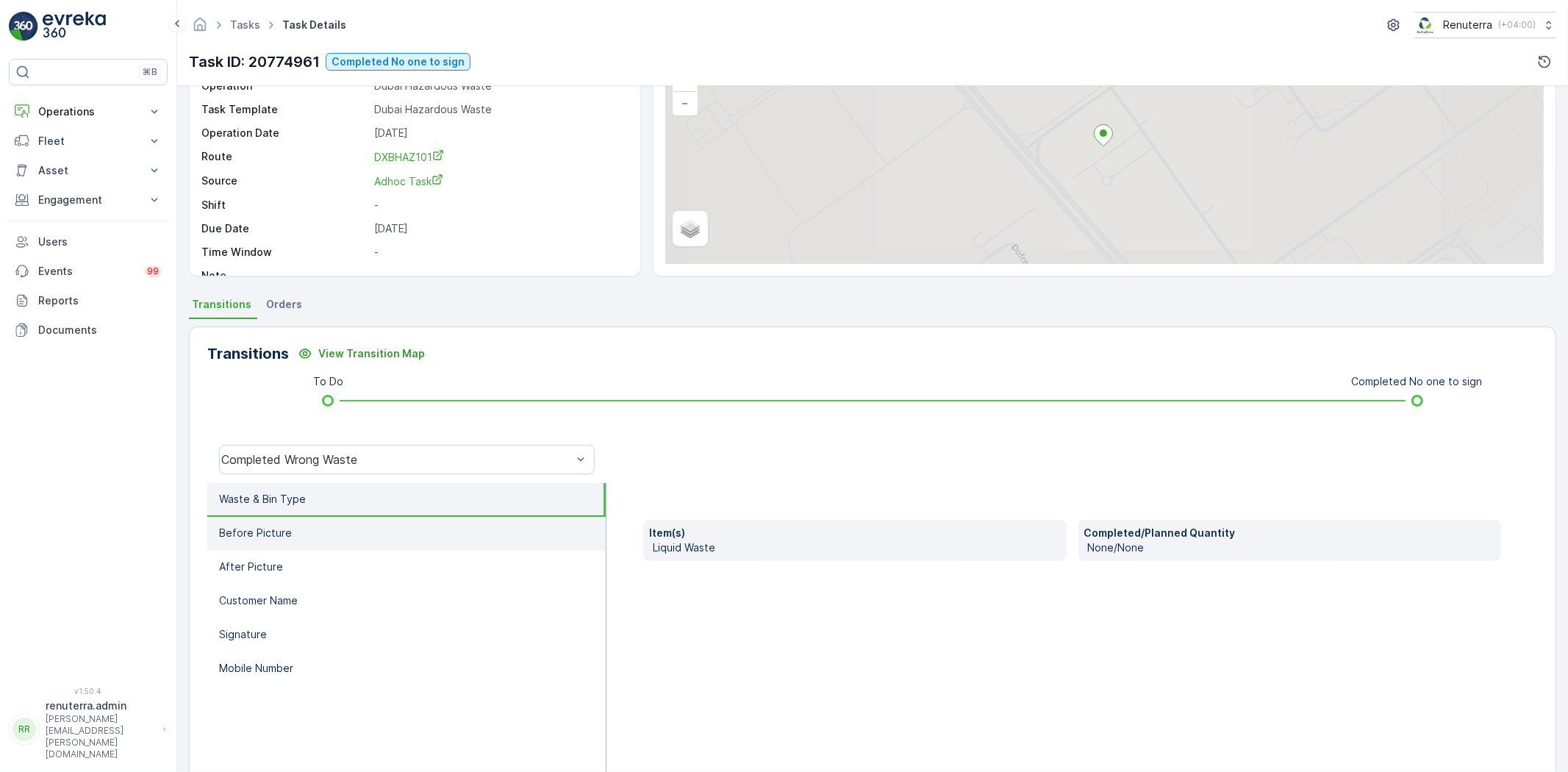
scroll to position [154, 0]
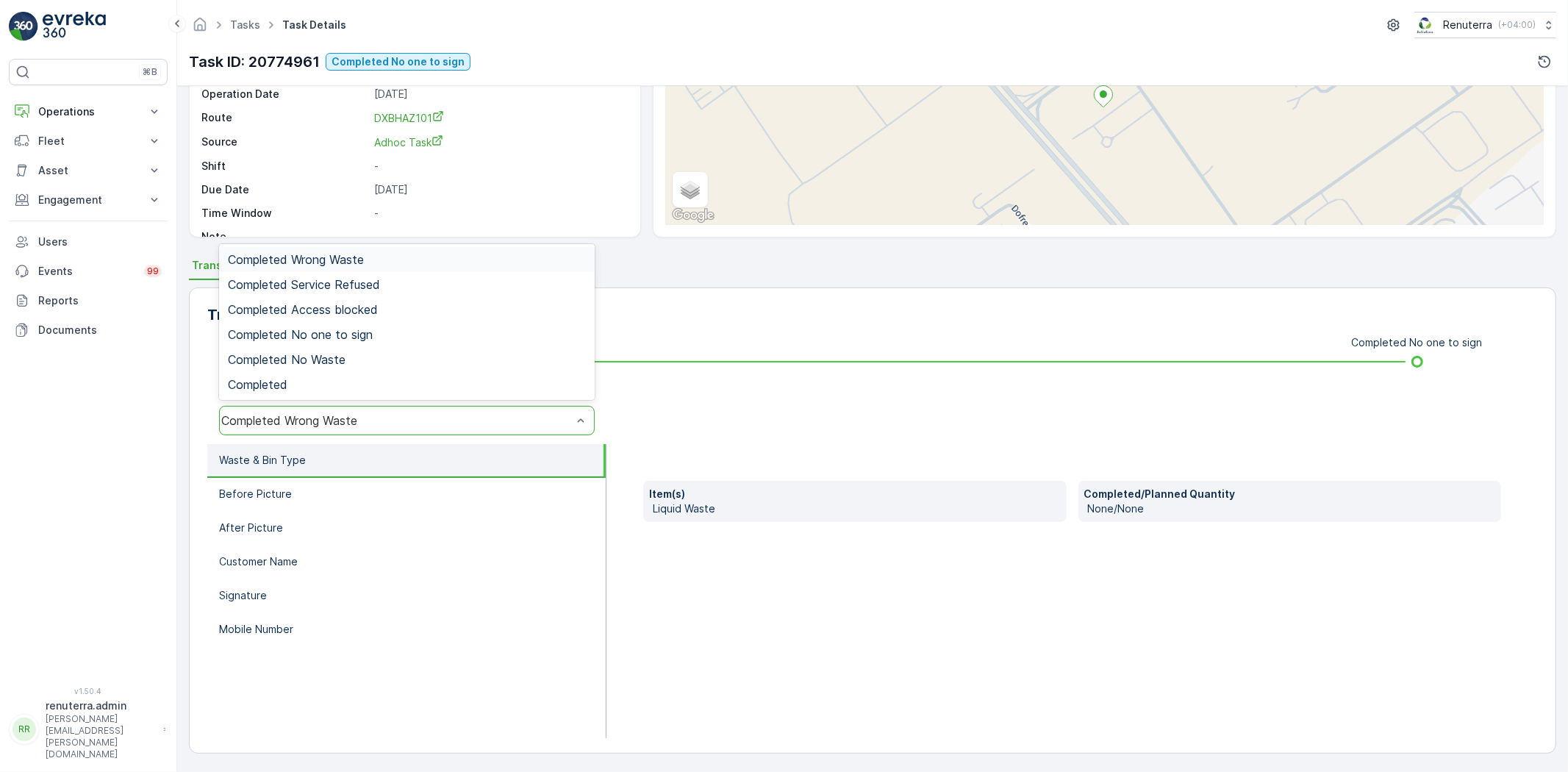
drag, startPoint x: 308, startPoint y: 424, endPoint x: 311, endPoint y: 405, distance: 19.2
click at [318, 337] on span "Completed No one to sign" at bounding box center [301, 334] width 145 height 13
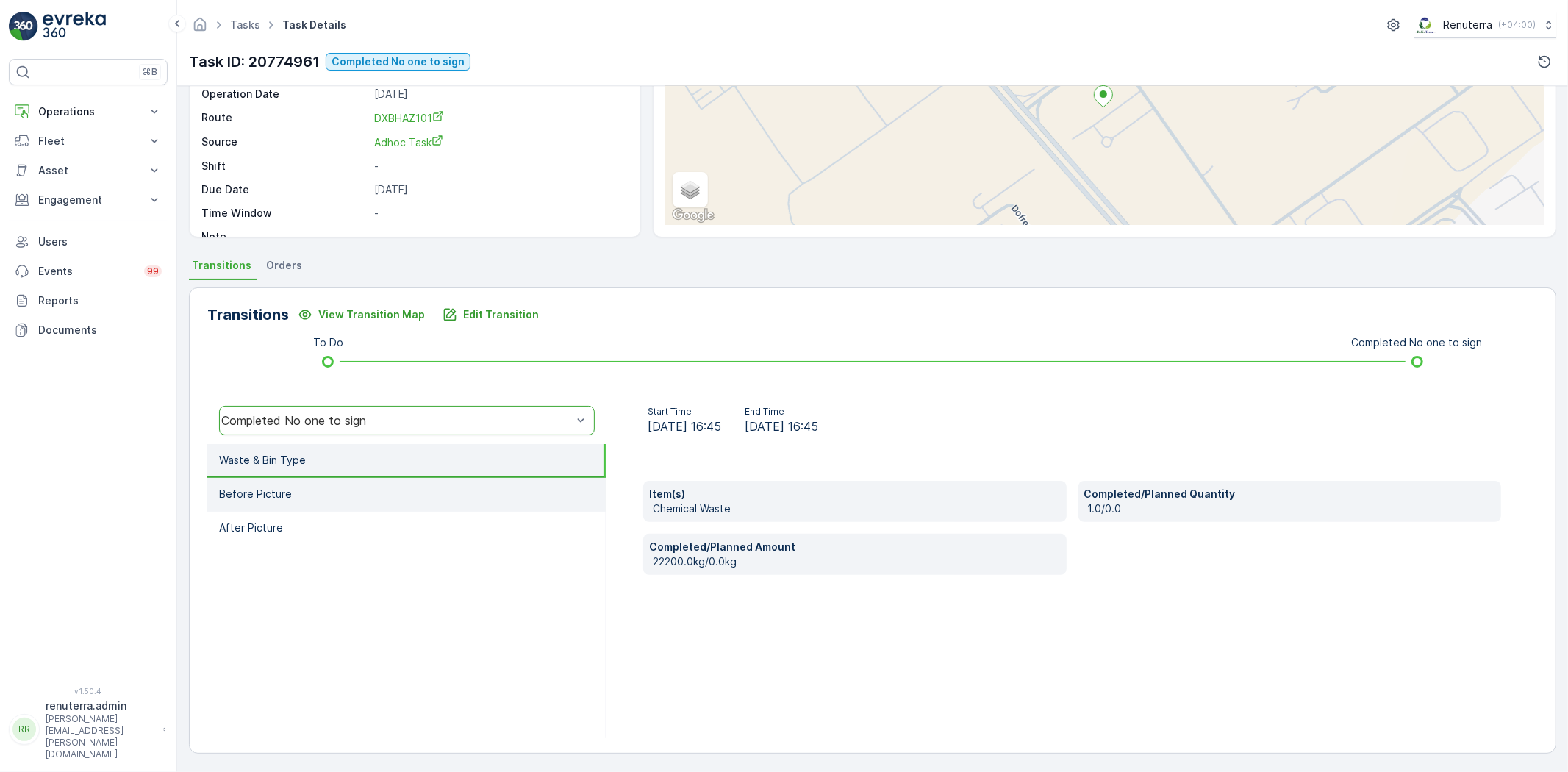
click at [339, 489] on li "Before Picture" at bounding box center [407, 495] width 398 height 34
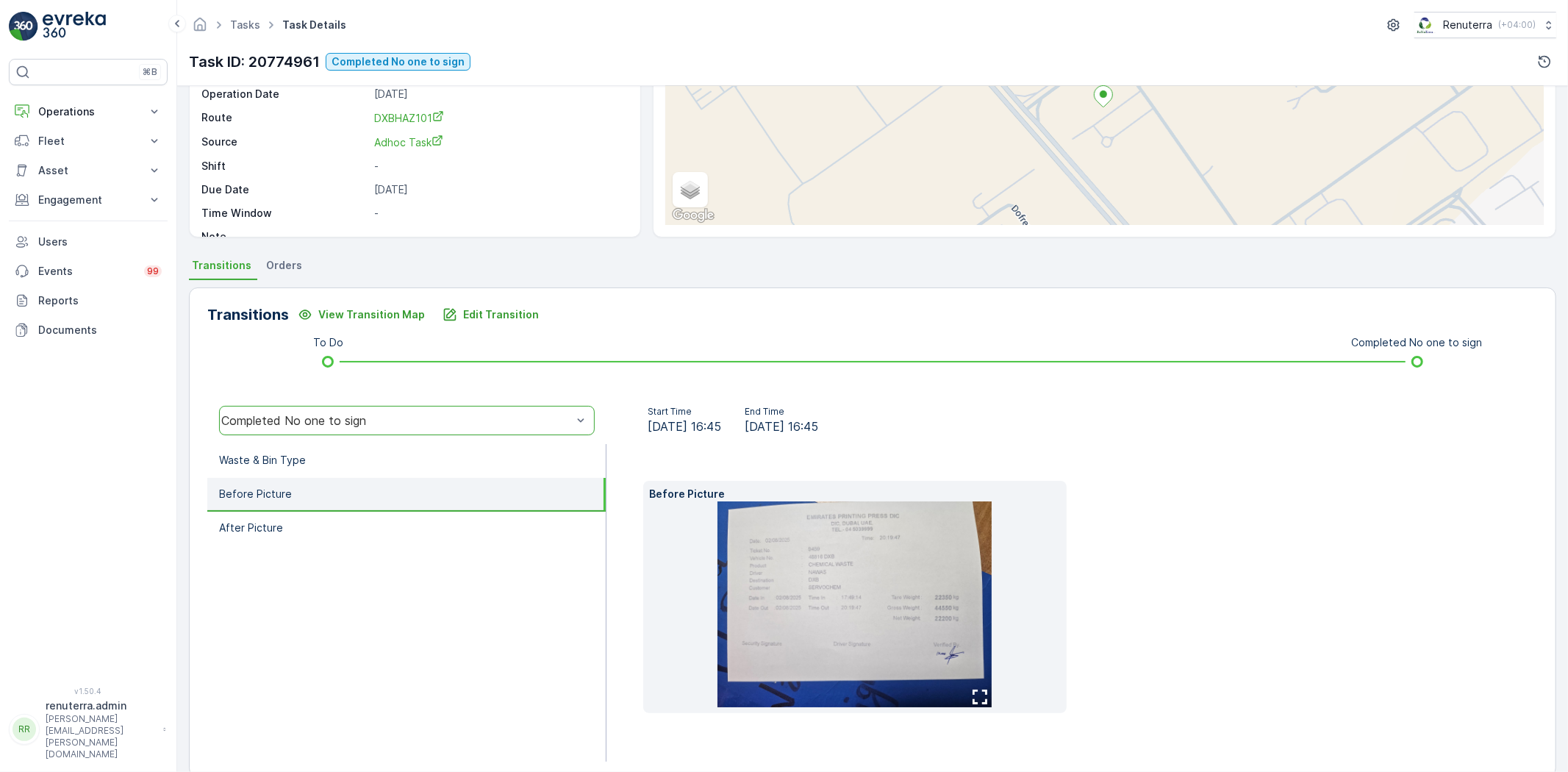
click at [361, 500] on li "Before Picture" at bounding box center [407, 495] width 398 height 34
click at [341, 503] on li "Before Picture" at bounding box center [407, 495] width 398 height 34
click at [336, 517] on li "After Picture" at bounding box center [407, 528] width 398 height 34
click at [326, 496] on li "Before Picture" at bounding box center [407, 495] width 398 height 34
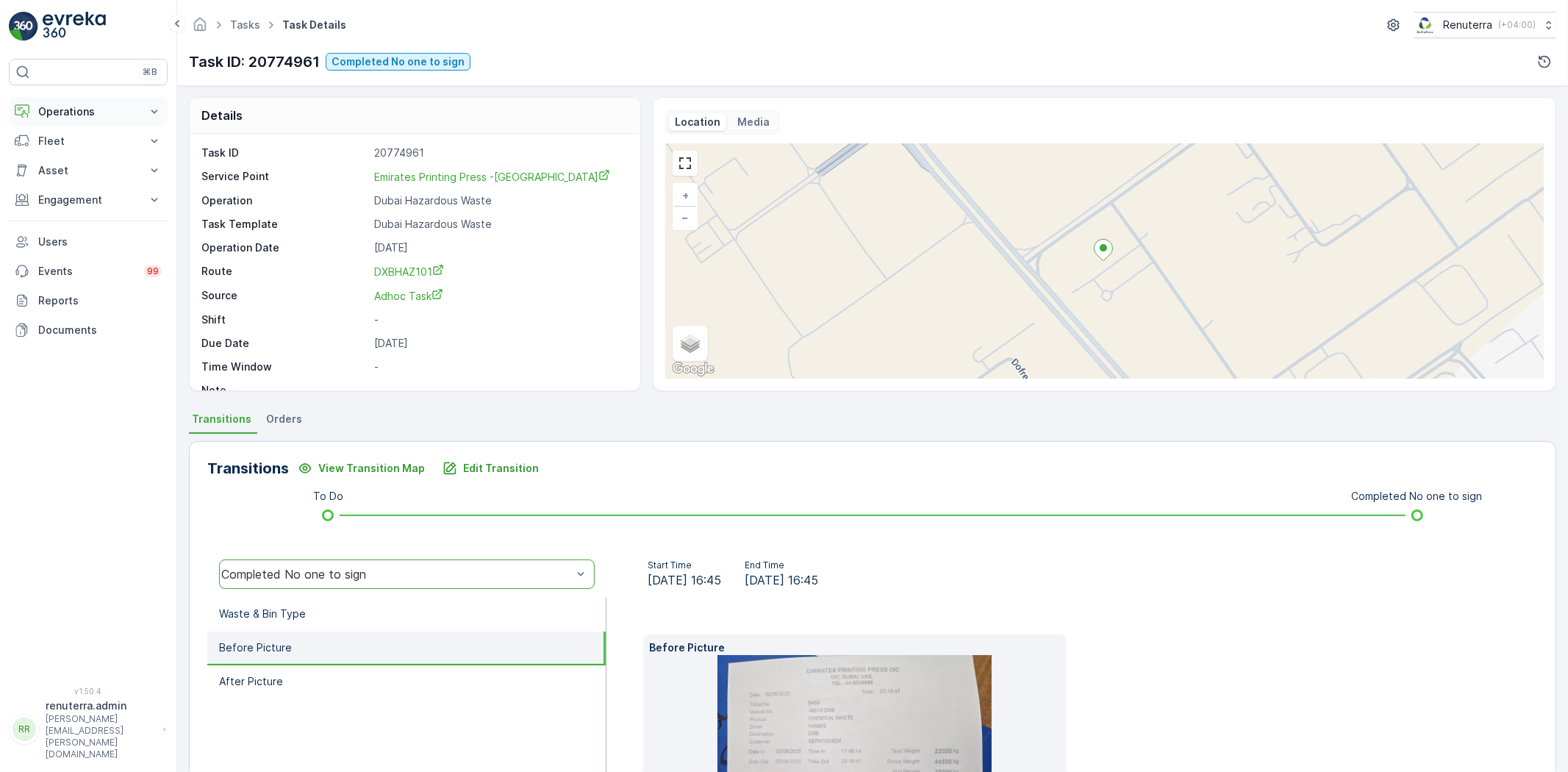
scroll to position [0, 0]
click at [73, 119] on p "Operations" at bounding box center [88, 111] width 100 height 15
click at [73, 151] on p "Planning" at bounding box center [59, 157] width 41 height 15
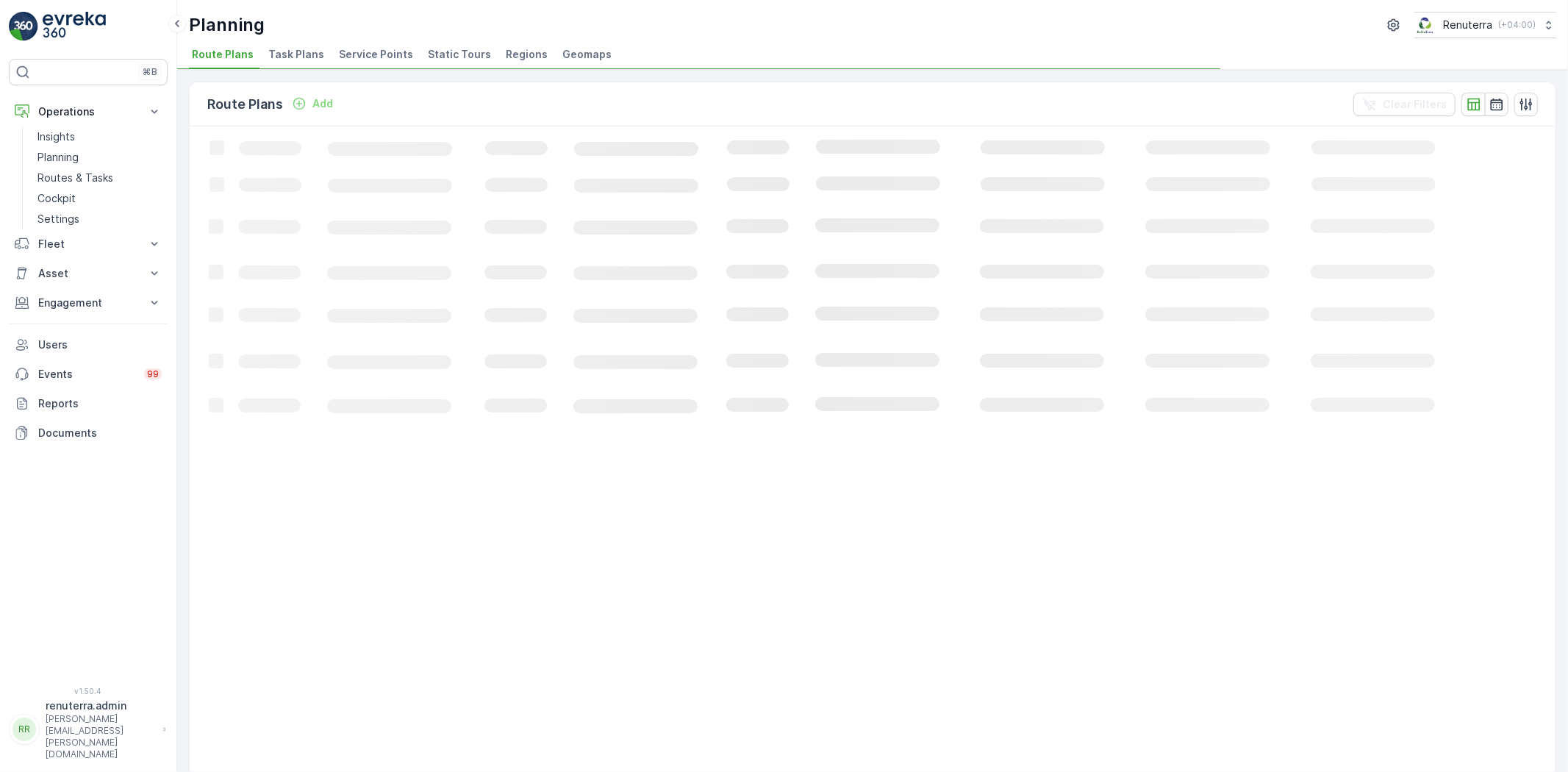
click at [355, 56] on span "Service Points" at bounding box center [376, 54] width 74 height 15
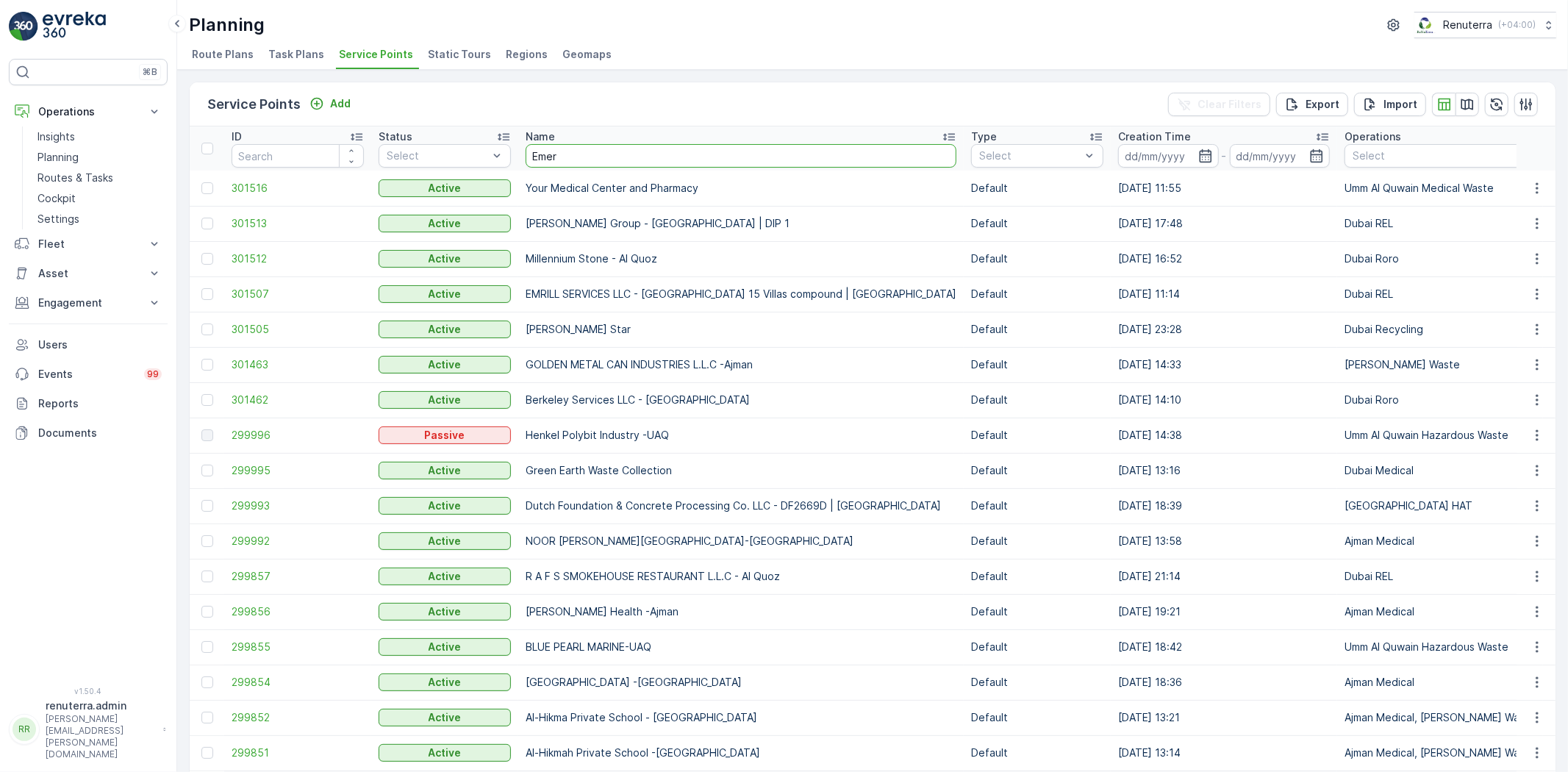
type input "Emeri"
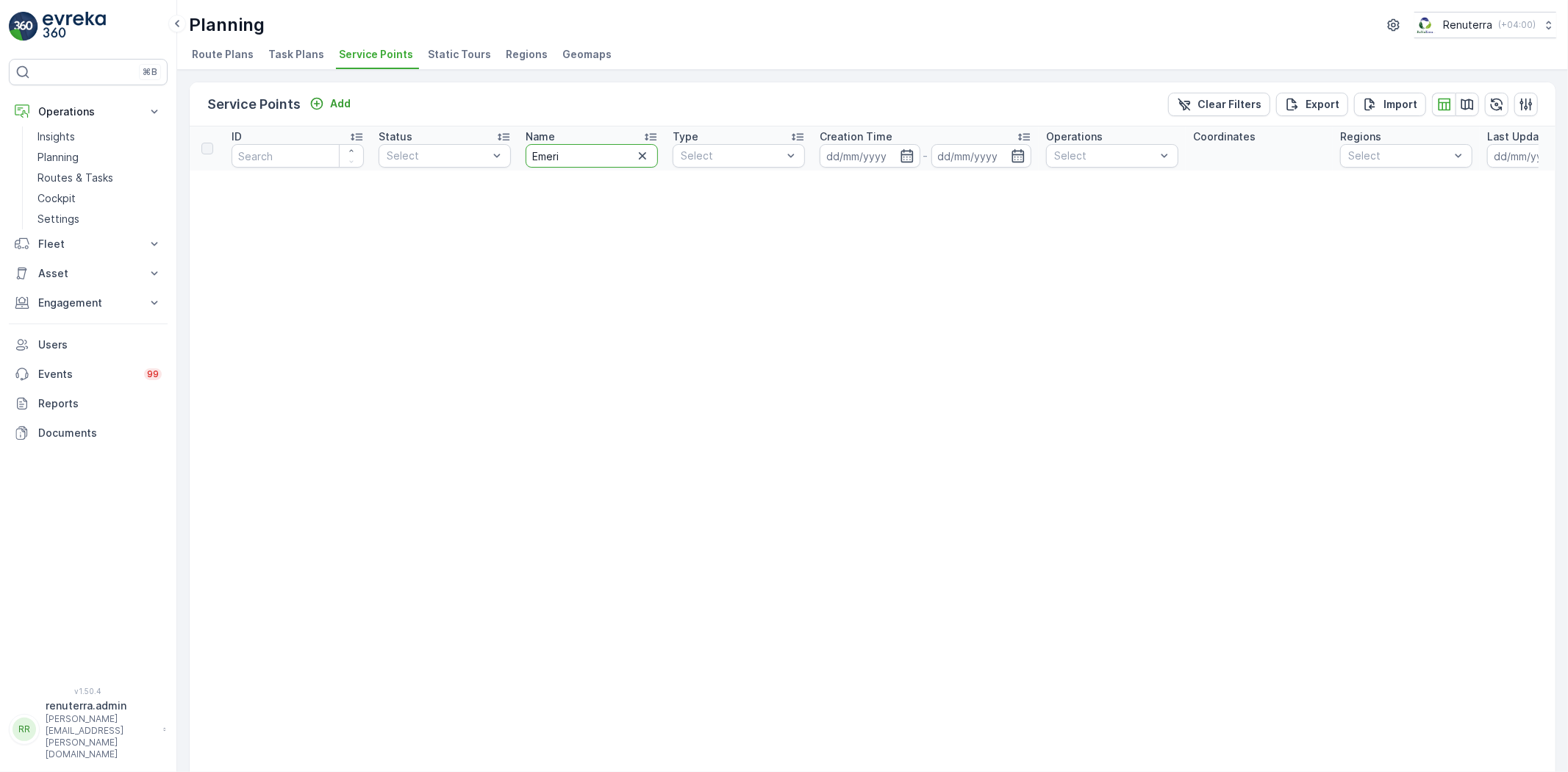
drag, startPoint x: 570, startPoint y: 153, endPoint x: 520, endPoint y: 152, distance: 50.0
click at [520, 152] on th "Name [PERSON_NAME]" at bounding box center [592, 148] width 147 height 44
type input "emrill"
